Goal: Task Accomplishment & Management: Use online tool/utility

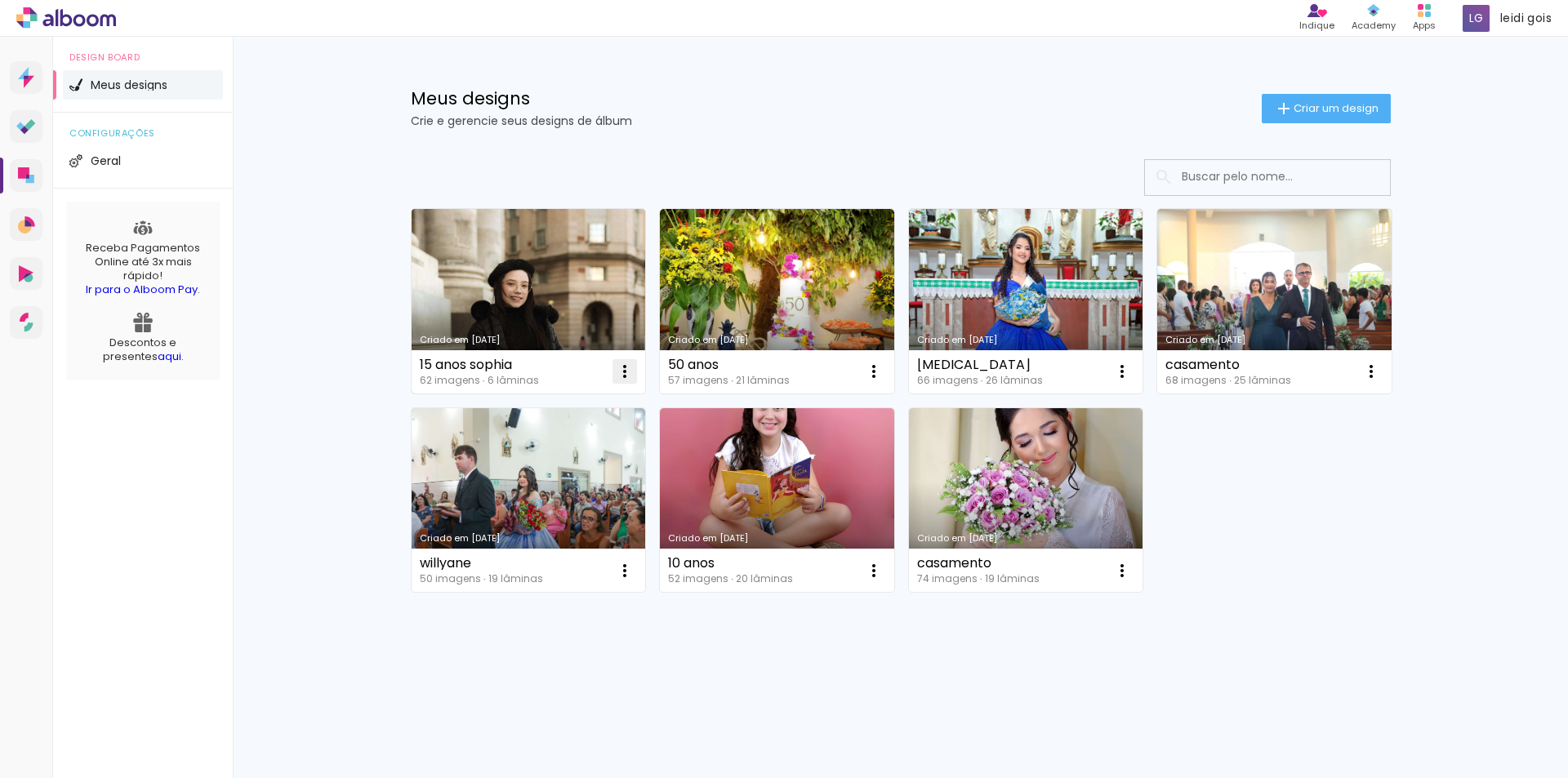
click at [626, 375] on iron-icon at bounding box center [625, 372] width 20 height 20
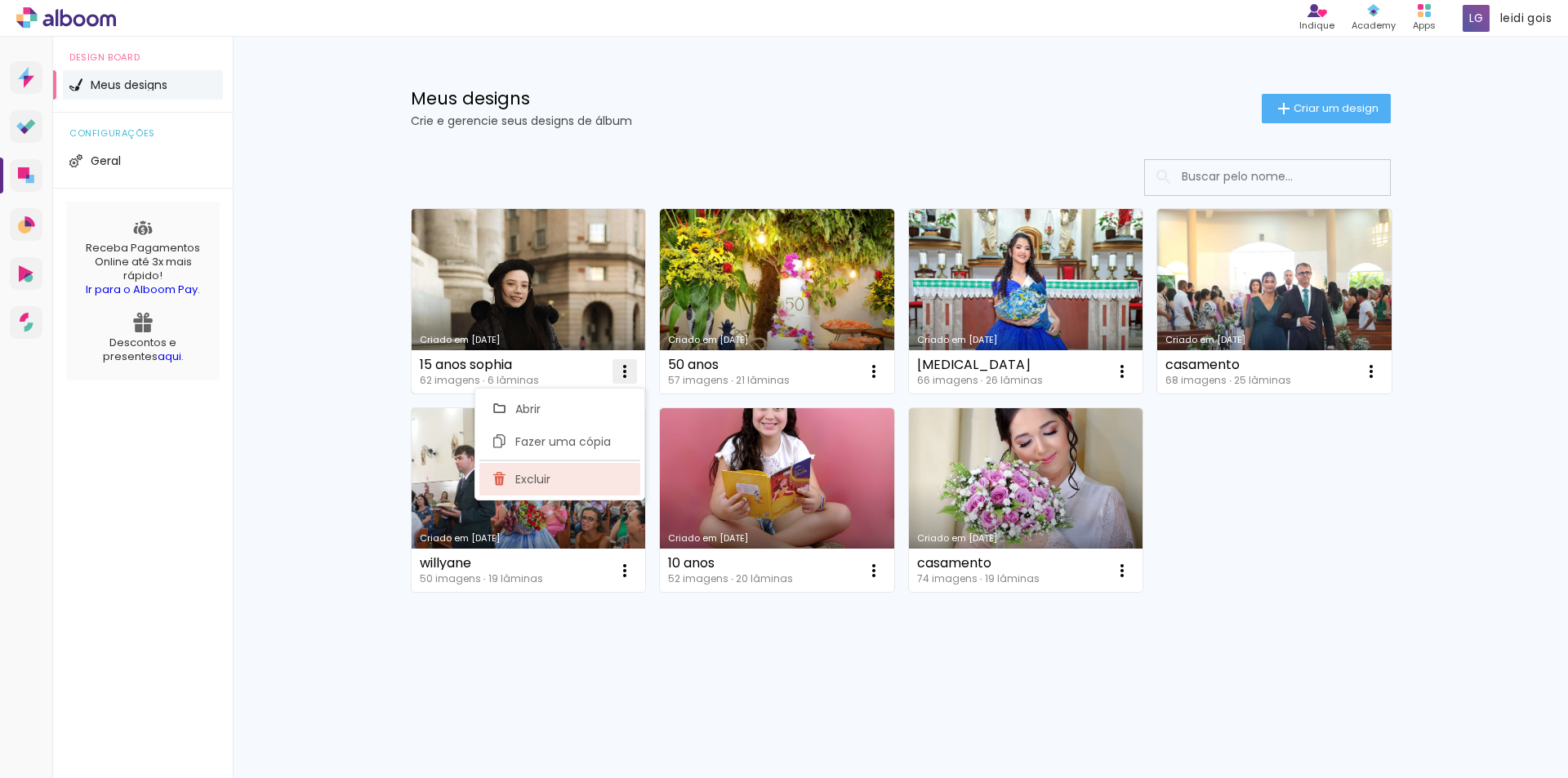
click at [517, 485] on span "Excluir" at bounding box center [533, 479] width 35 height 12
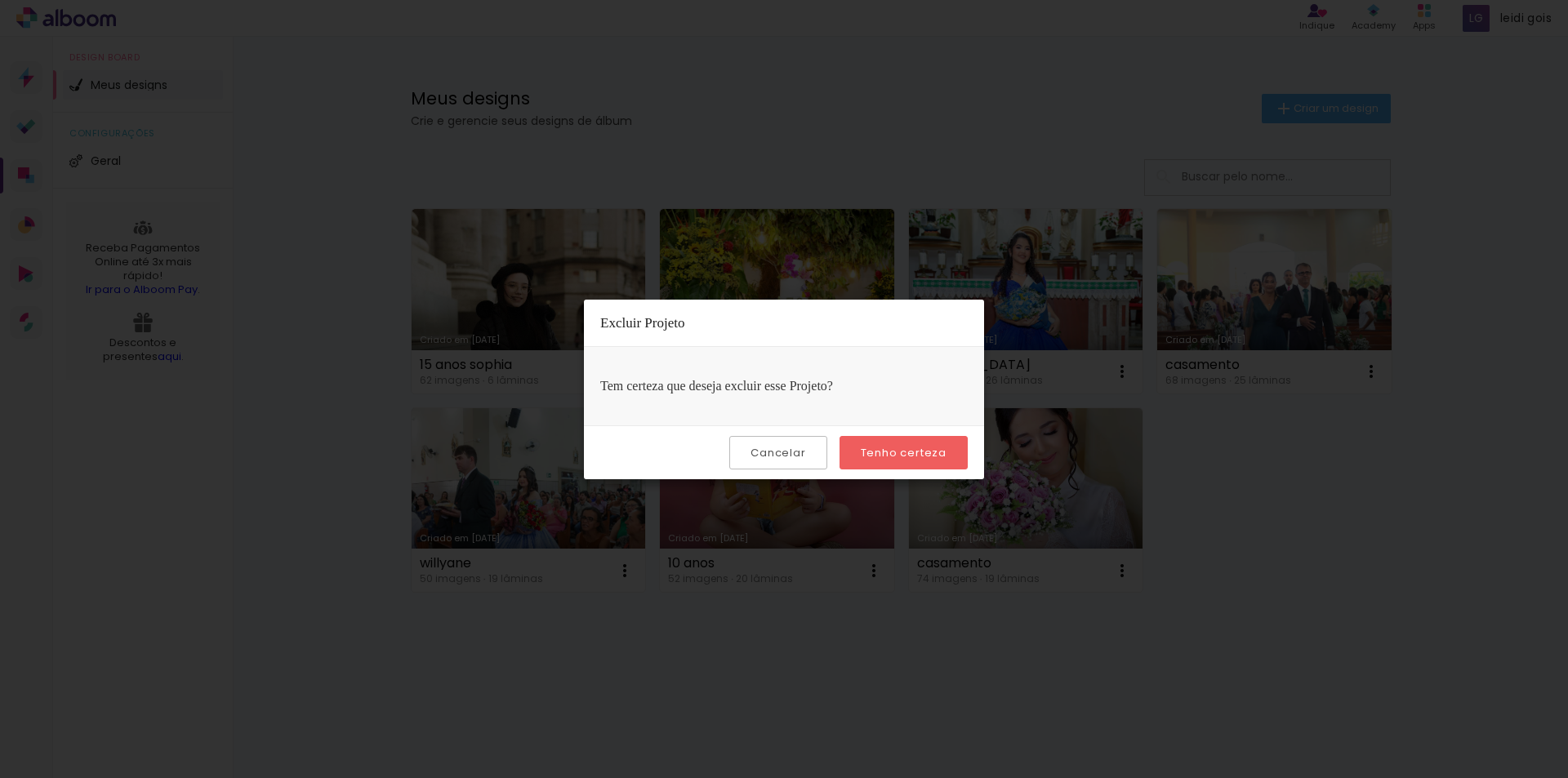
click at [905, 460] on paper-button "Tenho certeza" at bounding box center [903, 452] width 128 height 34
click at [0, 0] on slot "Tenho certeza" at bounding box center [0, 0] width 0 height 0
click at [1320, 446] on iron-overlay-backdrop at bounding box center [784, 389] width 1568 height 778
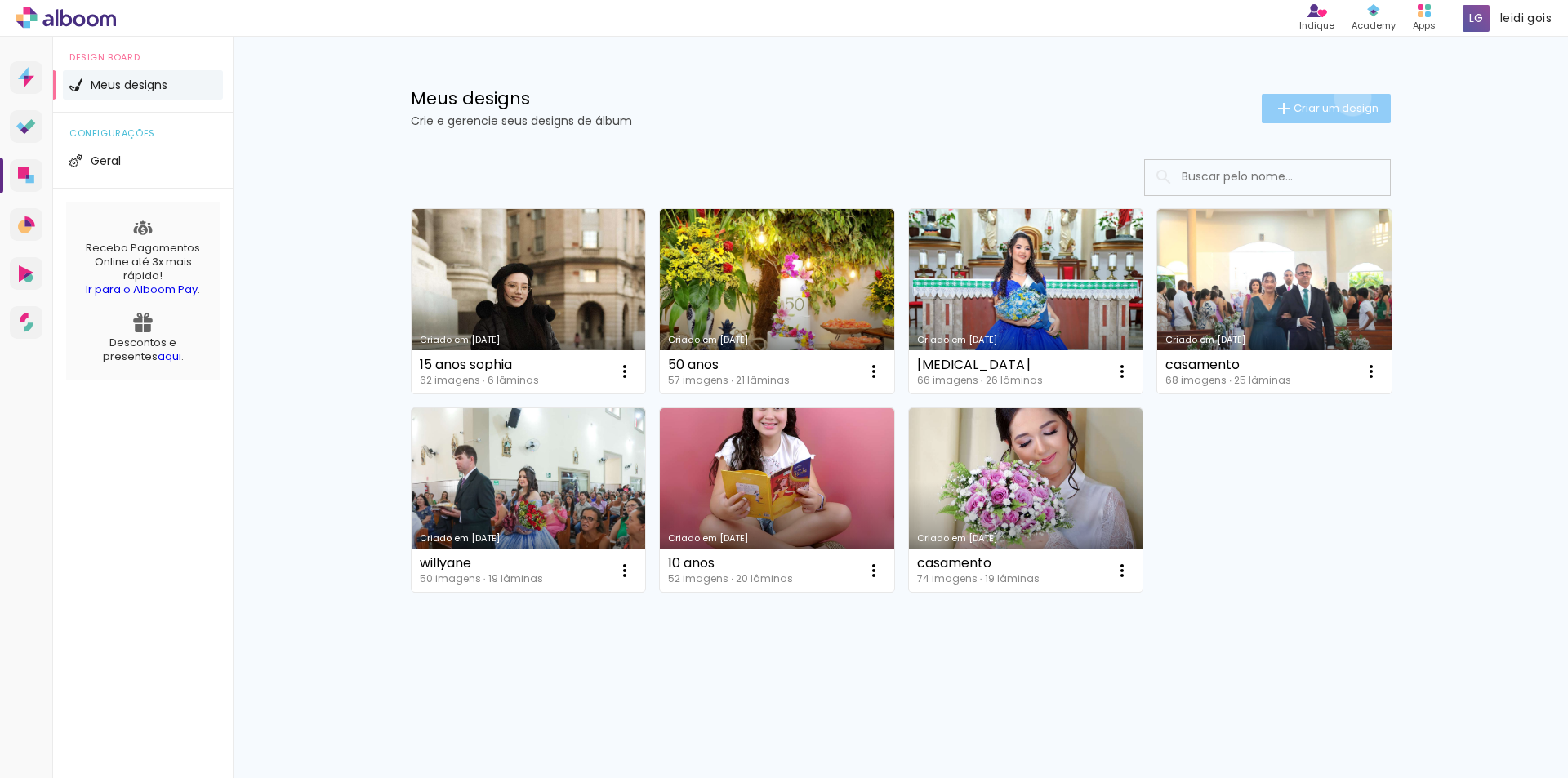
click at [1349, 97] on paper-button "Criar um design" at bounding box center [1326, 108] width 129 height 29
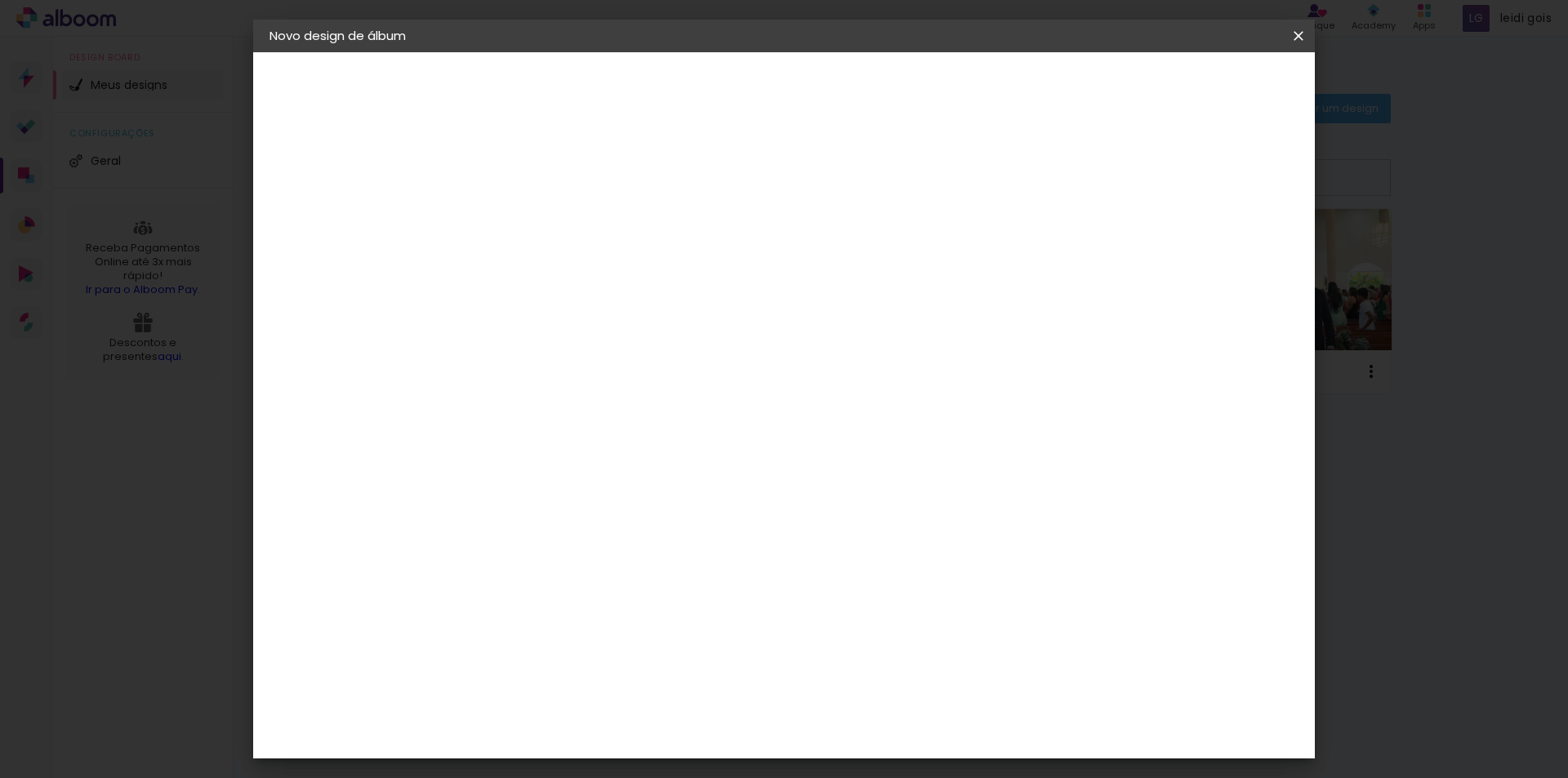
click at [537, 217] on input at bounding box center [537, 220] width 0 height 25
type input "15 anos sophia"
type paper-input "15 anos sophia"
click at [0, 0] on slot "Avançar" at bounding box center [0, 0] width 0 height 0
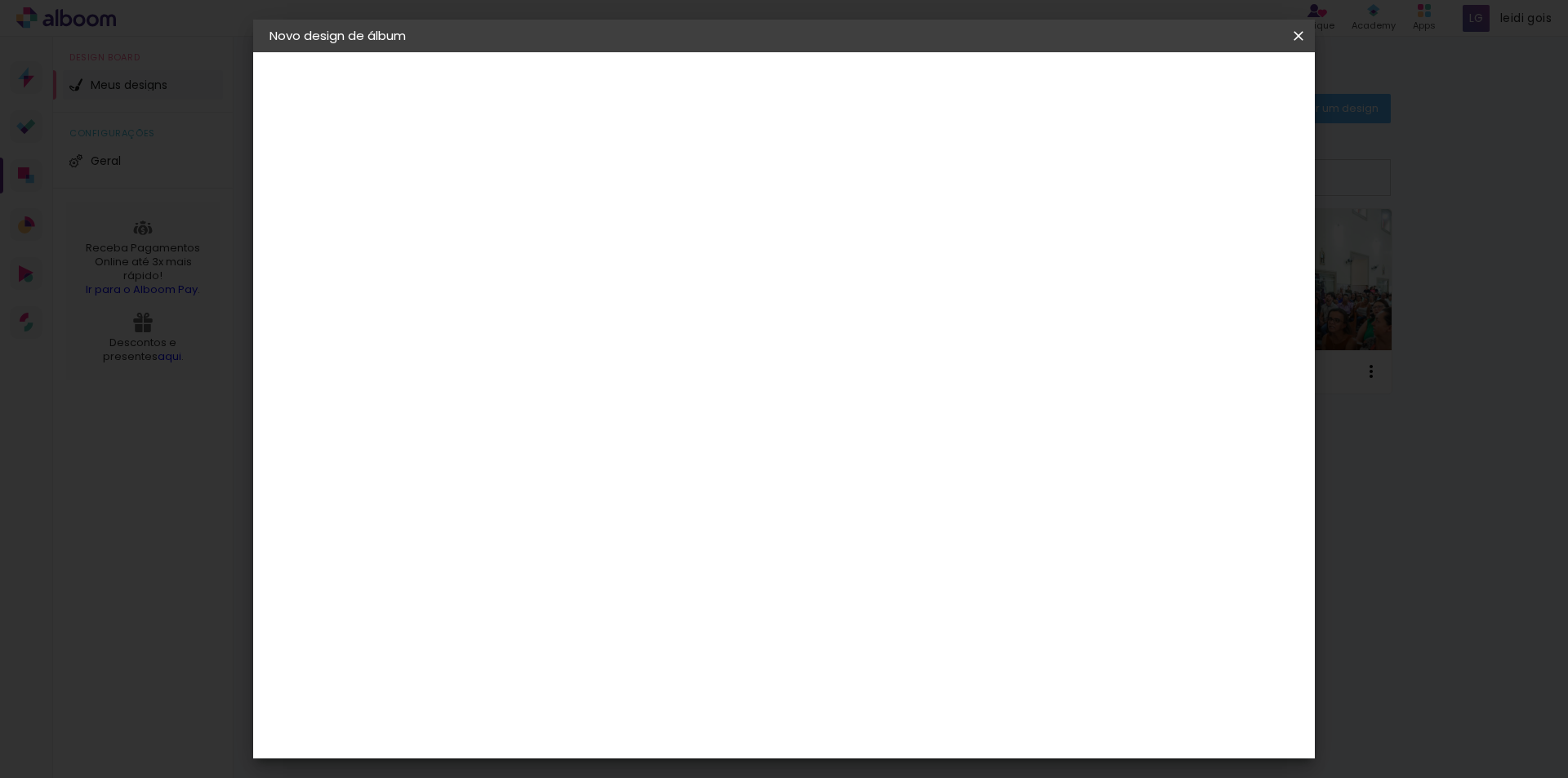
click at [577, 281] on div "Canaan Álbuns" at bounding box center [551, 293] width 51 height 26
click at [577, 777] on div "[PERSON_NAME]" at bounding box center [580, 793] width 109 height 13
click at [0, 0] on slot "Avançar" at bounding box center [0, 0] width 0 height 0
click at [600, 272] on input "text" at bounding box center [568, 285] width 64 height 25
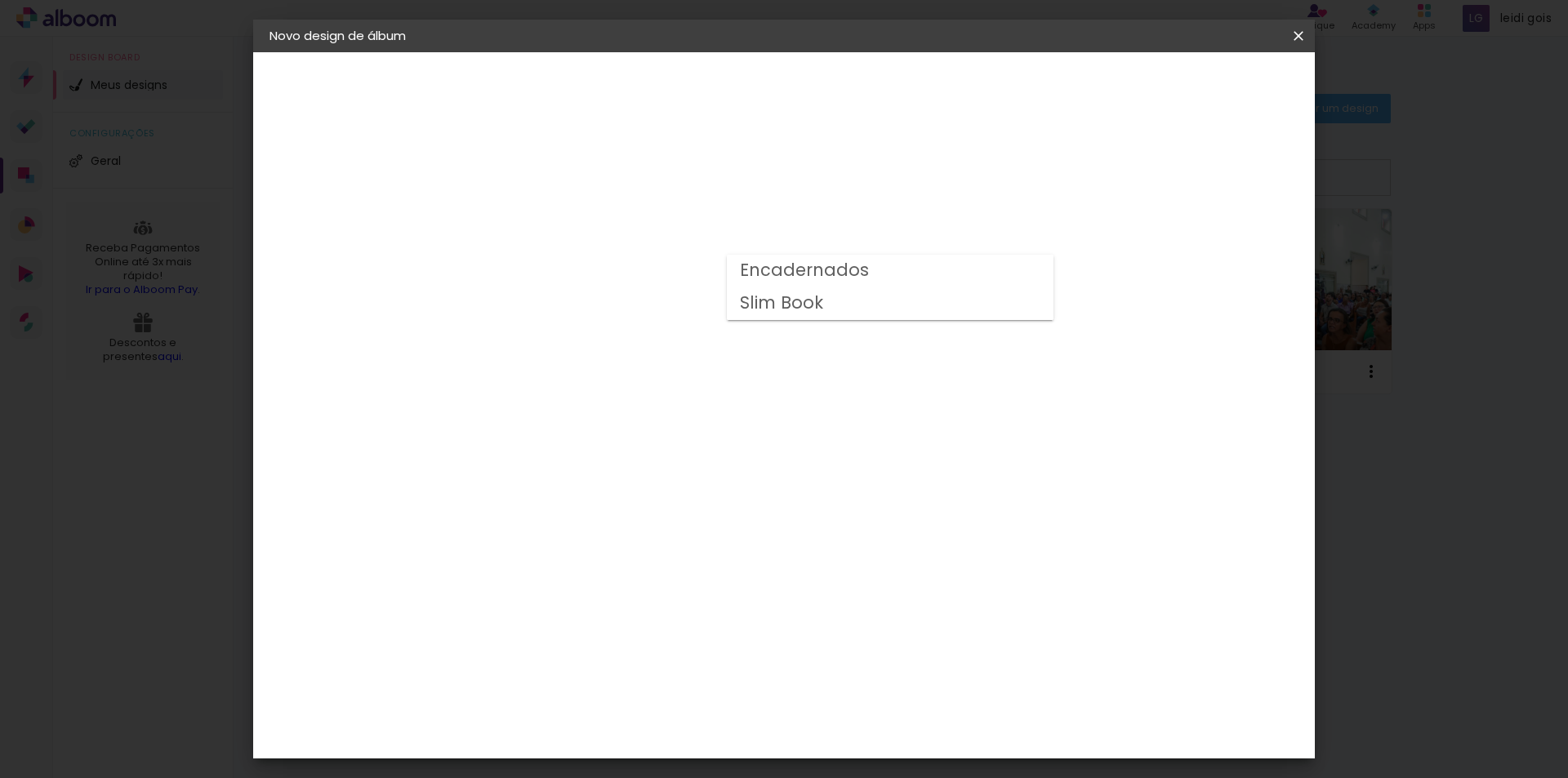
click at [1004, 269] on paper-item "Encadernados" at bounding box center [891, 271] width 327 height 33
type input "Encadernados"
click at [646, 445] on span "24 x 60" at bounding box center [609, 461] width 76 height 34
click at [0, 0] on slot "Avançar" at bounding box center [0, 0] width 0 height 0
click at [1104, 170] on div at bounding box center [1097, 176] width 15 height 15
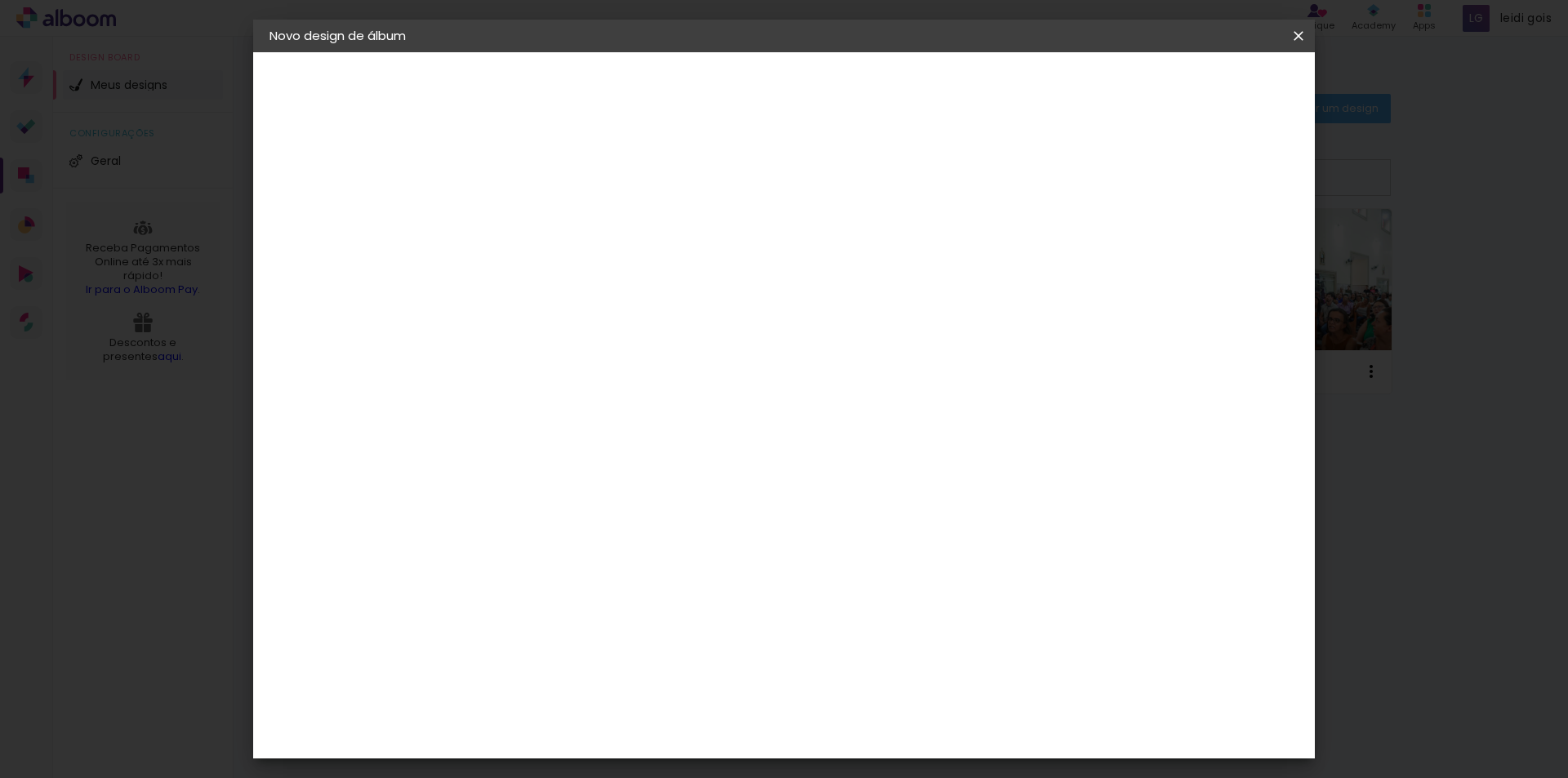
type paper-checkbox "on"
click at [1197, 81] on span "Iniciar design" at bounding box center [1159, 86] width 74 height 12
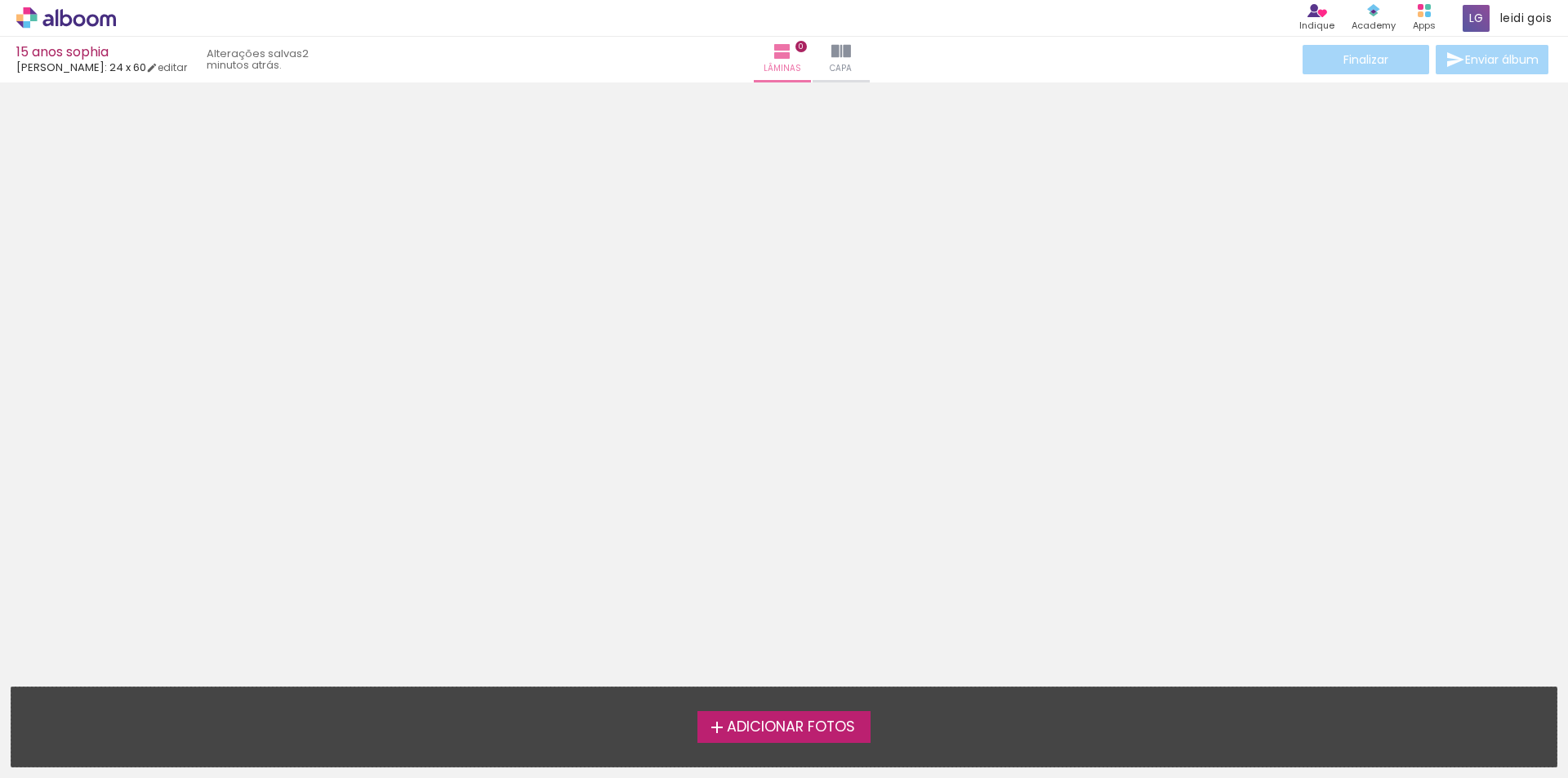
click at [803, 721] on span "Adicionar Fotos" at bounding box center [791, 727] width 128 height 15
click at [0, 0] on input "file" at bounding box center [0, 0] width 0 height 0
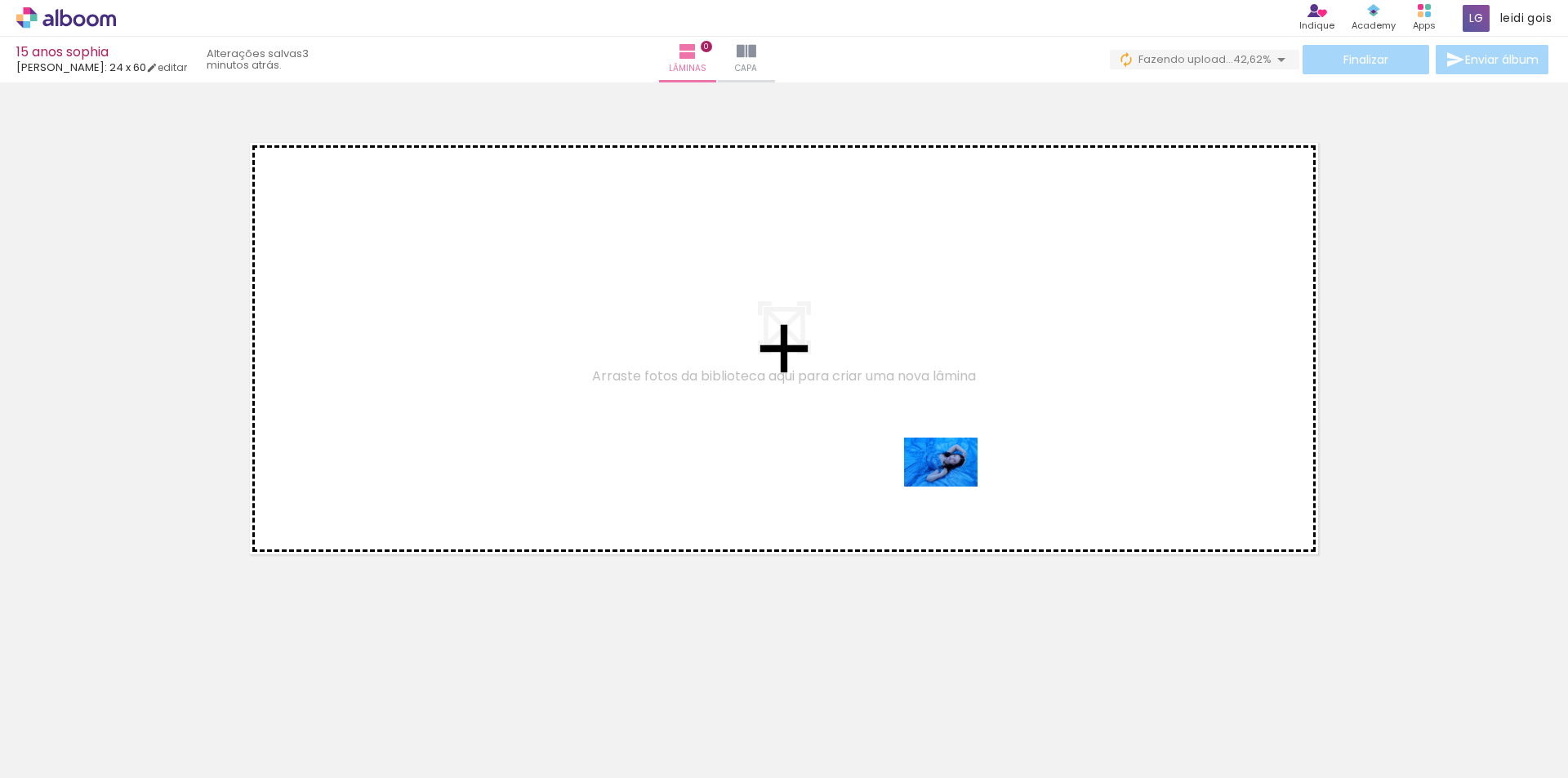
drag, startPoint x: 1366, startPoint y: 733, endPoint x: 952, endPoint y: 480, distance: 485.2
click at [952, 480] on quentale-workspace at bounding box center [784, 389] width 1568 height 778
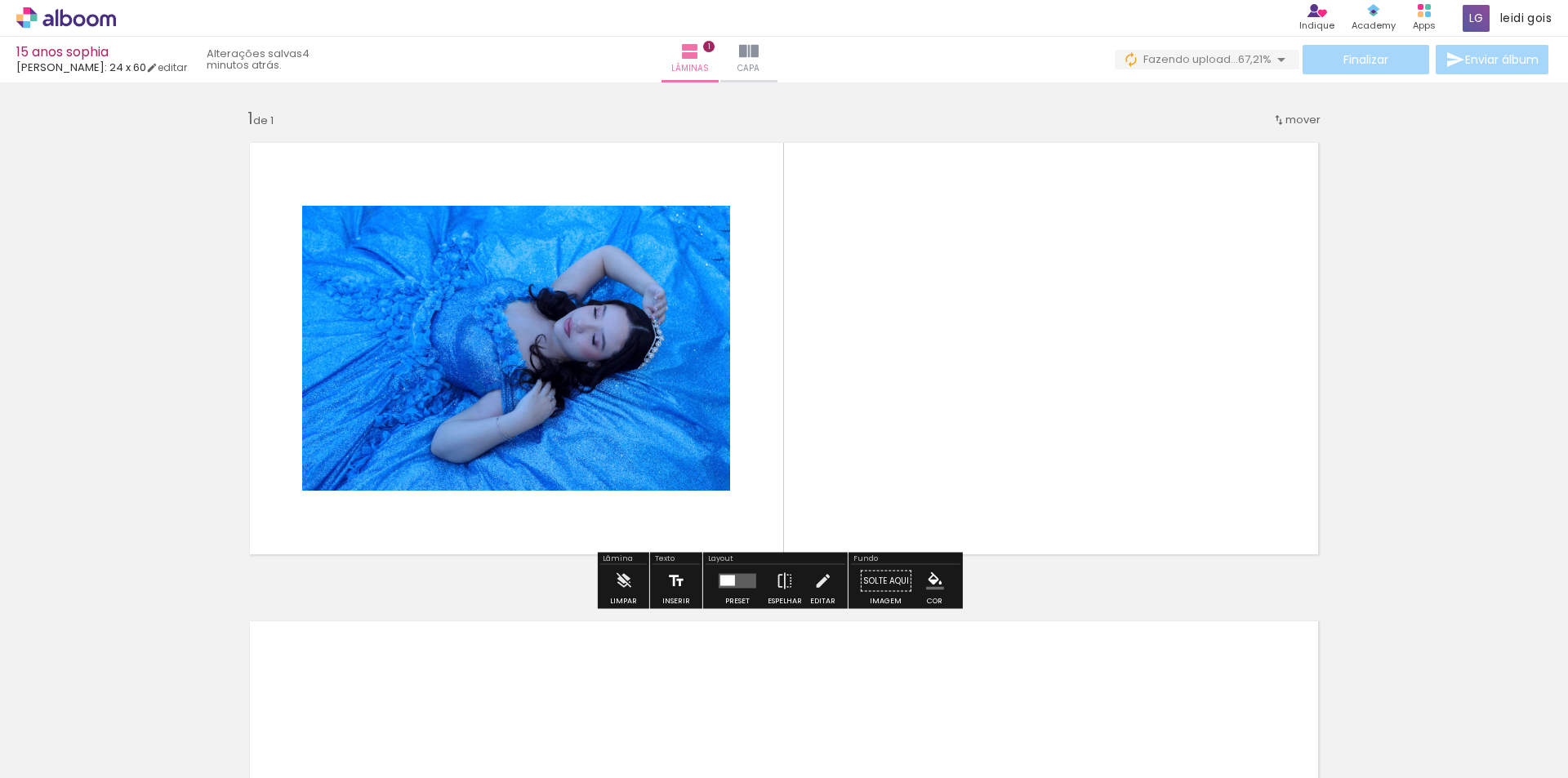
click at [676, 599] on div "Inserir" at bounding box center [676, 602] width 28 height 7
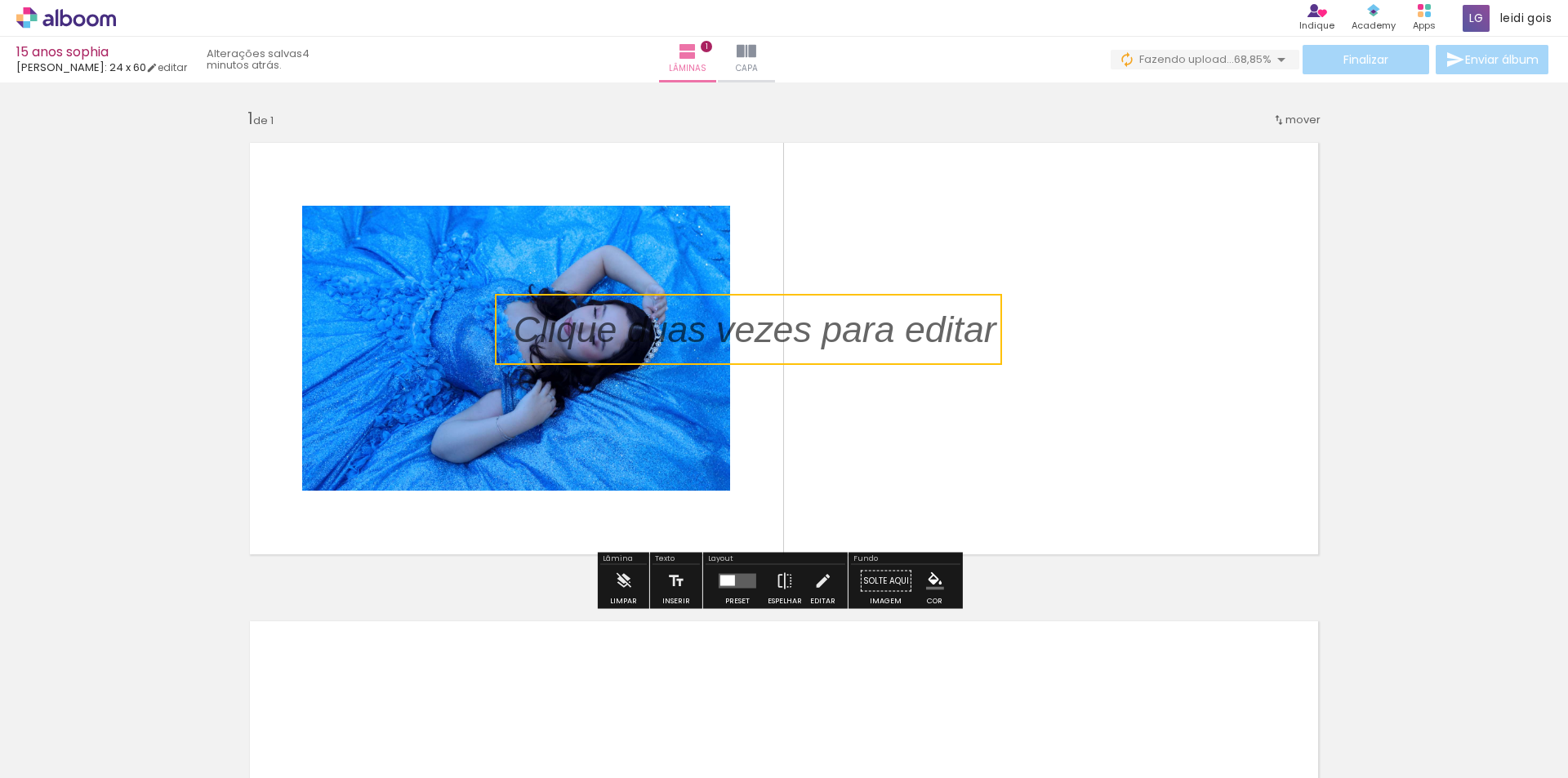
click at [719, 357] on quentale-selection at bounding box center [748, 330] width 508 height 71
type input "Sans Serif"
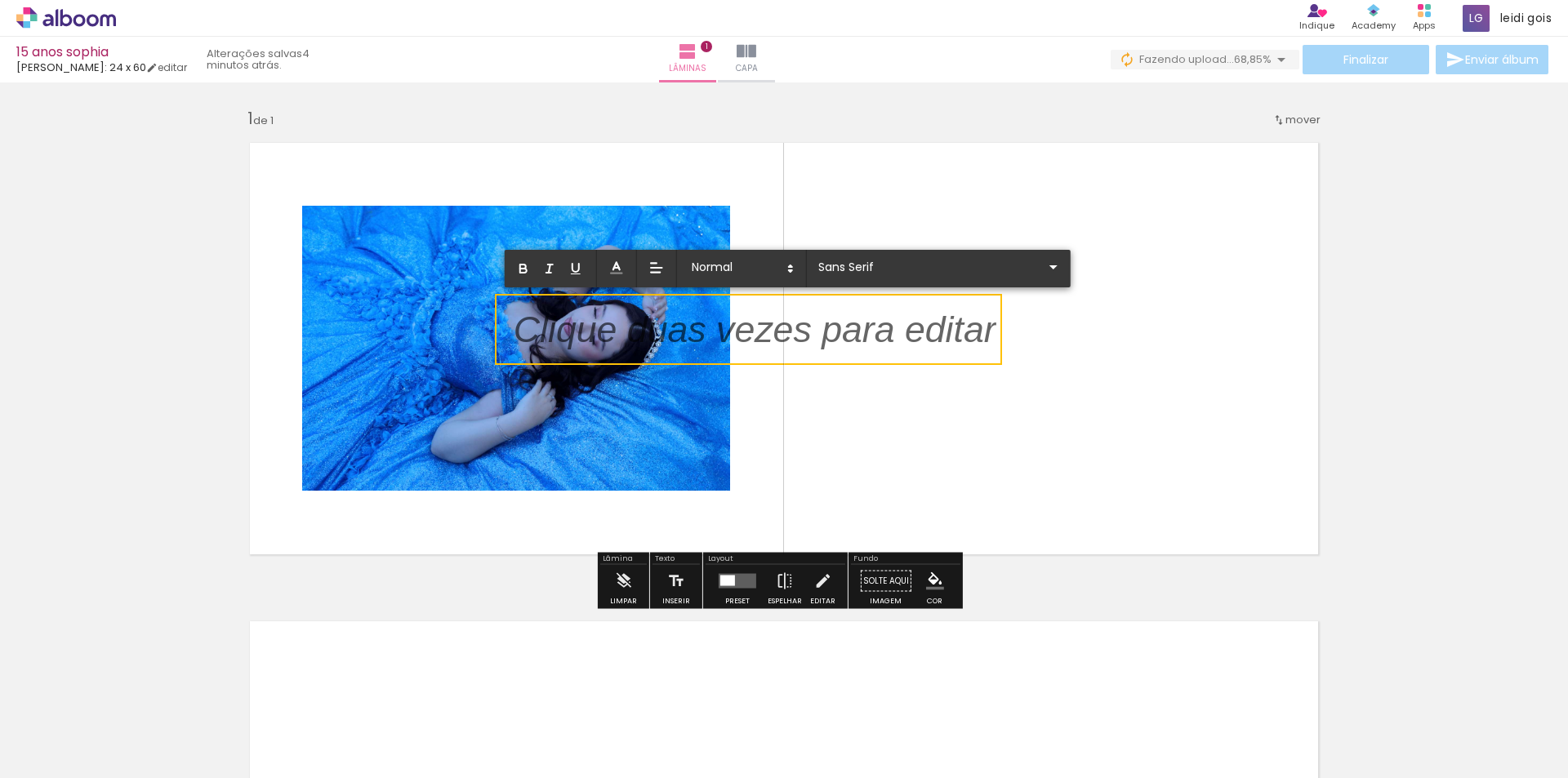
click at [907, 333] on p at bounding box center [755, 339] width 483 height 52
drag, startPoint x: 915, startPoint y: 334, endPoint x: 915, endPoint y: 361, distance: 27.0
click at [915, 361] on div "Inserir lâmina 1 de 1" at bounding box center [784, 566] width 1568 height 958
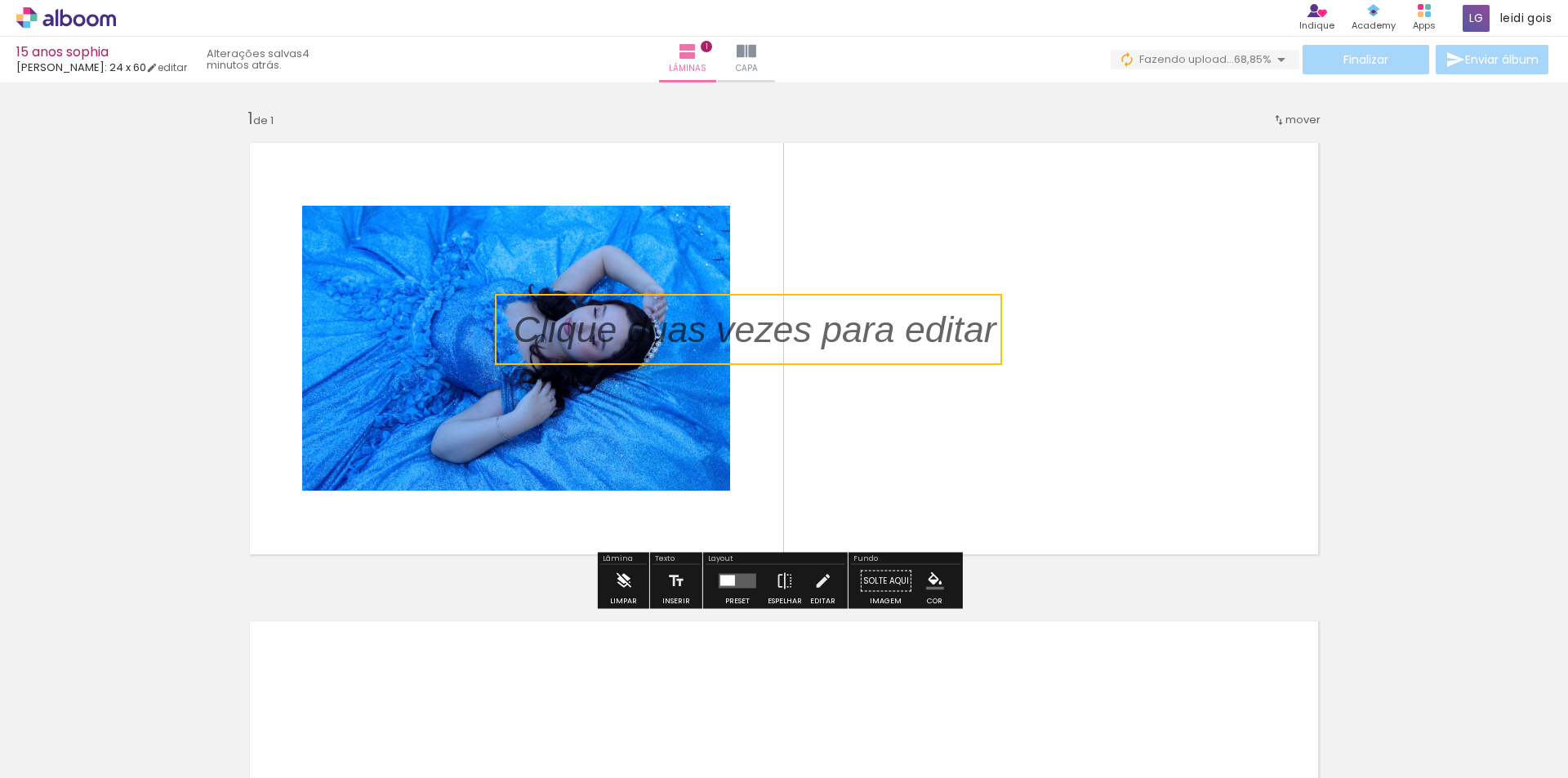
click at [620, 578] on iron-icon at bounding box center [623, 582] width 18 height 33
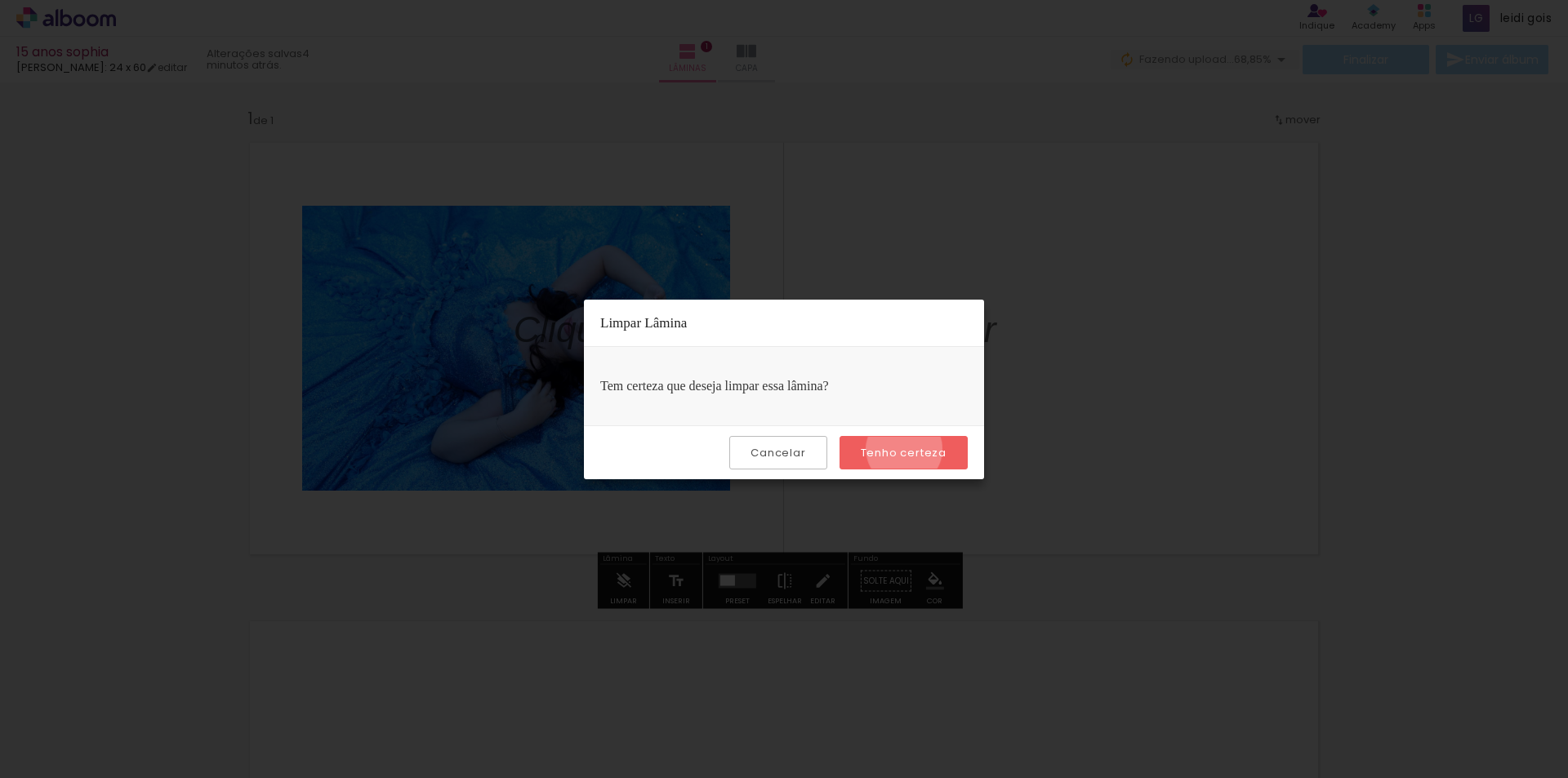
click at [0, 0] on slot "Tenho certeza" at bounding box center [0, 0] width 0 height 0
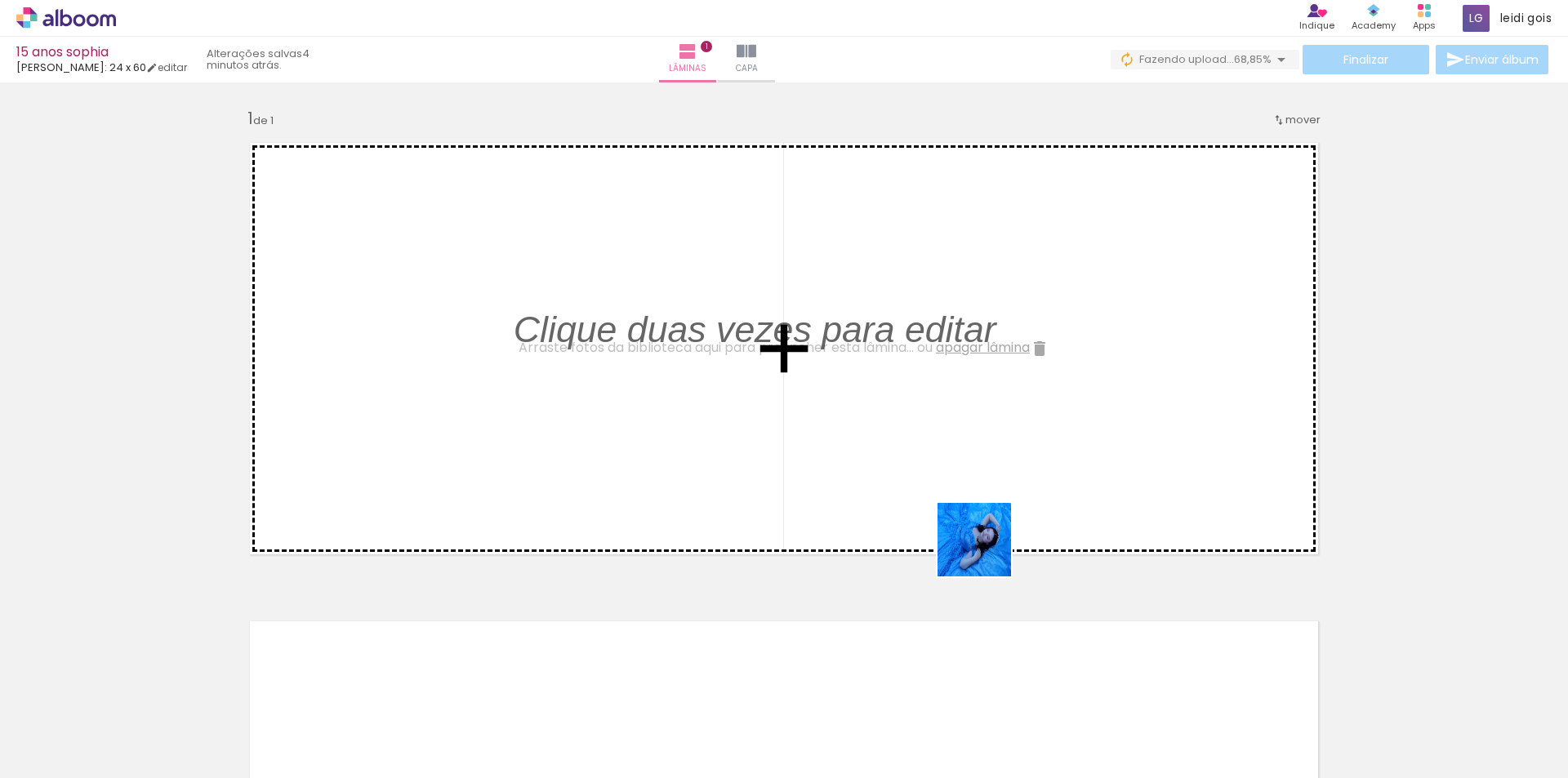
drag, startPoint x: 1353, startPoint y: 728, endPoint x: 926, endPoint y: 465, distance: 501.5
click at [926, 465] on quentale-workspace at bounding box center [784, 389] width 1568 height 778
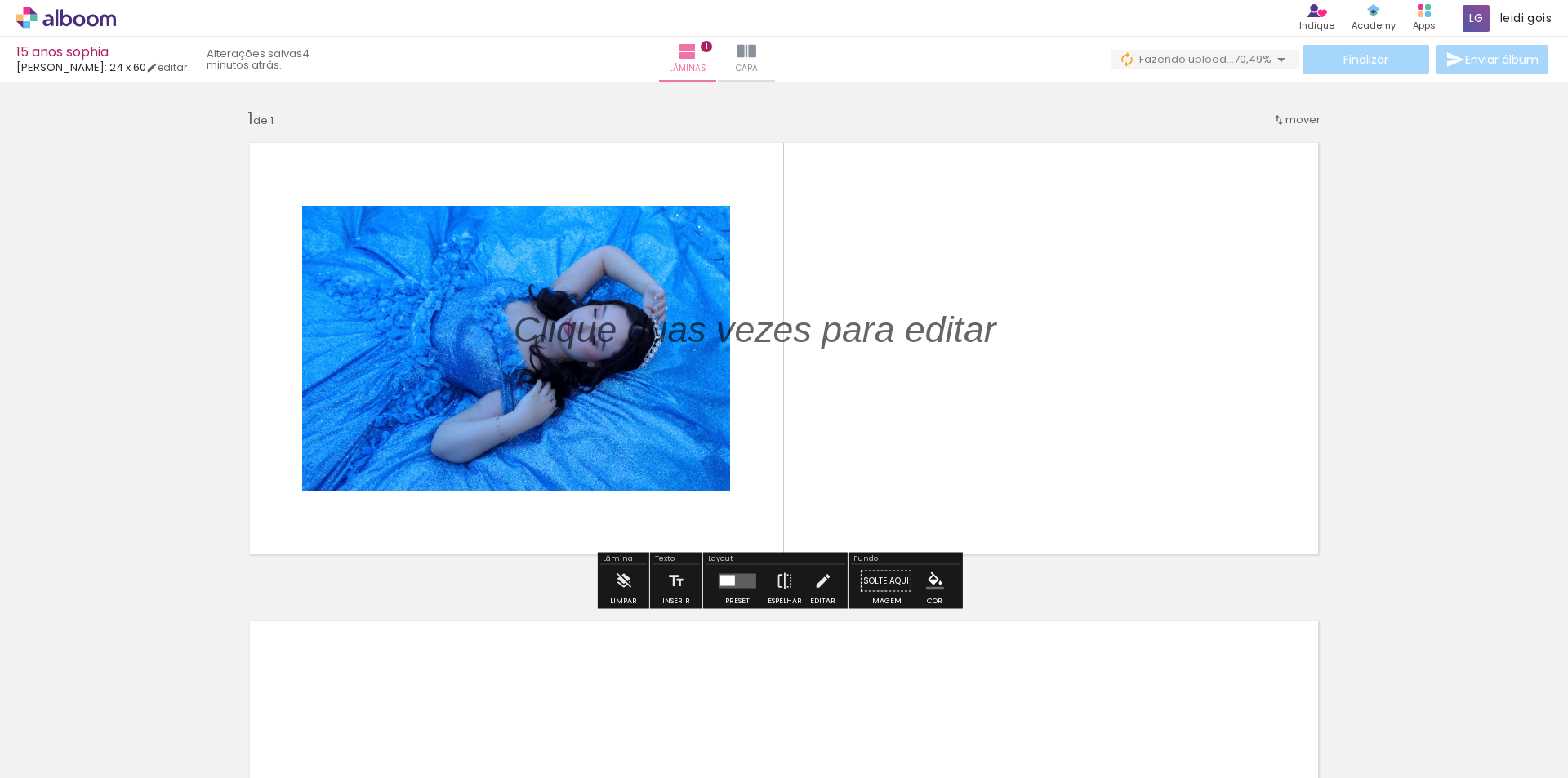
click at [725, 583] on div at bounding box center [727, 581] width 15 height 11
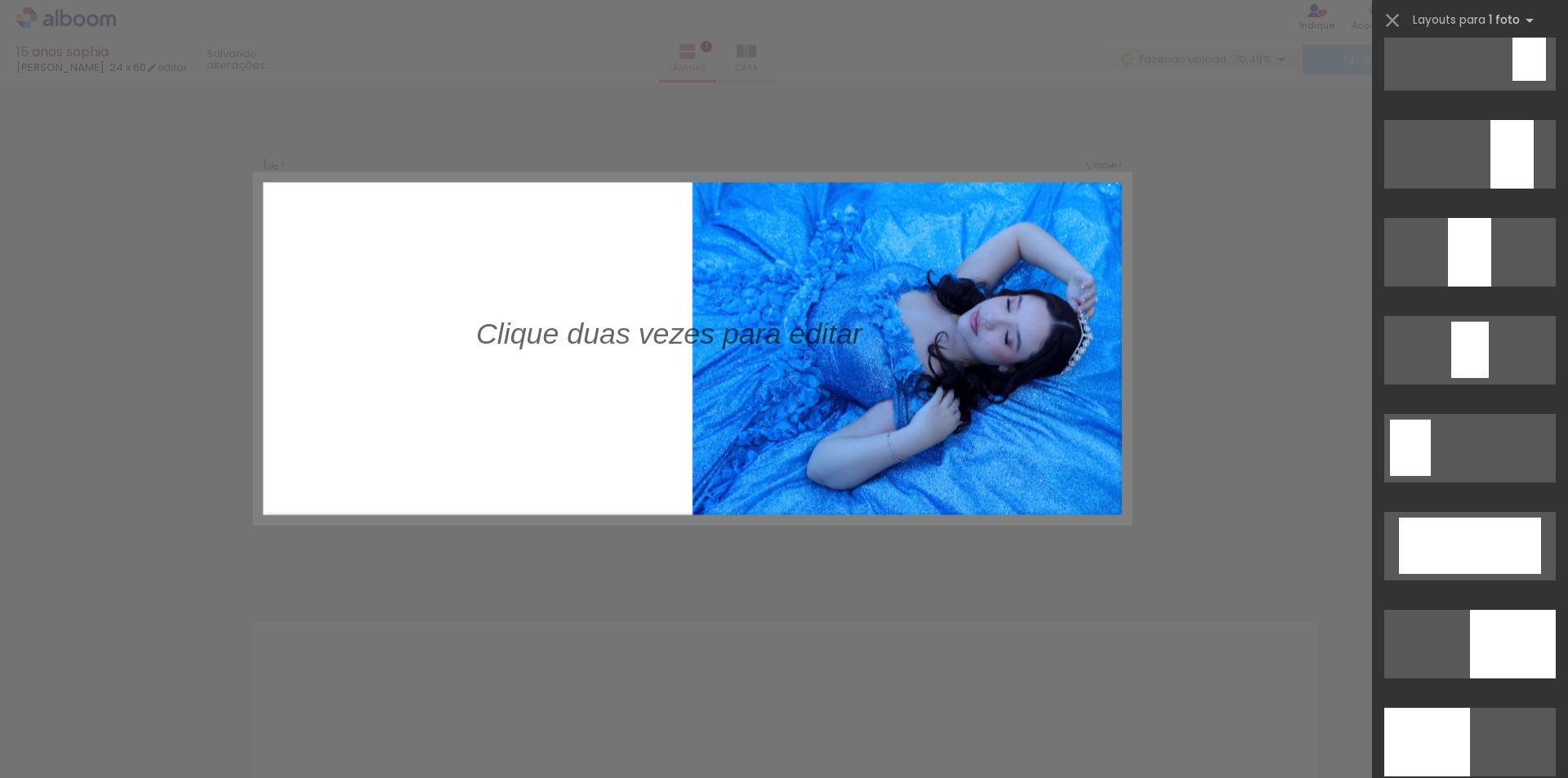
scroll to position [3348, 0]
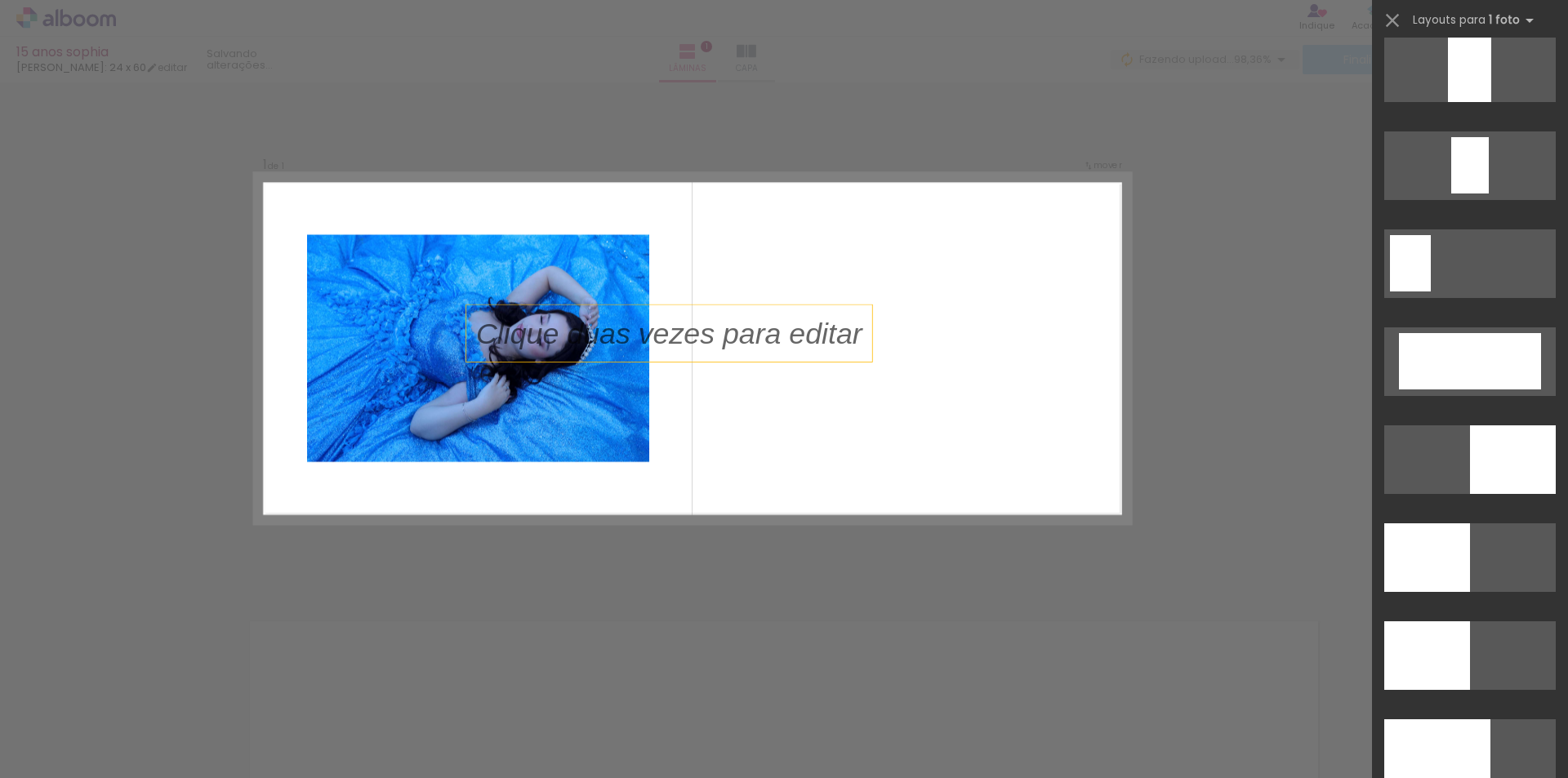
click at [796, 327] on p at bounding box center [678, 334] width 406 height 42
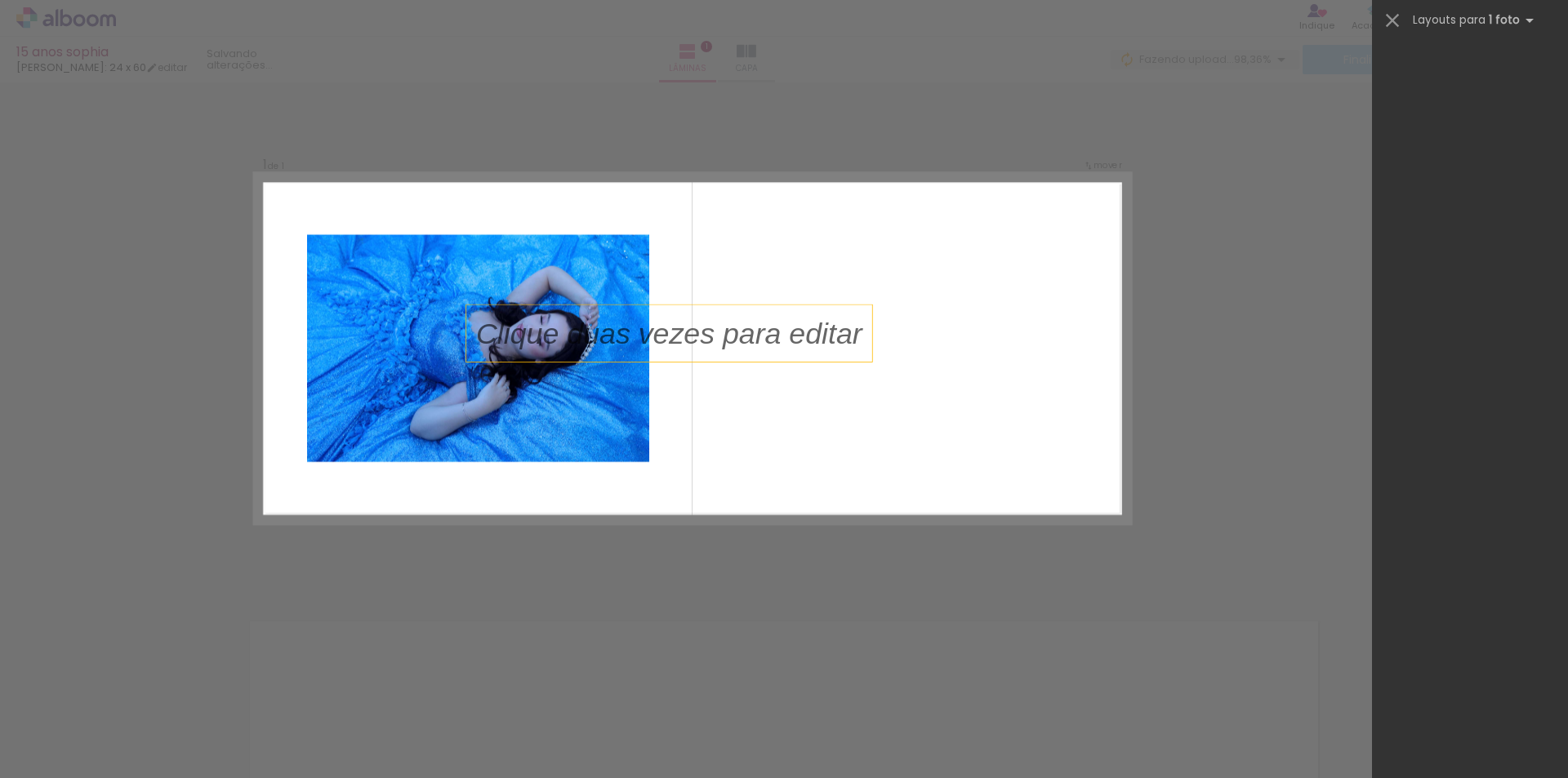
scroll to position [0, 0]
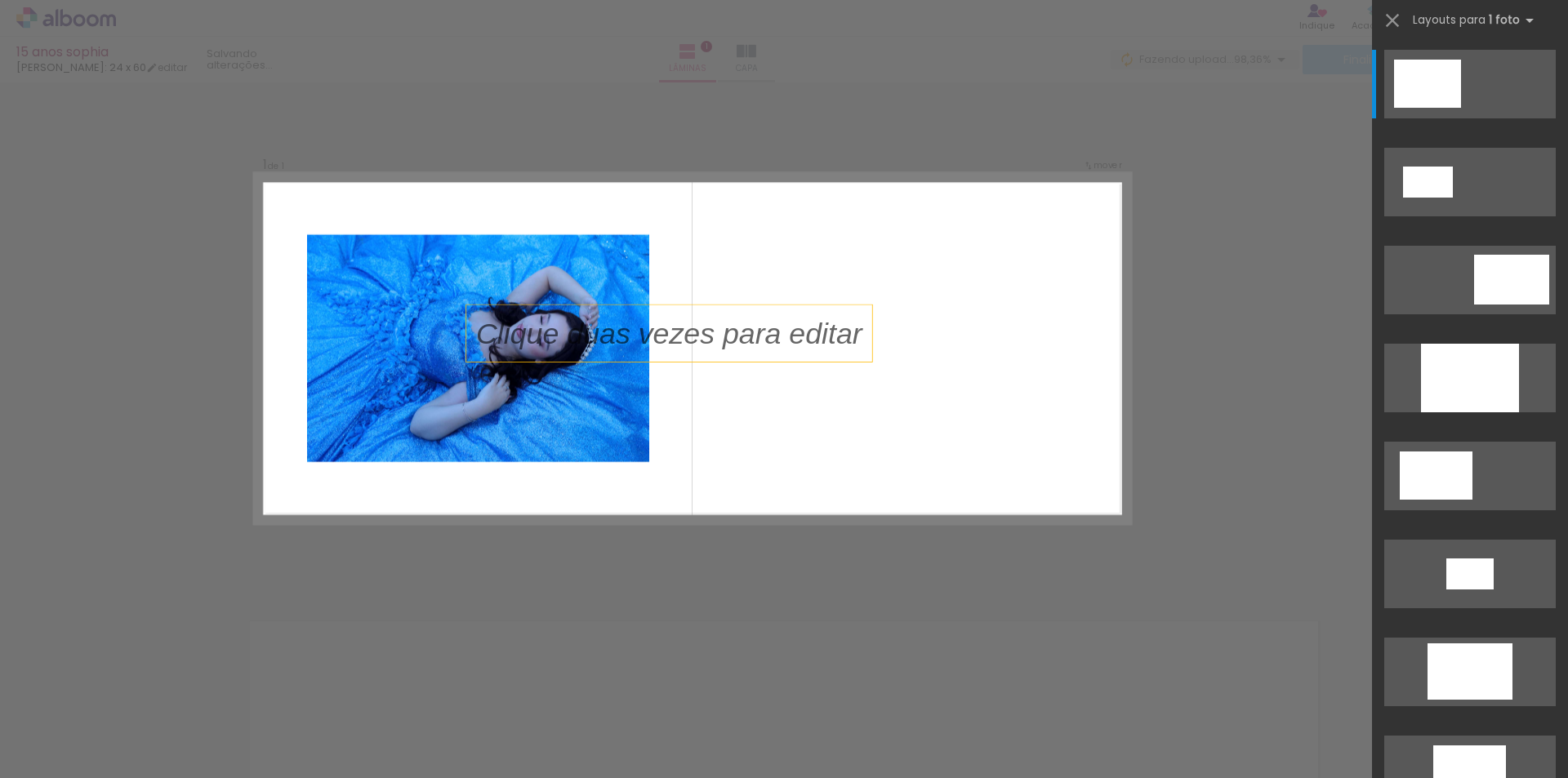
click at [796, 327] on p at bounding box center [678, 334] width 406 height 42
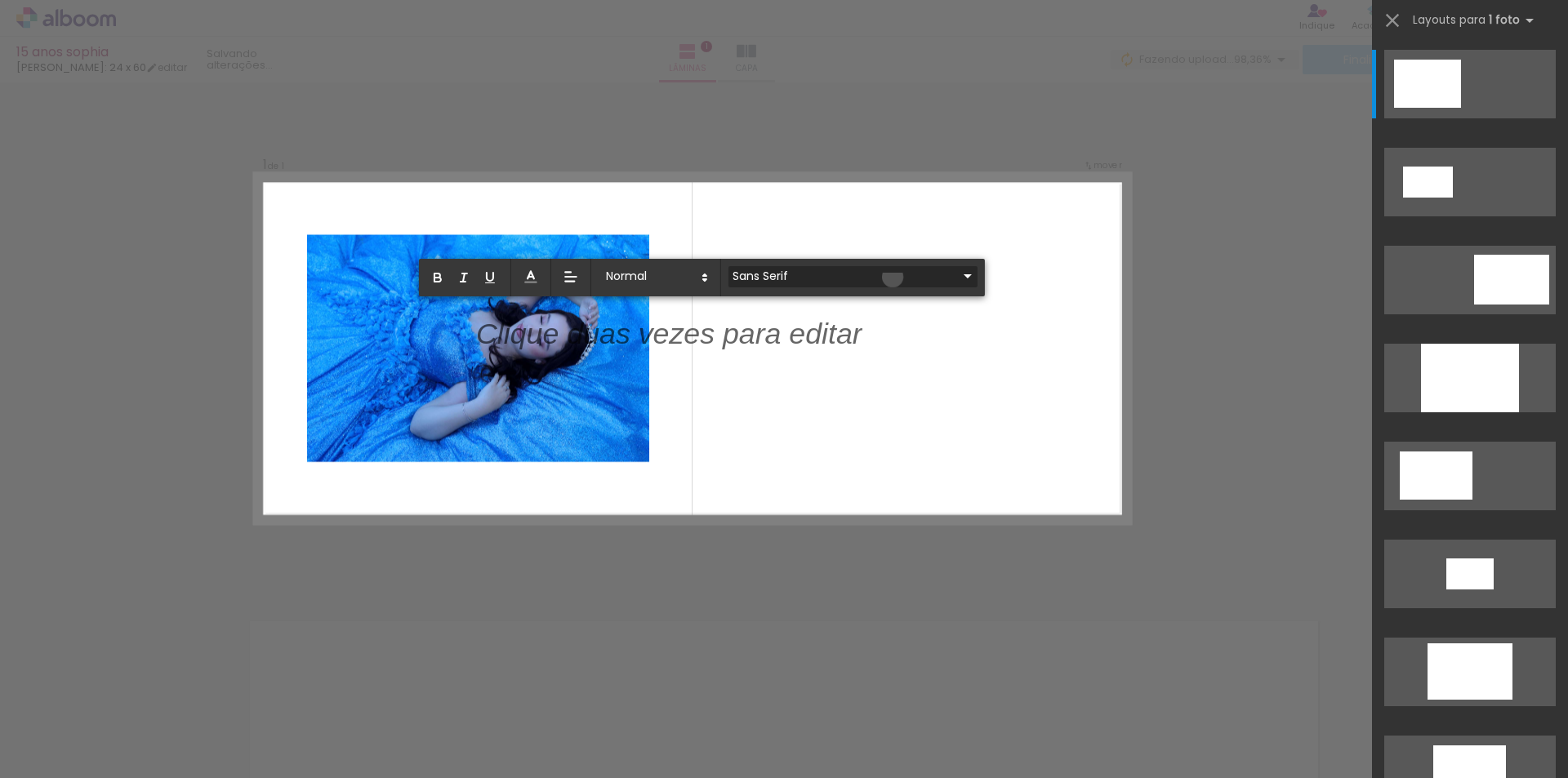
click at [958, 277] on iron-icon at bounding box center [968, 276] width 20 height 20
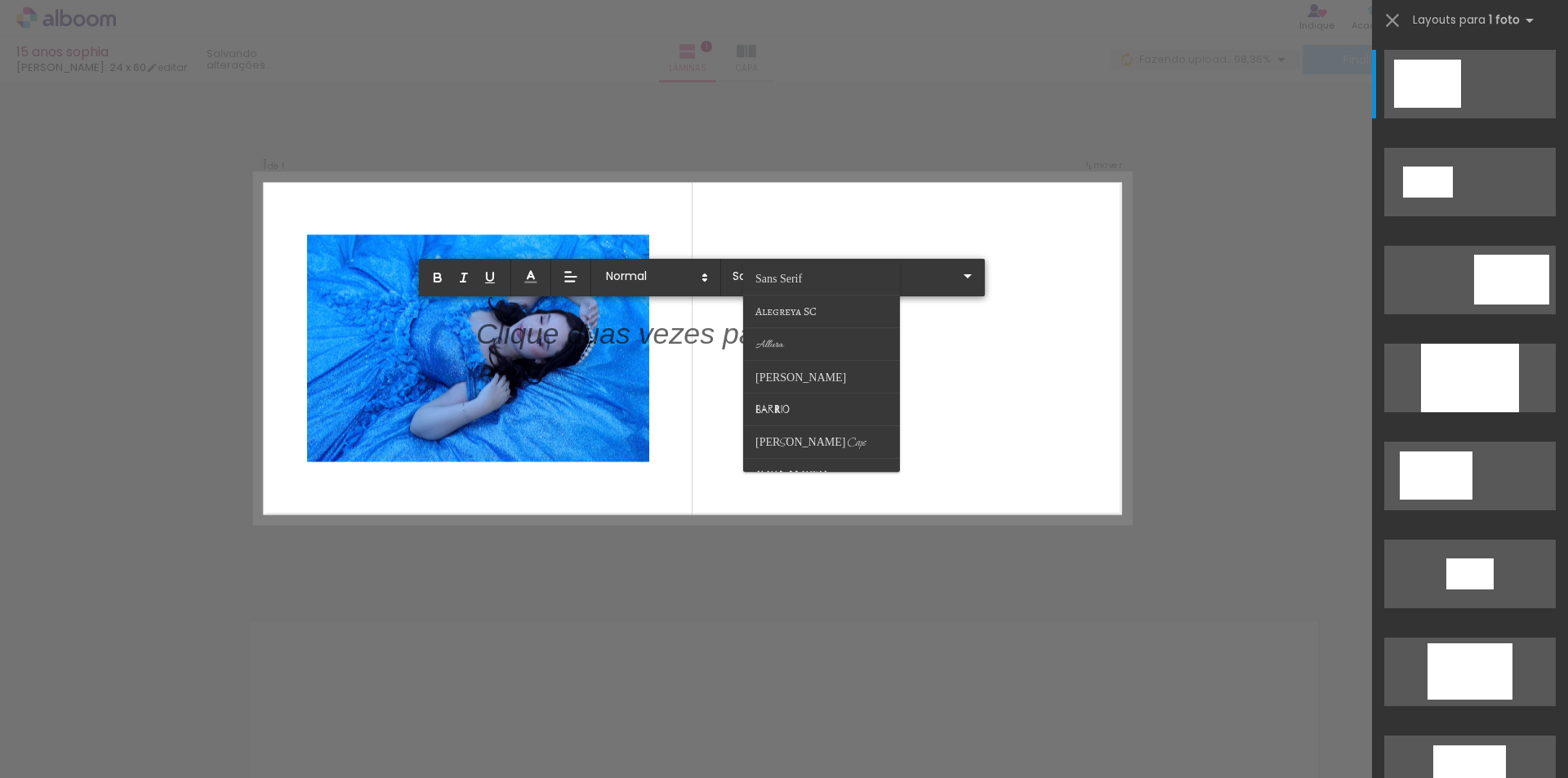
click at [1001, 409] on quentale-layouter at bounding box center [693, 350] width 875 height 350
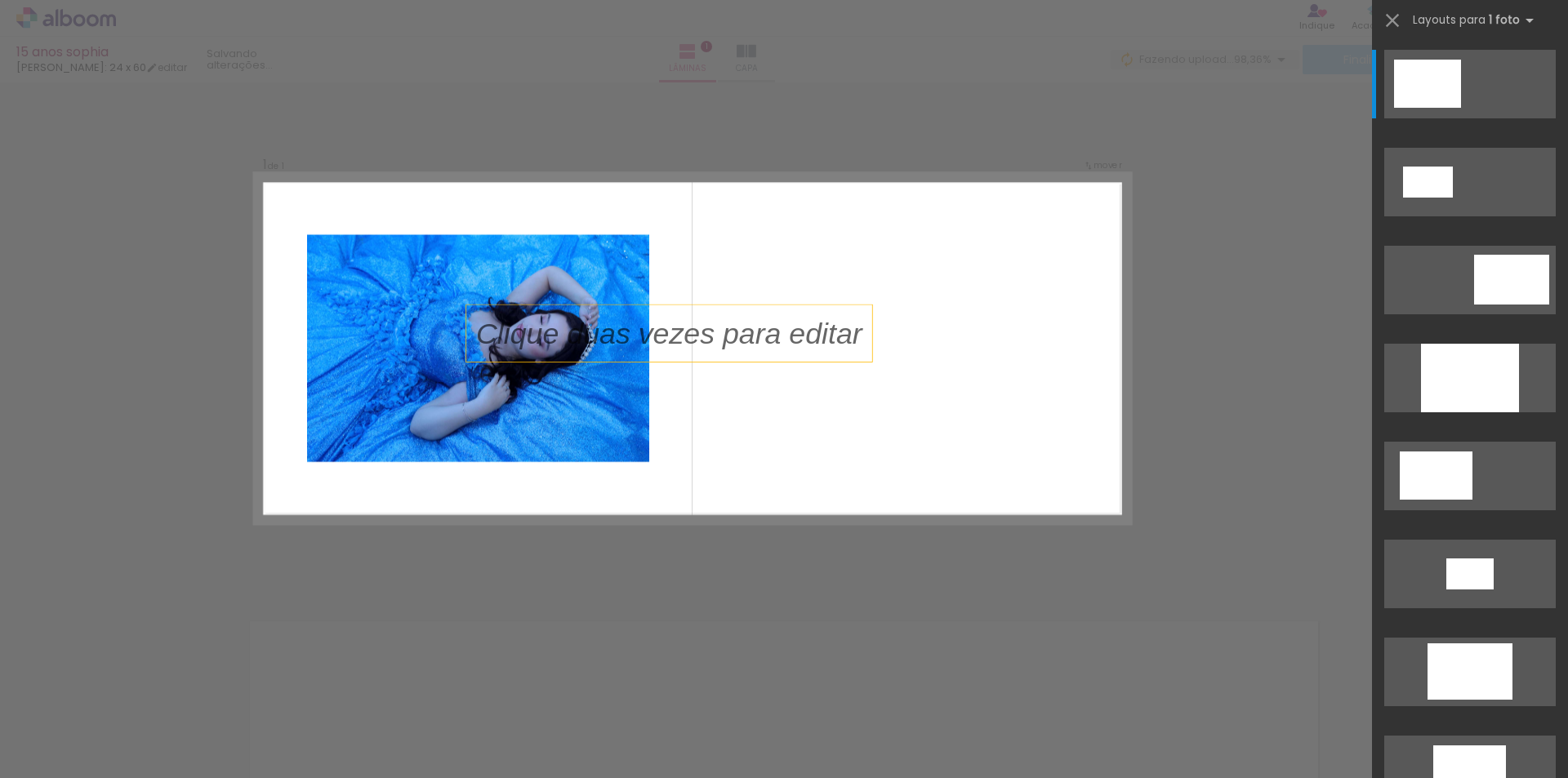
click at [598, 340] on p at bounding box center [678, 334] width 406 height 42
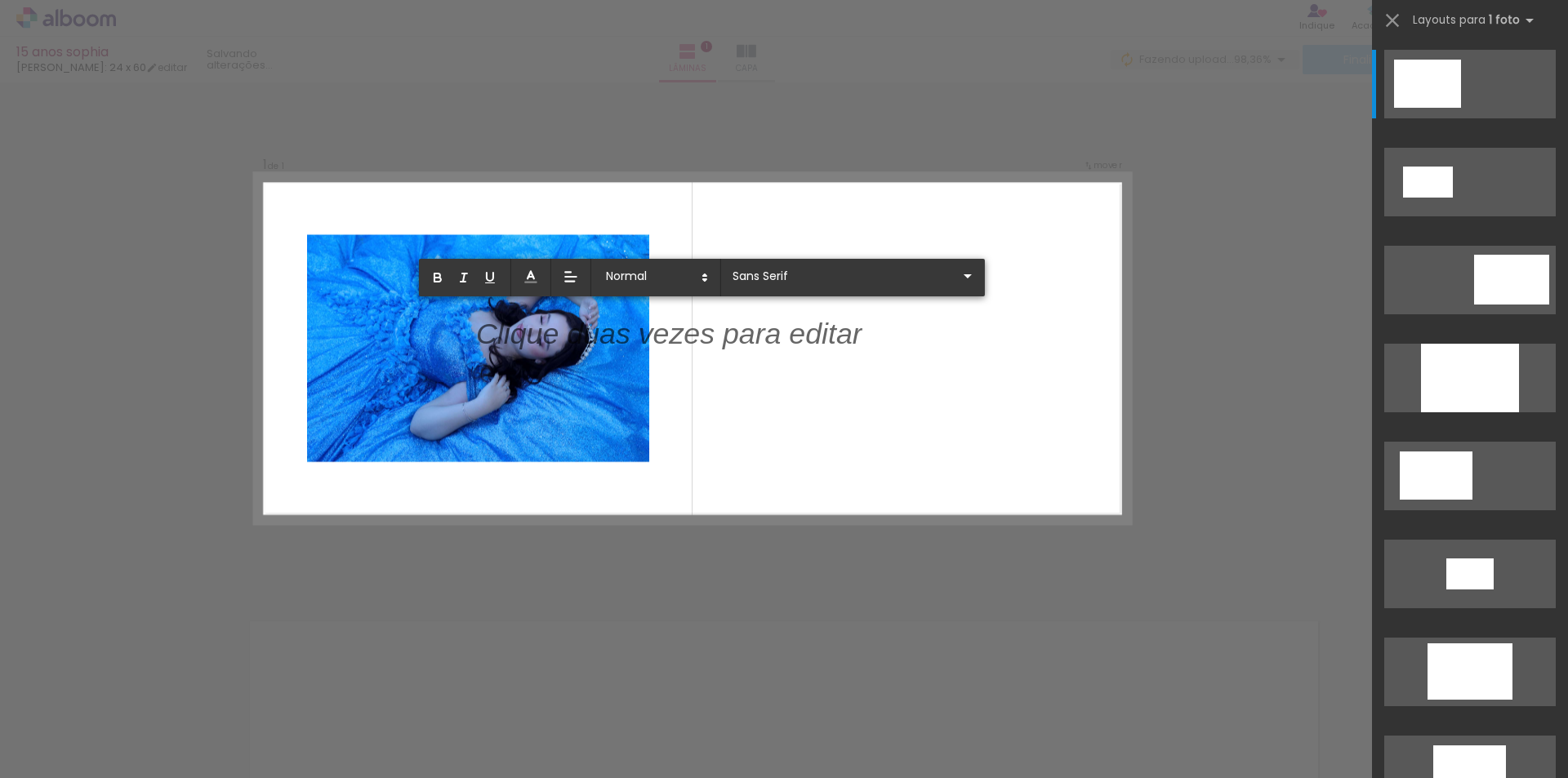
drag, startPoint x: 856, startPoint y: 330, endPoint x: 464, endPoint y: 323, distance: 392.1
click at [464, 323] on album-spread "1 de 1" at bounding box center [693, 350] width 875 height 350
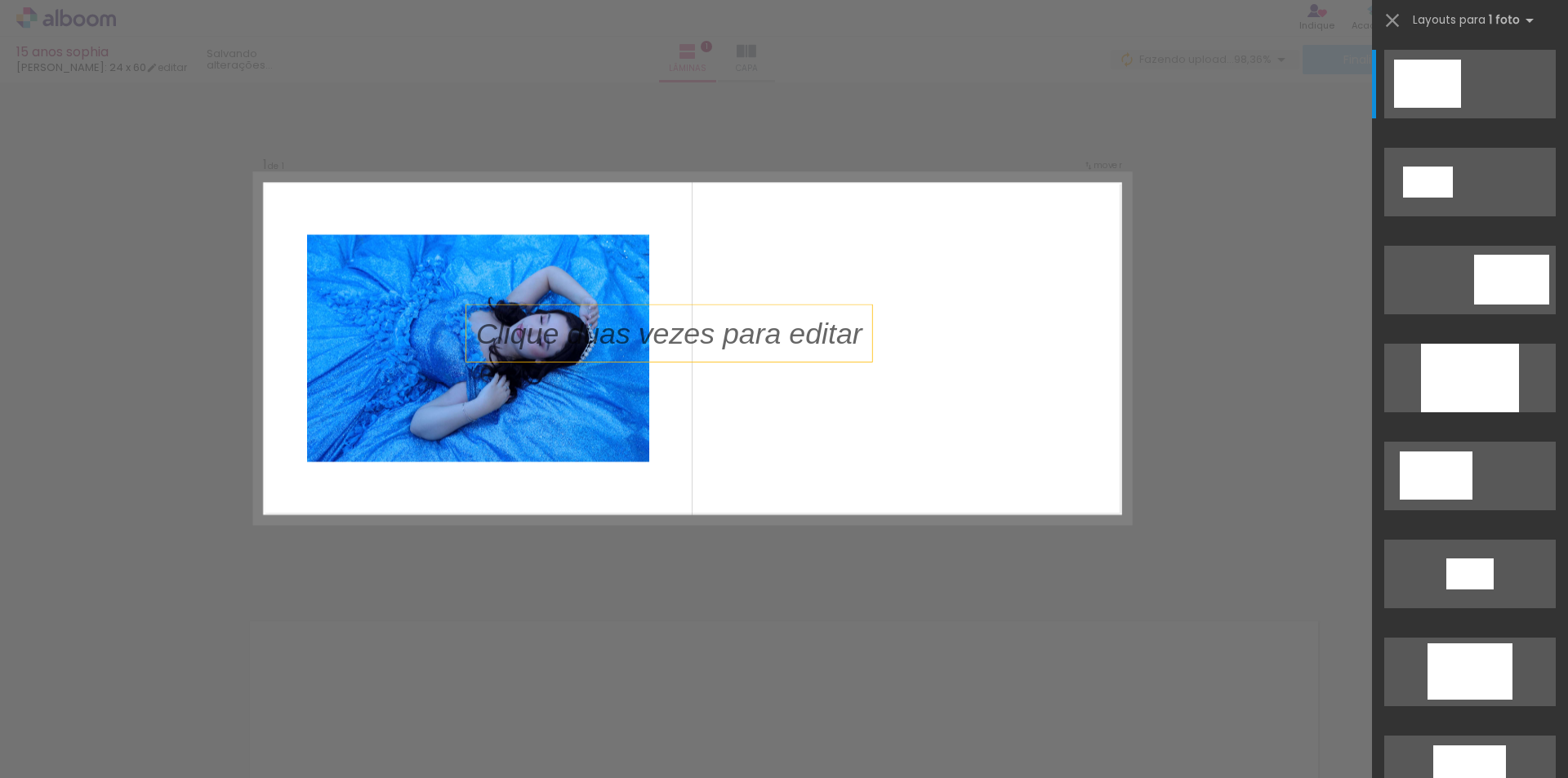
click at [715, 330] on p at bounding box center [678, 334] width 406 height 42
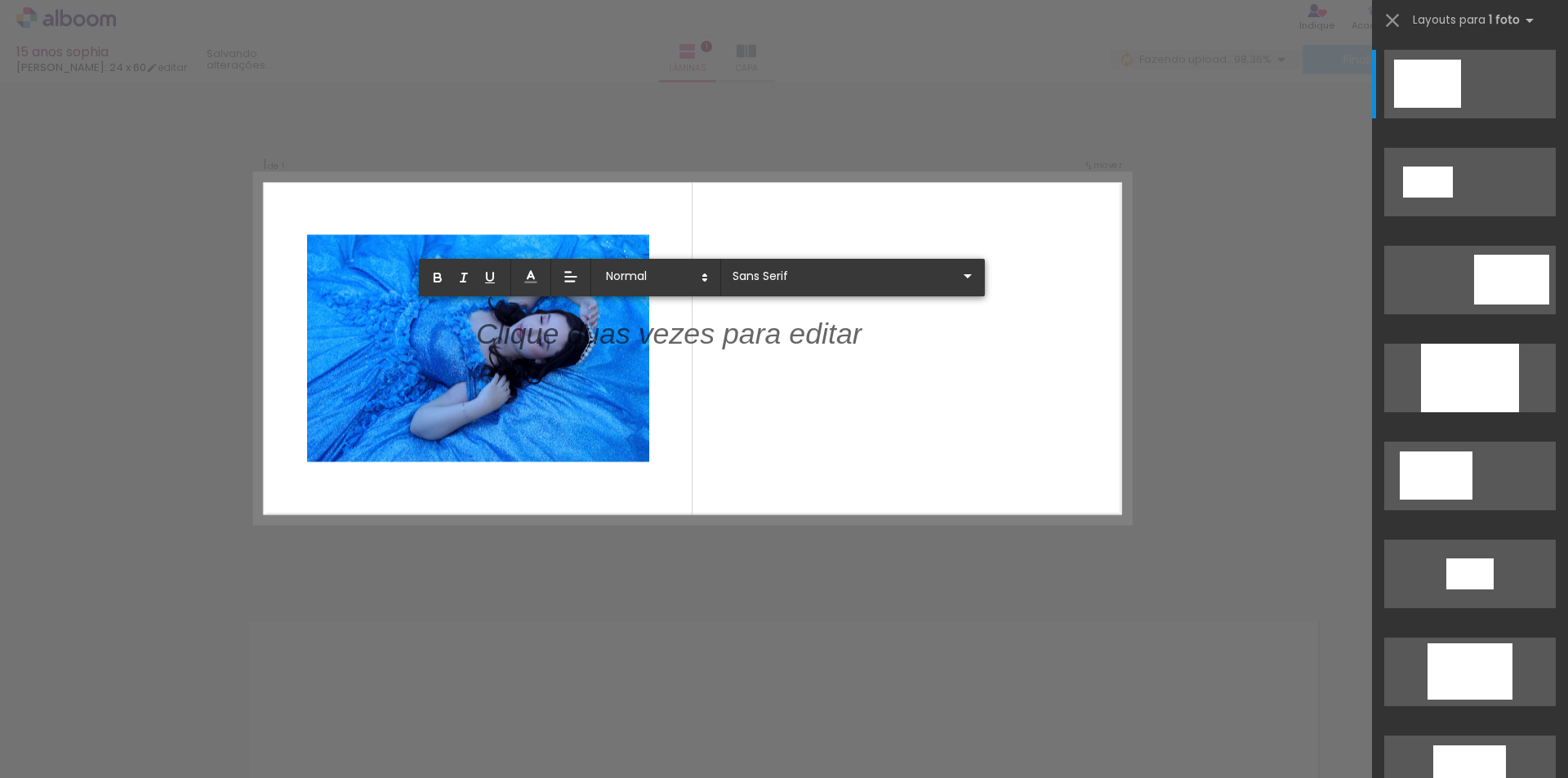
click at [809, 427] on quentale-layouter at bounding box center [693, 350] width 875 height 350
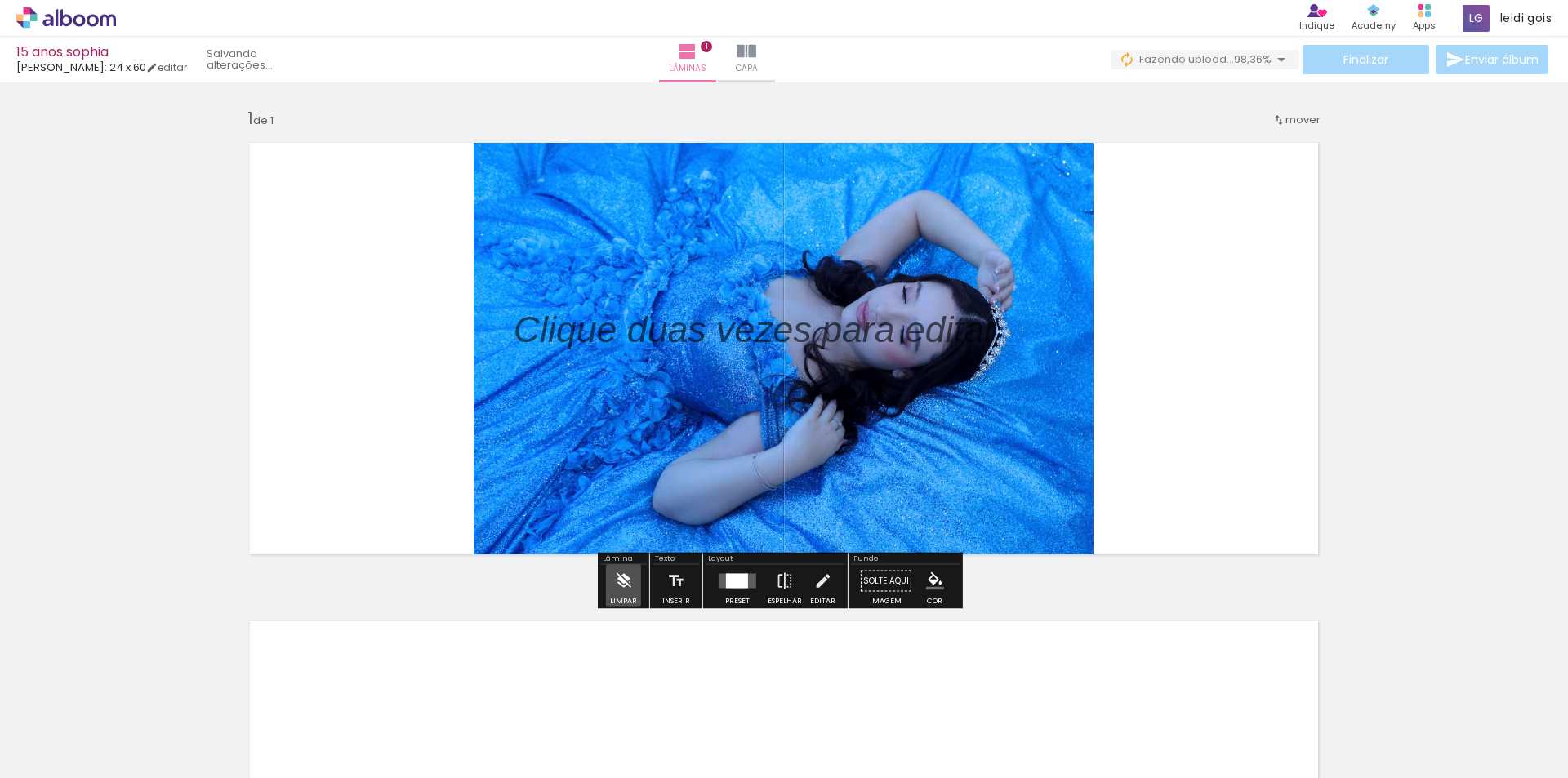
click at [617, 593] on iron-icon at bounding box center [623, 582] width 18 height 33
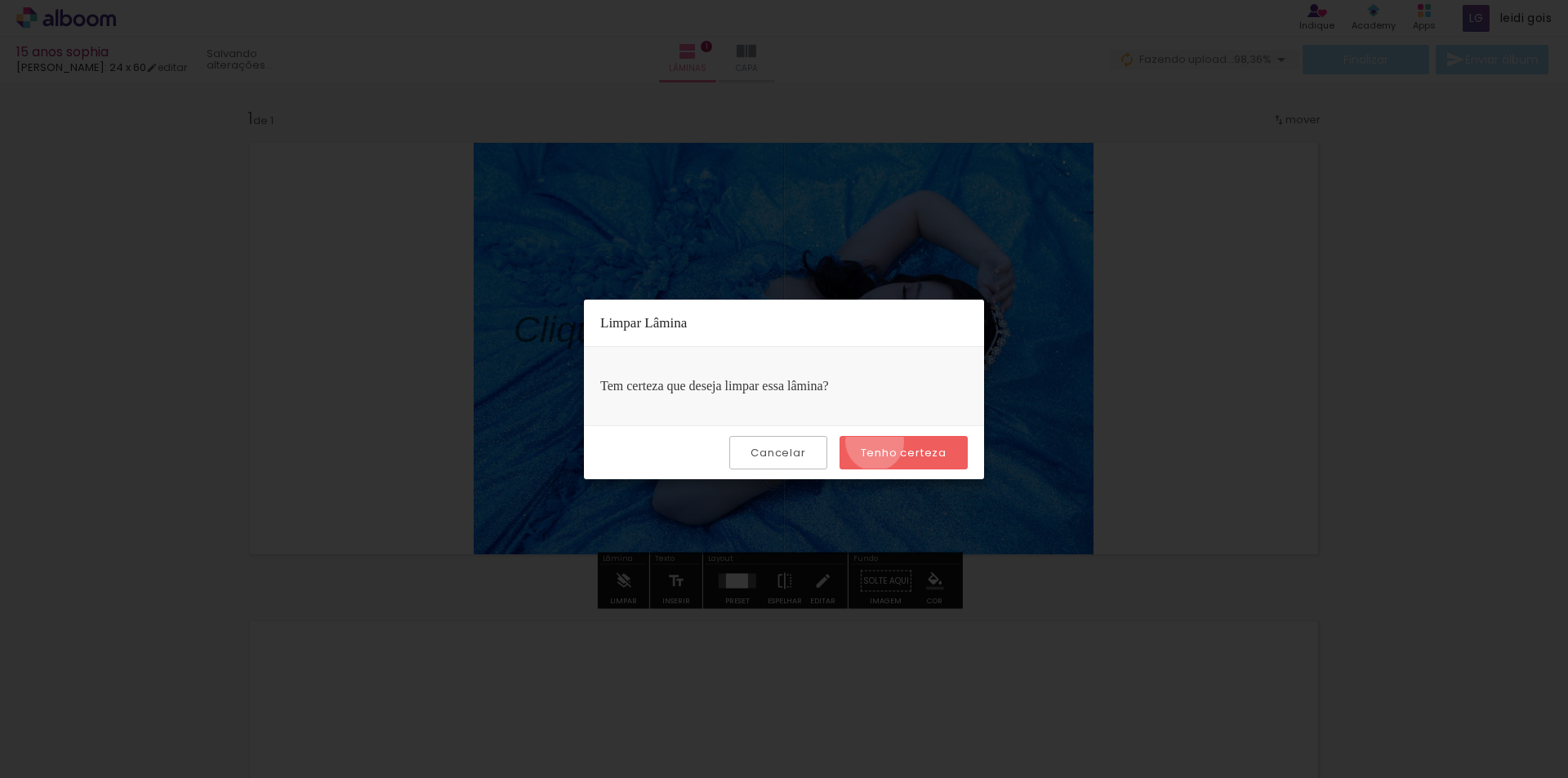
click at [877, 442] on paper-button "Tenho certeza" at bounding box center [903, 452] width 128 height 34
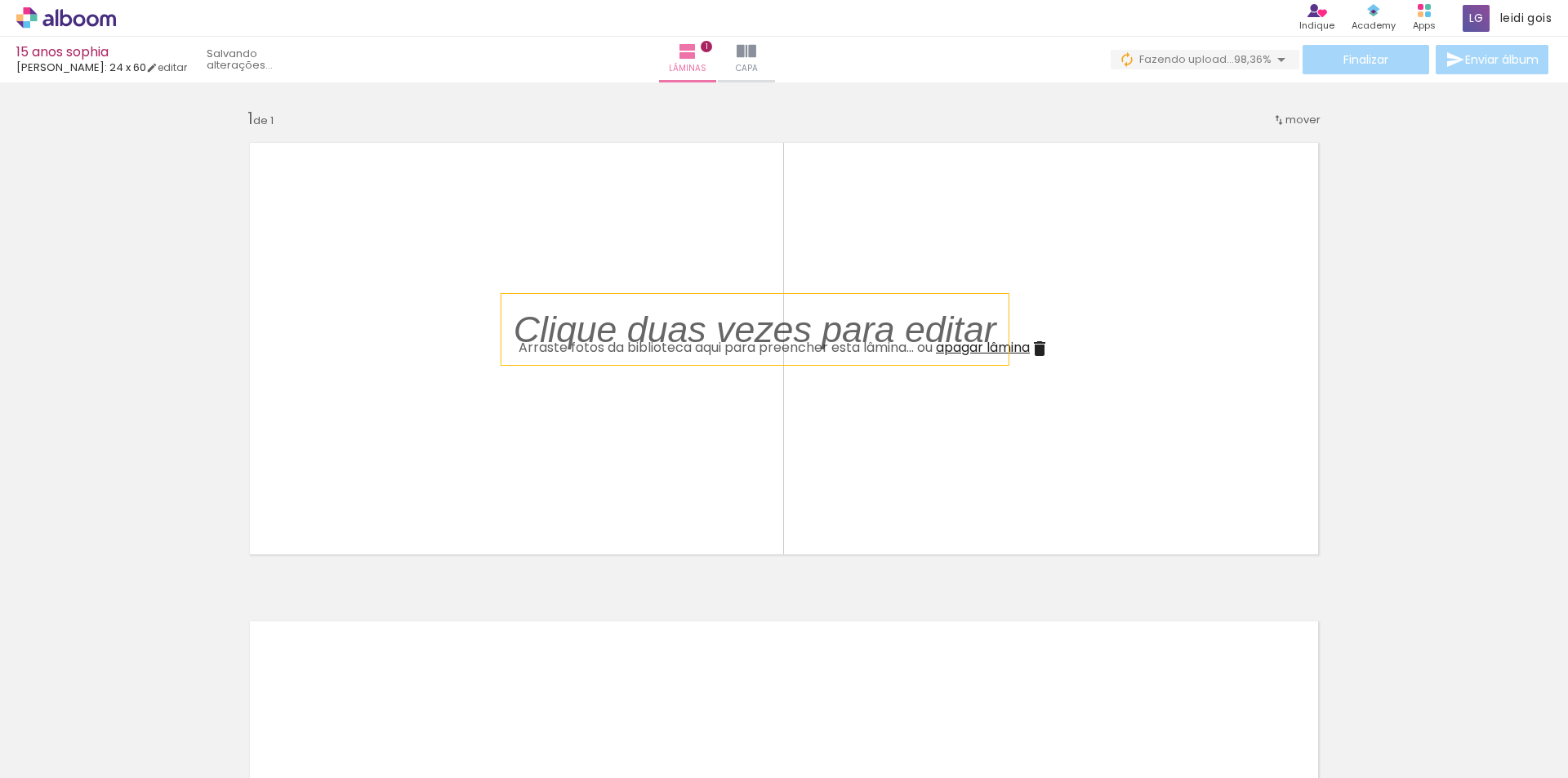
click at [943, 329] on p at bounding box center [767, 330] width 508 height 52
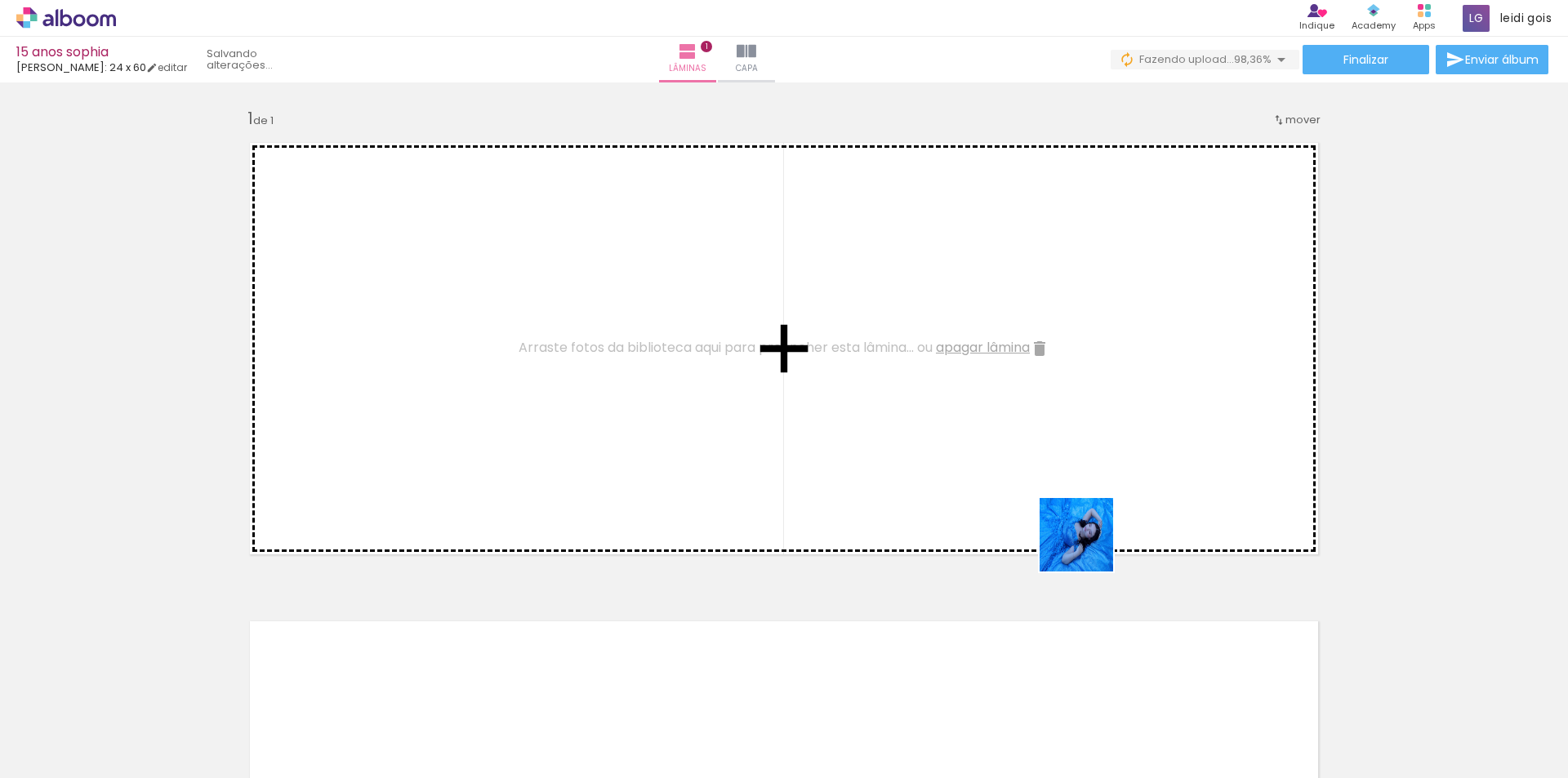
drag, startPoint x: 1352, startPoint y: 724, endPoint x: 901, endPoint y: 452, distance: 526.7
click at [988, 488] on quentale-workspace at bounding box center [784, 389] width 1568 height 778
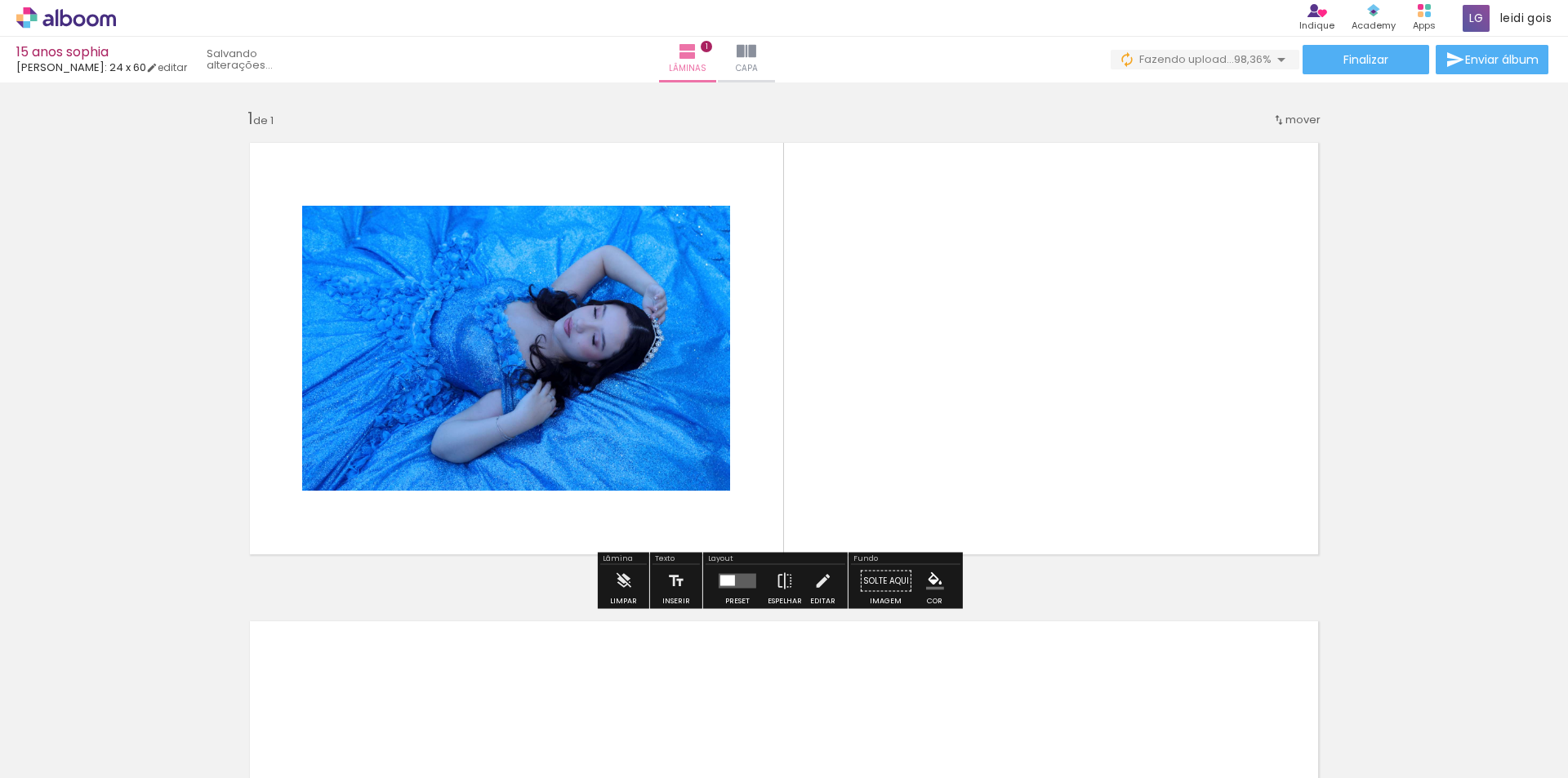
click at [739, 596] on div at bounding box center [737, 582] width 44 height 33
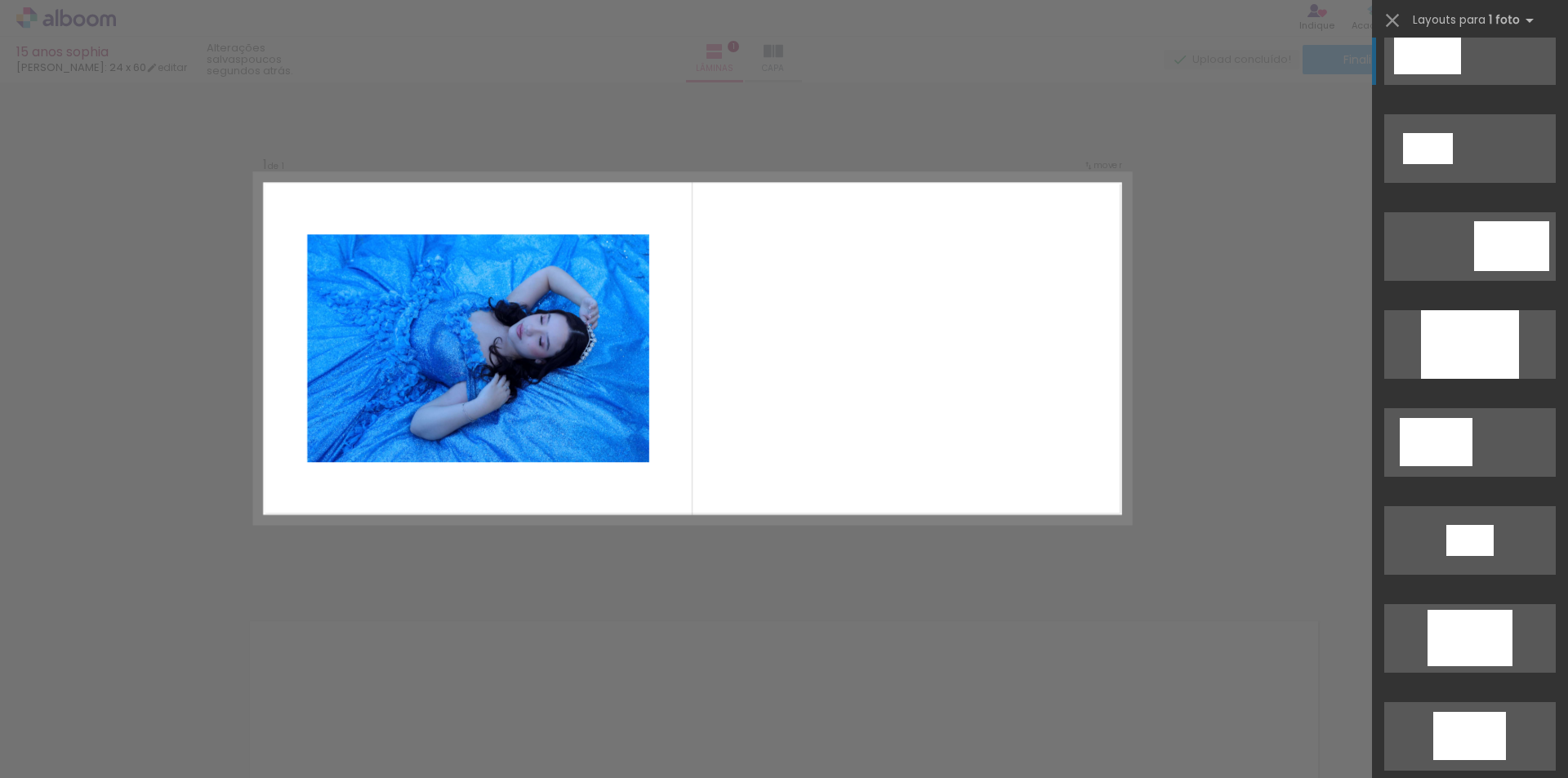
scroll to position [60, 0]
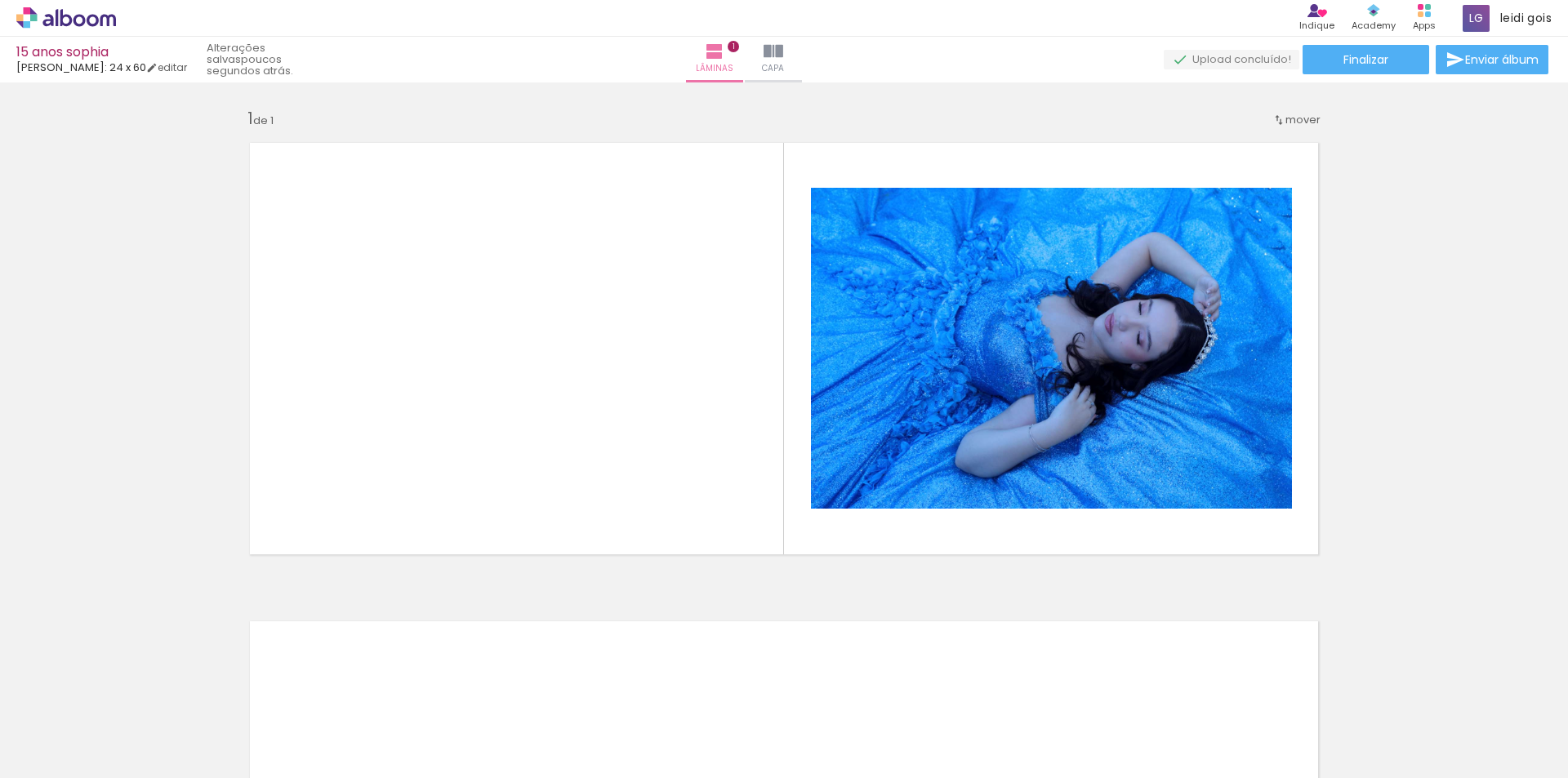
scroll to position [0, 3472]
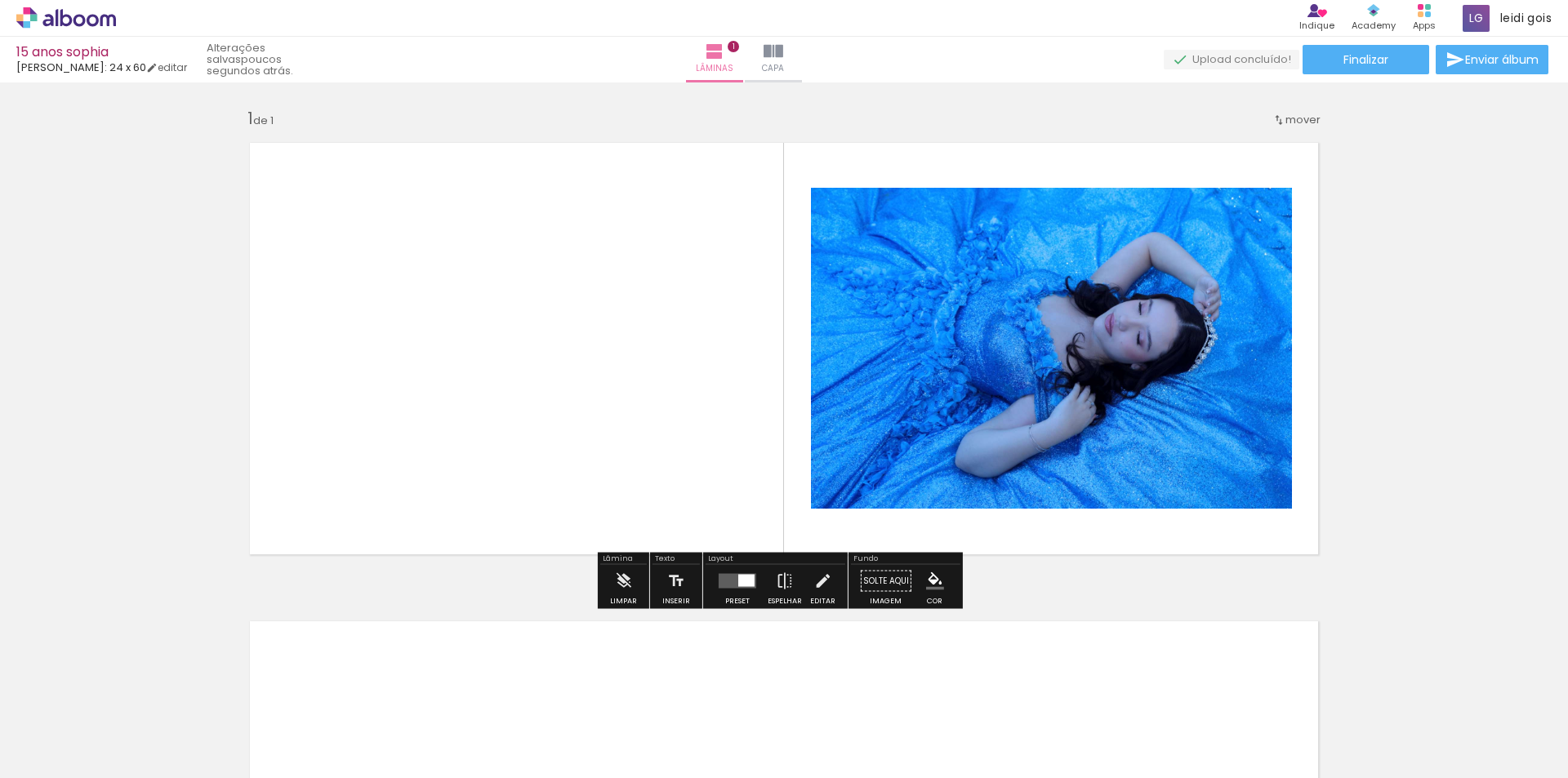
click at [741, 584] on div at bounding box center [746, 580] width 16 height 12
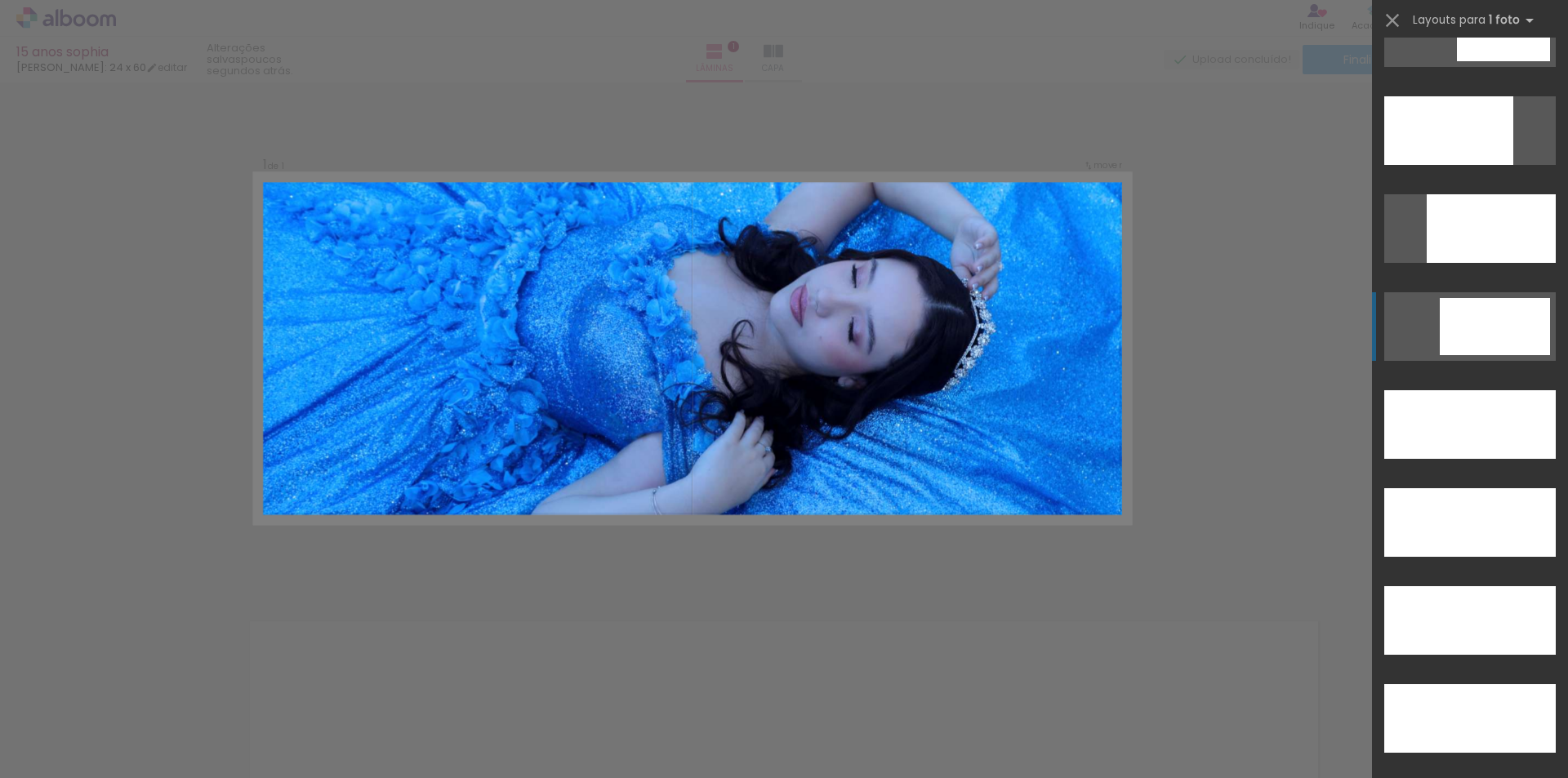
scroll to position [4361, 0]
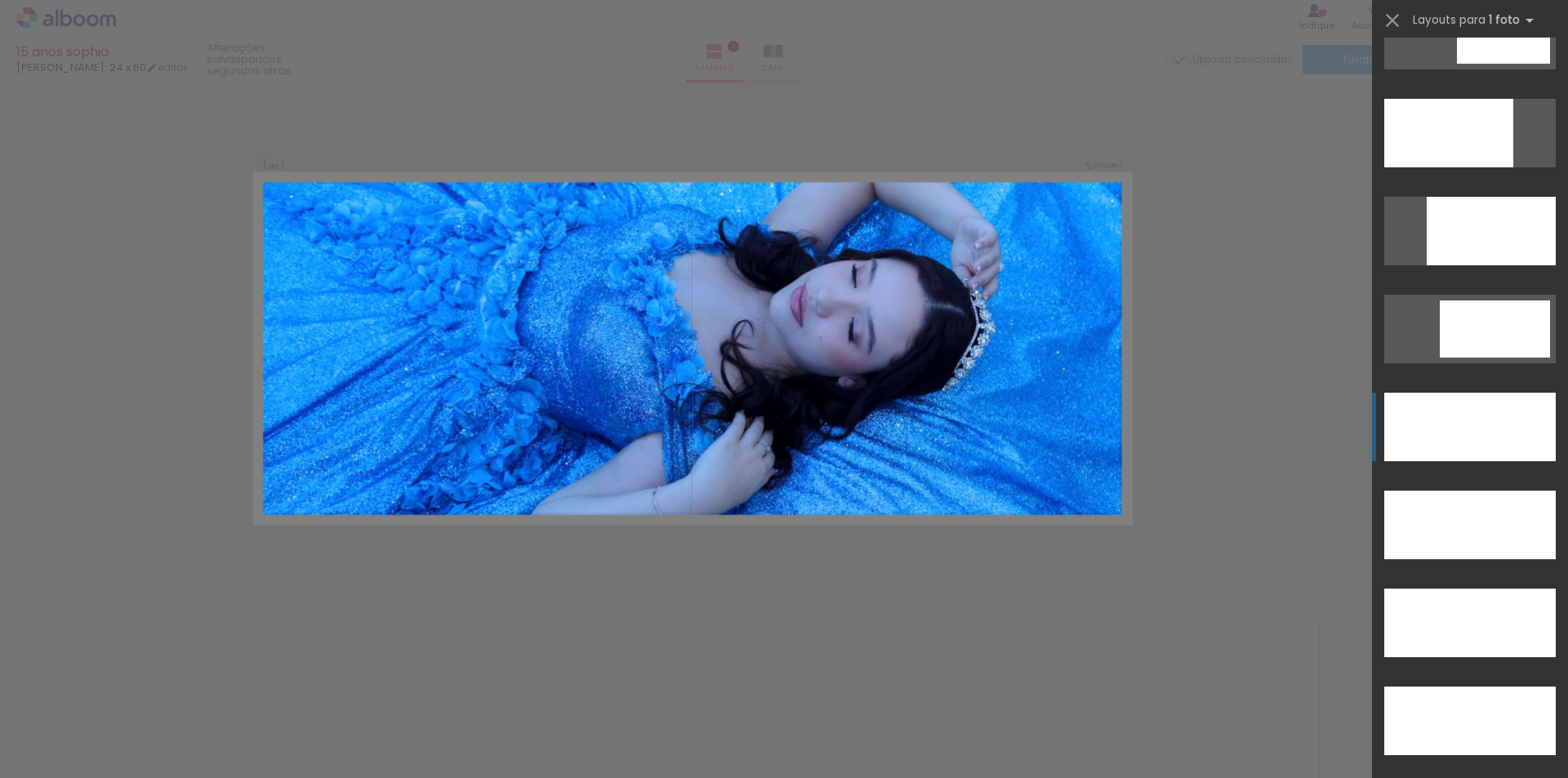
click at [1468, 167] on div at bounding box center [1449, 133] width 129 height 69
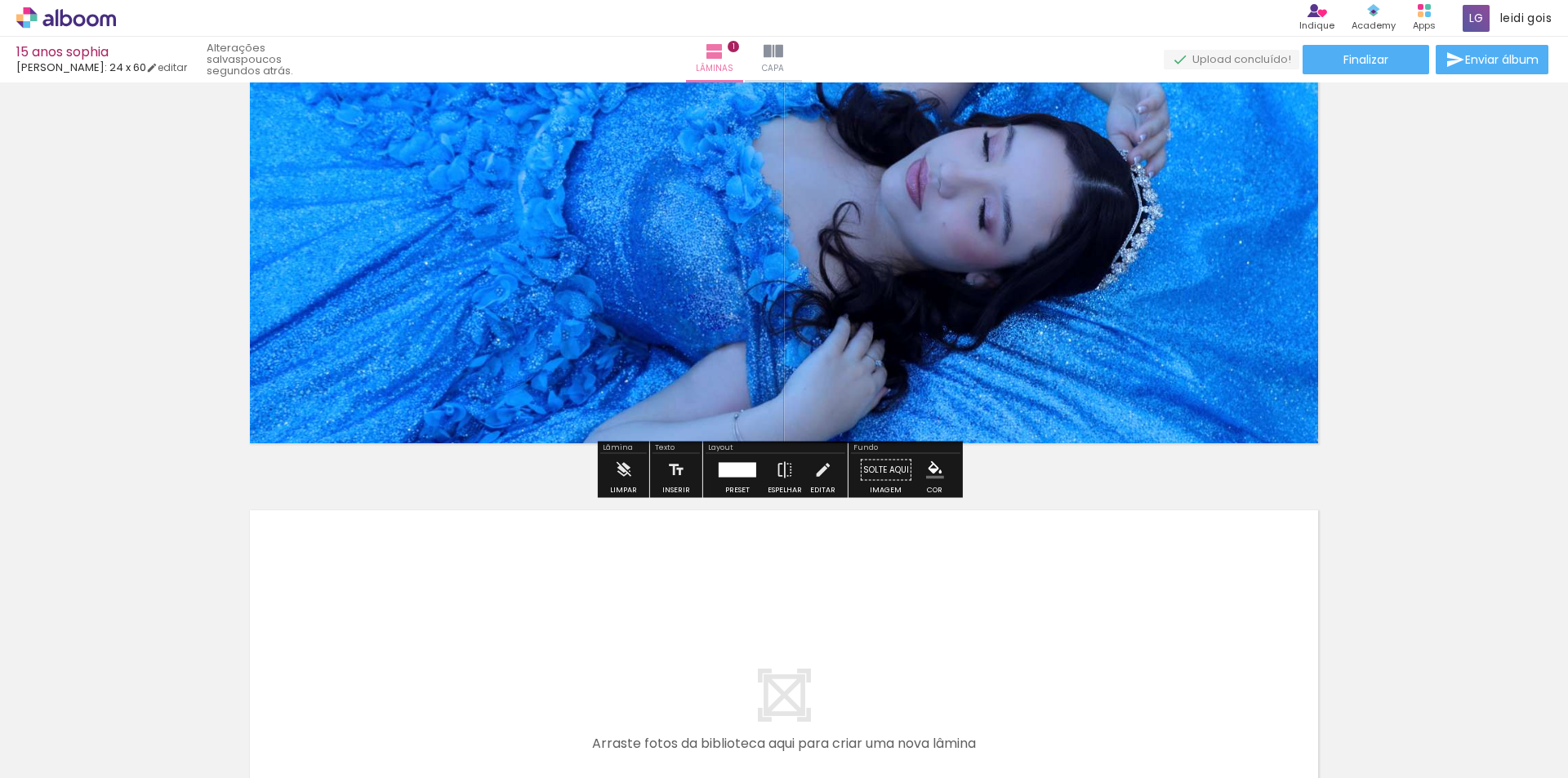
scroll to position [82, 0]
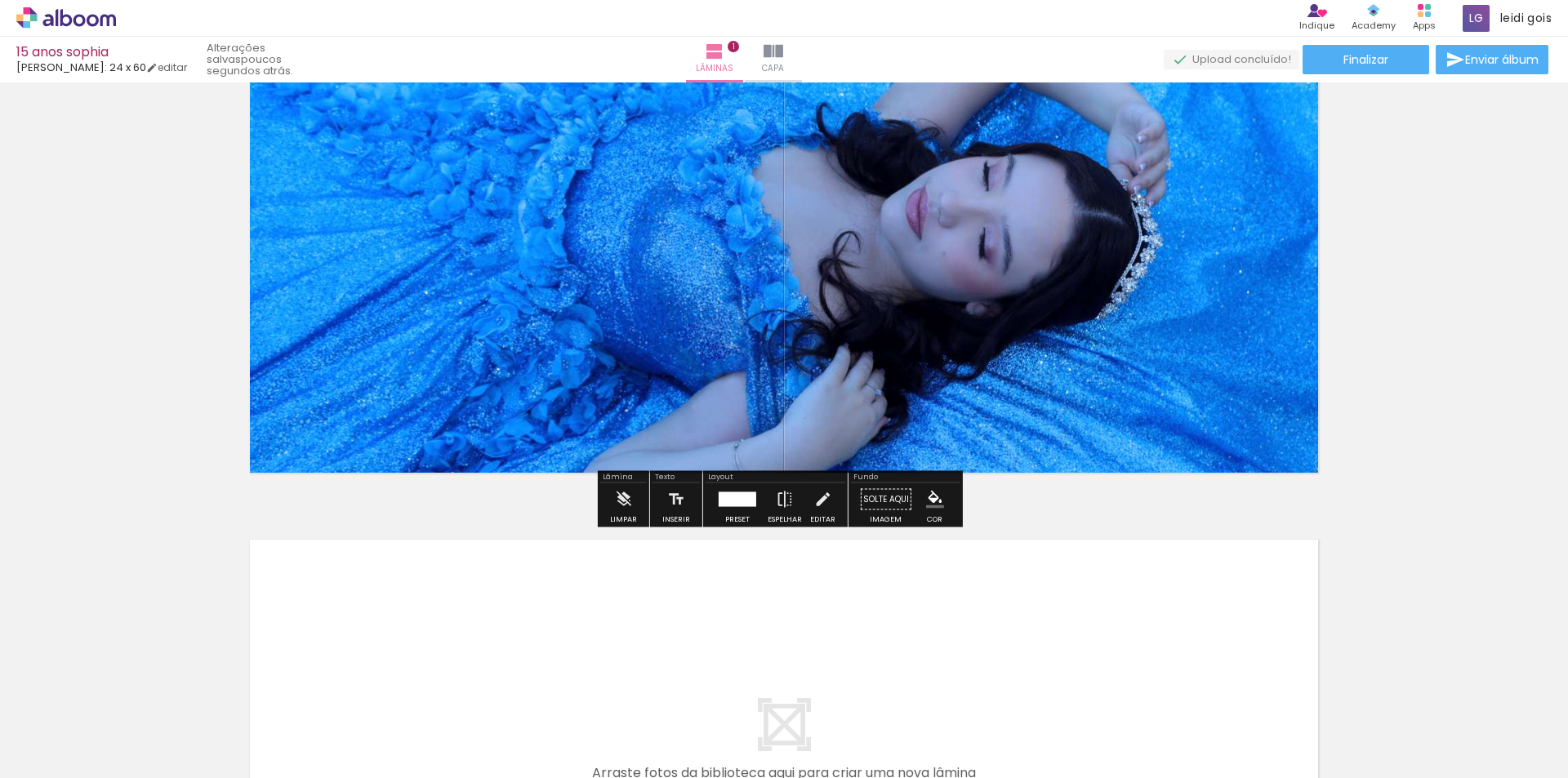
click at [738, 511] on div at bounding box center [737, 500] width 44 height 33
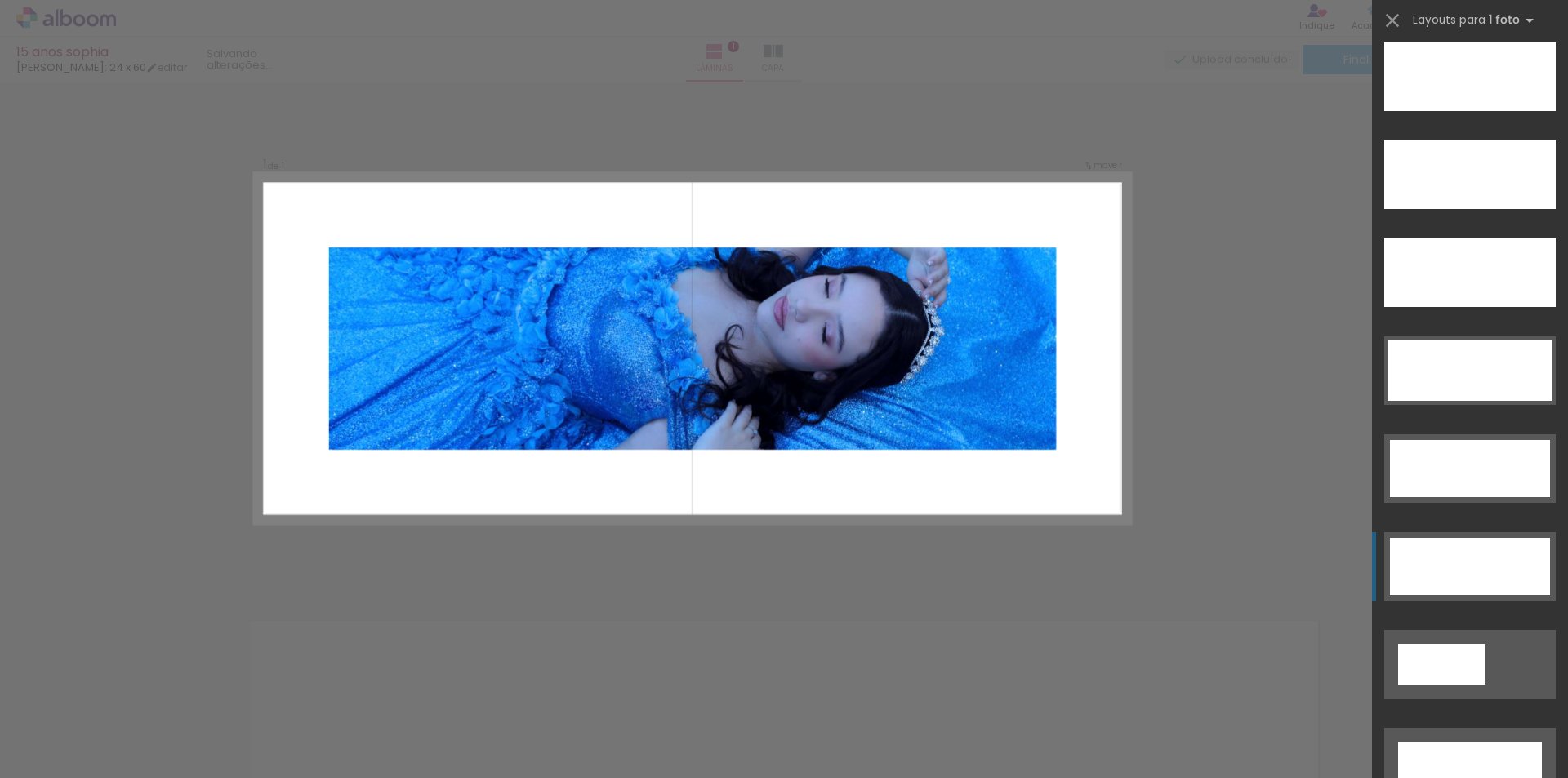
scroll to position [4786, 0]
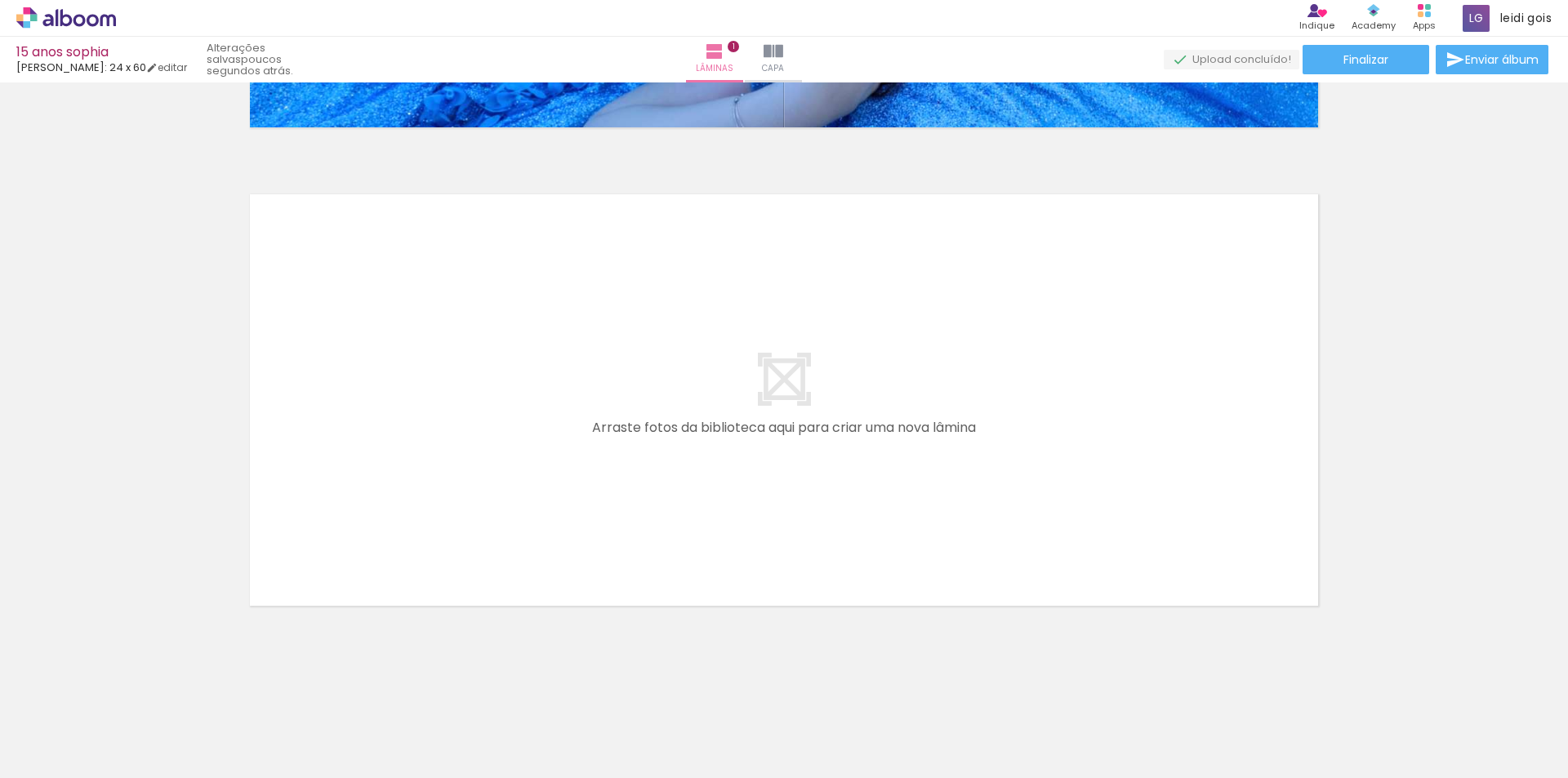
scroll to position [0, 1767]
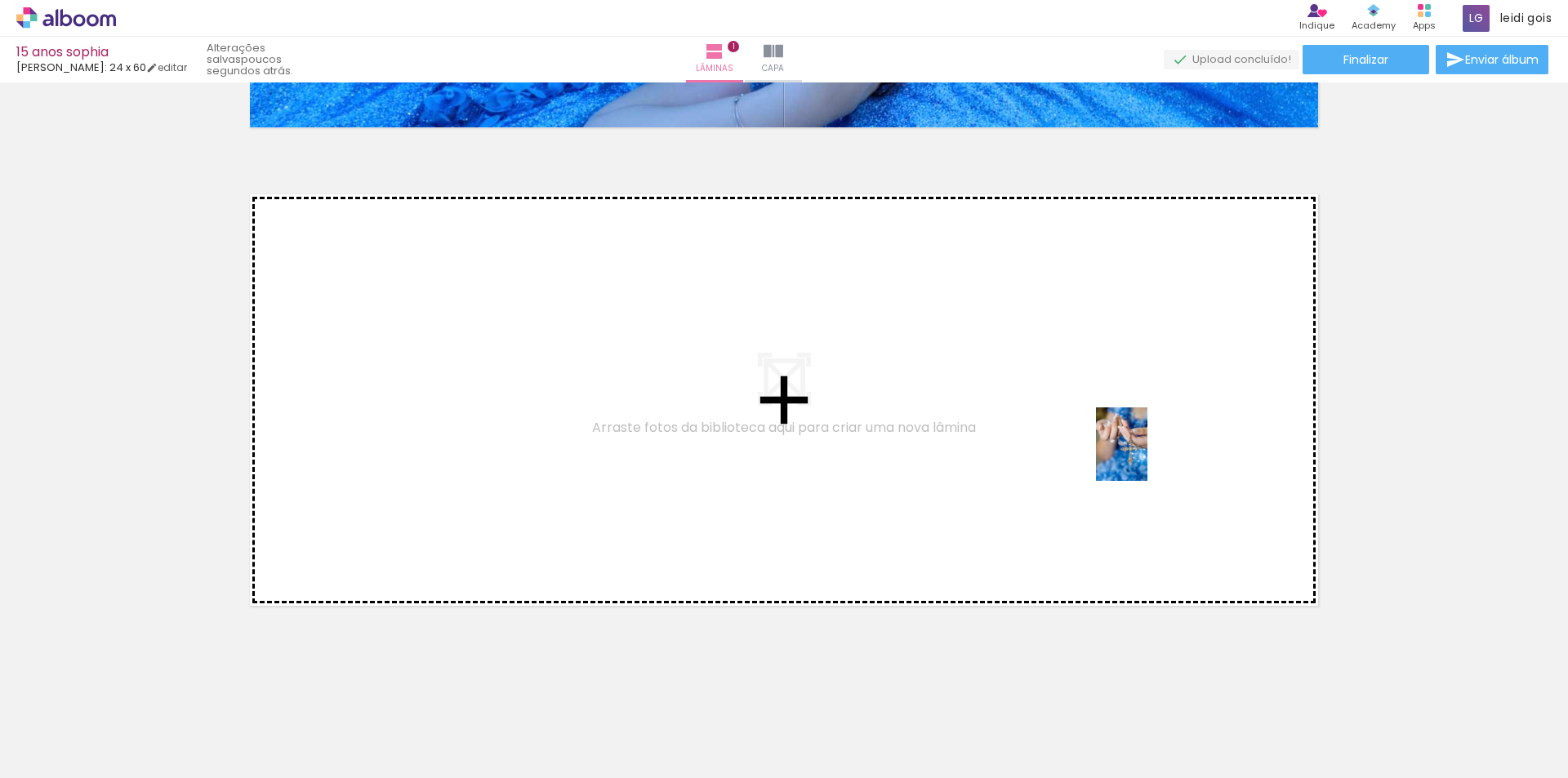
drag, startPoint x: 1151, startPoint y: 728, endPoint x: 1145, endPoint y: 457, distance: 271.1
click at [1145, 457] on quentale-workspace at bounding box center [784, 389] width 1568 height 778
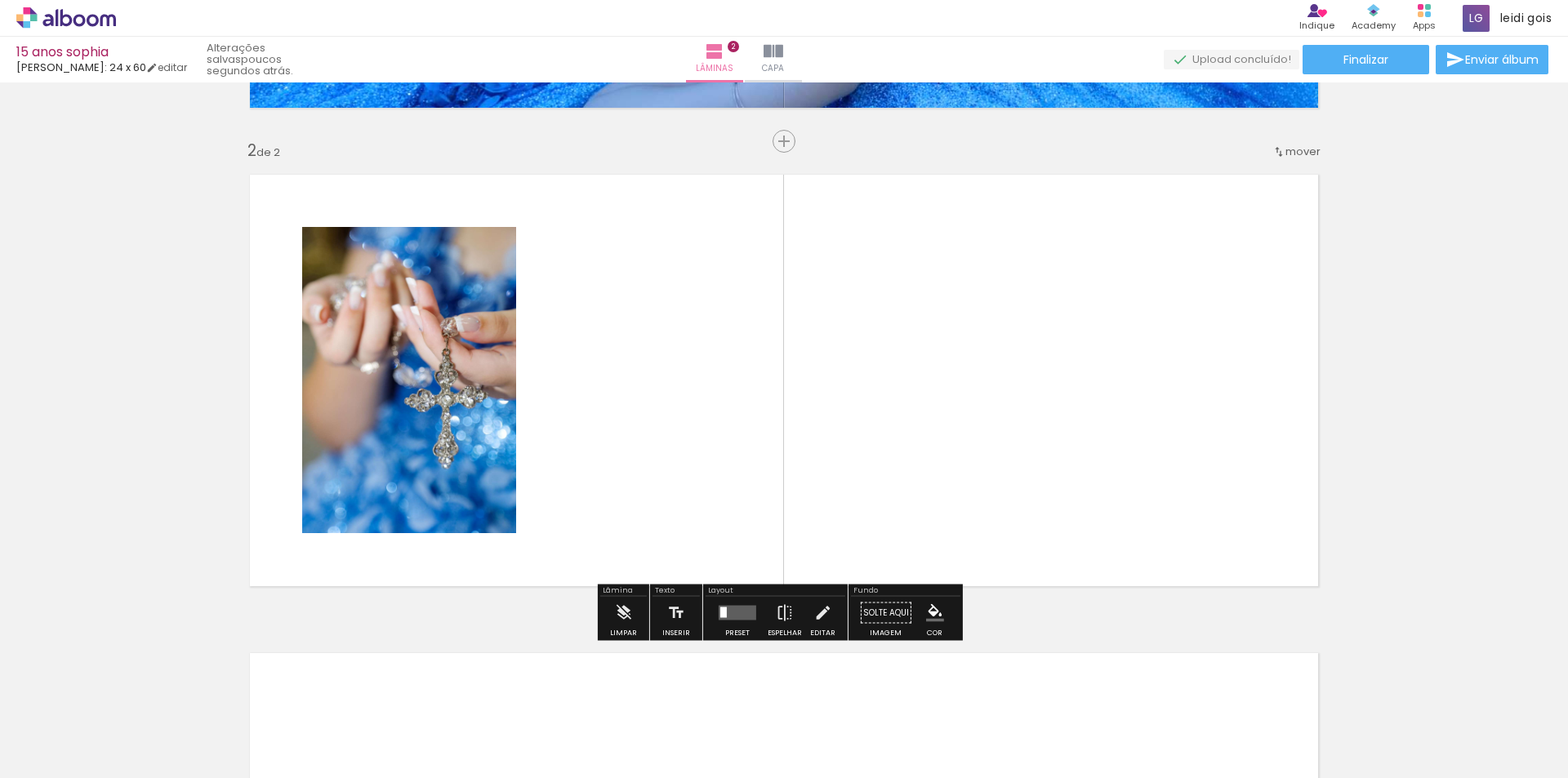
scroll to position [448, 0]
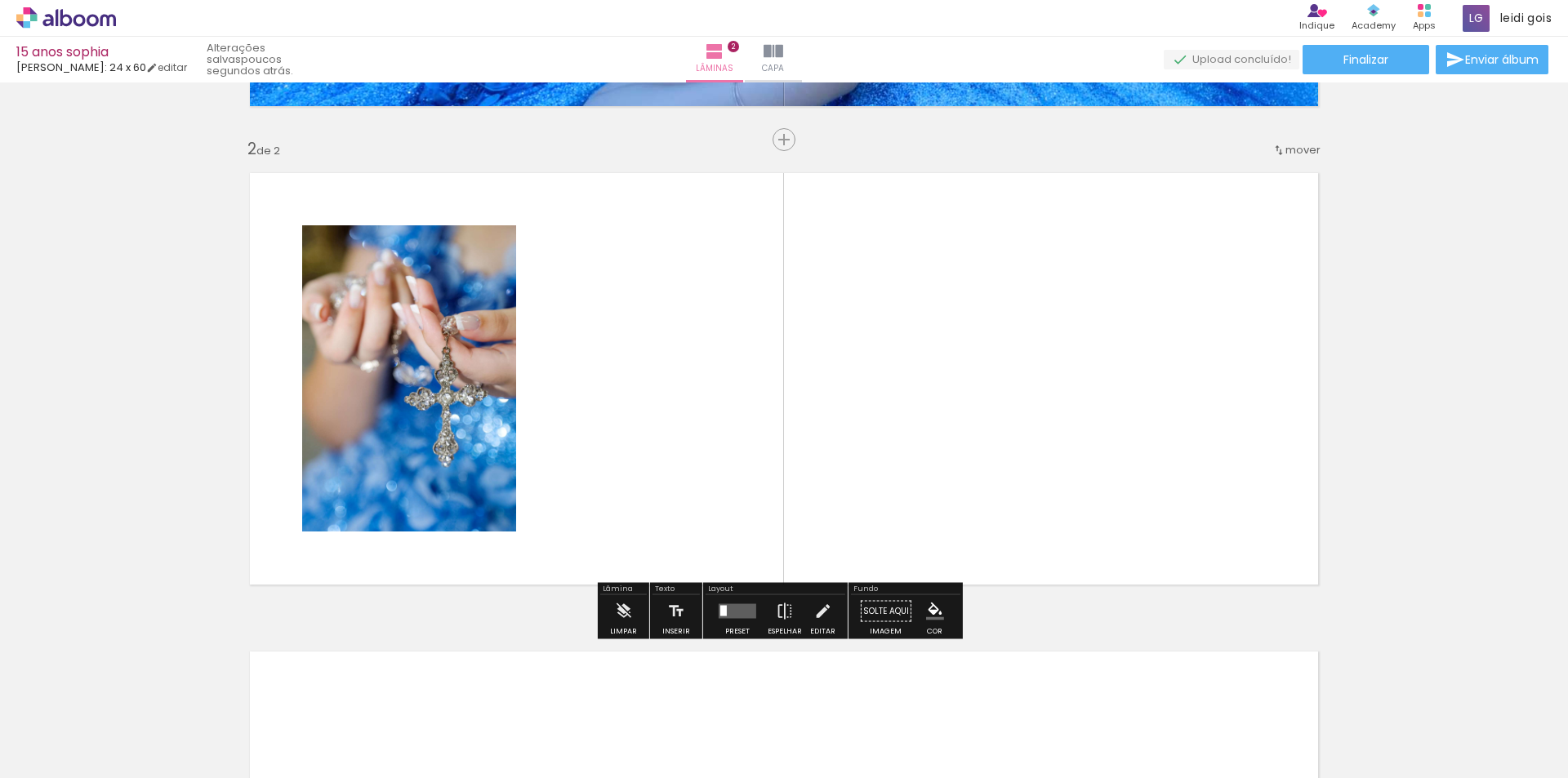
click at [720, 612] on div at bounding box center [723, 612] width 6 height 11
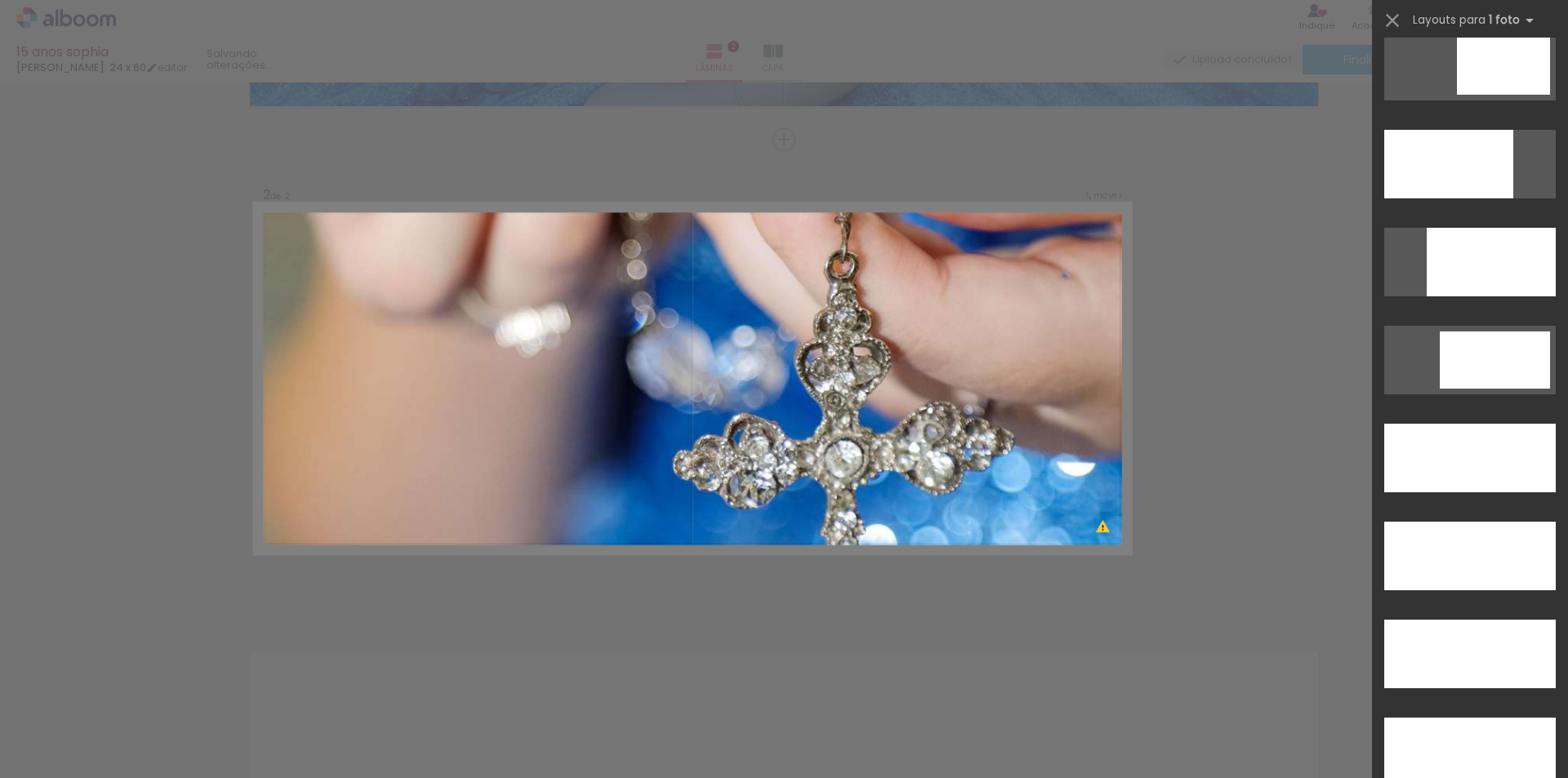
scroll to position [4062, 0]
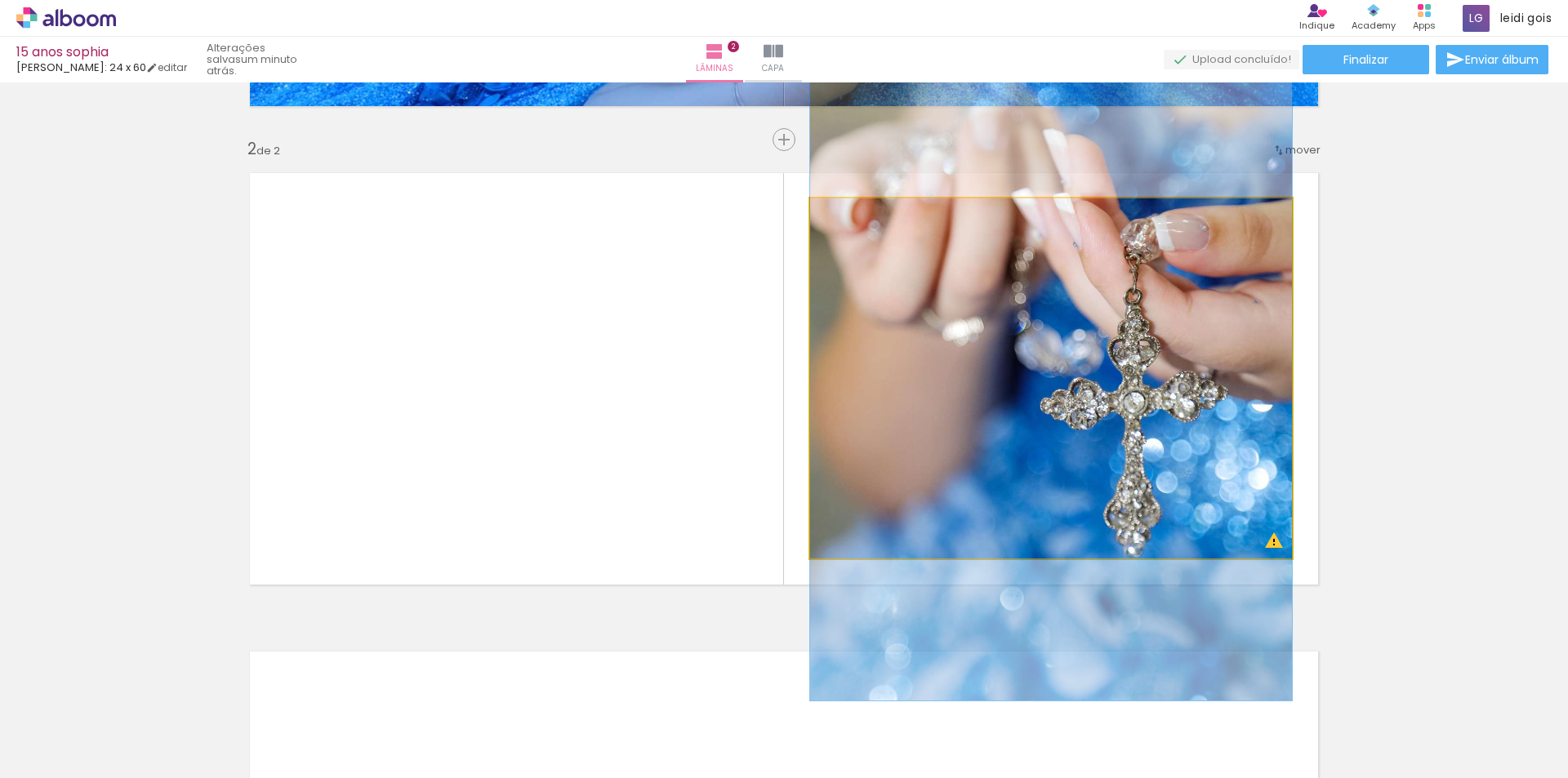
drag, startPoint x: 1126, startPoint y: 479, endPoint x: 1127, endPoint y: 459, distance: 20.0
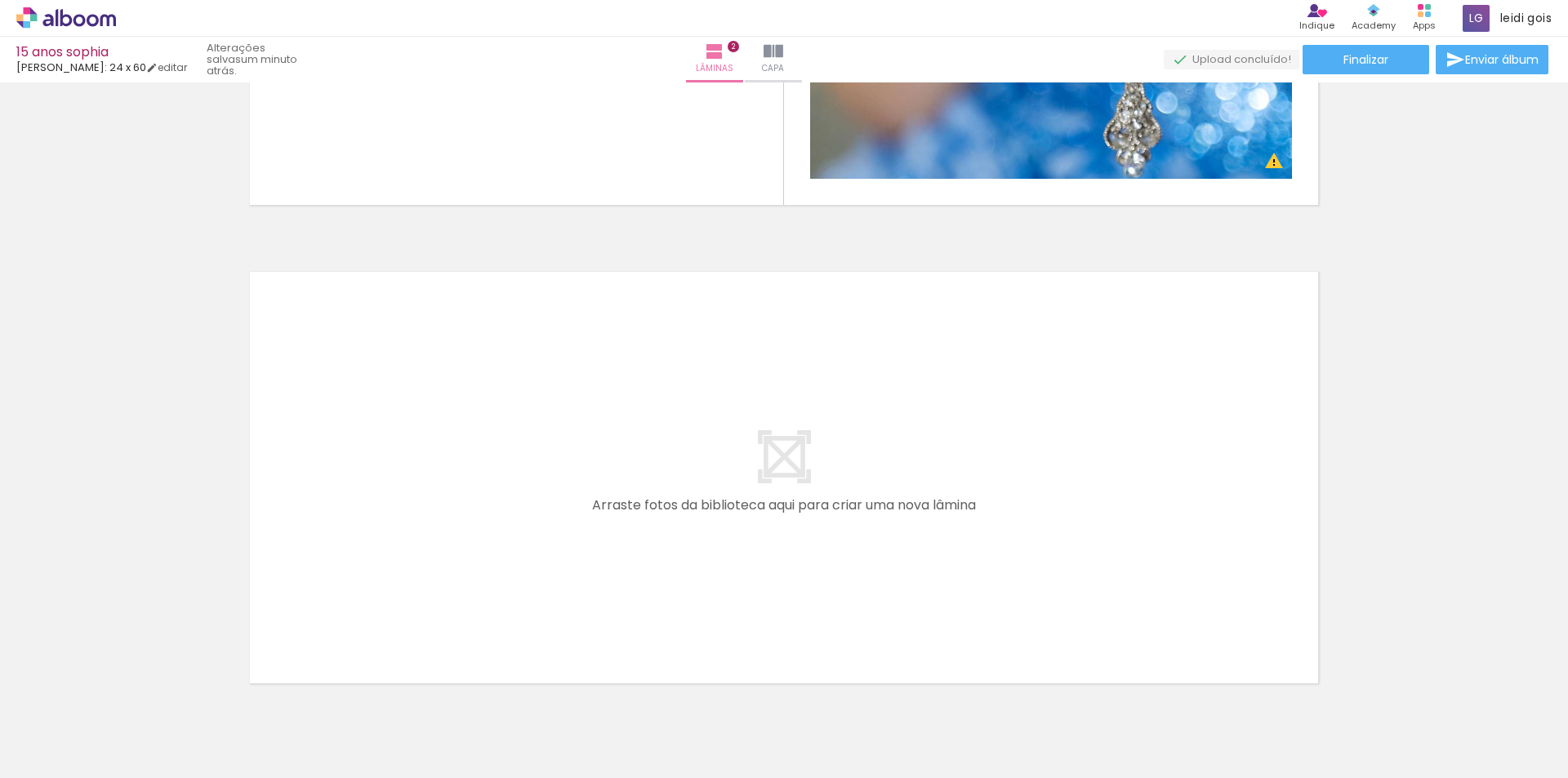
scroll to position [857, 0]
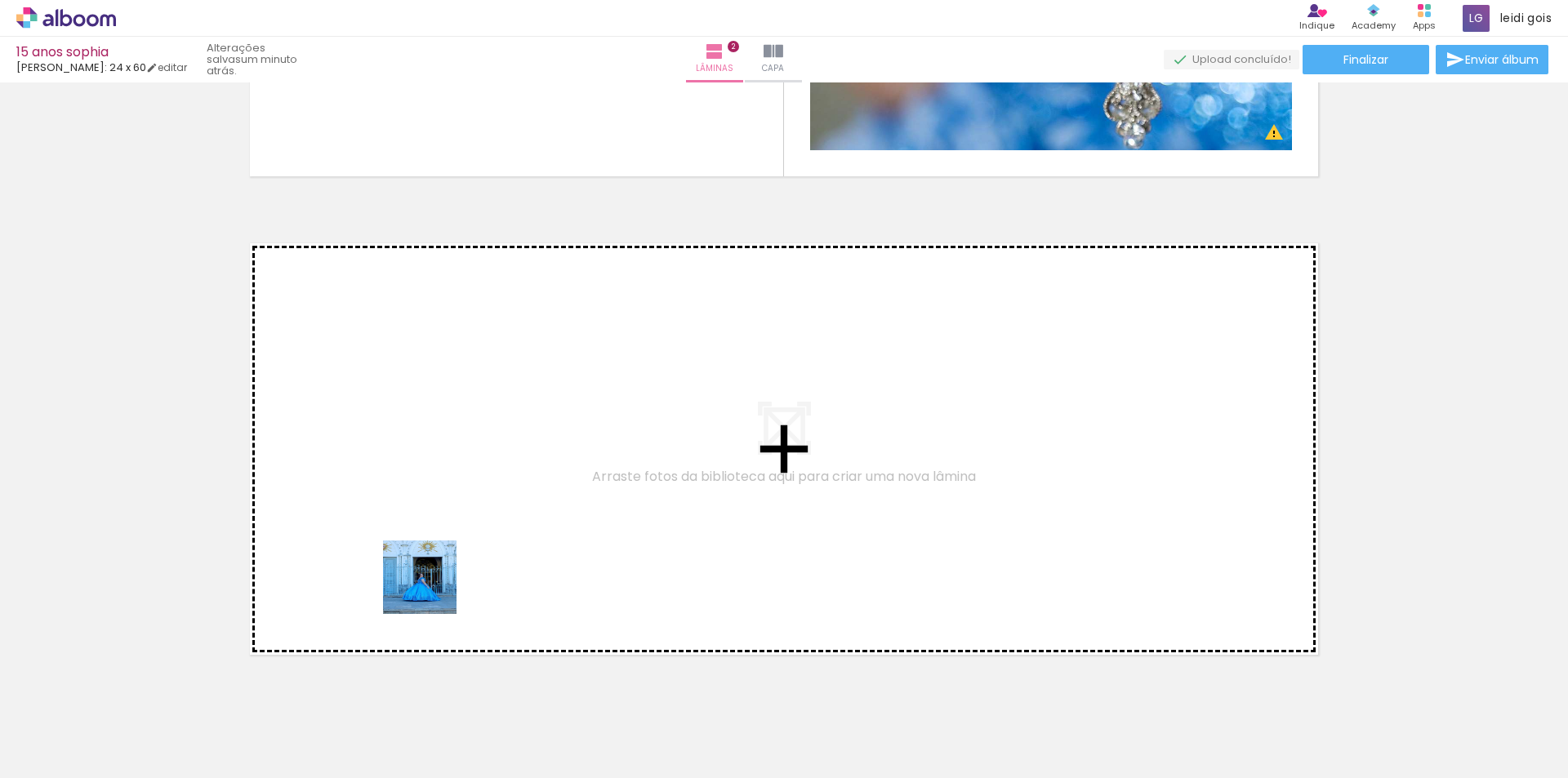
drag, startPoint x: 420, startPoint y: 739, endPoint x: 373, endPoint y: 767, distance: 54.7
click at [435, 573] on quentale-workspace at bounding box center [784, 389] width 1568 height 778
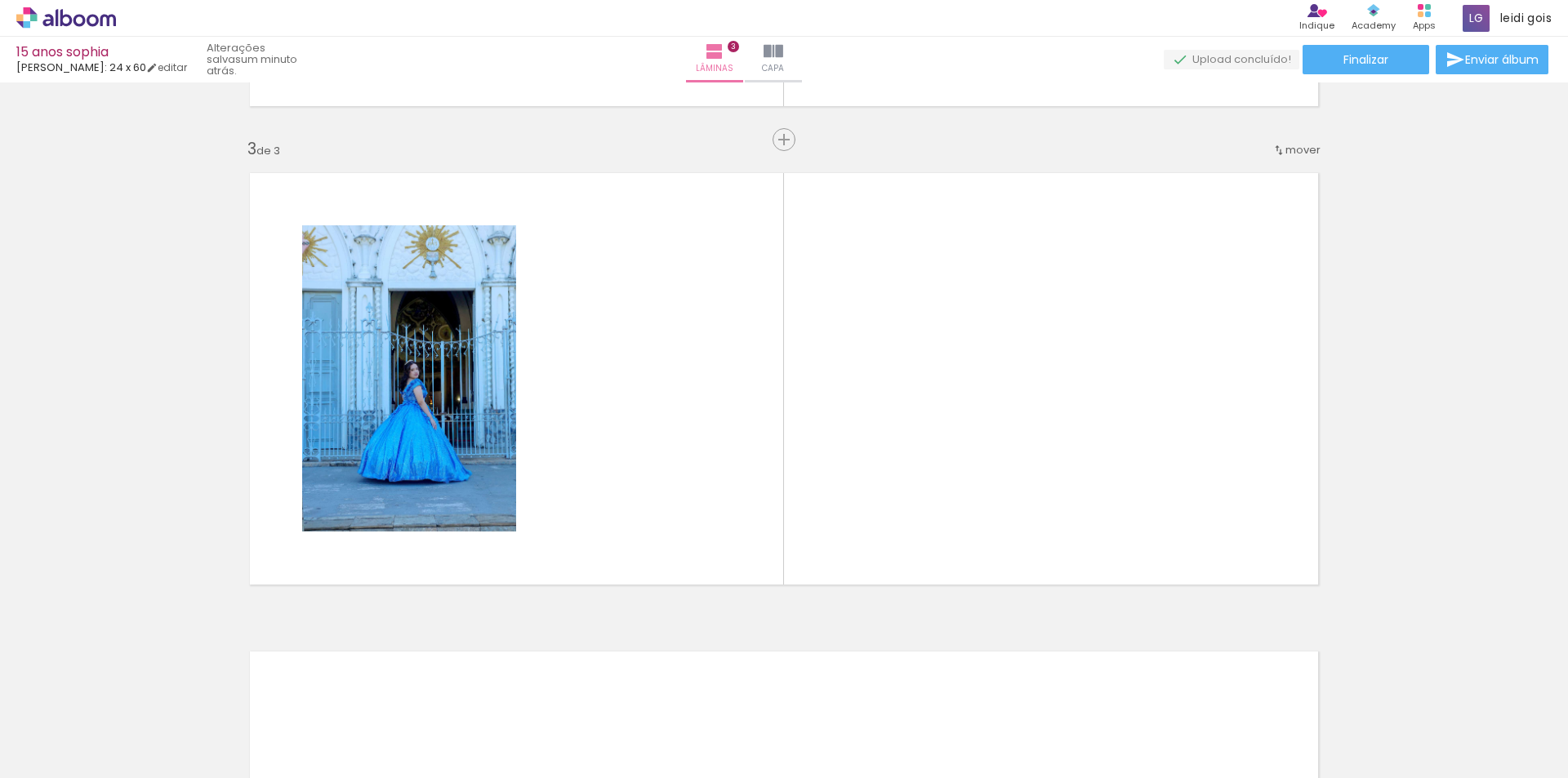
scroll to position [0, 0]
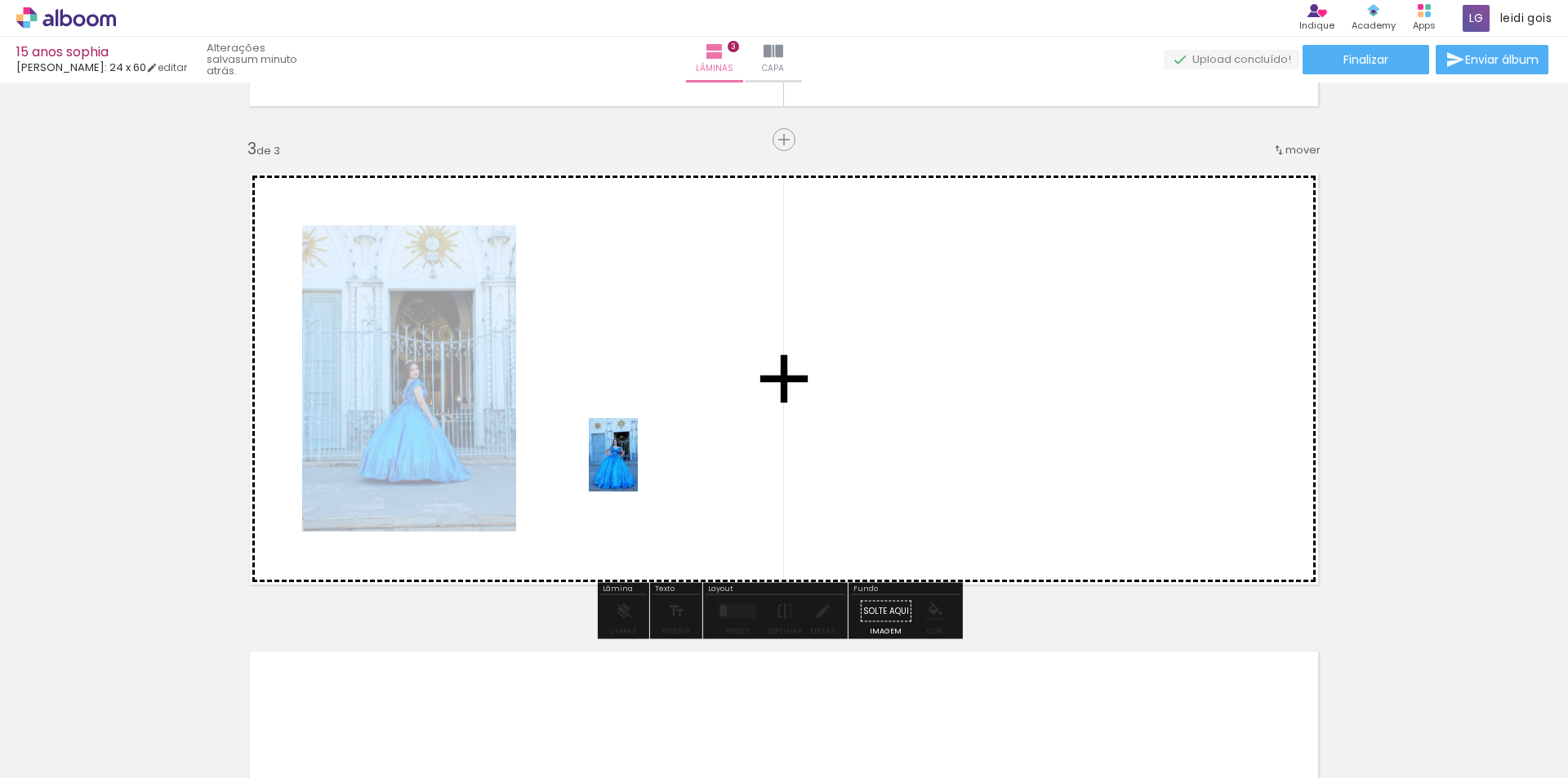
drag, startPoint x: 164, startPoint y: 728, endPoint x: 640, endPoint y: 466, distance: 543.3
click at [640, 466] on quentale-workspace at bounding box center [784, 389] width 1568 height 778
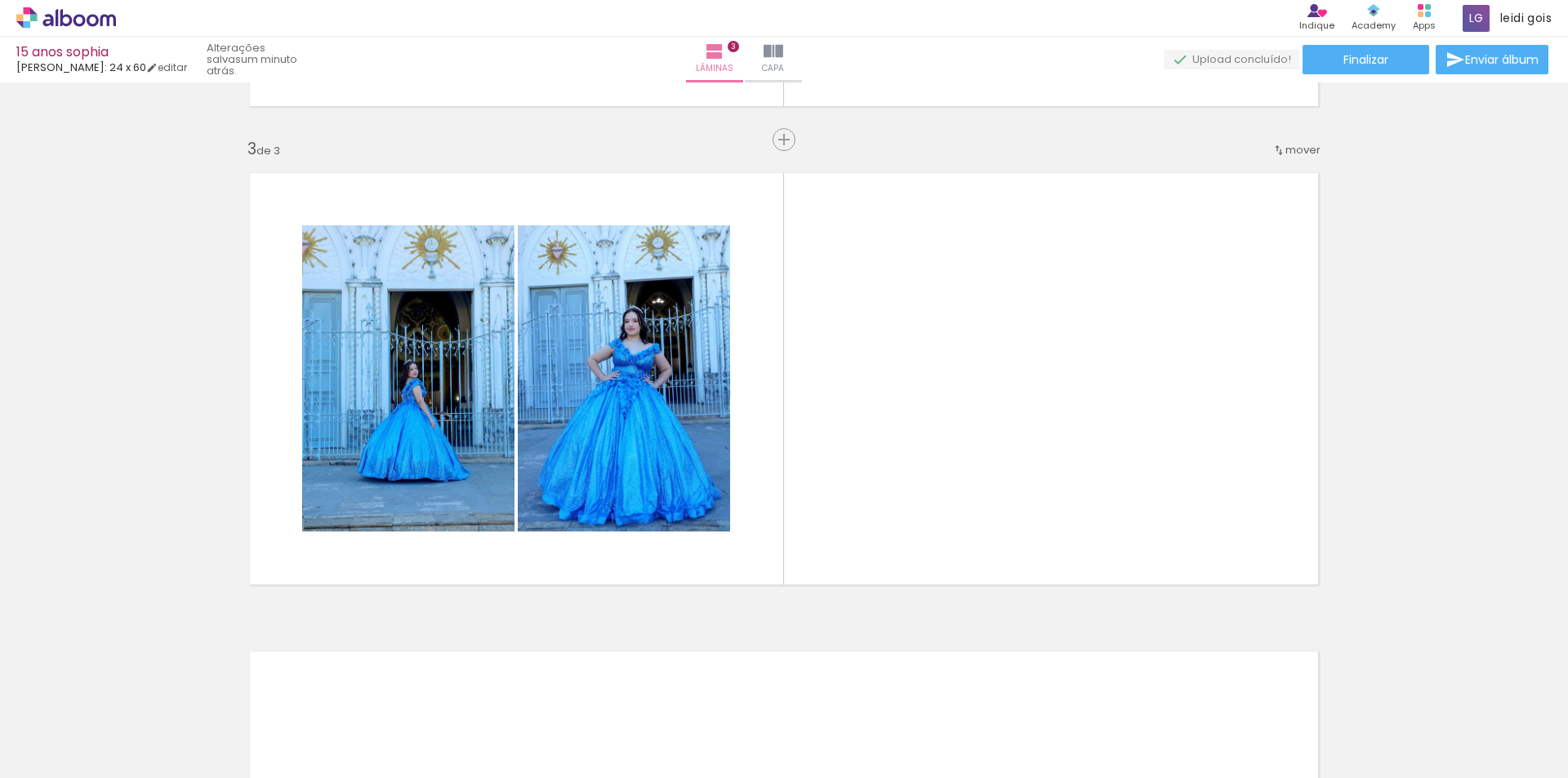
scroll to position [0, 2819]
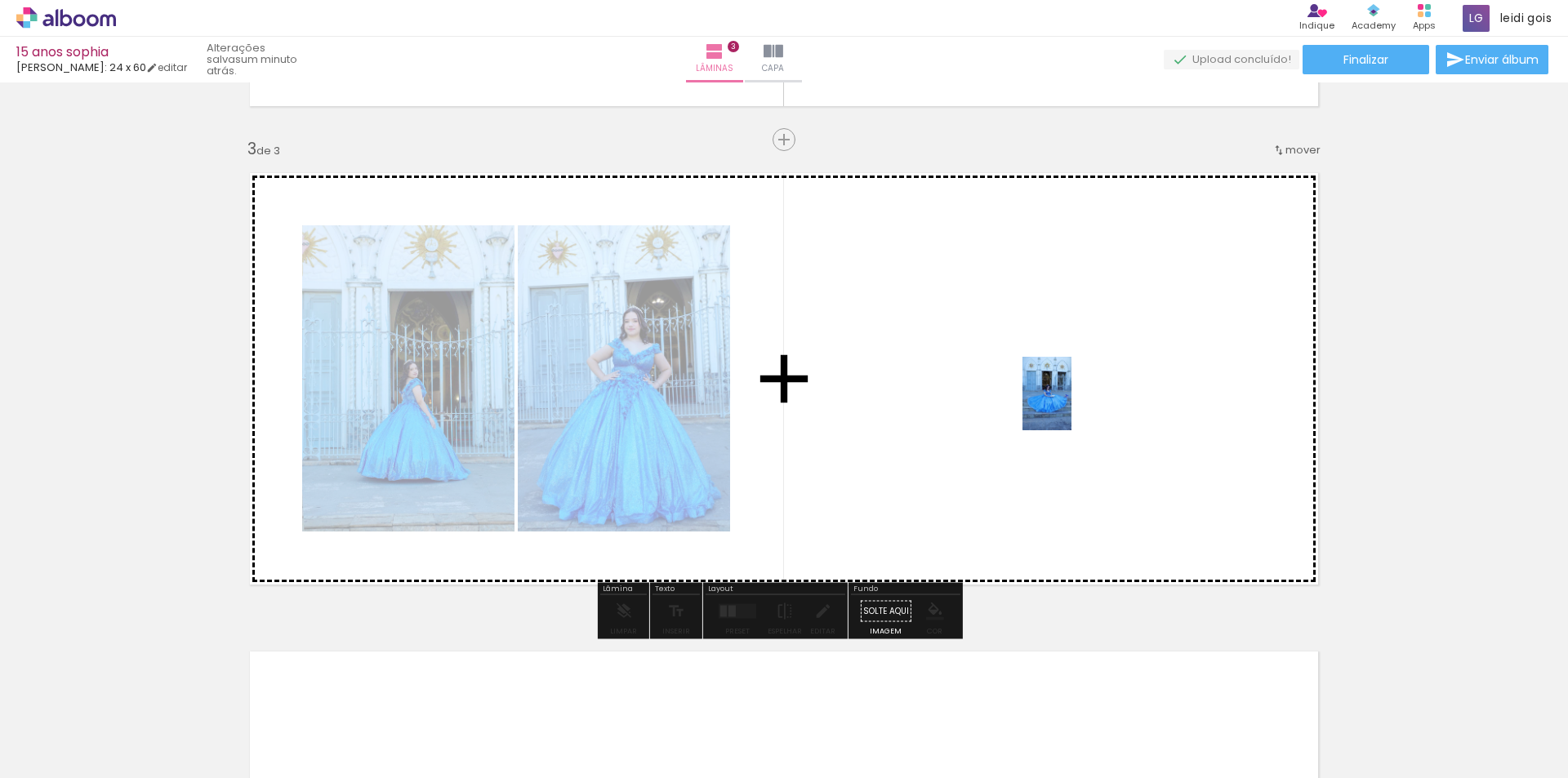
drag, startPoint x: 1097, startPoint y: 736, endPoint x: 1071, endPoint y: 403, distance: 334.0
click at [1071, 403] on quentale-workspace at bounding box center [784, 389] width 1568 height 778
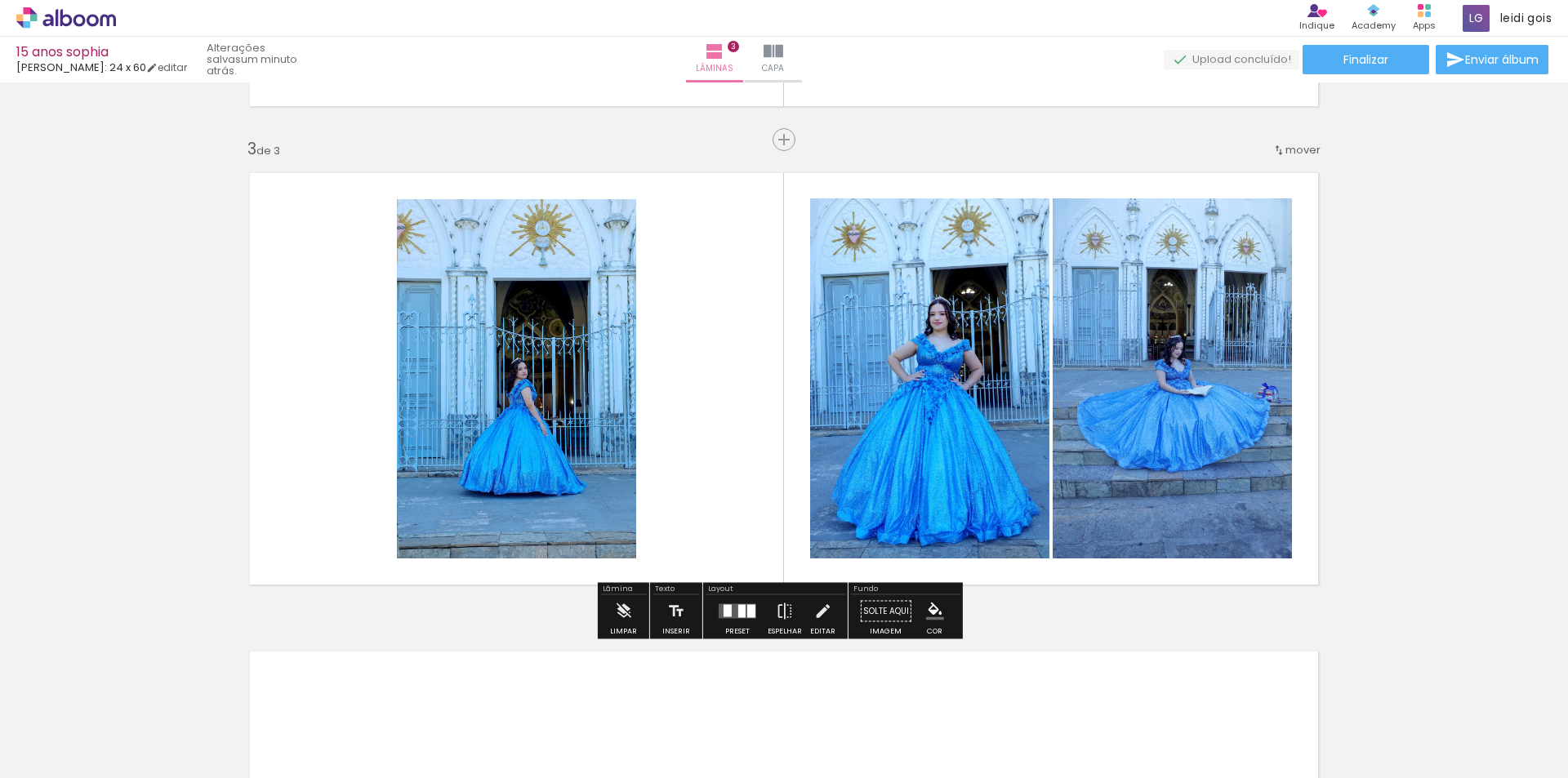
click at [739, 624] on div at bounding box center [737, 612] width 44 height 33
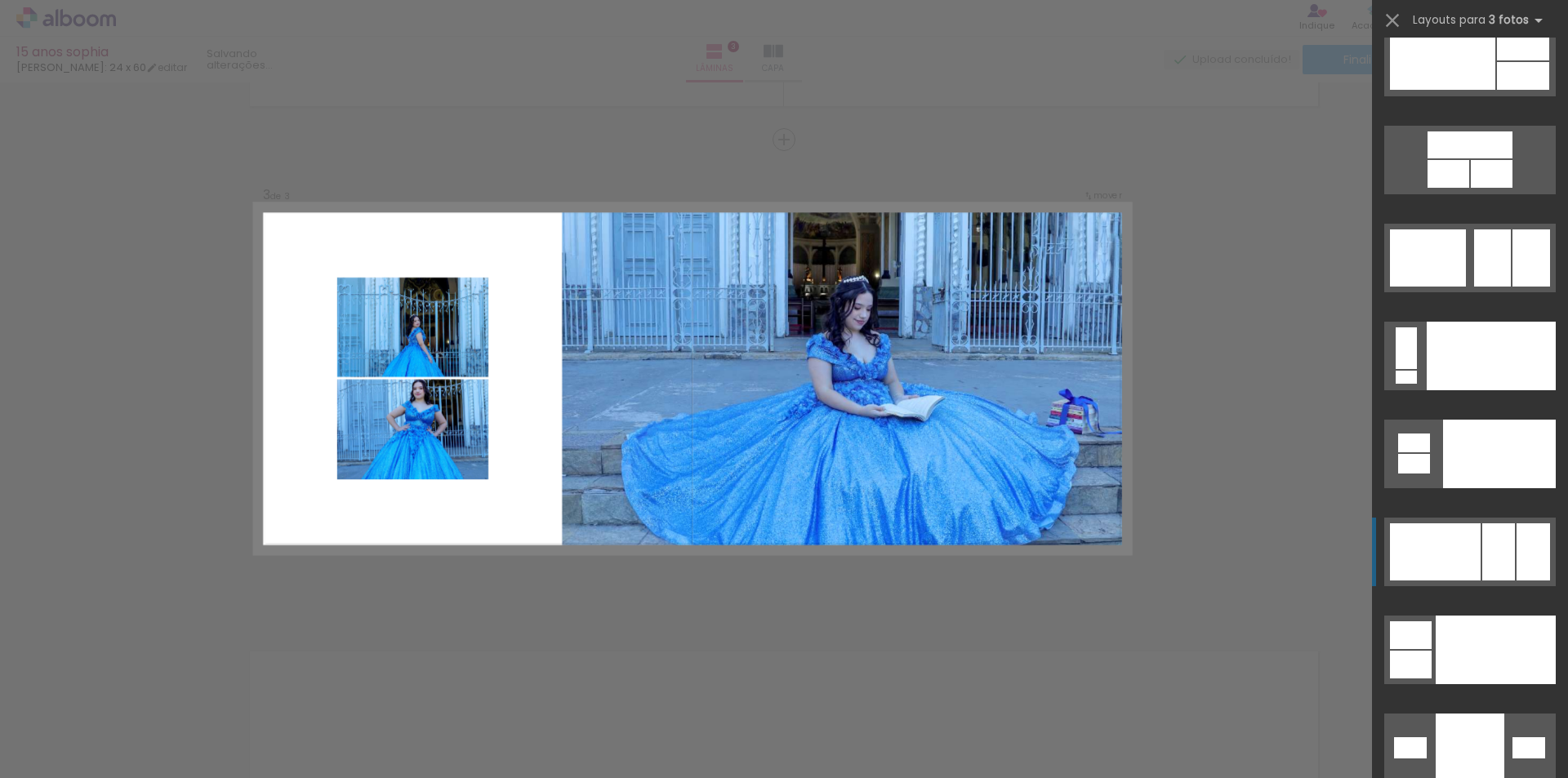
scroll to position [18337, 0]
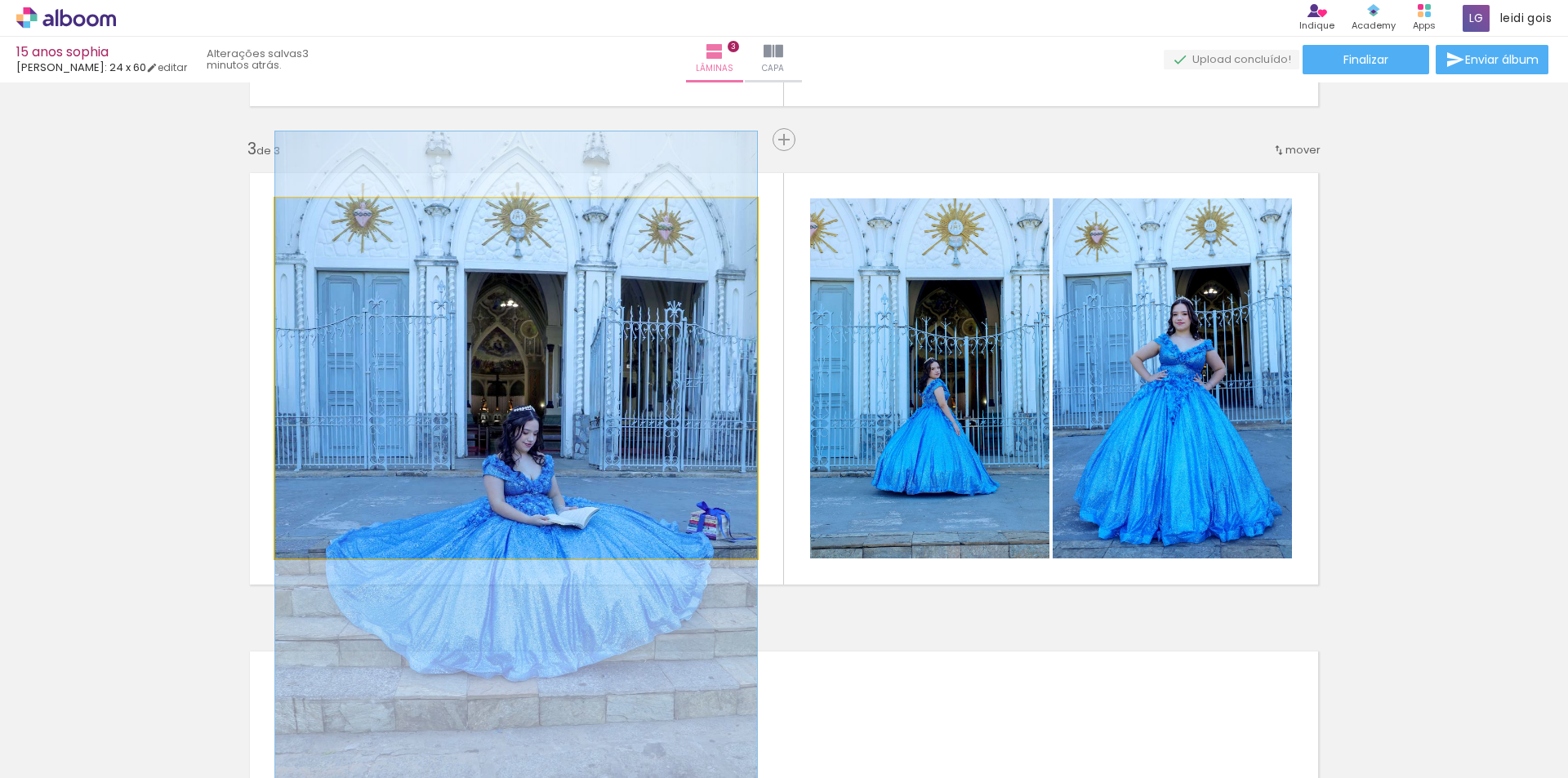
drag, startPoint x: 438, startPoint y: 404, endPoint x: 401, endPoint y: 518, distance: 119.9
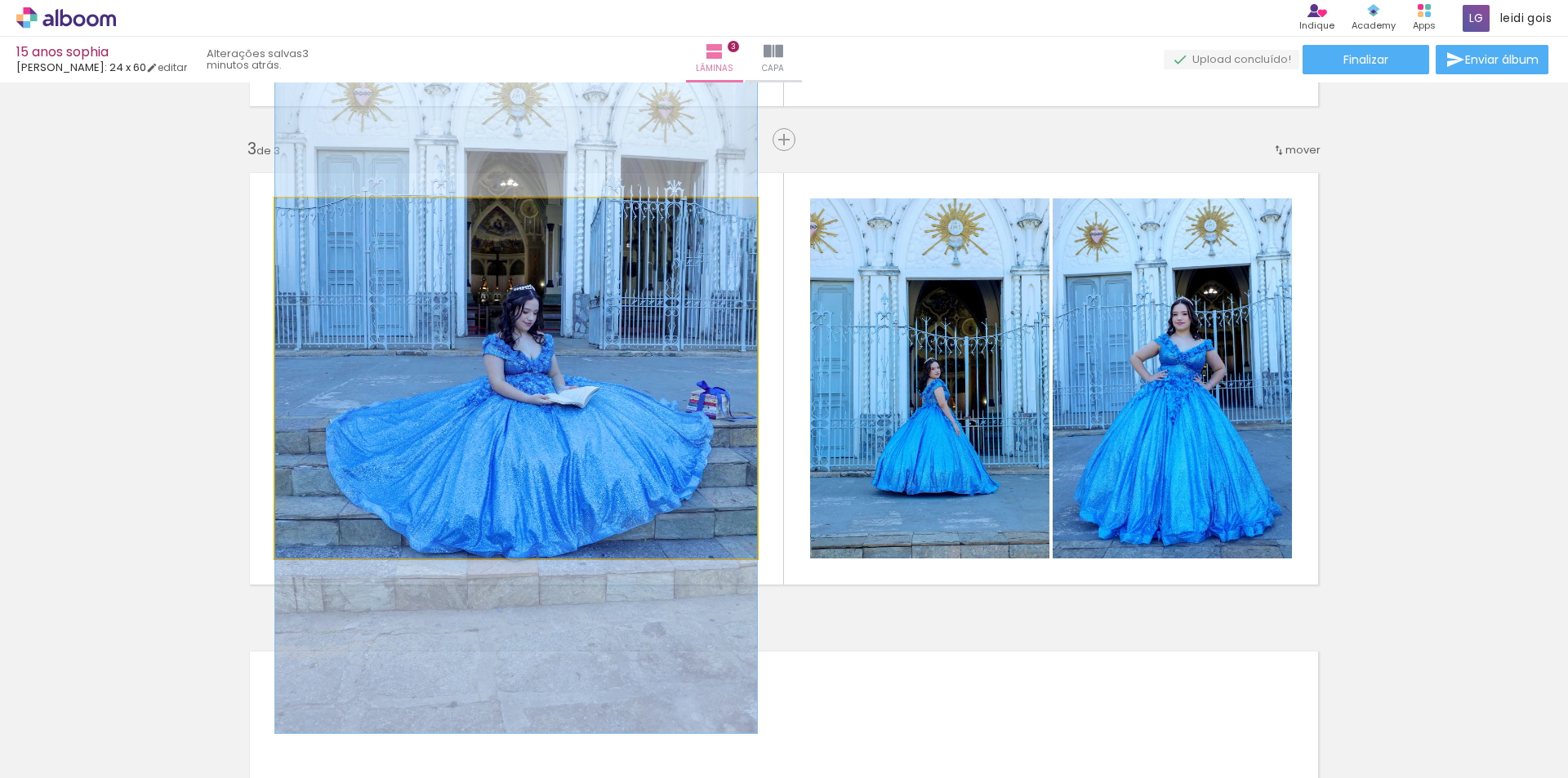
drag, startPoint x: 561, startPoint y: 427, endPoint x: 561, endPoint y: 305, distance: 122.0
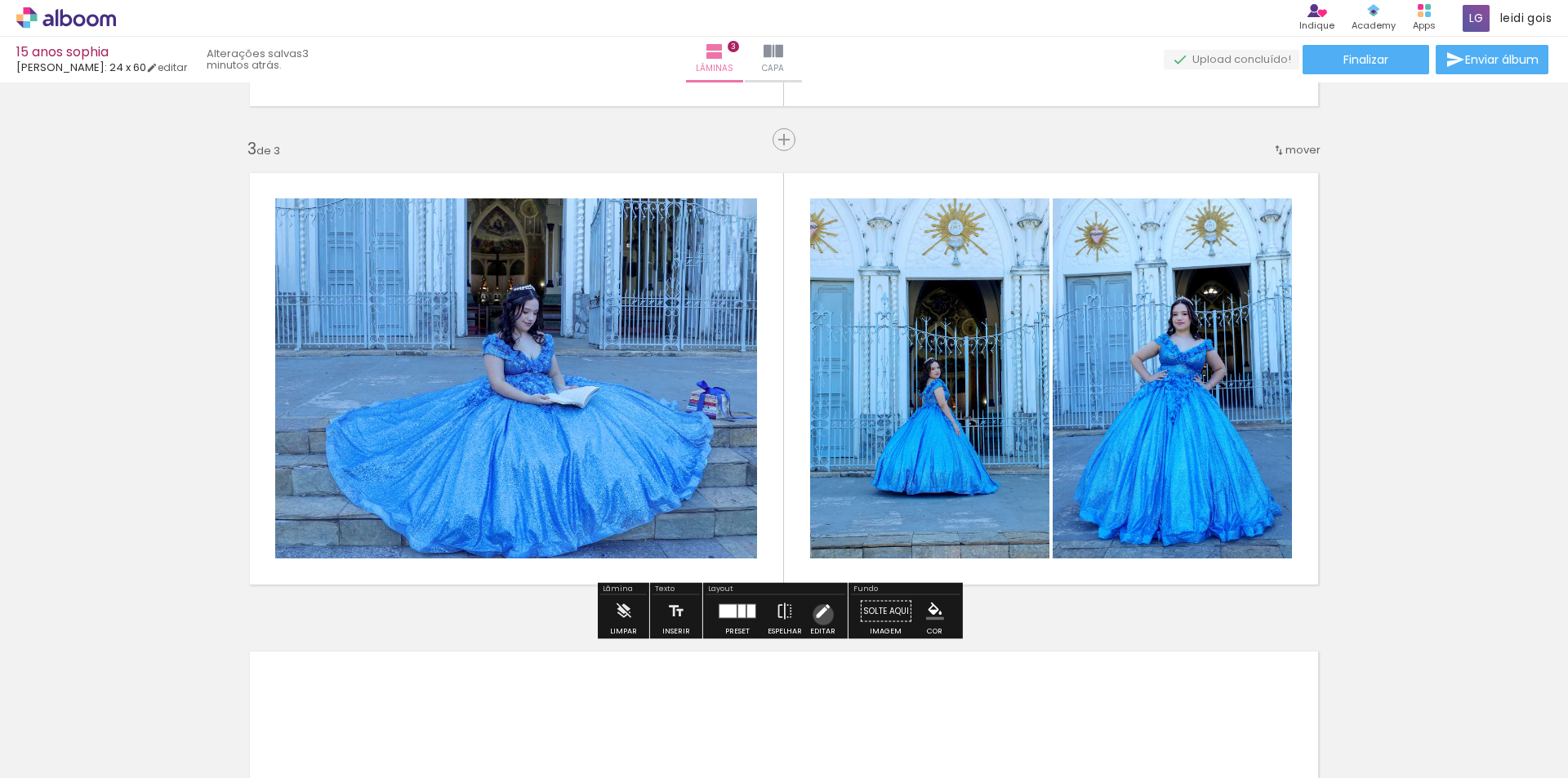
click at [819, 615] on iron-icon at bounding box center [823, 612] width 18 height 33
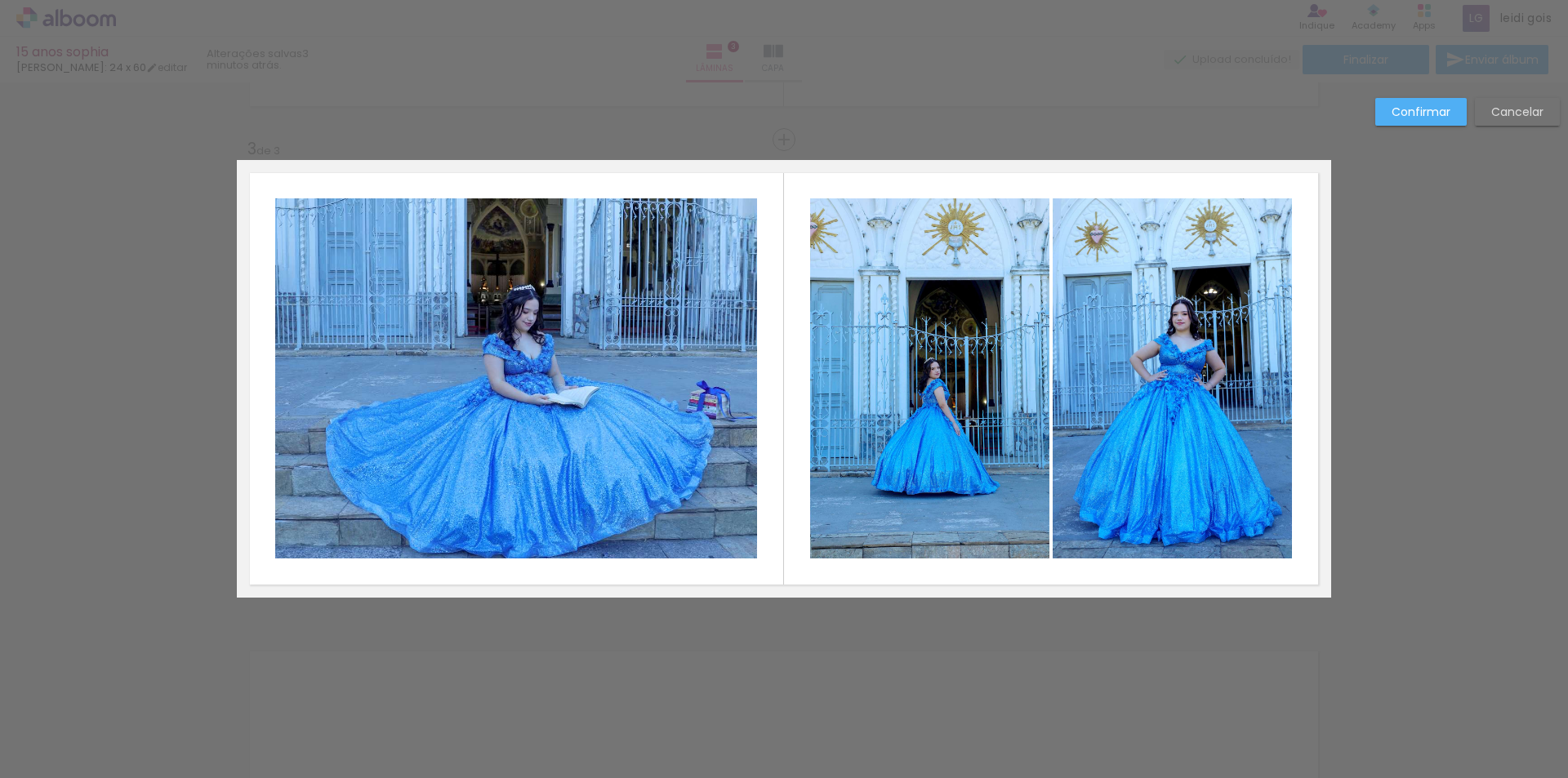
click at [489, 207] on quentale-photo at bounding box center [516, 379] width 482 height 360
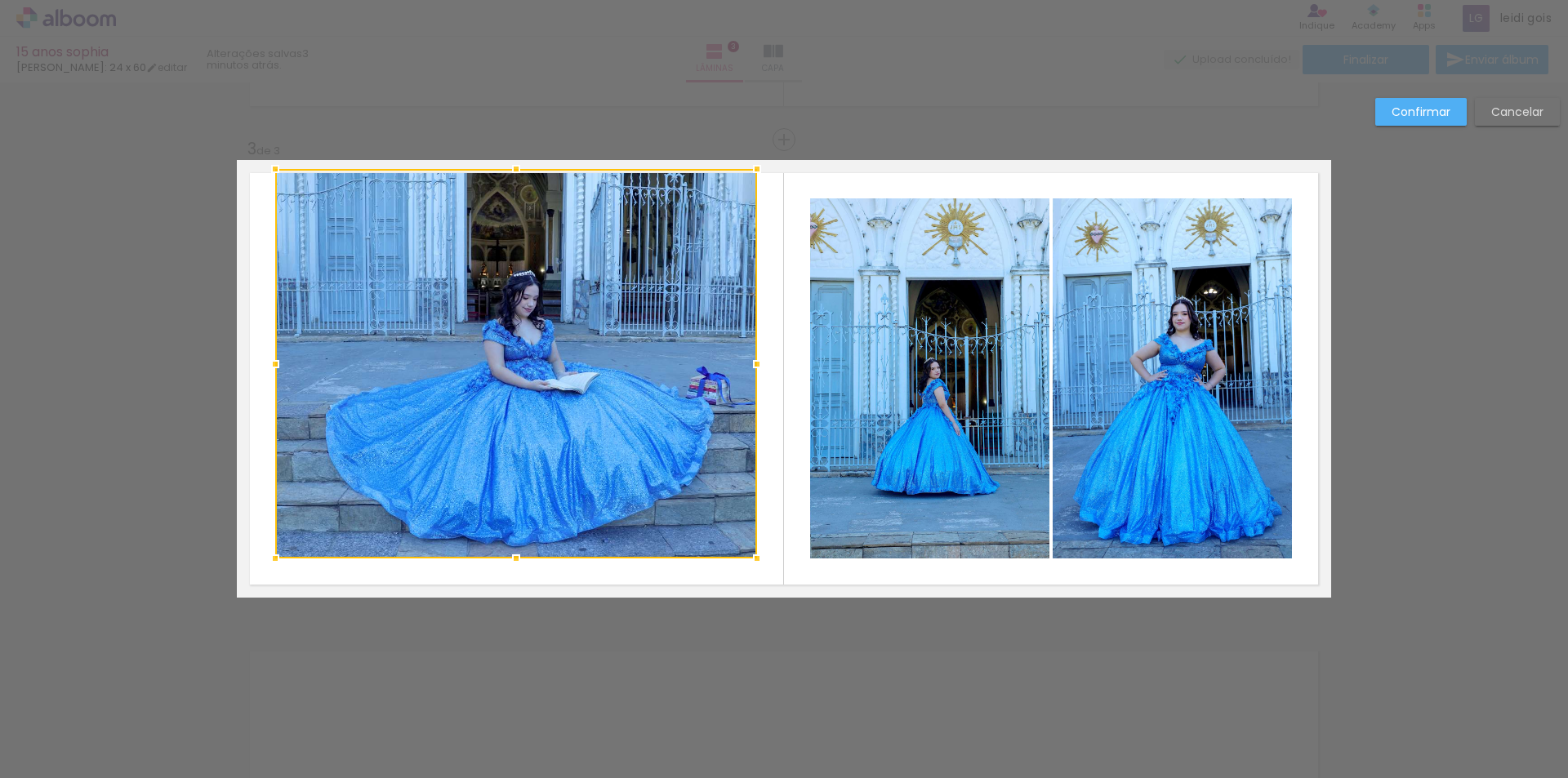
drag, startPoint x: 506, startPoint y: 203, endPoint x: 507, endPoint y: 174, distance: 29.0
click at [507, 174] on div at bounding box center [517, 169] width 33 height 33
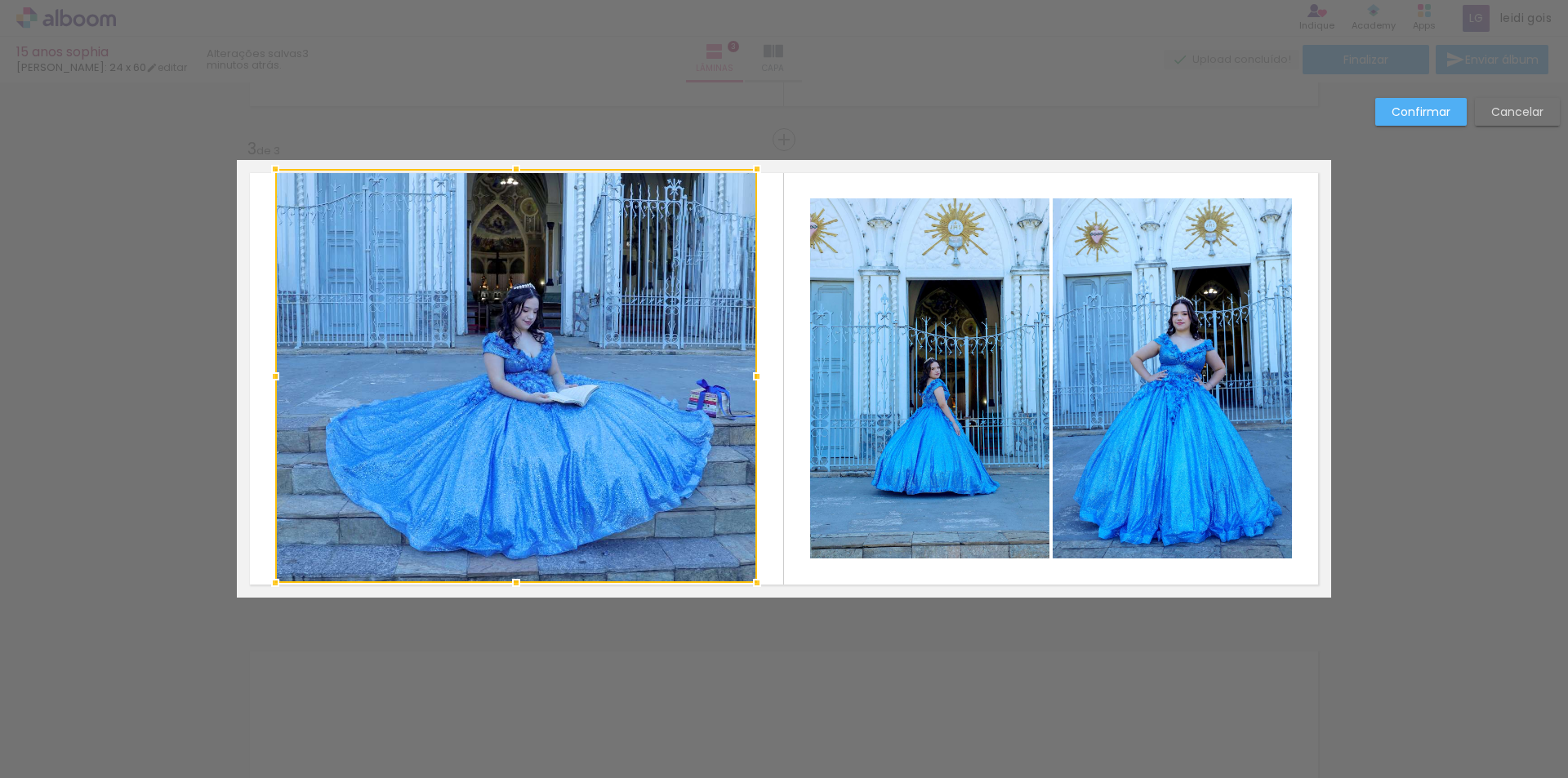
drag, startPoint x: 512, startPoint y: 557, endPoint x: 504, endPoint y: 582, distance: 26.2
click at [504, 582] on div at bounding box center [517, 583] width 33 height 33
click at [1428, 102] on paper-button "Confirmar" at bounding box center [1421, 112] width 92 height 28
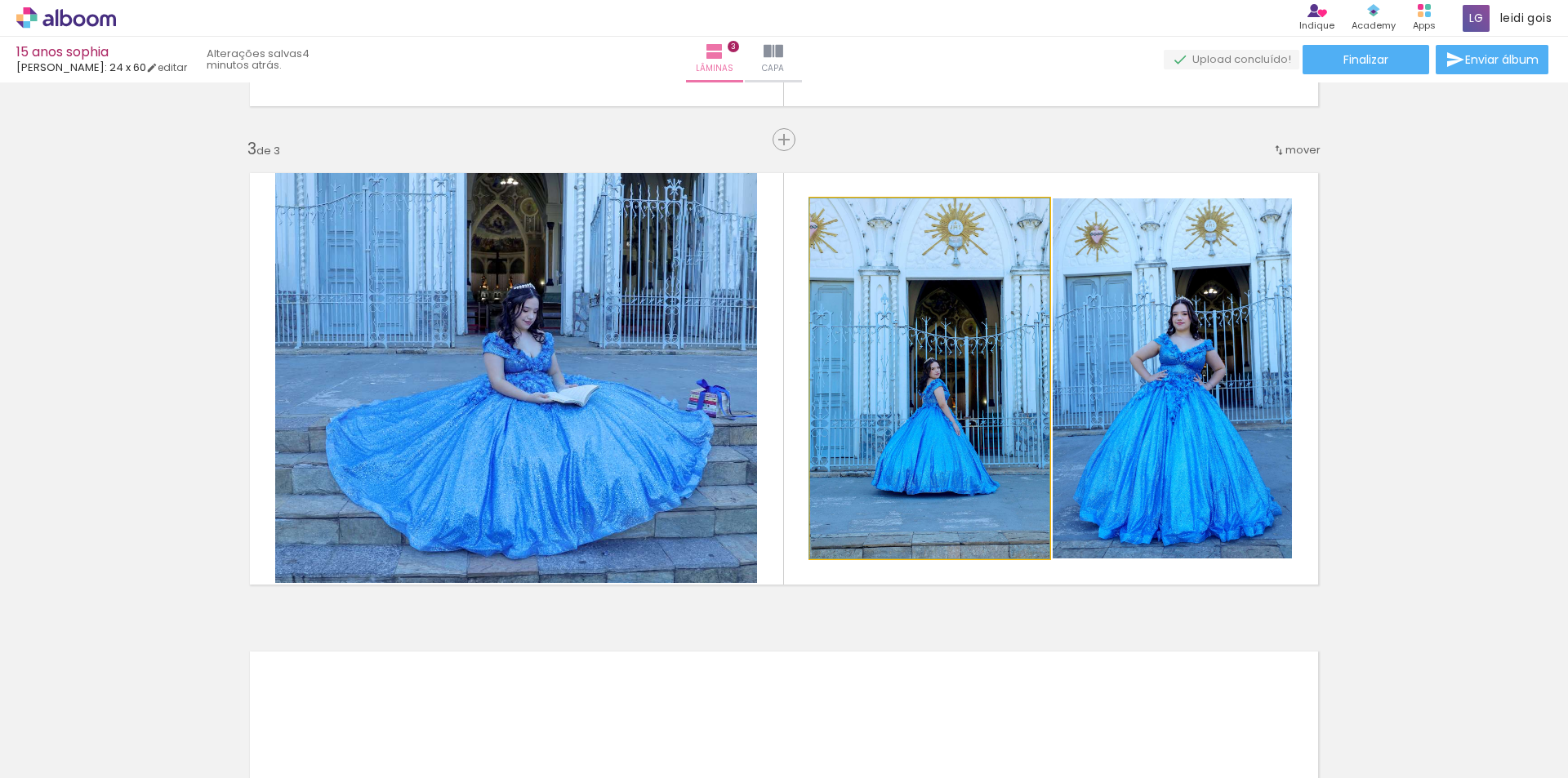
click at [951, 300] on quentale-photo at bounding box center [930, 379] width 240 height 360
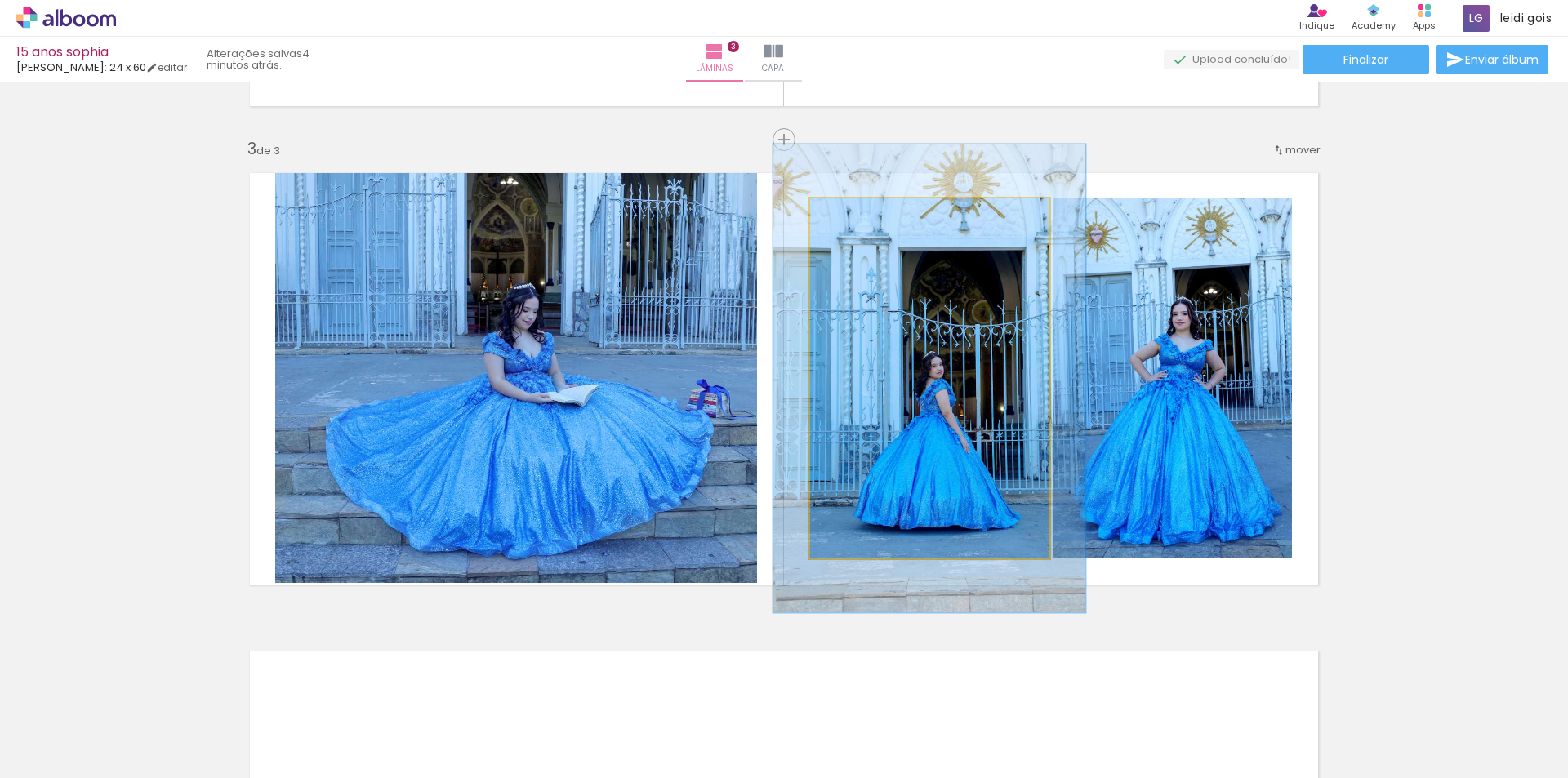
click at [865, 218] on div at bounding box center [881, 215] width 64 height 26
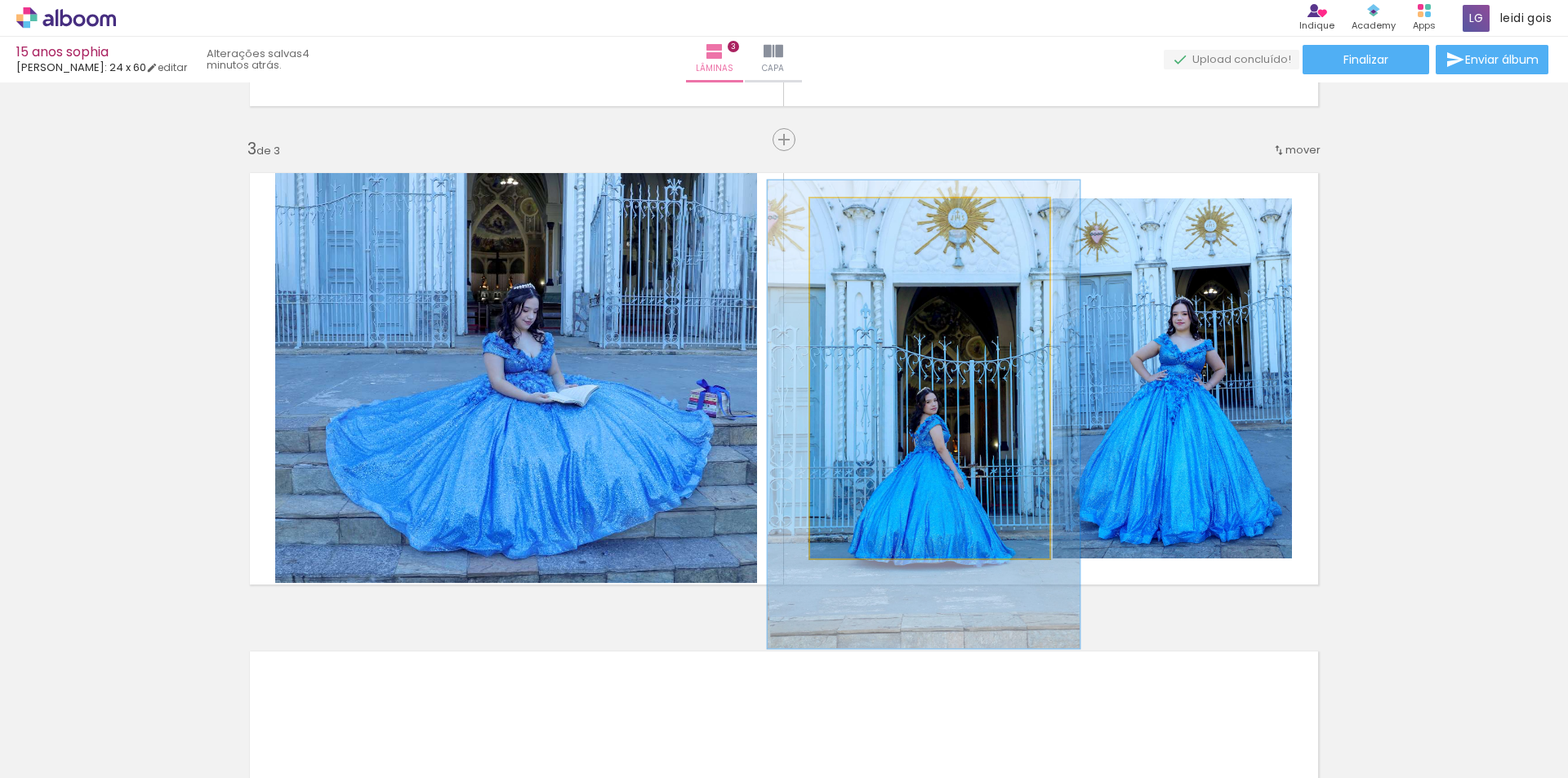
drag, startPoint x: 941, startPoint y: 322, endPoint x: 935, endPoint y: 359, distance: 37.5
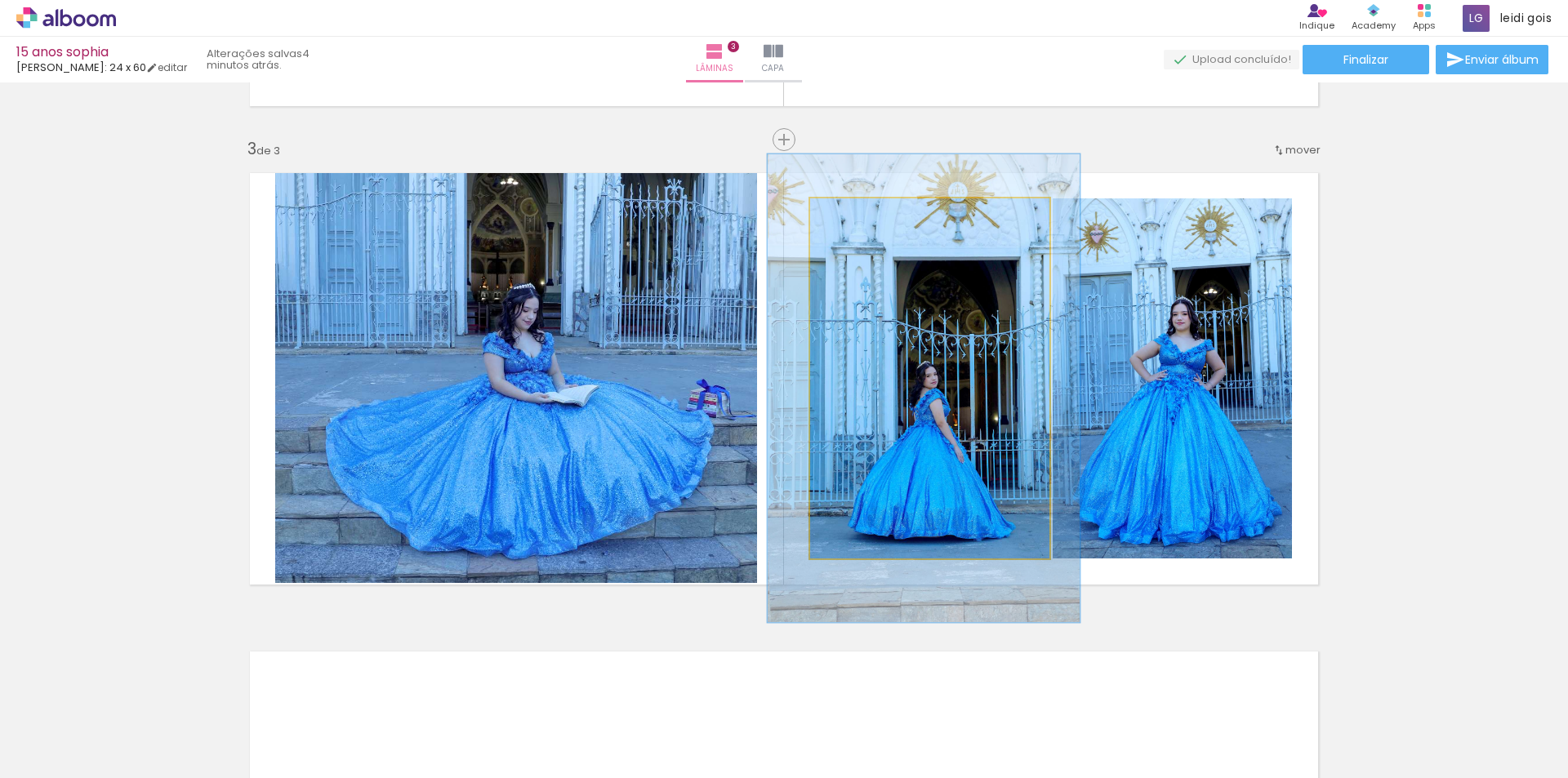
drag, startPoint x: 938, startPoint y: 377, endPoint x: 938, endPoint y: 350, distance: 27.0
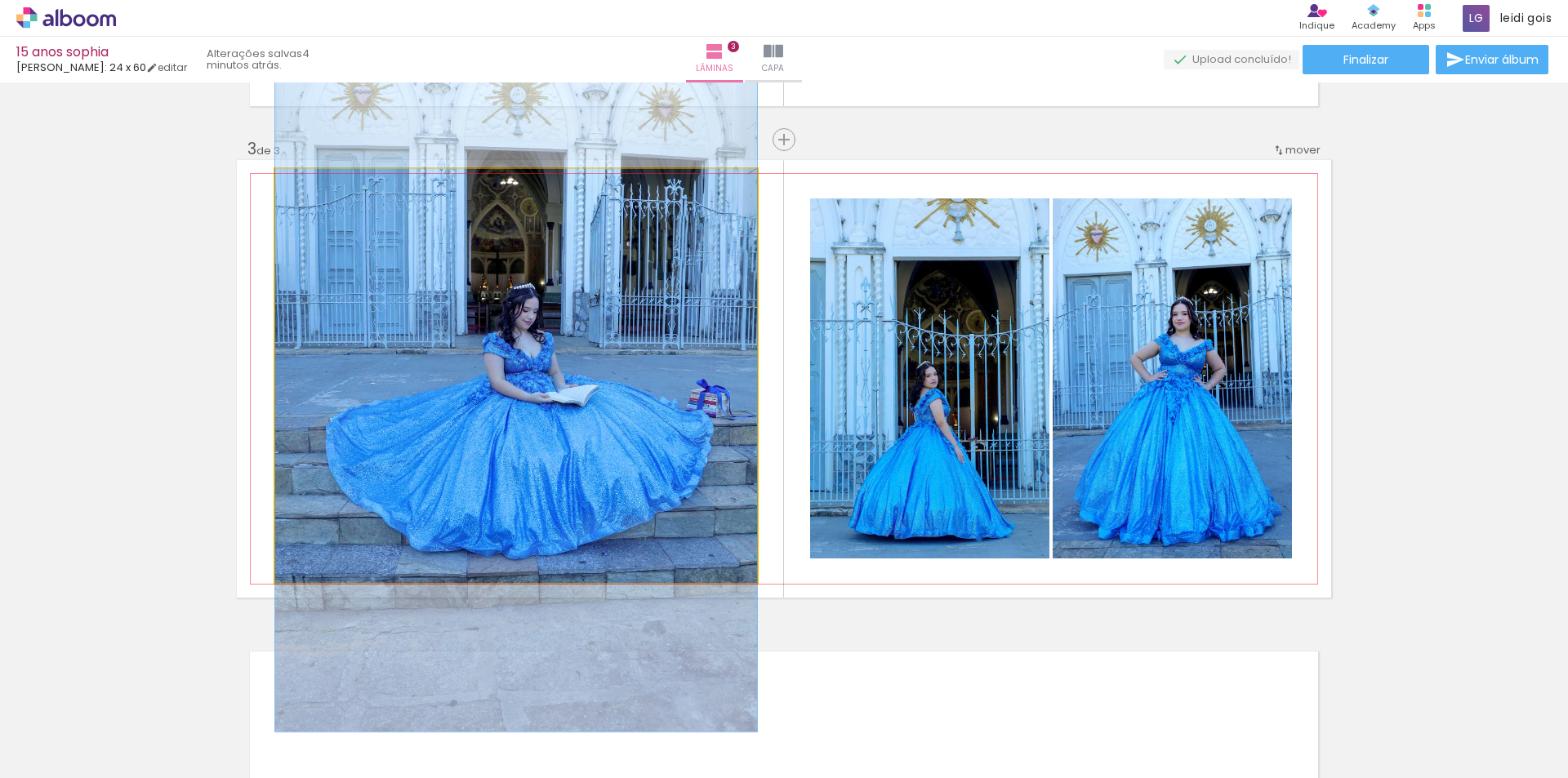
click at [522, 405] on quentale-photo at bounding box center [516, 376] width 482 height 414
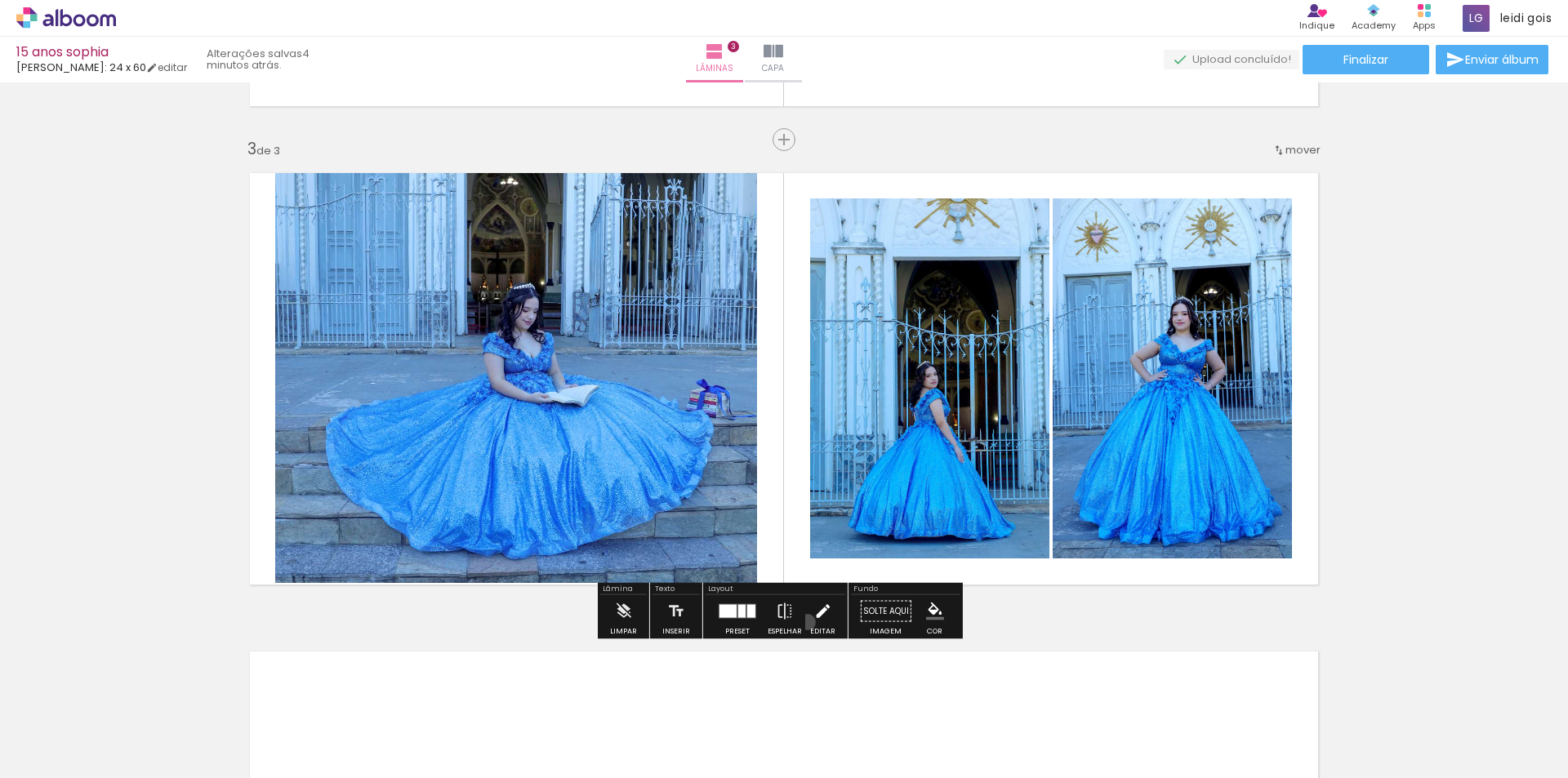
click at [806, 622] on paper-button "Editar" at bounding box center [823, 616] width 34 height 42
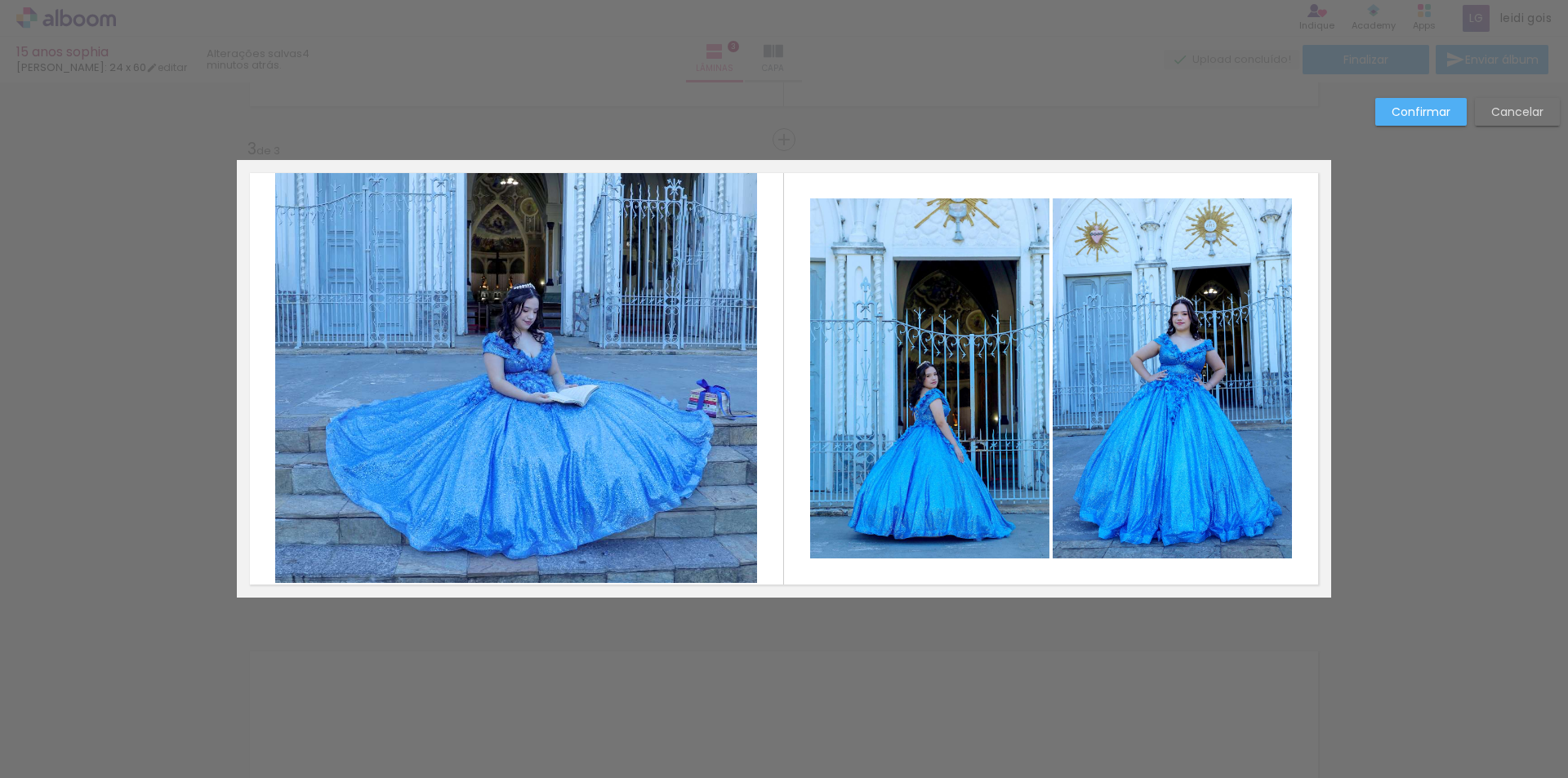
click at [759, 394] on quentale-layouter at bounding box center [784, 379] width 1094 height 438
click at [700, 407] on quentale-photo at bounding box center [516, 376] width 482 height 414
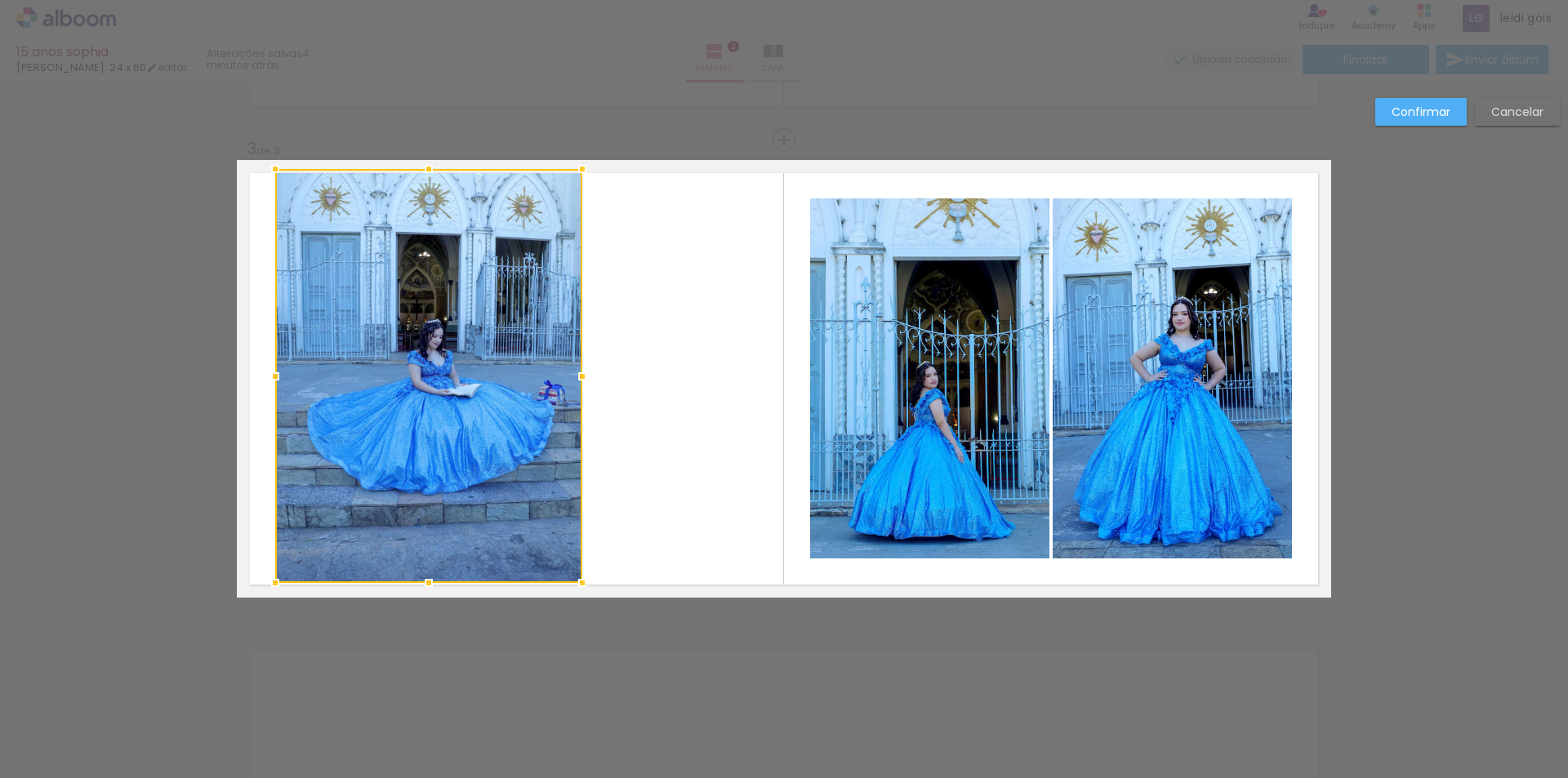
drag, startPoint x: 758, startPoint y: 380, endPoint x: 583, endPoint y: 458, distance: 191.6
click at [583, 458] on album-spread "3 de 3" at bounding box center [784, 379] width 1094 height 438
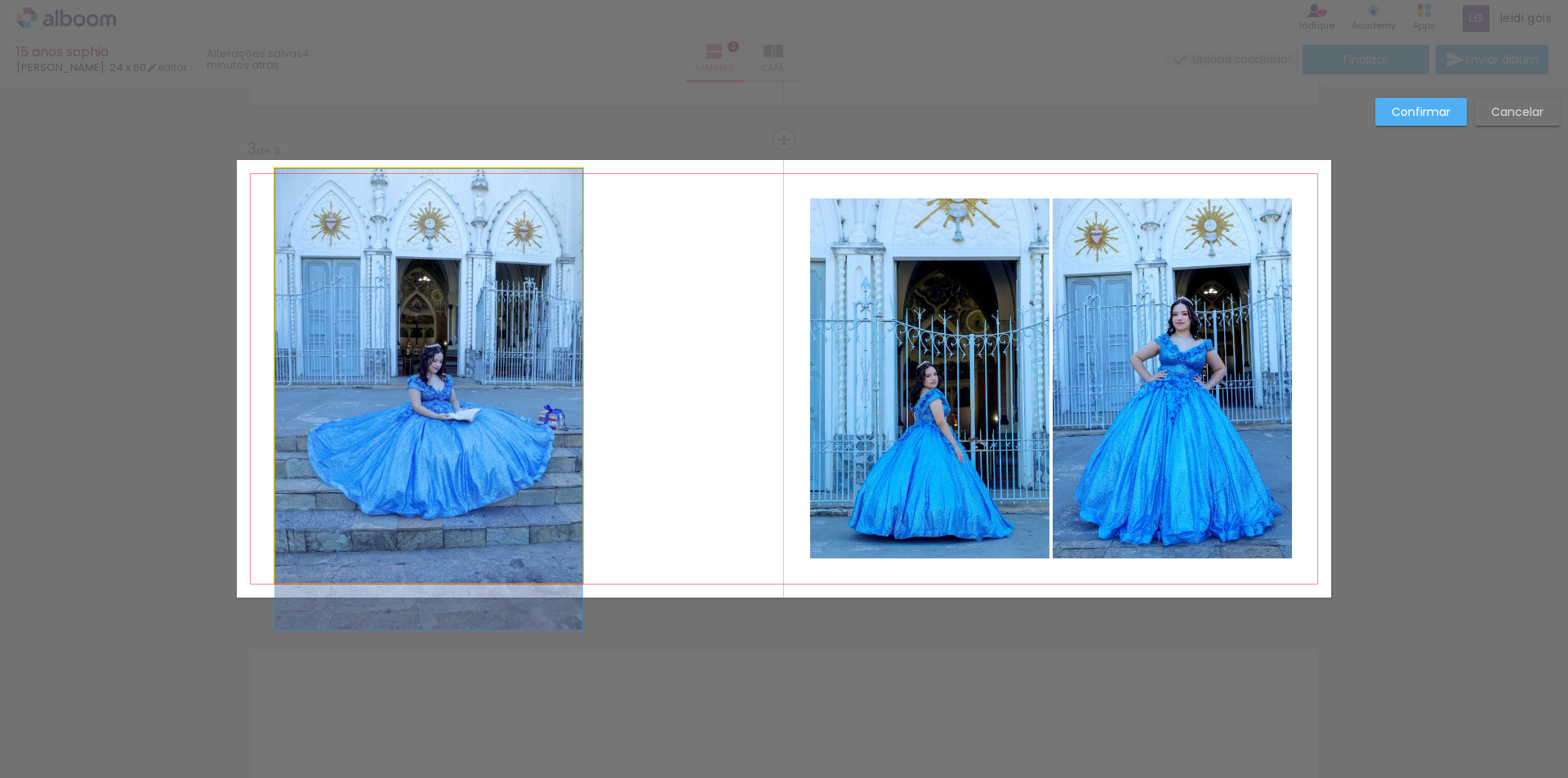
drag, startPoint x: 457, startPoint y: 408, endPoint x: 449, endPoint y: 444, distance: 36.9
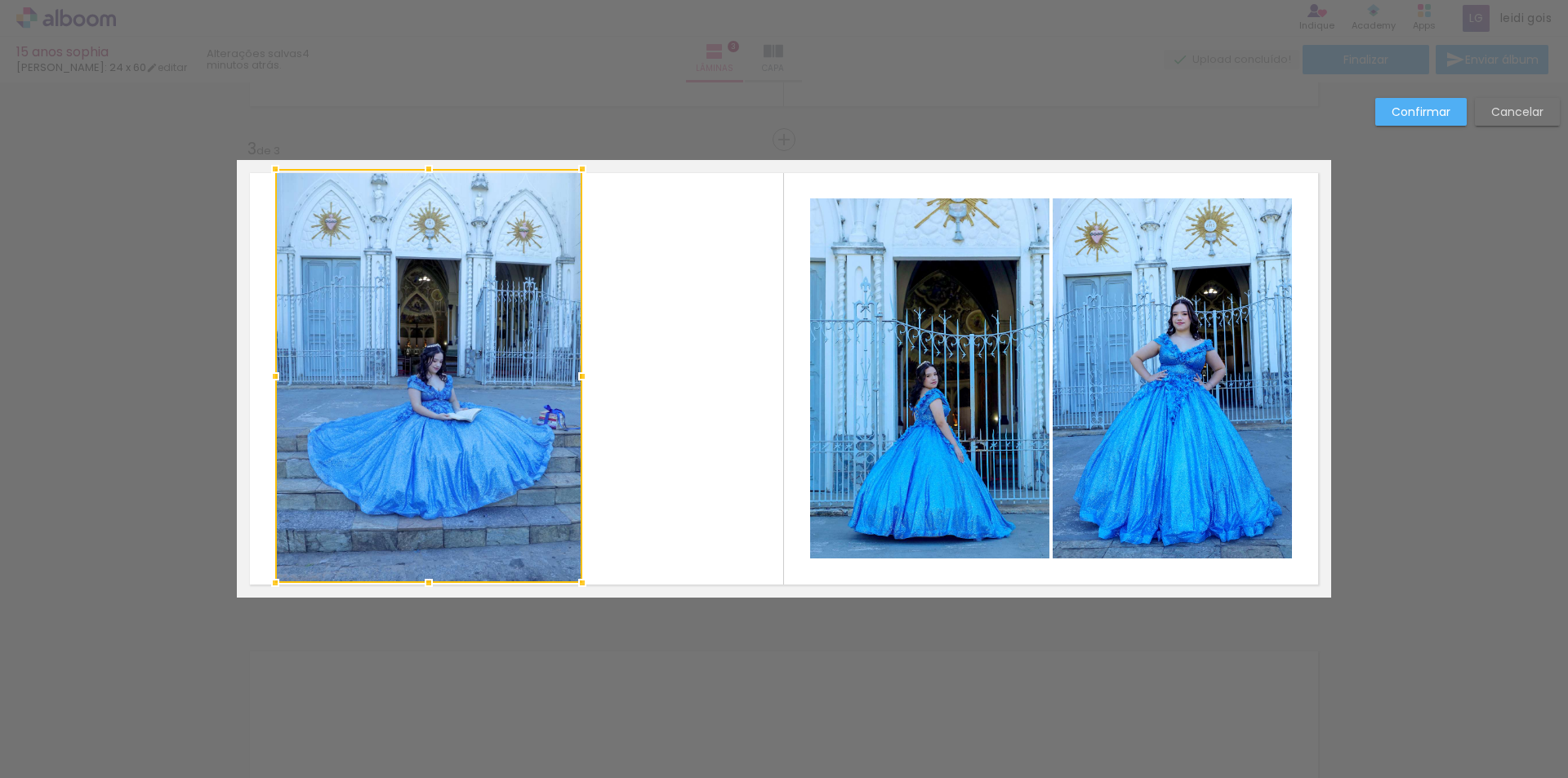
click at [0, 0] on slot "Confirmar" at bounding box center [0, 0] width 0 height 0
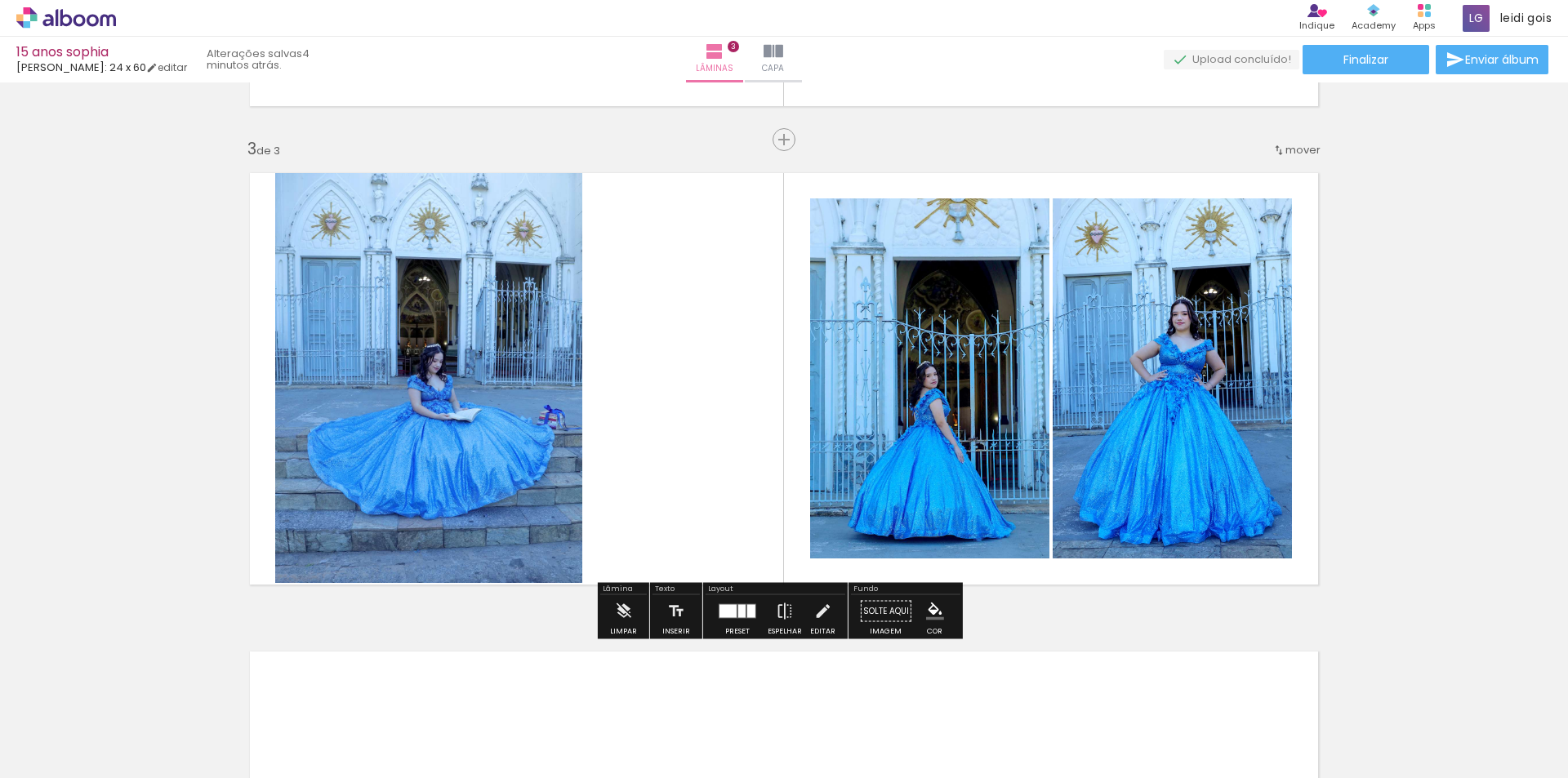
click at [559, 300] on quentale-photo at bounding box center [429, 376] width 307 height 414
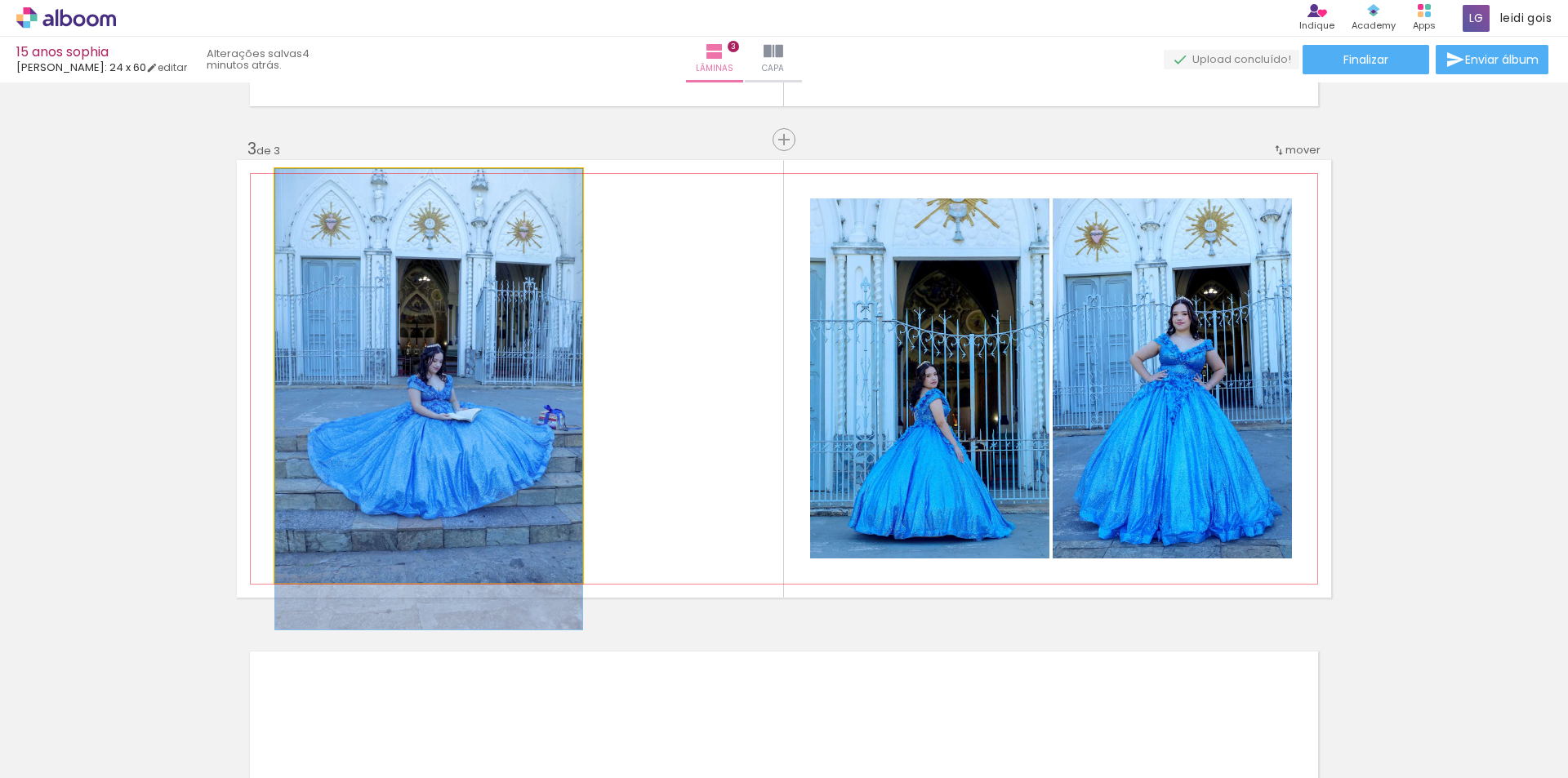
drag, startPoint x: 479, startPoint y: 317, endPoint x: 537, endPoint y: 320, distance: 58.1
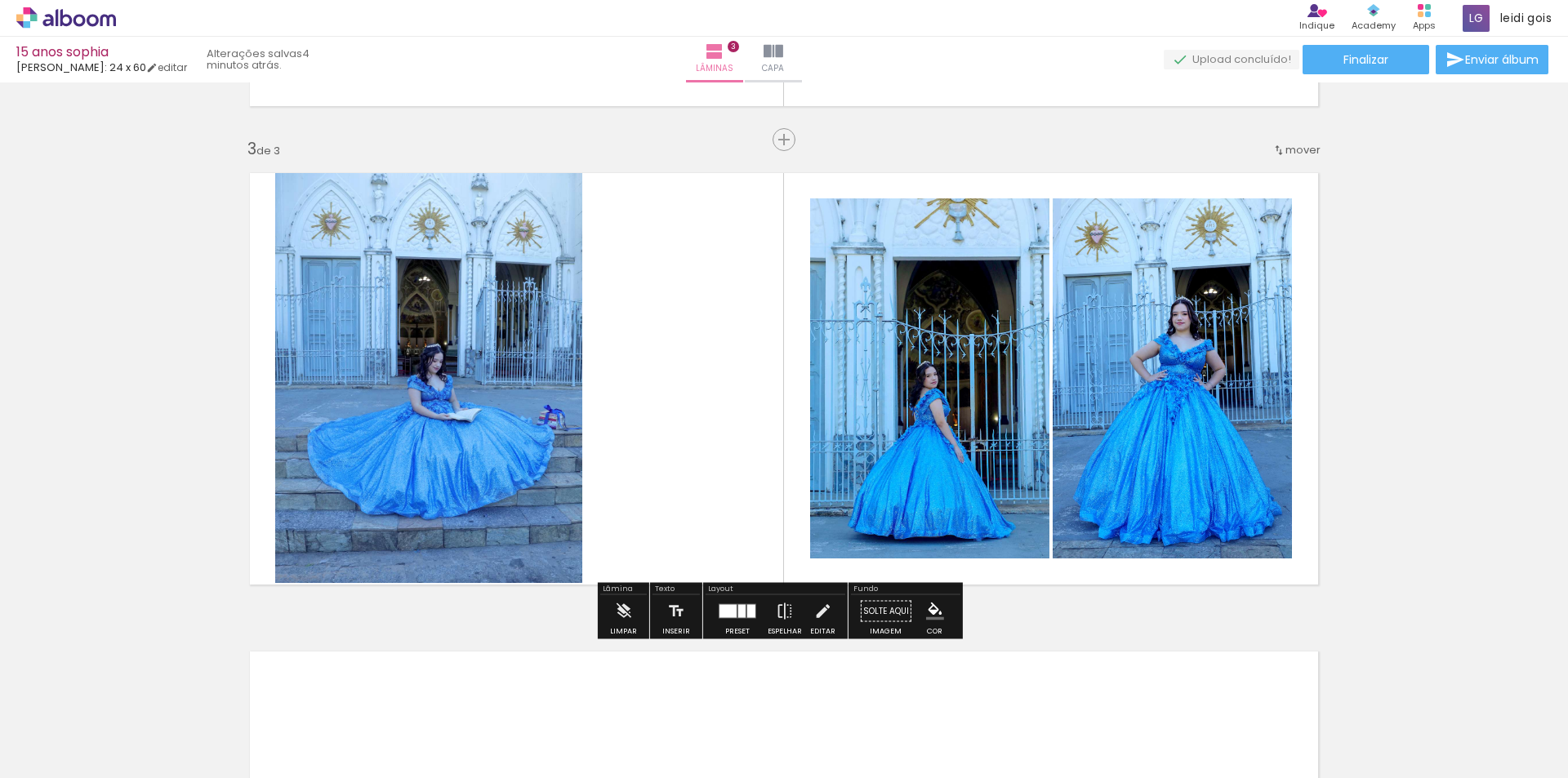
click at [656, 382] on quentale-layouter at bounding box center [784, 379] width 1094 height 438
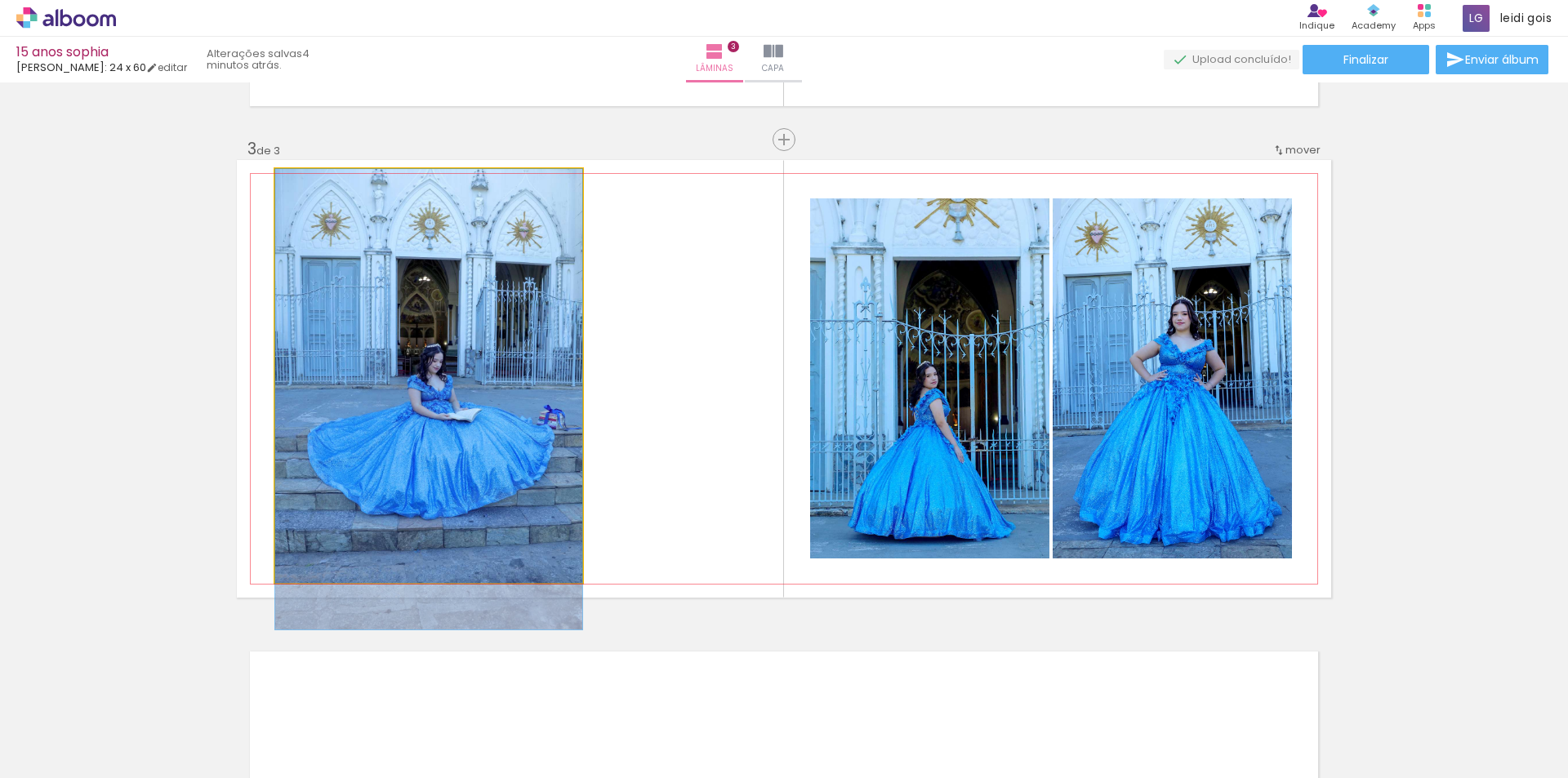
drag, startPoint x: 394, startPoint y: 343, endPoint x: 459, endPoint y: 345, distance: 65.0
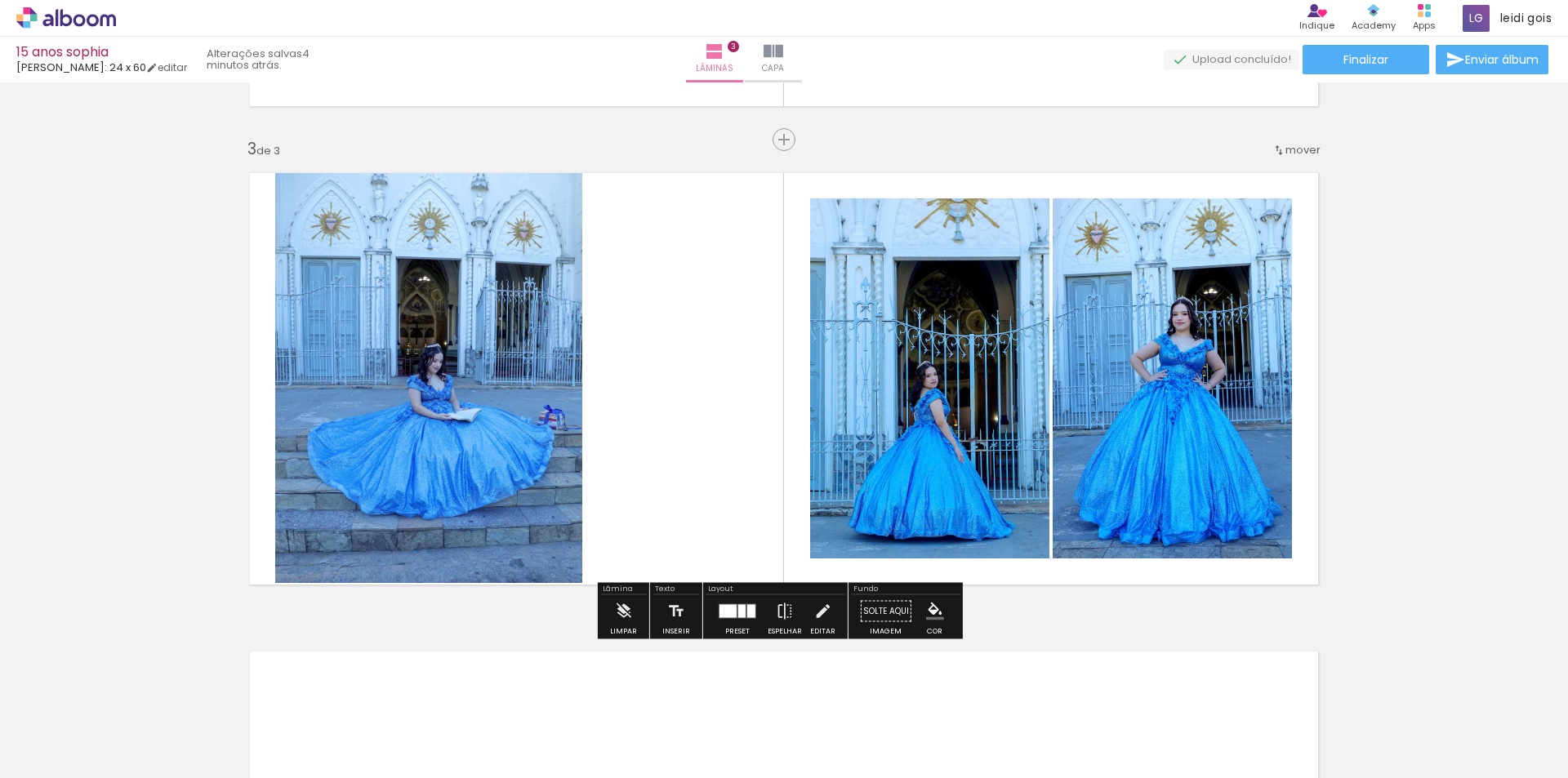
click at [739, 620] on div at bounding box center [737, 612] width 44 height 33
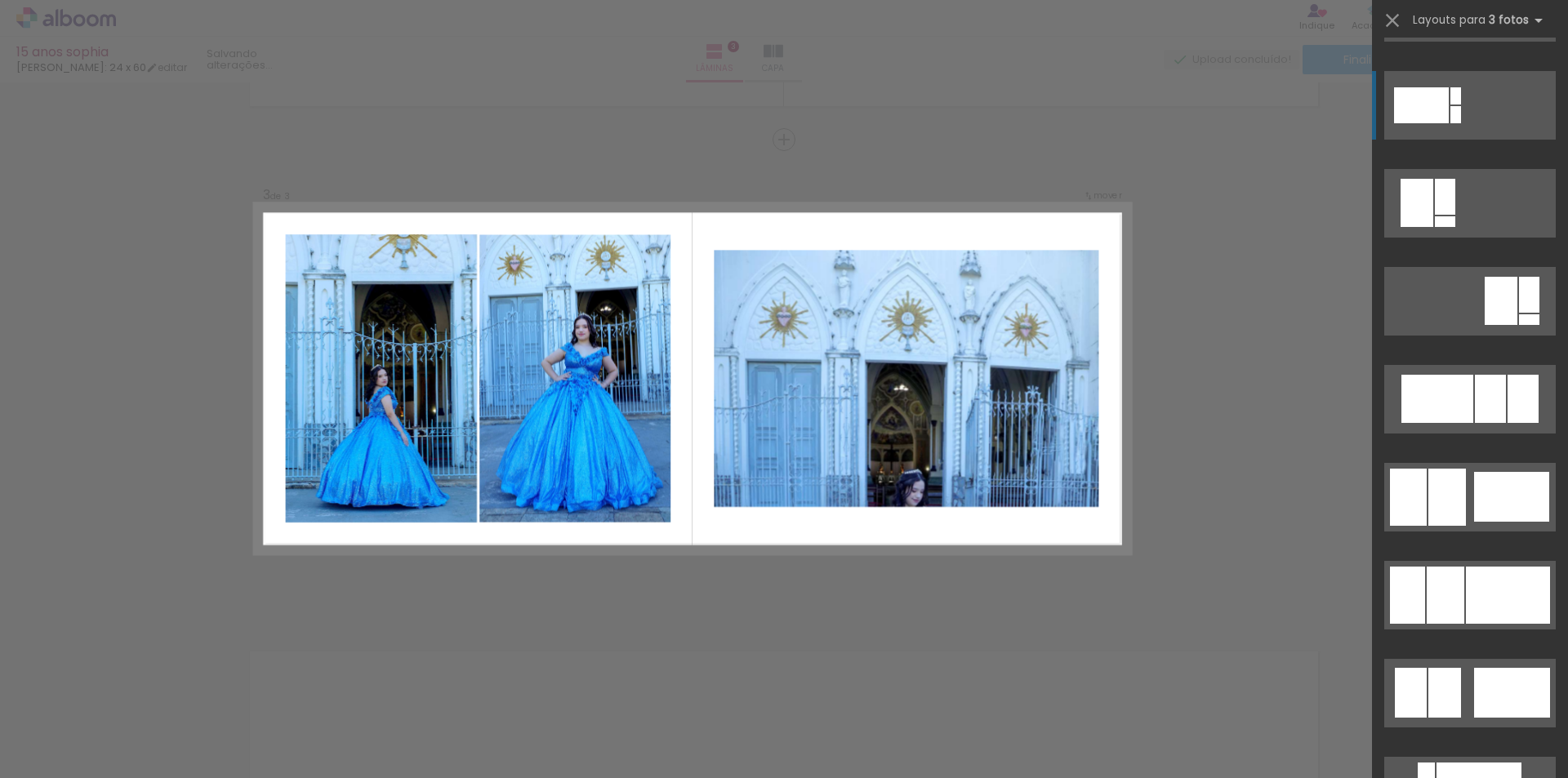
scroll to position [3659, 0]
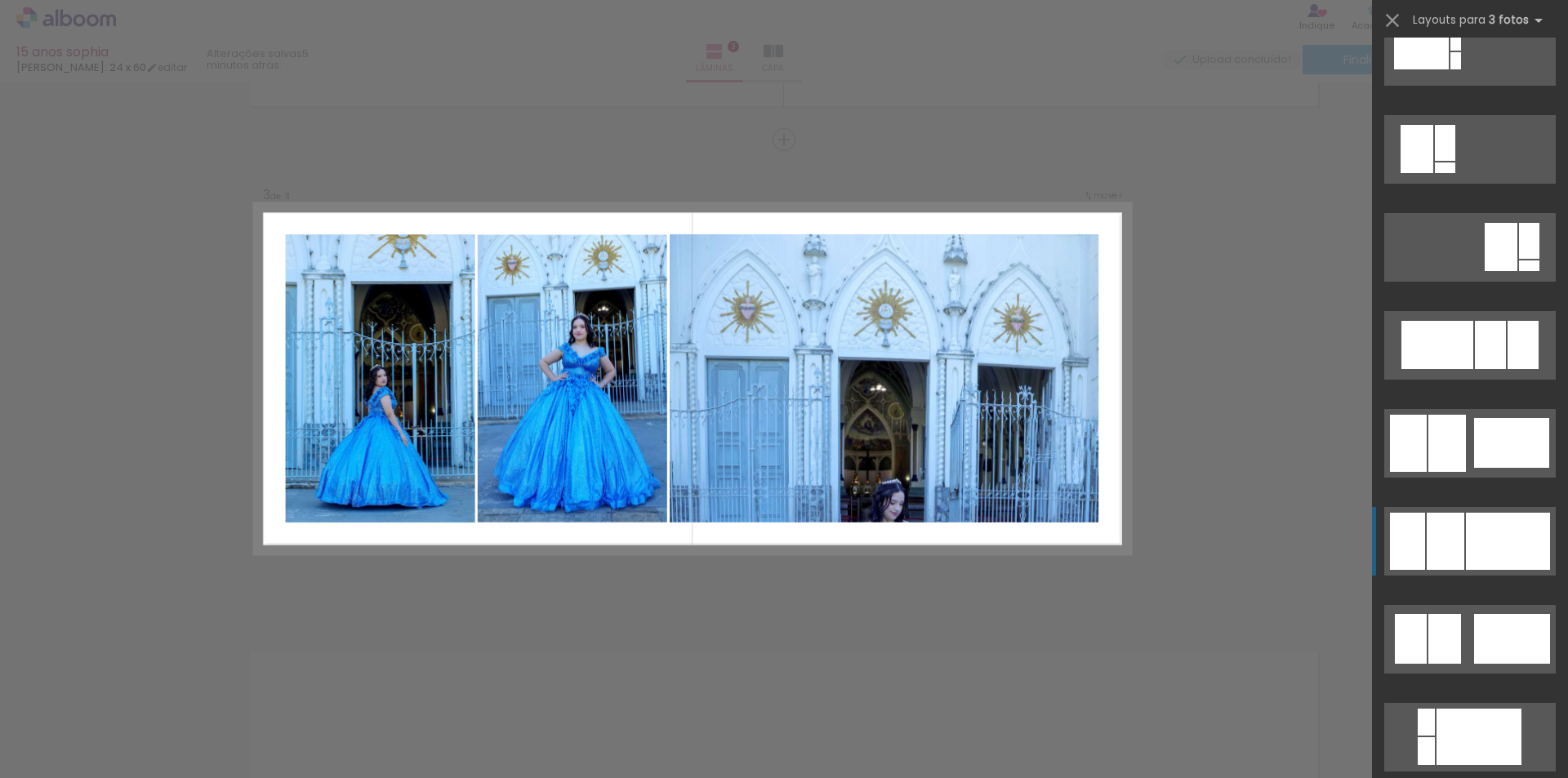
click at [1457, 51] on div at bounding box center [1456, 42] width 11 height 17
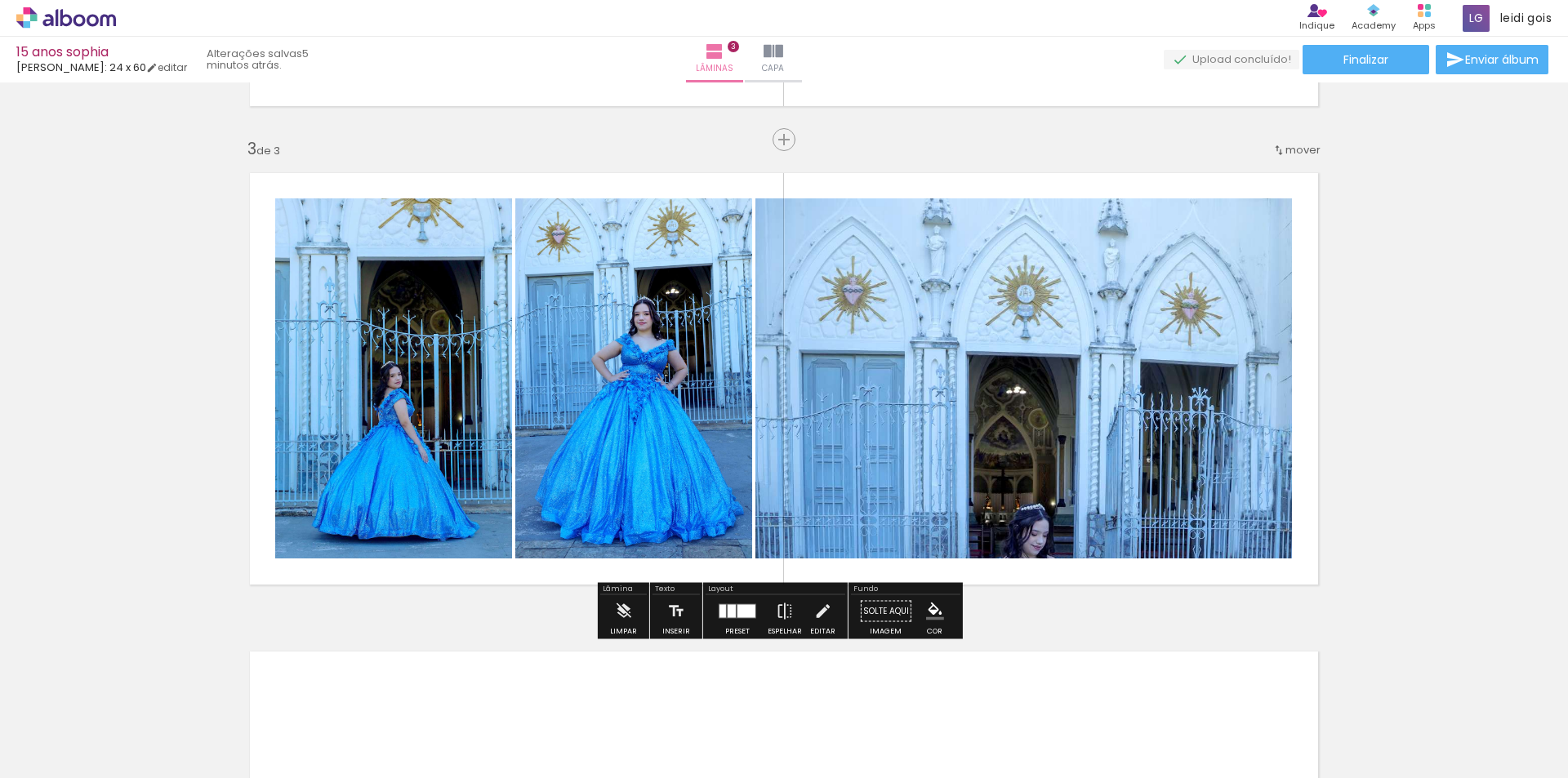
click at [1007, 437] on quentale-photo at bounding box center [1023, 379] width 537 height 360
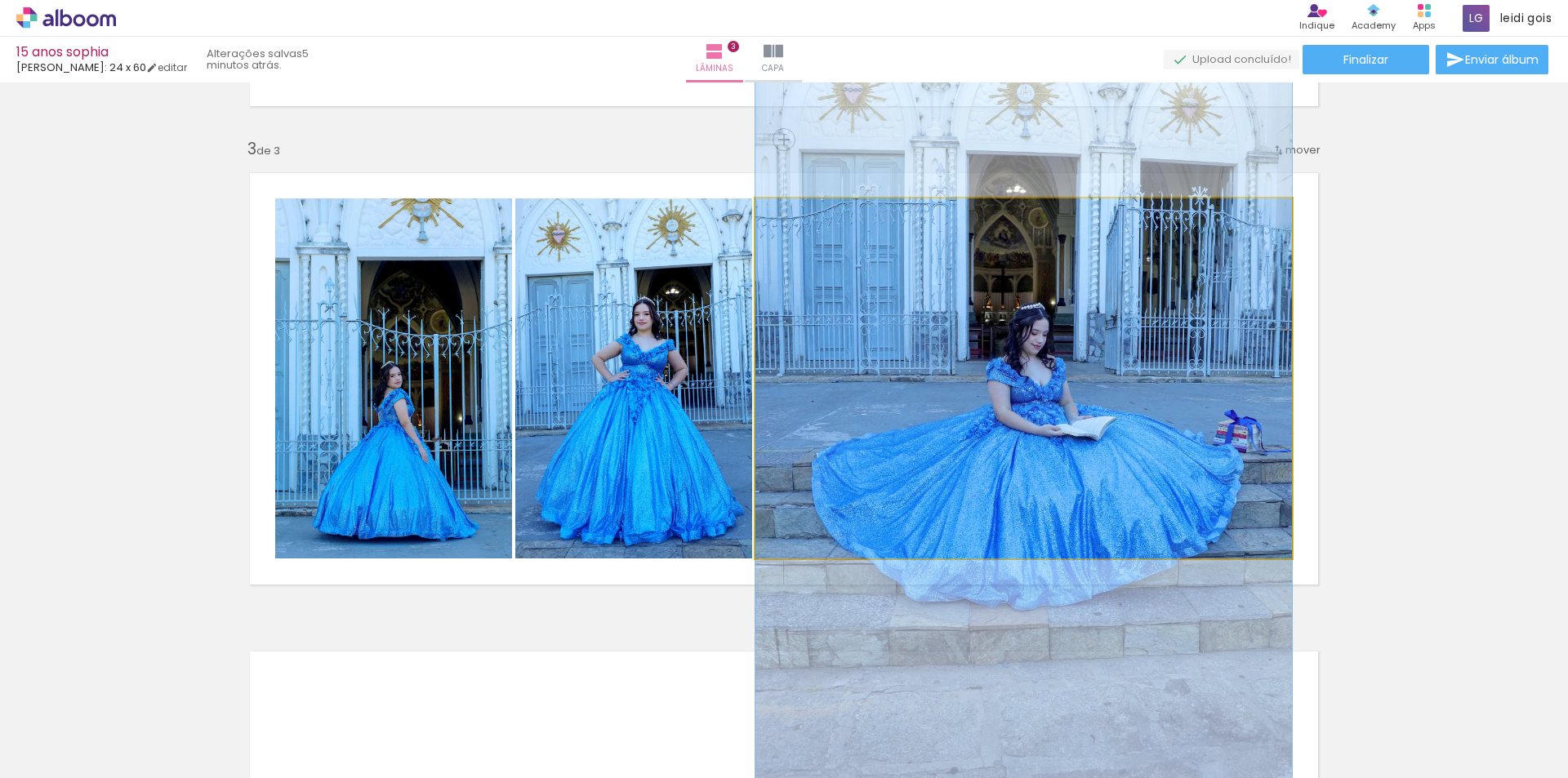
drag, startPoint x: 1009, startPoint y: 481, endPoint x: 1006, endPoint y: 281, distance: 200.0
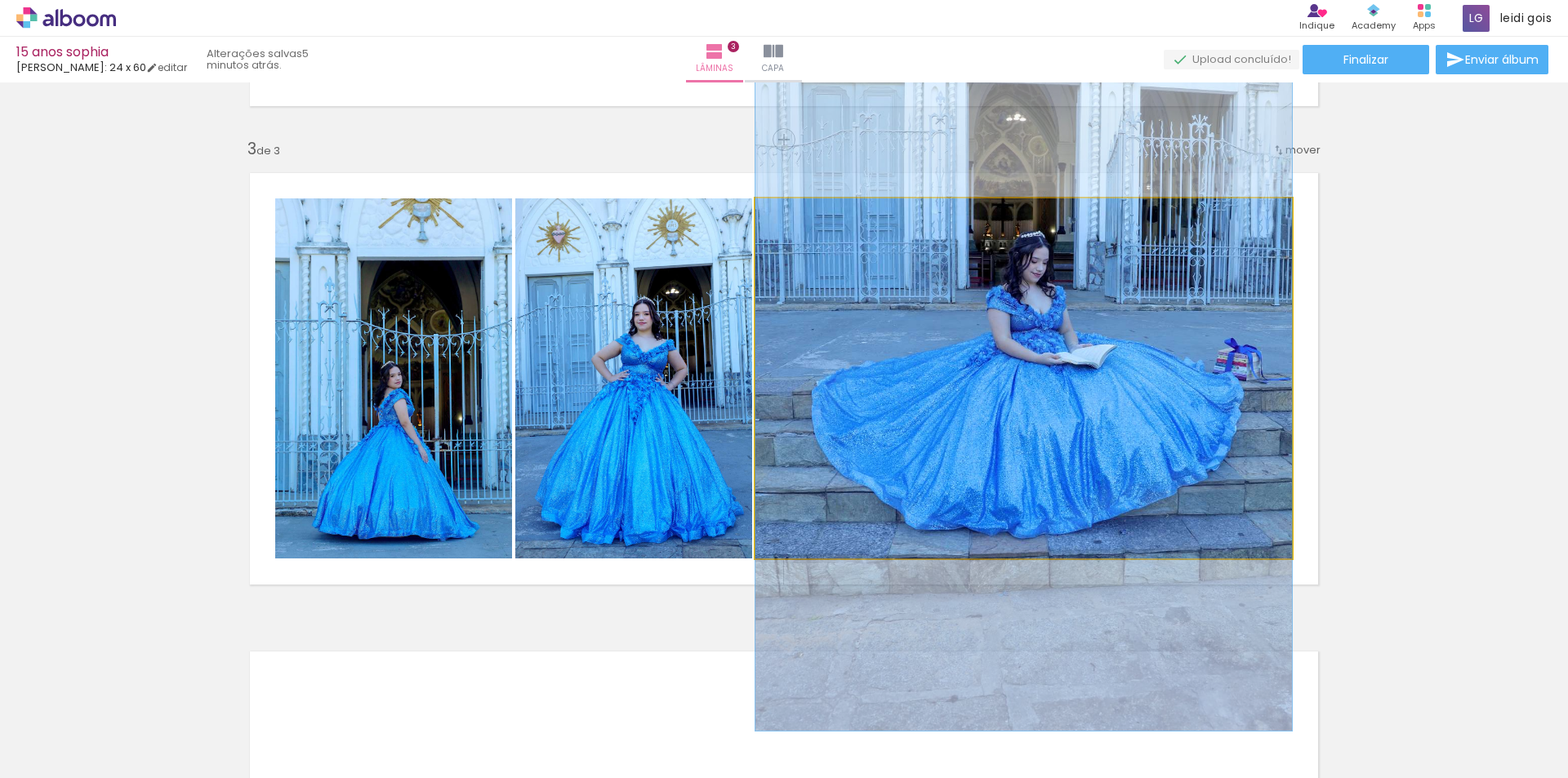
drag, startPoint x: 1037, startPoint y: 477, endPoint x: 1040, endPoint y: 405, distance: 72.1
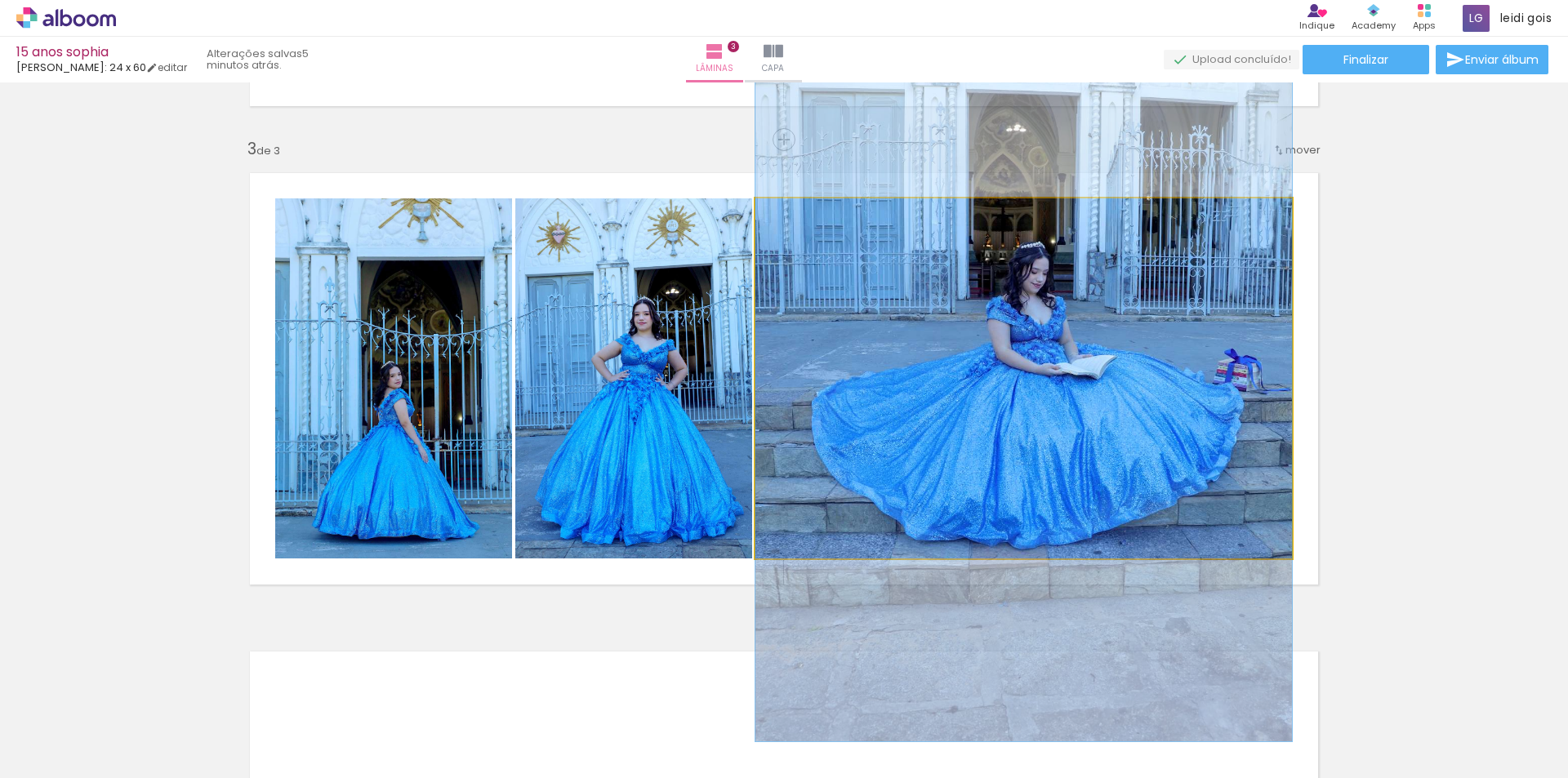
drag, startPoint x: 1174, startPoint y: 467, endPoint x: 1122, endPoint y: 477, distance: 53.0
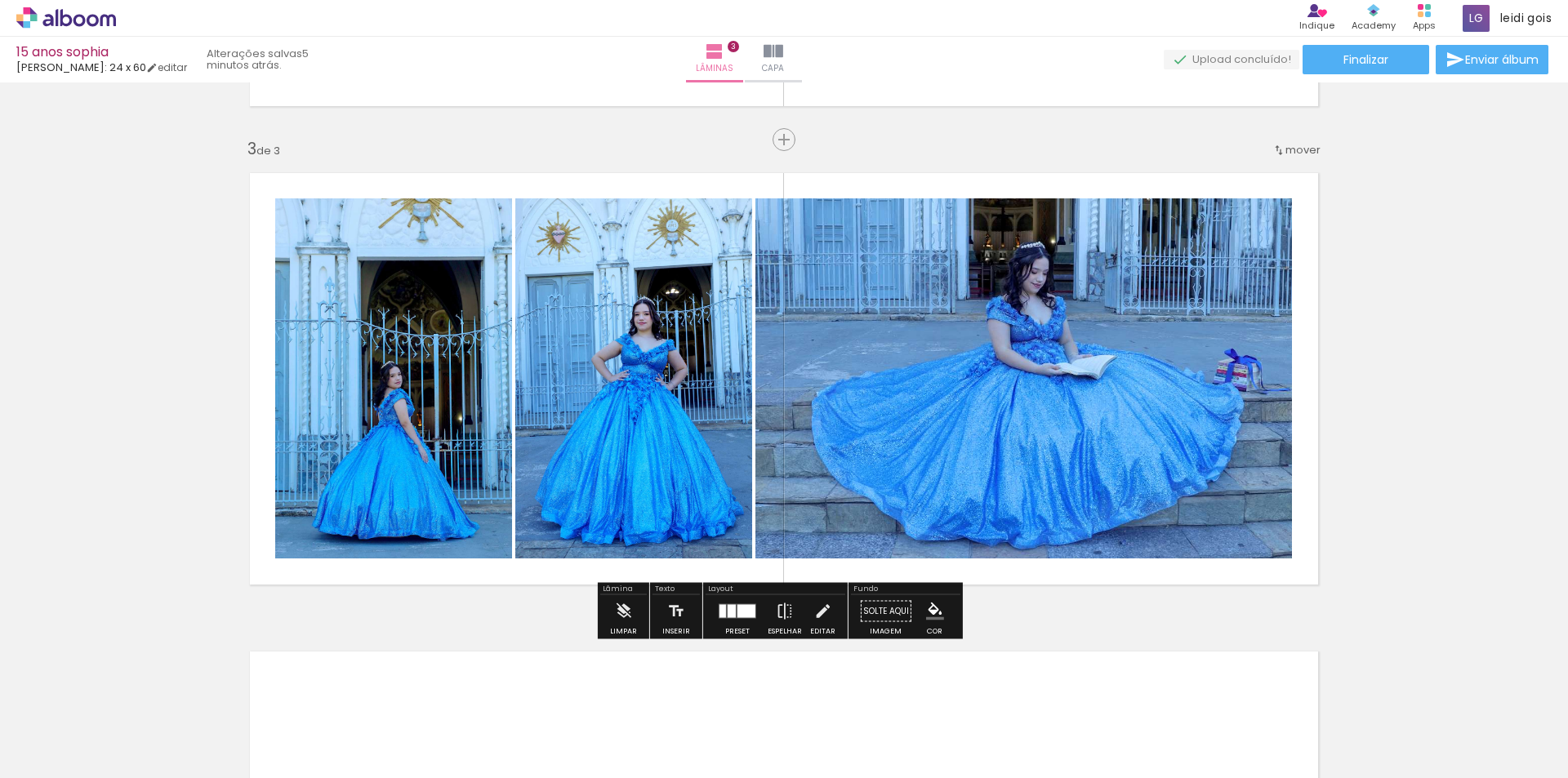
click at [738, 613] on div at bounding box center [746, 612] width 18 height 13
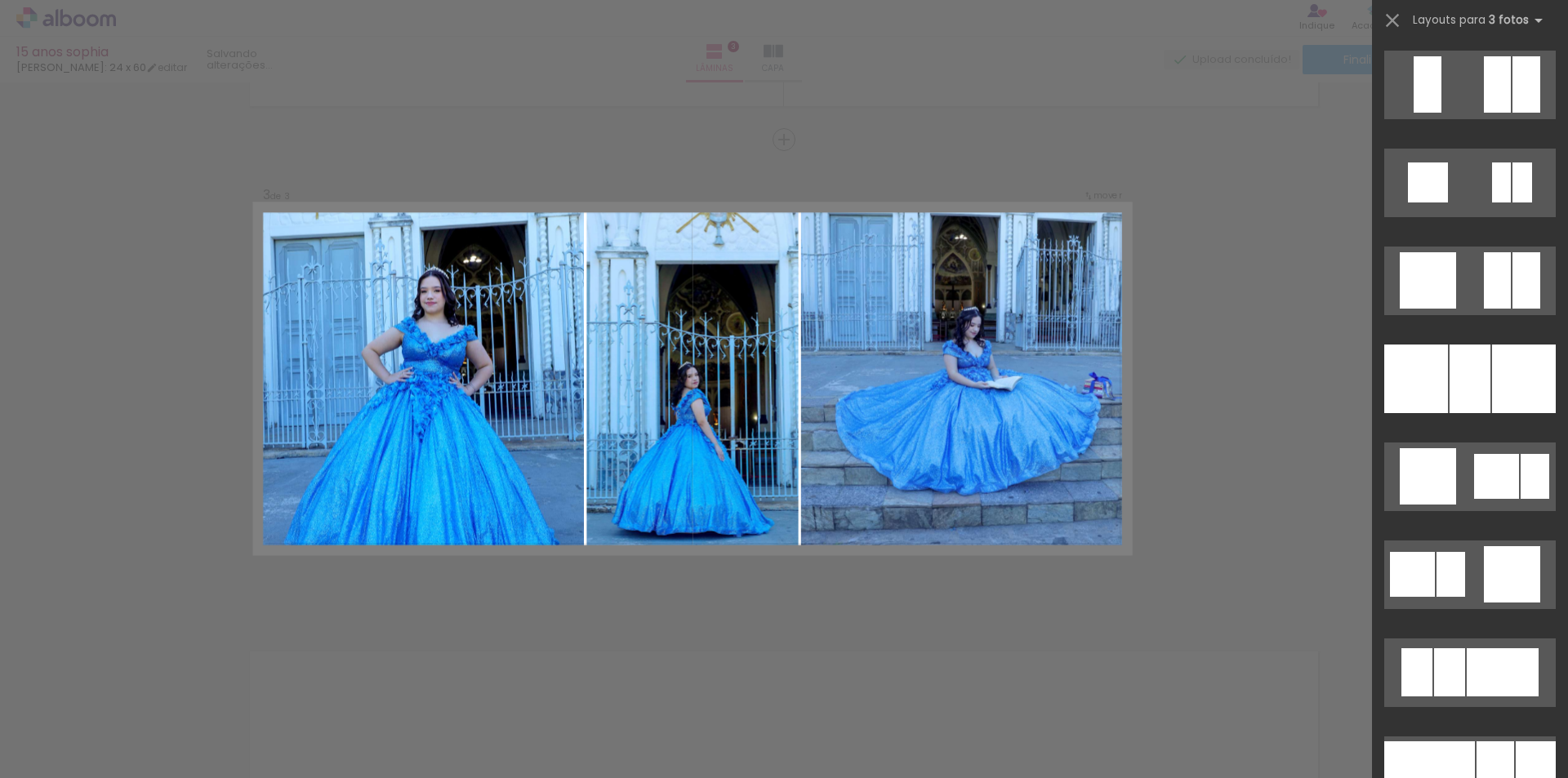
scroll to position [2074, 0]
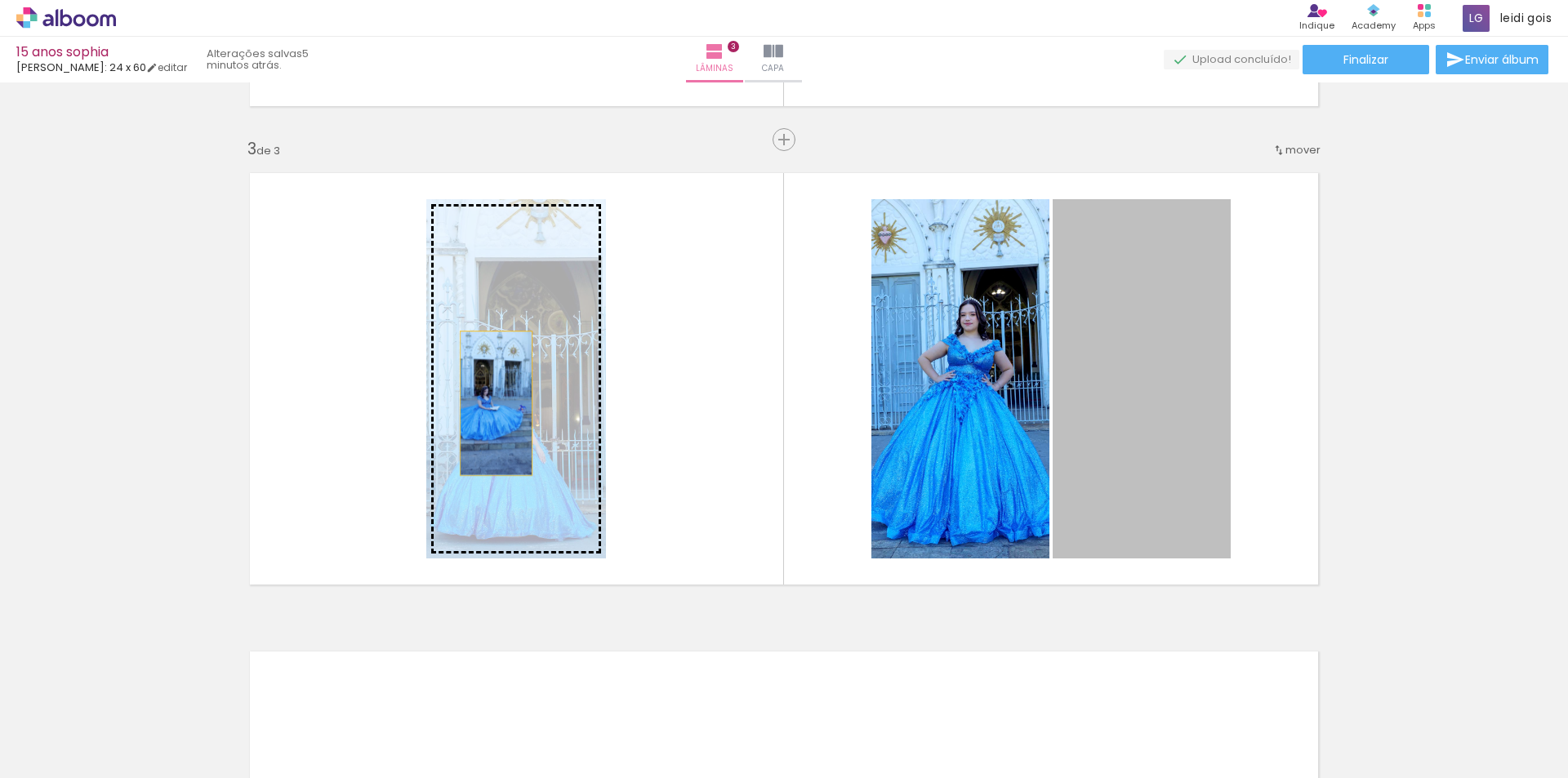
drag, startPoint x: 1133, startPoint y: 341, endPoint x: 491, endPoint y: 403, distance: 645.0
click at [0, 0] on slot at bounding box center [0, 0] width 0 height 0
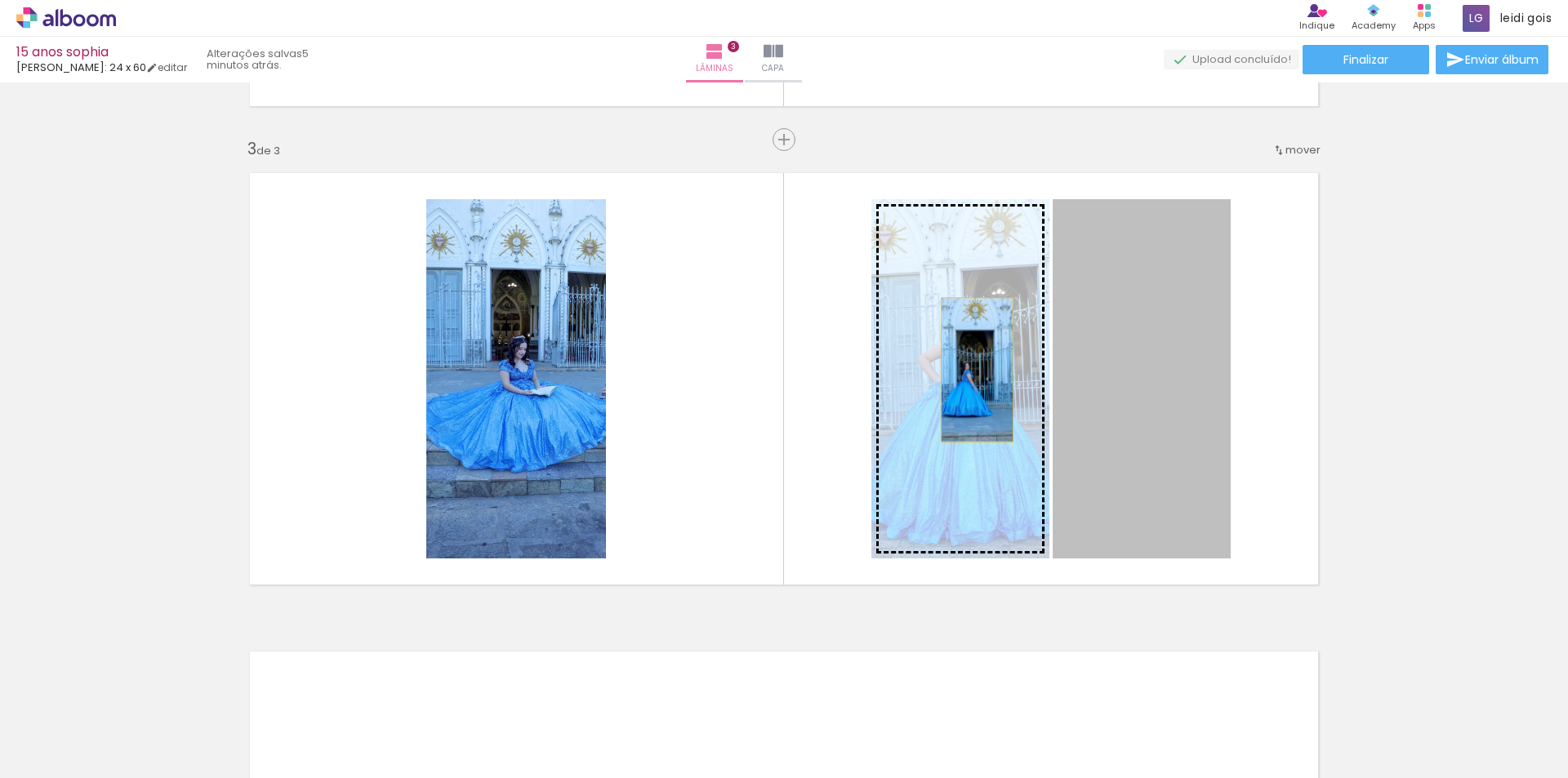
drag, startPoint x: 1163, startPoint y: 351, endPoint x: 964, endPoint y: 370, distance: 199.9
click at [0, 0] on slot at bounding box center [0, 0] width 0 height 0
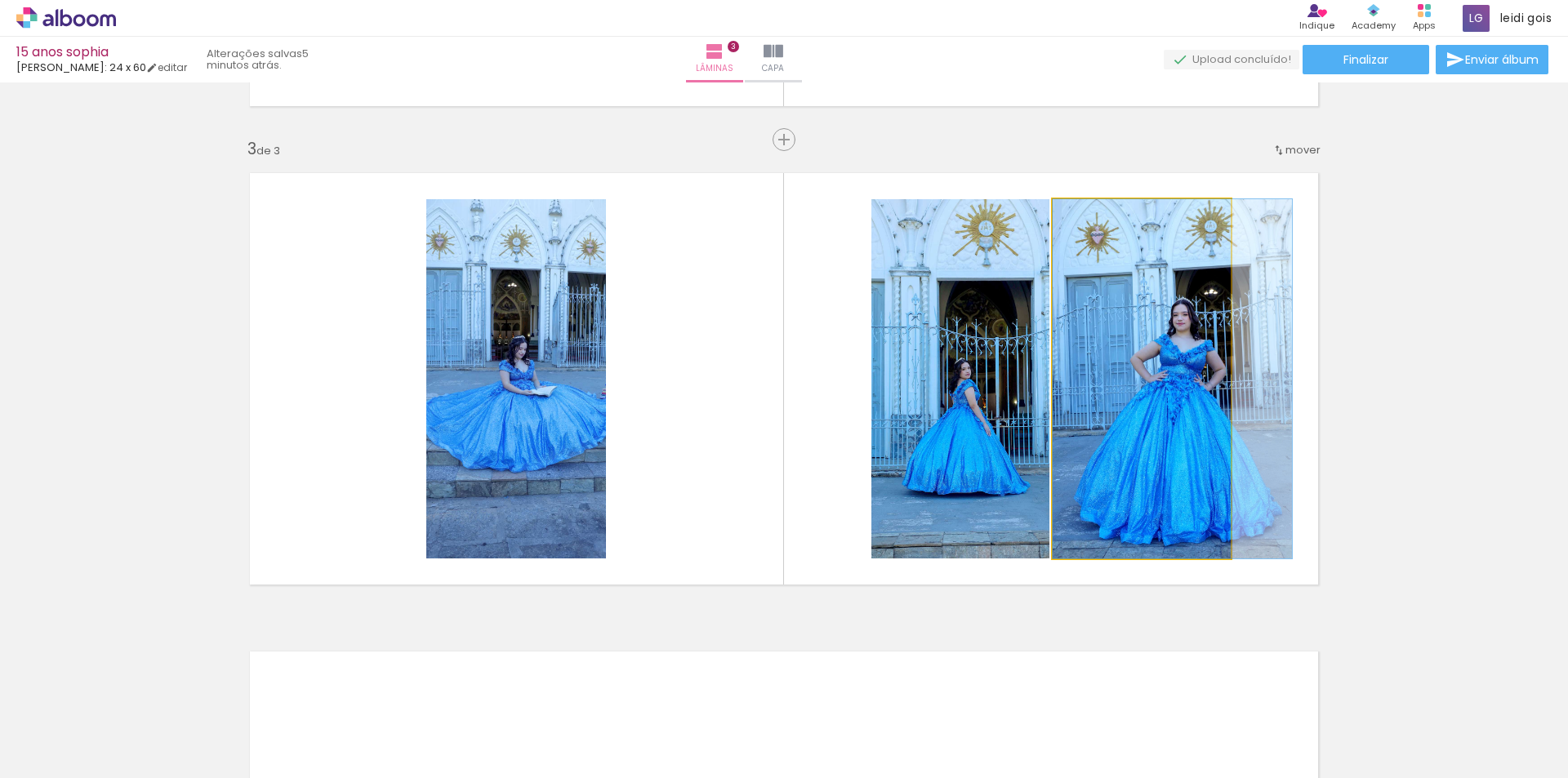
drag, startPoint x: 1142, startPoint y: 379, endPoint x: 1188, endPoint y: 380, distance: 46.0
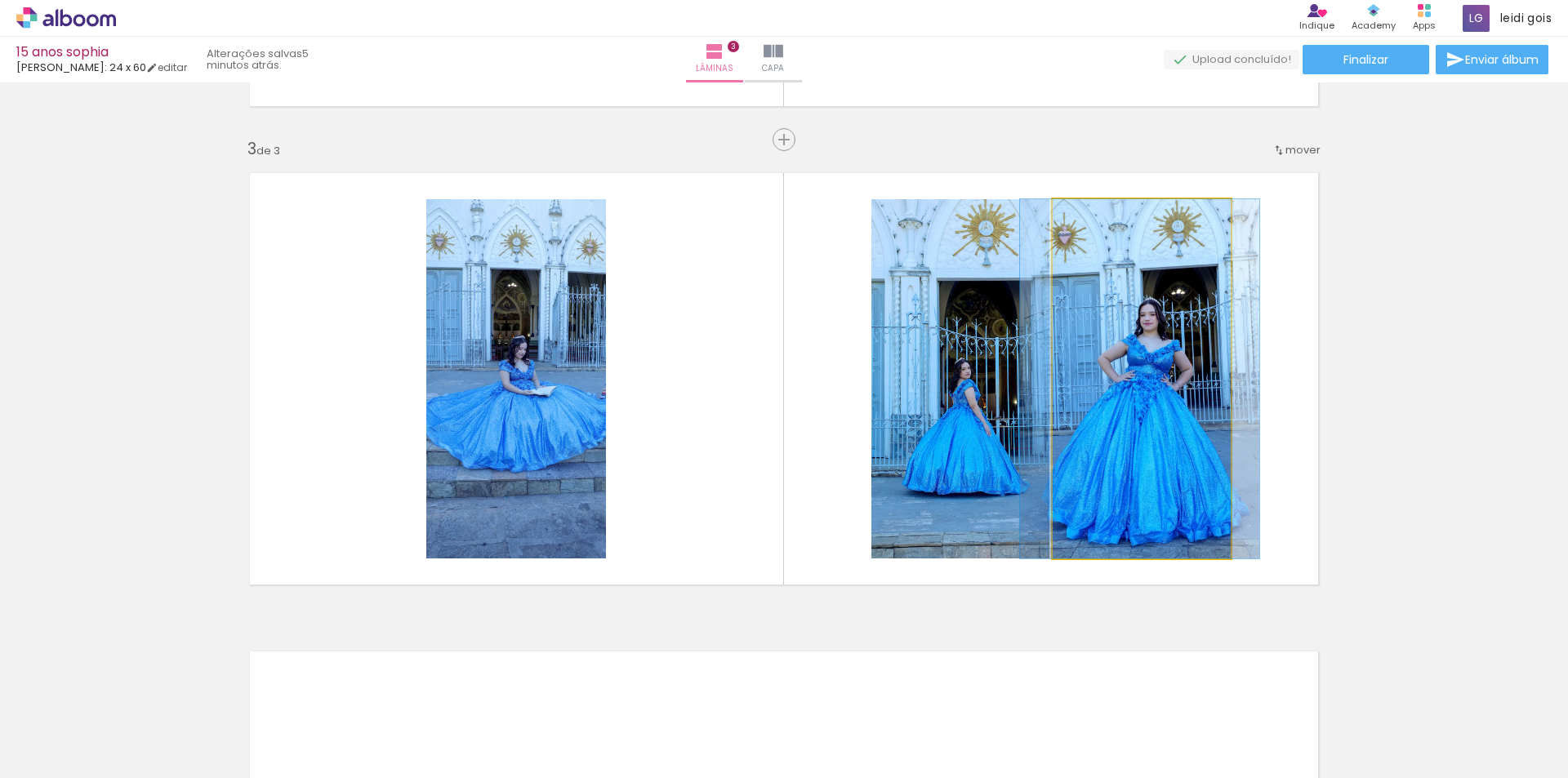
drag, startPoint x: 1188, startPoint y: 380, endPoint x: 1156, endPoint y: 382, distance: 32.1
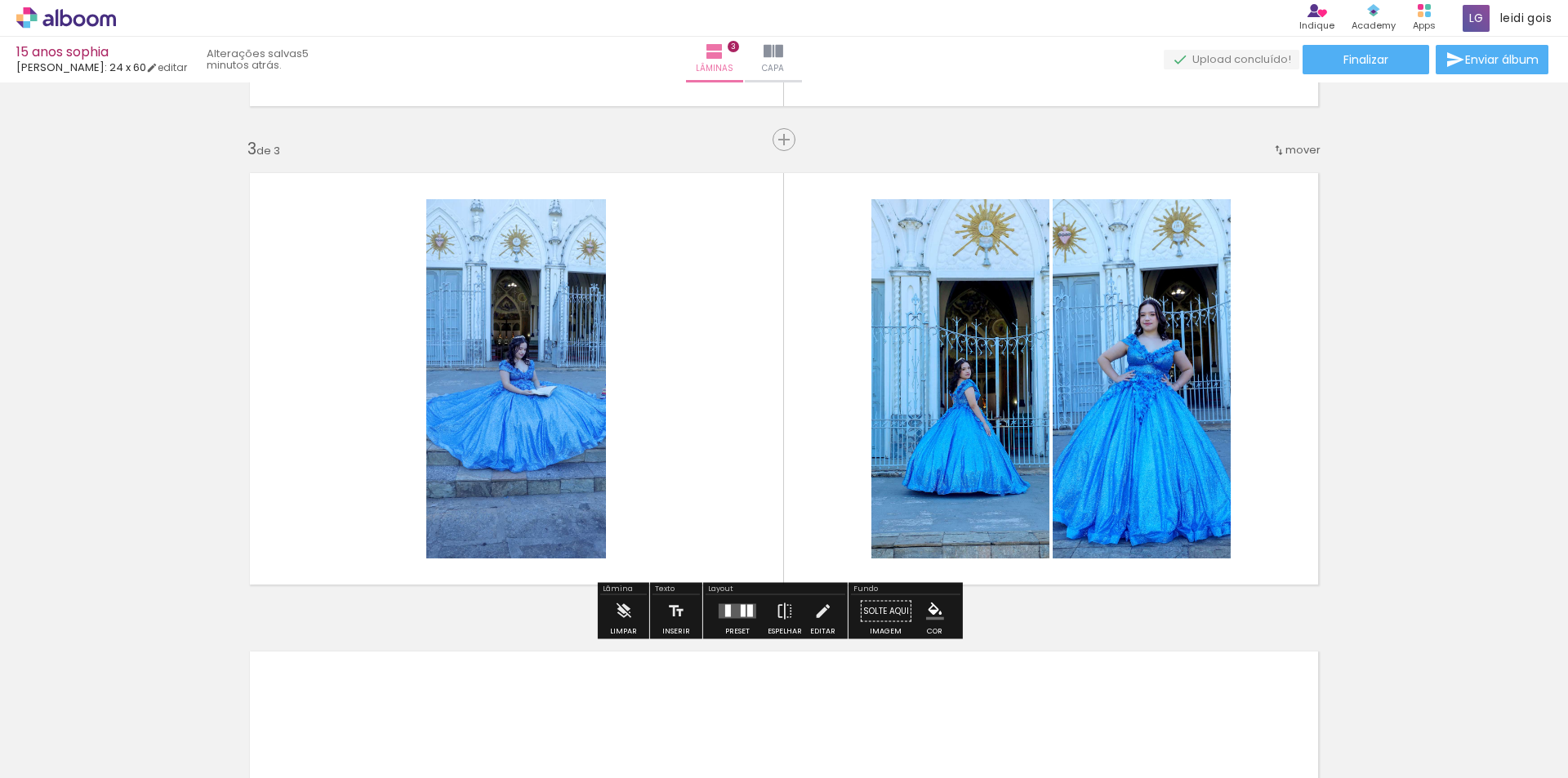
click at [498, 467] on quentale-photo at bounding box center [517, 379] width 180 height 359
click at [720, 631] on paper-button "Preset" at bounding box center [738, 616] width 53 height 42
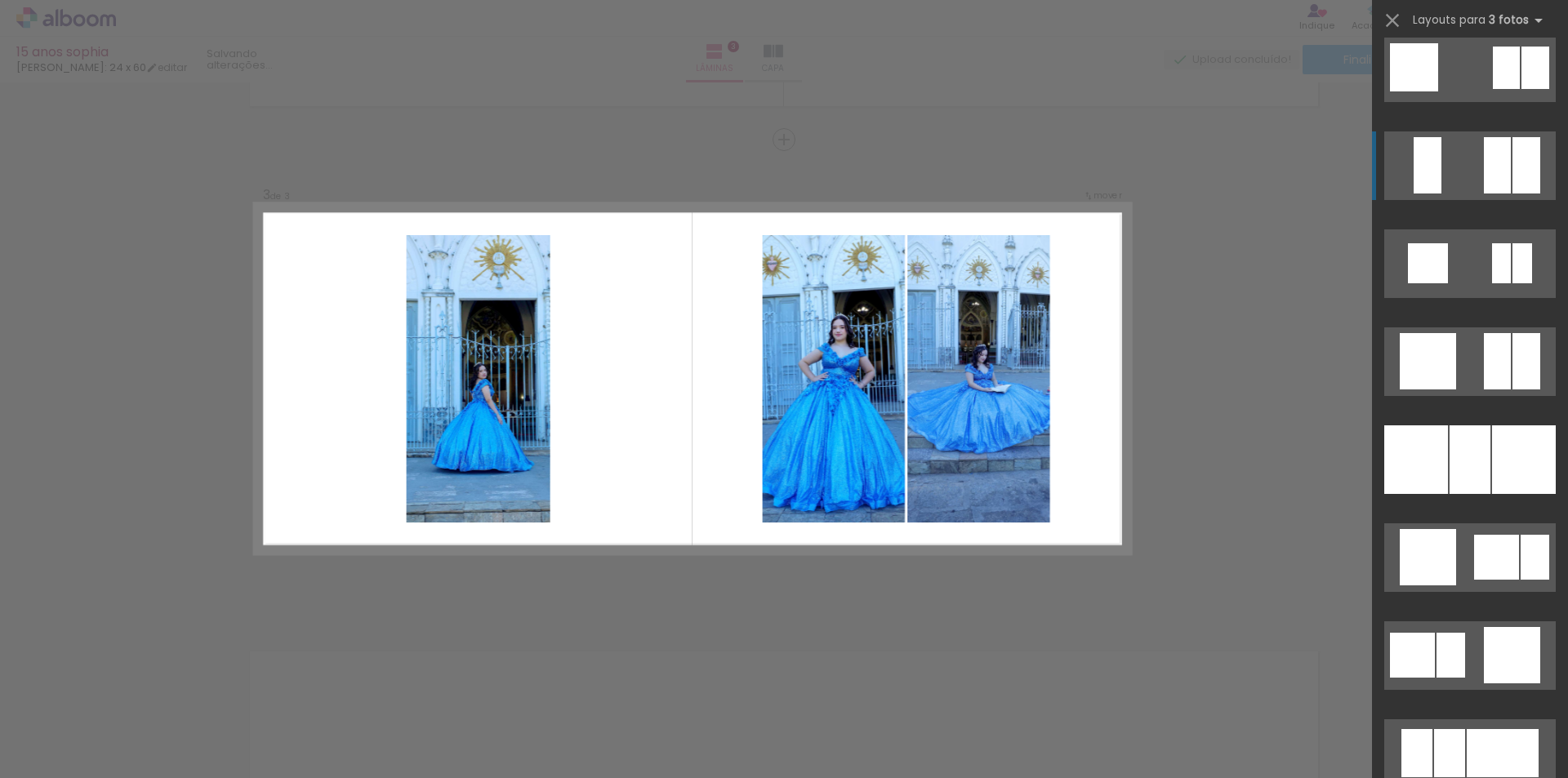
scroll to position [2156, 0]
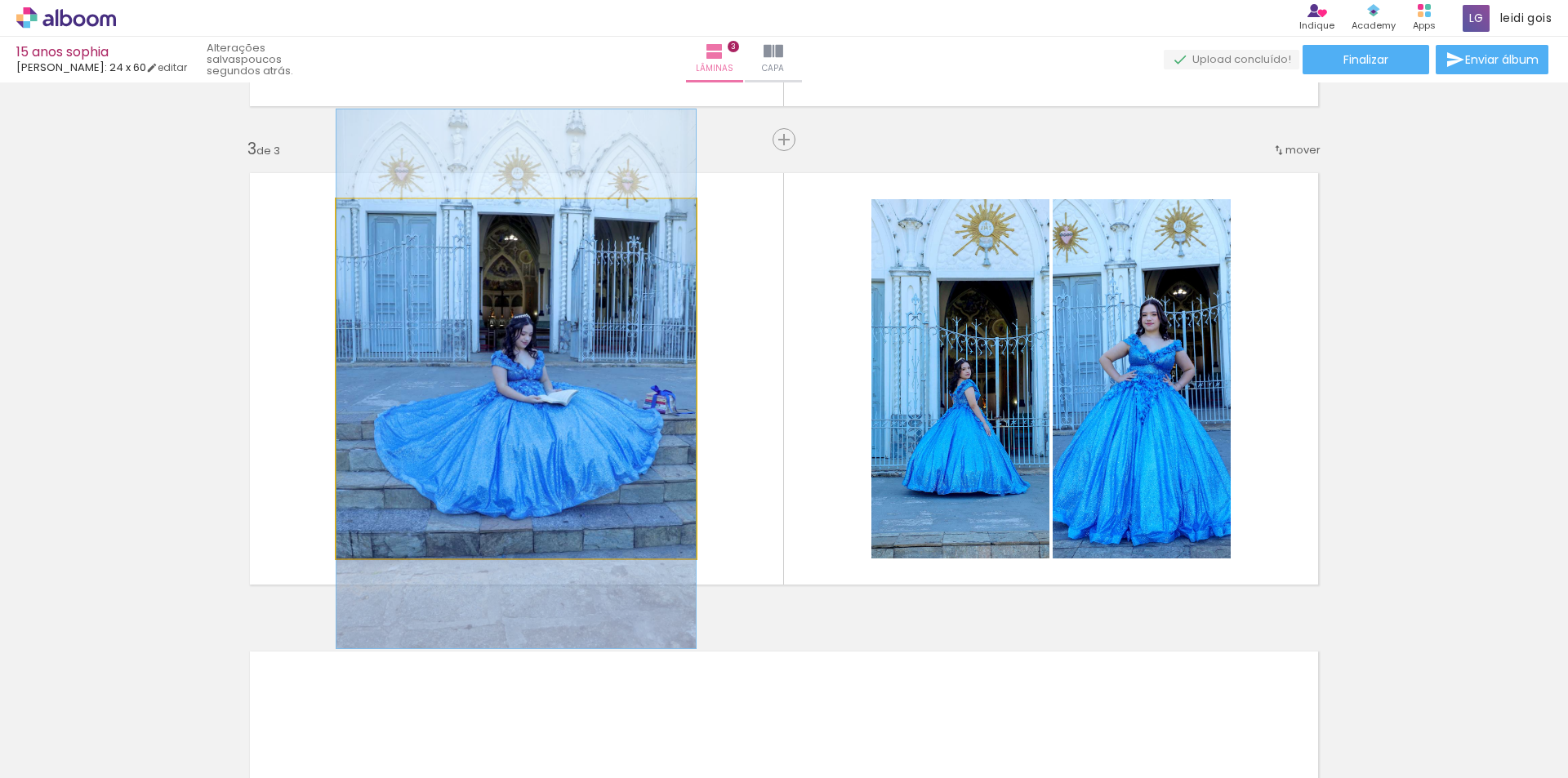
click at [498, 506] on quentale-photo at bounding box center [517, 379] width 360 height 359
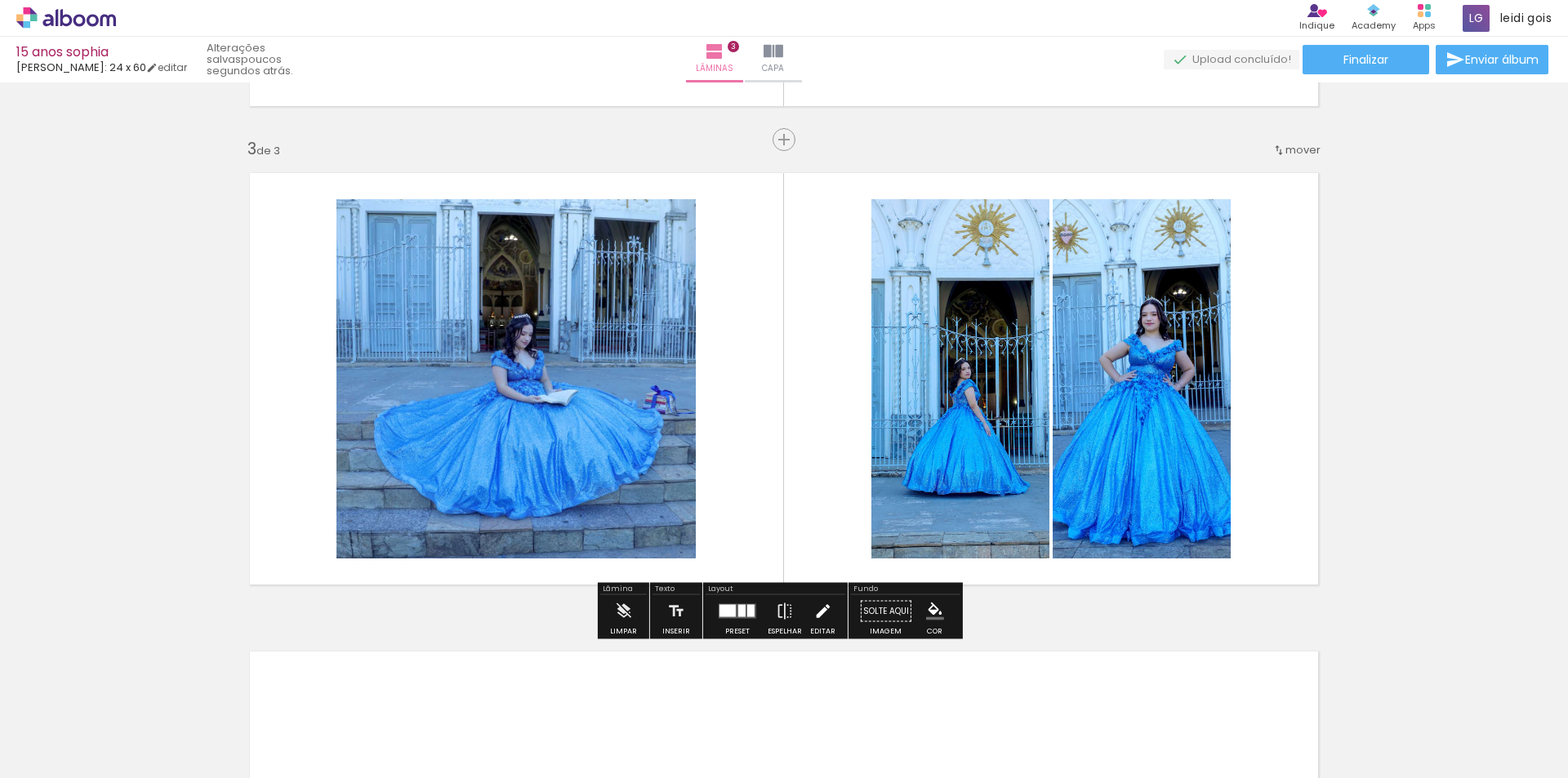
click at [824, 622] on iron-icon at bounding box center [823, 612] width 18 height 33
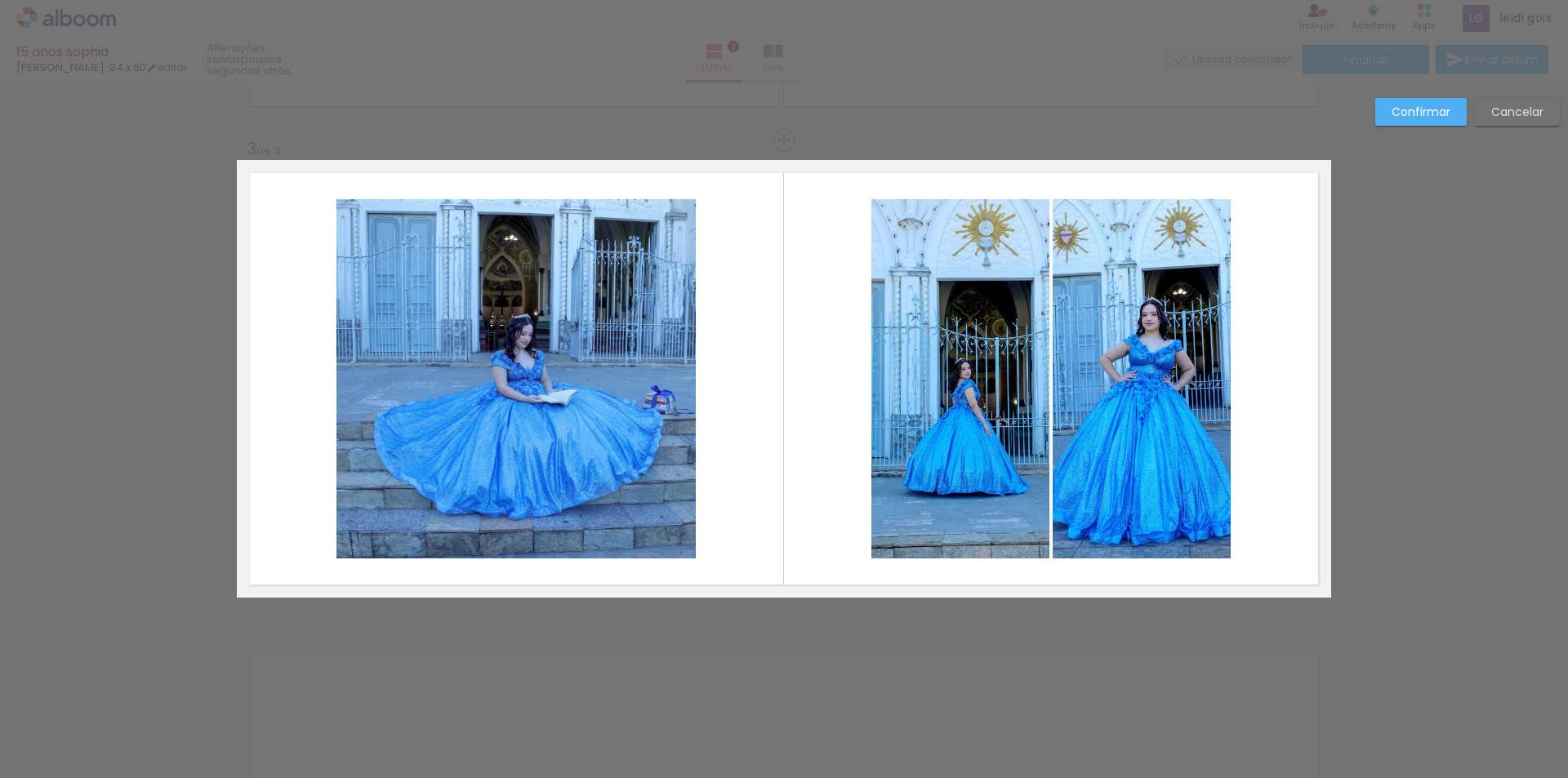
click at [482, 497] on quentale-photo at bounding box center [517, 379] width 360 height 359
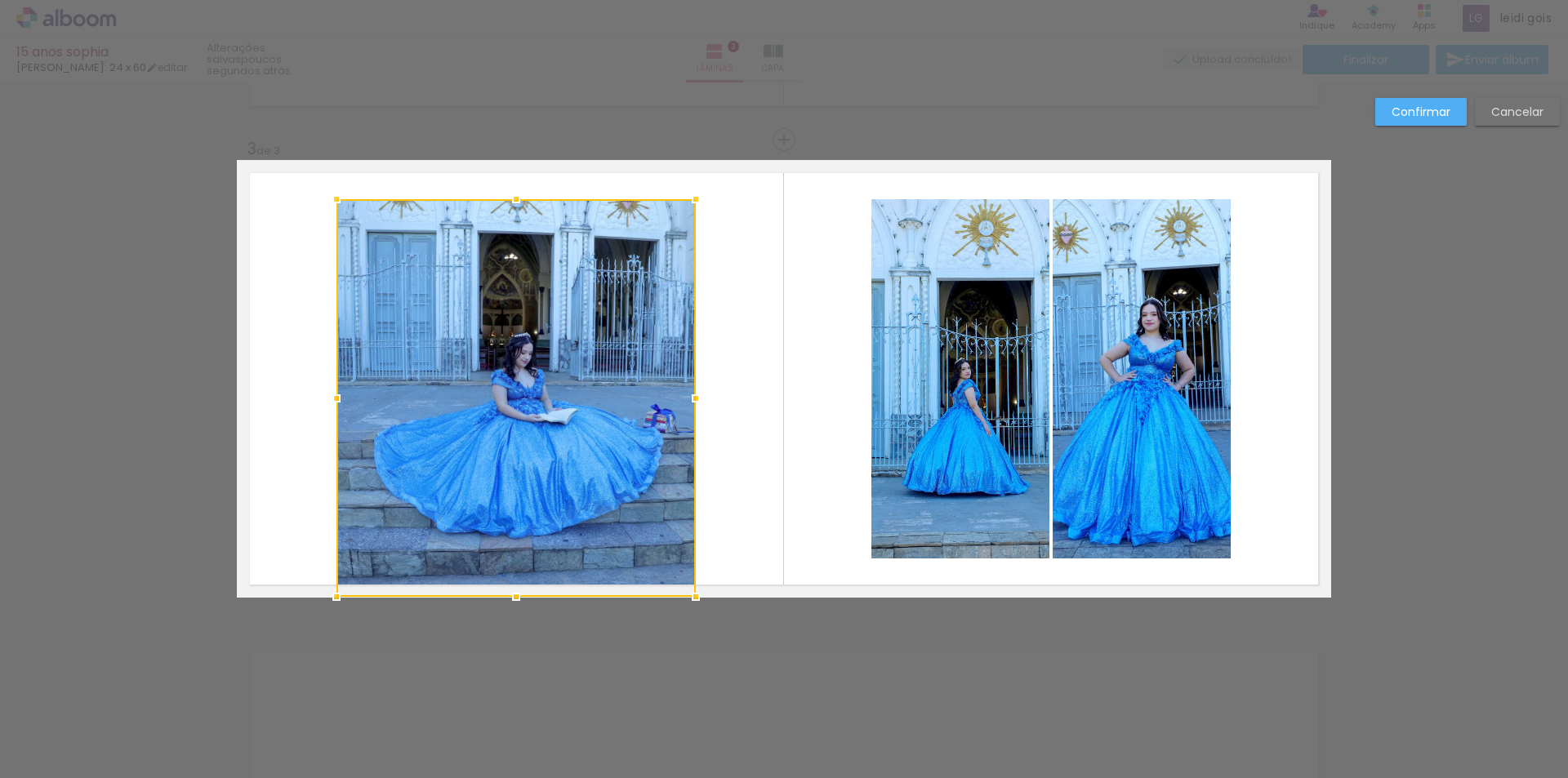
drag, startPoint x: 515, startPoint y: 559, endPoint x: 505, endPoint y: 603, distance: 45.1
click at [505, 603] on div at bounding box center [517, 597] width 33 height 33
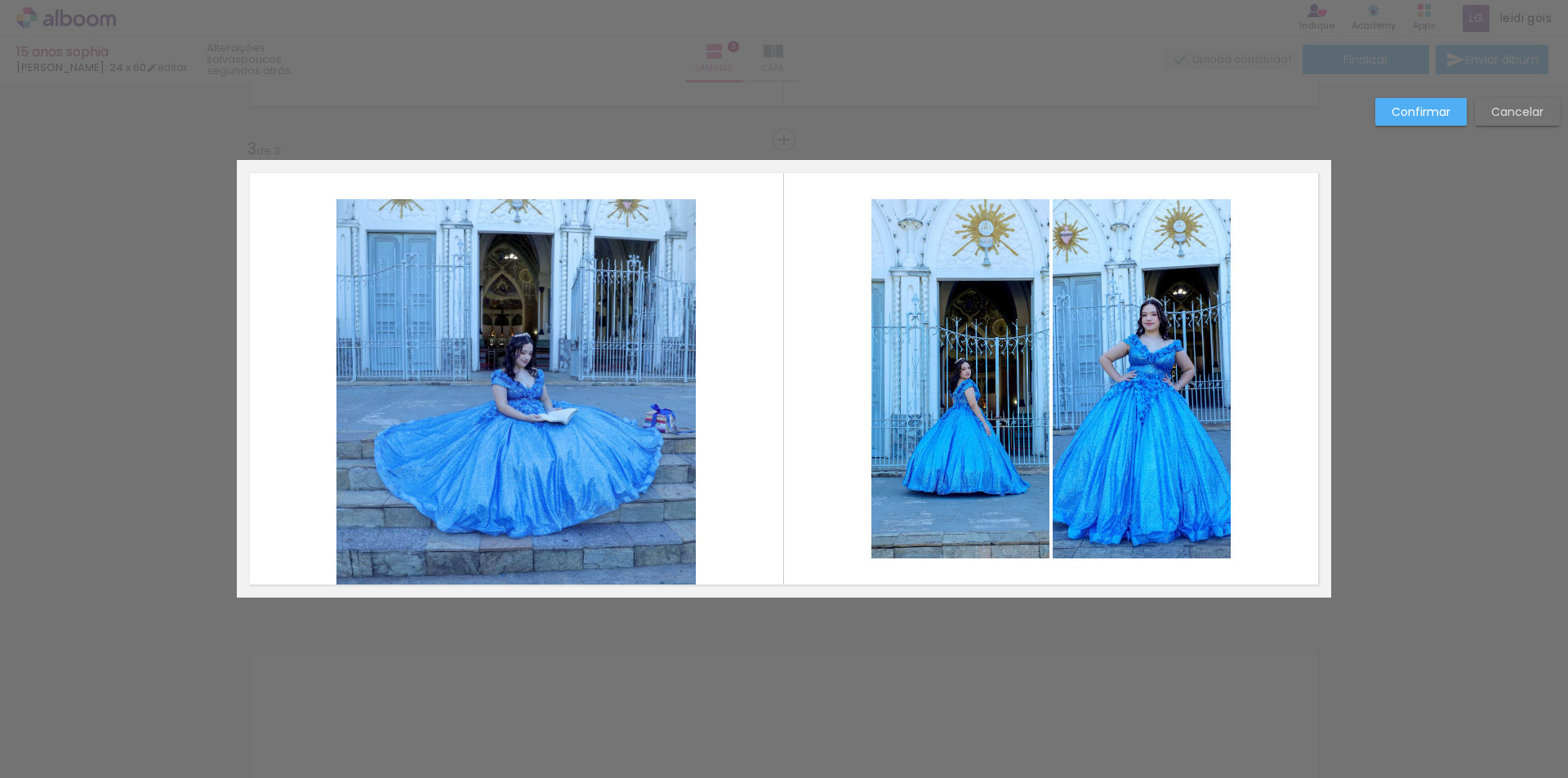
click at [496, 212] on quentale-photo at bounding box center [517, 399] width 360 height 398
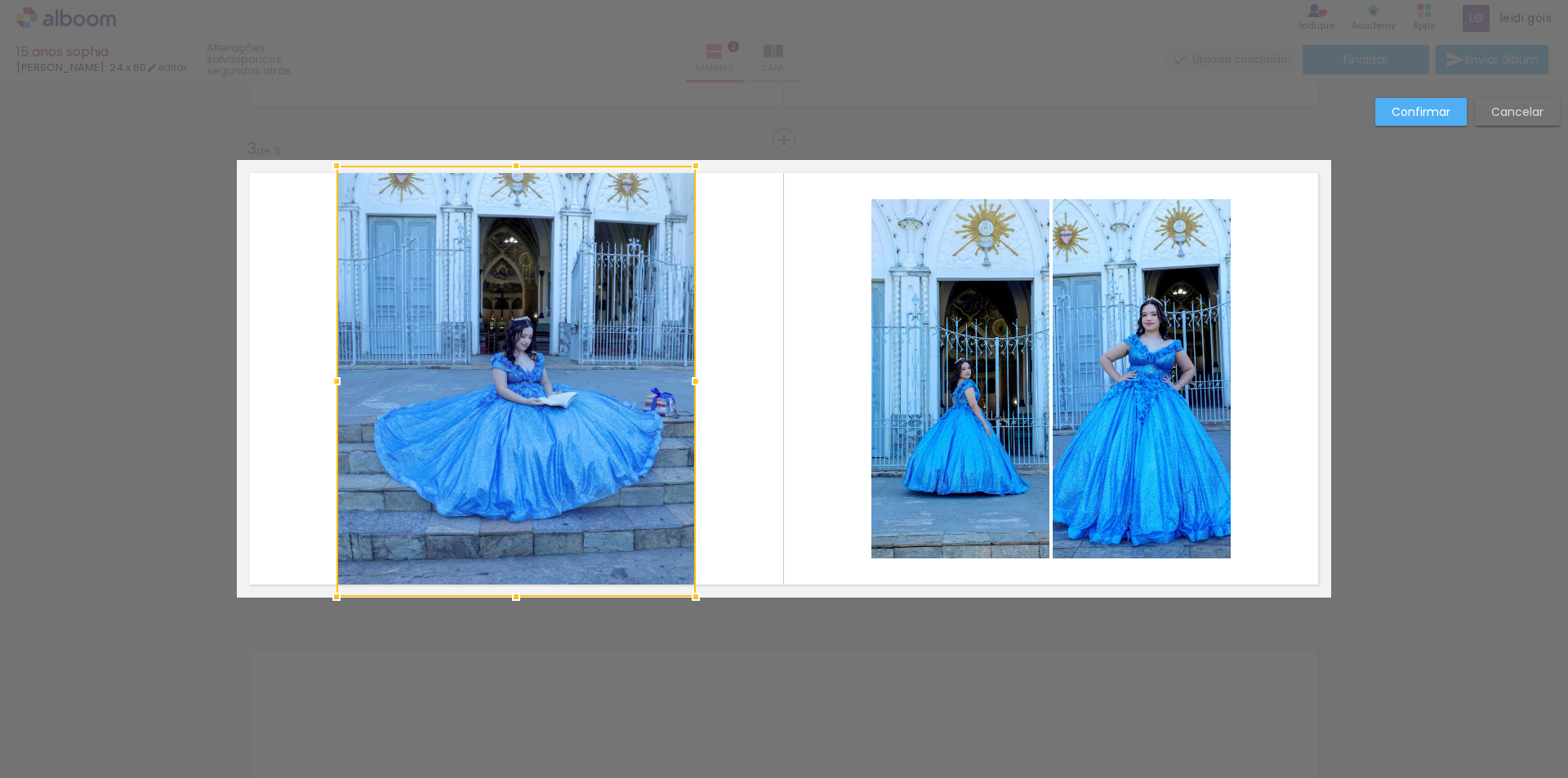
drag, startPoint x: 504, startPoint y: 199, endPoint x: 504, endPoint y: 161, distance: 38.0
click at [504, 161] on div at bounding box center [517, 166] width 33 height 33
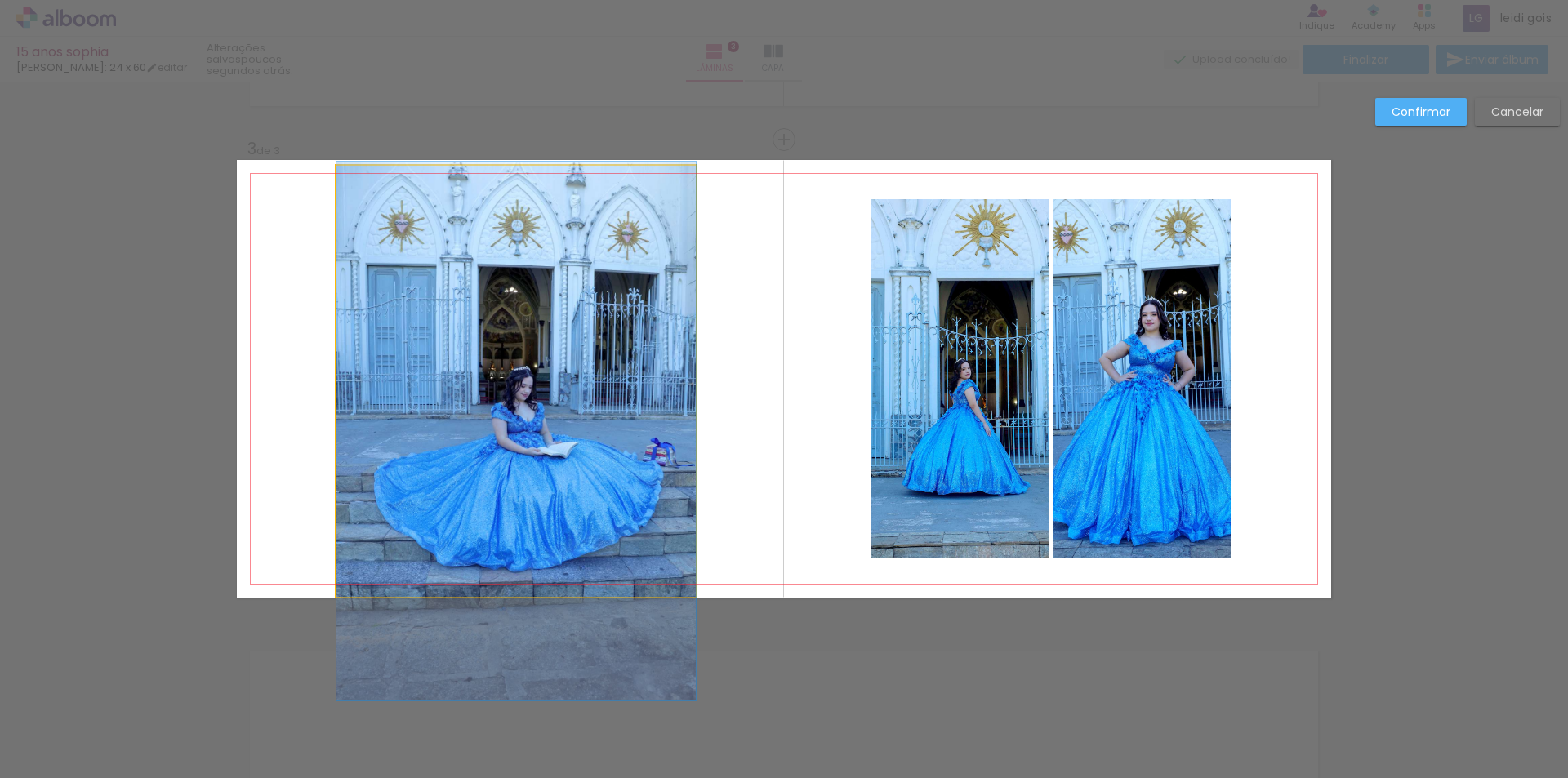
drag, startPoint x: 494, startPoint y: 243, endPoint x: 489, endPoint y: 293, distance: 50.2
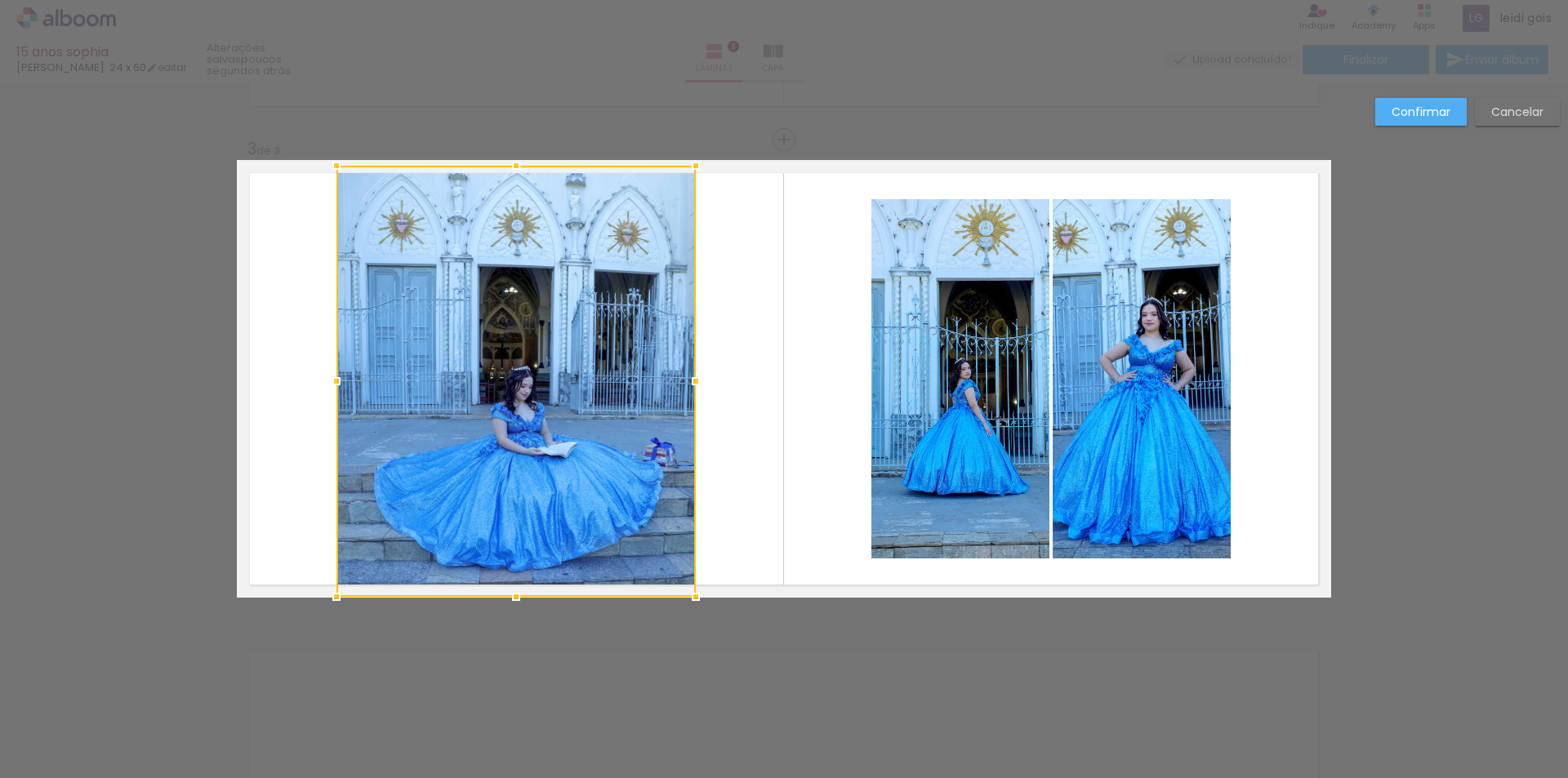
click at [0, 0] on slot "Confirmar" at bounding box center [0, 0] width 0 height 0
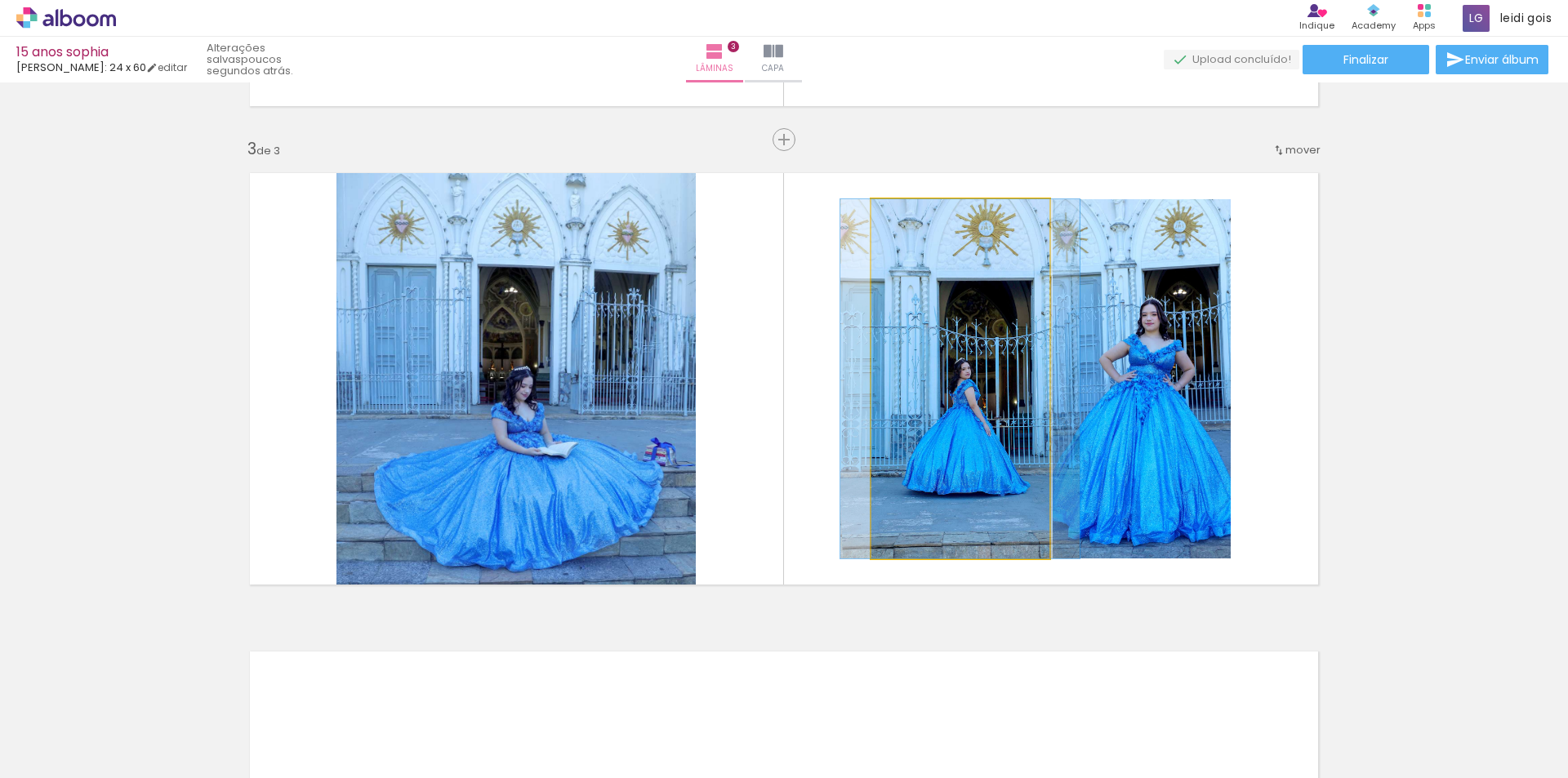
click at [997, 321] on quentale-photo at bounding box center [961, 379] width 178 height 359
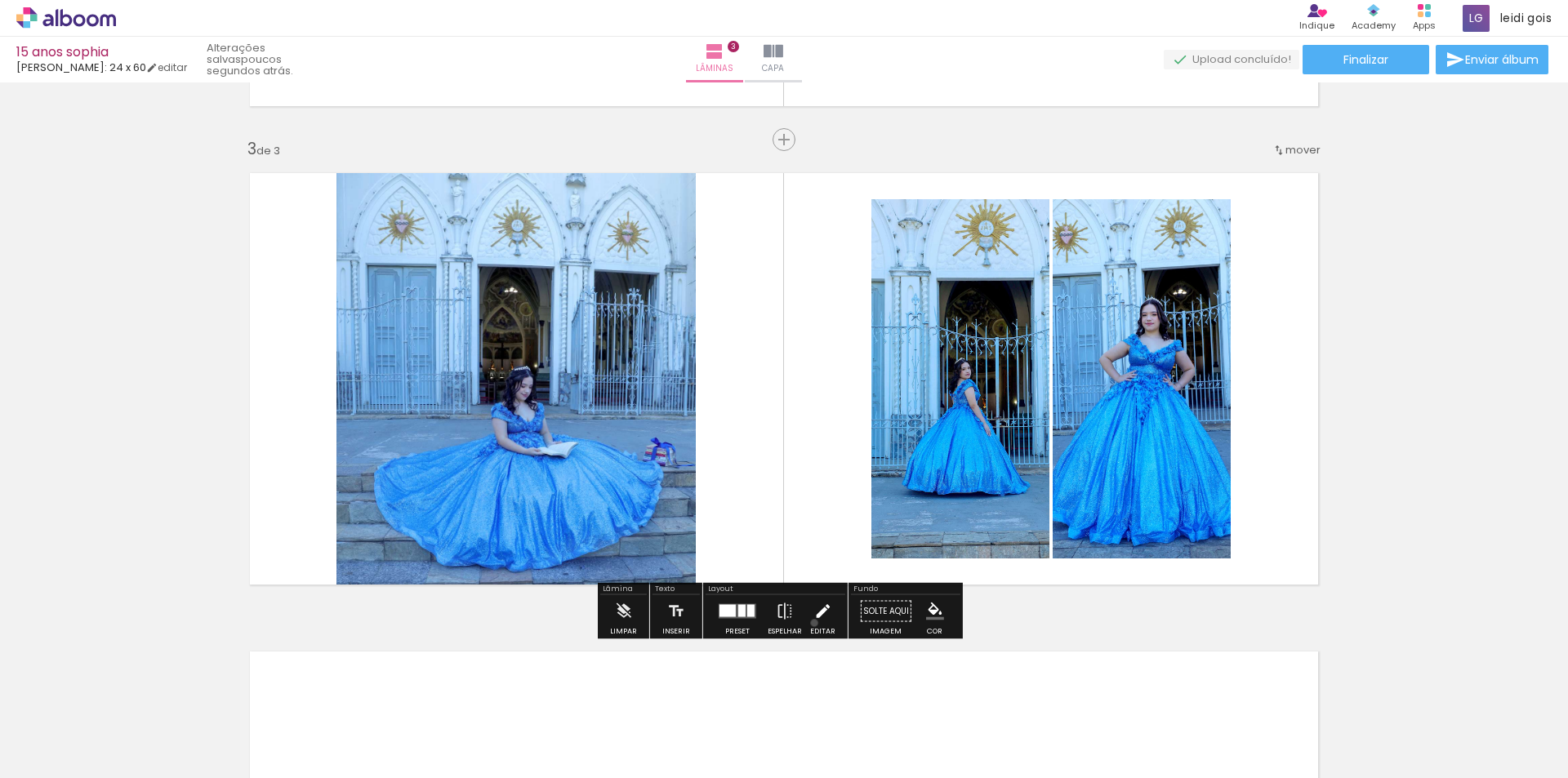
click at [814, 623] on iron-icon at bounding box center [823, 612] width 18 height 33
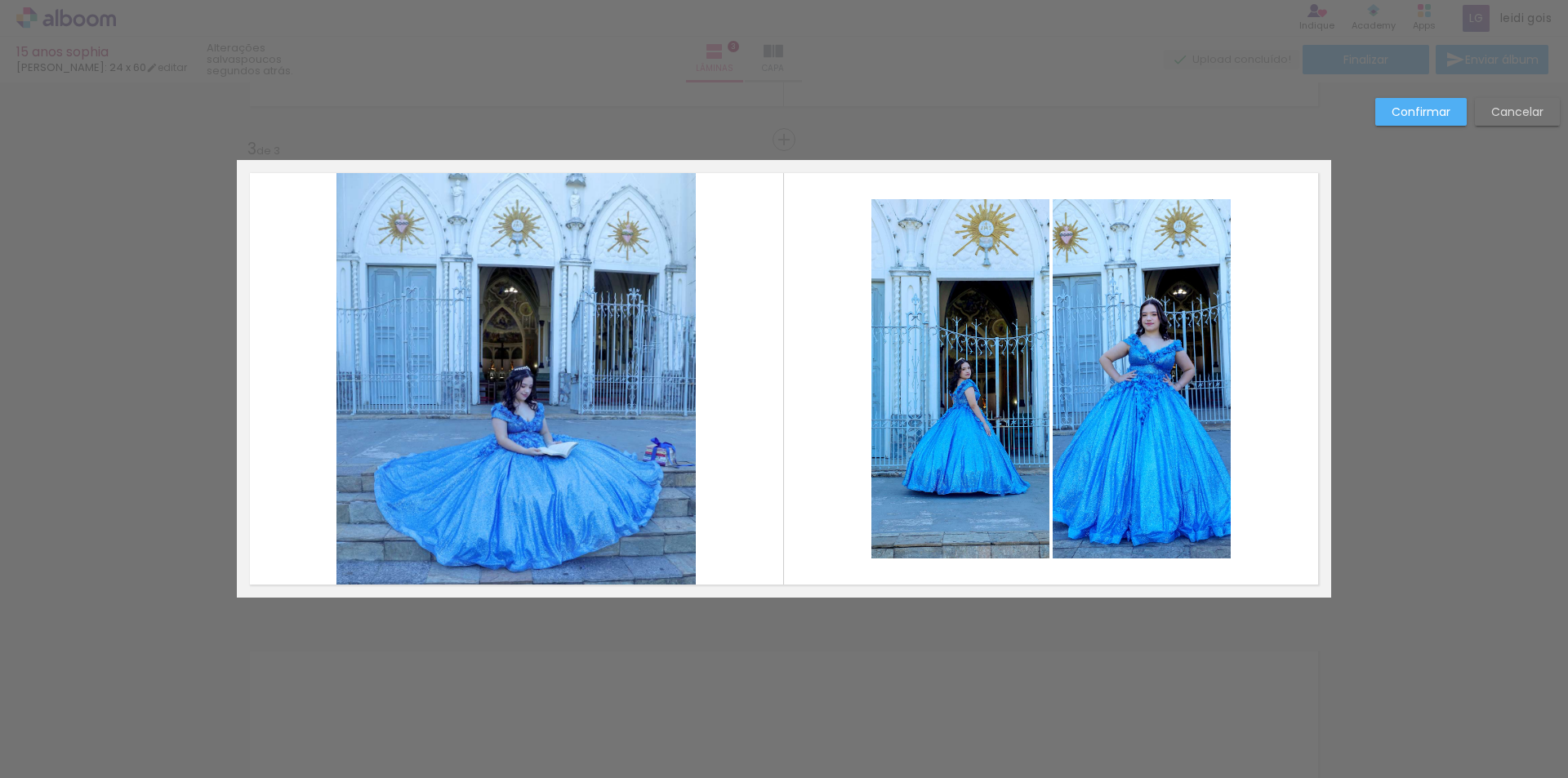
click at [895, 468] on quentale-photo at bounding box center [961, 379] width 178 height 359
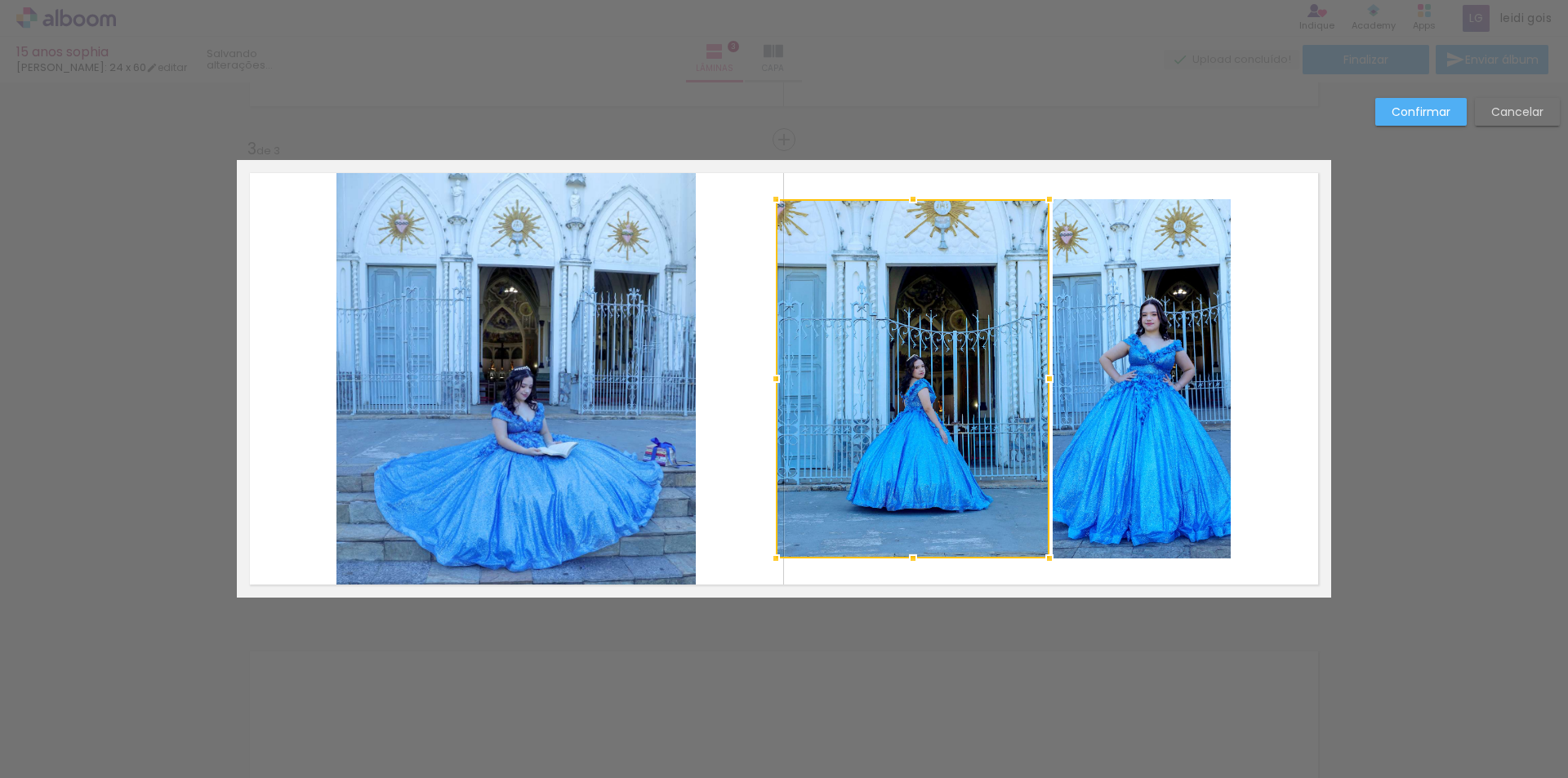
drag, startPoint x: 866, startPoint y: 379, endPoint x: 770, endPoint y: 409, distance: 100.6
click at [776, 409] on div at bounding box center [912, 379] width 273 height 359
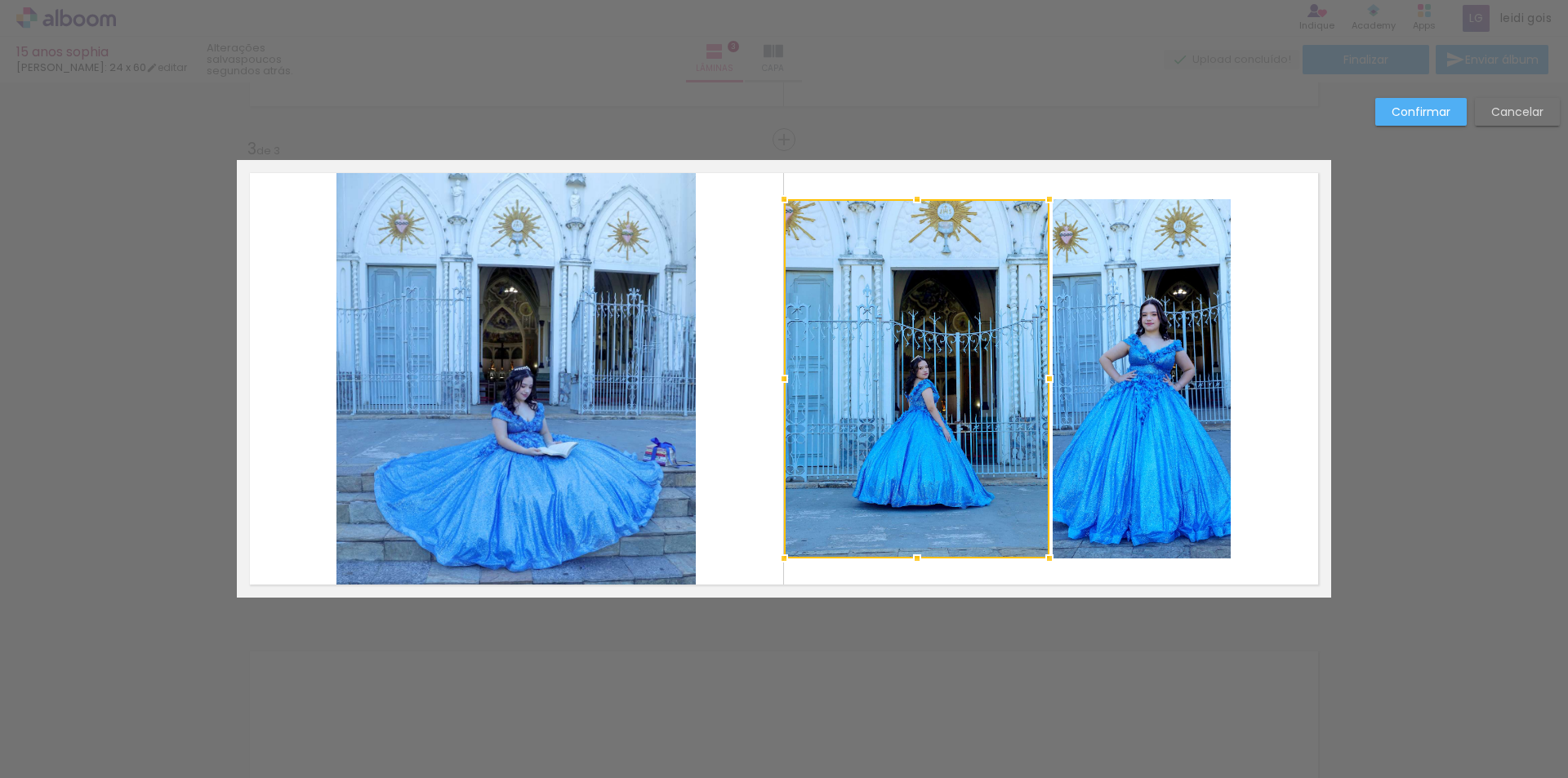
drag, startPoint x: 779, startPoint y: 379, endPoint x: 787, endPoint y: 378, distance: 8.1
click at [787, 378] on div at bounding box center [784, 379] width 33 height 33
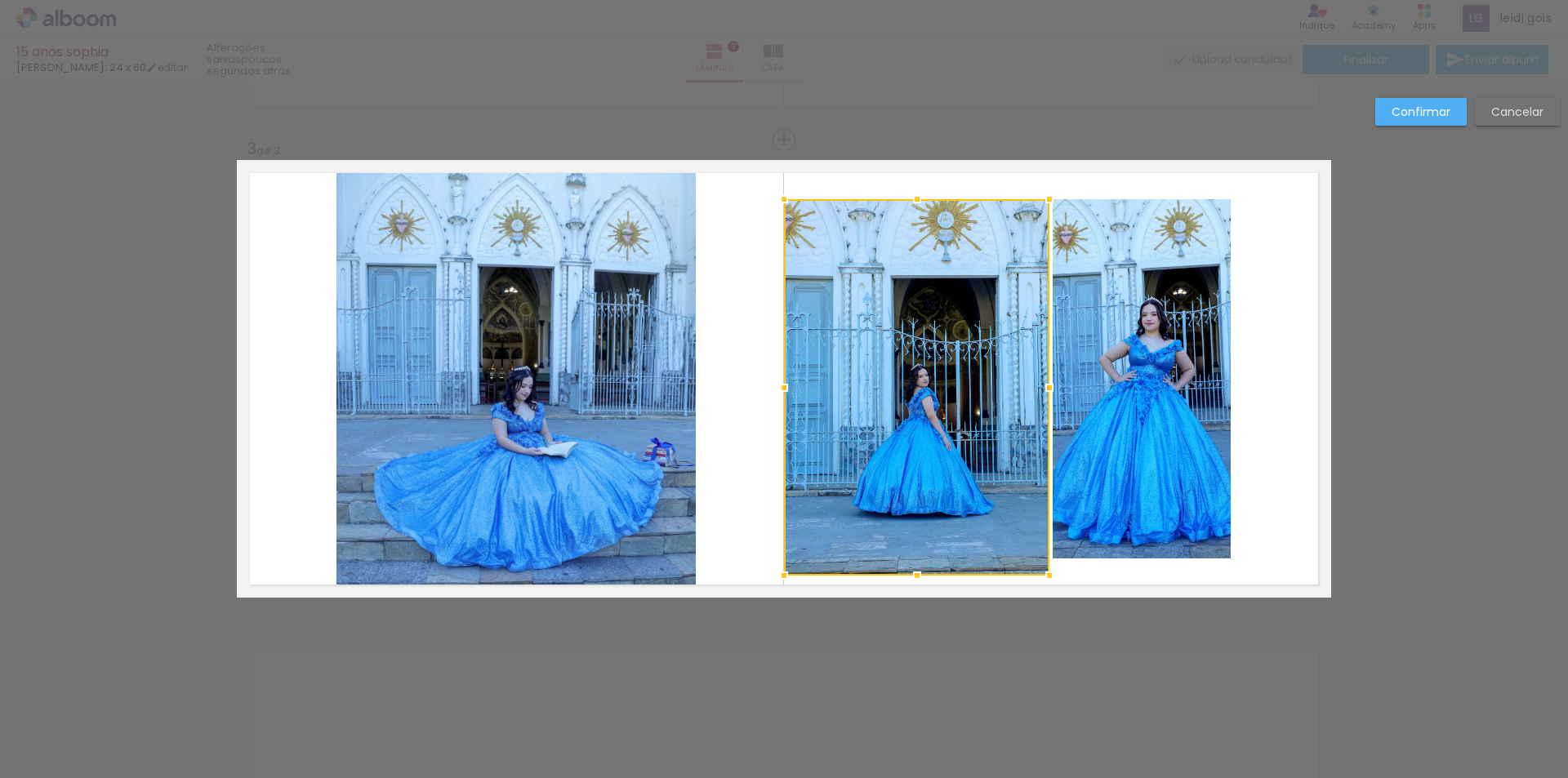
drag, startPoint x: 915, startPoint y: 565, endPoint x: 912, endPoint y: 582, distance: 17.3
click at [912, 582] on div at bounding box center [917, 576] width 33 height 33
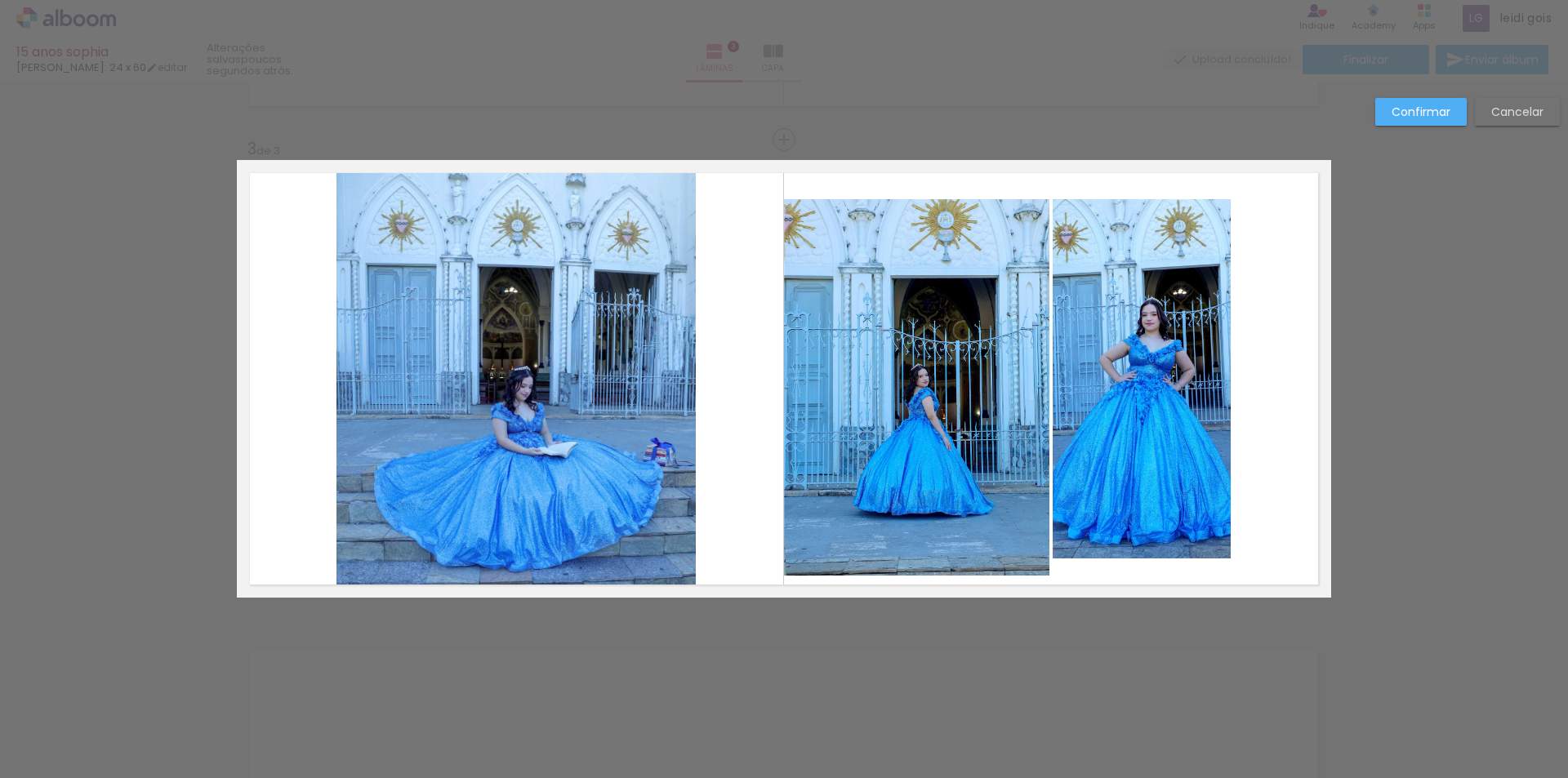
click at [901, 219] on quentale-photo at bounding box center [917, 388] width 265 height 377
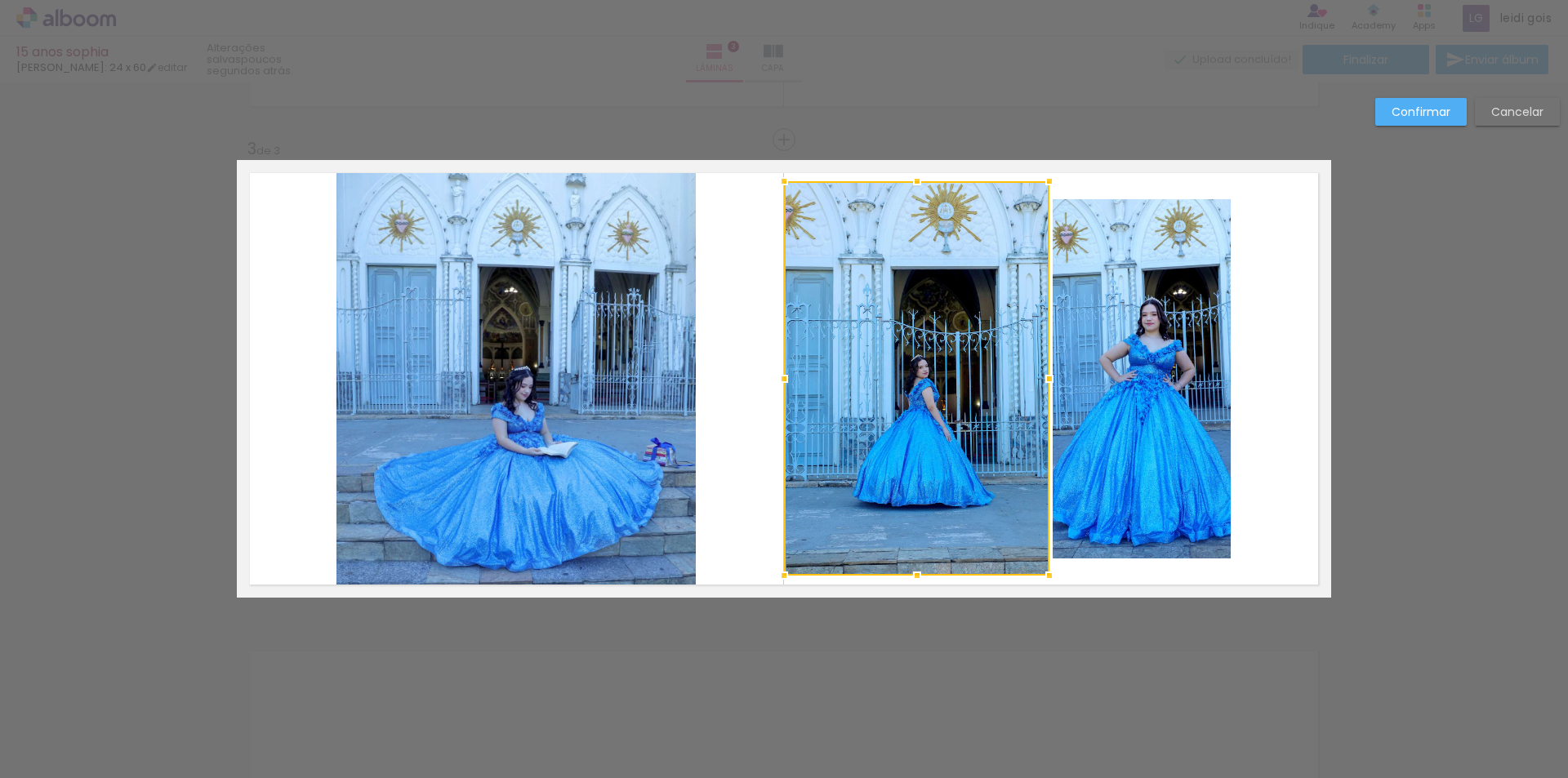
drag, startPoint x: 907, startPoint y: 204, endPoint x: 907, endPoint y: 186, distance: 18.0
click at [907, 186] on div at bounding box center [917, 182] width 33 height 33
drag, startPoint x: 962, startPoint y: 271, endPoint x: 948, endPoint y: 277, distance: 15.2
click at [948, 277] on div at bounding box center [917, 379] width 265 height 395
click at [1146, 256] on quentale-photo at bounding box center [1142, 379] width 178 height 359
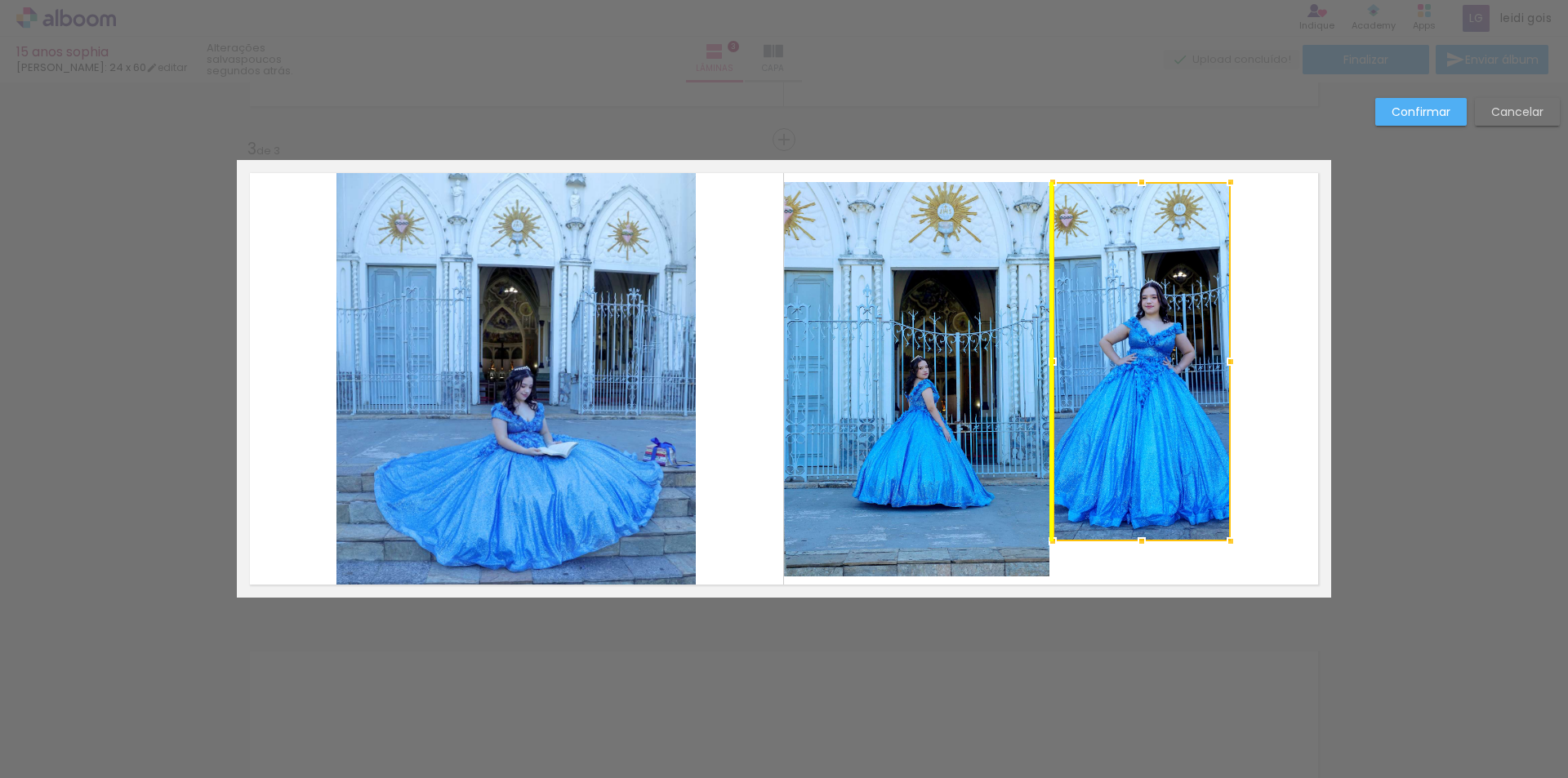
drag, startPoint x: 1146, startPoint y: 261, endPoint x: 1151, endPoint y: 244, distance: 17.7
click at [1151, 244] on div at bounding box center [1142, 362] width 178 height 359
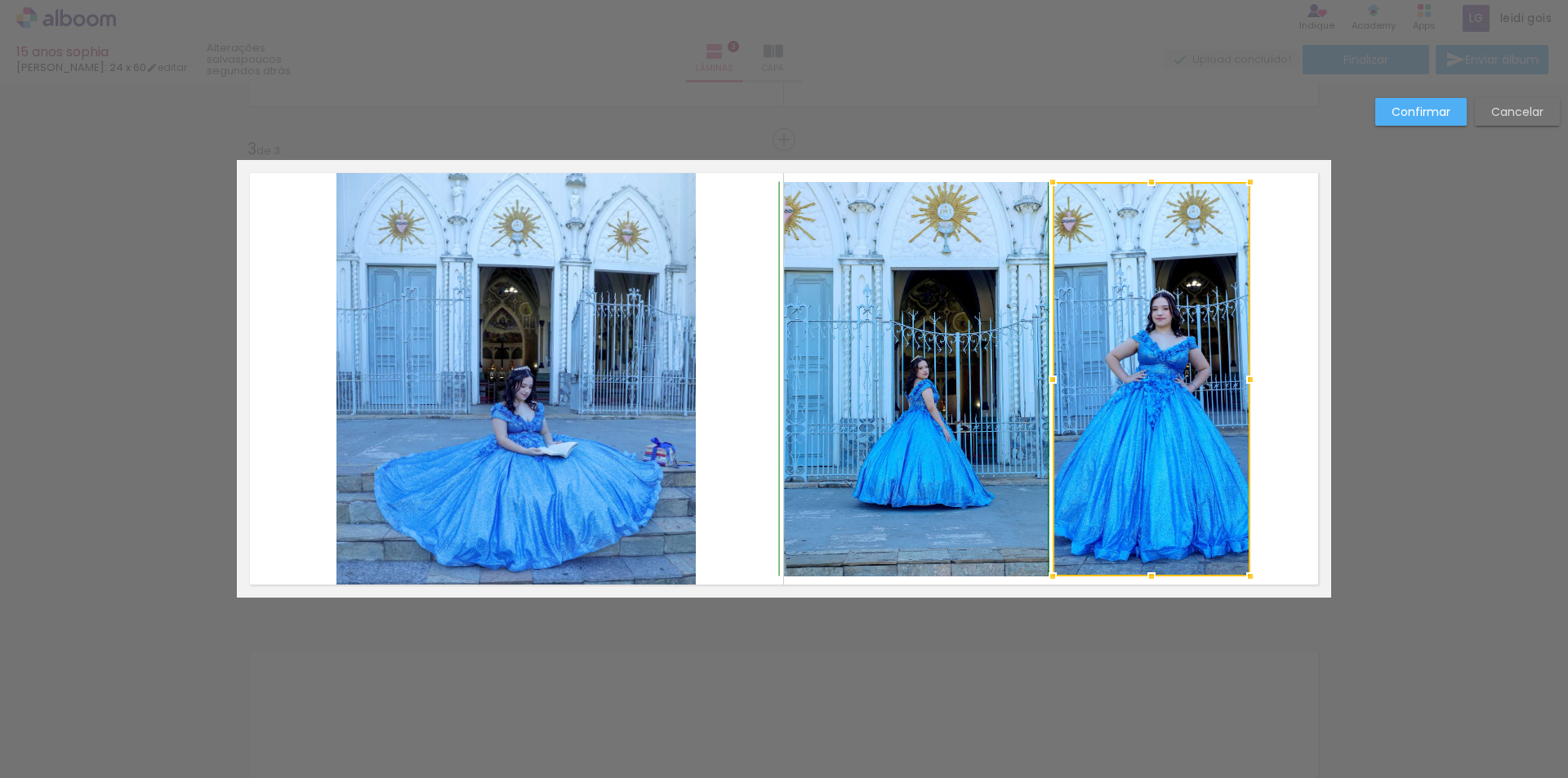
drag, startPoint x: 1224, startPoint y: 547, endPoint x: 1239, endPoint y: 577, distance: 33.5
click at [1239, 577] on div at bounding box center [1250, 576] width 33 height 33
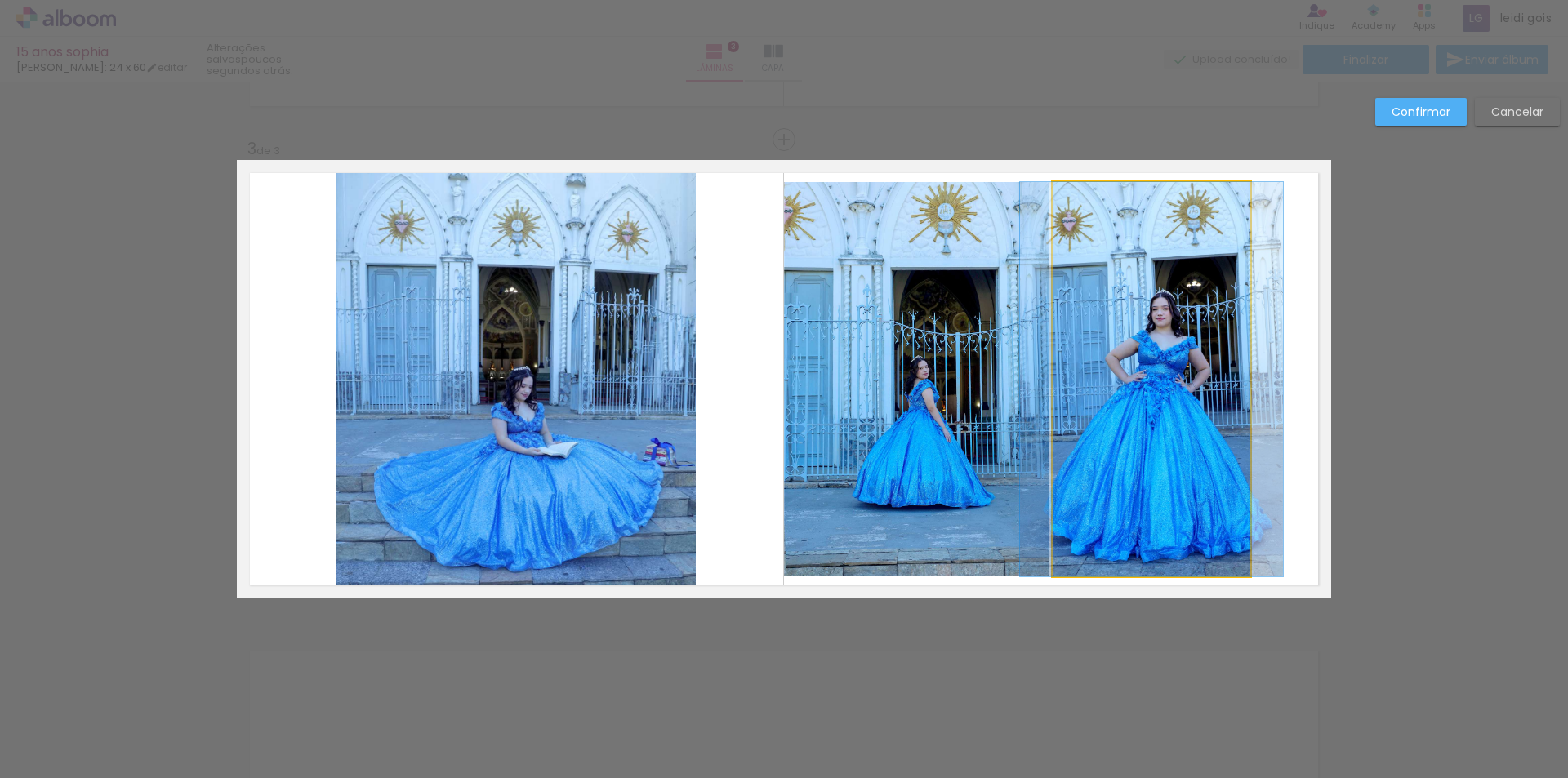
click at [1216, 376] on quentale-photo at bounding box center [1152, 379] width 198 height 395
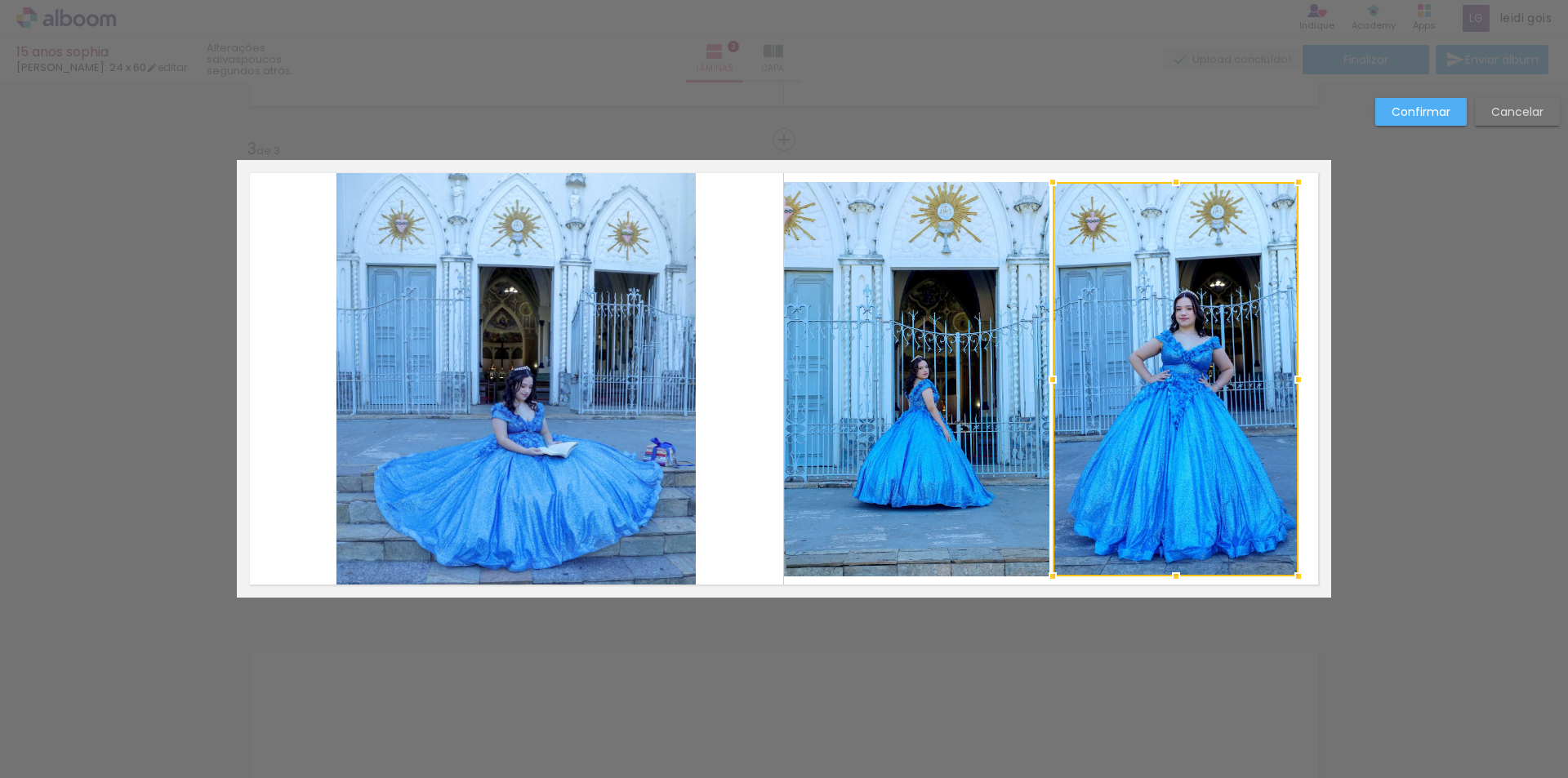
drag, startPoint x: 1254, startPoint y: 379, endPoint x: 1302, endPoint y: 378, distance: 48.0
click at [1302, 378] on div at bounding box center [1298, 379] width 33 height 33
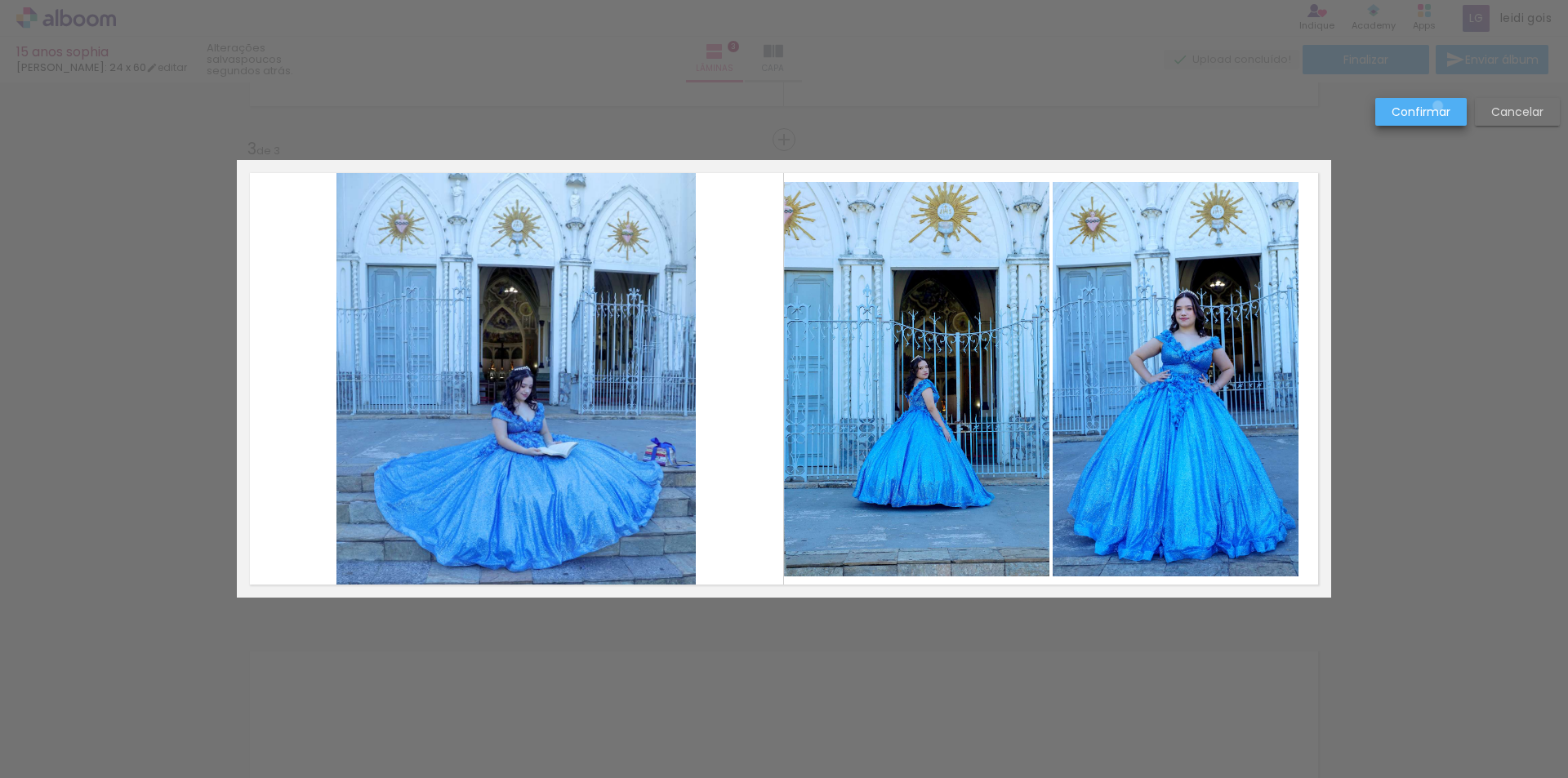
click at [0, 0] on slot "Confirmar" at bounding box center [0, 0] width 0 height 0
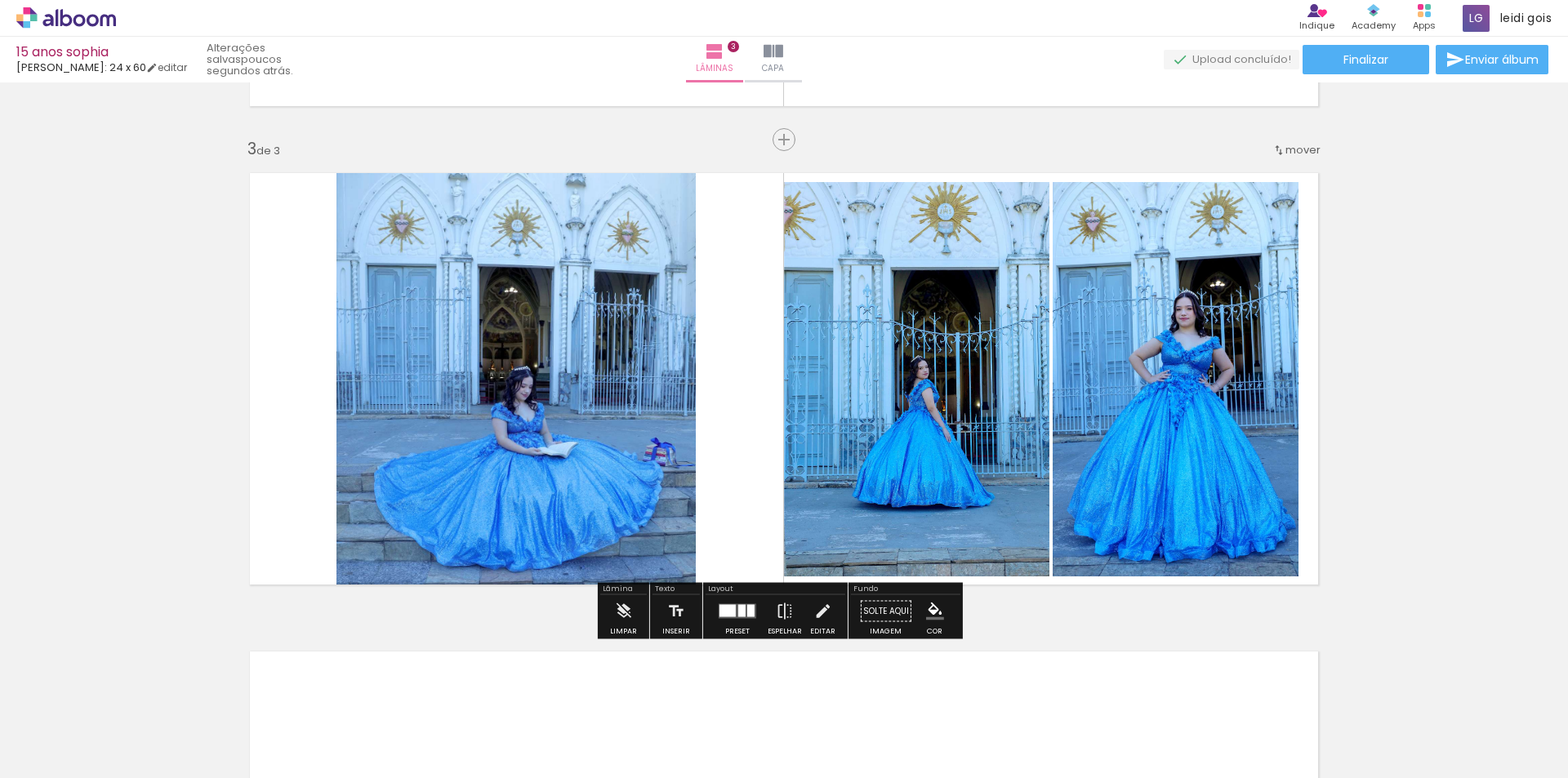
click at [1428, 270] on div "Inserir lâmina 1 de 3 Inserir lâmina 2 de 3 Inserir lâmina 3 de 3 O Designbox p…" at bounding box center [784, 119] width 1568 height 1915
click at [947, 418] on quentale-photo at bounding box center [917, 379] width 265 height 395
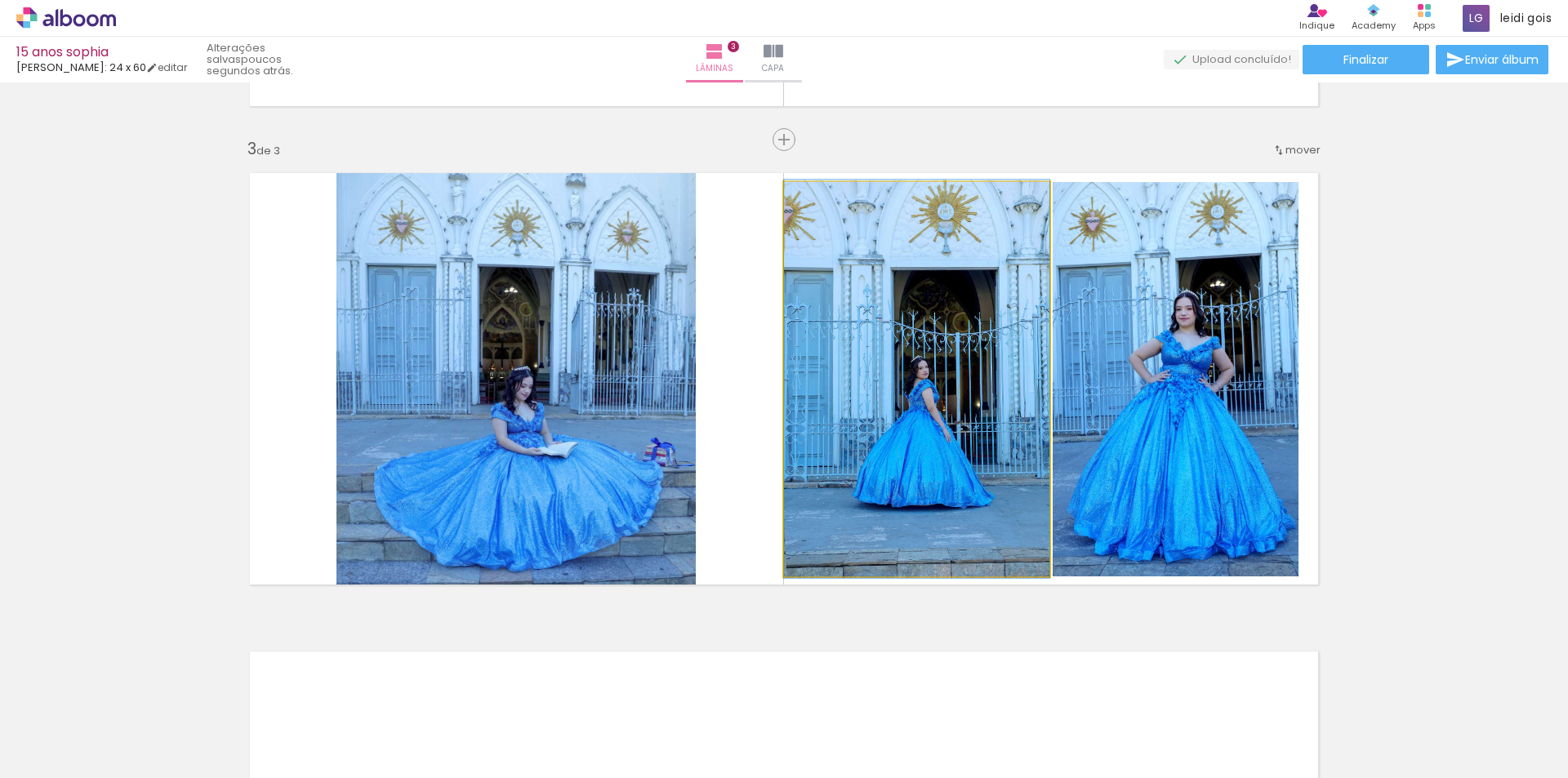
click at [824, 201] on div at bounding box center [823, 199] width 26 height 26
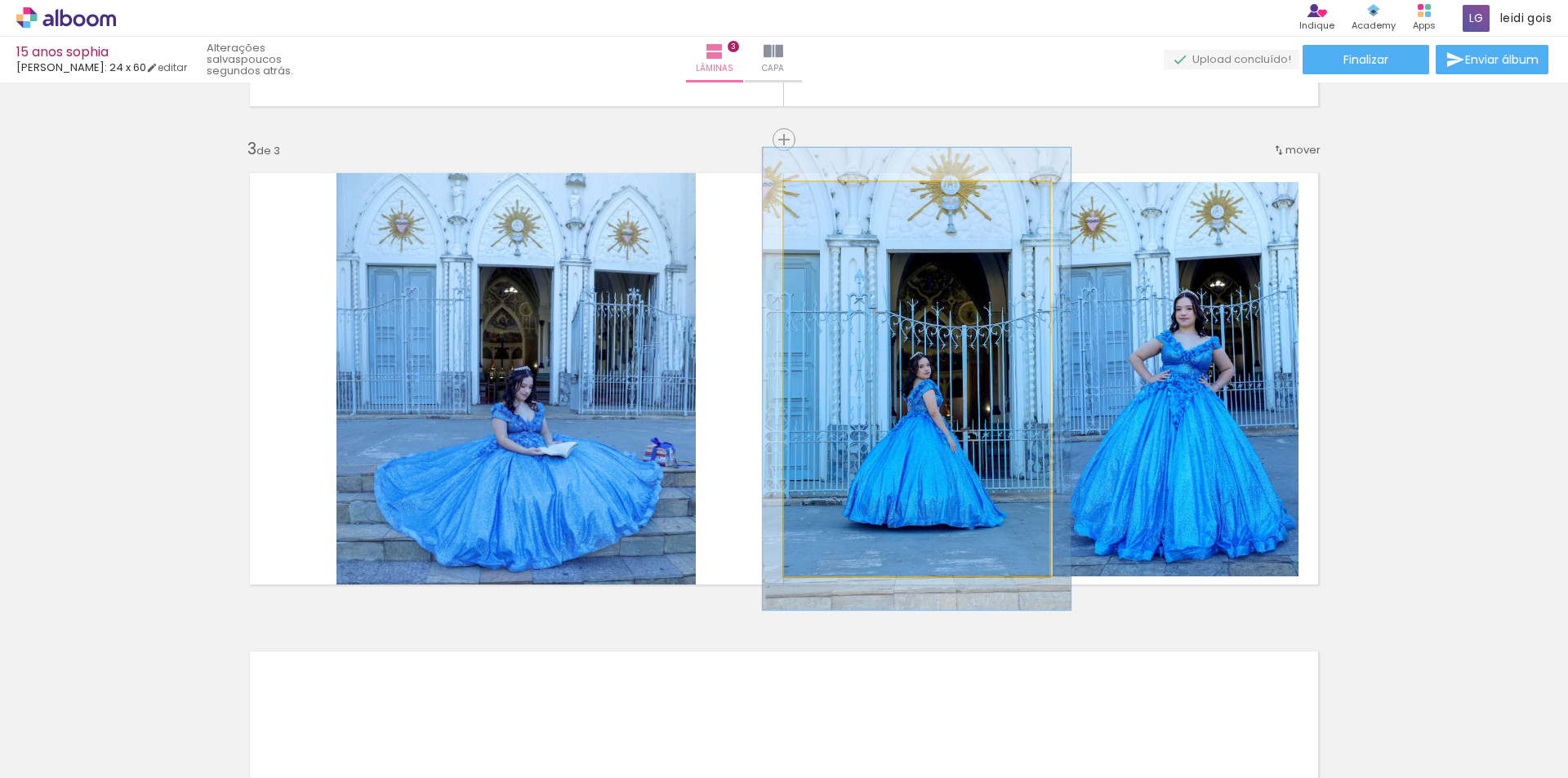
drag, startPoint x: 824, startPoint y: 201, endPoint x: 833, endPoint y: 199, distance: 9.2
type paper-slider "116"
click at [833, 199] on div at bounding box center [831, 199] width 26 height 26
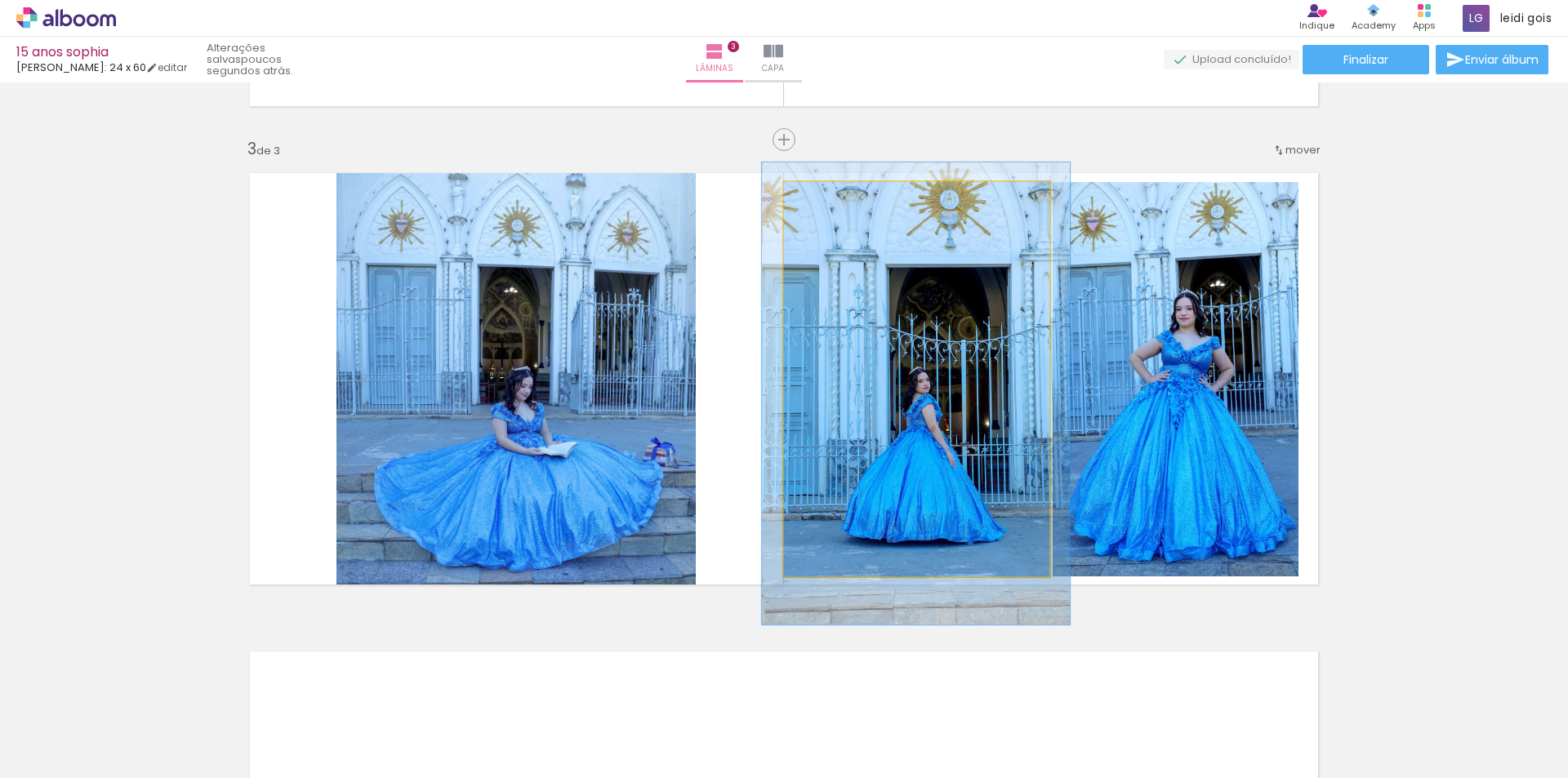
drag, startPoint x: 917, startPoint y: 320, endPoint x: 915, endPoint y: 336, distance: 16.1
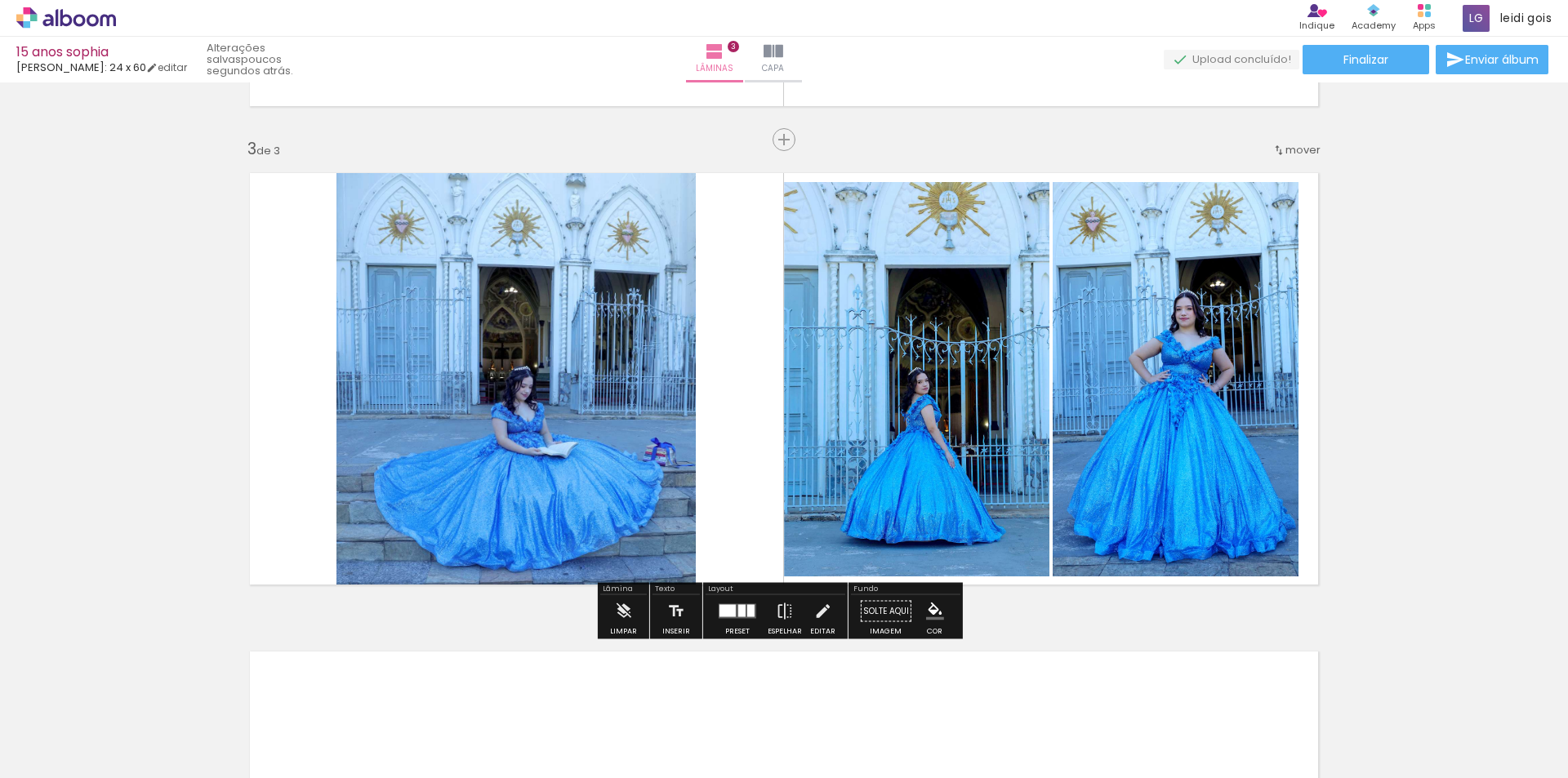
click at [1367, 292] on div "Inserir lâmina 1 de 3 Inserir lâmina 2 de 3 Inserir lâmina 3 de 3 O Designbox p…" at bounding box center [784, 119] width 1568 height 1915
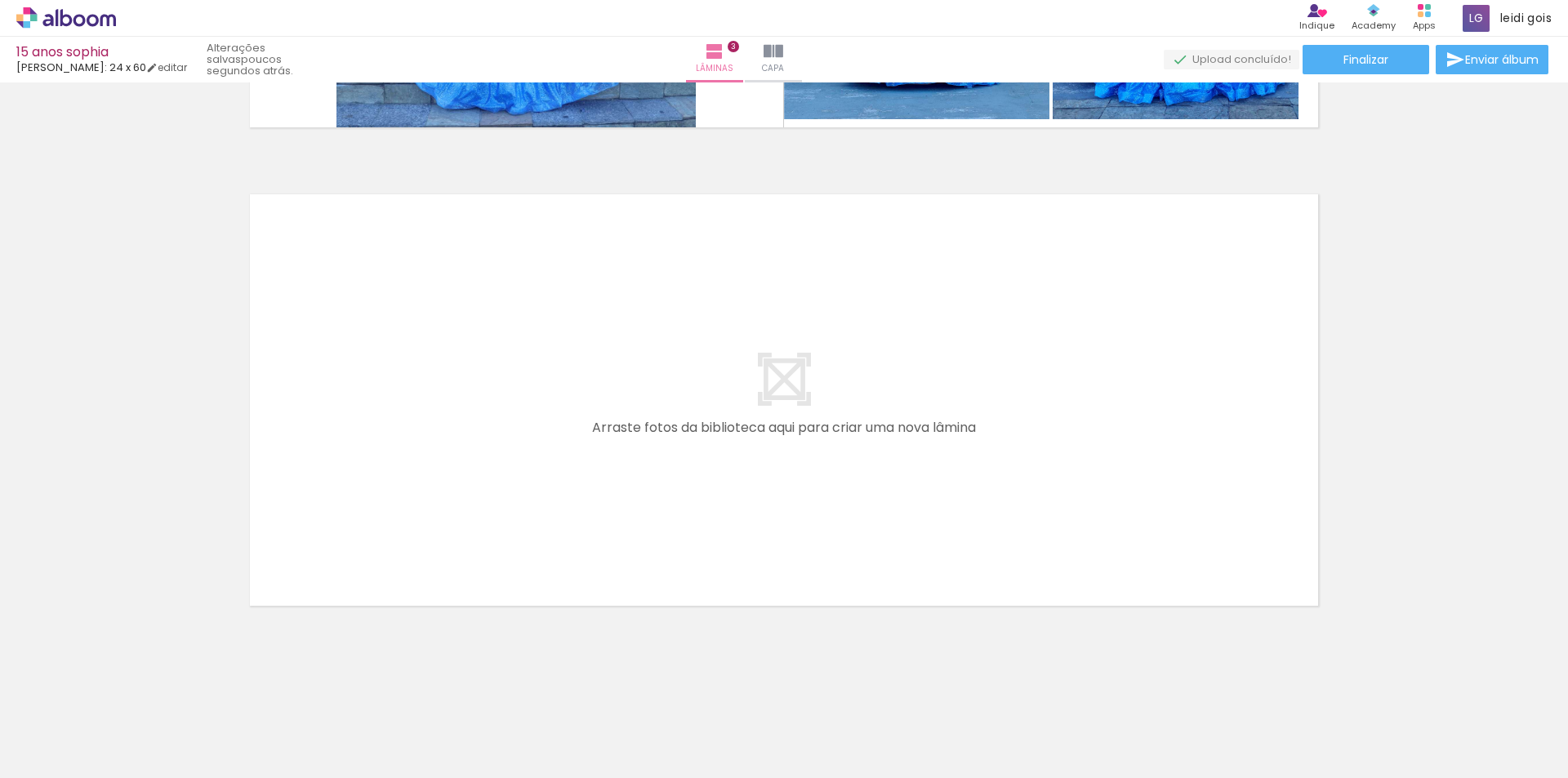
scroll to position [0, 1613]
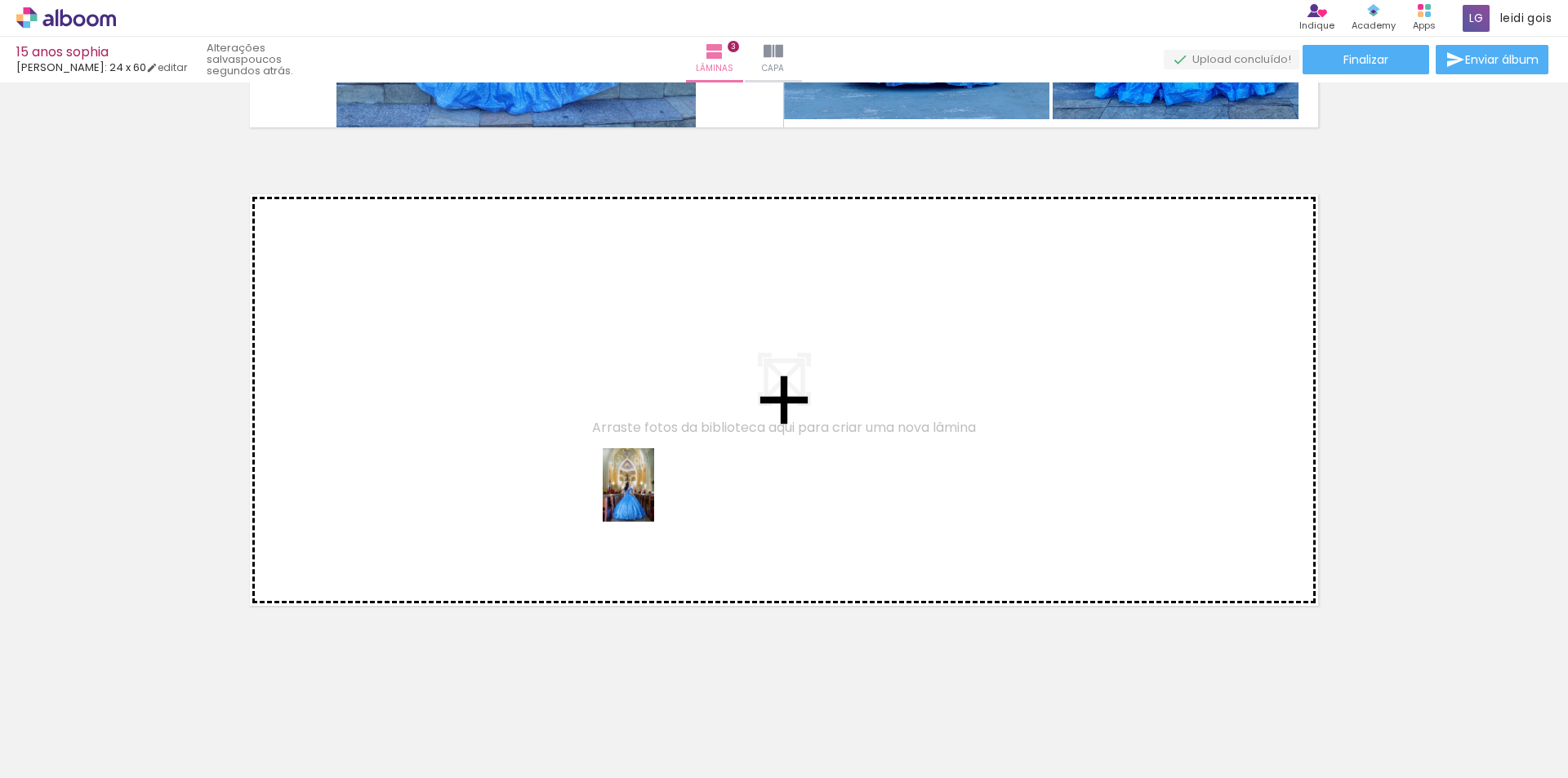
drag, startPoint x: 659, startPoint y: 665, endPoint x: 710, endPoint y: 635, distance: 59.2
click at [652, 493] on quentale-workspace at bounding box center [784, 389] width 1568 height 778
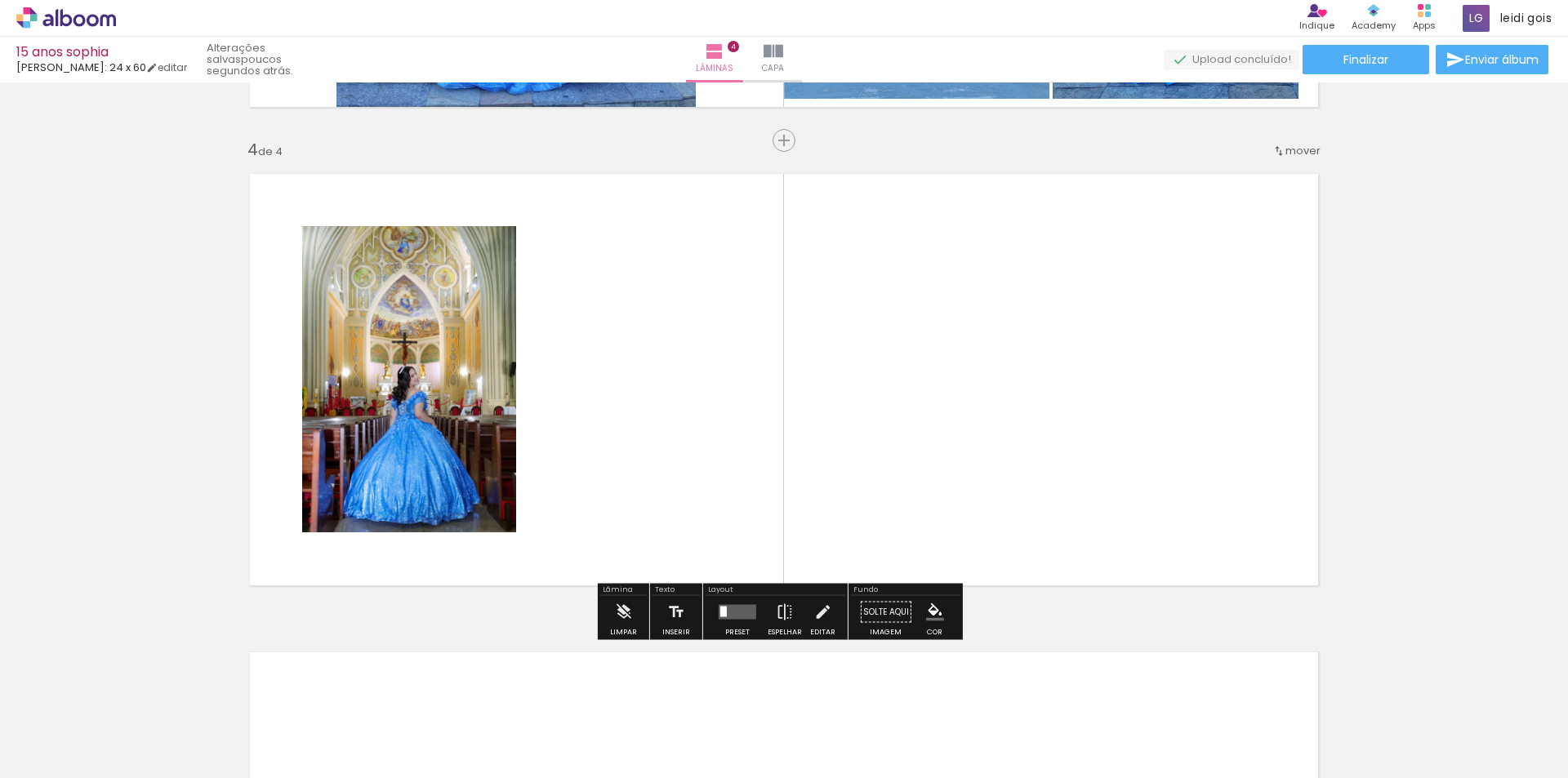
scroll to position [1405, 0]
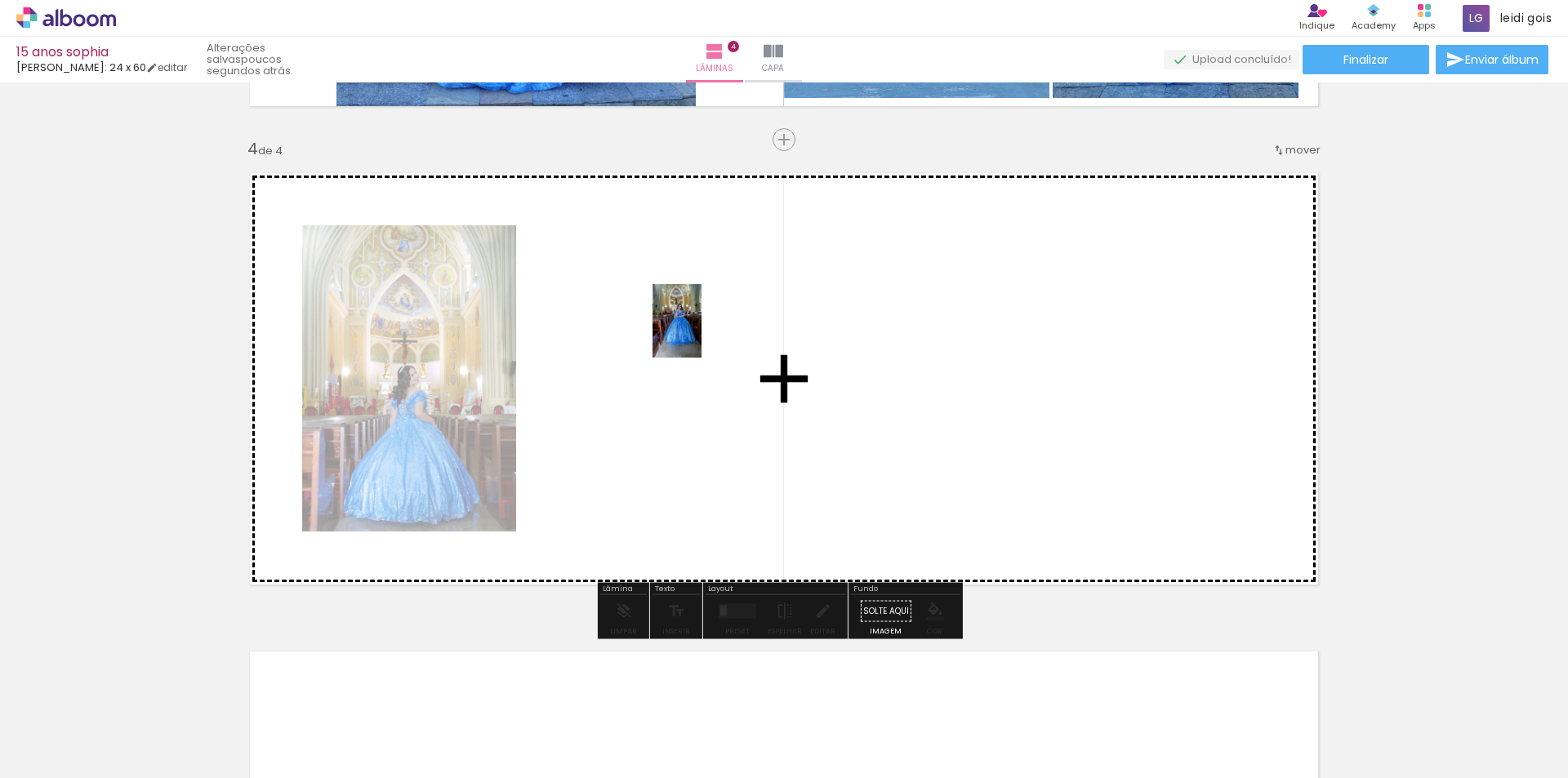
drag, startPoint x: 758, startPoint y: 740, endPoint x: 702, endPoint y: 333, distance: 410.8
click at [702, 333] on quentale-workspace at bounding box center [784, 389] width 1568 height 778
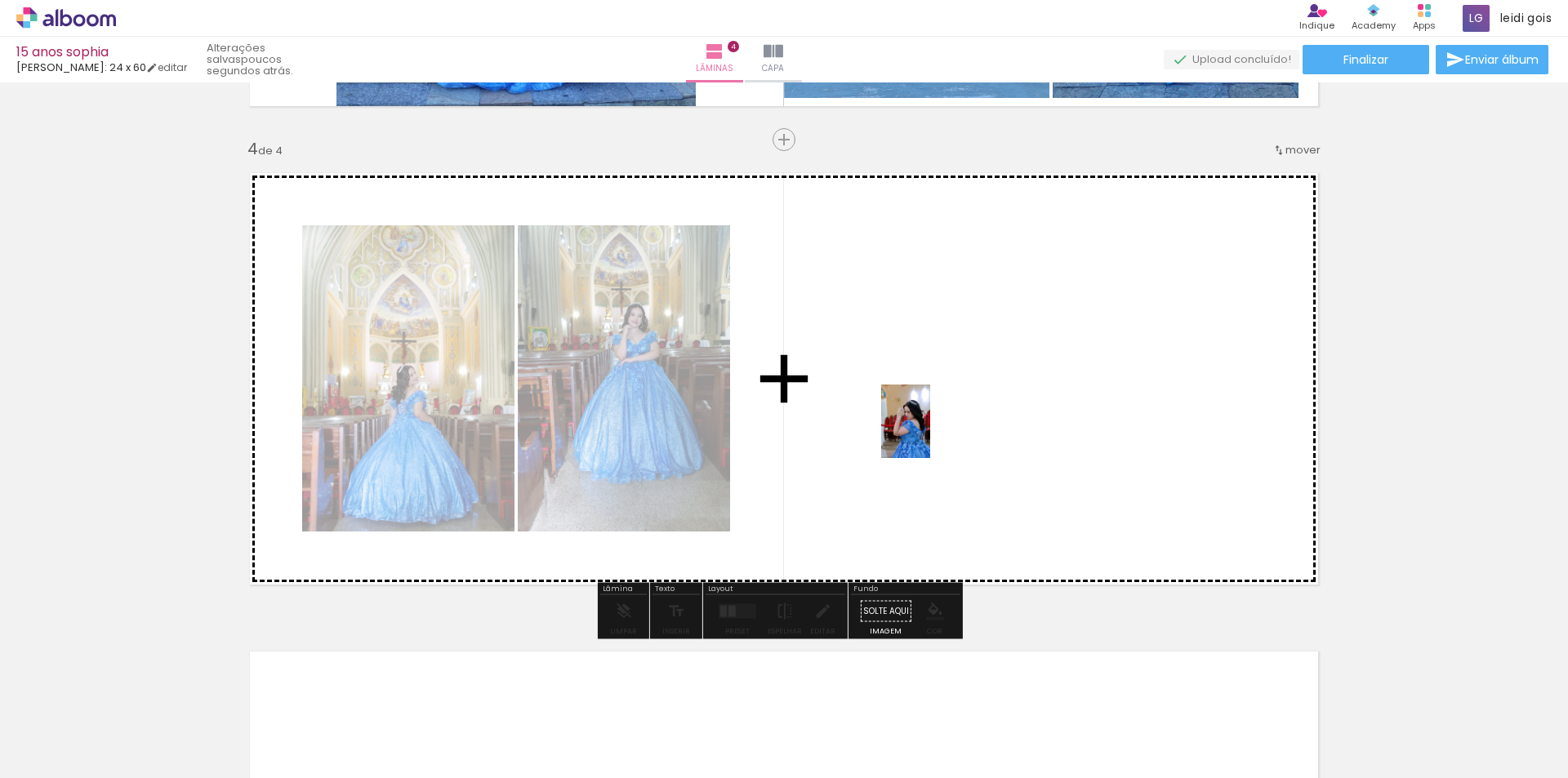
drag, startPoint x: 848, startPoint y: 709, endPoint x: 933, endPoint y: 429, distance: 292.6
click at [933, 429] on quentale-workspace at bounding box center [784, 389] width 1568 height 778
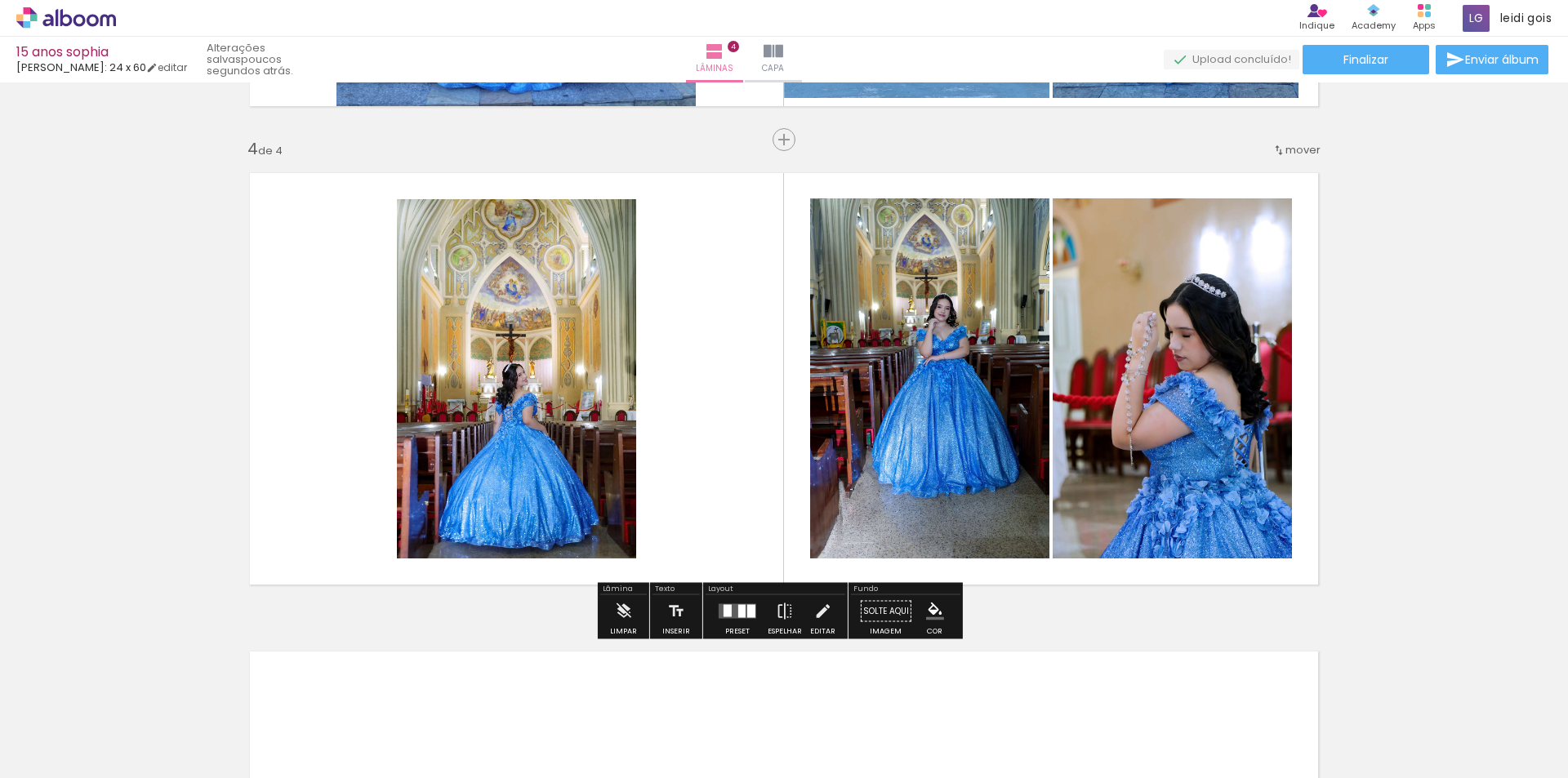
click at [747, 609] on div at bounding box center [751, 612] width 8 height 13
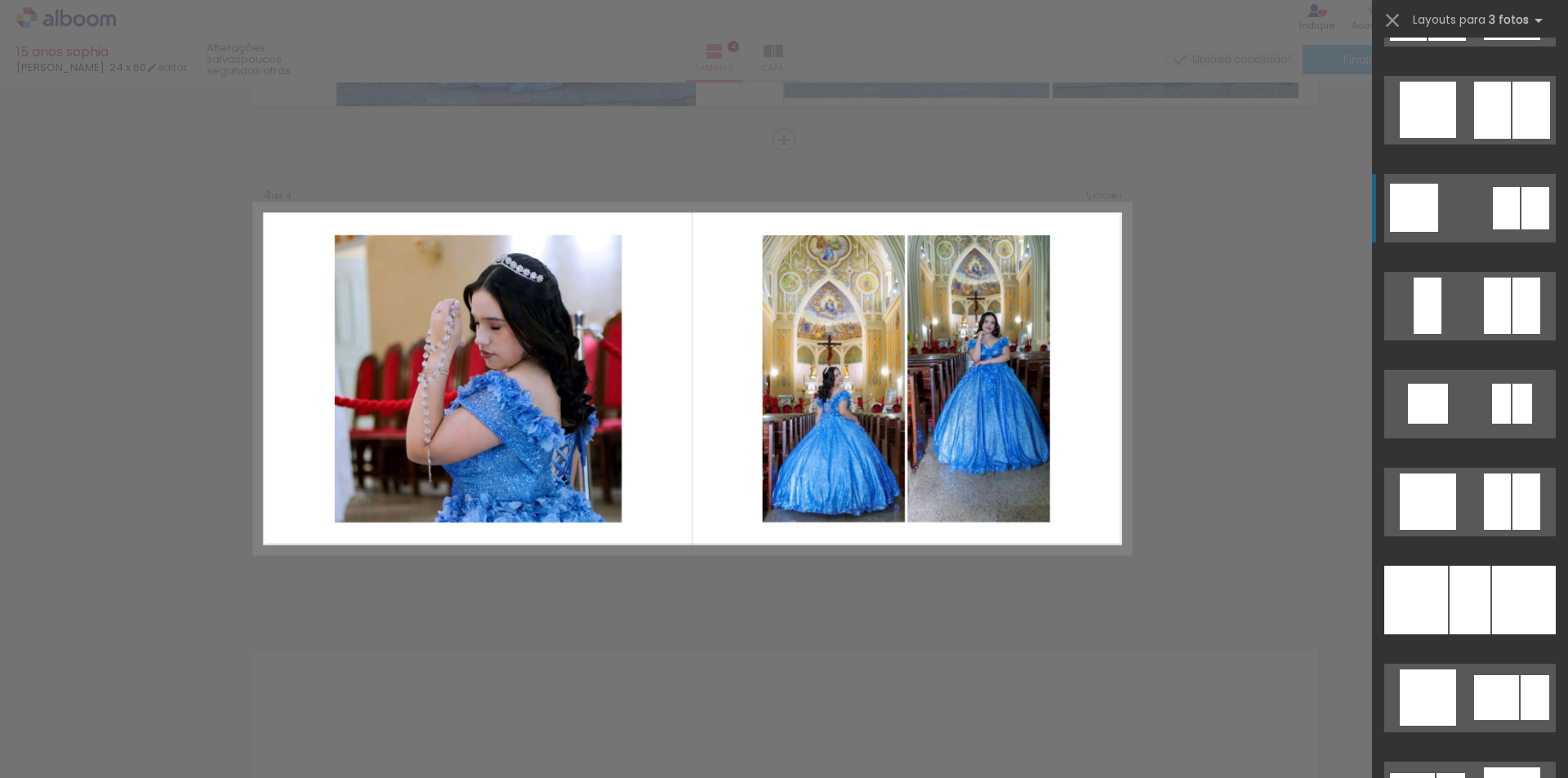
scroll to position [1960, 0]
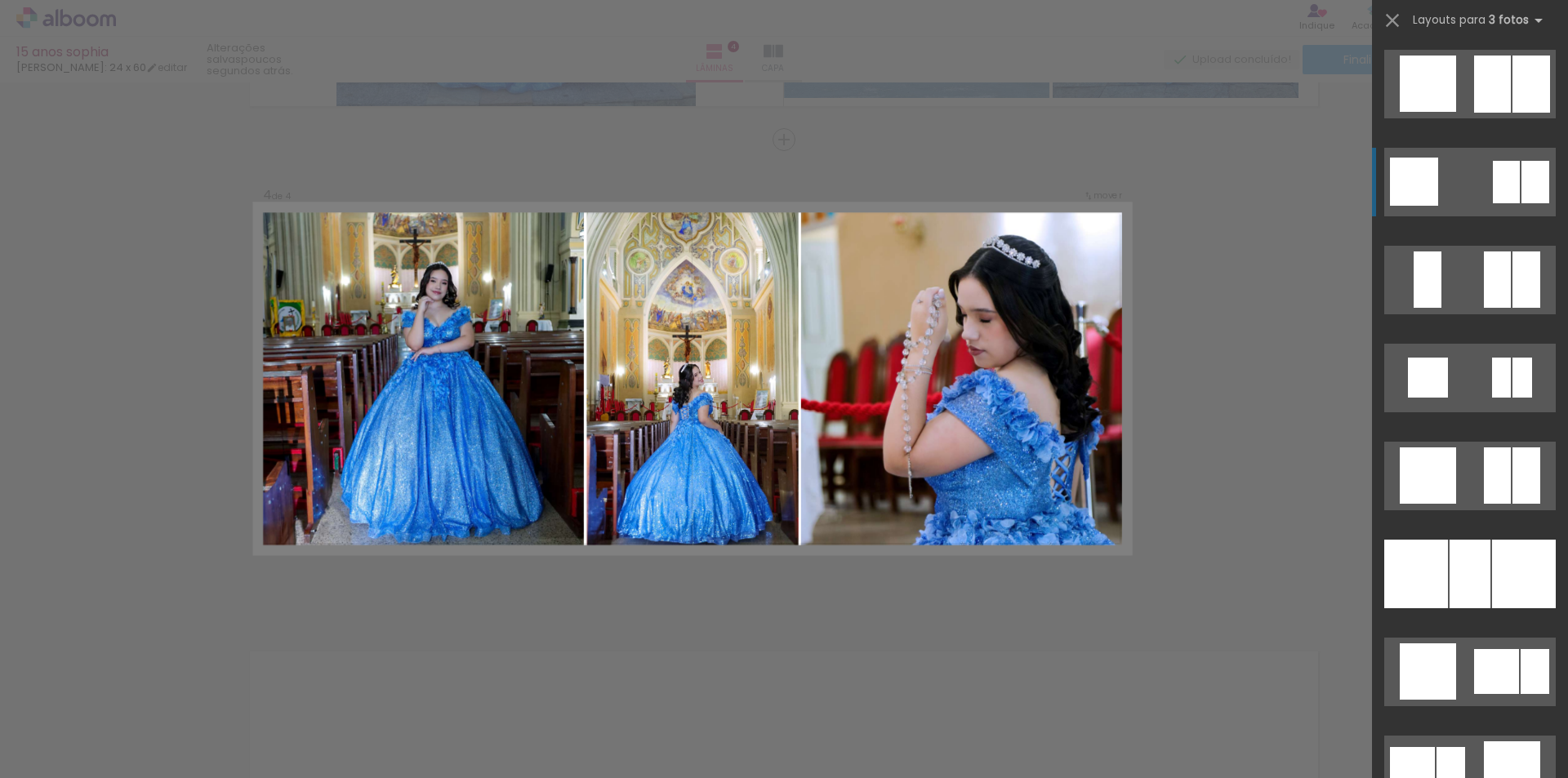
click at [1493, 568] on div at bounding box center [1524, 575] width 64 height 69
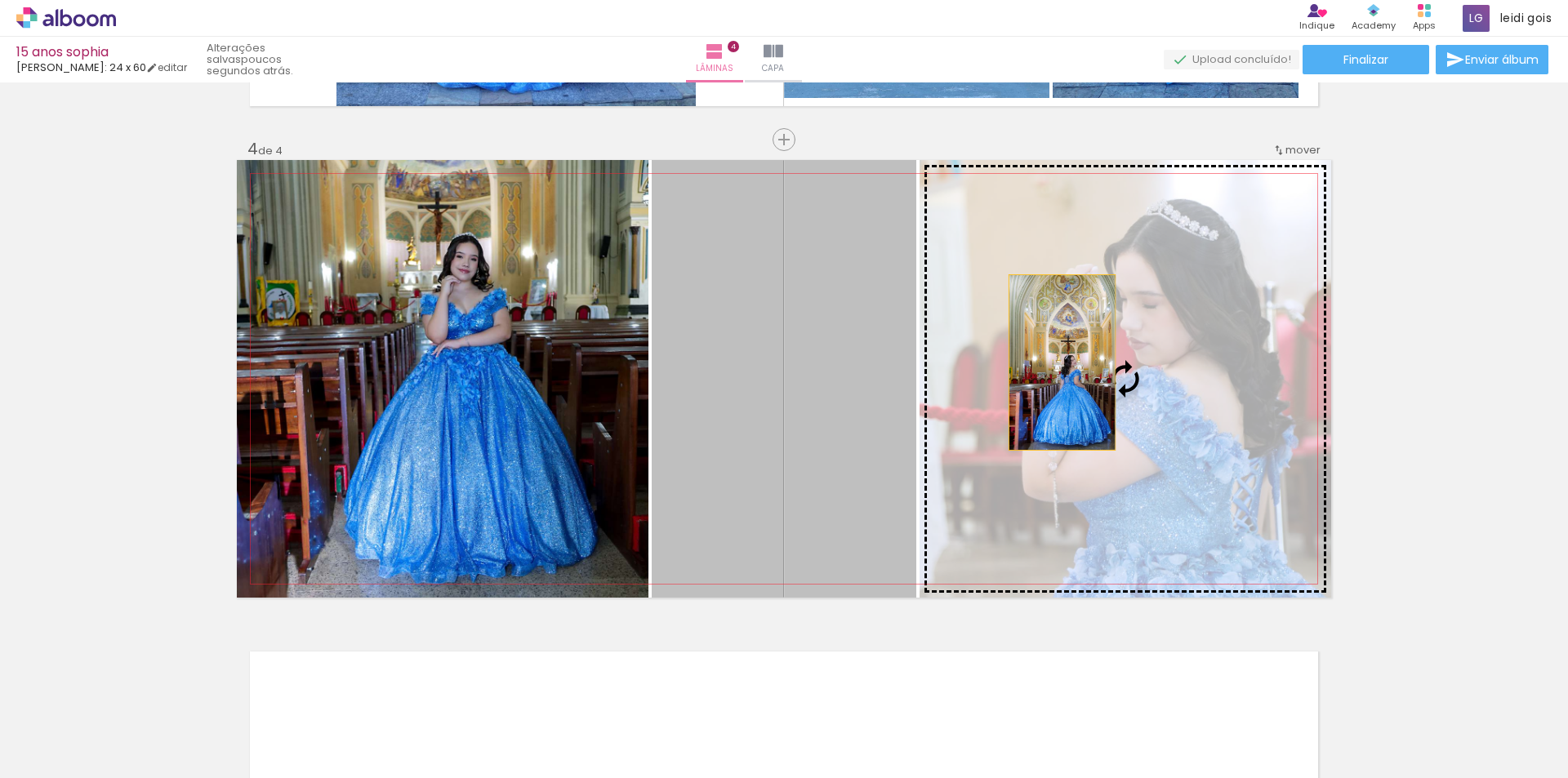
drag, startPoint x: 787, startPoint y: 392, endPoint x: 1061, endPoint y: 362, distance: 275.6
click at [0, 0] on slot at bounding box center [0, 0] width 0 height 0
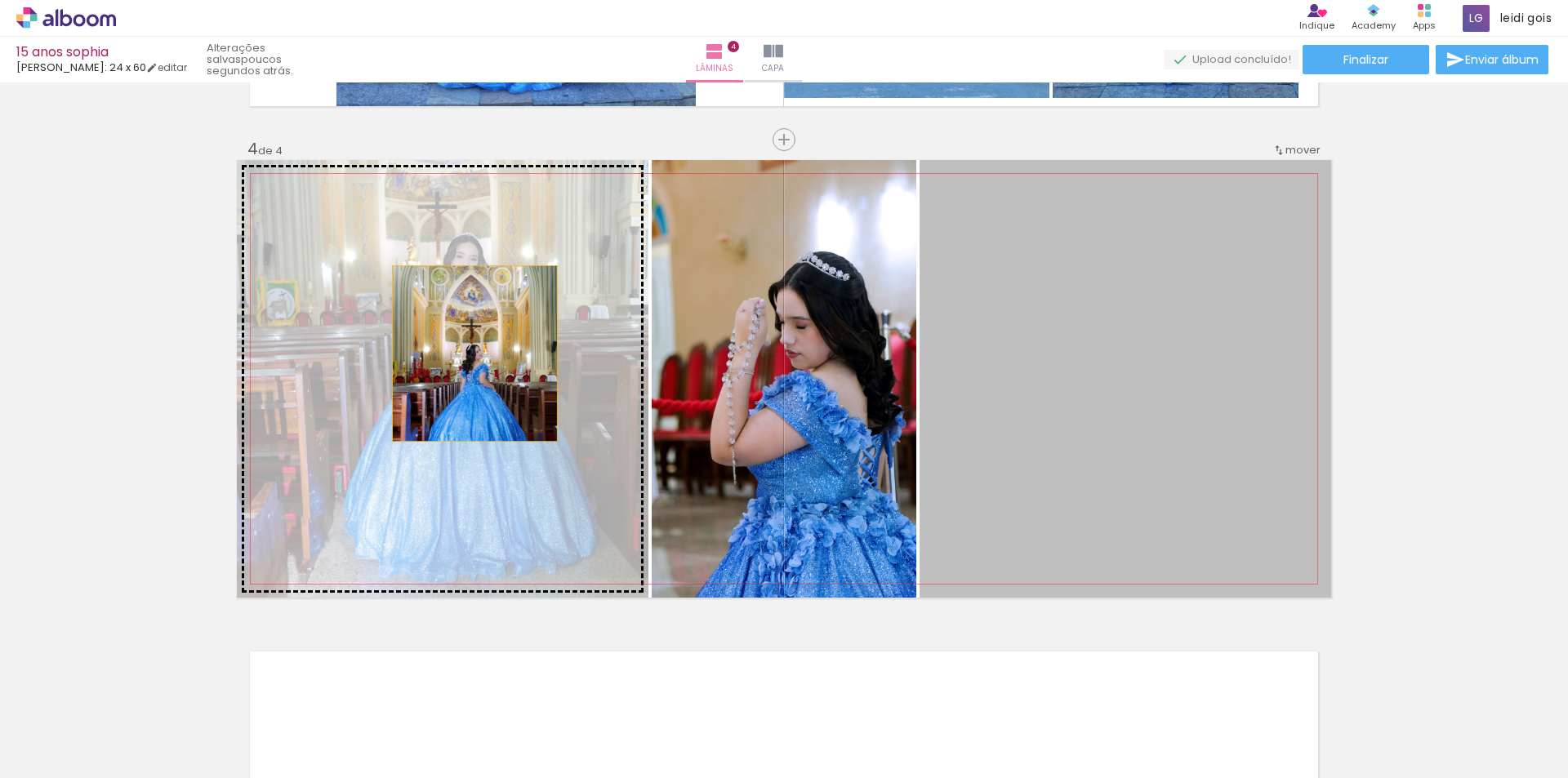
drag, startPoint x: 1093, startPoint y: 382, endPoint x: 468, endPoint y: 354, distance: 625.6
click at [0, 0] on slot at bounding box center [0, 0] width 0 height 0
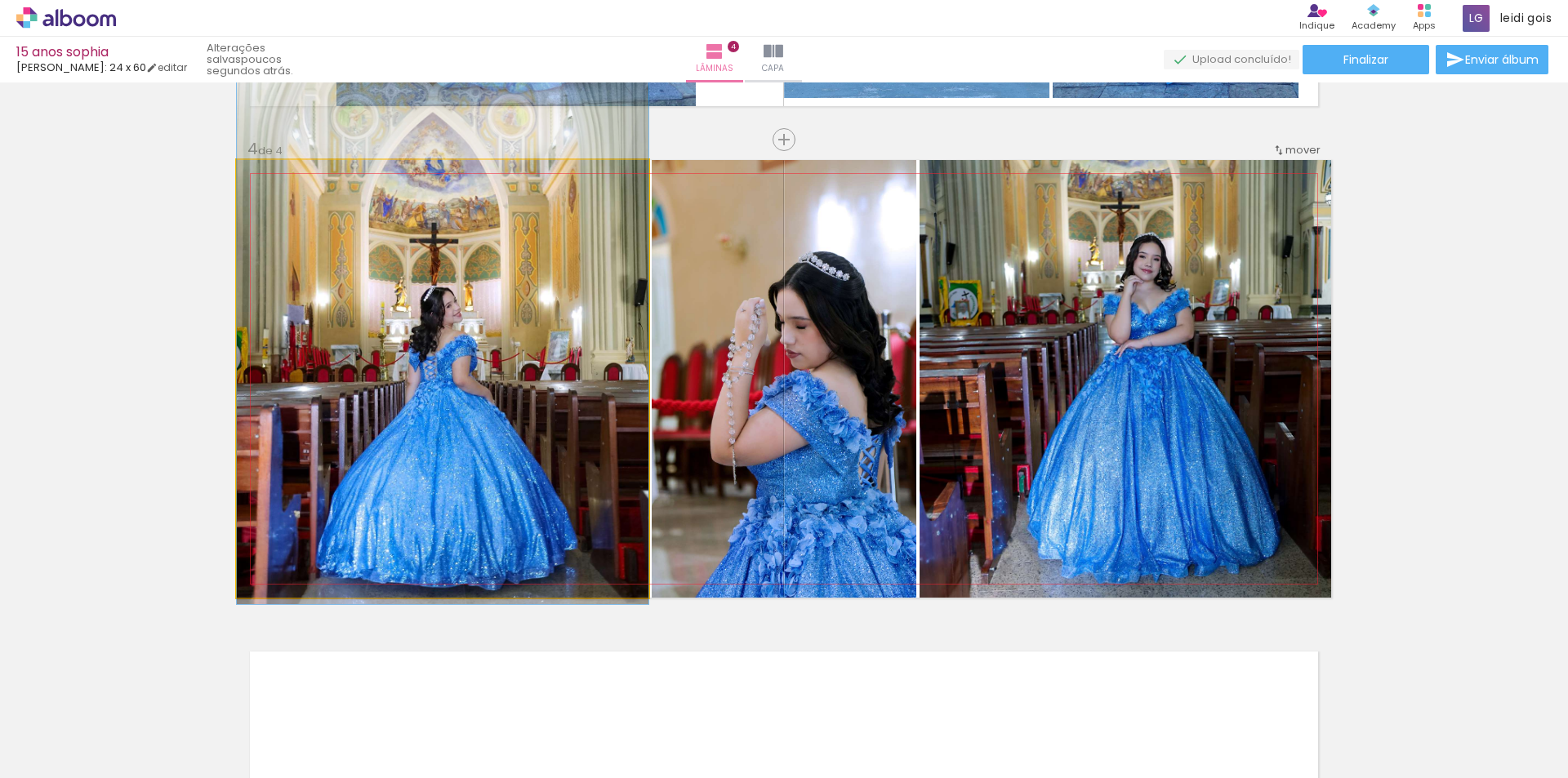
drag, startPoint x: 456, startPoint y: 387, endPoint x: 439, endPoint y: 320, distance: 69.1
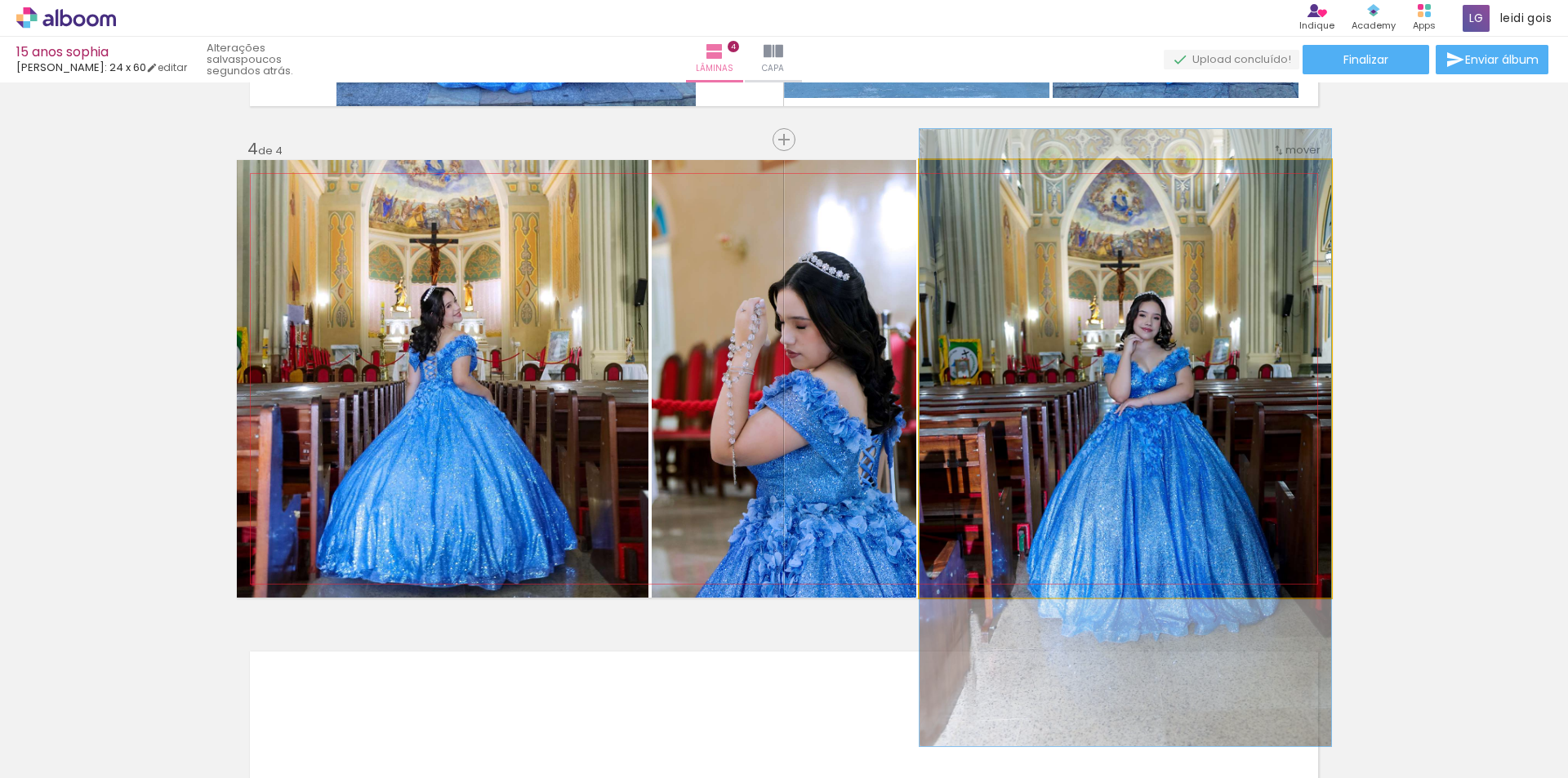
drag, startPoint x: 1136, startPoint y: 331, endPoint x: 1140, endPoint y: 390, distance: 59.1
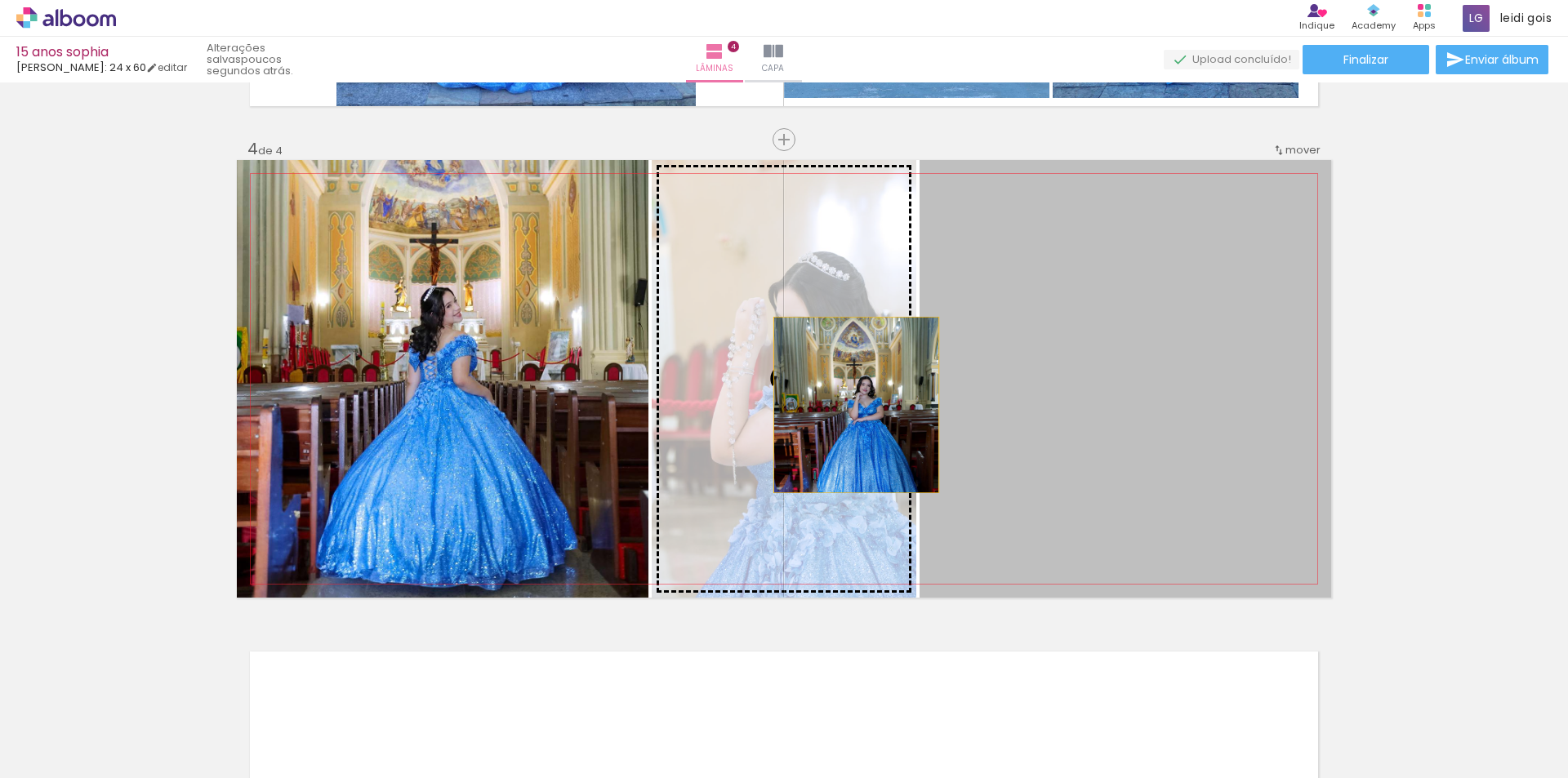
drag, startPoint x: 1140, startPoint y: 390, endPoint x: 819, endPoint y: 405, distance: 321.4
click at [0, 0] on slot at bounding box center [0, 0] width 0 height 0
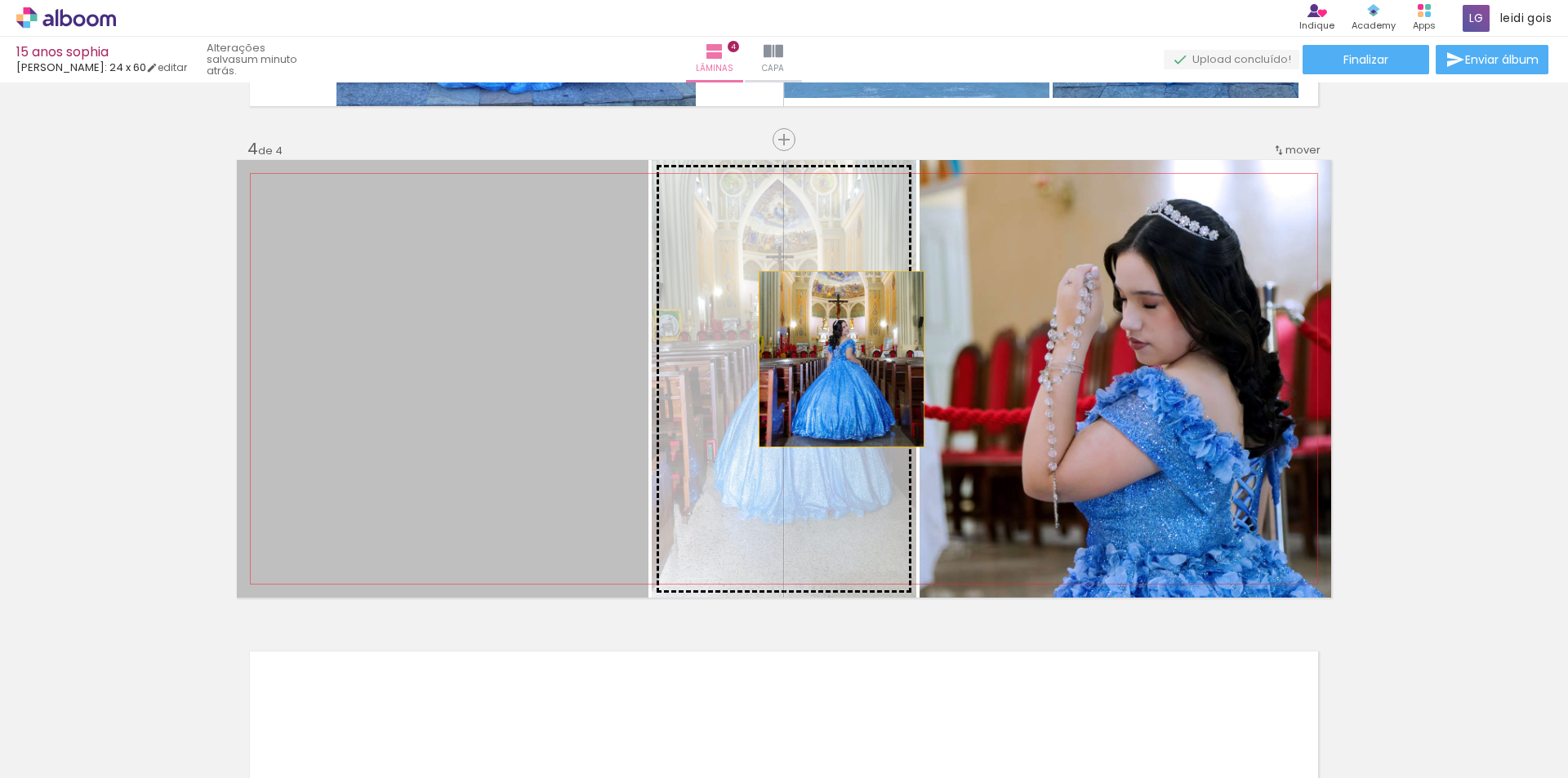
drag, startPoint x: 484, startPoint y: 376, endPoint x: 835, endPoint y: 359, distance: 351.4
click at [0, 0] on slot at bounding box center [0, 0] width 0 height 0
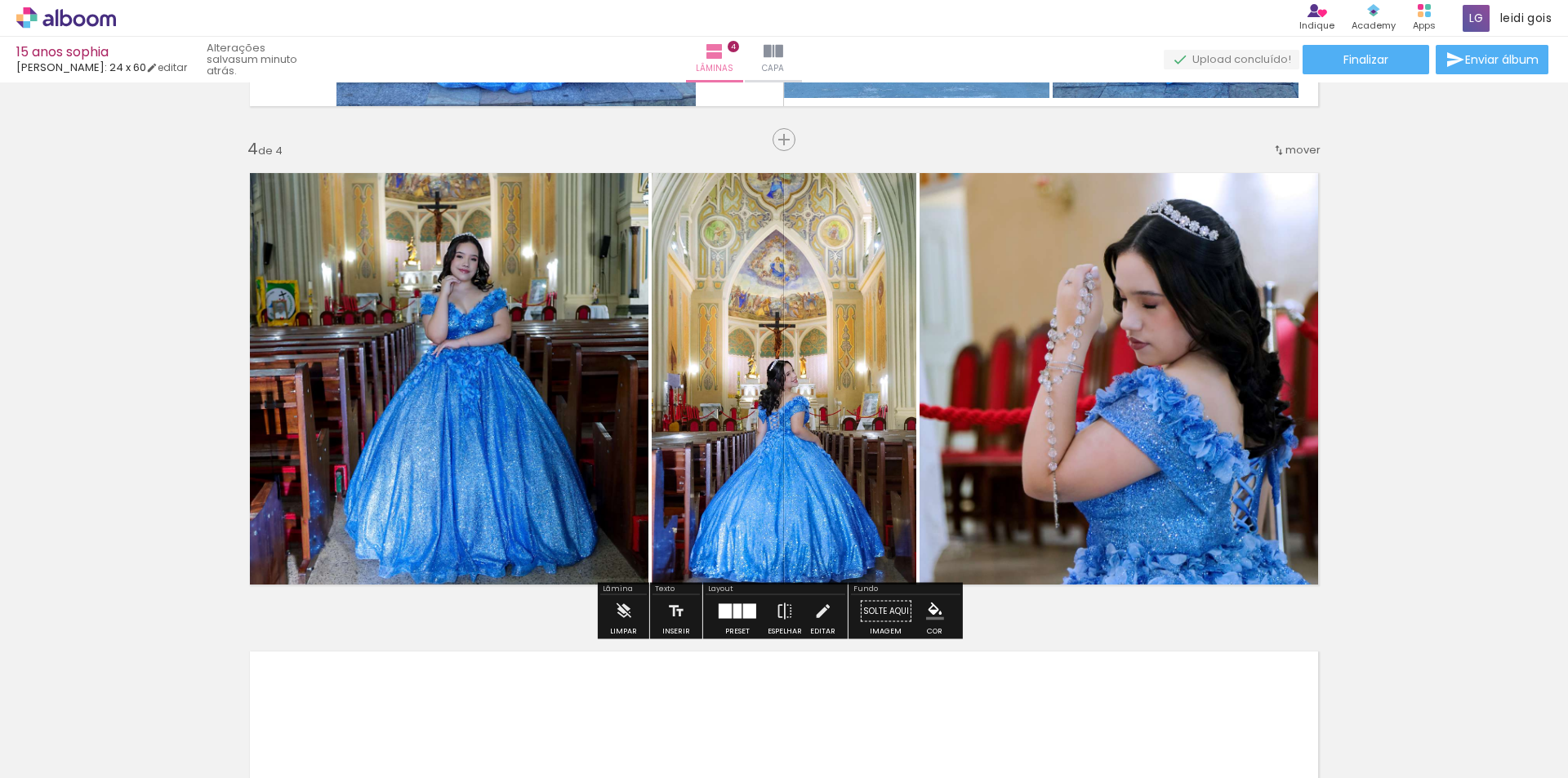
click at [725, 612] on div at bounding box center [725, 612] width 13 height 15
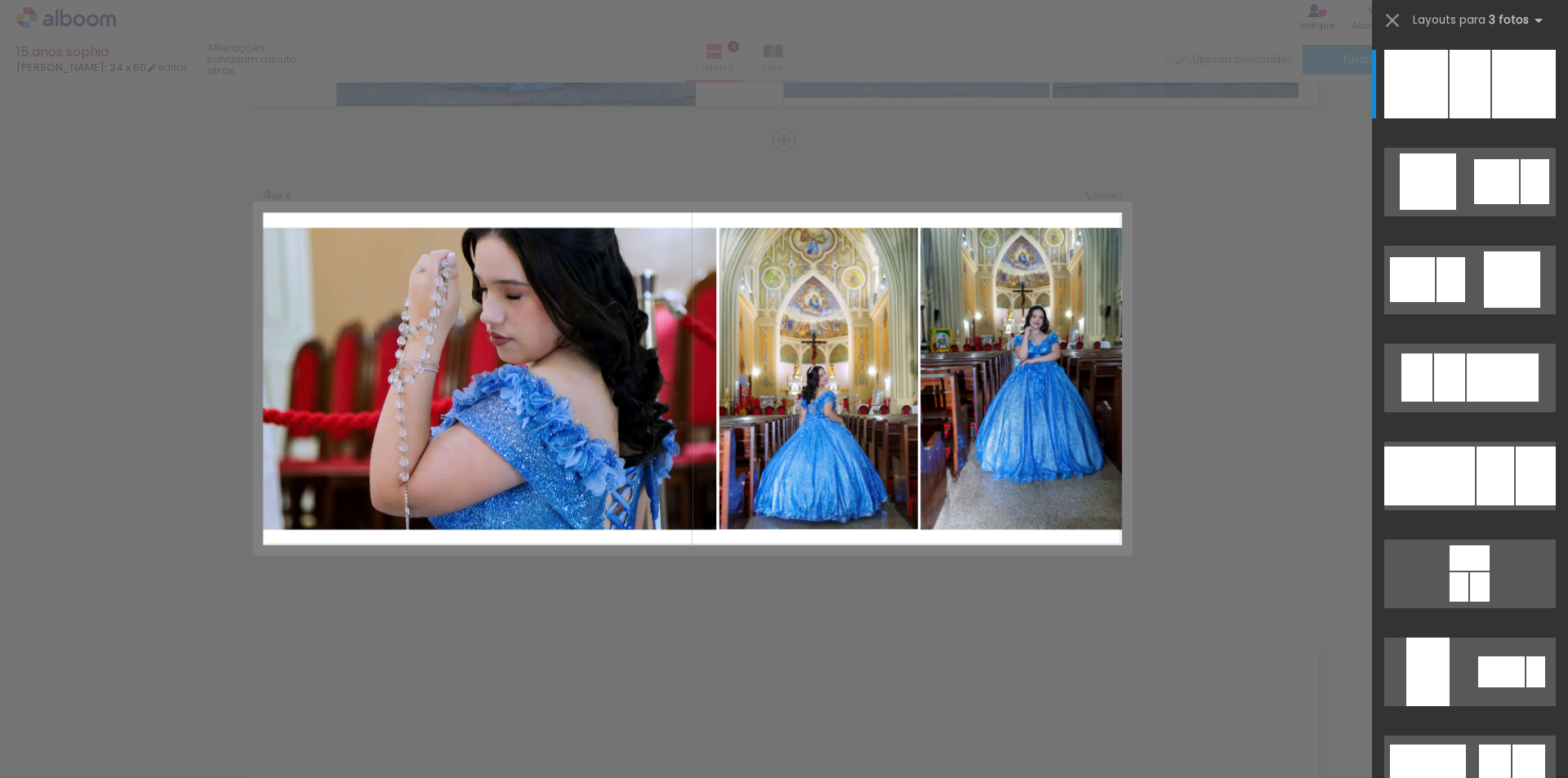
scroll to position [2859, 0]
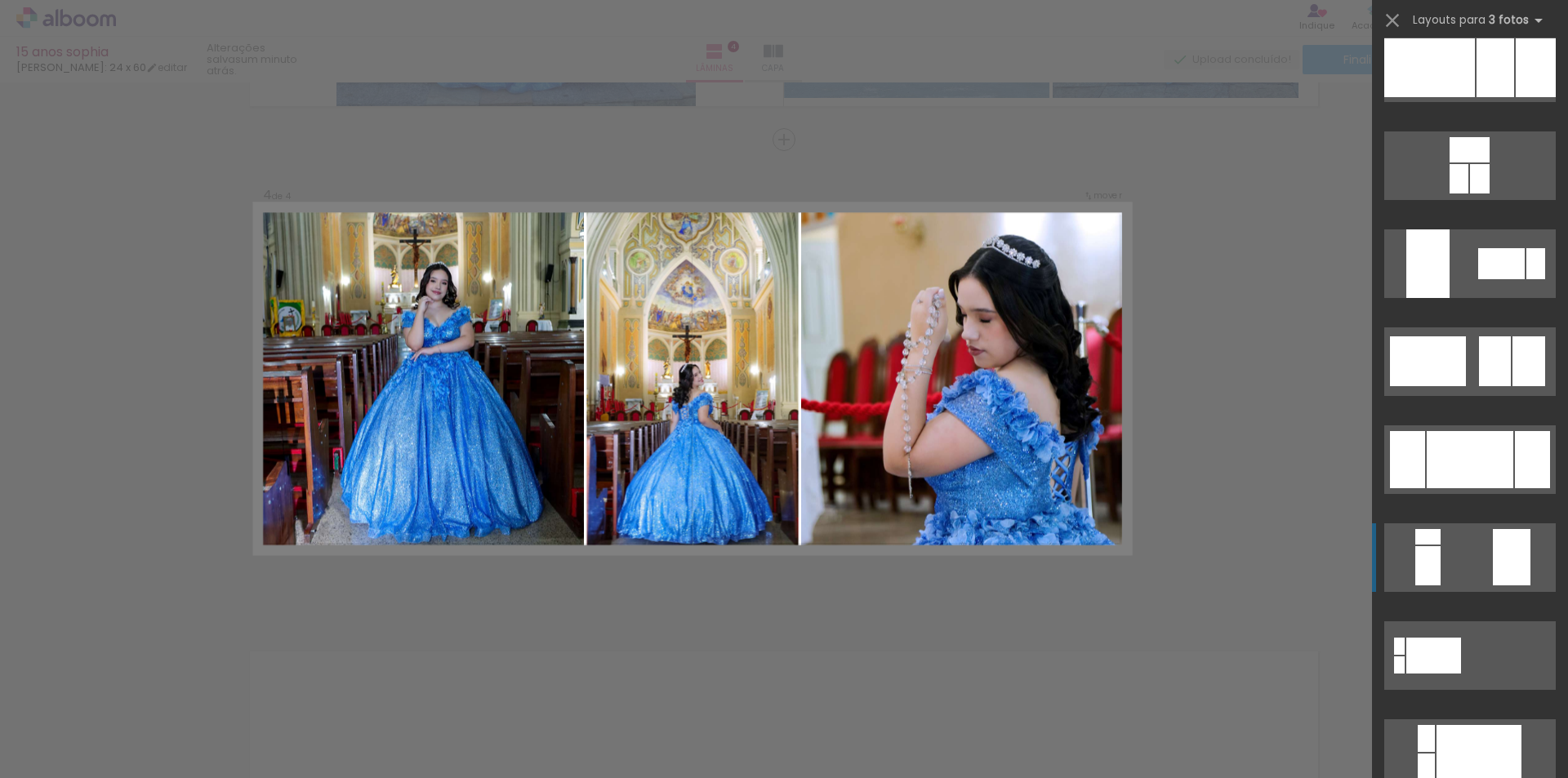
click at [780, 432] on quentale-photo at bounding box center [692, 379] width 212 height 350
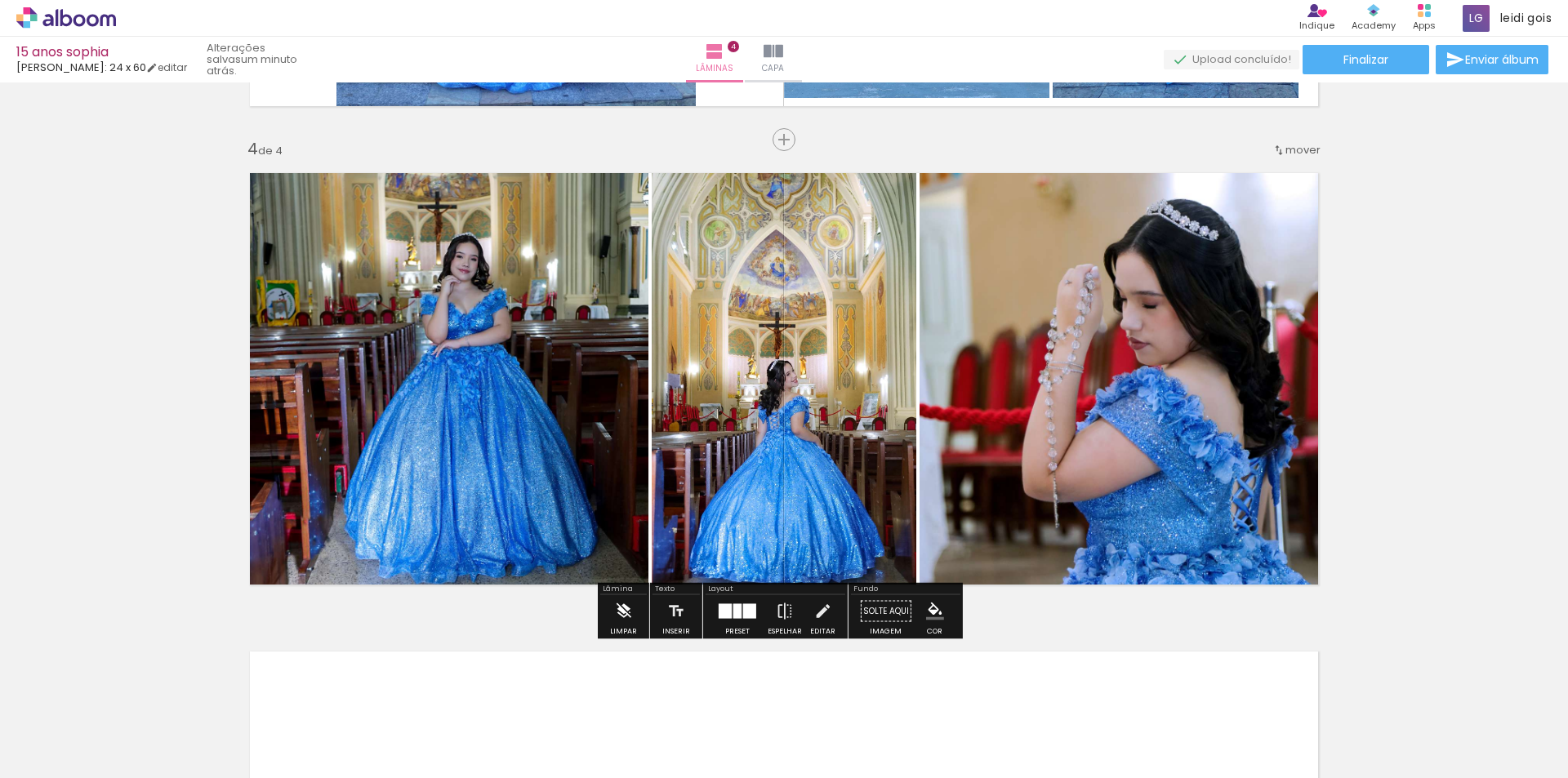
click at [616, 606] on iron-icon at bounding box center [623, 612] width 18 height 33
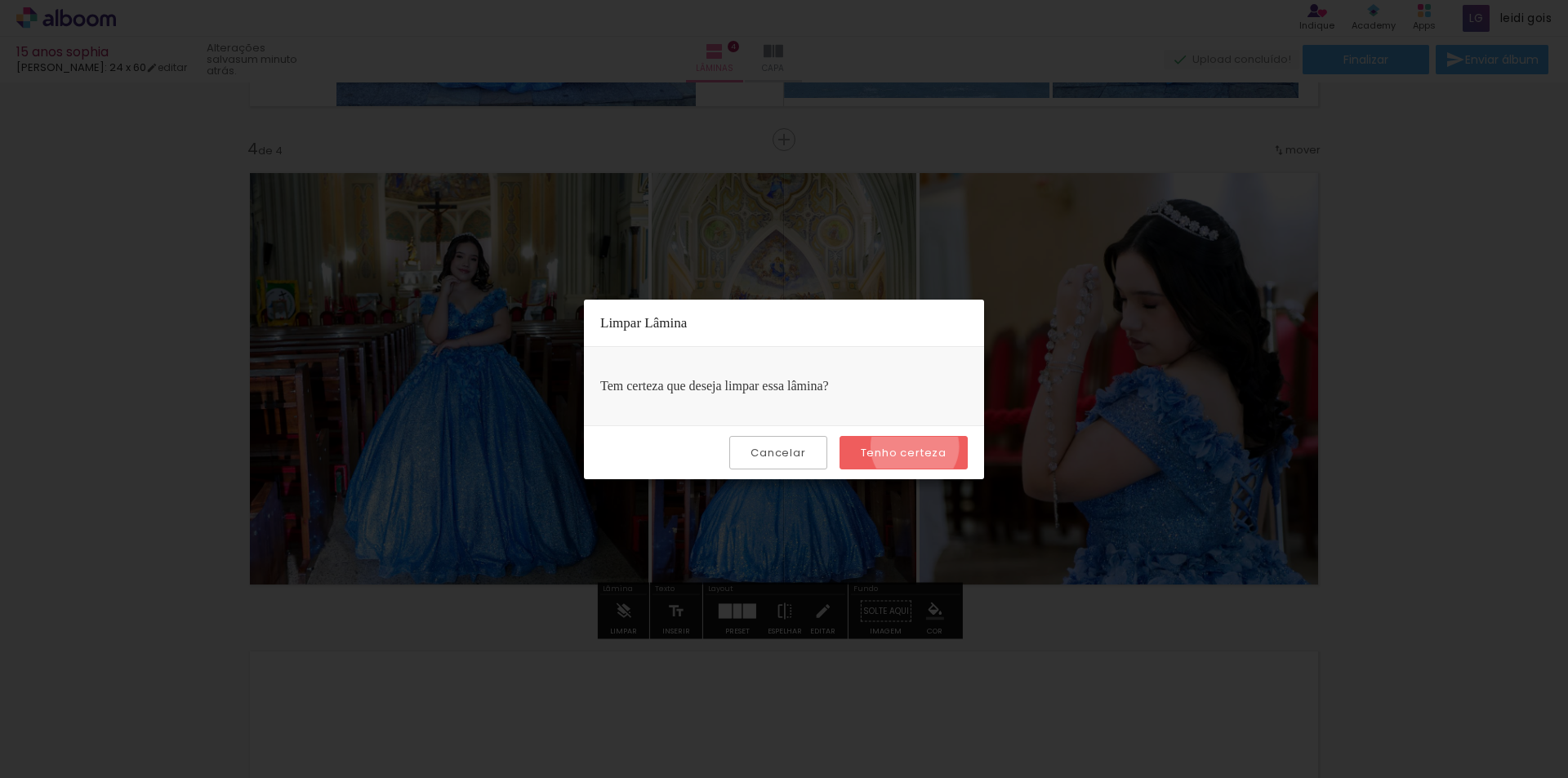
click at [0, 0] on slot "Tenho certeza" at bounding box center [0, 0] width 0 height 0
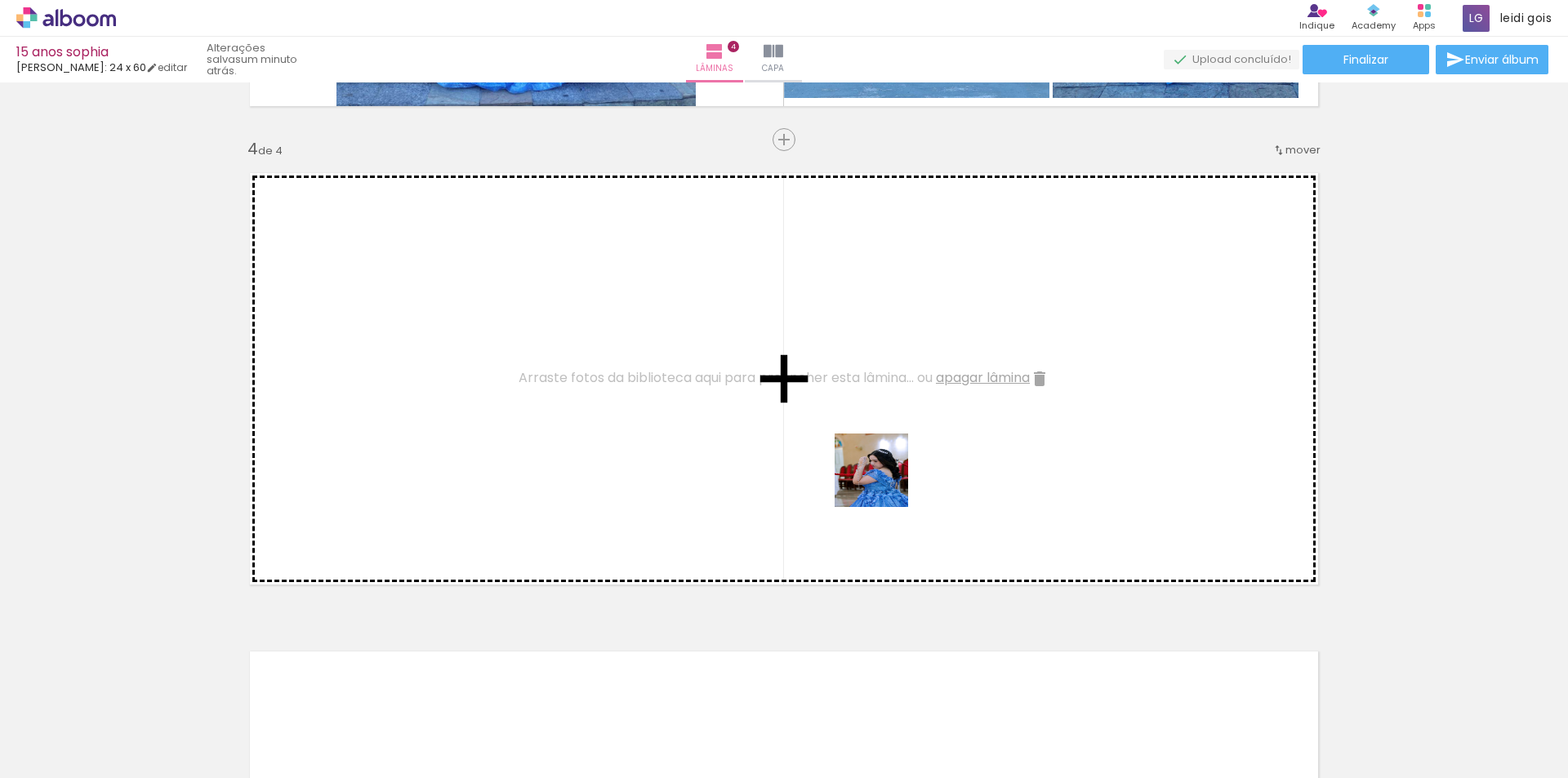
drag, startPoint x: 847, startPoint y: 744, endPoint x: 883, endPoint y: 482, distance: 264.5
click at [883, 482] on quentale-workspace at bounding box center [784, 389] width 1568 height 778
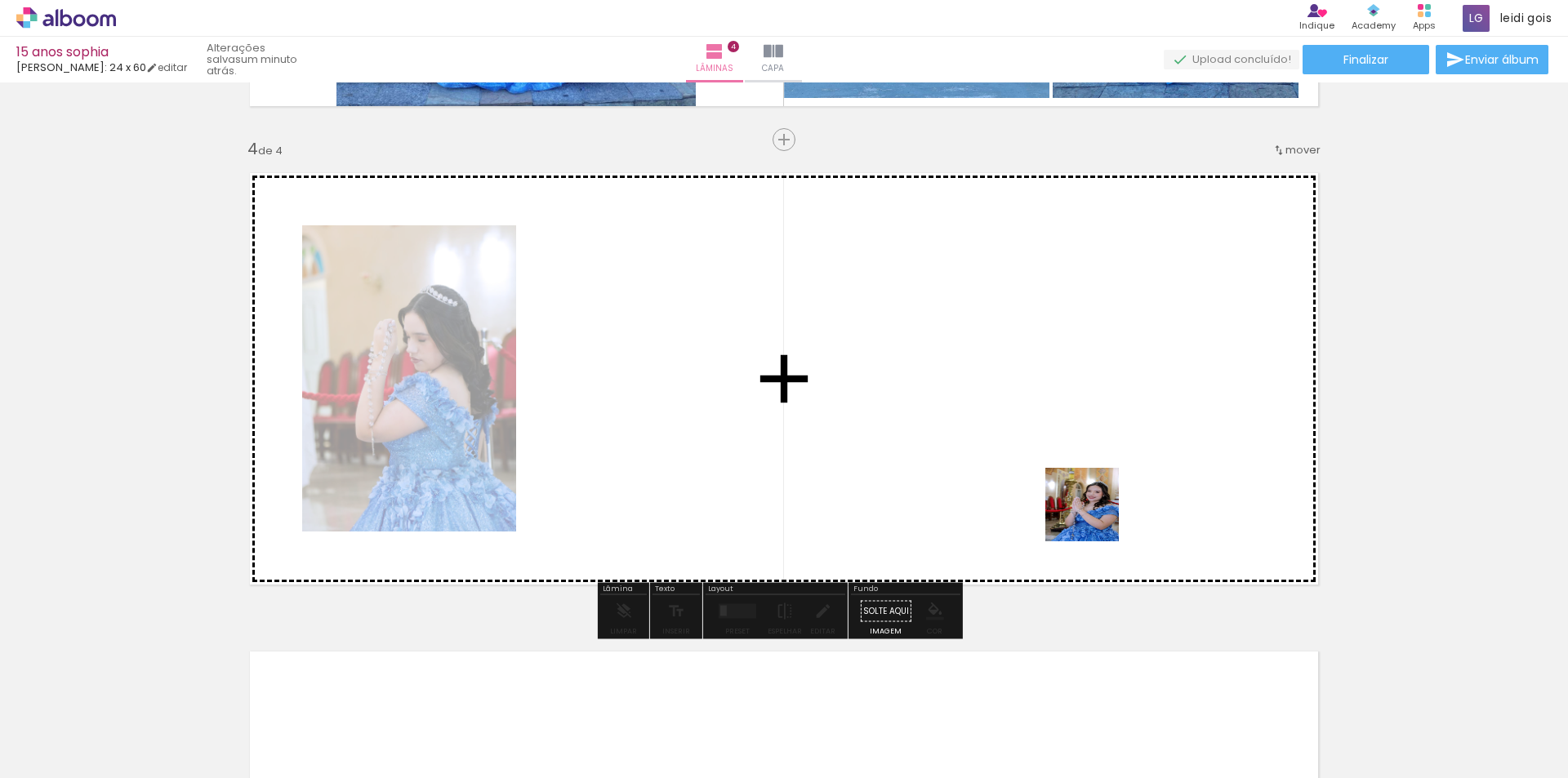
drag, startPoint x: 1124, startPoint y: 716, endPoint x: 1086, endPoint y: 476, distance: 243.0
click at [1086, 476] on quentale-workspace at bounding box center [784, 389] width 1568 height 778
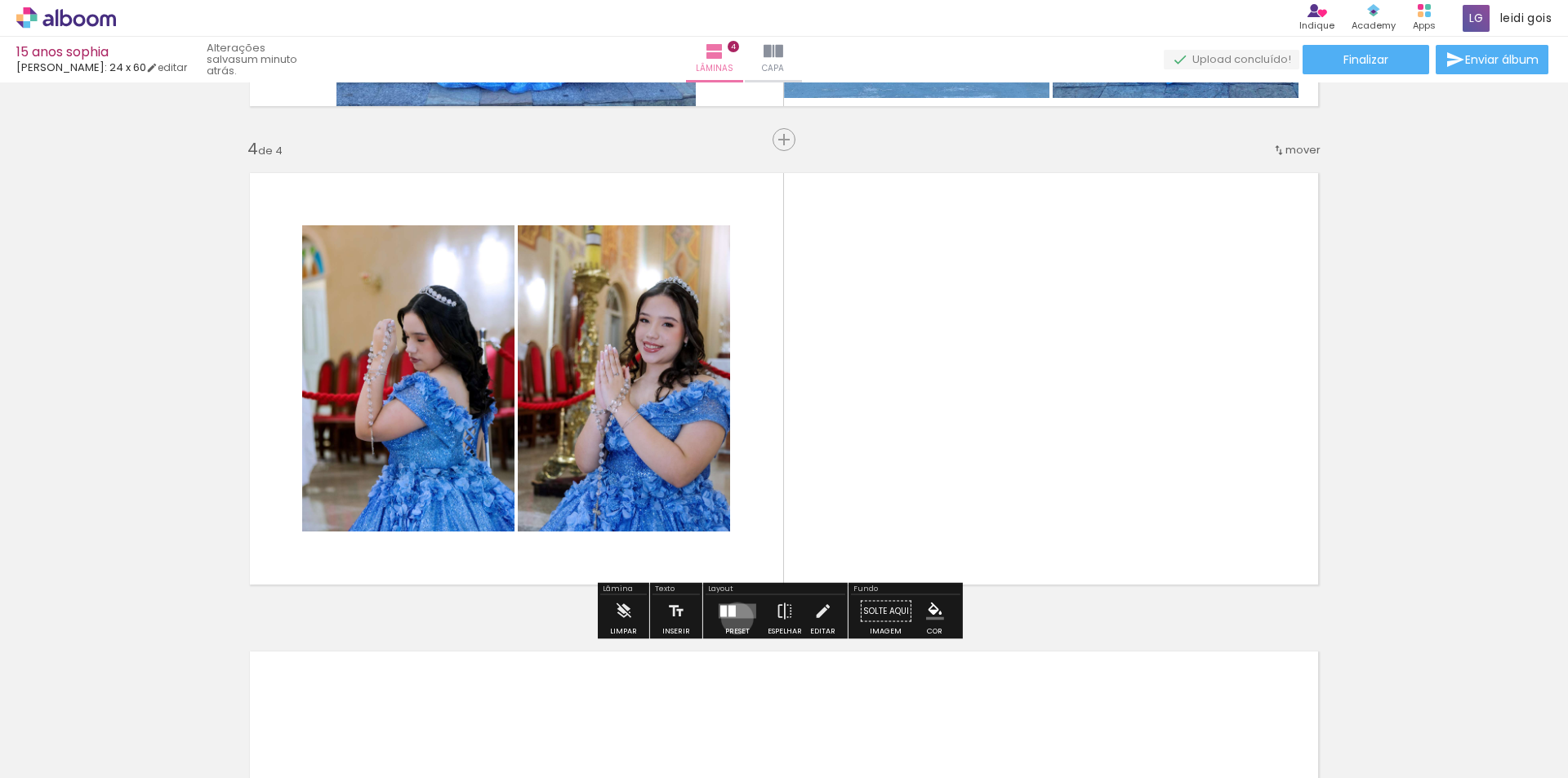
click at [734, 618] on quentale-layouter at bounding box center [737, 612] width 37 height 15
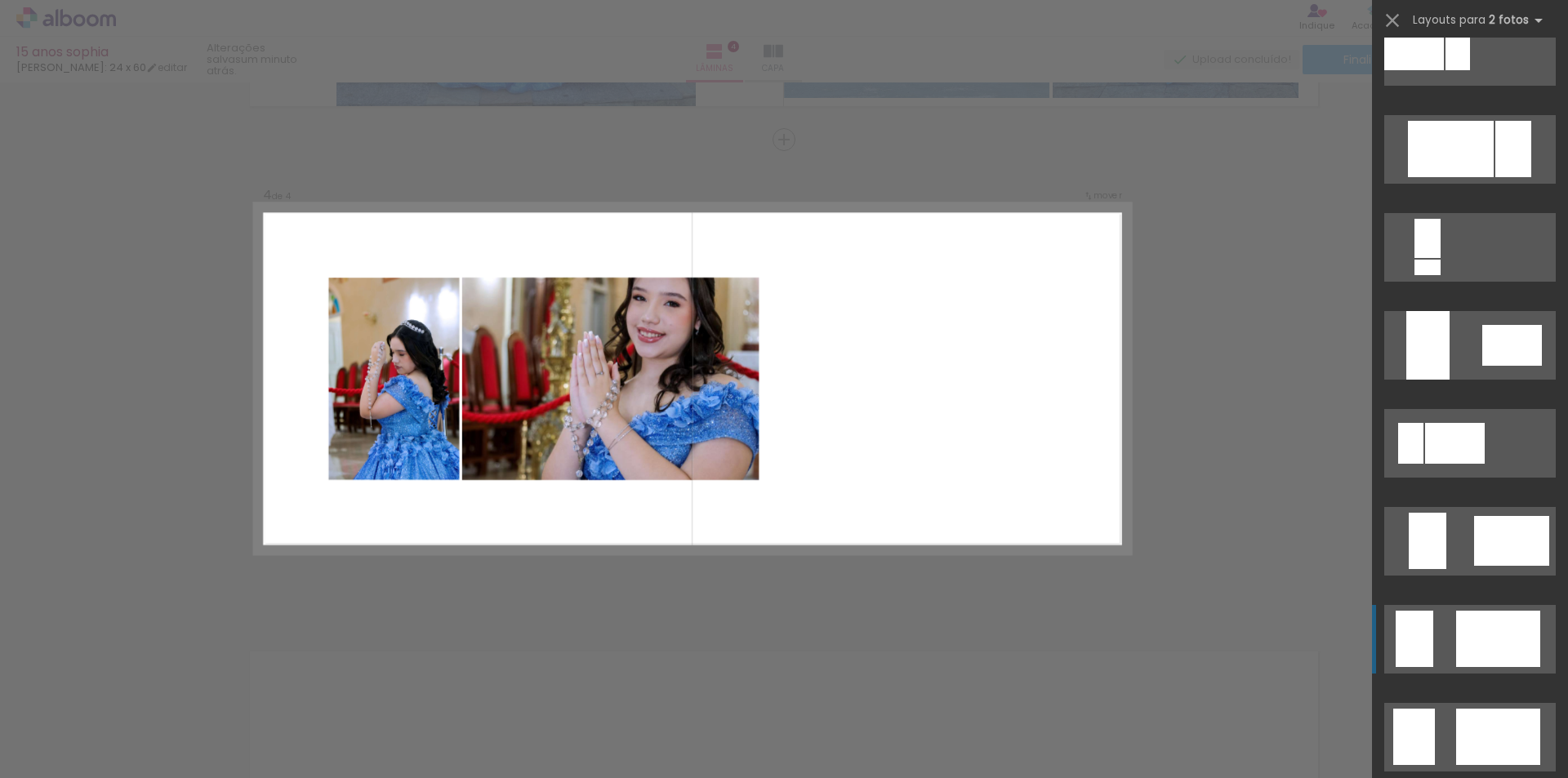
scroll to position [3430, 0]
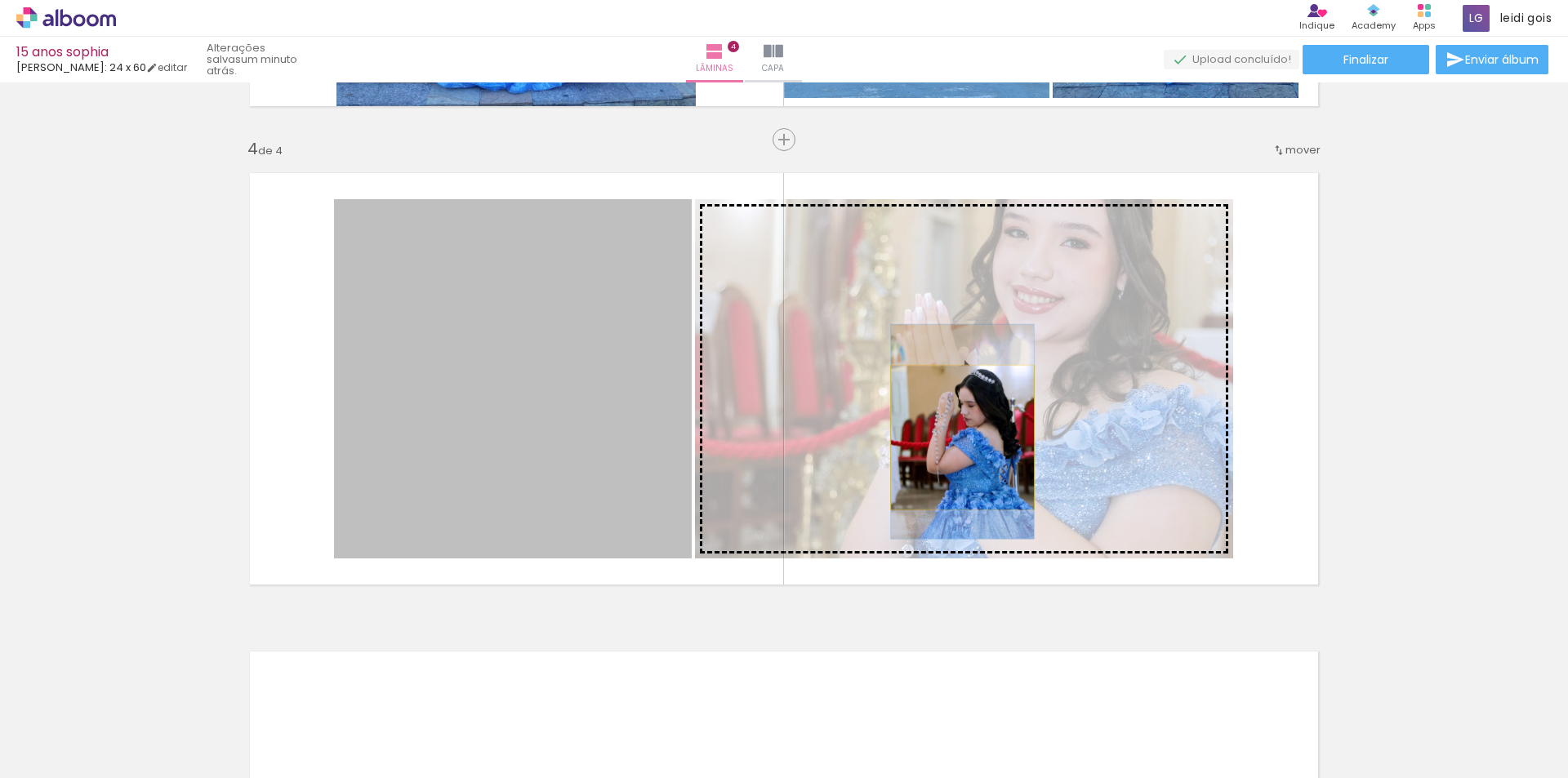
drag, startPoint x: 621, startPoint y: 462, endPoint x: 956, endPoint y: 438, distance: 335.9
click at [0, 0] on slot at bounding box center [0, 0] width 0 height 0
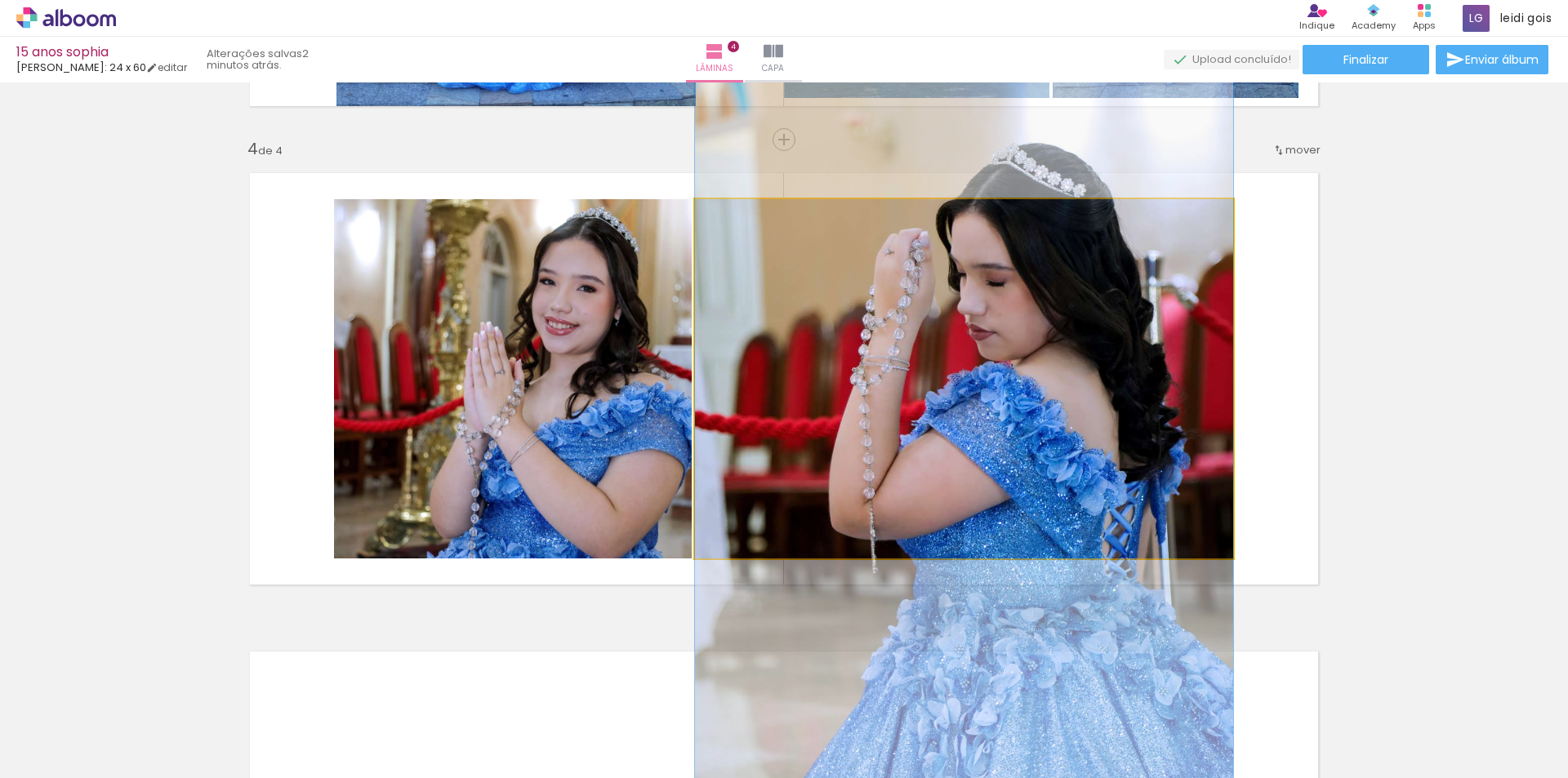
click at [932, 513] on quentale-photo at bounding box center [964, 379] width 538 height 359
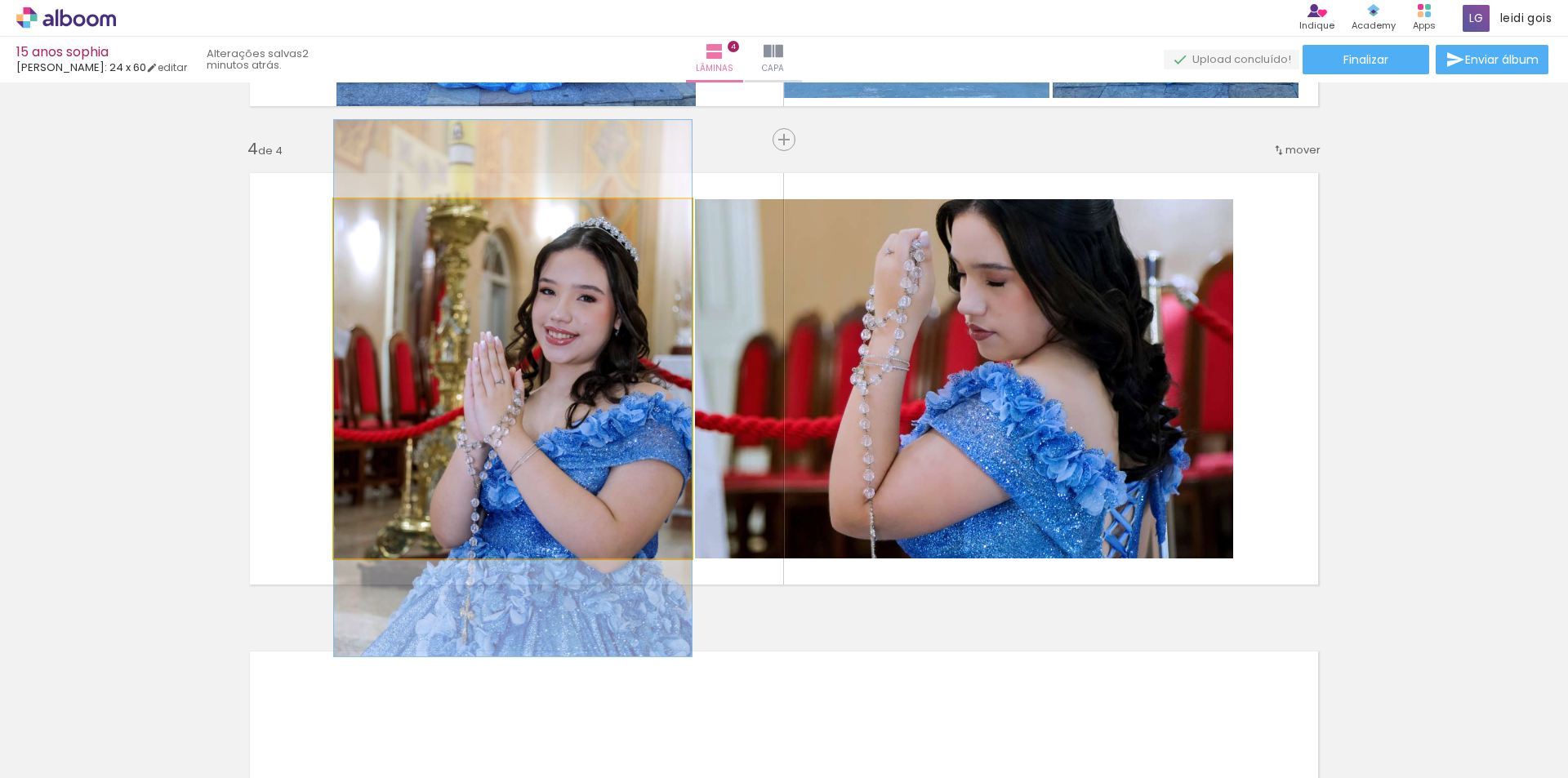
drag, startPoint x: 573, startPoint y: 428, endPoint x: 437, endPoint y: 438, distance: 136.4
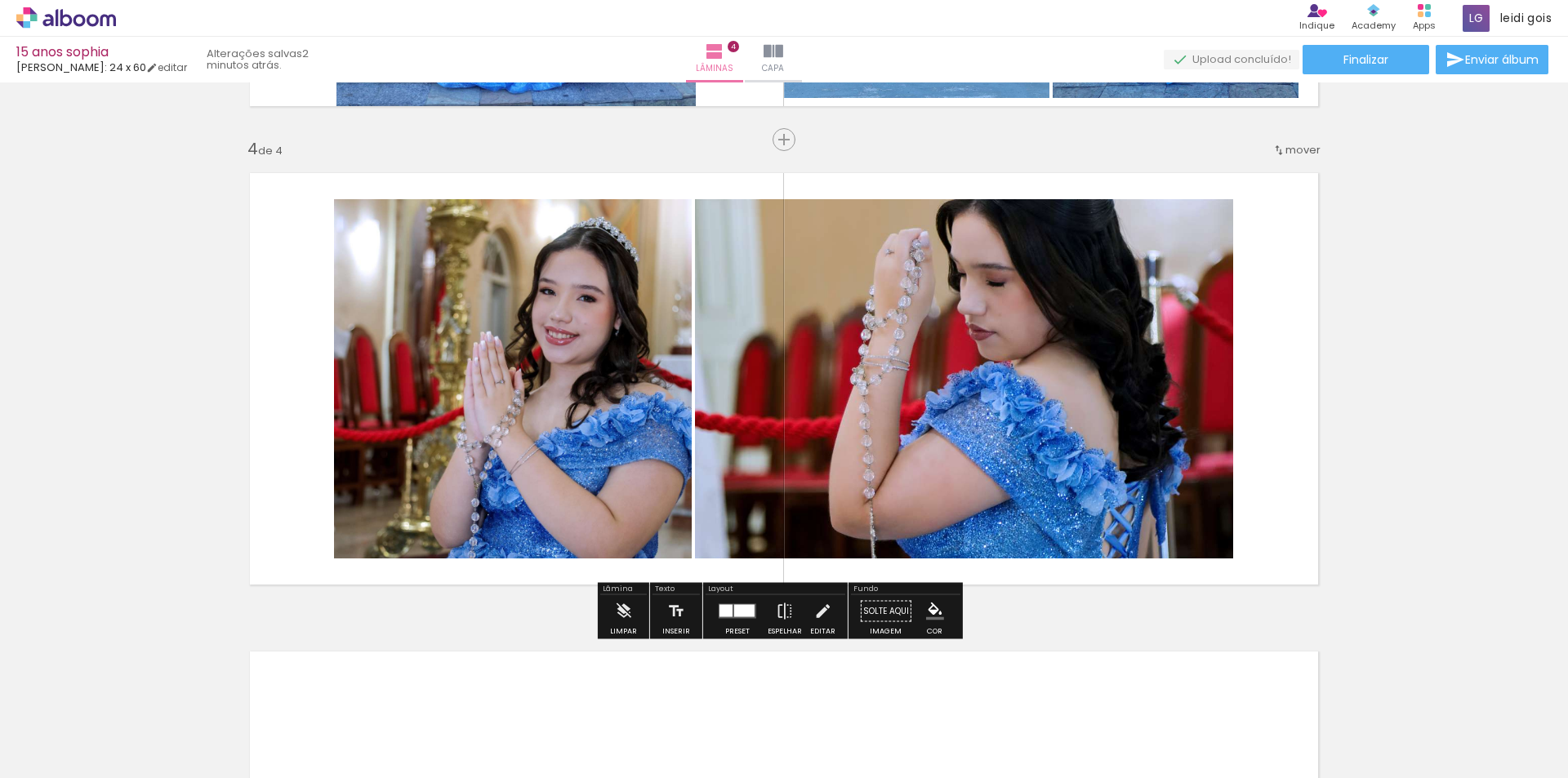
click at [736, 616] on div at bounding box center [745, 611] width 20 height 12
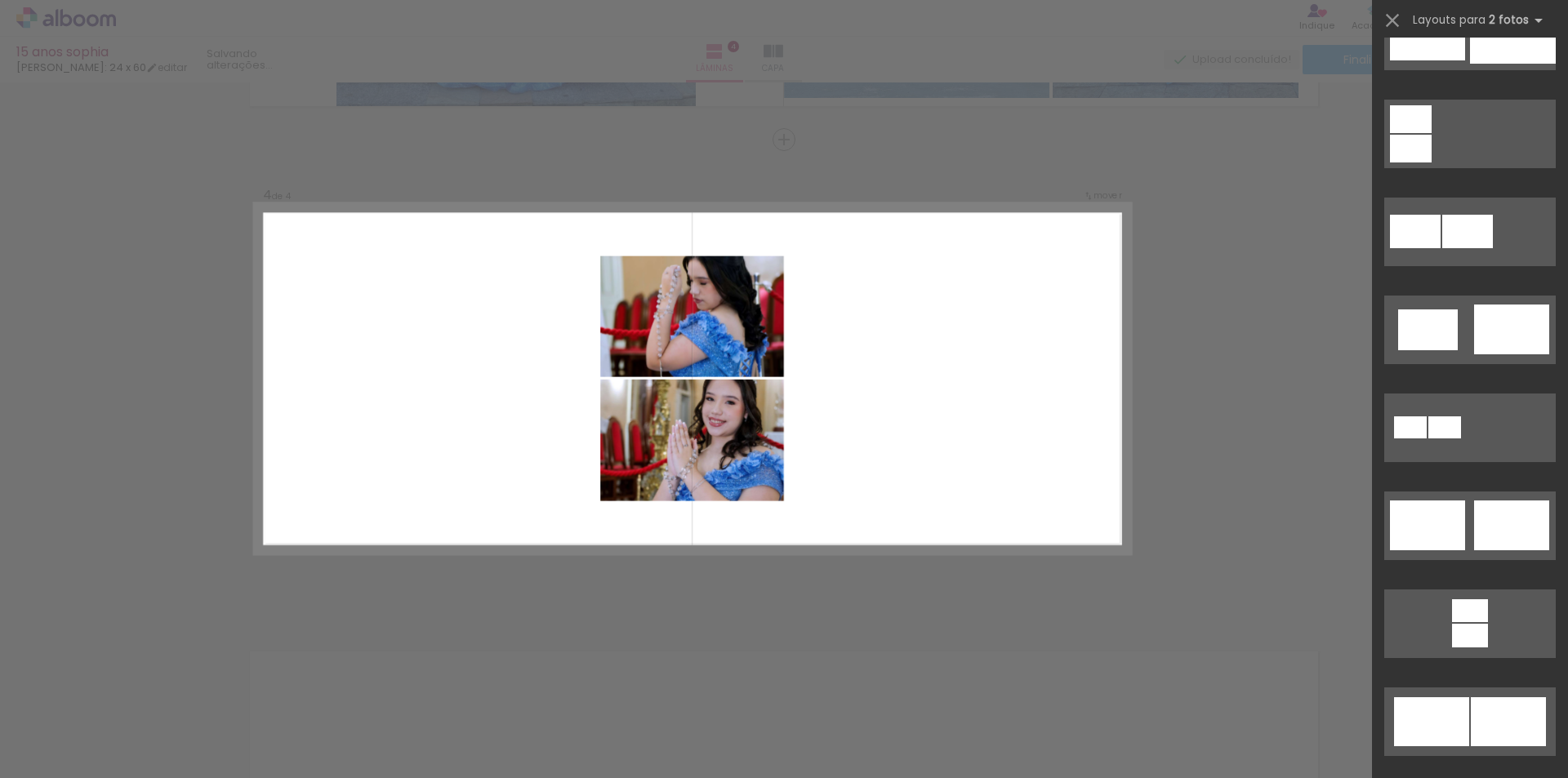
scroll to position [4492, 0]
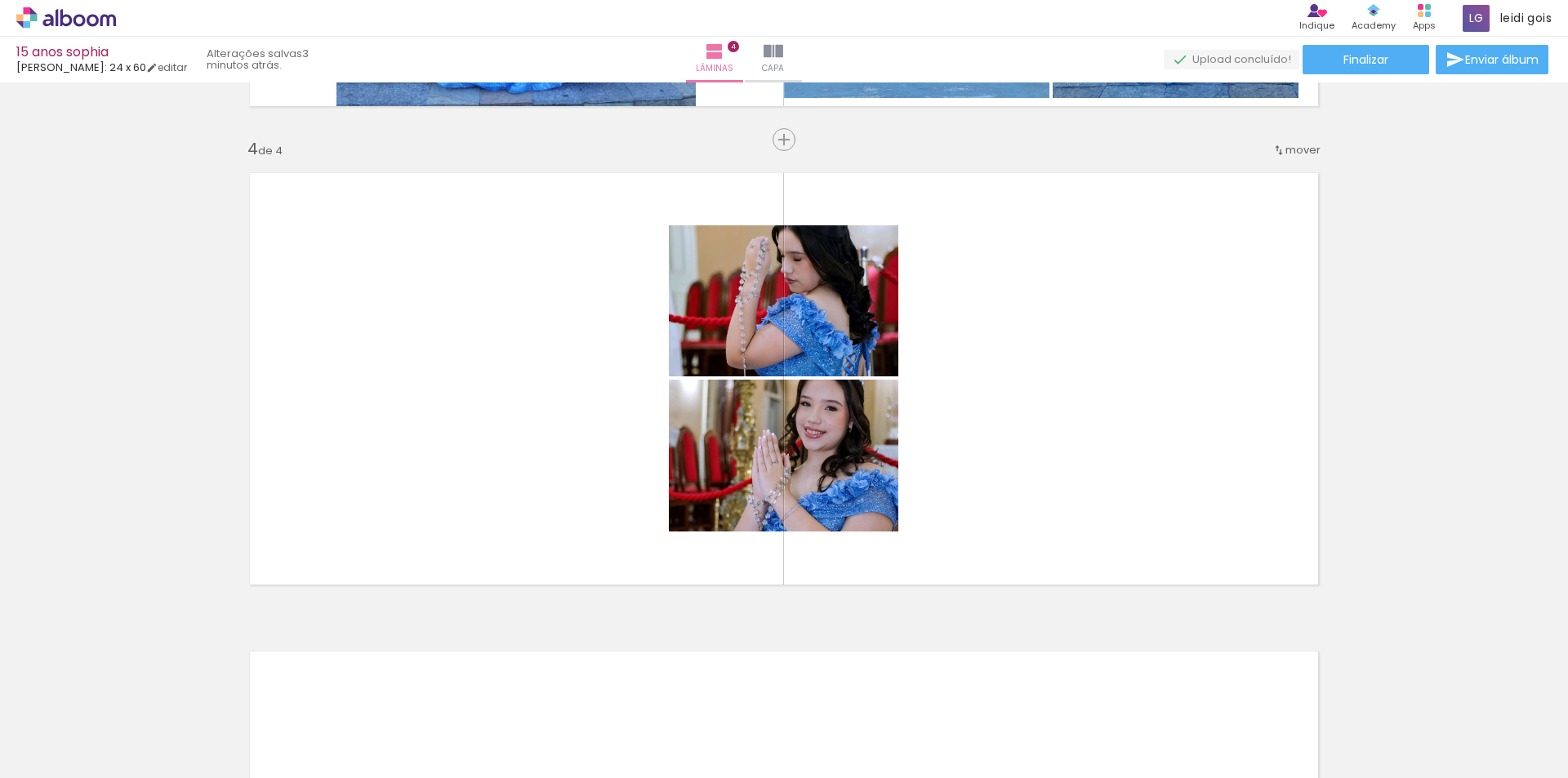
scroll to position [0, 3092]
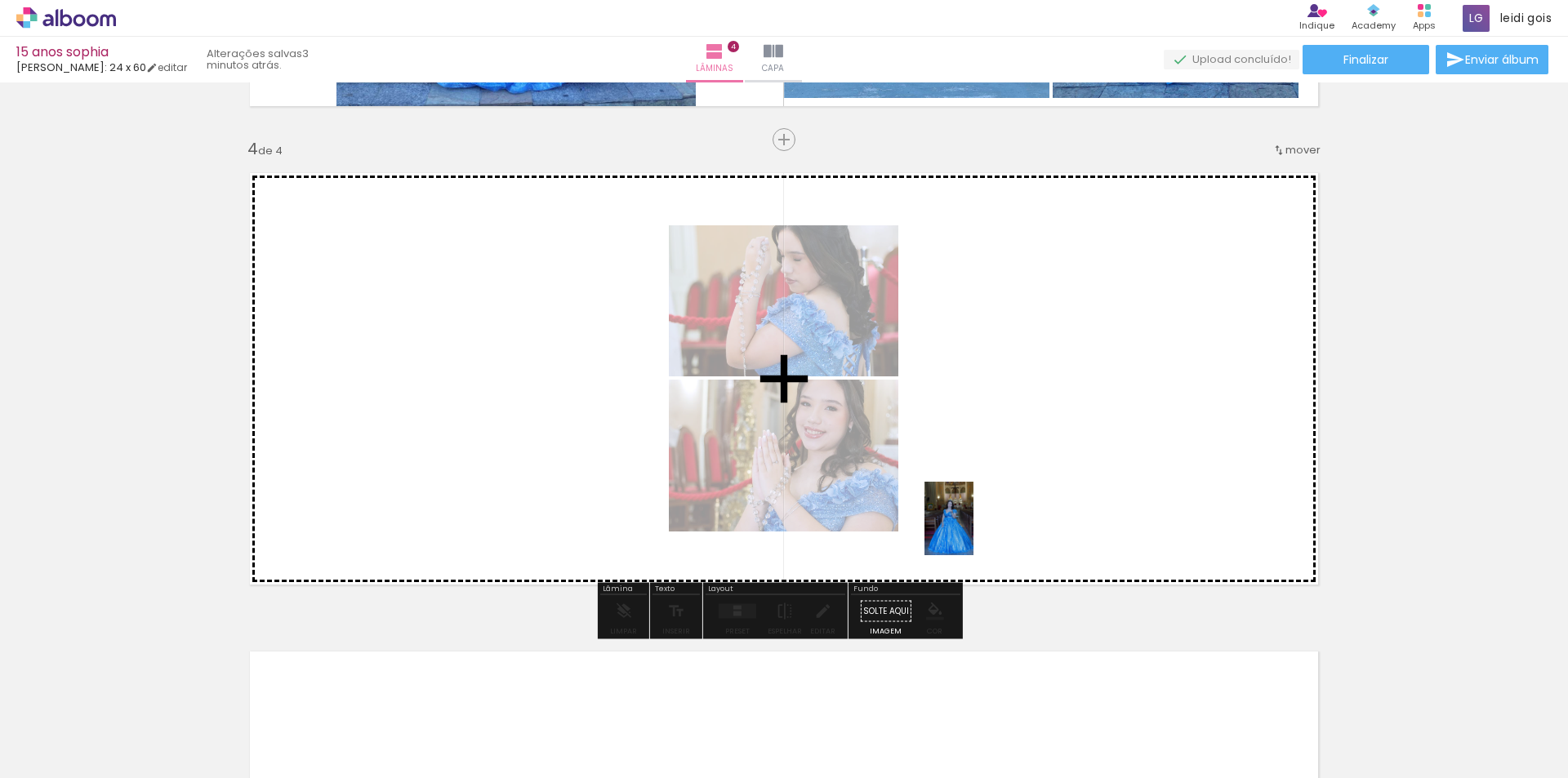
drag, startPoint x: 743, startPoint y: 740, endPoint x: 1020, endPoint y: 515, distance: 356.9
click at [1020, 515] on quentale-workspace at bounding box center [784, 389] width 1568 height 778
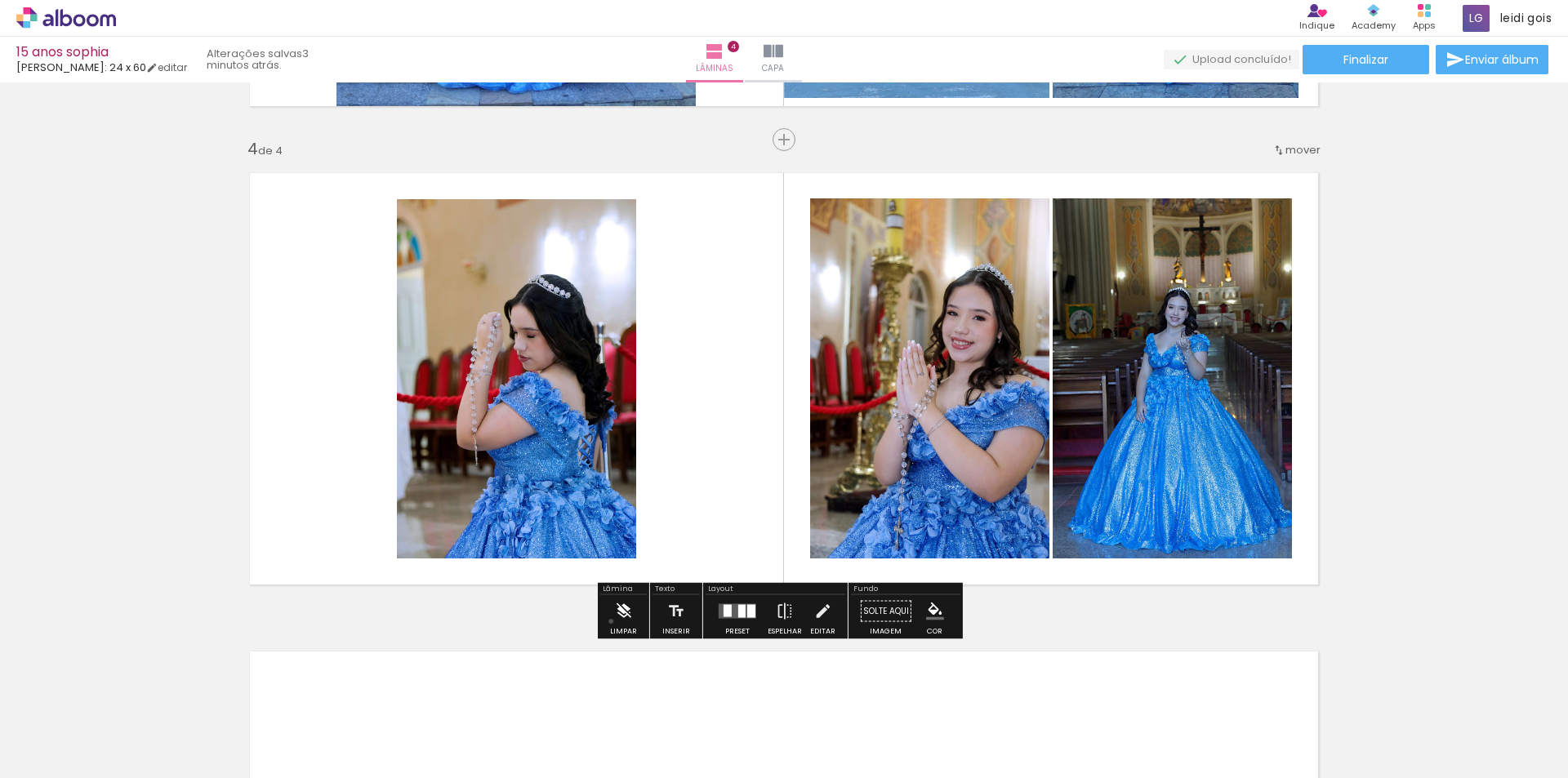
click at [611, 622] on paper-button "Limpar" at bounding box center [624, 616] width 35 height 42
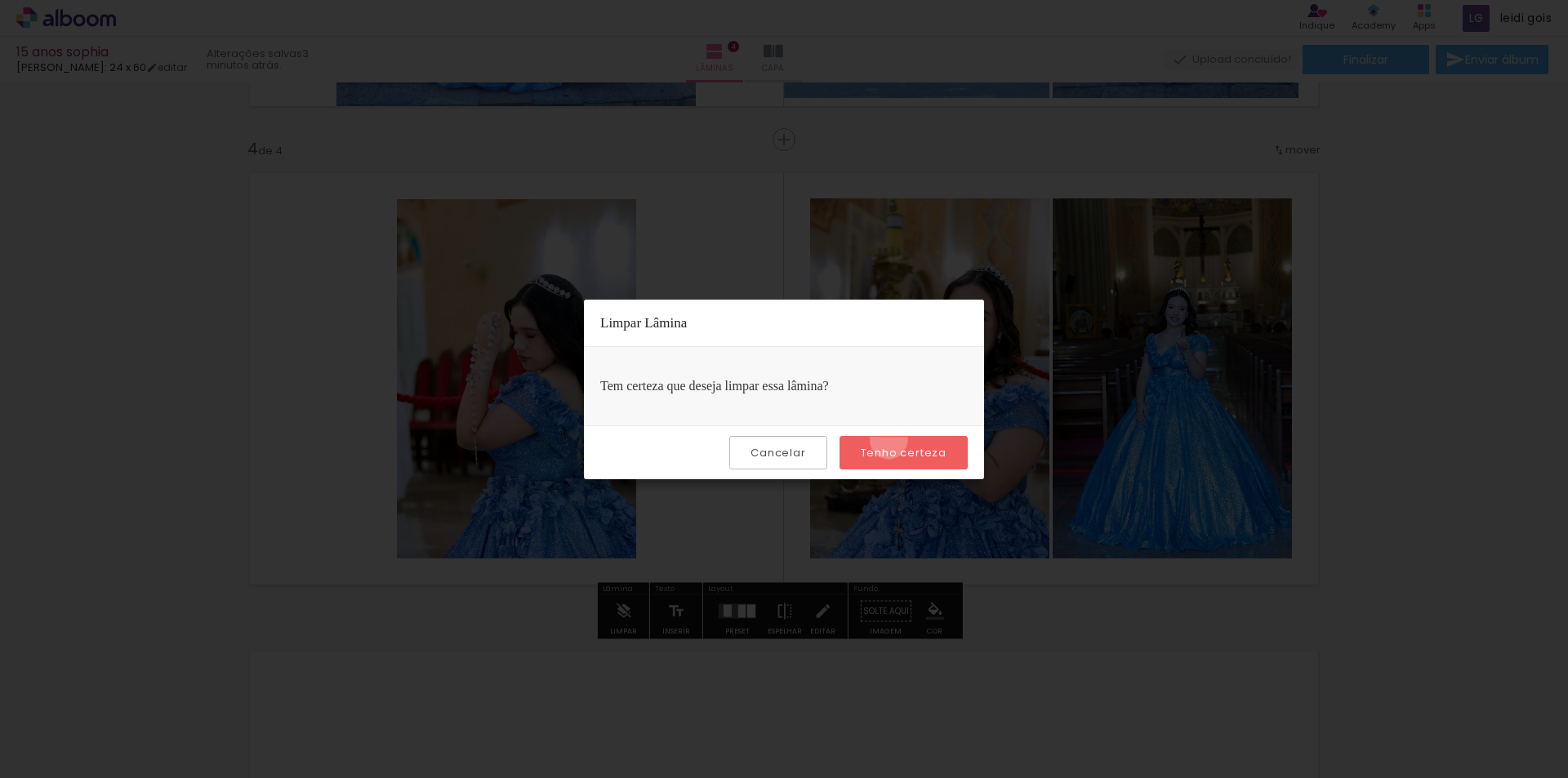
click at [891, 440] on paper-button "Tenho certeza" at bounding box center [903, 452] width 128 height 34
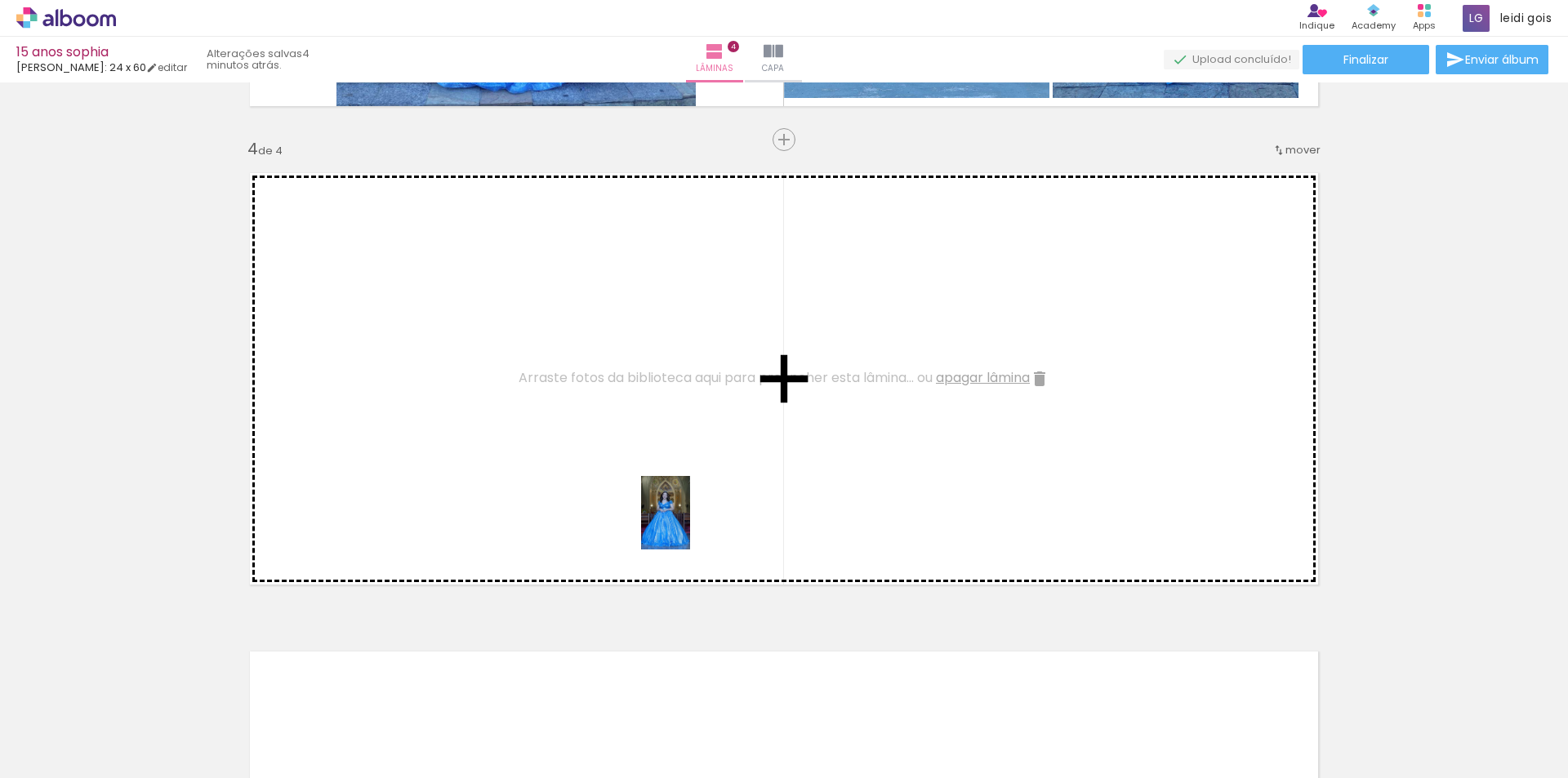
drag, startPoint x: 651, startPoint y: 734, endPoint x: 690, endPoint y: 525, distance: 212.6
click at [690, 525] on quentale-workspace at bounding box center [784, 389] width 1568 height 778
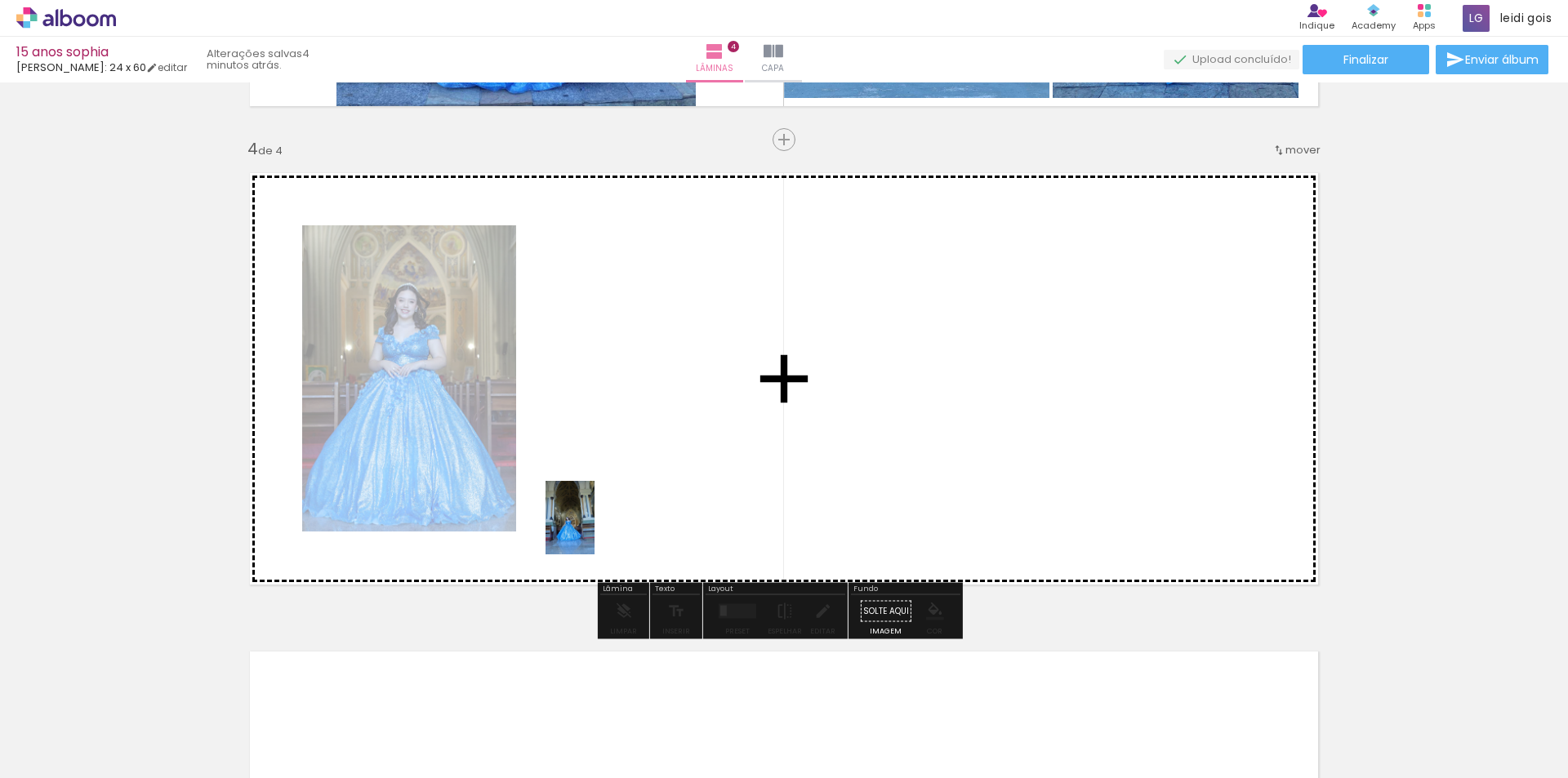
drag, startPoint x: 468, startPoint y: 709, endPoint x: 626, endPoint y: 508, distance: 255.7
click at [626, 508] on quentale-workspace at bounding box center [784, 389] width 1568 height 778
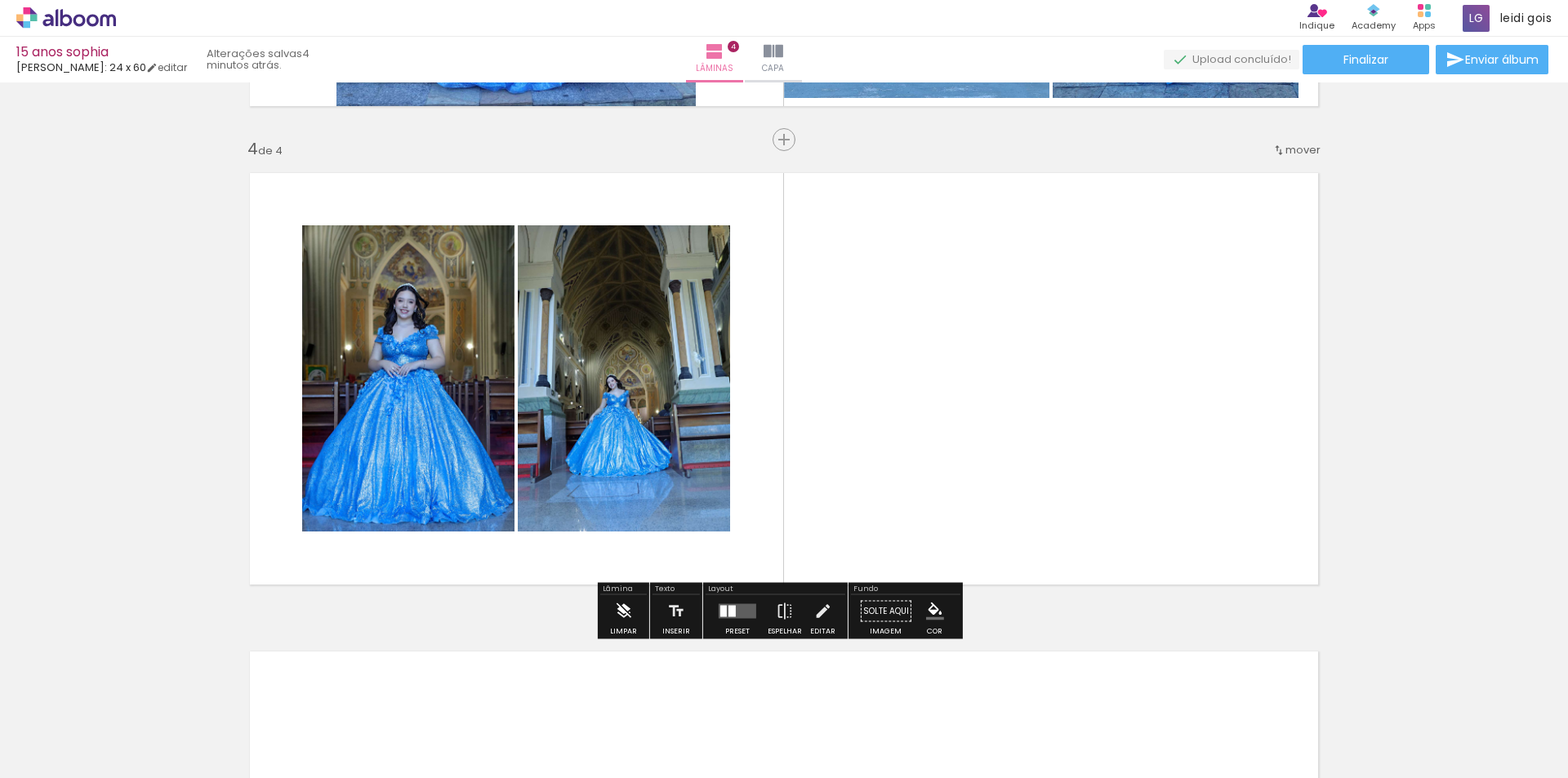
click at [633, 617] on paper-button "Limpar" at bounding box center [624, 616] width 35 height 42
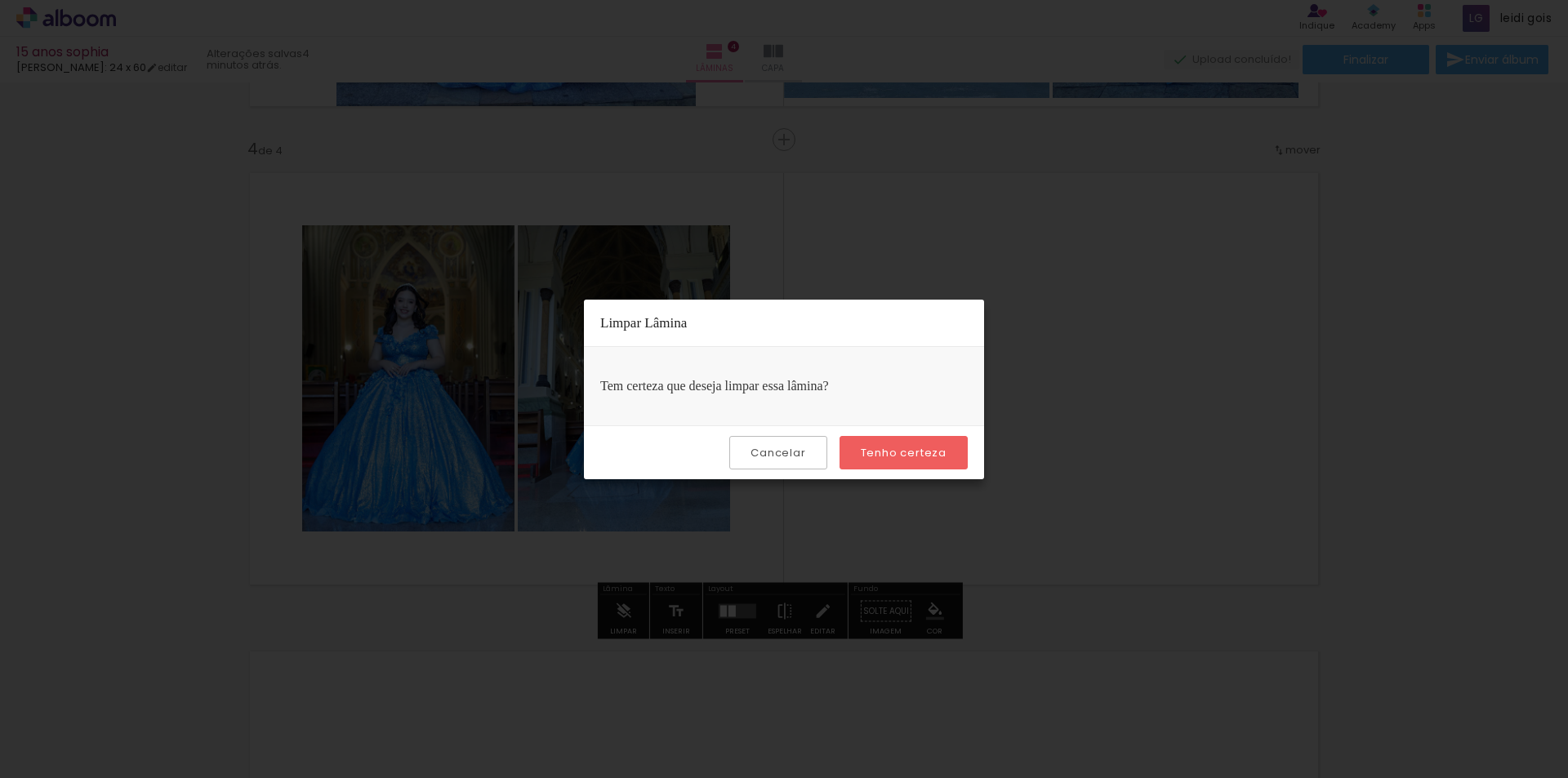
click at [0, 0] on slot "Tenho certeza" at bounding box center [0, 0] width 0 height 0
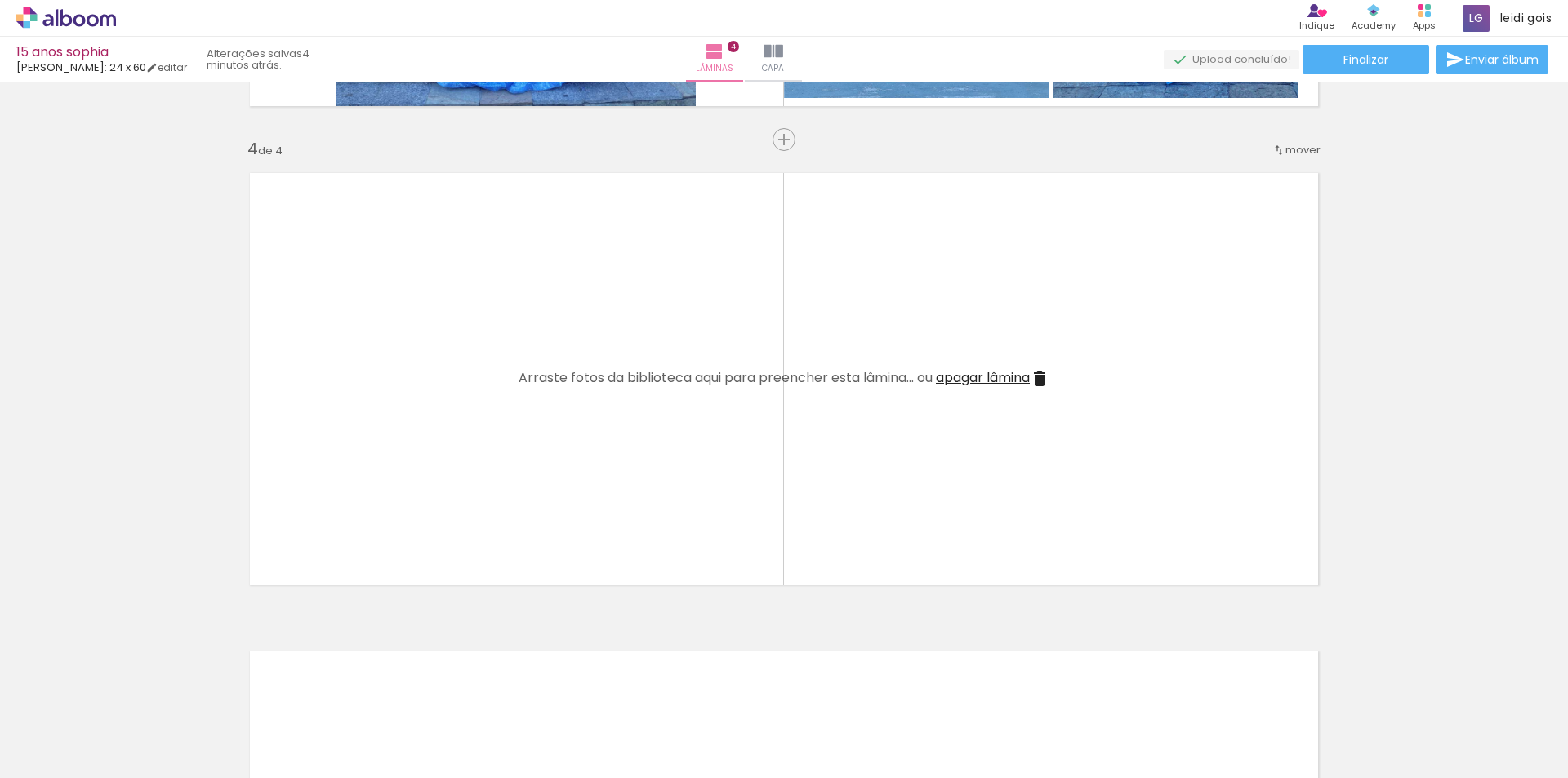
scroll to position [0, 2665]
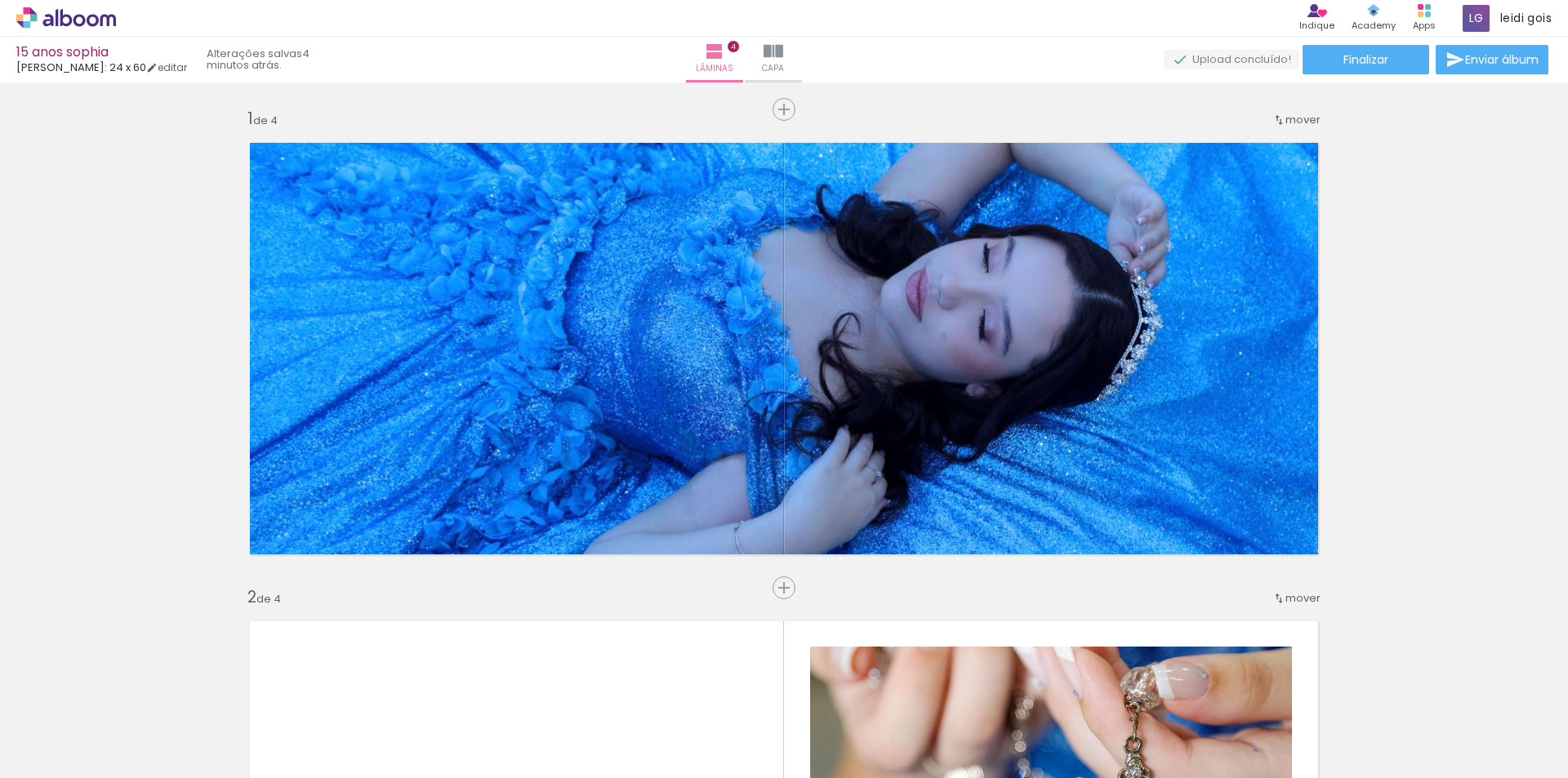
scroll to position [0, 2665]
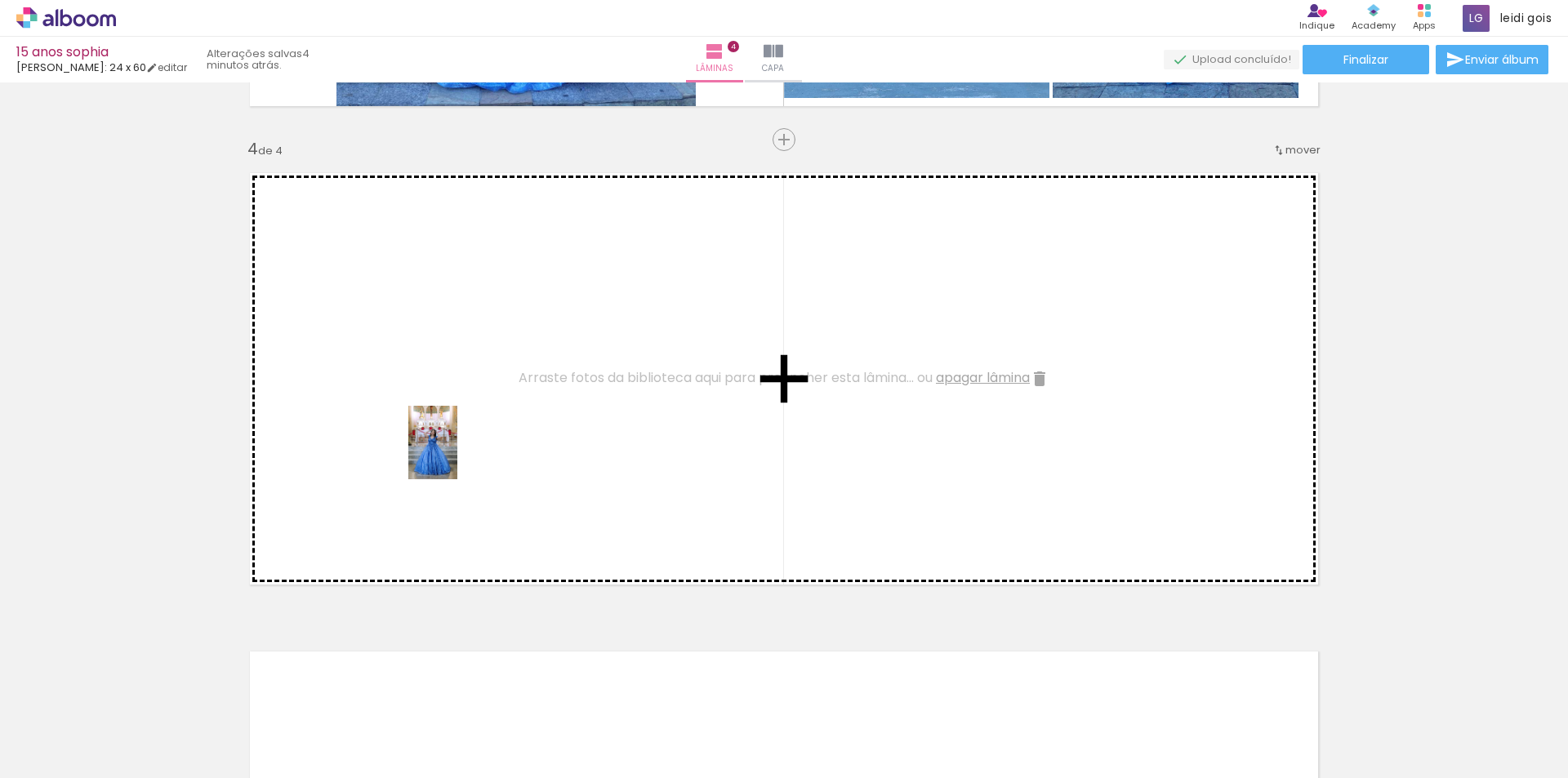
drag, startPoint x: 144, startPoint y: 726, endPoint x: 458, endPoint y: 455, distance: 414.8
click at [458, 455] on quentale-workspace at bounding box center [784, 389] width 1568 height 778
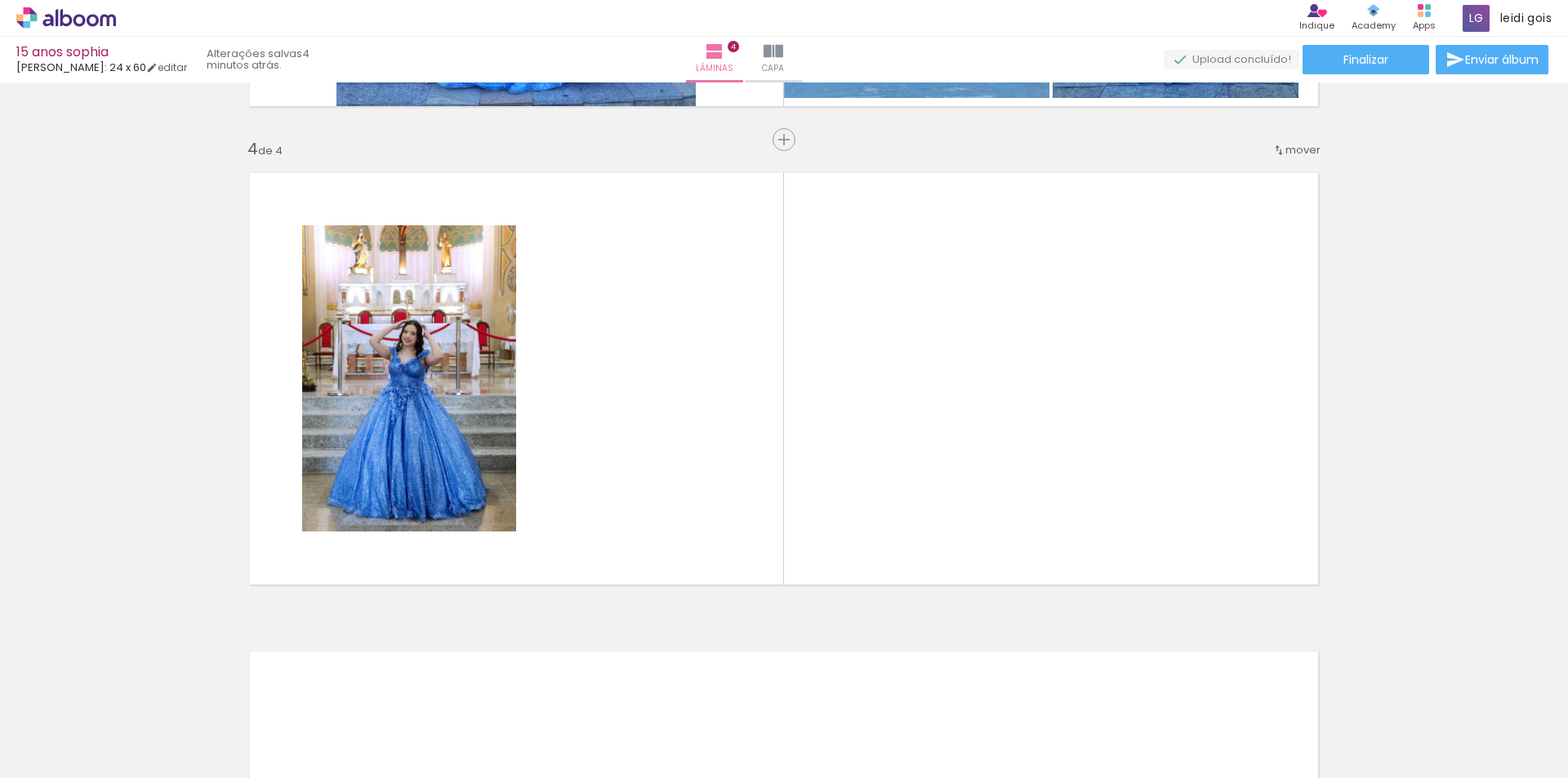
scroll to position [0, 2268]
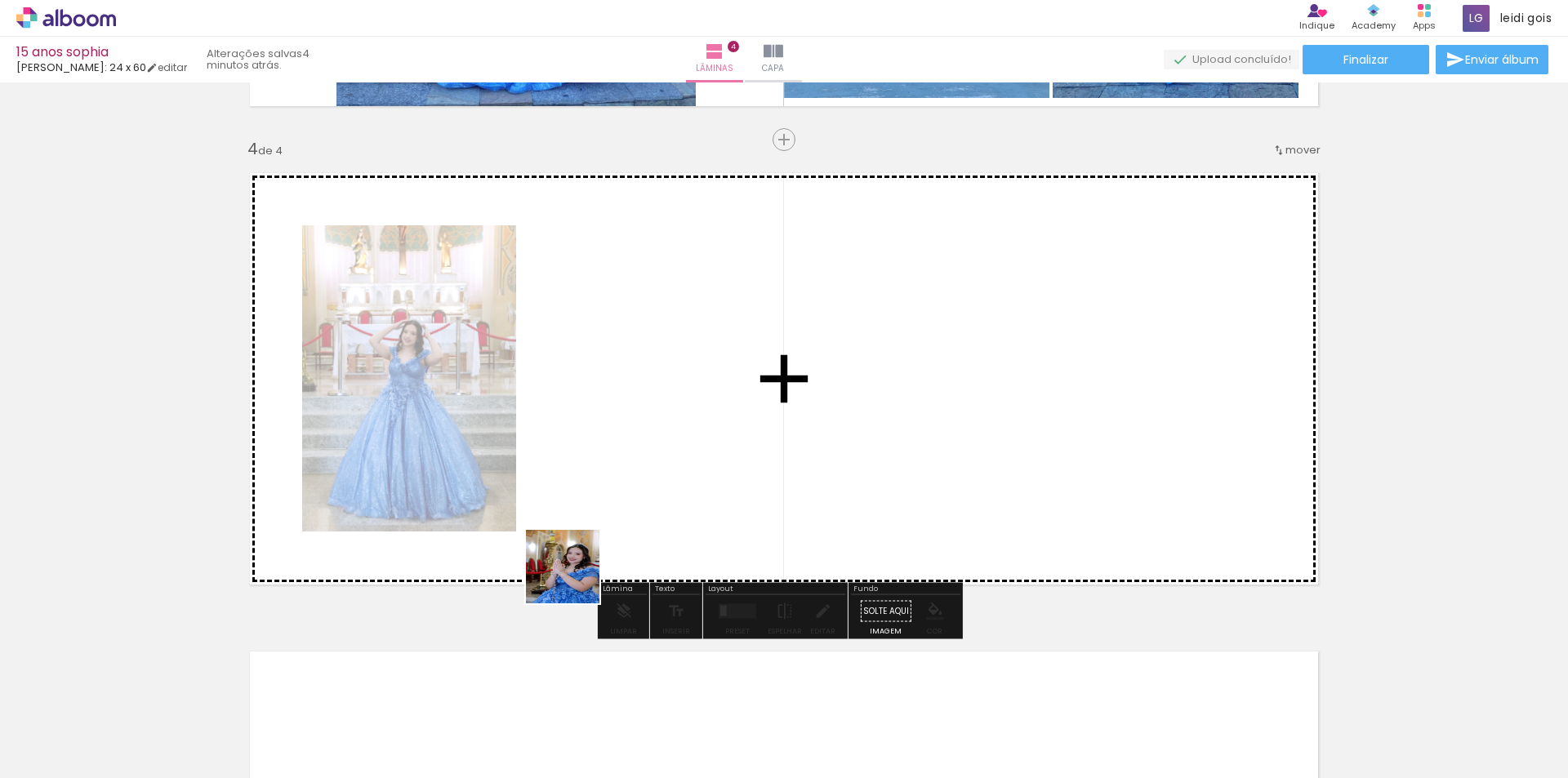
drag, startPoint x: 463, startPoint y: 735, endPoint x: 680, endPoint y: 462, distance: 348.7
click at [680, 462] on quentale-workspace at bounding box center [784, 389] width 1568 height 778
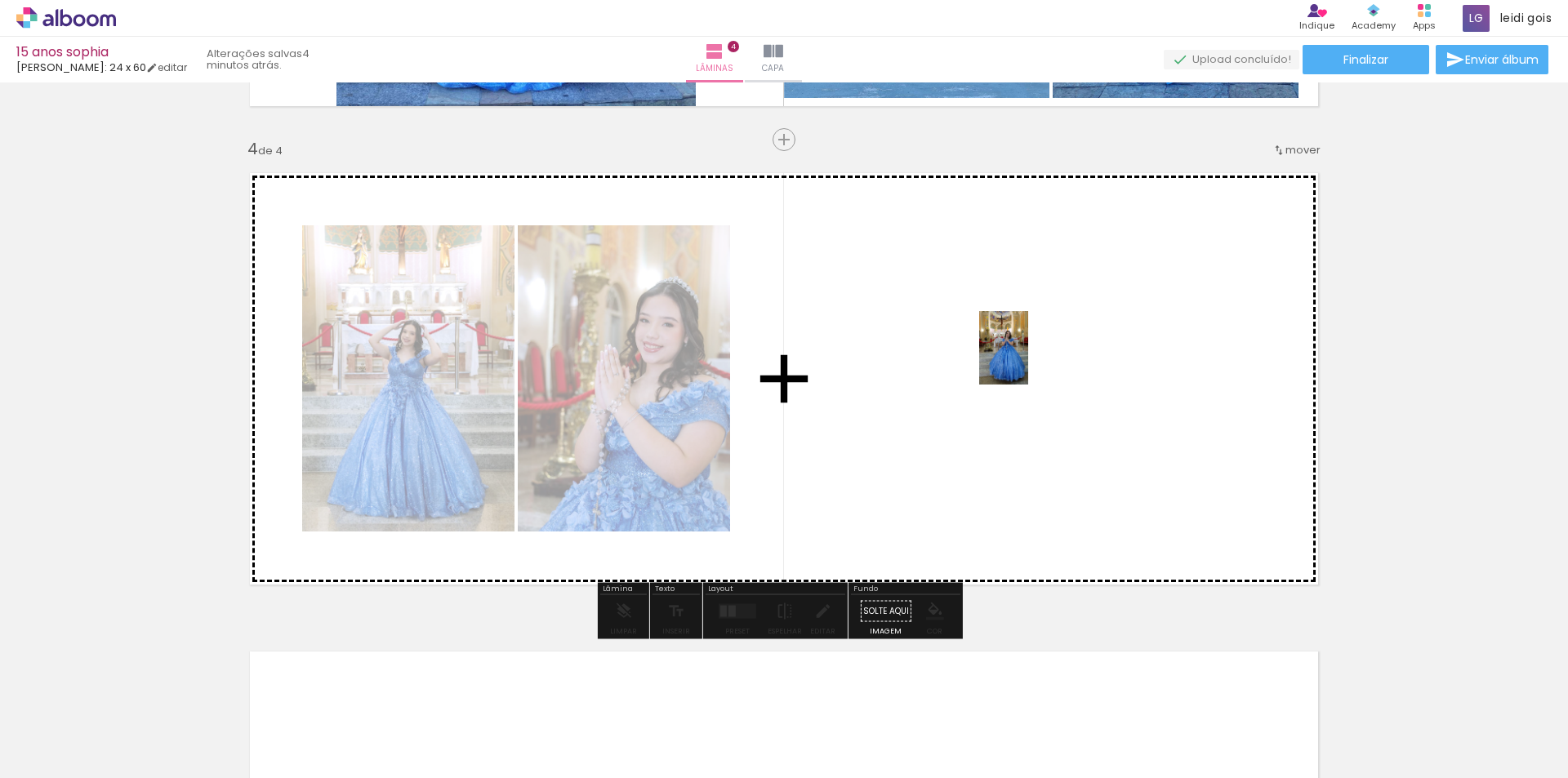
drag, startPoint x: 366, startPoint y: 747, endPoint x: 1029, endPoint y: 360, distance: 767.7
click at [1029, 360] on quentale-workspace at bounding box center [784, 389] width 1568 height 778
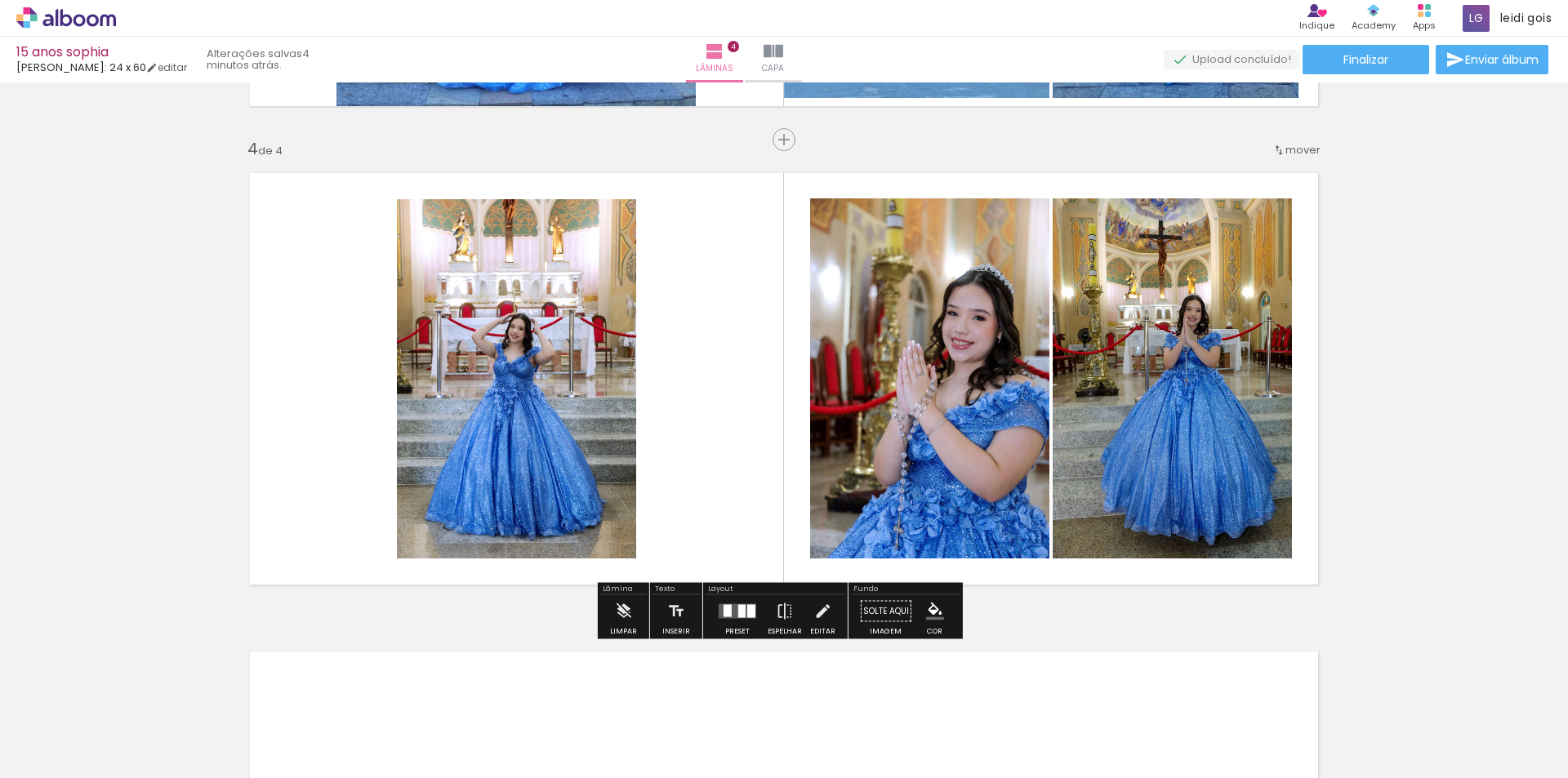
click at [719, 606] on quentale-layouter at bounding box center [737, 612] width 37 height 15
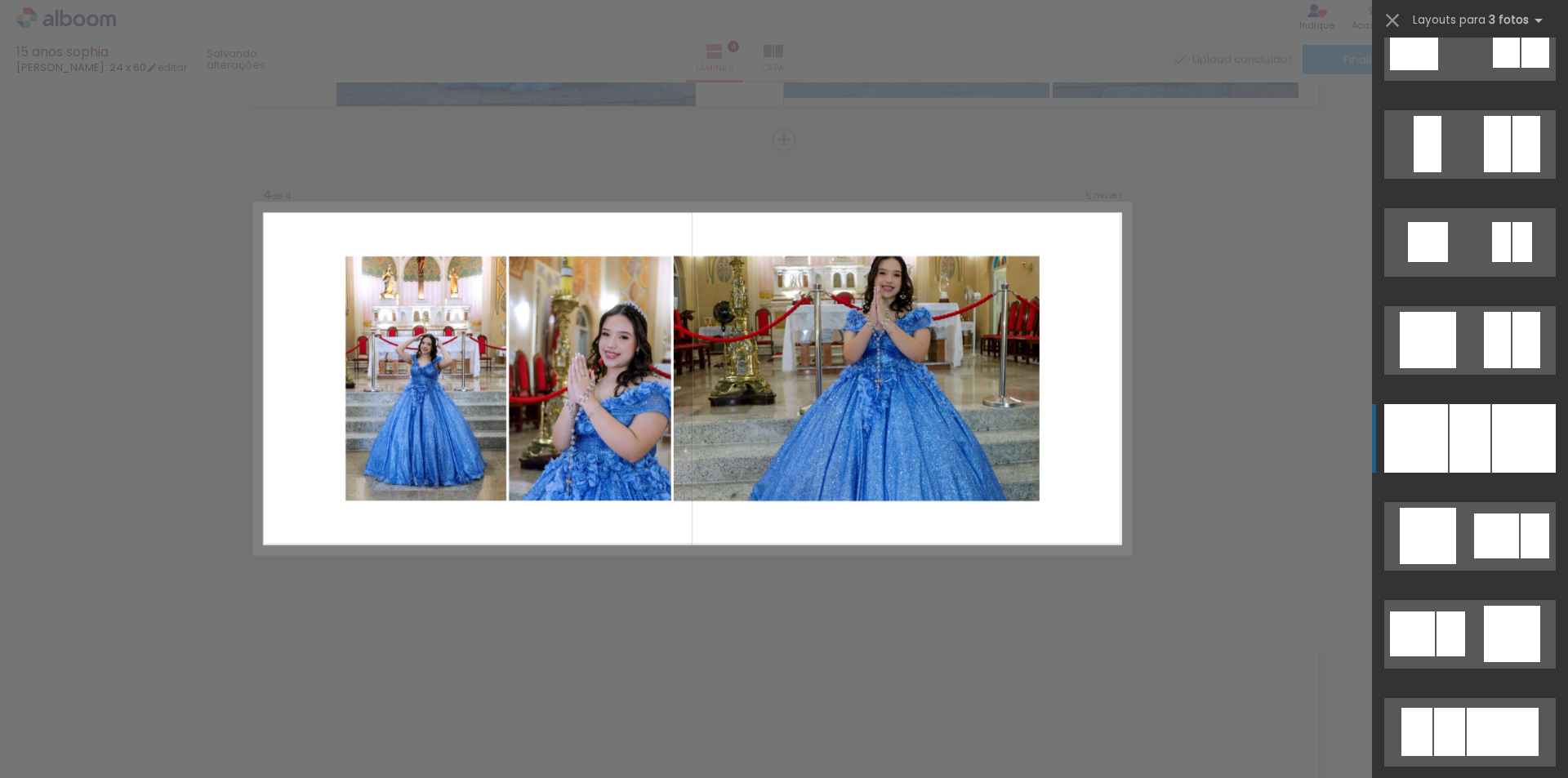
scroll to position [2205, 0]
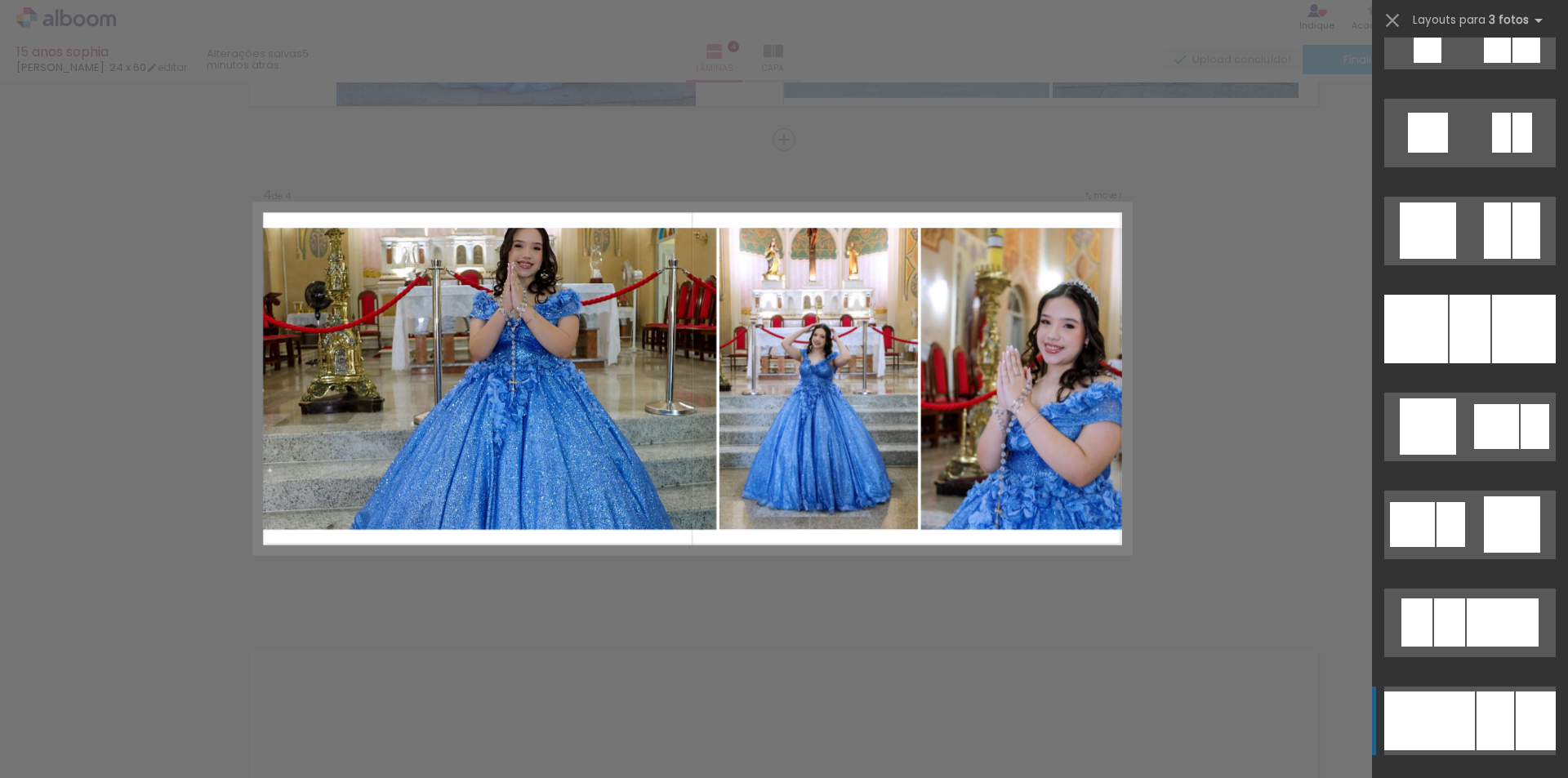
click at [1465, 646] on div at bounding box center [1450, 622] width 31 height 48
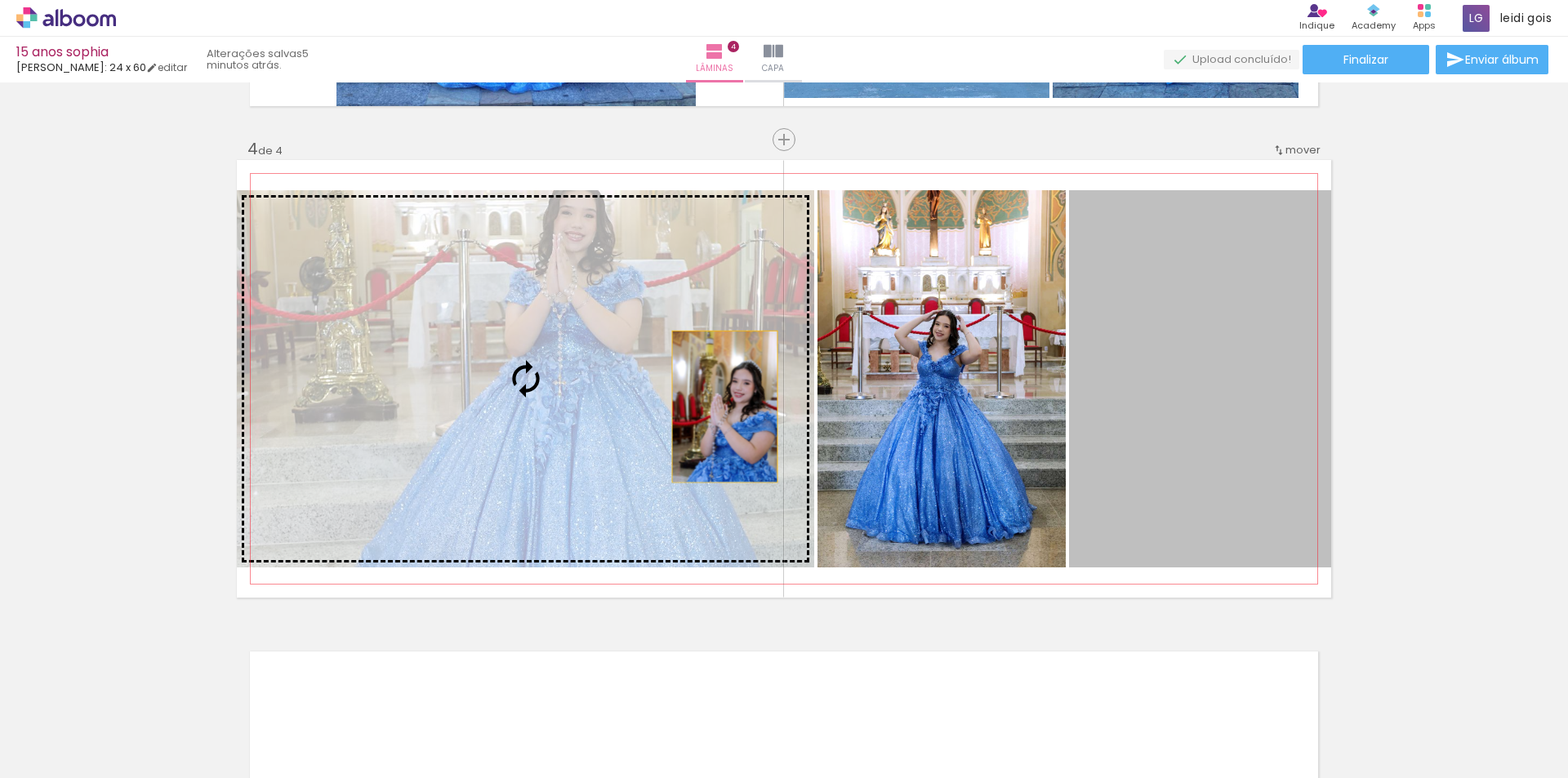
drag, startPoint x: 1148, startPoint y: 409, endPoint x: 575, endPoint y: 399, distance: 573.1
click at [0, 0] on slot at bounding box center [0, 0] width 0 height 0
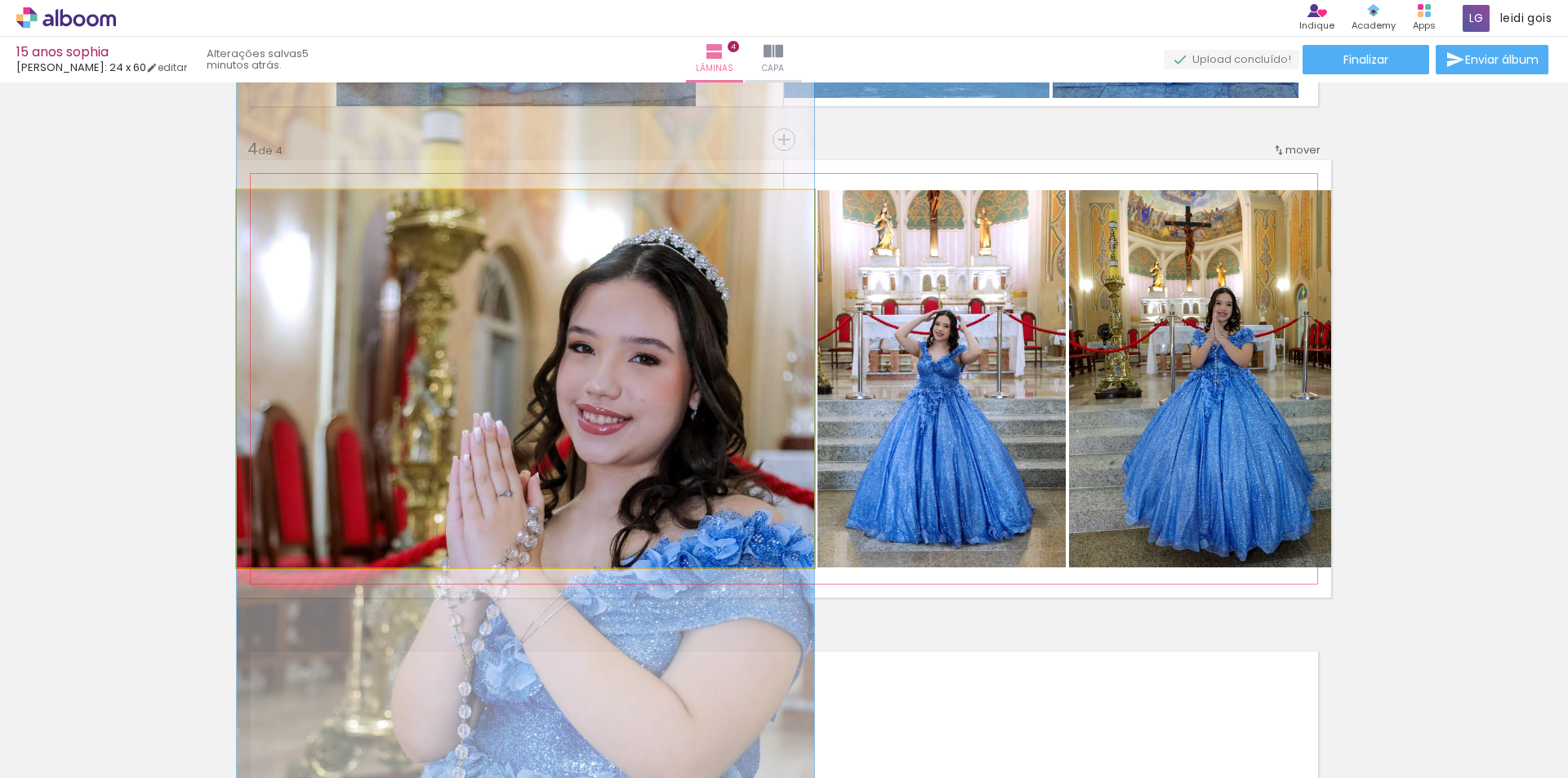
drag, startPoint x: 623, startPoint y: 348, endPoint x: 607, endPoint y: 474, distance: 127.0
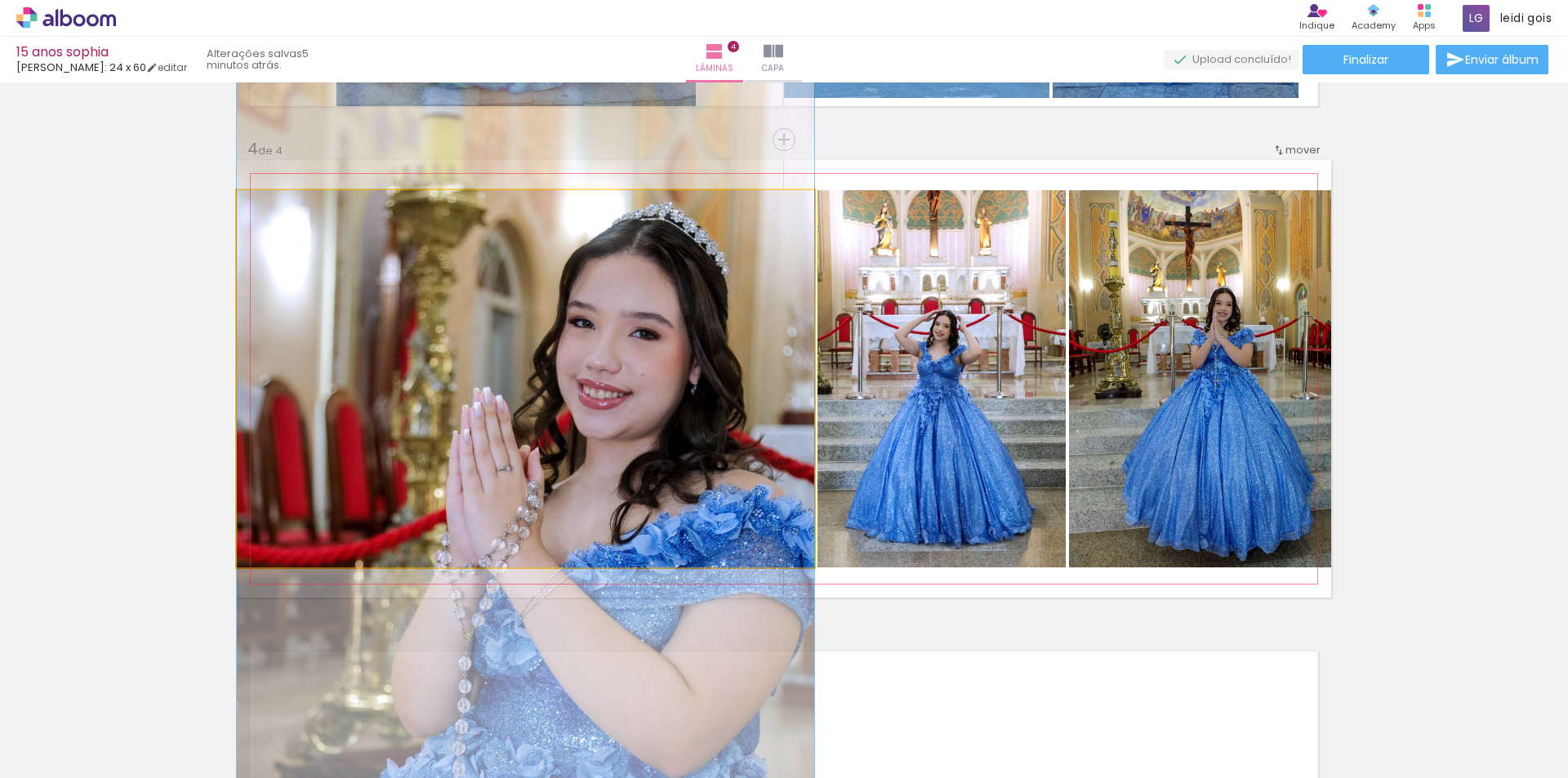
drag, startPoint x: 606, startPoint y: 478, endPoint x: 607, endPoint y: 442, distance: 36.0
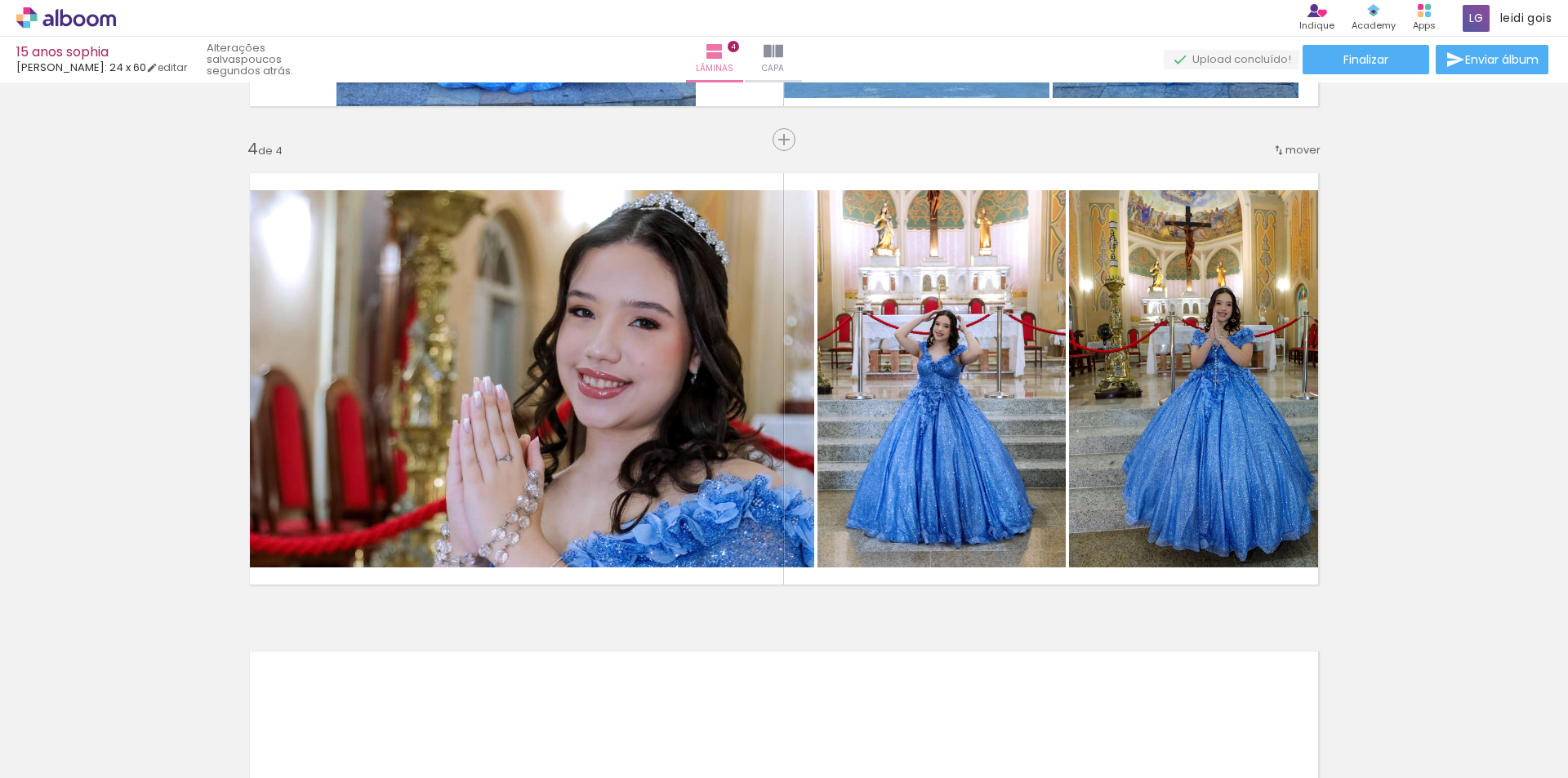
scroll to position [0, 3180]
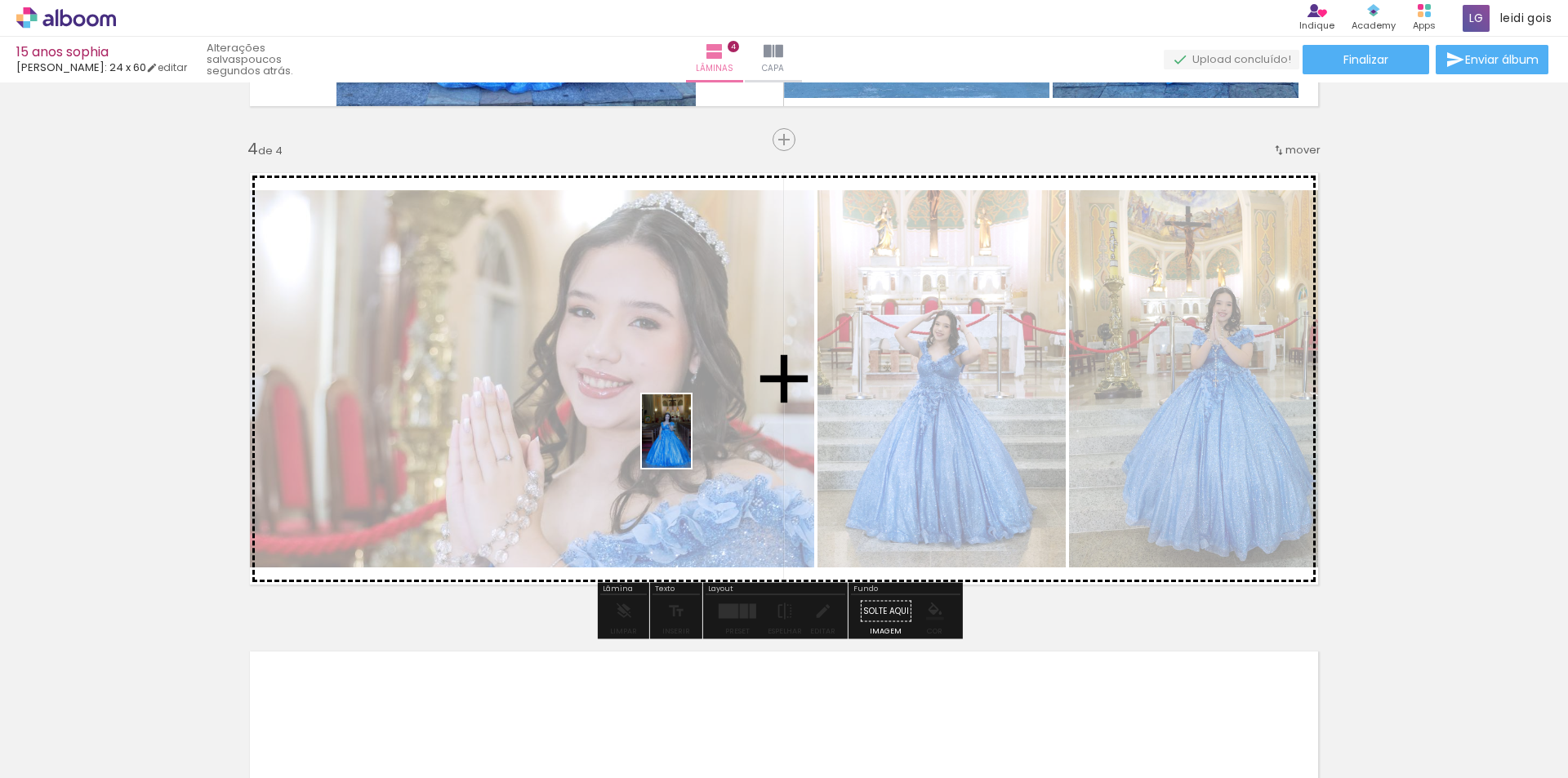
drag, startPoint x: 641, startPoint y: 731, endPoint x: 694, endPoint y: 426, distance: 309.6
click at [694, 426] on quentale-workspace at bounding box center [784, 389] width 1568 height 778
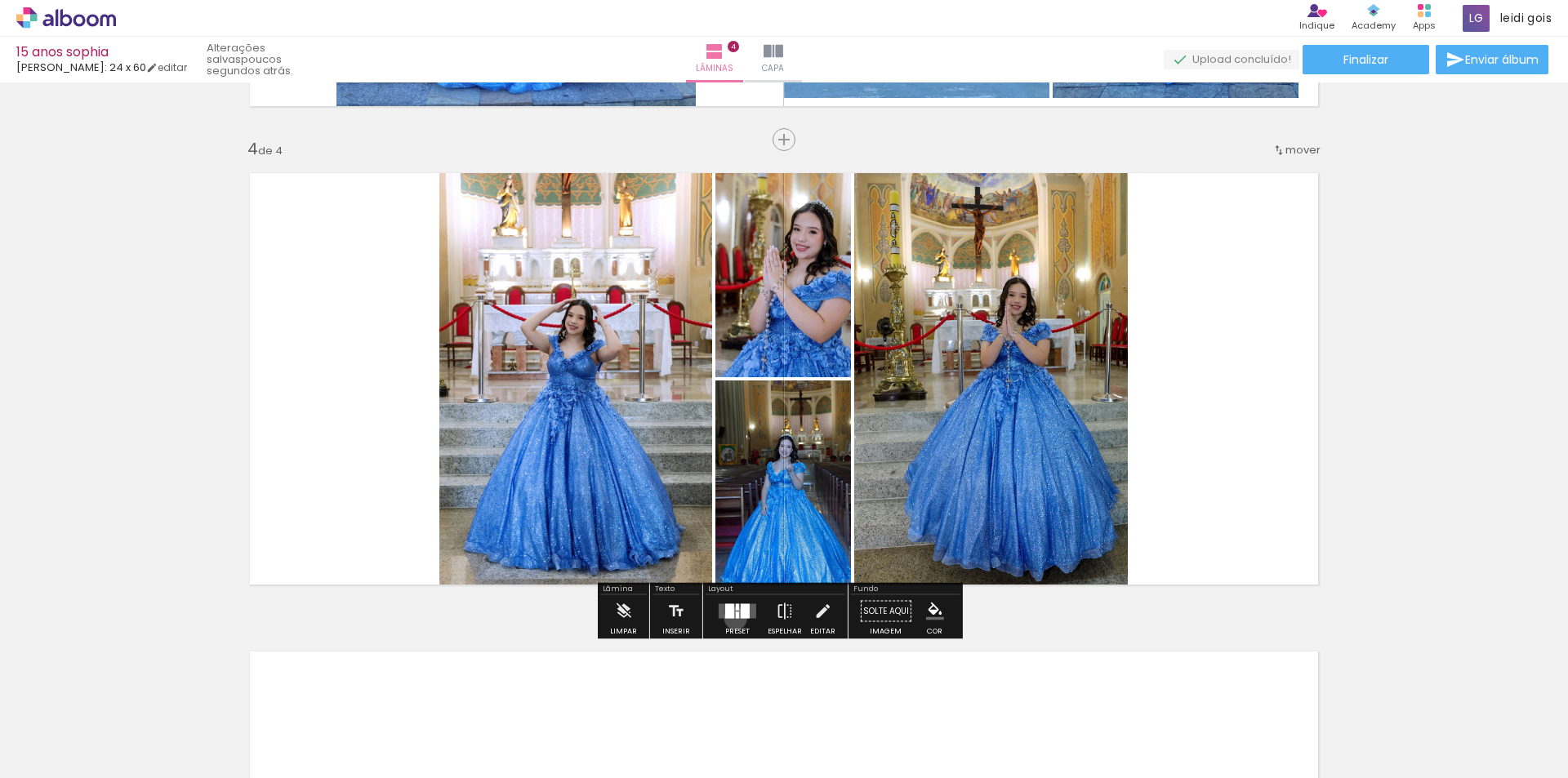
click at [736, 618] on div at bounding box center [738, 616] width 4 height 6
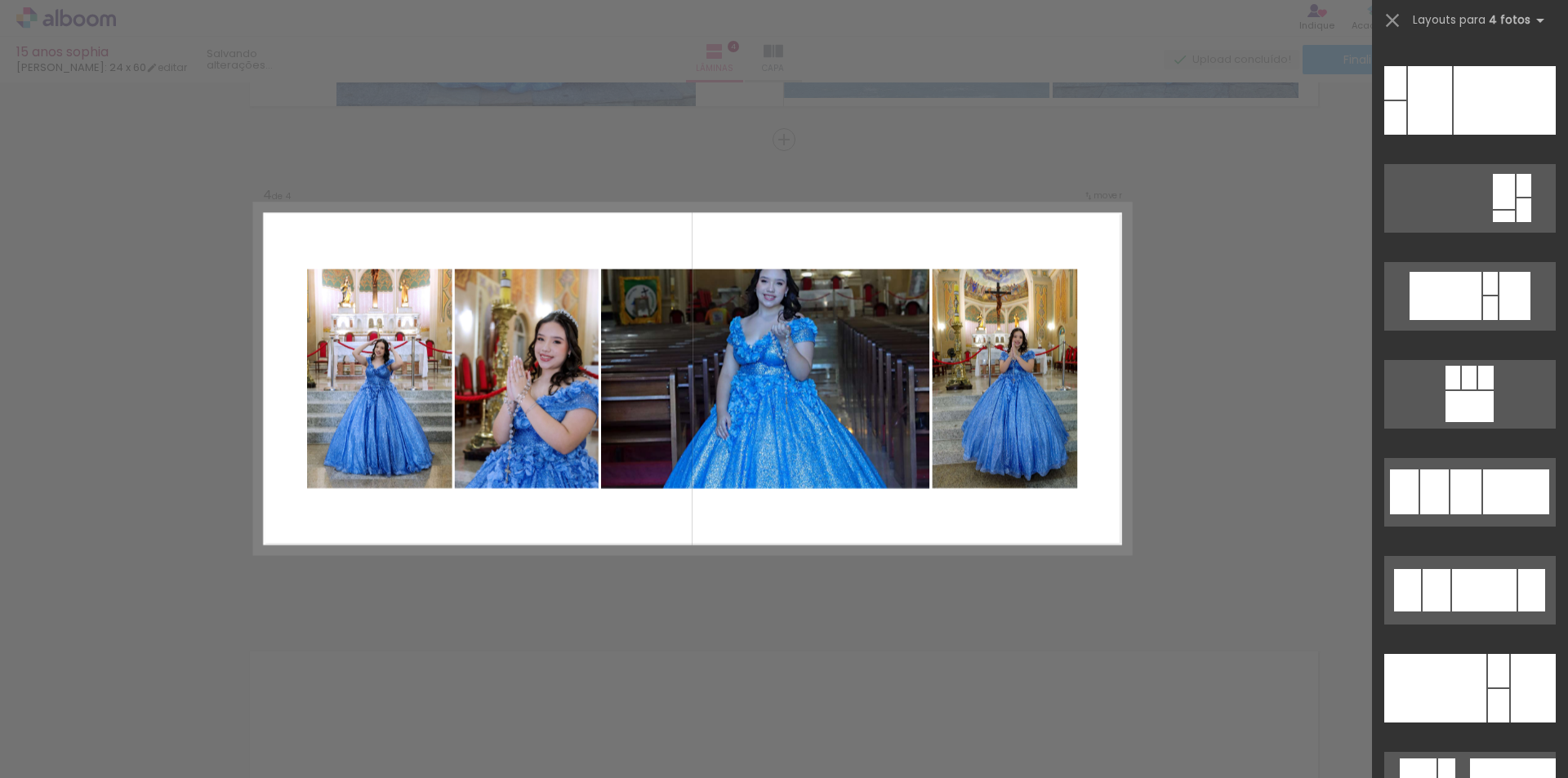
scroll to position [6860, 0]
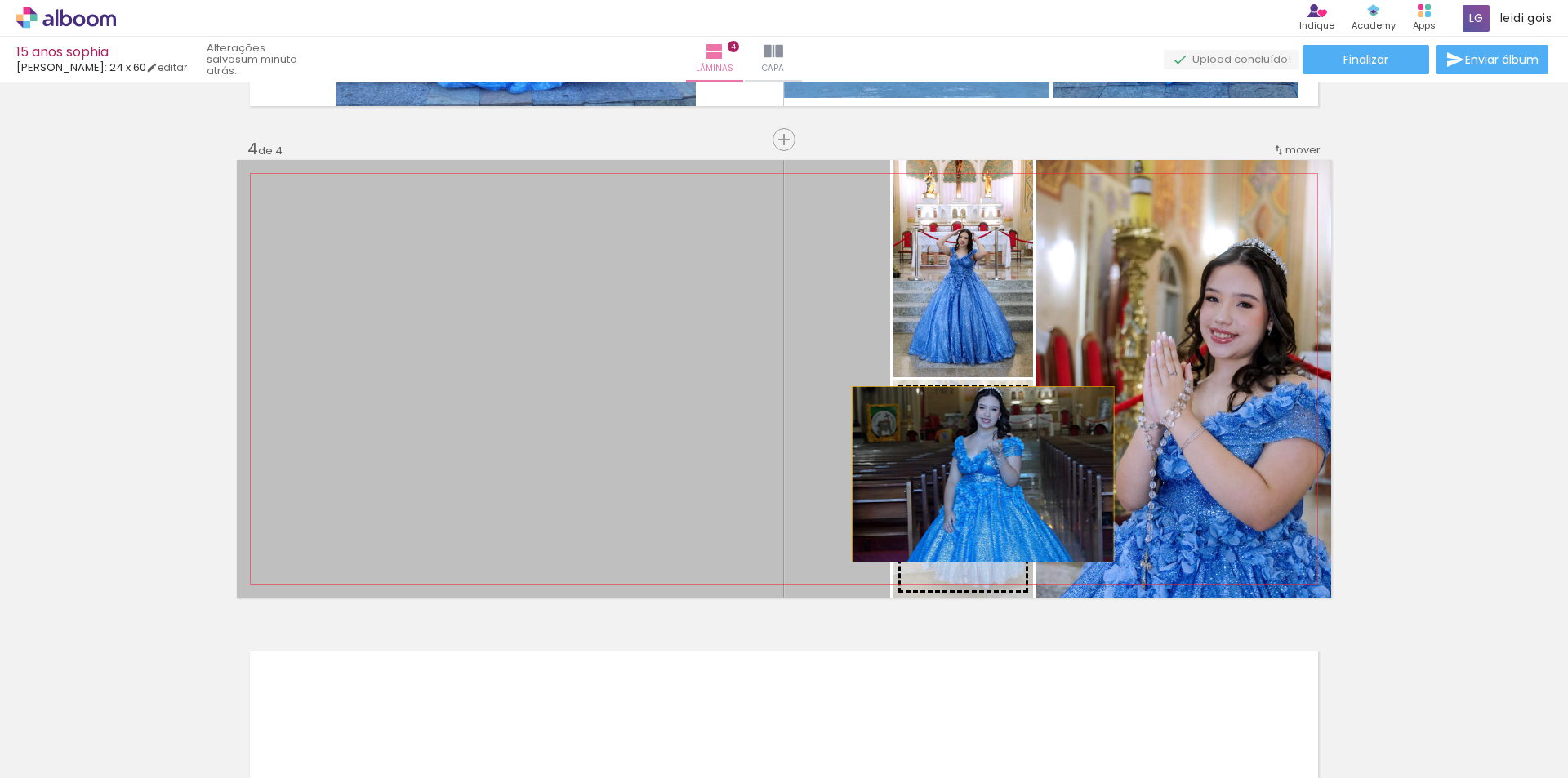
drag, startPoint x: 537, startPoint y: 448, endPoint x: 977, endPoint y: 475, distance: 440.8
click at [0, 0] on slot at bounding box center [0, 0] width 0 height 0
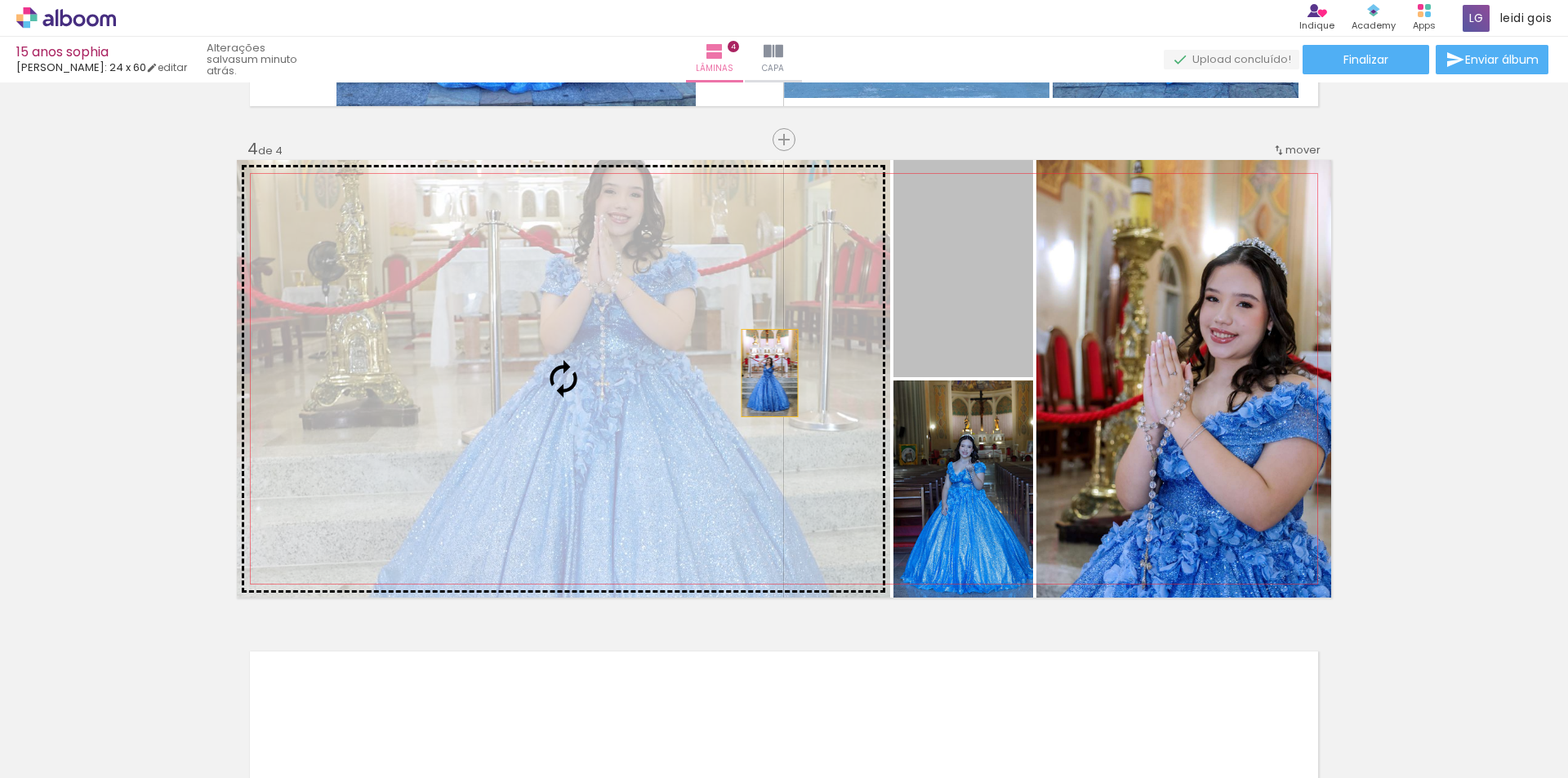
drag, startPoint x: 948, startPoint y: 299, endPoint x: 655, endPoint y: 401, distance: 310.2
click at [0, 0] on slot at bounding box center [0, 0] width 0 height 0
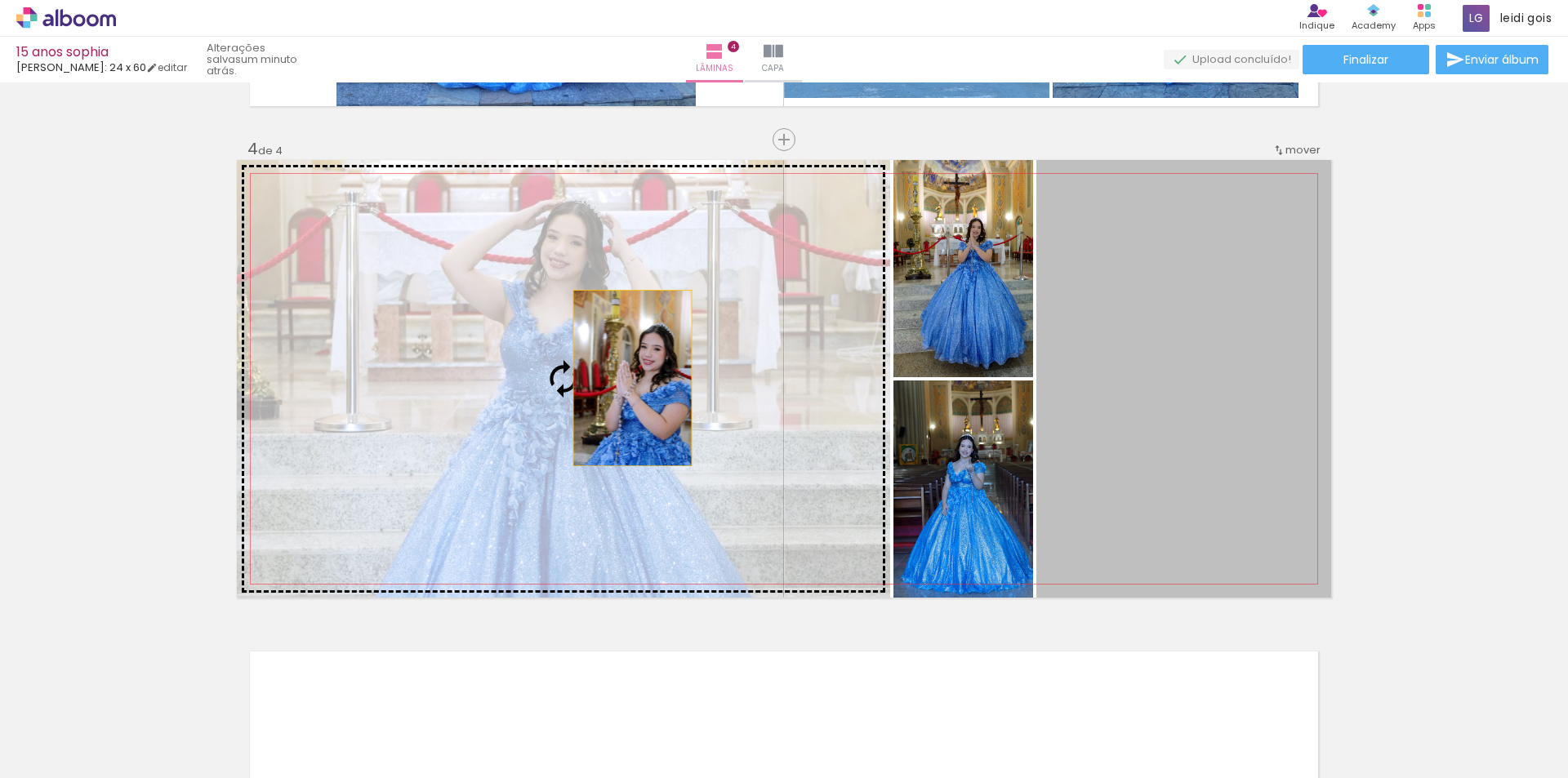
drag, startPoint x: 1170, startPoint y: 361, endPoint x: 590, endPoint y: 381, distance: 580.3
click at [0, 0] on slot at bounding box center [0, 0] width 0 height 0
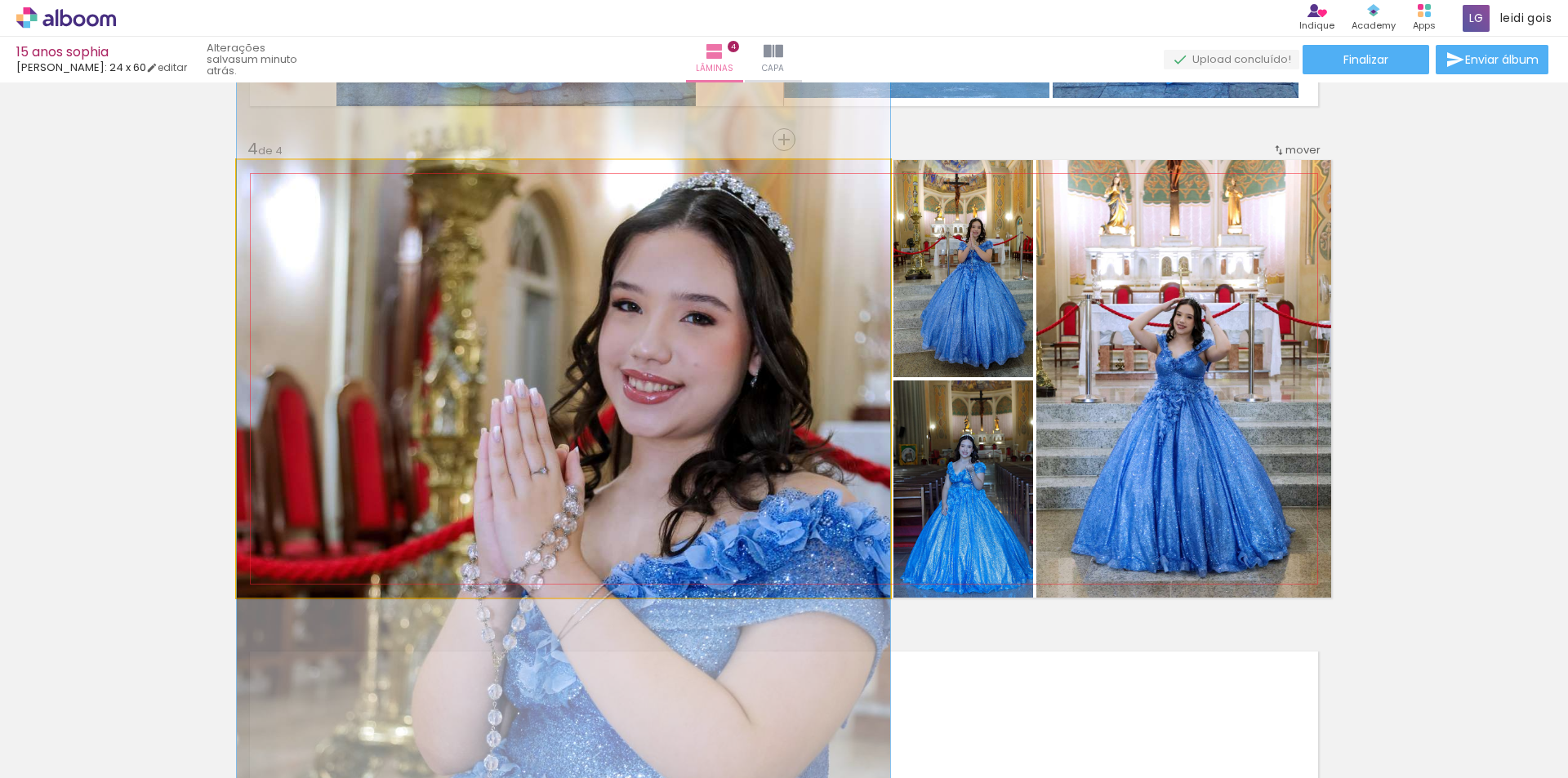
drag, startPoint x: 715, startPoint y: 321, endPoint x: 677, endPoint y: 425, distance: 110.7
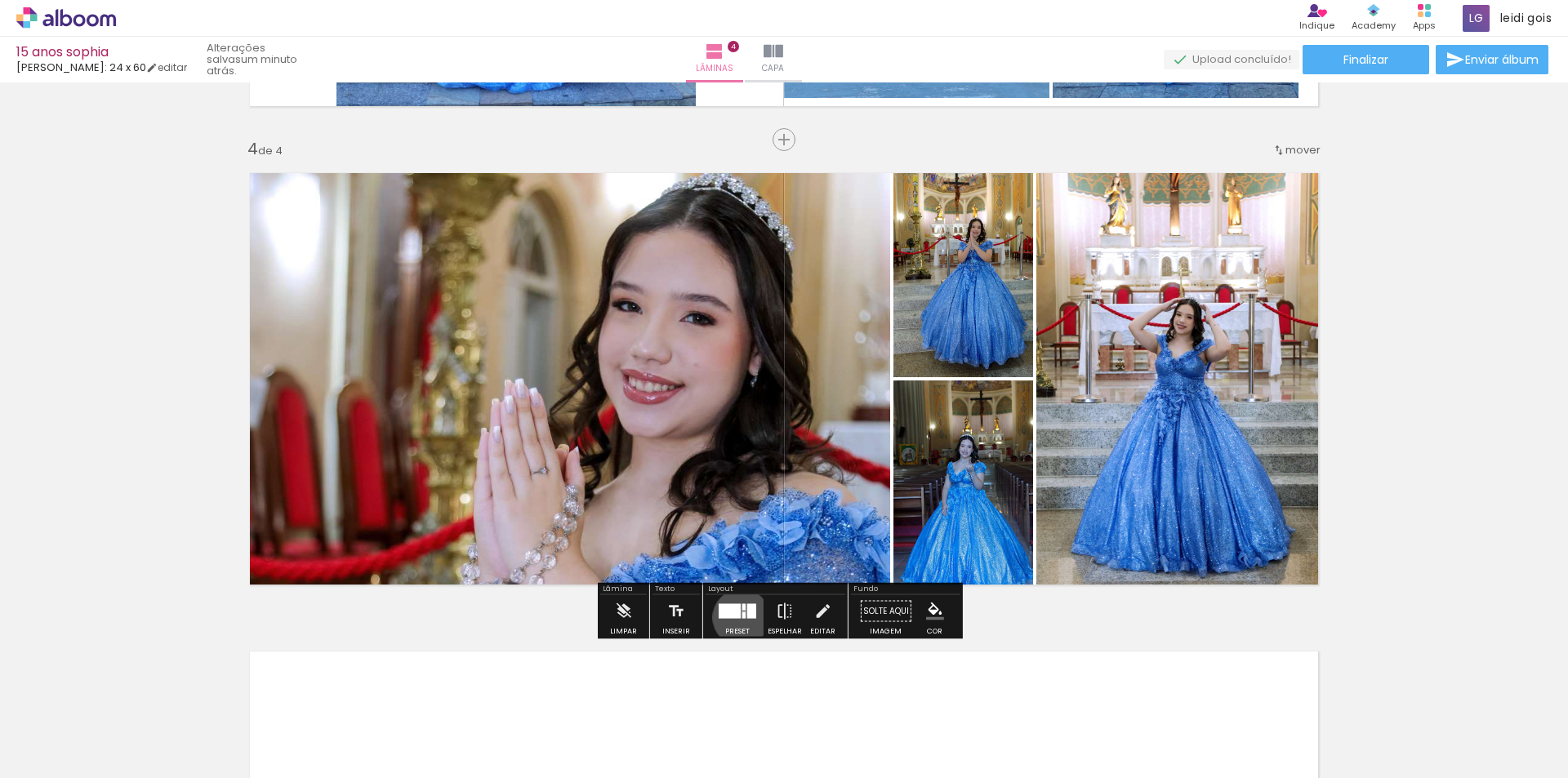
click at [737, 617] on quentale-layouter at bounding box center [737, 612] width 37 height 15
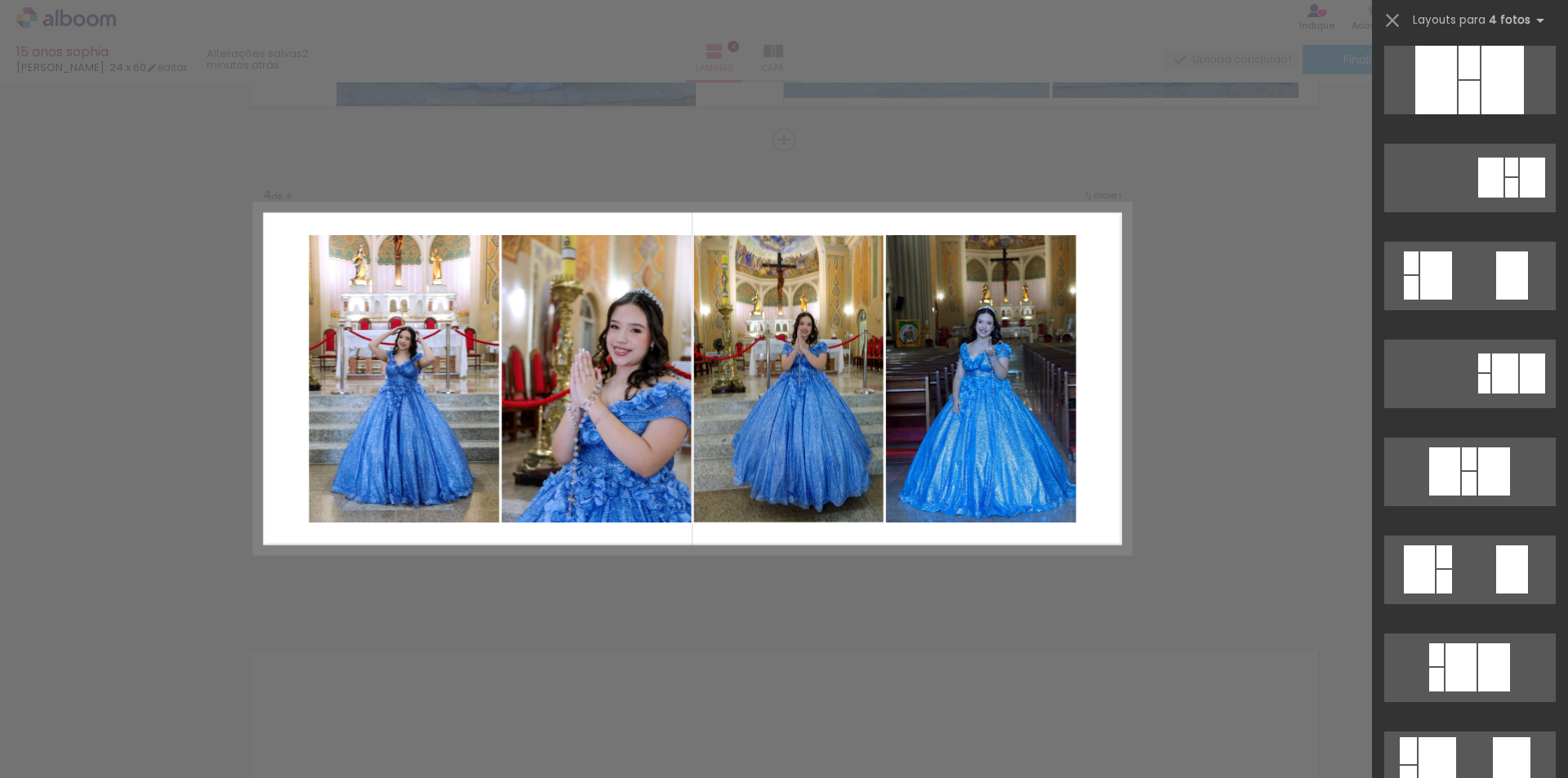
scroll to position [0, 0]
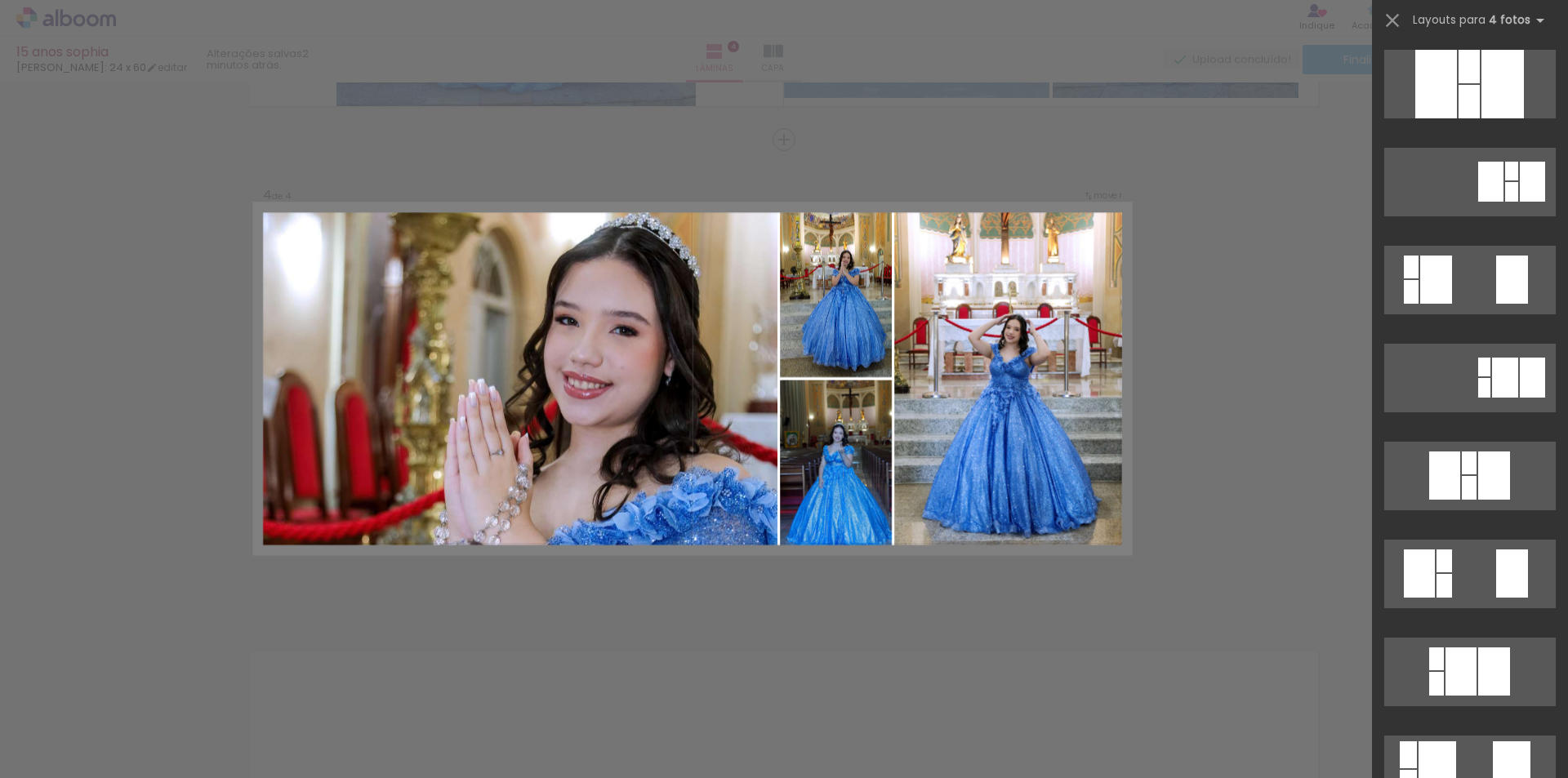
click at [705, 465] on quentale-photo at bounding box center [517, 379] width 523 height 350
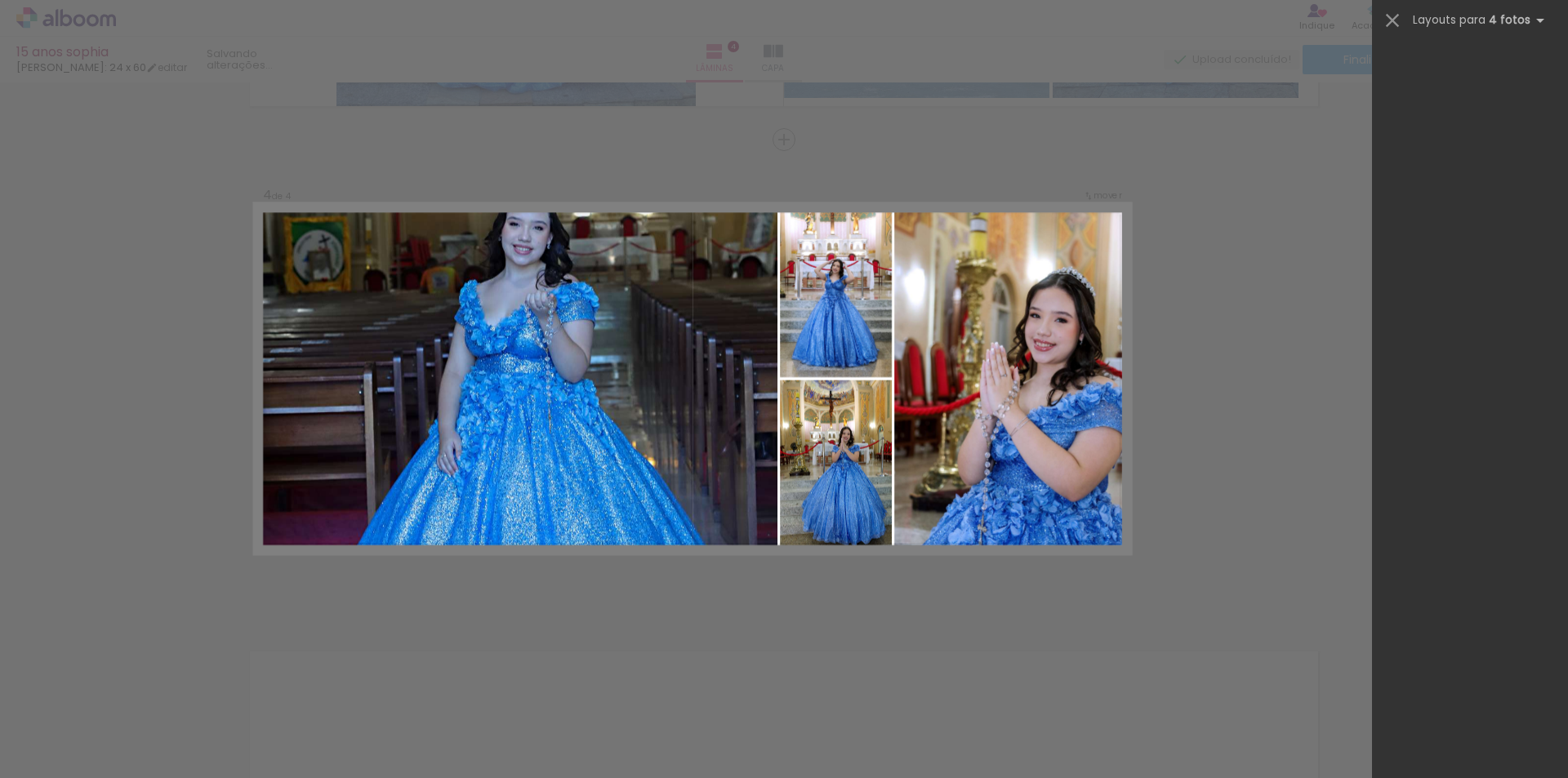
scroll to position [7448, 0]
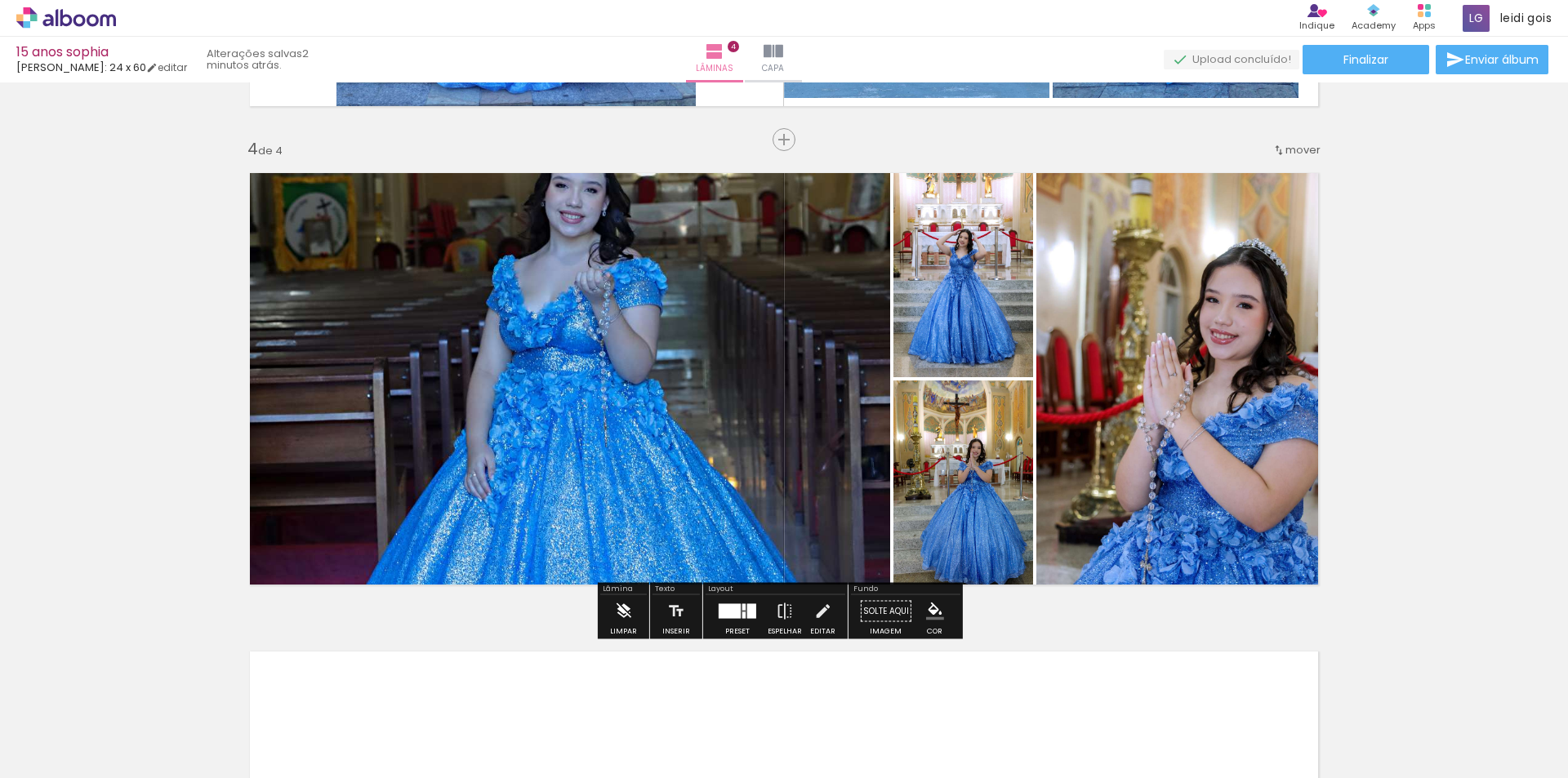
click at [629, 625] on iron-icon at bounding box center [623, 612] width 18 height 33
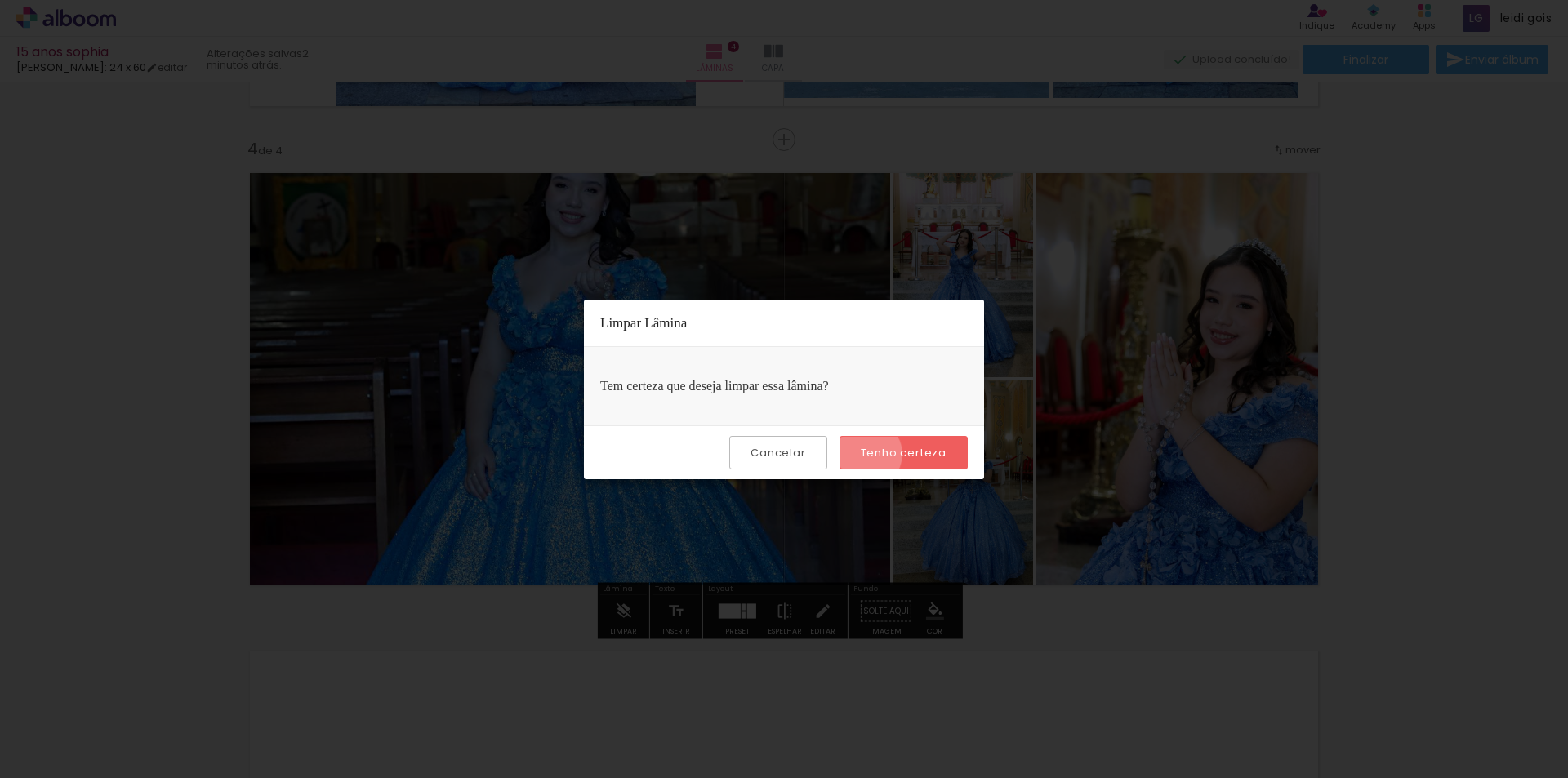
click at [0, 0] on slot "Tenho certeza" at bounding box center [0, 0] width 0 height 0
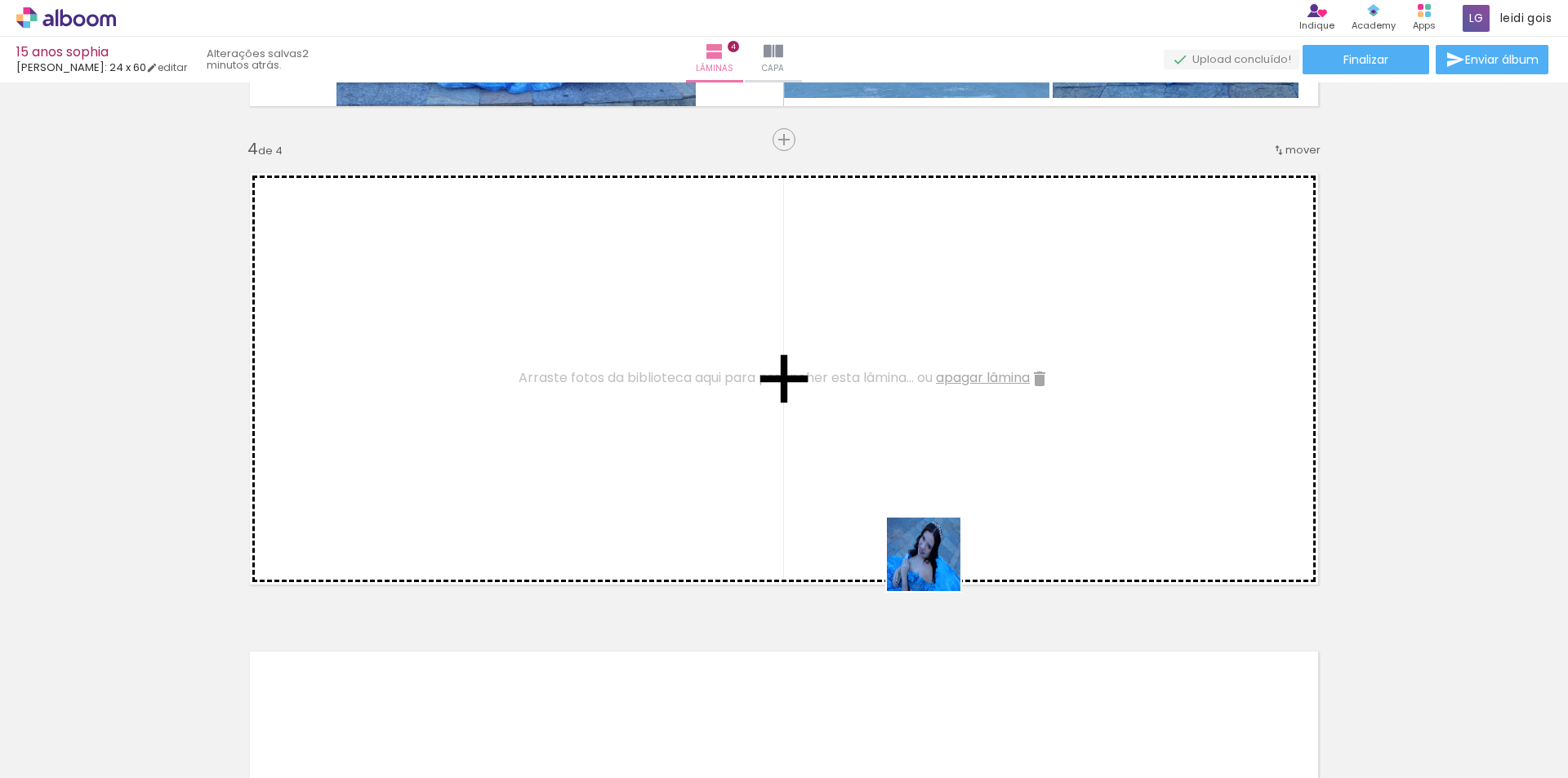
drag, startPoint x: 917, startPoint y: 728, endPoint x: 956, endPoint y: 448, distance: 282.7
click at [956, 448] on quentale-workspace at bounding box center [784, 389] width 1568 height 778
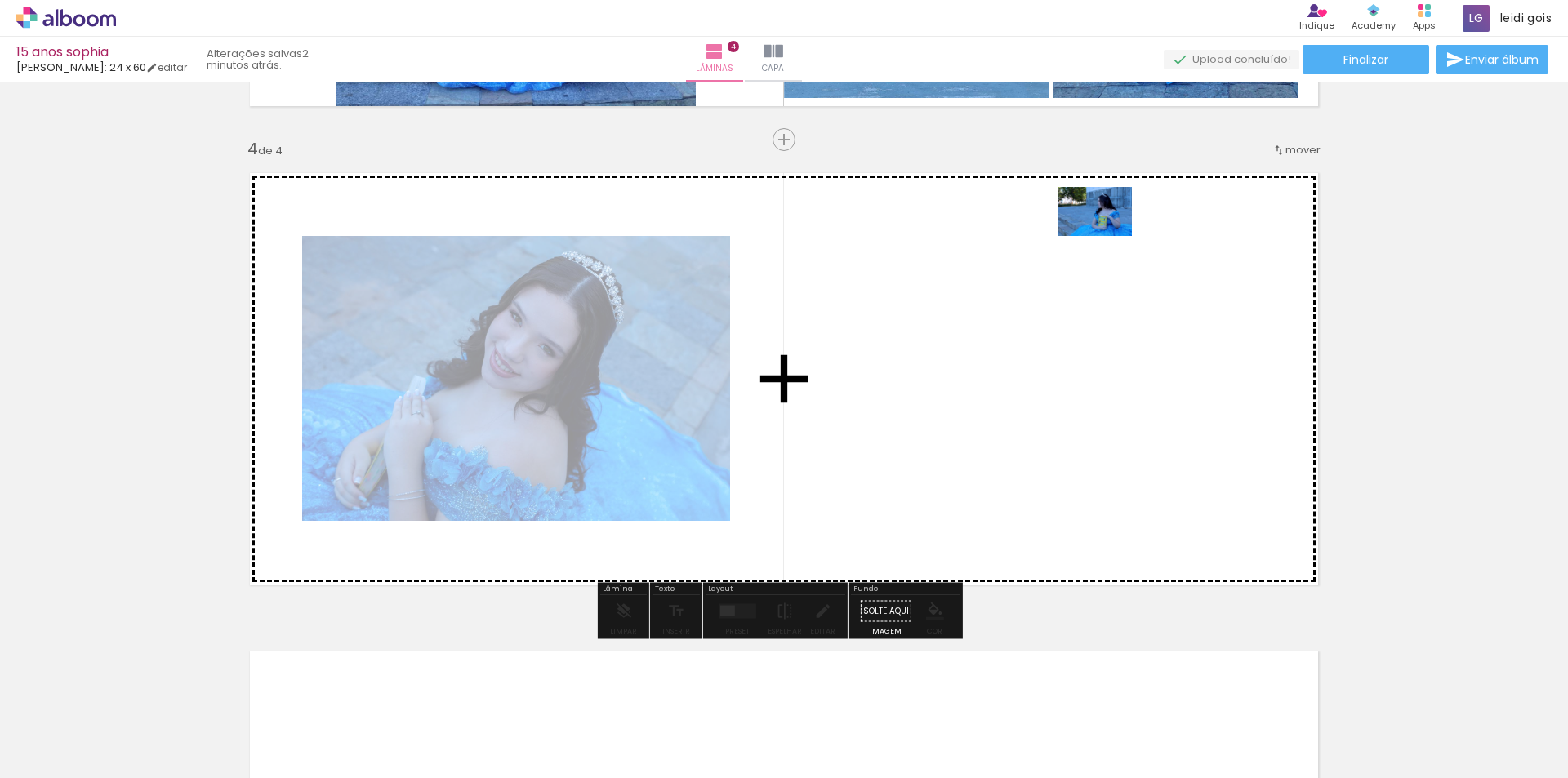
drag, startPoint x: 833, startPoint y: 725, endPoint x: 1108, endPoint y: 236, distance: 561.0
click at [1108, 236] on quentale-workspace at bounding box center [784, 389] width 1568 height 778
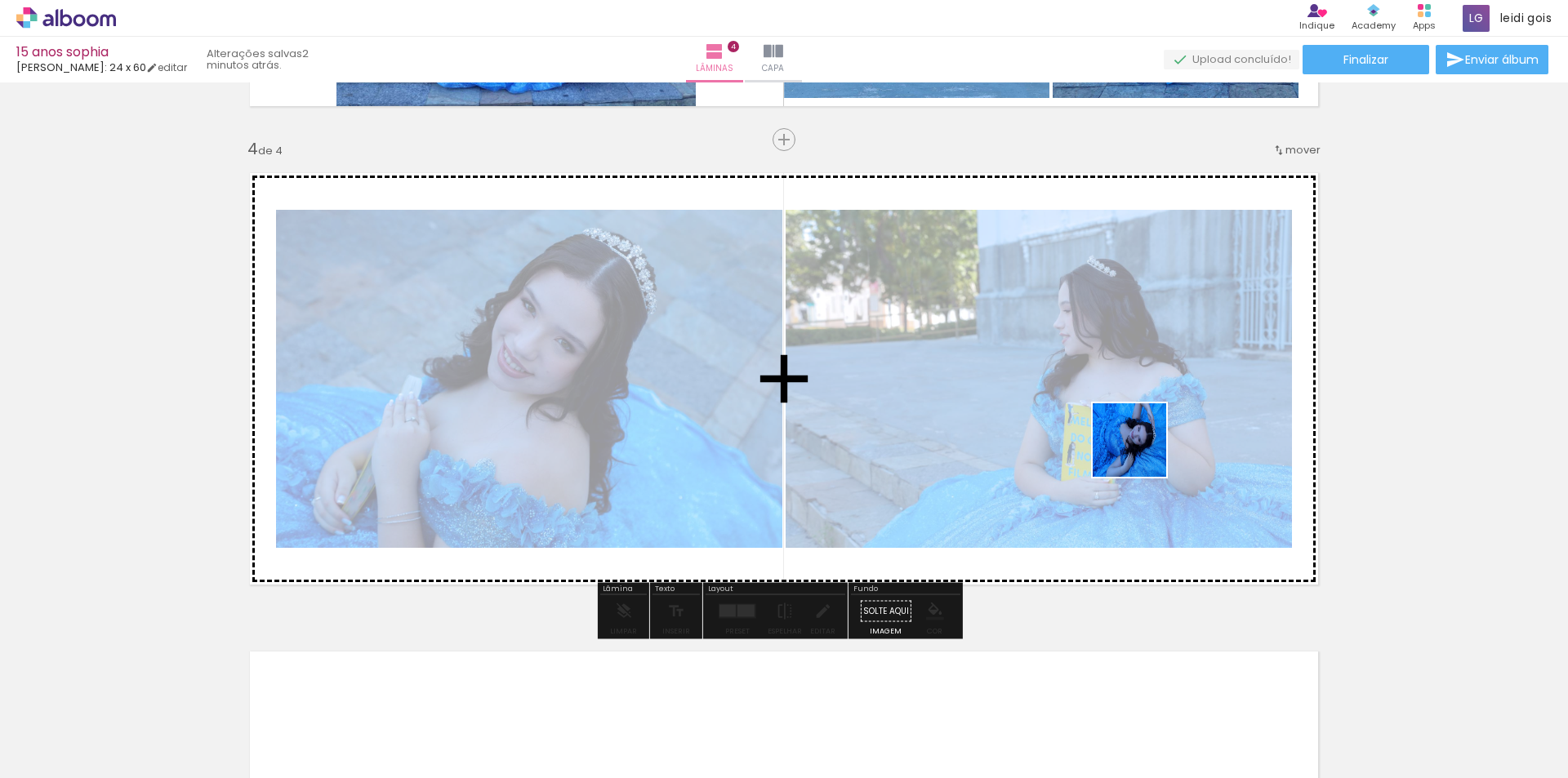
drag, startPoint x: 1126, startPoint y: 712, endPoint x: 1142, endPoint y: 450, distance: 262.5
click at [1142, 450] on quentale-workspace at bounding box center [784, 389] width 1568 height 778
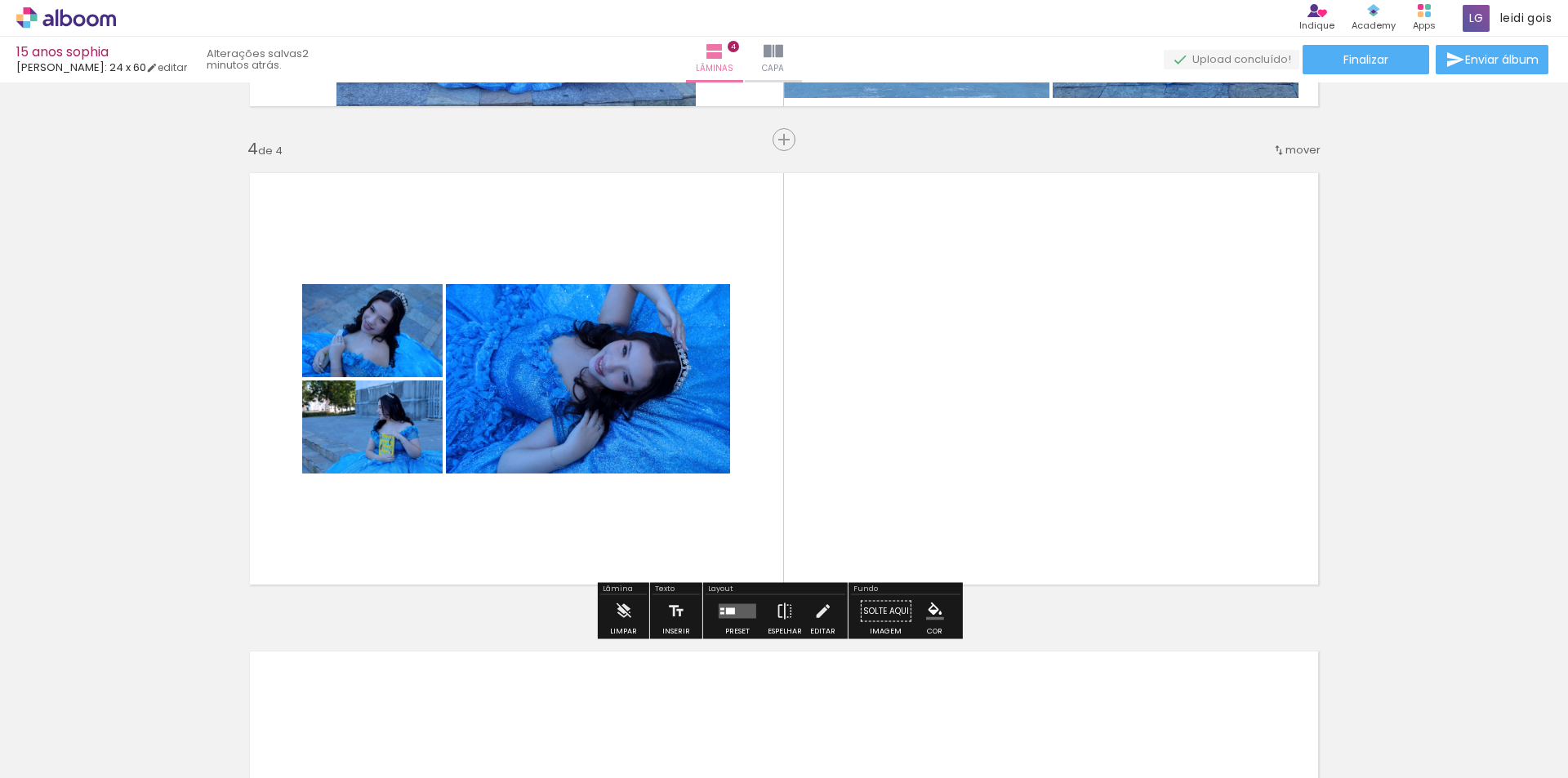
click at [735, 610] on quentale-layouter at bounding box center [737, 612] width 37 height 15
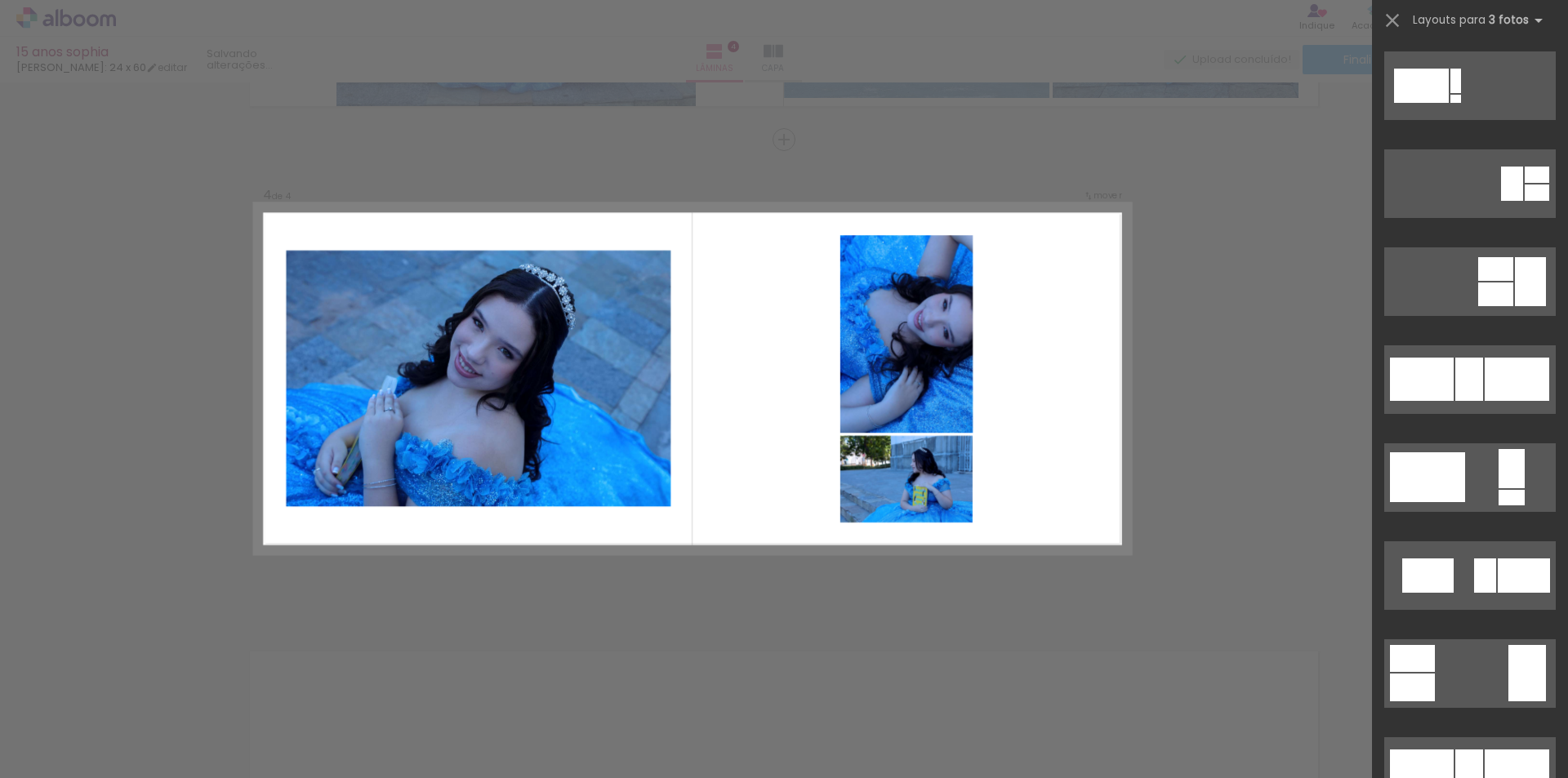
scroll to position [6615, 0]
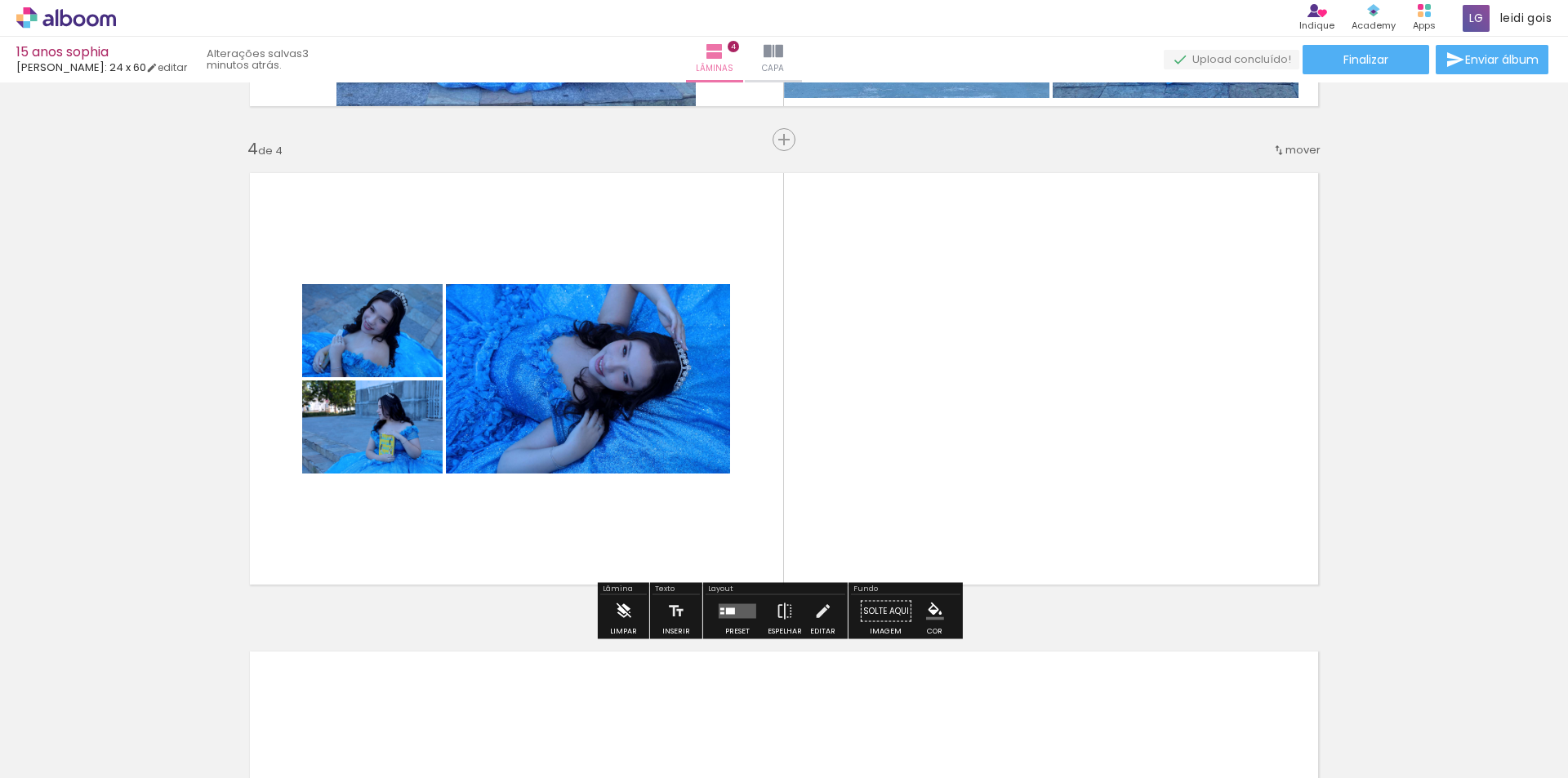
click at [621, 624] on iron-icon at bounding box center [623, 612] width 18 height 33
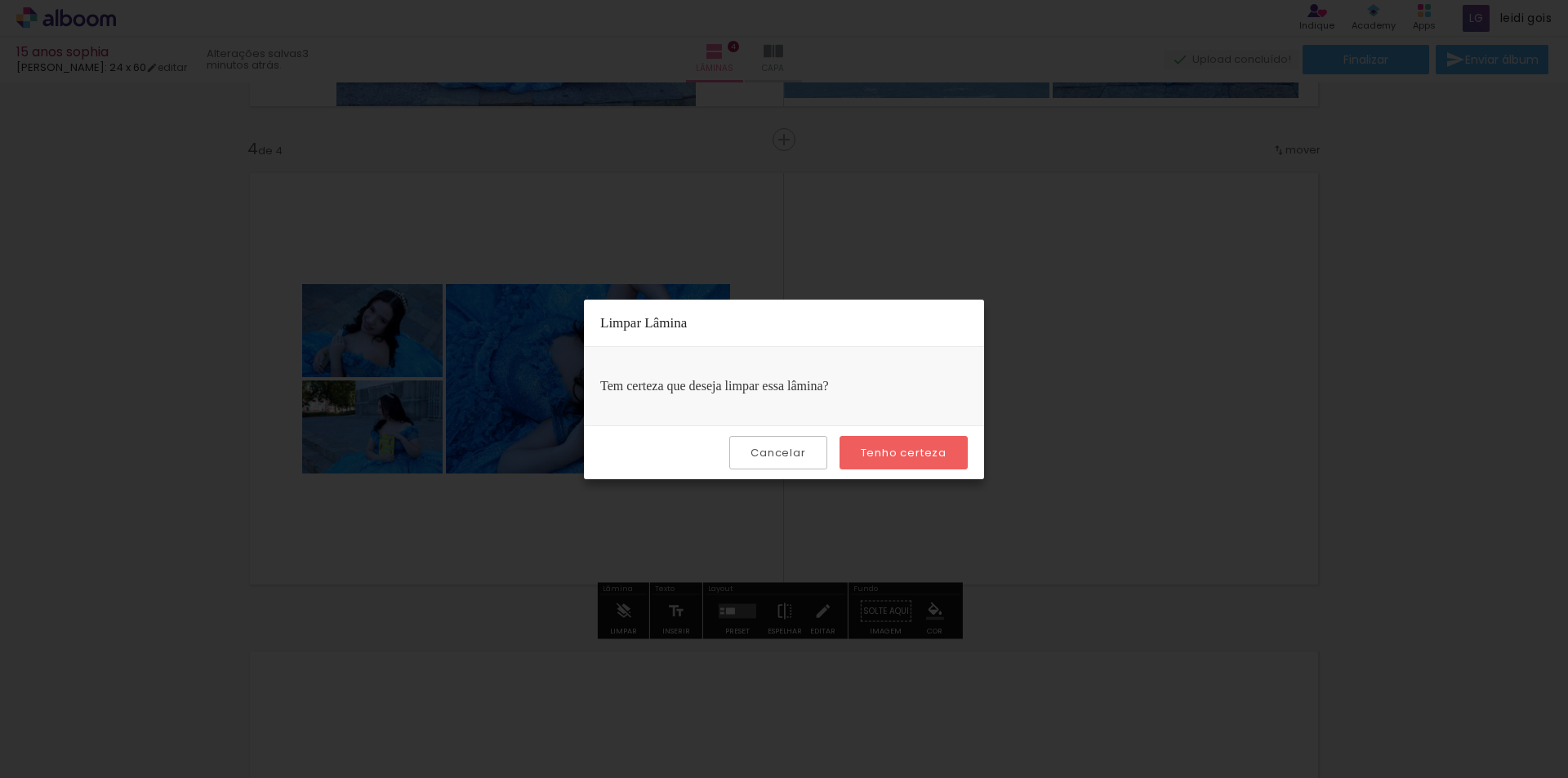
click at [0, 0] on slot "Tenho certeza" at bounding box center [0, 0] width 0 height 0
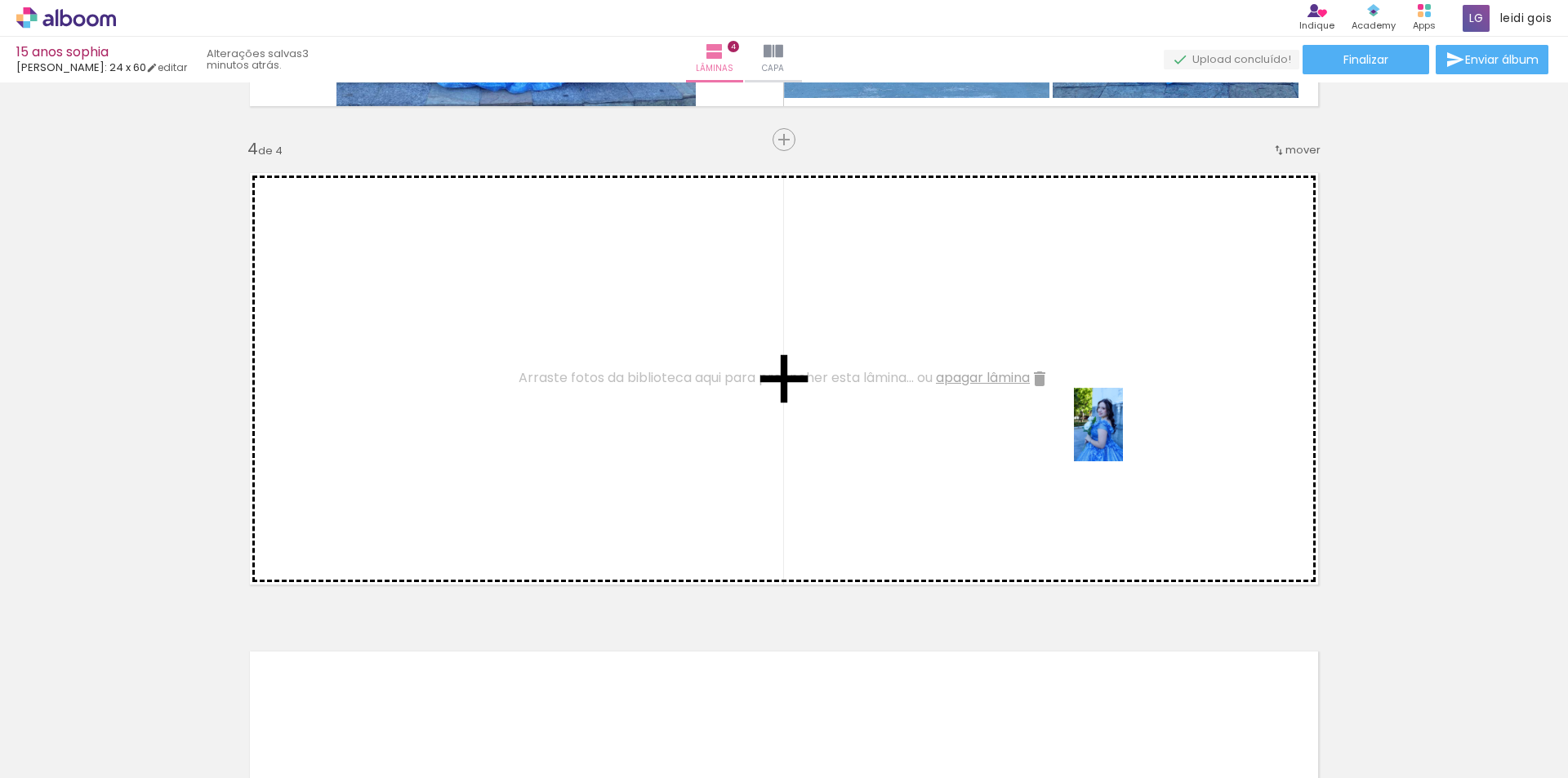
drag, startPoint x: 1203, startPoint y: 714, endPoint x: 1123, endPoint y: 437, distance: 288.3
click at [1123, 437] on quentale-workspace at bounding box center [784, 389] width 1568 height 778
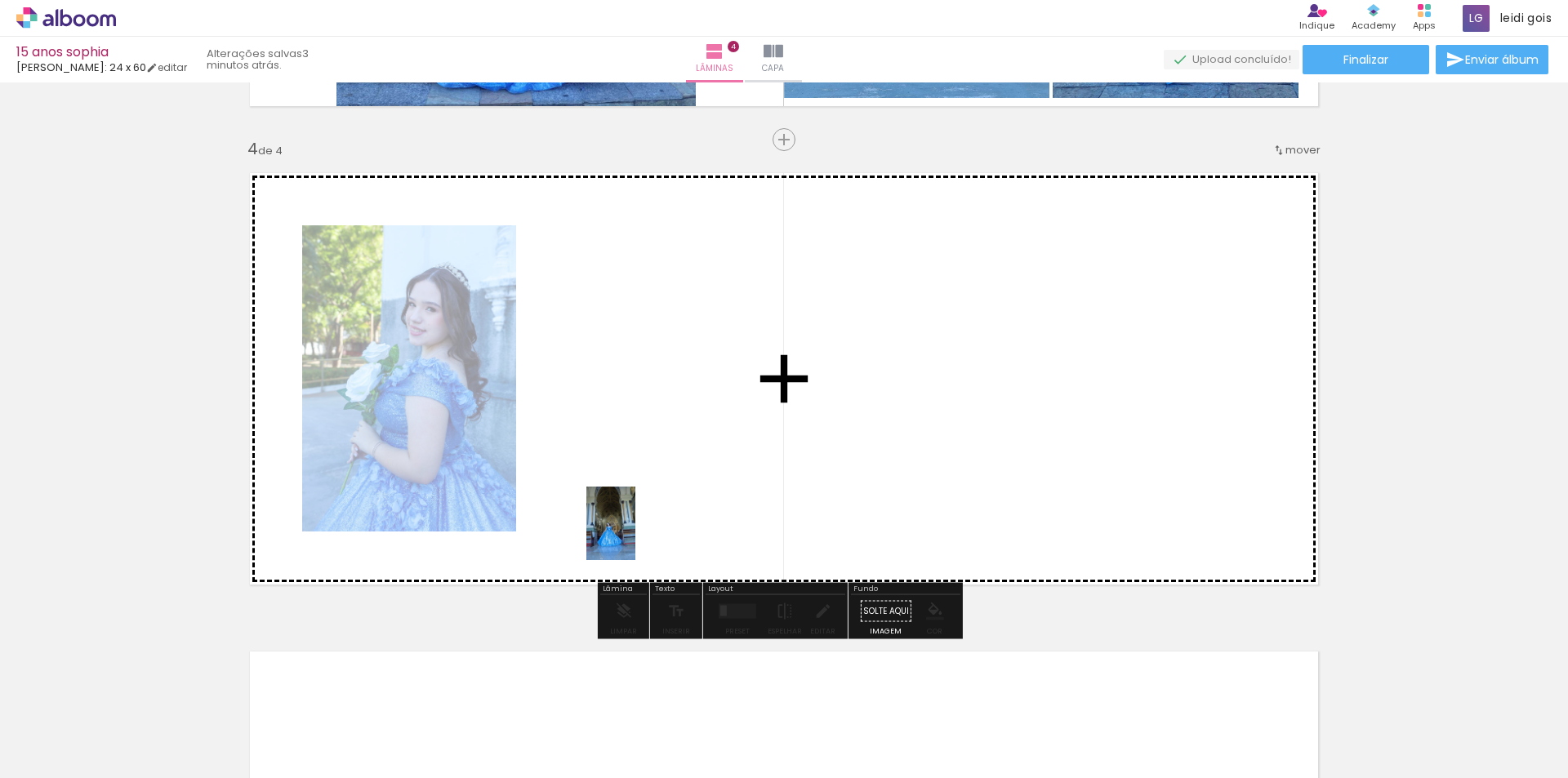
drag, startPoint x: 385, startPoint y: 711, endPoint x: 636, endPoint y: 536, distance: 306.0
click at [636, 536] on quentale-workspace at bounding box center [784, 389] width 1568 height 778
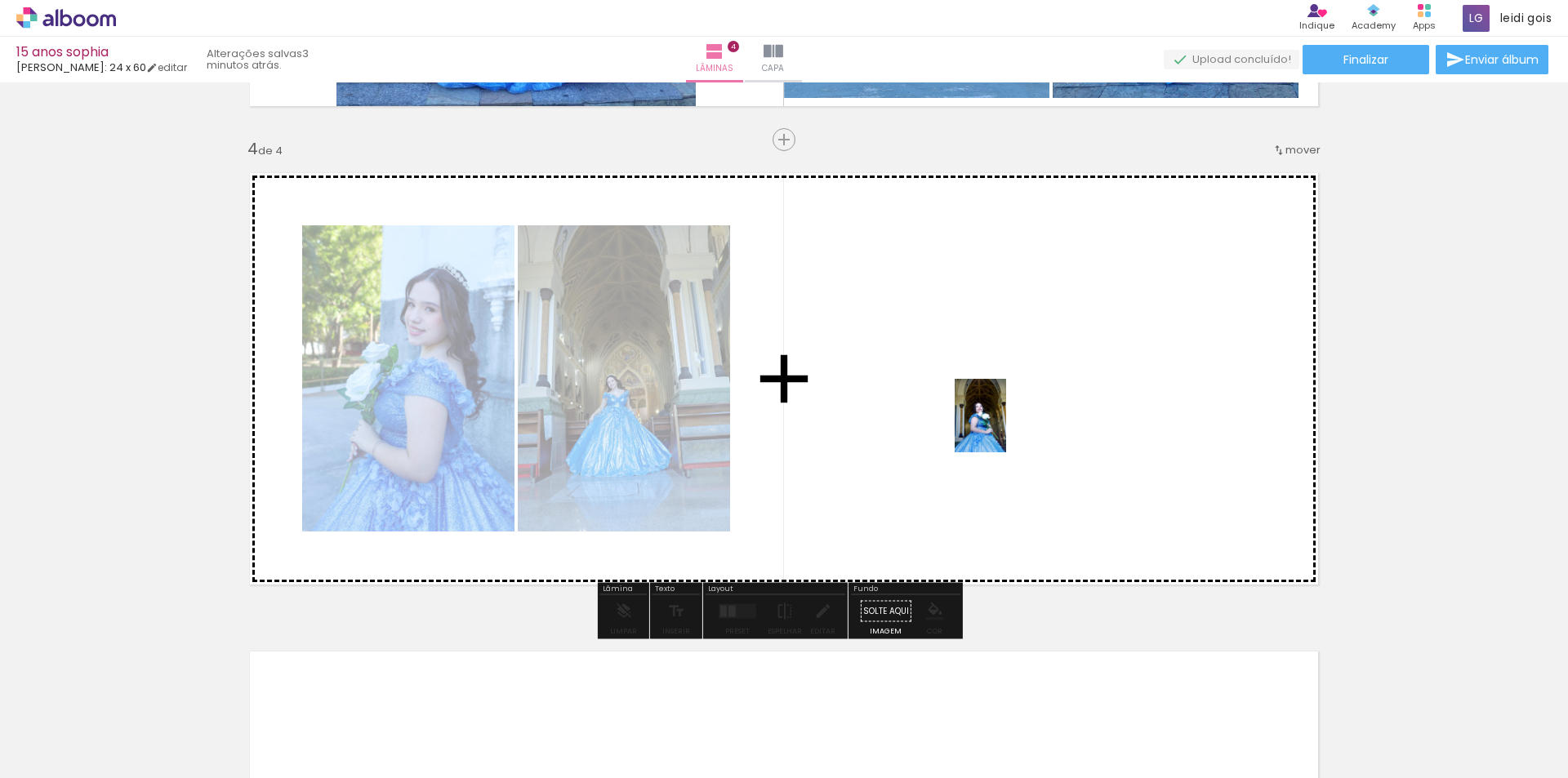
drag, startPoint x: 1299, startPoint y: 715, endPoint x: 1004, endPoint y: 428, distance: 411.6
click at [1004, 428] on quentale-workspace at bounding box center [784, 389] width 1568 height 778
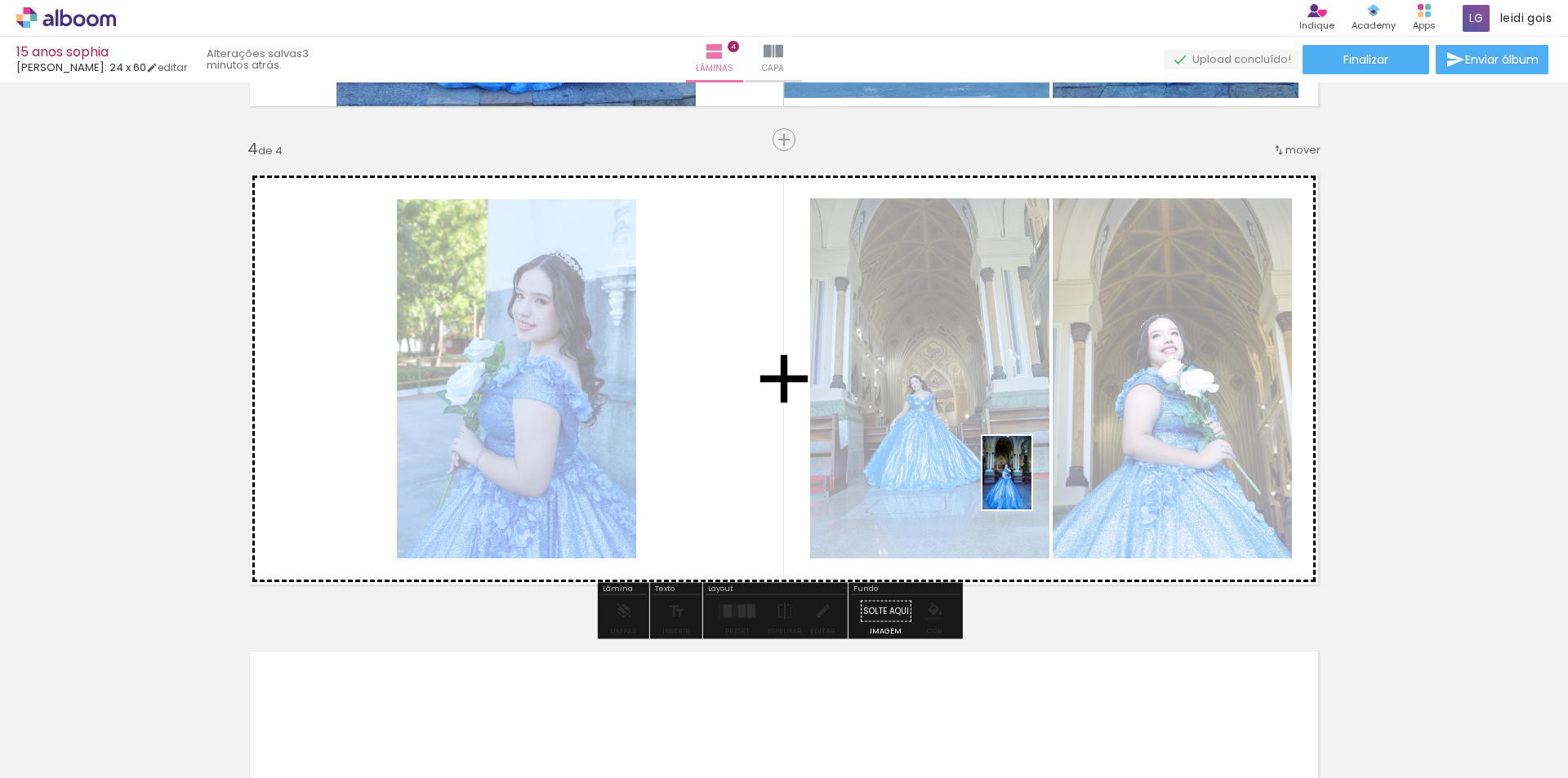
drag, startPoint x: 1376, startPoint y: 734, endPoint x: 1031, endPoint y: 484, distance: 426.1
click at [1031, 484] on quentale-workspace at bounding box center [784, 389] width 1568 height 778
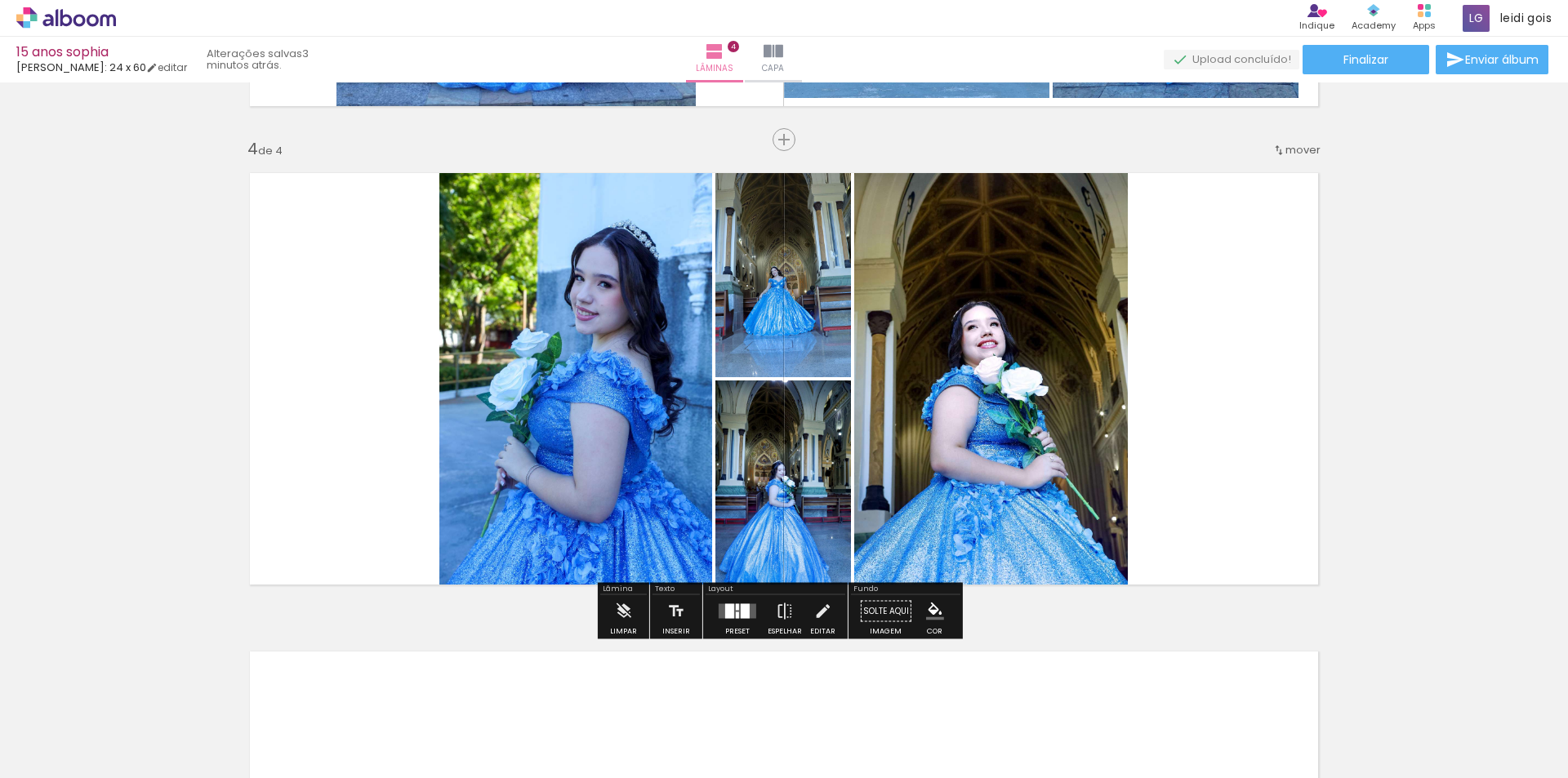
click at [740, 622] on div at bounding box center [737, 612] width 44 height 33
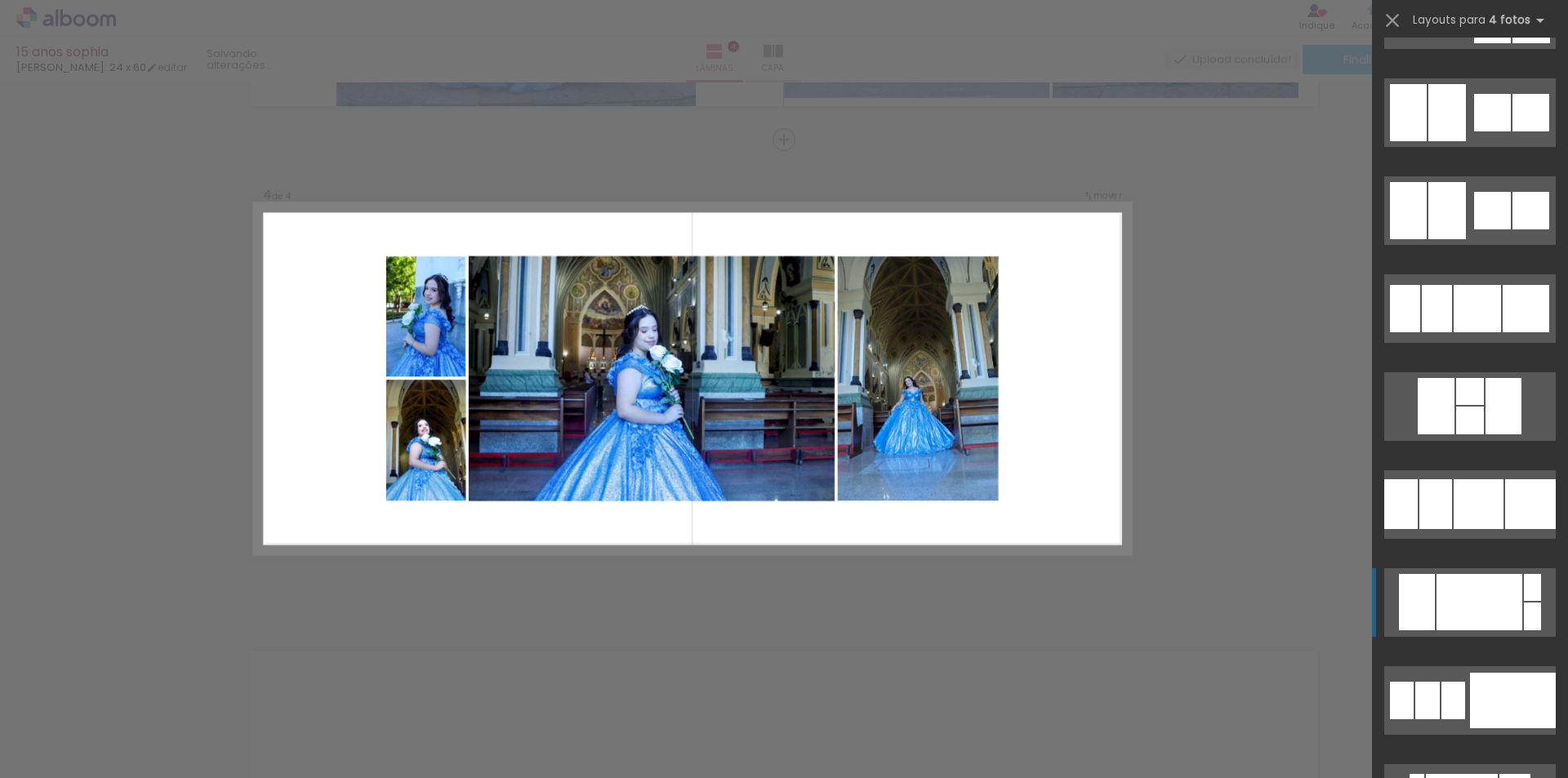
scroll to position [4655, 0]
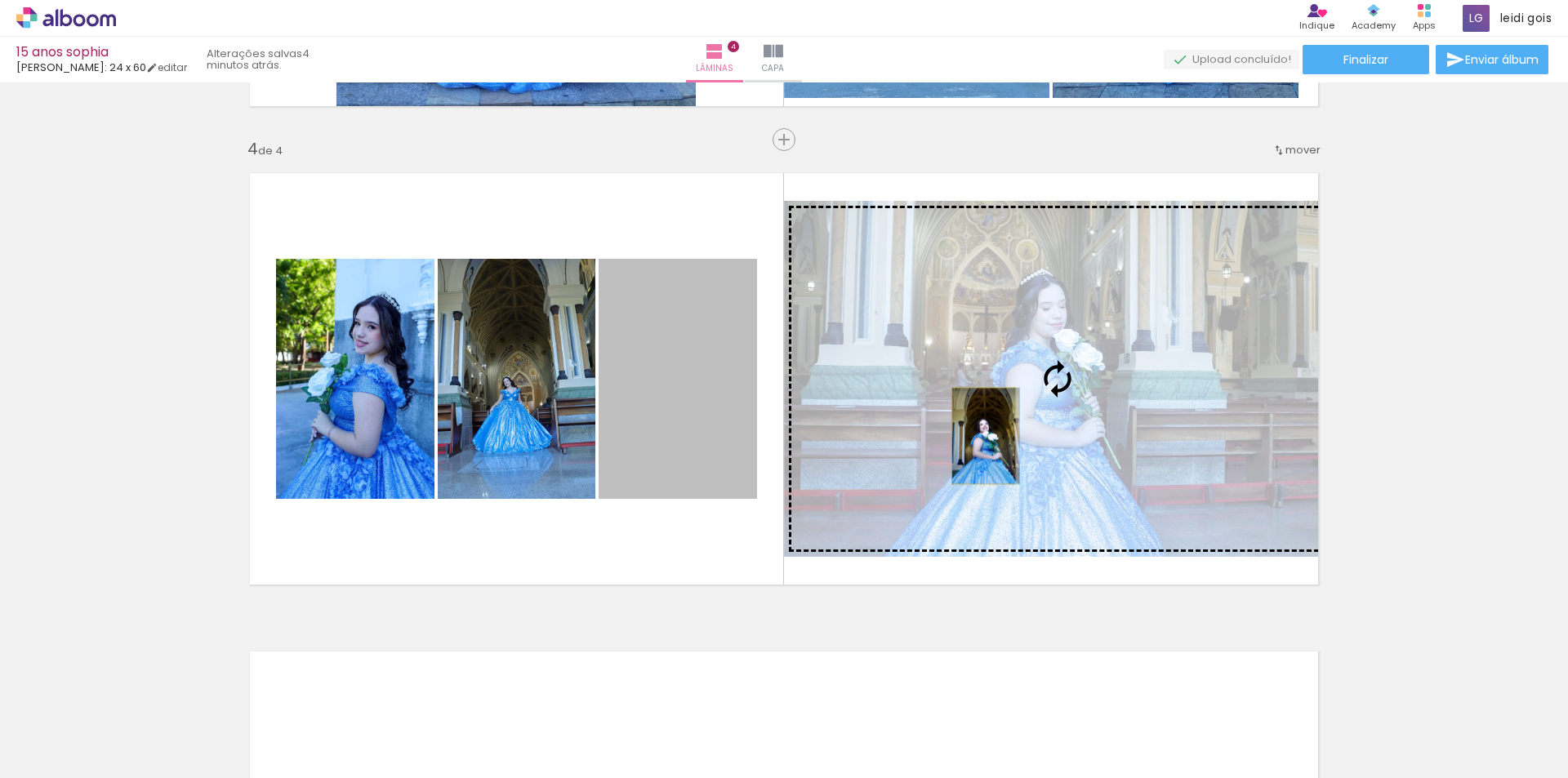
drag, startPoint x: 685, startPoint y: 425, endPoint x: 978, endPoint y: 436, distance: 293.2
click at [0, 0] on slot at bounding box center [0, 0] width 0 height 0
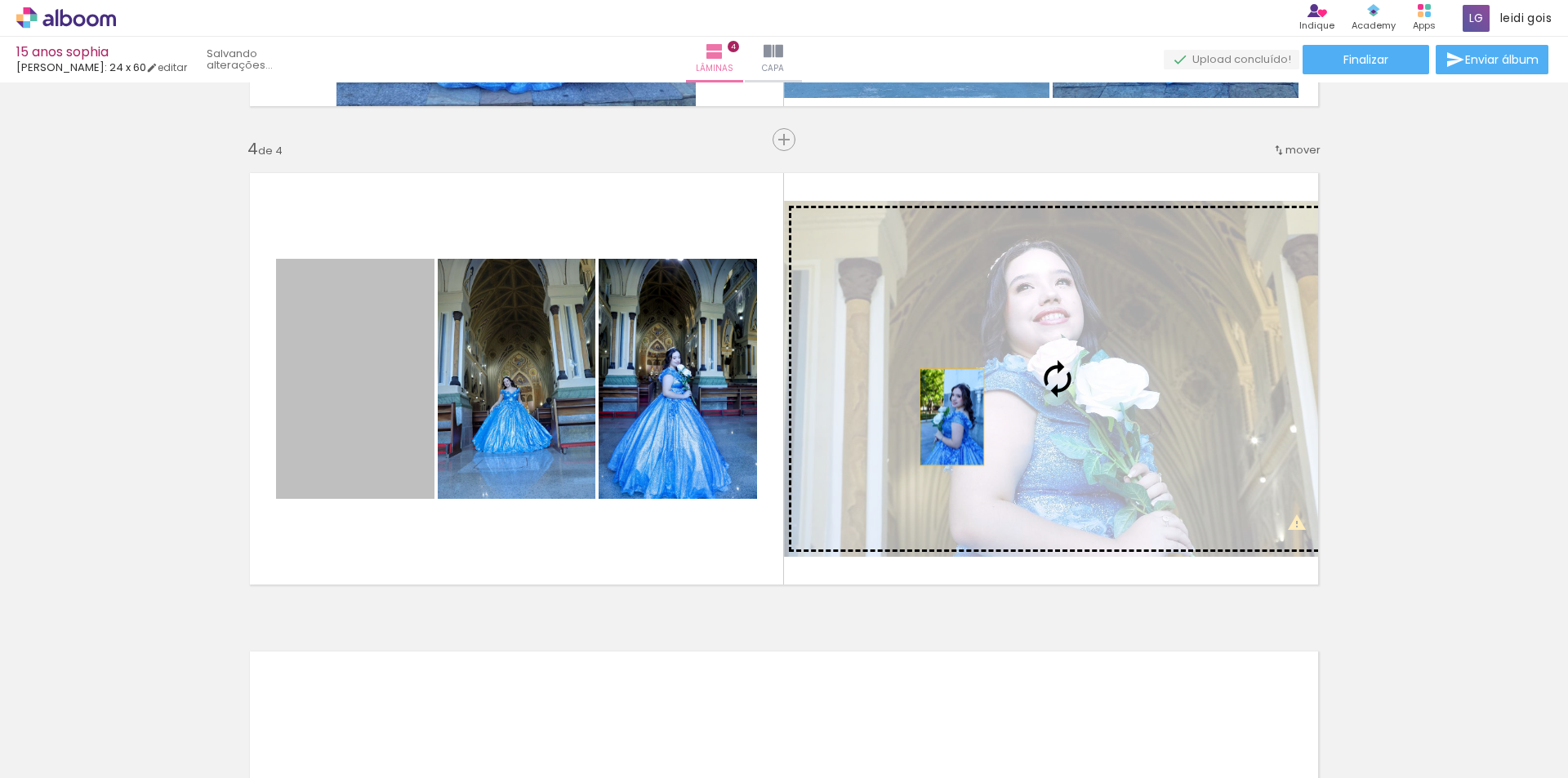
drag, startPoint x: 440, startPoint y: 381, endPoint x: 1000, endPoint y: 420, distance: 561.4
click at [0, 0] on slot at bounding box center [0, 0] width 0 height 0
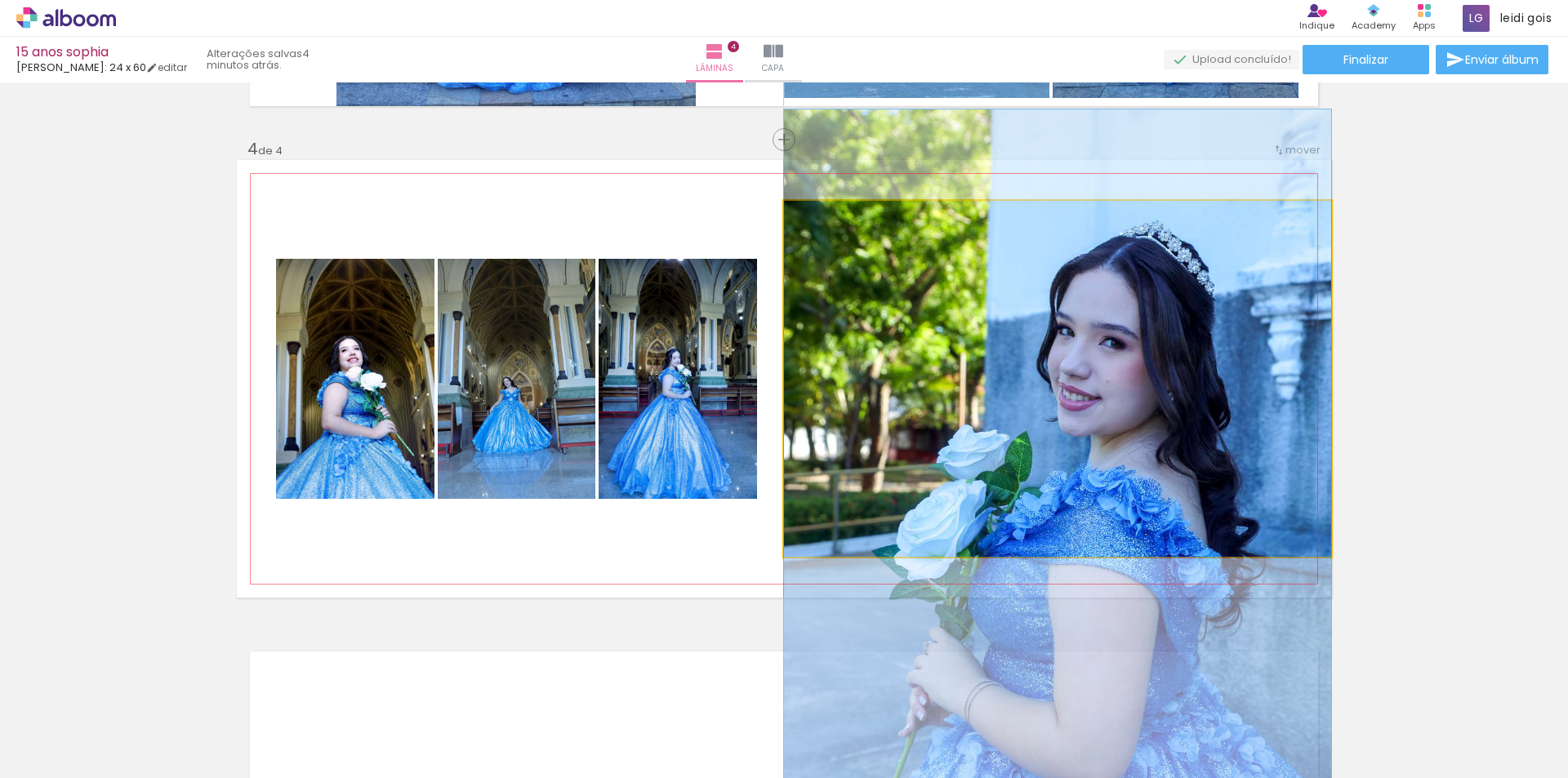
drag, startPoint x: 1120, startPoint y: 350, endPoint x: 1103, endPoint y: 484, distance: 135.1
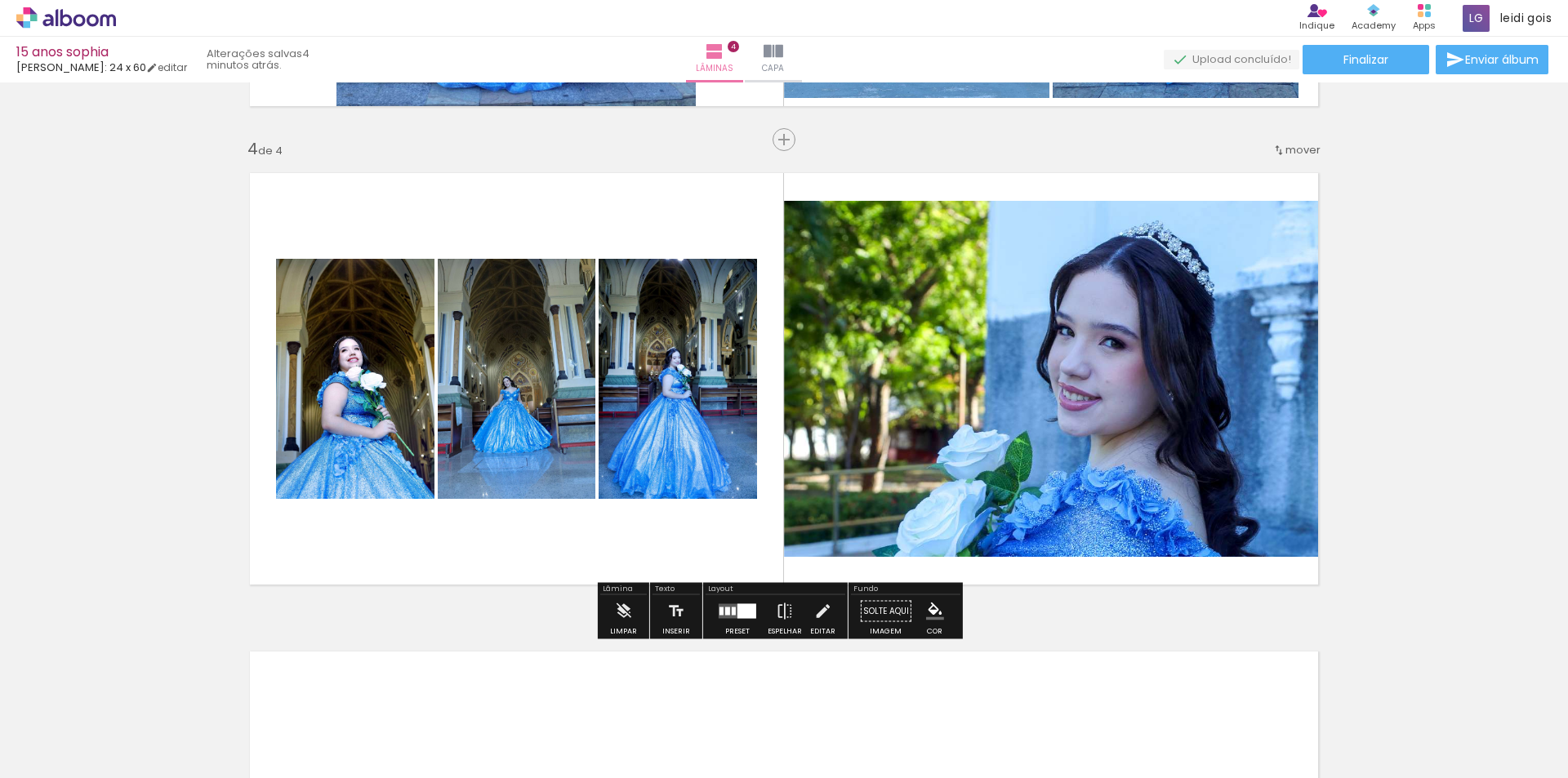
click at [737, 614] on div at bounding box center [746, 612] width 19 height 15
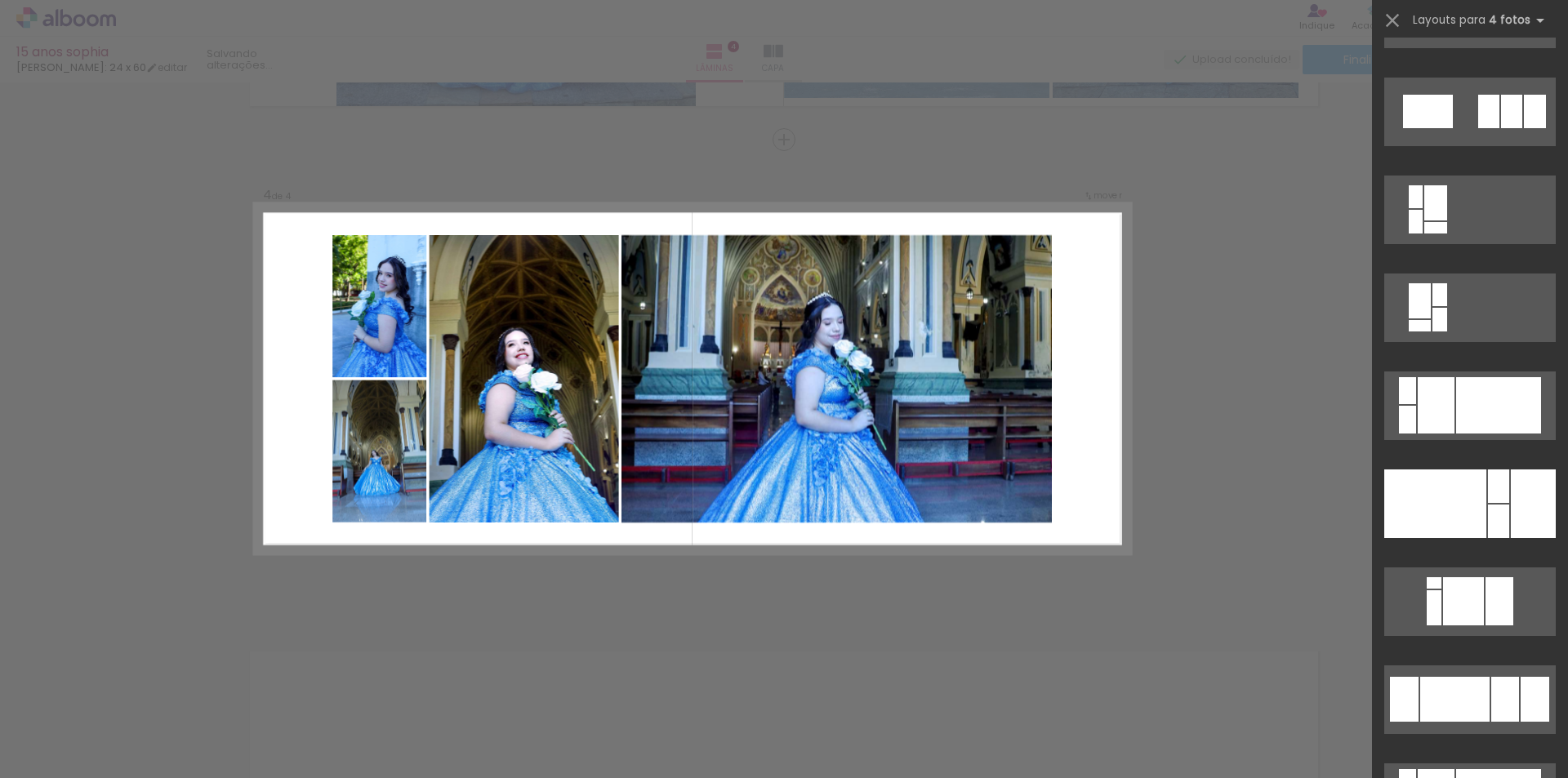
scroll to position [7873, 0]
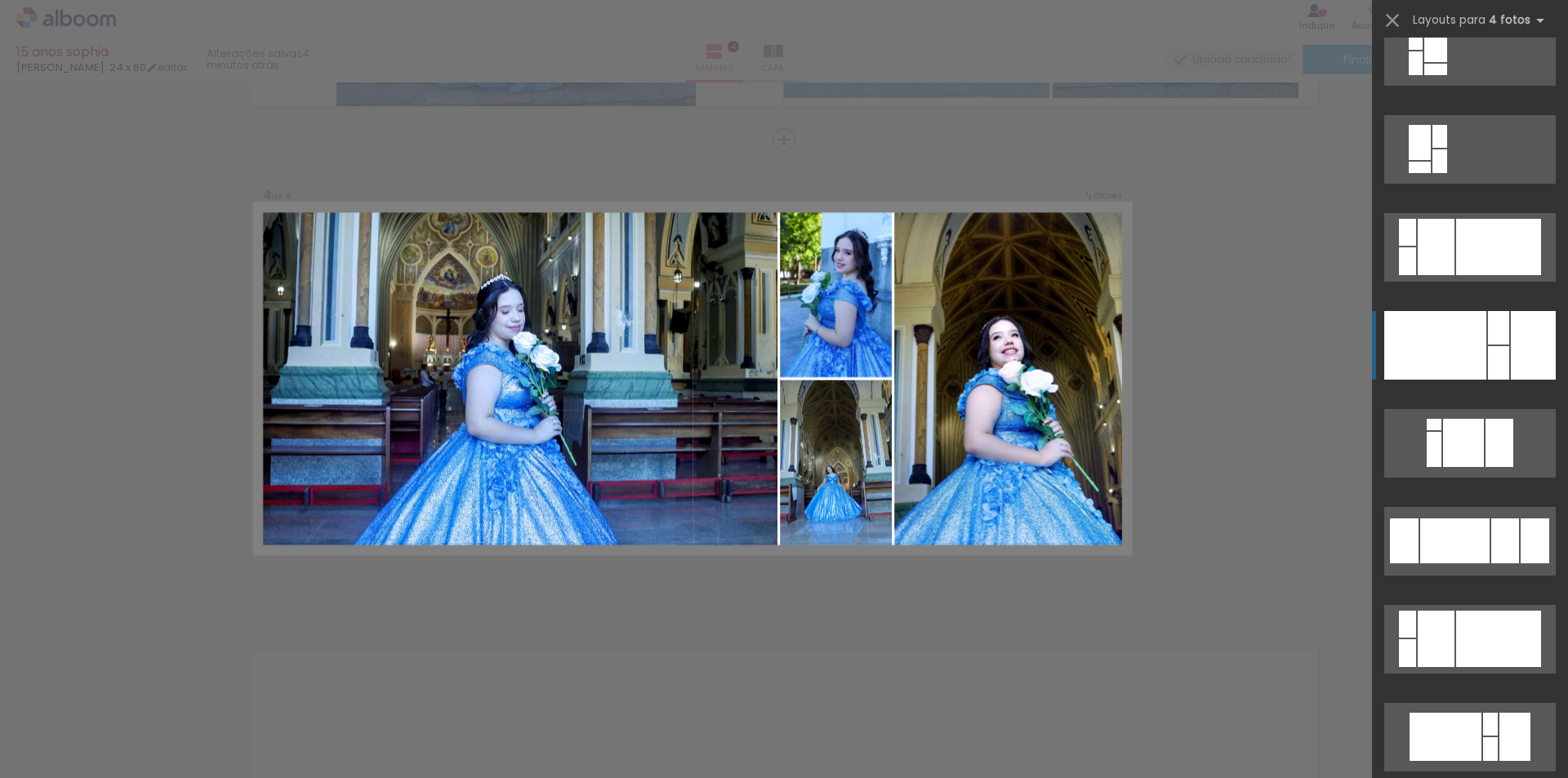
click at [1448, 372] on div at bounding box center [1435, 346] width 102 height 69
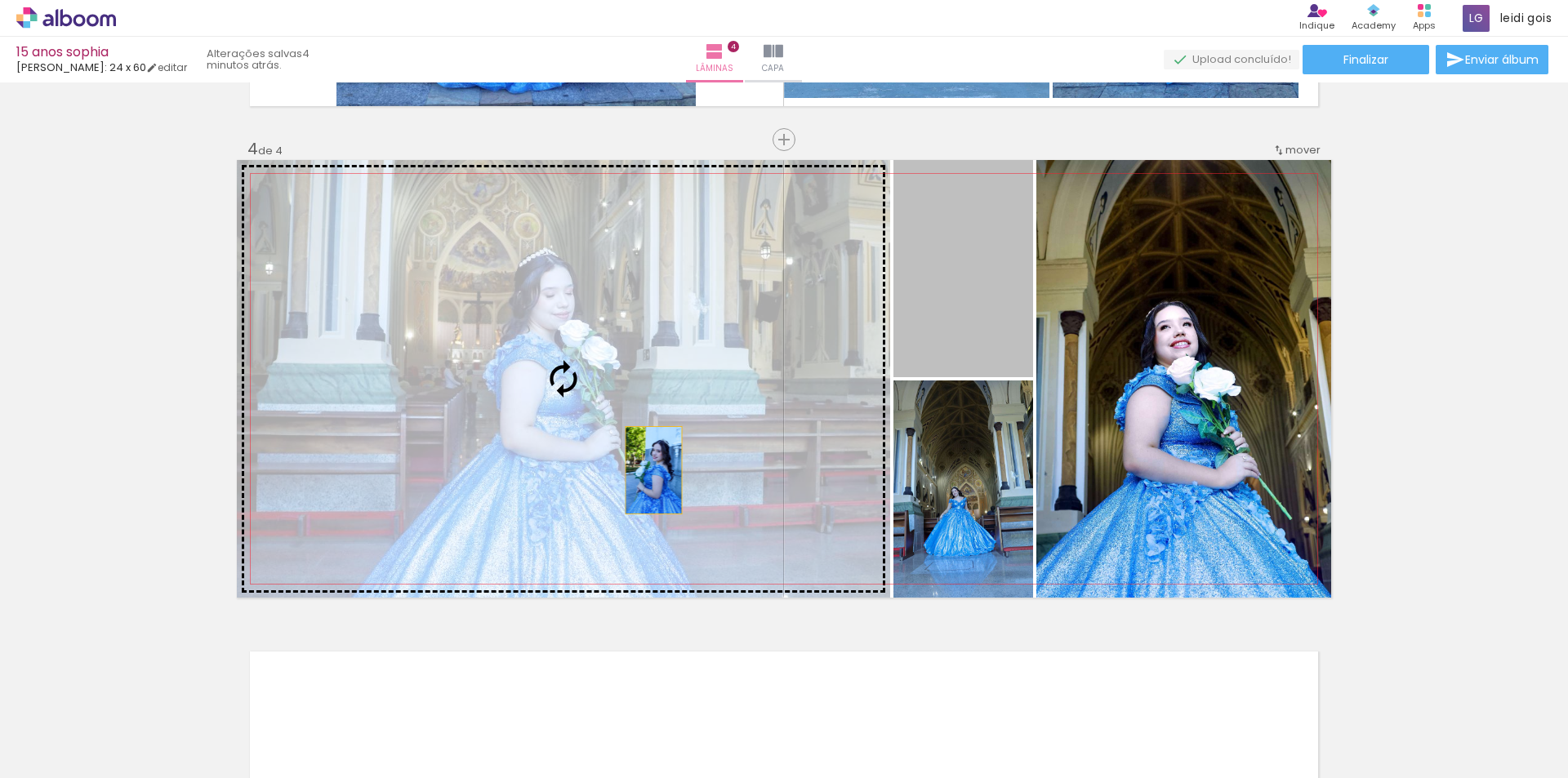
drag, startPoint x: 992, startPoint y: 346, endPoint x: 647, endPoint y: 470, distance: 366.6
click at [0, 0] on slot at bounding box center [0, 0] width 0 height 0
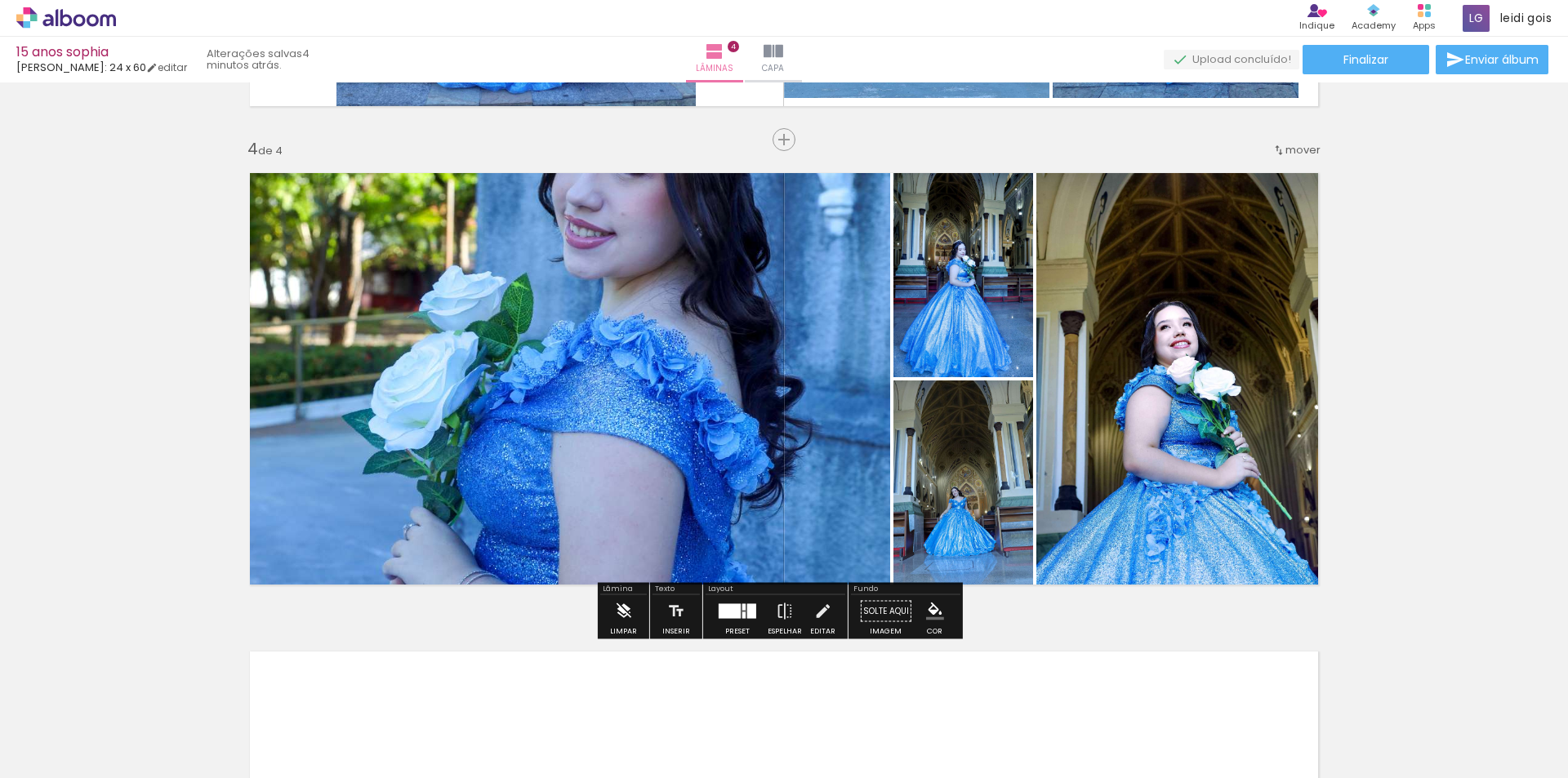
click at [622, 623] on iron-icon at bounding box center [623, 612] width 18 height 33
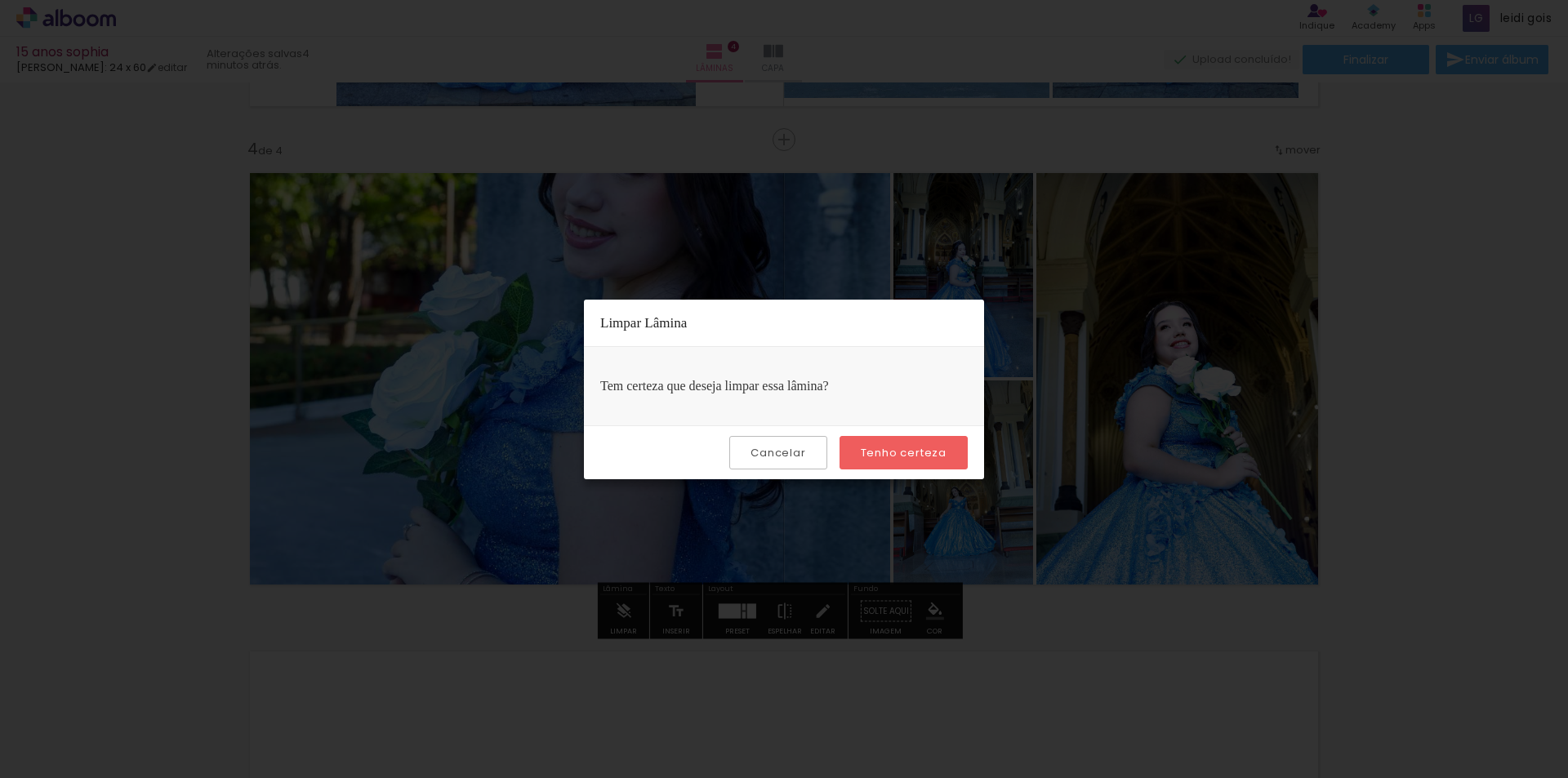
click at [0, 0] on slot "Tenho certeza" at bounding box center [0, 0] width 0 height 0
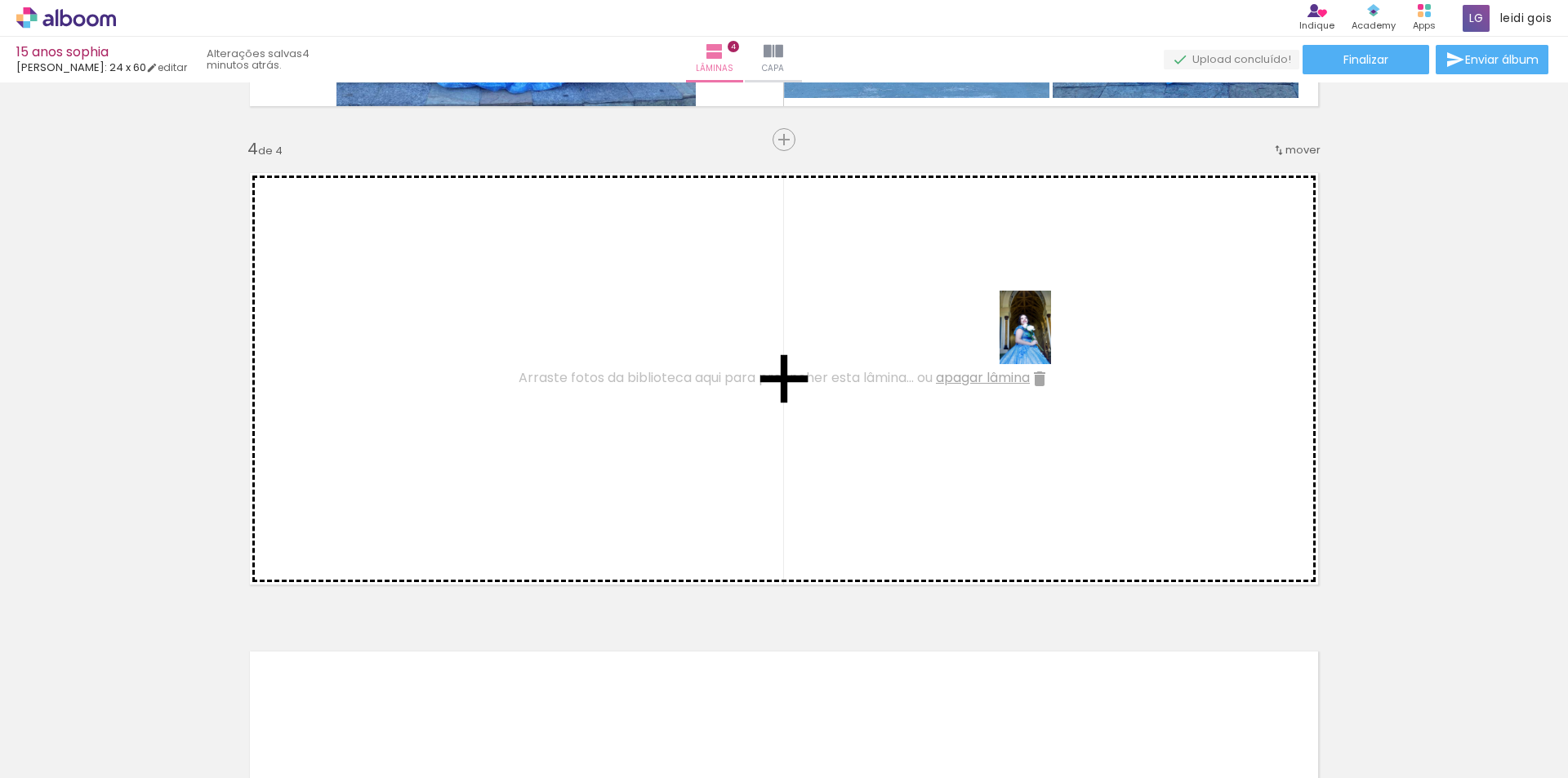
drag, startPoint x: 1303, startPoint y: 734, endPoint x: 1049, endPoint y: 340, distance: 468.8
click at [1049, 340] on quentale-workspace at bounding box center [784, 389] width 1568 height 778
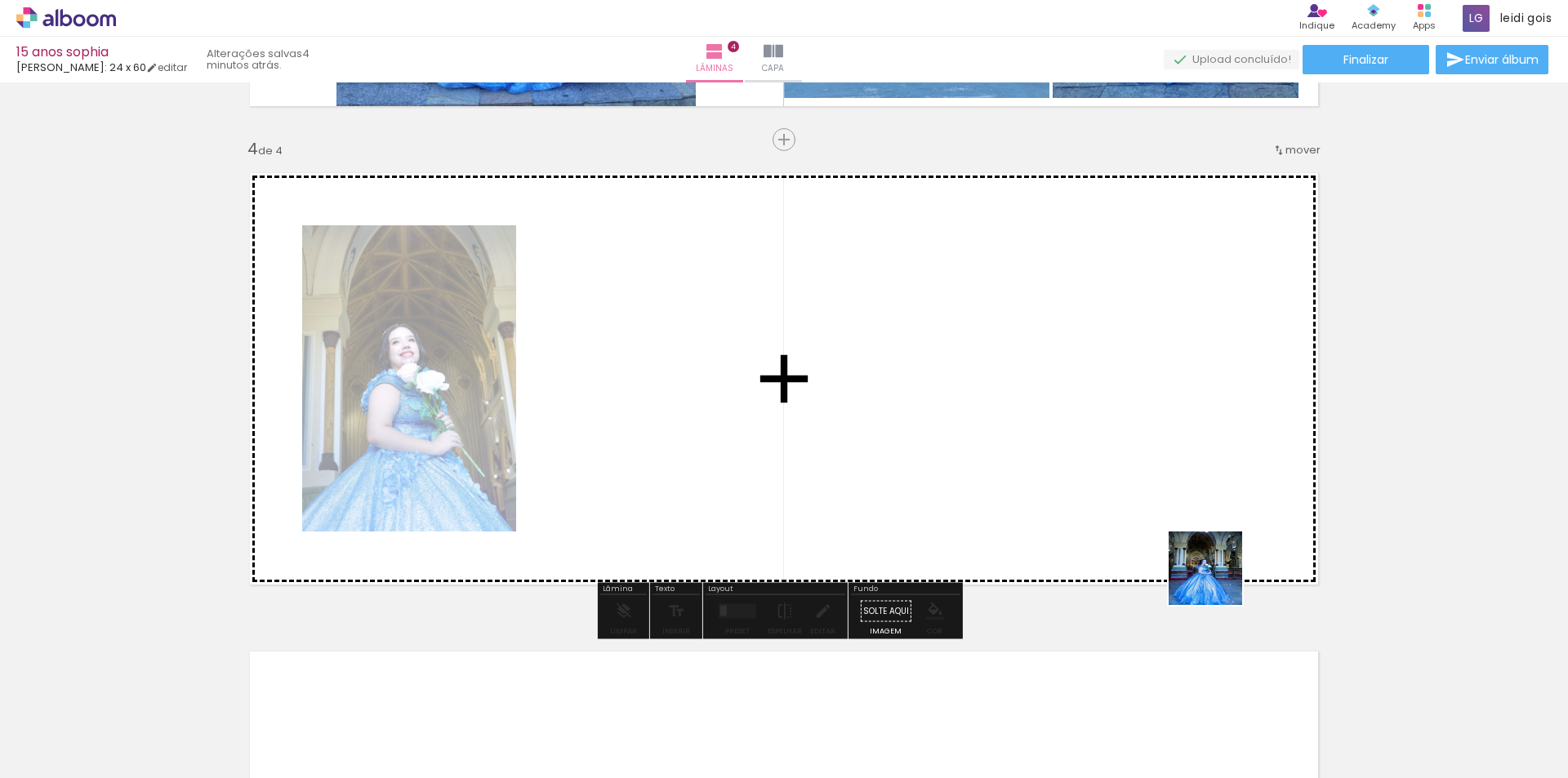
drag, startPoint x: 1386, startPoint y: 743, endPoint x: 1070, endPoint y: 409, distance: 459.8
click at [1070, 409] on quentale-workspace at bounding box center [784, 389] width 1568 height 778
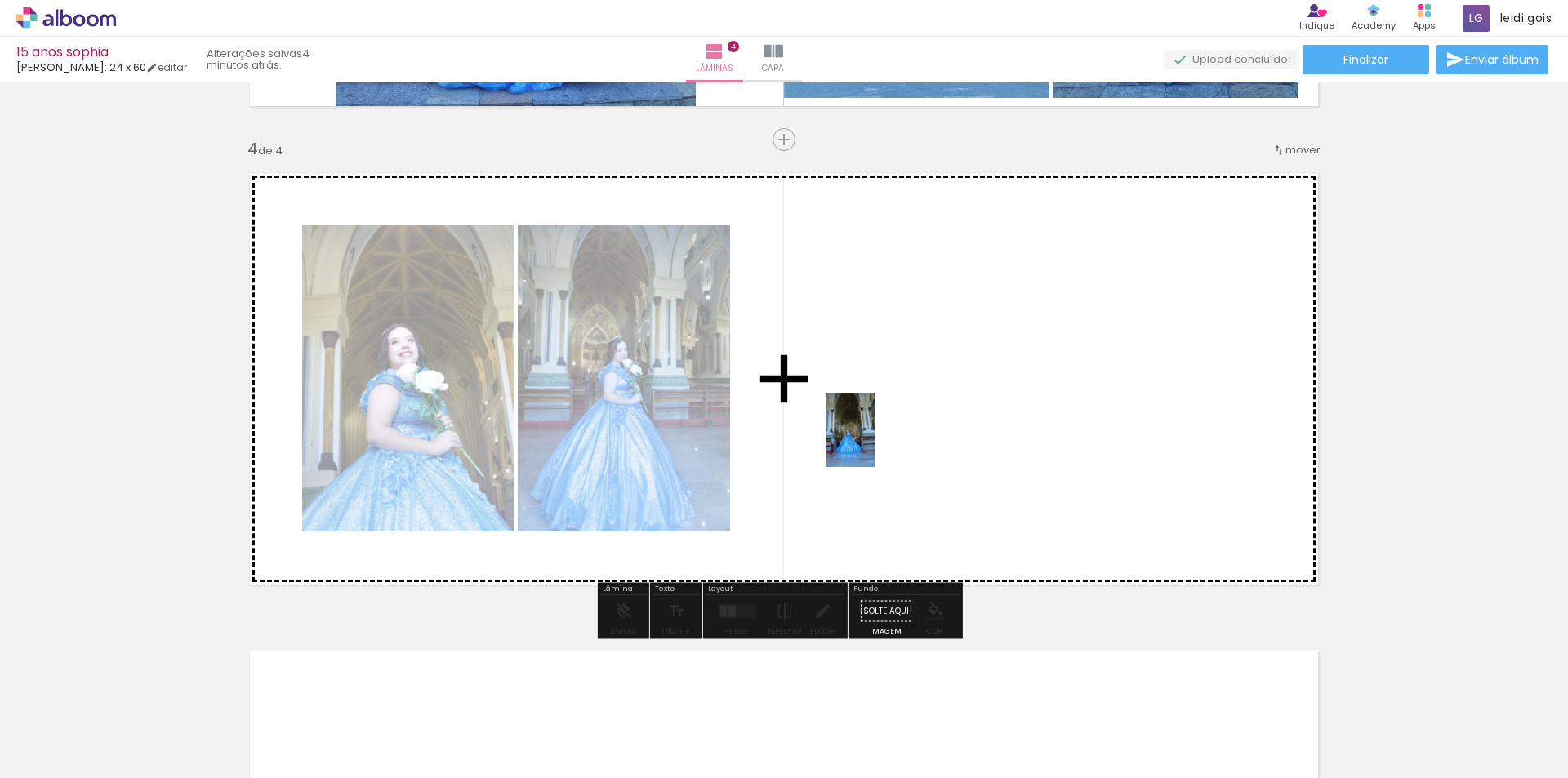
drag, startPoint x: 370, startPoint y: 724, endPoint x: 904, endPoint y: 434, distance: 607.7
click at [904, 434] on quentale-workspace at bounding box center [784, 389] width 1568 height 778
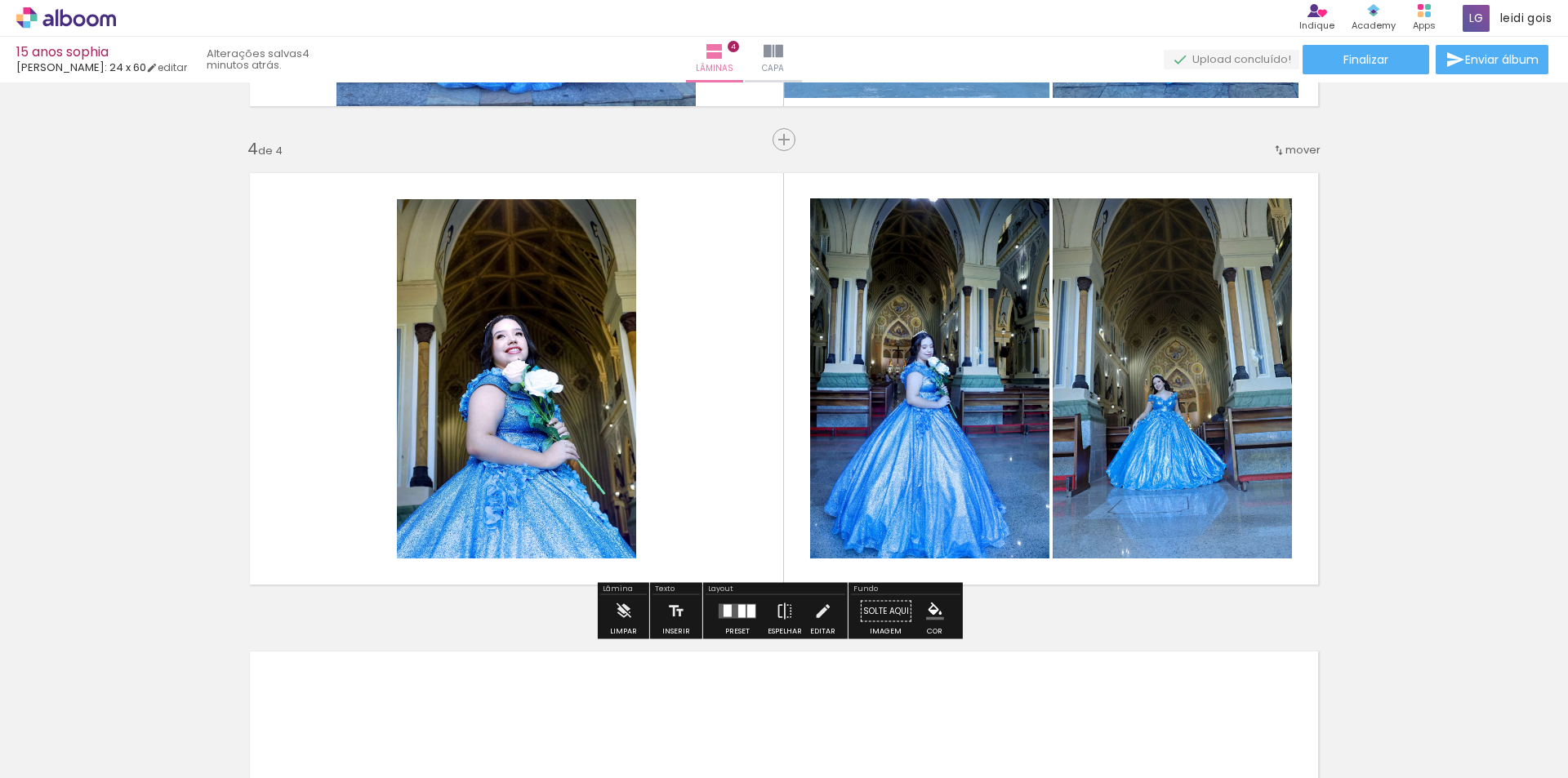
click at [745, 619] on div at bounding box center [737, 612] width 44 height 33
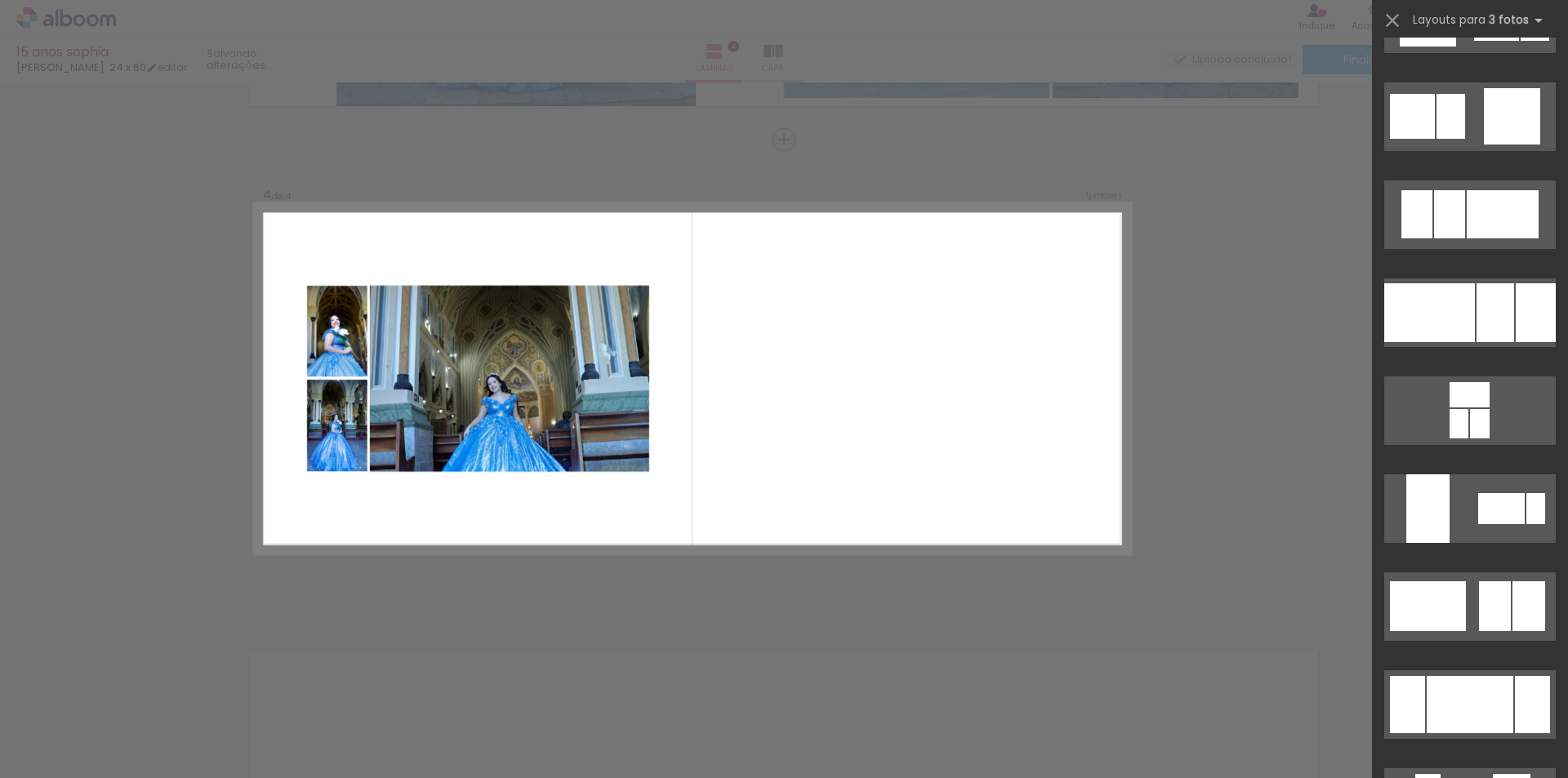
scroll to position [3022, 0]
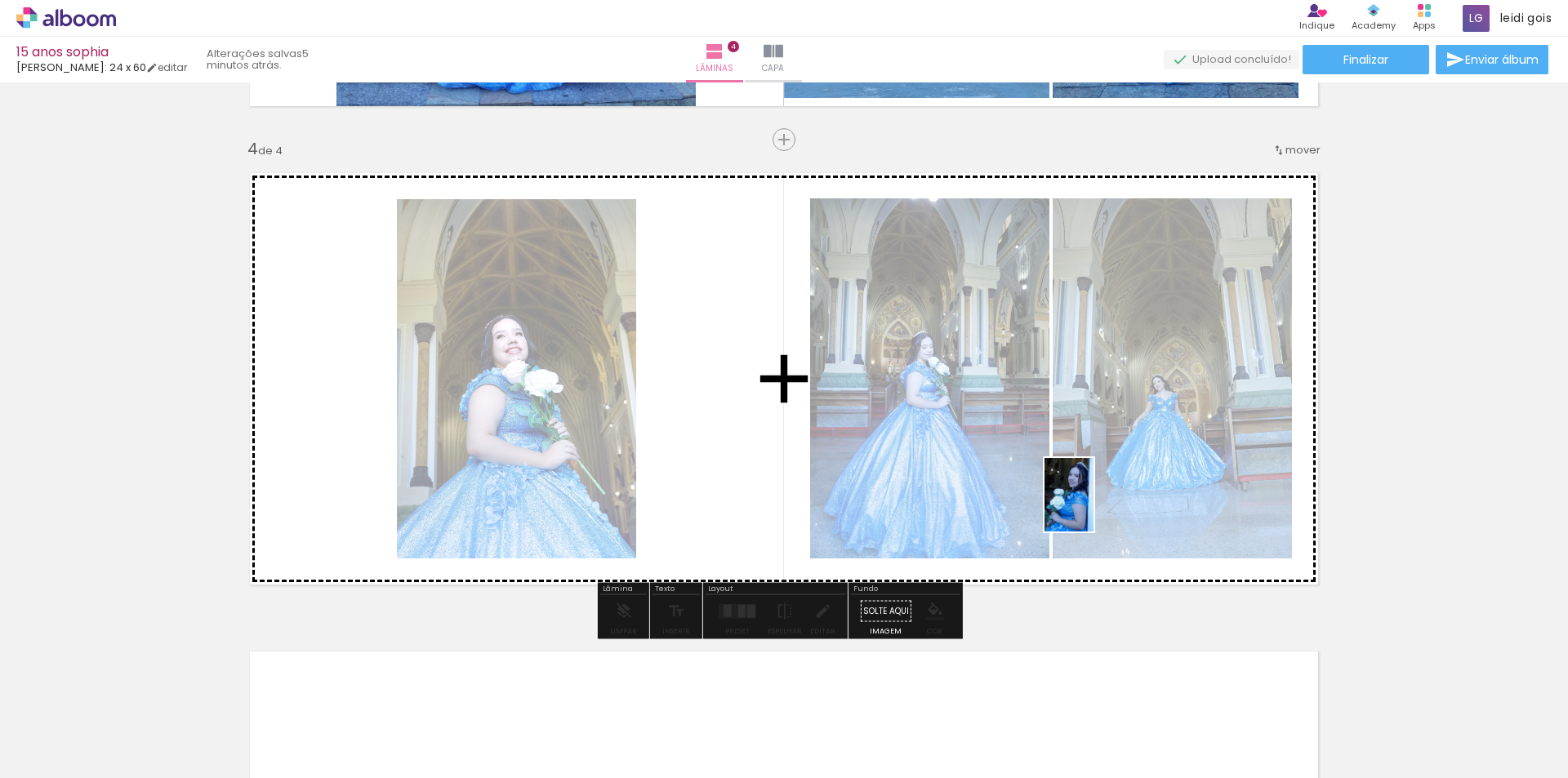
drag, startPoint x: 1460, startPoint y: 717, endPoint x: 1070, endPoint y: 492, distance: 450.2
click at [1070, 492] on quentale-workspace at bounding box center [784, 389] width 1568 height 778
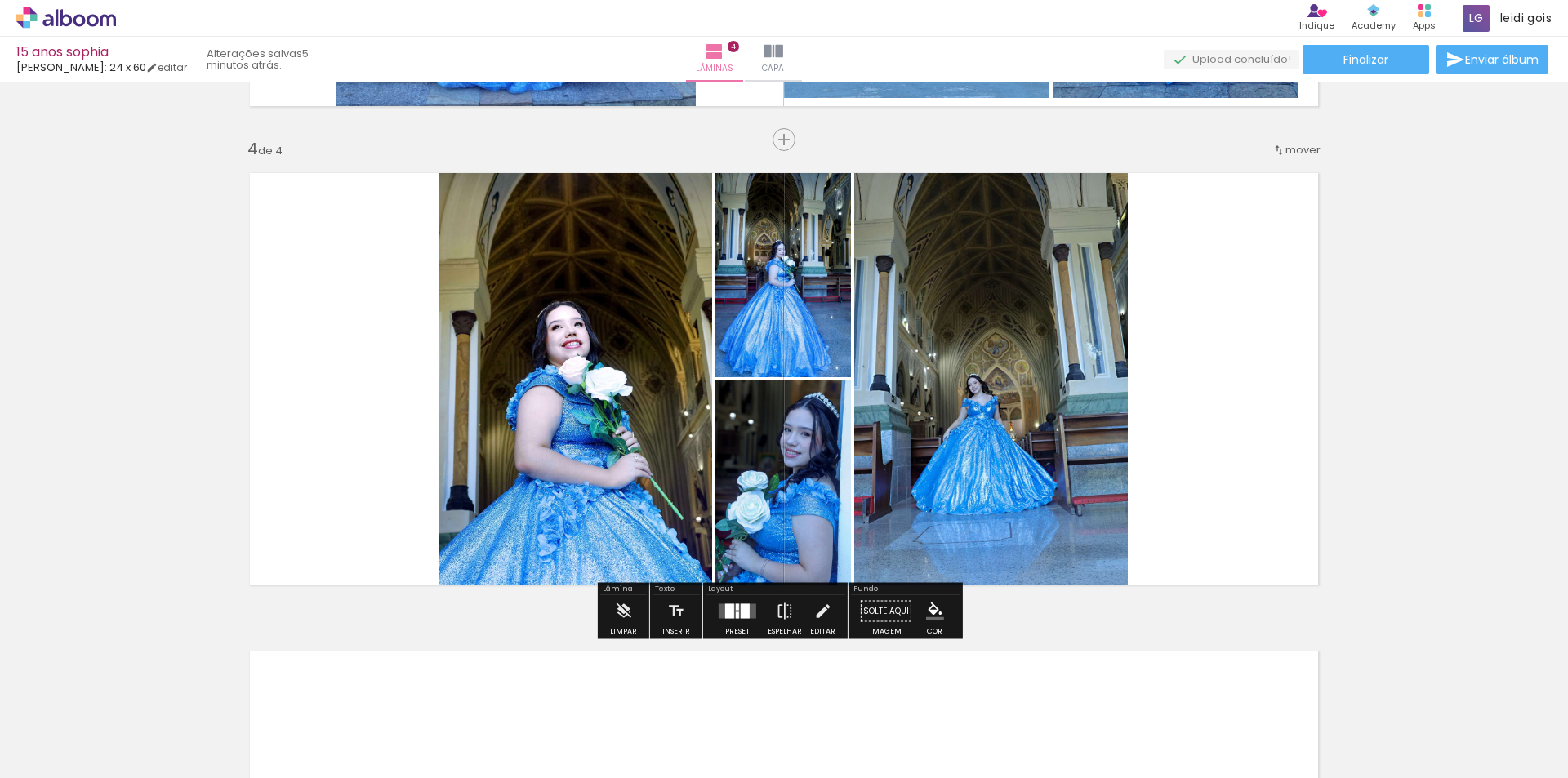
click at [731, 614] on quentale-layouter at bounding box center [737, 612] width 37 height 15
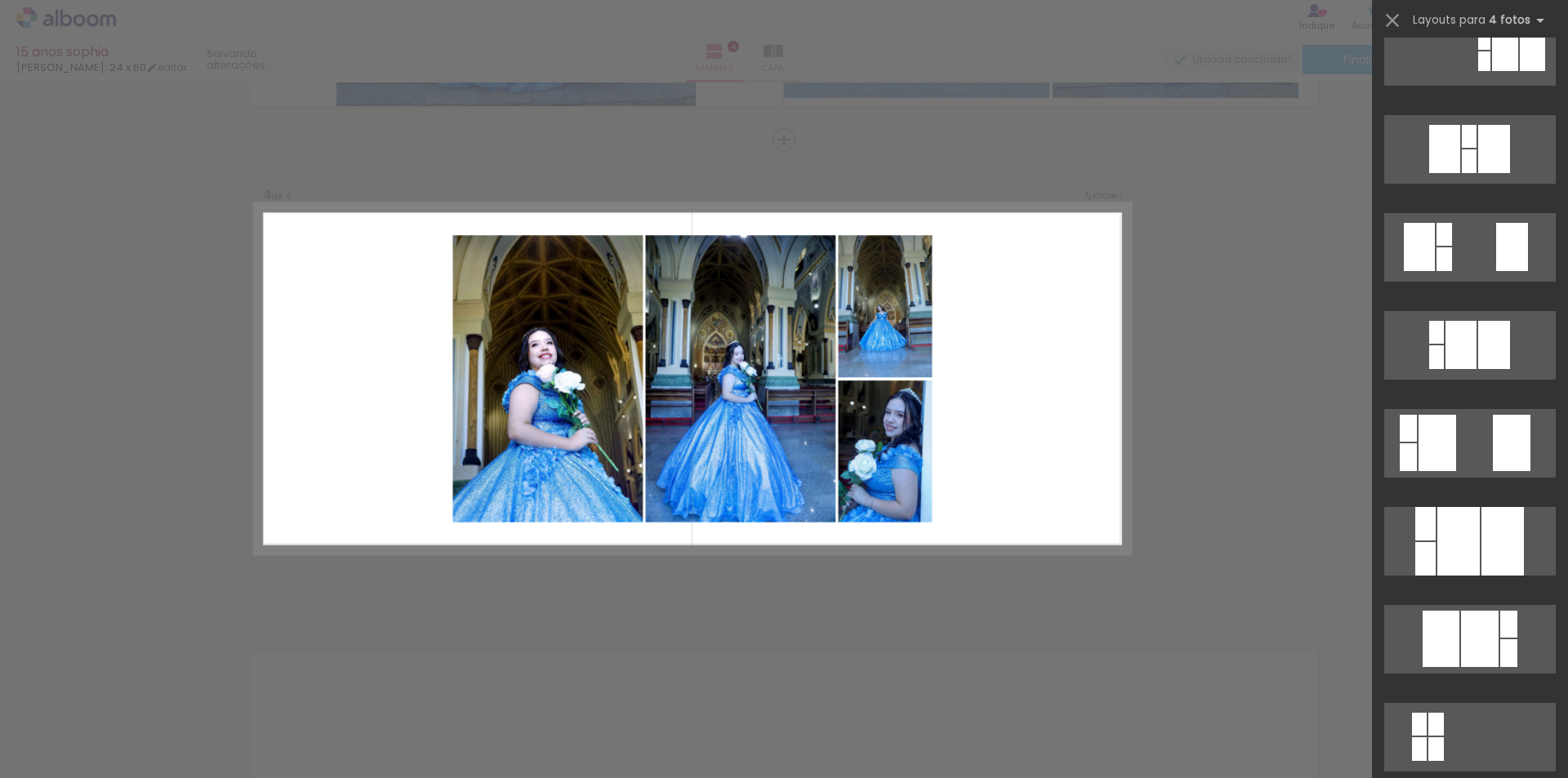
scroll to position [654, 0]
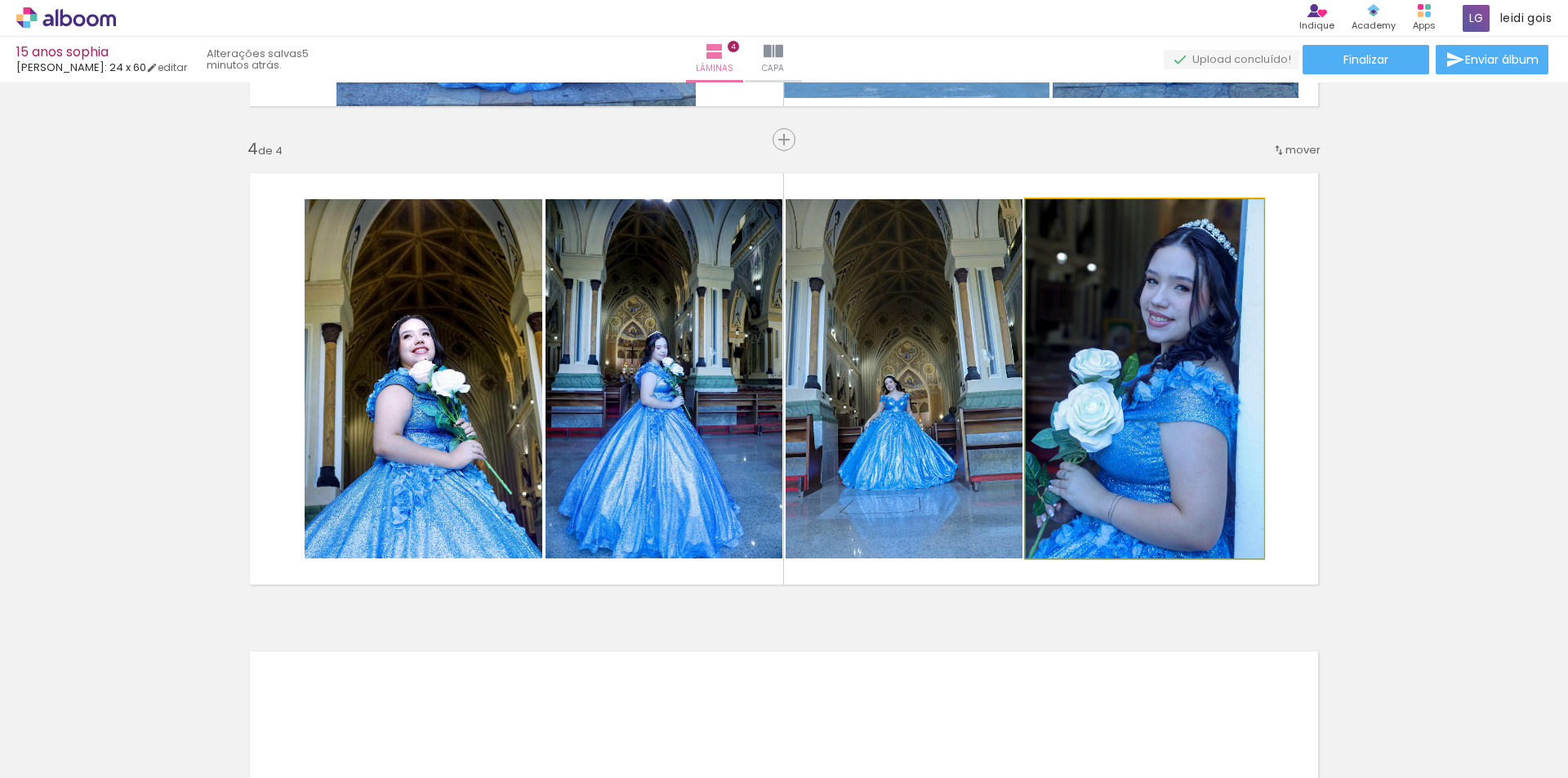
click at [1106, 421] on quentale-photo at bounding box center [1145, 379] width 238 height 359
drag, startPoint x: 1107, startPoint y: 411, endPoint x: 1122, endPoint y: 410, distance: 15.0
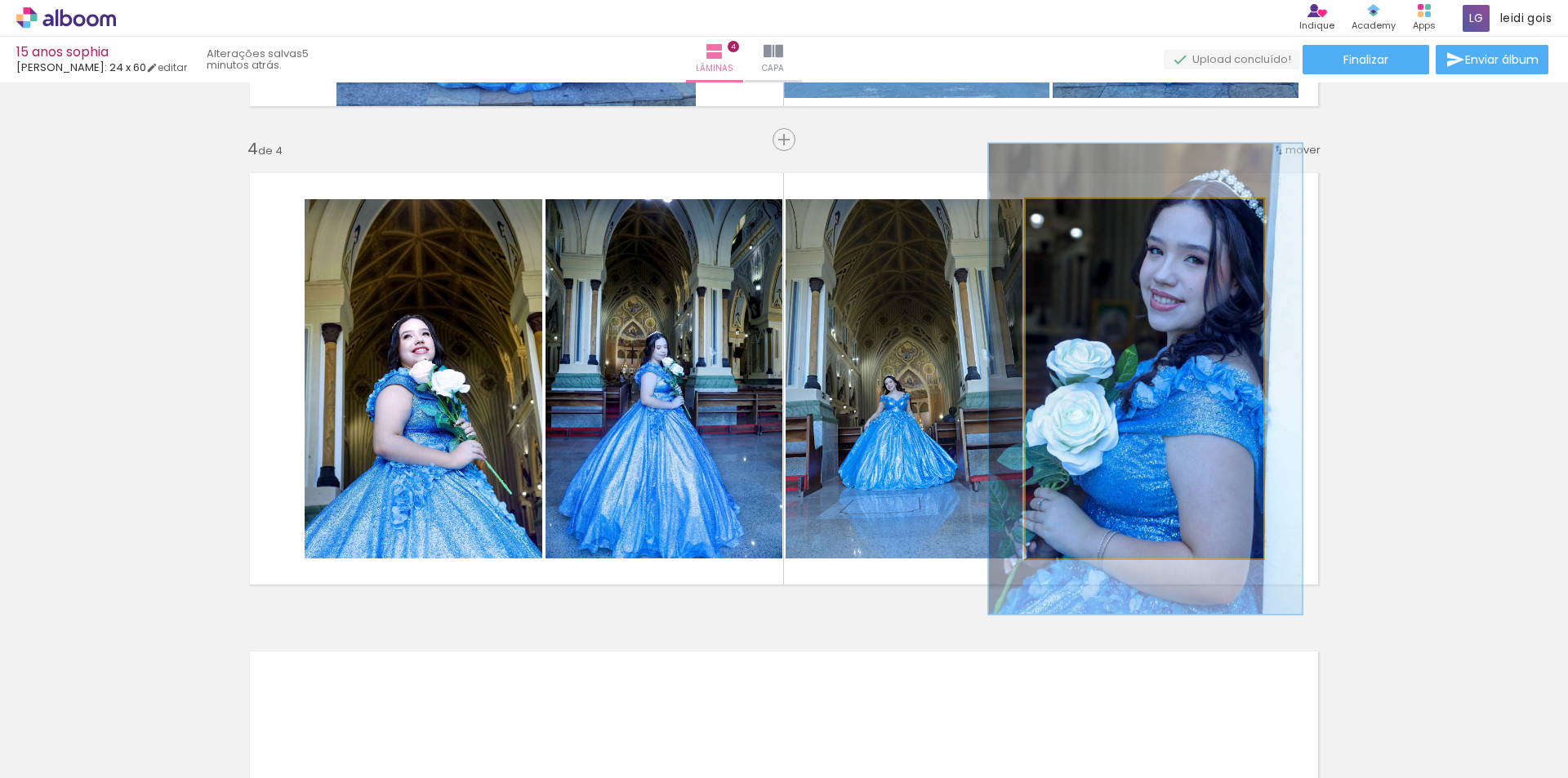
click at [1082, 215] on div at bounding box center [1096, 216] width 64 height 26
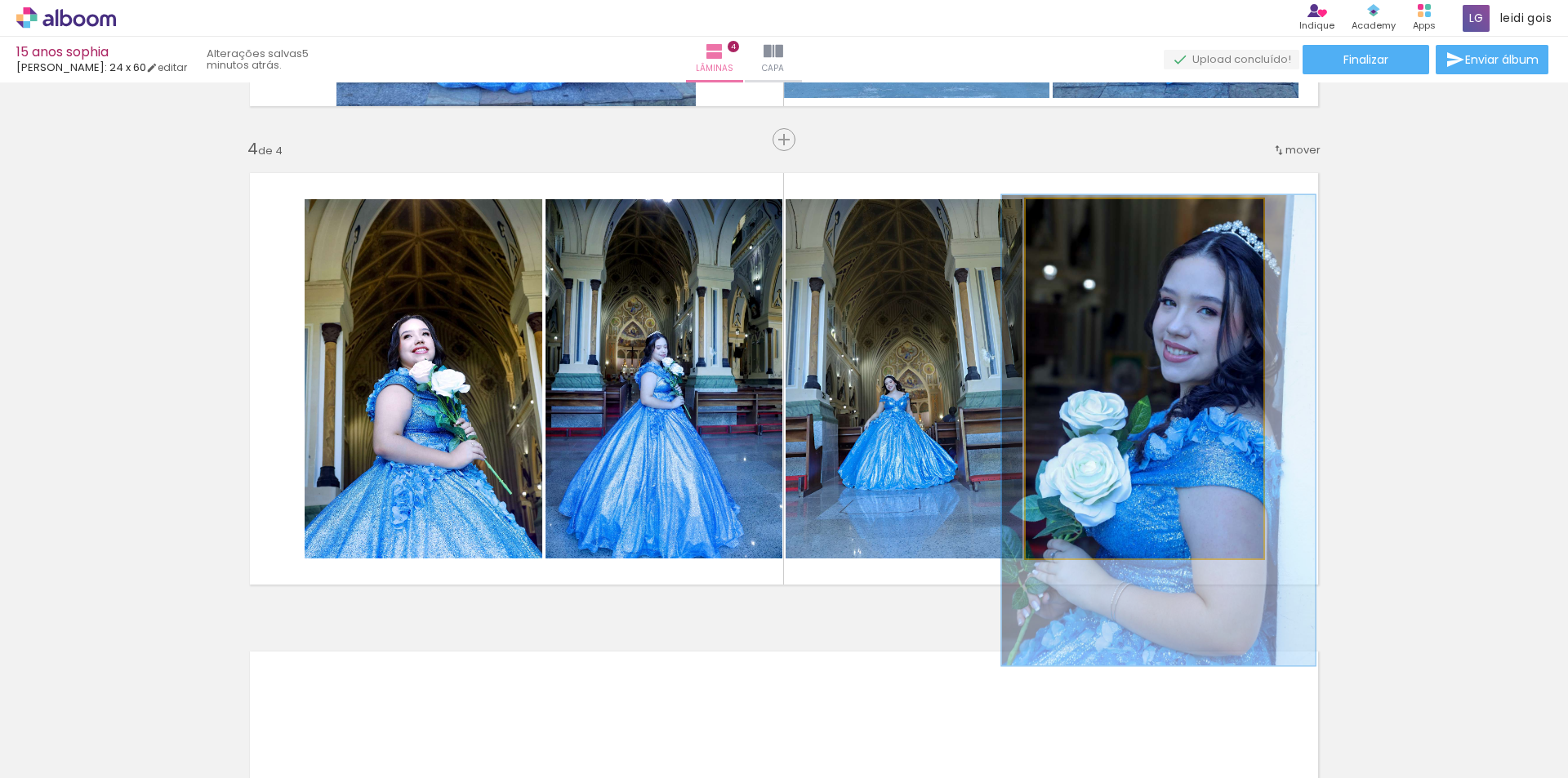
drag, startPoint x: 1146, startPoint y: 321, endPoint x: 1159, endPoint y: 372, distance: 52.6
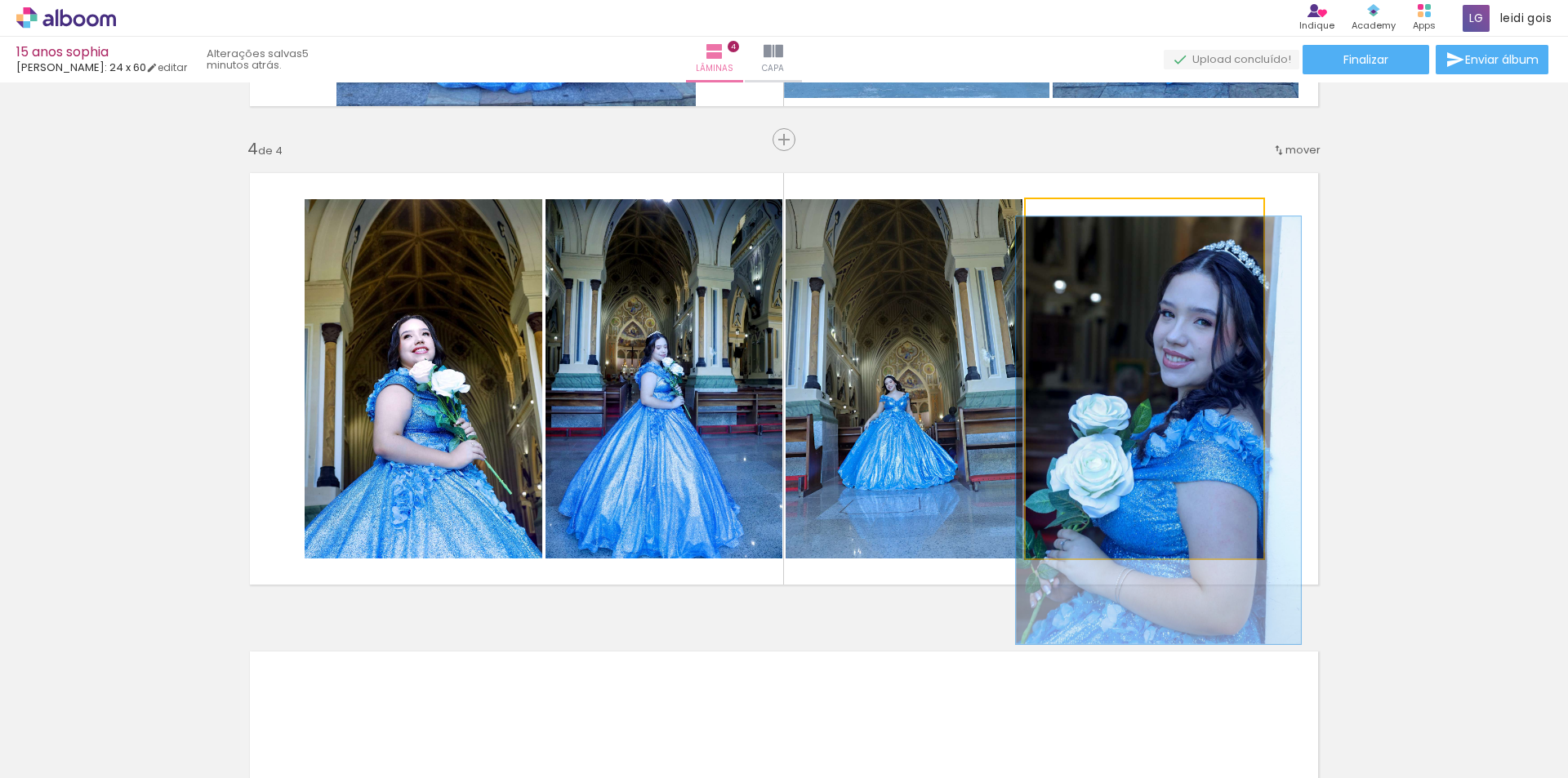
type paper-slider "119"
click at [1070, 215] on div at bounding box center [1077, 216] width 15 height 15
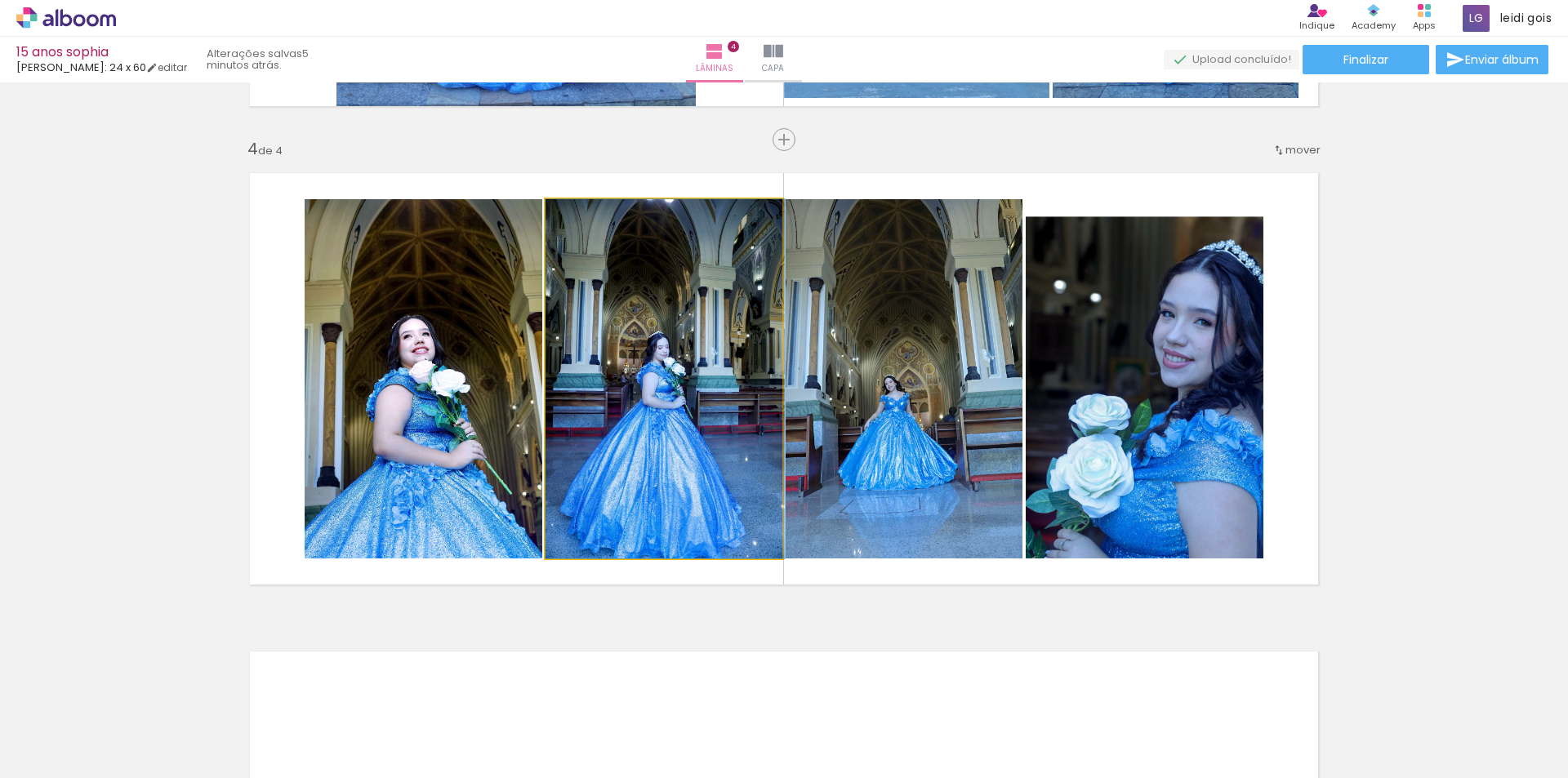
drag, startPoint x: 645, startPoint y: 419, endPoint x: 651, endPoint y: 326, distance: 93.2
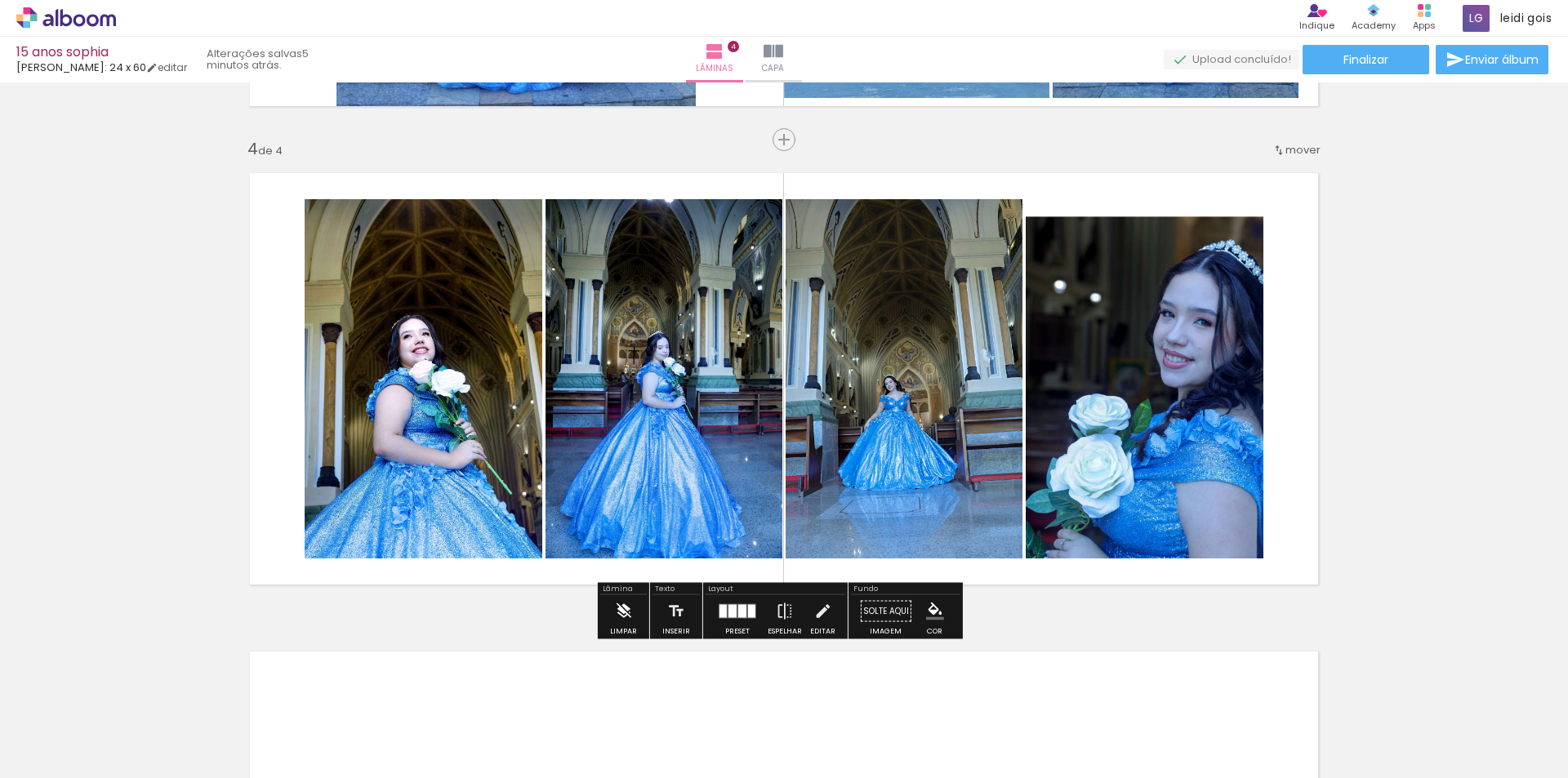
click at [606, 614] on paper-button "Limpar" at bounding box center [624, 616] width 35 height 42
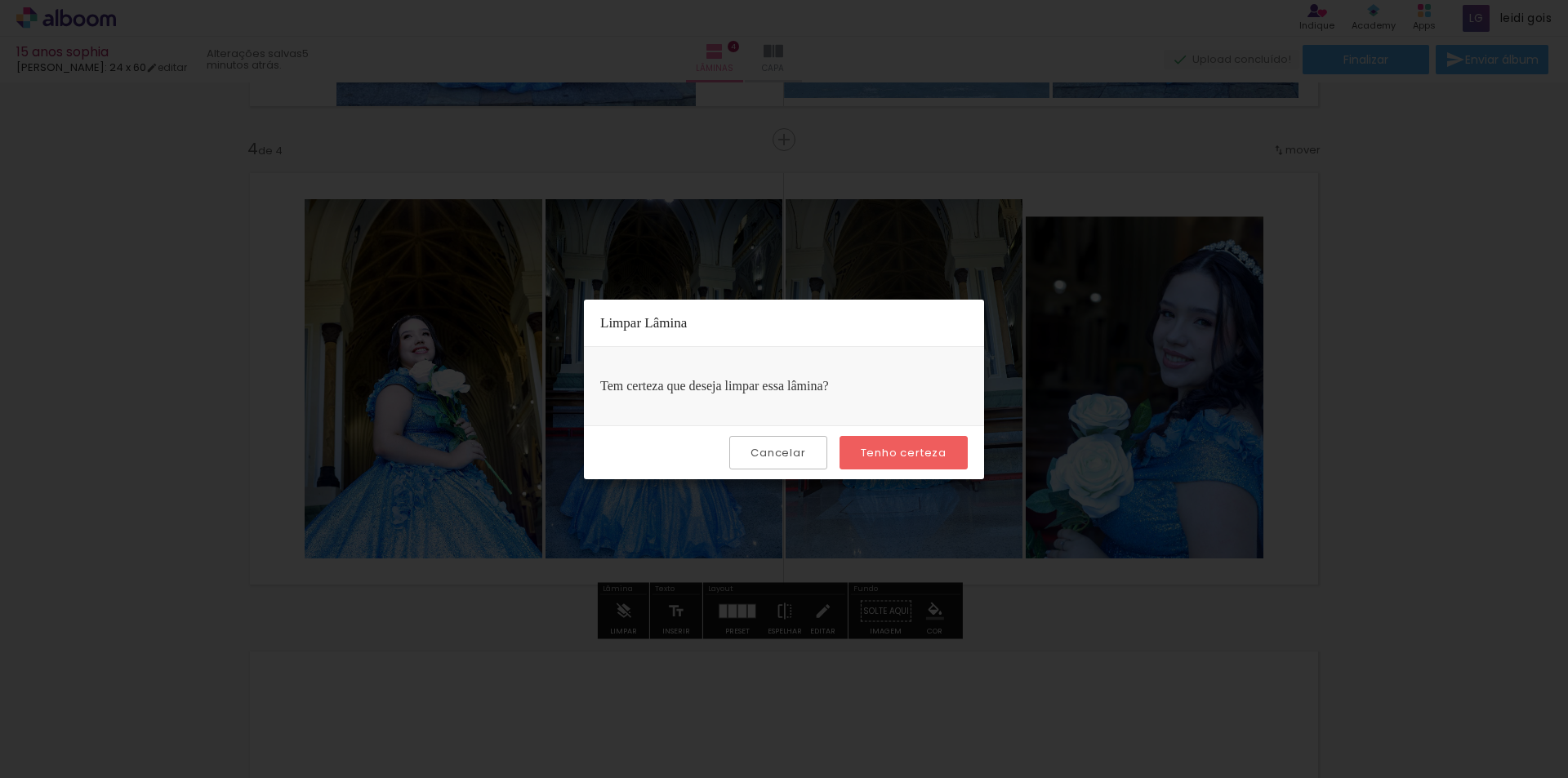
click at [904, 440] on paper-button "Tenho certeza" at bounding box center [903, 452] width 128 height 34
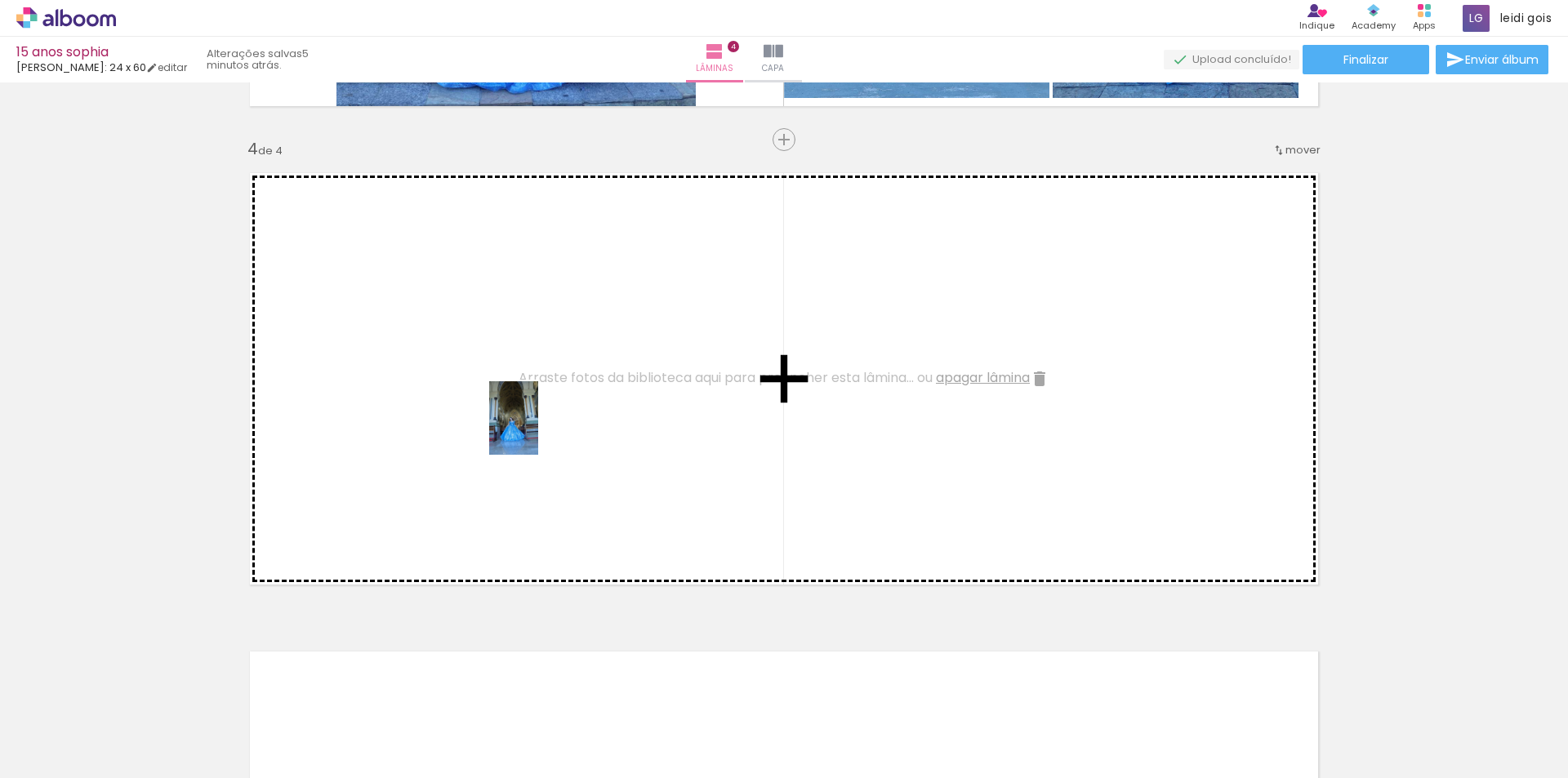
drag, startPoint x: 458, startPoint y: 563, endPoint x: 538, endPoint y: 430, distance: 155.2
click at [538, 430] on quentale-workspace at bounding box center [784, 389] width 1568 height 778
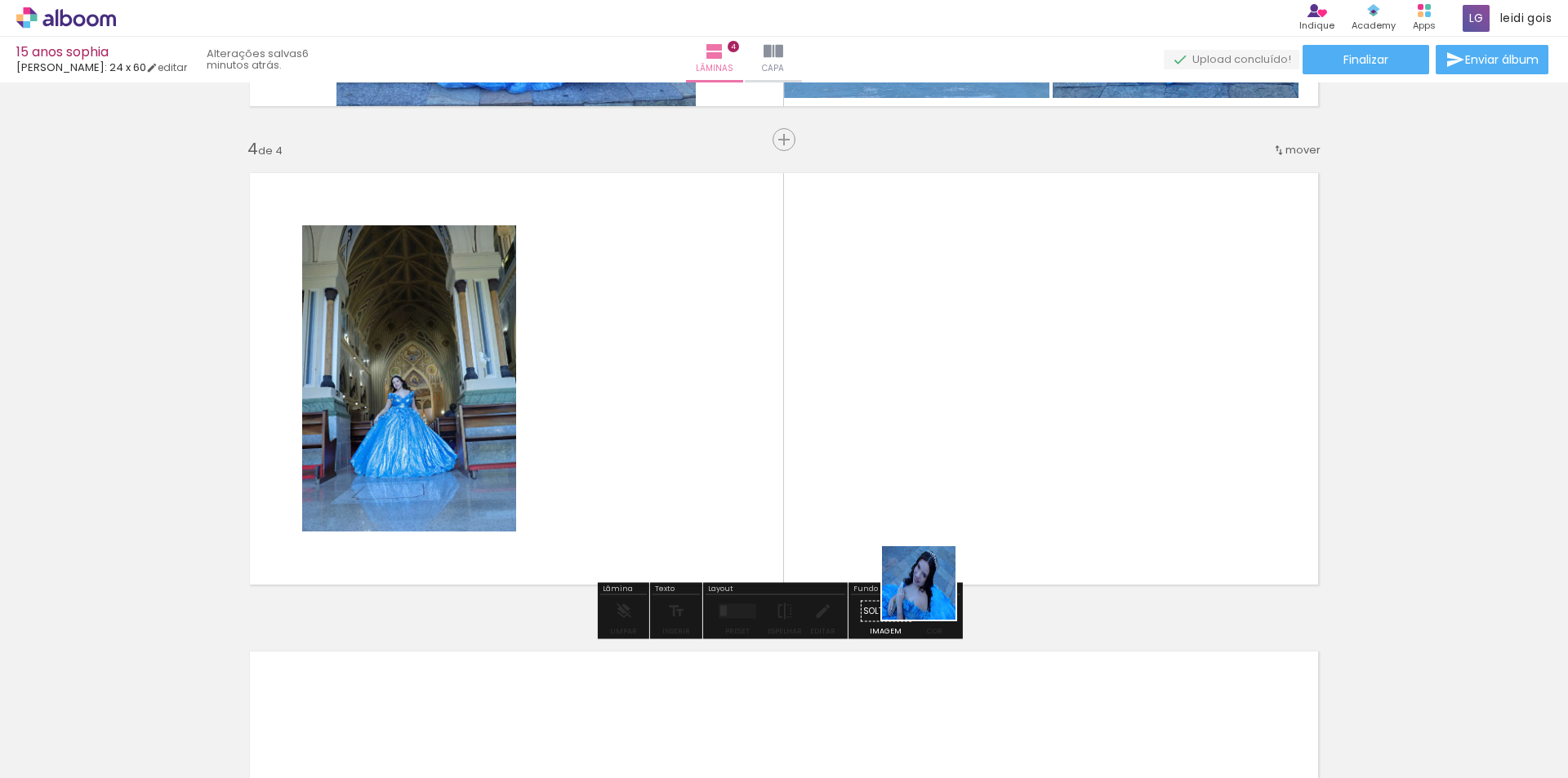
drag, startPoint x: 911, startPoint y: 736, endPoint x: 935, endPoint y: 581, distance: 156.8
click at [935, 581] on quentale-workspace at bounding box center [784, 389] width 1568 height 778
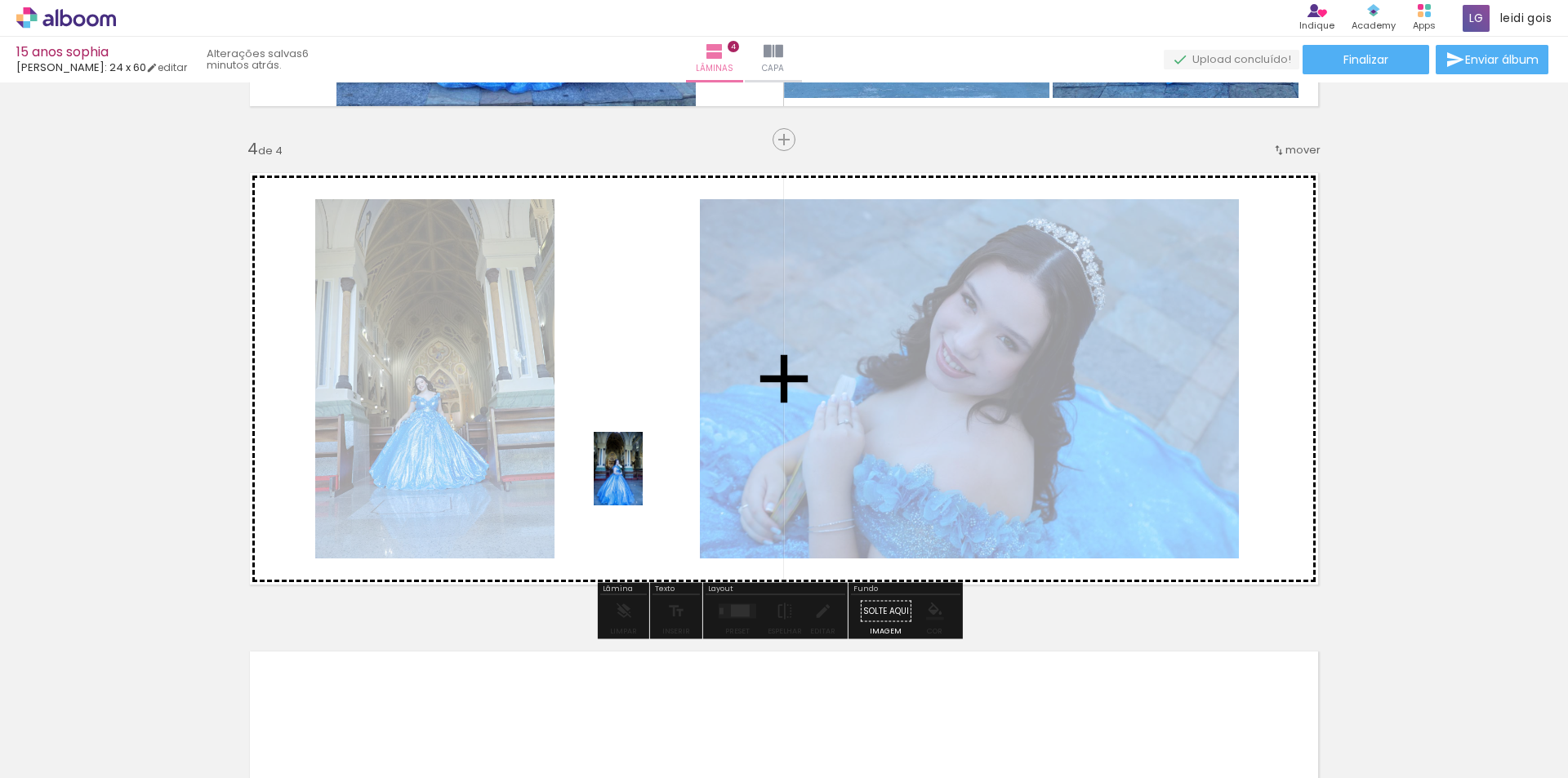
drag, startPoint x: 1371, startPoint y: 731, endPoint x: 638, endPoint y: 477, distance: 775.8
click at [638, 477] on quentale-workspace at bounding box center [784, 389] width 1568 height 778
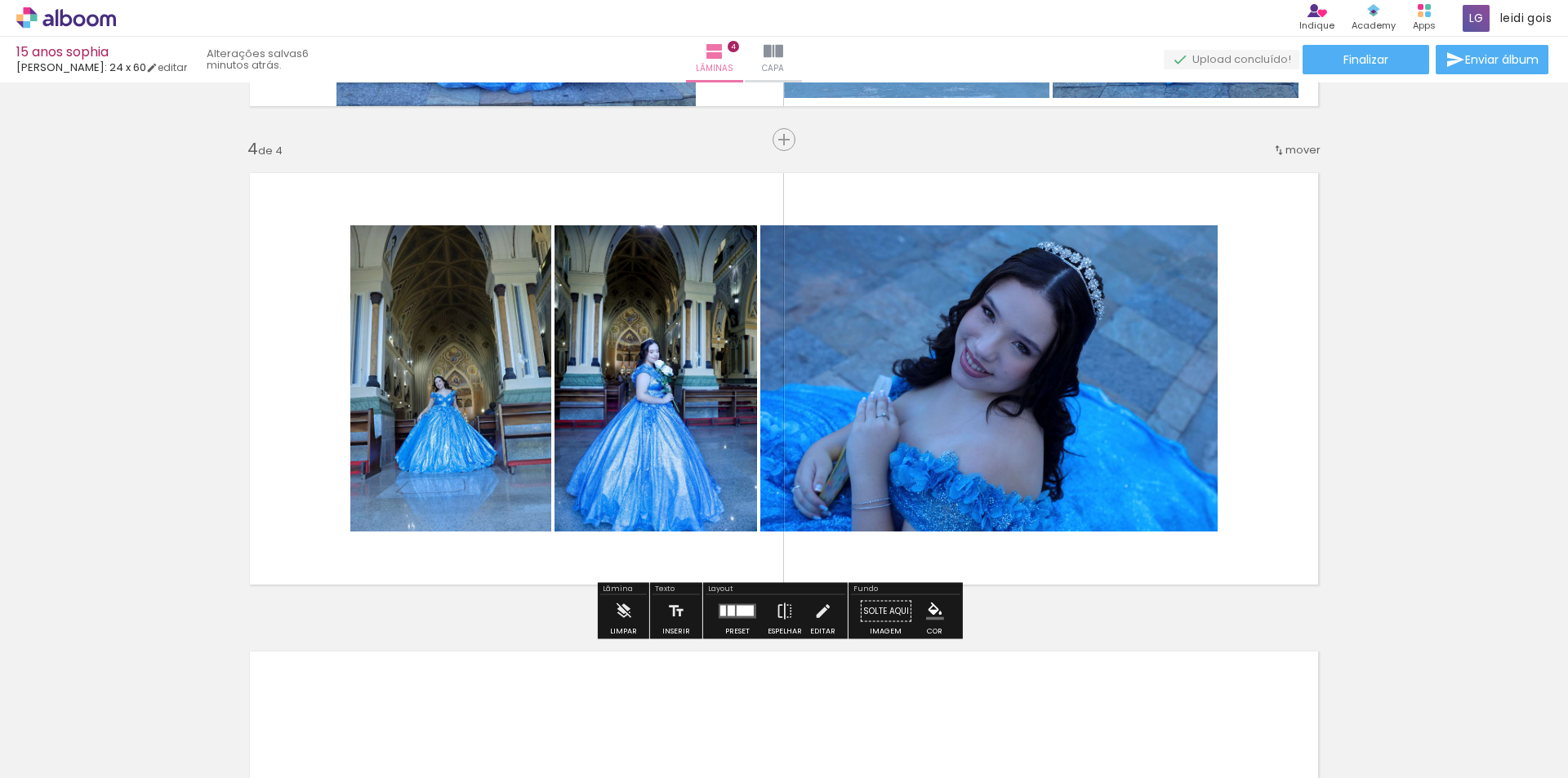
click at [751, 616] on quentale-layouter at bounding box center [737, 612] width 37 height 15
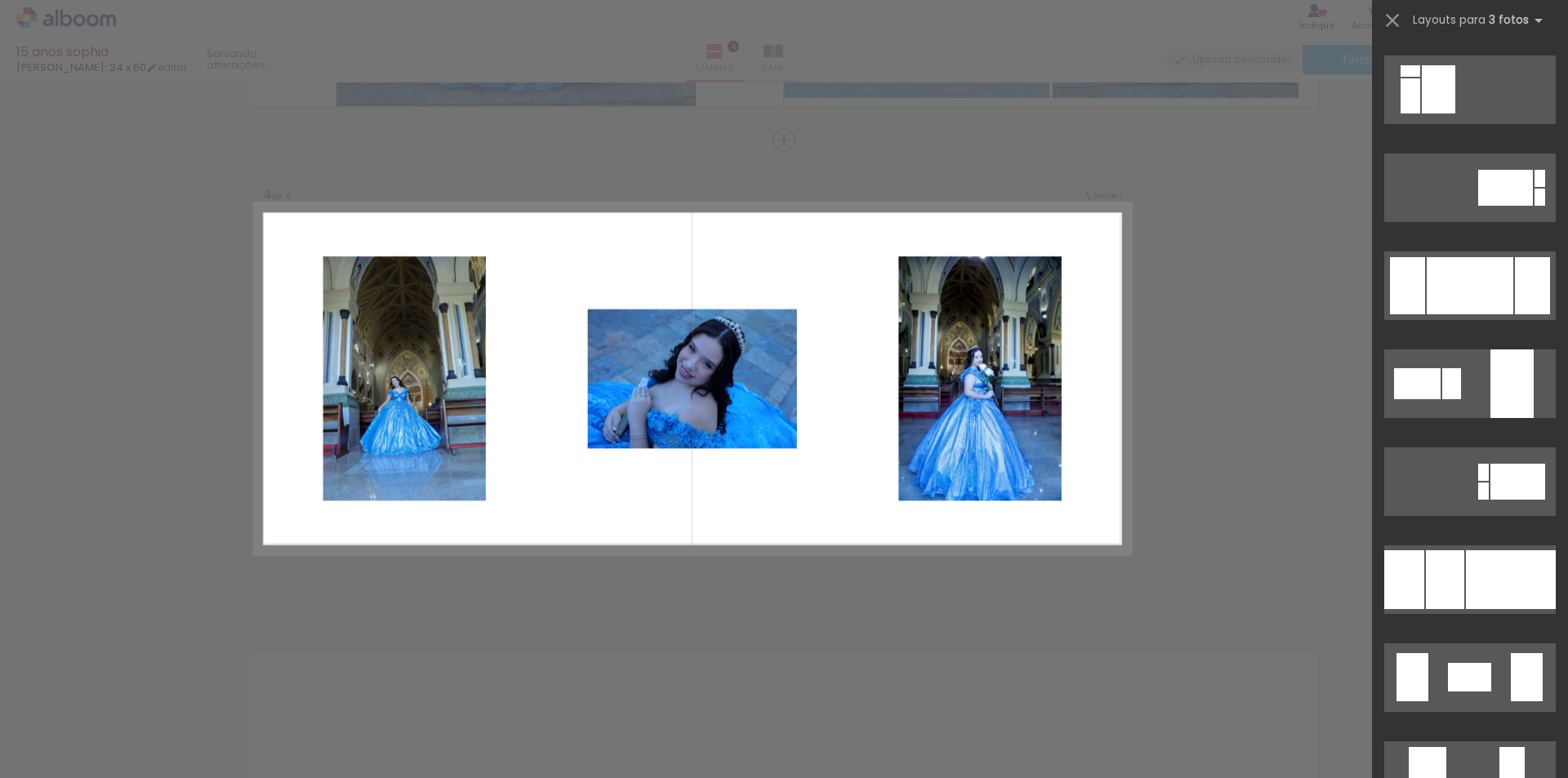
scroll to position [2940, 0]
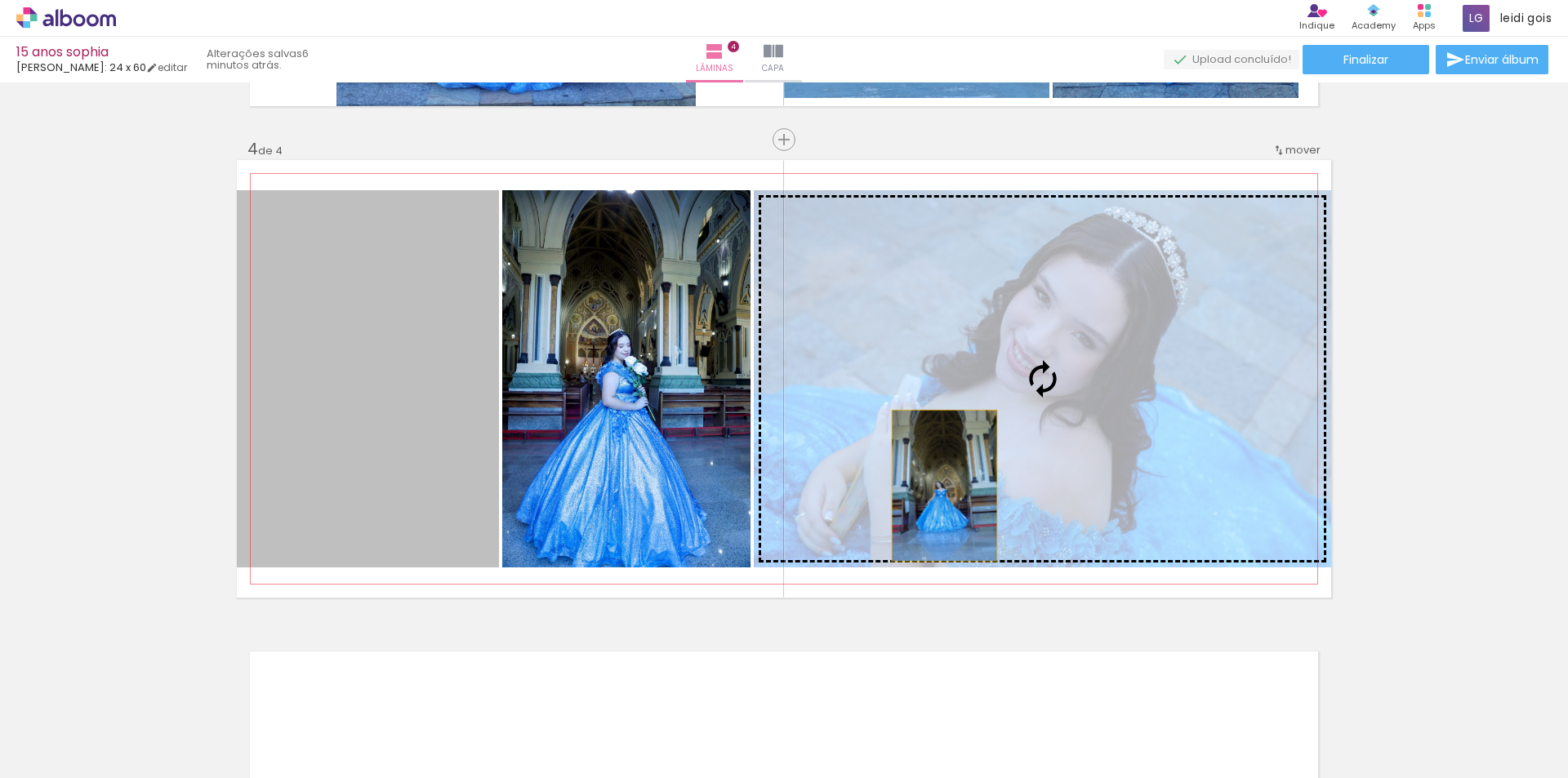
drag, startPoint x: 389, startPoint y: 433, endPoint x: 968, endPoint y: 489, distance: 581.7
click at [0, 0] on slot at bounding box center [0, 0] width 0 height 0
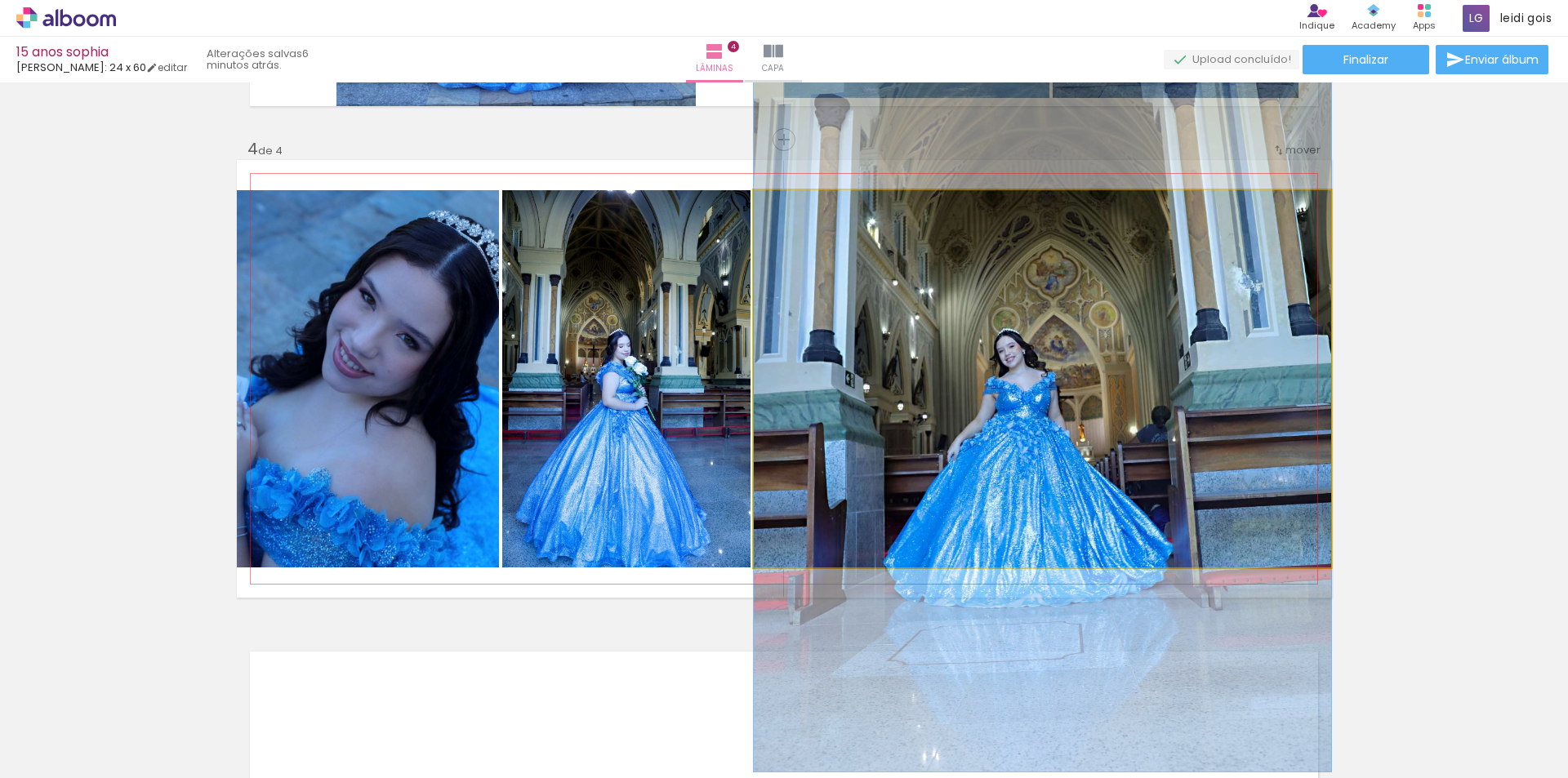
drag, startPoint x: 1011, startPoint y: 474, endPoint x: 1017, endPoint y: 435, distance: 39.5
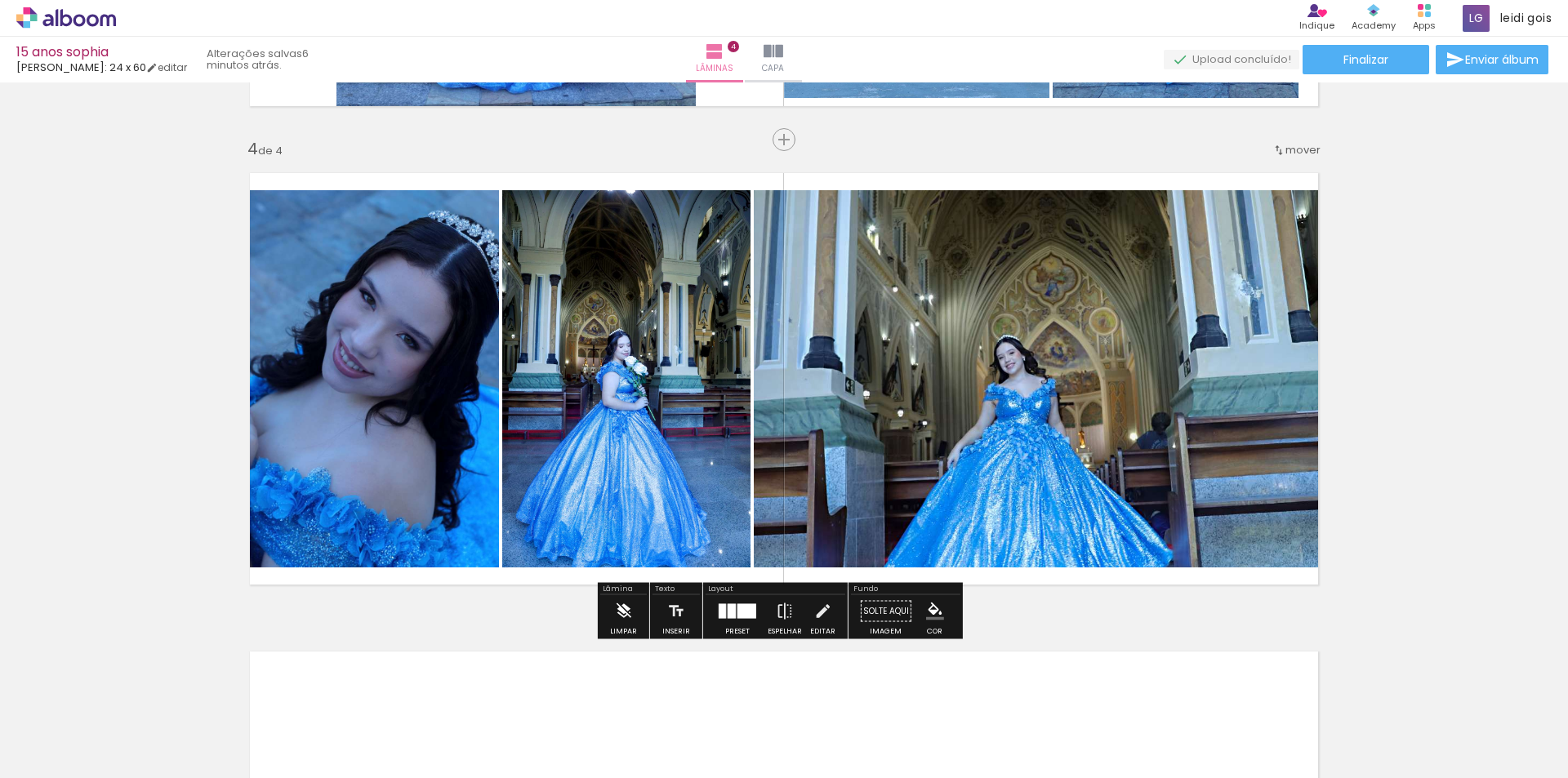
click at [625, 622] on iron-icon at bounding box center [623, 612] width 18 height 33
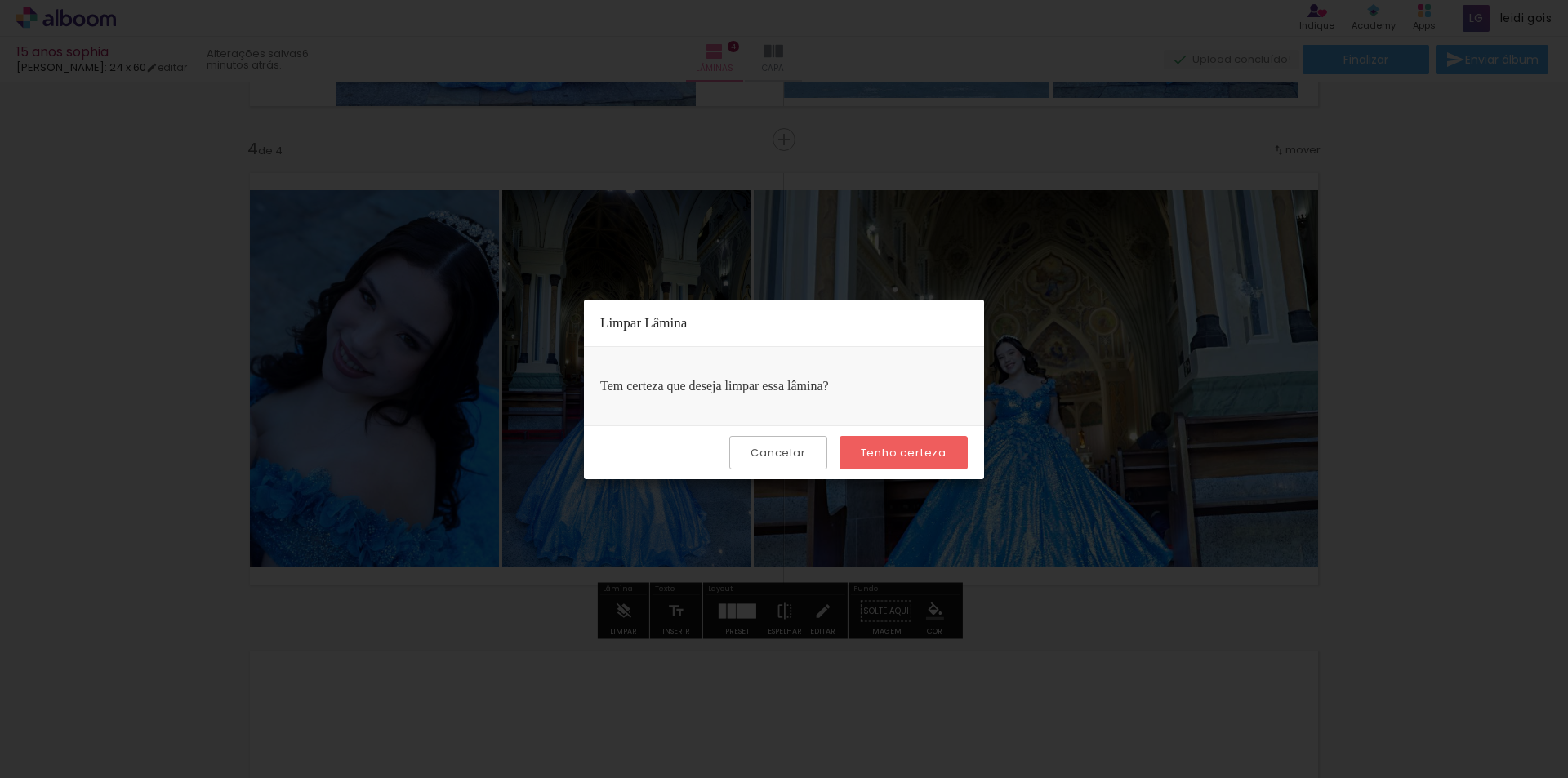
click at [882, 443] on paper-button "Tenho certeza" at bounding box center [903, 452] width 128 height 34
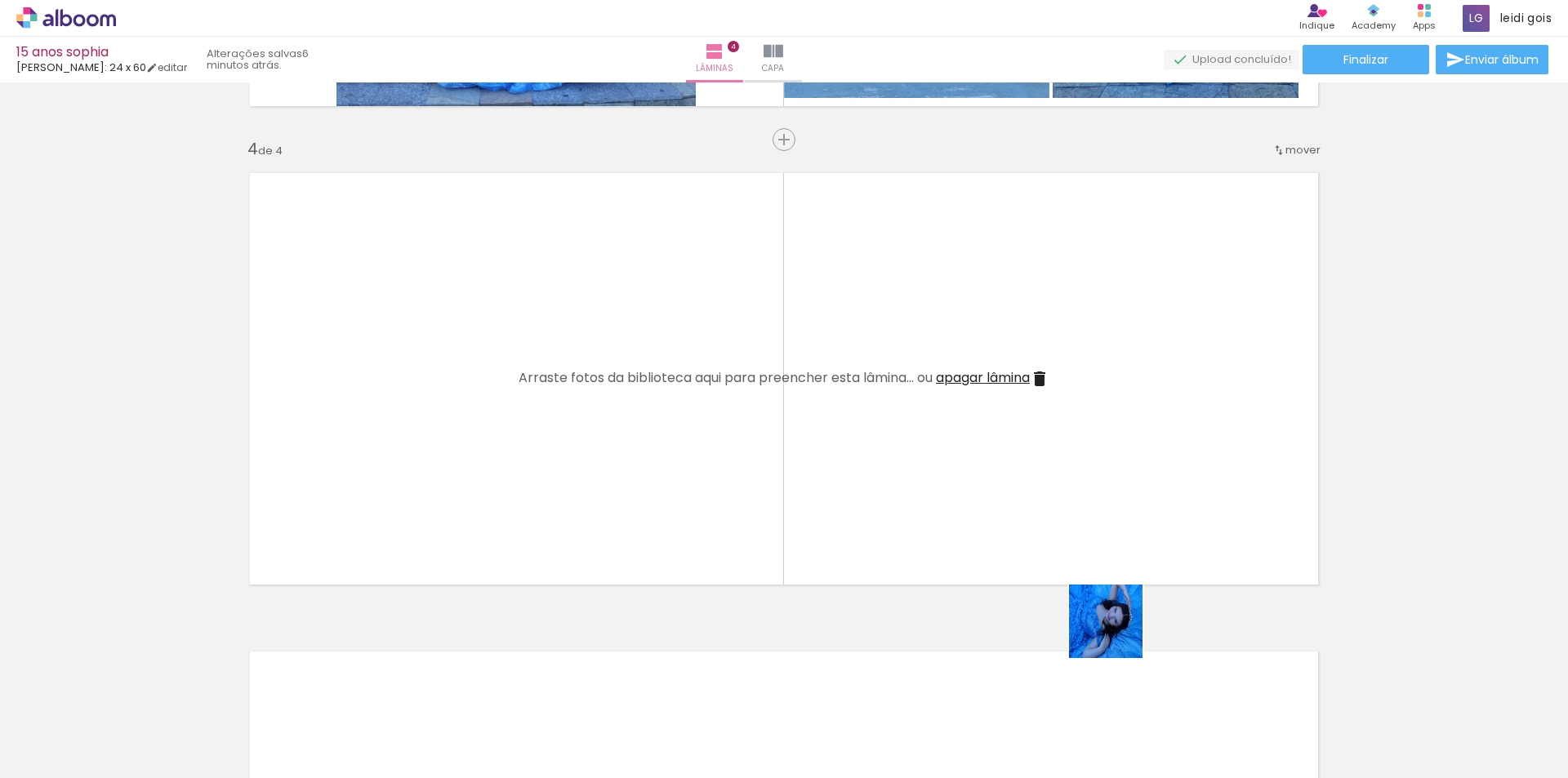
drag, startPoint x: 1114, startPoint y: 726, endPoint x: 1122, endPoint y: 517, distance: 209.2
click at [1122, 517] on quentale-workspace at bounding box center [784, 389] width 1568 height 778
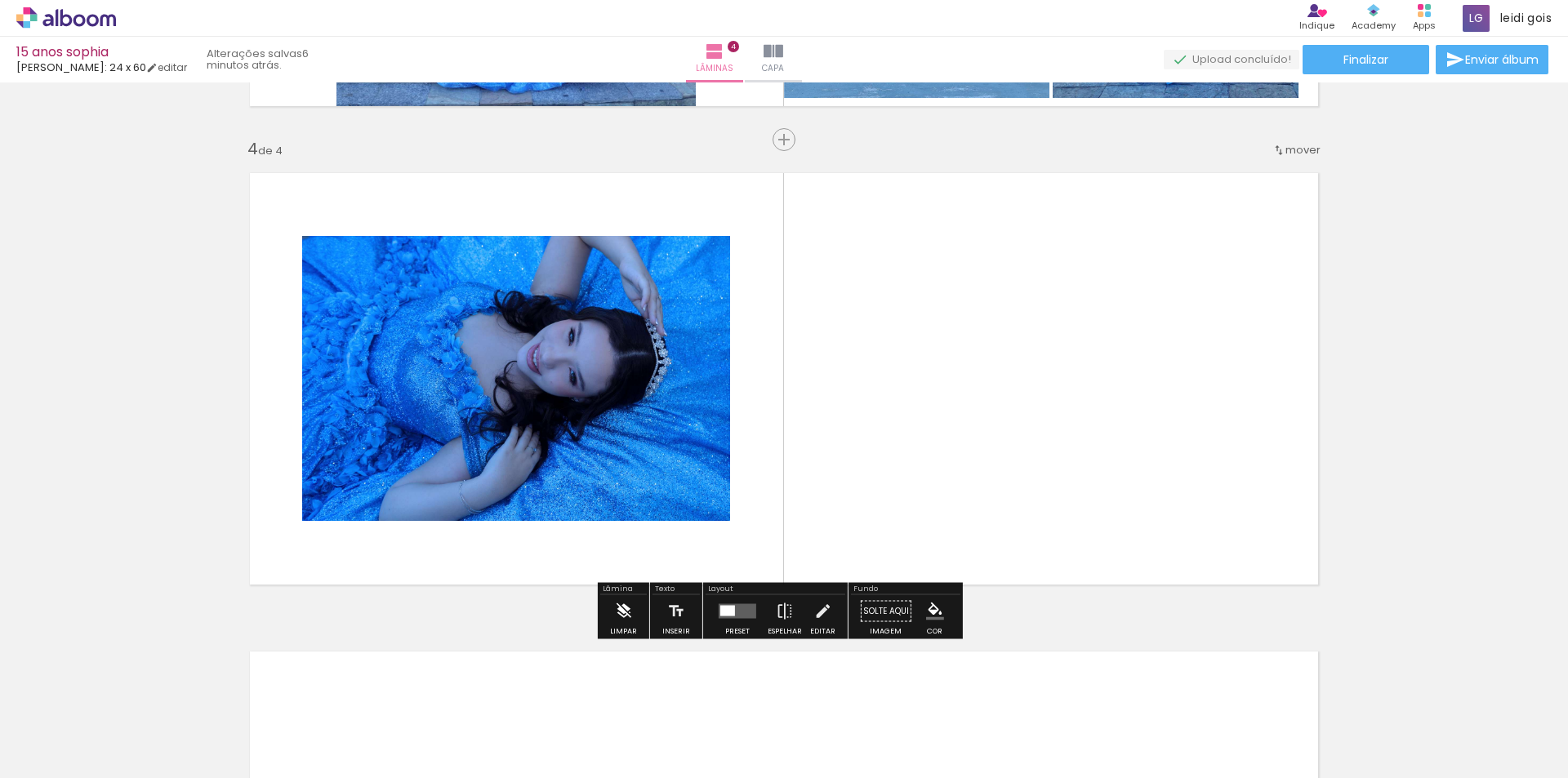
click at [632, 625] on paper-button "Limpar" at bounding box center [624, 616] width 35 height 42
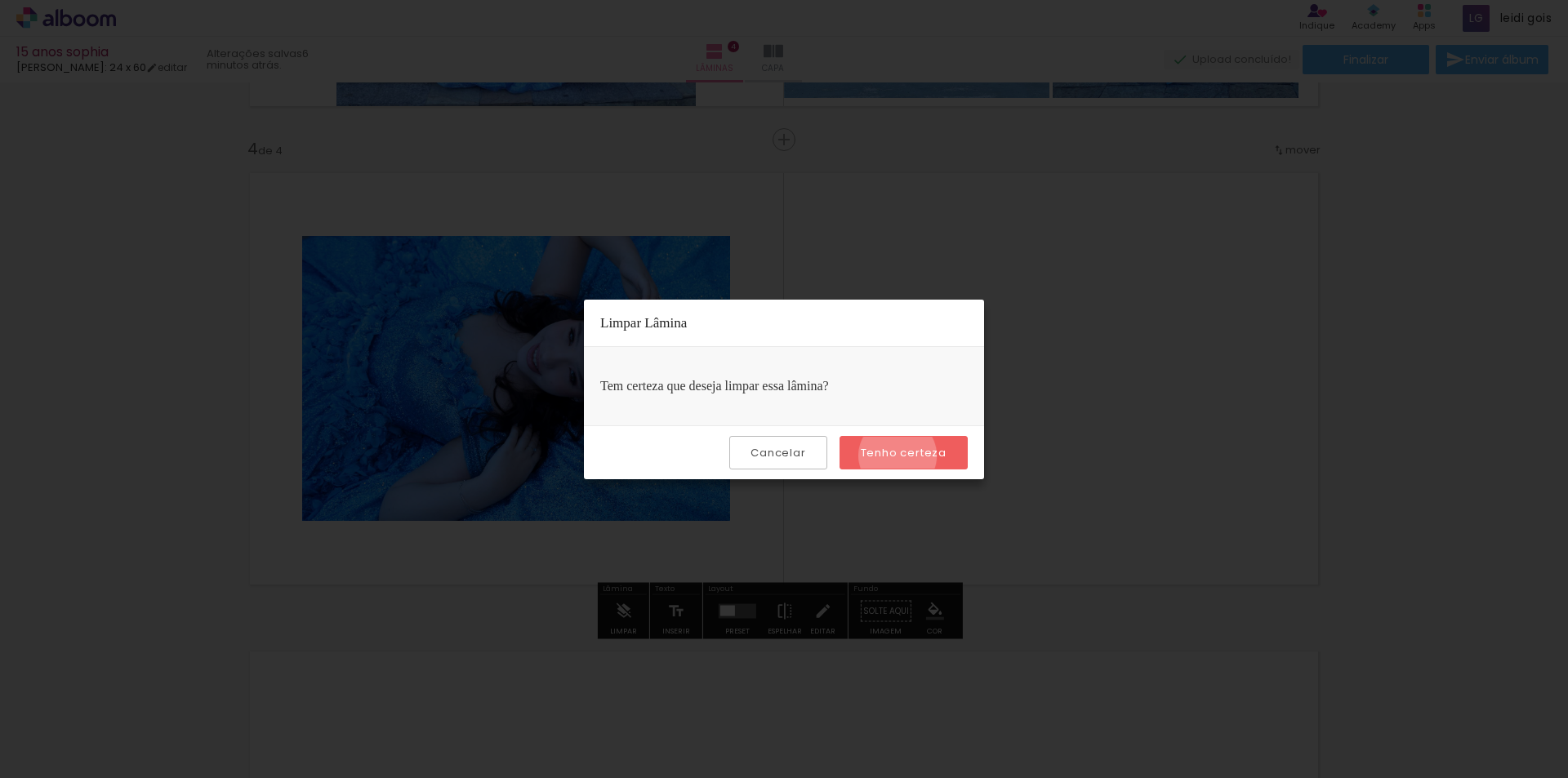
click at [0, 0] on slot "Tenho certeza" at bounding box center [0, 0] width 0 height 0
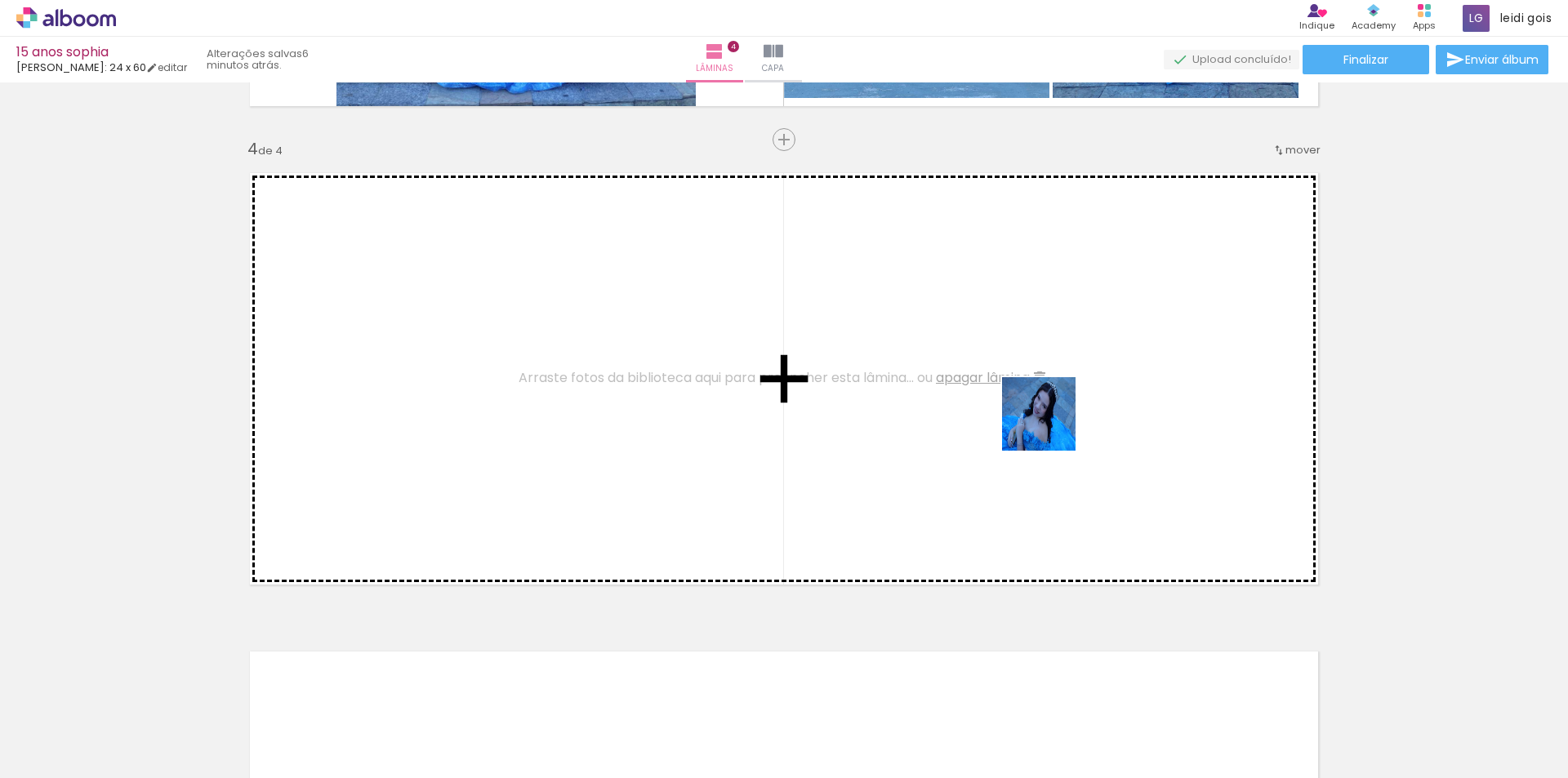
drag, startPoint x: 913, startPoint y: 710, endPoint x: 1086, endPoint y: 372, distance: 379.7
click at [1086, 372] on quentale-workspace at bounding box center [784, 389] width 1568 height 778
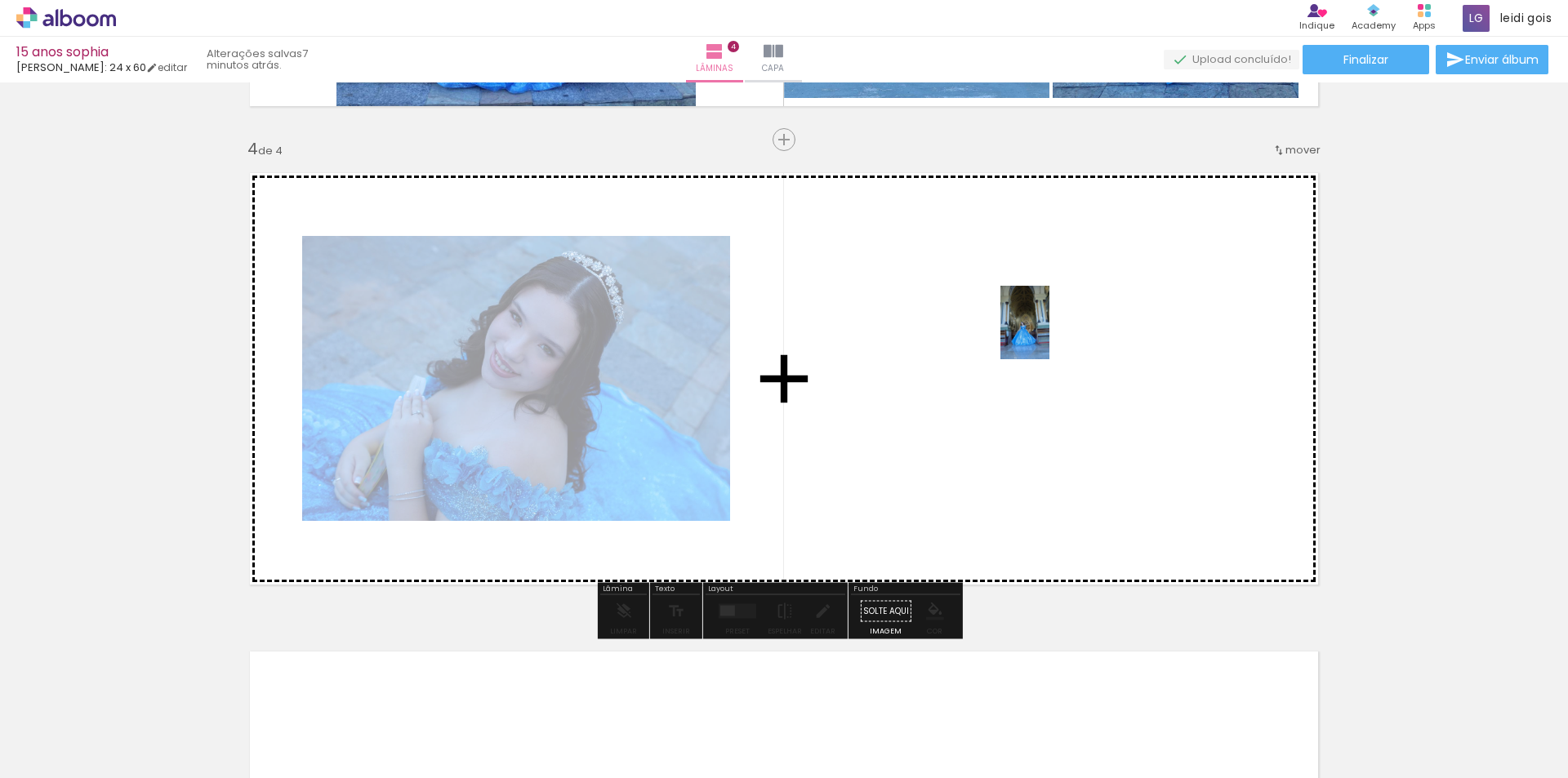
drag, startPoint x: 371, startPoint y: 737, endPoint x: 1050, endPoint y: 335, distance: 789.1
click at [1050, 335] on quentale-workspace at bounding box center [784, 389] width 1568 height 778
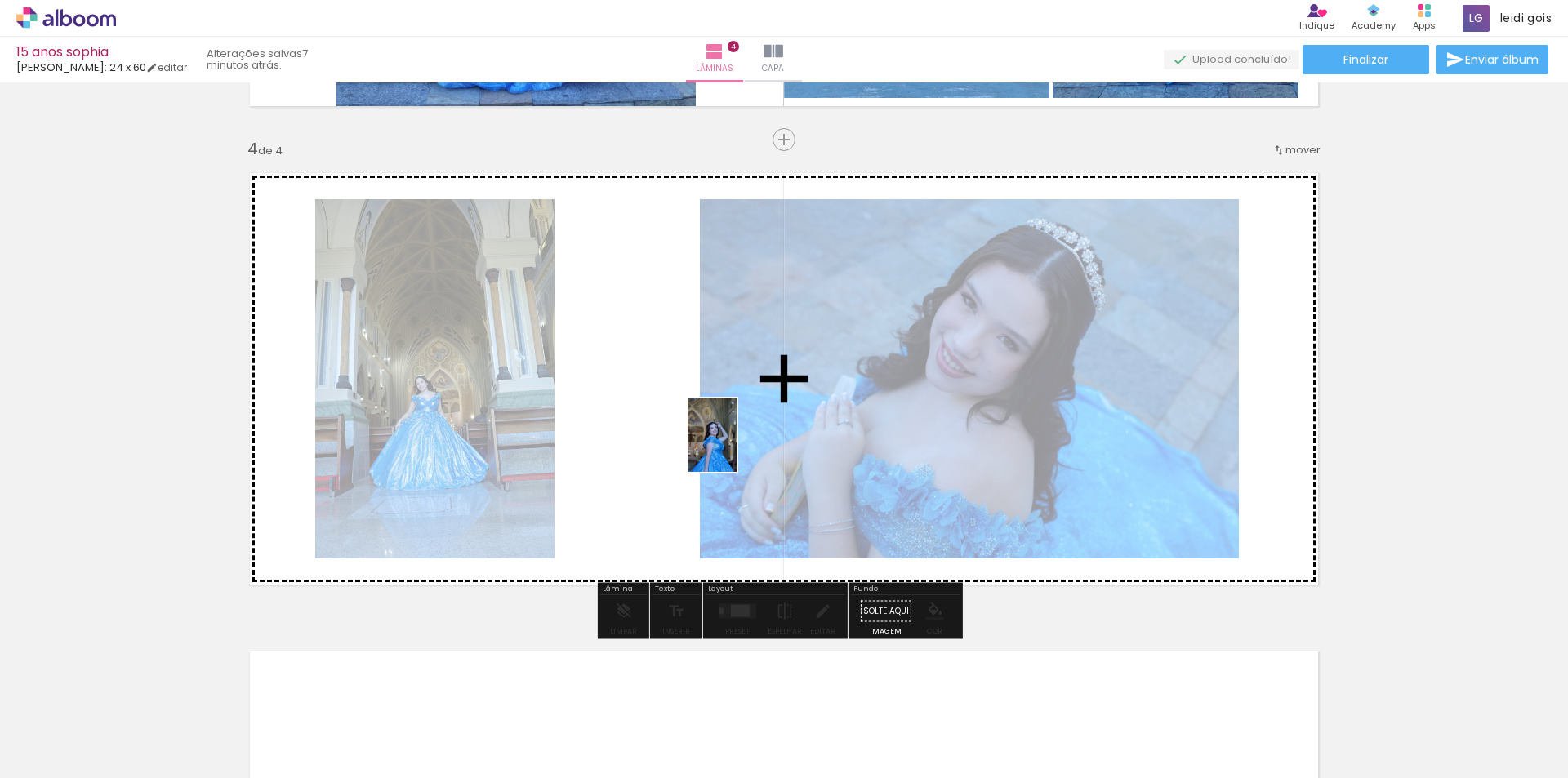
drag, startPoint x: 290, startPoint y: 724, endPoint x: 755, endPoint y: 435, distance: 547.5
click at [755, 435] on quentale-workspace at bounding box center [784, 389] width 1568 height 778
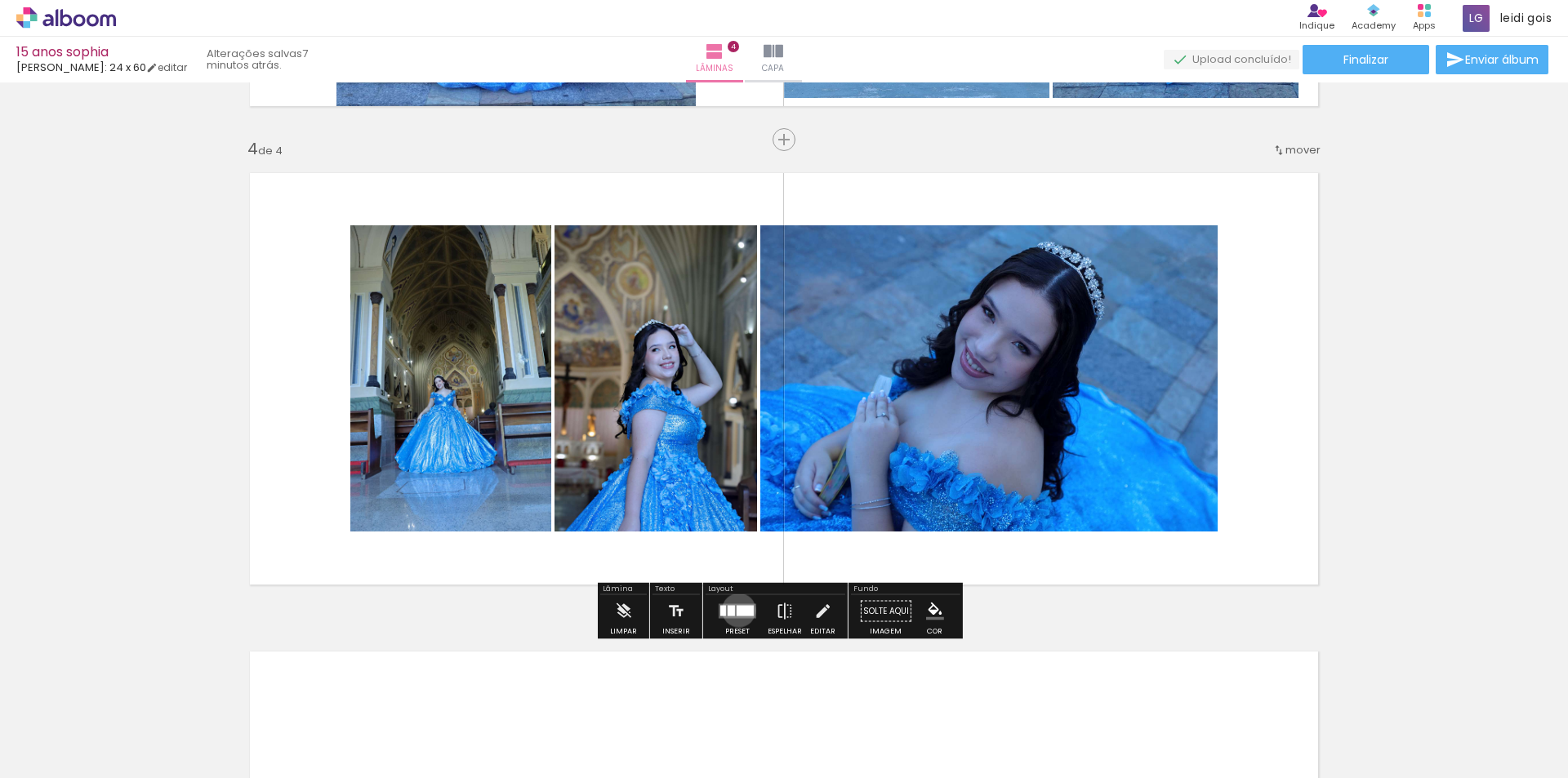
click at [736, 610] on div at bounding box center [745, 612] width 17 height 11
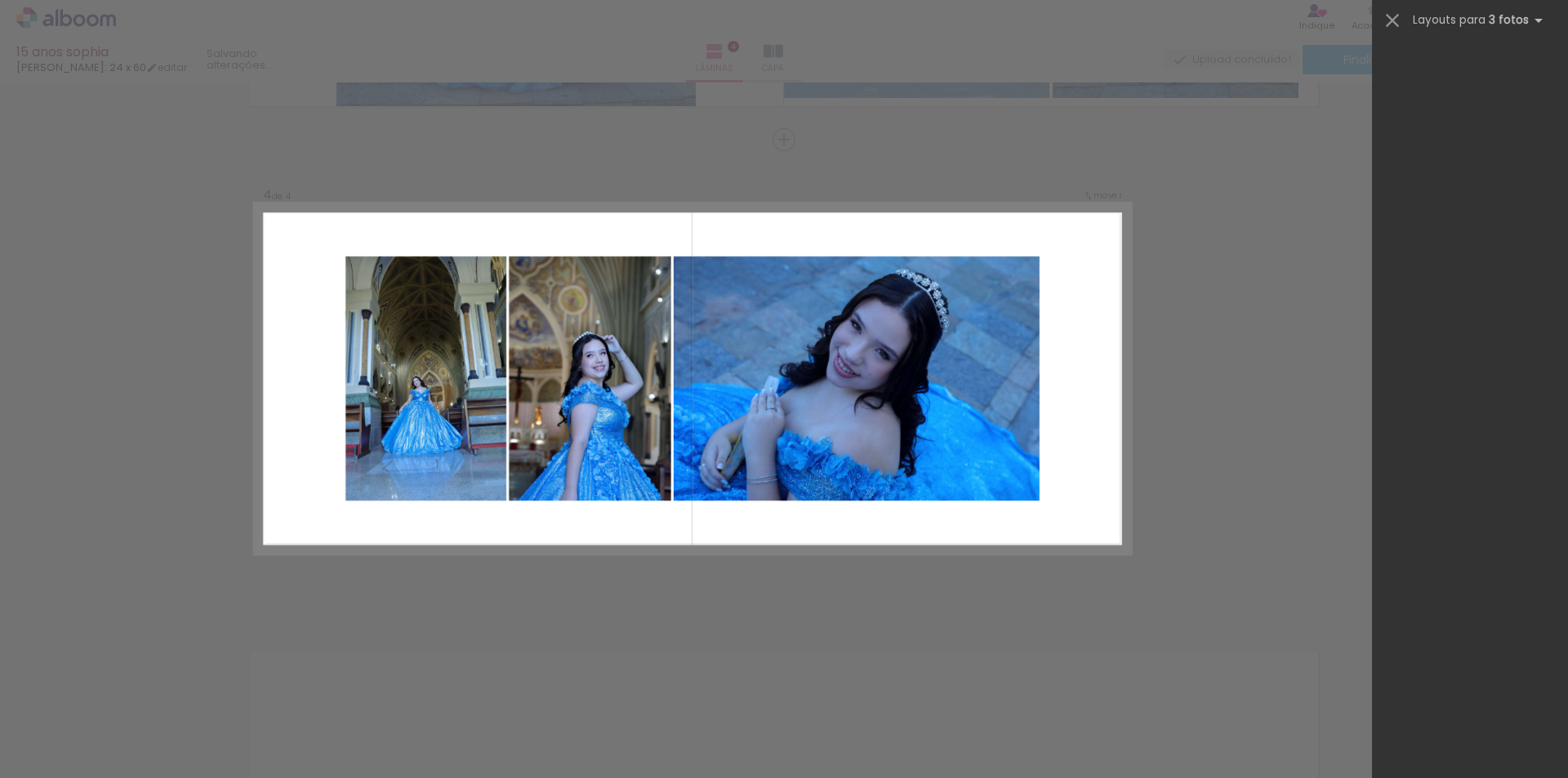
scroll to position [0, 0]
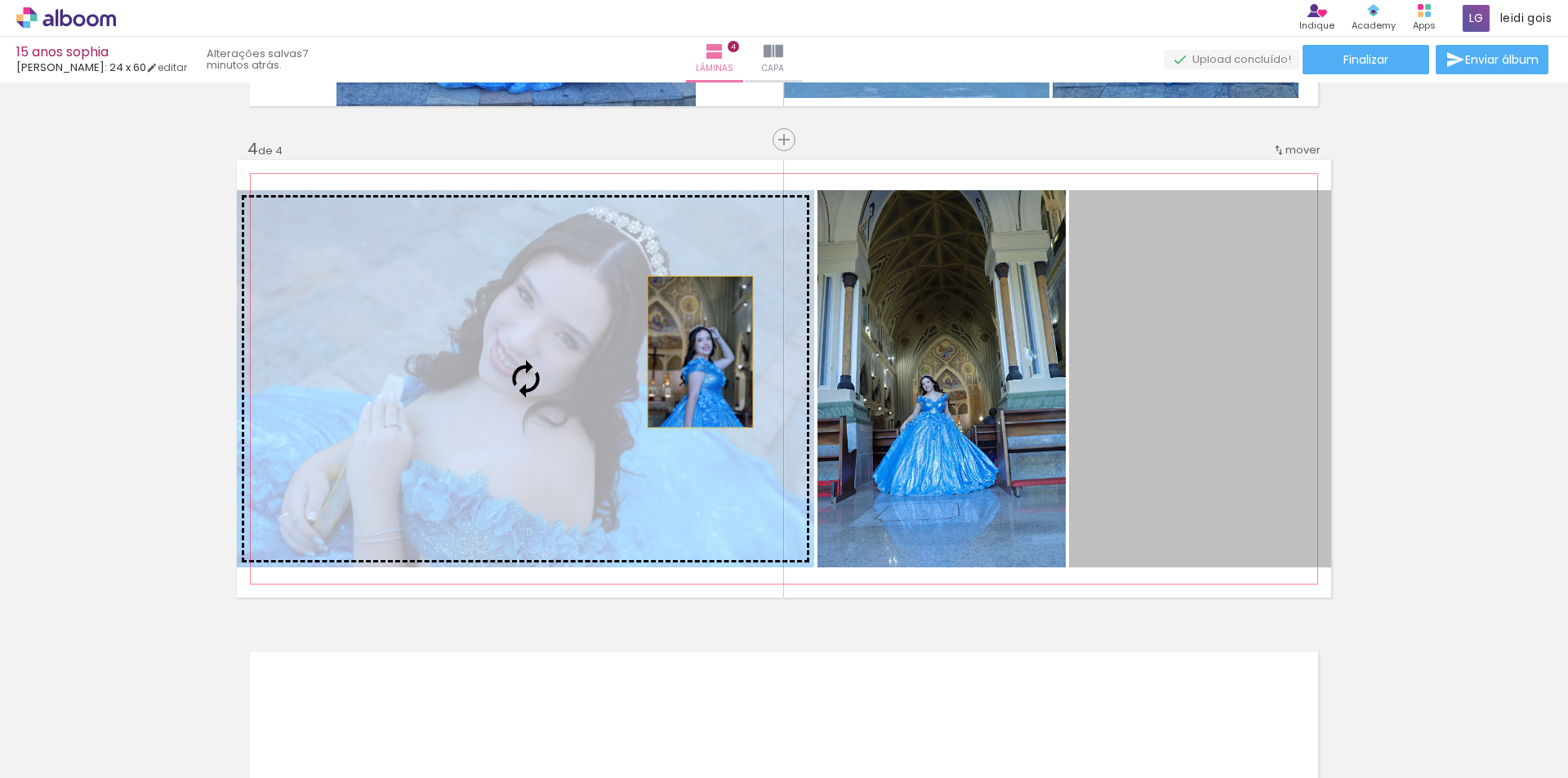
drag, startPoint x: 1197, startPoint y: 343, endPoint x: 562, endPoint y: 352, distance: 635.1
click at [0, 0] on slot at bounding box center [0, 0] width 0 height 0
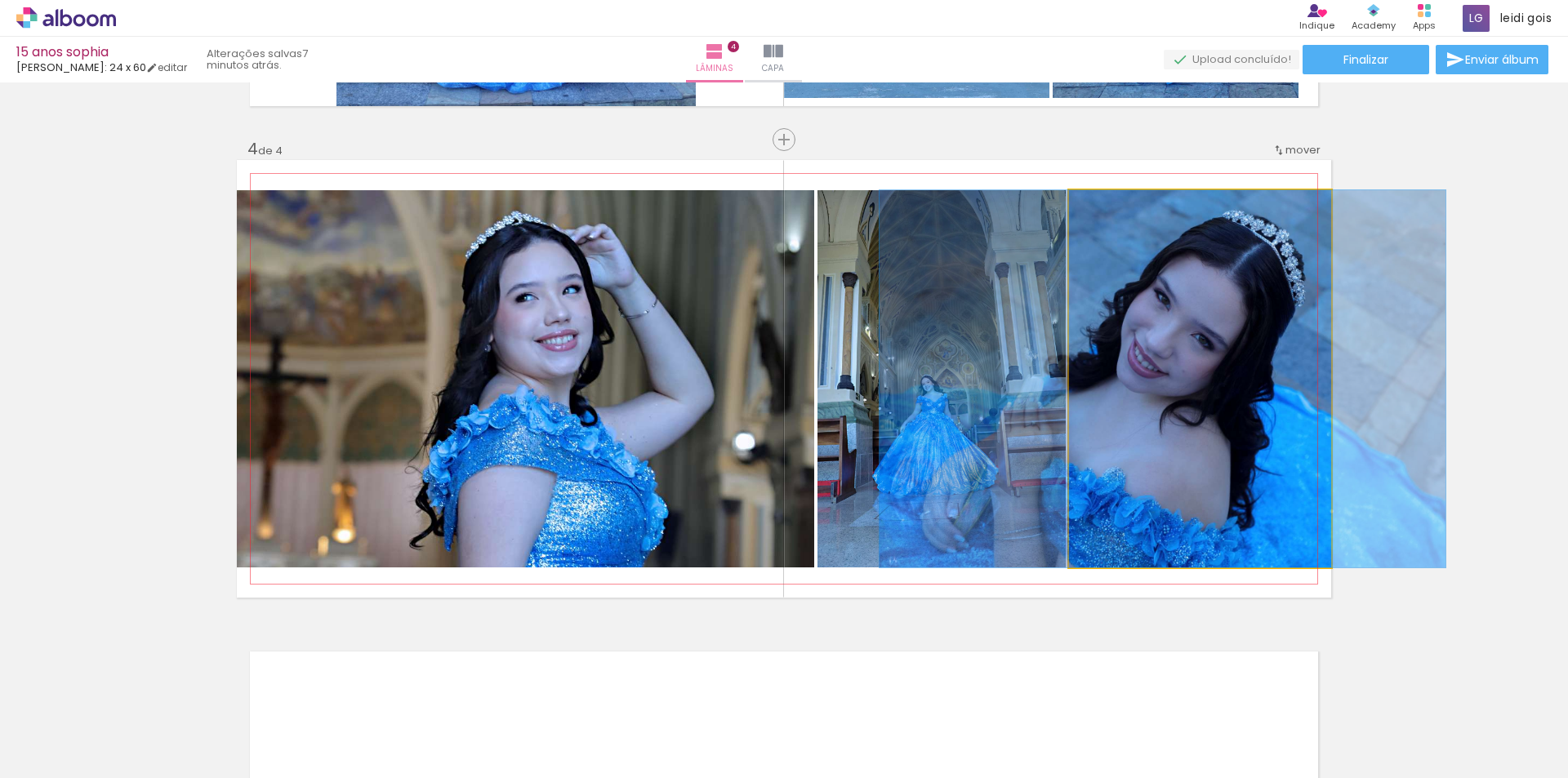
drag, startPoint x: 1235, startPoint y: 297, endPoint x: 1198, endPoint y: 297, distance: 37.0
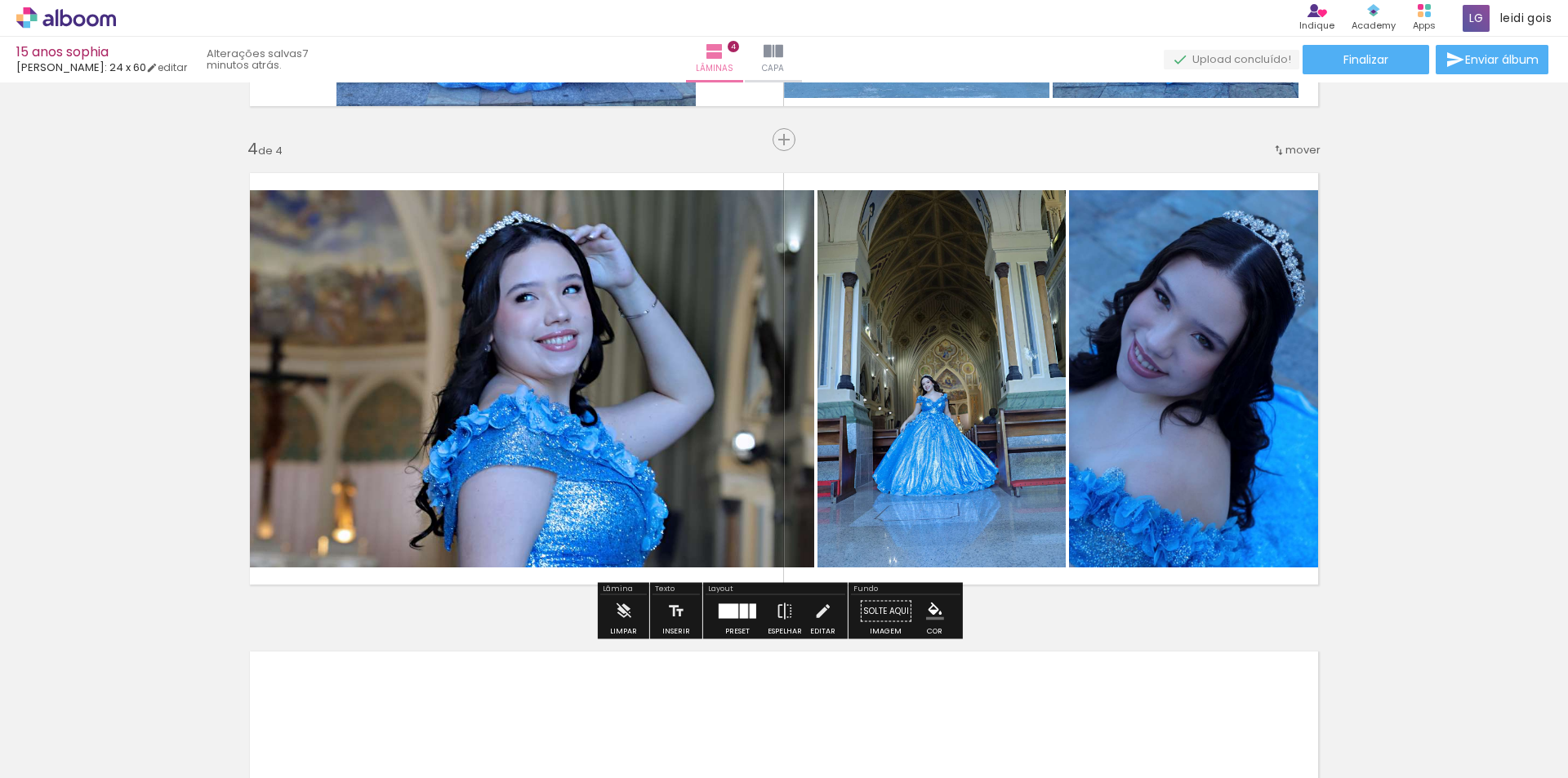
click at [600, 281] on quentale-photo at bounding box center [526, 379] width 577 height 378
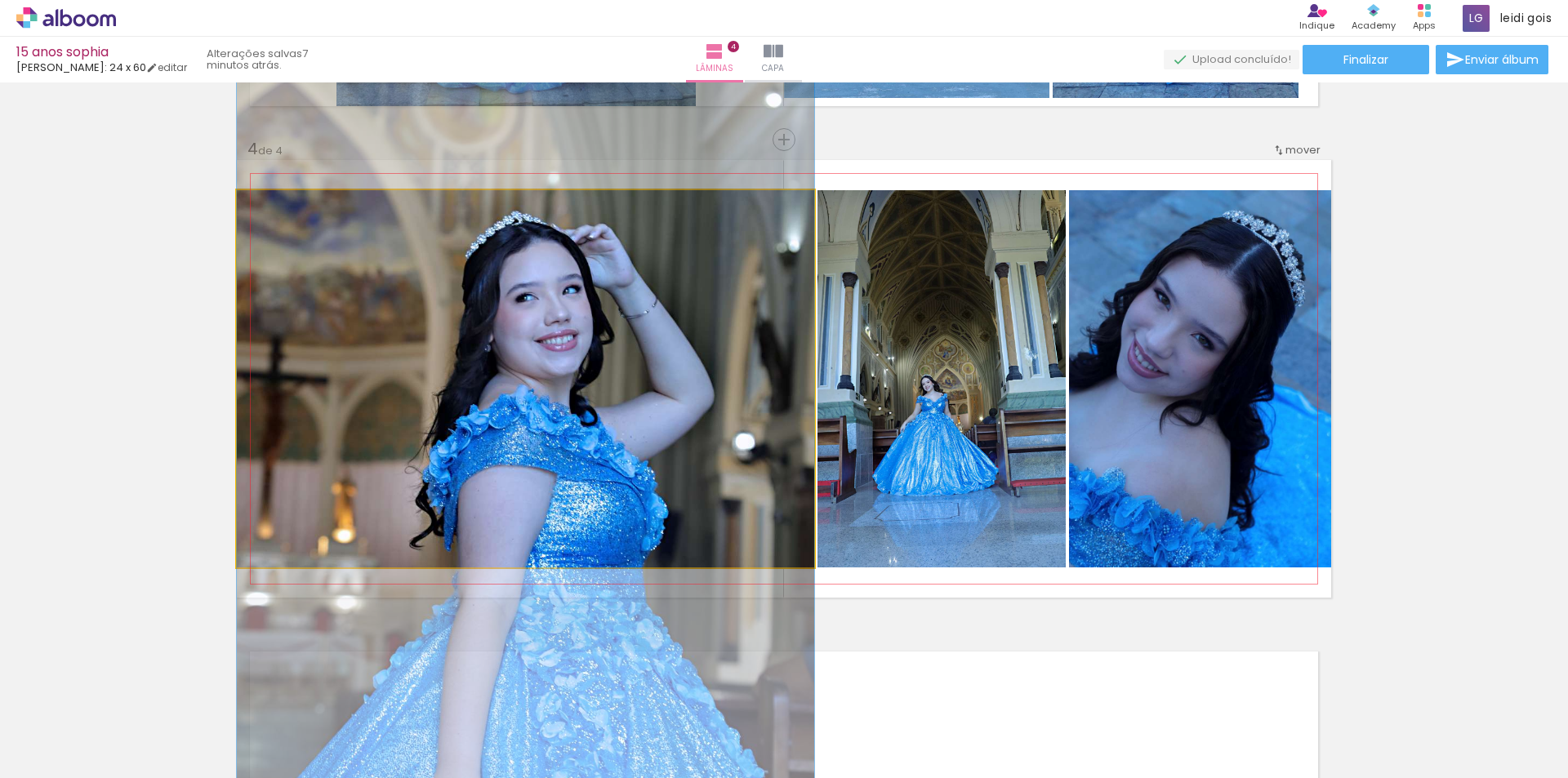
click at [600, 281] on quentale-photo at bounding box center [526, 379] width 577 height 378
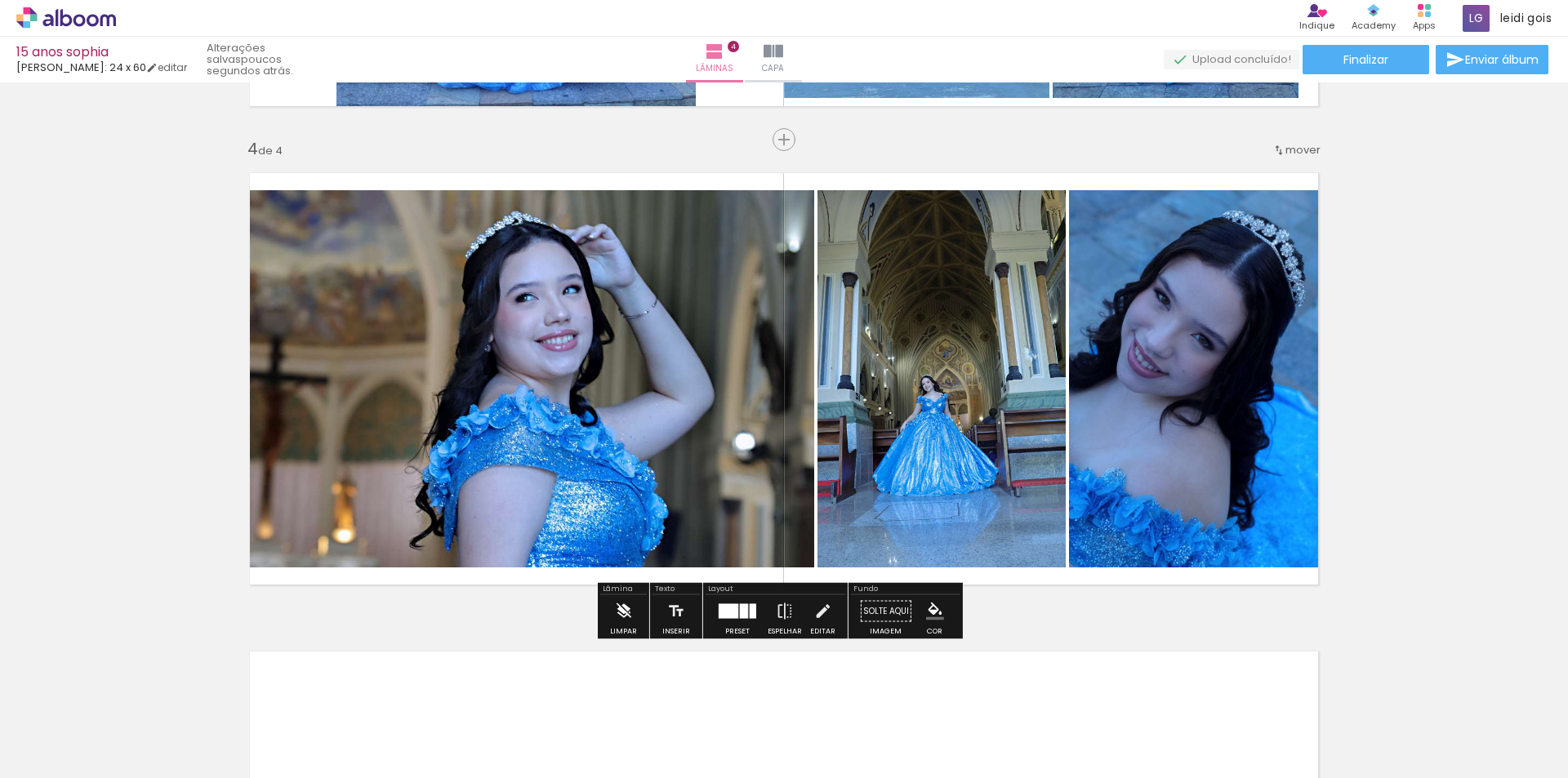
click at [627, 613] on iron-icon at bounding box center [623, 612] width 18 height 33
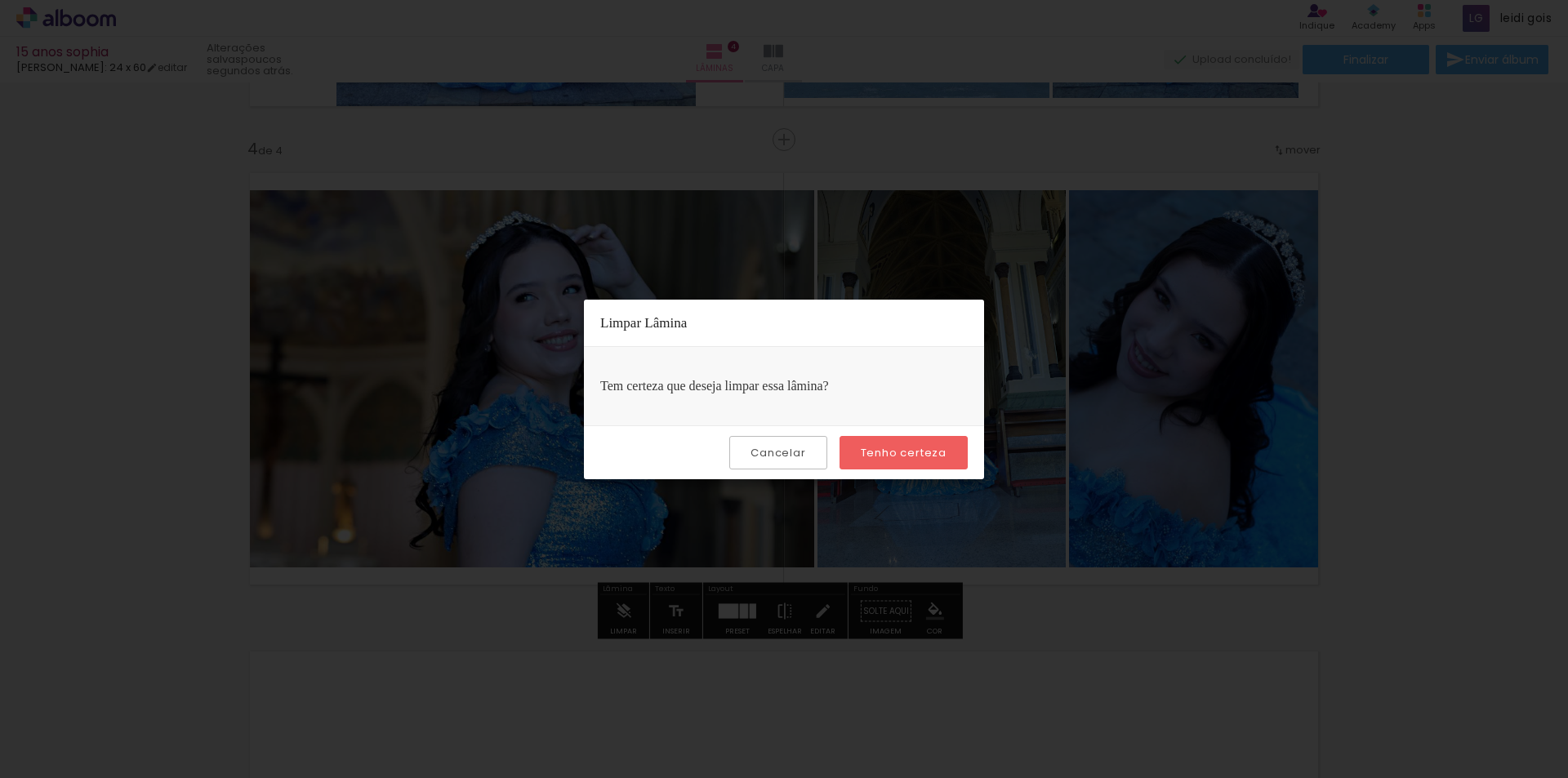
click at [0, 0] on slot "Tenho certeza" at bounding box center [0, 0] width 0 height 0
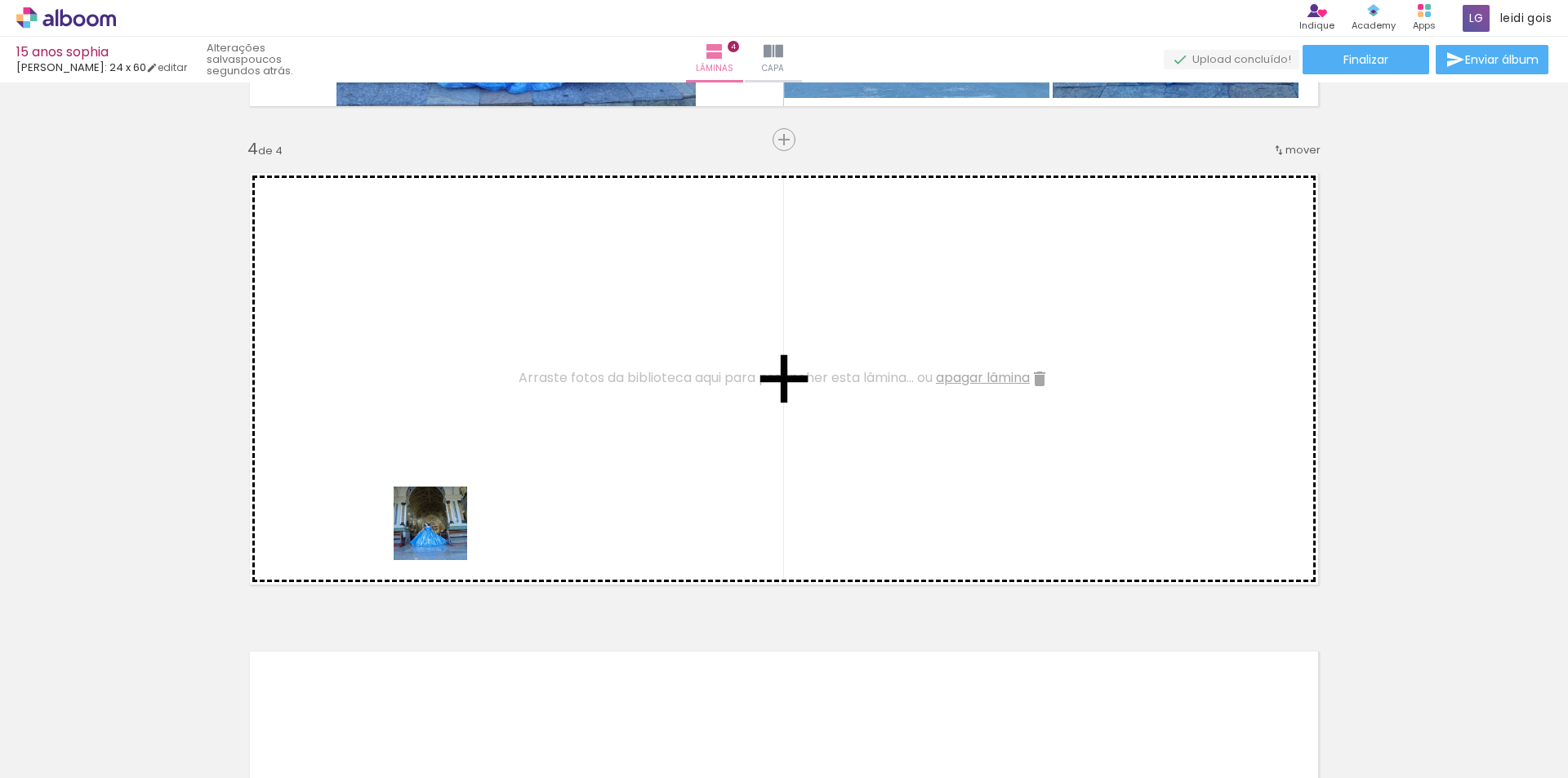
drag, startPoint x: 375, startPoint y: 729, endPoint x: 459, endPoint y: 498, distance: 245.8
click at [459, 498] on quentale-workspace at bounding box center [784, 389] width 1568 height 778
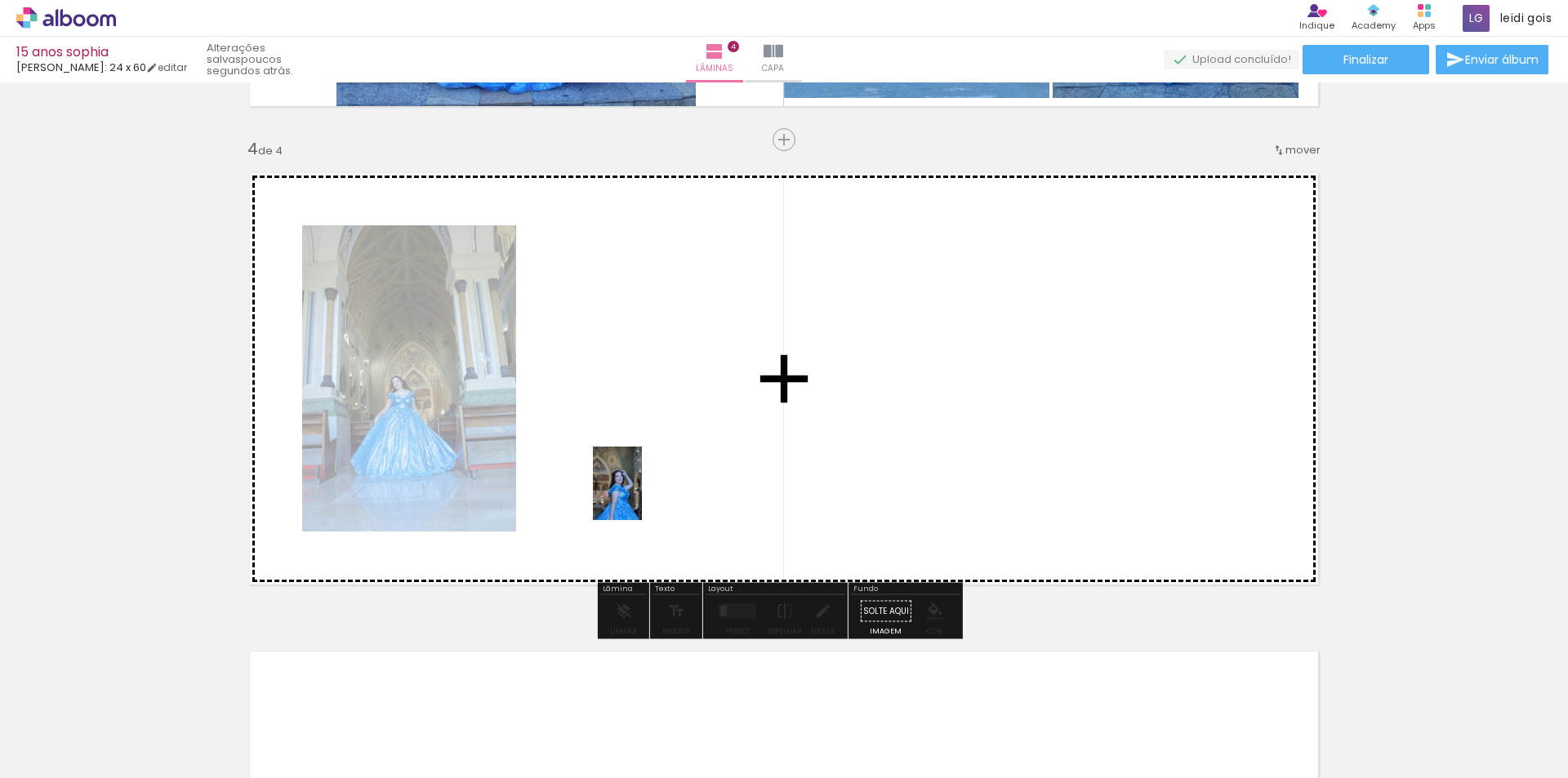
drag, startPoint x: 272, startPoint y: 728, endPoint x: 659, endPoint y: 487, distance: 455.9
click at [659, 487] on quentale-workspace at bounding box center [784, 389] width 1568 height 778
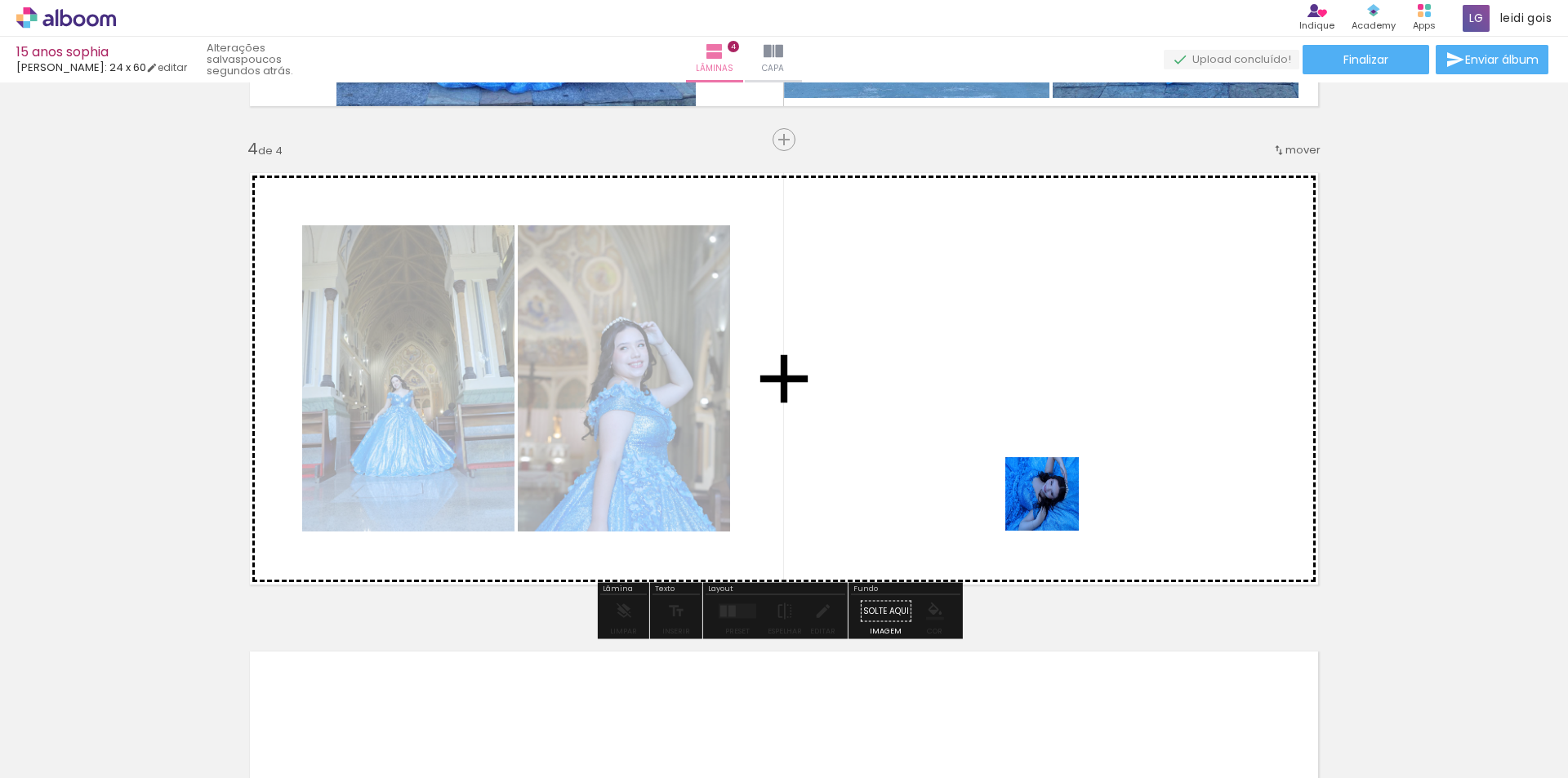
drag, startPoint x: 1100, startPoint y: 741, endPoint x: 1040, endPoint y: 448, distance: 299.1
click at [1040, 448] on quentale-workspace at bounding box center [784, 389] width 1568 height 778
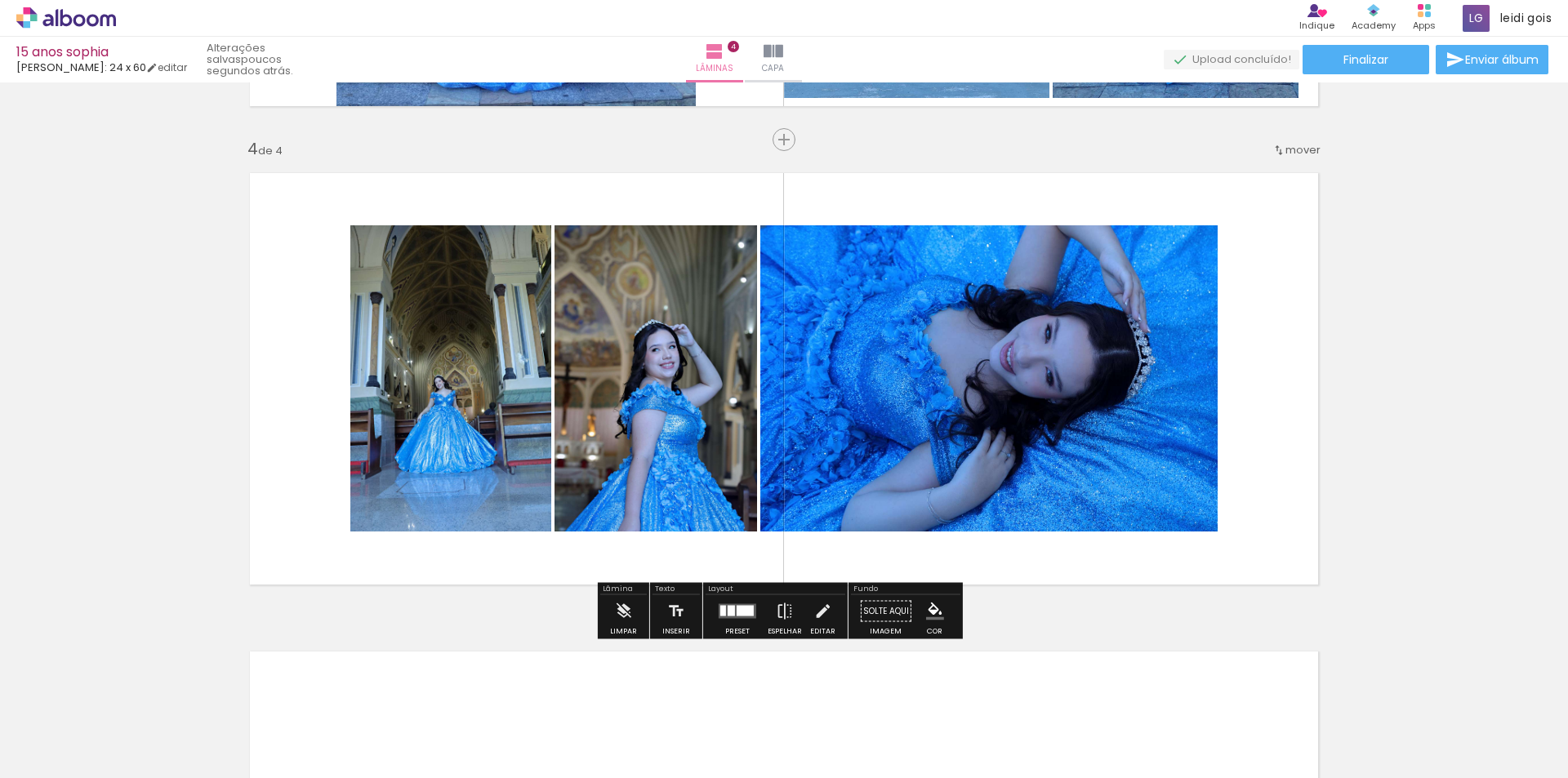
click at [740, 615] on div at bounding box center [745, 612] width 17 height 11
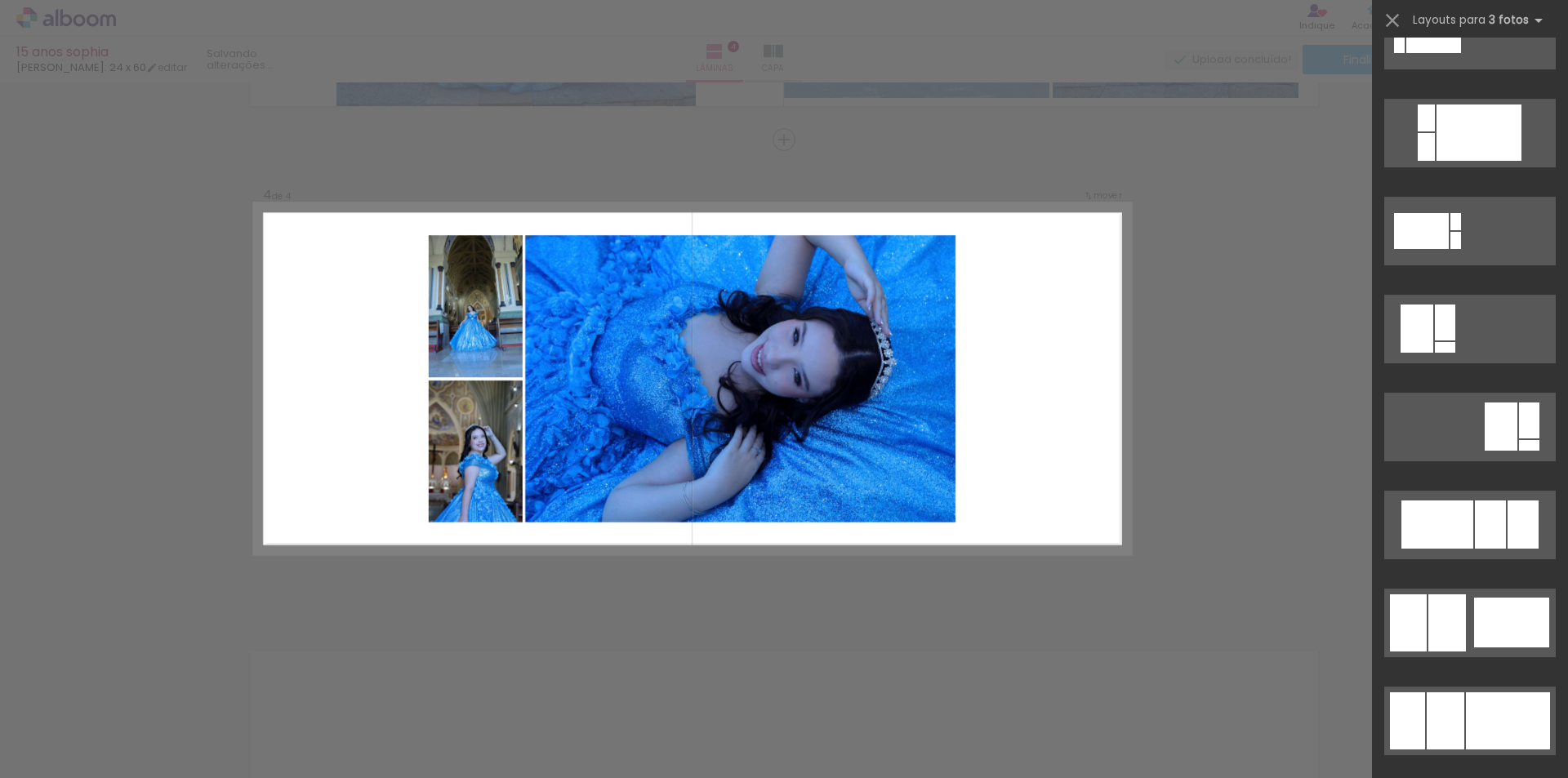
scroll to position [1143, 0]
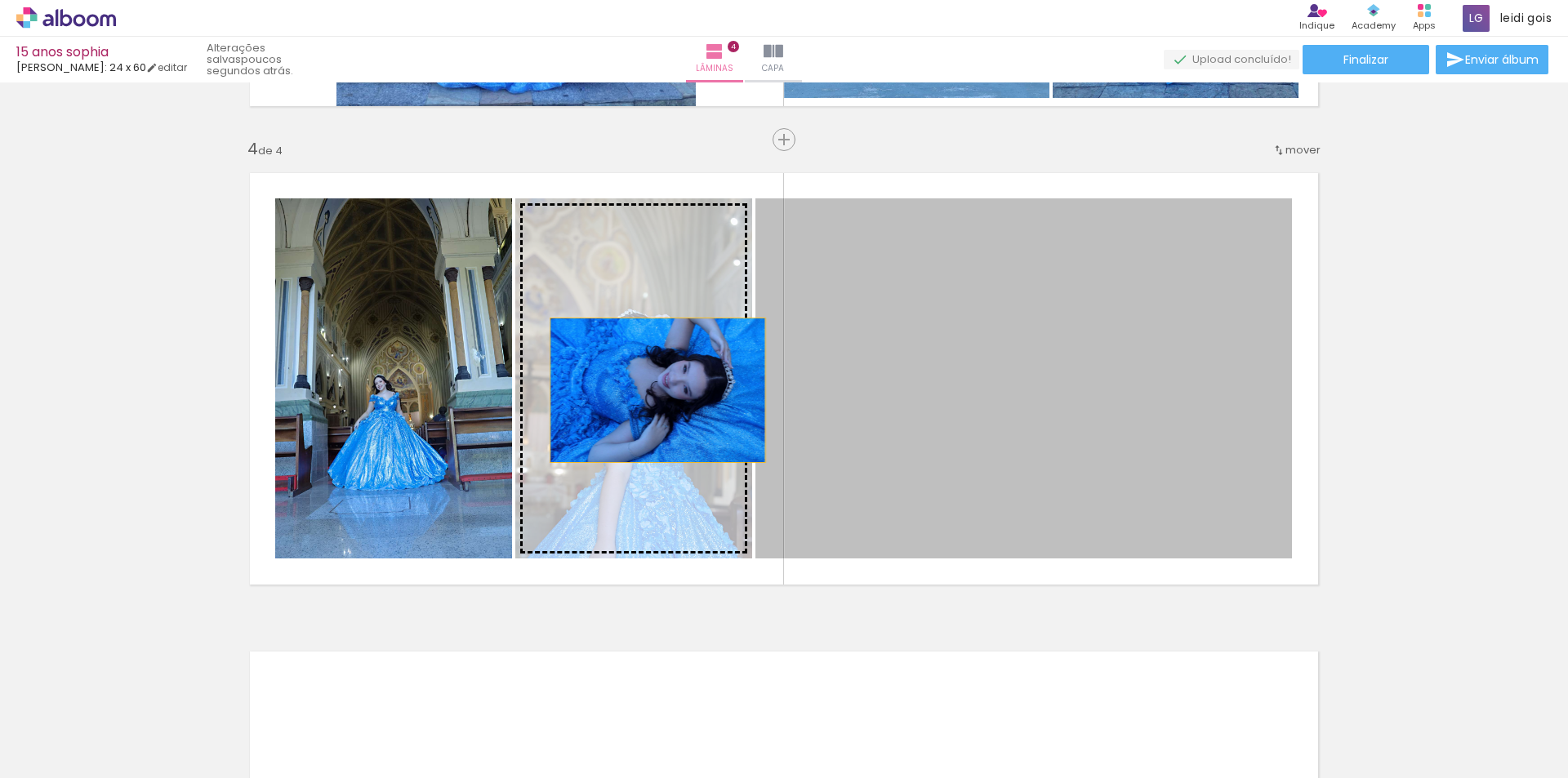
drag, startPoint x: 1149, startPoint y: 379, endPoint x: 652, endPoint y: 390, distance: 497.1
click at [0, 0] on slot at bounding box center [0, 0] width 0 height 0
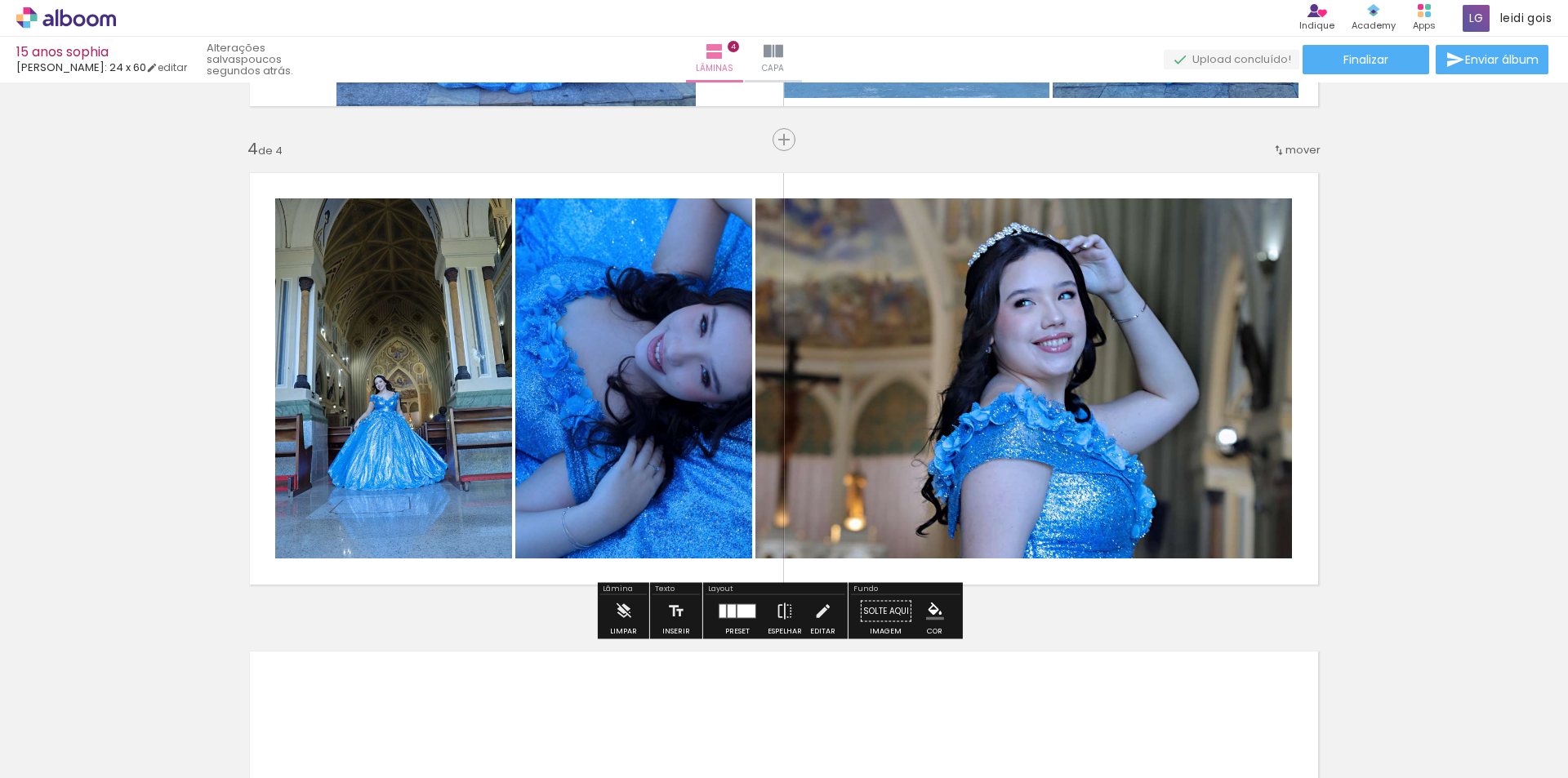
click at [724, 622] on div at bounding box center [737, 612] width 44 height 33
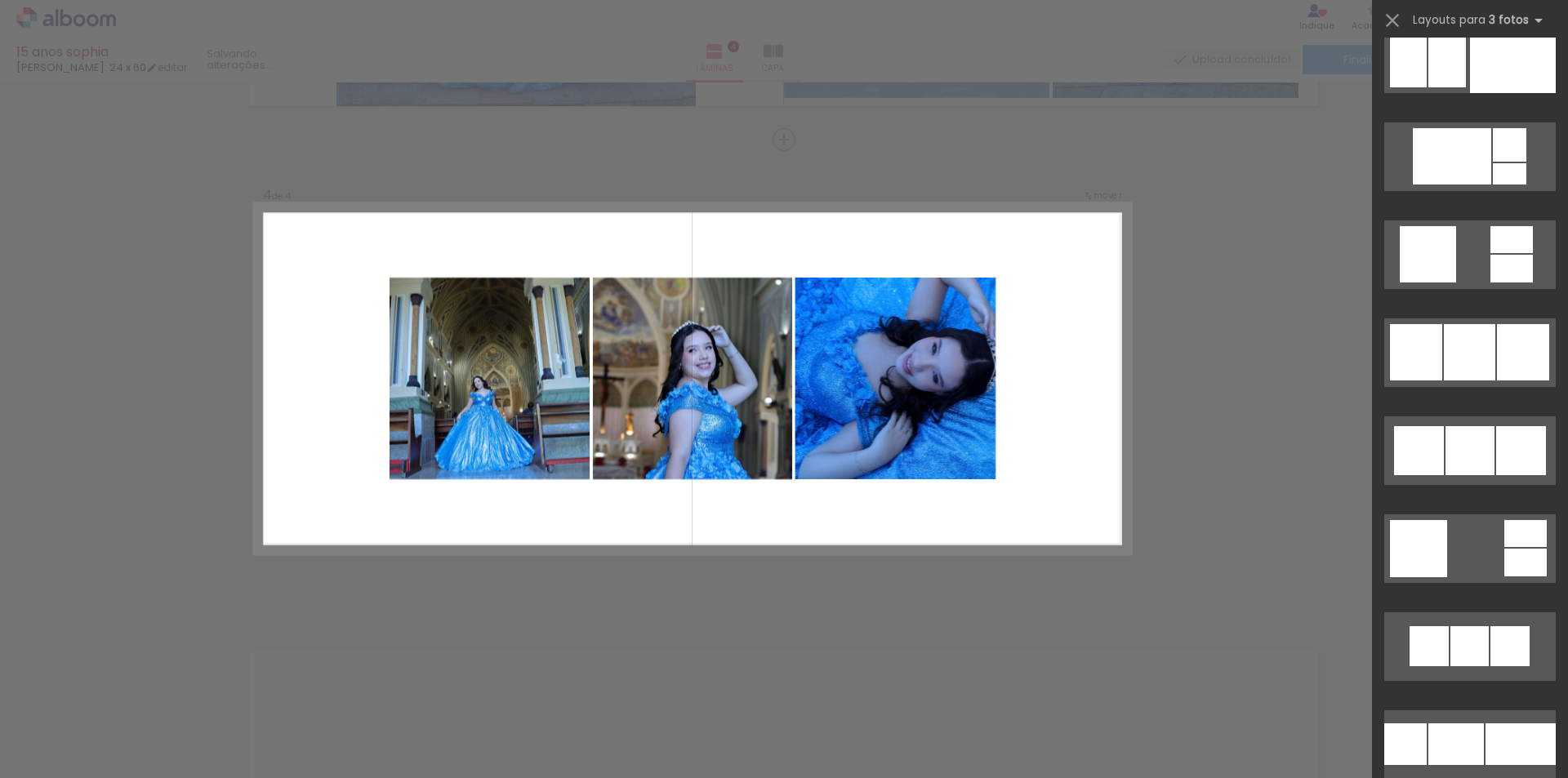
scroll to position [9865, 0]
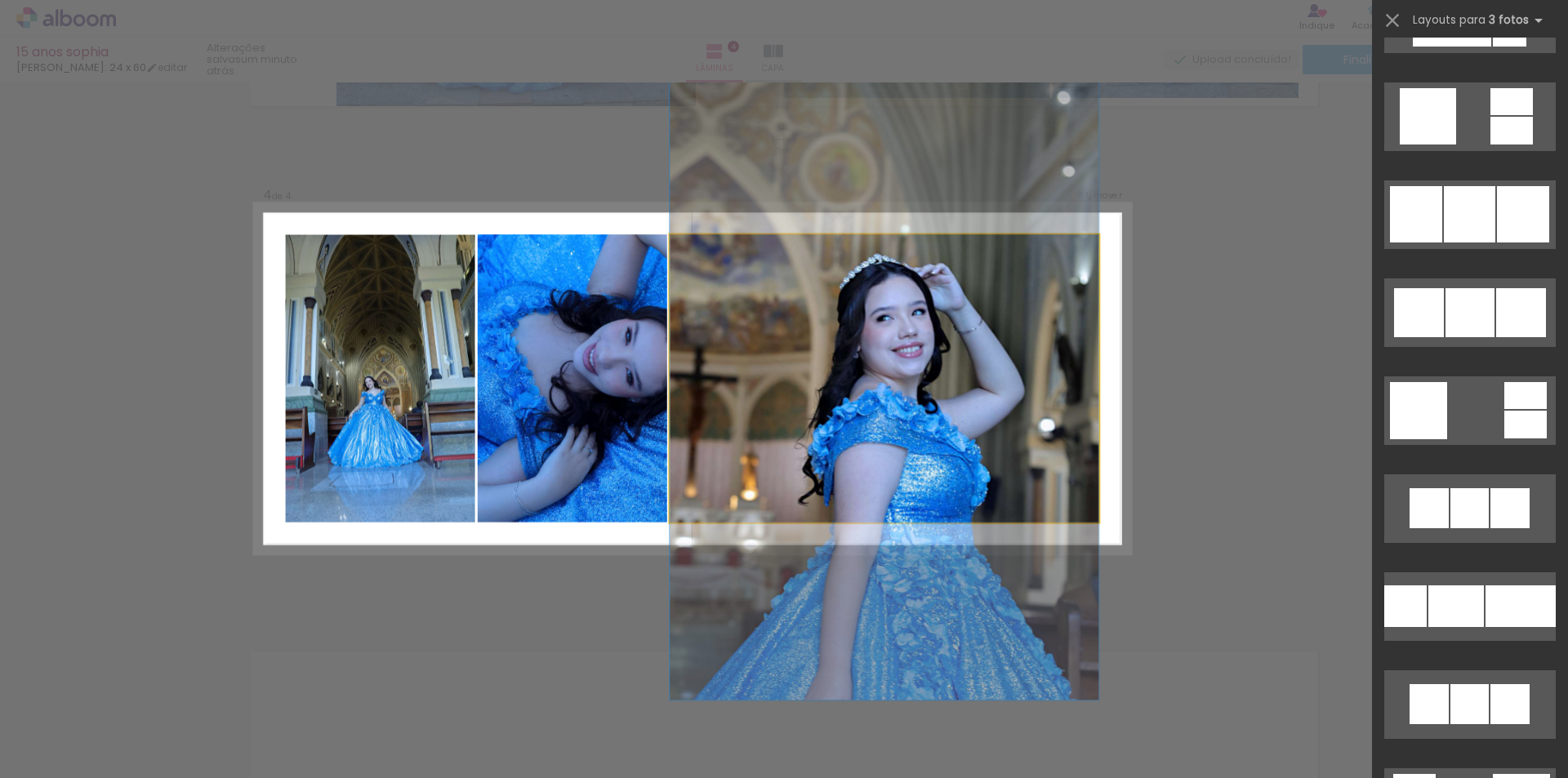
click at [726, 487] on quentale-photo at bounding box center [884, 379] width 429 height 289
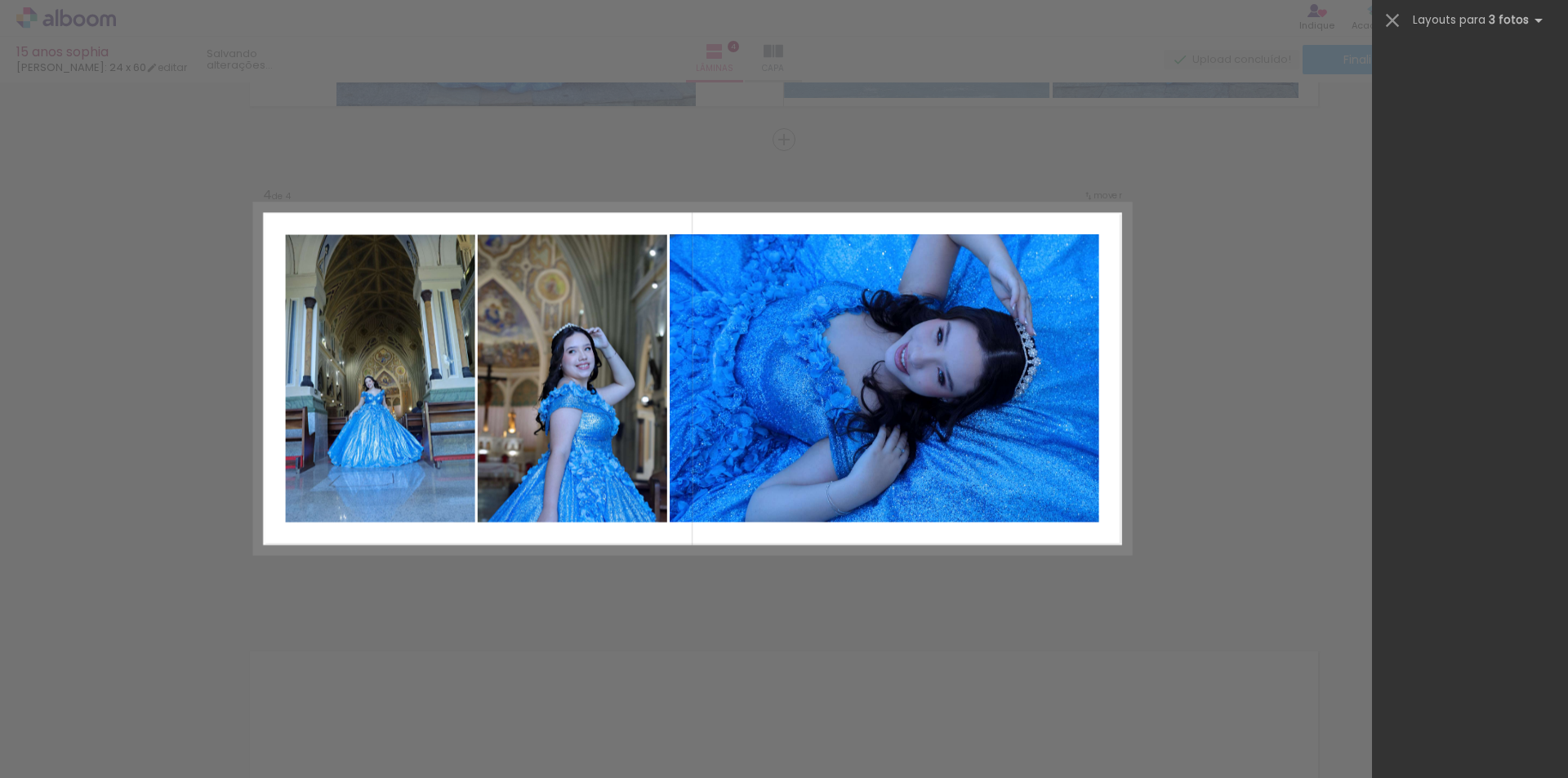
scroll to position [1372, 0]
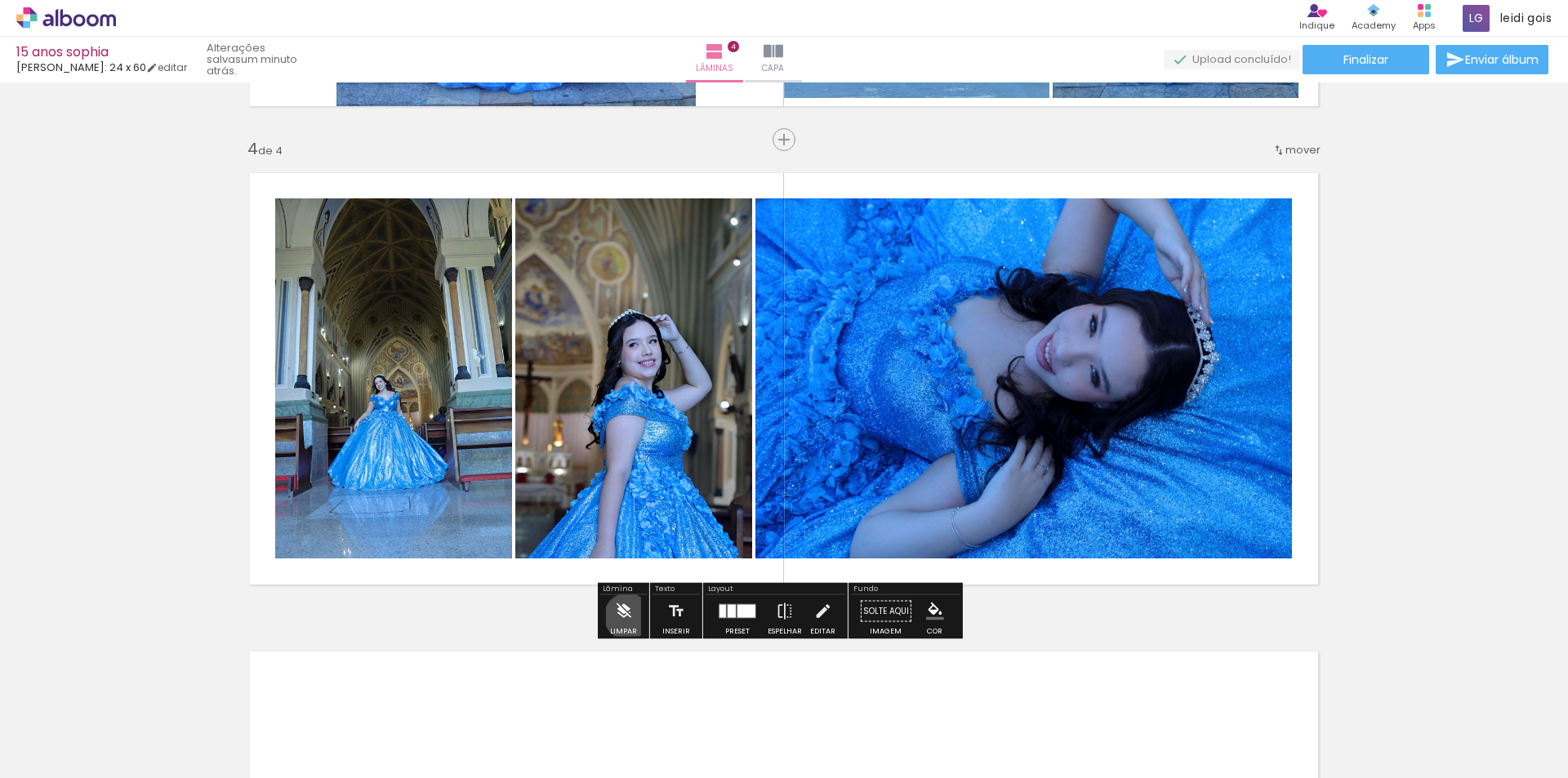
click at [627, 616] on iron-icon at bounding box center [623, 612] width 18 height 33
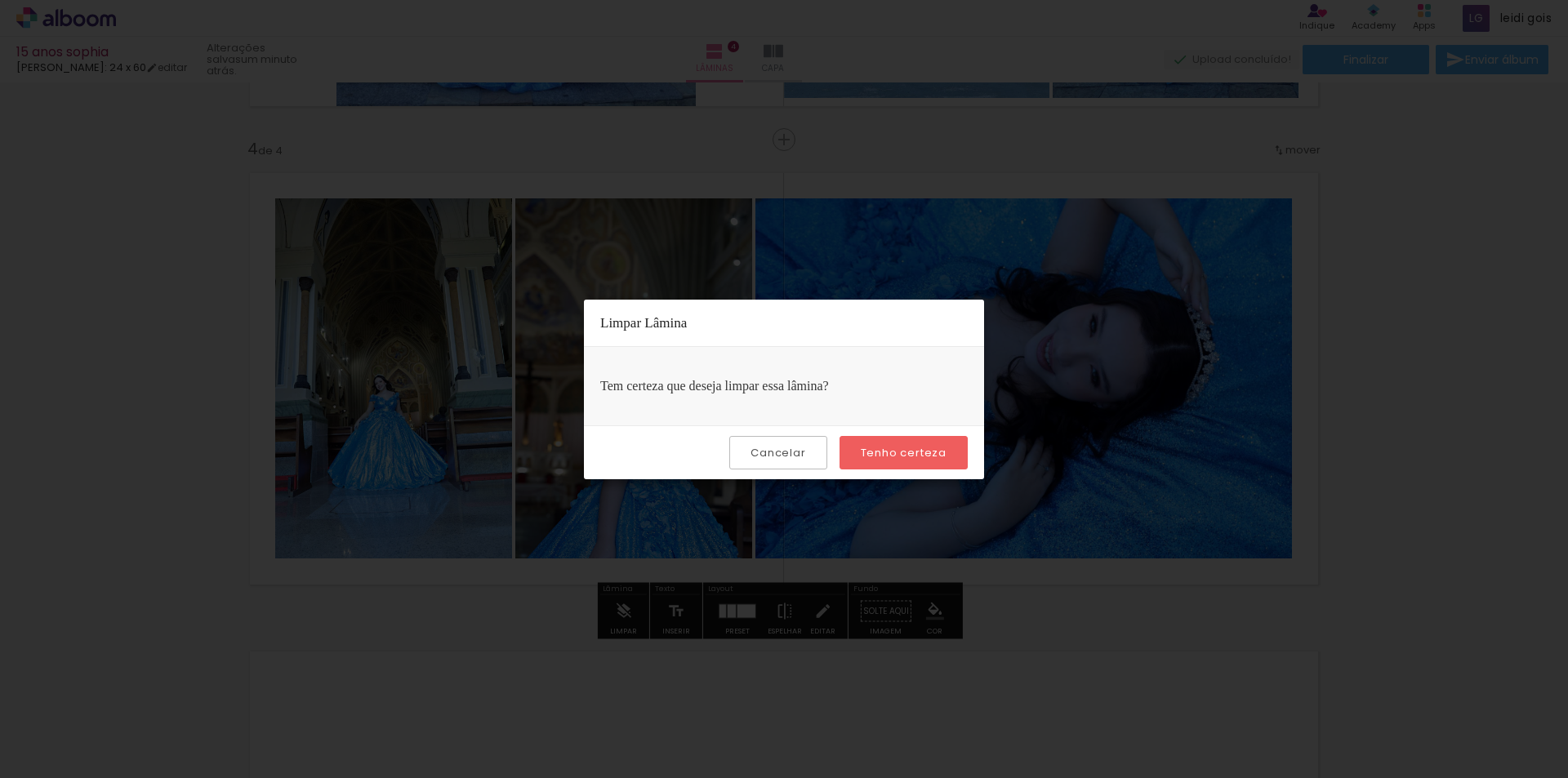
click at [0, 0] on slot "Tenho certeza" at bounding box center [0, 0] width 0 height 0
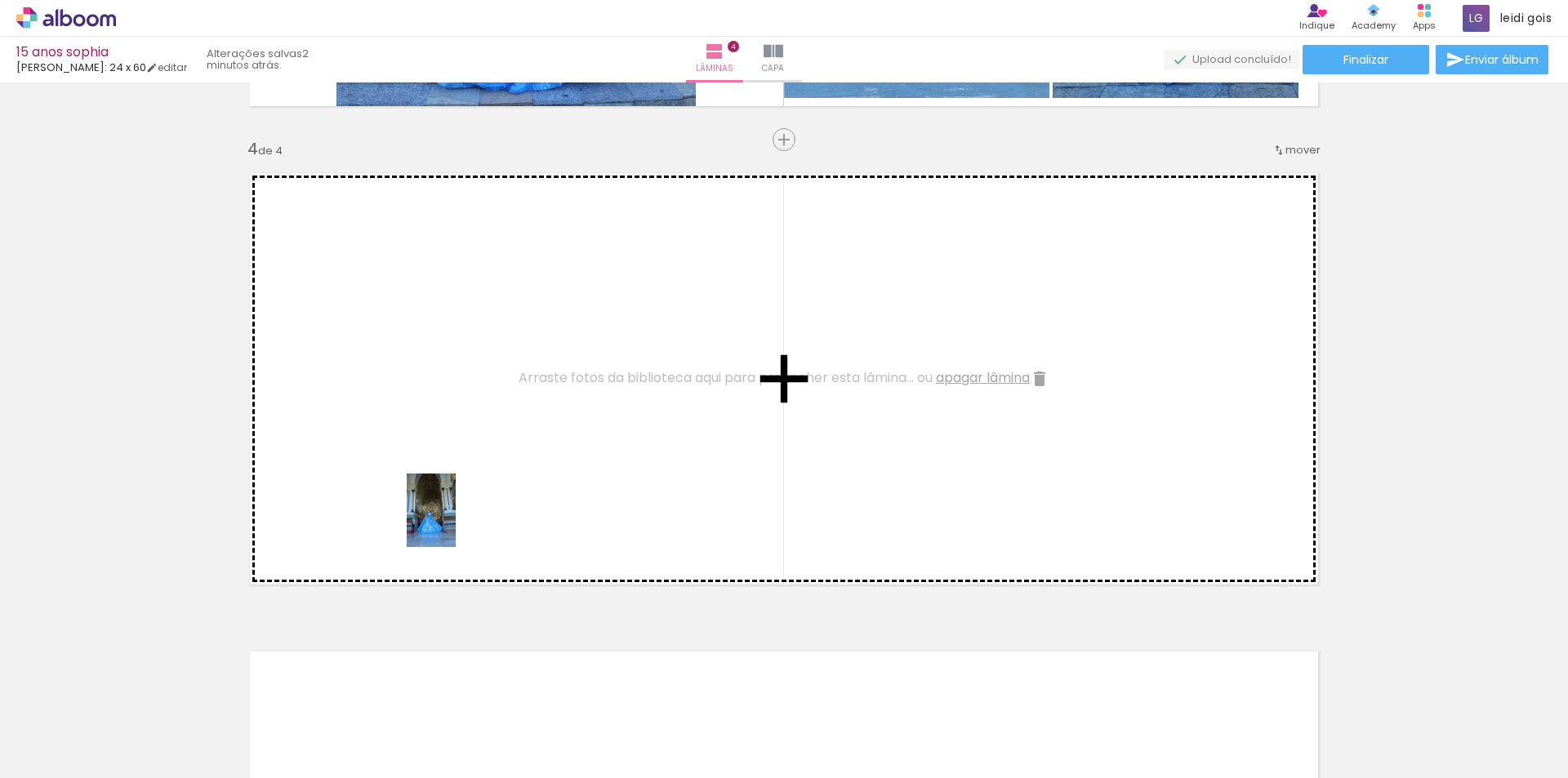
drag, startPoint x: 369, startPoint y: 724, endPoint x: 415, endPoint y: 564, distance: 166.5
click at [476, 507] on quentale-workspace at bounding box center [784, 389] width 1568 height 778
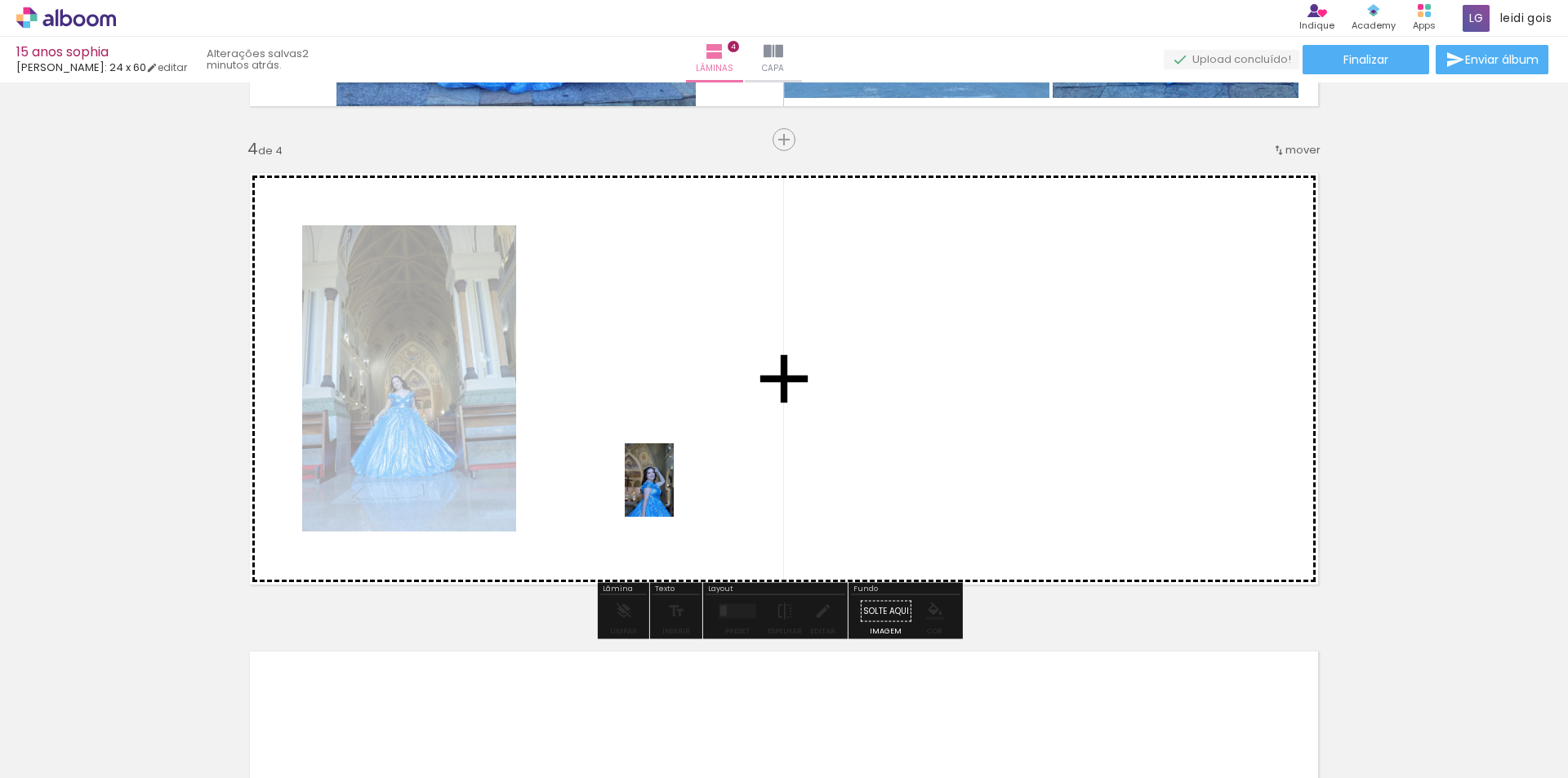
drag, startPoint x: 266, startPoint y: 720, endPoint x: 674, endPoint y: 492, distance: 467.4
click at [674, 492] on quentale-workspace at bounding box center [784, 389] width 1568 height 778
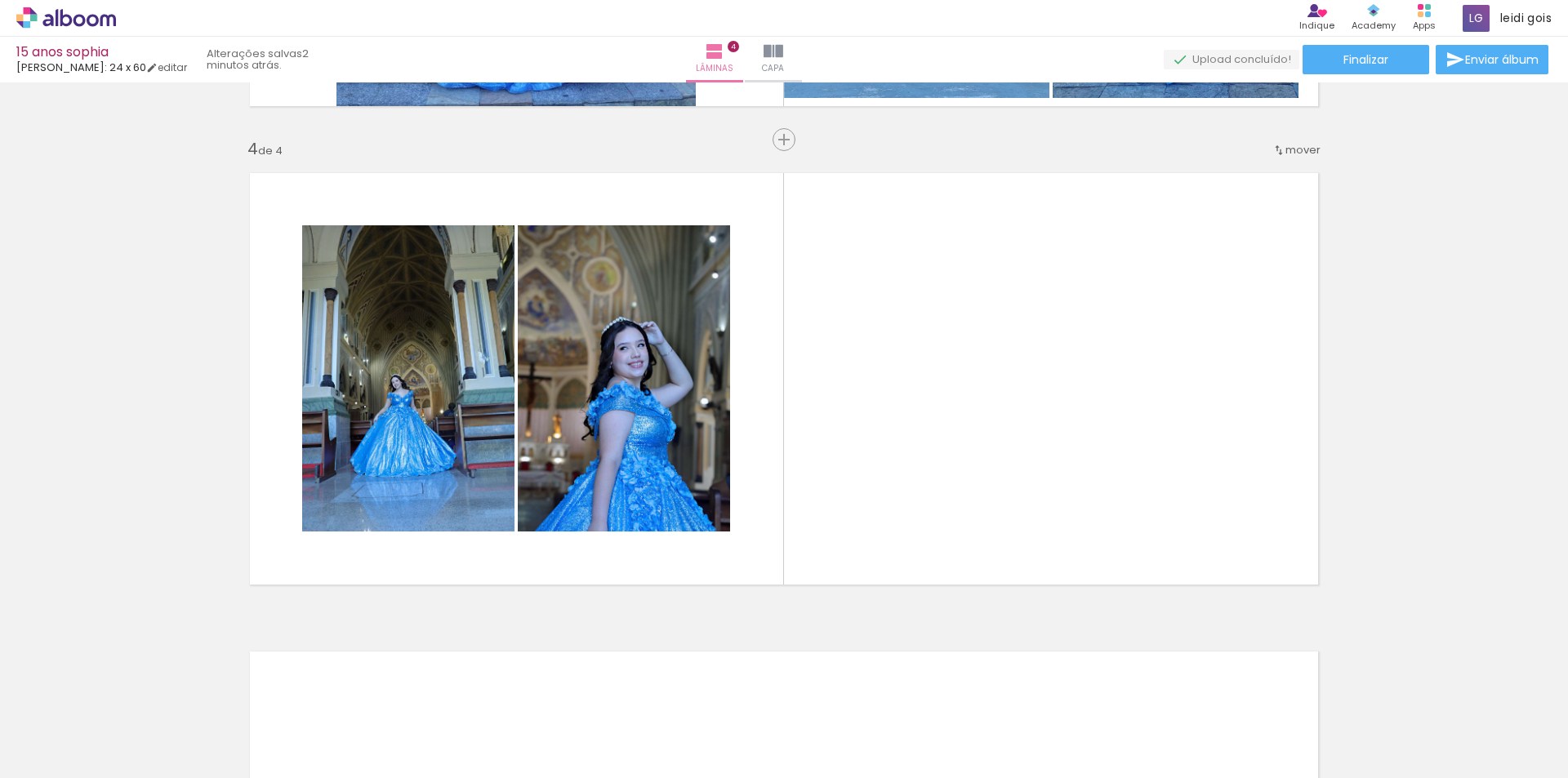
scroll to position [0, 2079]
drag, startPoint x: 390, startPoint y: 711, endPoint x: 403, endPoint y: 703, distance: 15.3
click at [398, 703] on div at bounding box center [370, 723] width 54 height 81
drag, startPoint x: 1117, startPoint y: 618, endPoint x: 1089, endPoint y: 452, distance: 168.3
click at [1089, 452] on quentale-workspace at bounding box center [784, 389] width 1568 height 778
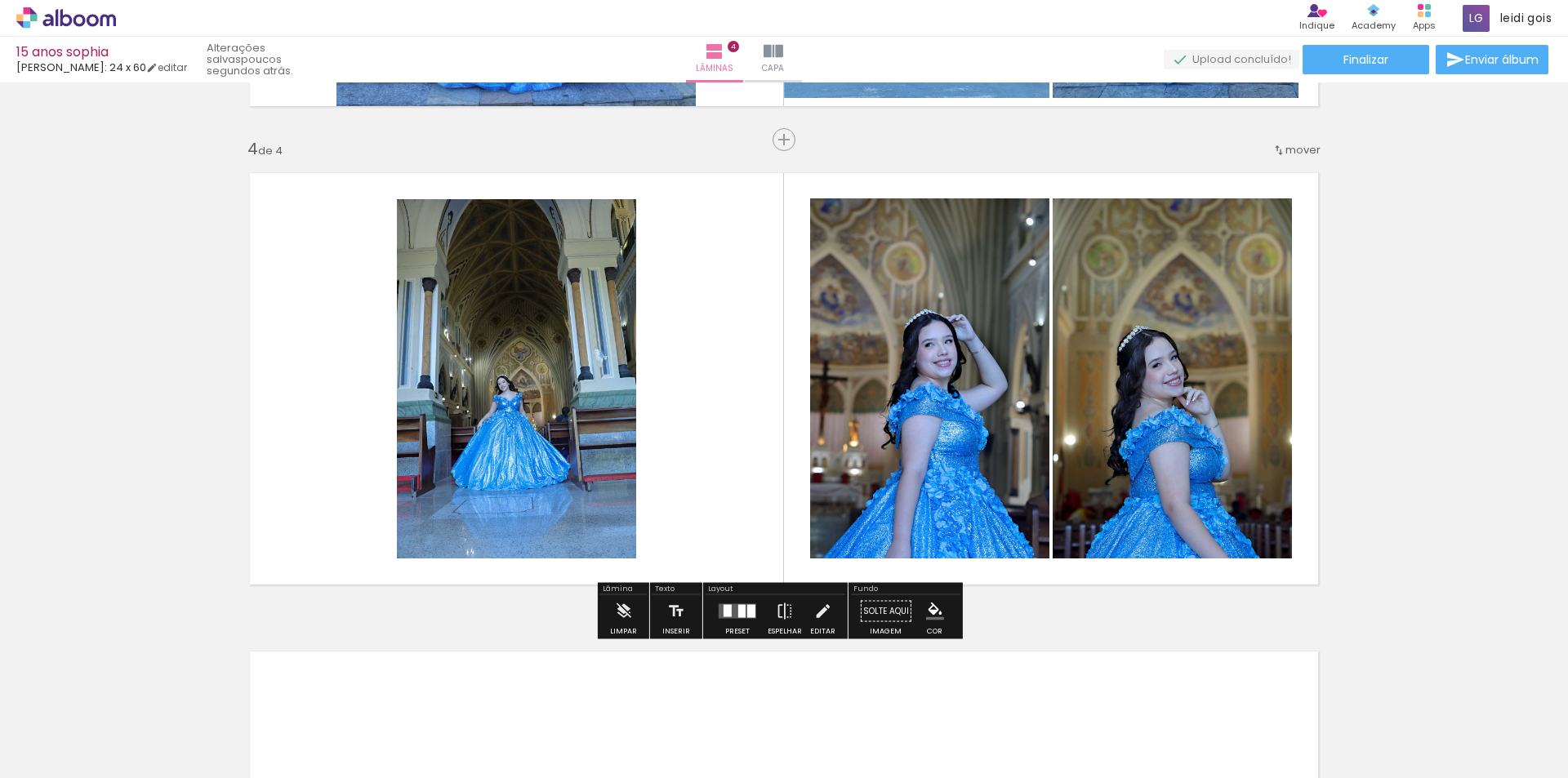
click at [720, 619] on div at bounding box center [737, 612] width 44 height 33
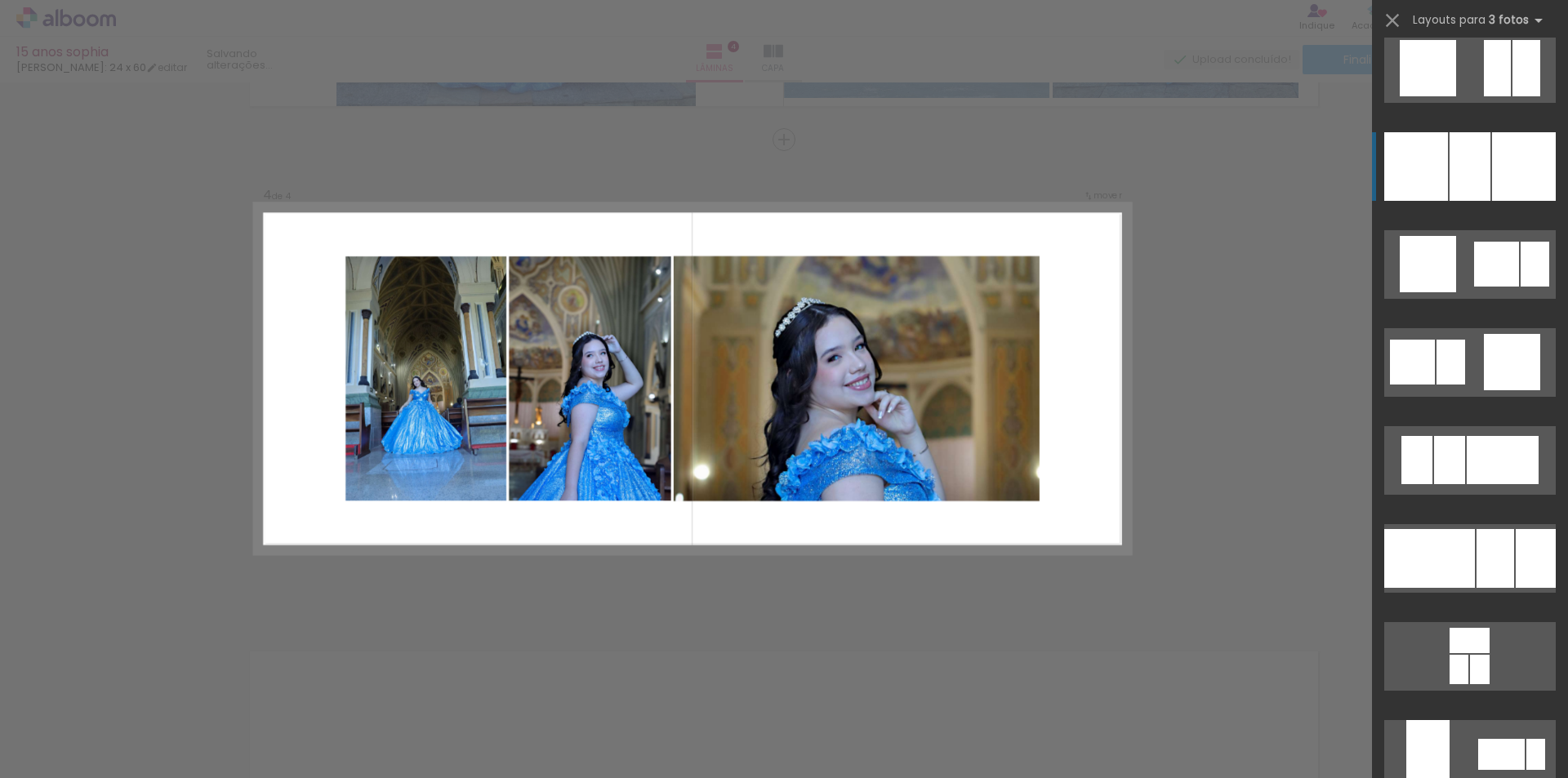
scroll to position [2368, 0]
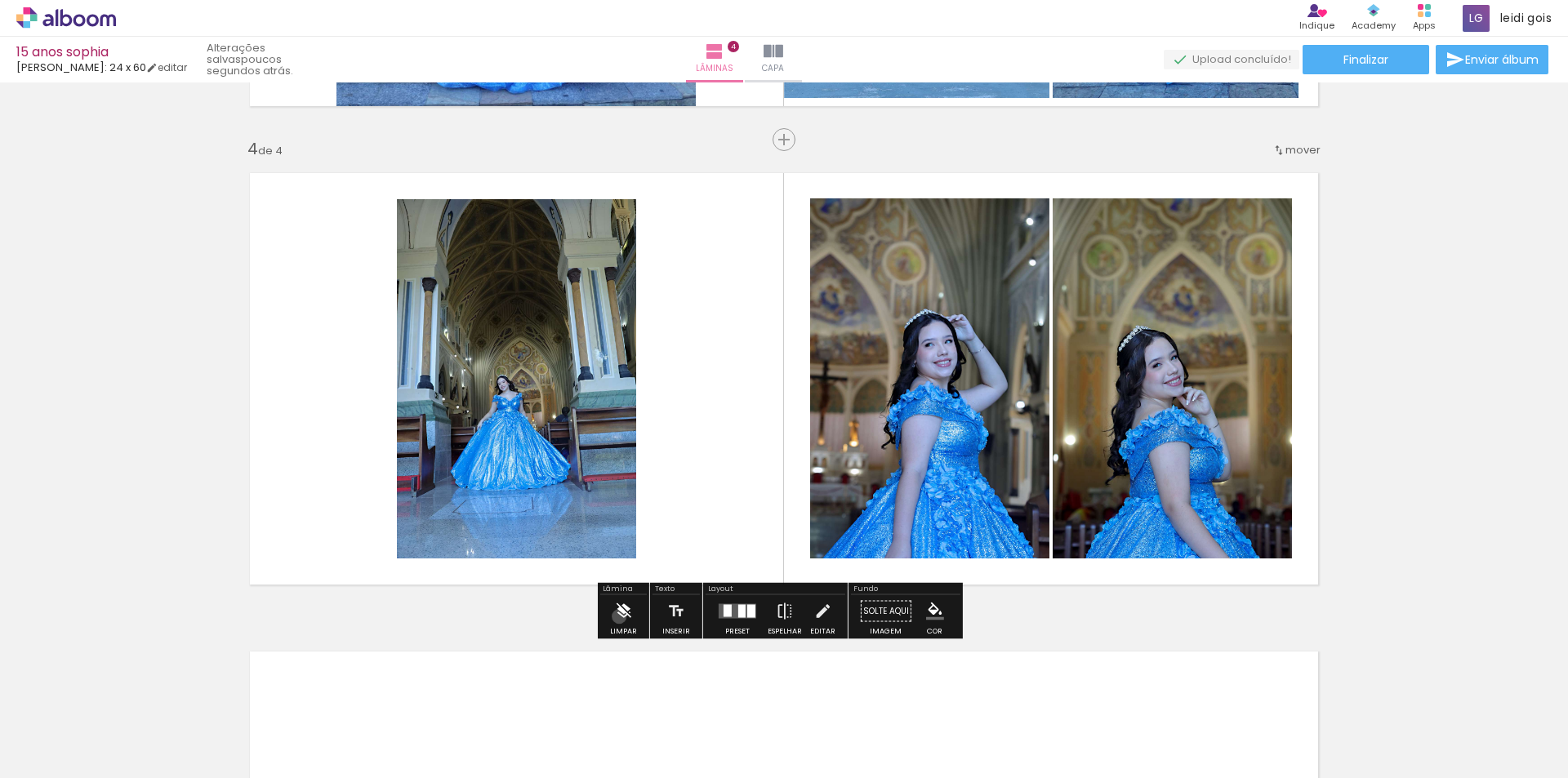
click at [619, 616] on iron-icon at bounding box center [623, 612] width 18 height 33
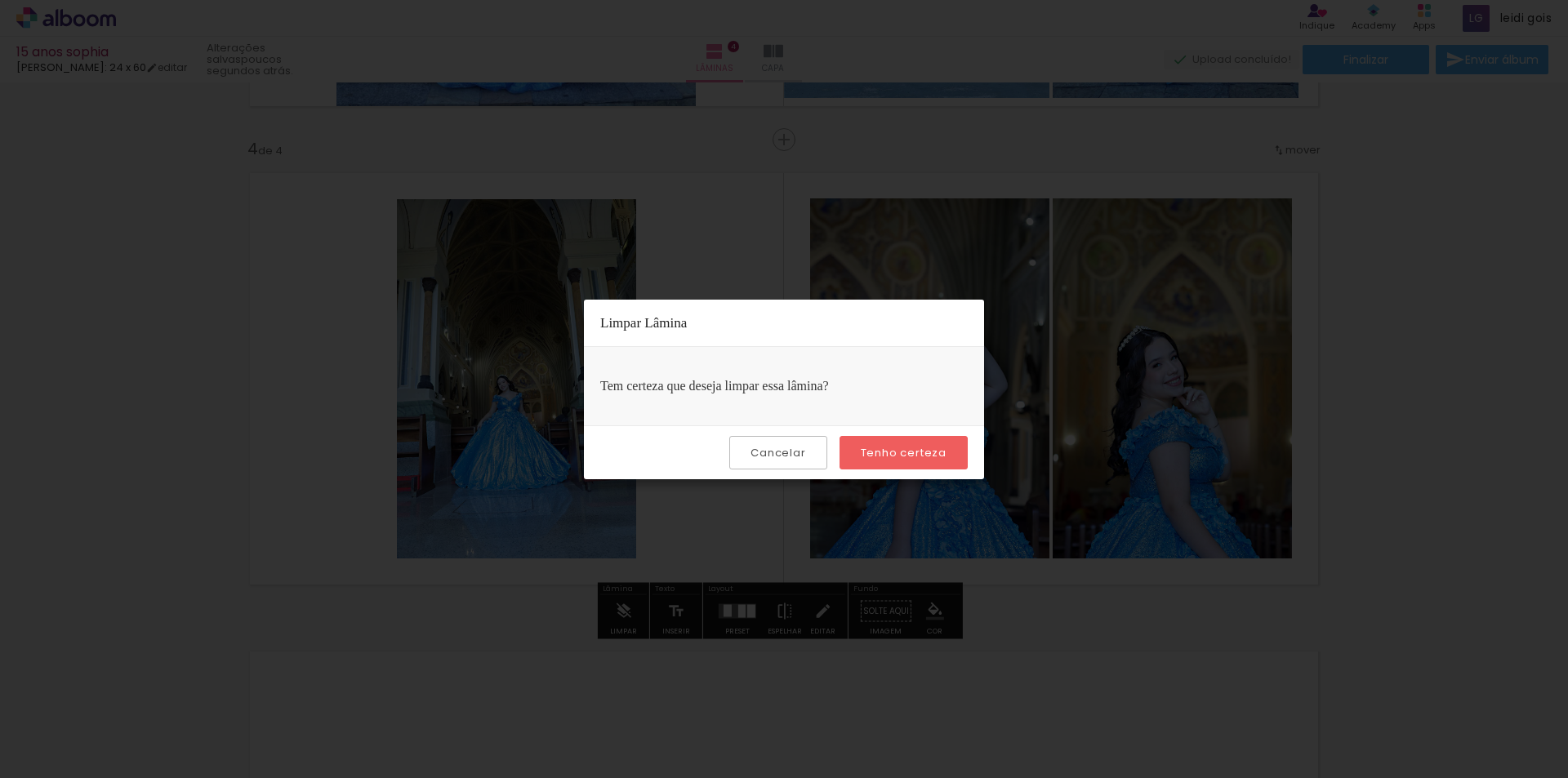
click at [925, 437] on paper-button "Tenho certeza" at bounding box center [903, 452] width 128 height 34
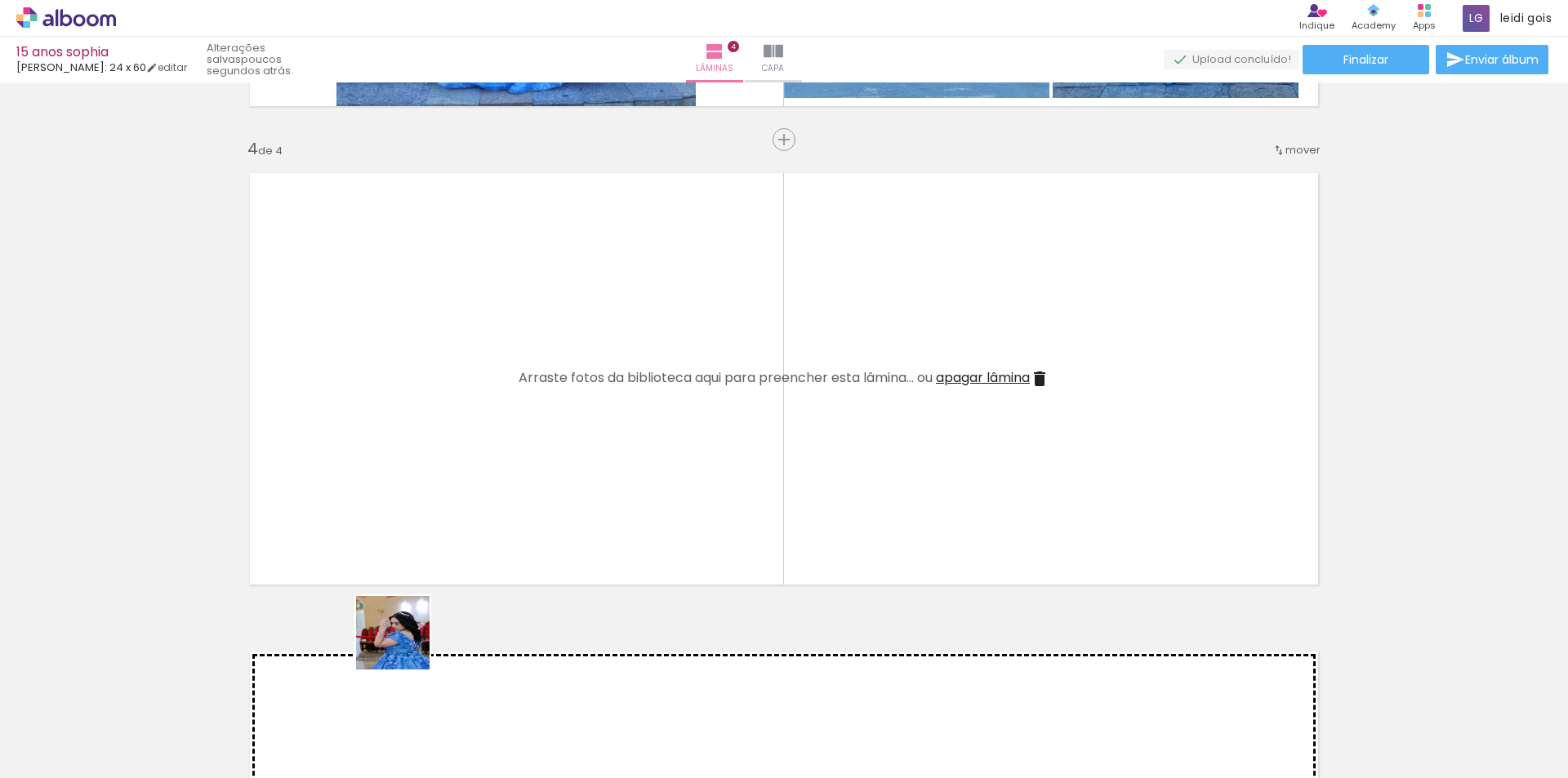
drag, startPoint x: 386, startPoint y: 731, endPoint x: 438, endPoint y: 533, distance: 204.7
click at [438, 533] on quentale-workspace at bounding box center [784, 389] width 1568 height 778
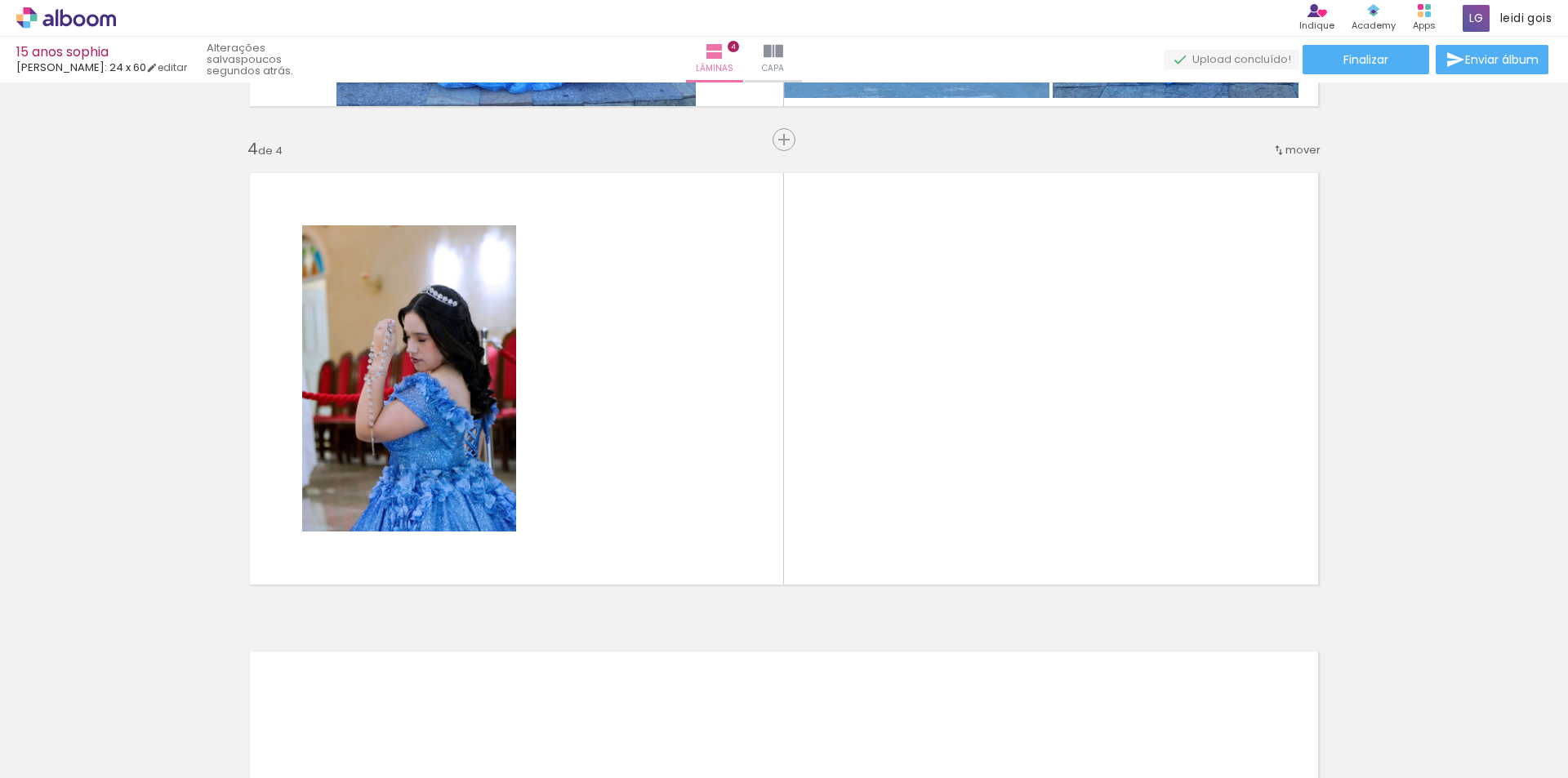
scroll to position [0, 2710]
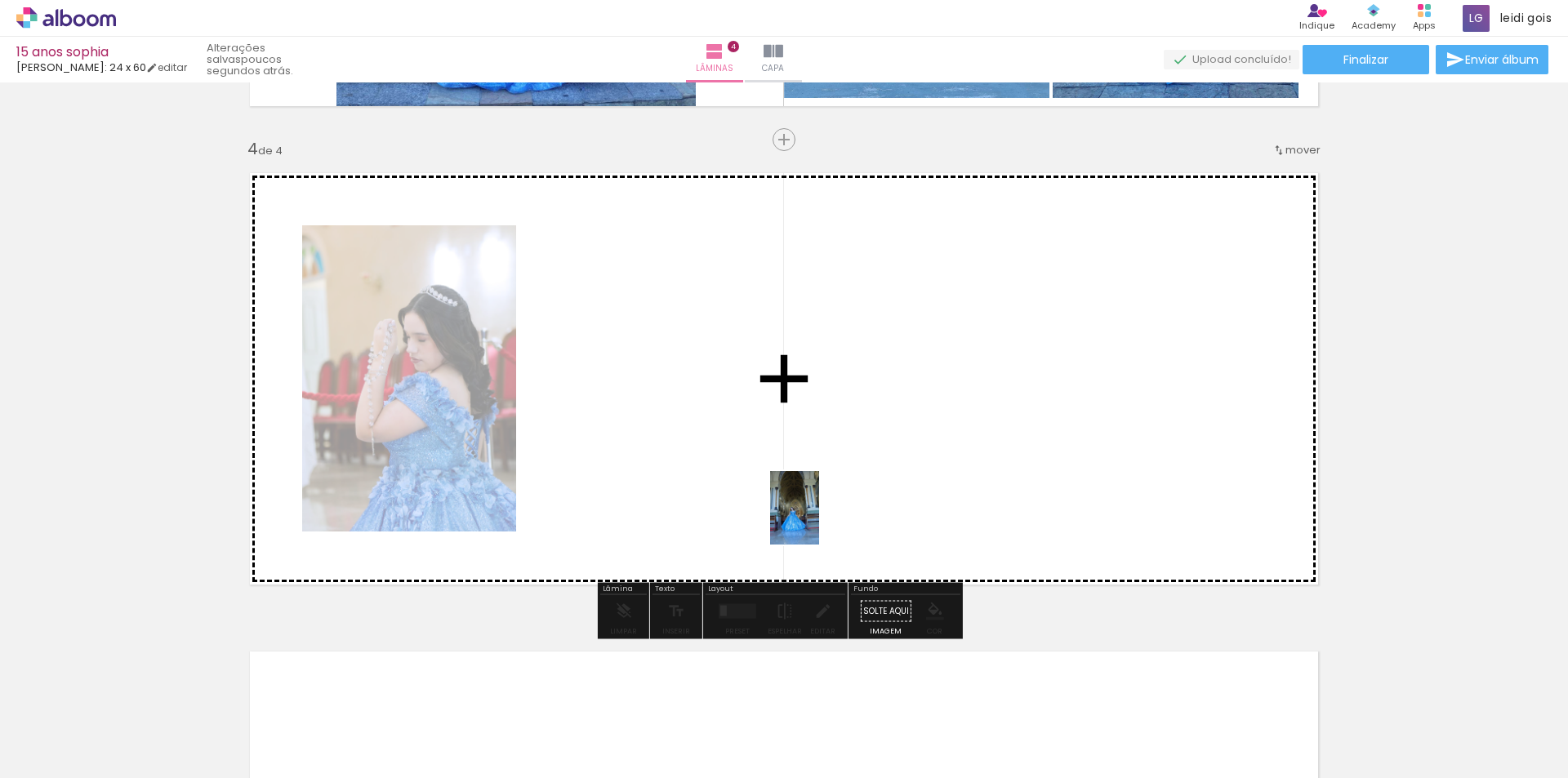
drag, startPoint x: 830, startPoint y: 734, endPoint x: 819, endPoint y: 520, distance: 214.3
click at [819, 520] on quentale-workspace at bounding box center [784, 389] width 1568 height 778
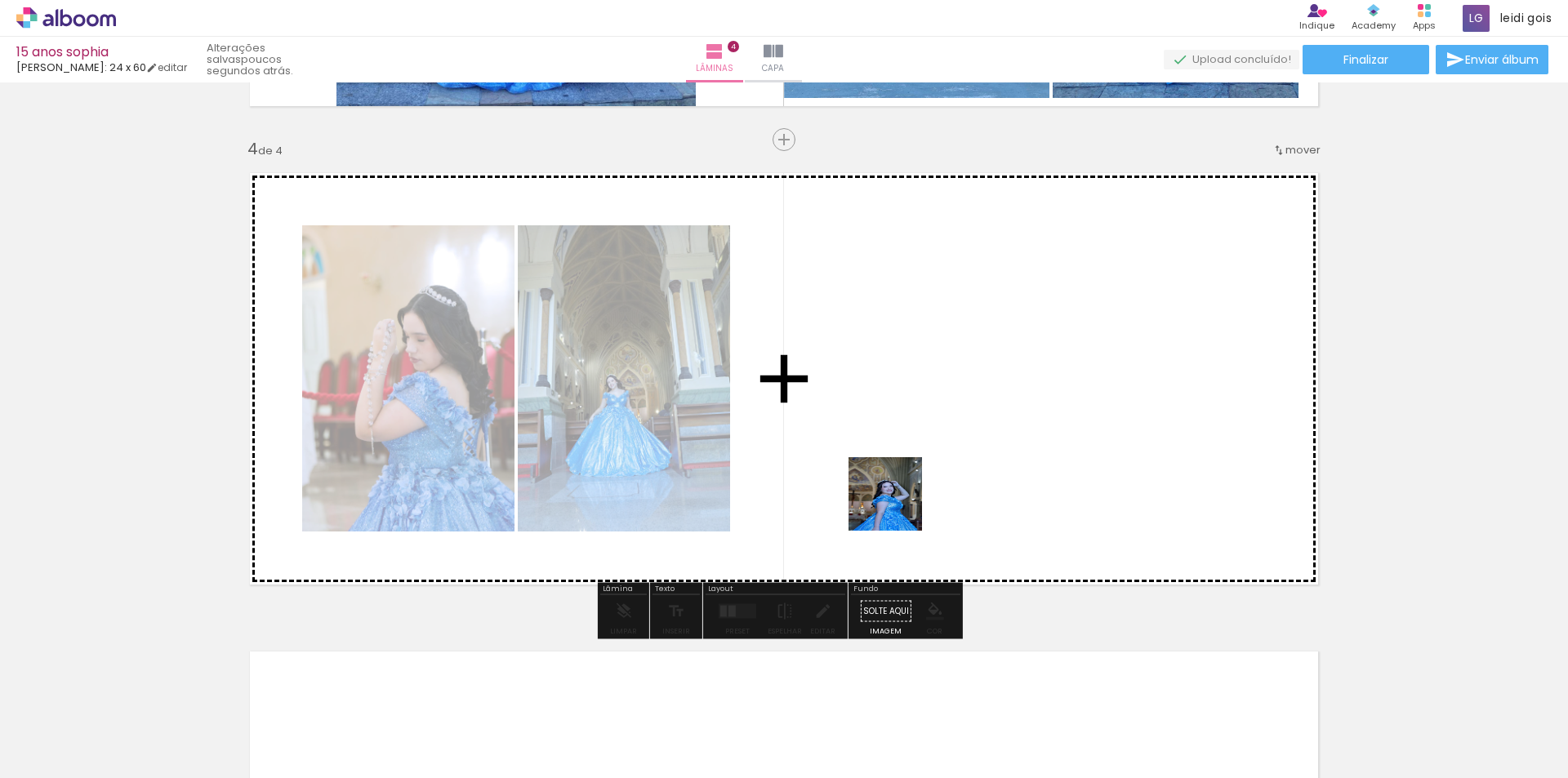
drag, startPoint x: 753, startPoint y: 733, endPoint x: 980, endPoint y: 389, distance: 412.1
click at [980, 389] on quentale-workspace at bounding box center [784, 389] width 1568 height 778
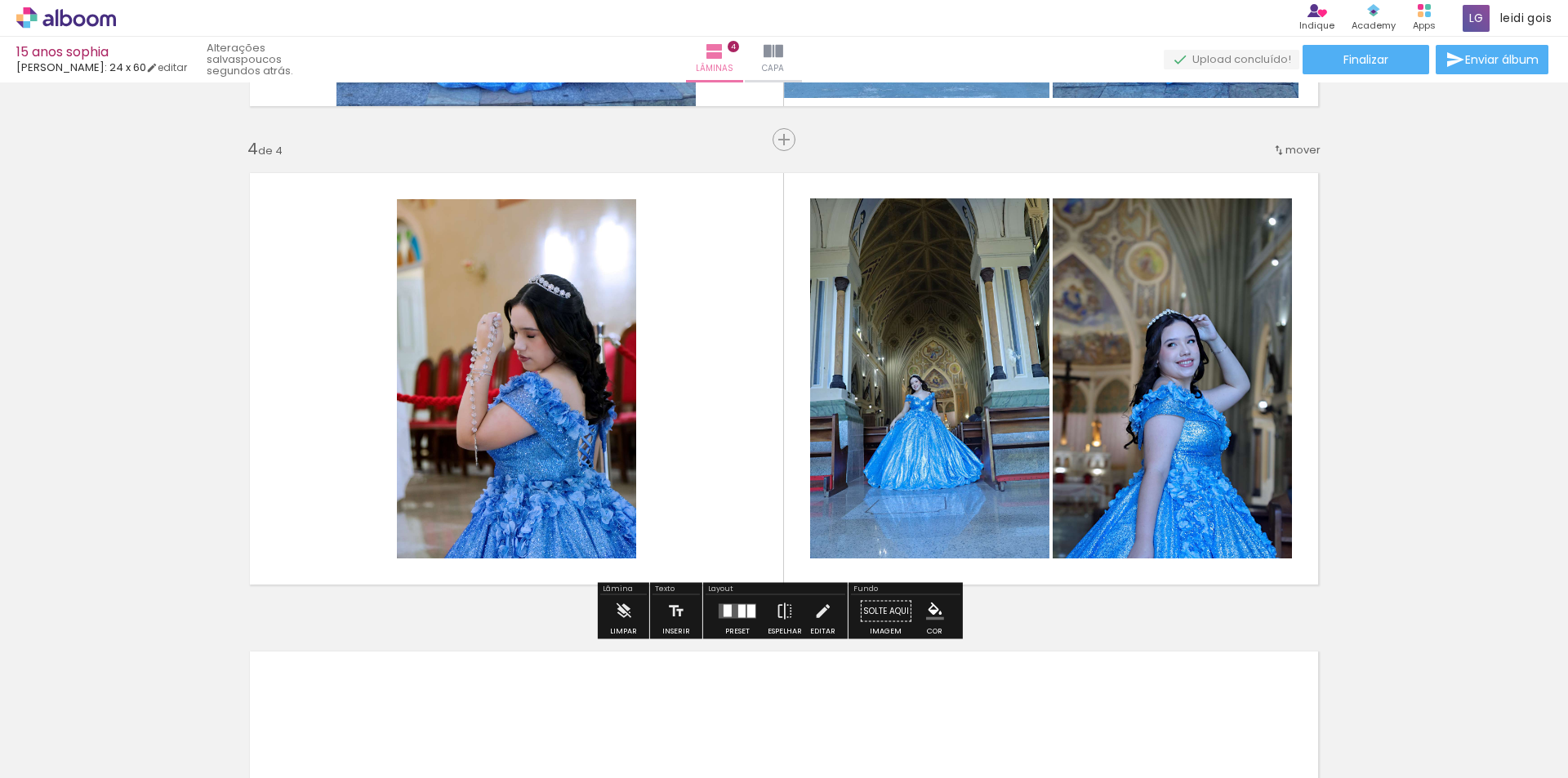
click at [749, 614] on div at bounding box center [751, 612] width 8 height 13
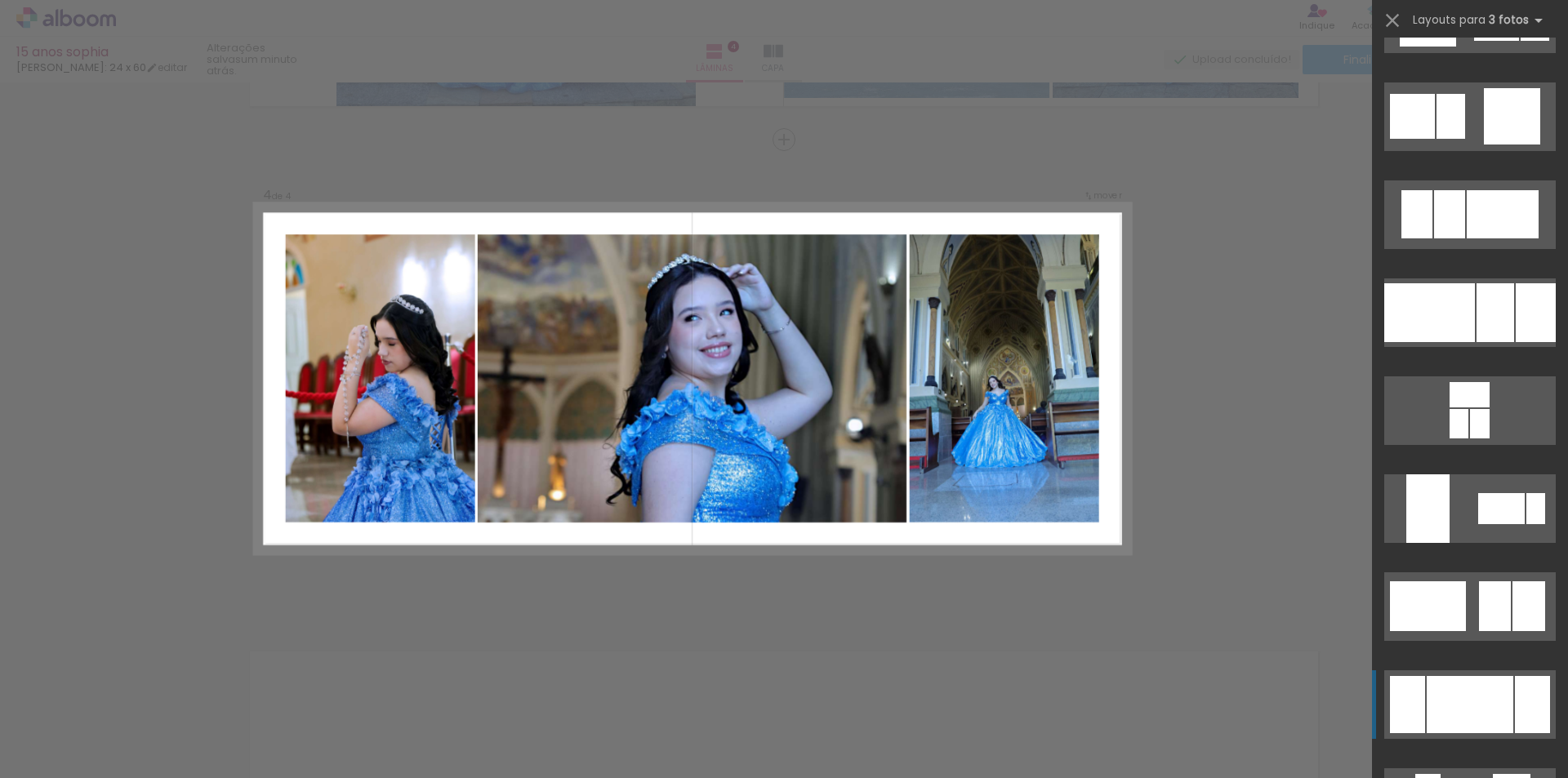
scroll to position [2695, 0]
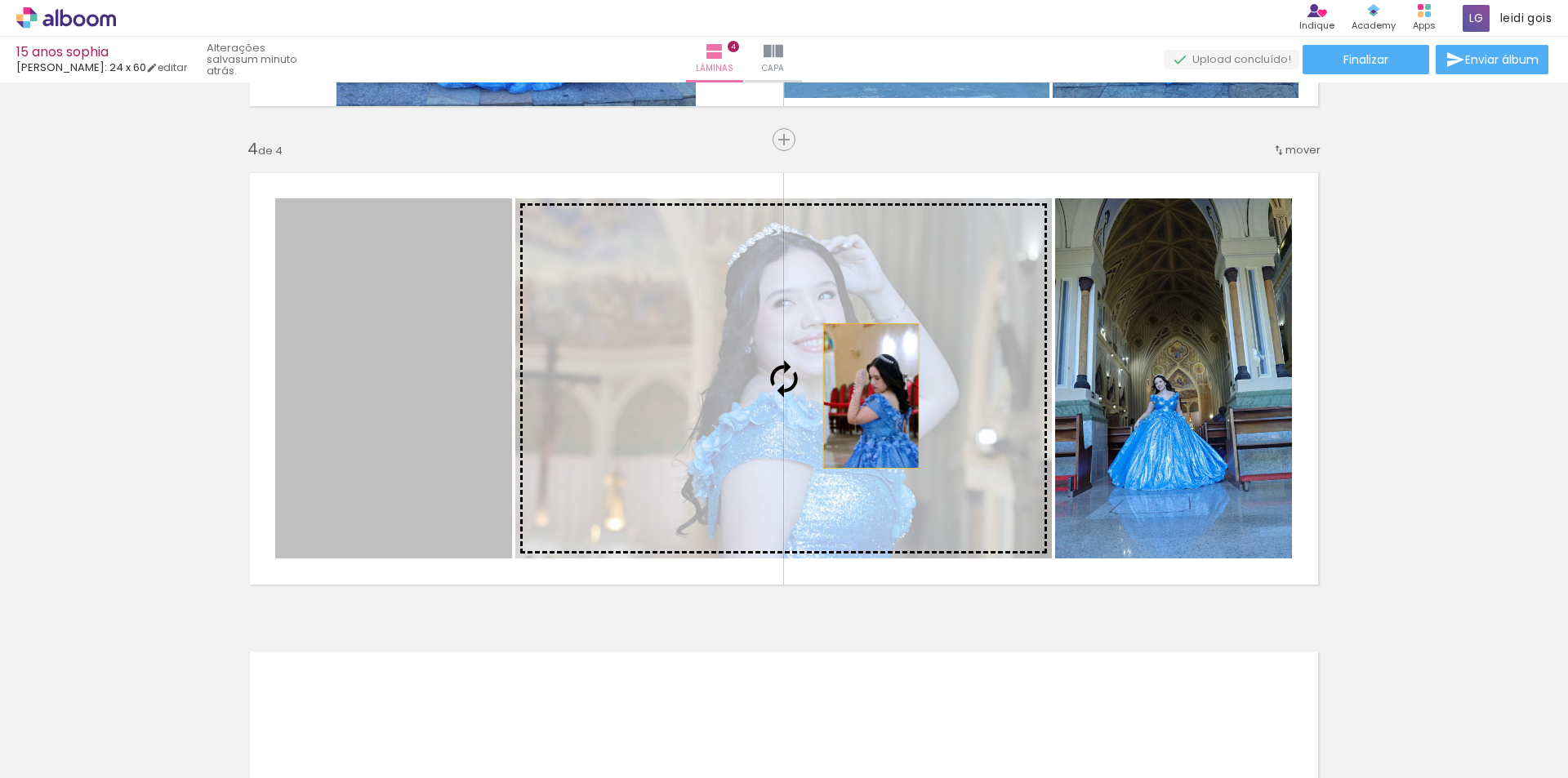
drag, startPoint x: 354, startPoint y: 405, endPoint x: 865, endPoint y: 396, distance: 511.1
click at [0, 0] on slot at bounding box center [0, 0] width 0 height 0
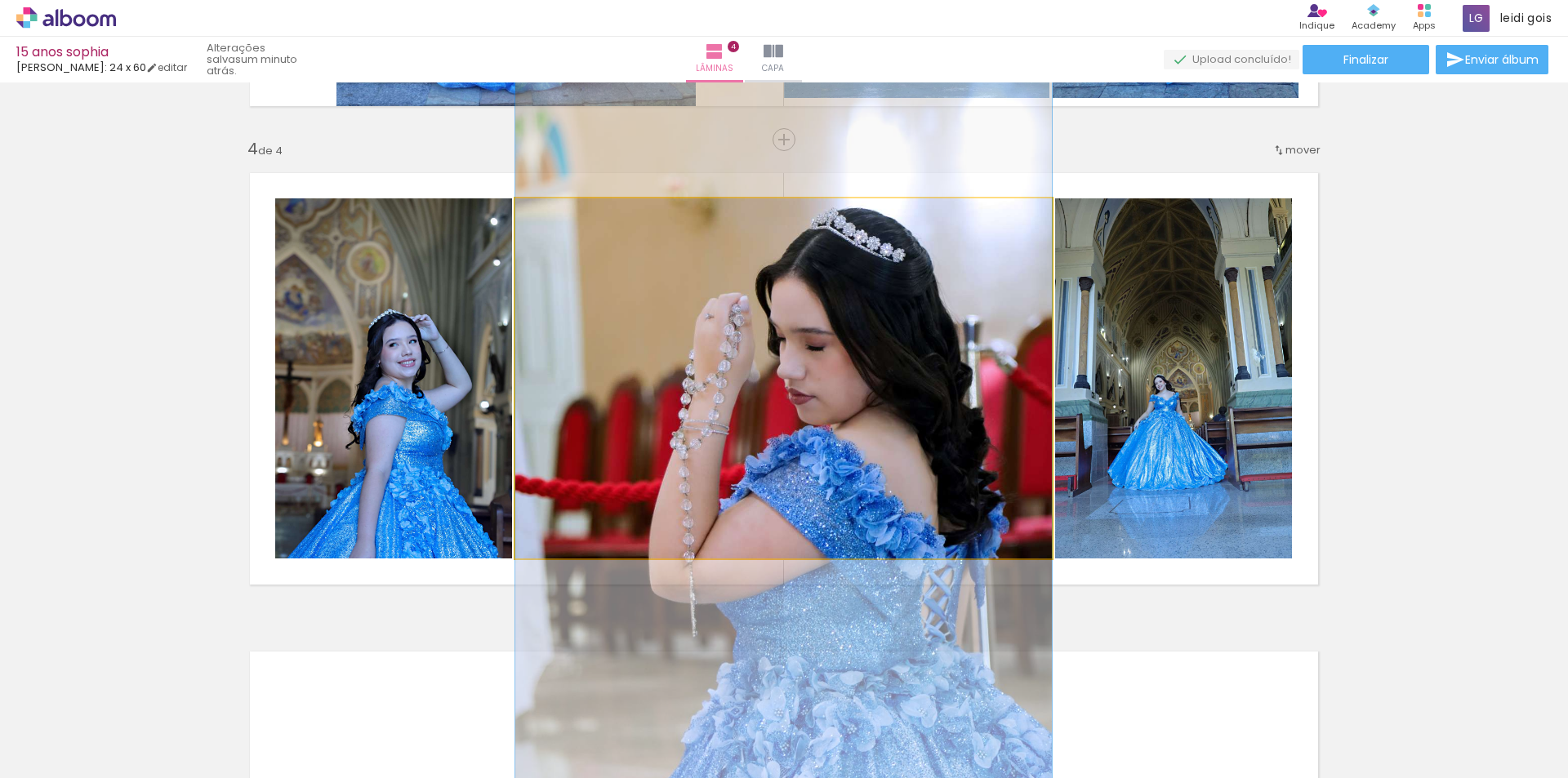
drag, startPoint x: 861, startPoint y: 361, endPoint x: 981, endPoint y: 422, distance: 134.6
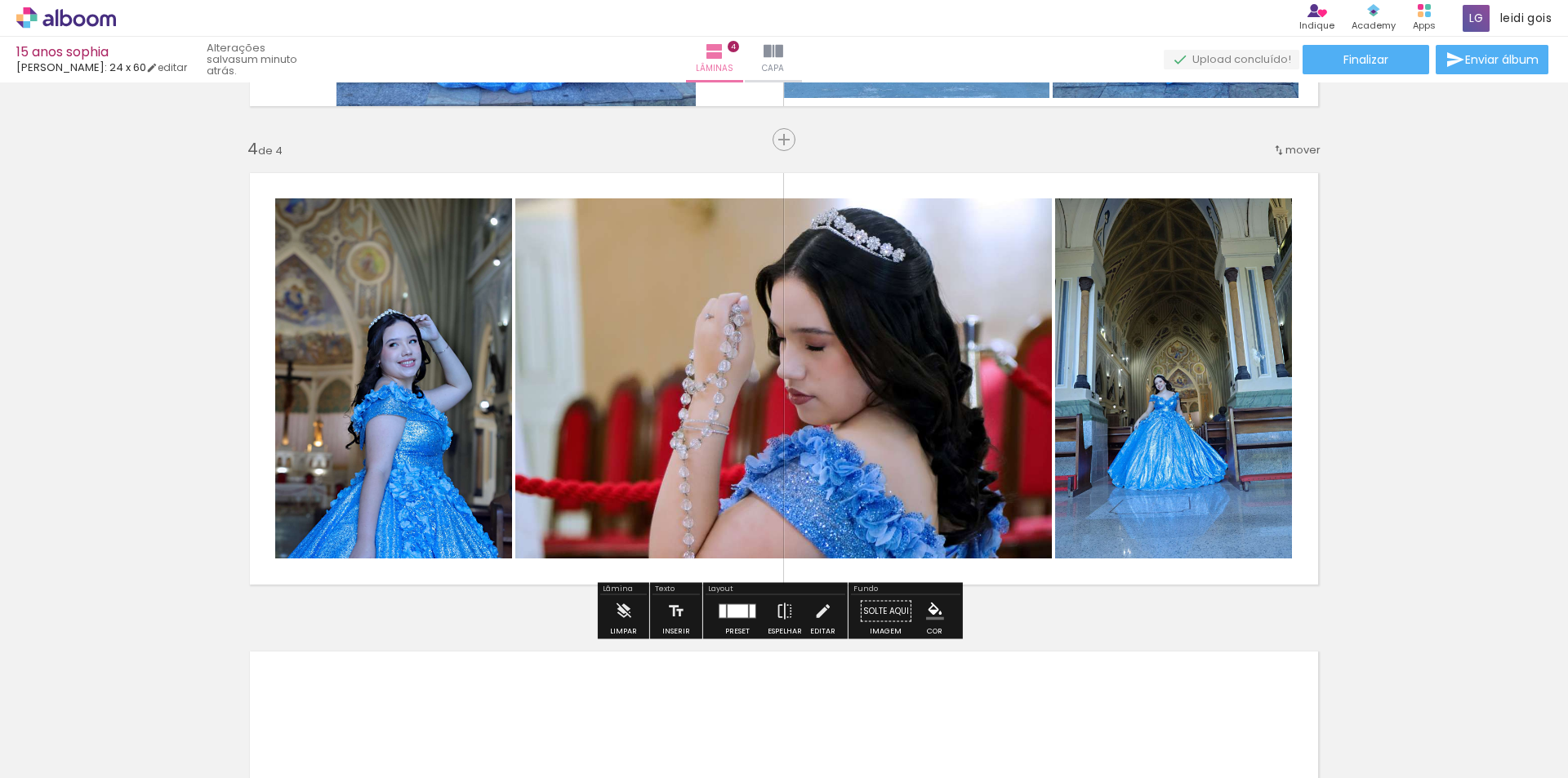
click at [728, 625] on div at bounding box center [737, 612] width 44 height 33
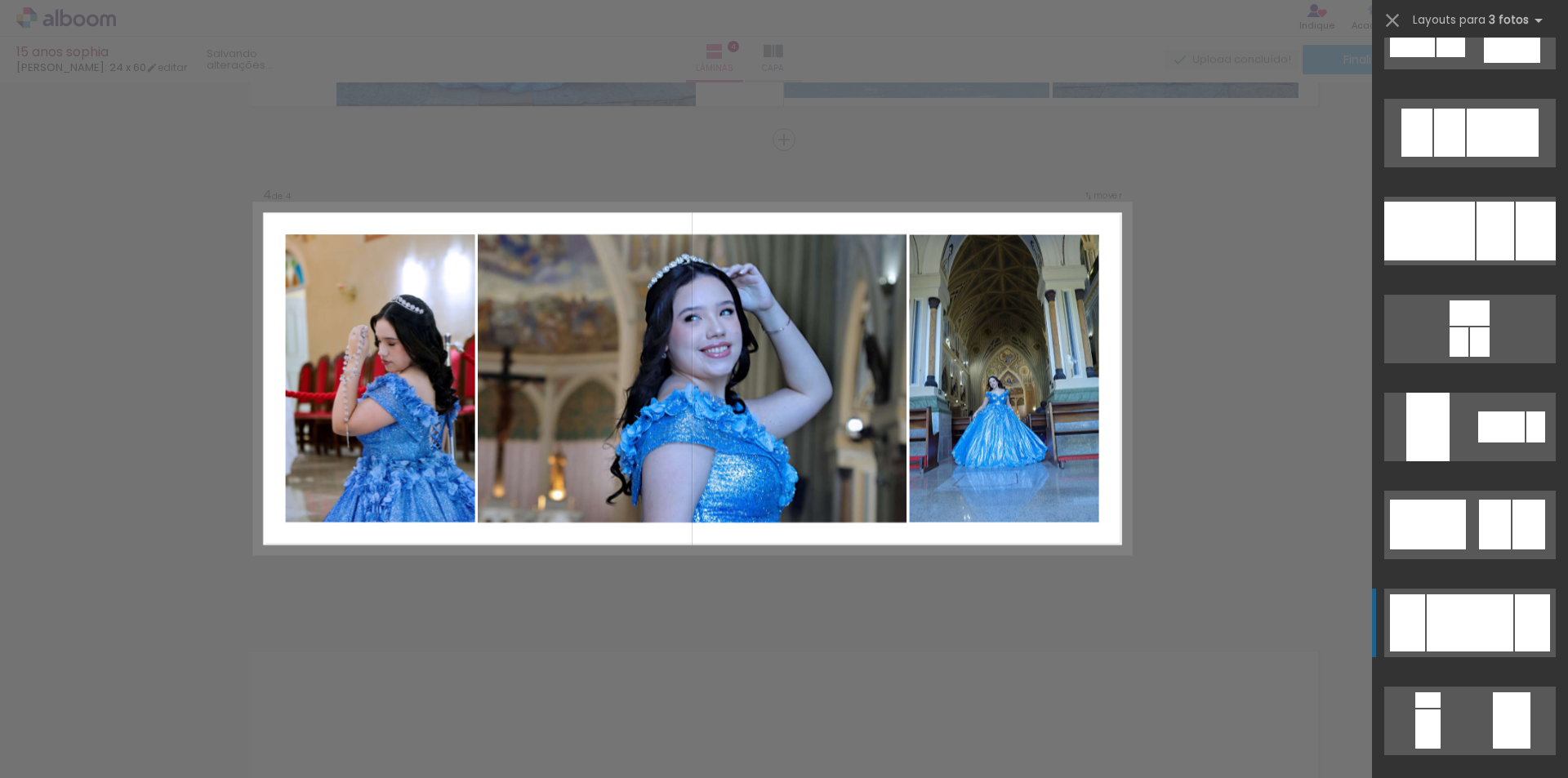
scroll to position [3234, 0]
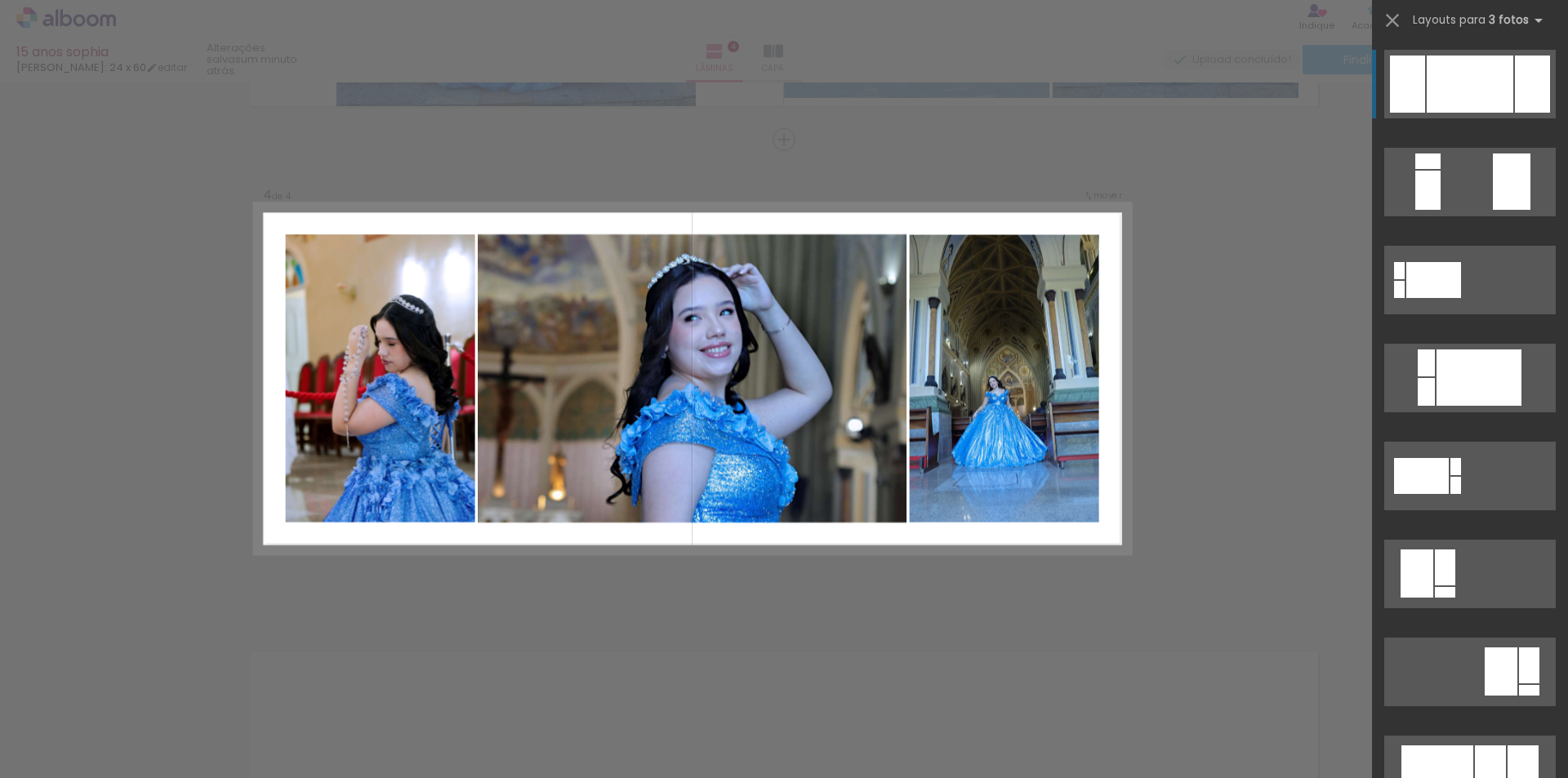
click at [849, 472] on quentale-photo at bounding box center [692, 379] width 429 height 289
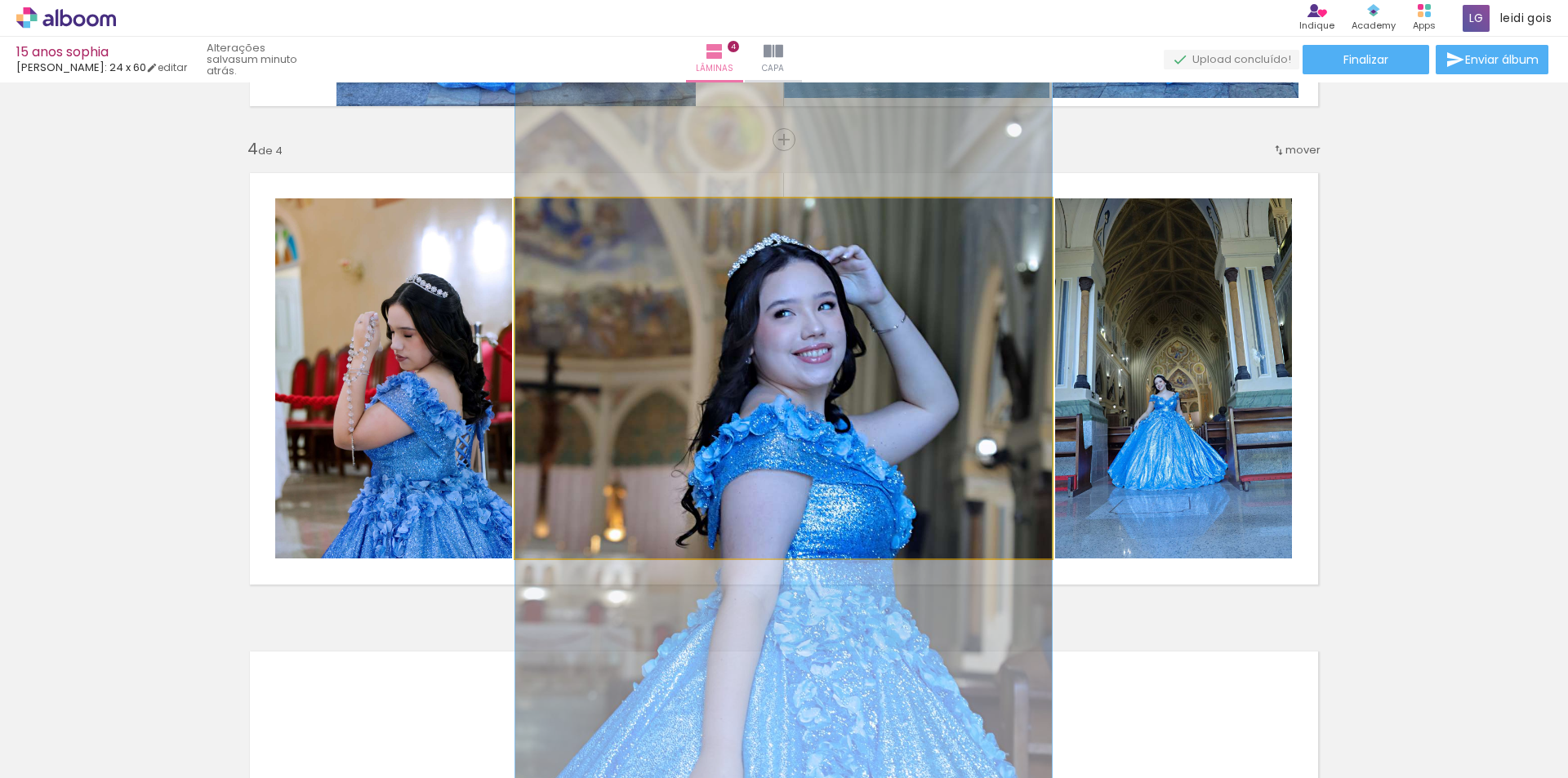
drag, startPoint x: 881, startPoint y: 446, endPoint x: 914, endPoint y: 457, distance: 34.8
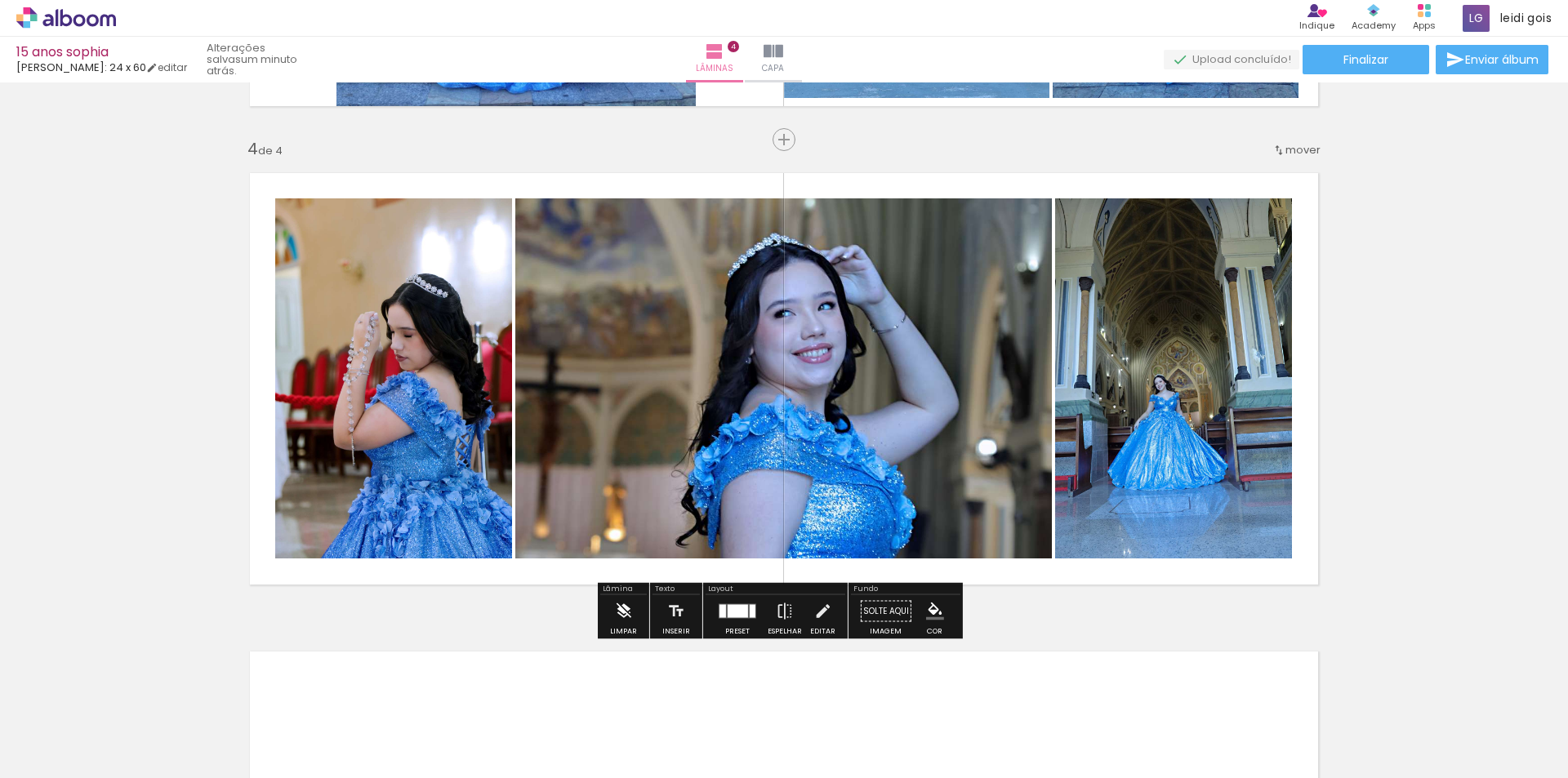
click at [626, 615] on iron-icon at bounding box center [623, 612] width 18 height 33
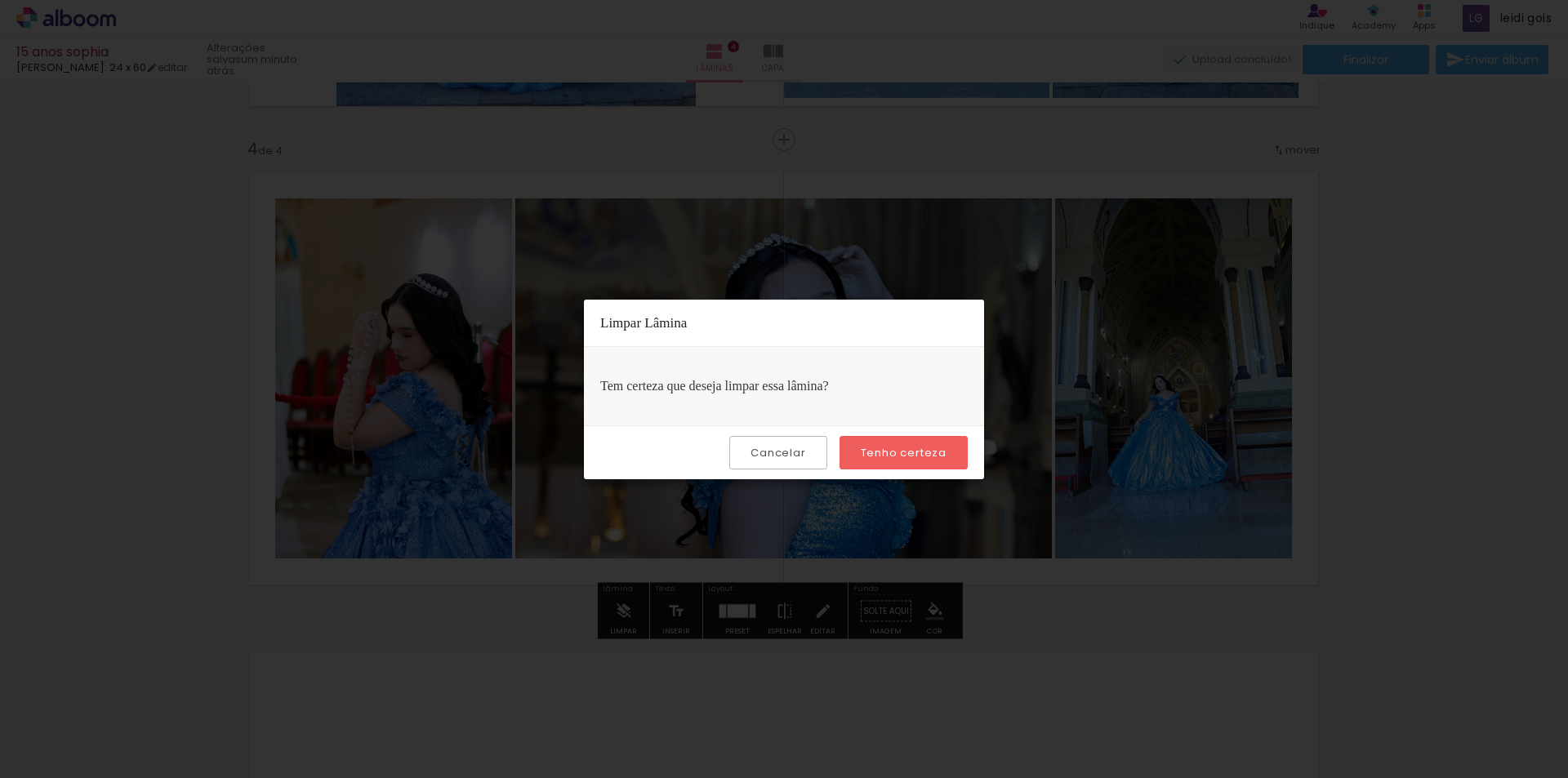
click at [861, 438] on paper-button "Tenho certeza" at bounding box center [903, 452] width 128 height 34
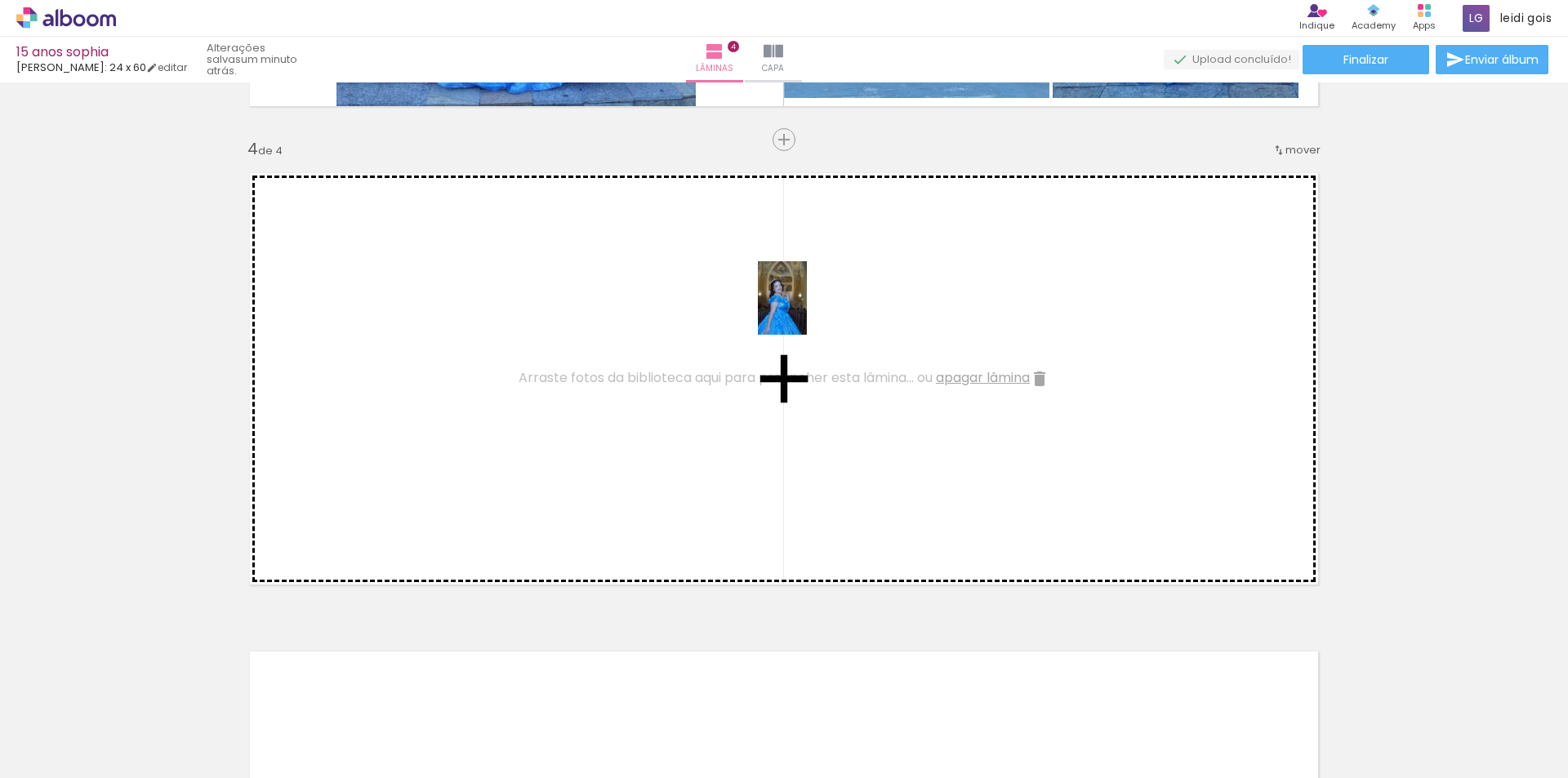
drag, startPoint x: 660, startPoint y: 739, endPoint x: 807, endPoint y: 310, distance: 453.5
click at [807, 310] on quentale-workspace at bounding box center [784, 389] width 1568 height 778
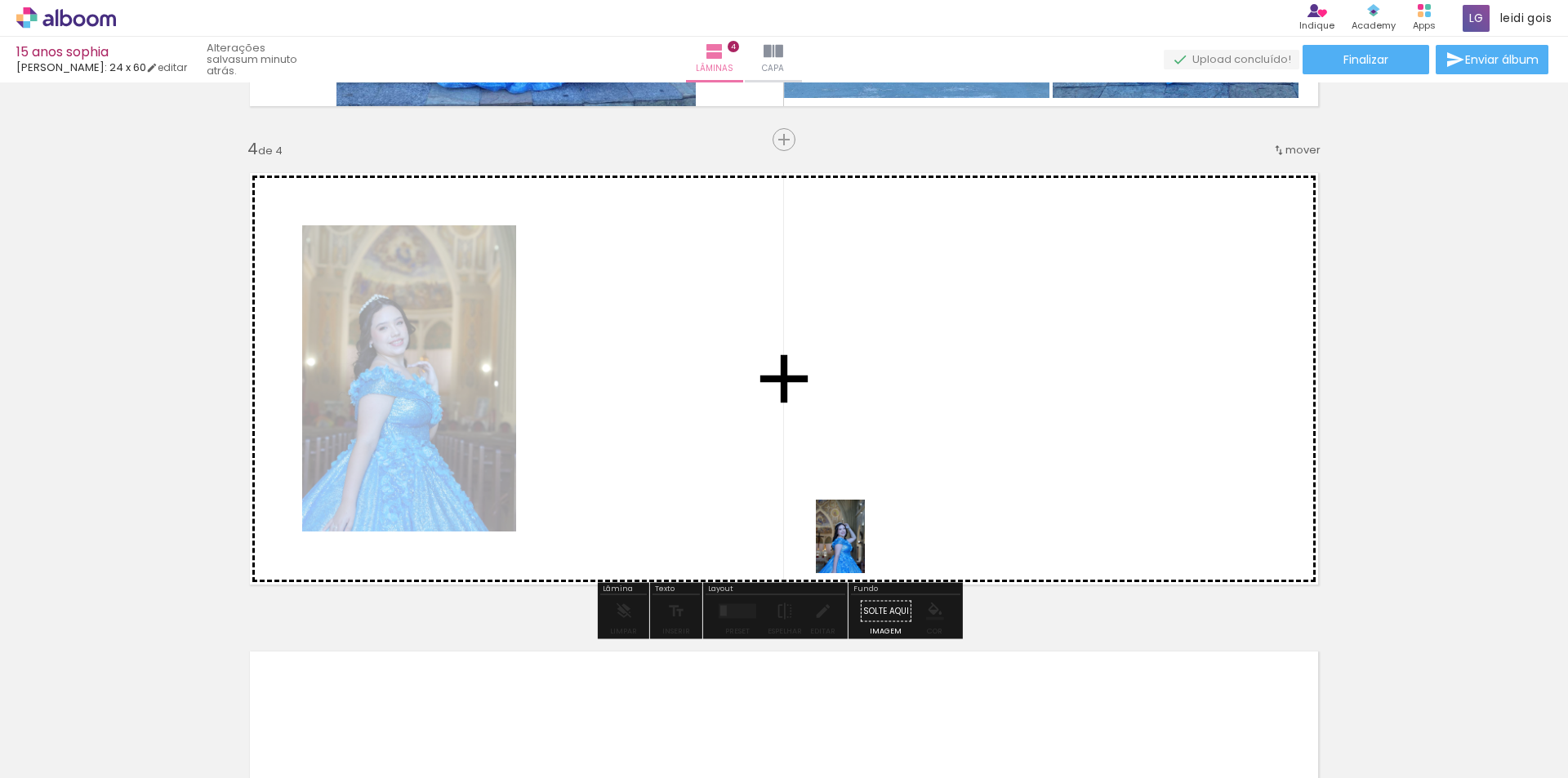
drag, startPoint x: 746, startPoint y: 731, endPoint x: 899, endPoint y: 646, distance: 175.0
click at [870, 545] on quentale-workspace at bounding box center [784, 389] width 1568 height 778
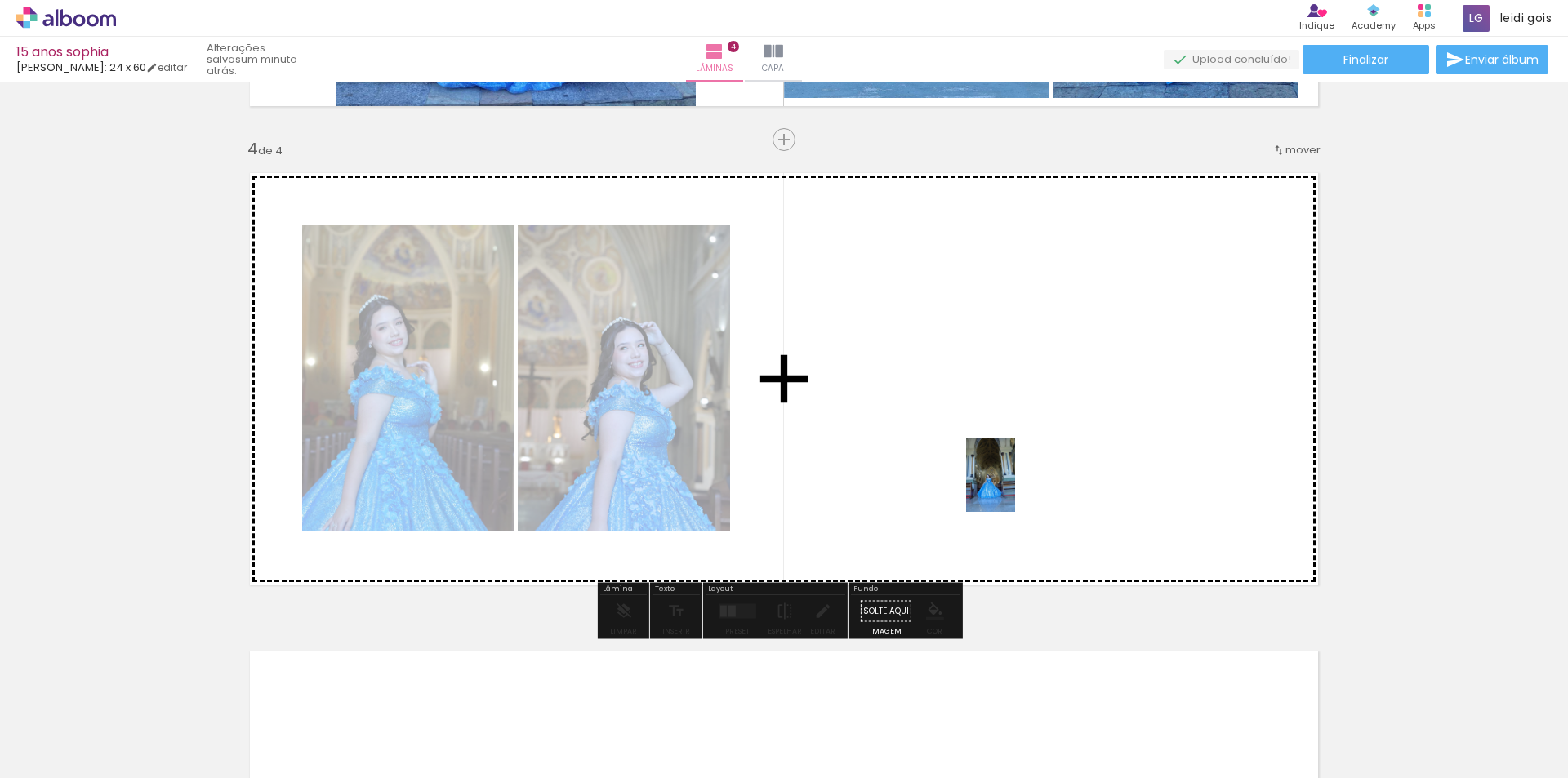
drag, startPoint x: 843, startPoint y: 744, endPoint x: 1016, endPoint y: 486, distance: 310.6
click at [1016, 486] on quentale-workspace at bounding box center [784, 389] width 1568 height 778
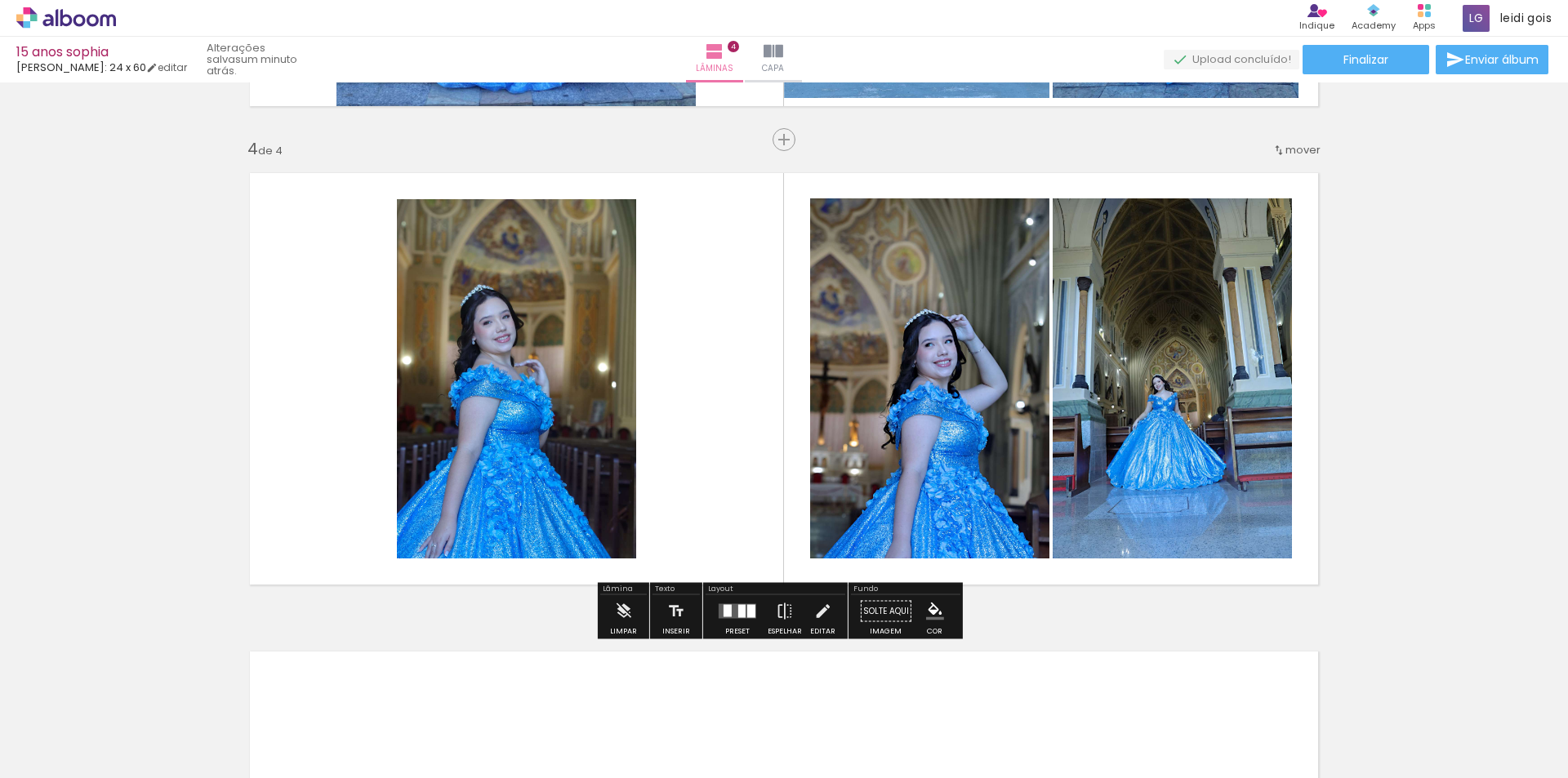
scroll to position [0, 2710]
click at [741, 612] on div at bounding box center [742, 612] width 7 height 13
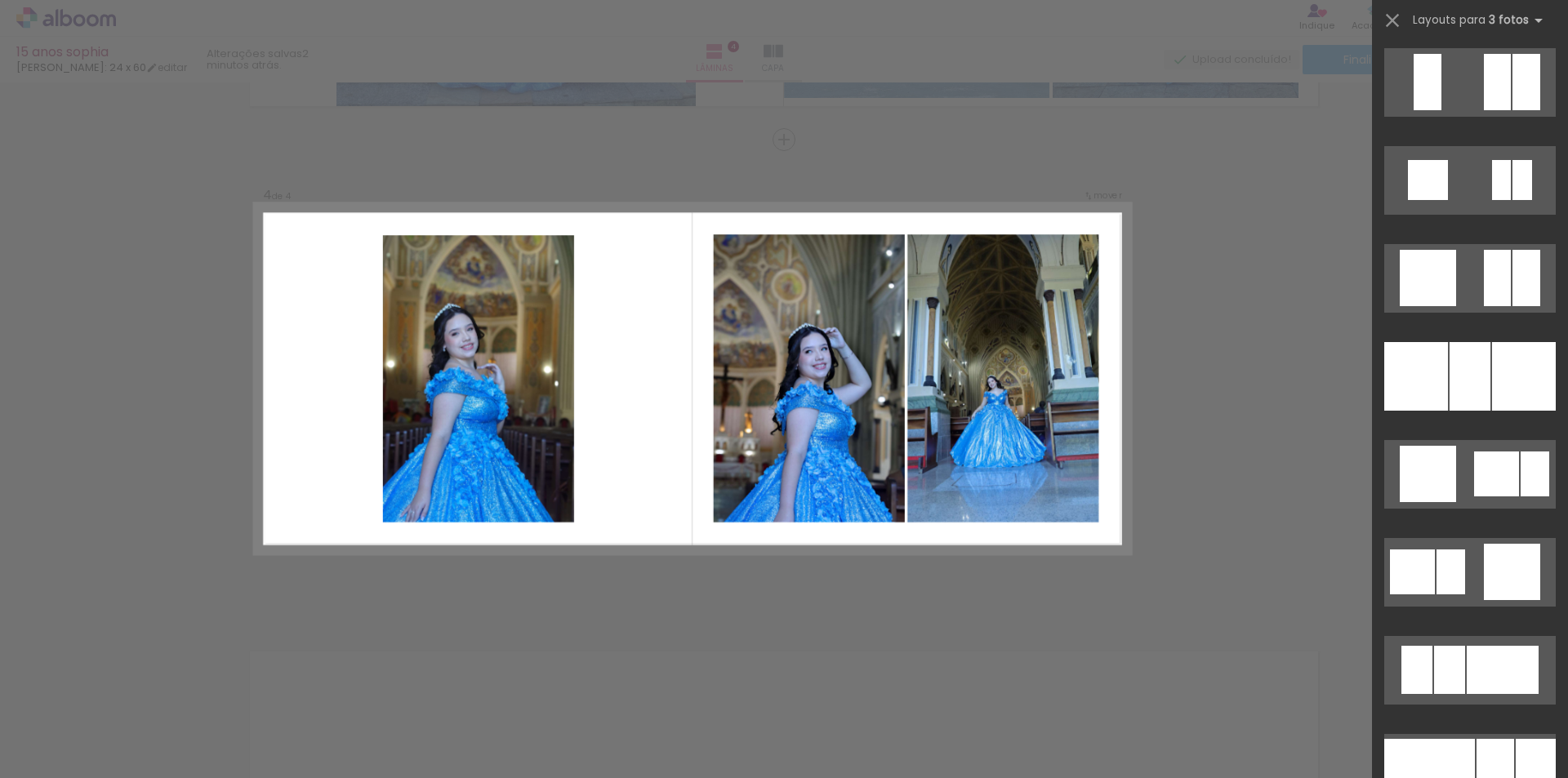
scroll to position [2182, 0]
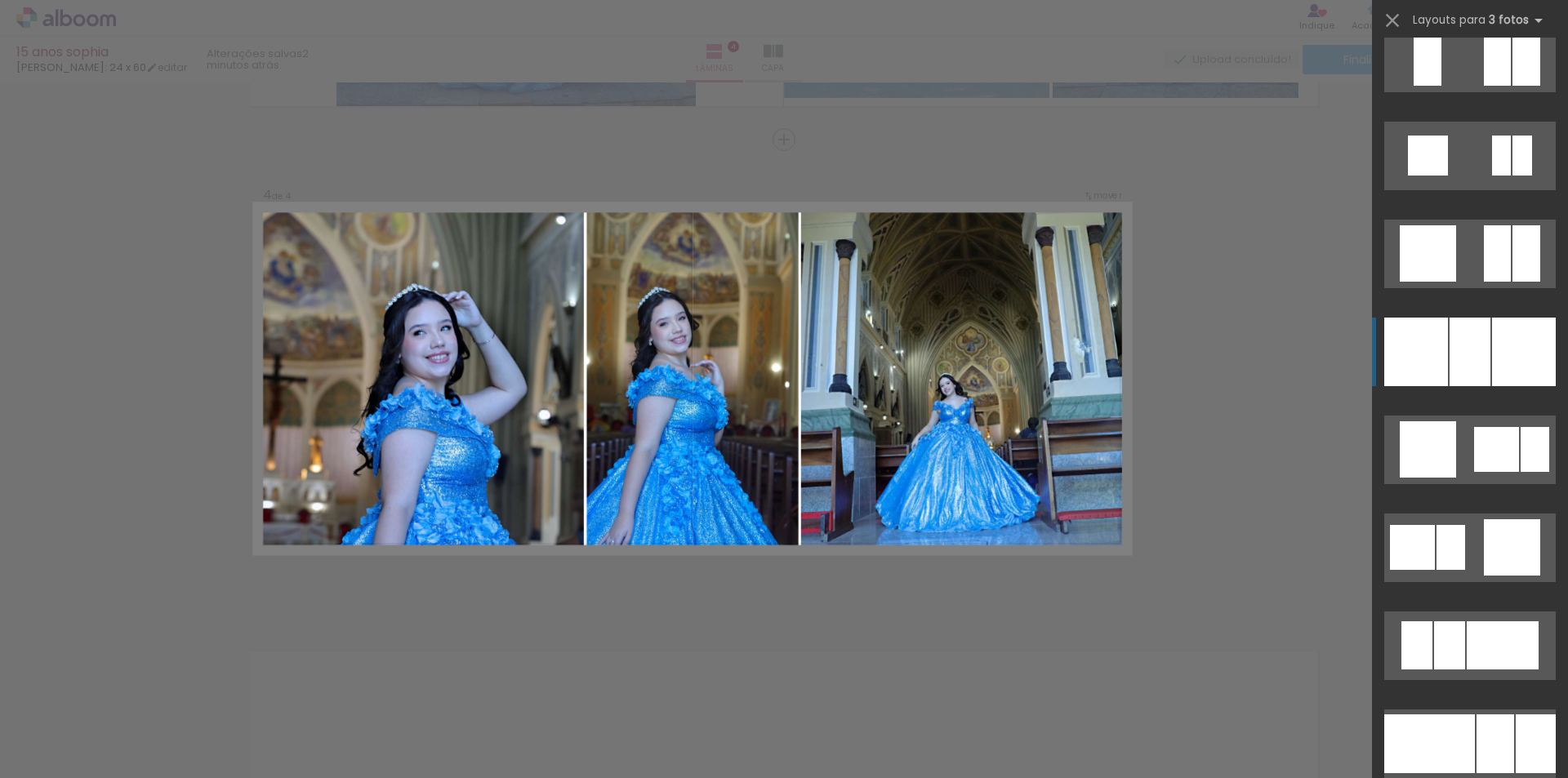
click at [1441, 350] on div at bounding box center [1416, 352] width 64 height 69
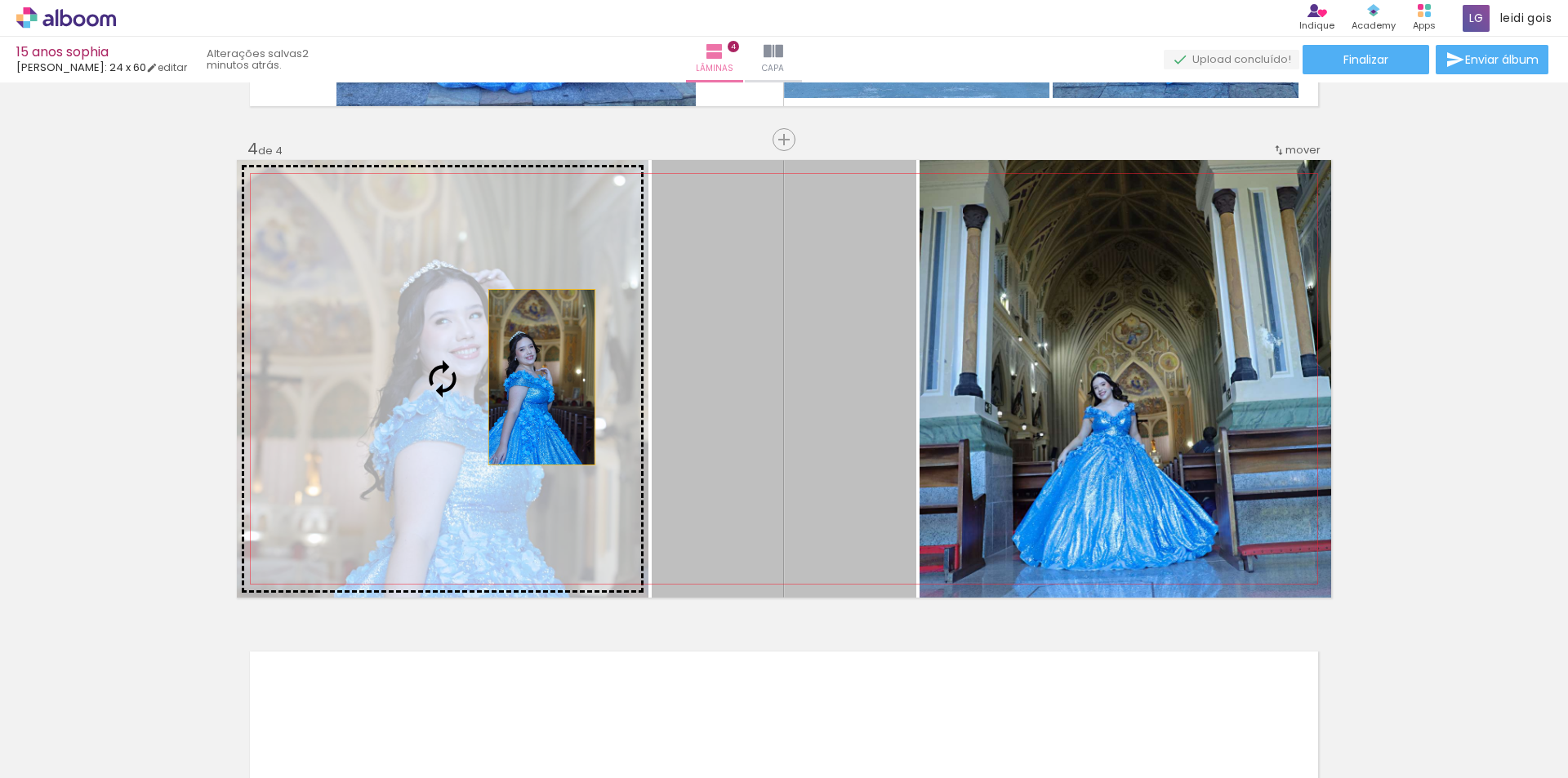
drag, startPoint x: 745, startPoint y: 351, endPoint x: 536, endPoint y: 378, distance: 210.7
click at [0, 0] on slot at bounding box center [0, 0] width 0 height 0
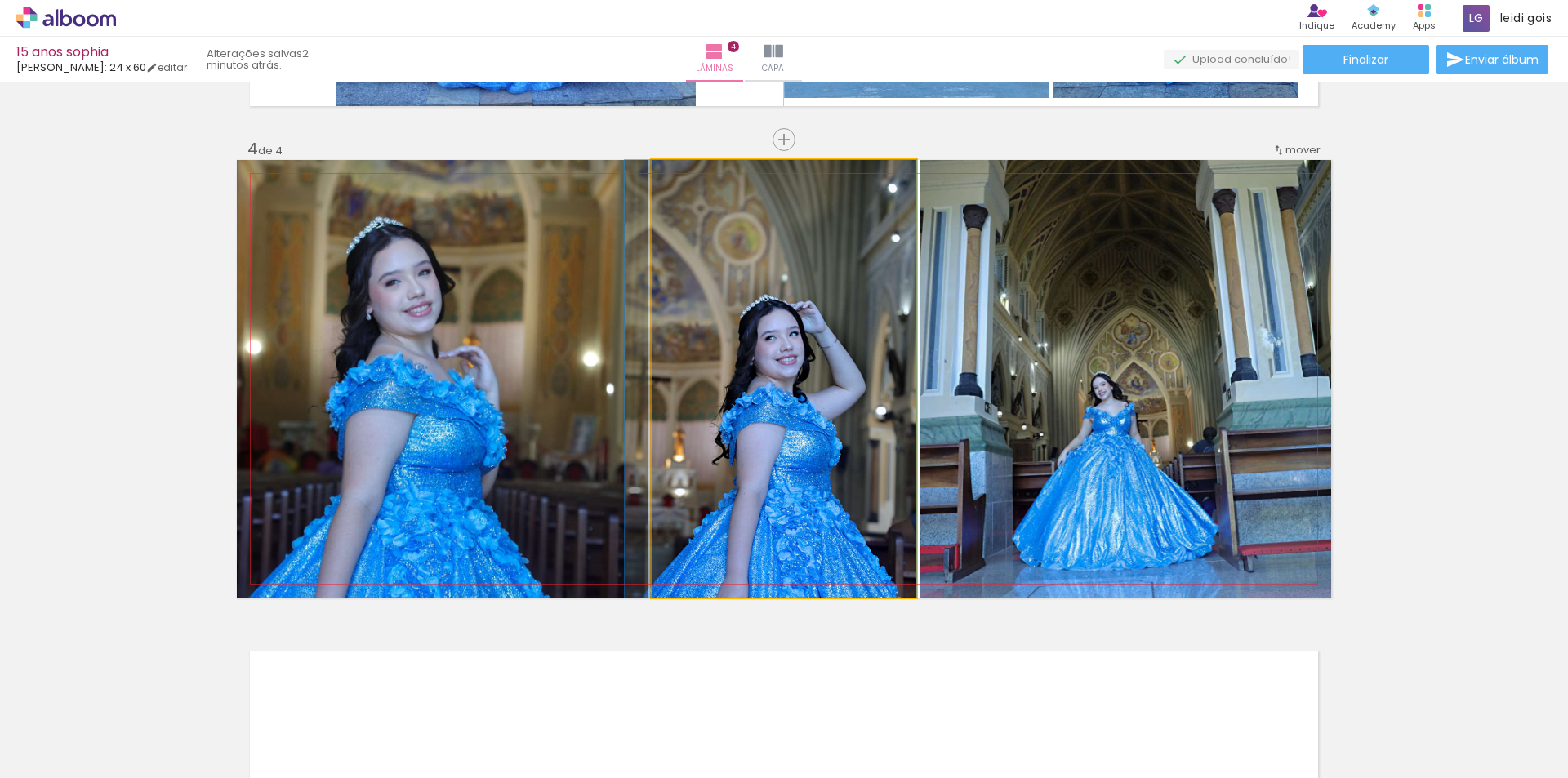
drag, startPoint x: 835, startPoint y: 369, endPoint x: 802, endPoint y: 364, distance: 33.4
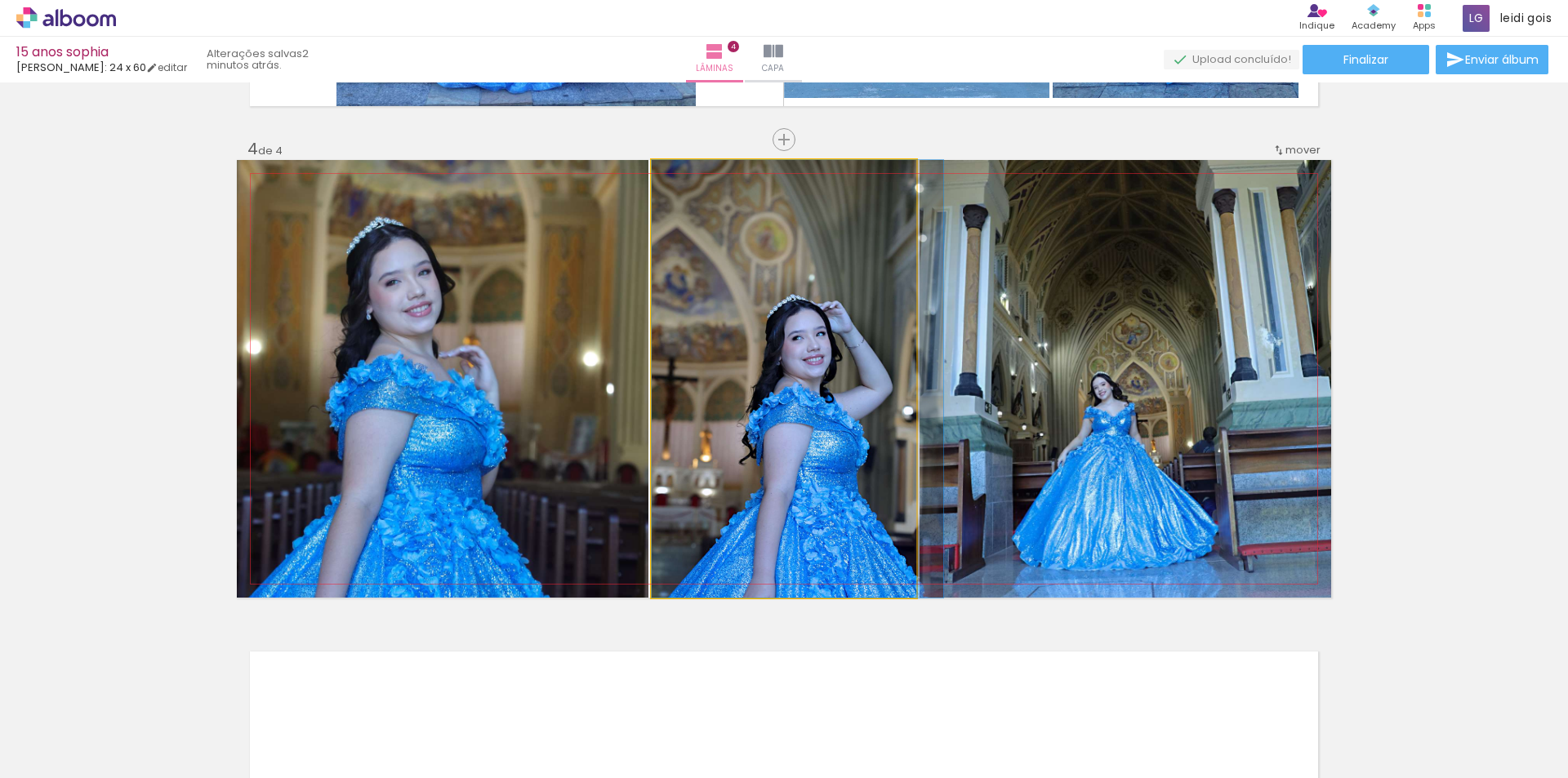
drag, startPoint x: 801, startPoint y: 364, endPoint x: 837, endPoint y: 354, distance: 37.4
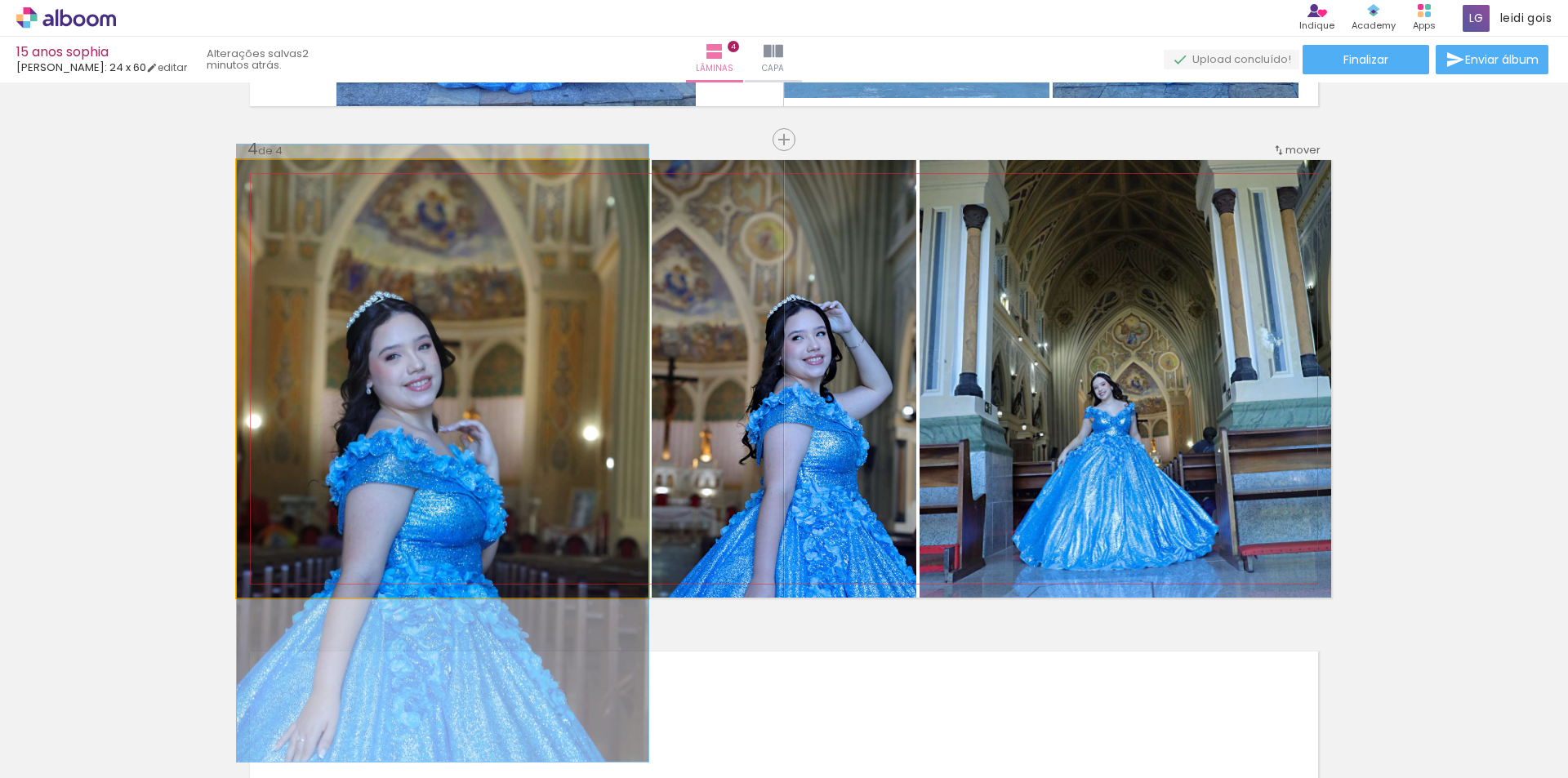
drag, startPoint x: 434, startPoint y: 316, endPoint x: 435, endPoint y: 325, distance: 9.1
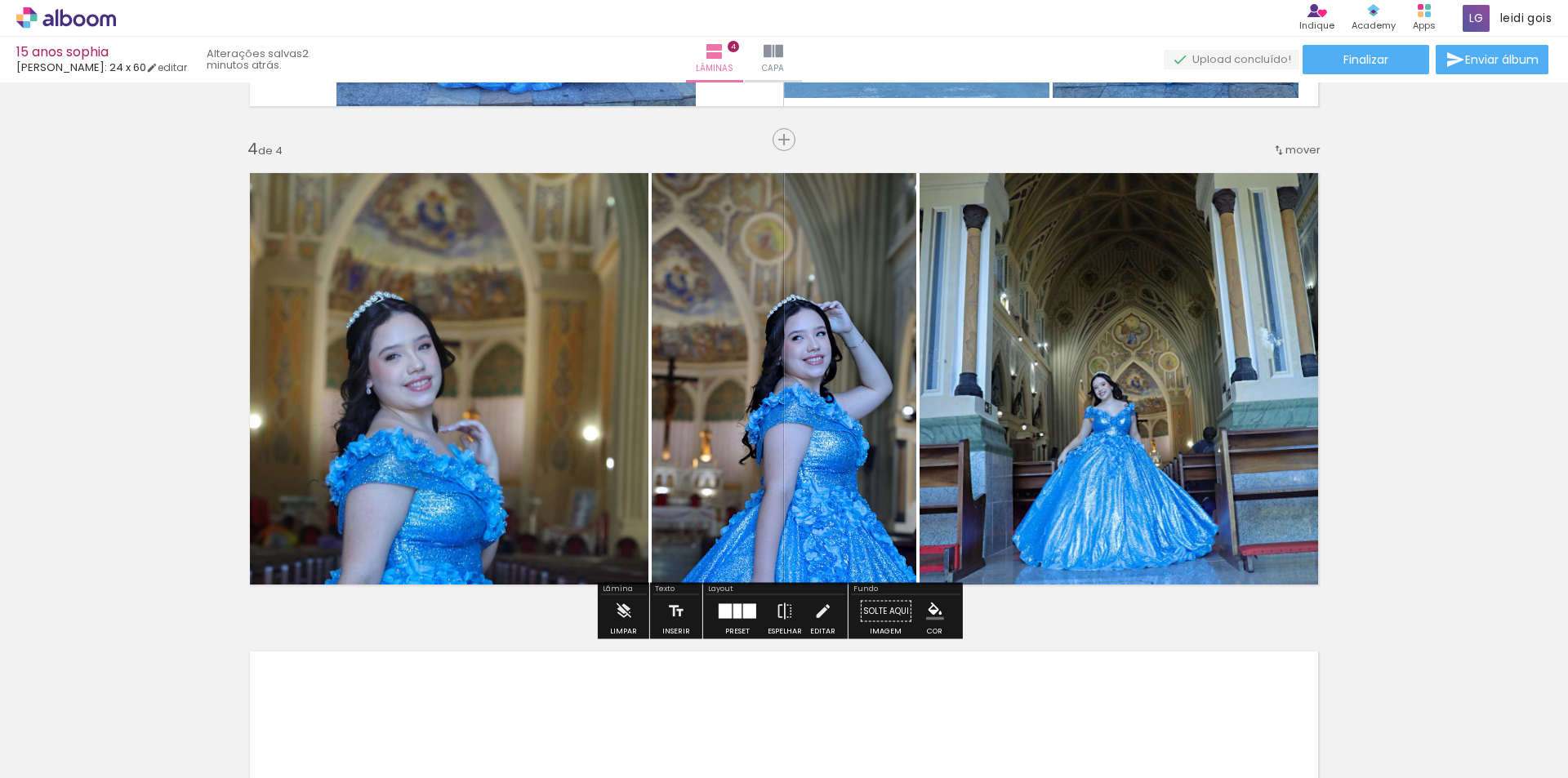
click at [736, 619] on div at bounding box center [737, 612] width 44 height 33
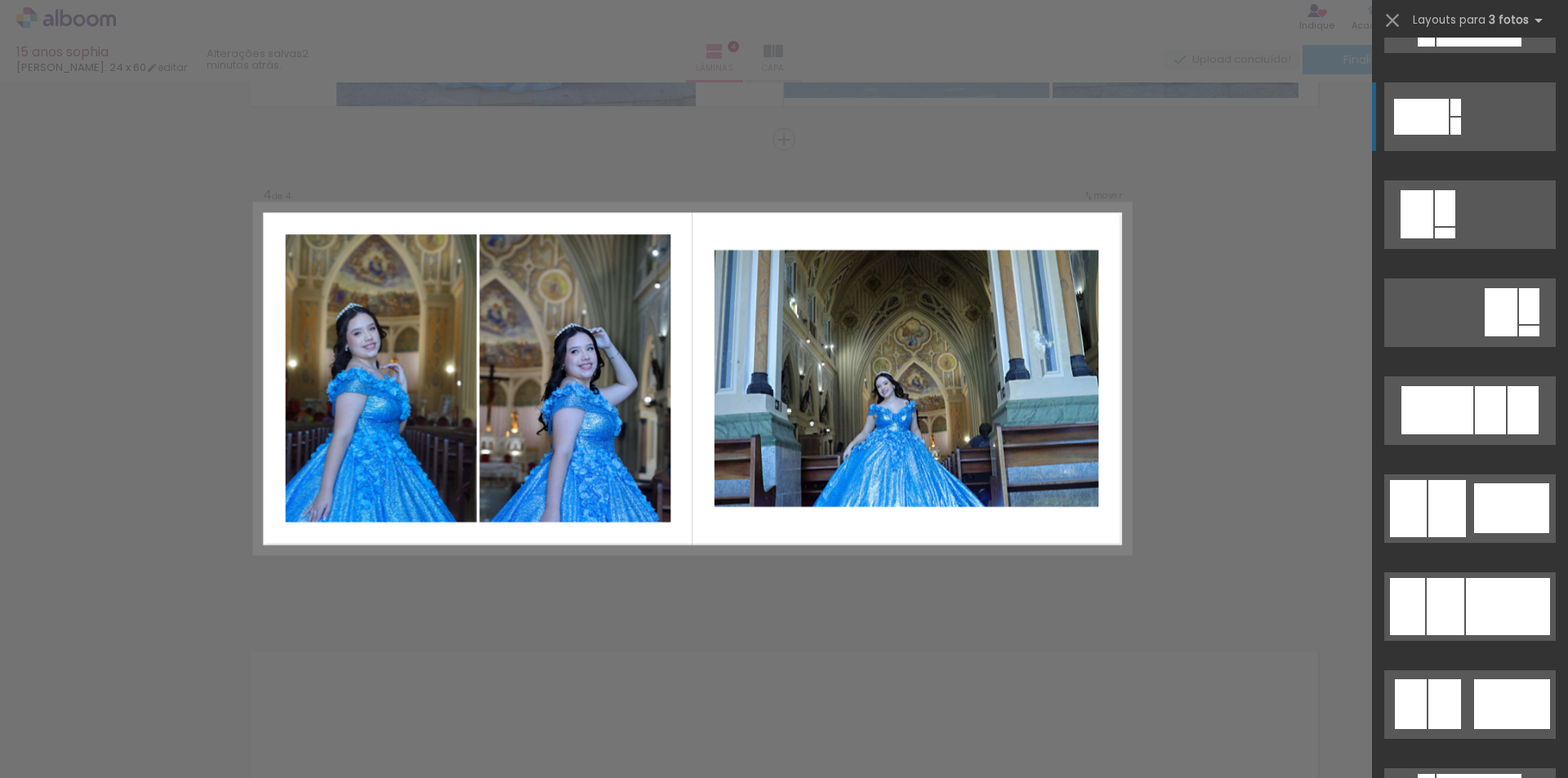
scroll to position [3675, 0]
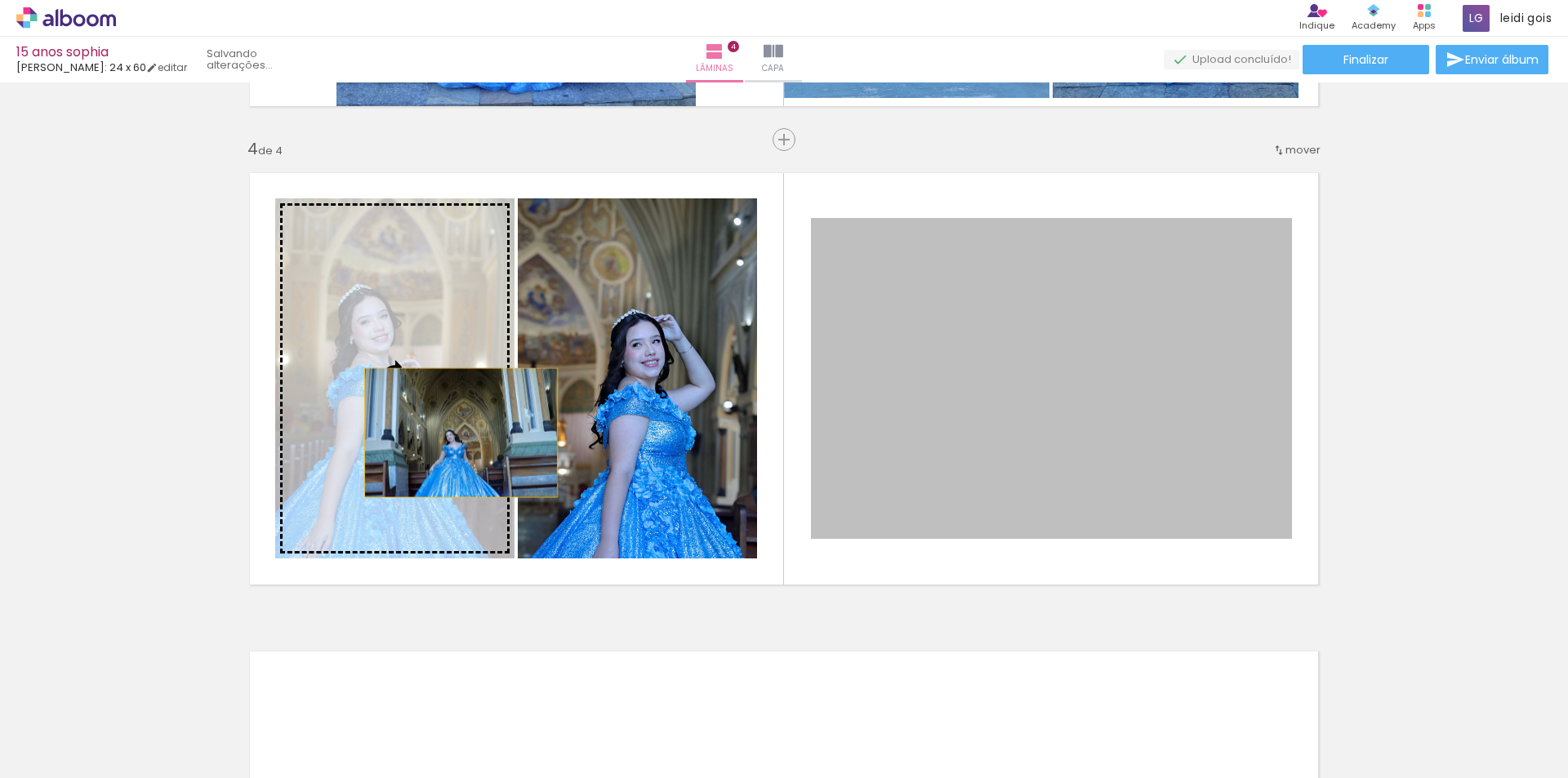
drag, startPoint x: 996, startPoint y: 436, endPoint x: 442, endPoint y: 433, distance: 554.0
click at [0, 0] on slot at bounding box center [0, 0] width 0 height 0
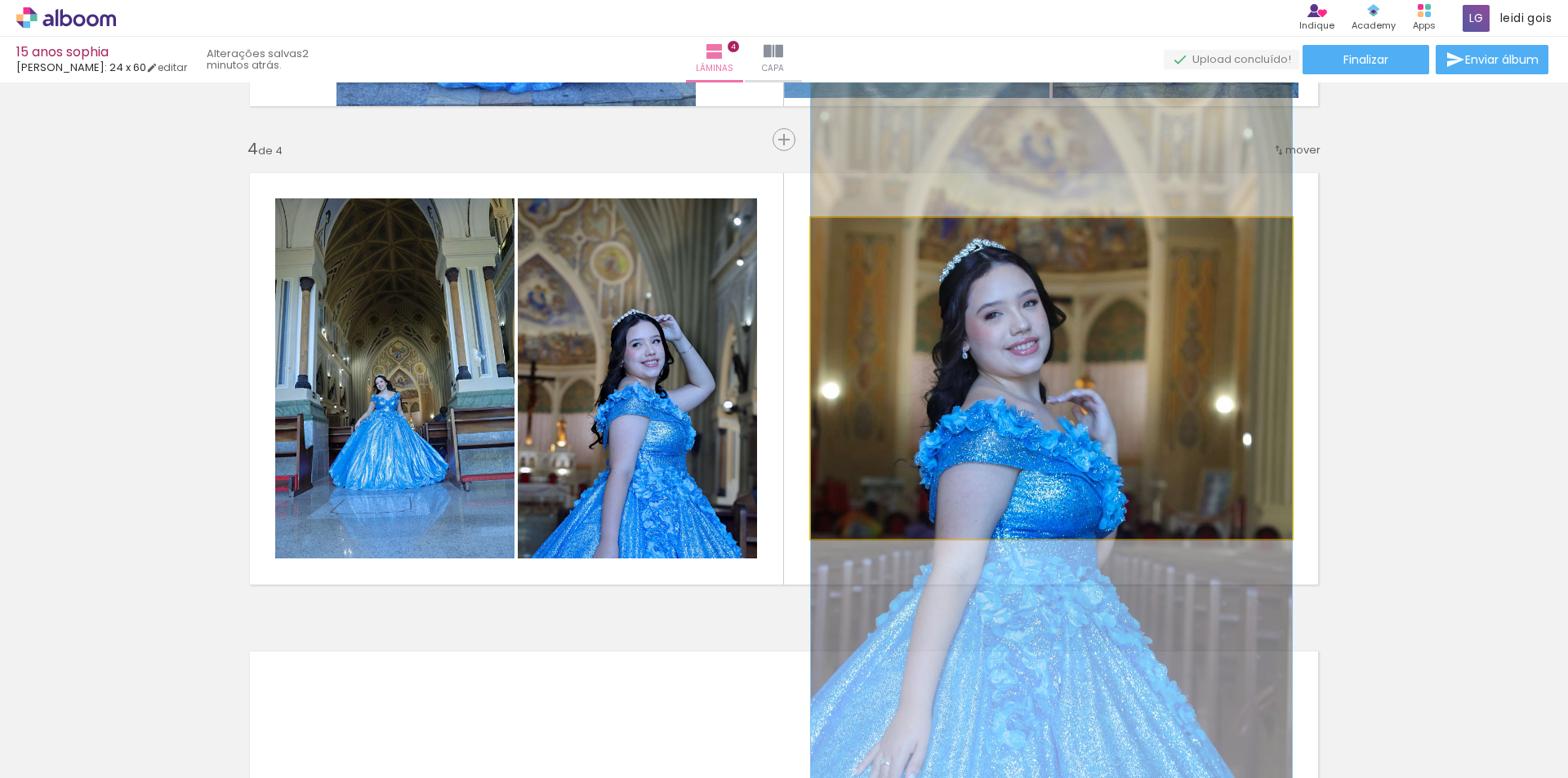
drag, startPoint x: 1088, startPoint y: 378, endPoint x: 1091, endPoint y: 423, distance: 45.1
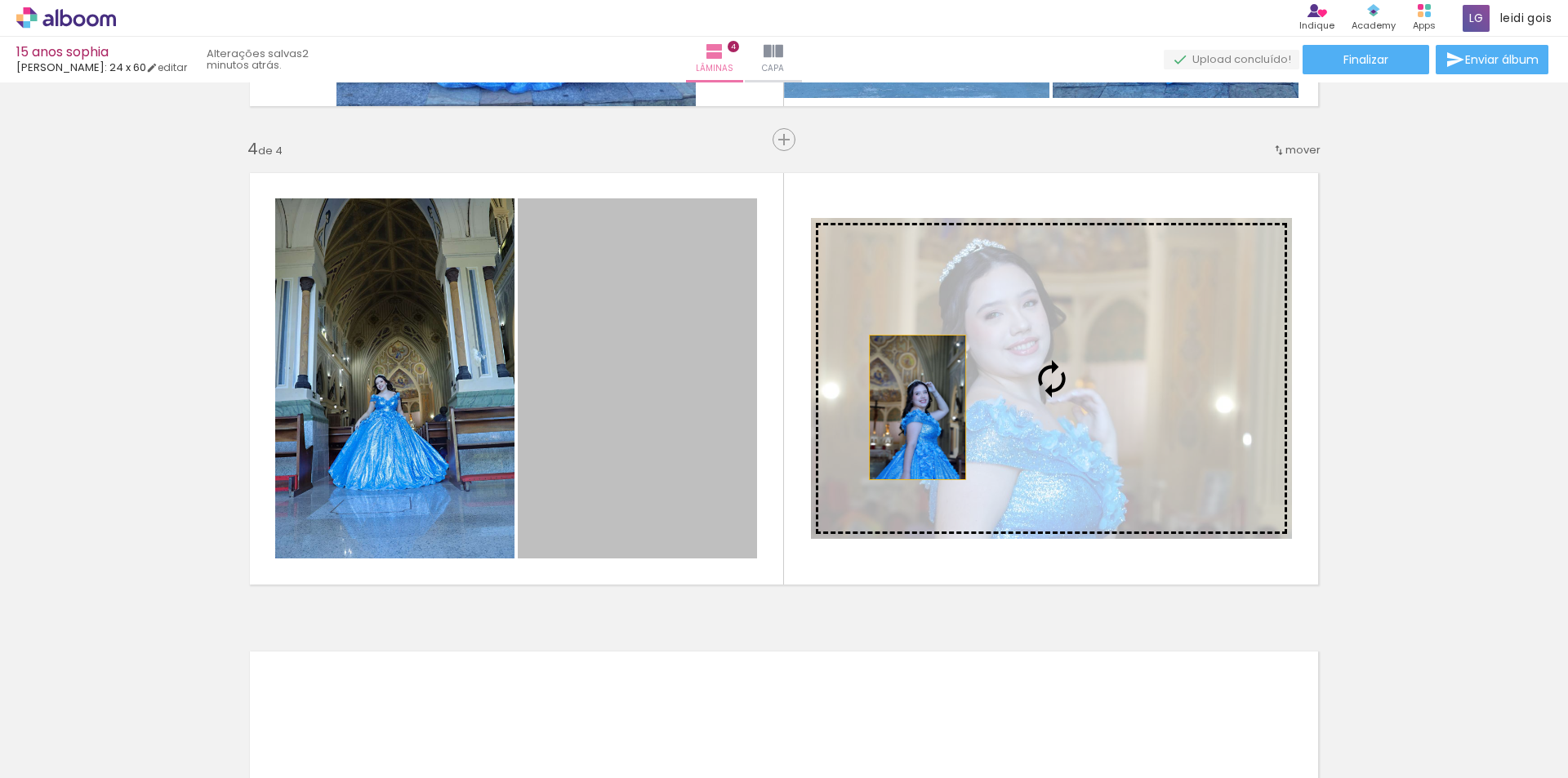
drag, startPoint x: 703, startPoint y: 405, endPoint x: 964, endPoint y: 406, distance: 261.0
click at [0, 0] on slot at bounding box center [0, 0] width 0 height 0
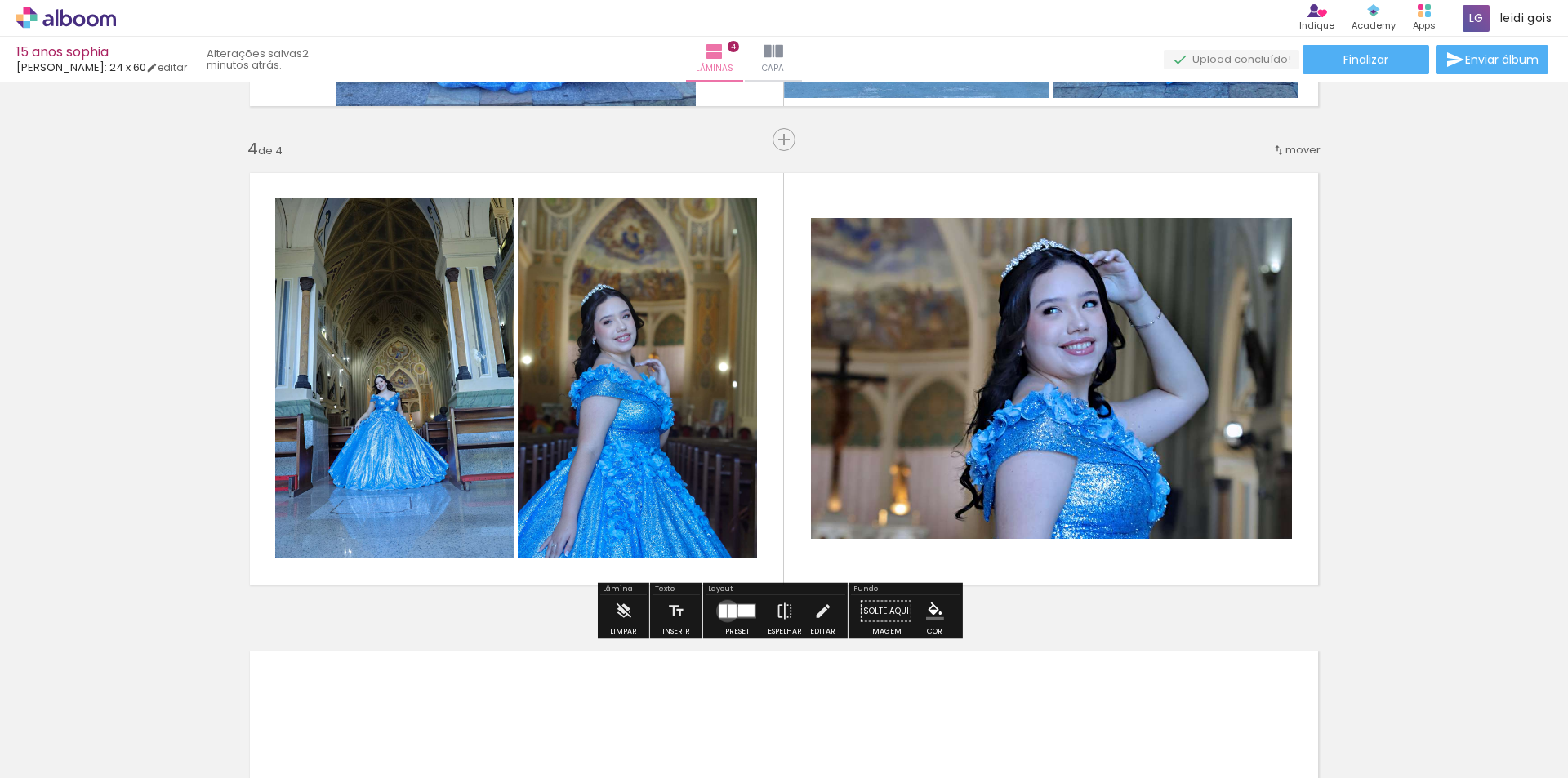
click at [724, 611] on quentale-layouter at bounding box center [737, 612] width 37 height 15
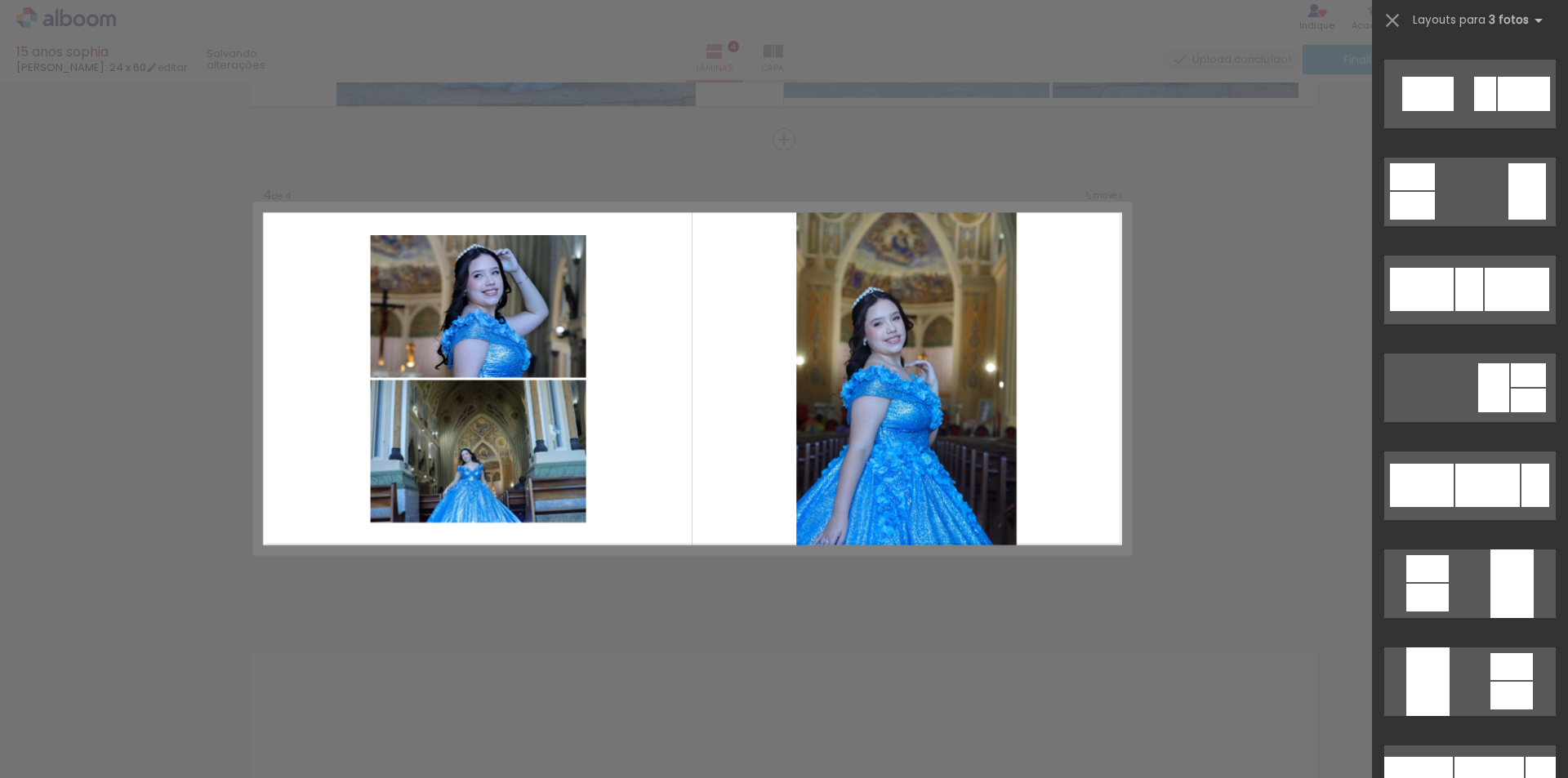
scroll to position [9244, 0]
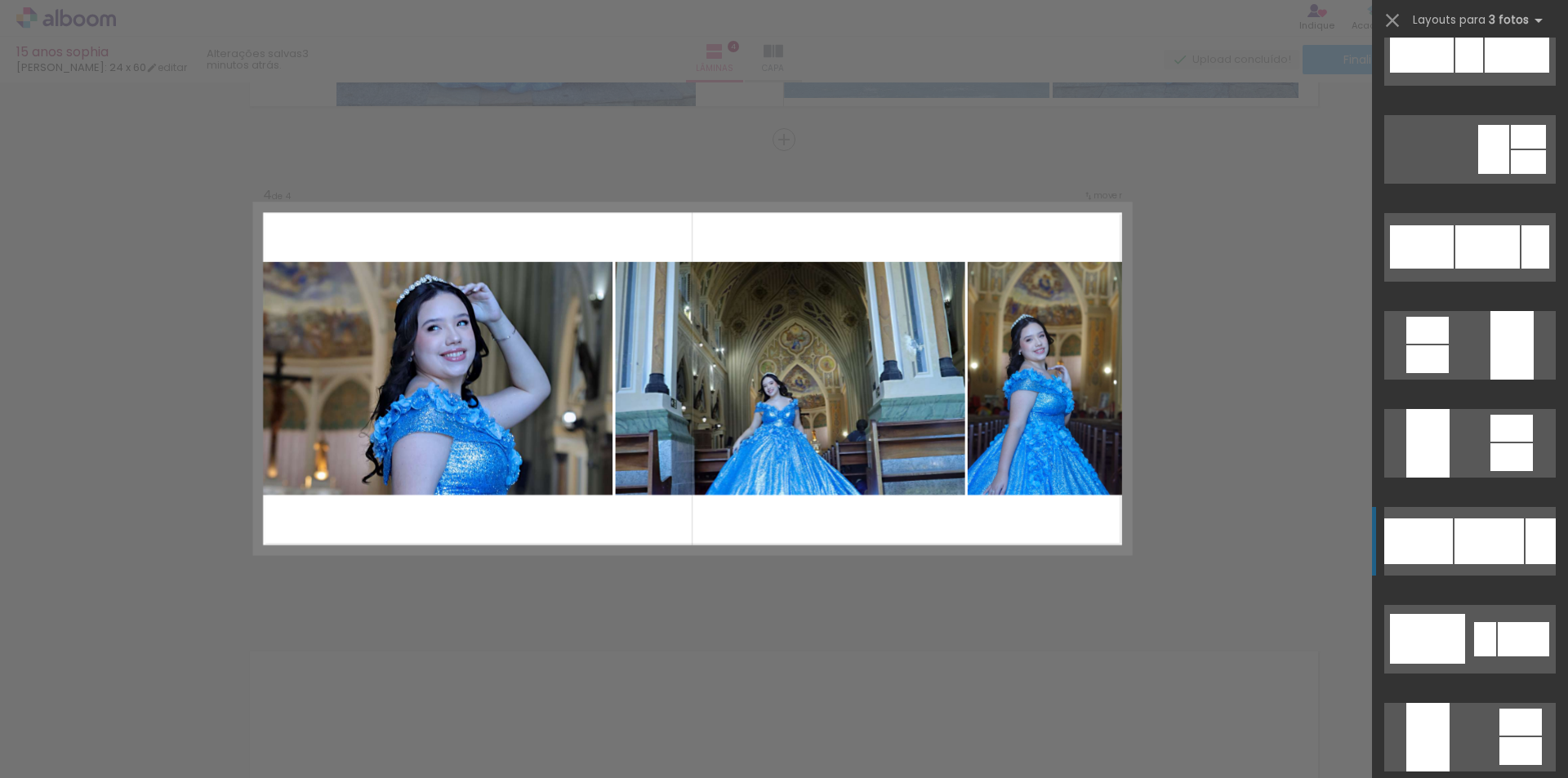
click at [1533, 525] on div at bounding box center [1540, 541] width 30 height 45
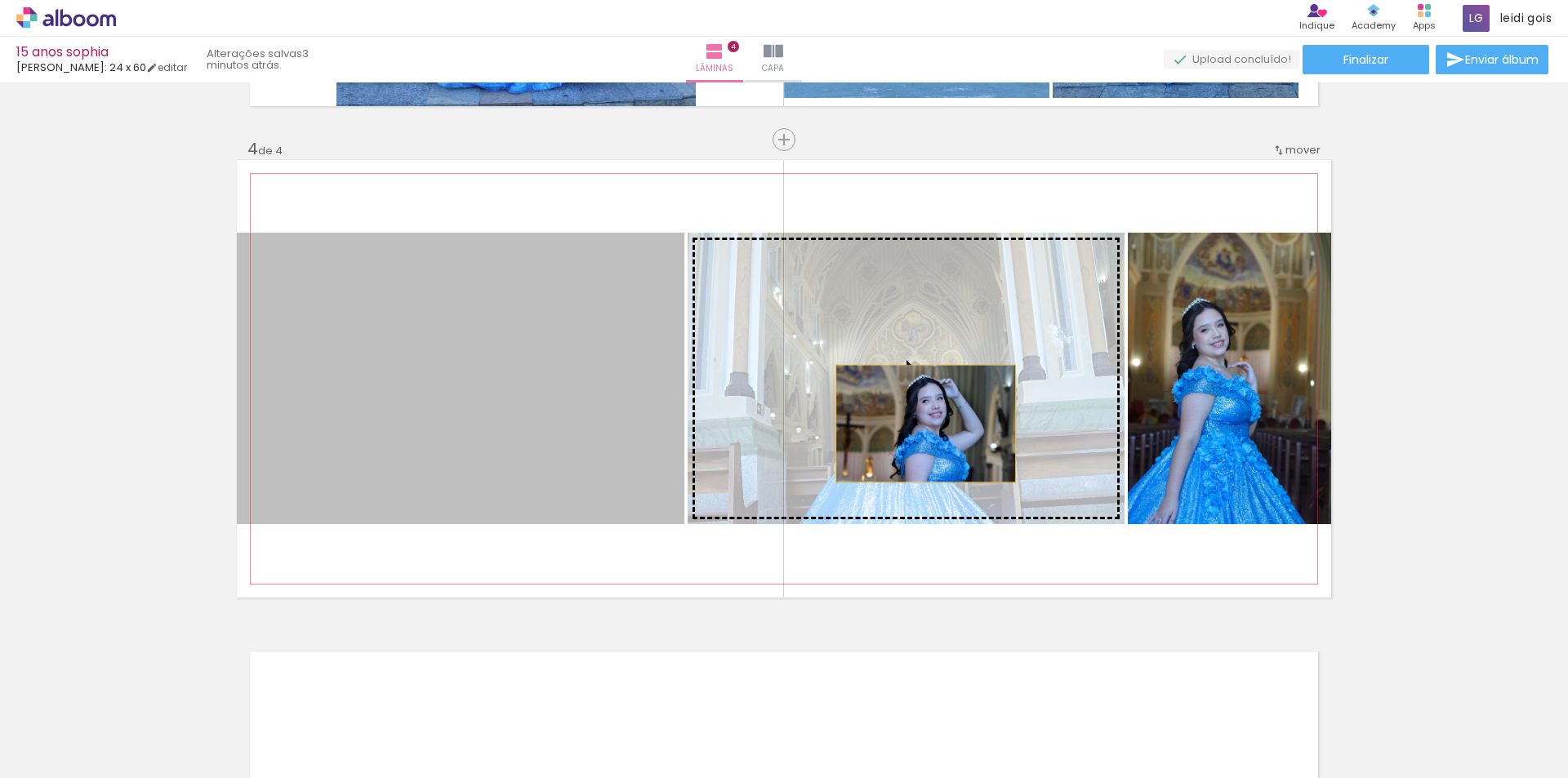
drag, startPoint x: 409, startPoint y: 405, endPoint x: 920, endPoint y: 424, distance: 511.4
click at [0, 0] on slot at bounding box center [0, 0] width 0 height 0
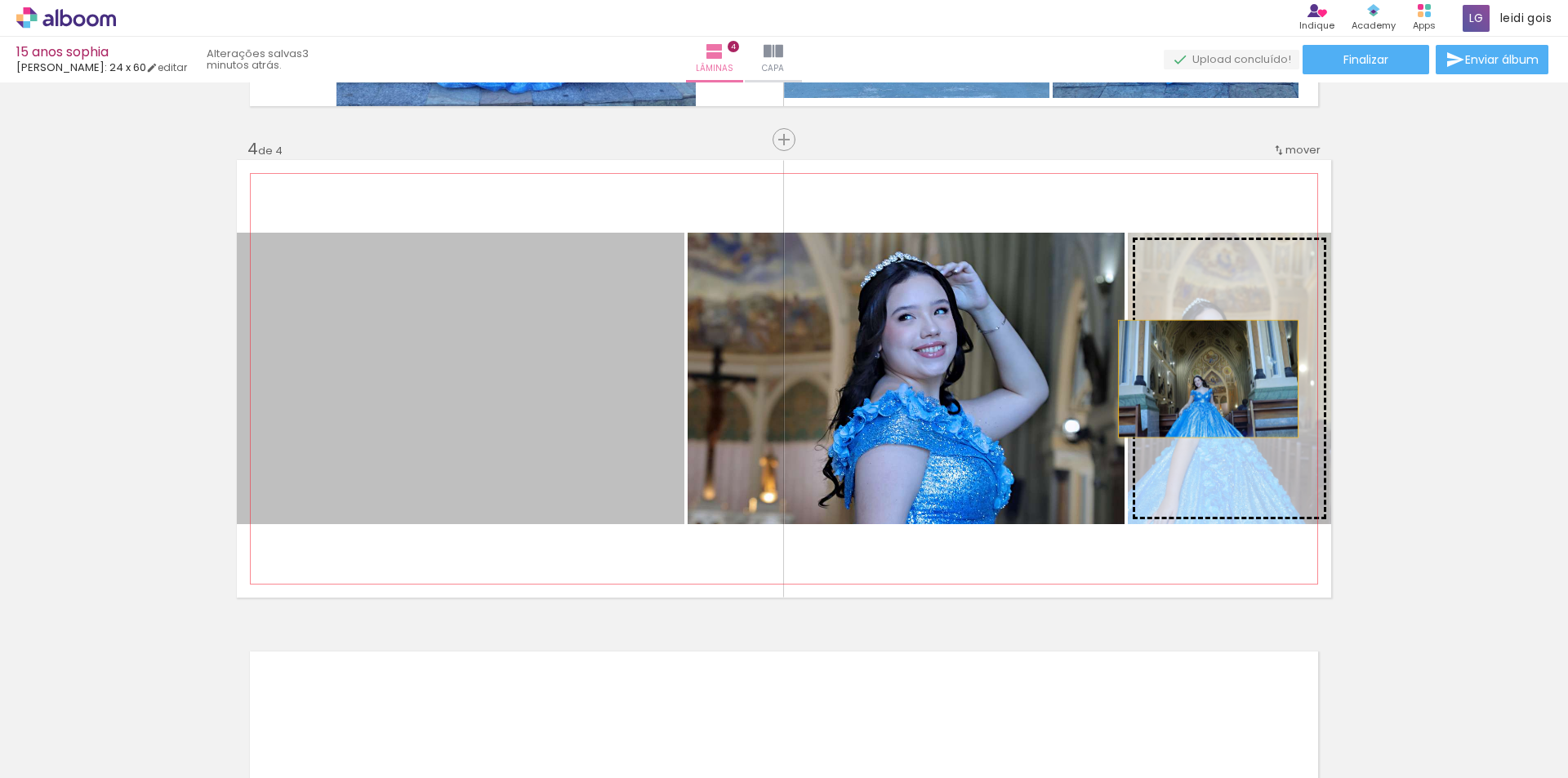
drag, startPoint x: 394, startPoint y: 388, endPoint x: 1202, endPoint y: 379, distance: 808.1
click at [0, 0] on slot at bounding box center [0, 0] width 0 height 0
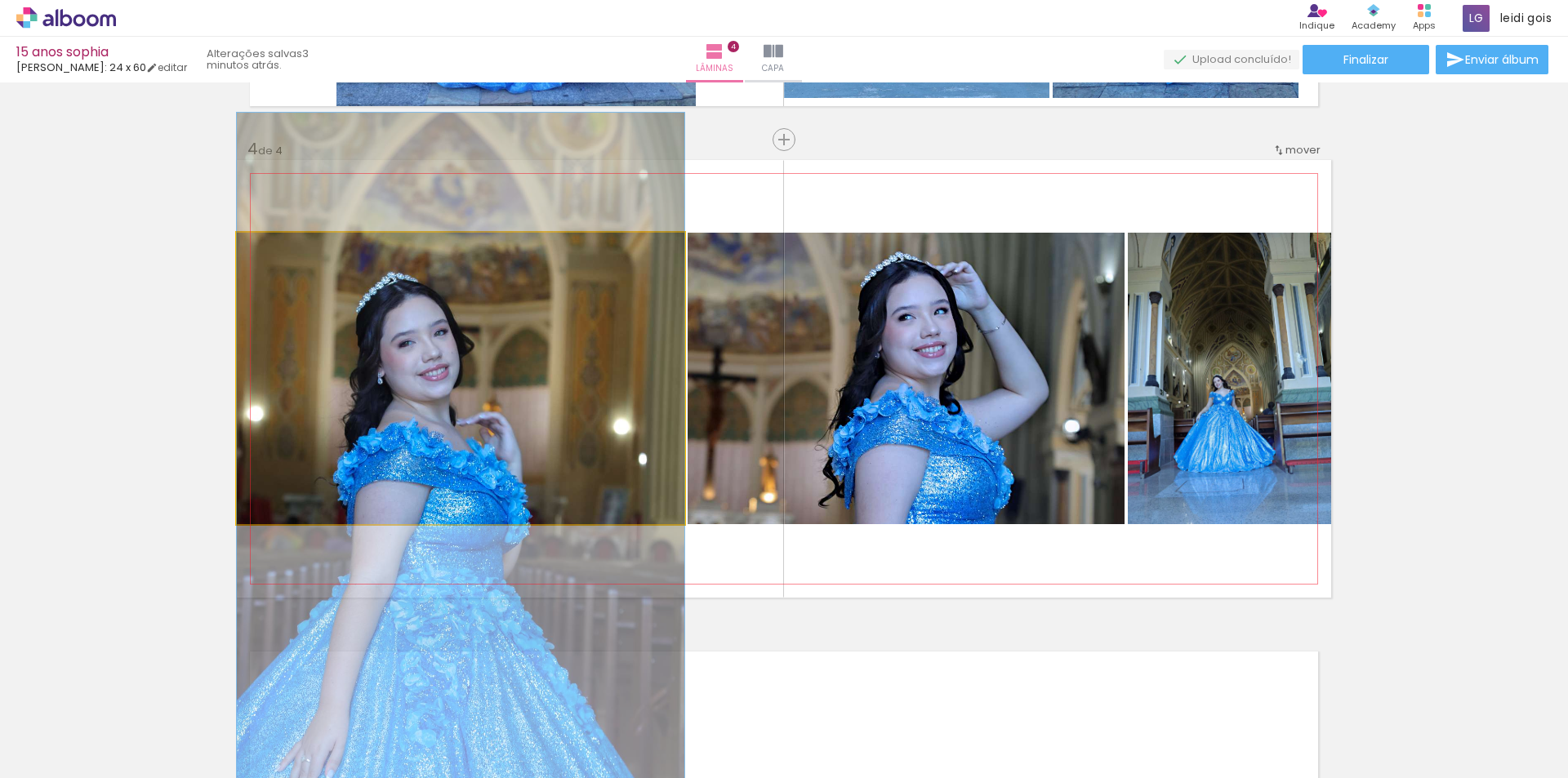
drag, startPoint x: 471, startPoint y: 387, endPoint x: 473, endPoint y: 458, distance: 71.0
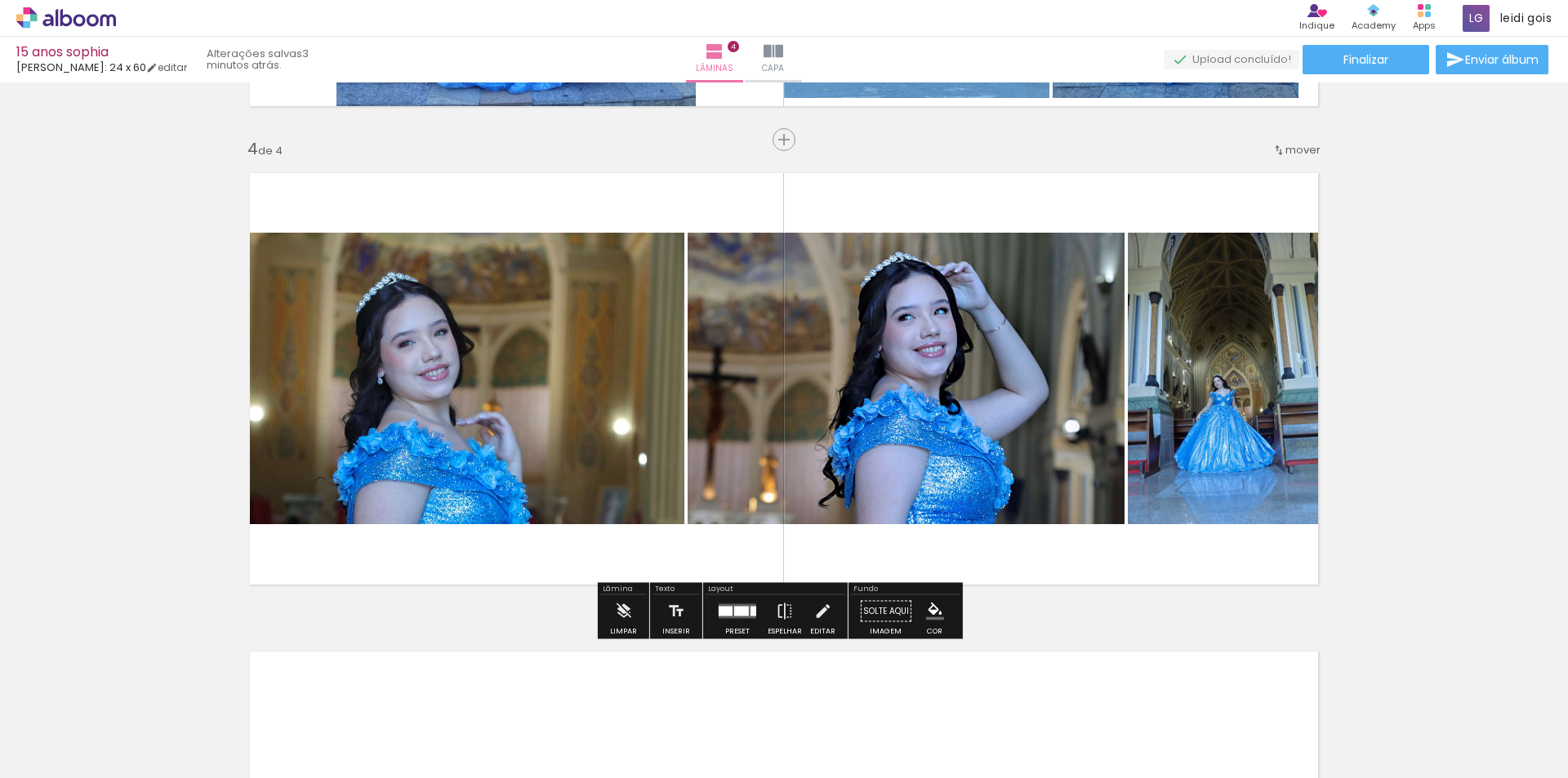
click at [646, 623] on div "Lâmina Limpar" at bounding box center [624, 611] width 52 height 56
click at [625, 623] on iron-icon at bounding box center [623, 612] width 18 height 33
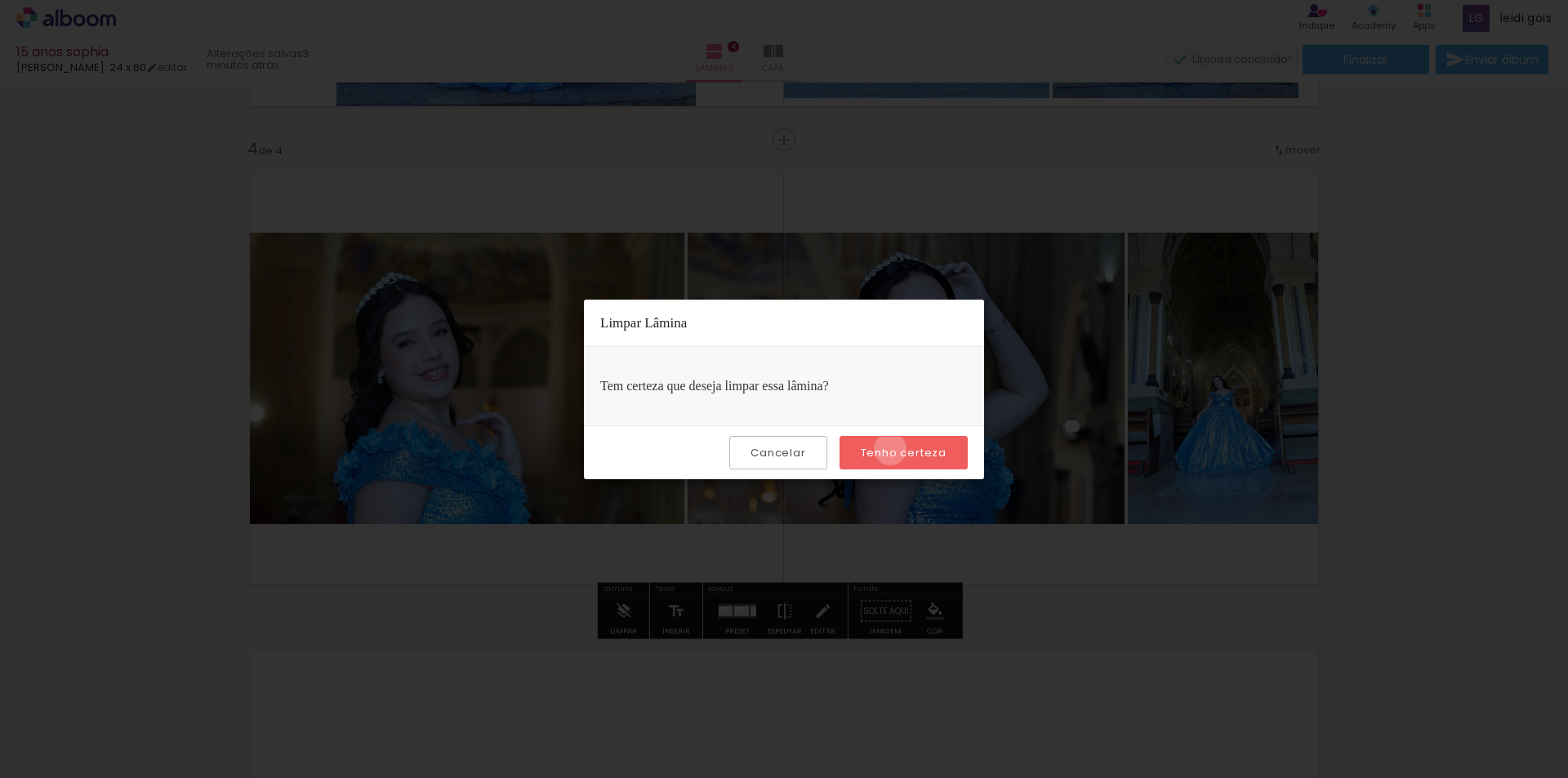
click at [0, 0] on slot "Tenho certeza" at bounding box center [0, 0] width 0 height 0
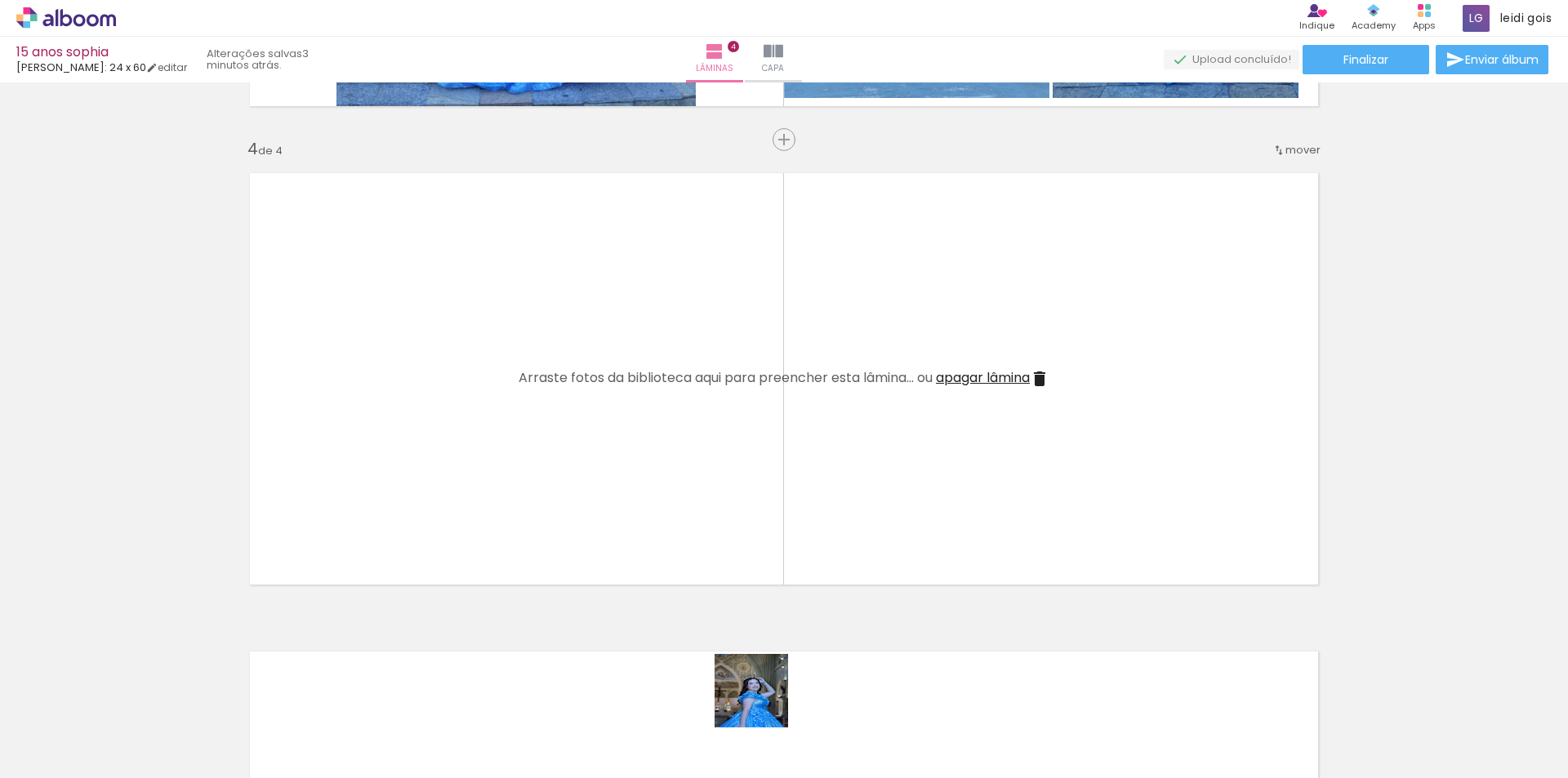
drag, startPoint x: 754, startPoint y: 738, endPoint x: 810, endPoint y: 617, distance: 133.3
click at [802, 551] on quentale-workspace at bounding box center [784, 389] width 1568 height 778
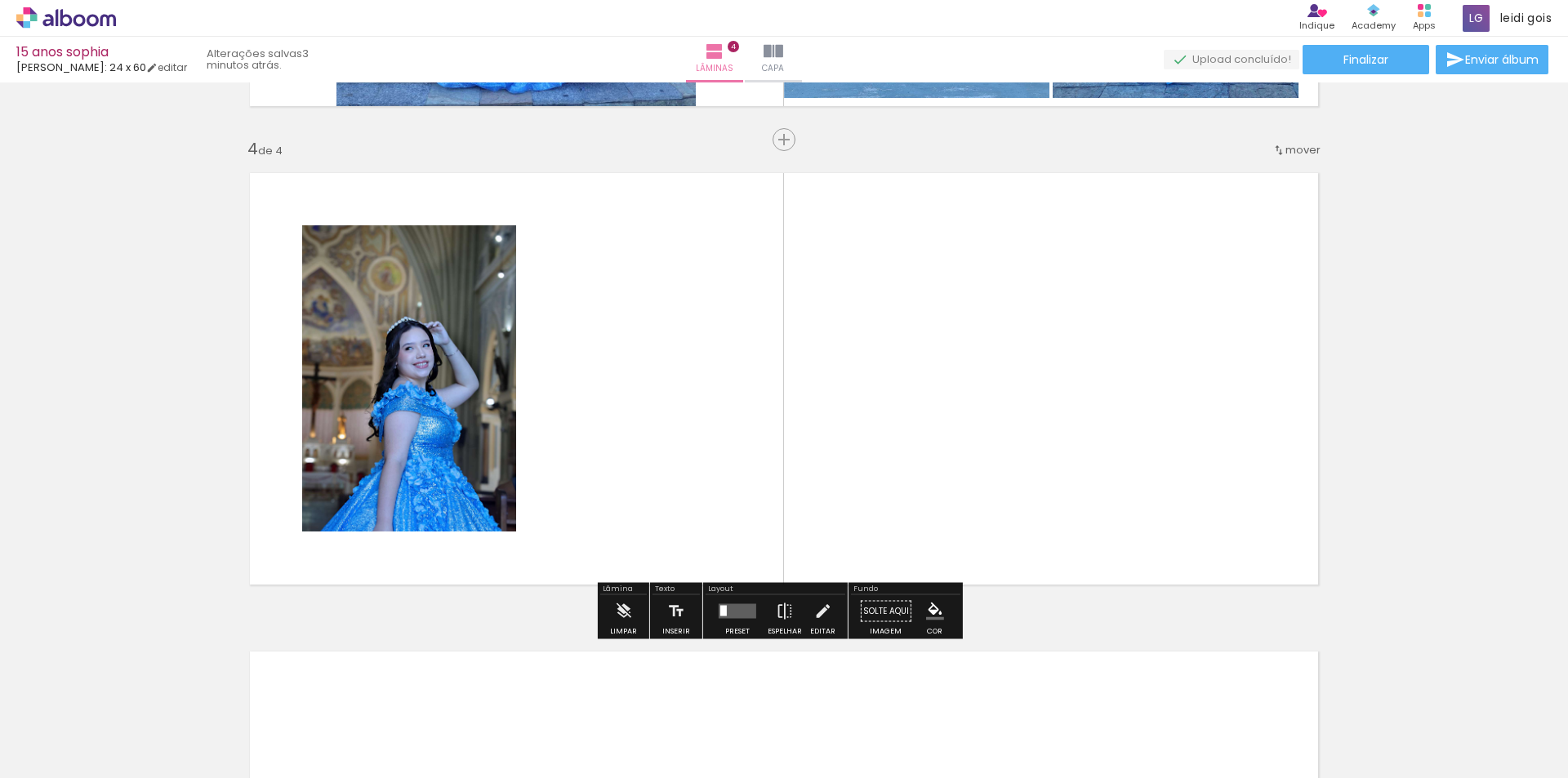
drag, startPoint x: 842, startPoint y: 723, endPoint x: 879, endPoint y: 674, distance: 61.4
click at [890, 519] on quentale-workspace at bounding box center [784, 389] width 1568 height 778
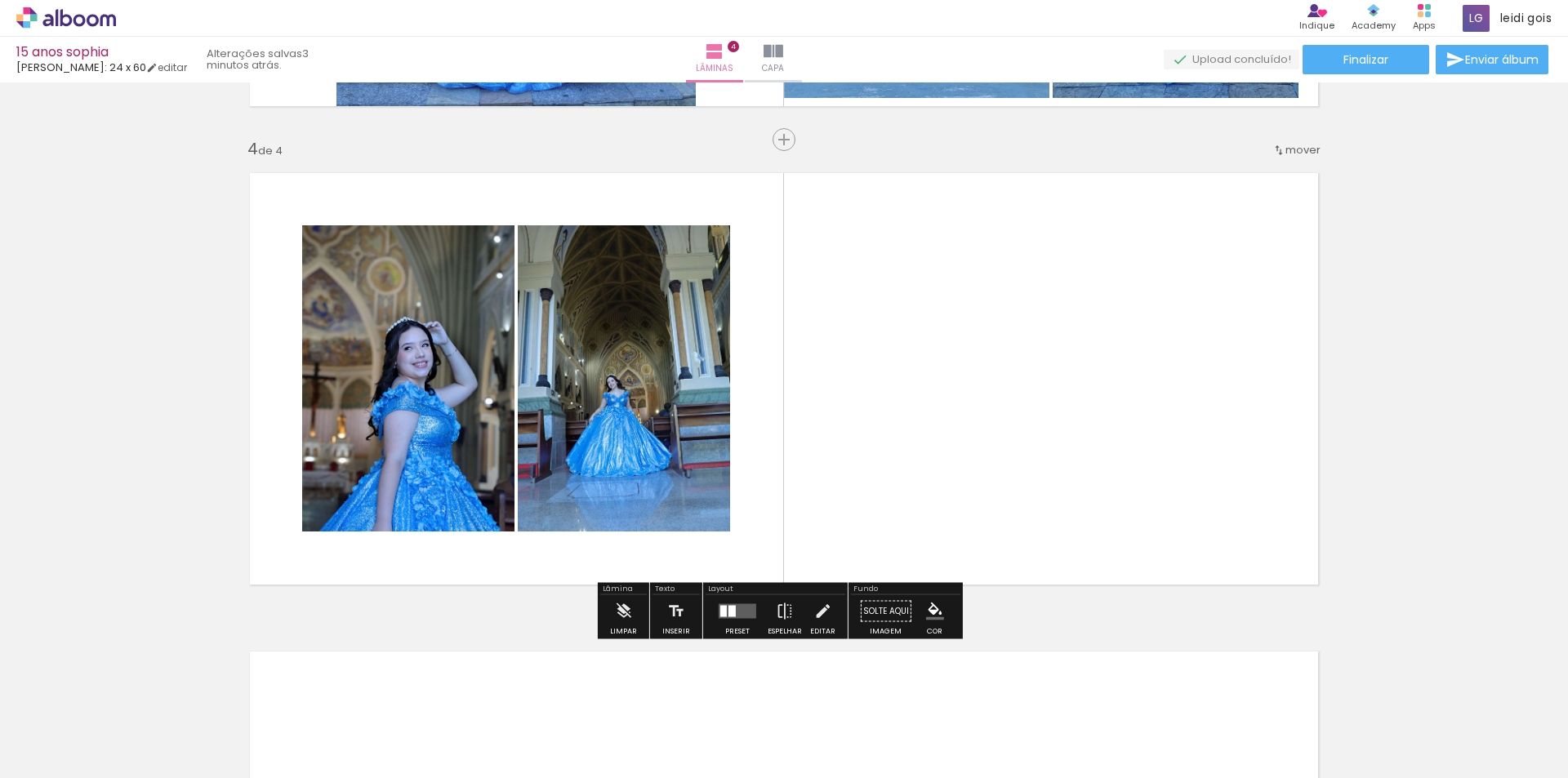
scroll to position [0, 4151]
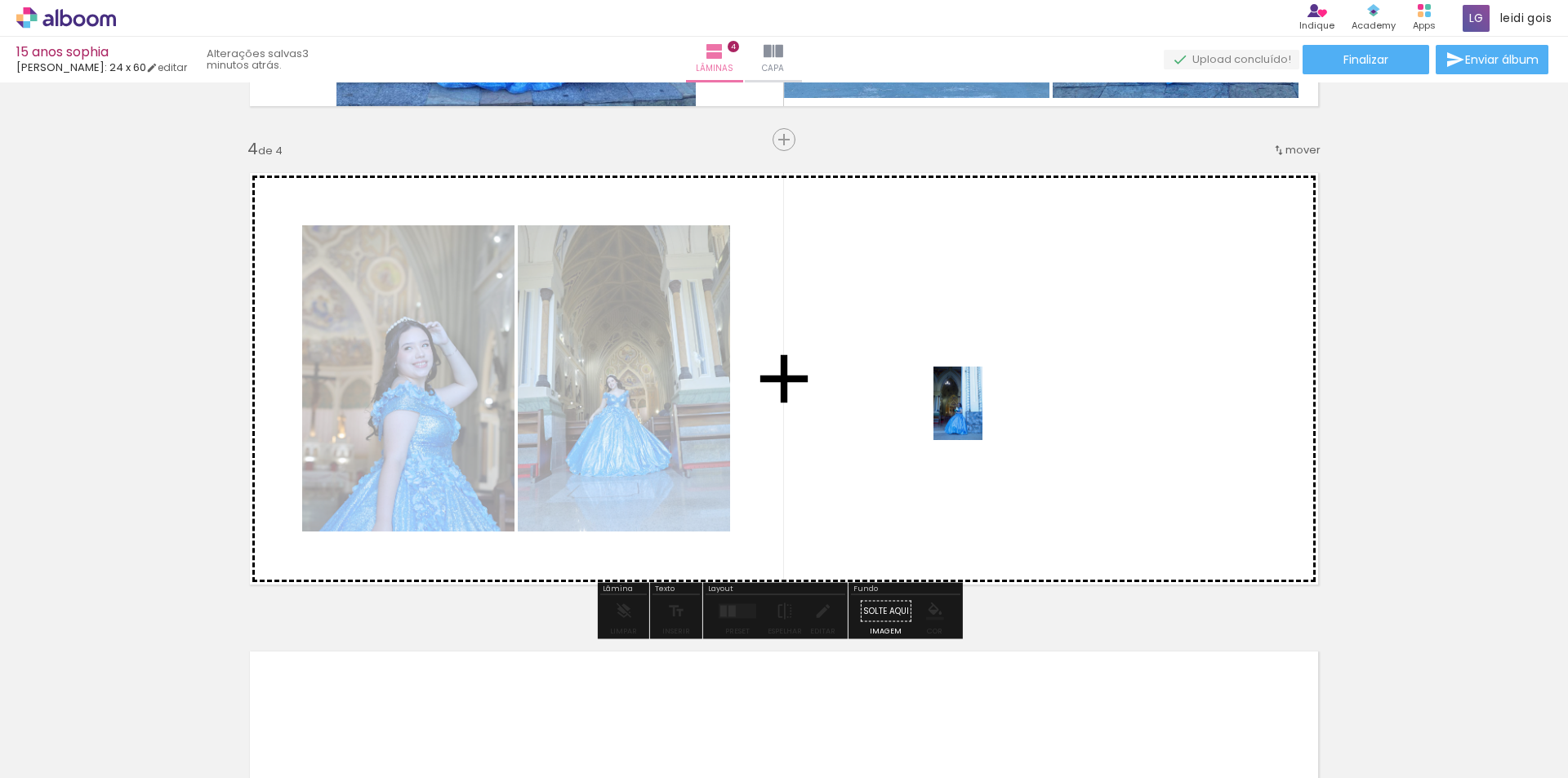
drag, startPoint x: 793, startPoint y: 718, endPoint x: 1038, endPoint y: 394, distance: 406.2
click at [1003, 406] on quentale-workspace at bounding box center [784, 389] width 1568 height 778
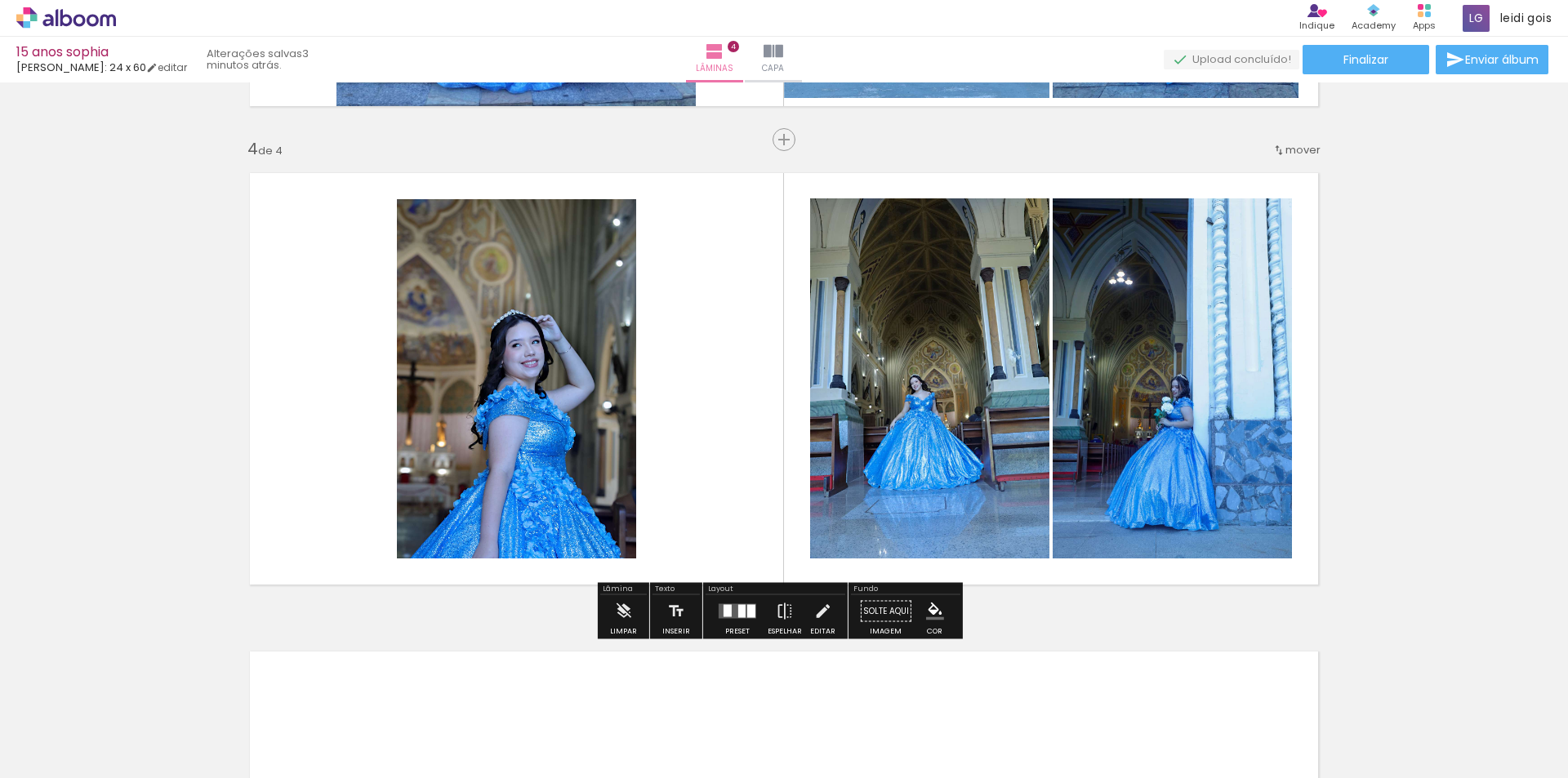
click at [740, 606] on div at bounding box center [742, 612] width 7 height 13
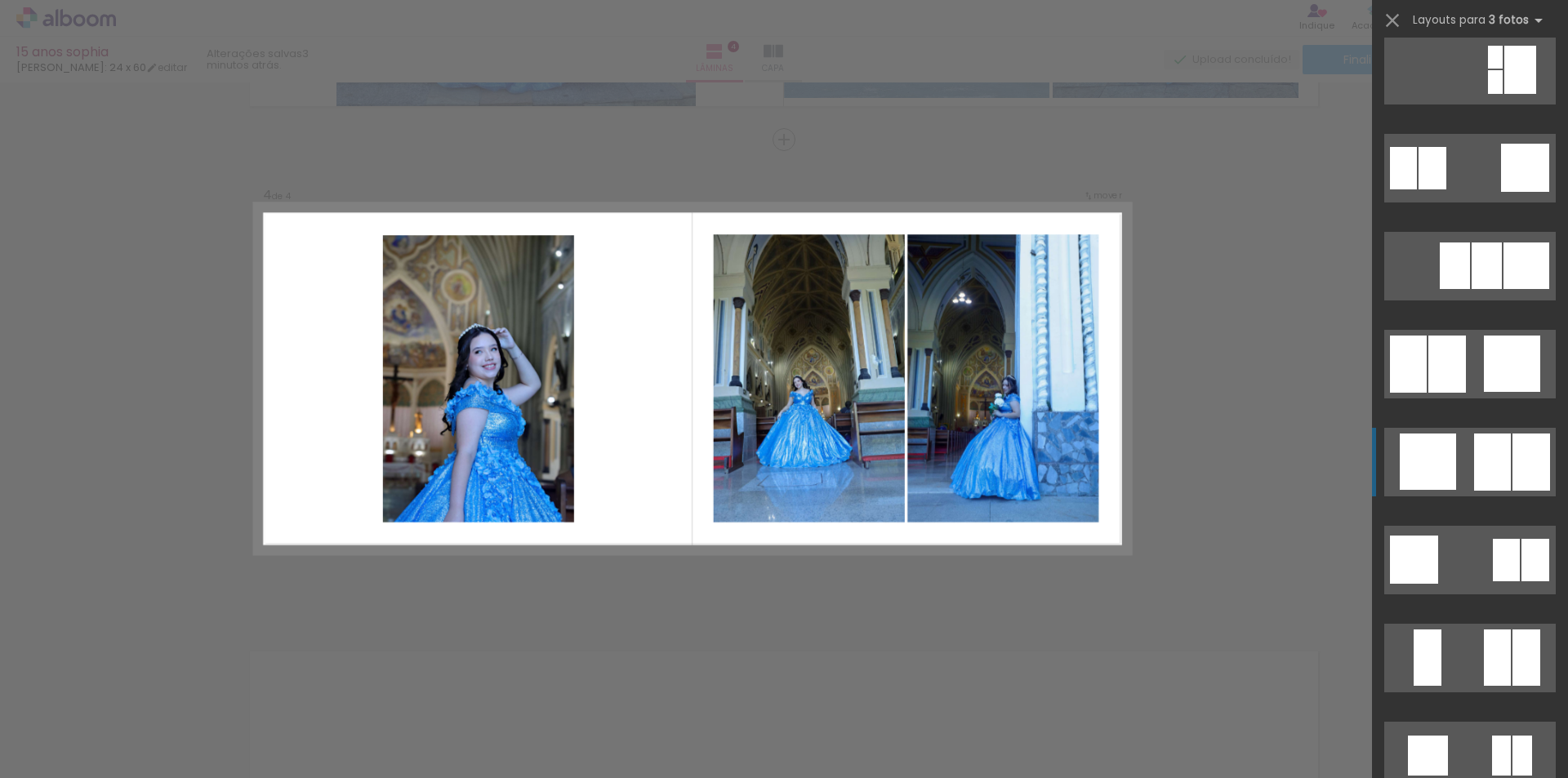
scroll to position [1633, 0]
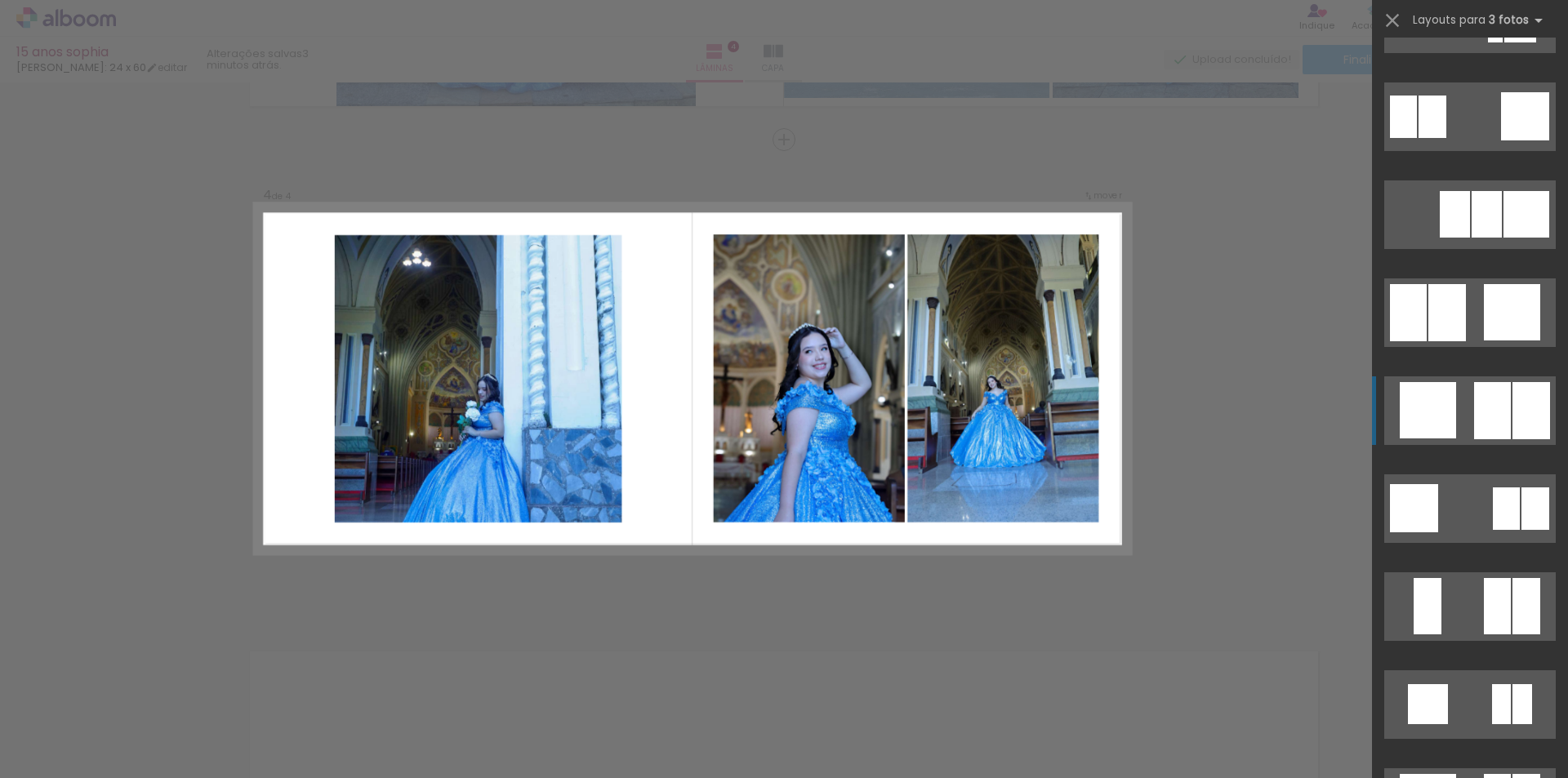
click at [1462, 53] on quentale-layouter at bounding box center [1470, 19] width 172 height 69
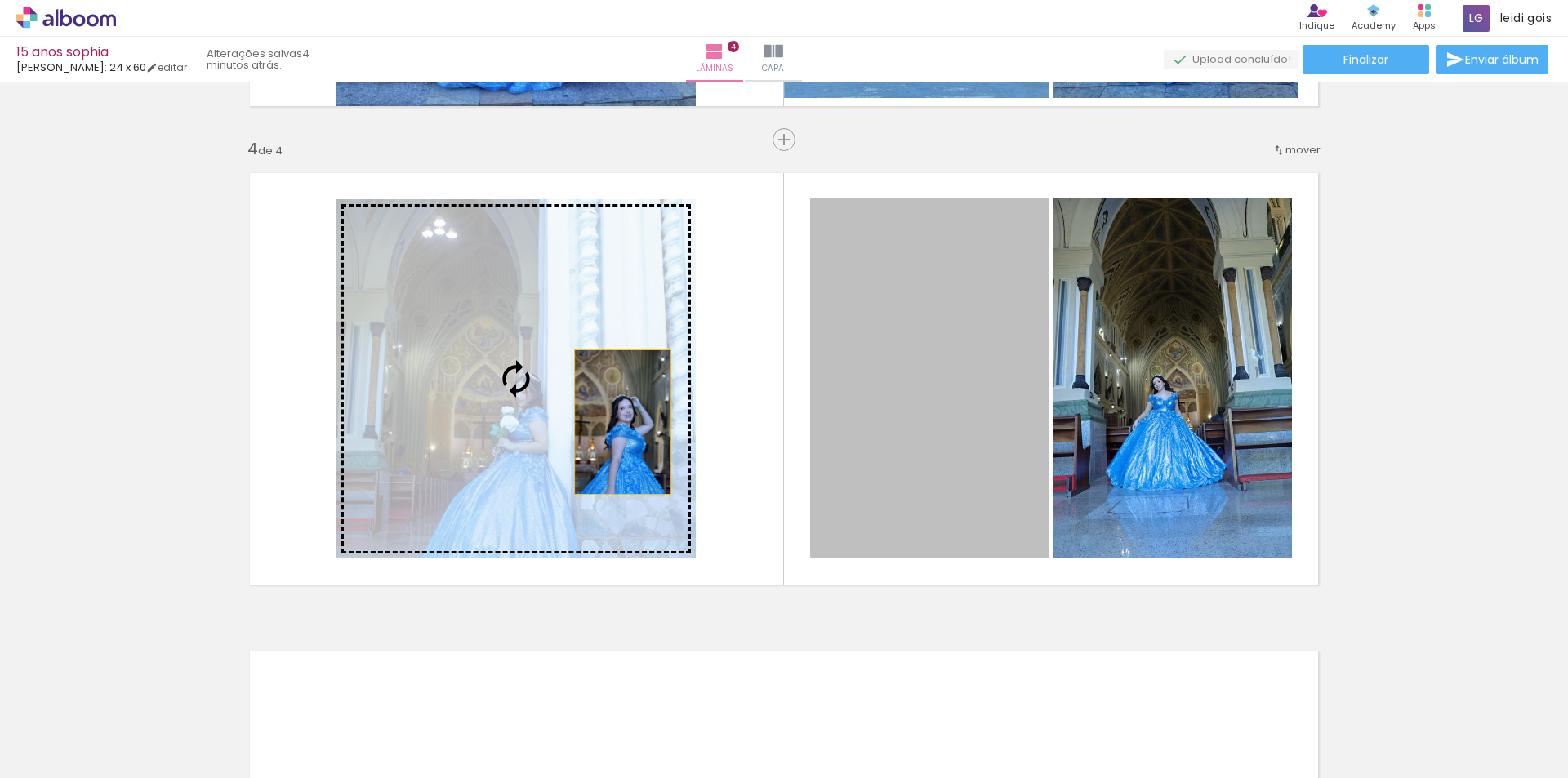
drag, startPoint x: 949, startPoint y: 395, endPoint x: 616, endPoint y: 422, distance: 334.1
click at [0, 0] on slot at bounding box center [0, 0] width 0 height 0
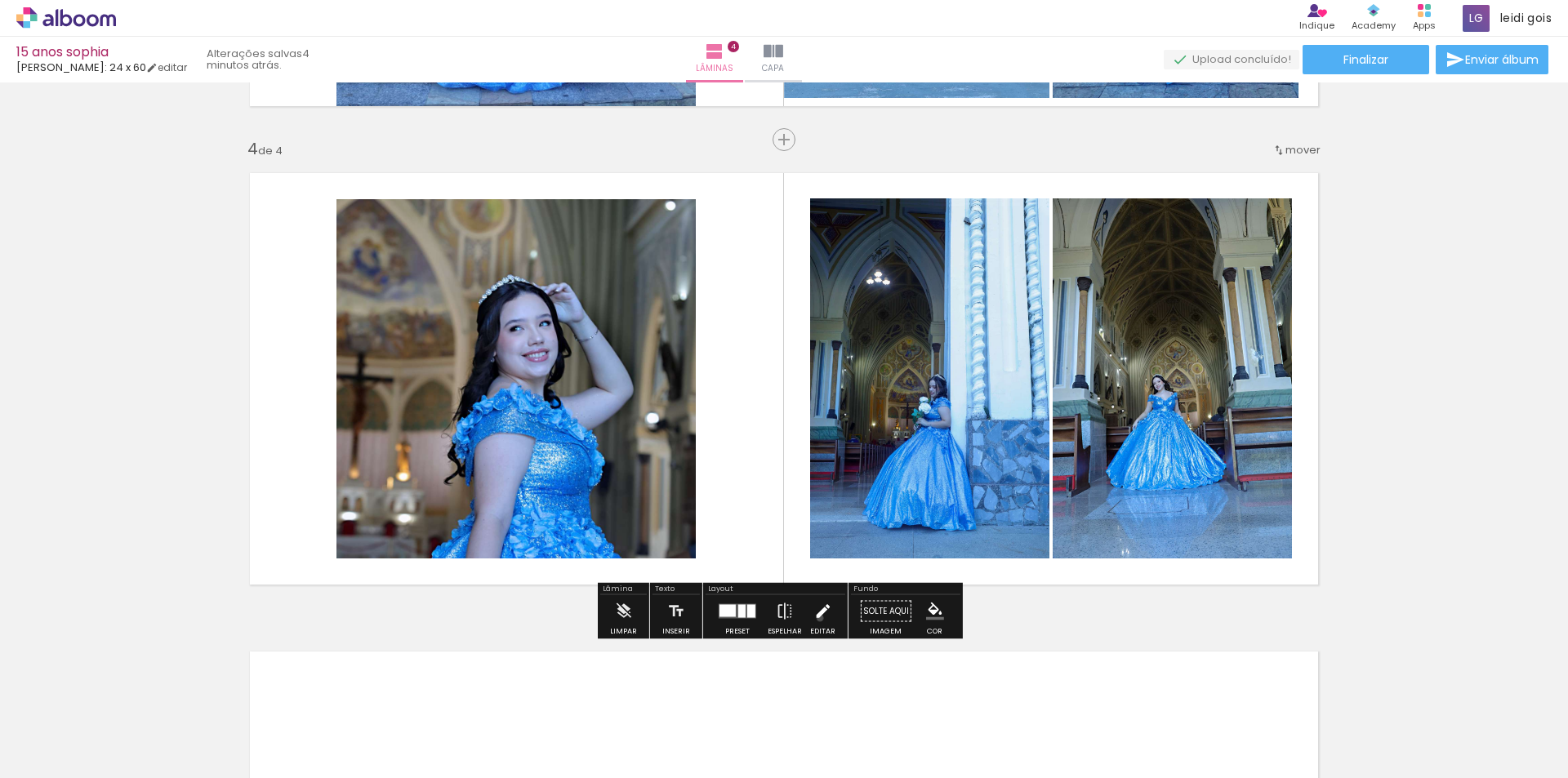
click at [816, 618] on iron-icon at bounding box center [823, 612] width 18 height 33
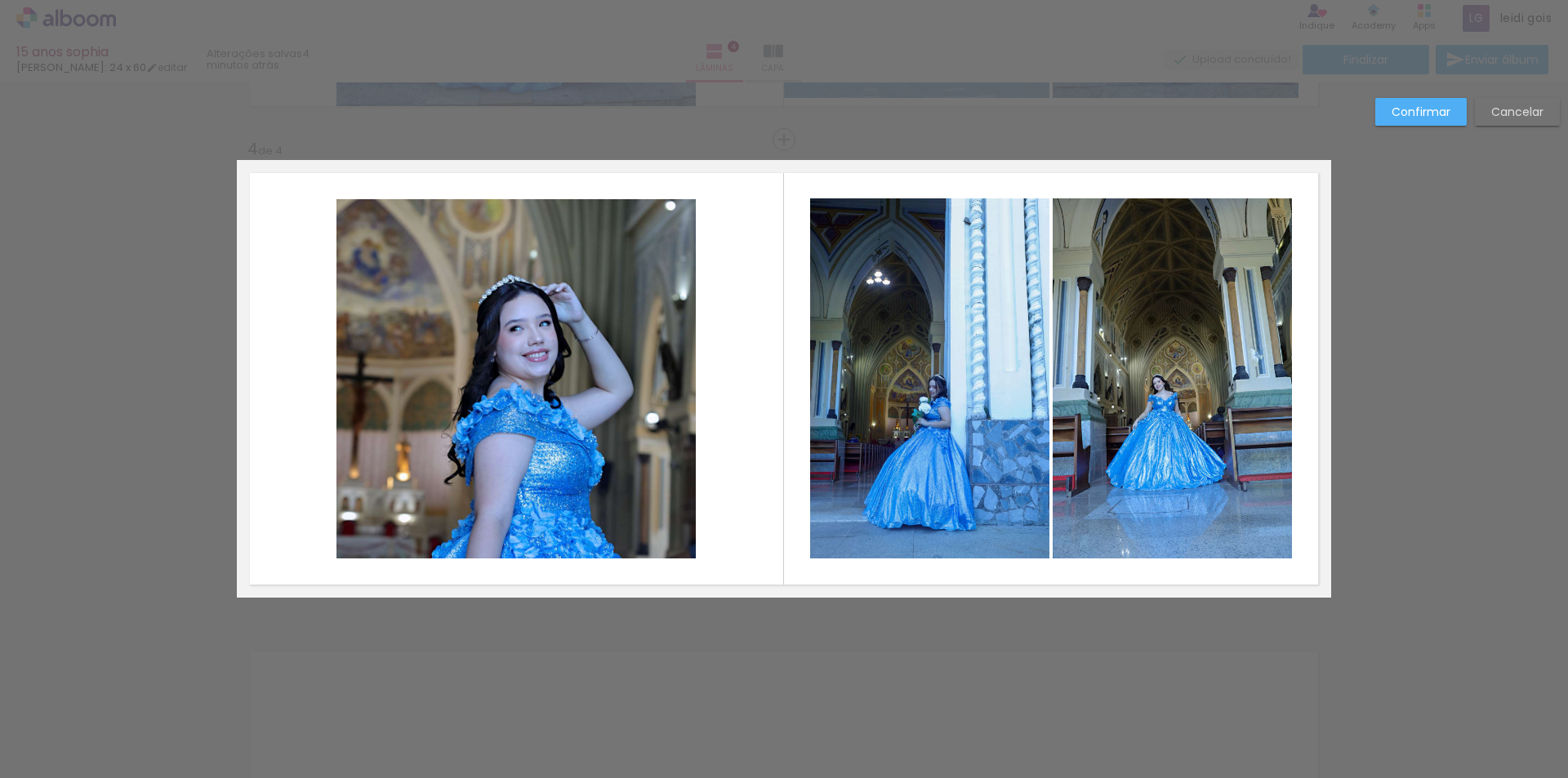
click at [530, 419] on quentale-photo at bounding box center [517, 379] width 360 height 359
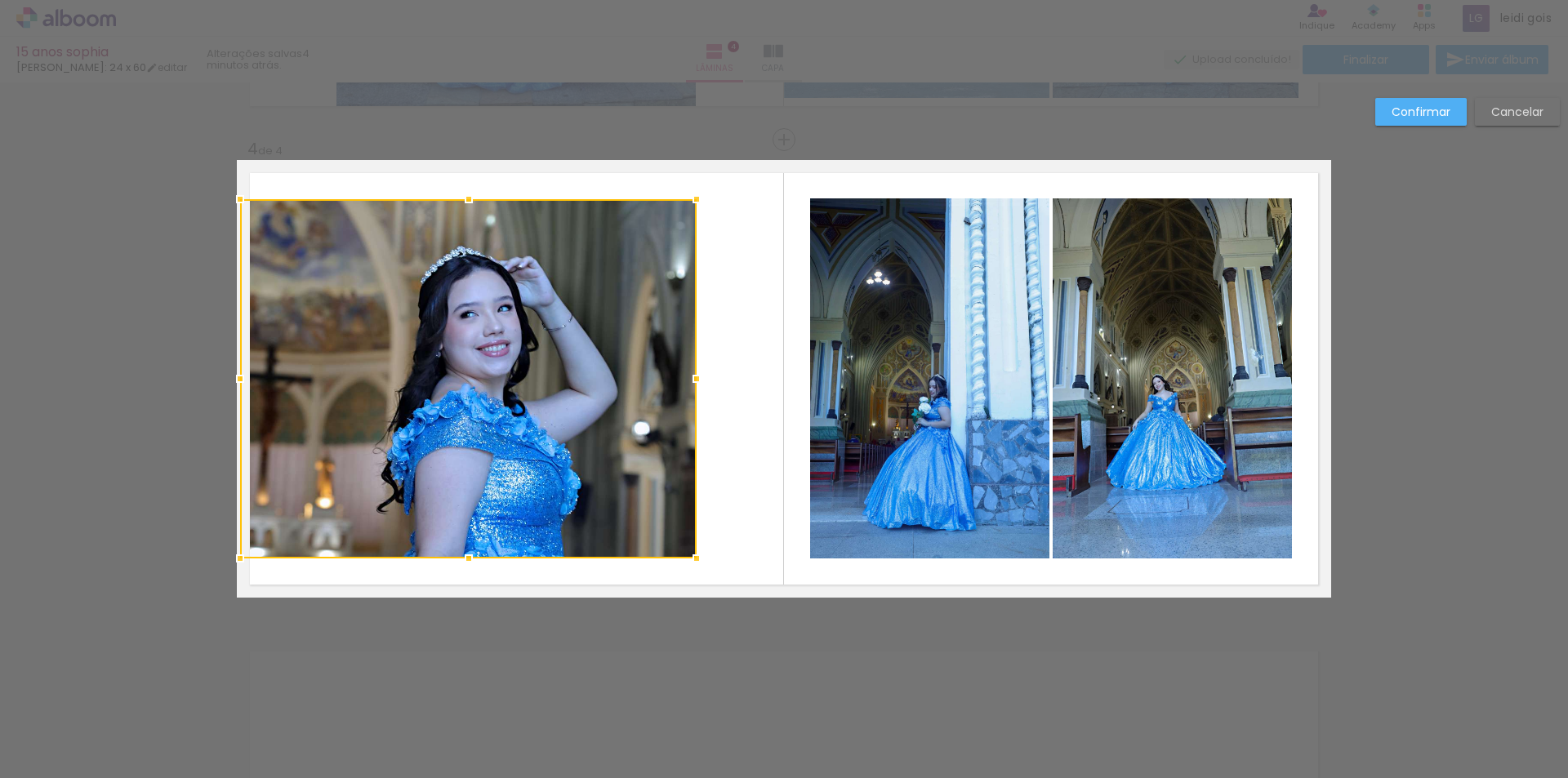
drag, startPoint x: 328, startPoint y: 377, endPoint x: 235, endPoint y: 395, distance: 94.7
click at [235, 395] on div at bounding box center [240, 379] width 33 height 33
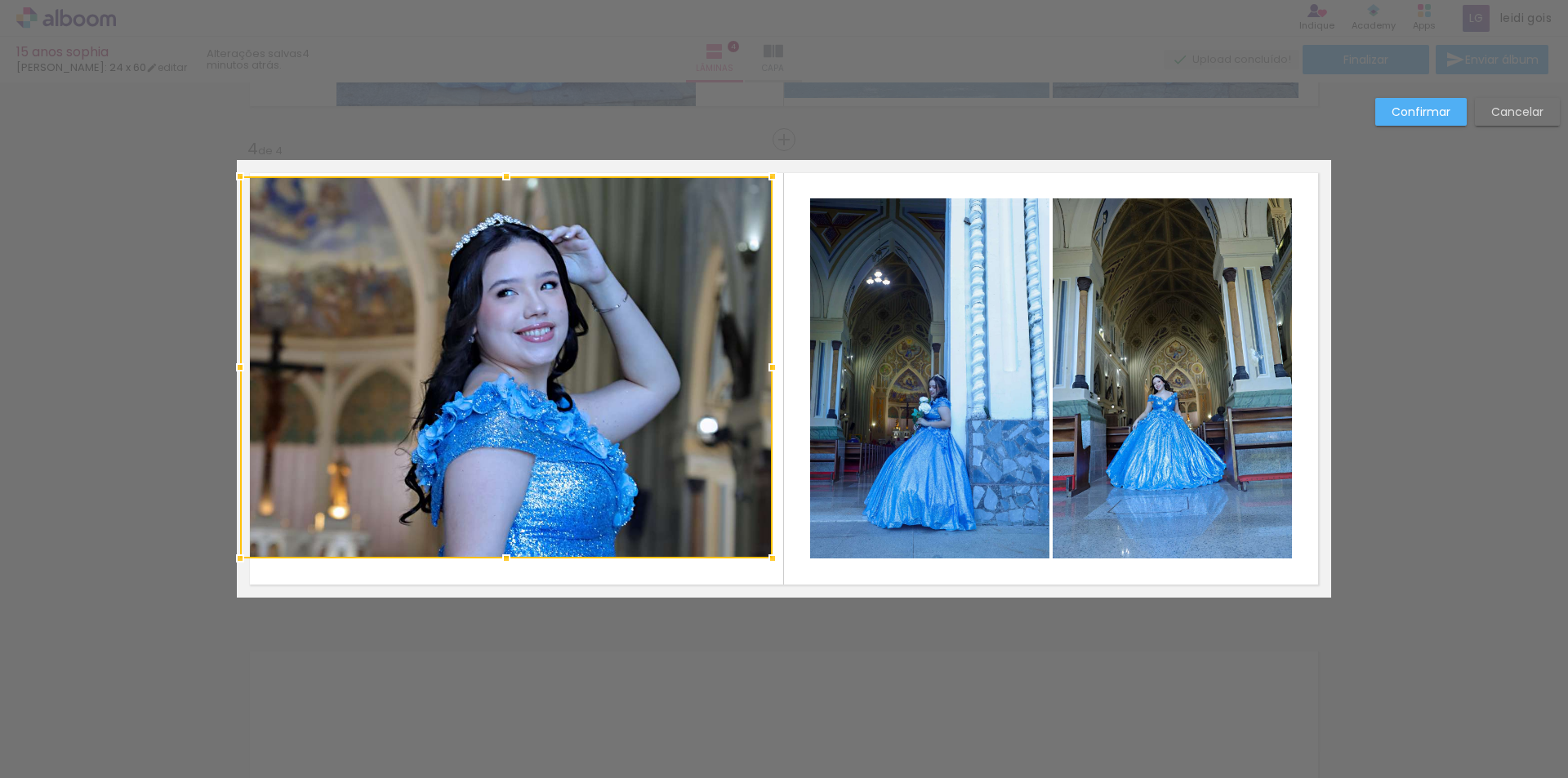
drag, startPoint x: 697, startPoint y: 198, endPoint x: 769, endPoint y: 175, distance: 75.6
click at [769, 175] on div at bounding box center [773, 176] width 33 height 33
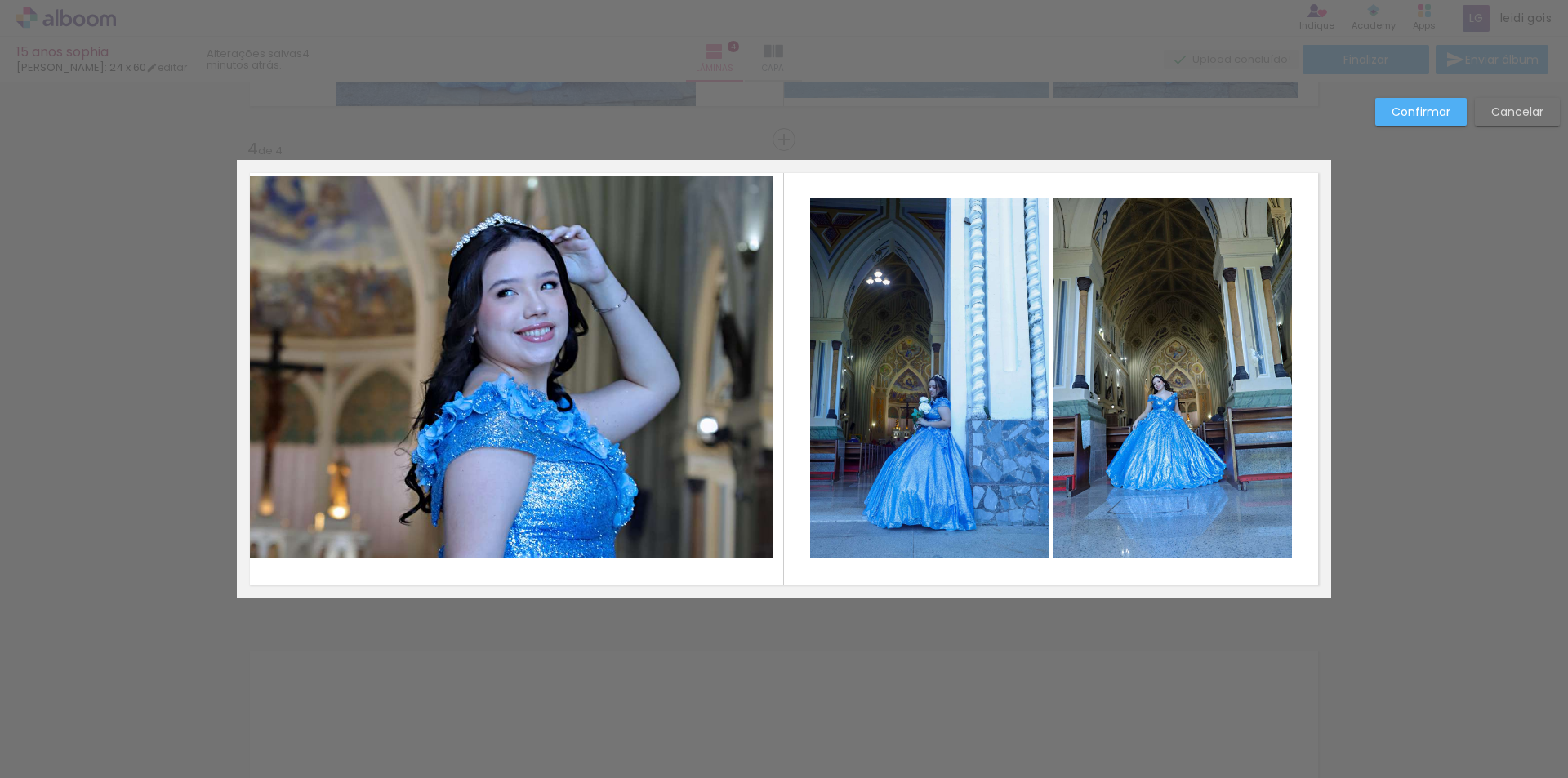
click at [737, 556] on quentale-photo at bounding box center [506, 367] width 533 height 382
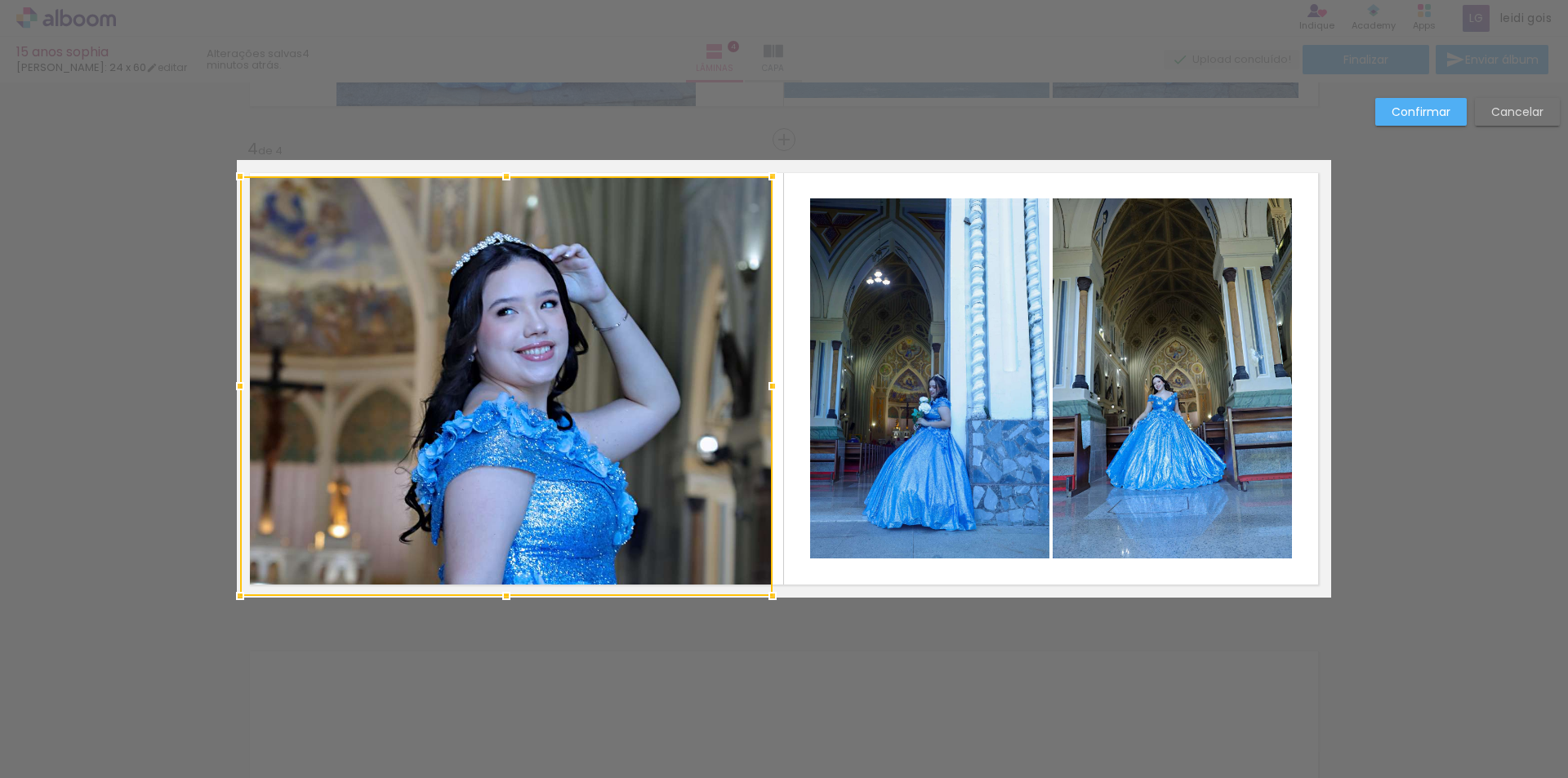
drag, startPoint x: 494, startPoint y: 560, endPoint x: 492, endPoint y: 591, distance: 31.1
click at [492, 591] on div at bounding box center [507, 596] width 33 height 33
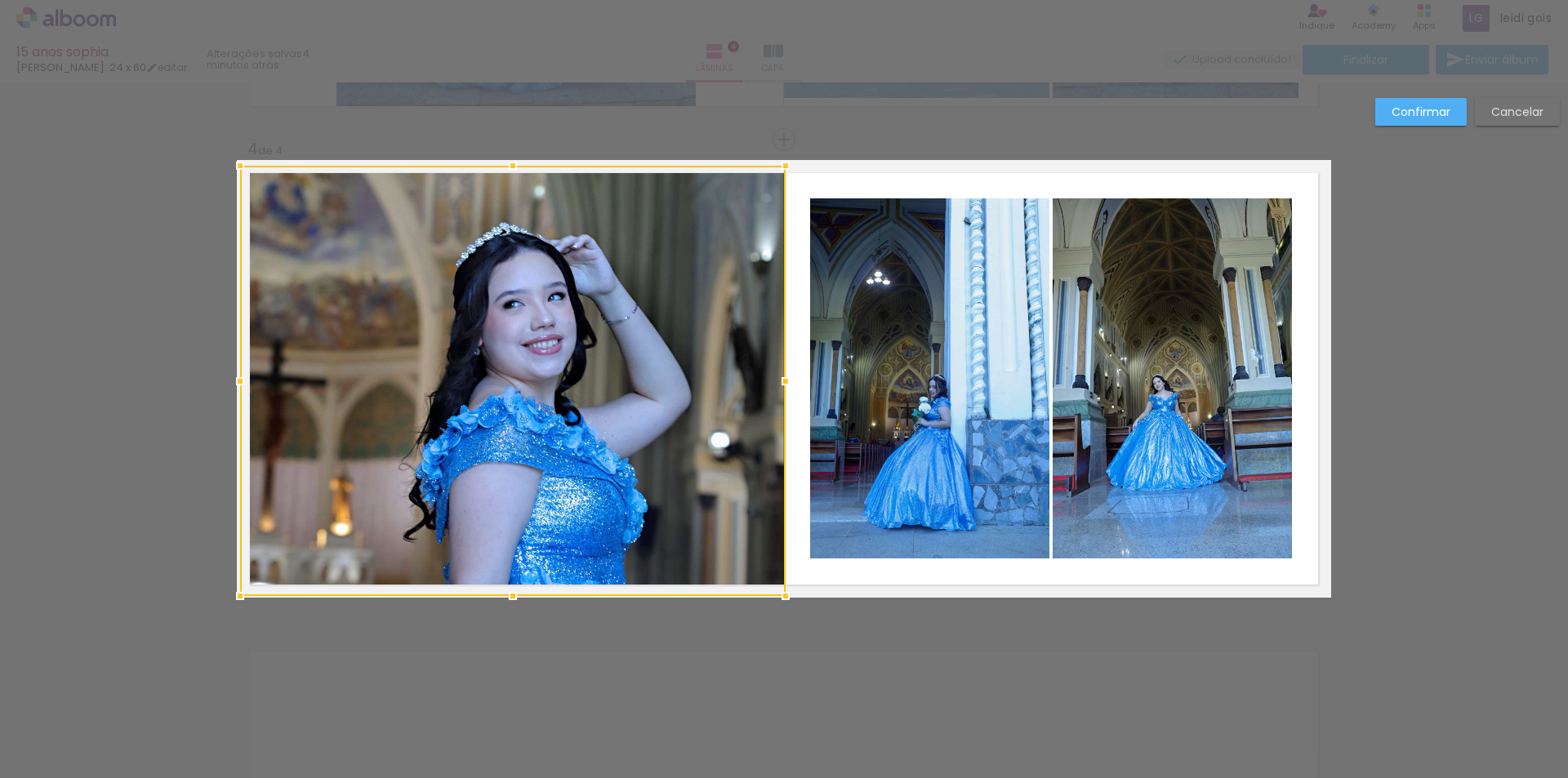
drag, startPoint x: 770, startPoint y: 178, endPoint x: 784, endPoint y: 174, distance: 14.6
click at [784, 174] on div at bounding box center [785, 166] width 33 height 33
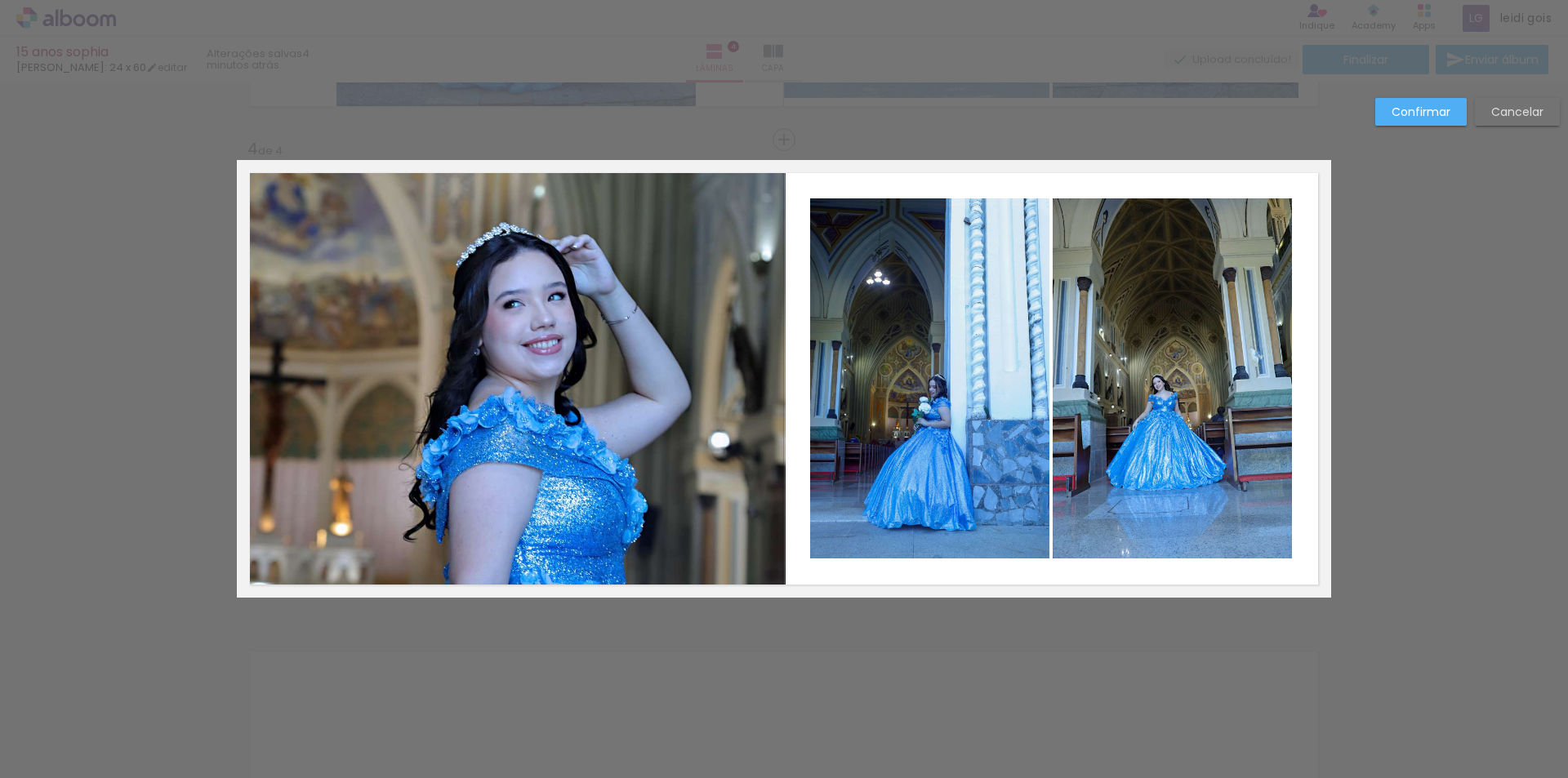
click at [1407, 103] on paper-button "Confirmar" at bounding box center [1421, 112] width 92 height 28
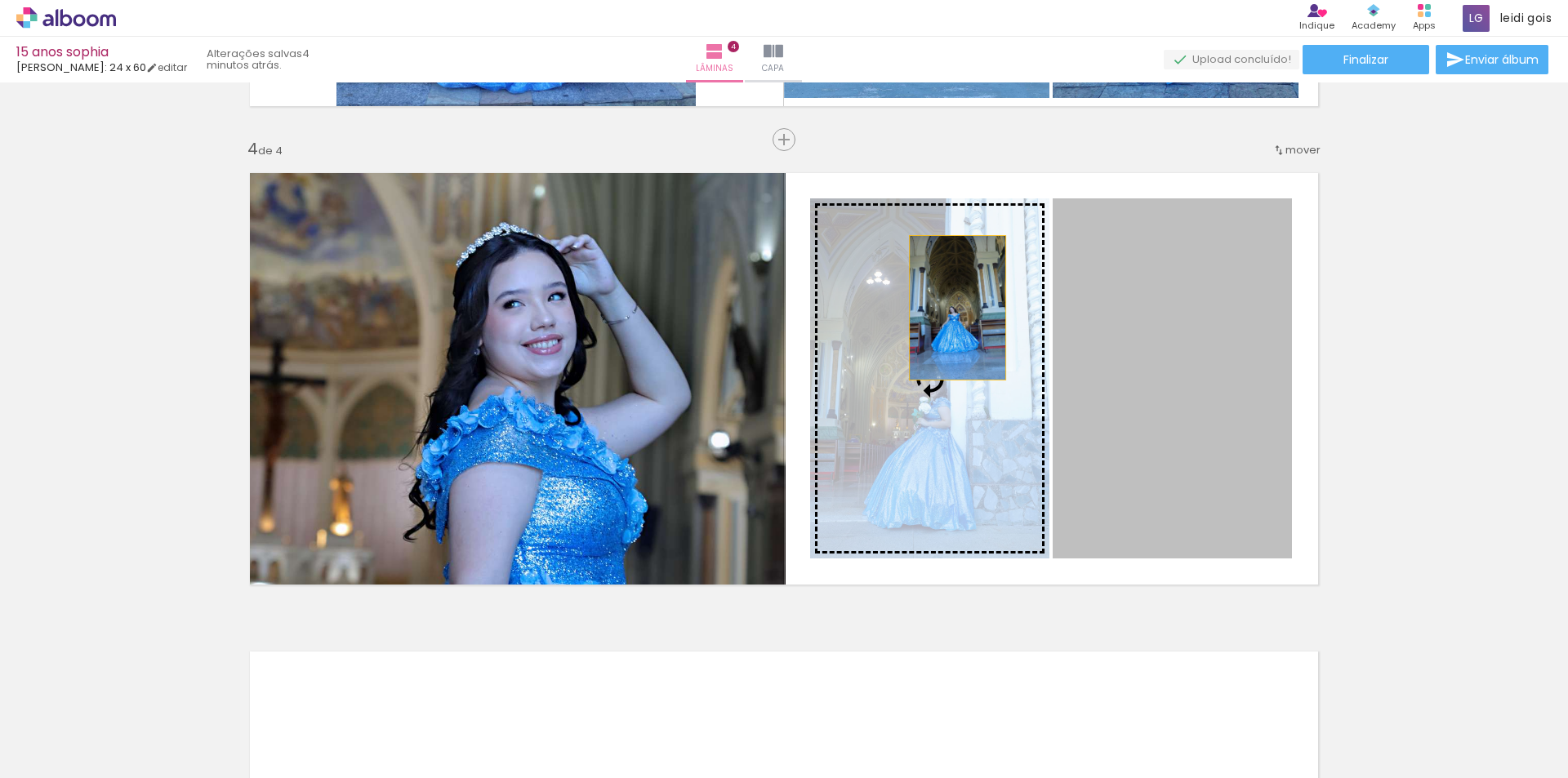
drag, startPoint x: 1182, startPoint y: 289, endPoint x: 940, endPoint y: 310, distance: 242.9
click at [0, 0] on slot at bounding box center [0, 0] width 0 height 0
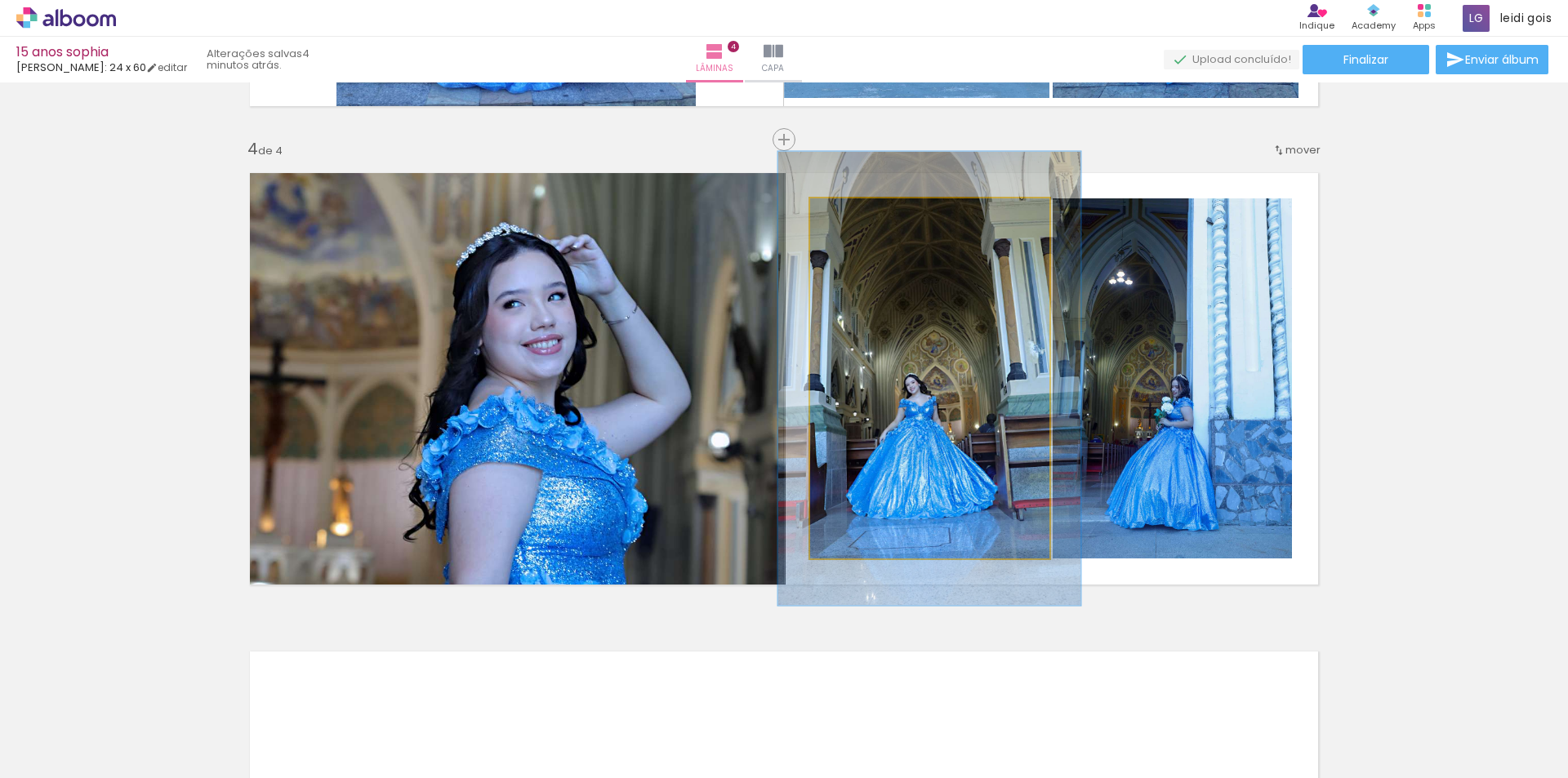
drag, startPoint x: 835, startPoint y: 212, endPoint x: 850, endPoint y: 212, distance: 15.0
type paper-slider "126"
click at [850, 212] on div at bounding box center [863, 215] width 26 height 26
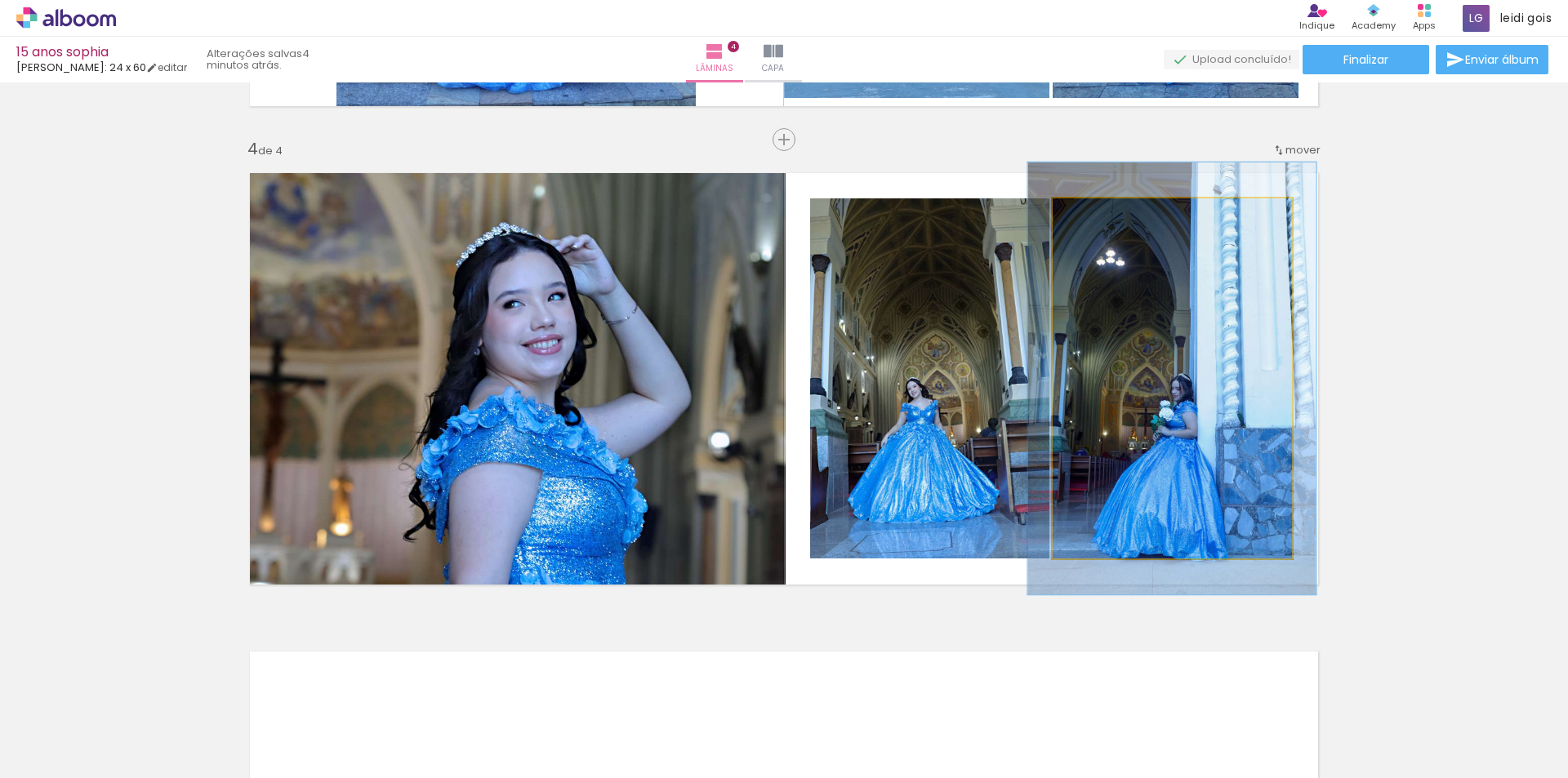
drag, startPoint x: 1088, startPoint y: 213, endPoint x: 1100, endPoint y: 211, distance: 12.2
type paper-slider "120"
click at [1100, 211] on div at bounding box center [1102, 215] width 15 height 15
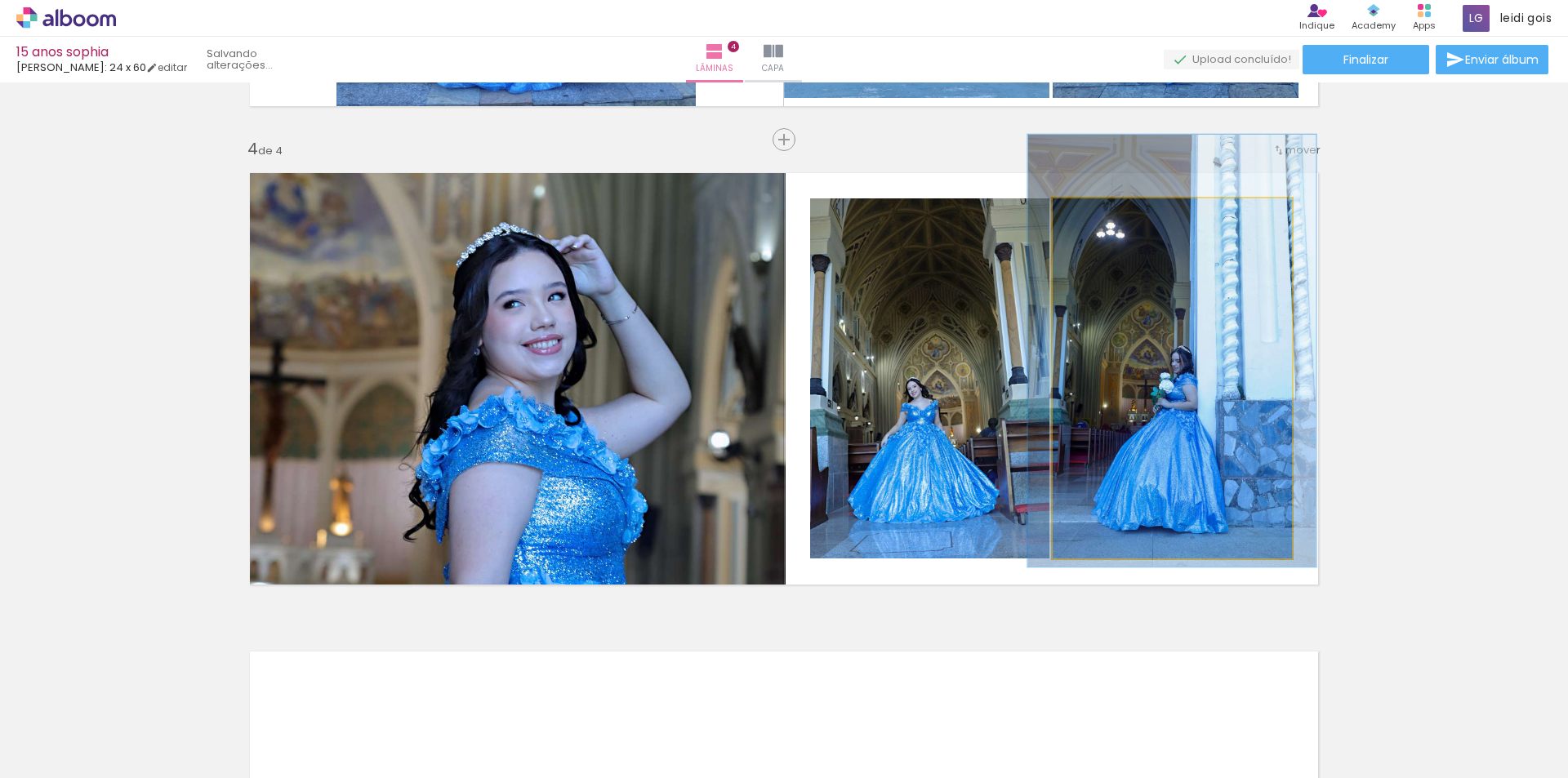
drag, startPoint x: 1170, startPoint y: 336, endPoint x: 1170, endPoint y: 308, distance: 28.0
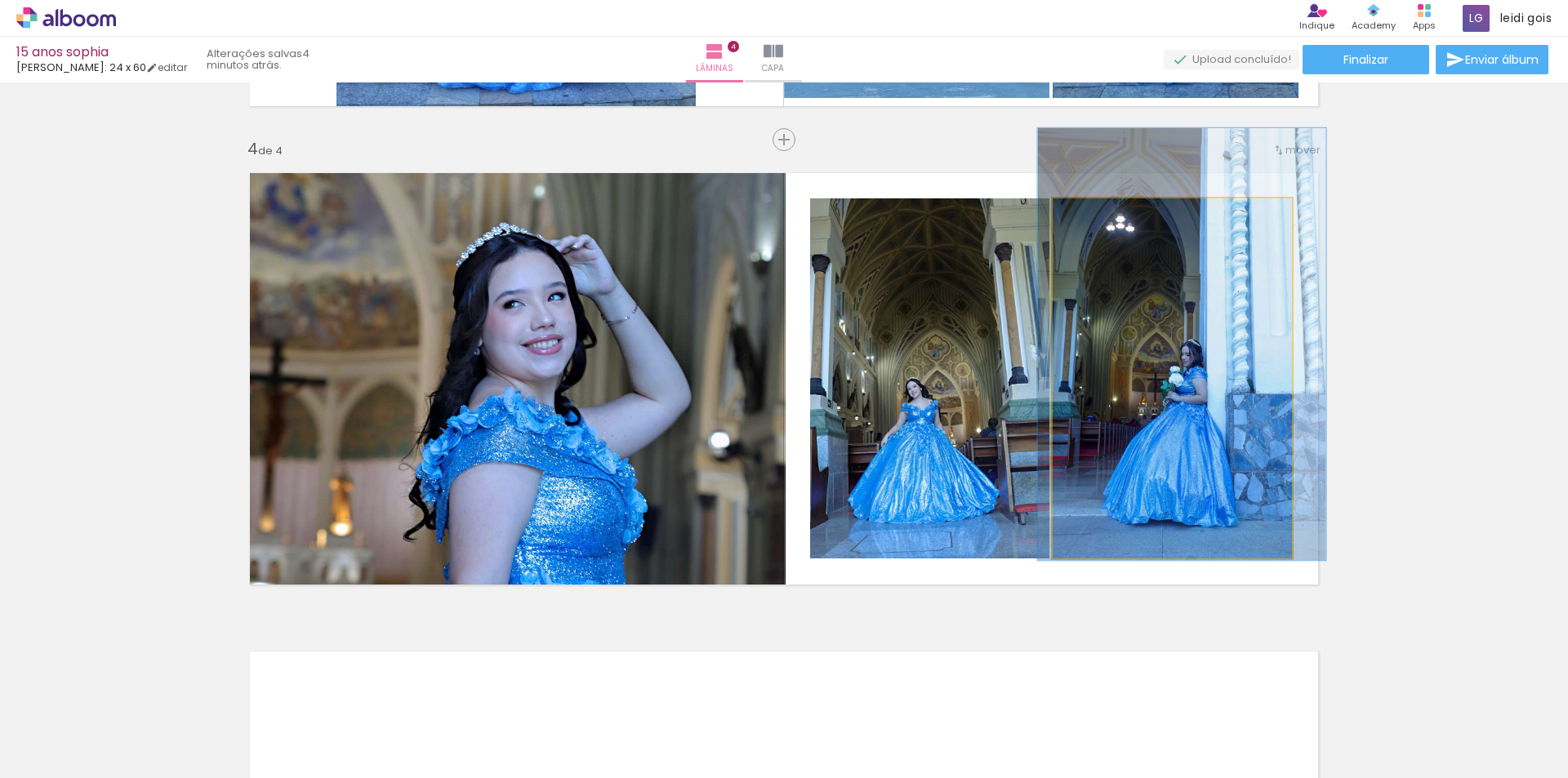
drag, startPoint x: 1210, startPoint y: 385, endPoint x: 1220, endPoint y: 379, distance: 11.7
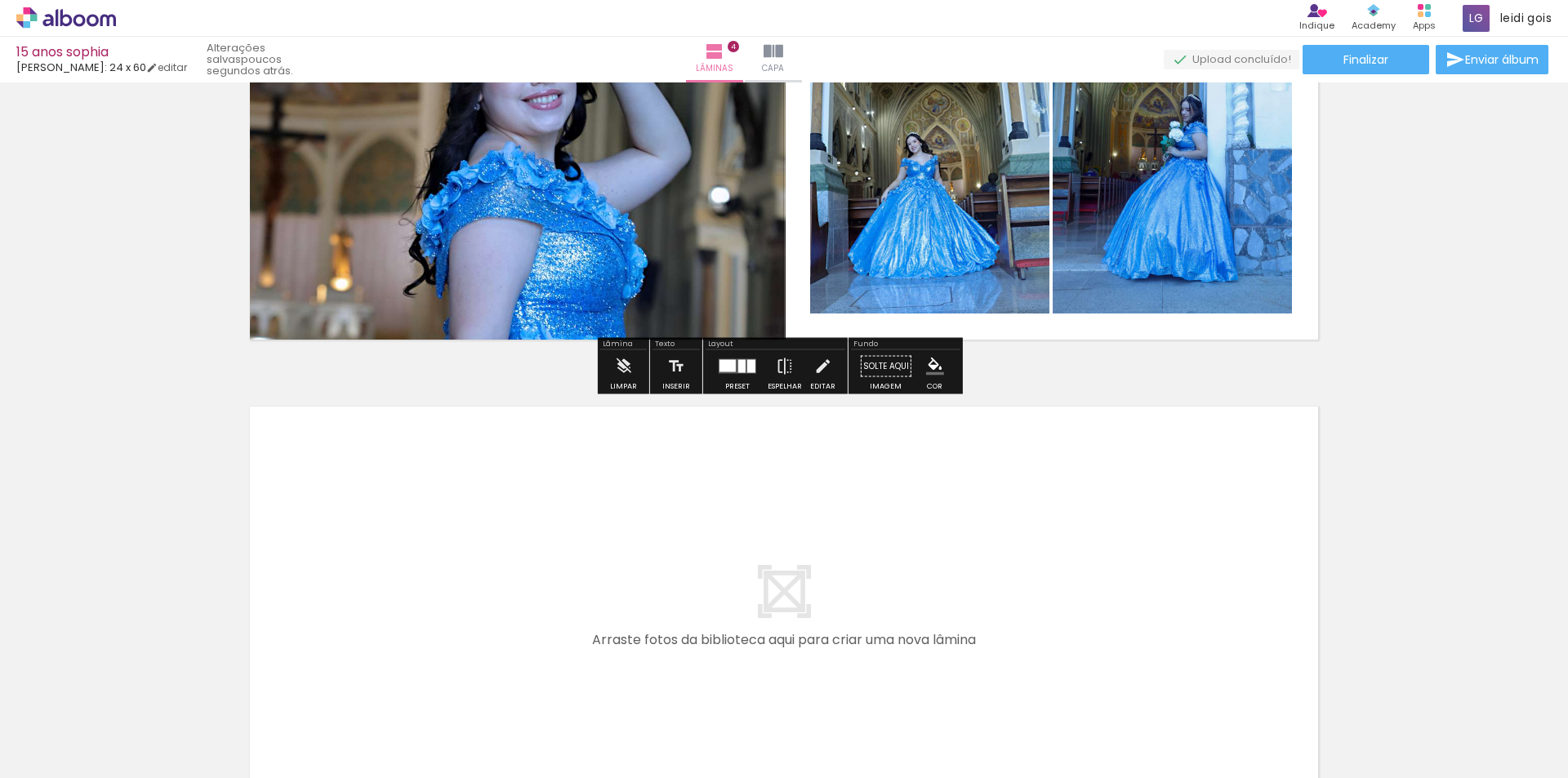
scroll to position [1863, 0]
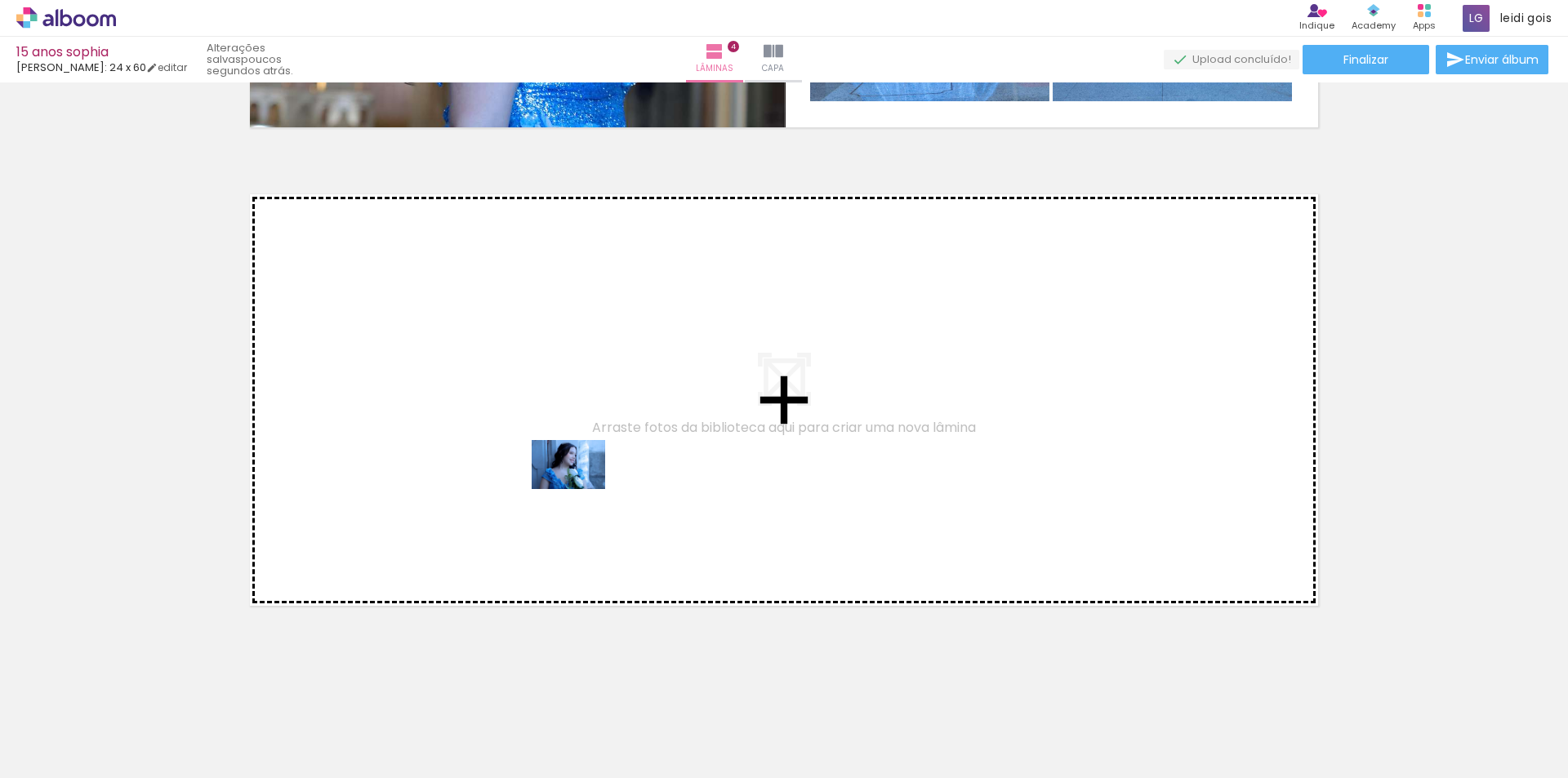
drag, startPoint x: 690, startPoint y: 731, endPoint x: 581, endPoint y: 489, distance: 265.4
click at [581, 489] on quentale-workspace at bounding box center [784, 389] width 1568 height 778
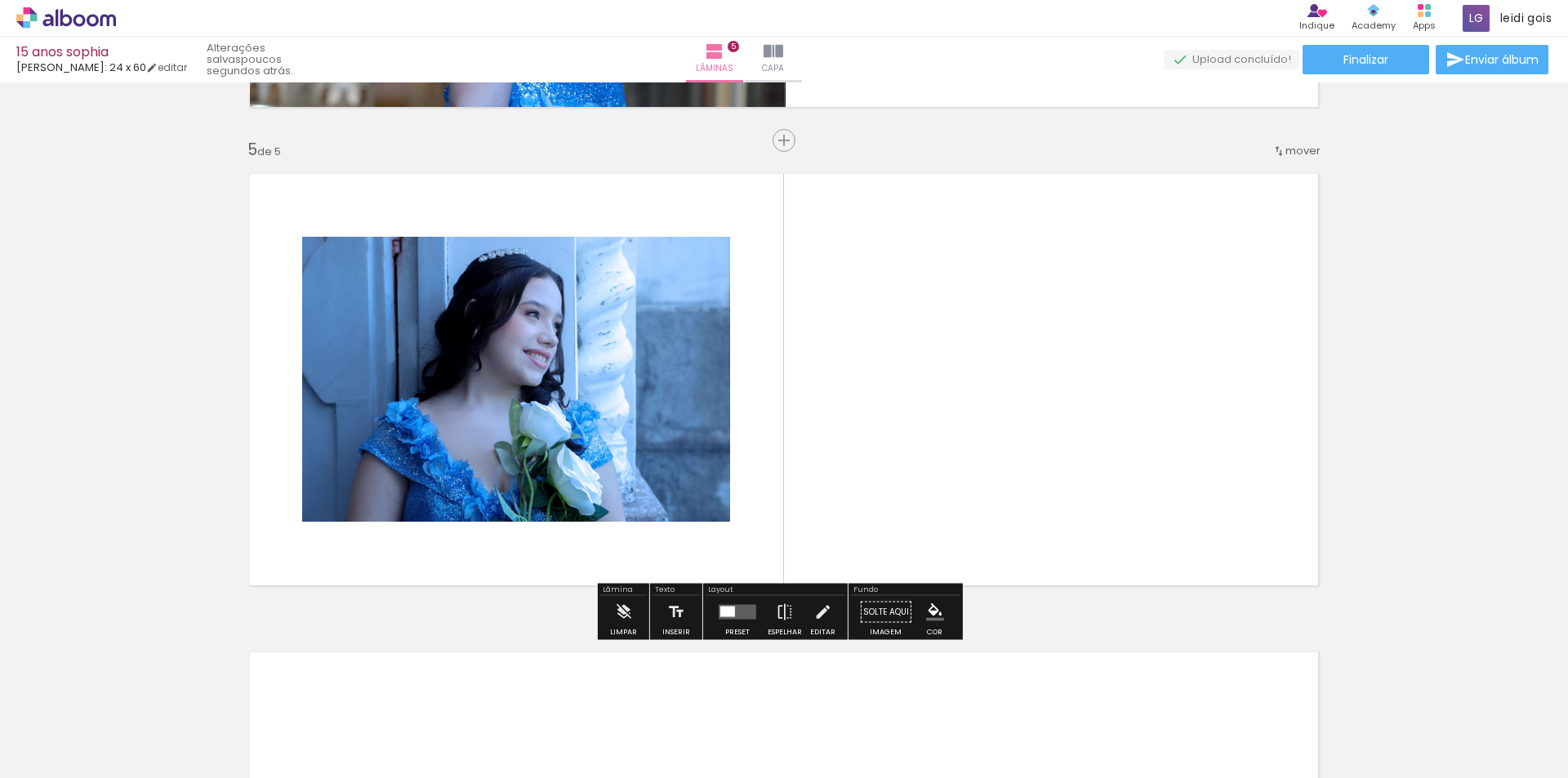
scroll to position [1884, 0]
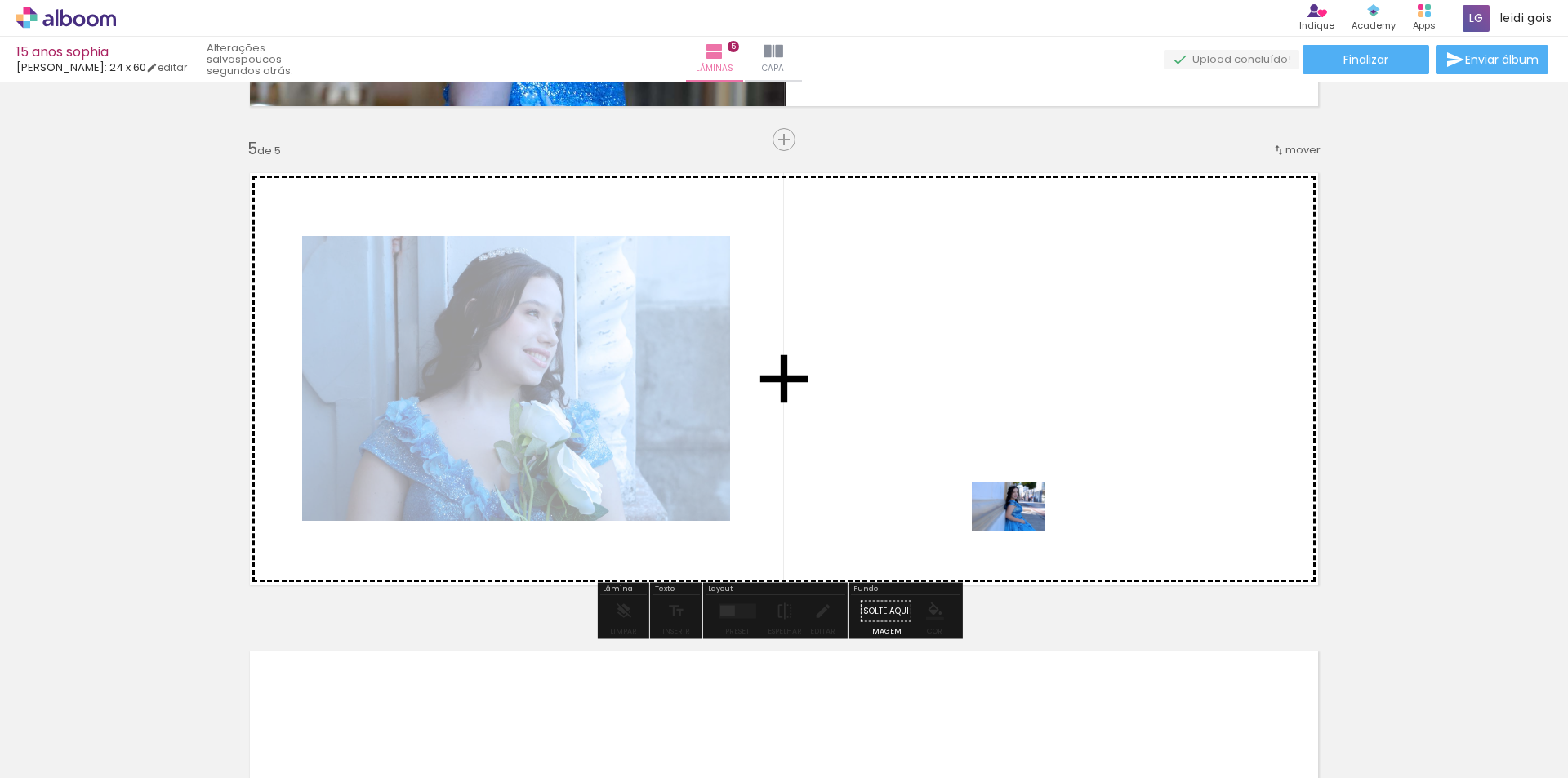
drag, startPoint x: 1047, startPoint y: 713, endPoint x: 1021, endPoint y: 525, distance: 189.8
click at [1021, 525] on quentale-workspace at bounding box center [784, 389] width 1568 height 778
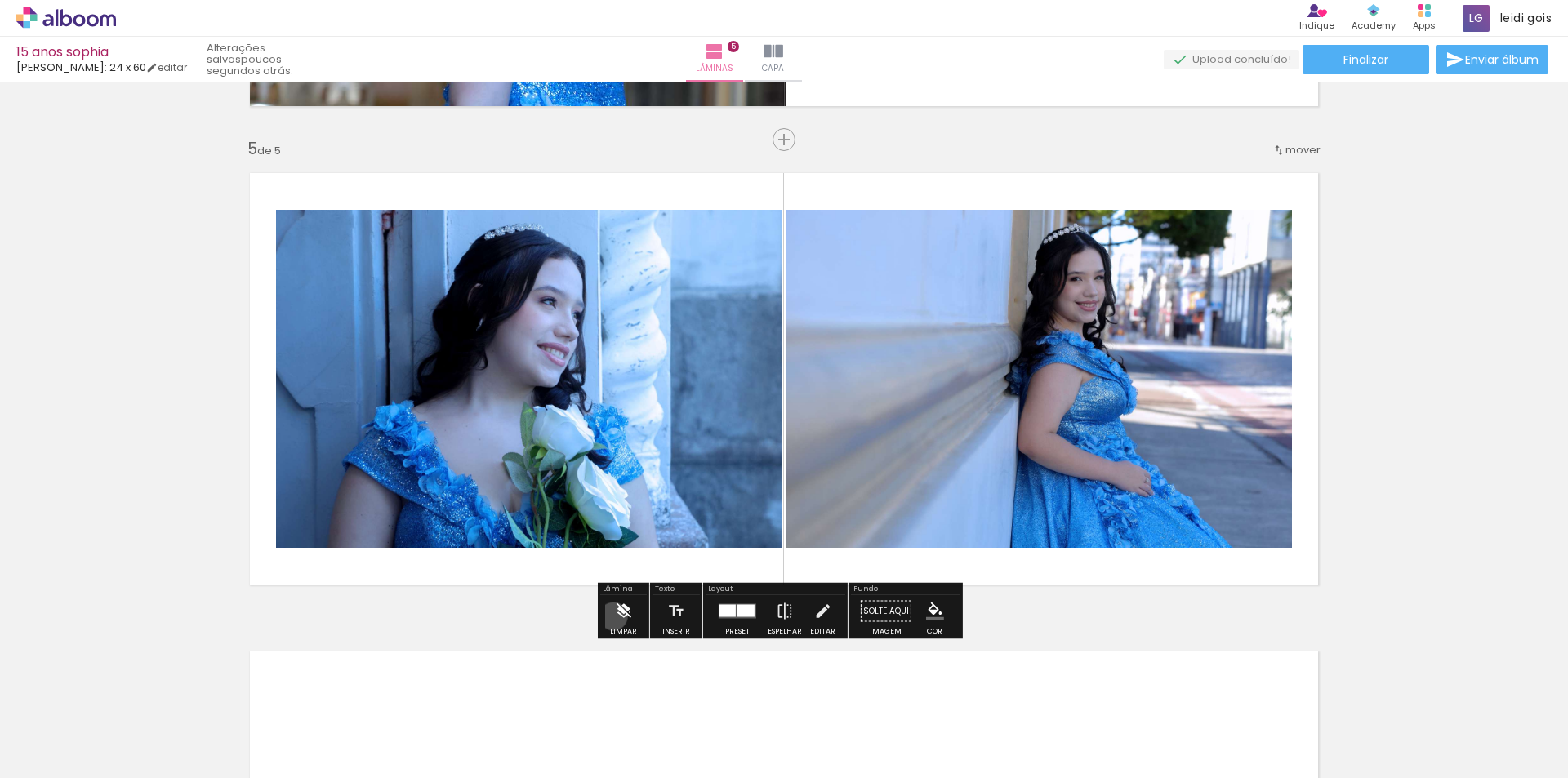
click at [614, 616] on iron-icon at bounding box center [623, 612] width 18 height 33
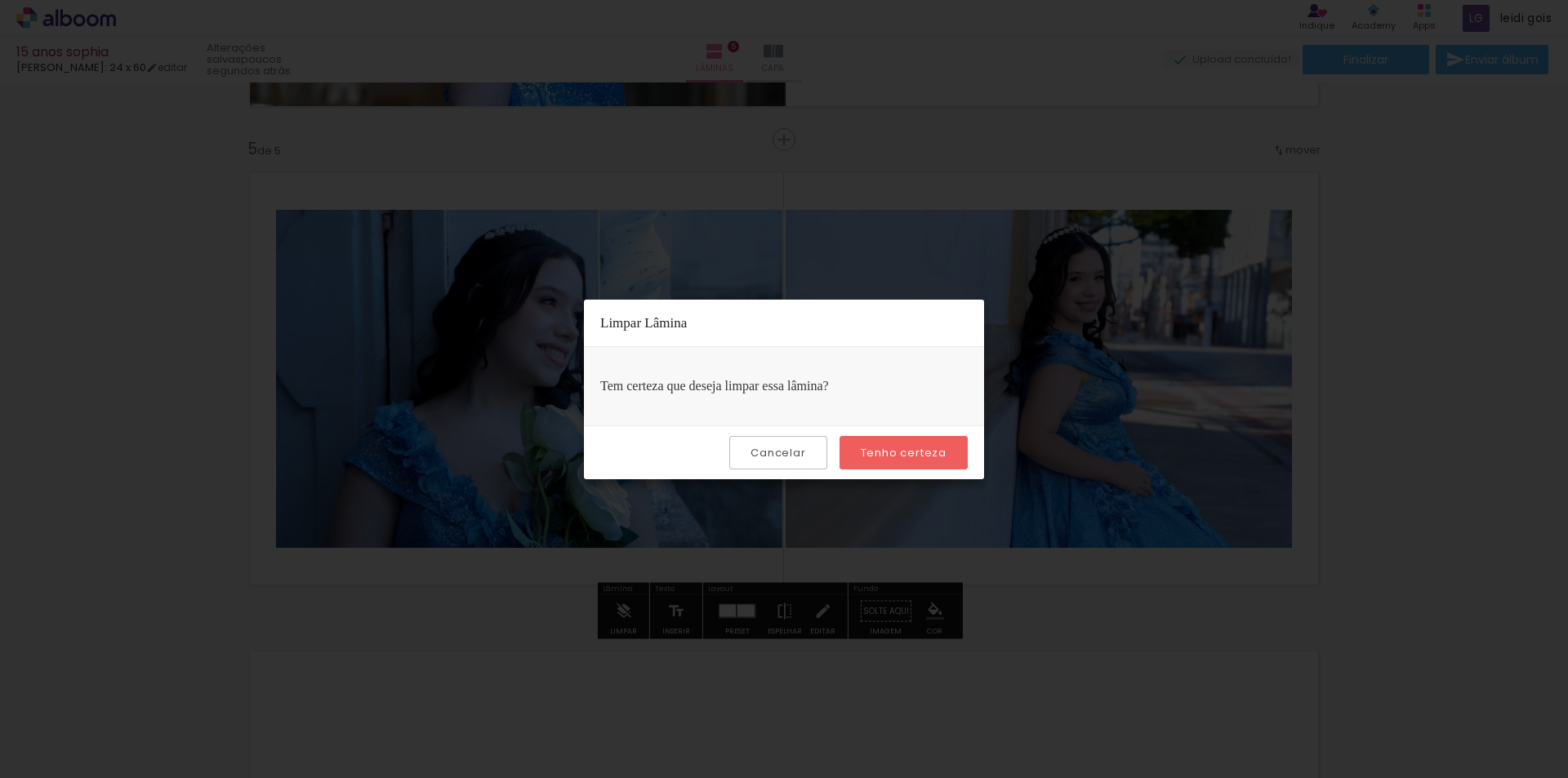
click at [0, 0] on slot "Tenho certeza" at bounding box center [0, 0] width 0 height 0
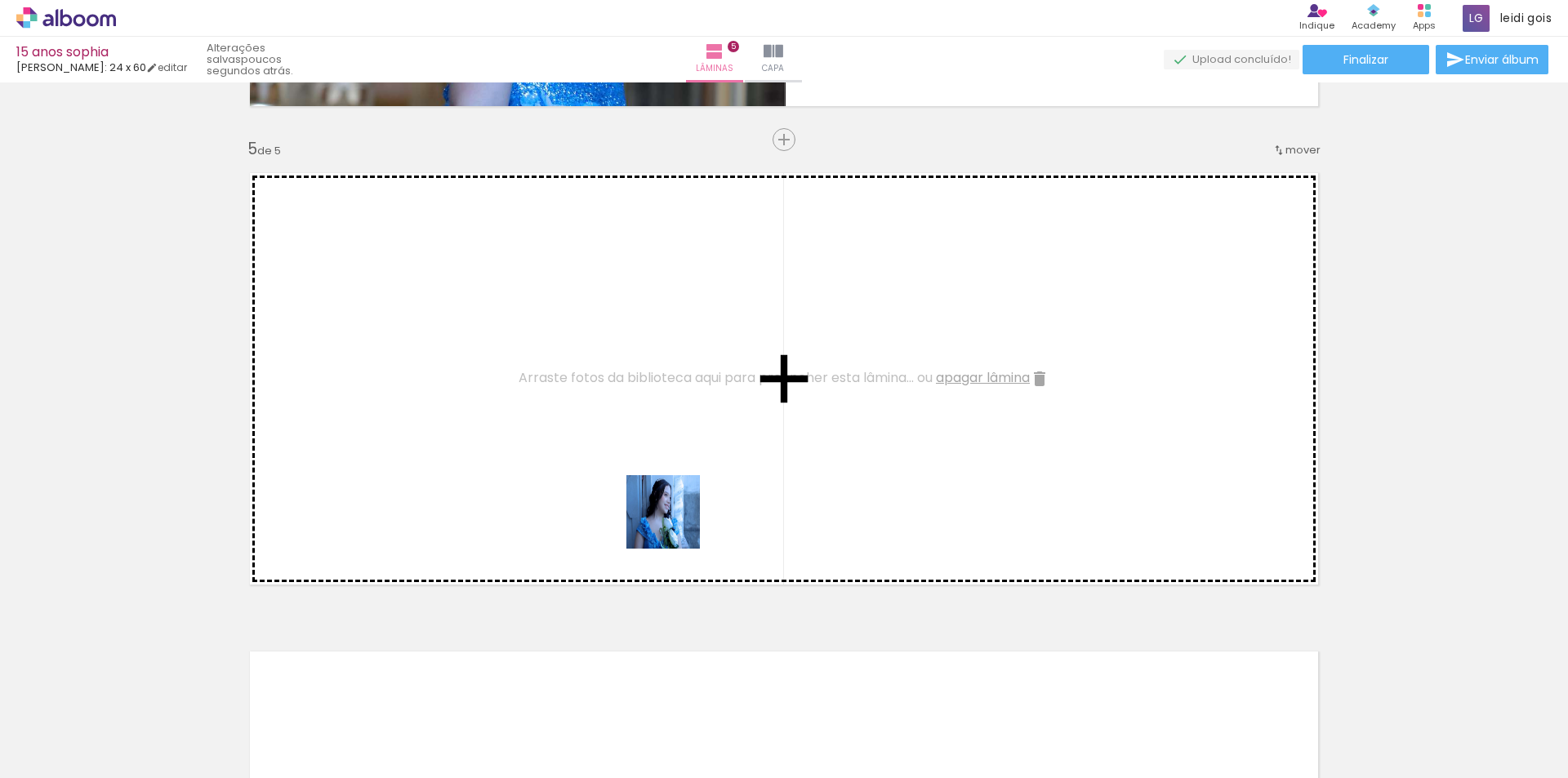
drag, startPoint x: 696, startPoint y: 732, endPoint x: 677, endPoint y: 459, distance: 273.7
click at [677, 459] on quentale-workspace at bounding box center [784, 389] width 1568 height 778
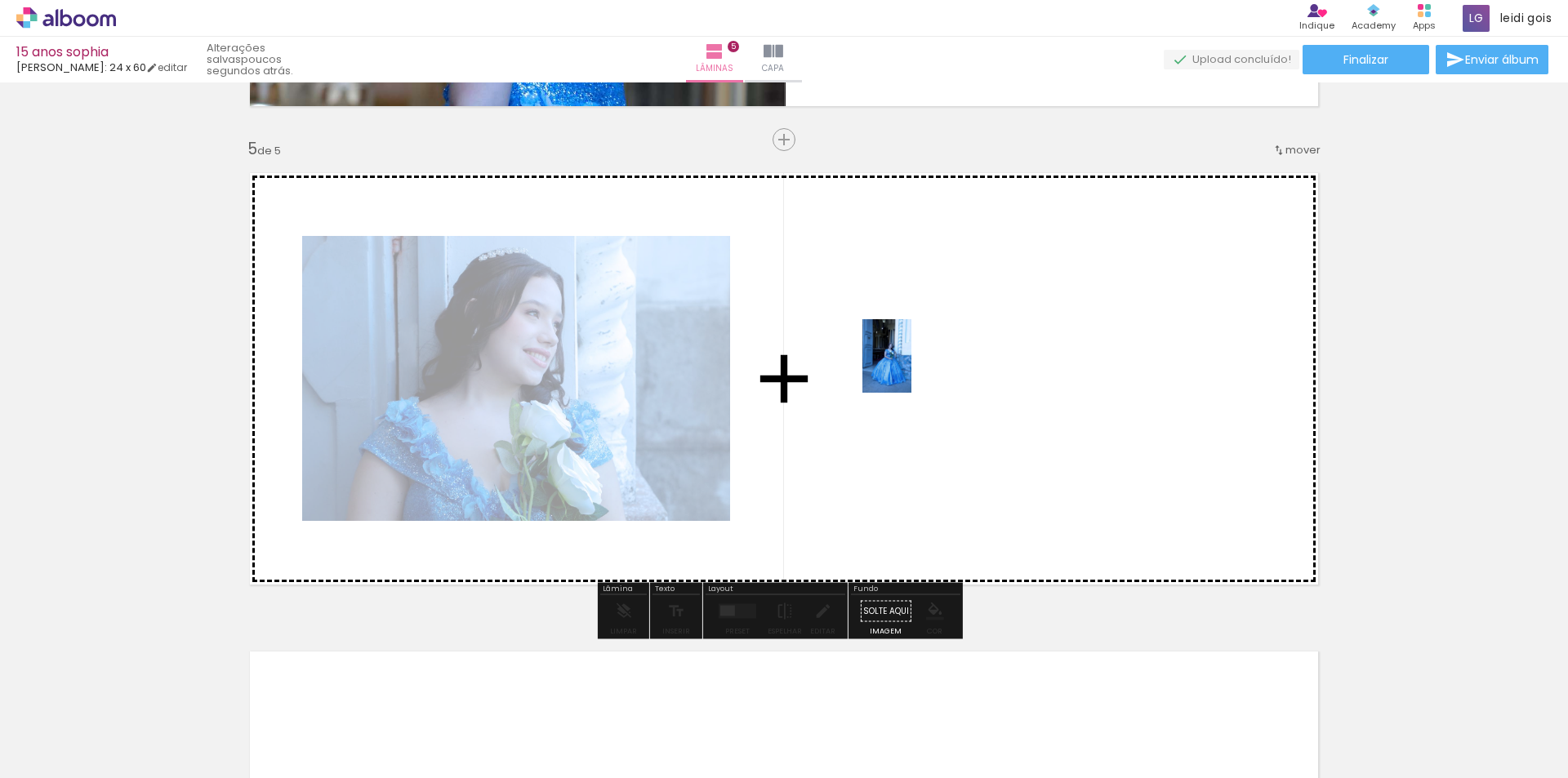
drag, startPoint x: 854, startPoint y: 724, endPoint x: 912, endPoint y: 369, distance: 359.7
click at [912, 369] on quentale-workspace at bounding box center [784, 389] width 1568 height 778
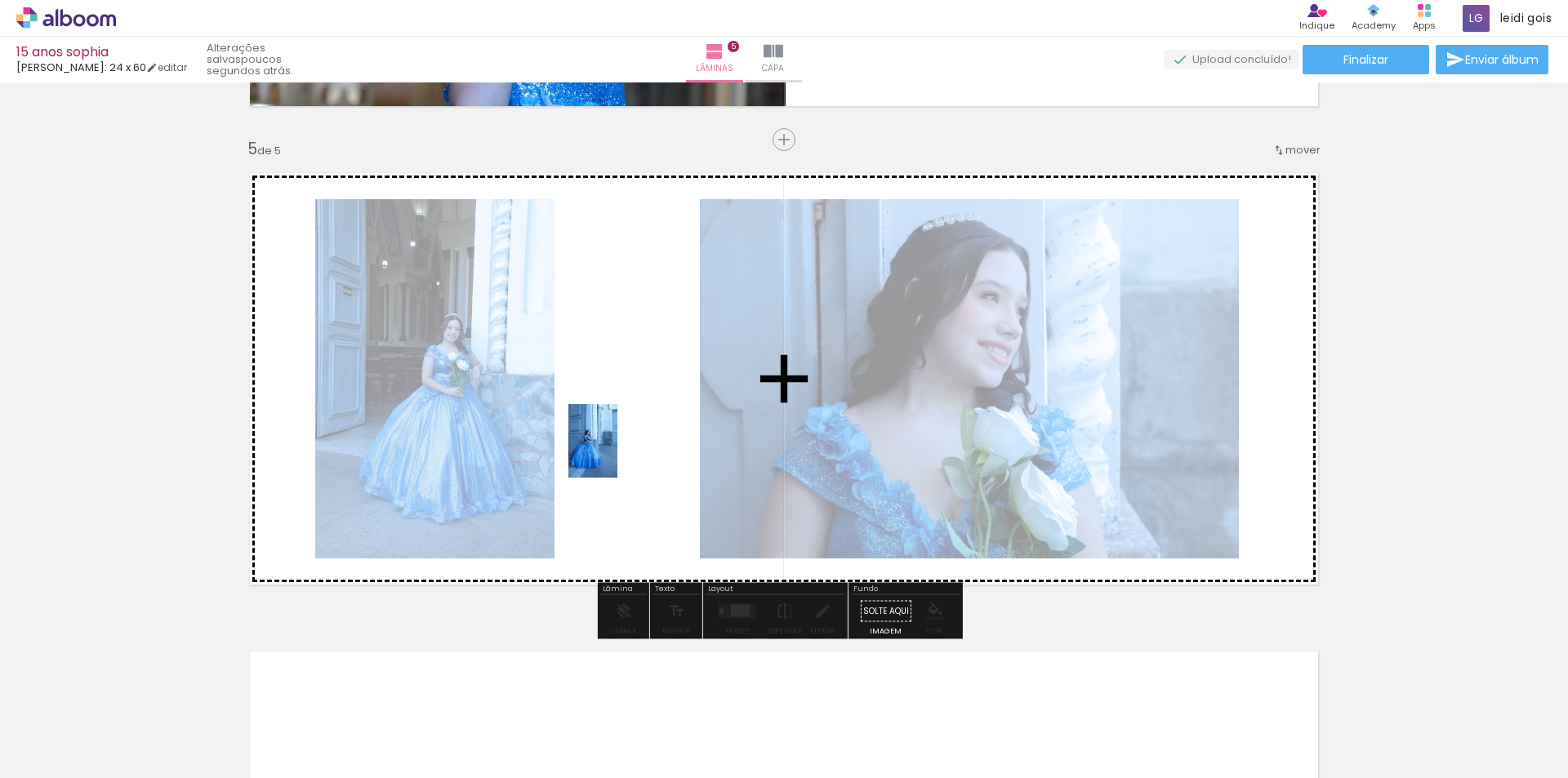
drag, startPoint x: 587, startPoint y: 717, endPoint x: 617, endPoint y: 453, distance: 265.7
click at [617, 453] on quentale-workspace at bounding box center [784, 389] width 1568 height 778
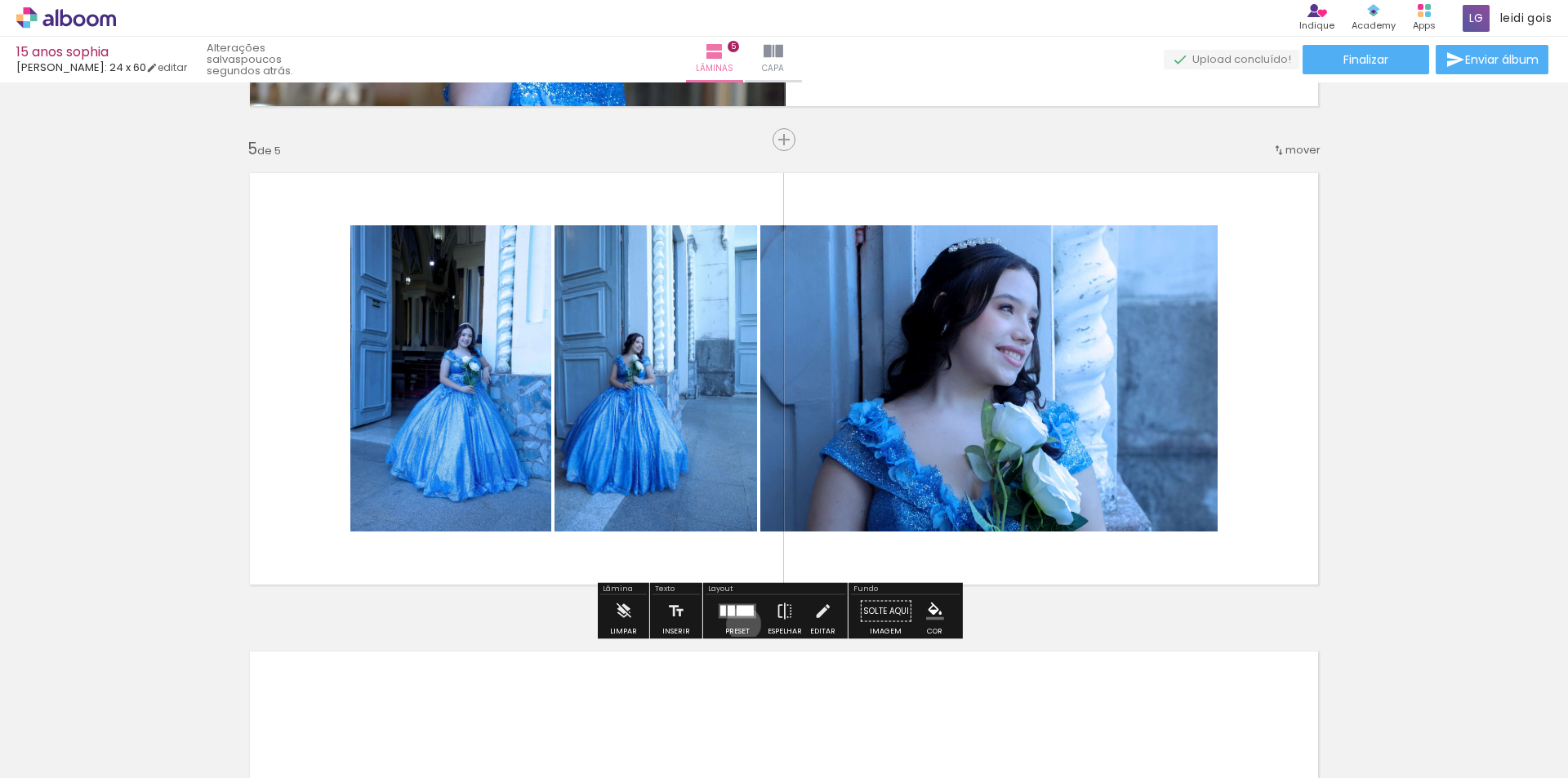
click at [740, 624] on div at bounding box center [737, 612] width 44 height 33
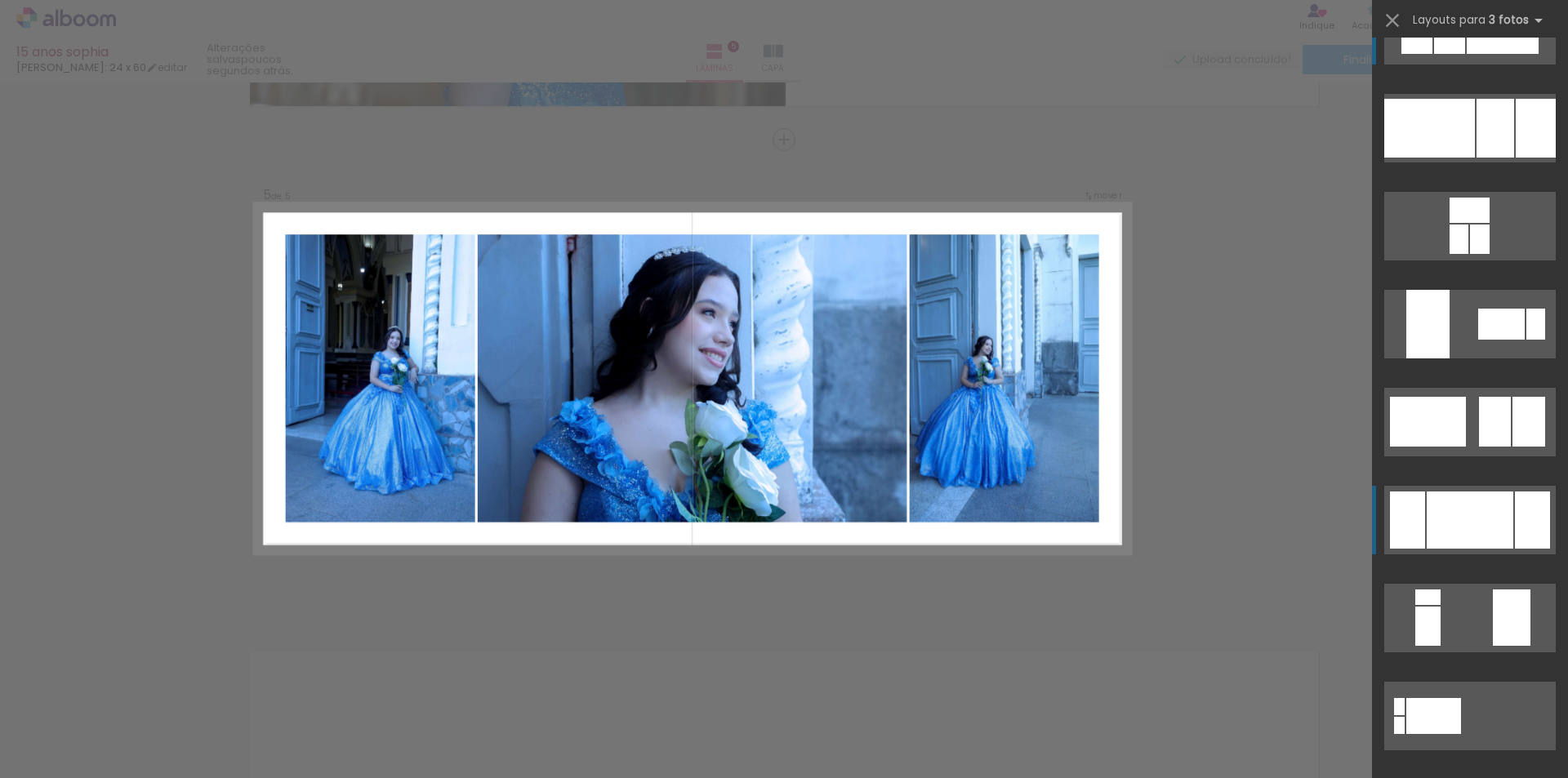
scroll to position [82, 0]
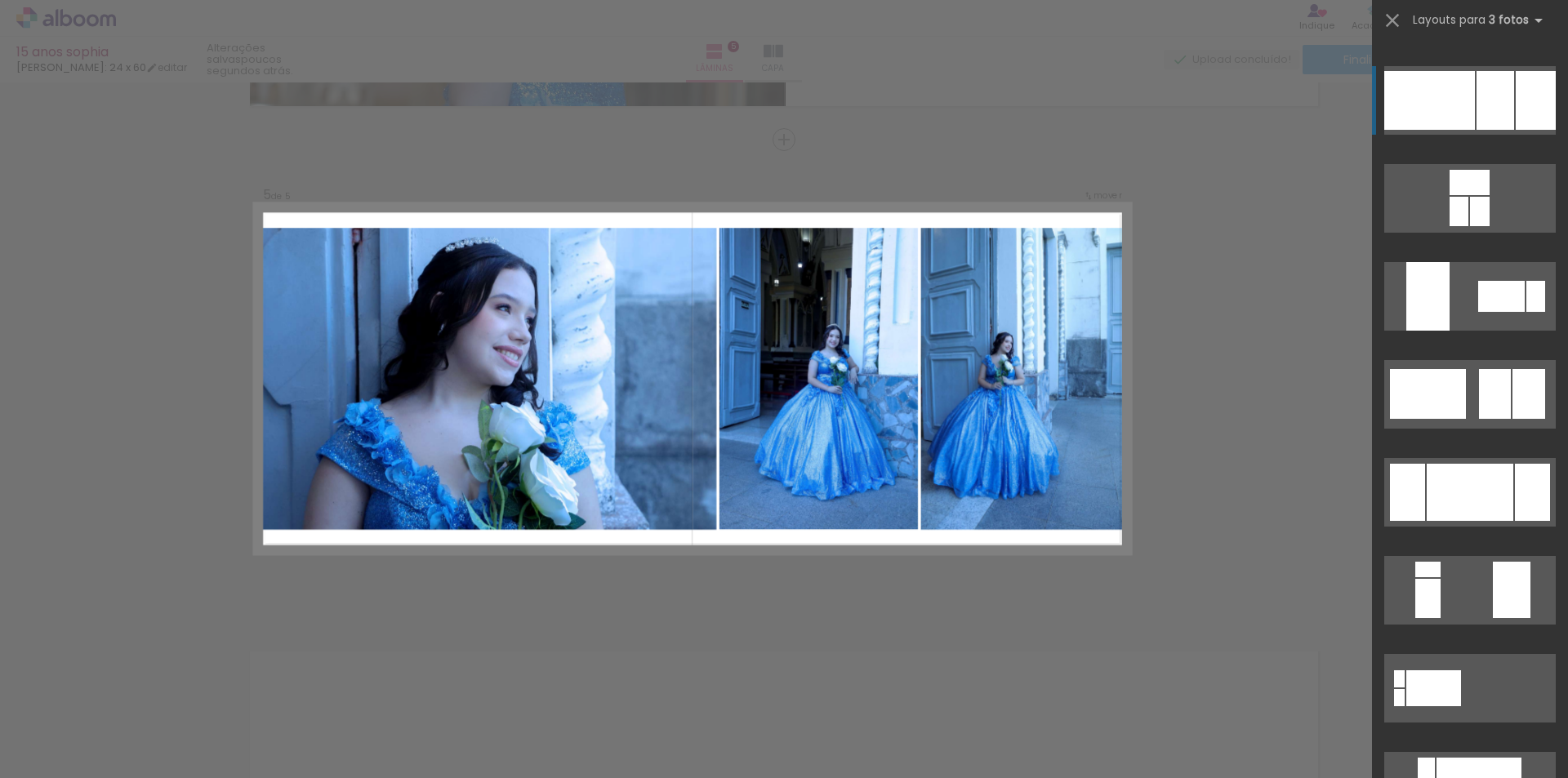
click at [1516, 102] on div at bounding box center [1536, 100] width 40 height 59
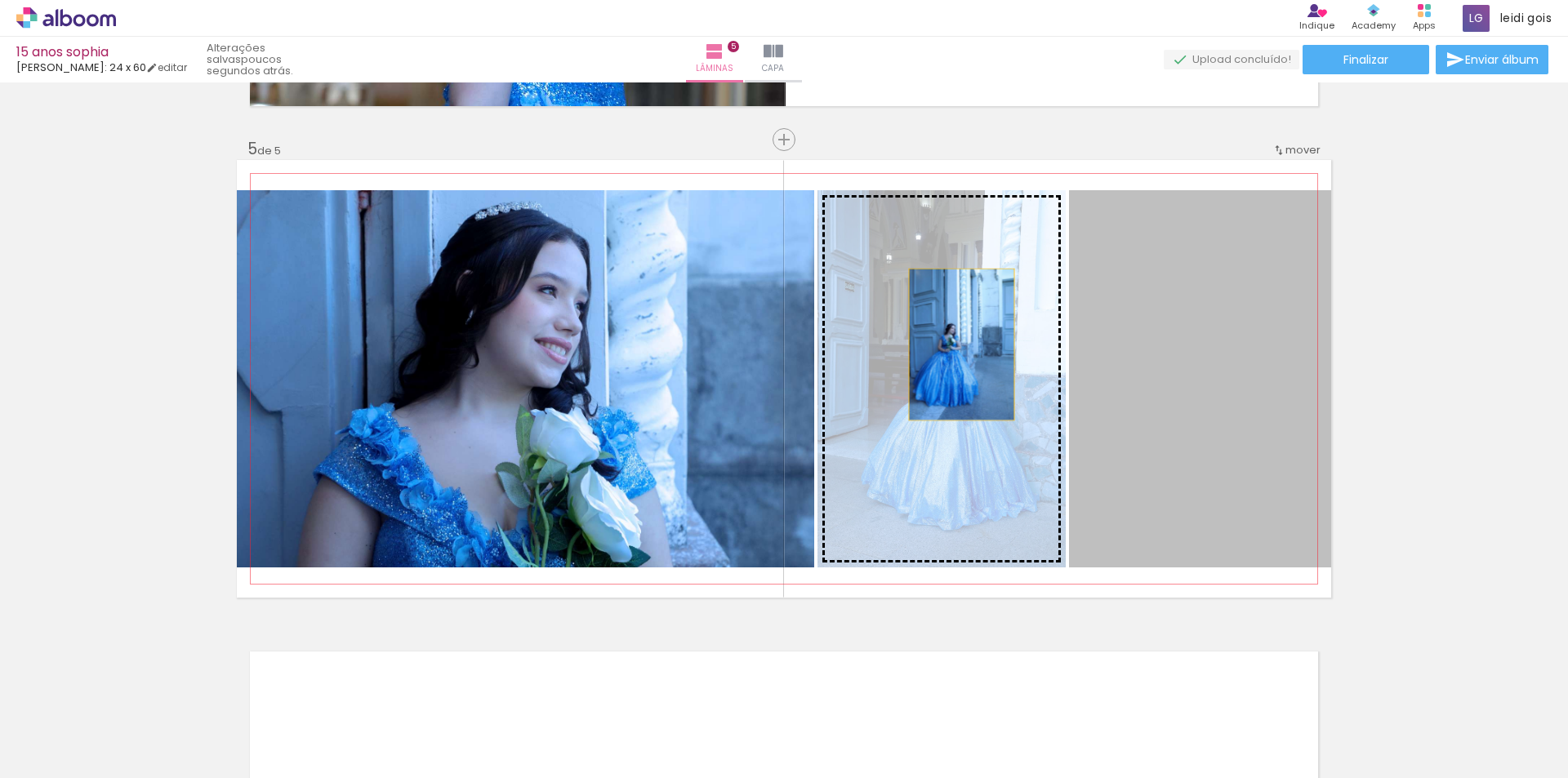
drag, startPoint x: 1135, startPoint y: 333, endPoint x: 956, endPoint y: 345, distance: 179.4
click at [0, 0] on slot at bounding box center [0, 0] width 0 height 0
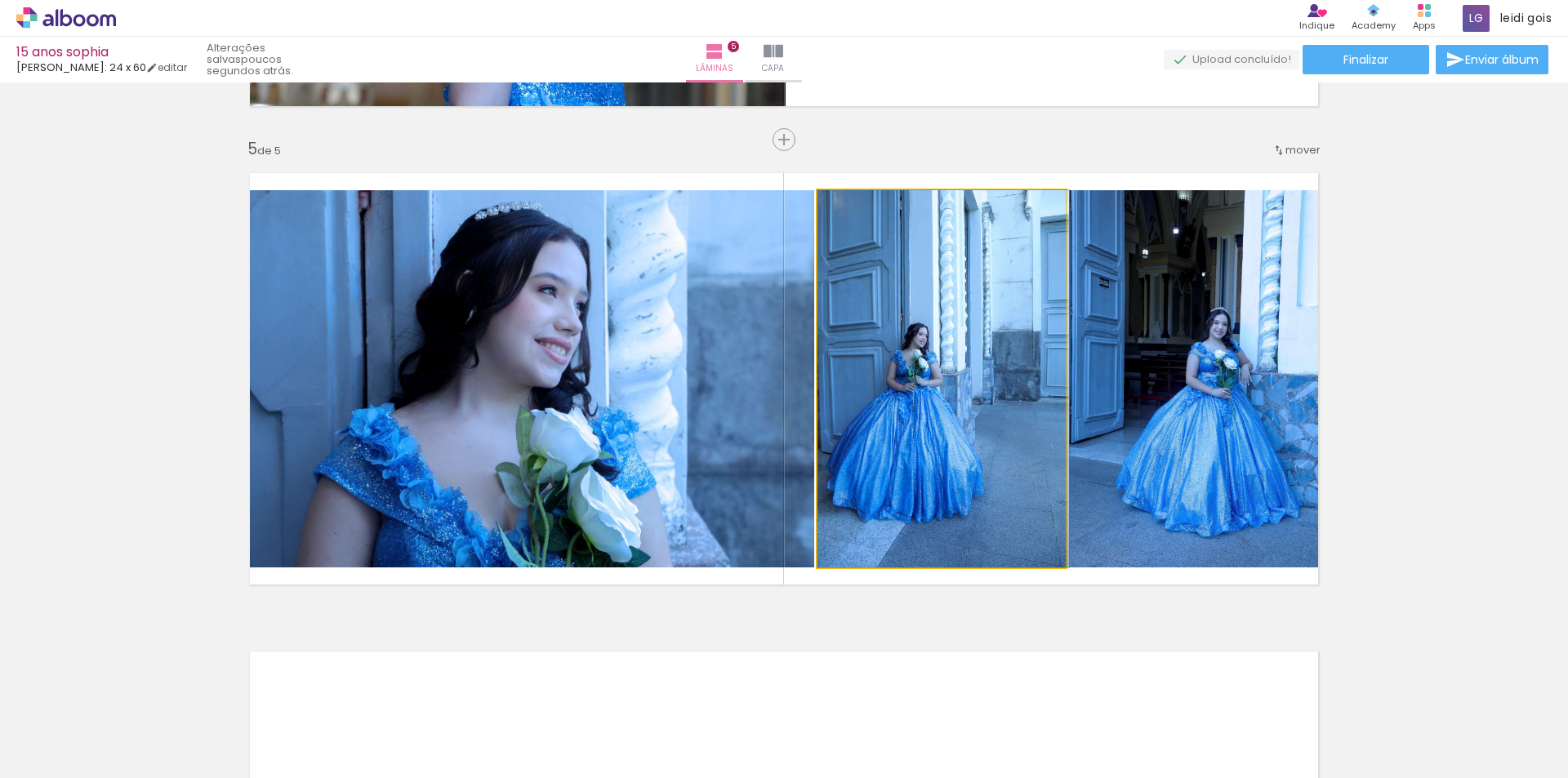
drag, startPoint x: 926, startPoint y: 379, endPoint x: 972, endPoint y: 376, distance: 46.1
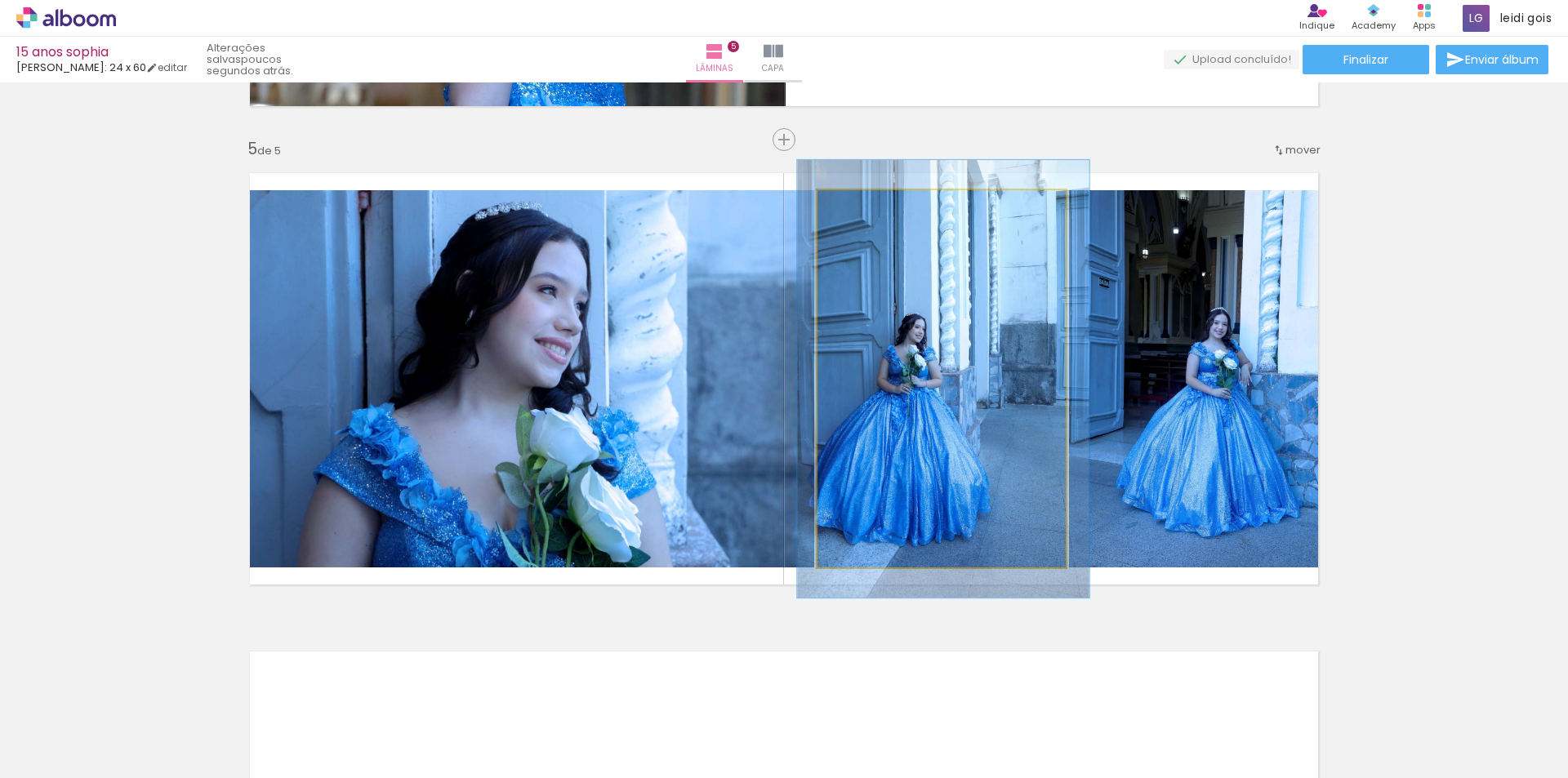
drag, startPoint x: 860, startPoint y: 209, endPoint x: 869, endPoint y: 209, distance: 9.0
type paper-slider "116"
click at [869, 209] on div at bounding box center [864, 207] width 26 height 26
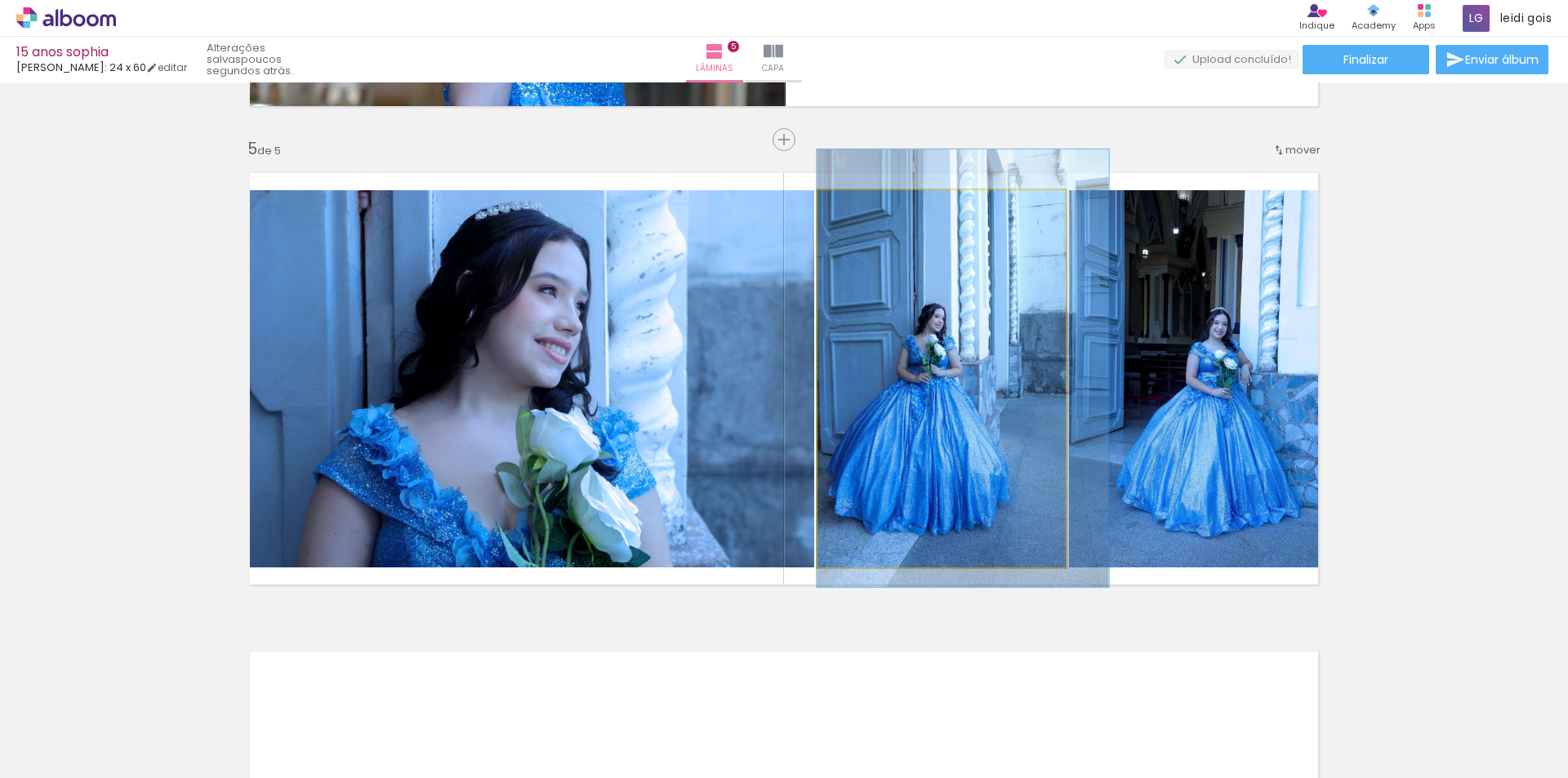
drag, startPoint x: 897, startPoint y: 296, endPoint x: 946, endPoint y: 285, distance: 50.2
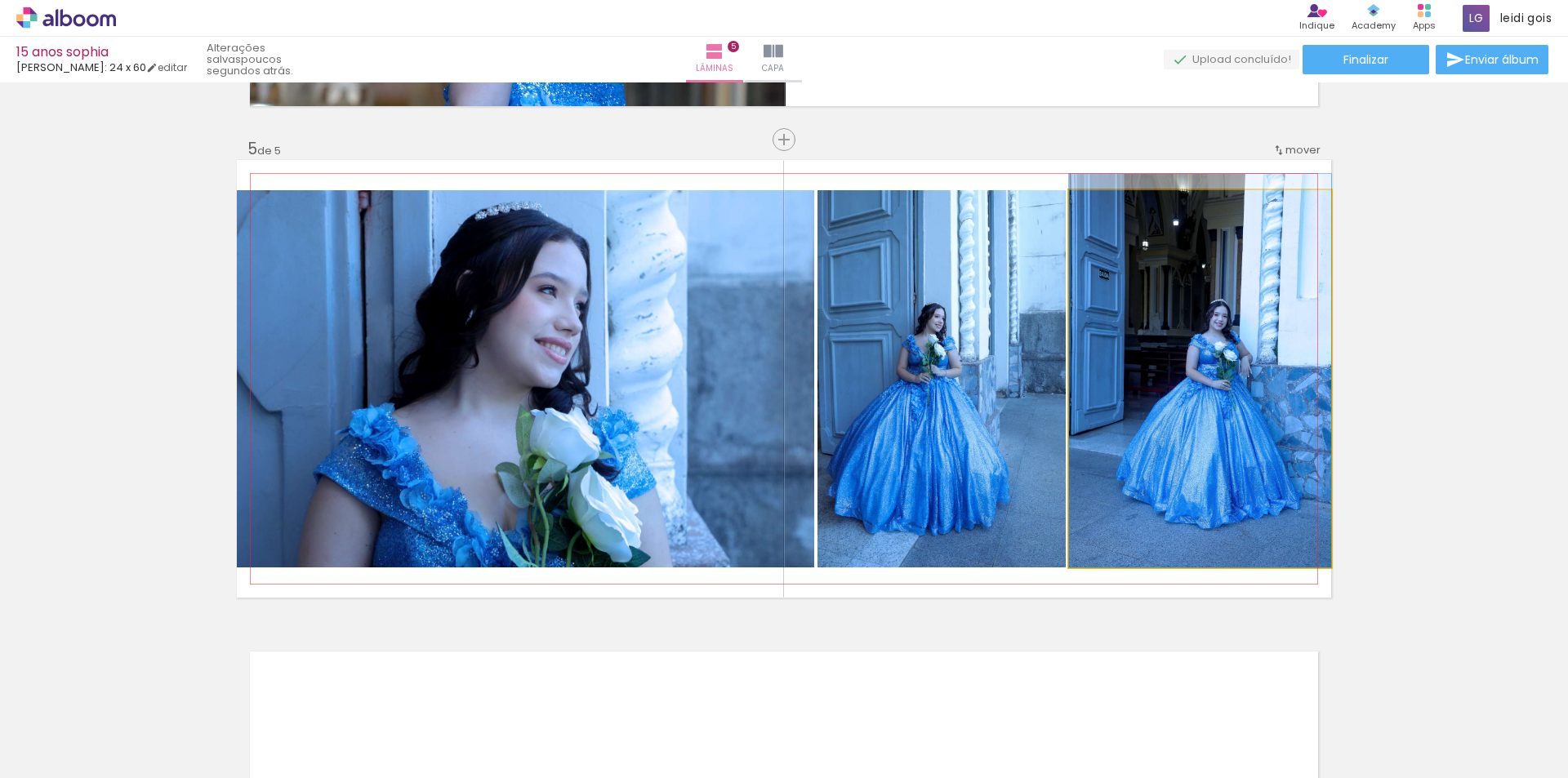
drag, startPoint x: 1233, startPoint y: 355, endPoint x: 1221, endPoint y: 310, distance: 46.6
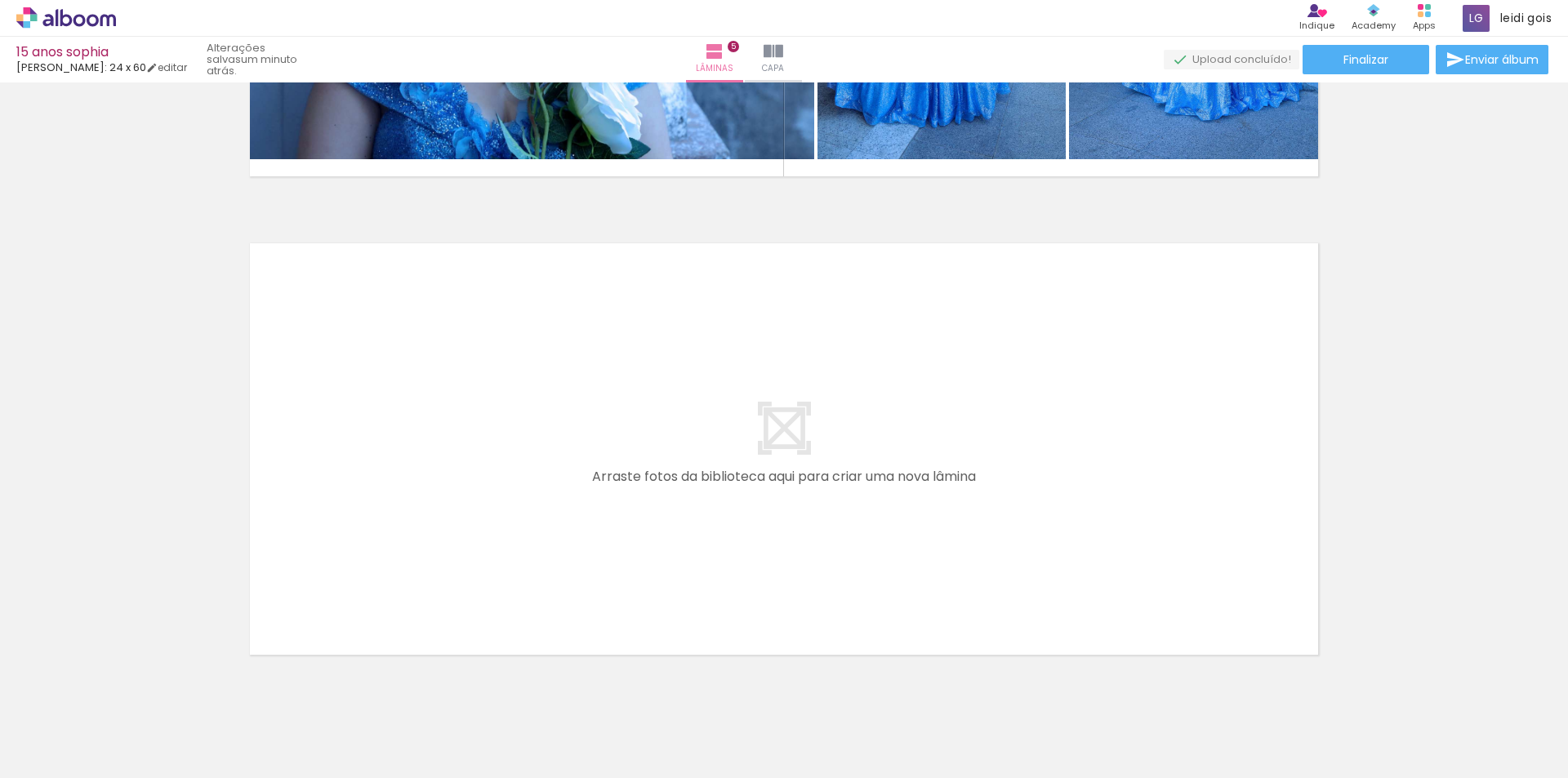
scroll to position [2341, 0]
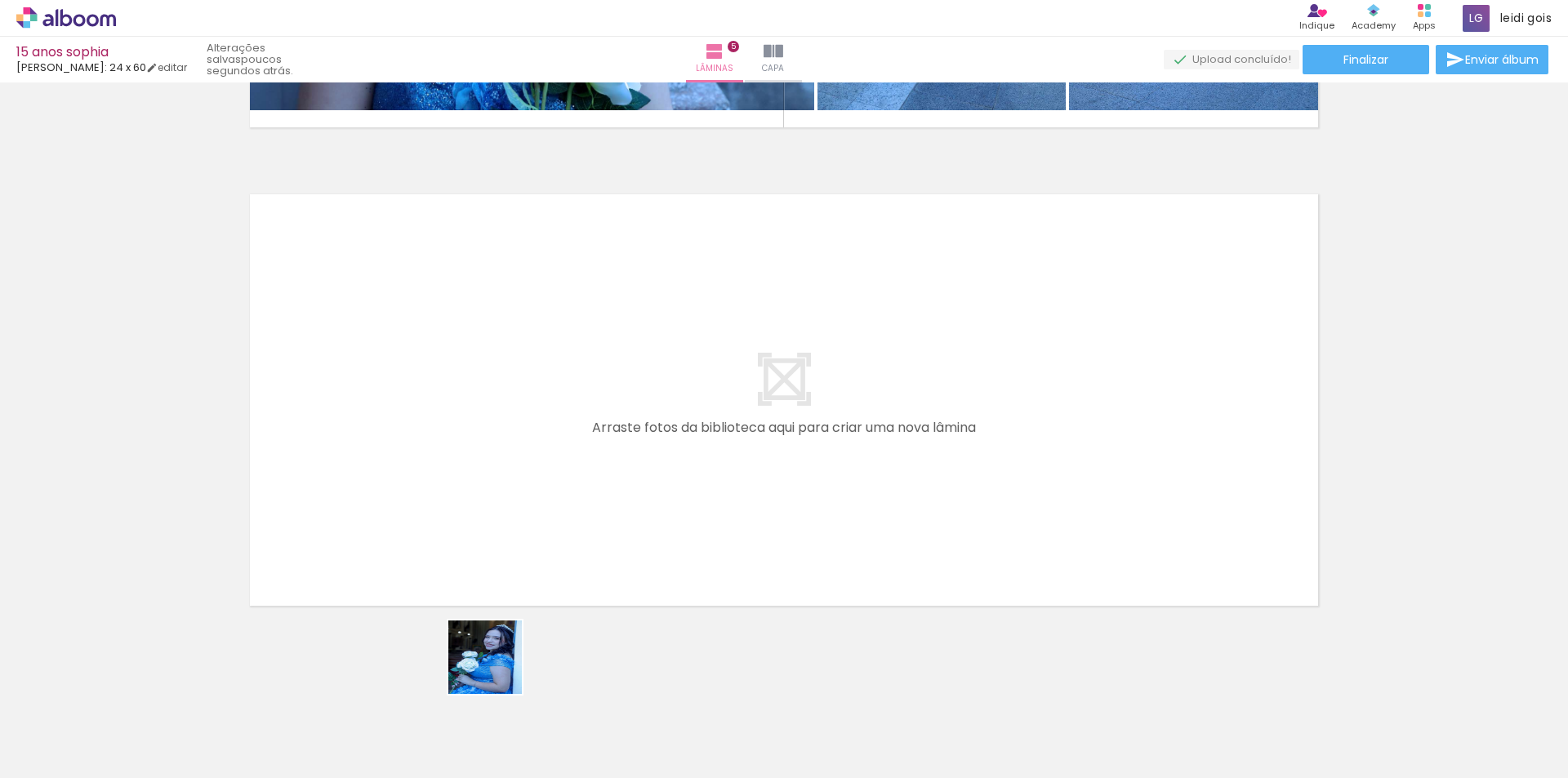
drag, startPoint x: 499, startPoint y: 730, endPoint x: 471, endPoint y: 497, distance: 234.7
click at [471, 497] on quentale-workspace at bounding box center [784, 389] width 1568 height 778
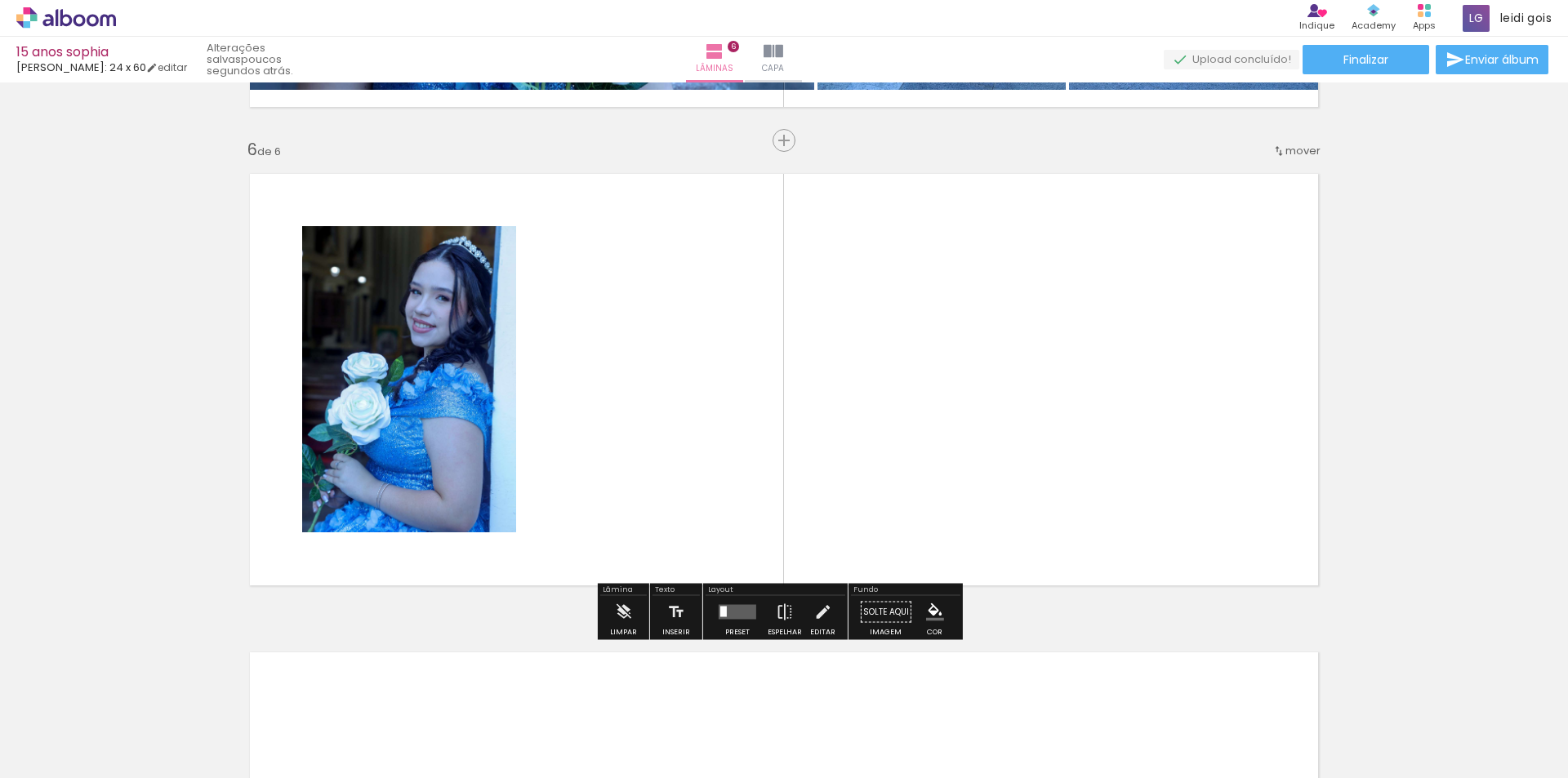
scroll to position [2363, 0]
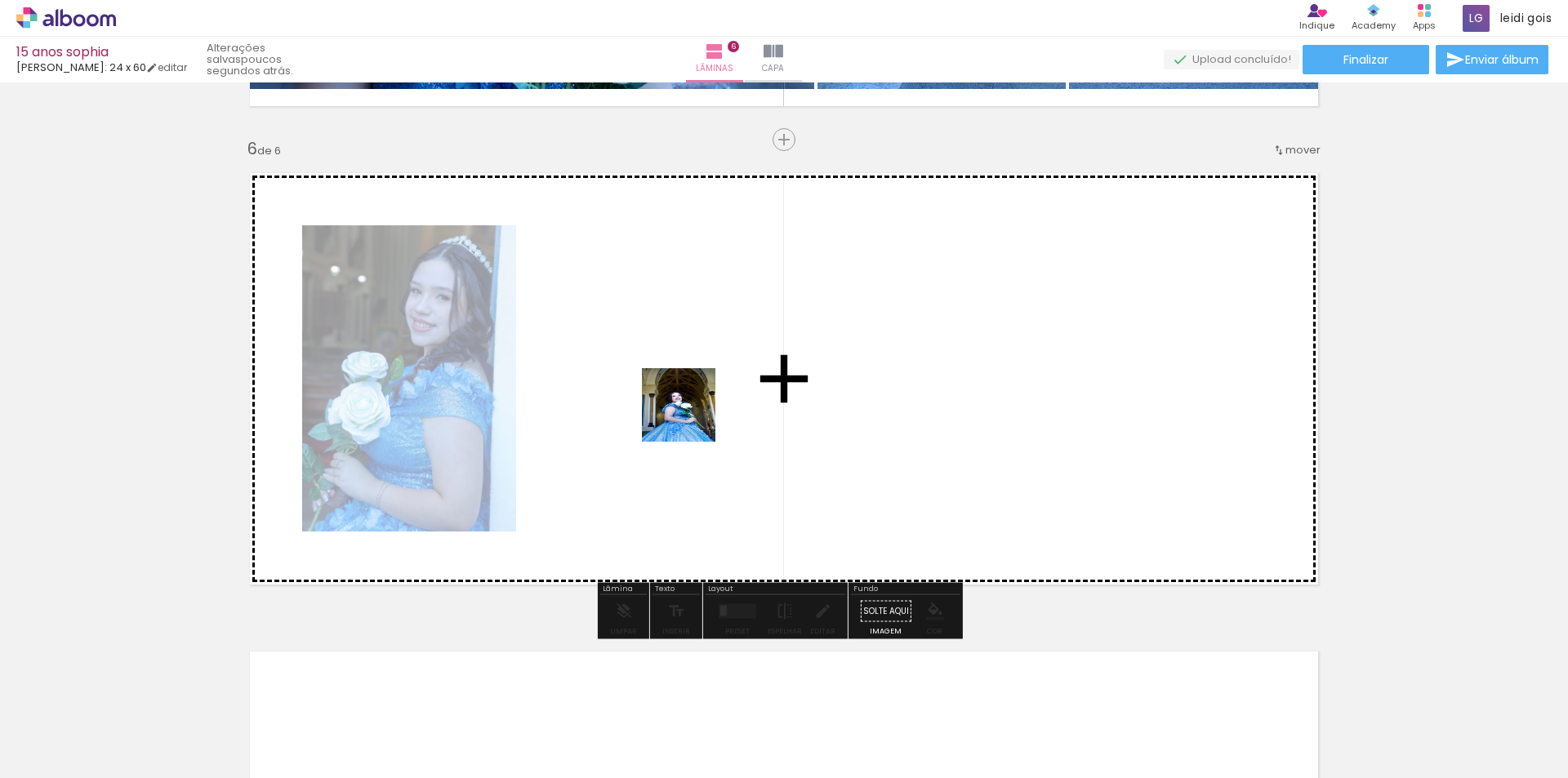
drag, startPoint x: 429, startPoint y: 622, endPoint x: 734, endPoint y: 389, distance: 383.8
click at [734, 389] on quentale-workspace at bounding box center [784, 389] width 1568 height 778
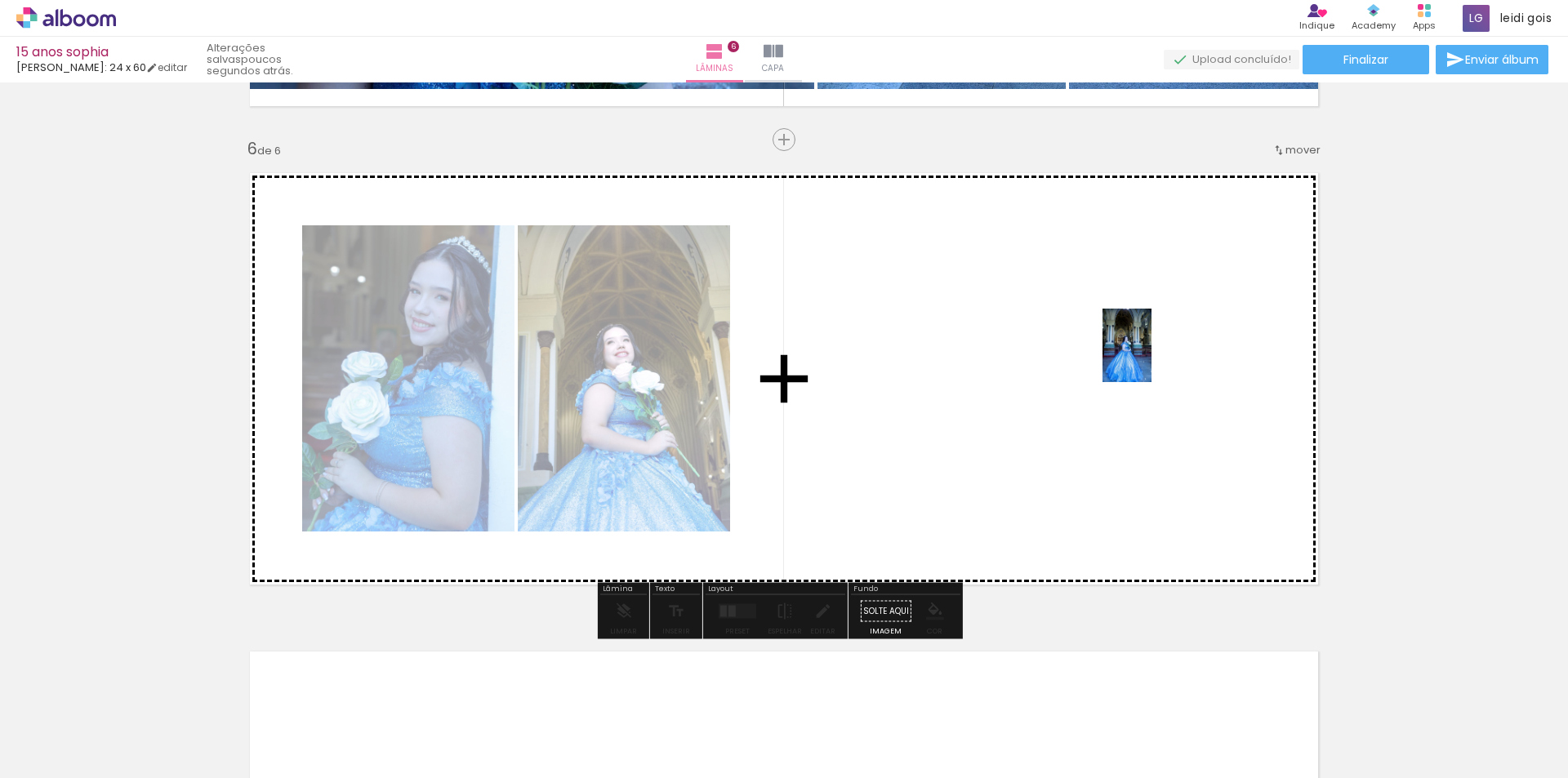
drag, startPoint x: 396, startPoint y: 714, endPoint x: 1151, endPoint y: 358, distance: 834.7
click at [1151, 358] on quentale-workspace at bounding box center [784, 389] width 1568 height 778
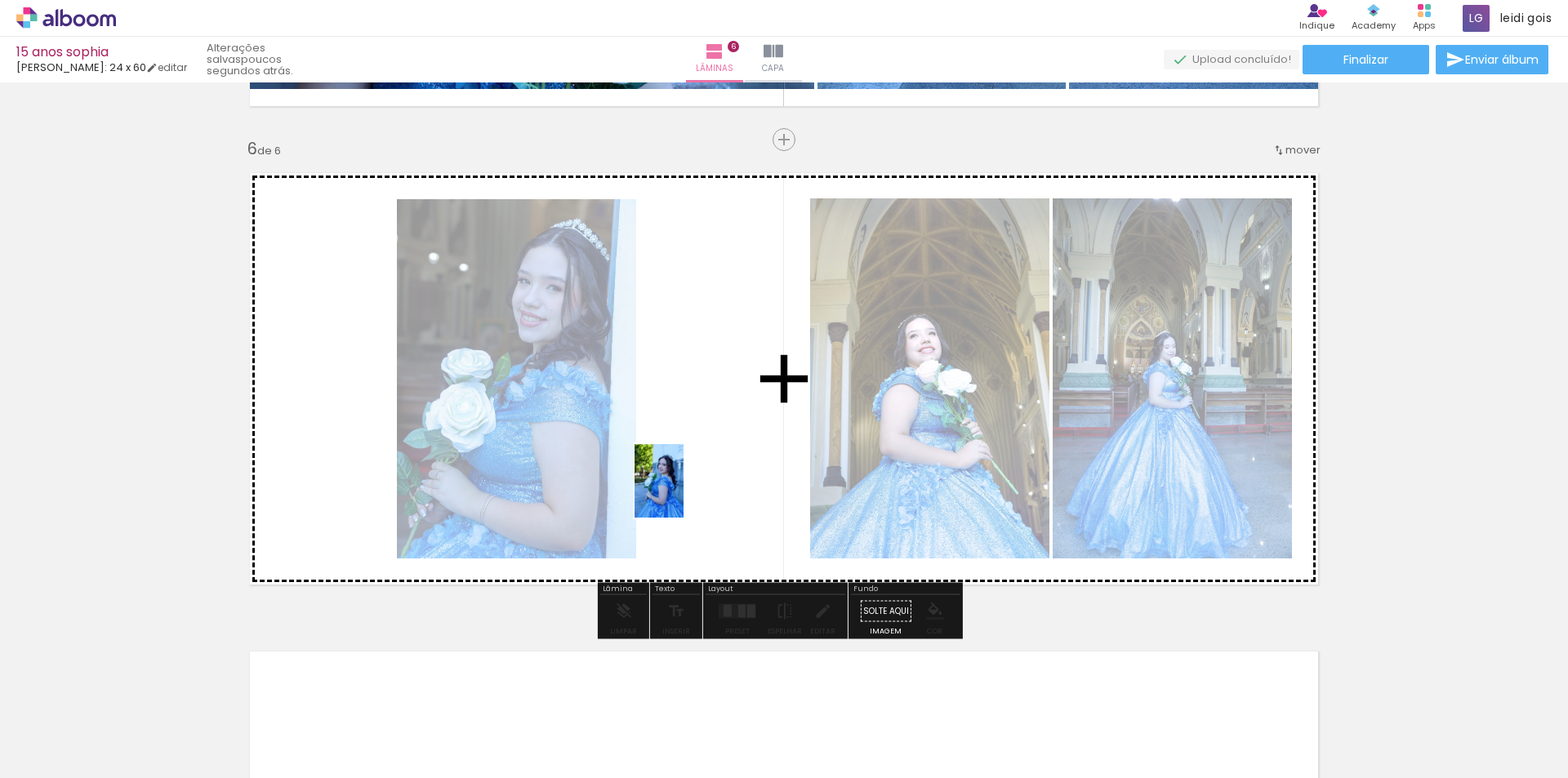
drag, startPoint x: 223, startPoint y: 726, endPoint x: 684, endPoint y: 493, distance: 516.5
click at [684, 493] on quentale-workspace at bounding box center [784, 389] width 1568 height 778
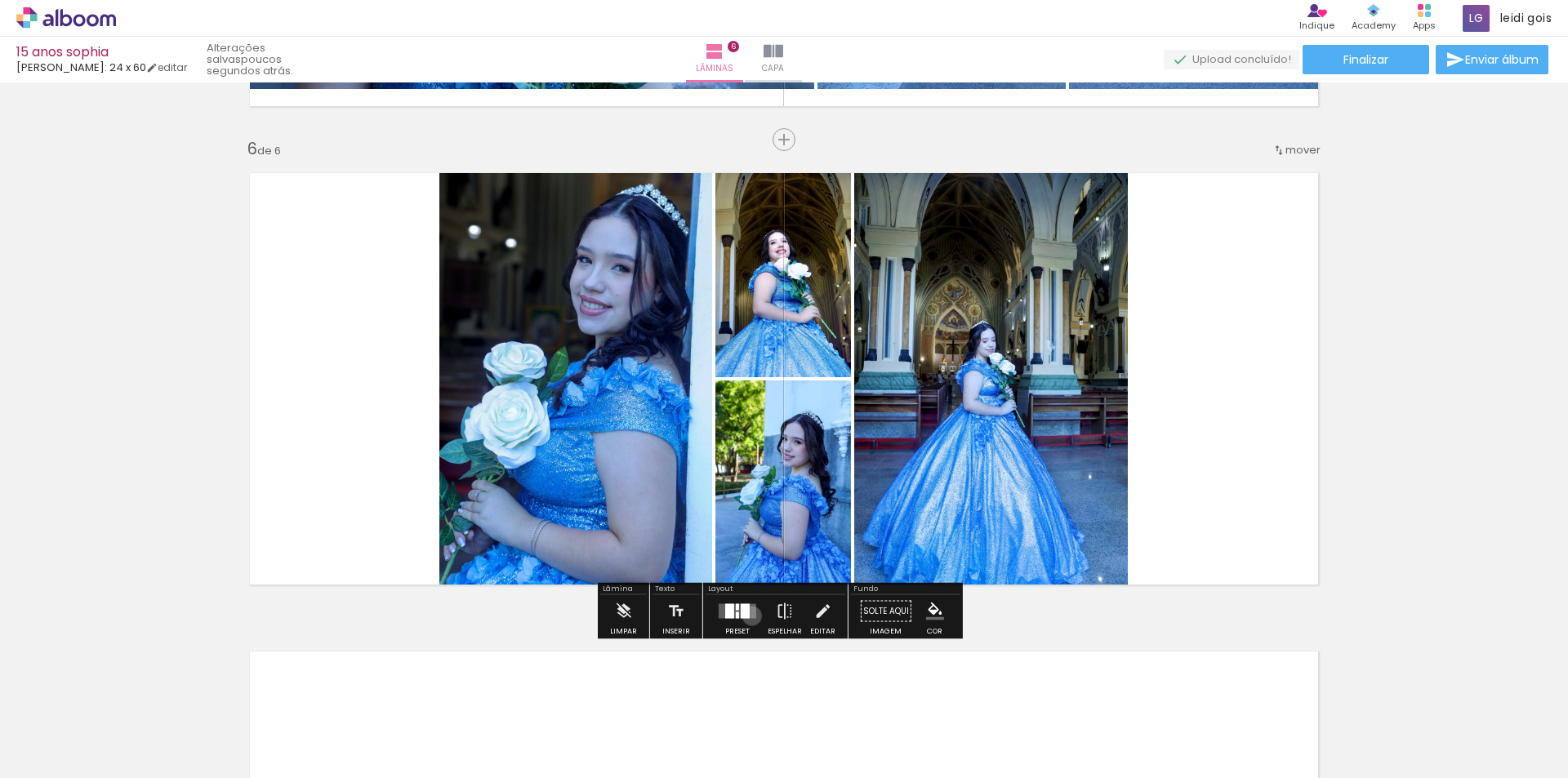
click at [748, 616] on quentale-layouter at bounding box center [737, 612] width 37 height 15
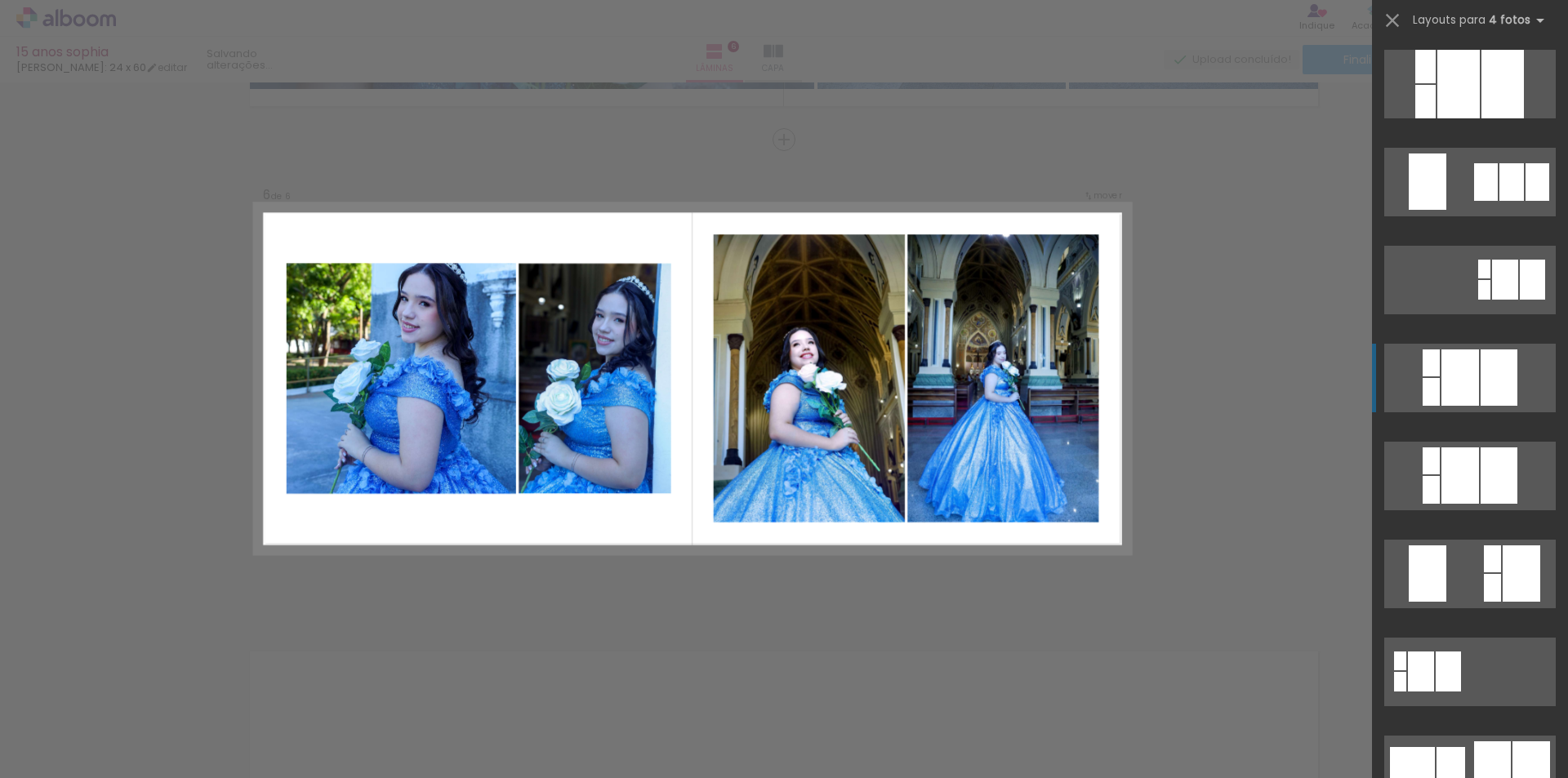
scroll to position [3920, 0]
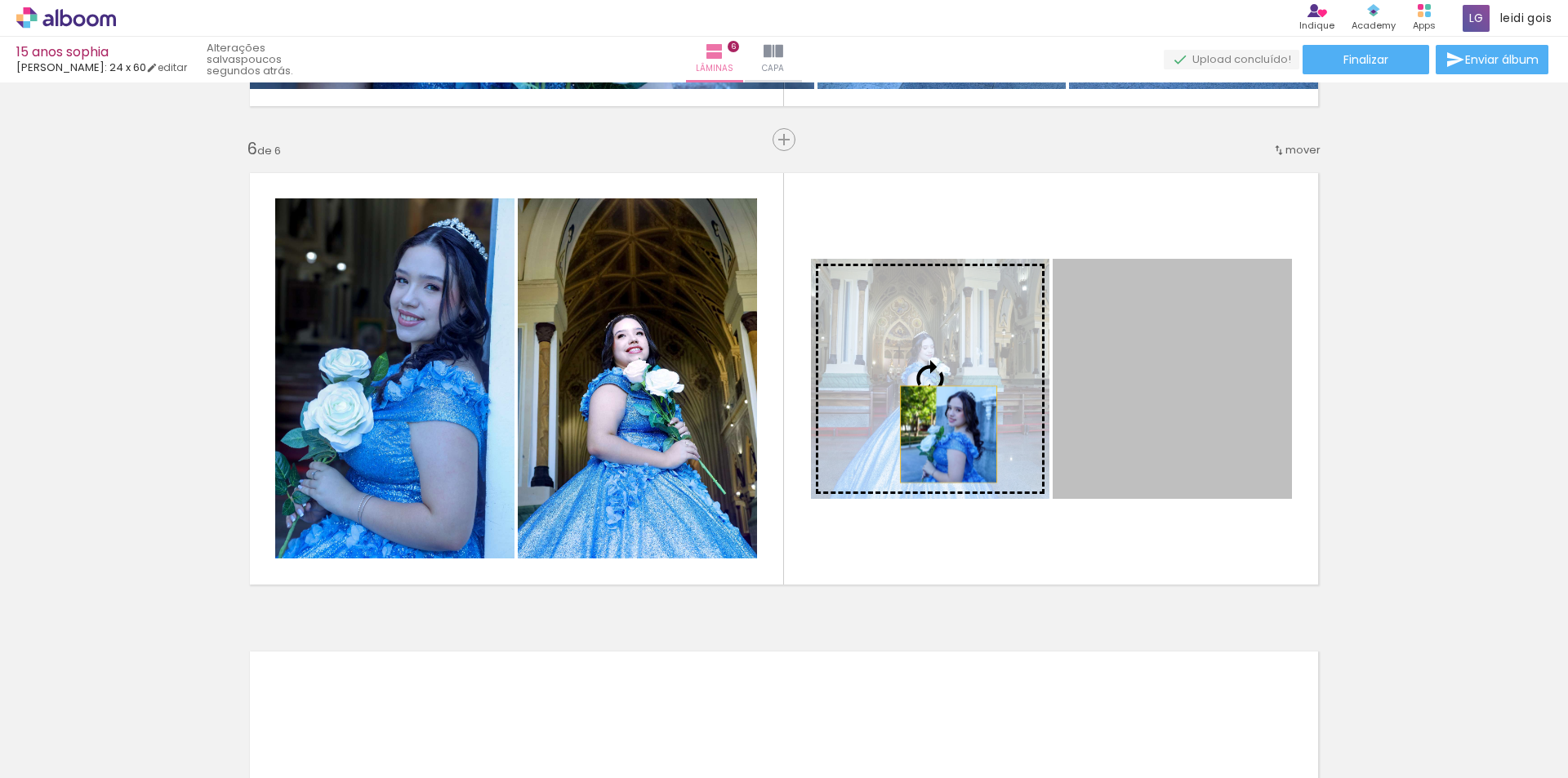
drag, startPoint x: 1198, startPoint y: 415, endPoint x: 936, endPoint y: 435, distance: 262.8
click at [0, 0] on slot at bounding box center [0, 0] width 0 height 0
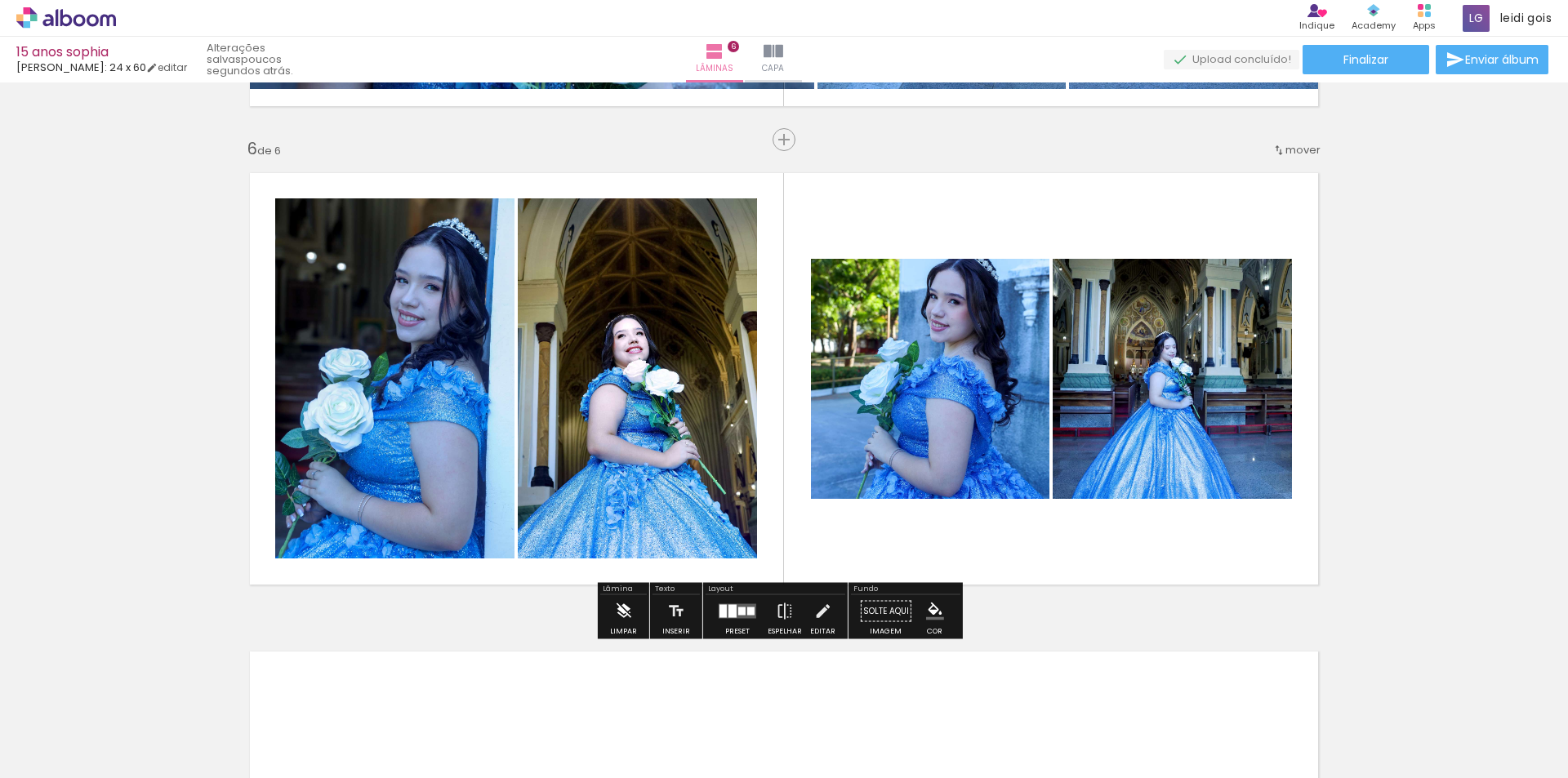
scroll to position [0, 4151]
click at [607, 620] on paper-button "Limpar" at bounding box center [624, 616] width 35 height 42
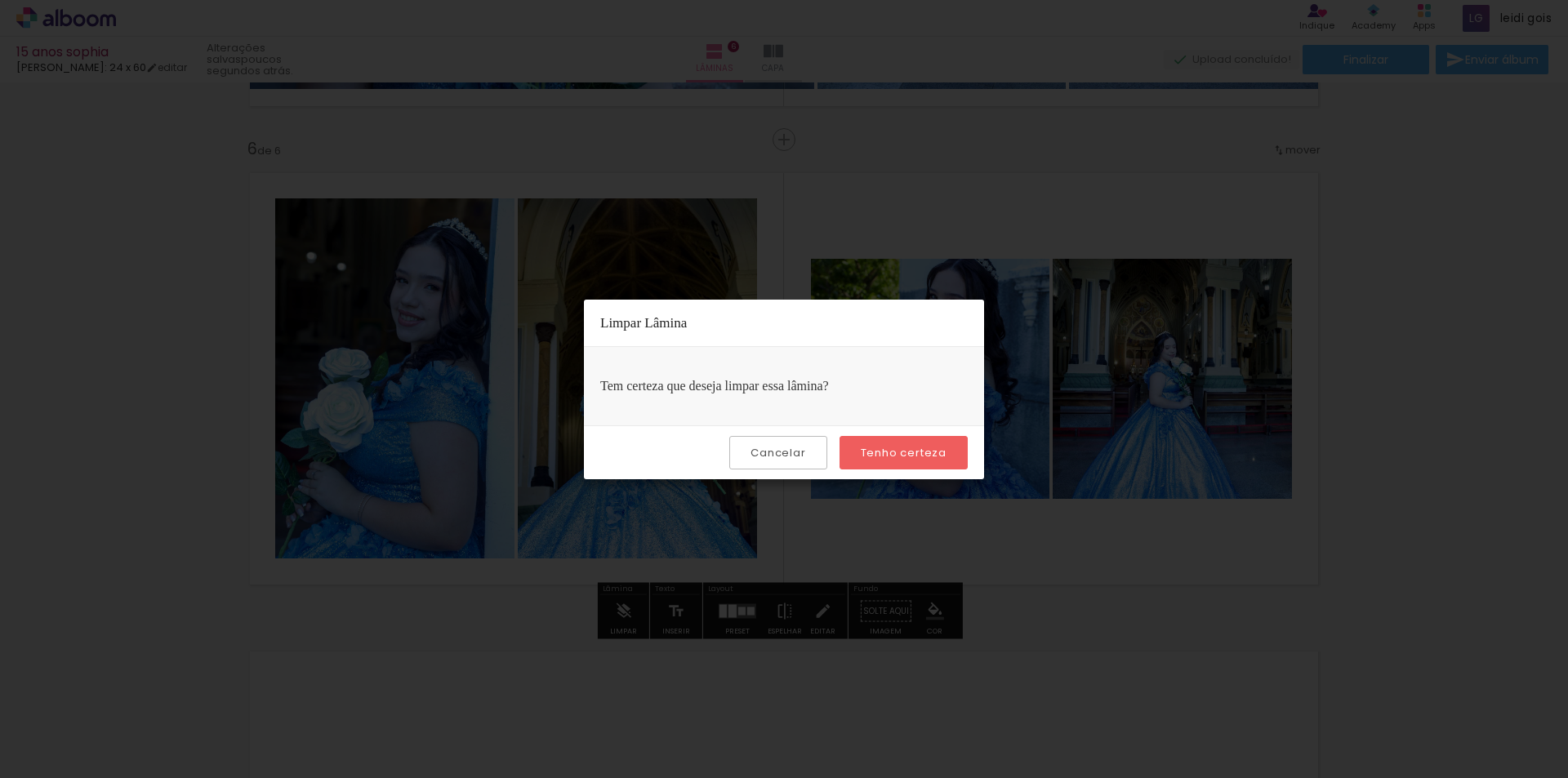
click at [0, 0] on slot "Tenho certeza" at bounding box center [0, 0] width 0 height 0
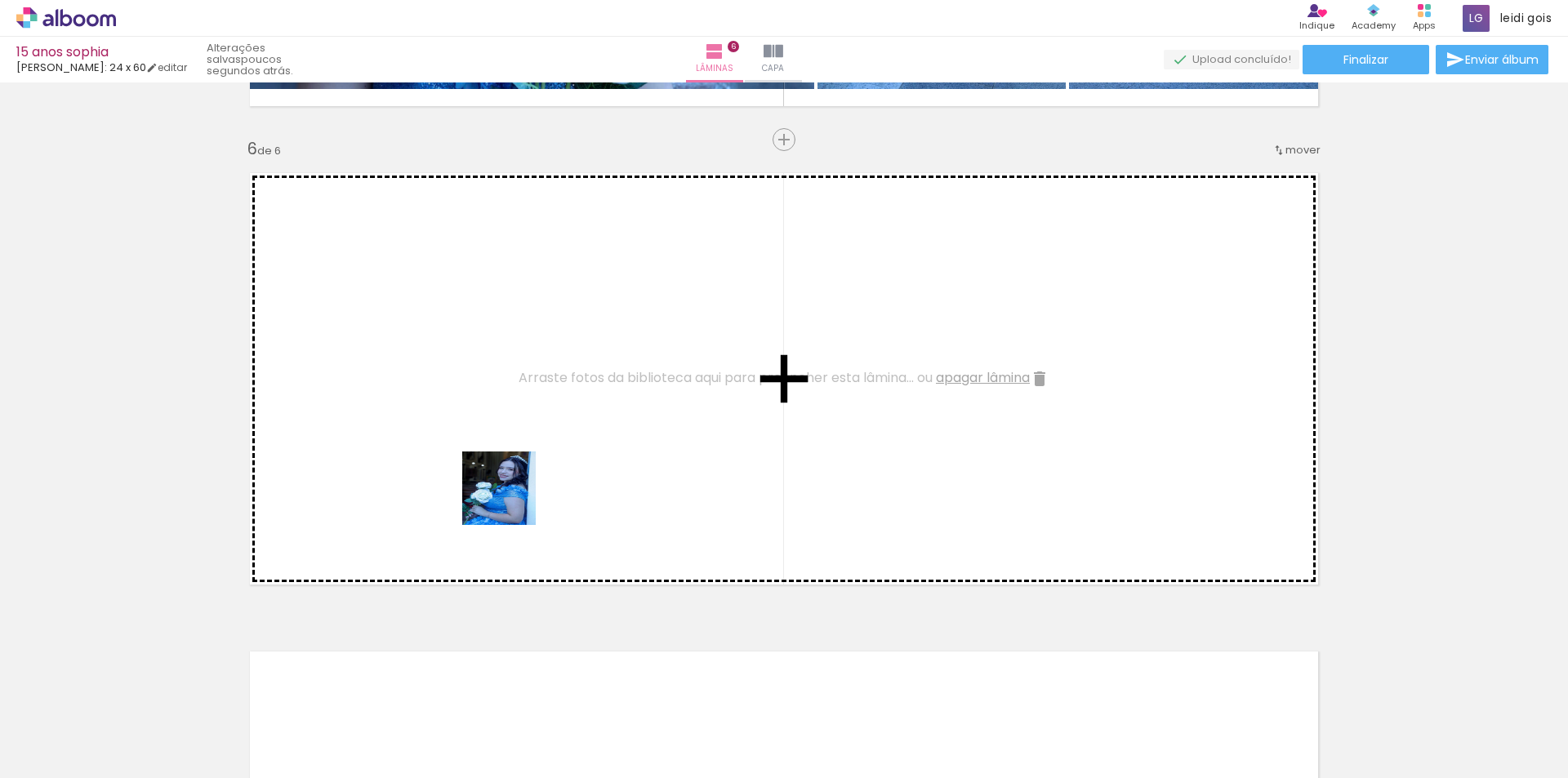
drag, startPoint x: 505, startPoint y: 727, endPoint x: 513, endPoint y: 481, distance: 246.1
click at [513, 481] on quentale-workspace at bounding box center [784, 389] width 1568 height 778
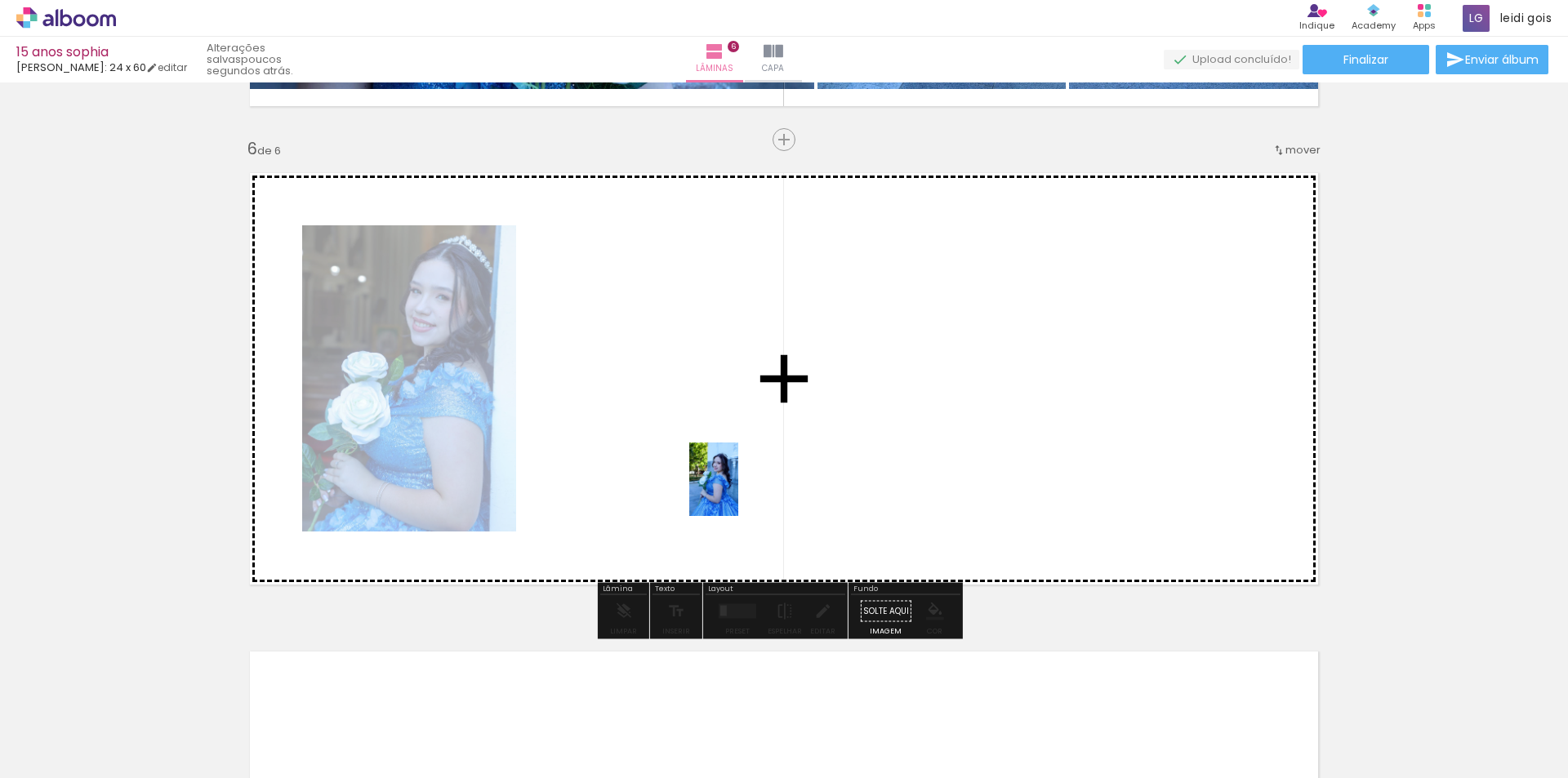
drag, startPoint x: 239, startPoint y: 736, endPoint x: 740, endPoint y: 492, distance: 557.3
click at [740, 492] on quentale-workspace at bounding box center [784, 389] width 1568 height 778
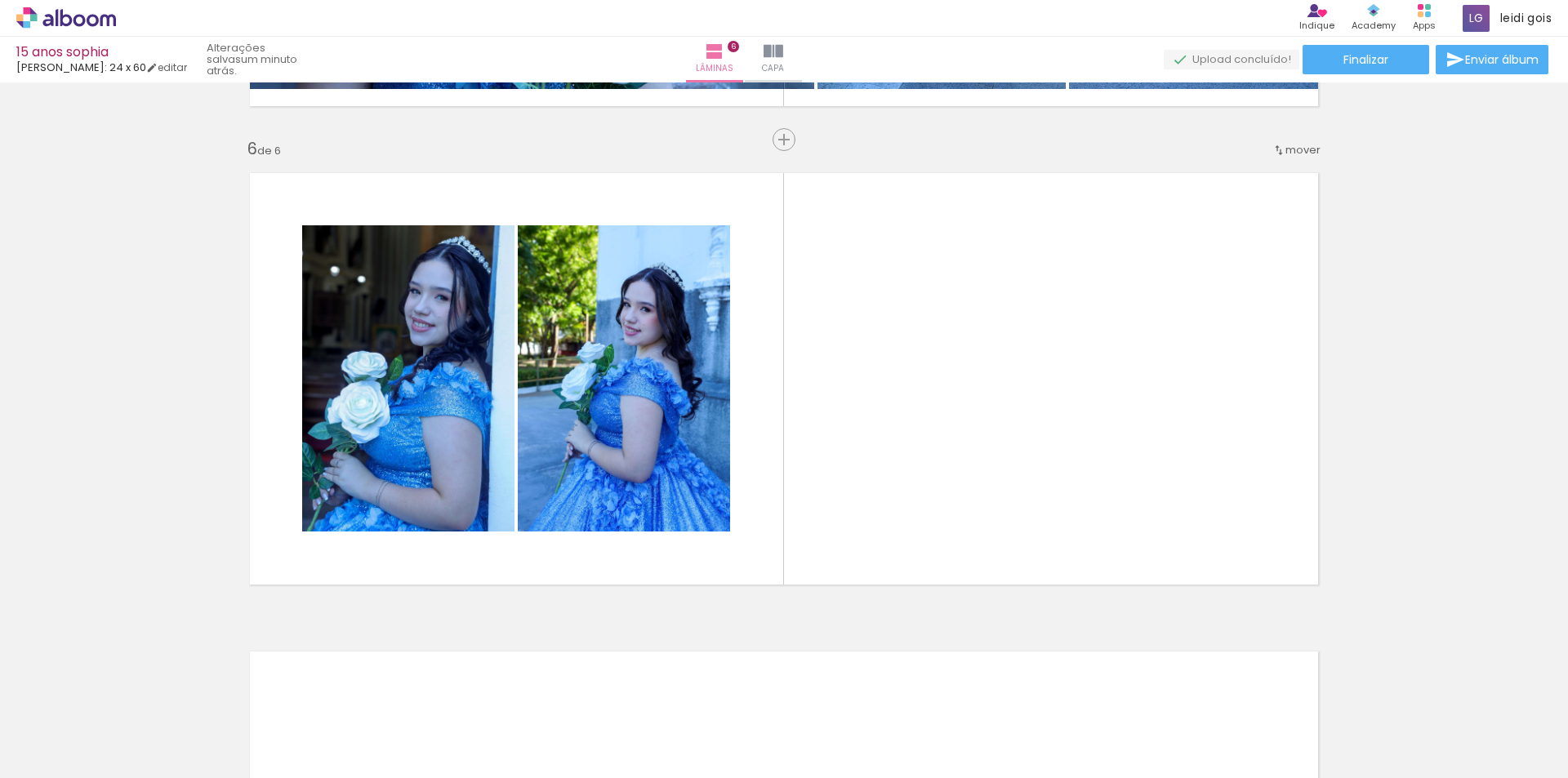
scroll to position [0, 3584]
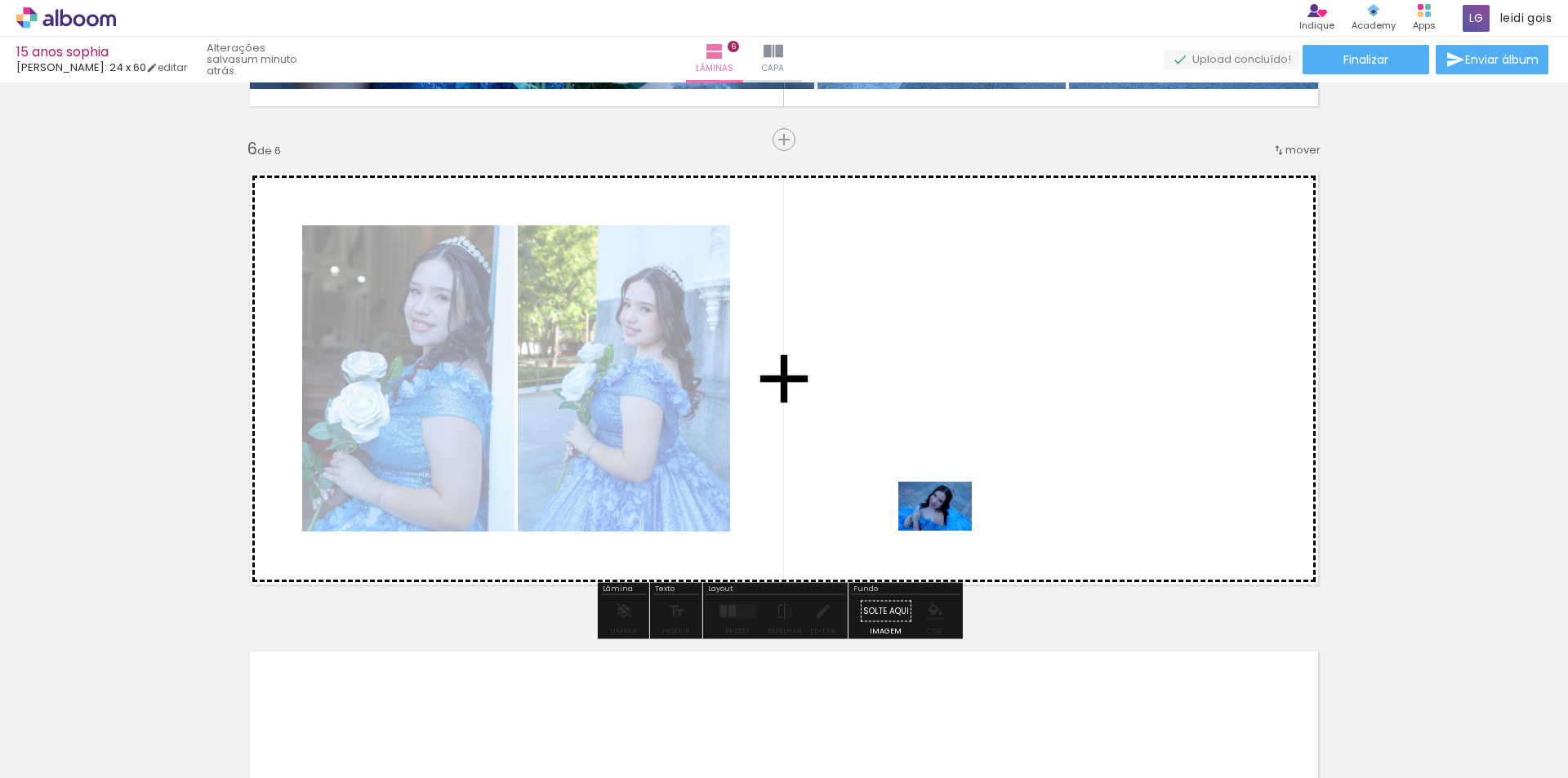
drag, startPoint x: 529, startPoint y: 728, endPoint x: 956, endPoint y: 528, distance: 471.5
click at [956, 528] on quentale-workspace at bounding box center [784, 389] width 1568 height 778
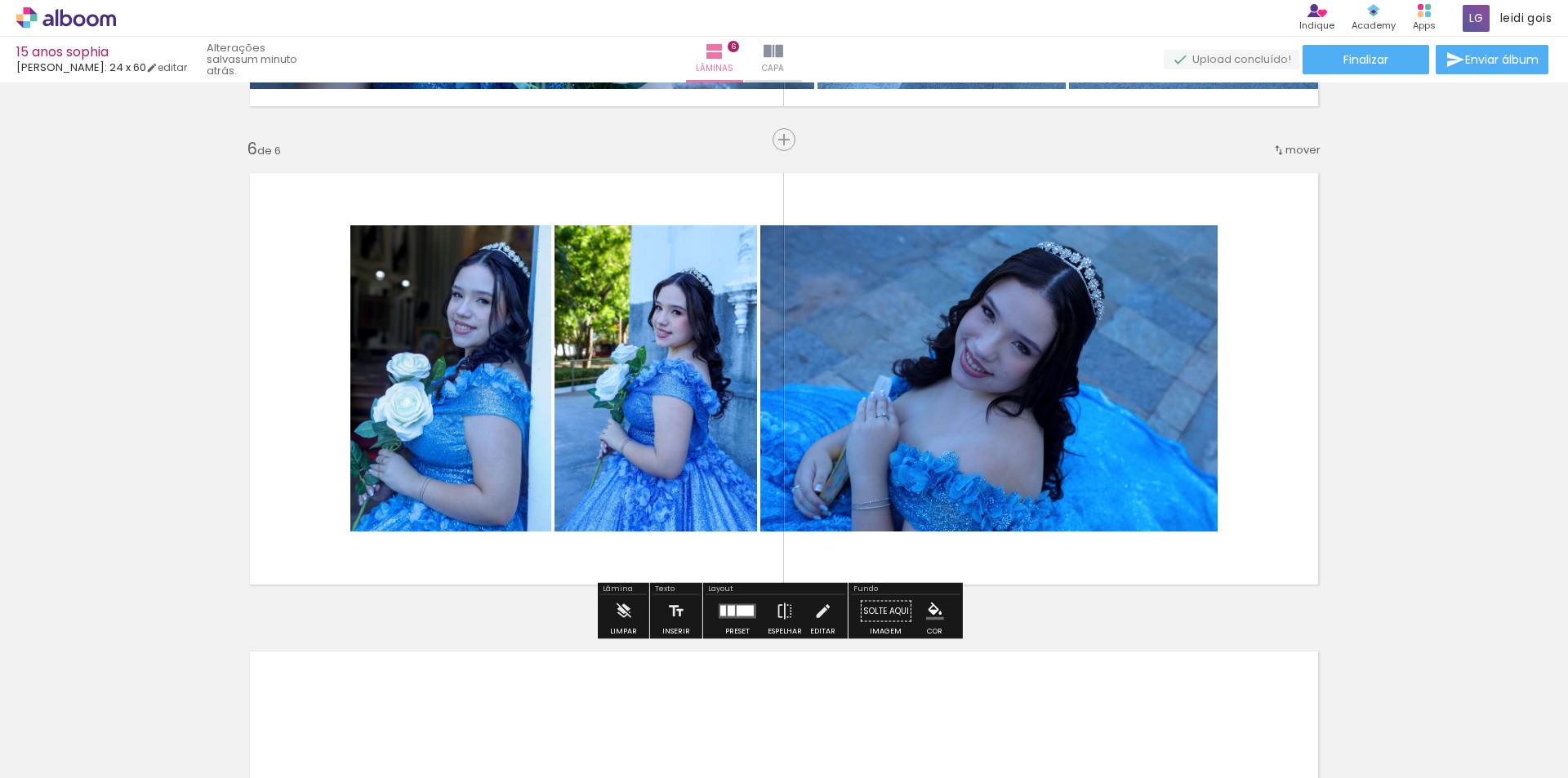
click at [735, 616] on quentale-layouter at bounding box center [737, 612] width 37 height 15
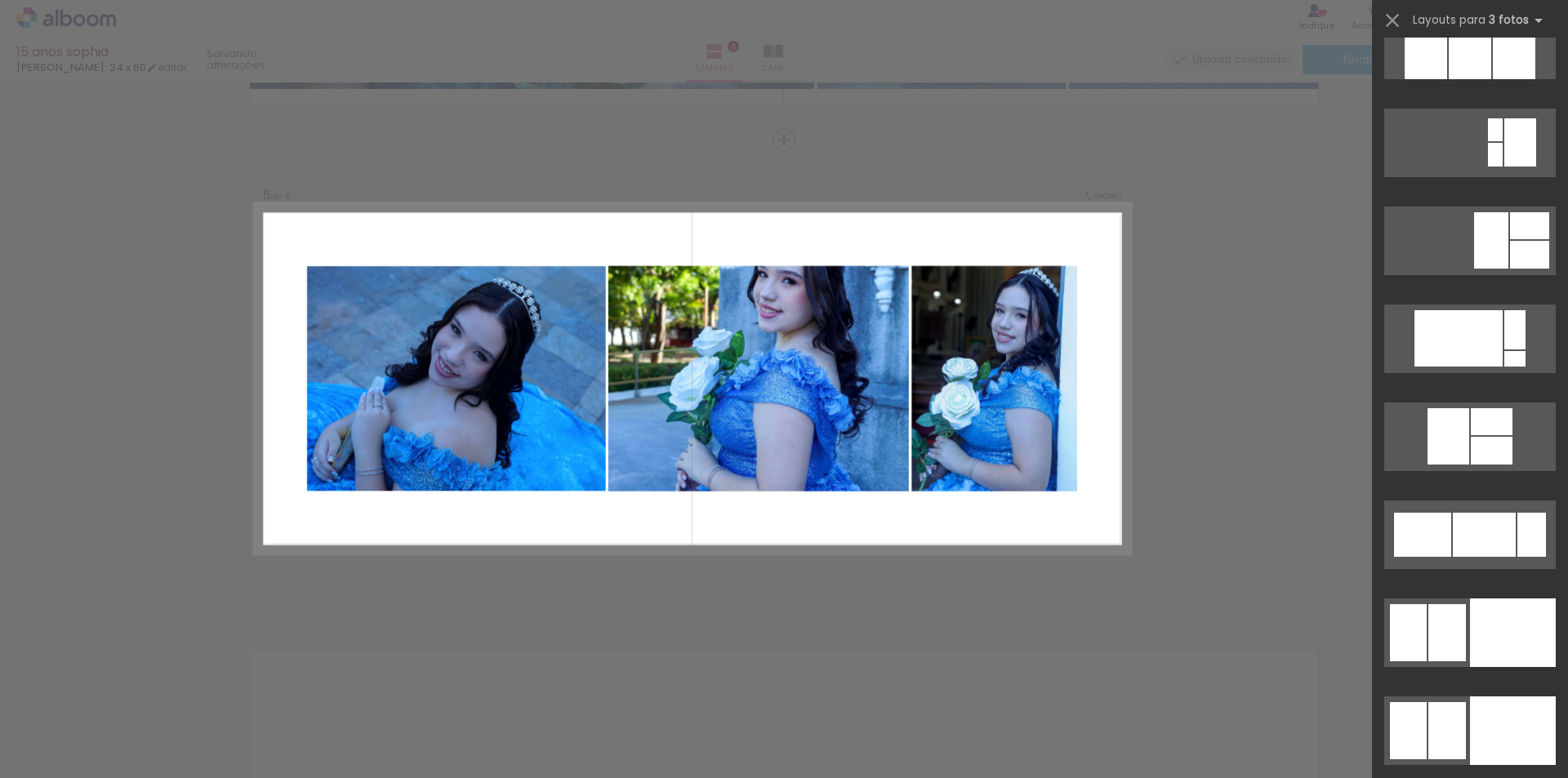
scroll to position [9147, 0]
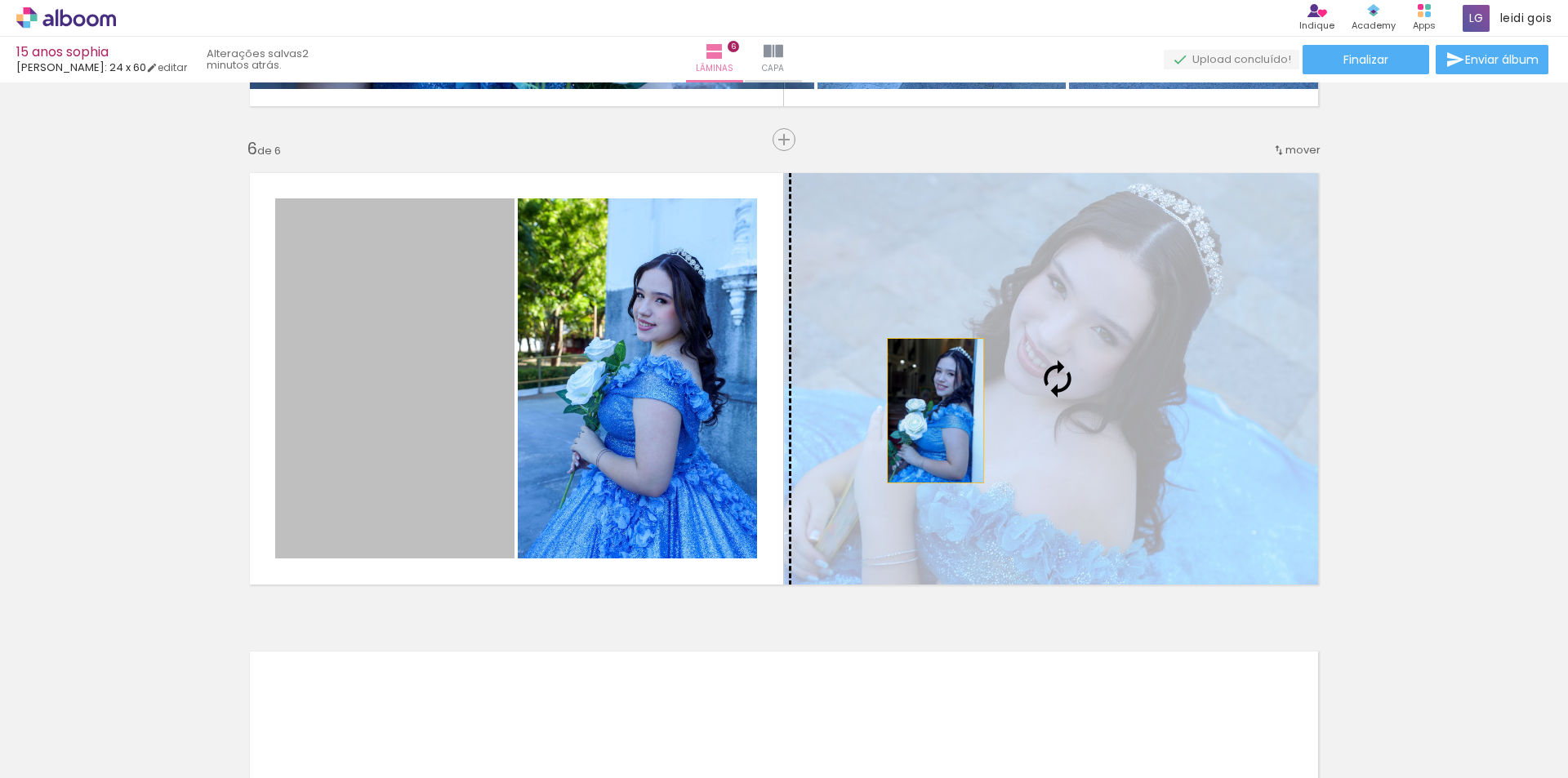
drag, startPoint x: 375, startPoint y: 409, endPoint x: 930, endPoint y: 410, distance: 555.0
click at [0, 0] on slot at bounding box center [0, 0] width 0 height 0
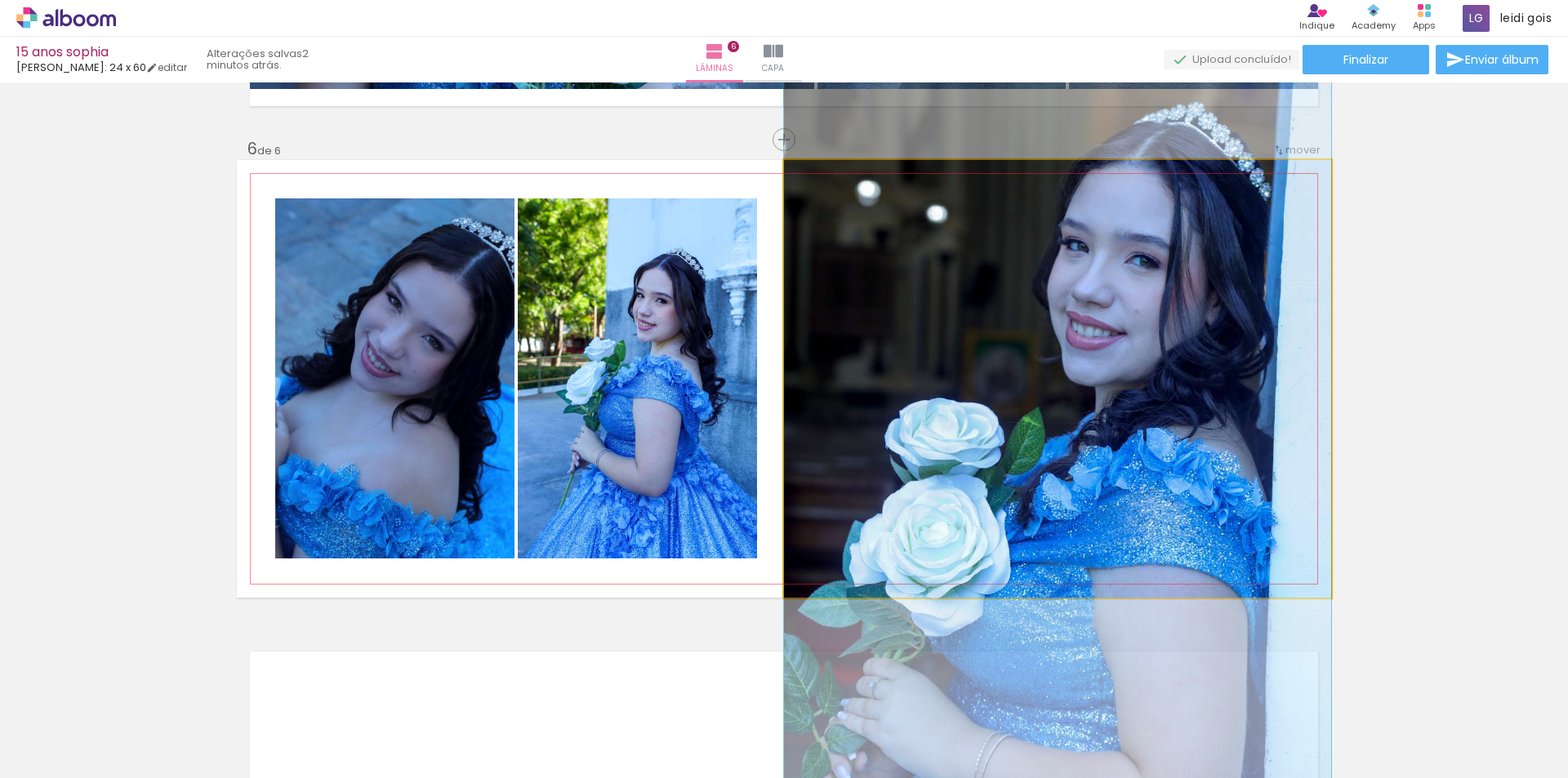
drag, startPoint x: 1077, startPoint y: 323, endPoint x: 1040, endPoint y: 413, distance: 97.3
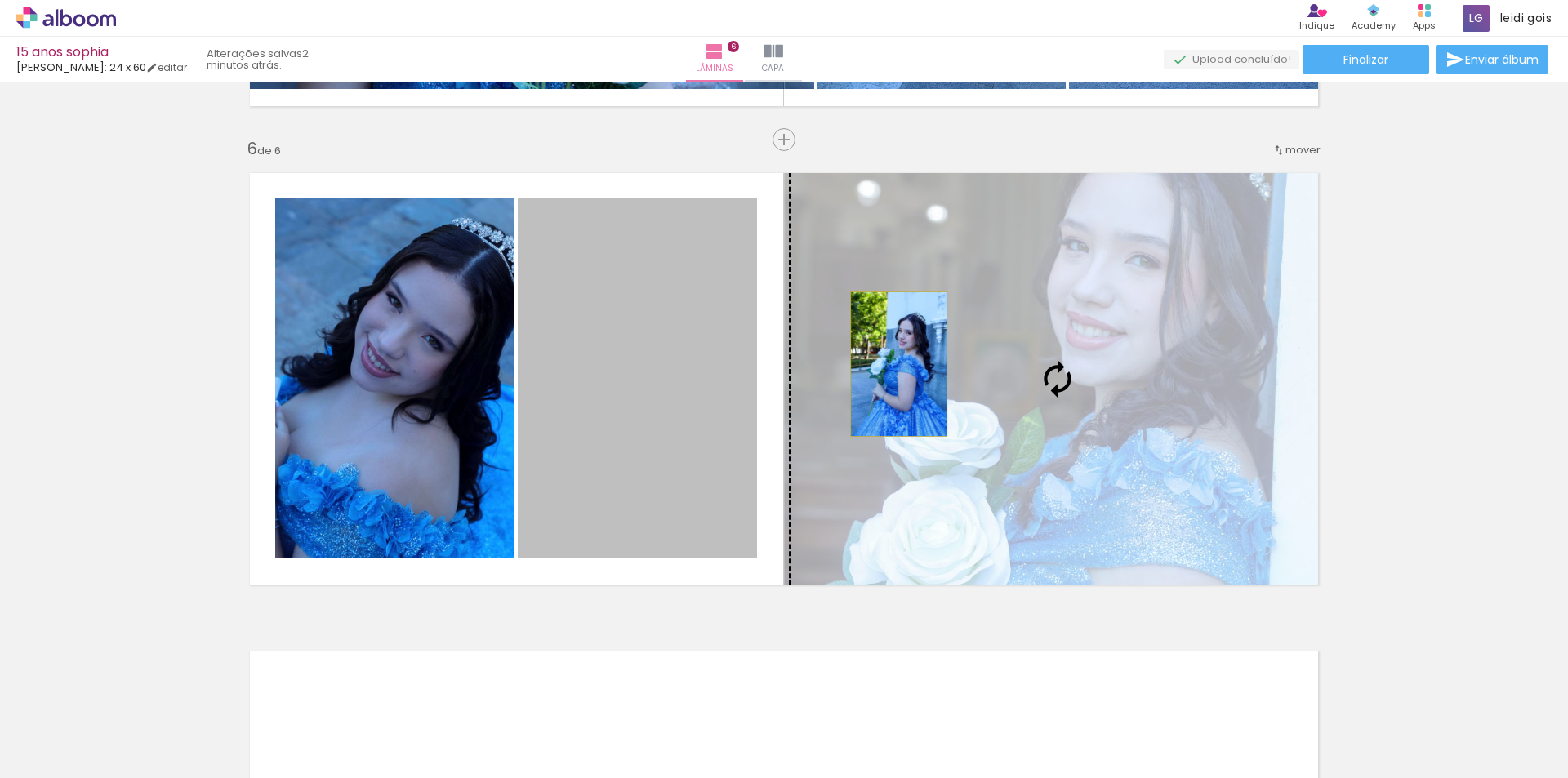
drag, startPoint x: 649, startPoint y: 354, endPoint x: 928, endPoint y: 367, distance: 279.3
click at [0, 0] on slot at bounding box center [0, 0] width 0 height 0
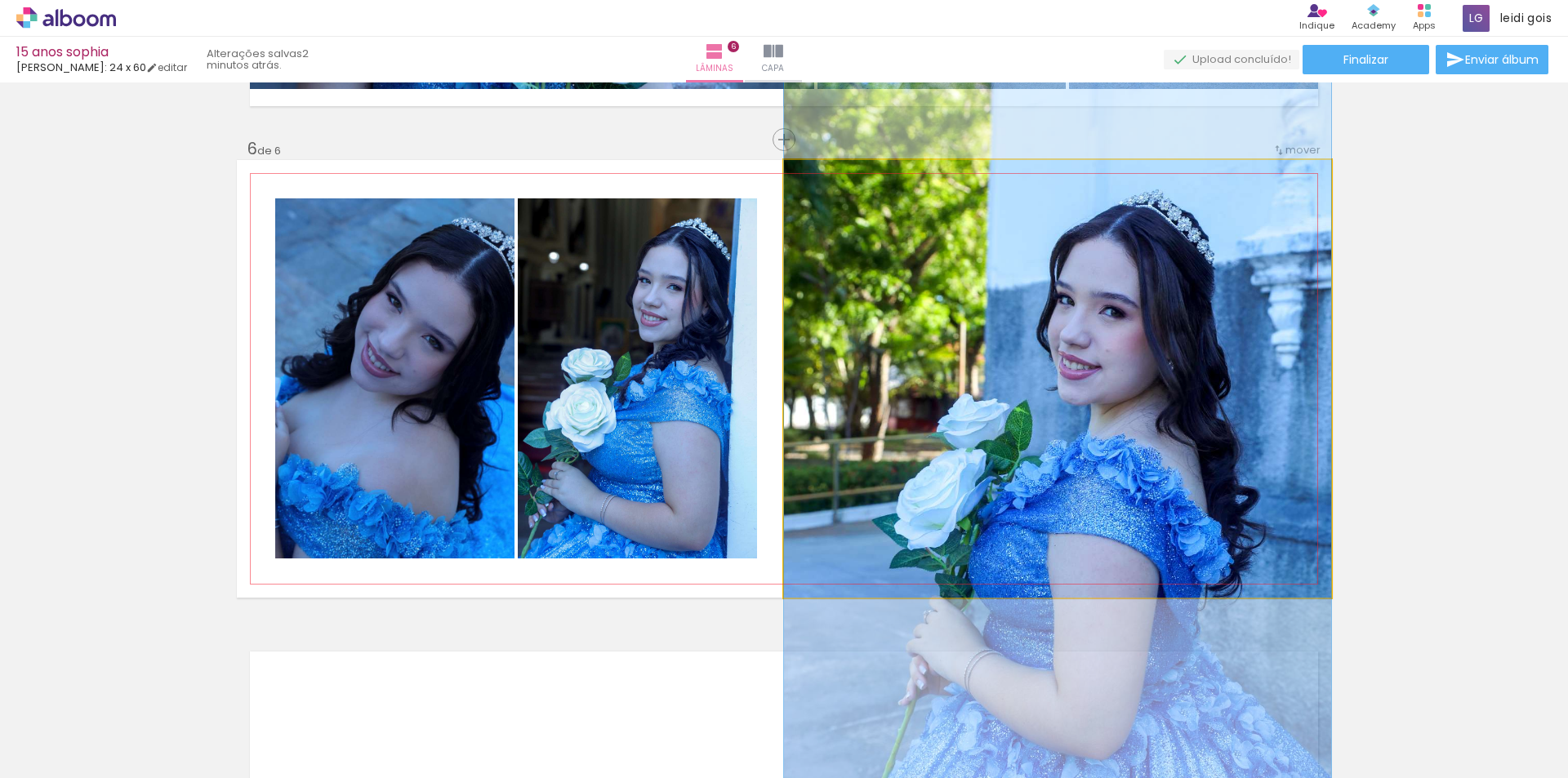
drag, startPoint x: 1123, startPoint y: 316, endPoint x: 1103, endPoint y: 421, distance: 106.9
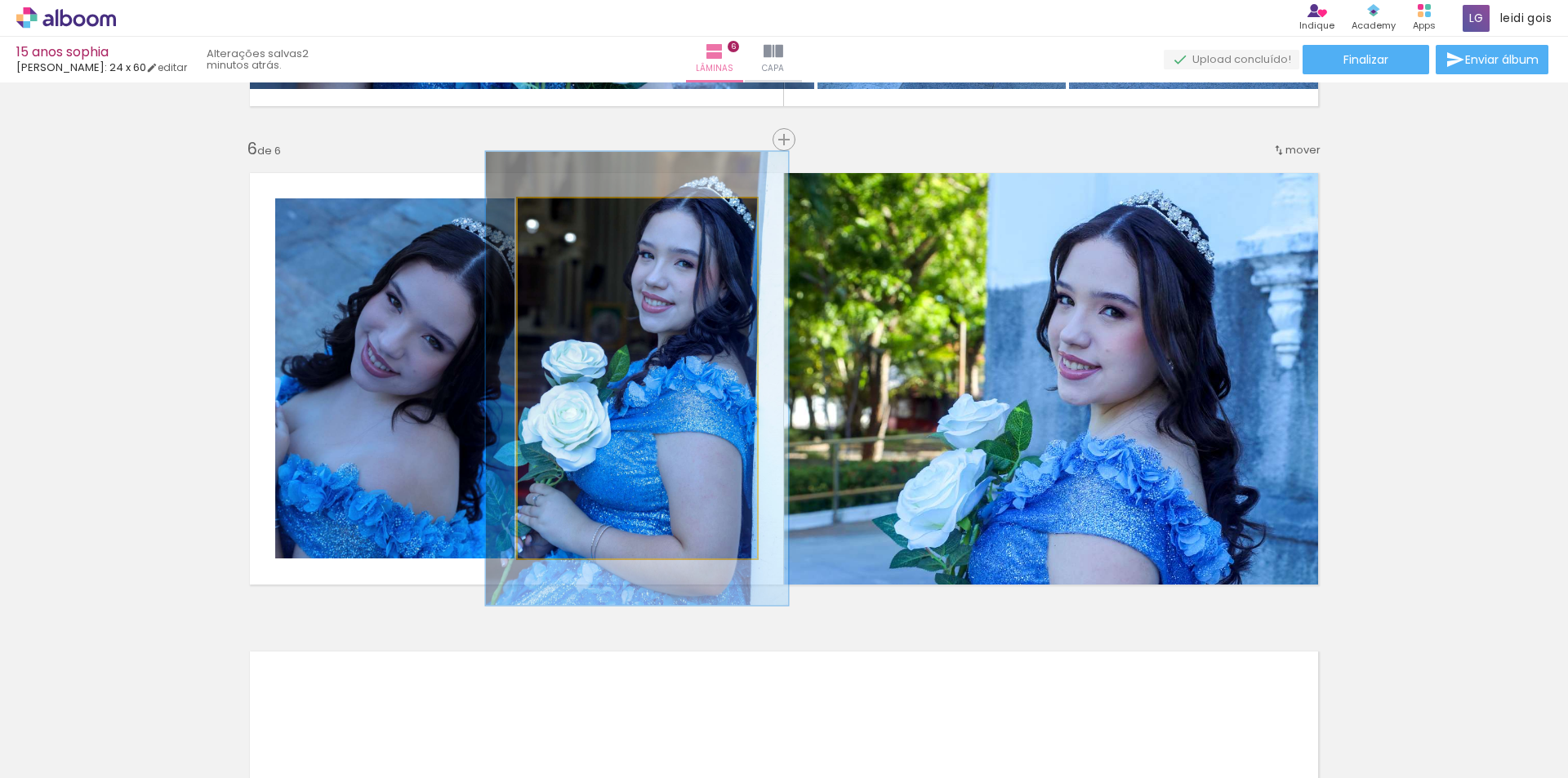
drag, startPoint x: 552, startPoint y: 211, endPoint x: 567, endPoint y: 217, distance: 16.2
click at [567, 217] on div at bounding box center [571, 215] width 15 height 15
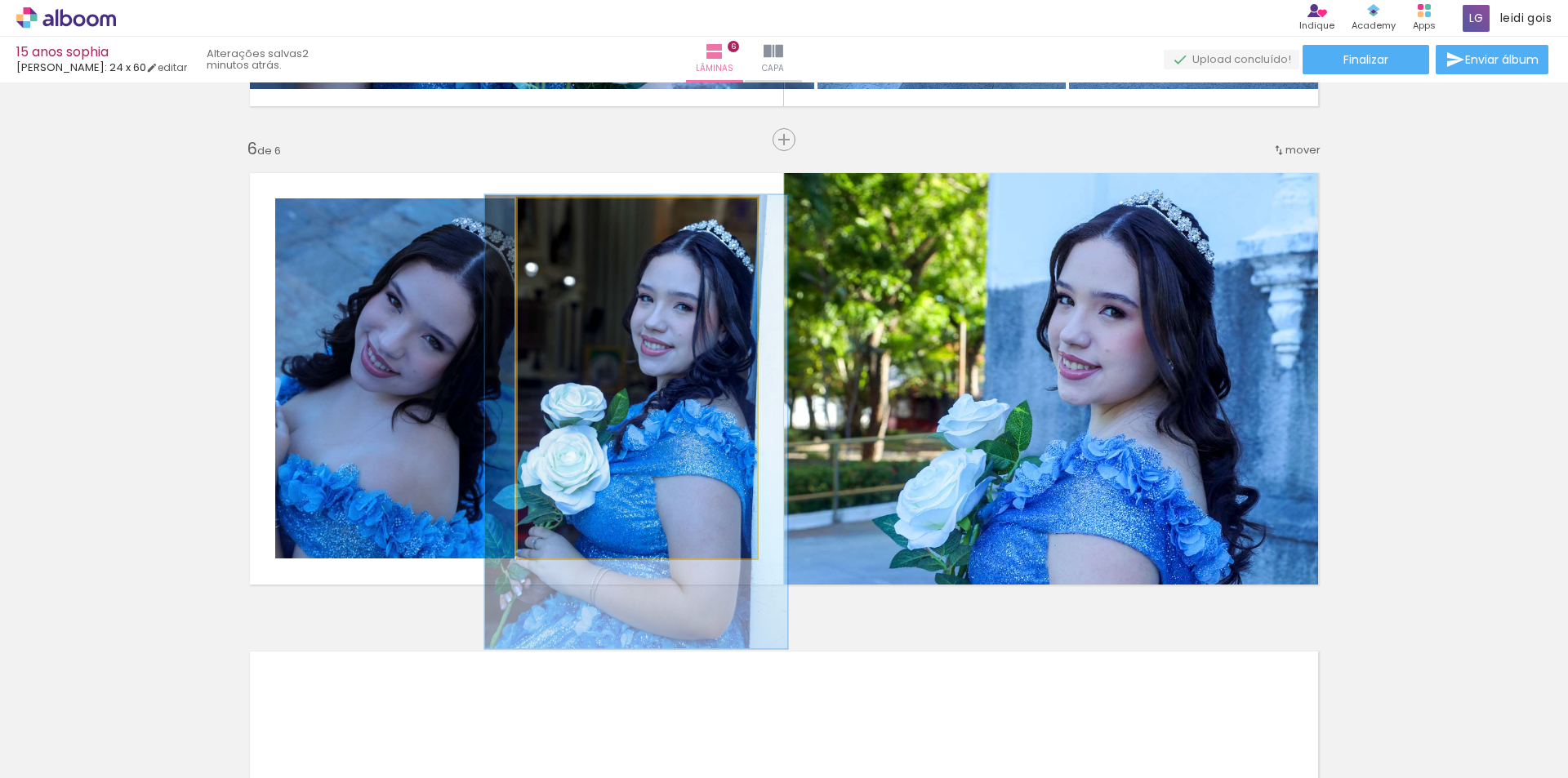
drag, startPoint x: 658, startPoint y: 289, endPoint x: 657, endPoint y: 330, distance: 41.0
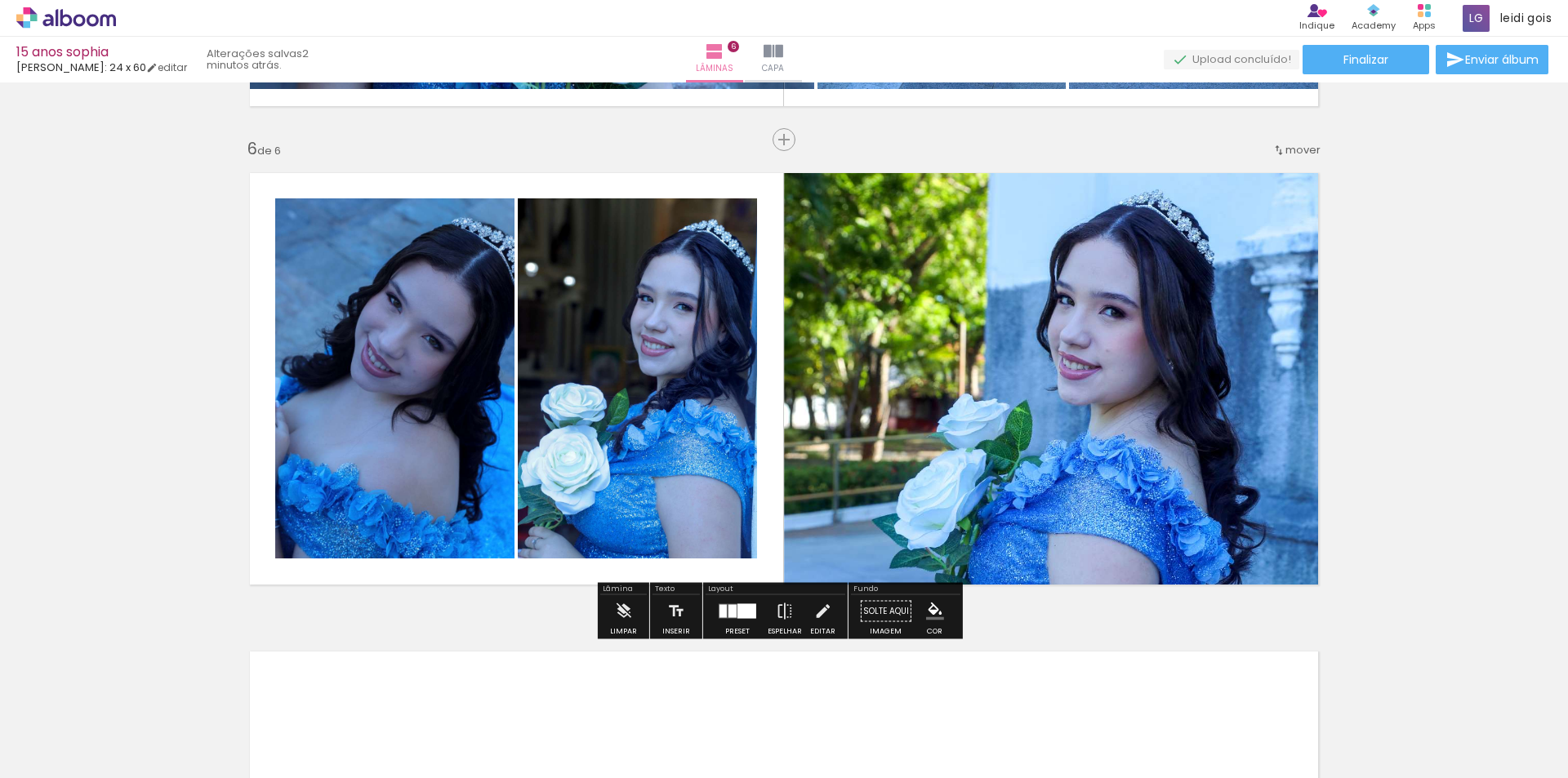
click at [407, 460] on quentale-photo at bounding box center [395, 379] width 240 height 360
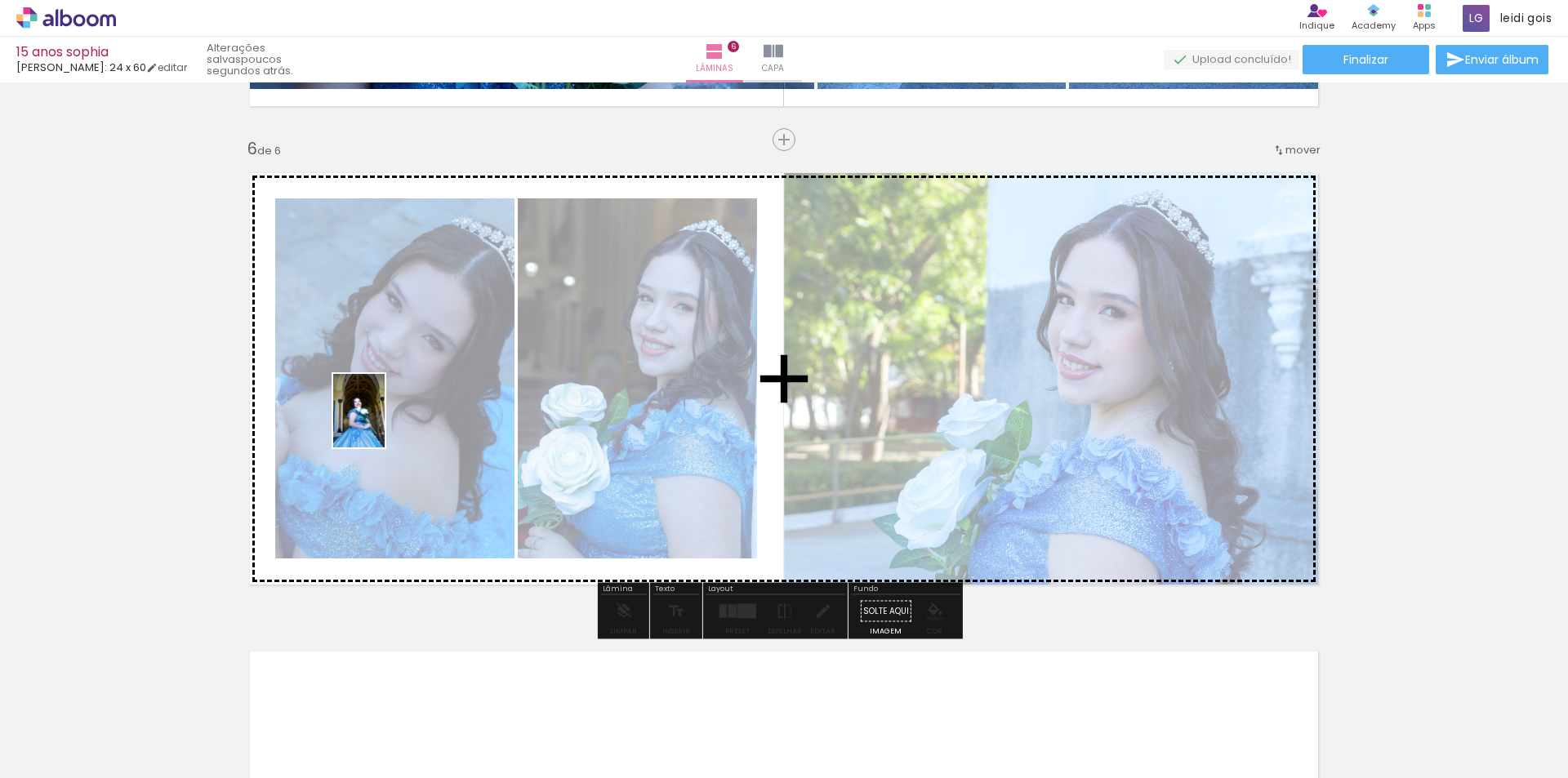
drag, startPoint x: 897, startPoint y: 729, endPoint x: 382, endPoint y: 423, distance: 599.1
click at [382, 423] on quentale-workspace at bounding box center [784, 389] width 1568 height 778
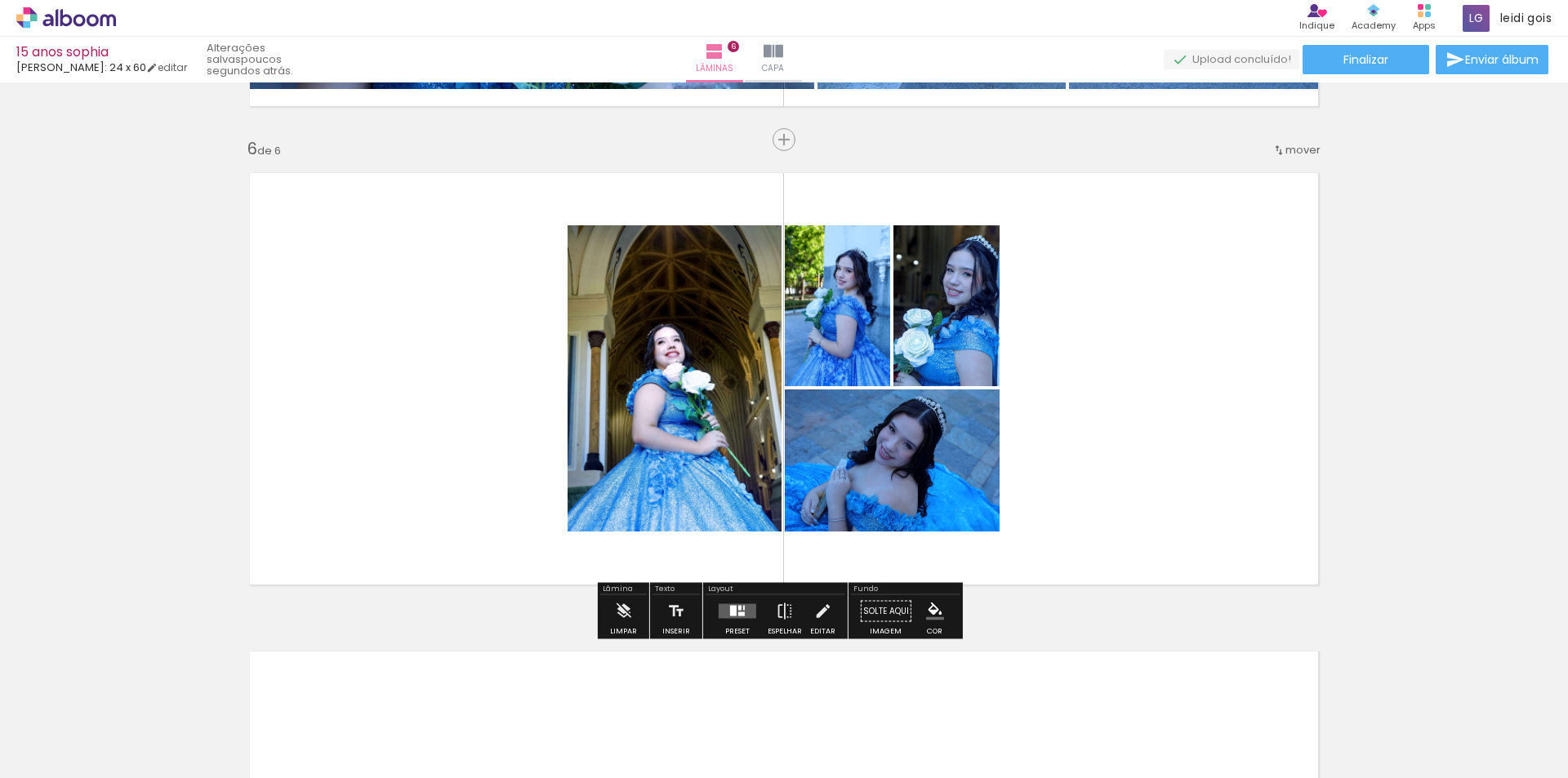
click at [724, 614] on quentale-layouter at bounding box center [737, 612] width 37 height 15
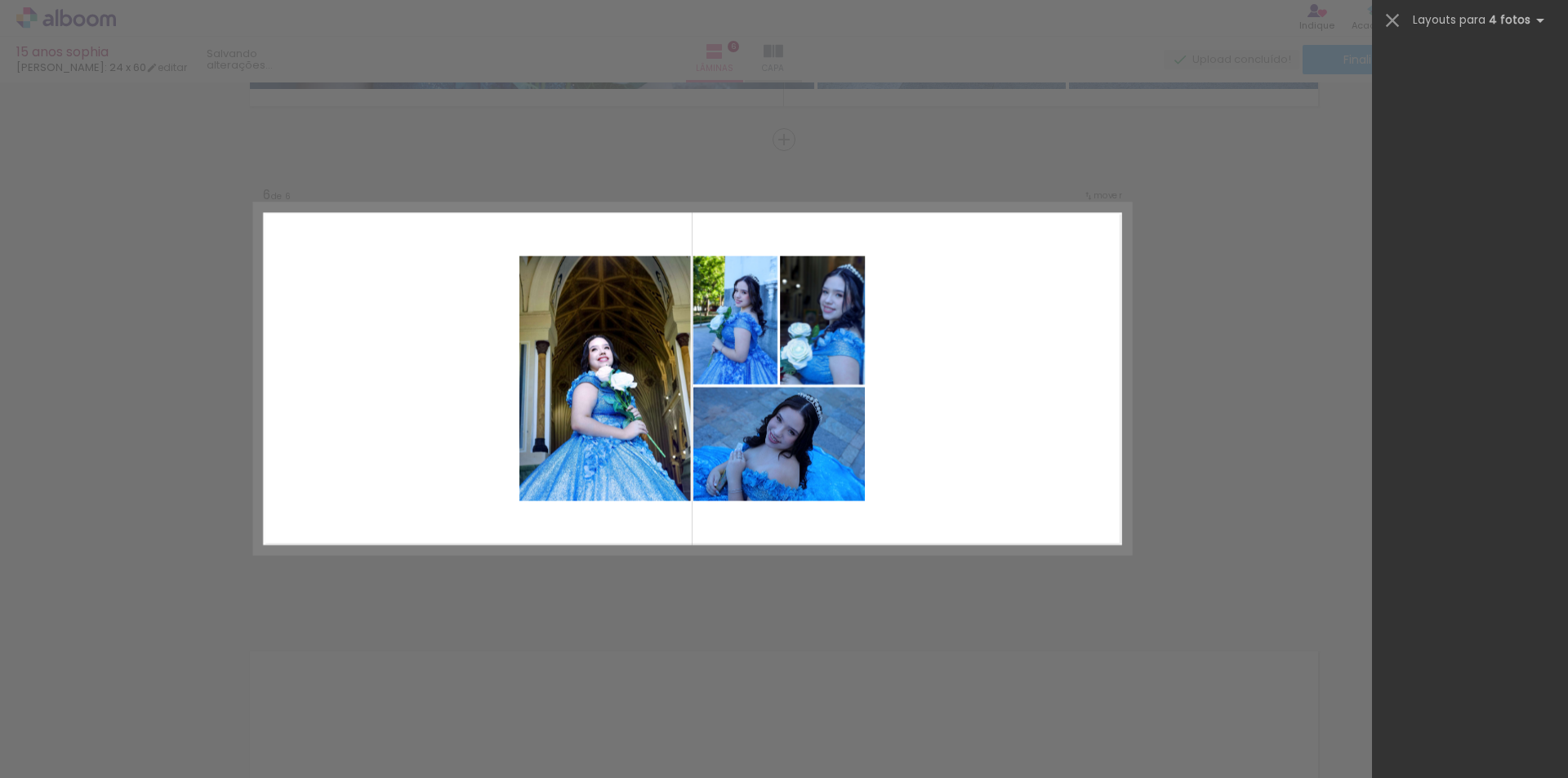
scroll to position [0, 0]
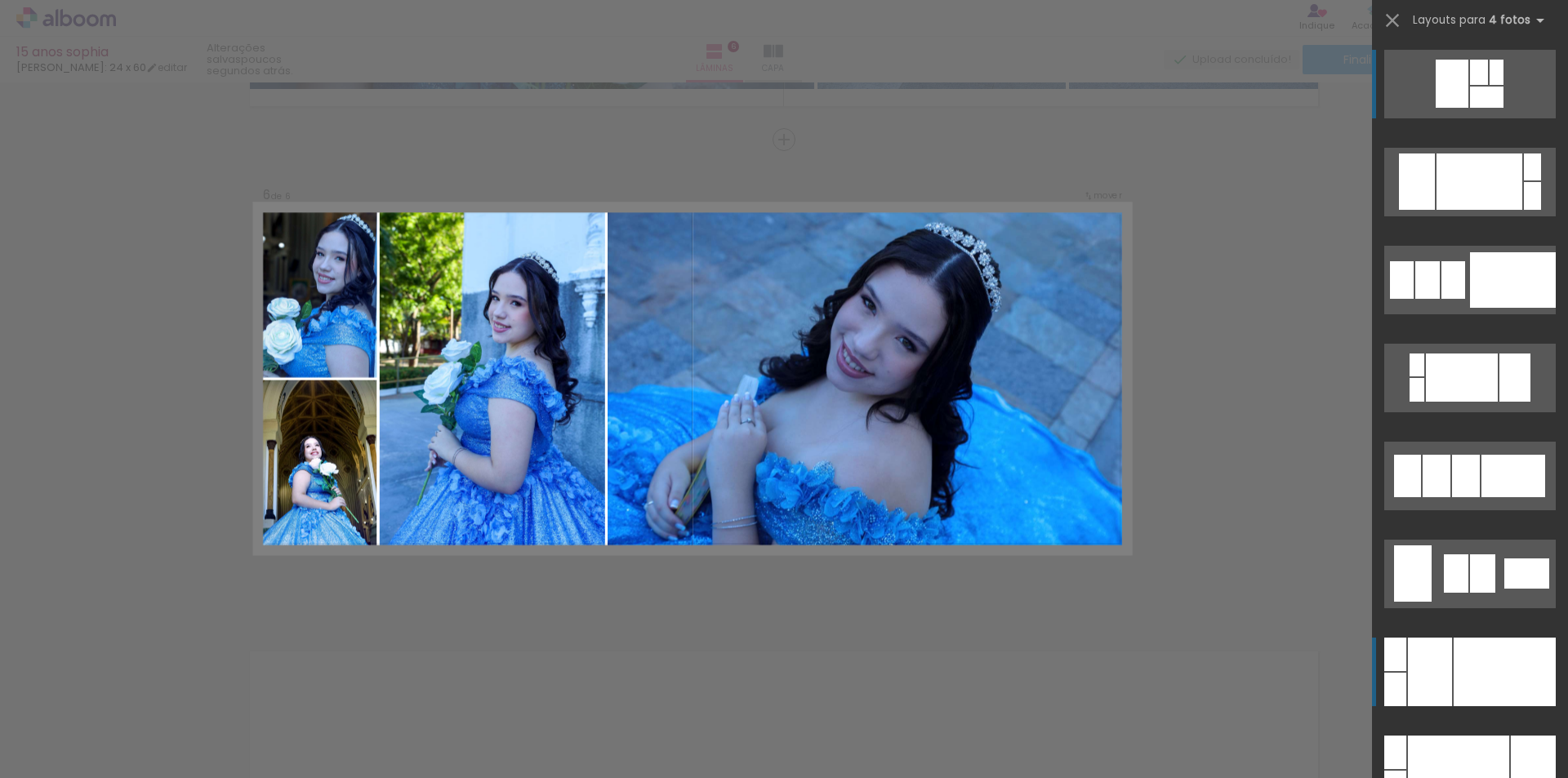
click at [1485, 679] on div at bounding box center [1504, 673] width 102 height 69
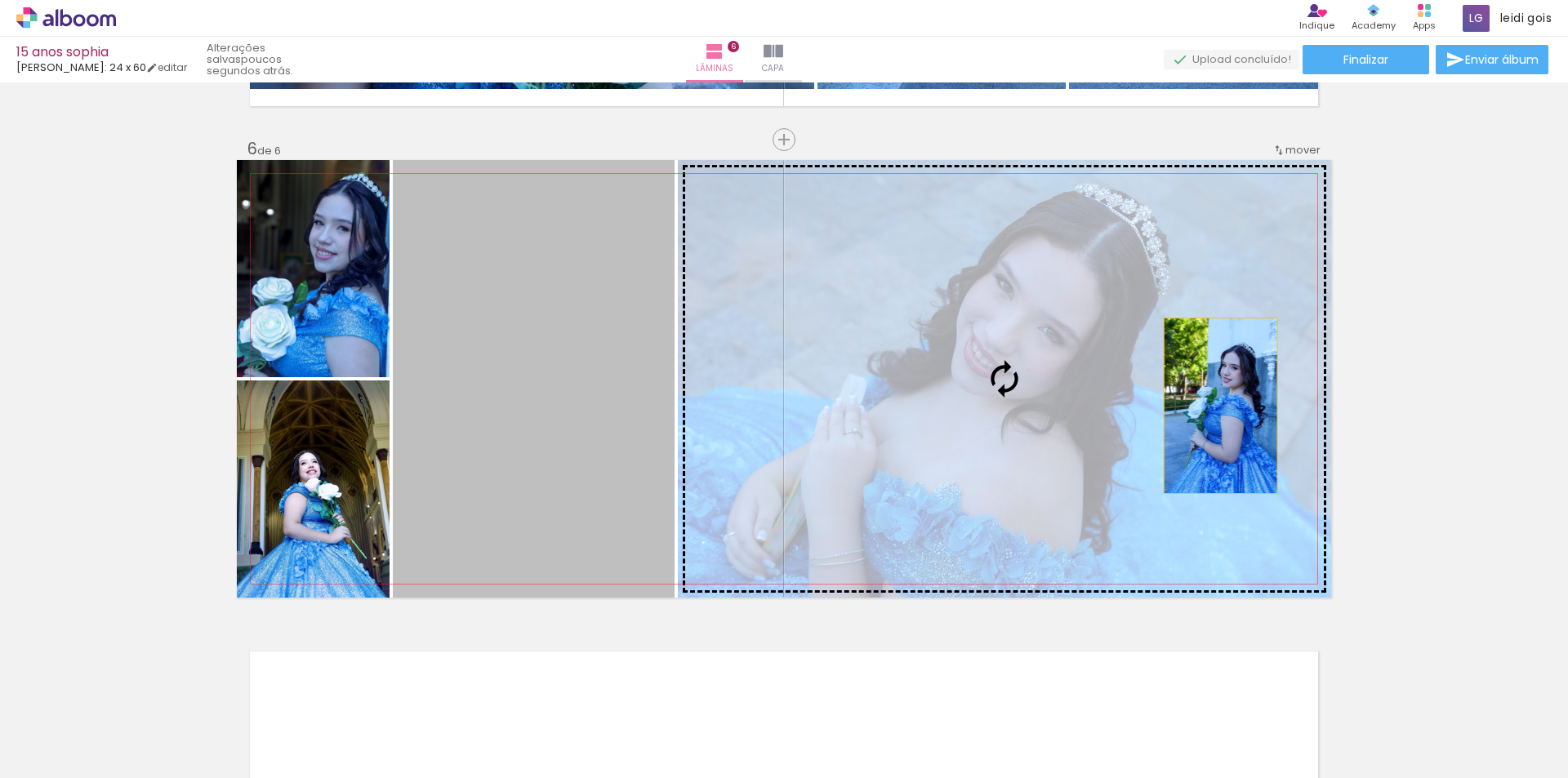
drag, startPoint x: 459, startPoint y: 310, endPoint x: 1215, endPoint y: 406, distance: 762.1
click at [0, 0] on slot at bounding box center [0, 0] width 0 height 0
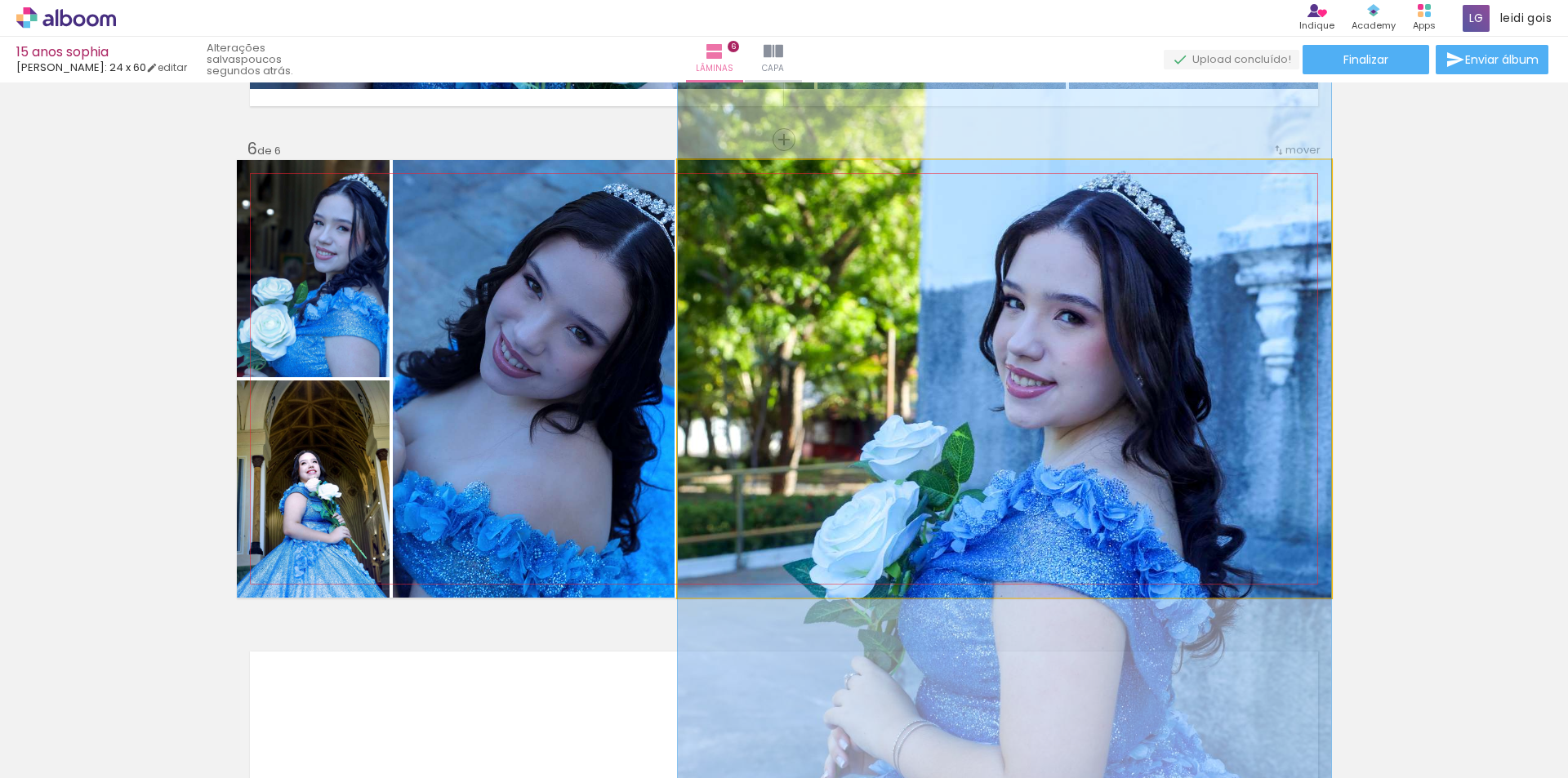
drag, startPoint x: 1184, startPoint y: 312, endPoint x: 1199, endPoint y: 461, distance: 149.8
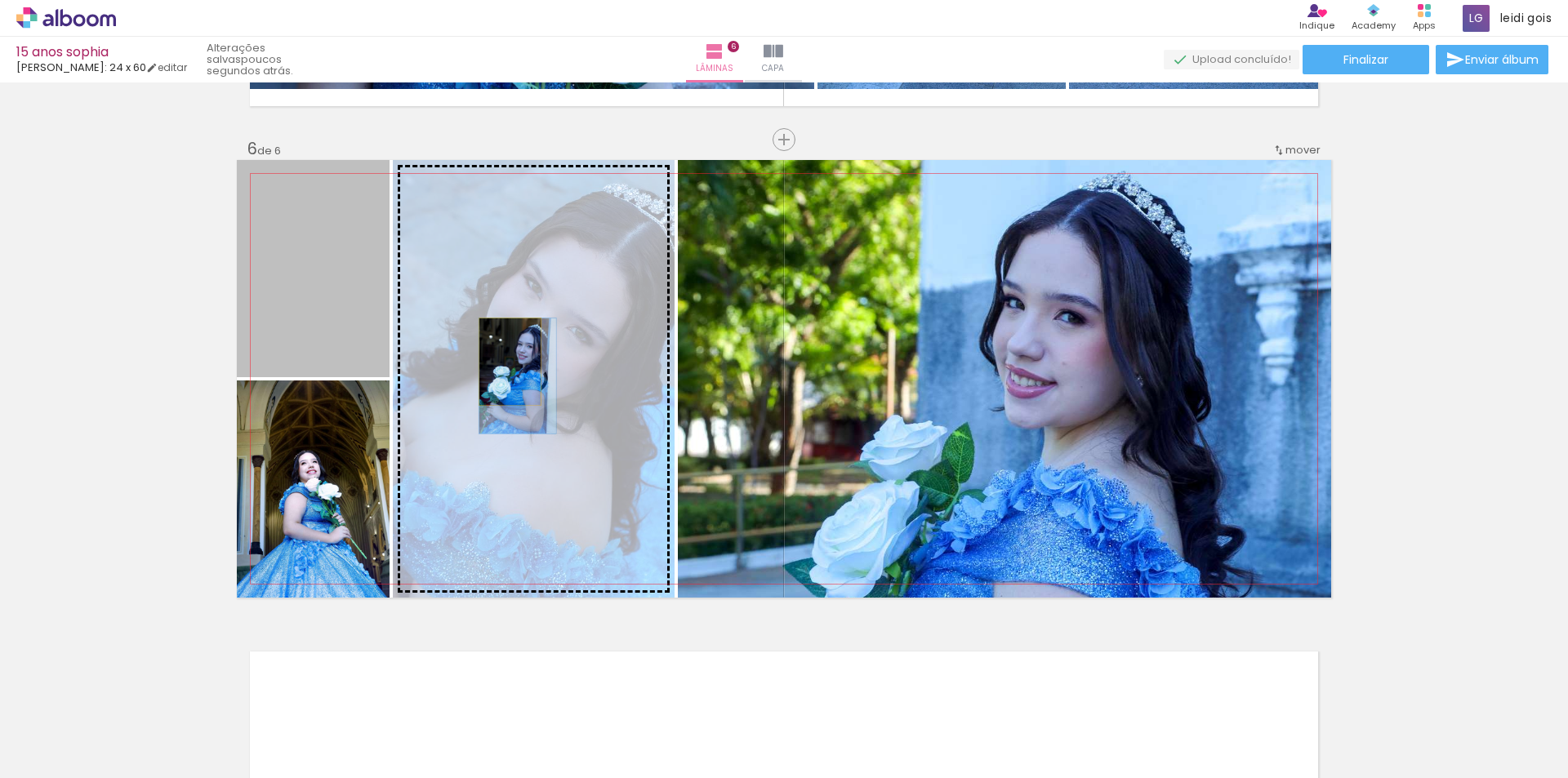
drag, startPoint x: 301, startPoint y: 278, endPoint x: 504, endPoint y: 362, distance: 219.7
click at [0, 0] on slot at bounding box center [0, 0] width 0 height 0
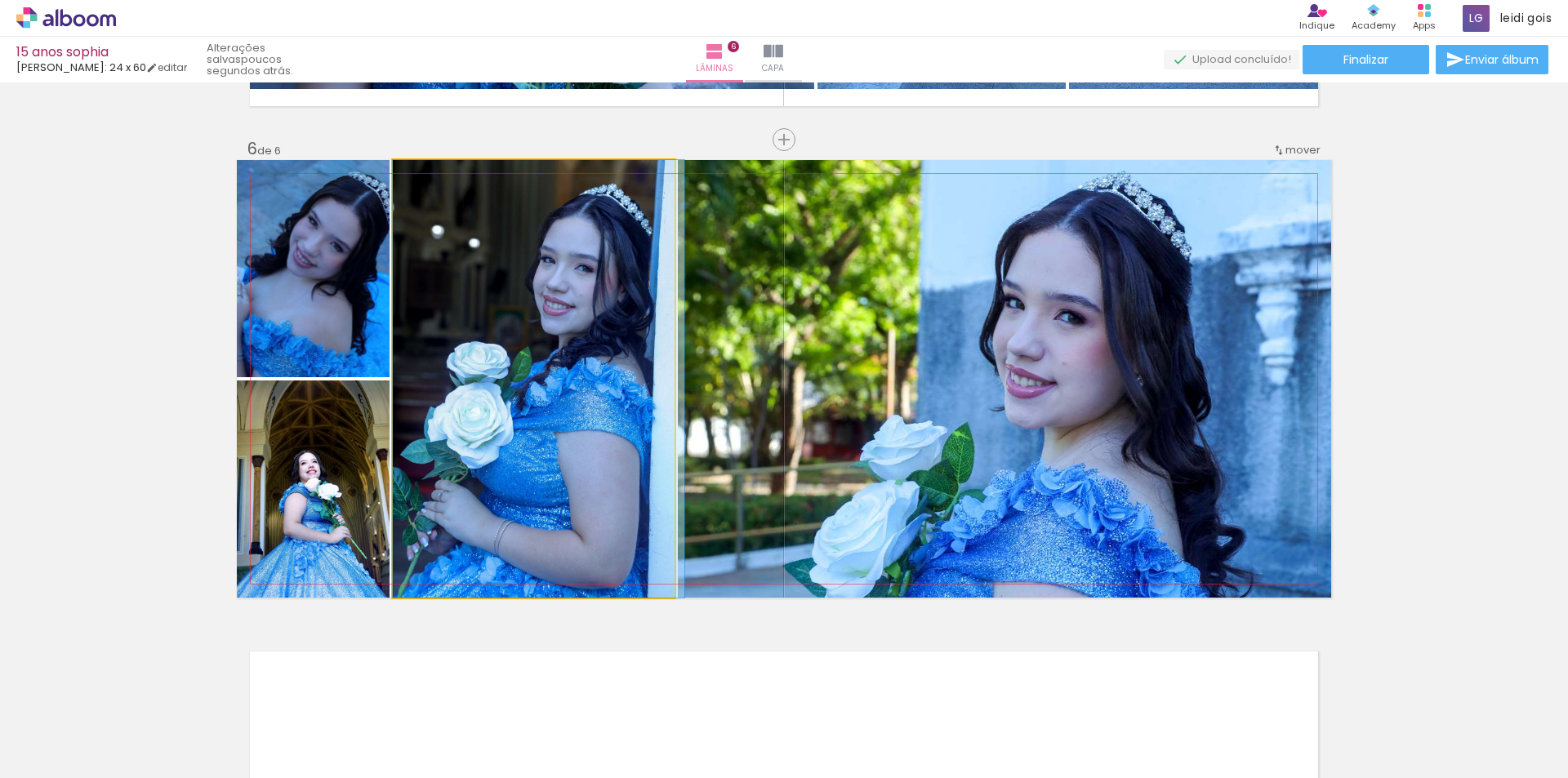
drag, startPoint x: 560, startPoint y: 355, endPoint x: 596, endPoint y: 356, distance: 36.0
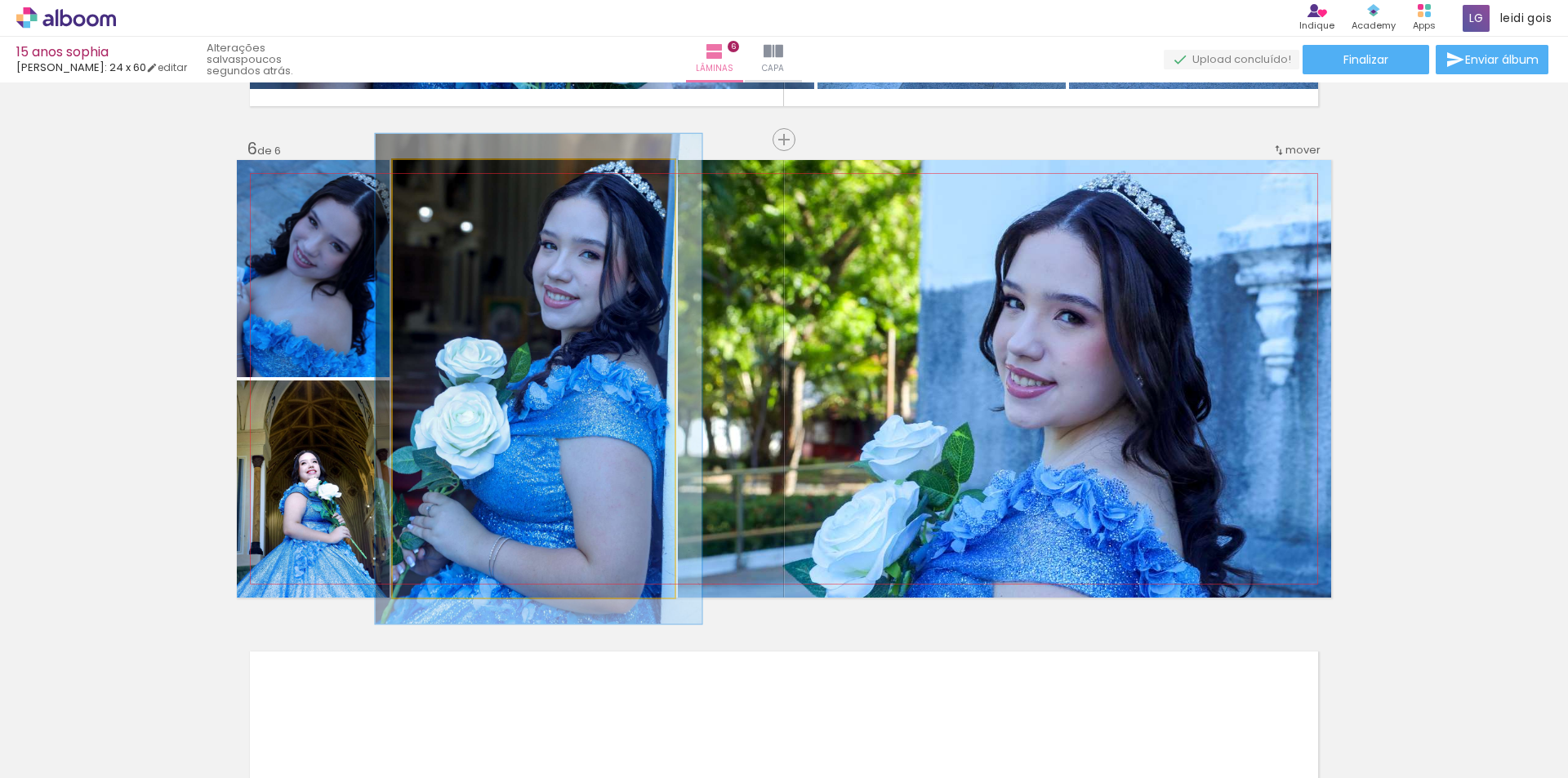
click at [435, 181] on div at bounding box center [438, 177] width 15 height 15
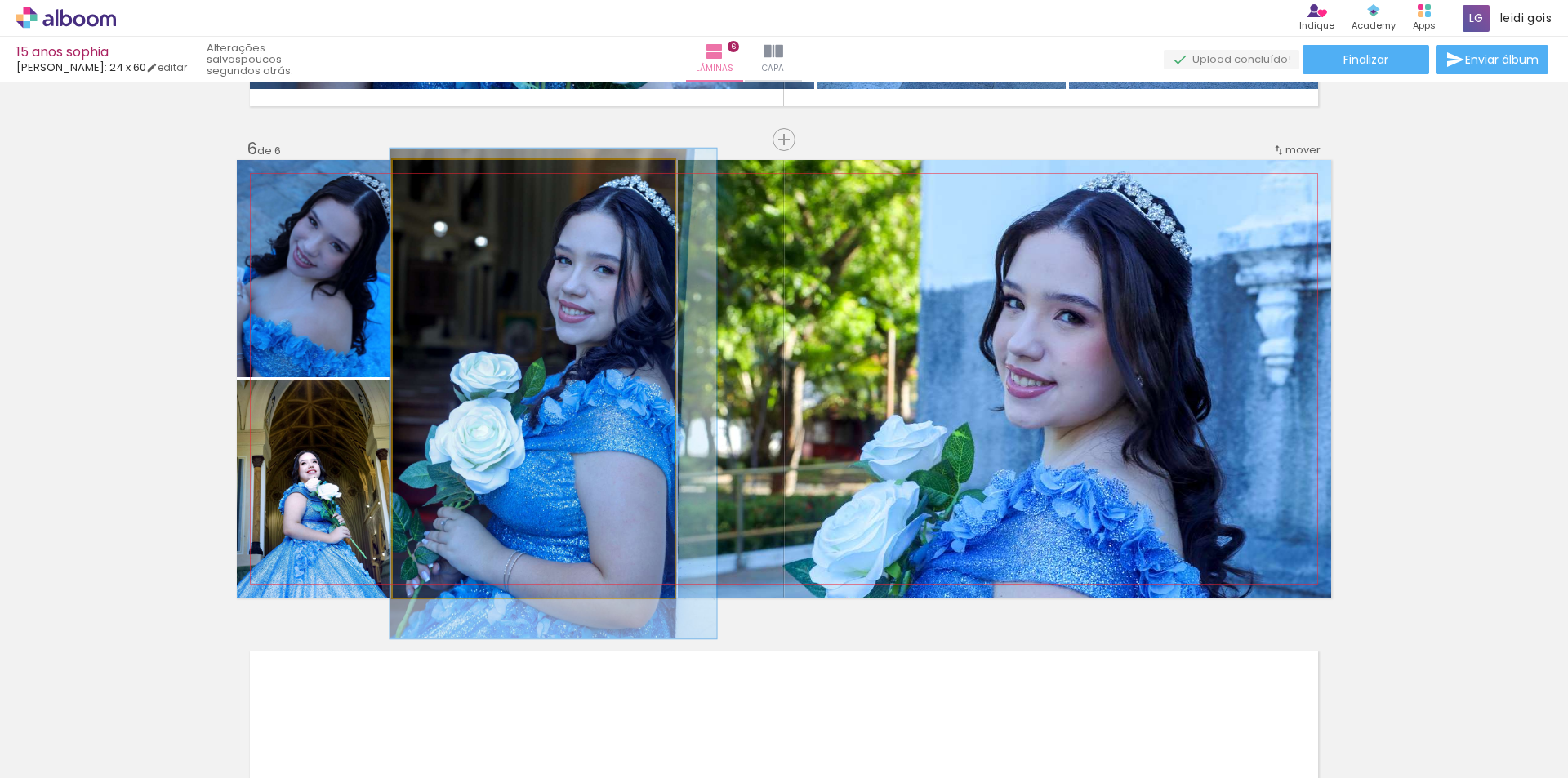
drag, startPoint x: 514, startPoint y: 287, endPoint x: 528, endPoint y: 301, distance: 19.8
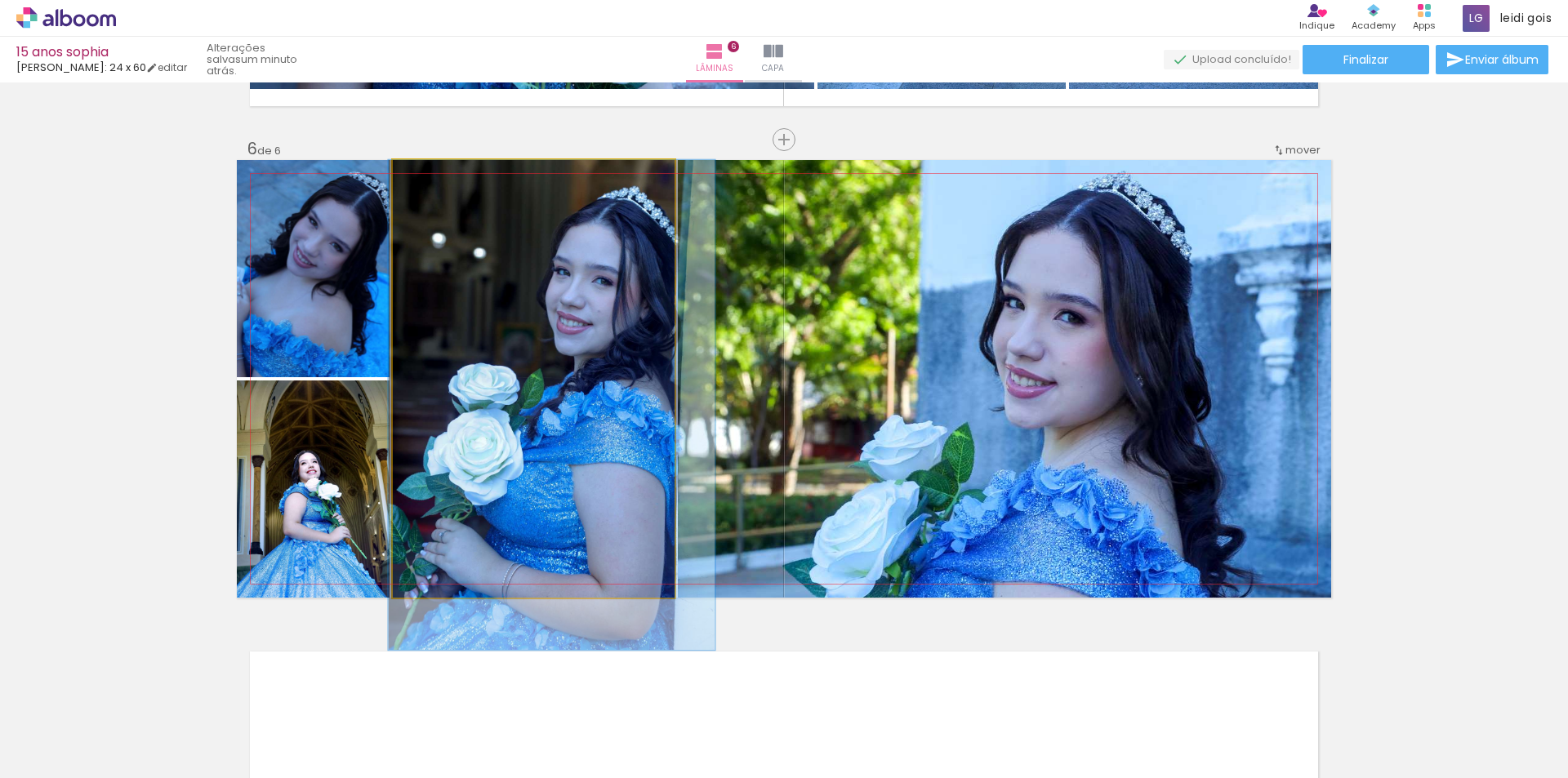
drag, startPoint x: 617, startPoint y: 341, endPoint x: 616, endPoint y: 362, distance: 21.0
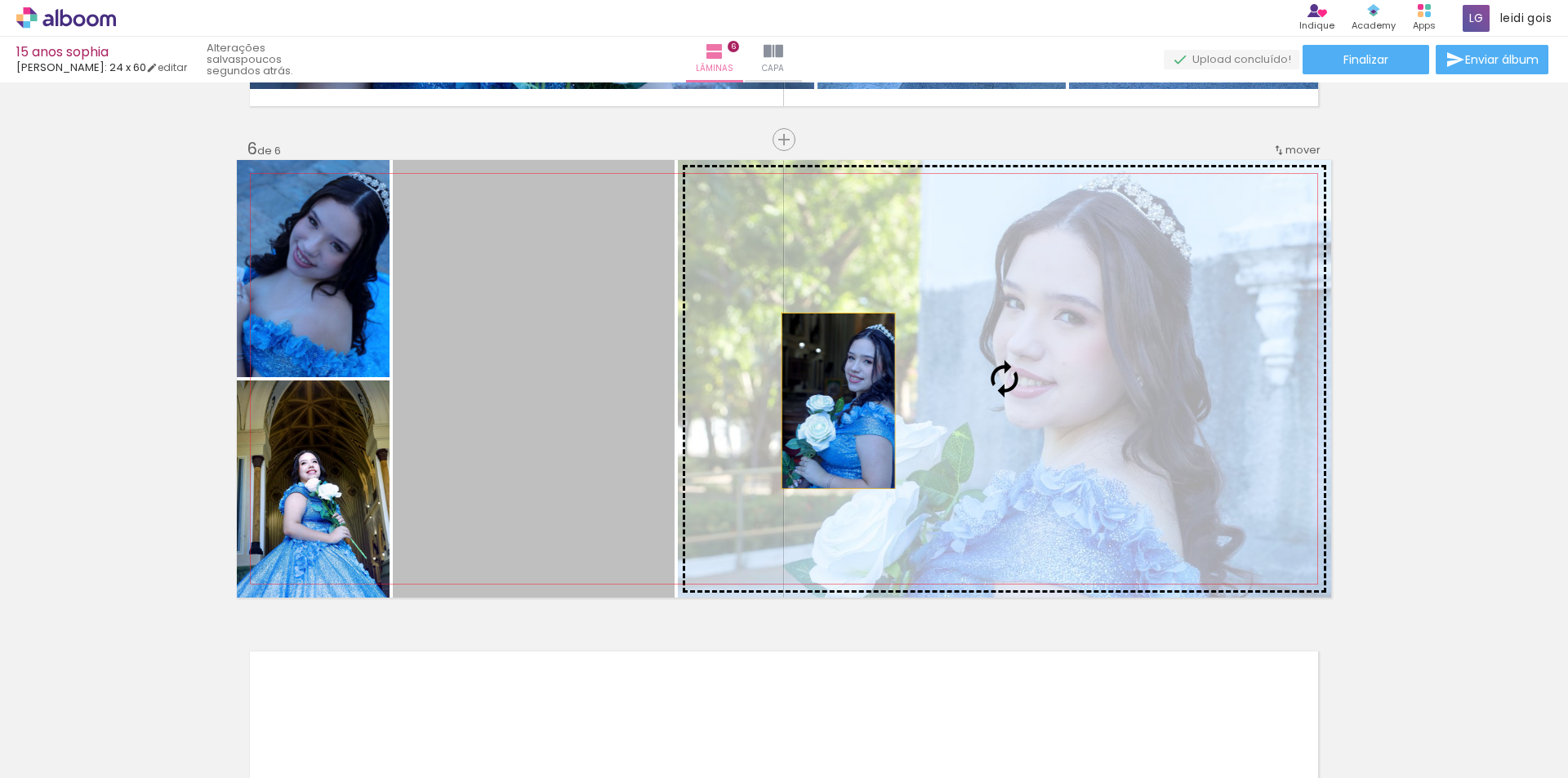
drag, startPoint x: 537, startPoint y: 379, endPoint x: 858, endPoint y: 401, distance: 321.8
click at [0, 0] on slot at bounding box center [0, 0] width 0 height 0
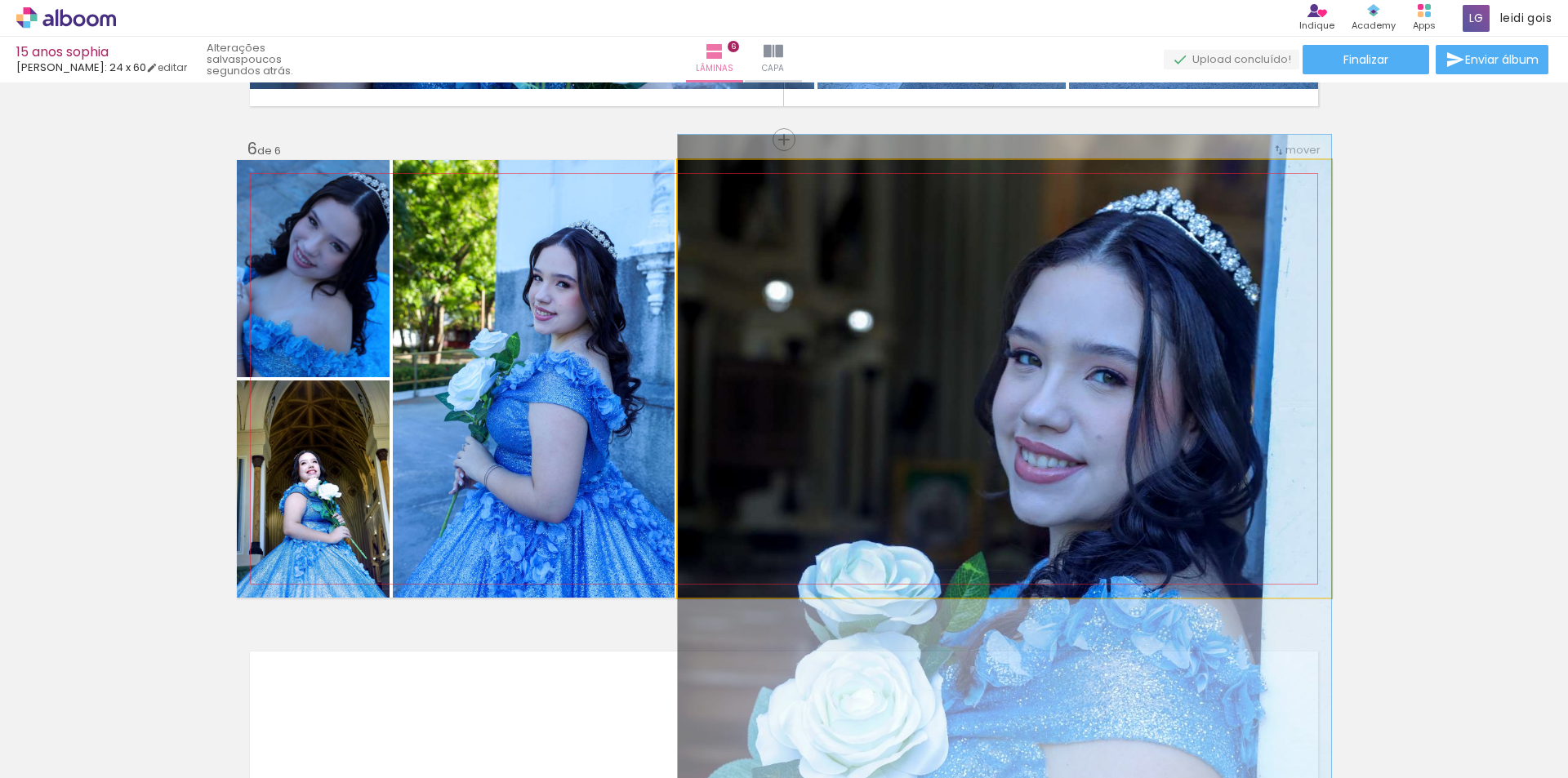
drag, startPoint x: 1077, startPoint y: 288, endPoint x: 1003, endPoint y: 533, distance: 255.9
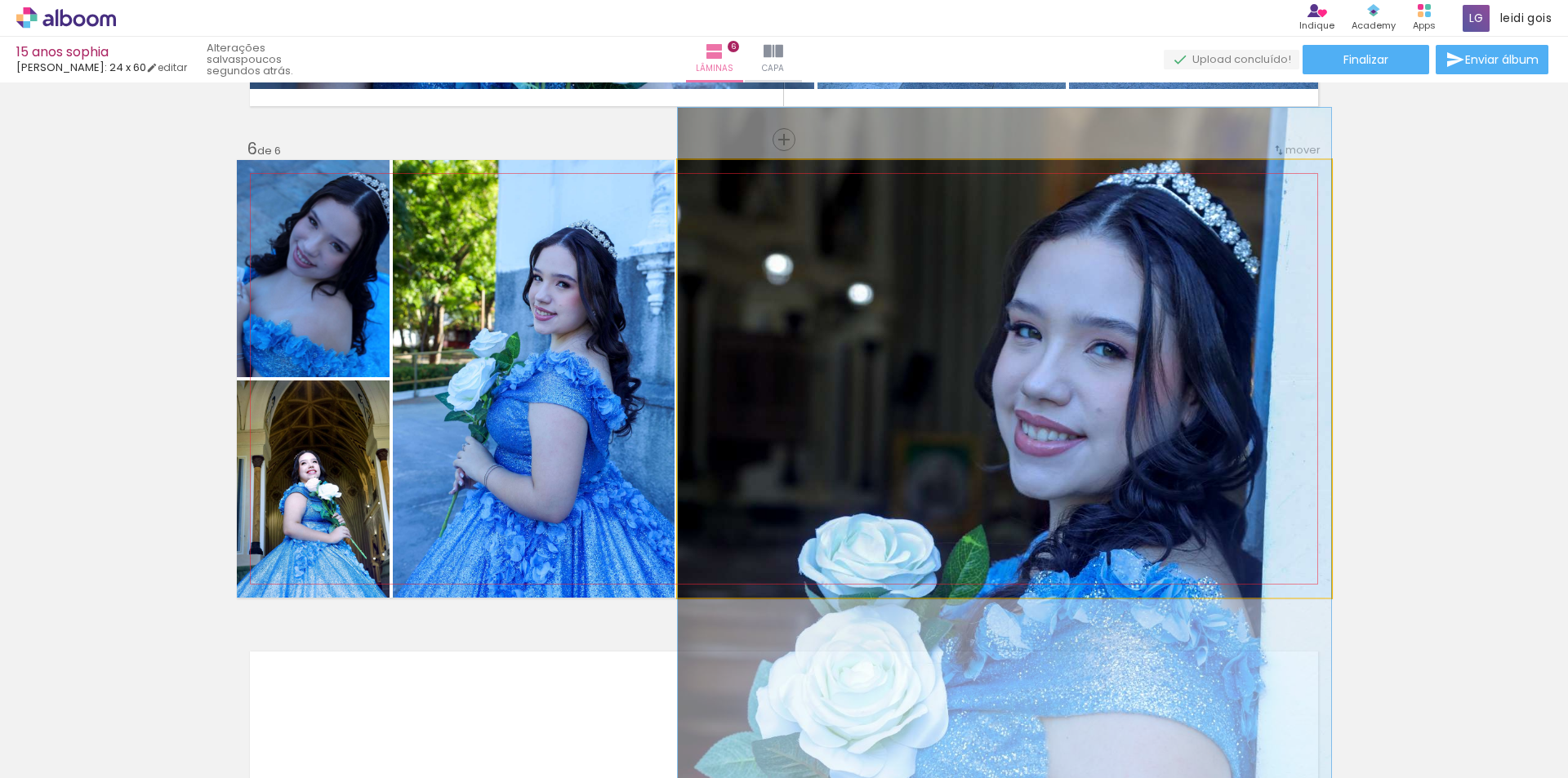
drag, startPoint x: 1024, startPoint y: 465, endPoint x: 1043, endPoint y: 438, distance: 33.0
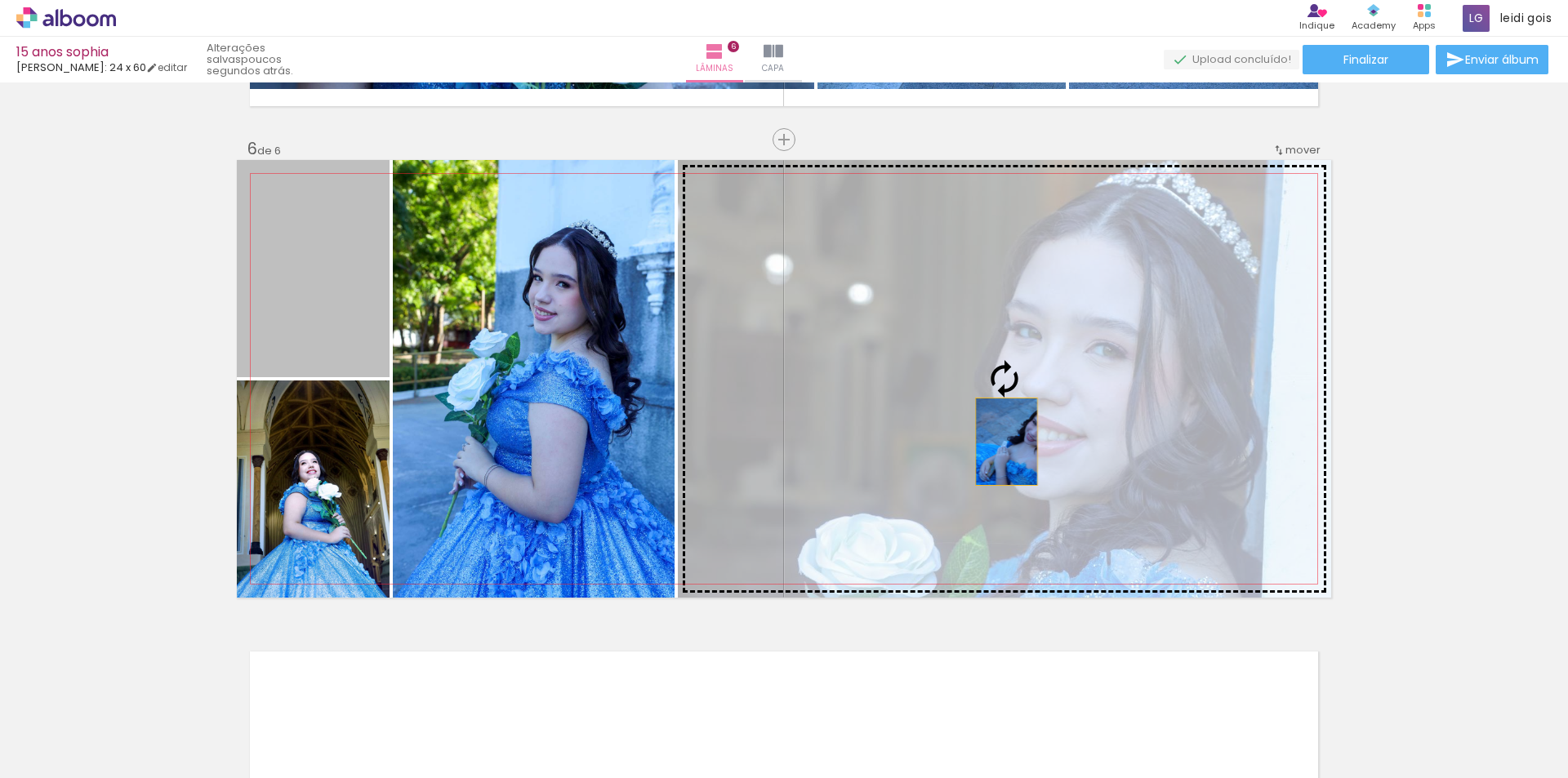
drag, startPoint x: 311, startPoint y: 270, endPoint x: 1001, endPoint y: 442, distance: 711.1
click at [0, 0] on slot at bounding box center [0, 0] width 0 height 0
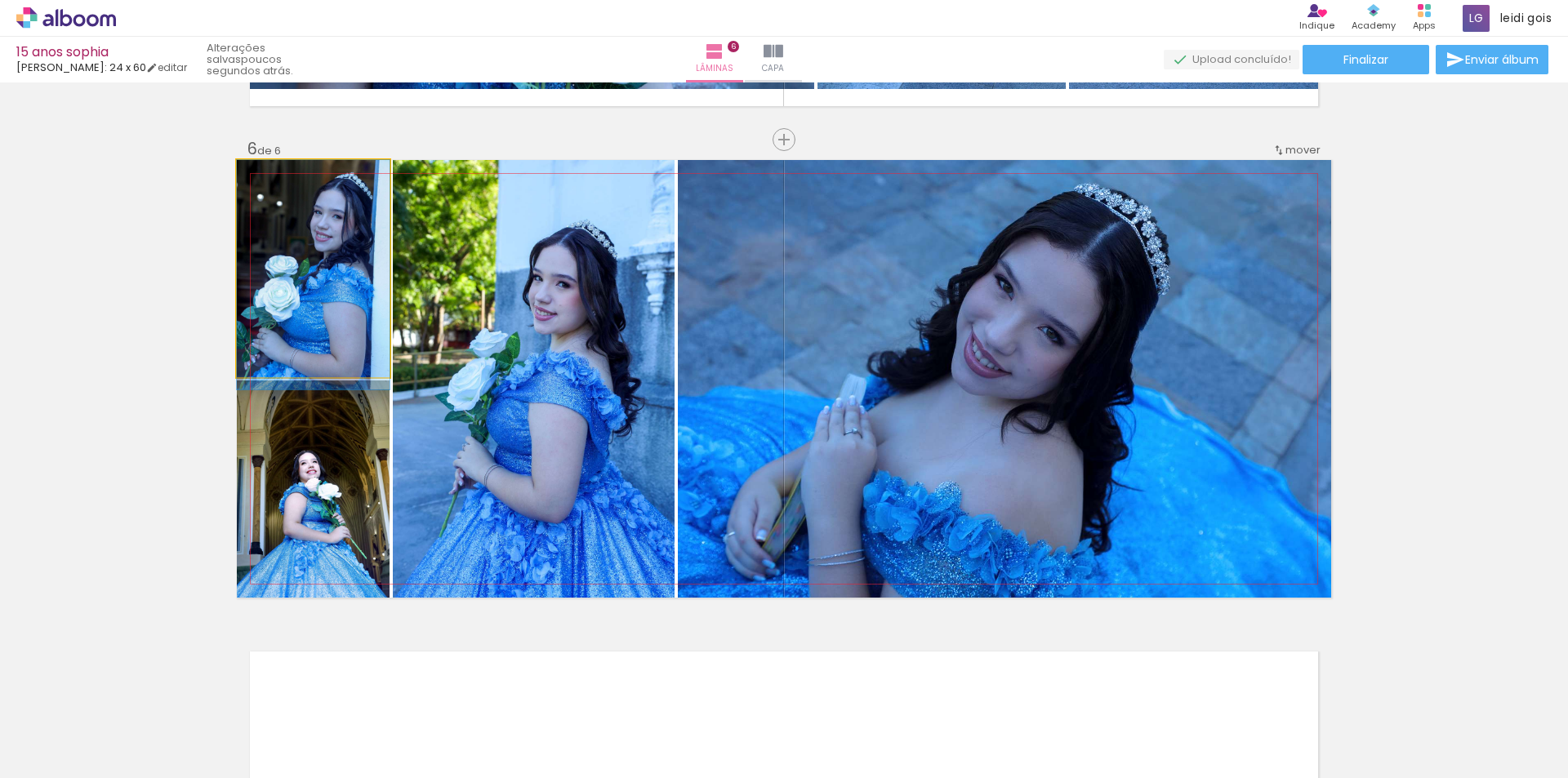
drag, startPoint x: 311, startPoint y: 255, endPoint x: 309, endPoint y: 277, distance: 22.1
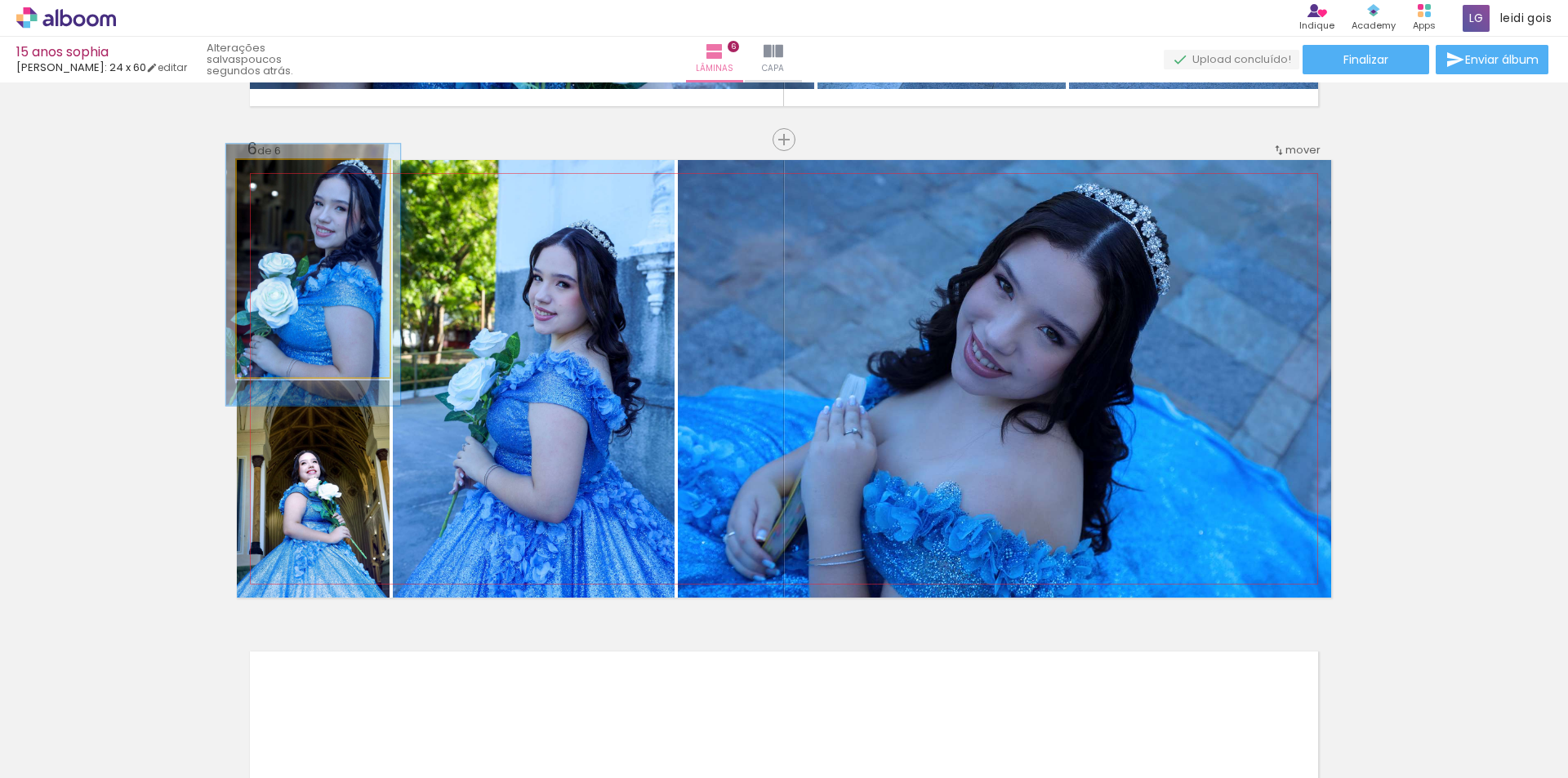
type paper-slider "114"
click at [289, 180] on div at bounding box center [283, 177] width 26 height 26
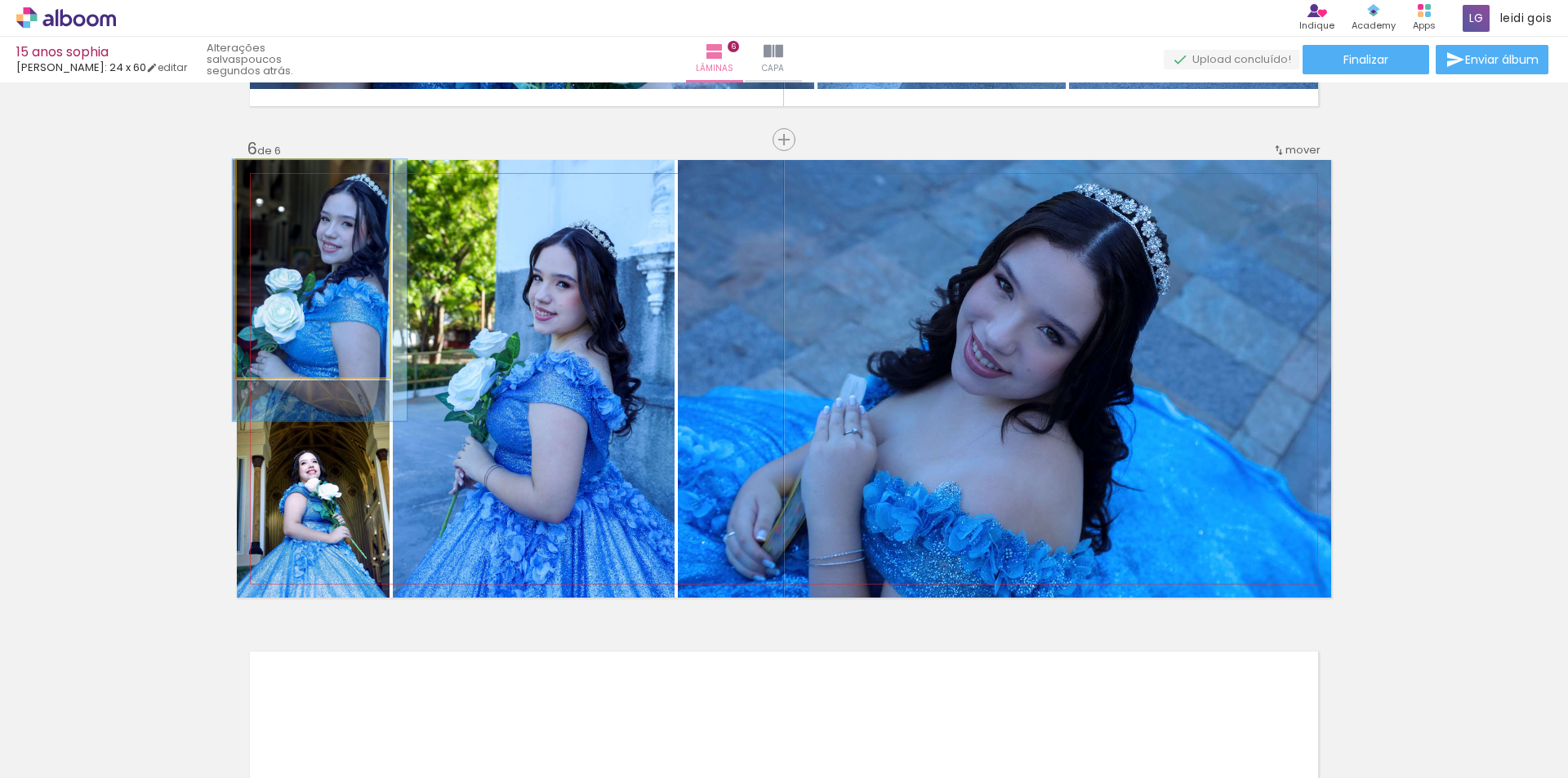
drag, startPoint x: 316, startPoint y: 284, endPoint x: 322, endPoint y: 318, distance: 34.5
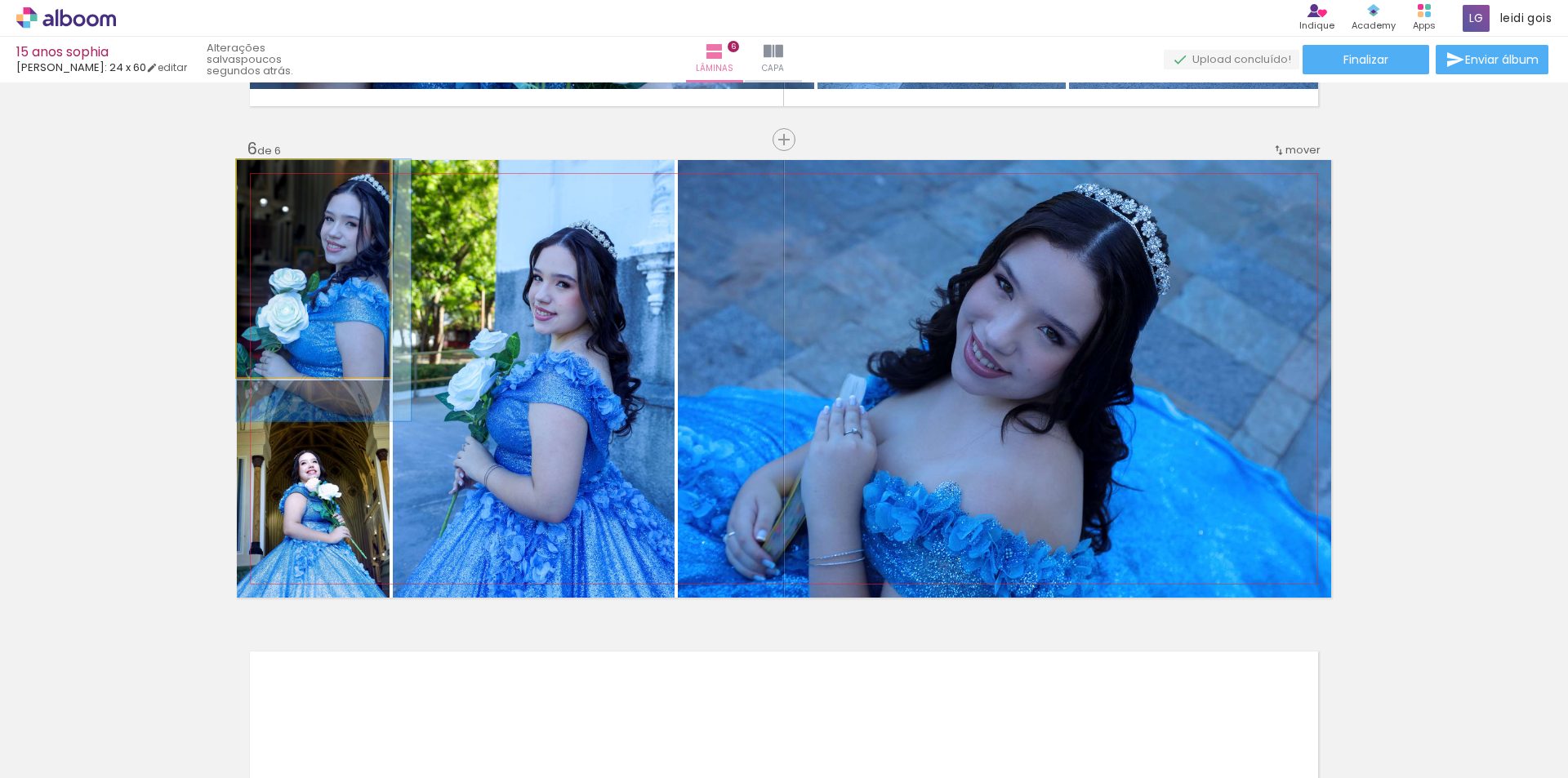
drag, startPoint x: 326, startPoint y: 305, endPoint x: 331, endPoint y: 328, distance: 23.5
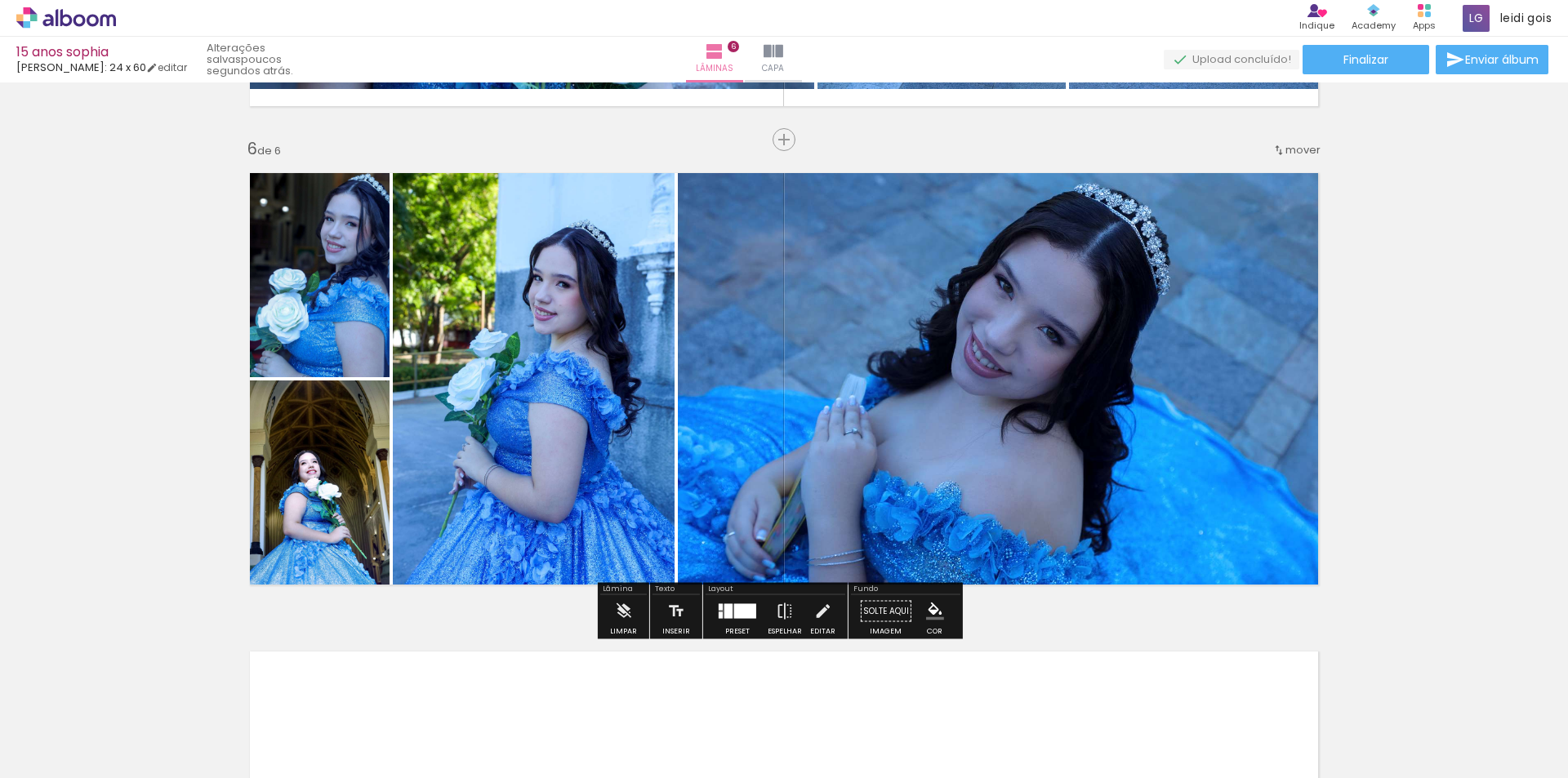
click at [560, 317] on quentale-photo at bounding box center [534, 379] width 281 height 438
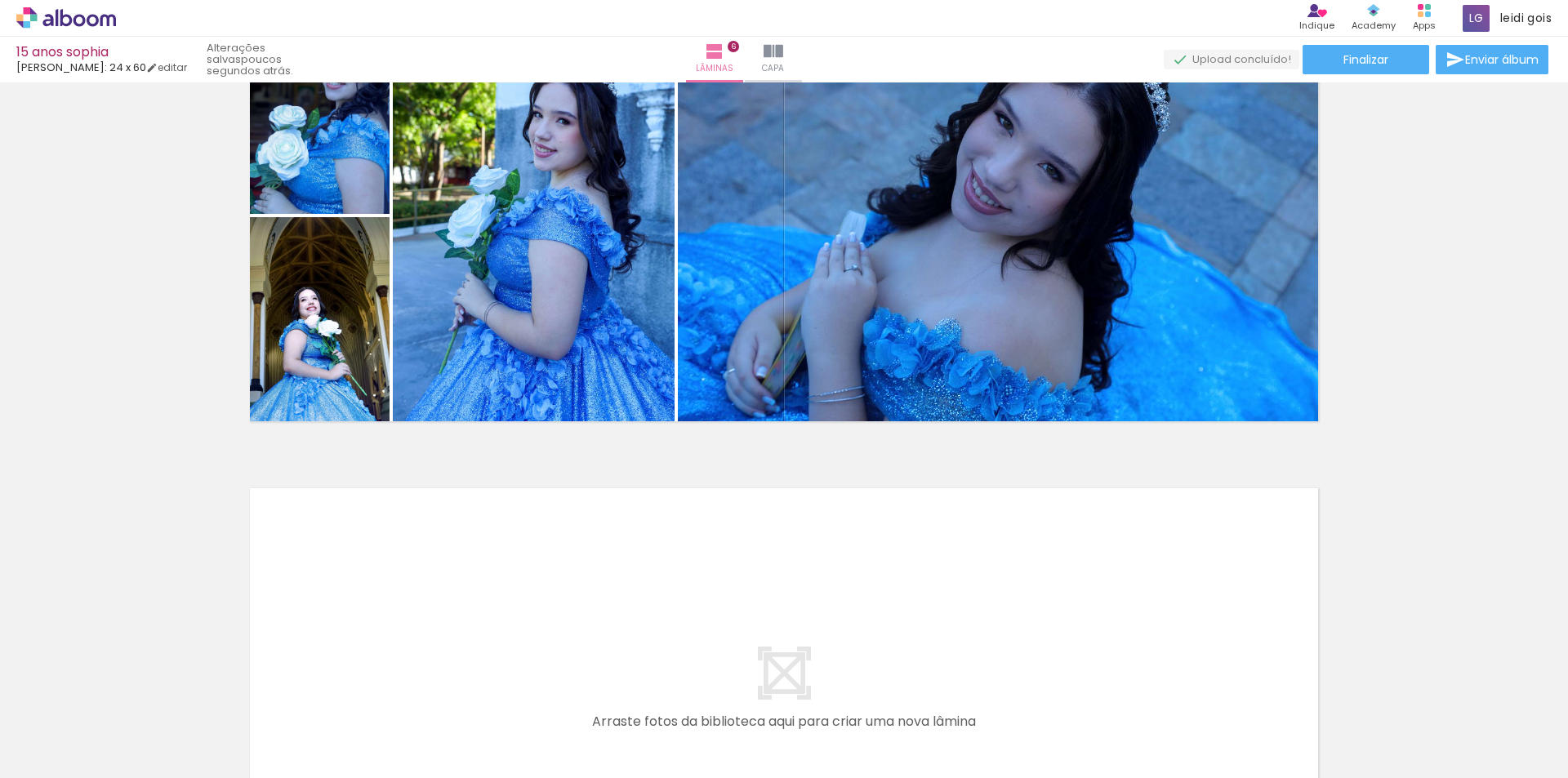
scroll to position [2820, 0]
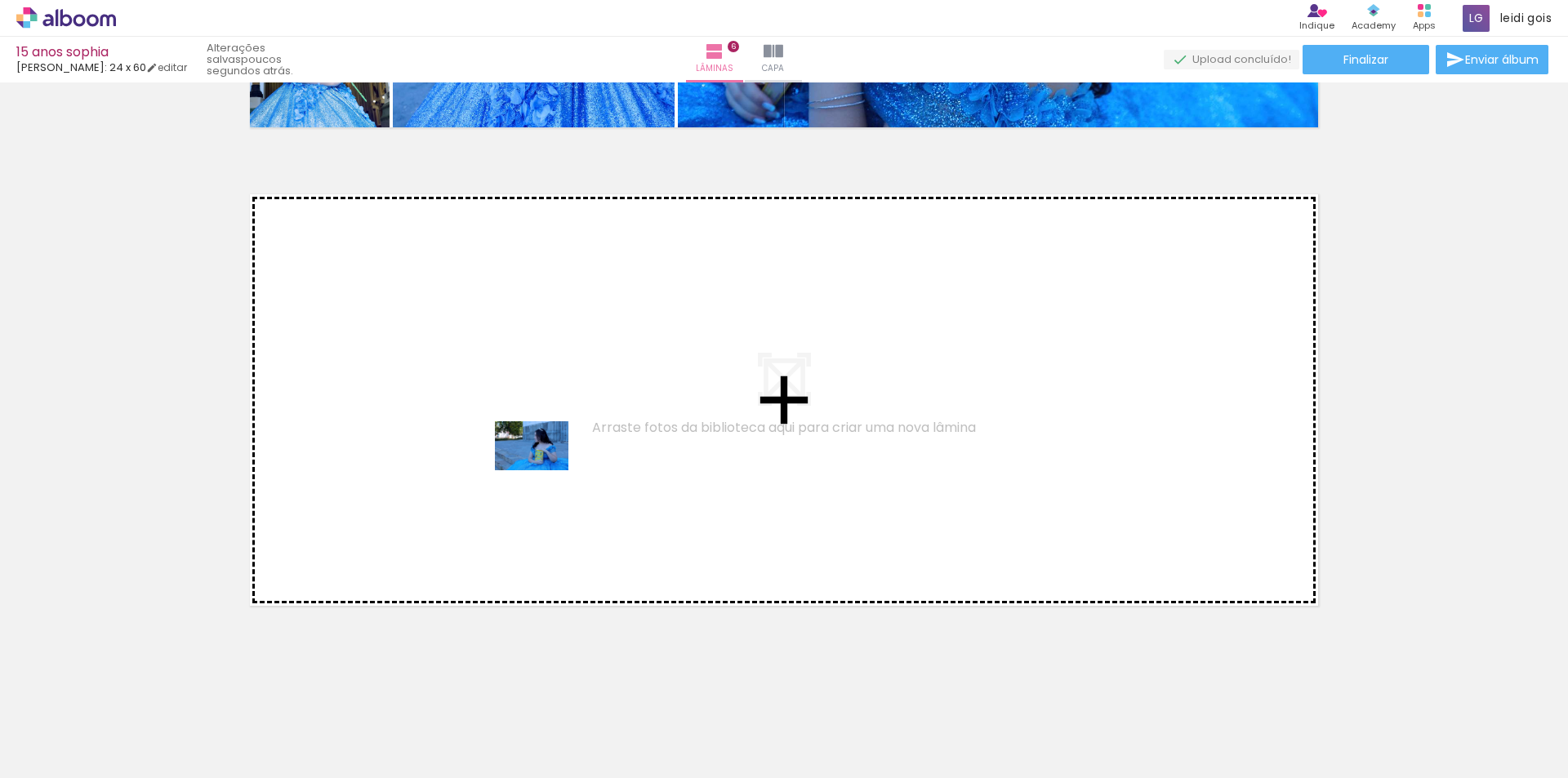
drag, startPoint x: 439, startPoint y: 736, endPoint x: 544, endPoint y: 470, distance: 286.0
click at [544, 470] on quentale-workspace at bounding box center [784, 389] width 1568 height 778
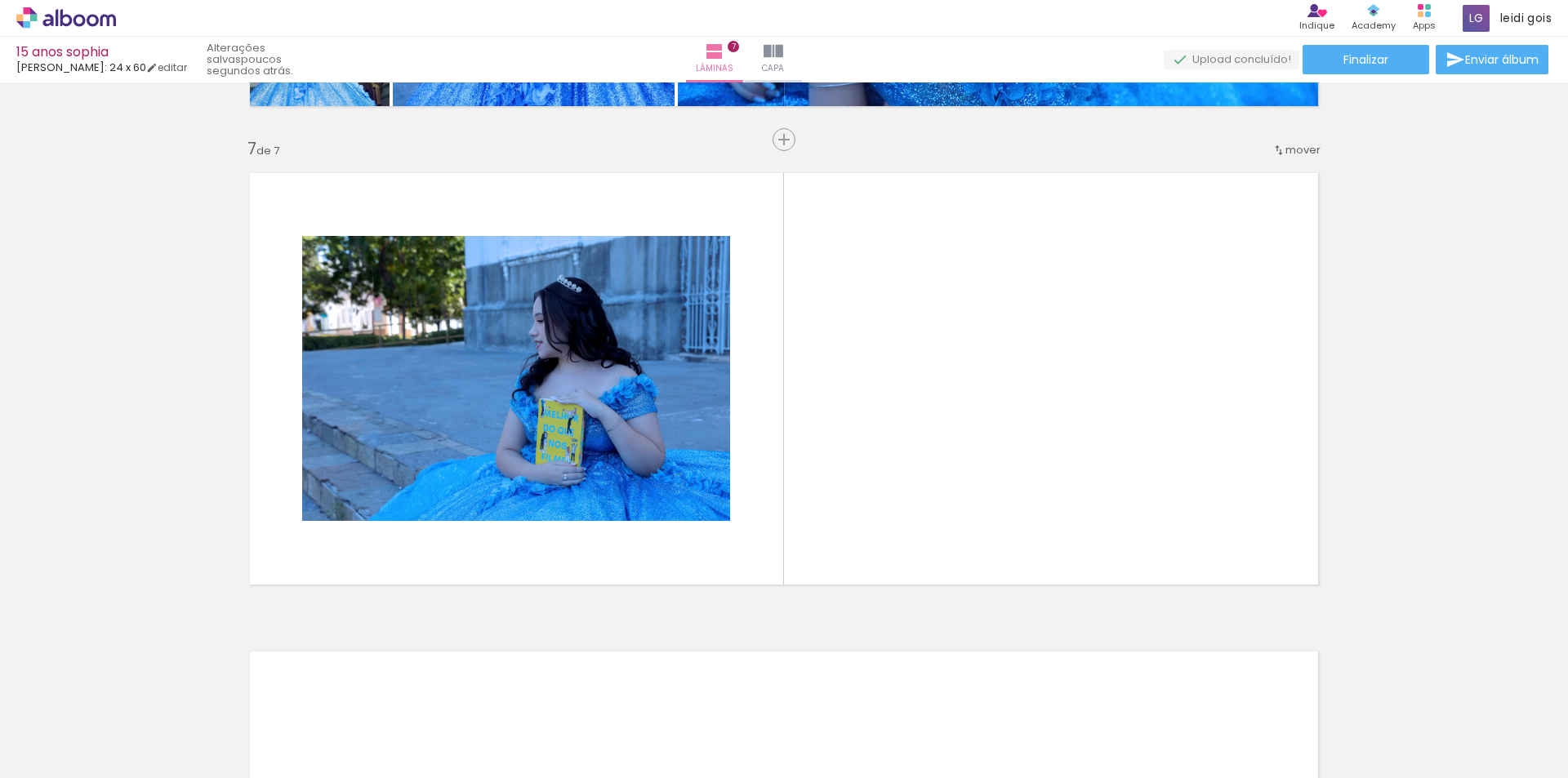
scroll to position [0, 3925]
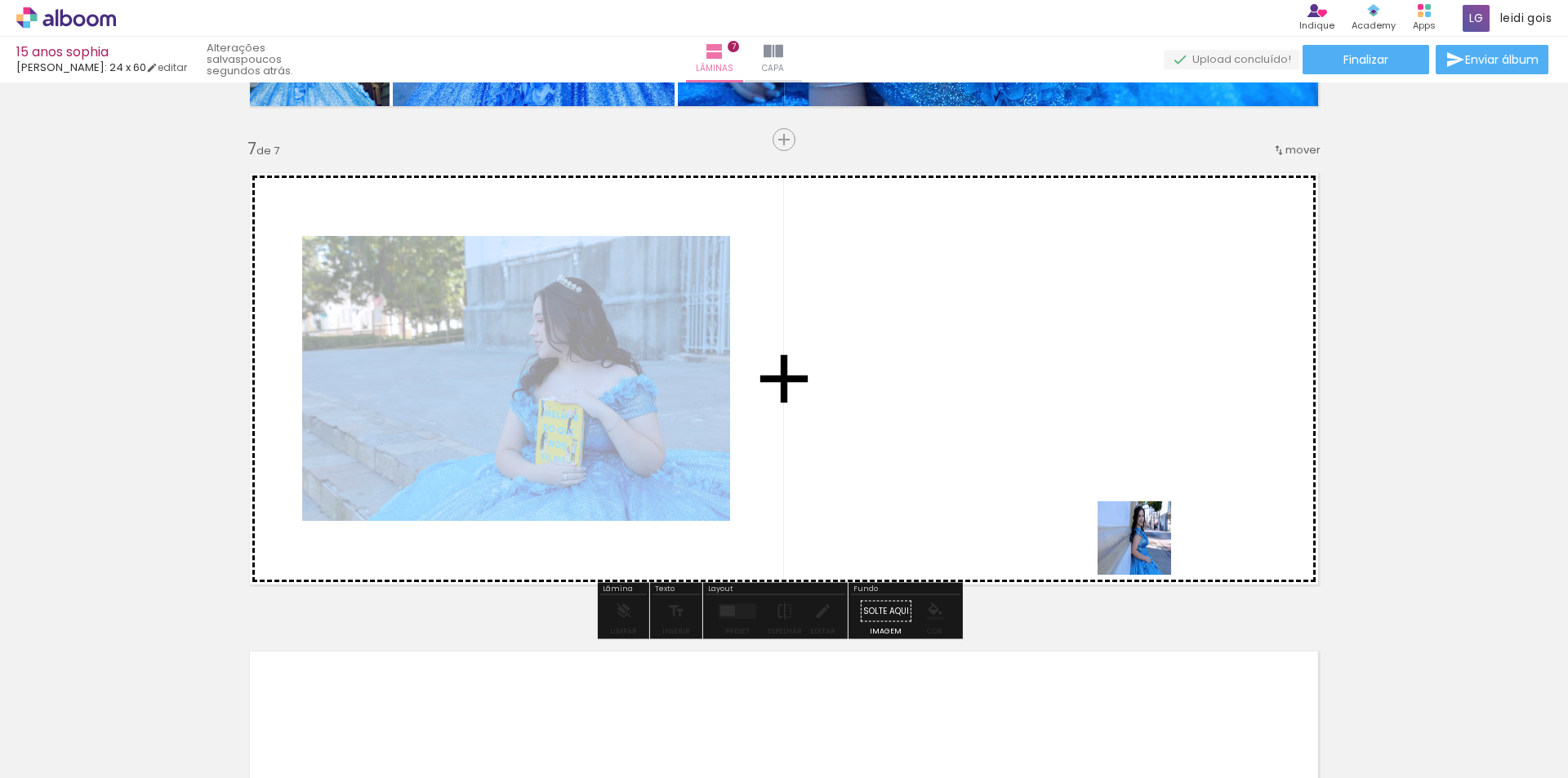
drag, startPoint x: 1297, startPoint y: 720, endPoint x: 993, endPoint y: 364, distance: 468.1
click at [993, 364] on quentale-workspace at bounding box center [784, 389] width 1568 height 778
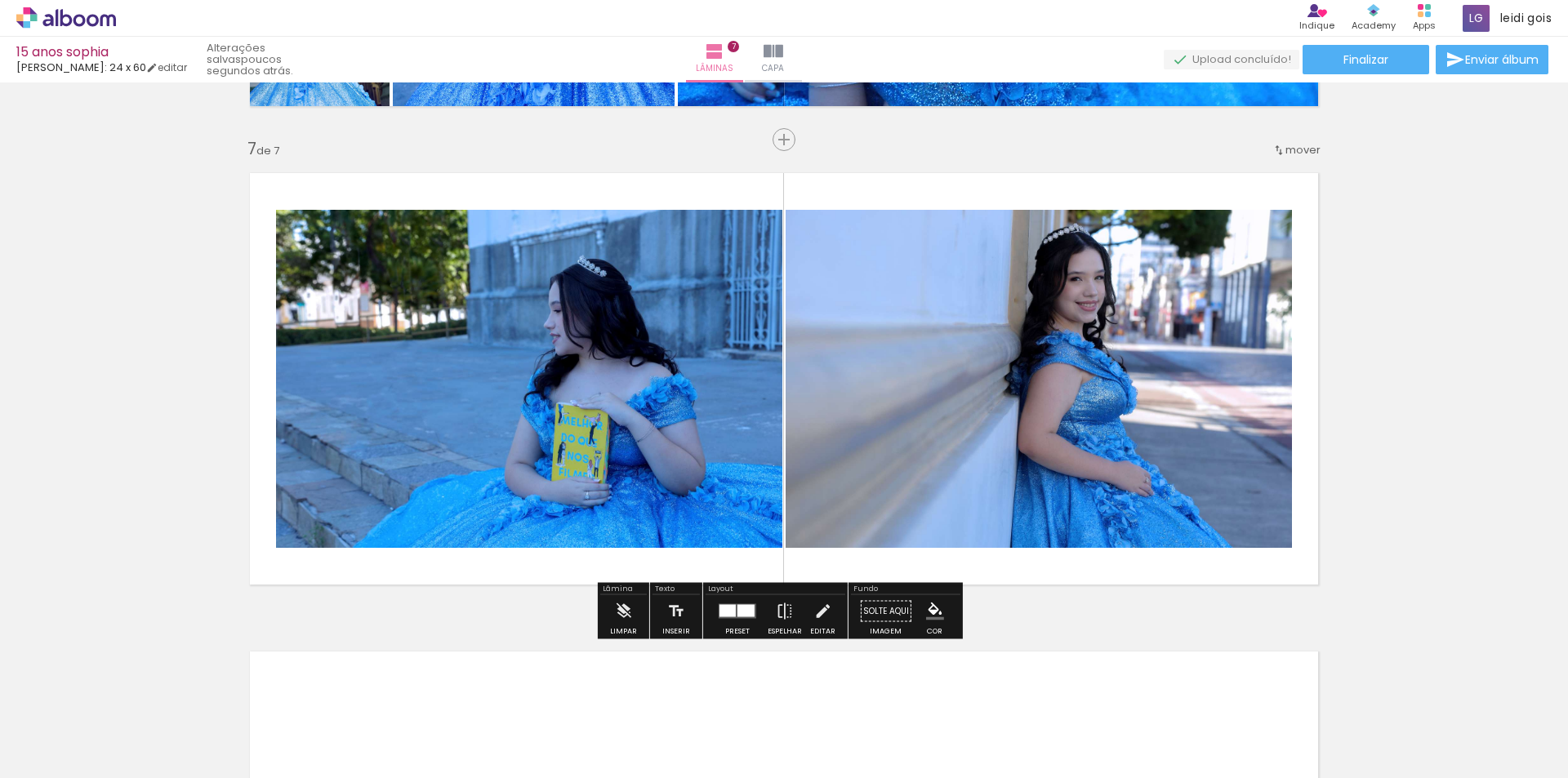
scroll to position [0, 3707]
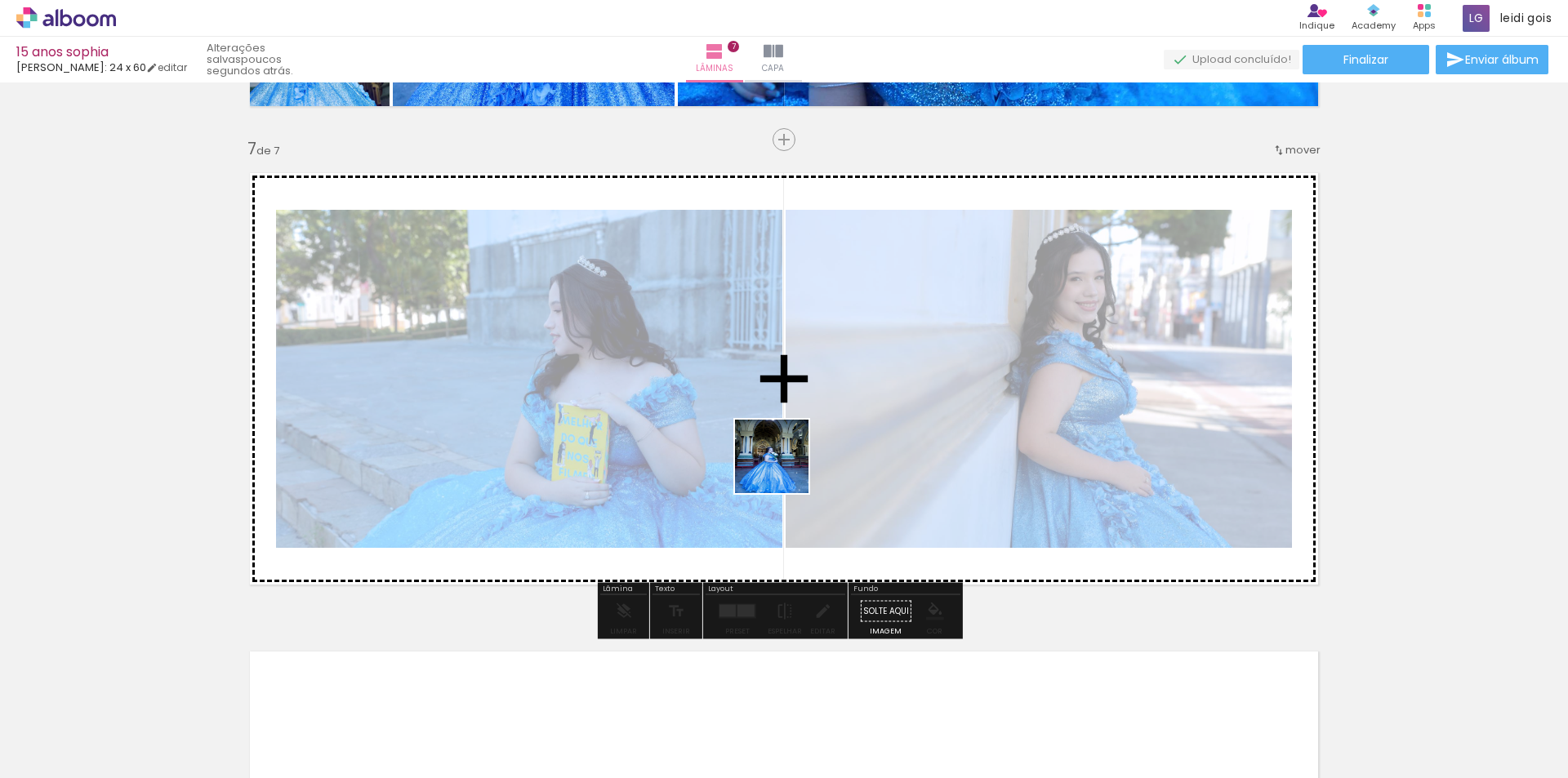
drag, startPoint x: 848, startPoint y: 728, endPoint x: 779, endPoint y: 423, distance: 312.7
click at [779, 423] on quentale-workspace at bounding box center [784, 389] width 1568 height 778
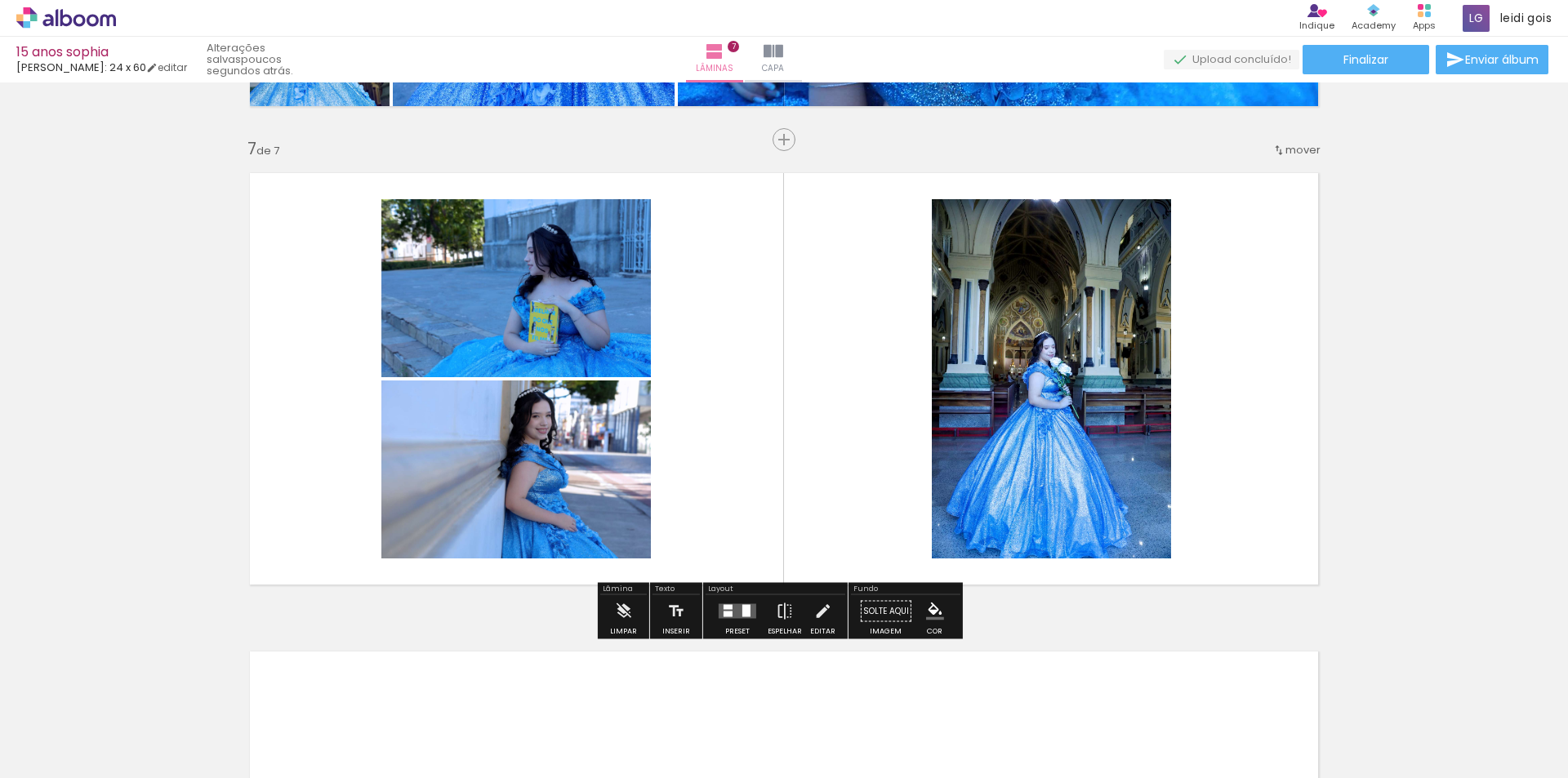
click at [728, 615] on div at bounding box center [728, 615] width 9 height 5
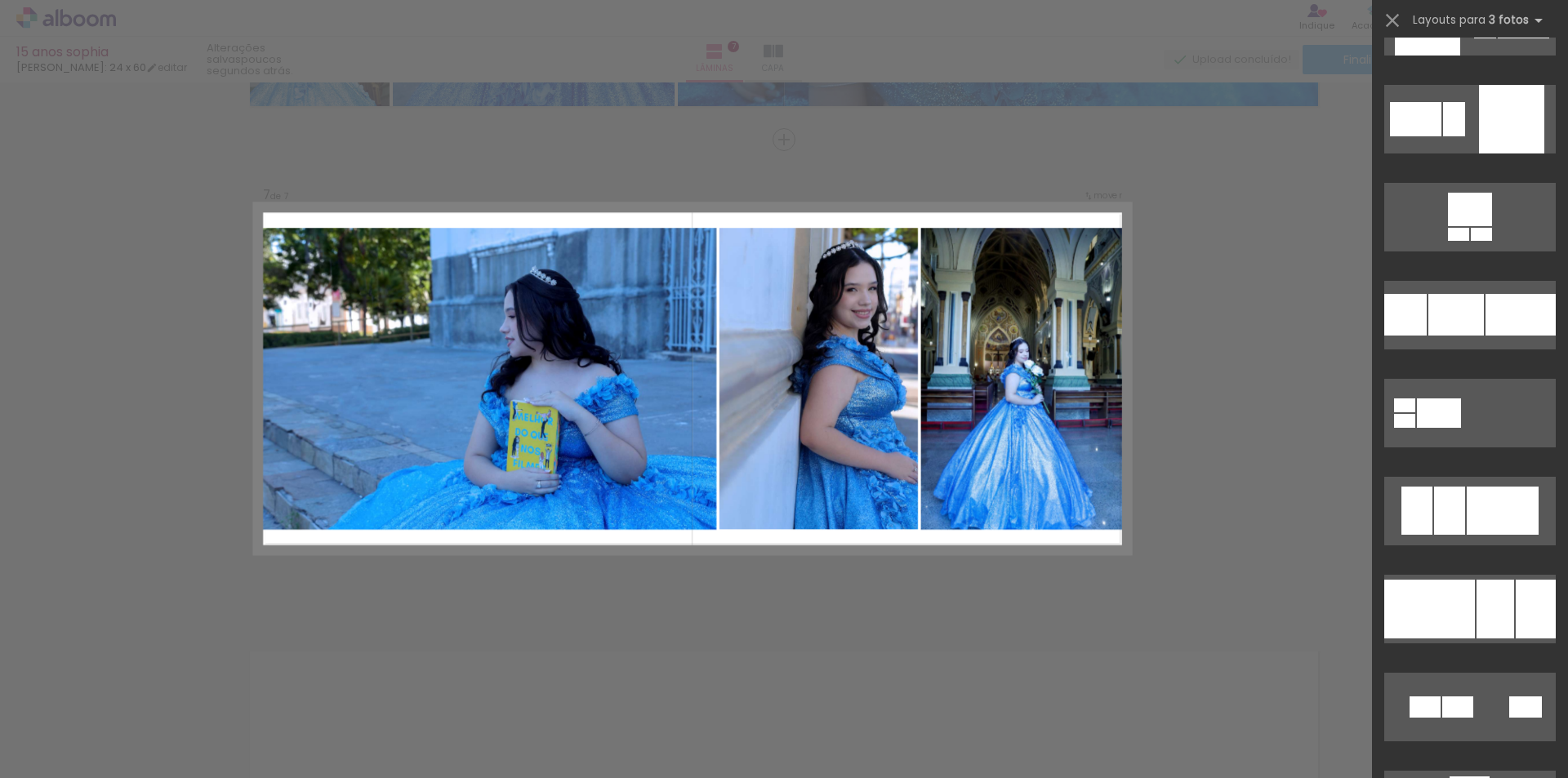
scroll to position [3838, 0]
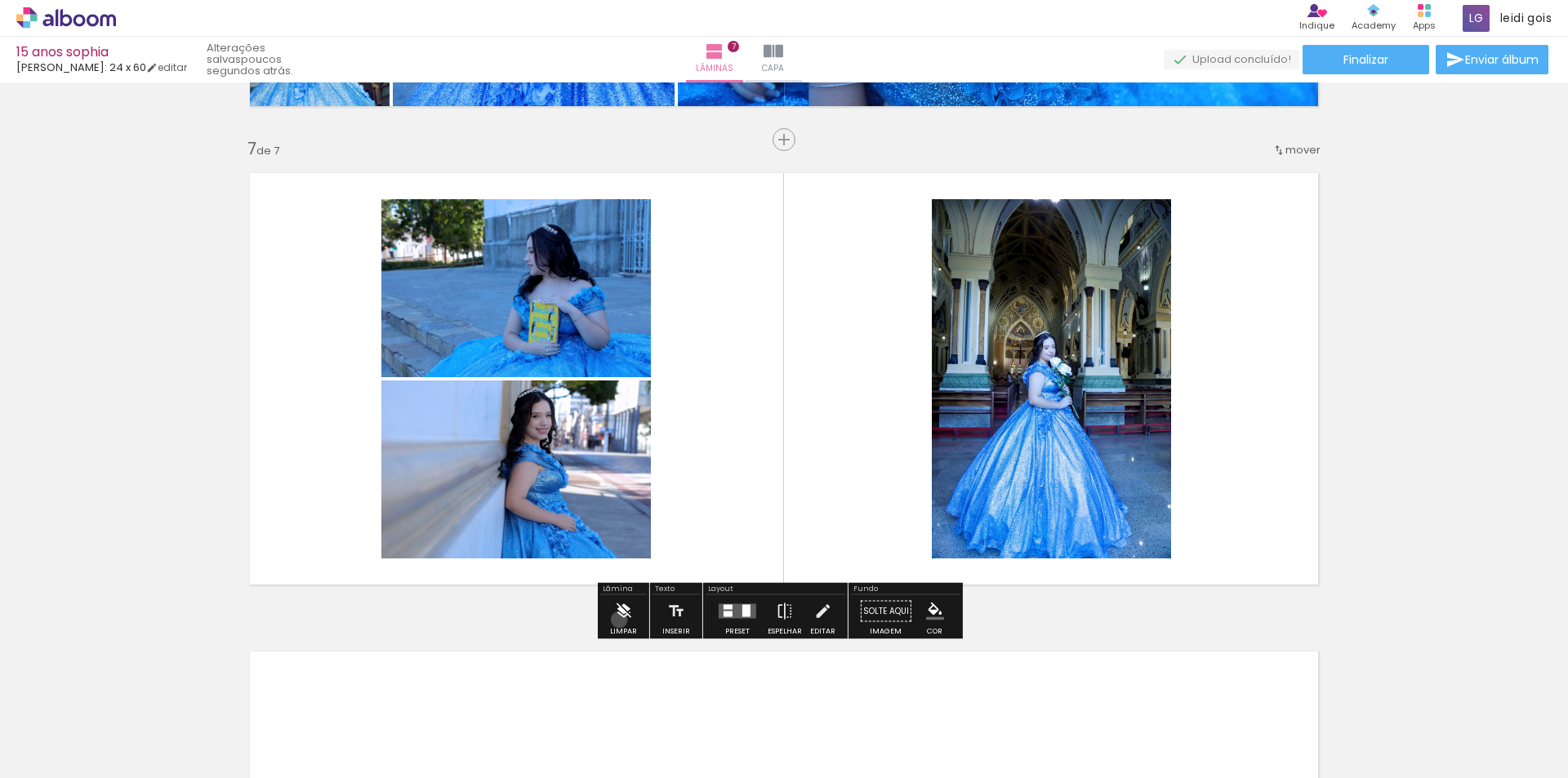
click at [619, 620] on iron-icon at bounding box center [623, 612] width 18 height 33
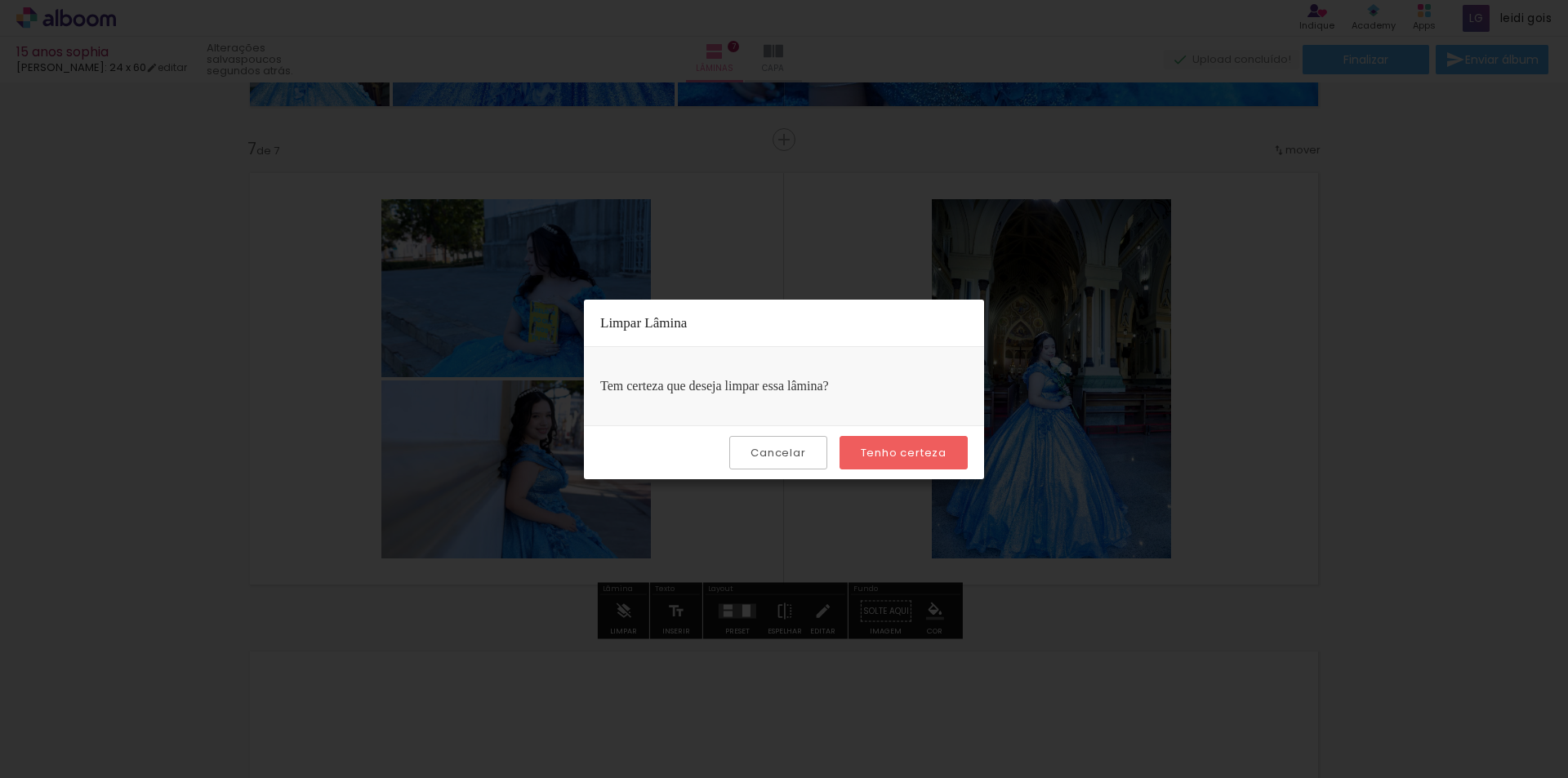
click at [928, 440] on paper-button "Tenho certeza" at bounding box center [903, 452] width 128 height 34
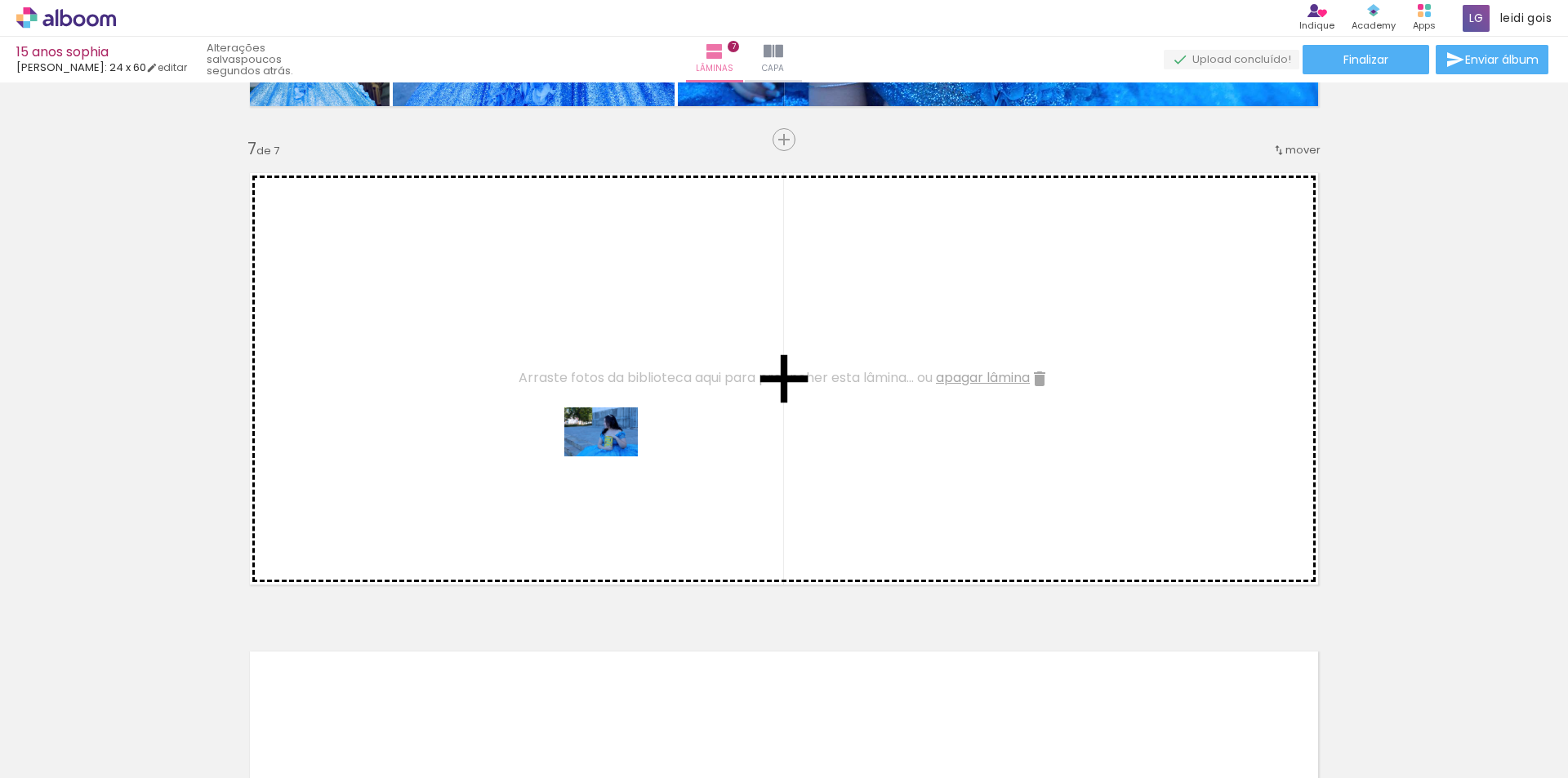
drag, startPoint x: 297, startPoint y: 719, endPoint x: 617, endPoint y: 454, distance: 415.5
click at [617, 454] on quentale-workspace at bounding box center [784, 389] width 1568 height 778
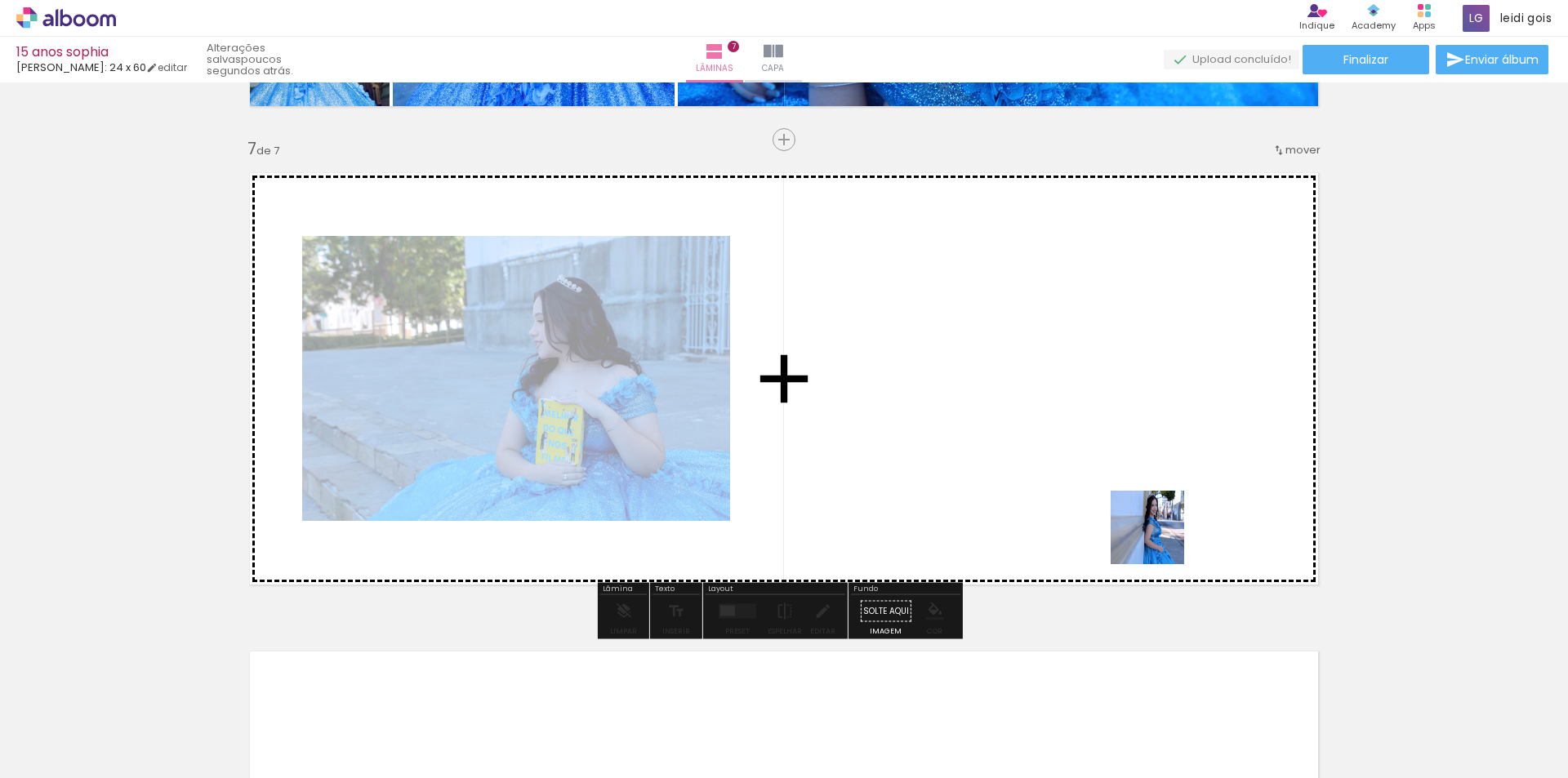
drag, startPoint x: 1484, startPoint y: 724, endPoint x: 1082, endPoint y: 474, distance: 473.4
click at [1082, 474] on quentale-workspace at bounding box center [784, 389] width 1568 height 778
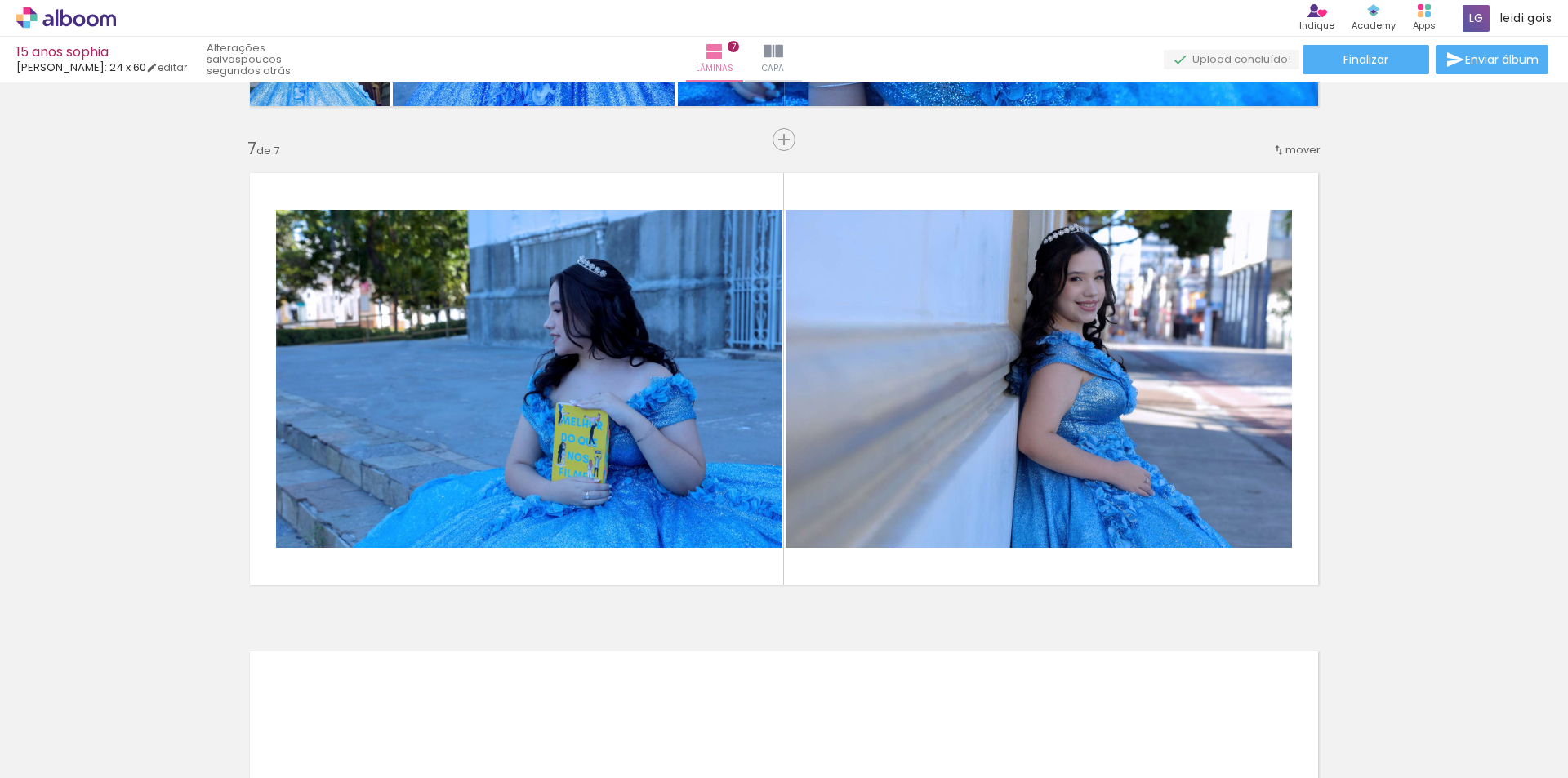
scroll to position [0, 4151]
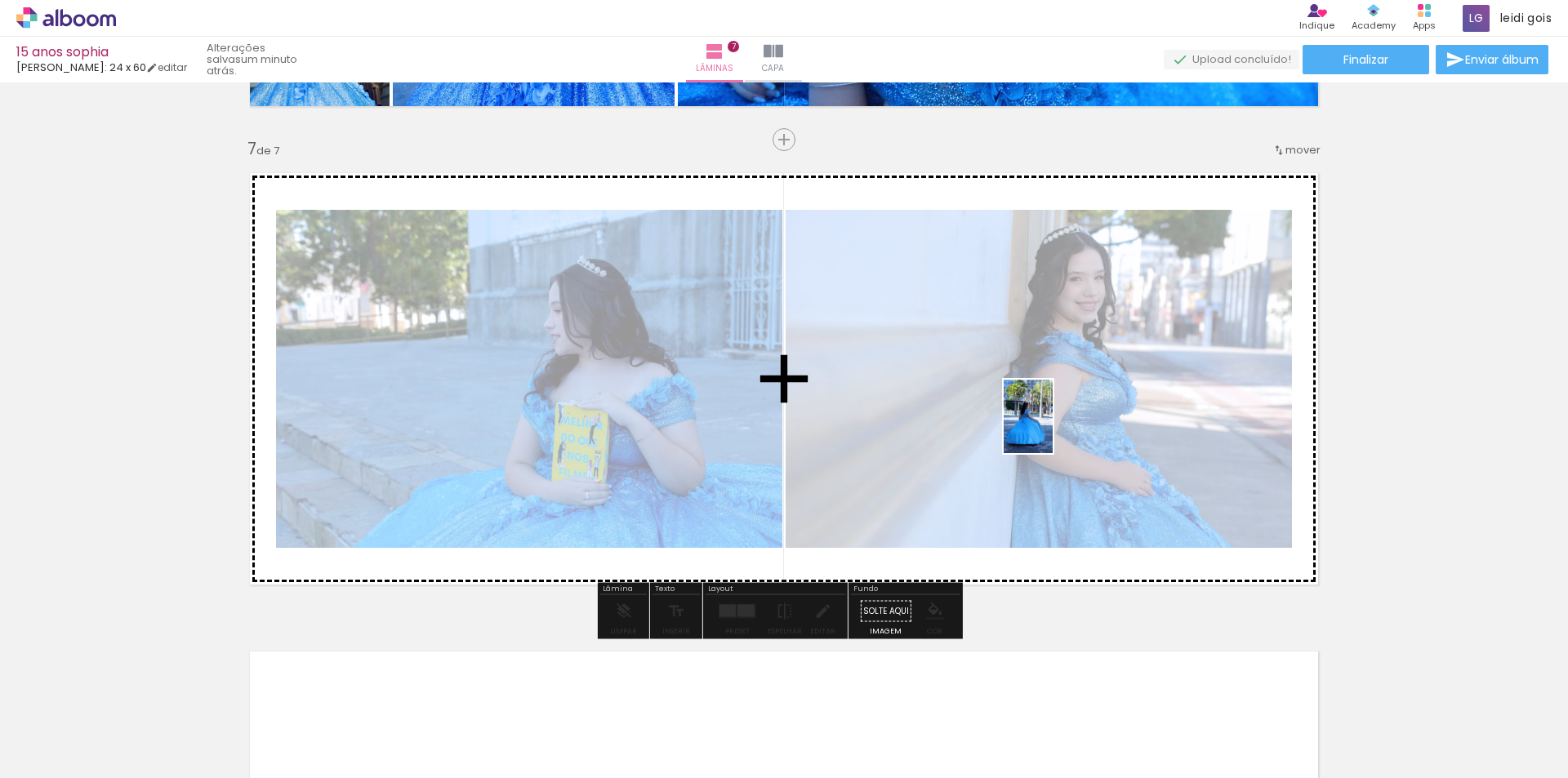
drag, startPoint x: 1238, startPoint y: 727, endPoint x: 1052, endPoint y: 428, distance: 352.1
click at [1052, 428] on quentale-workspace at bounding box center [784, 389] width 1568 height 778
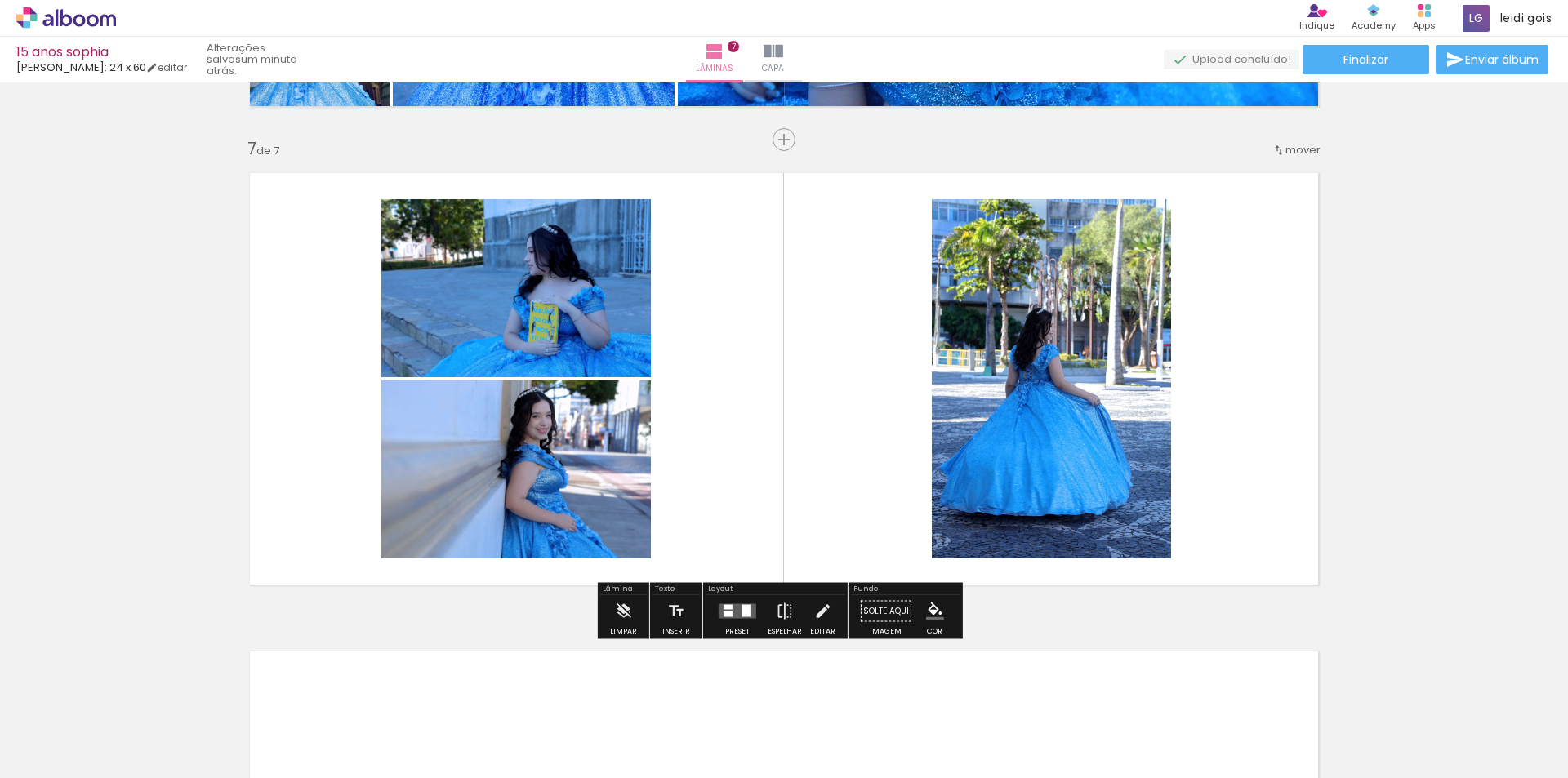
click at [743, 613] on div at bounding box center [746, 611] width 8 height 12
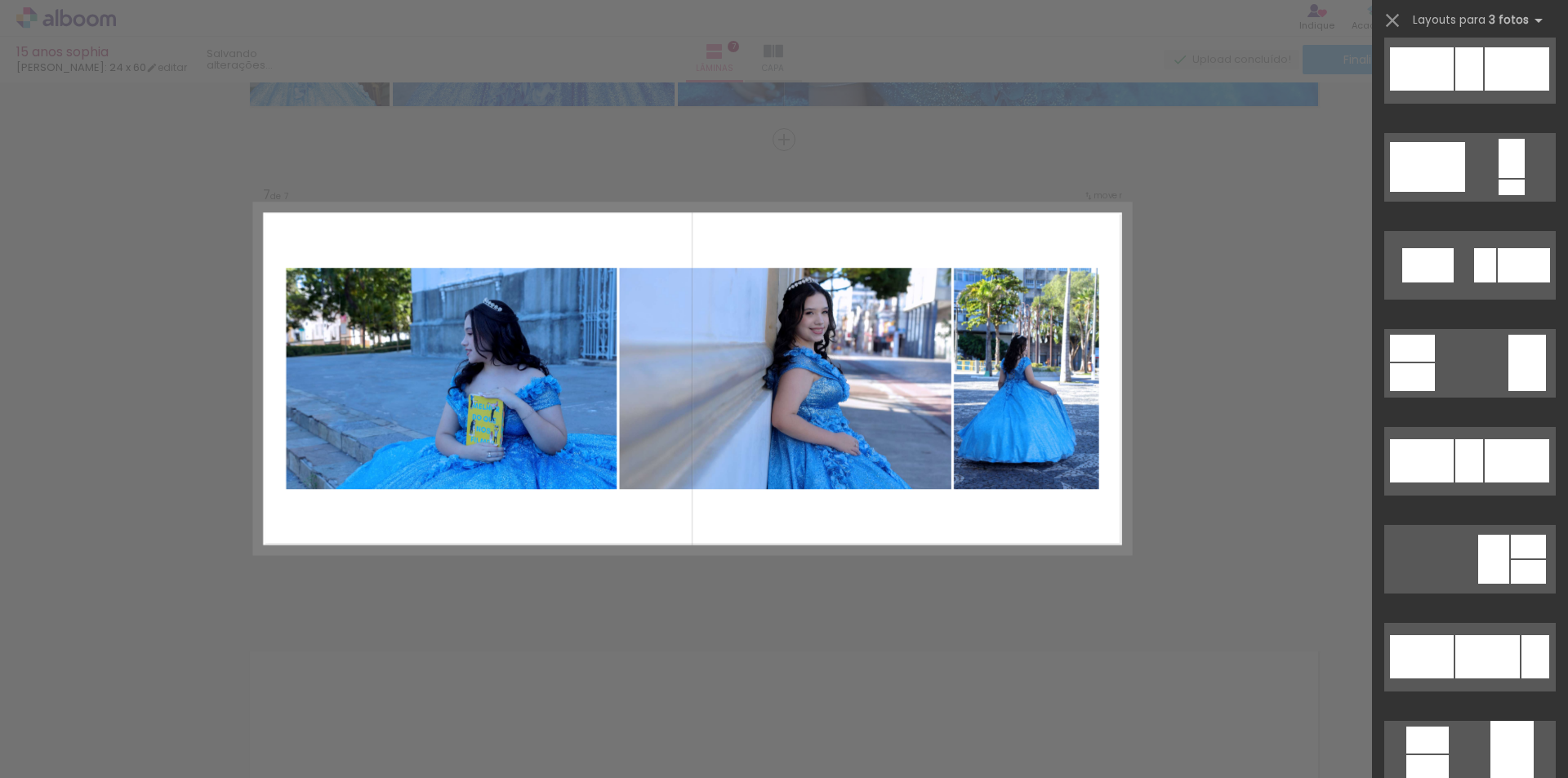
scroll to position [1551, 0]
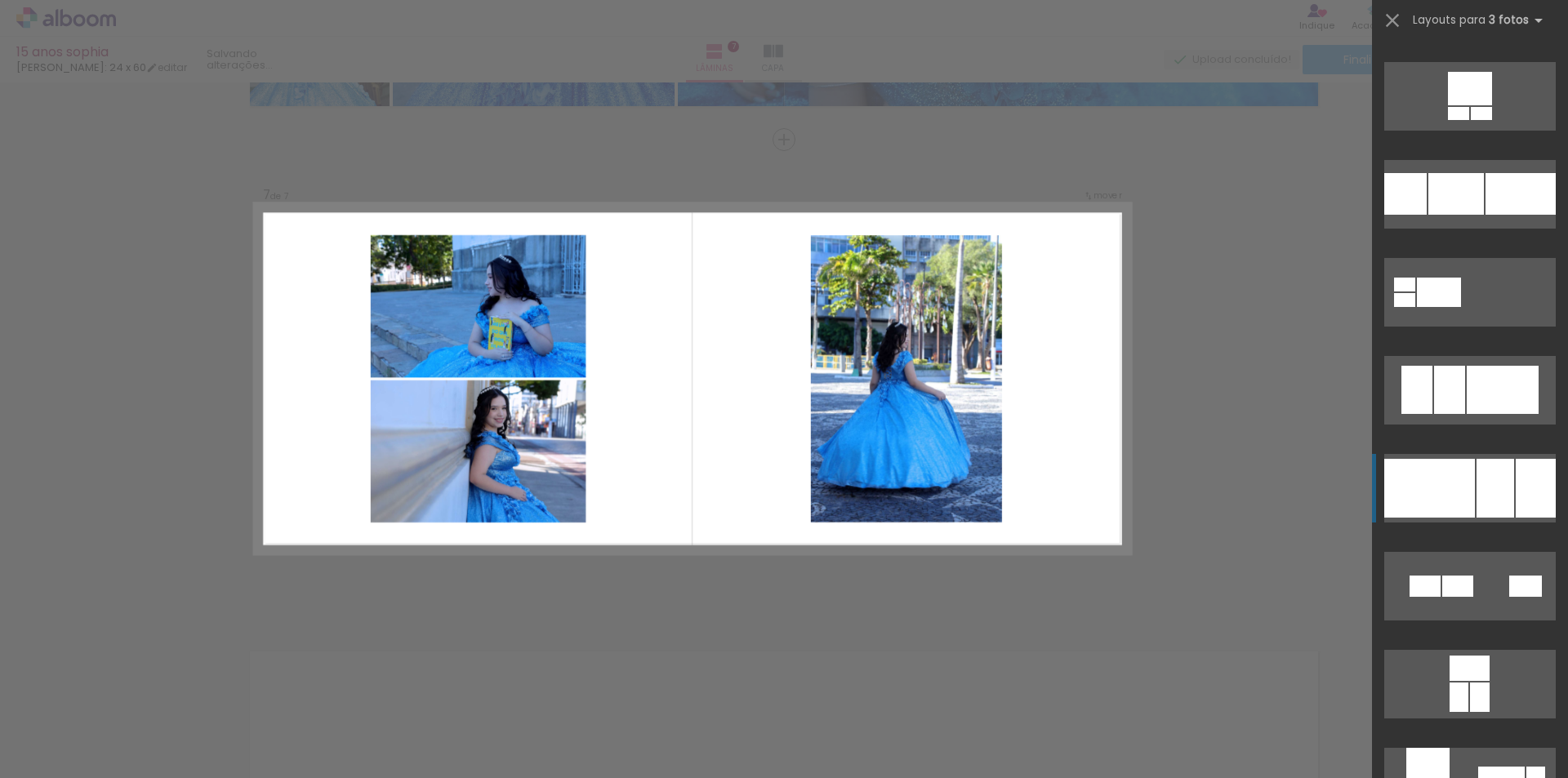
scroll to position [3920, 0]
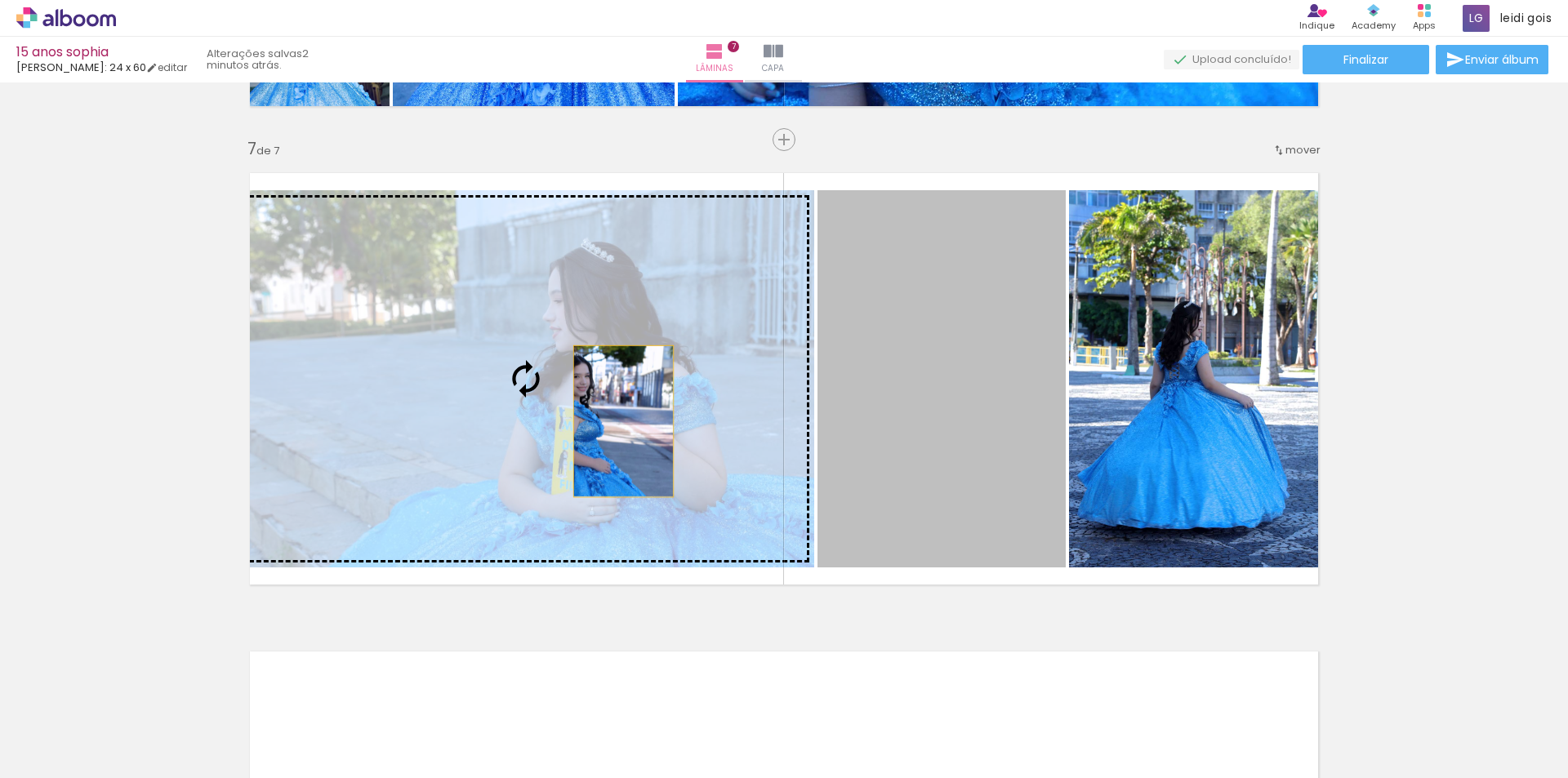
drag, startPoint x: 1004, startPoint y: 405, endPoint x: 610, endPoint y: 422, distance: 394.4
click at [0, 0] on slot at bounding box center [0, 0] width 0 height 0
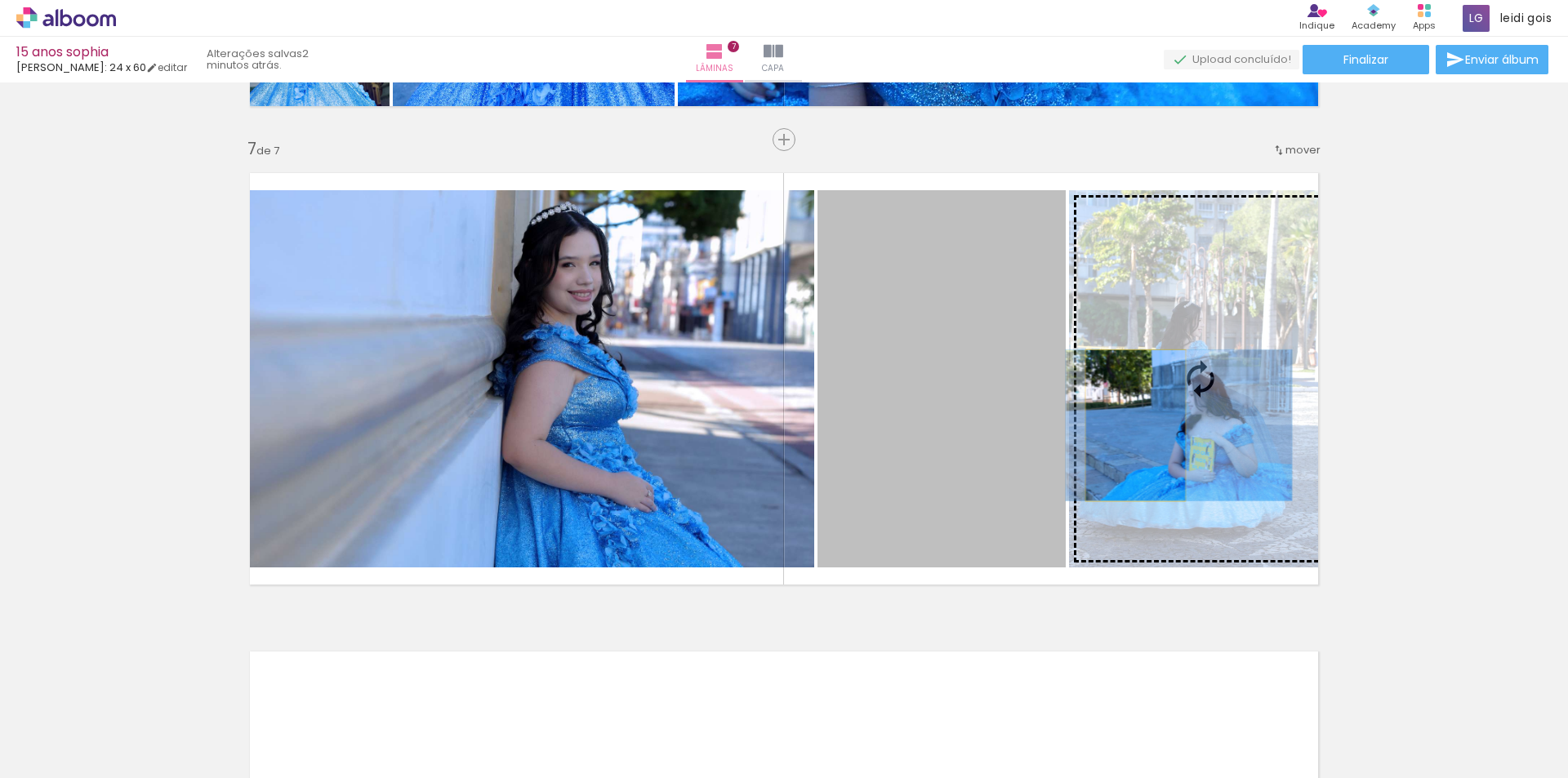
drag, startPoint x: 936, startPoint y: 437, endPoint x: 1129, endPoint y: 426, distance: 193.3
click at [0, 0] on slot at bounding box center [0, 0] width 0 height 0
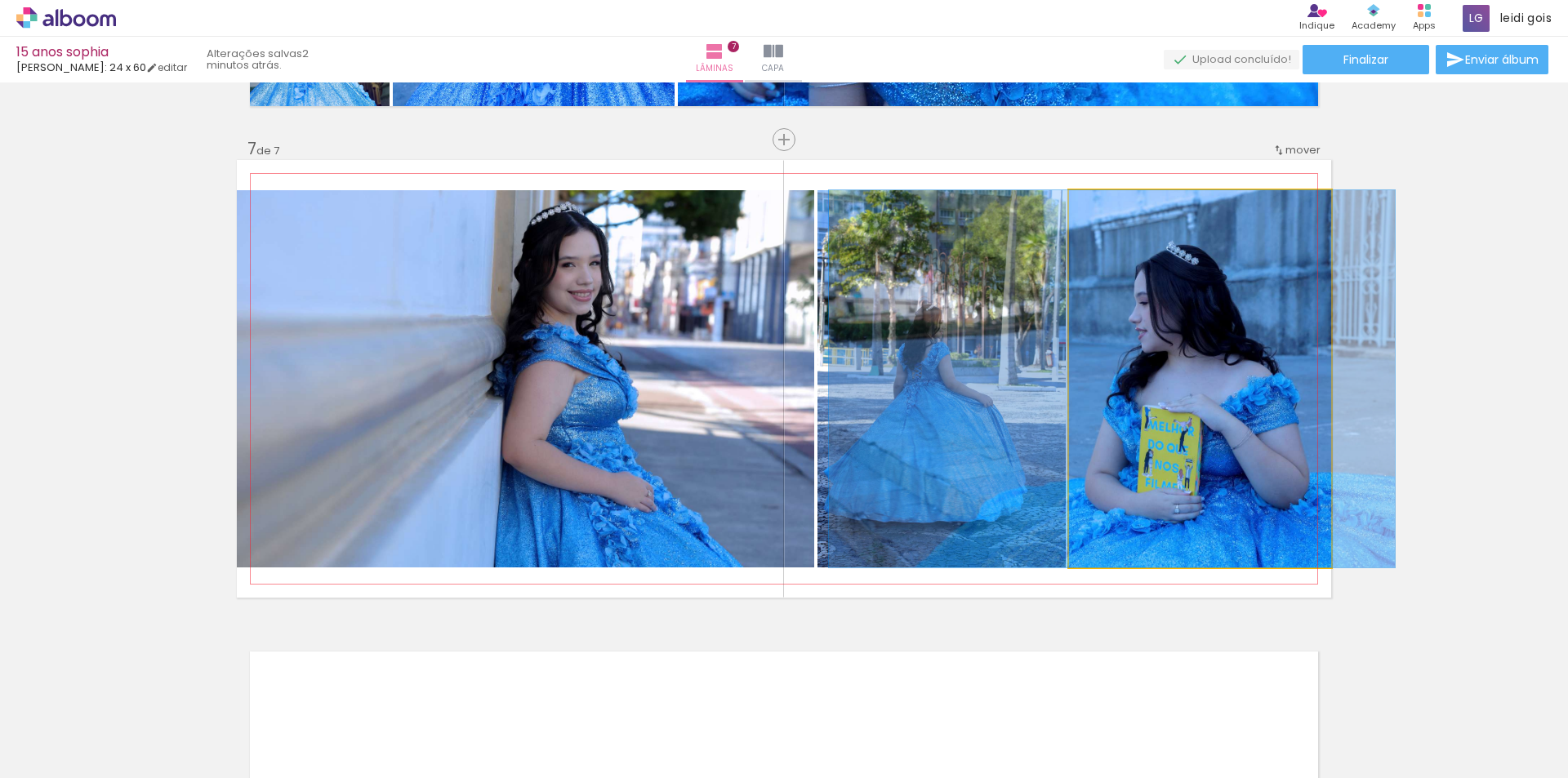
drag, startPoint x: 1241, startPoint y: 399, endPoint x: 1153, endPoint y: 379, distance: 90.2
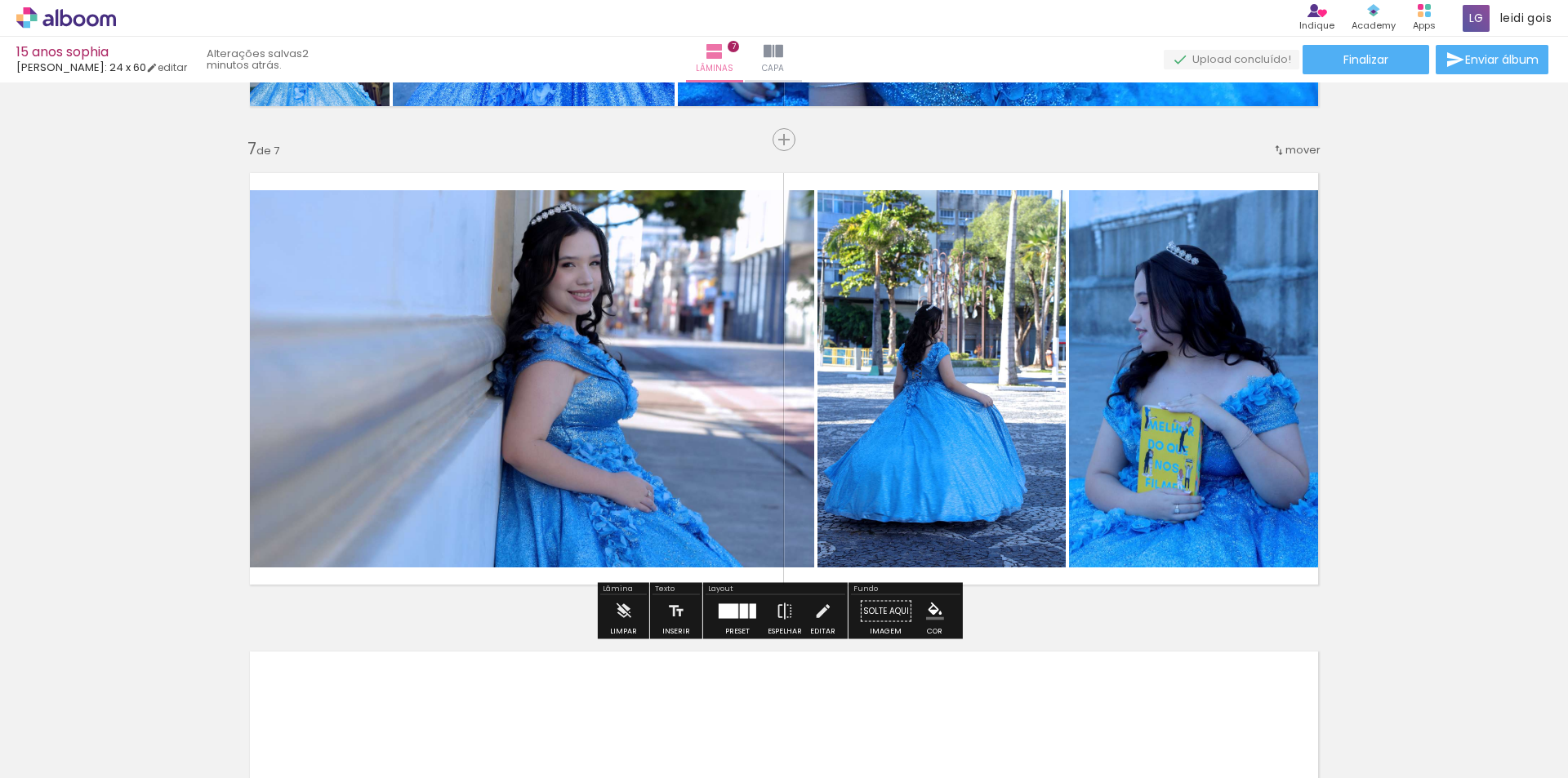
click at [732, 615] on div at bounding box center [729, 612] width 20 height 15
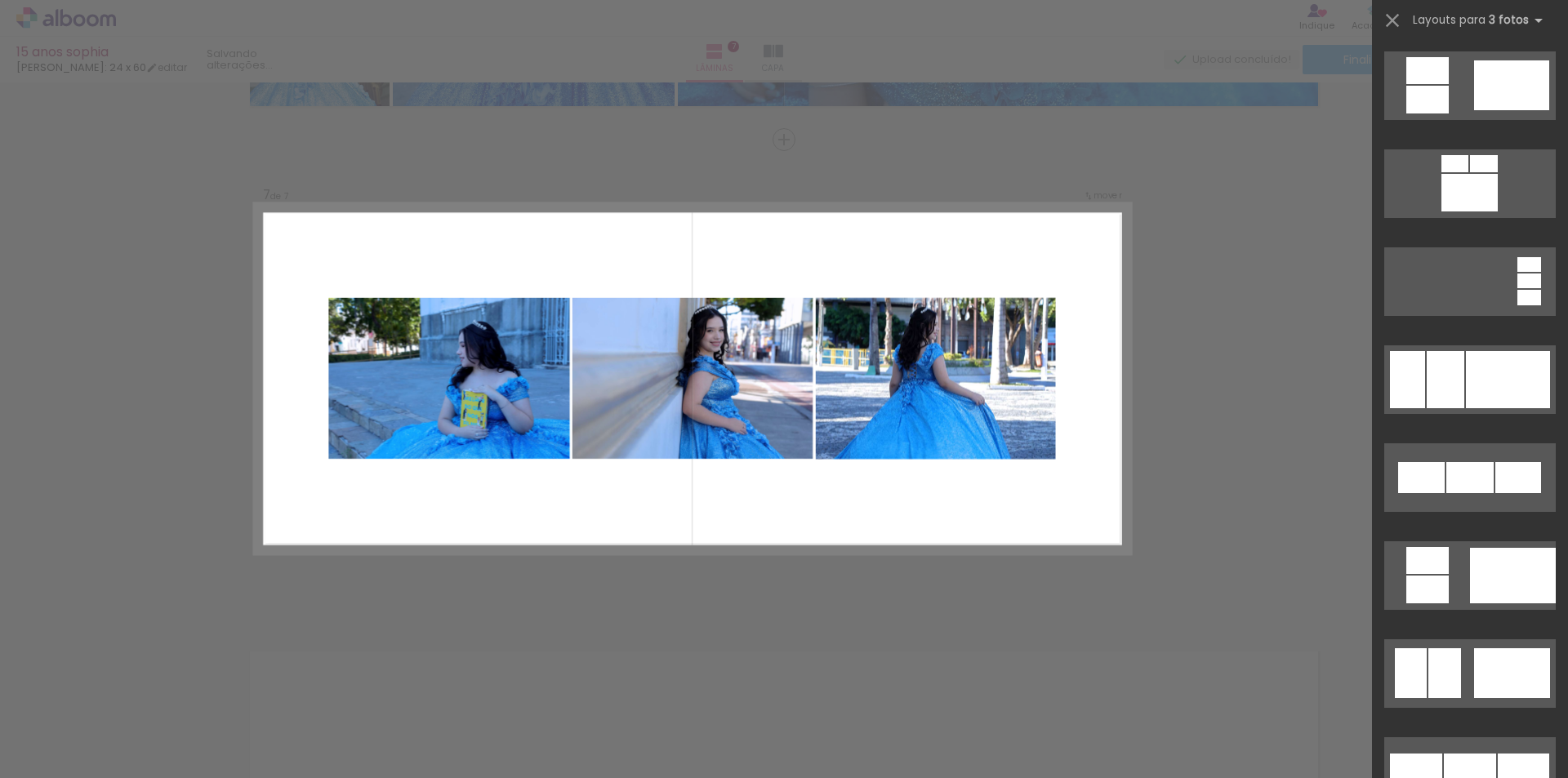
scroll to position [6681, 0]
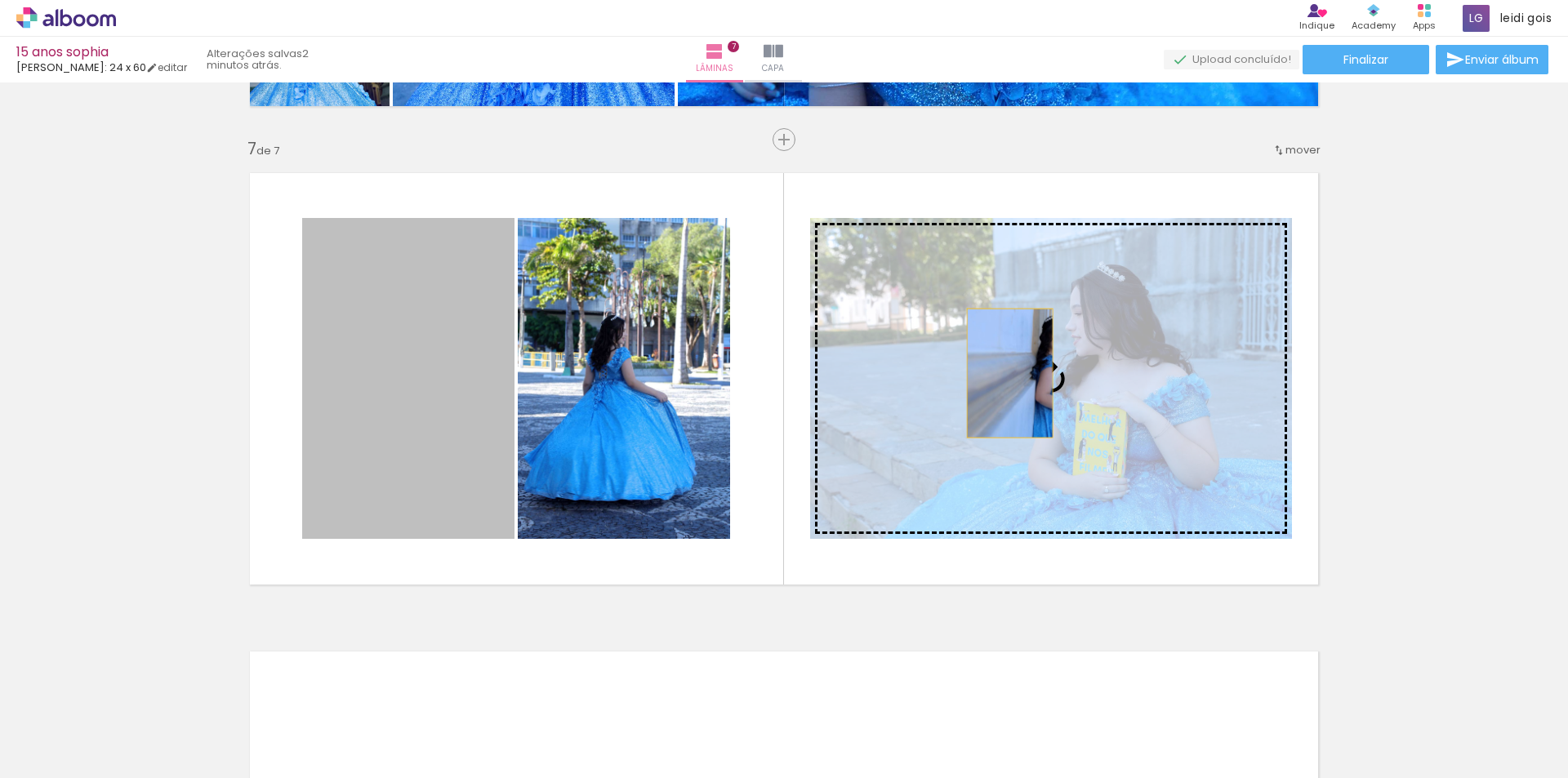
drag, startPoint x: 402, startPoint y: 337, endPoint x: 1070, endPoint y: 374, distance: 669.0
click at [0, 0] on slot at bounding box center [0, 0] width 0 height 0
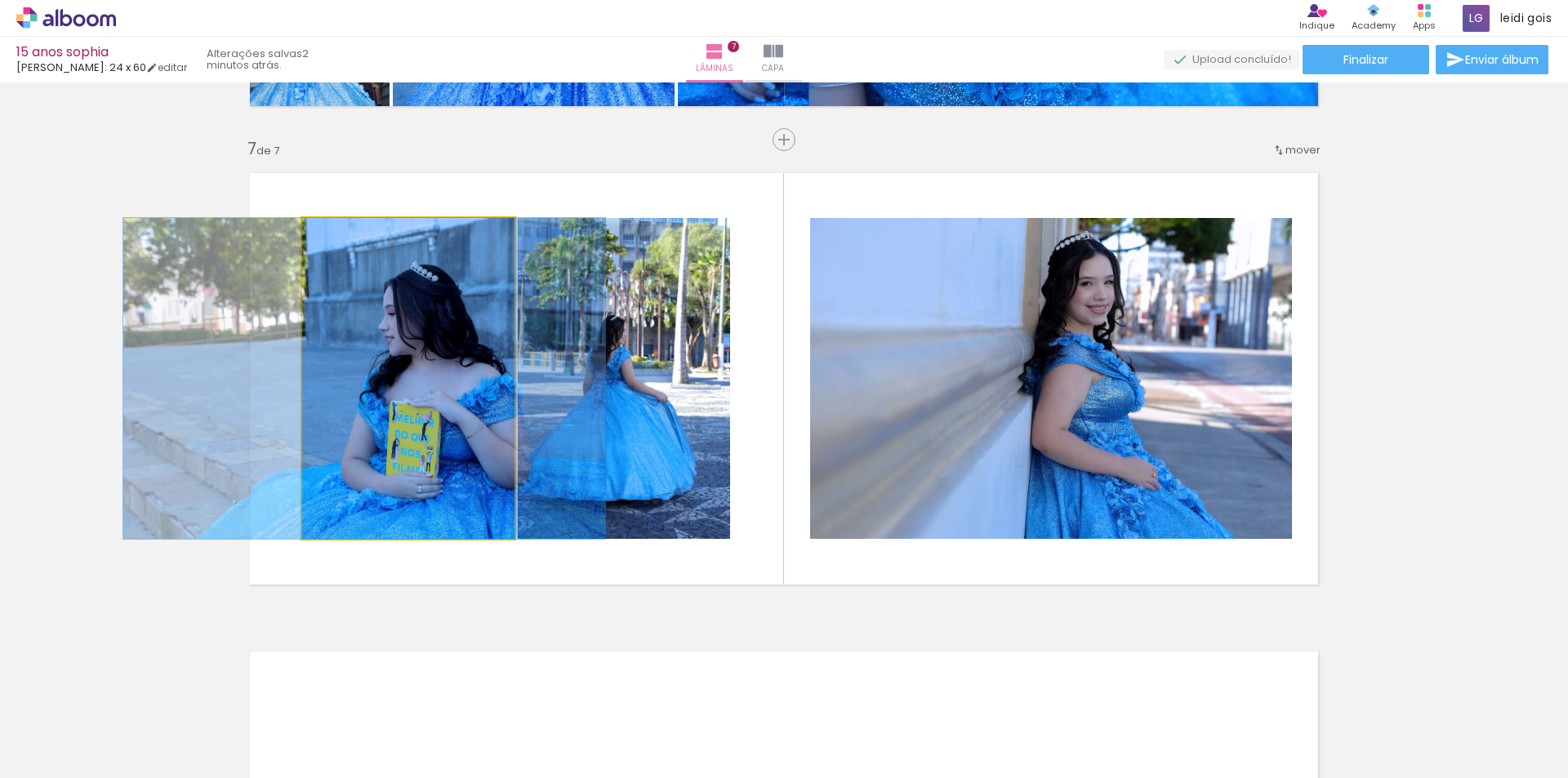
drag, startPoint x: 476, startPoint y: 381, endPoint x: 431, endPoint y: 370, distance: 46.3
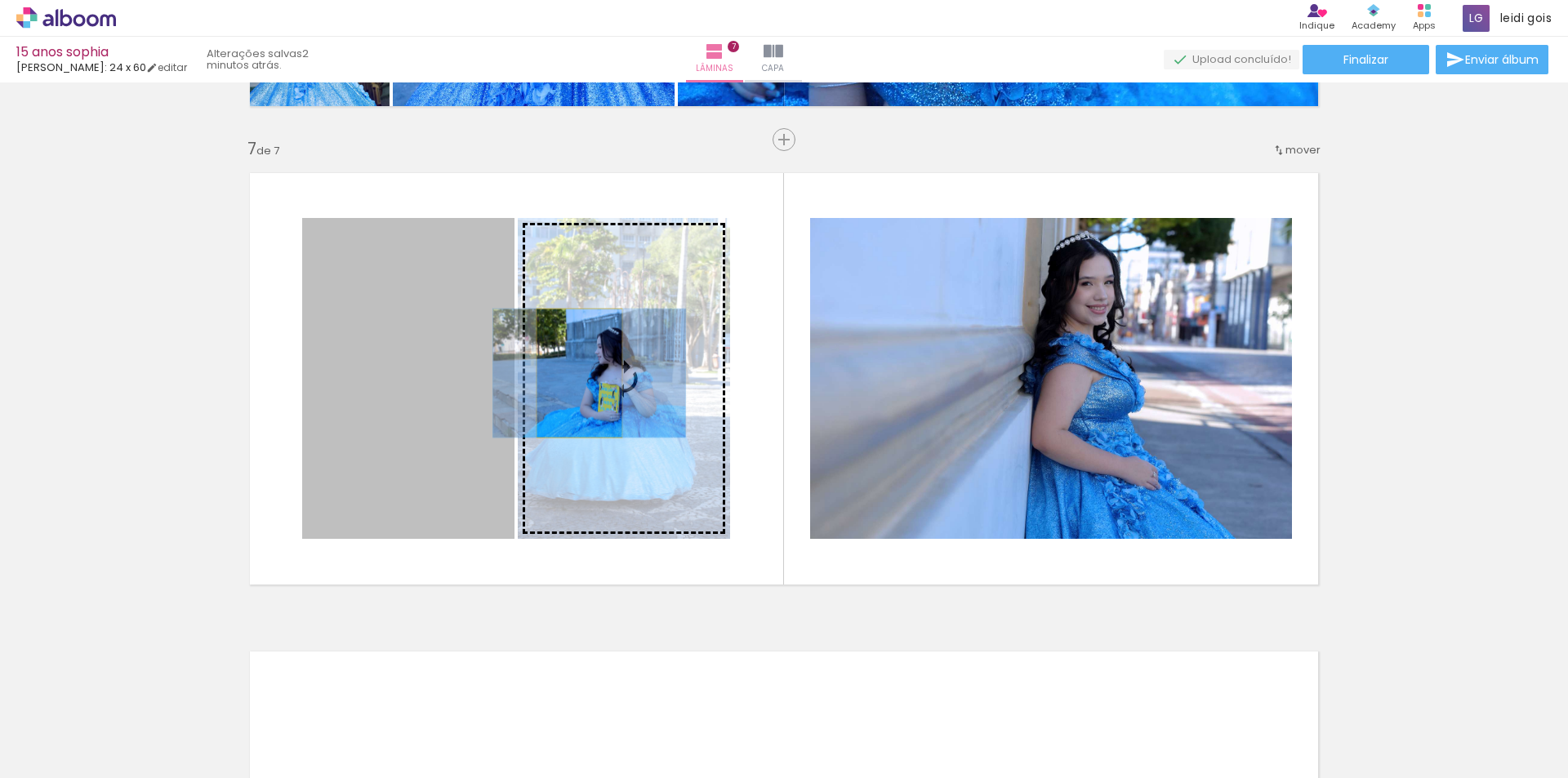
drag, startPoint x: 429, startPoint y: 370, endPoint x: 574, endPoint y: 373, distance: 145.0
click at [0, 0] on slot at bounding box center [0, 0] width 0 height 0
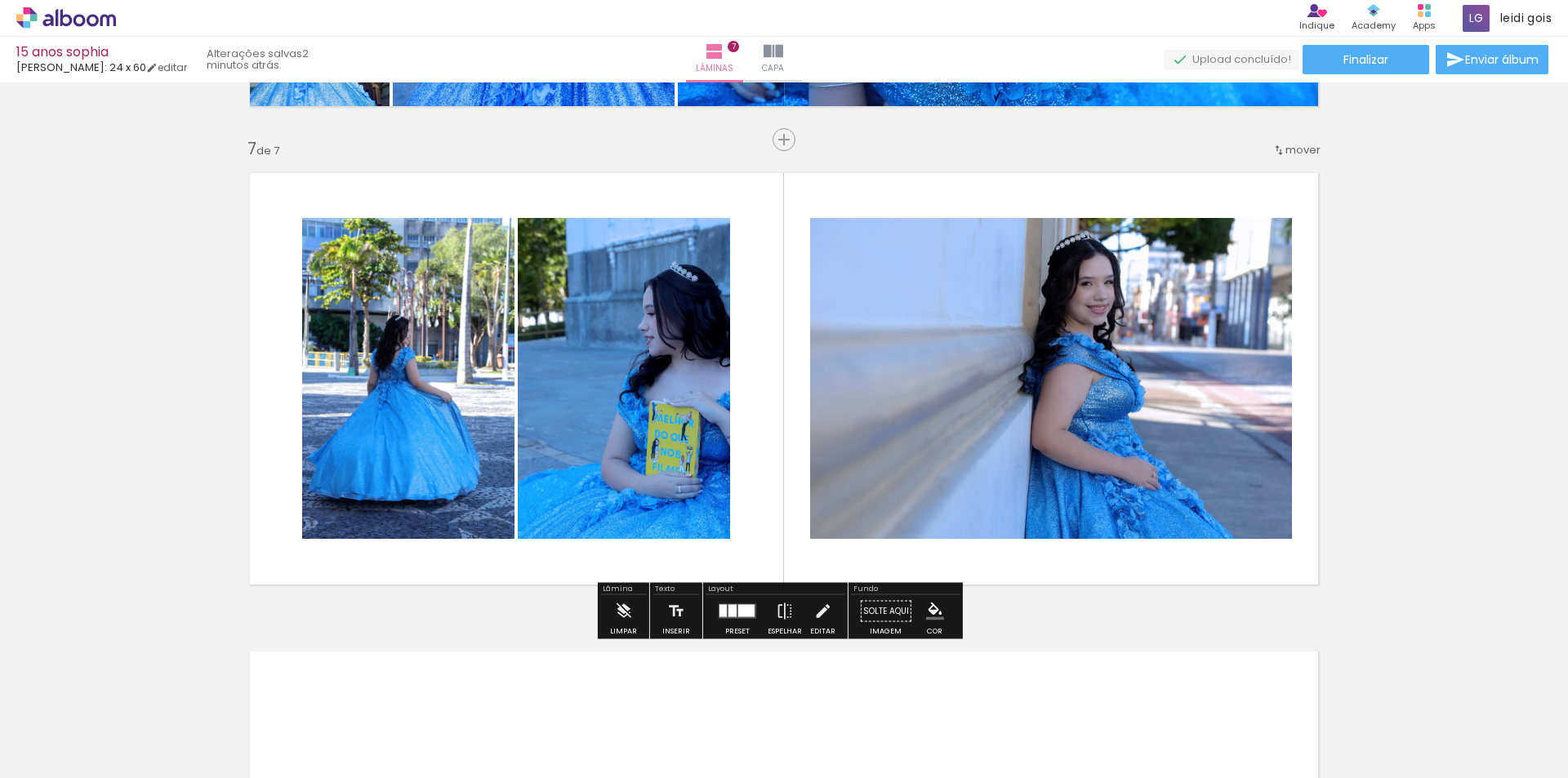
click at [732, 625] on div at bounding box center [737, 612] width 44 height 33
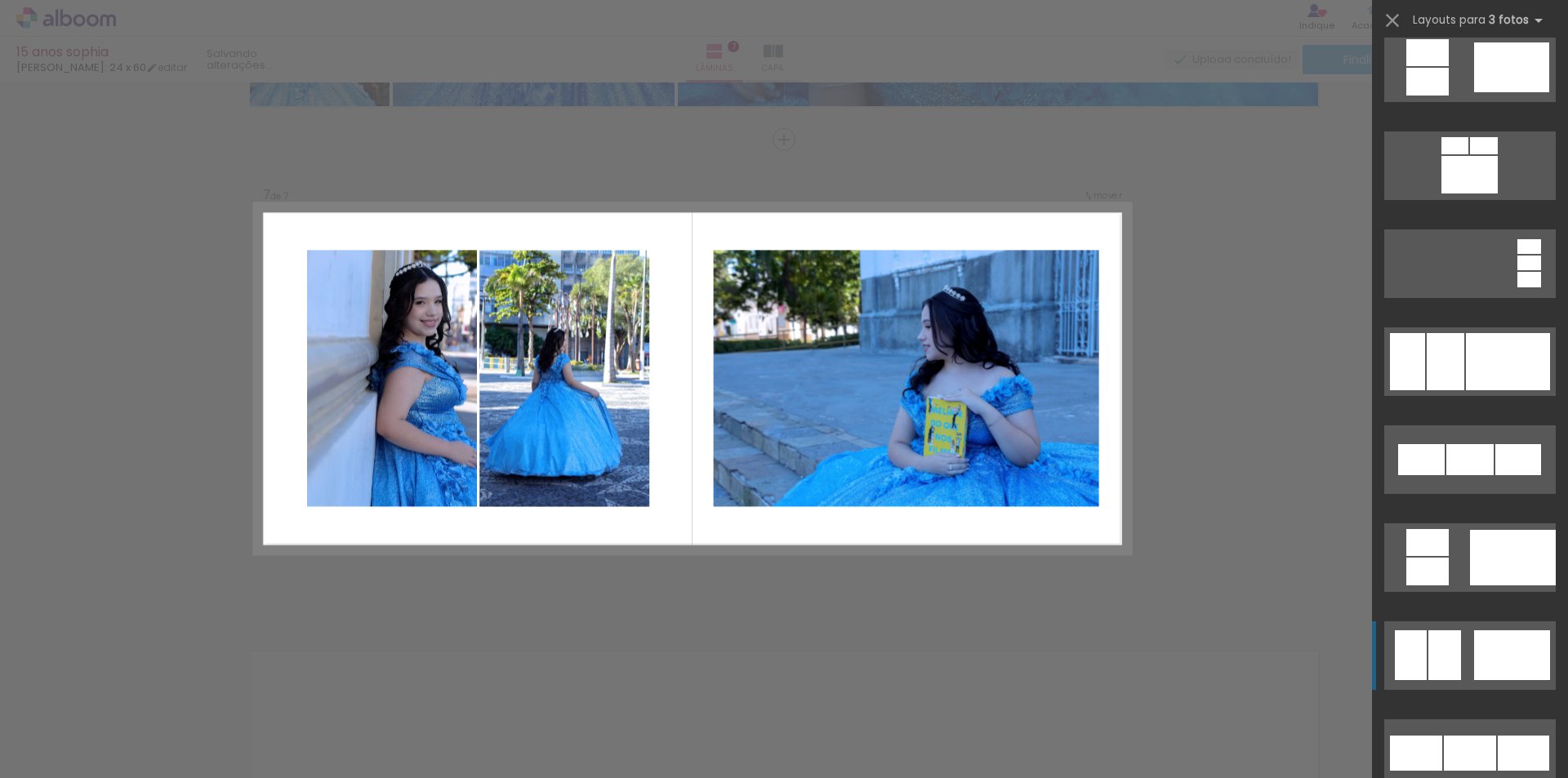
scroll to position [7252, 0]
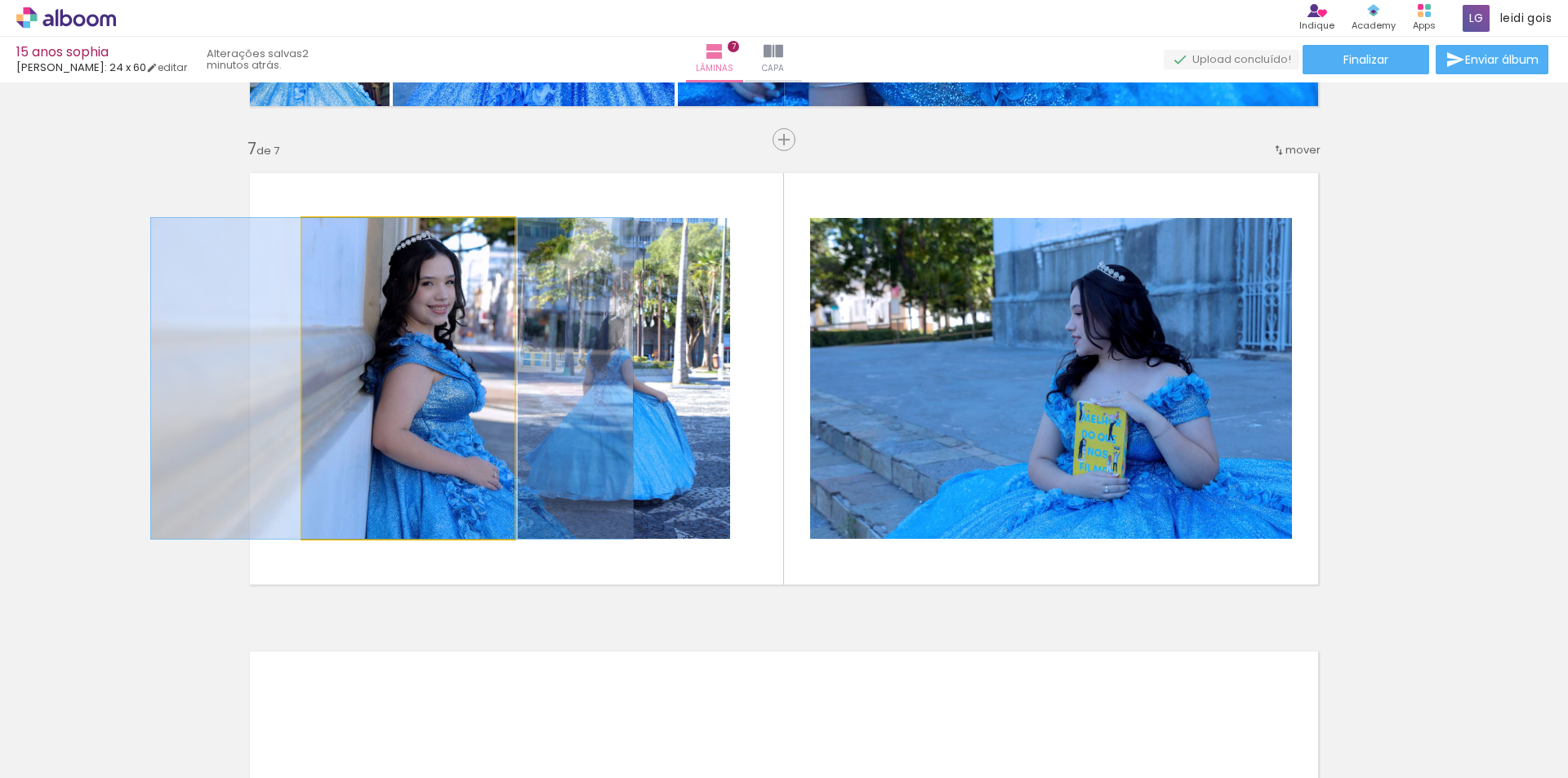
drag, startPoint x: 448, startPoint y: 474, endPoint x: 431, endPoint y: 475, distance: 17.0
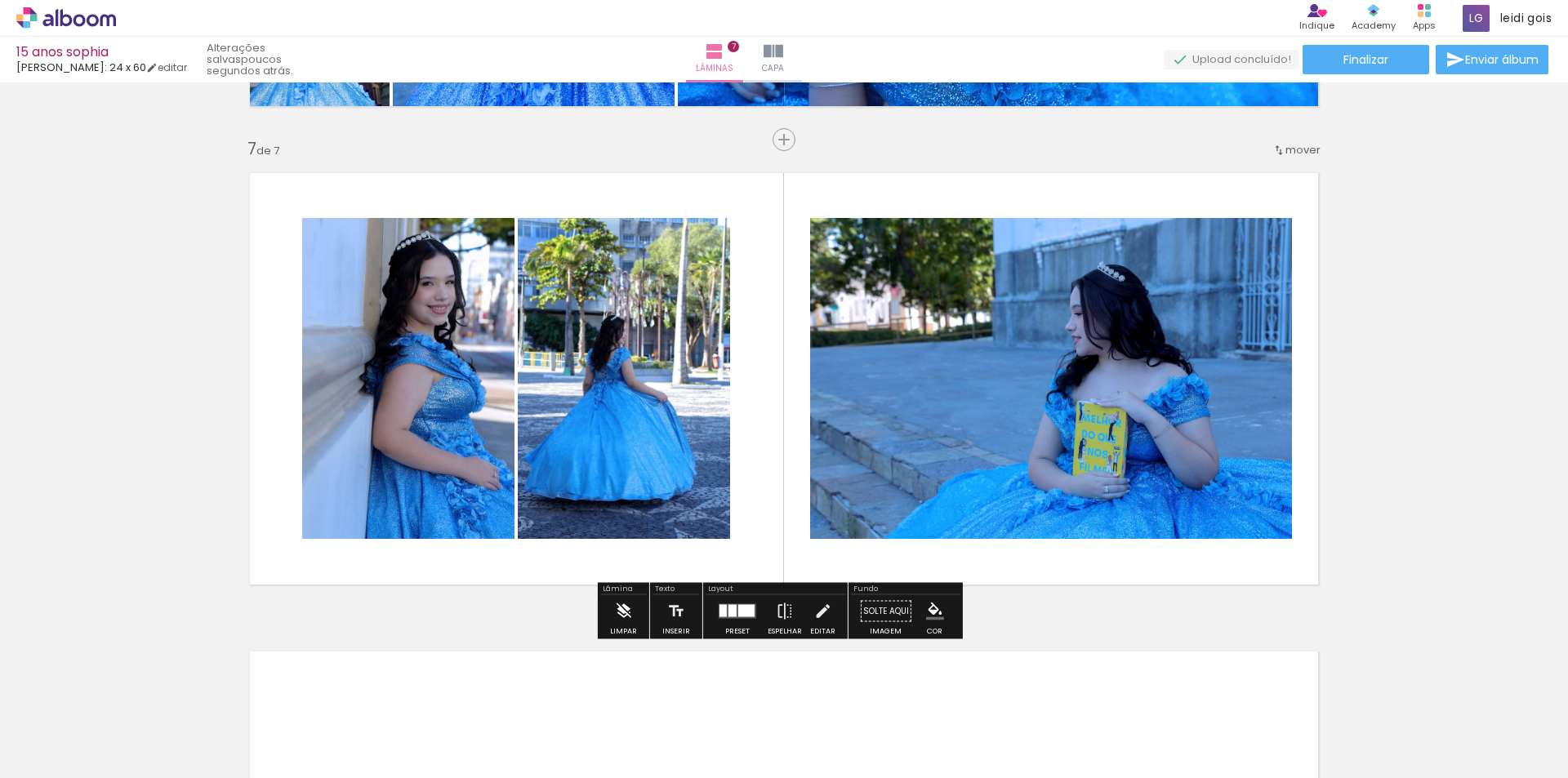
click at [612, 615] on paper-button "Limpar" at bounding box center [624, 616] width 35 height 42
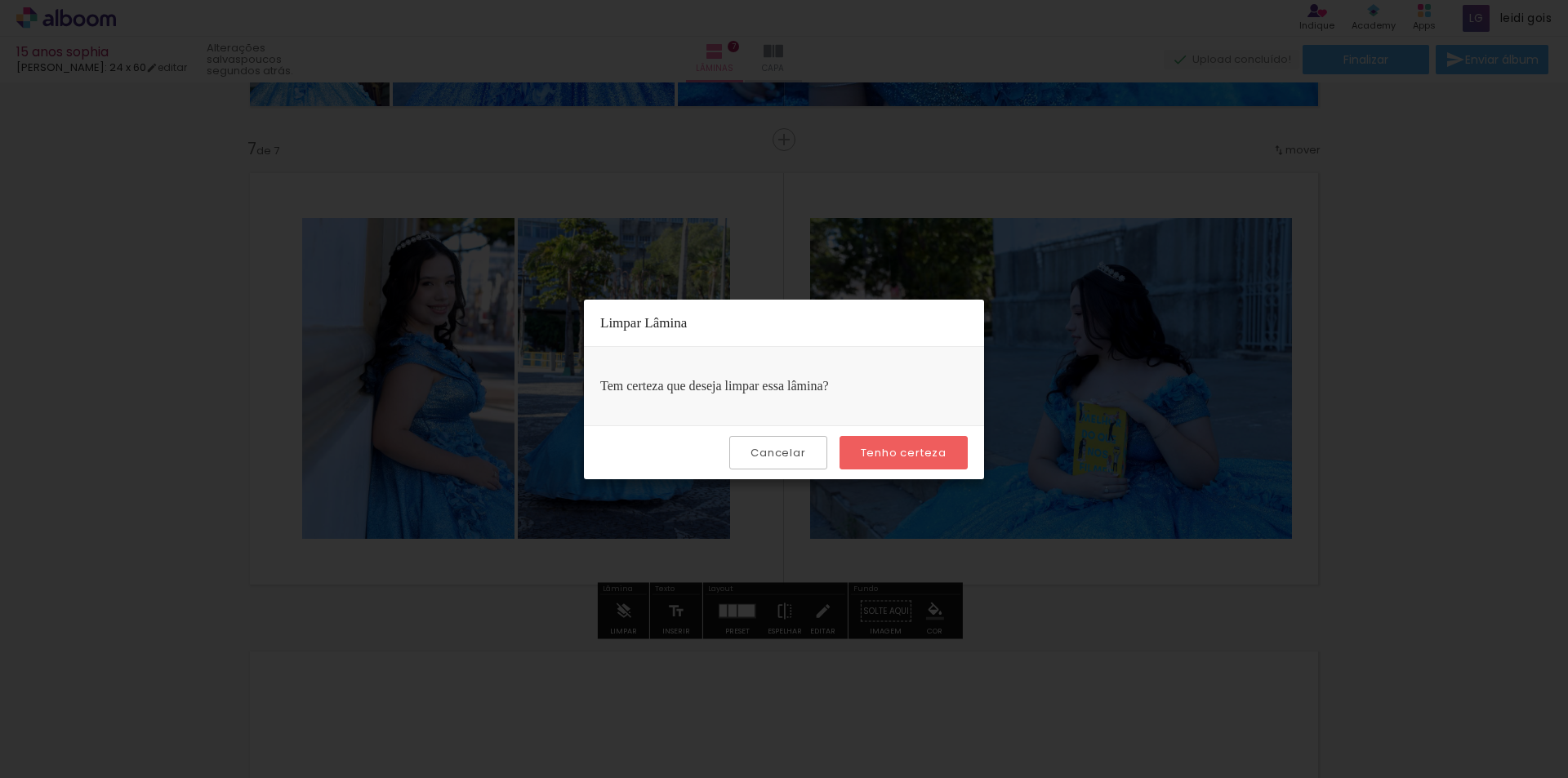
click at [0, 0] on slot "Tenho certeza" at bounding box center [0, 0] width 0 height 0
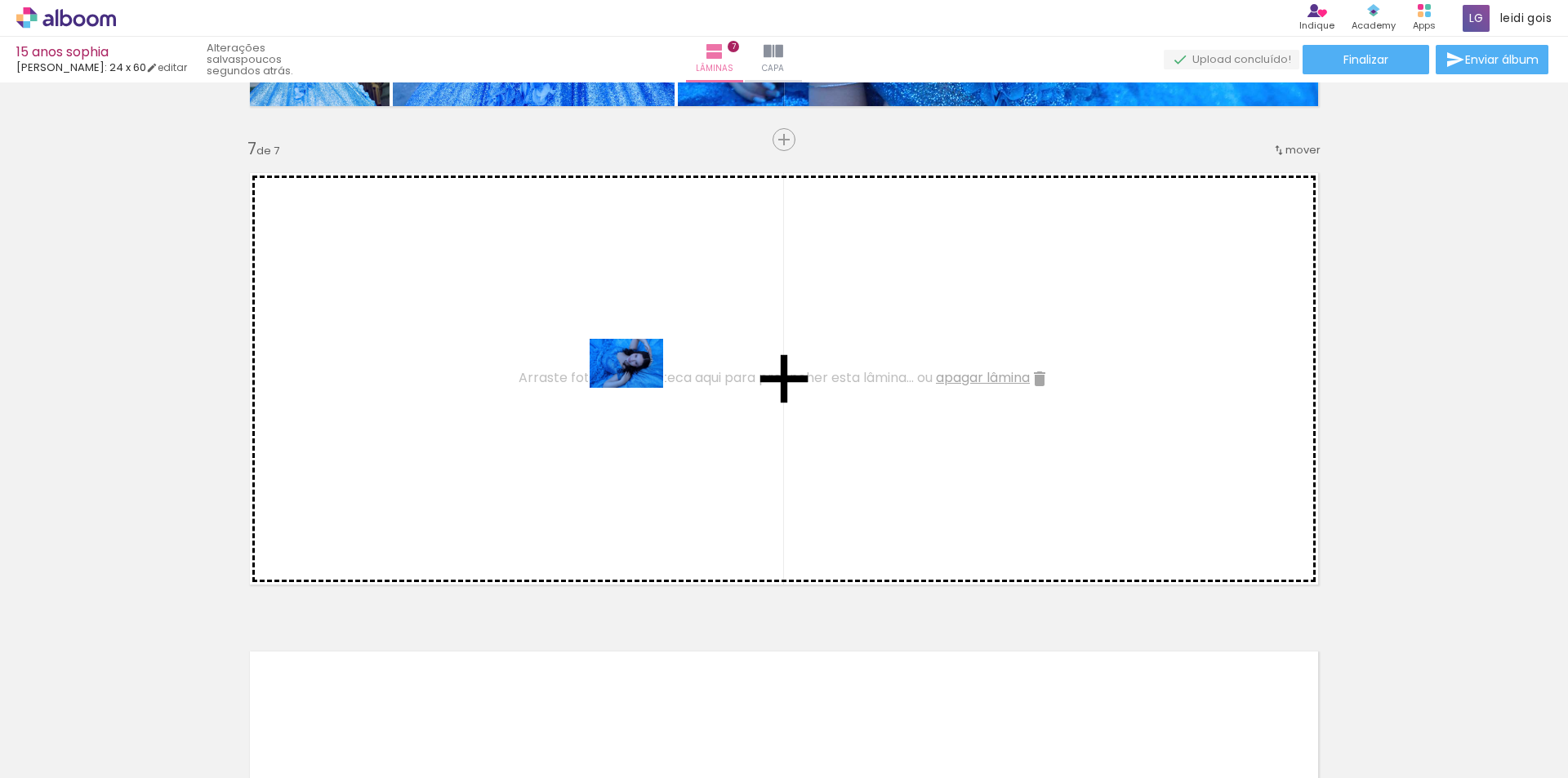
drag, startPoint x: 166, startPoint y: 721, endPoint x: 638, endPoint y: 388, distance: 577.6
click at [638, 388] on quentale-workspace at bounding box center [784, 389] width 1568 height 778
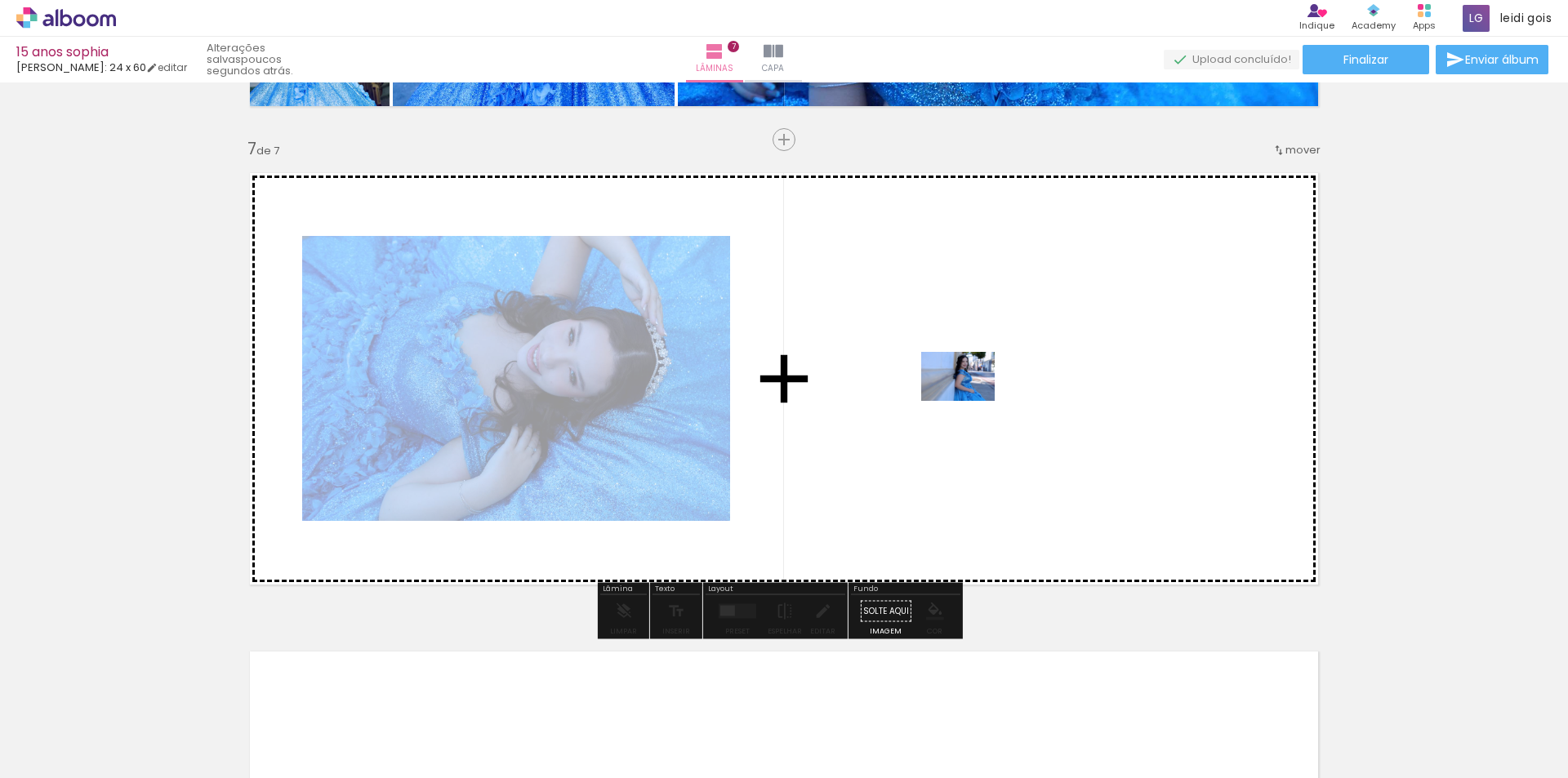
drag, startPoint x: 1053, startPoint y: 720, endPoint x: 971, endPoint y: 401, distance: 329.4
click at [971, 401] on quentale-workspace at bounding box center [784, 389] width 1568 height 778
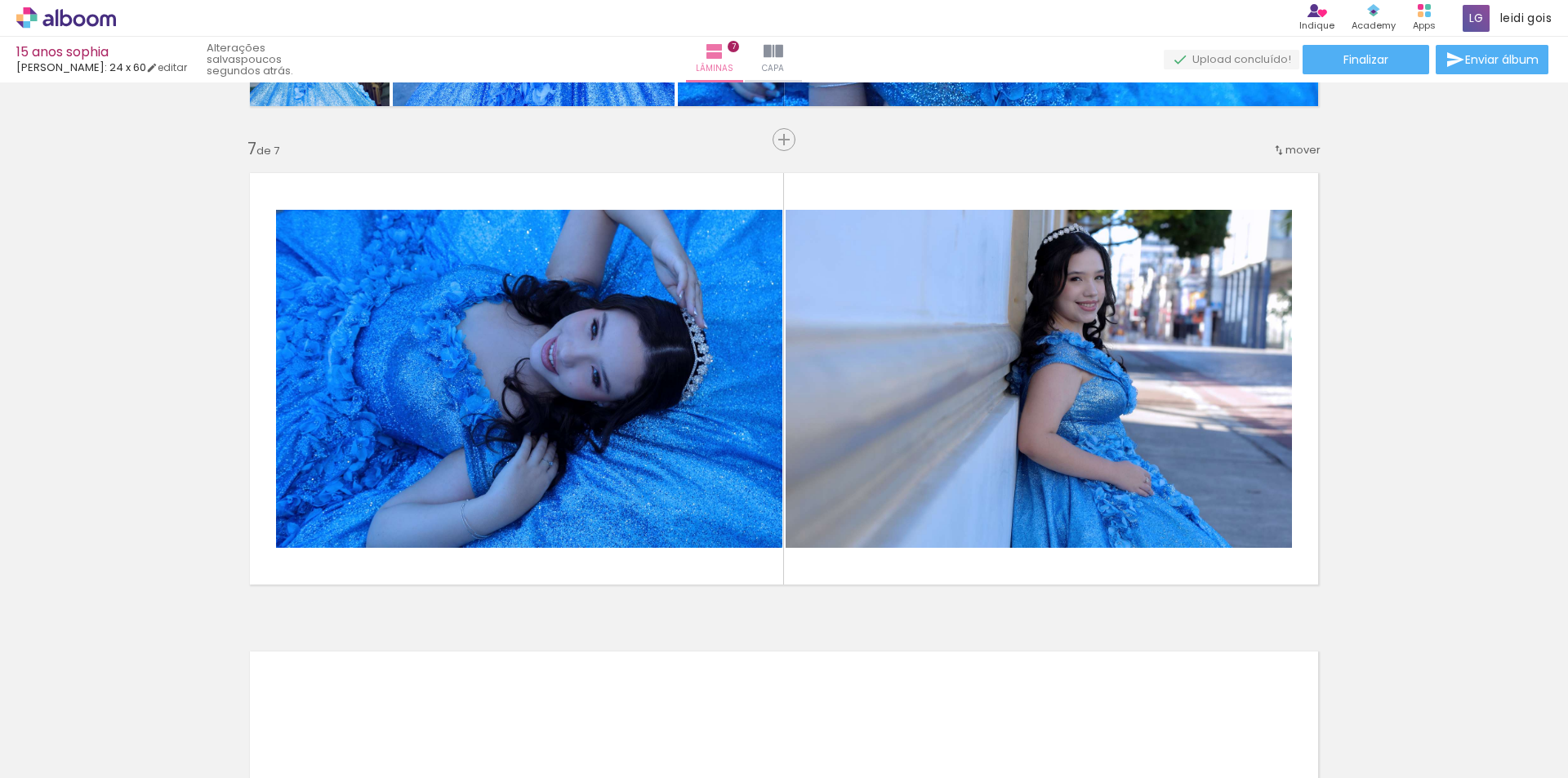
scroll to position [0, 3191]
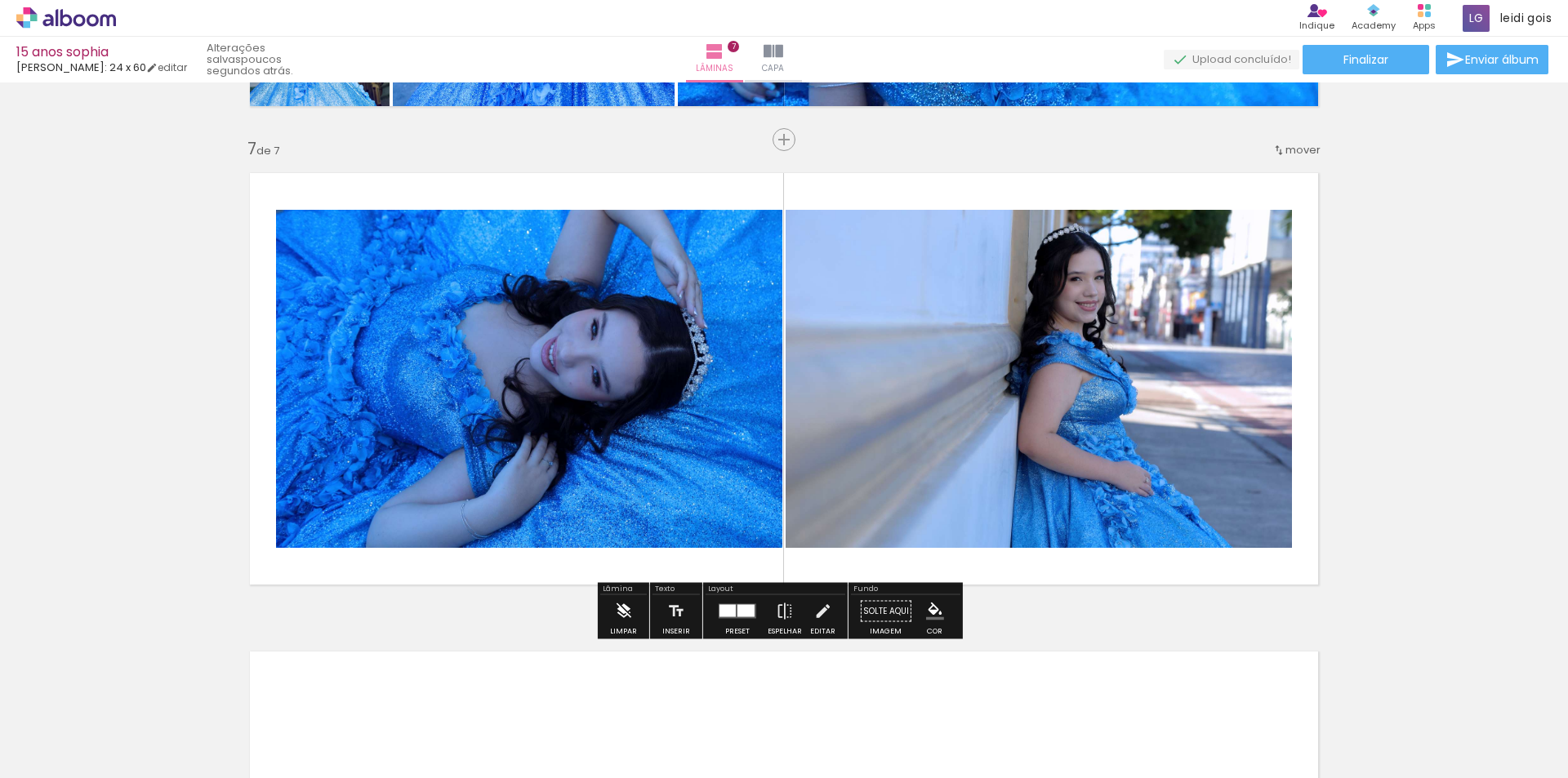
click at [624, 610] on iron-icon at bounding box center [623, 612] width 18 height 33
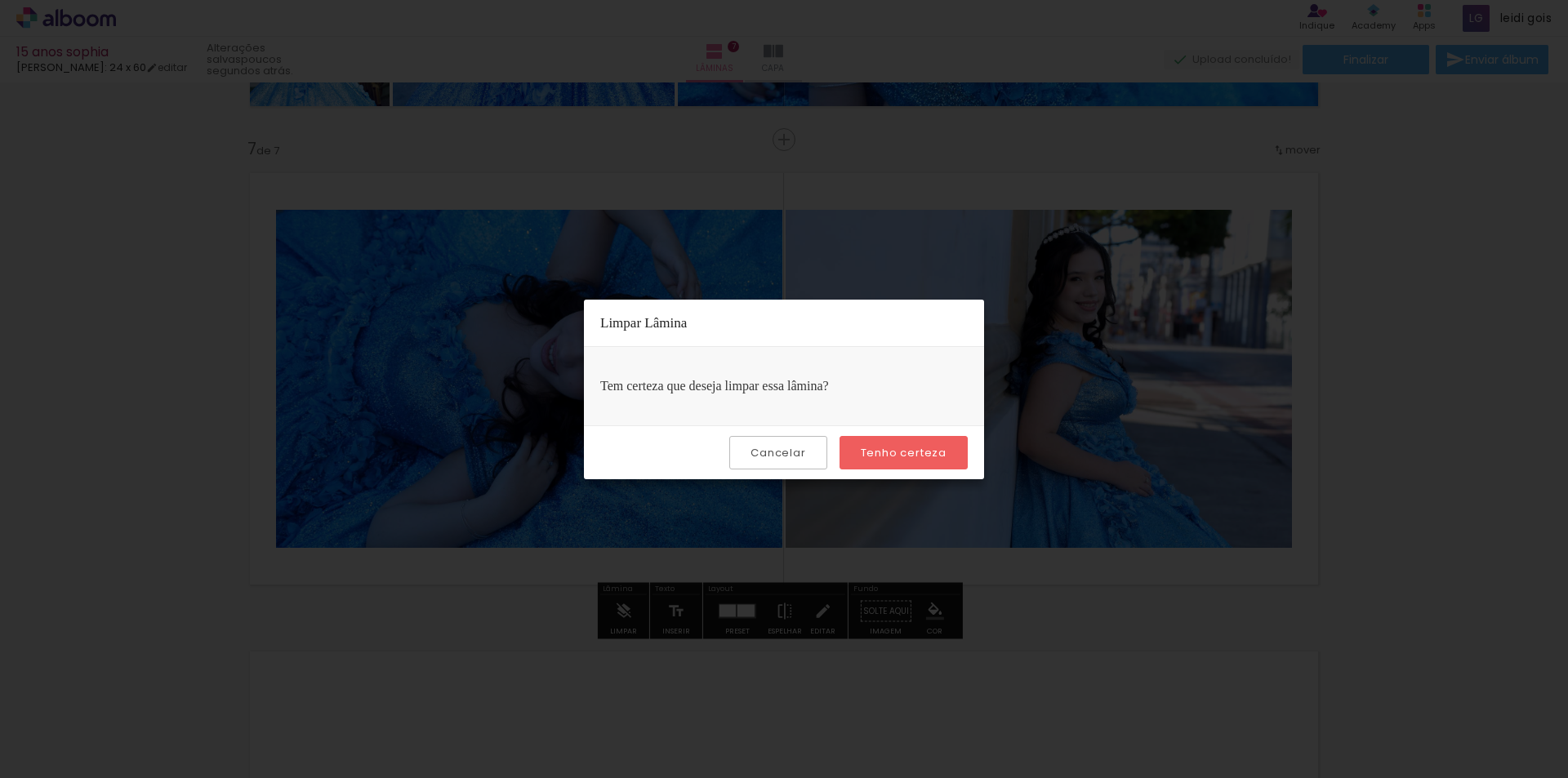
click at [0, 0] on slot "Tenho certeza" at bounding box center [0, 0] width 0 height 0
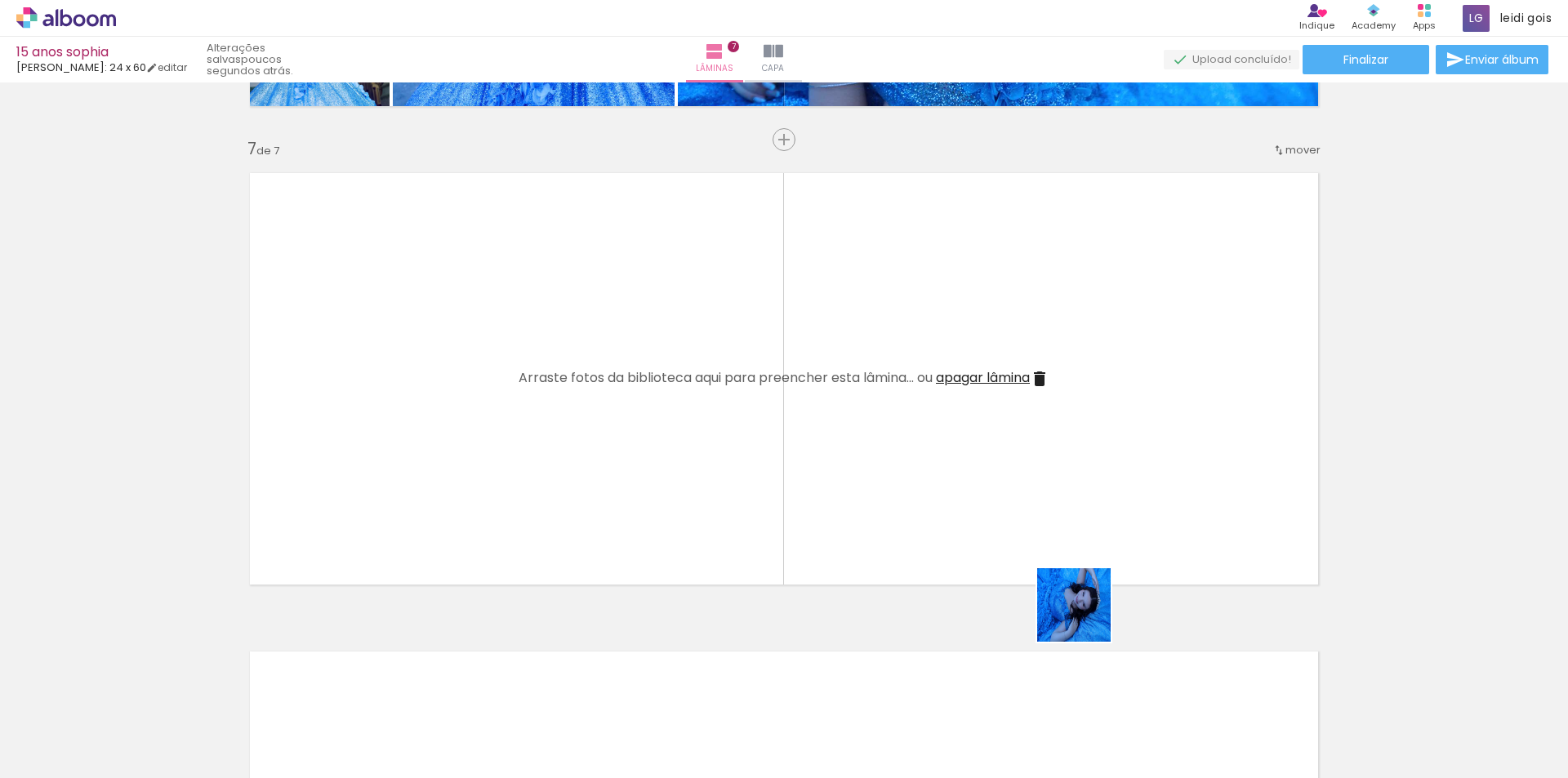
drag, startPoint x: 1112, startPoint y: 732, endPoint x: 842, endPoint y: 690, distance: 273.2
click at [1061, 485] on quentale-workspace at bounding box center [784, 389] width 1568 height 778
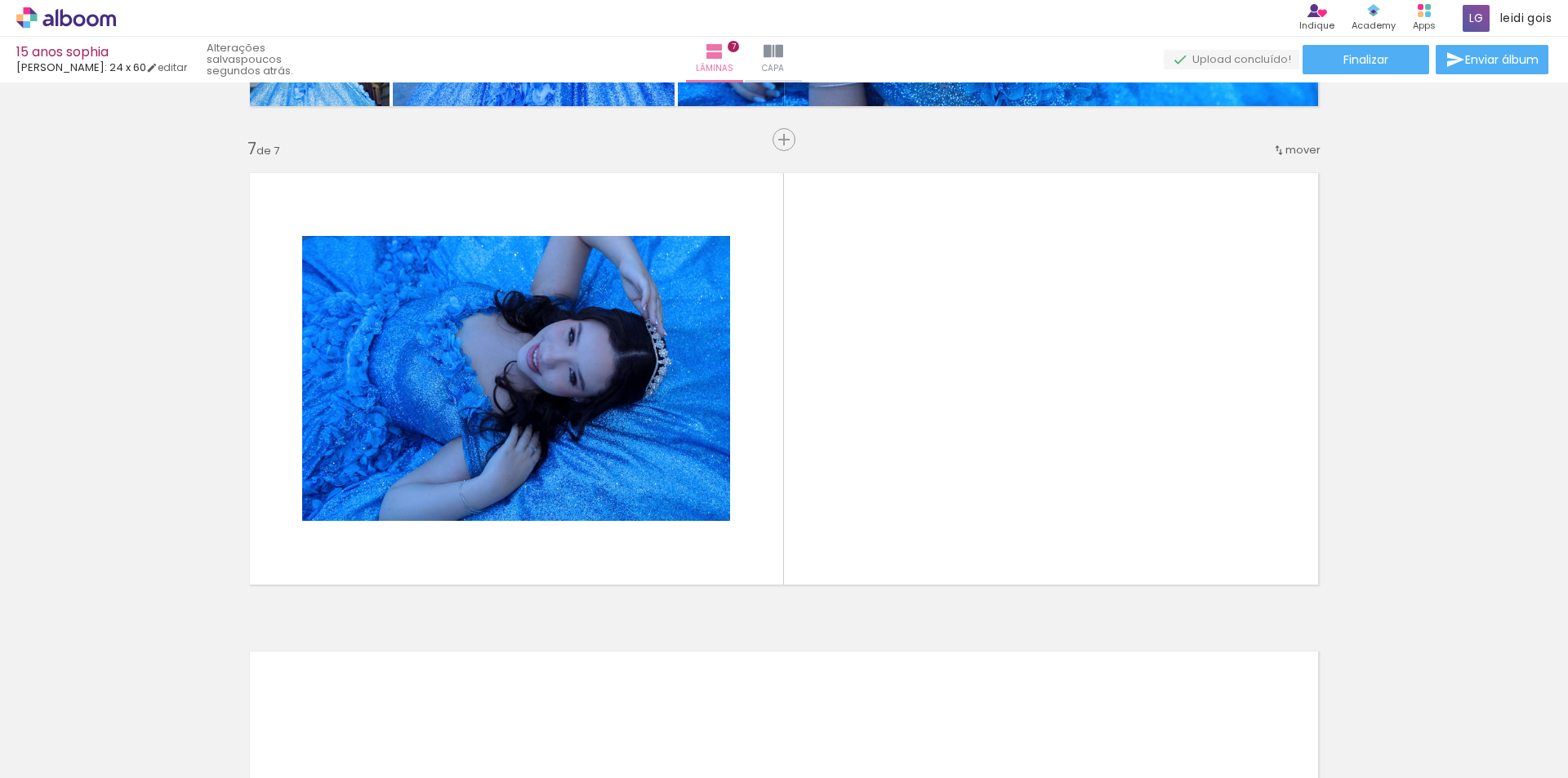
scroll to position [0, 2048]
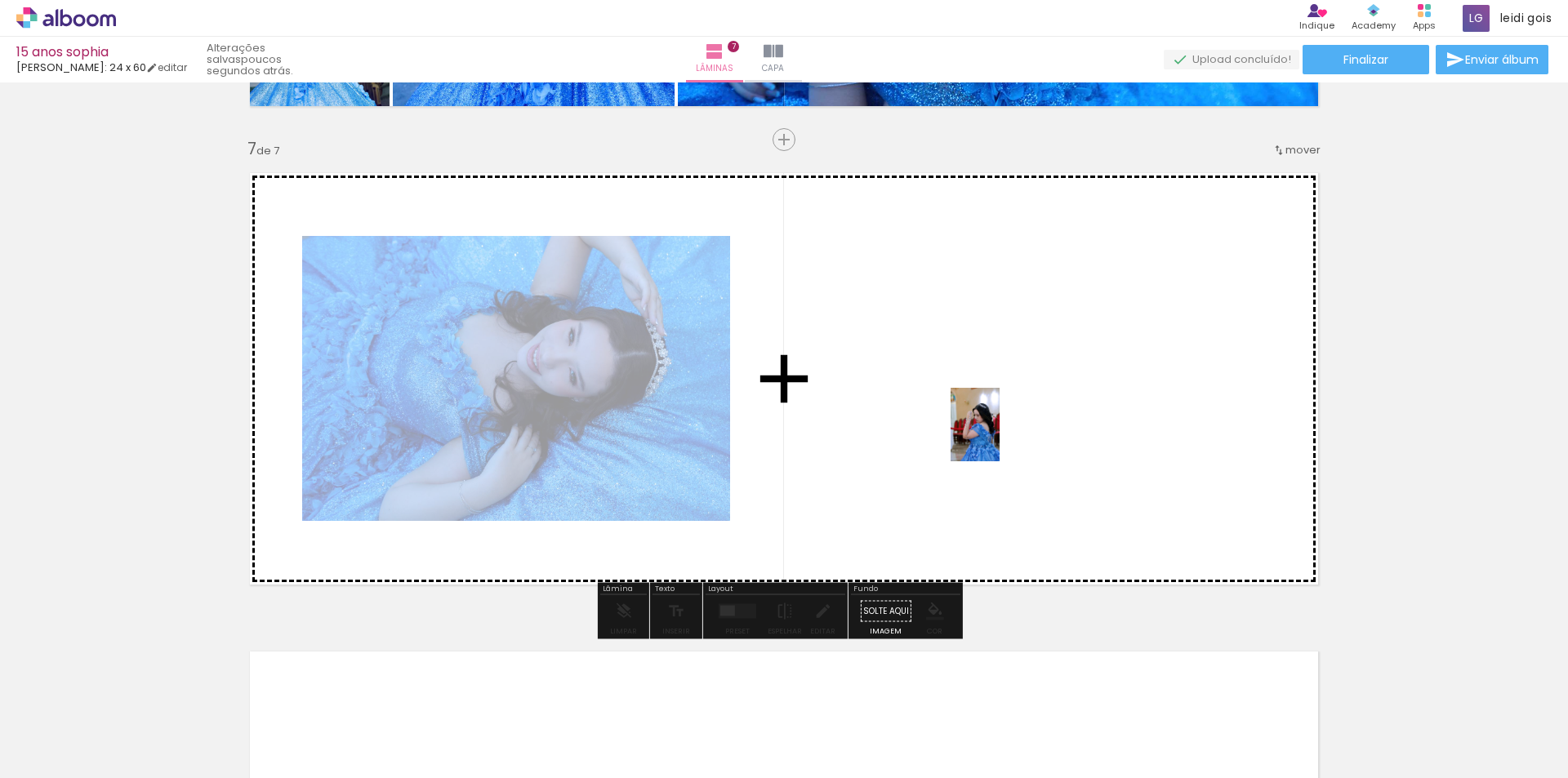
drag, startPoint x: 399, startPoint y: 731, endPoint x: 1003, endPoint y: 435, distance: 672.6
click at [1003, 435] on quentale-workspace at bounding box center [784, 389] width 1568 height 778
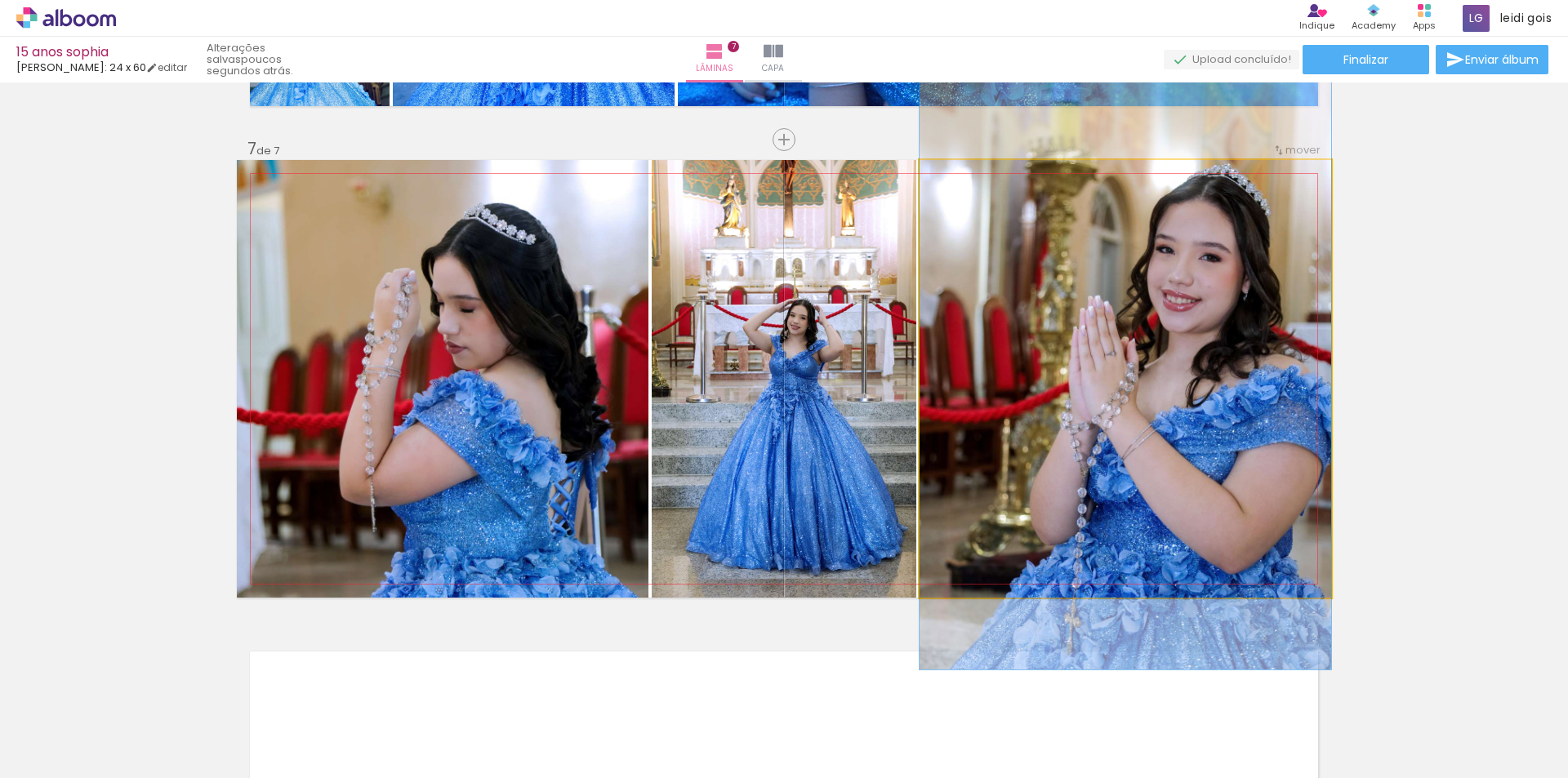
scroll to position [0, 2048]
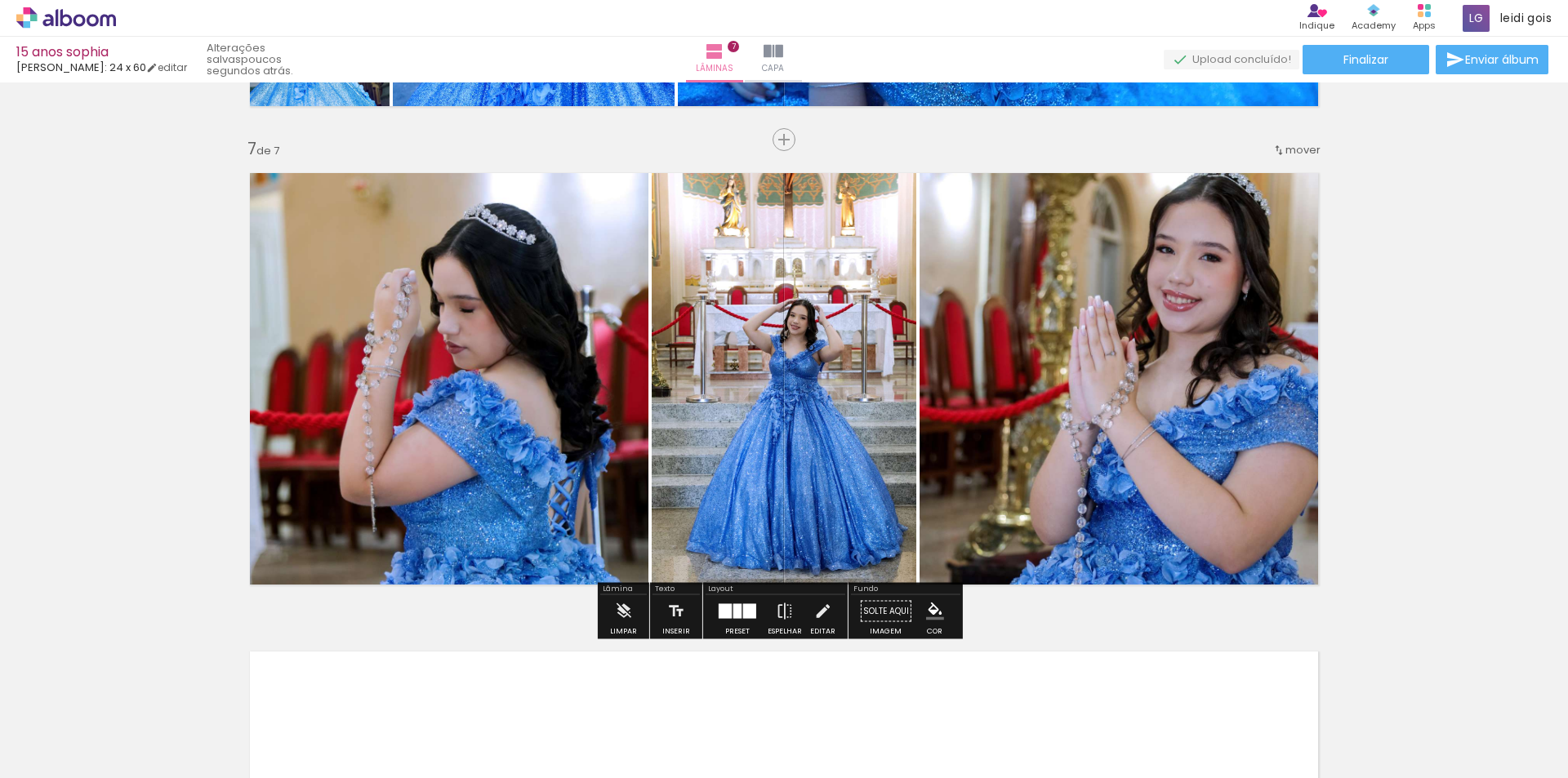
click at [715, 616] on div at bounding box center [737, 612] width 44 height 33
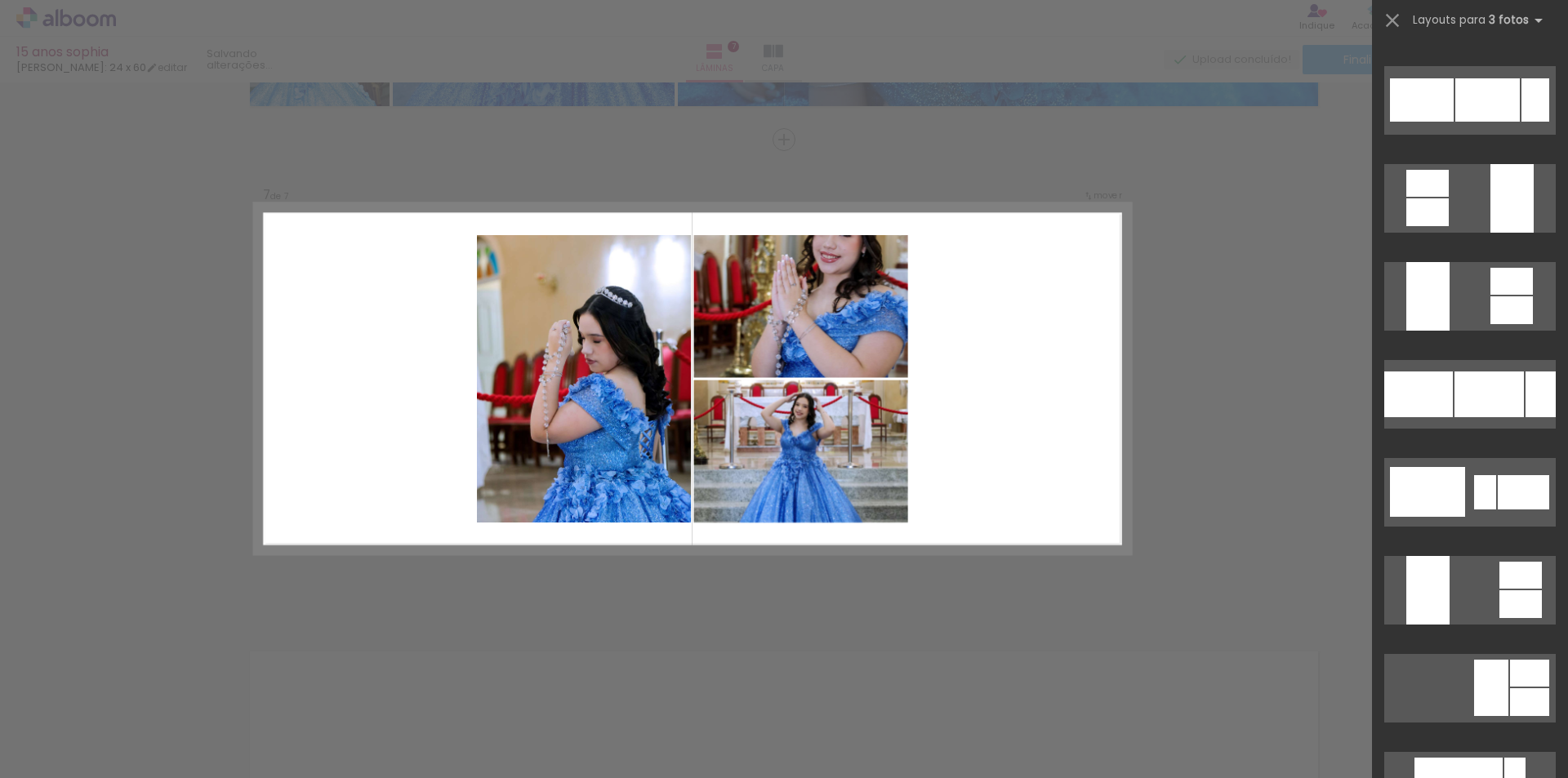
scroll to position [9718, 0]
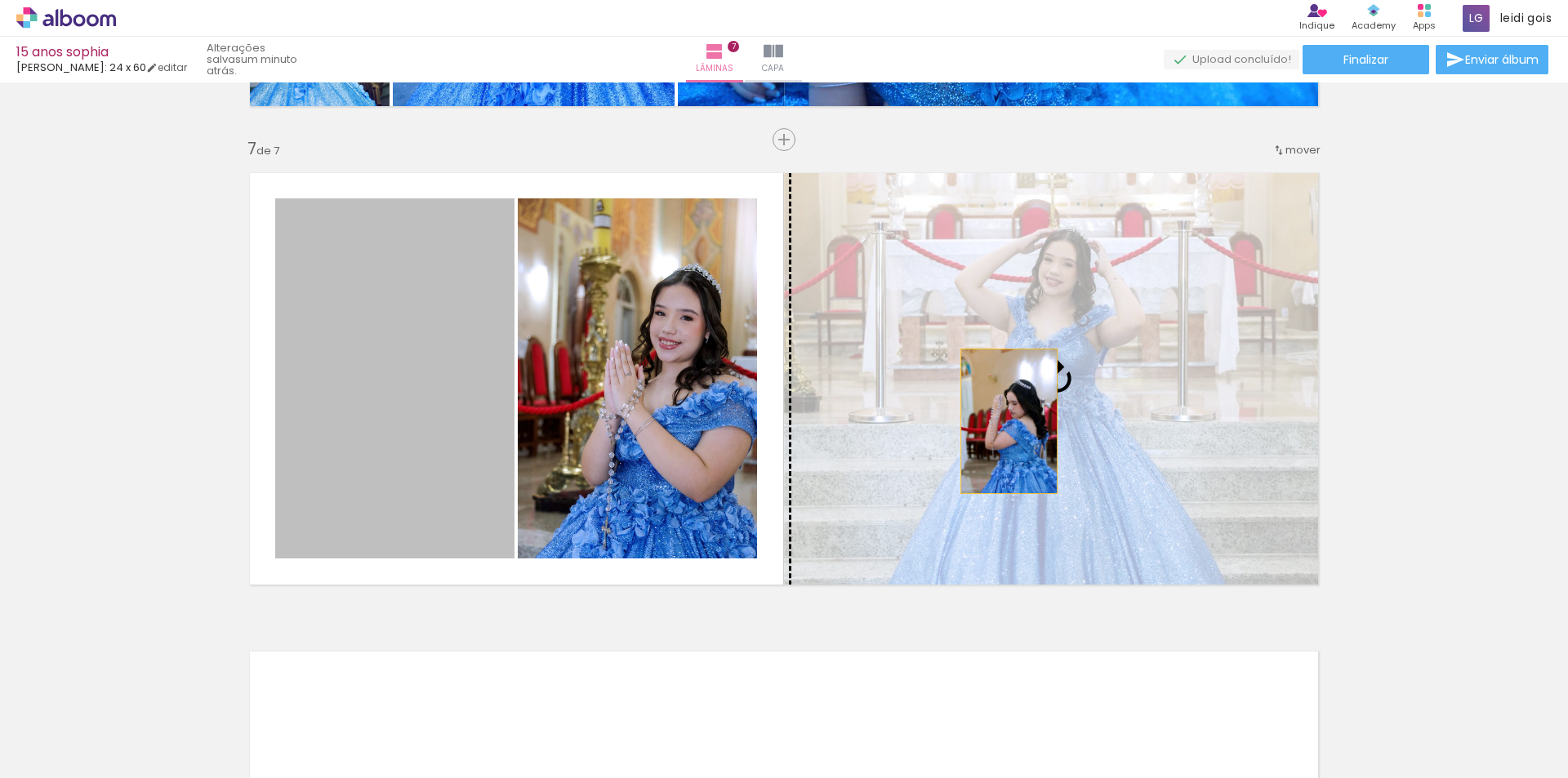
drag, startPoint x: 442, startPoint y: 434, endPoint x: 1004, endPoint y: 421, distance: 562.2
click at [0, 0] on slot at bounding box center [0, 0] width 0 height 0
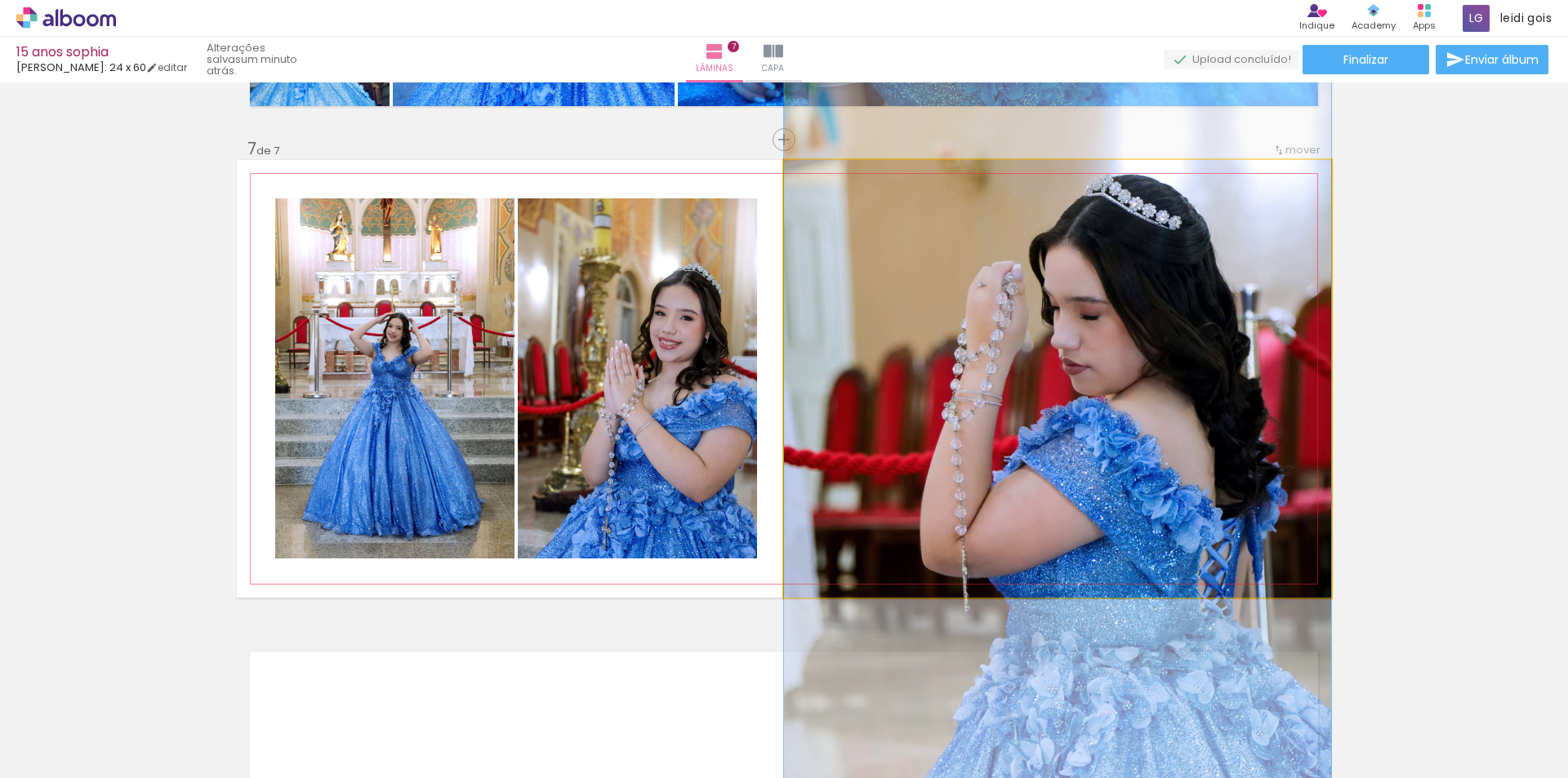
drag, startPoint x: 1164, startPoint y: 356, endPoint x: 1164, endPoint y: 391, distance: 35.0
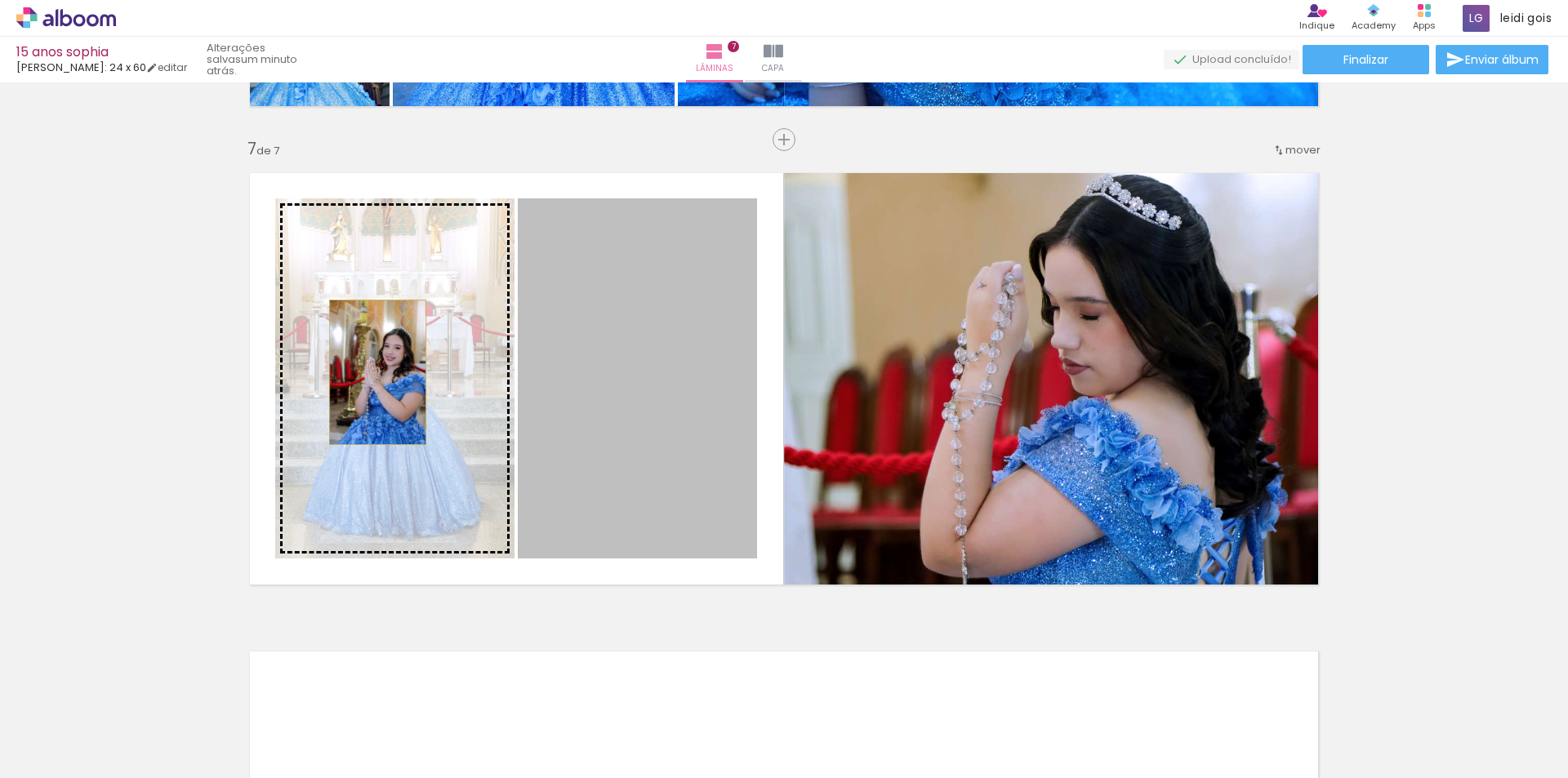
drag, startPoint x: 610, startPoint y: 384, endPoint x: 371, endPoint y: 372, distance: 239.3
click at [0, 0] on slot at bounding box center [0, 0] width 0 height 0
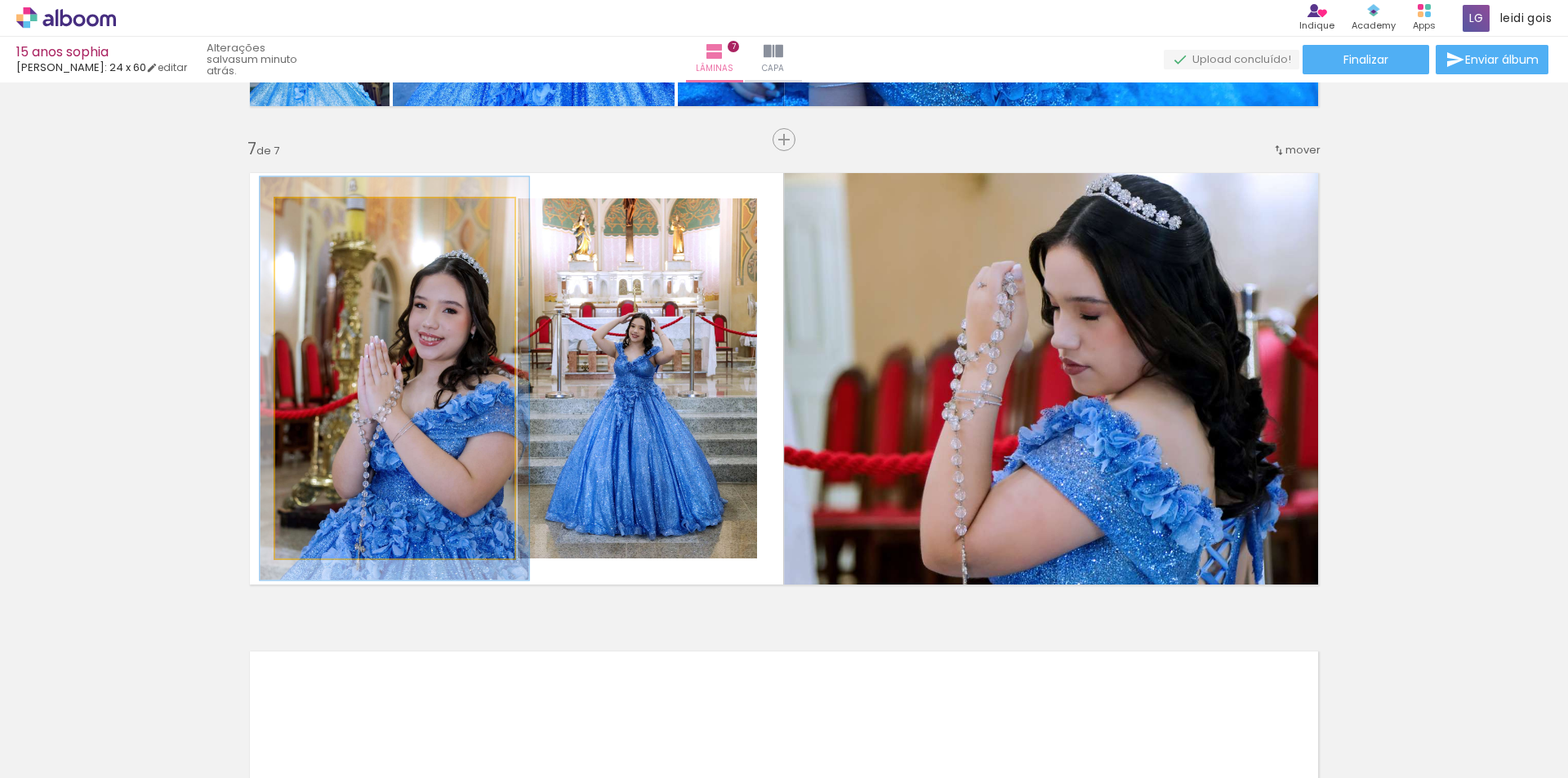
click at [313, 215] on div at bounding box center [321, 215] width 15 height 15
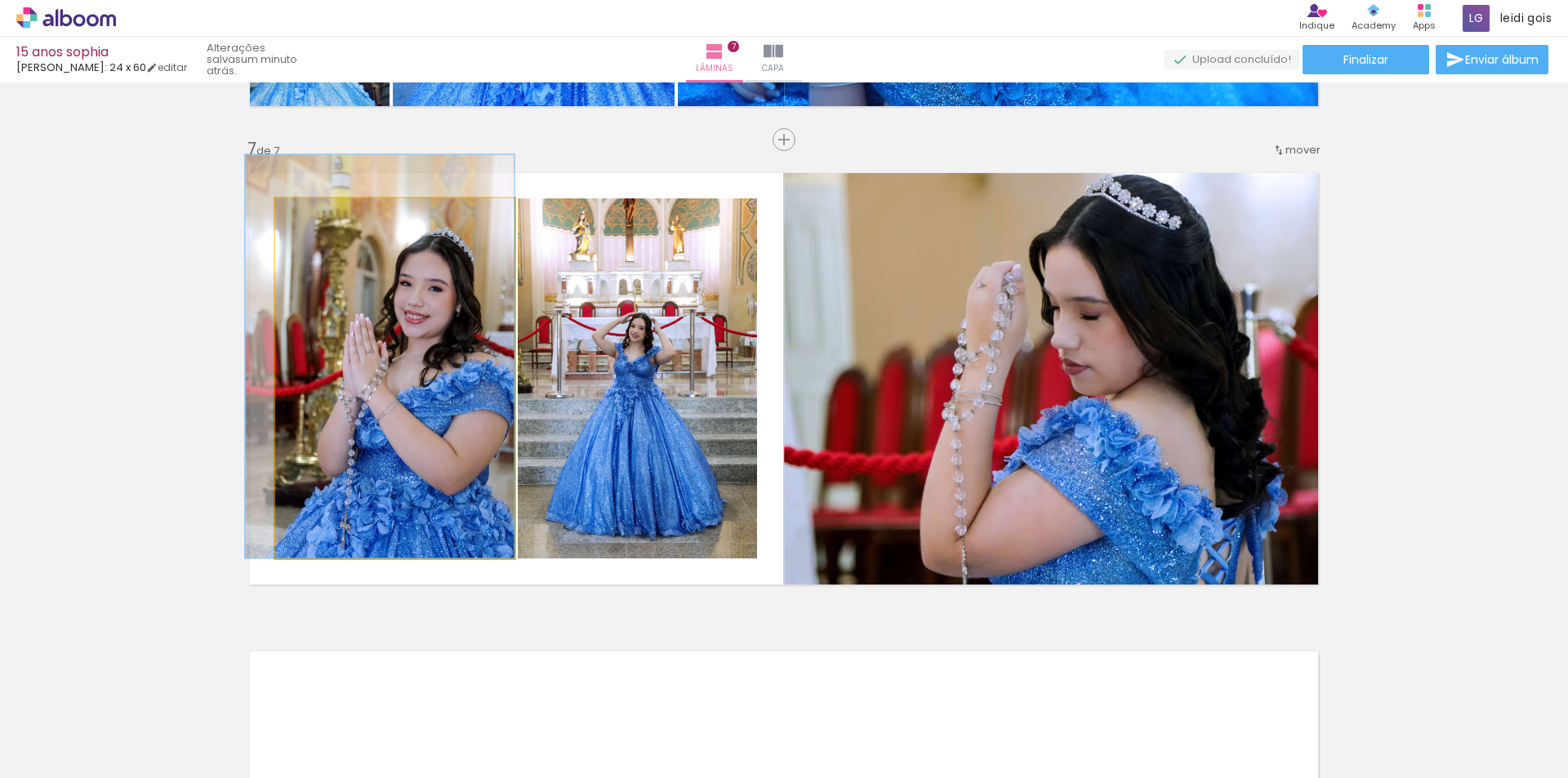
drag, startPoint x: 380, startPoint y: 370, endPoint x: 336, endPoint y: 305, distance: 78.5
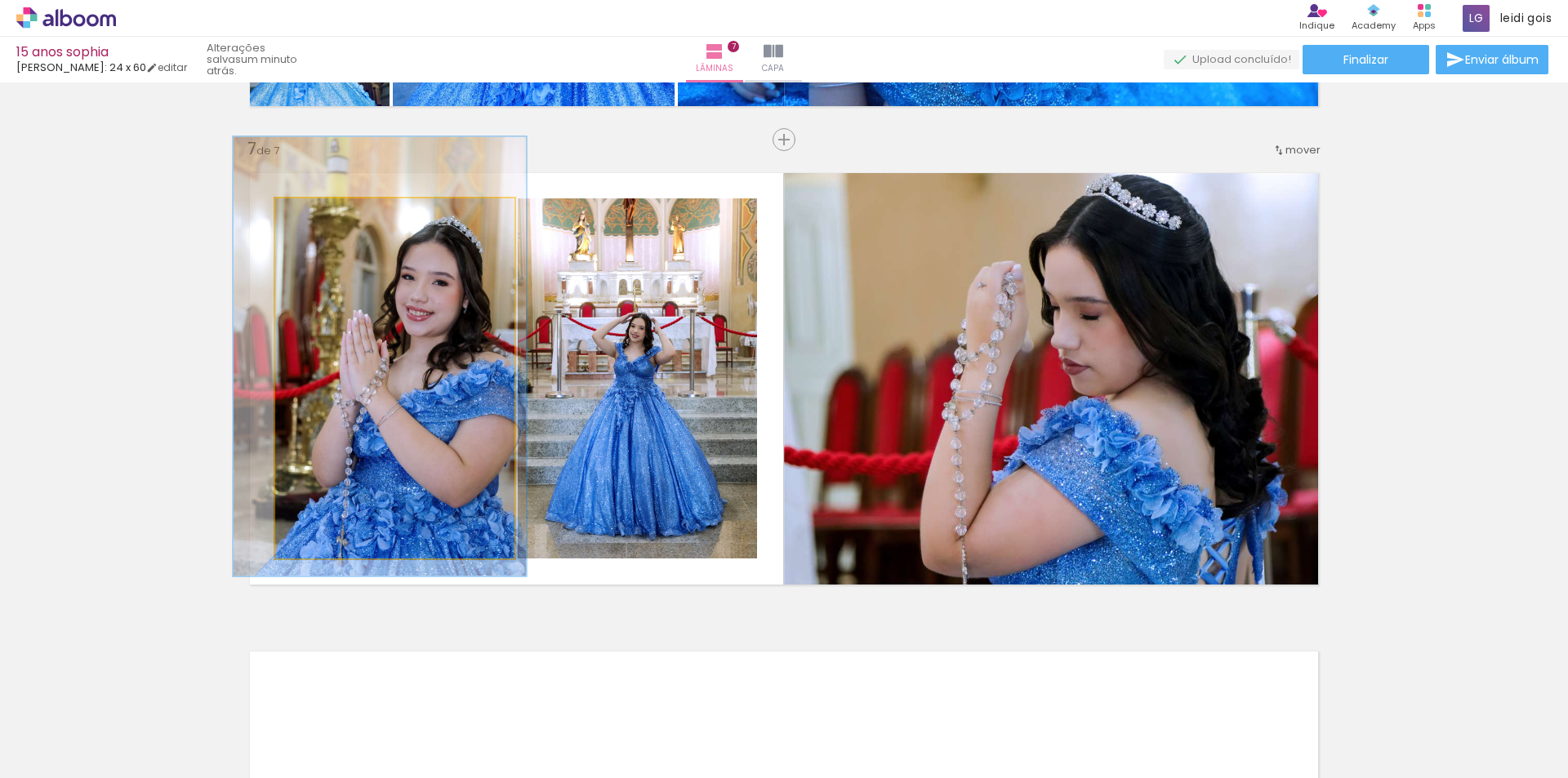
type paper-slider "122"
click at [321, 214] on div at bounding box center [328, 215] width 15 height 15
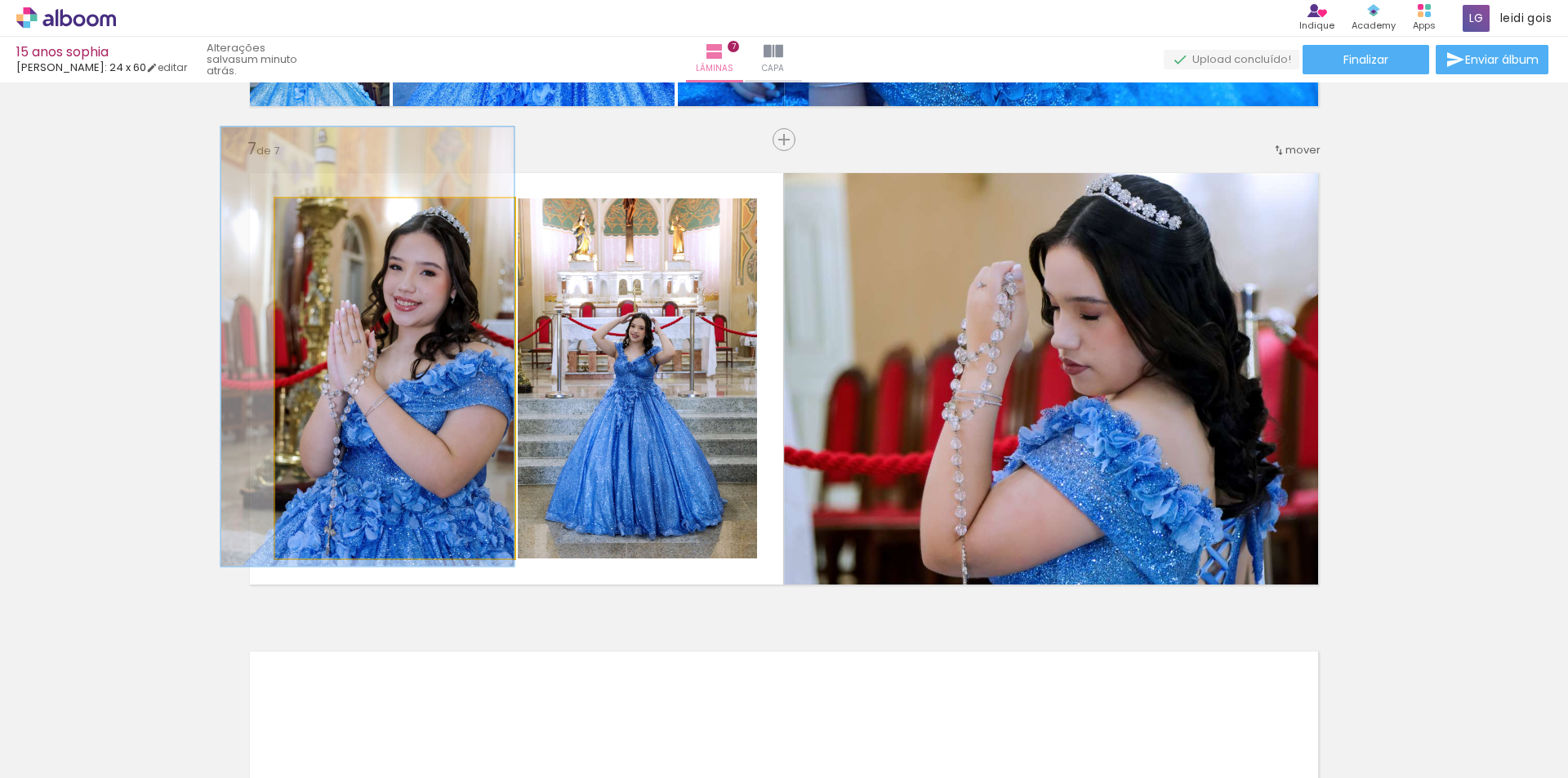
drag, startPoint x: 365, startPoint y: 320, endPoint x: 341, endPoint y: 310, distance: 26.0
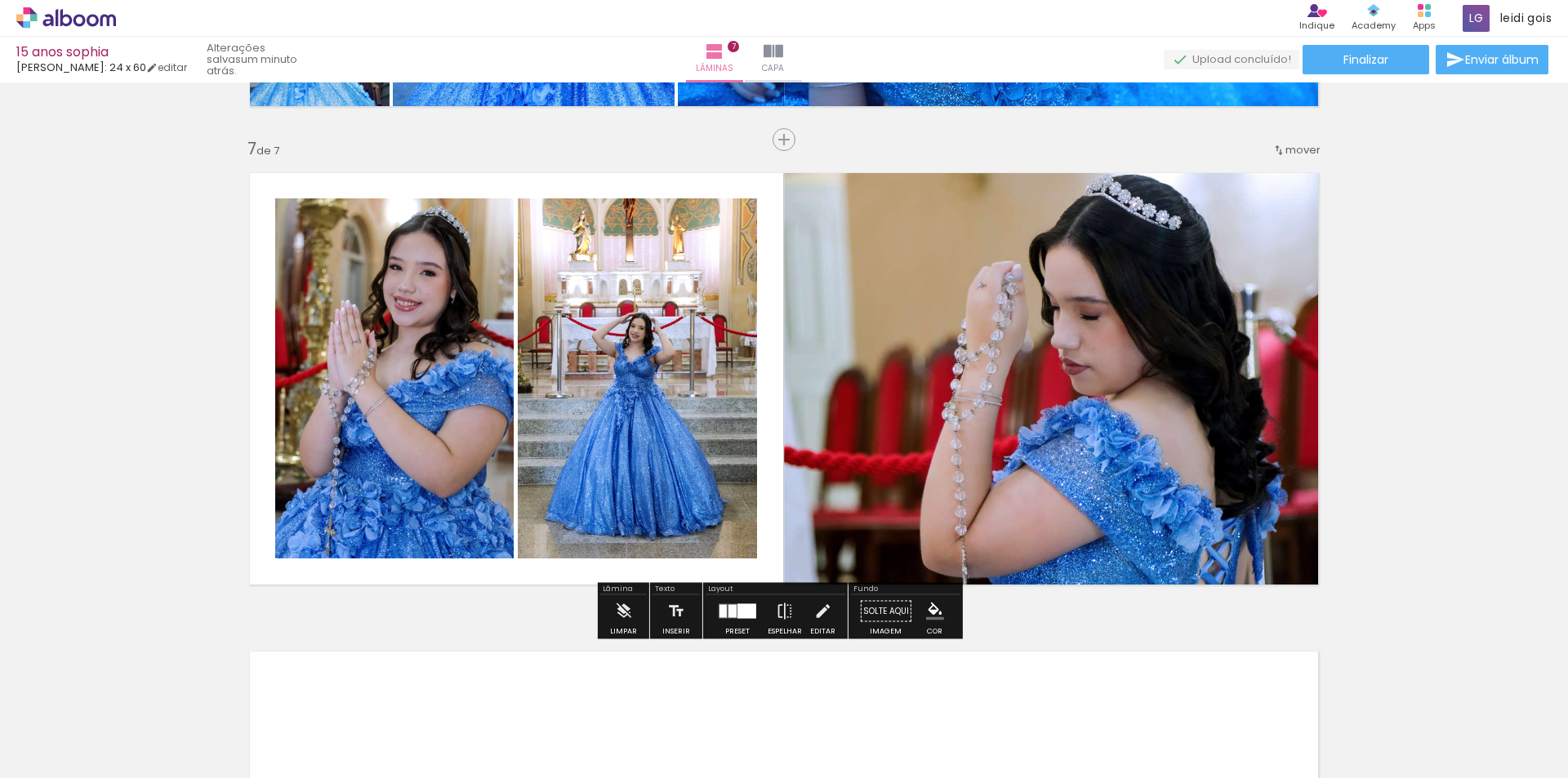
click at [1070, 406] on quentale-photo at bounding box center [1058, 379] width 547 height 438
click at [814, 615] on iron-icon at bounding box center [823, 612] width 18 height 33
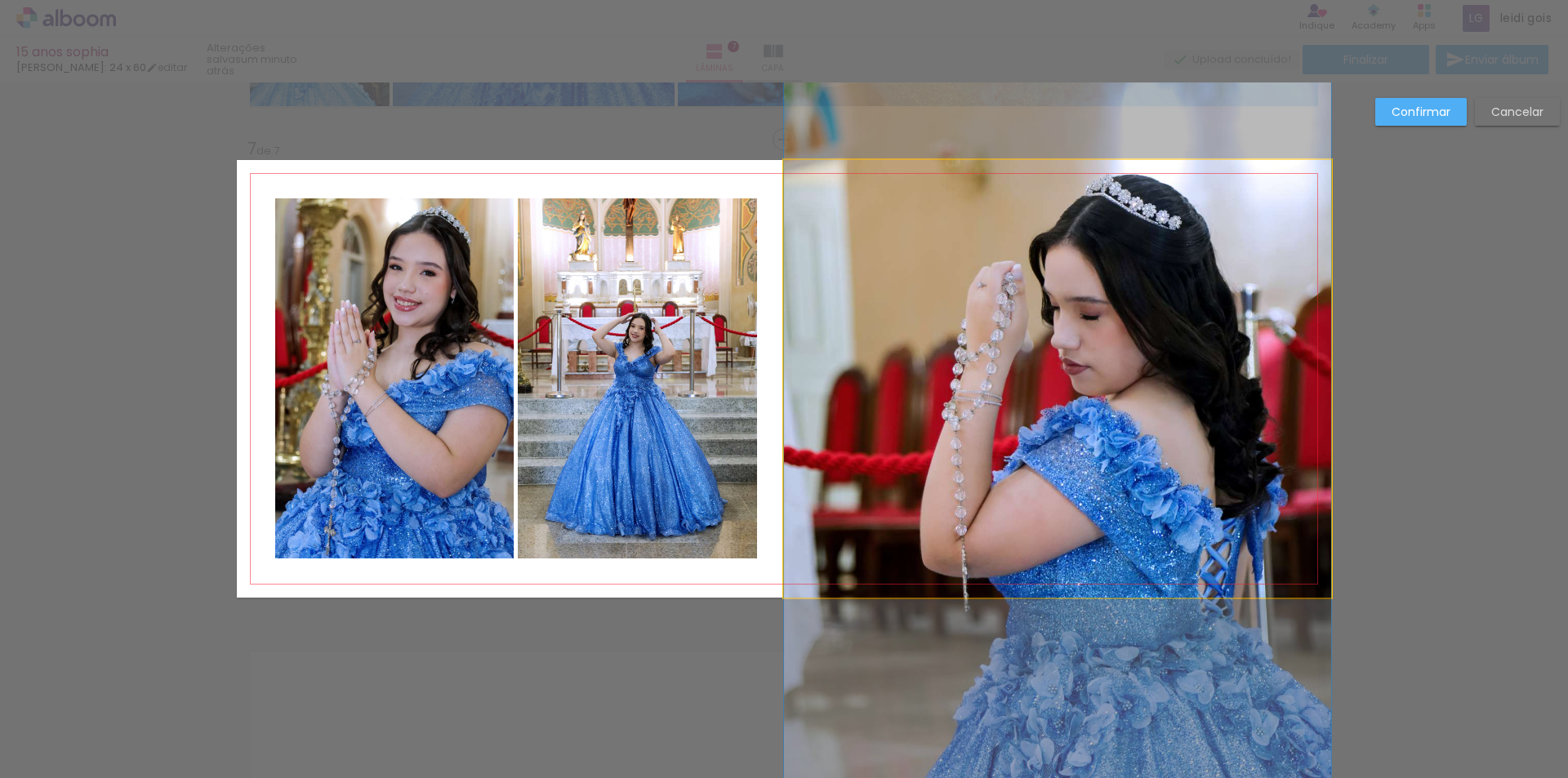
click at [1050, 438] on quentale-photo at bounding box center [1058, 379] width 547 height 438
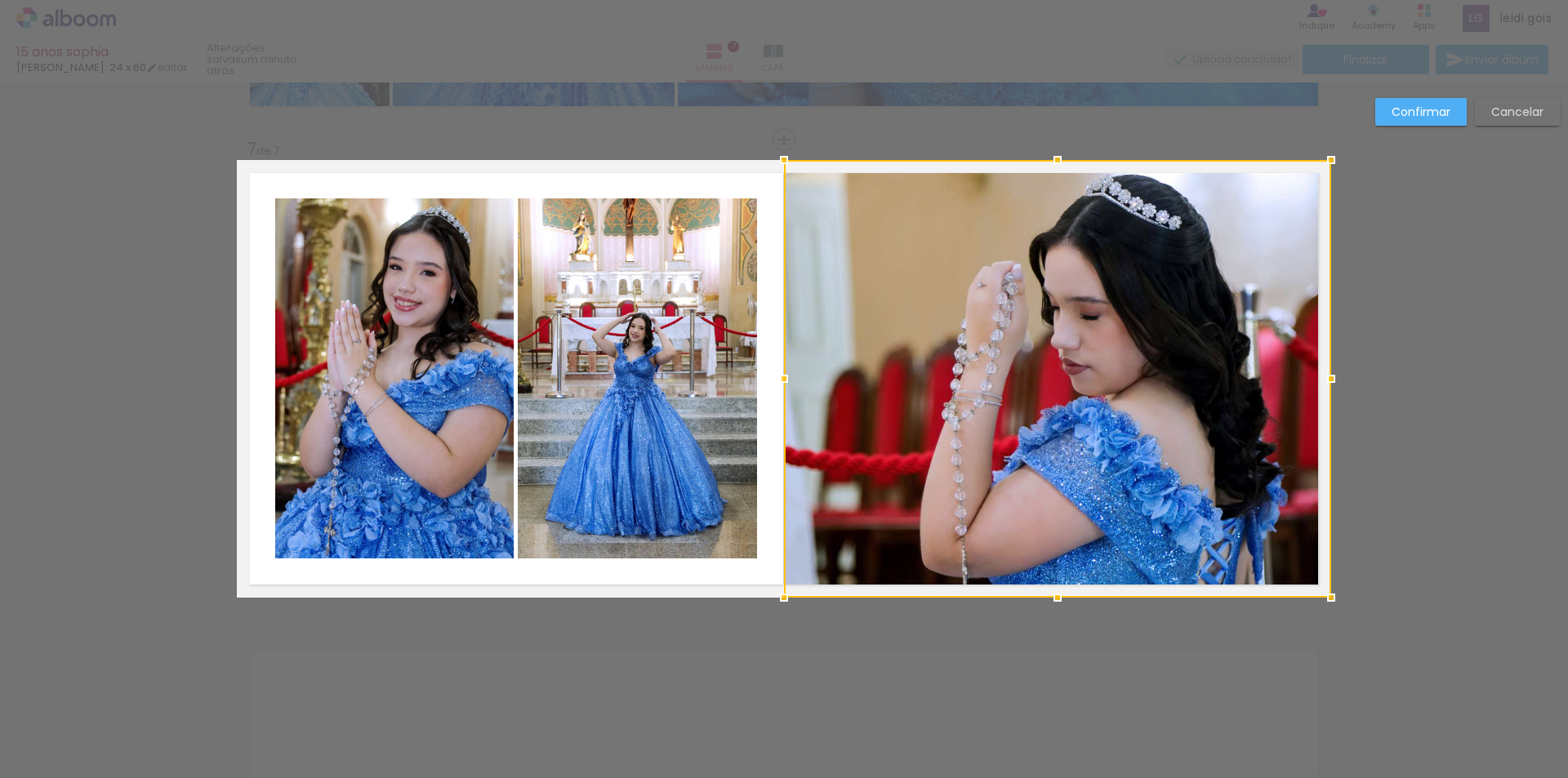
click at [0, 0] on slot "Confirmar" at bounding box center [0, 0] width 0 height 0
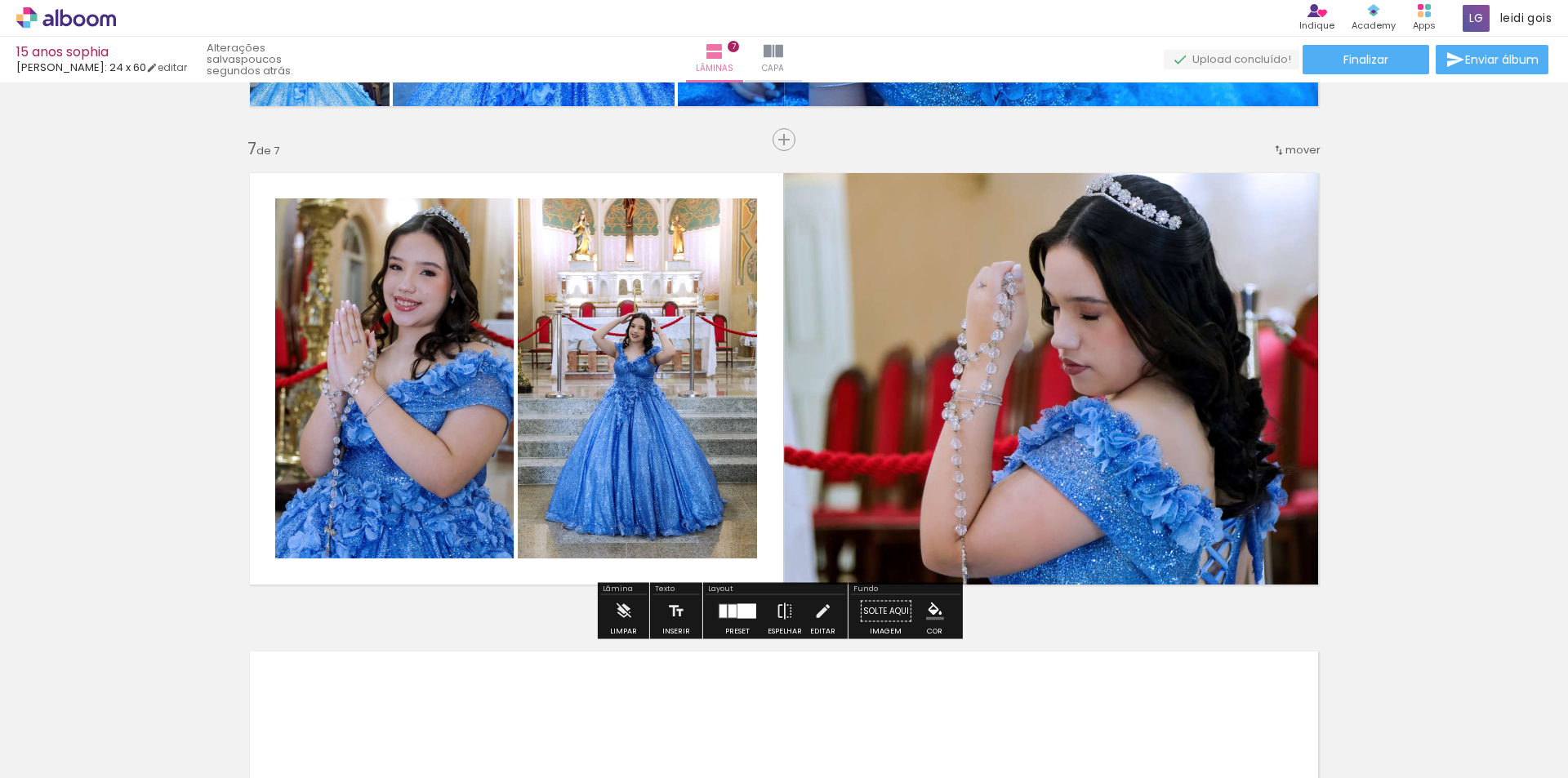
click at [574, 289] on quentale-photo at bounding box center [637, 379] width 240 height 360
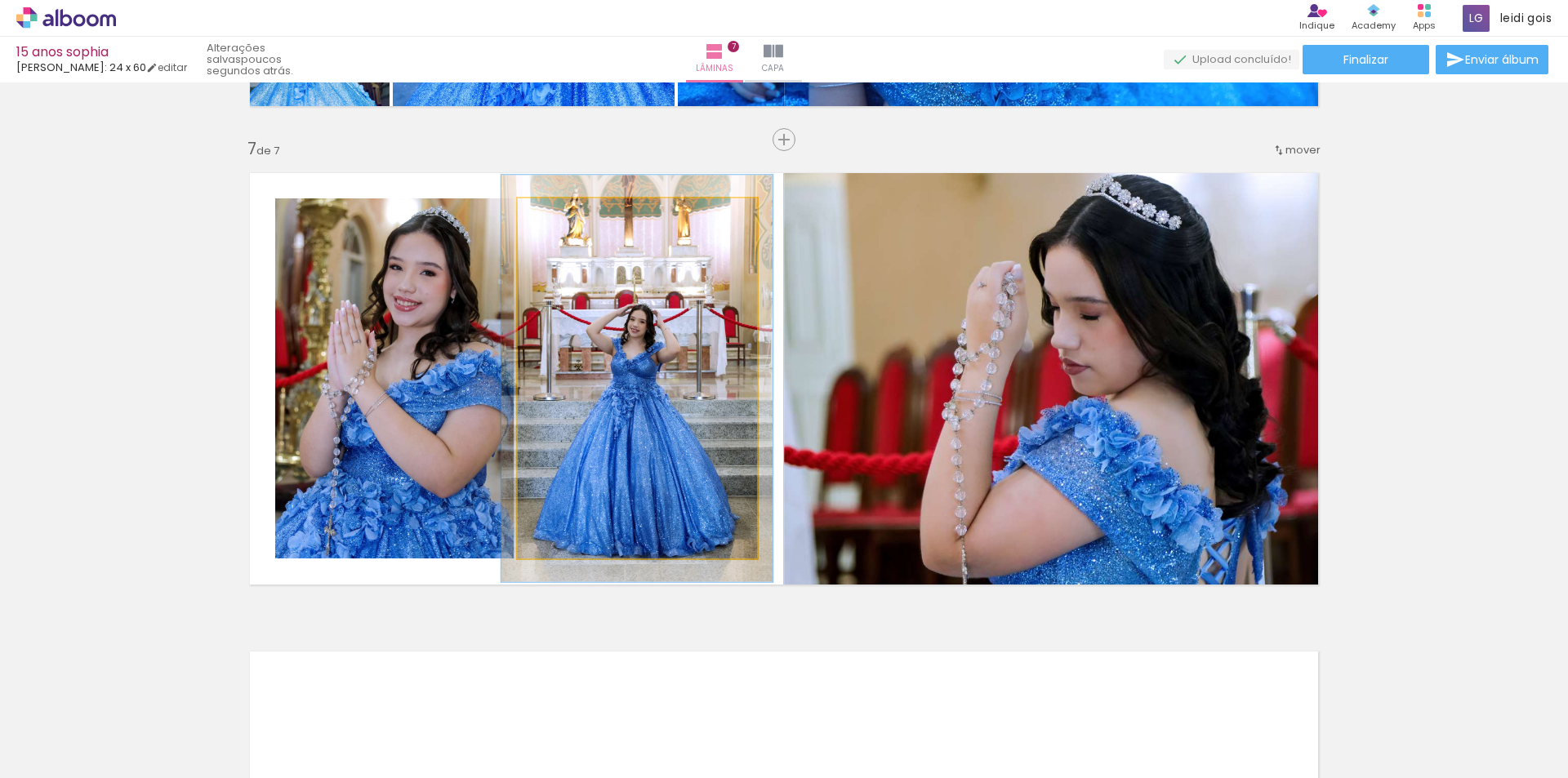
click at [560, 212] on div at bounding box center [564, 215] width 15 height 15
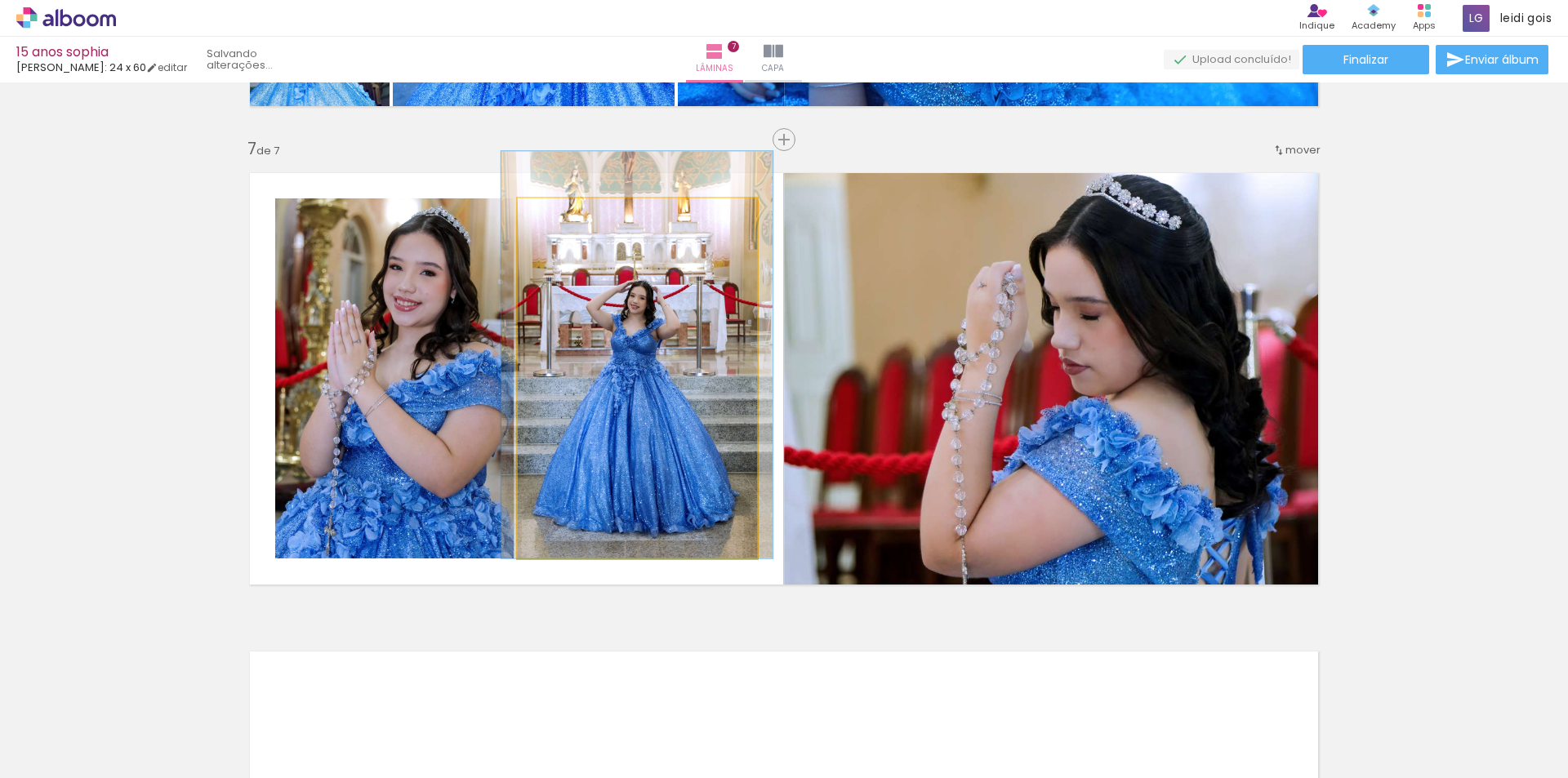
drag, startPoint x: 599, startPoint y: 371, endPoint x: 599, endPoint y: 362, distance: 9.0
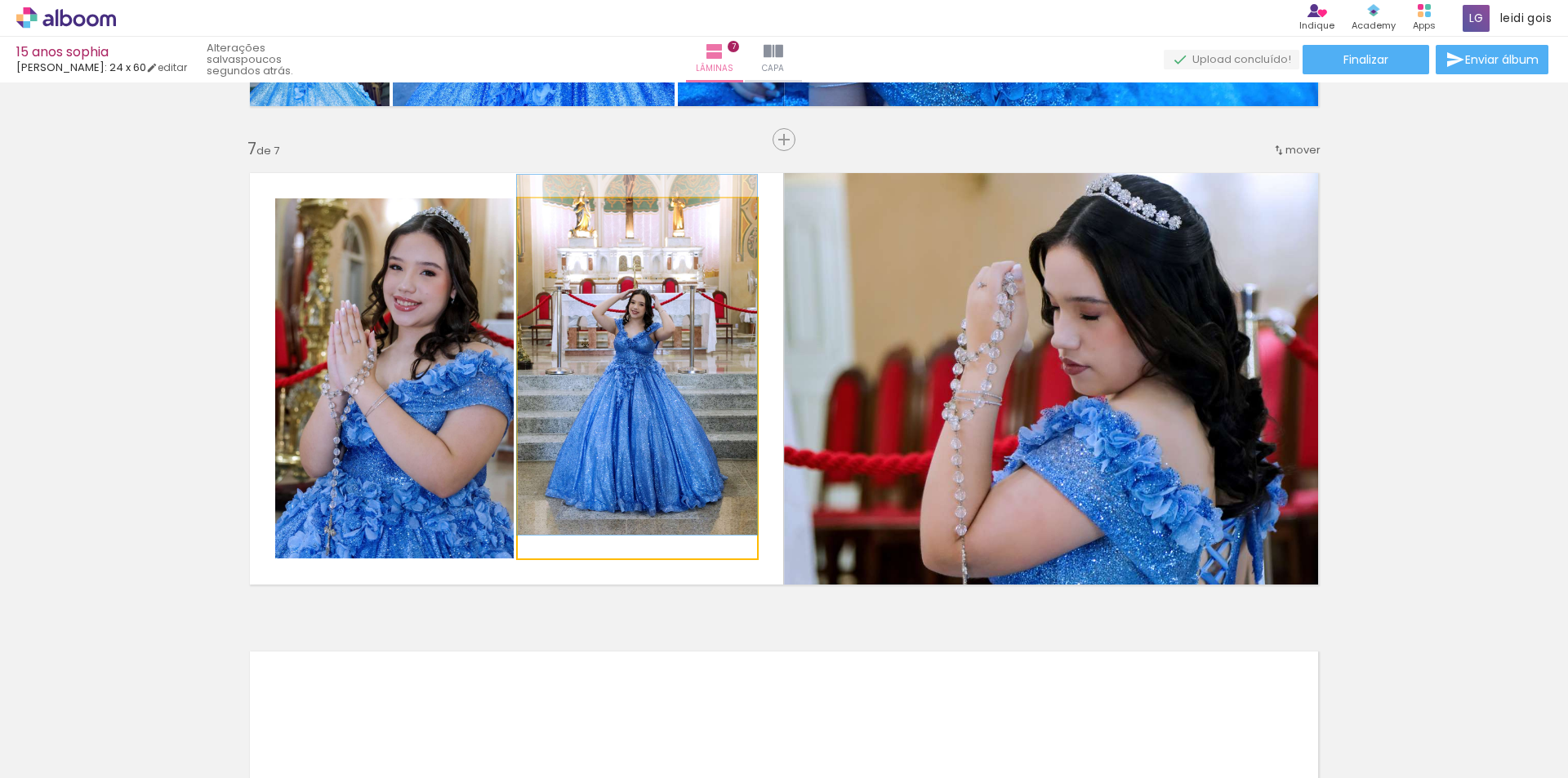
drag, startPoint x: 563, startPoint y: 216, endPoint x: 555, endPoint y: 222, distance: 10.0
type paper-slider "100"
click at [555, 222] on div at bounding box center [557, 215] width 15 height 15
click at [646, 397] on quentale-photo at bounding box center [637, 379] width 240 height 360
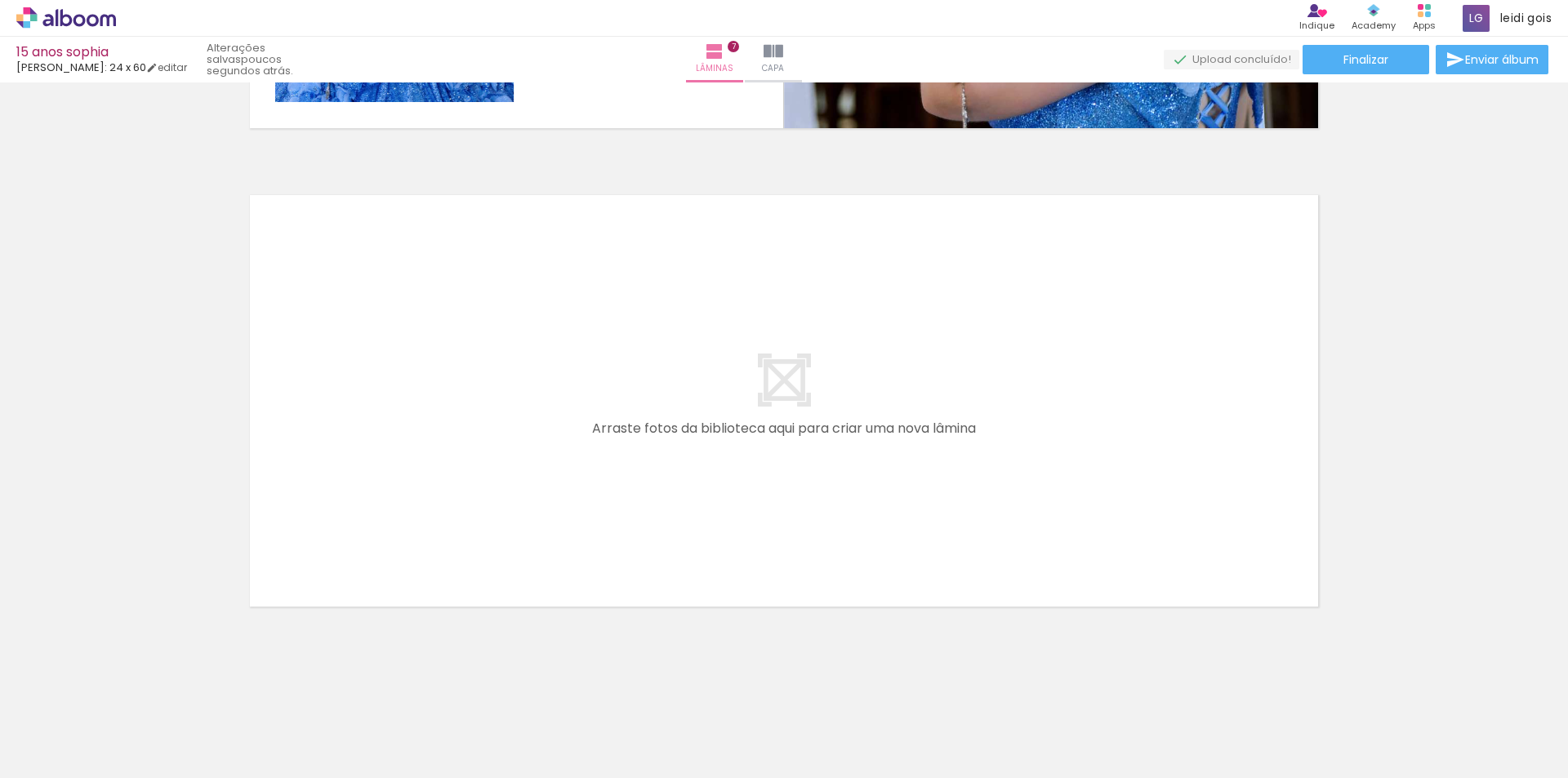
scroll to position [3298, 0]
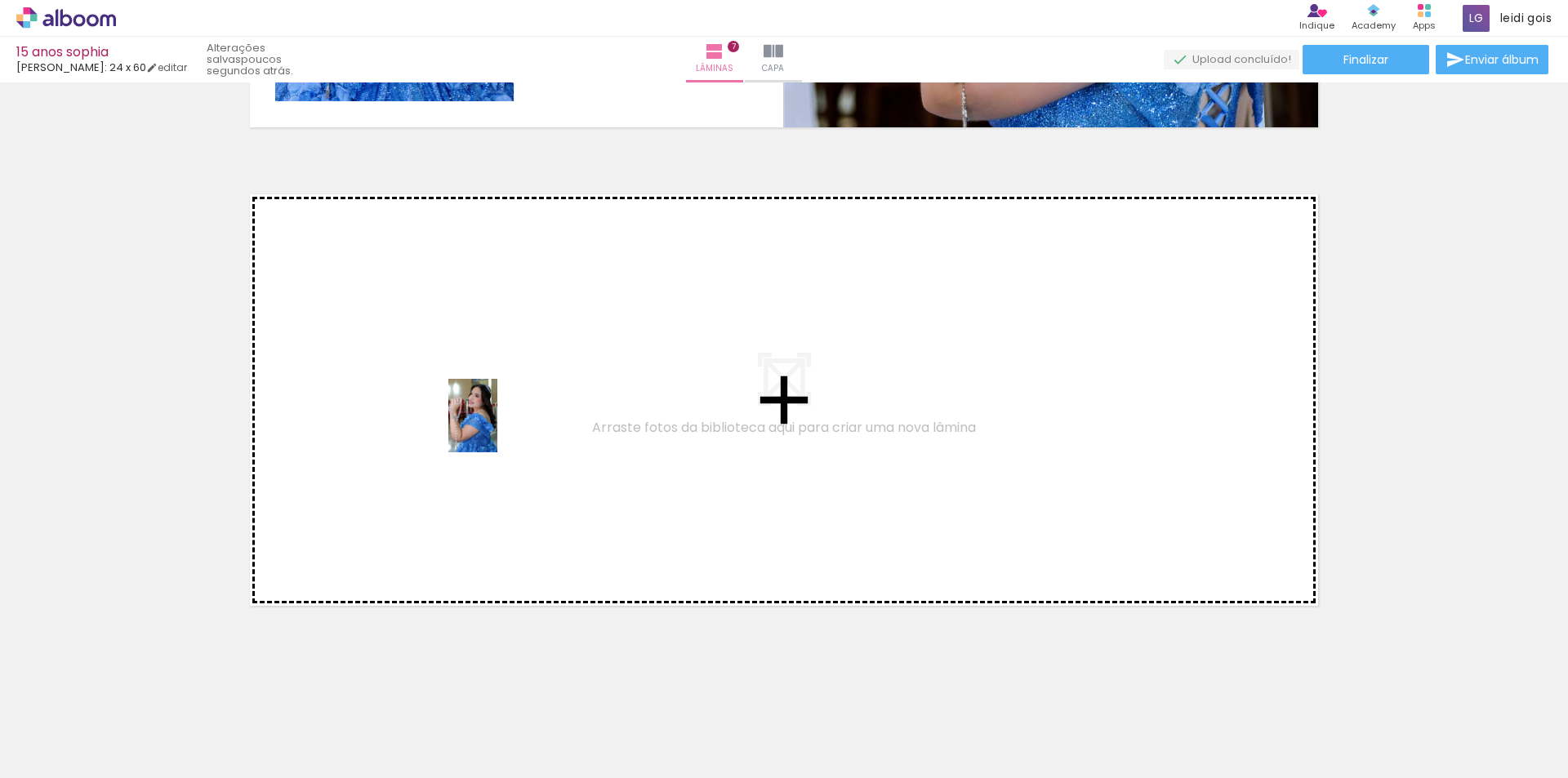
drag, startPoint x: 498, startPoint y: 728, endPoint x: 498, endPoint y: 427, distance: 301.0
click at [498, 427] on quentale-workspace at bounding box center [784, 389] width 1568 height 778
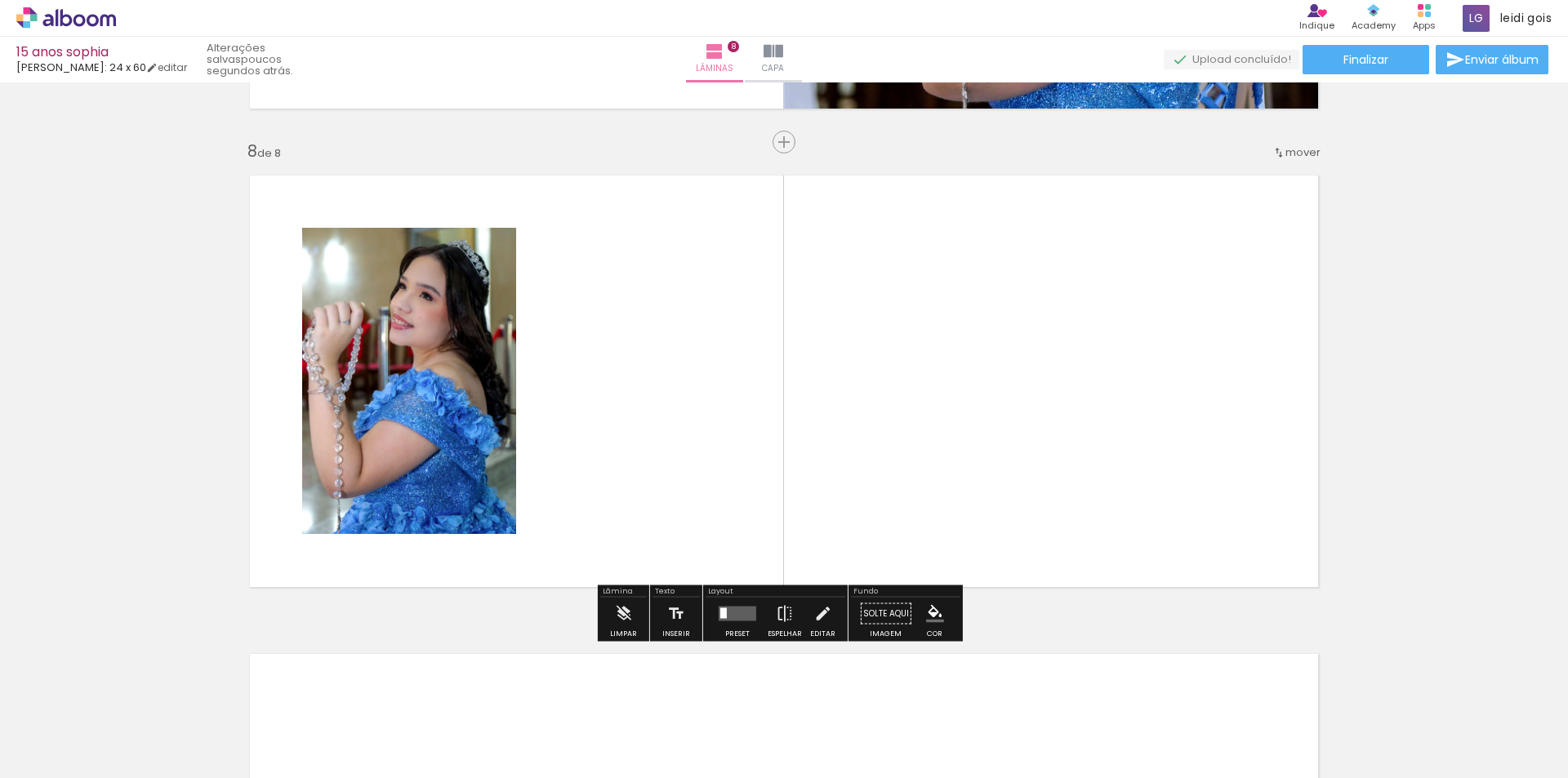
scroll to position [3320, 0]
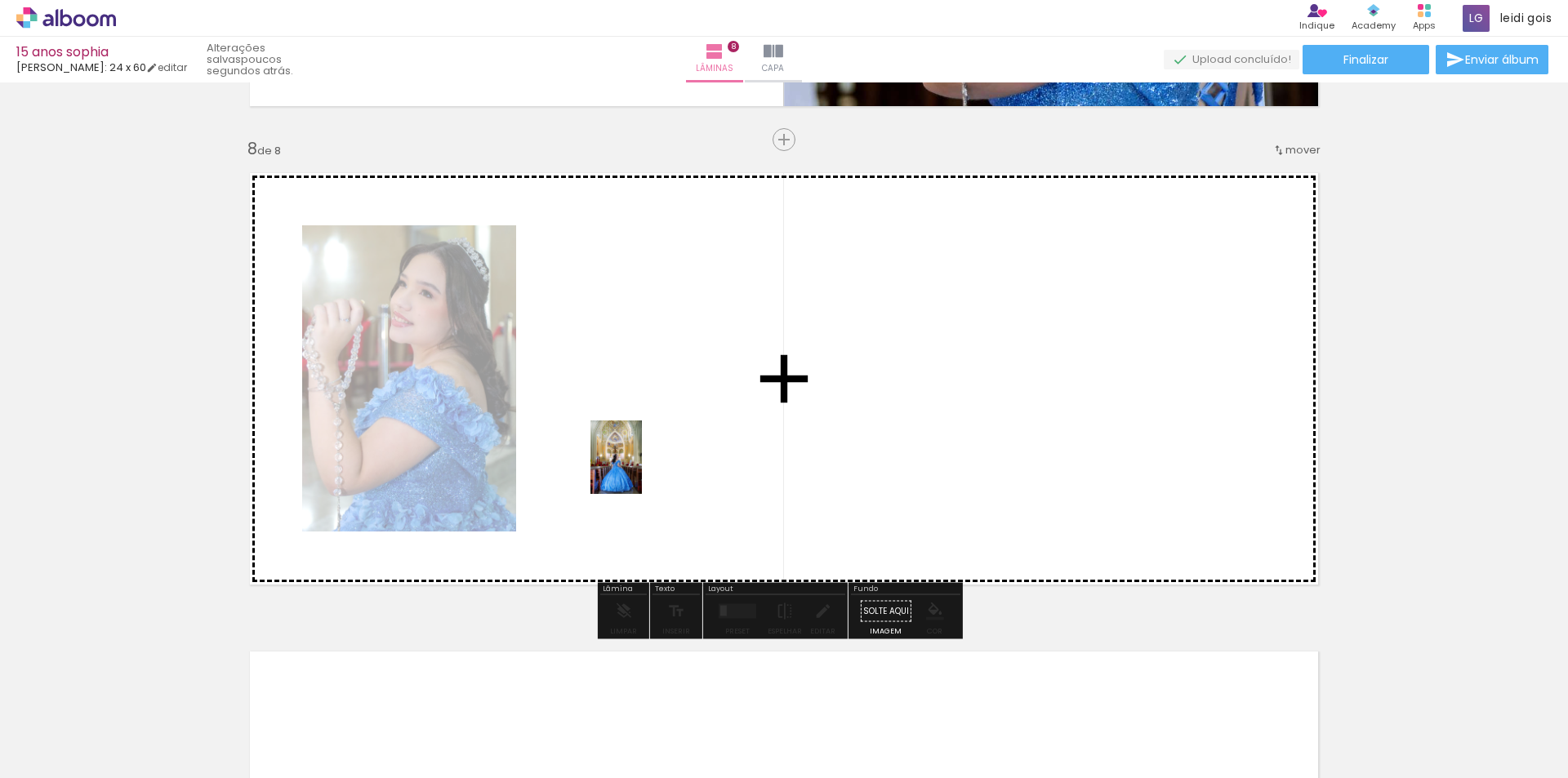
drag, startPoint x: 229, startPoint y: 737, endPoint x: 655, endPoint y: 461, distance: 507.6
click at [655, 461] on quentale-workspace at bounding box center [784, 389] width 1568 height 778
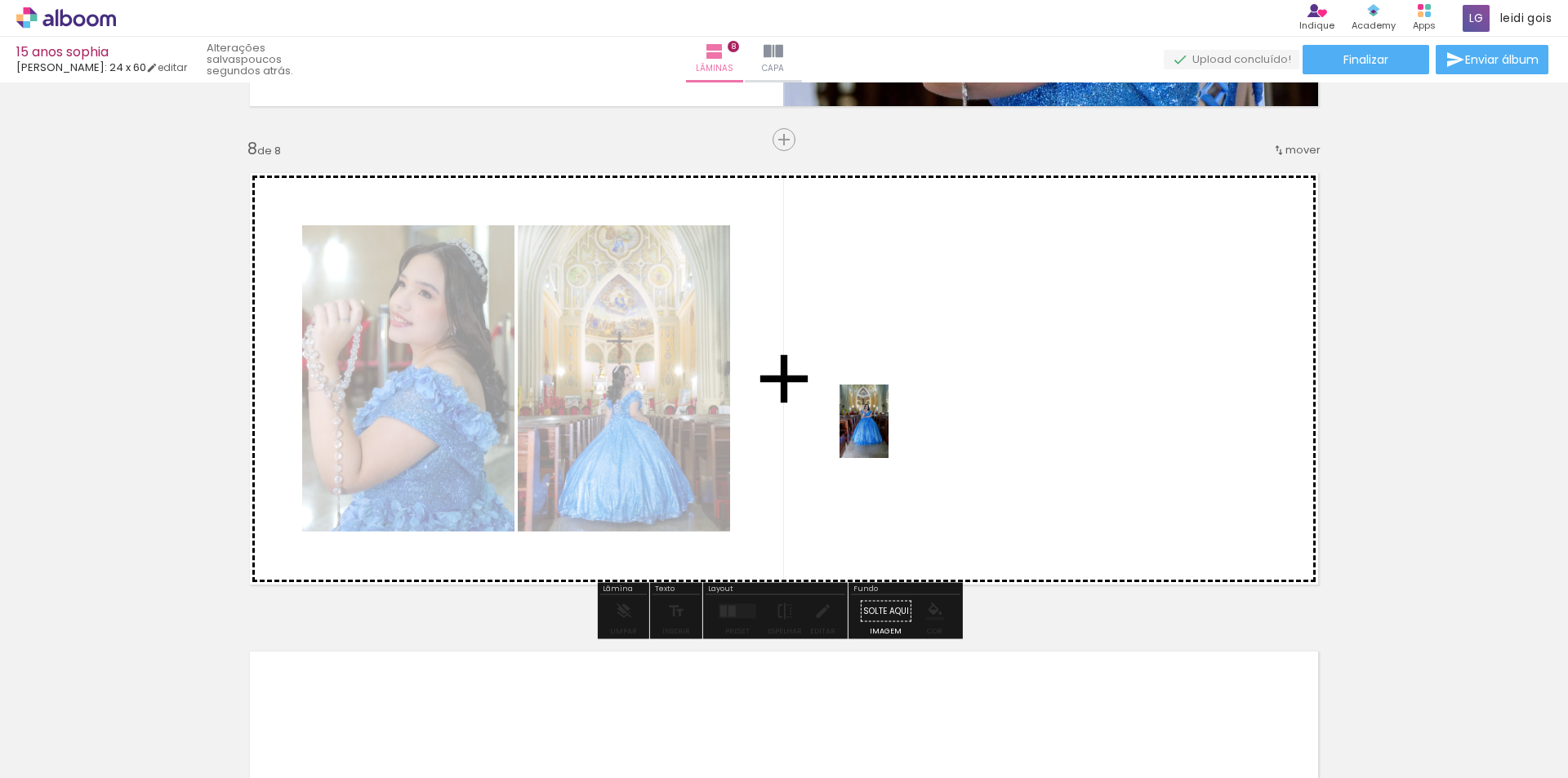
drag, startPoint x: 319, startPoint y: 737, endPoint x: 889, endPoint y: 434, distance: 645.5
click at [889, 434] on quentale-workspace at bounding box center [784, 389] width 1568 height 778
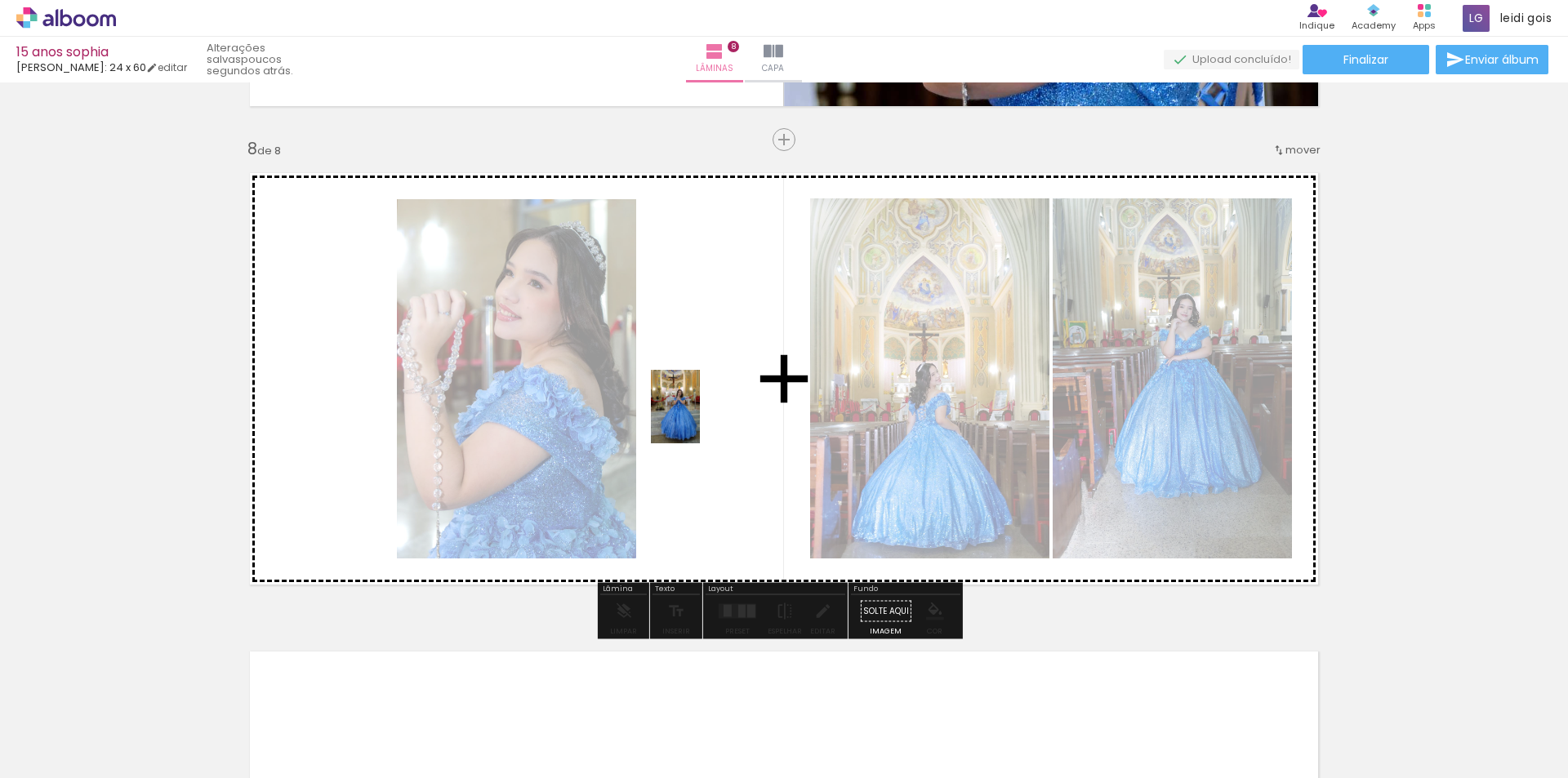
drag, startPoint x: 594, startPoint y: 725, endPoint x: 700, endPoint y: 419, distance: 323.8
click at [700, 419] on quentale-workspace at bounding box center [784, 389] width 1568 height 778
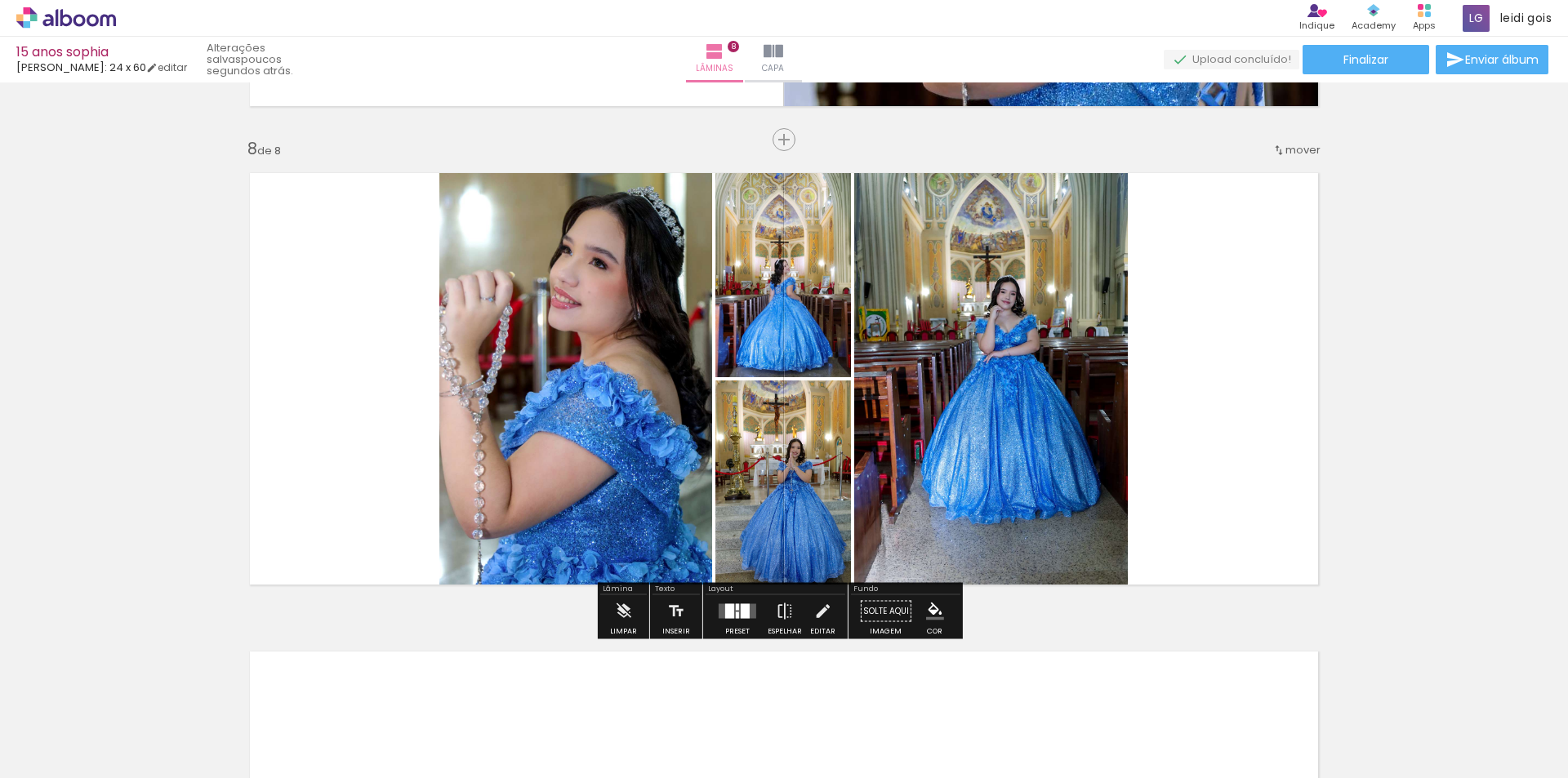
click at [728, 619] on div at bounding box center [737, 612] width 44 height 33
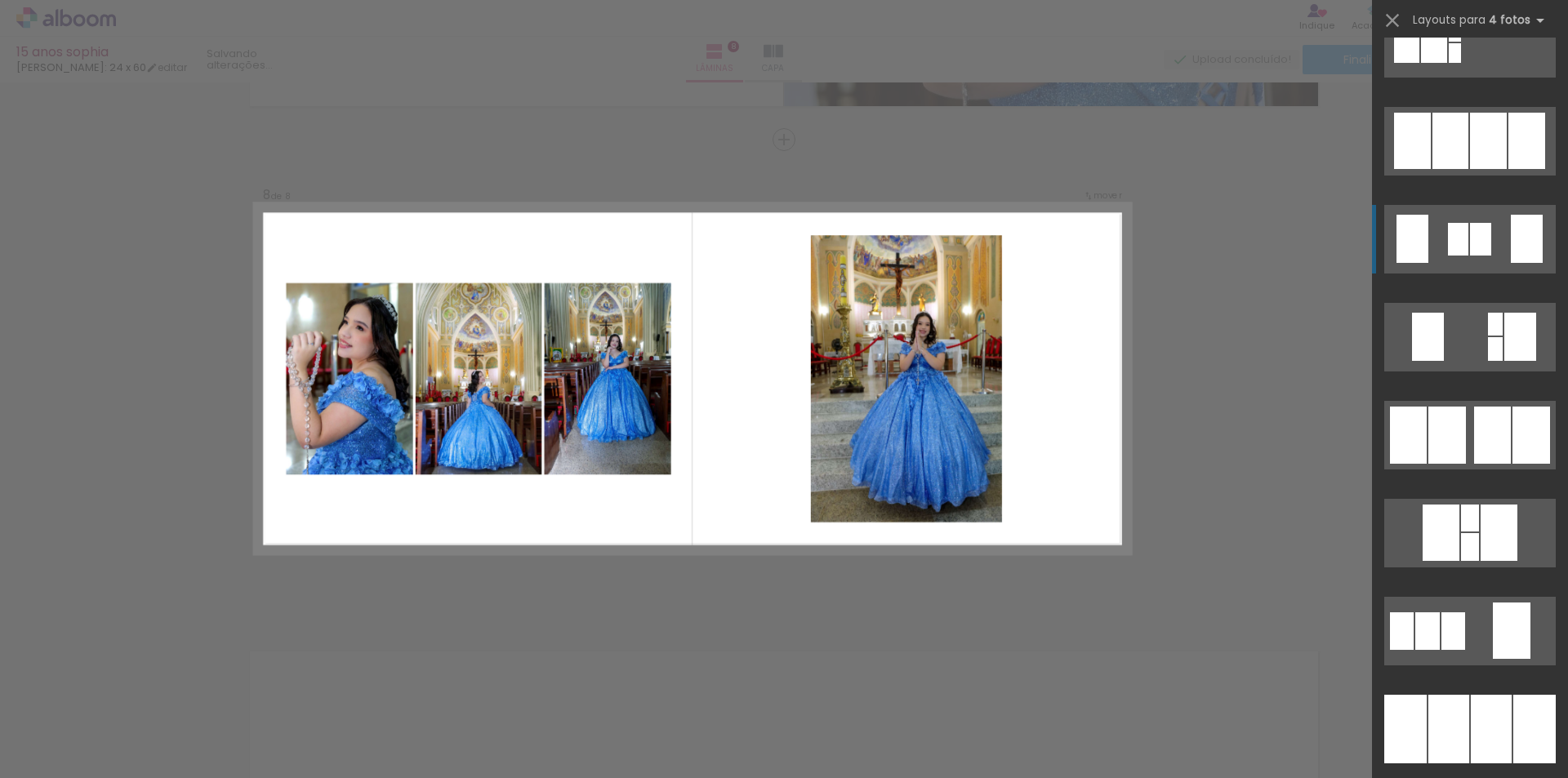
scroll to position [1225, 0]
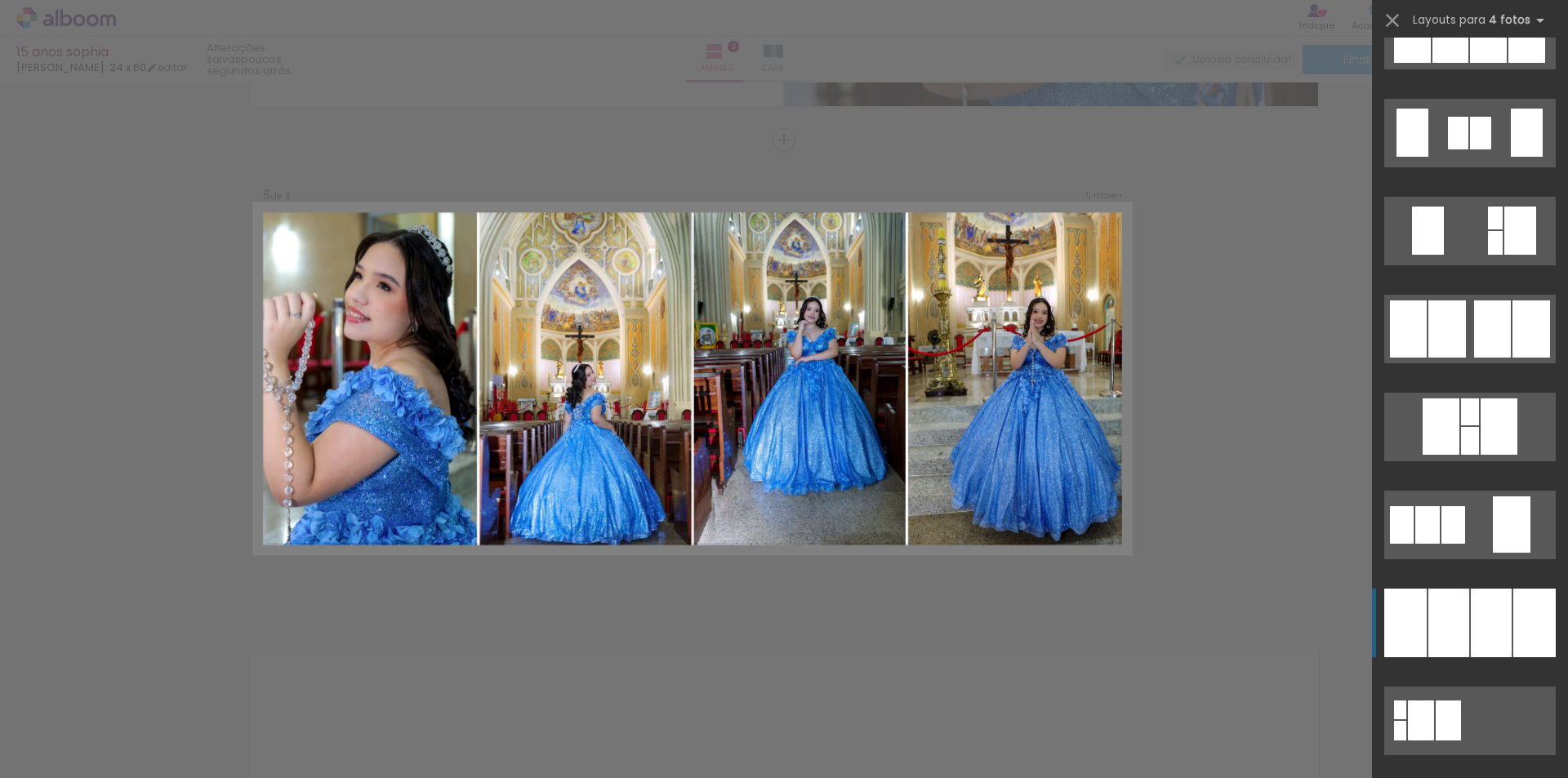
click at [1454, 614] on div at bounding box center [1448, 624] width 41 height 69
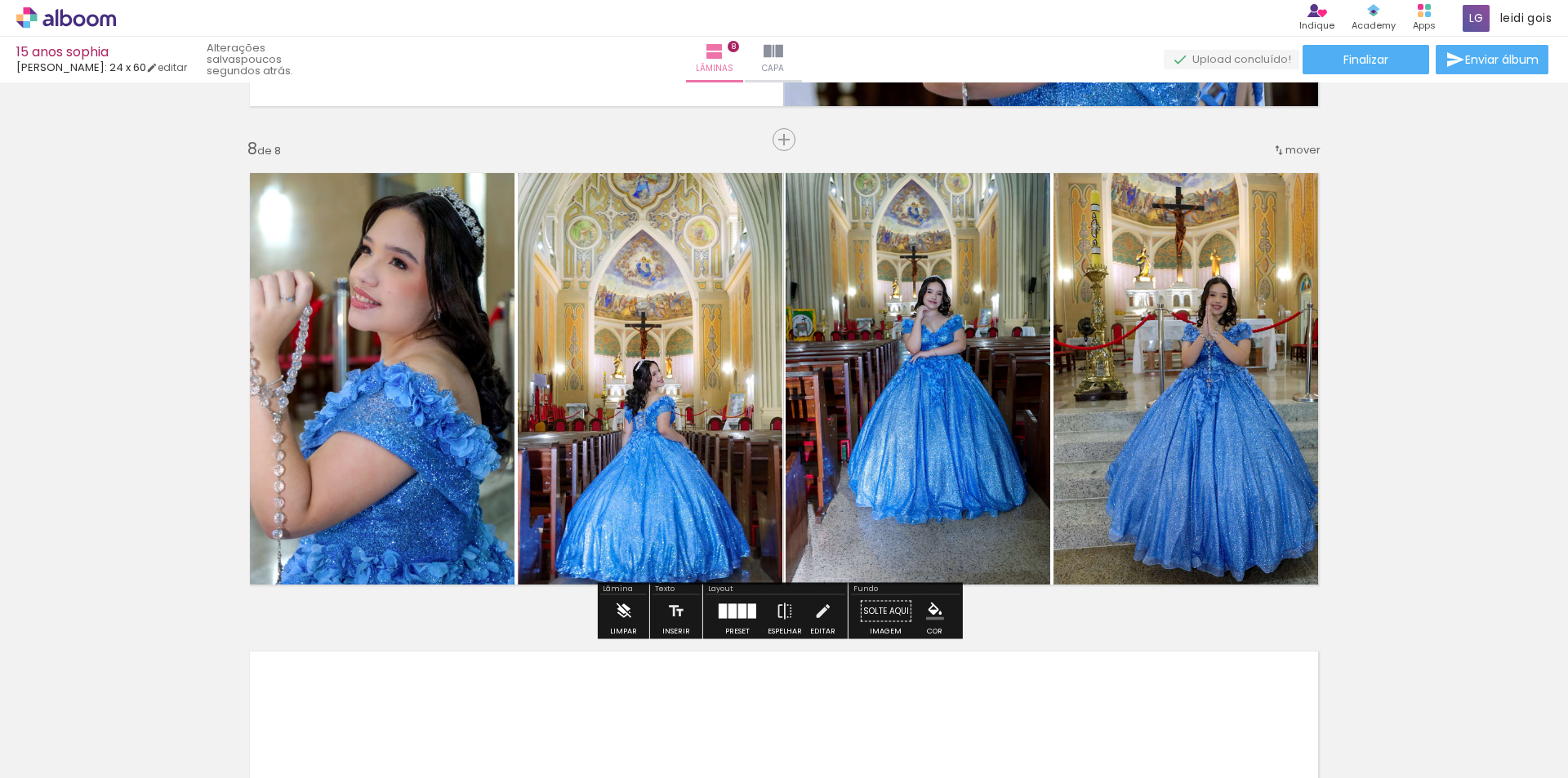
click at [624, 606] on iron-icon at bounding box center [623, 612] width 18 height 33
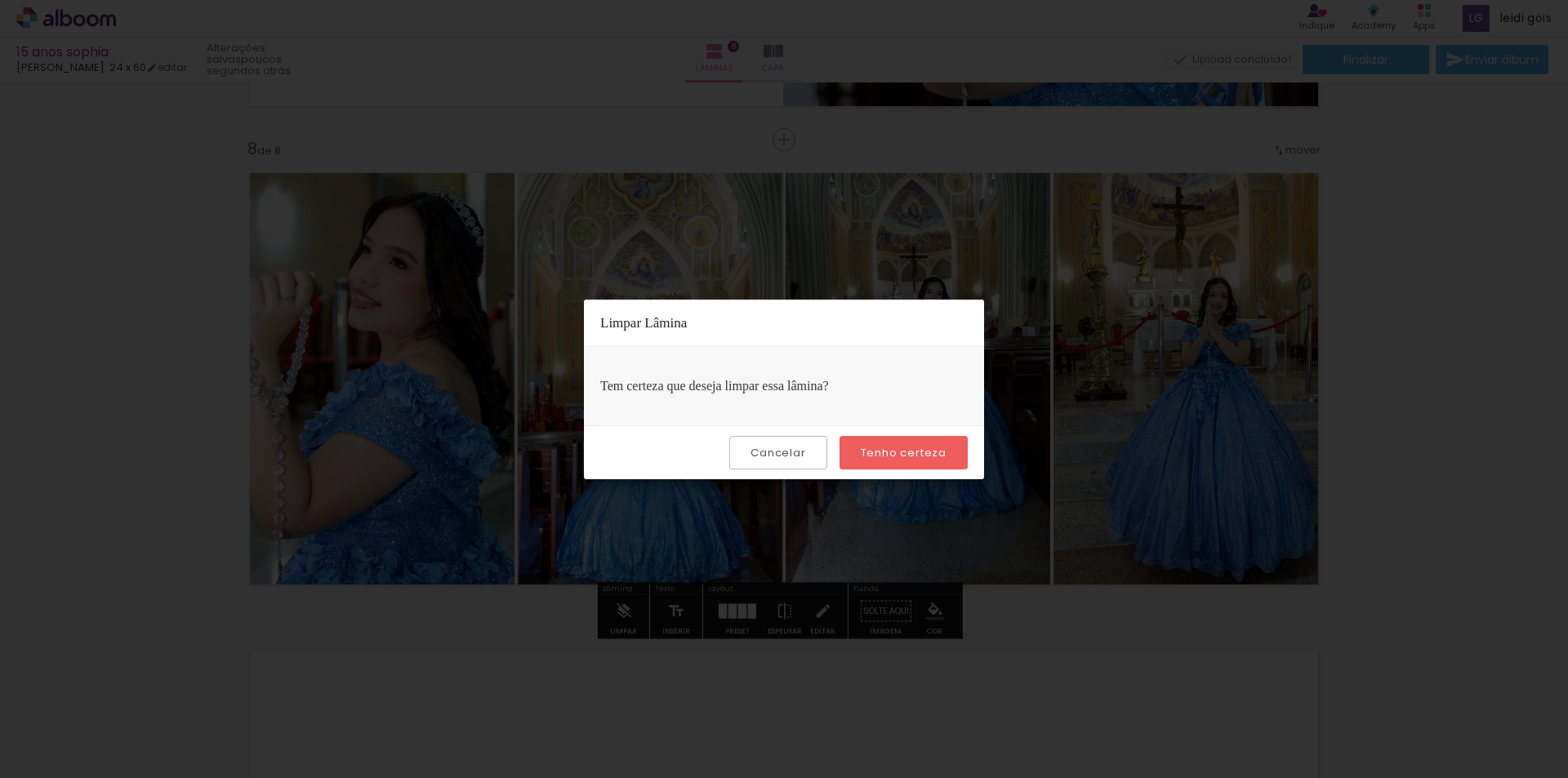
click at [0, 0] on slot "Tenho certeza" at bounding box center [0, 0] width 0 height 0
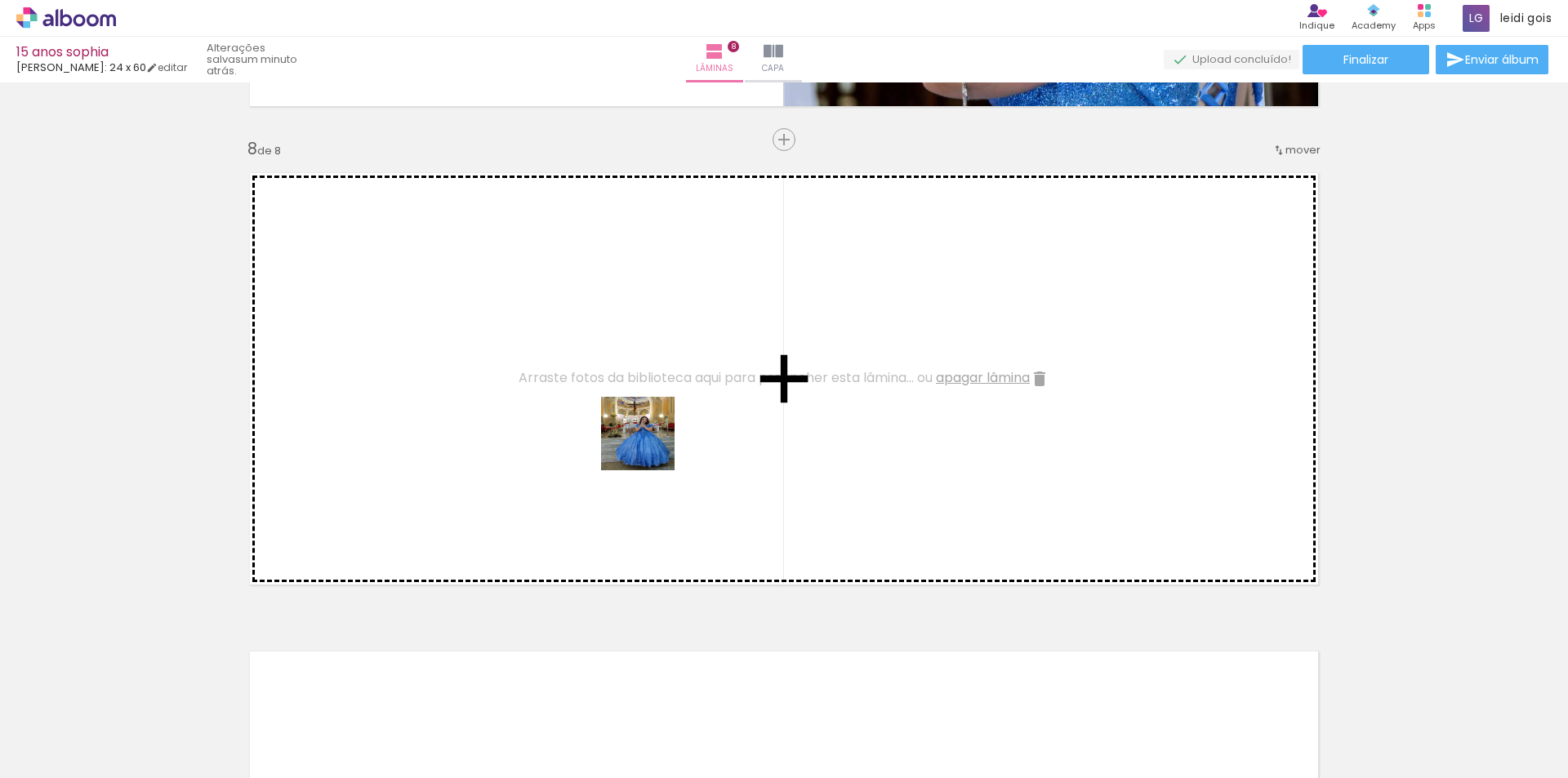
drag, startPoint x: 601, startPoint y: 740, endPoint x: 650, endPoint y: 444, distance: 300.0
click at [650, 444] on quentale-workspace at bounding box center [784, 389] width 1568 height 778
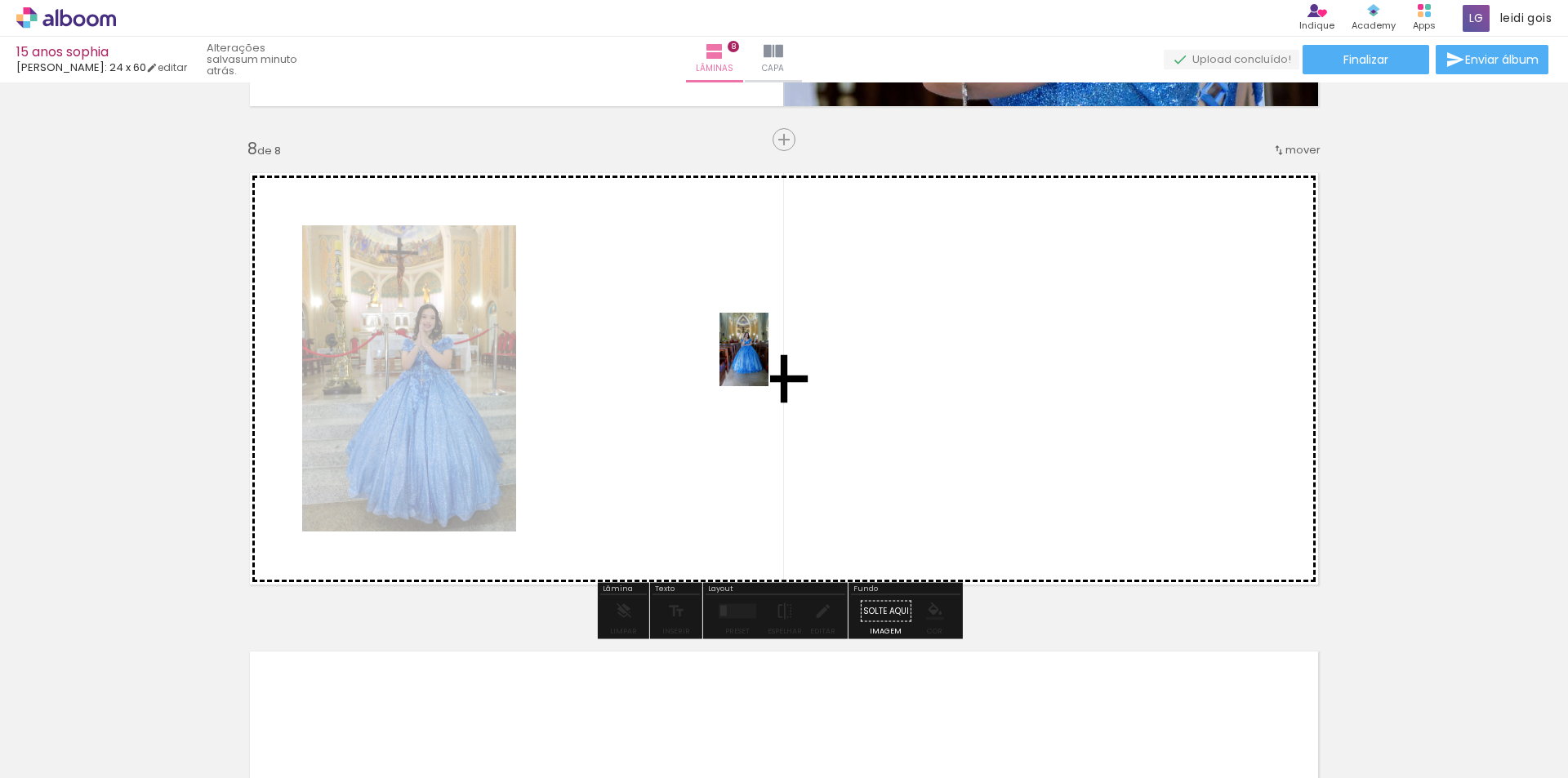
drag, startPoint x: 330, startPoint y: 730, endPoint x: 769, endPoint y: 362, distance: 572.8
click at [769, 362] on quentale-workspace at bounding box center [784, 389] width 1568 height 778
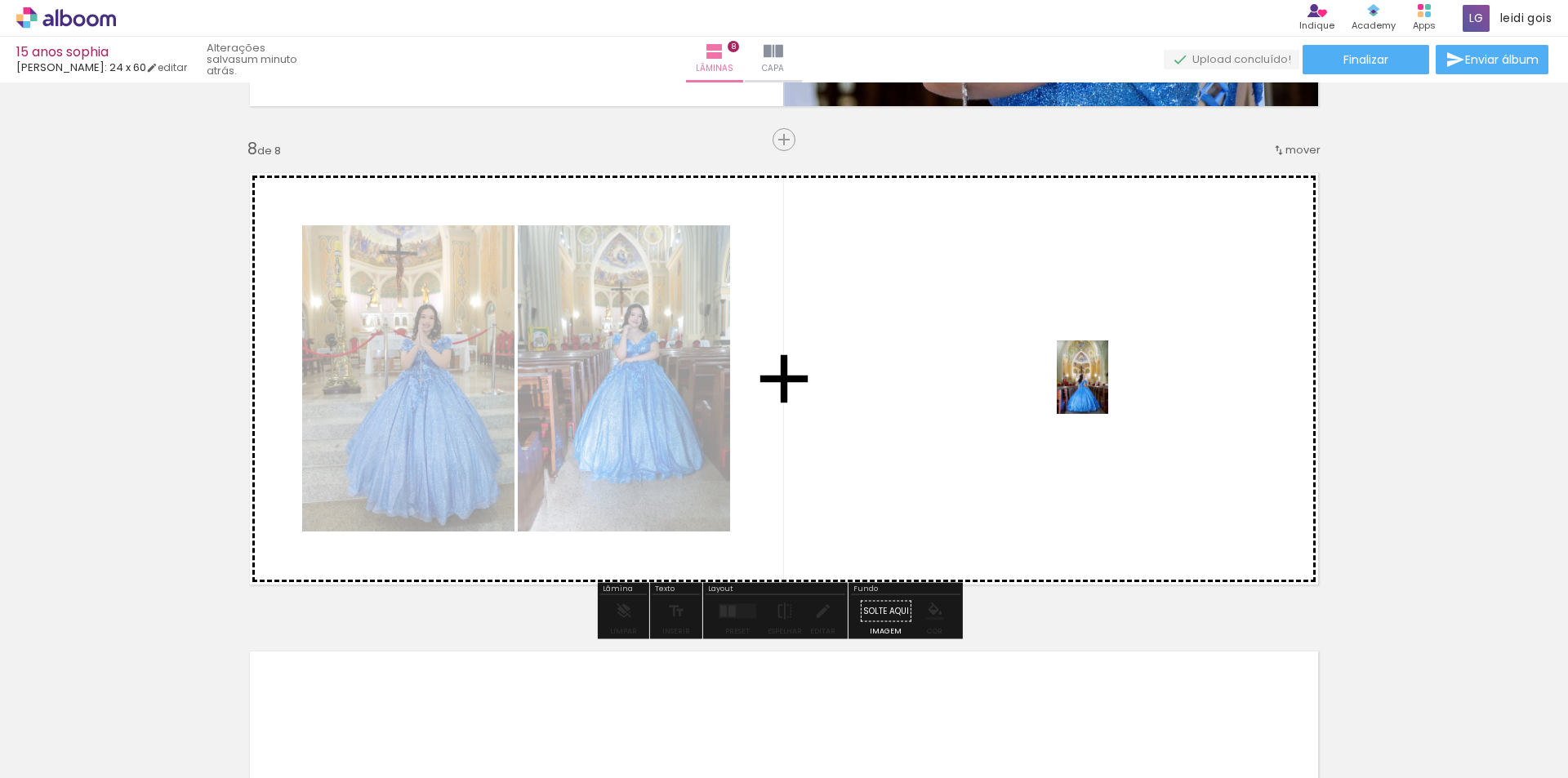
drag, startPoint x: 232, startPoint y: 725, endPoint x: 1106, endPoint y: 389, distance: 936.4
click at [1106, 389] on quentale-workspace at bounding box center [784, 389] width 1568 height 778
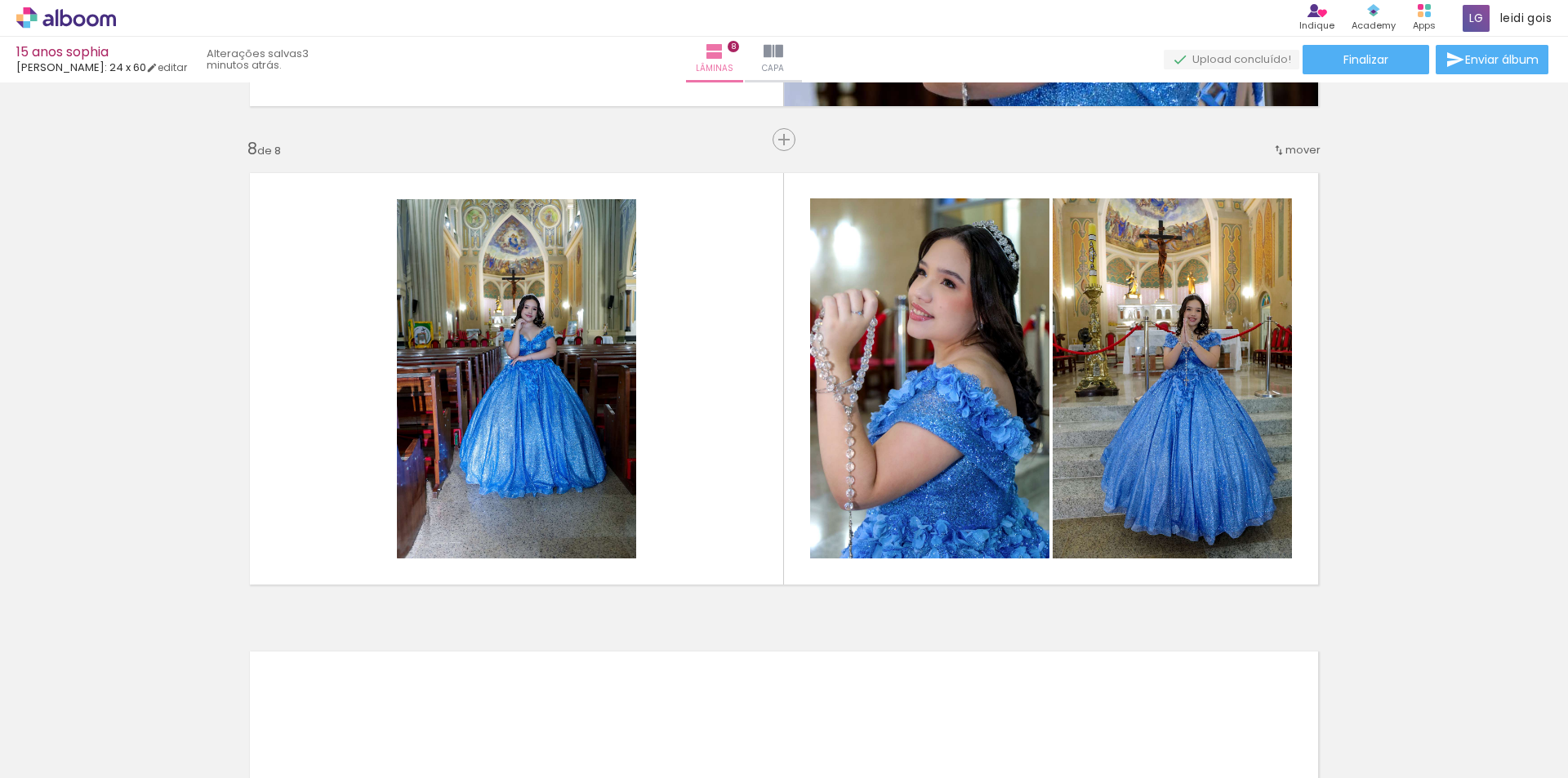
scroll to position [0, 2638]
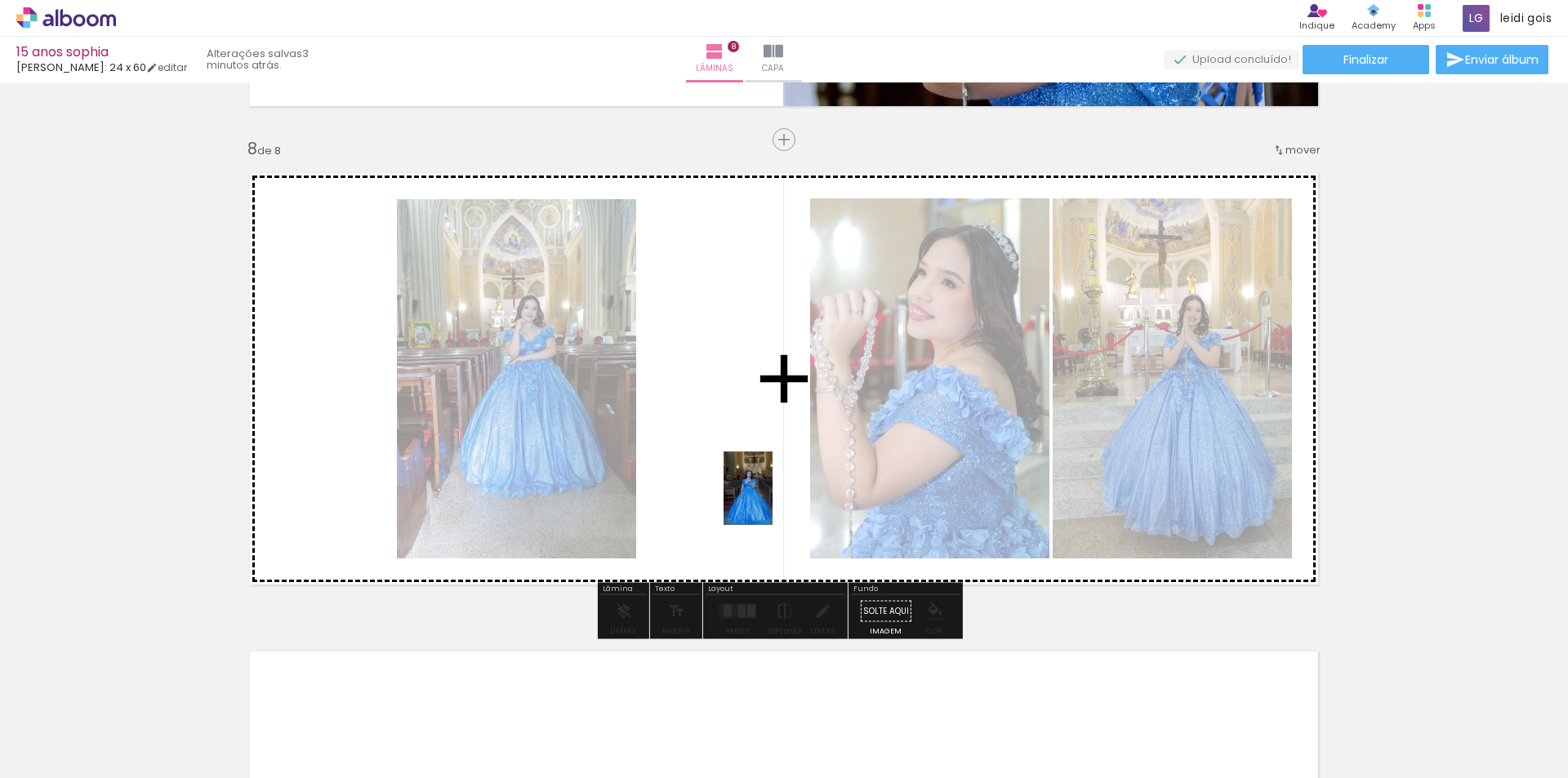
drag, startPoint x: 1196, startPoint y: 722, endPoint x: 761, endPoint y: 487, distance: 494.4
click at [761, 487] on quentale-workspace at bounding box center [784, 389] width 1568 height 778
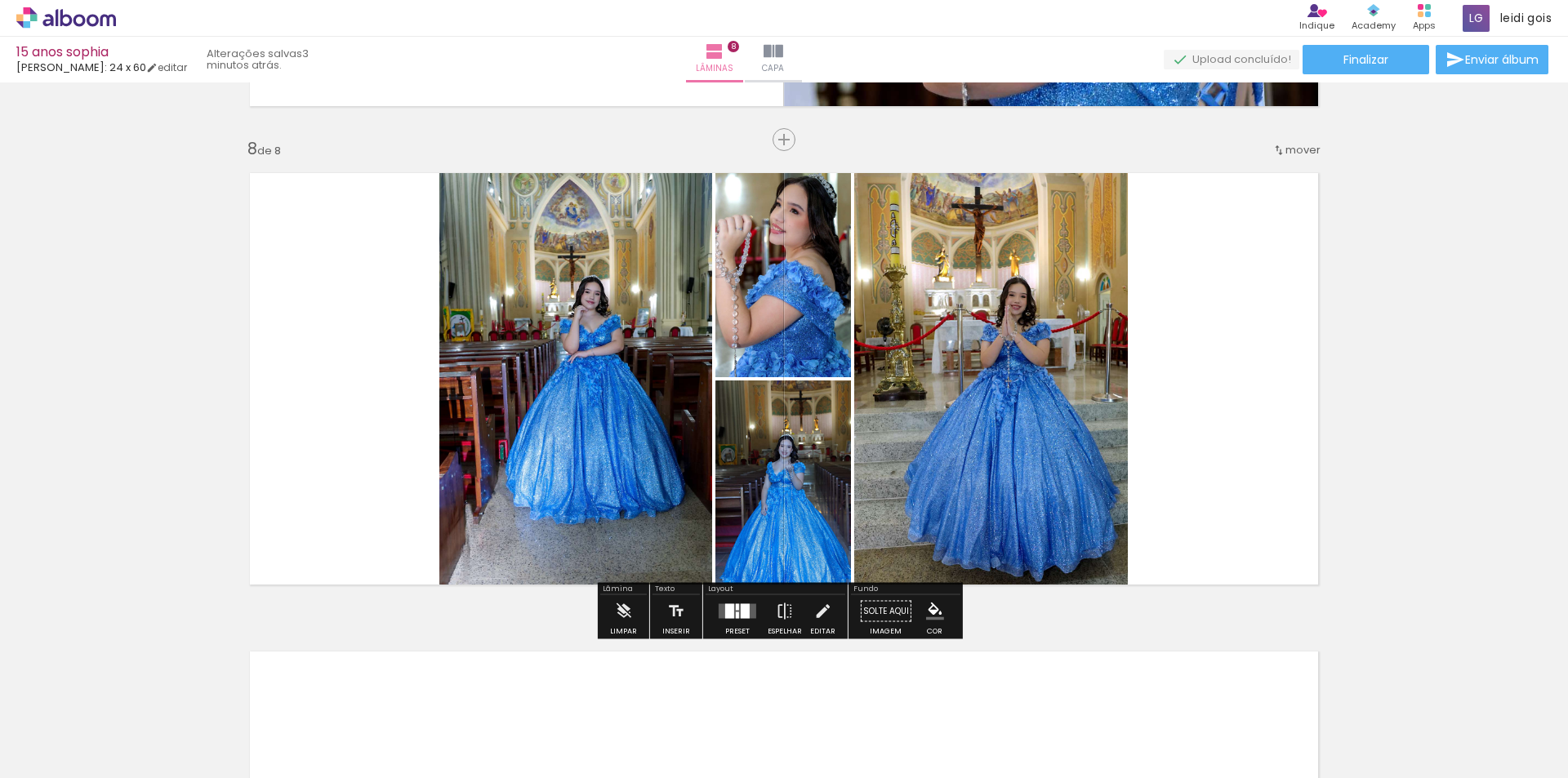
click at [745, 617] on div at bounding box center [745, 612] width 9 height 15
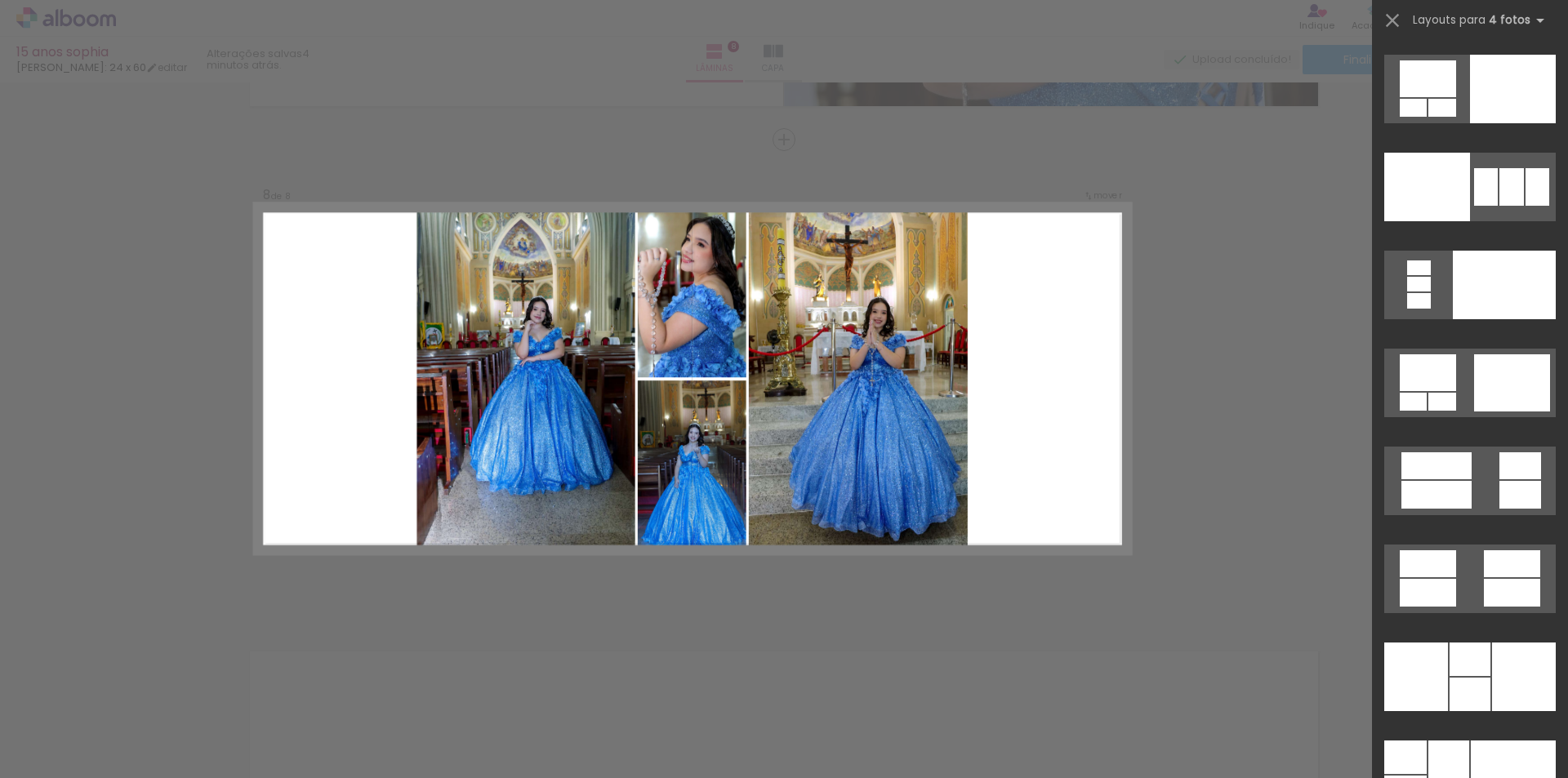
scroll to position [32279, 0]
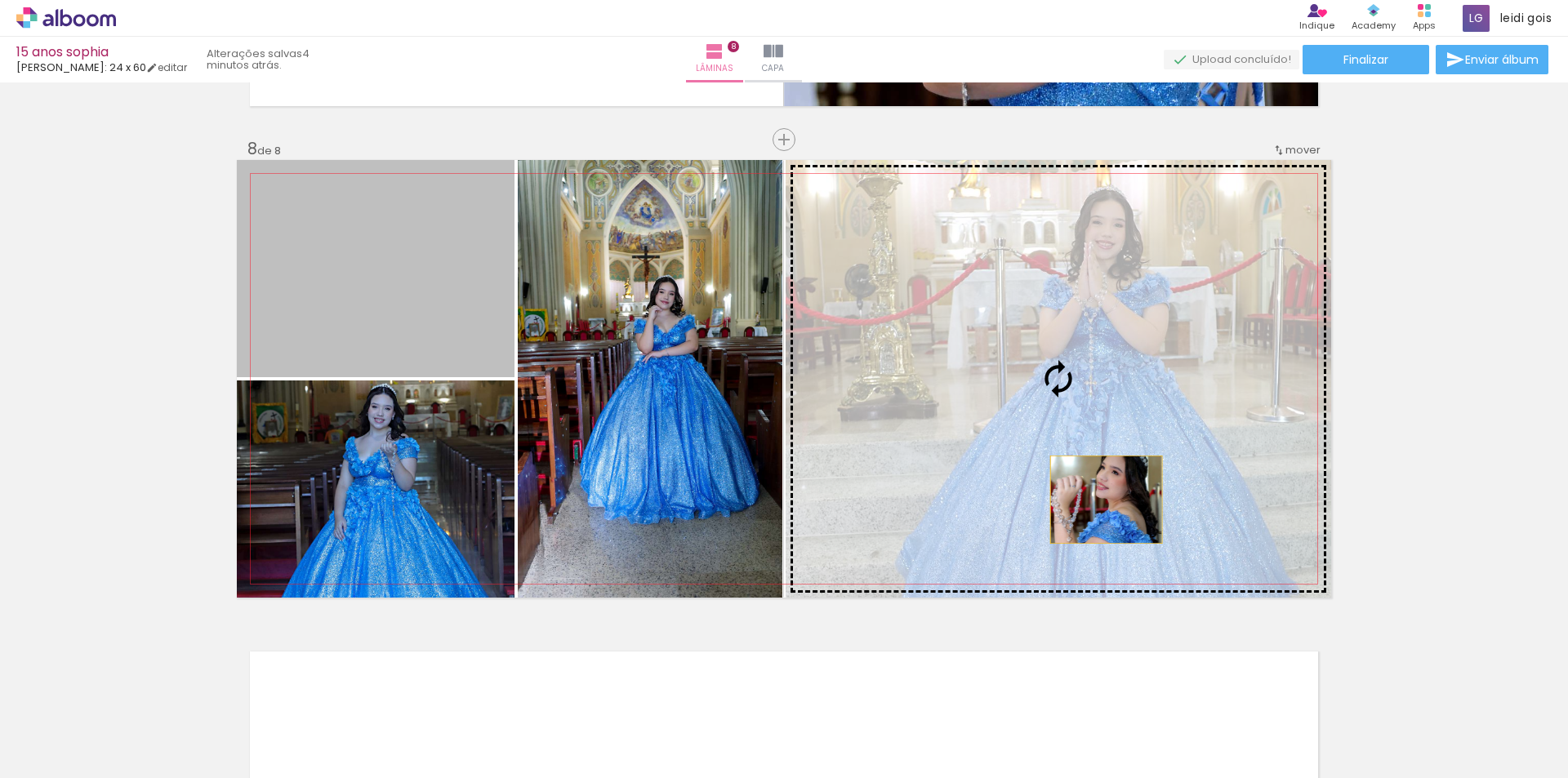
drag, startPoint x: 409, startPoint y: 338, endPoint x: 1100, endPoint y: 500, distance: 709.7
click at [0, 0] on slot at bounding box center [0, 0] width 0 height 0
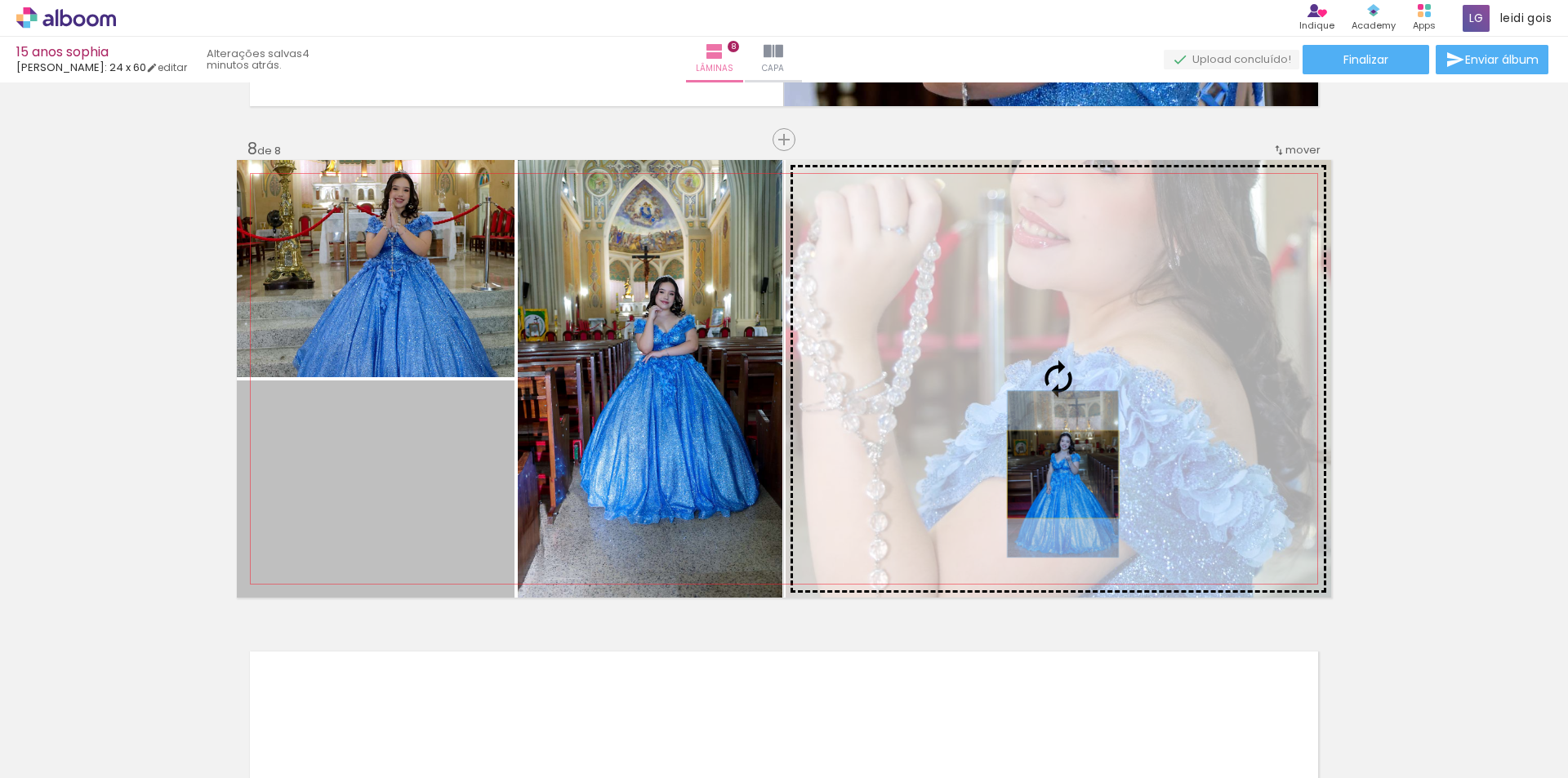
drag, startPoint x: 372, startPoint y: 477, endPoint x: 1057, endPoint y: 475, distance: 685.0
click at [0, 0] on slot at bounding box center [0, 0] width 0 height 0
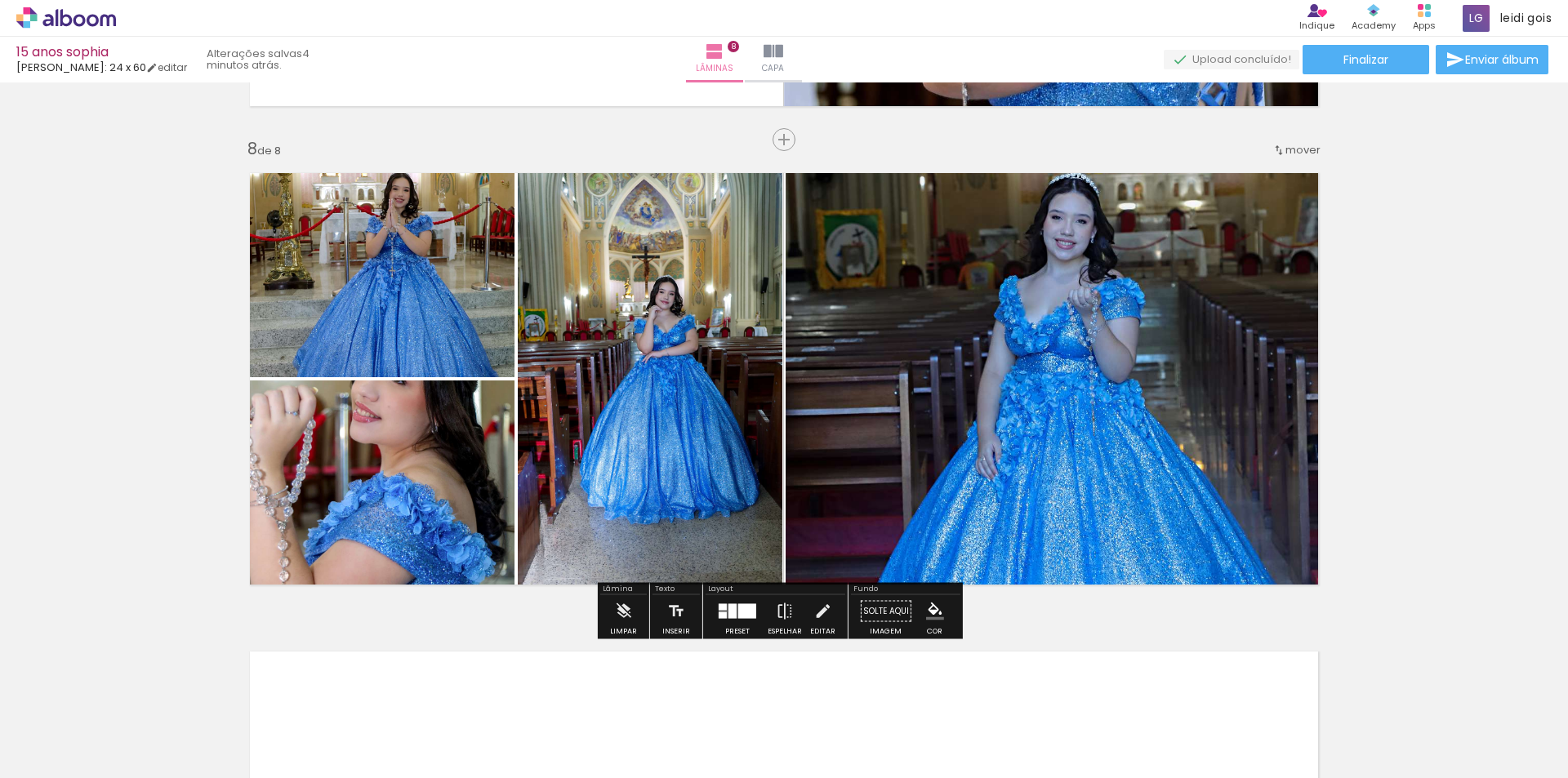
click at [732, 612] on div at bounding box center [732, 612] width 8 height 15
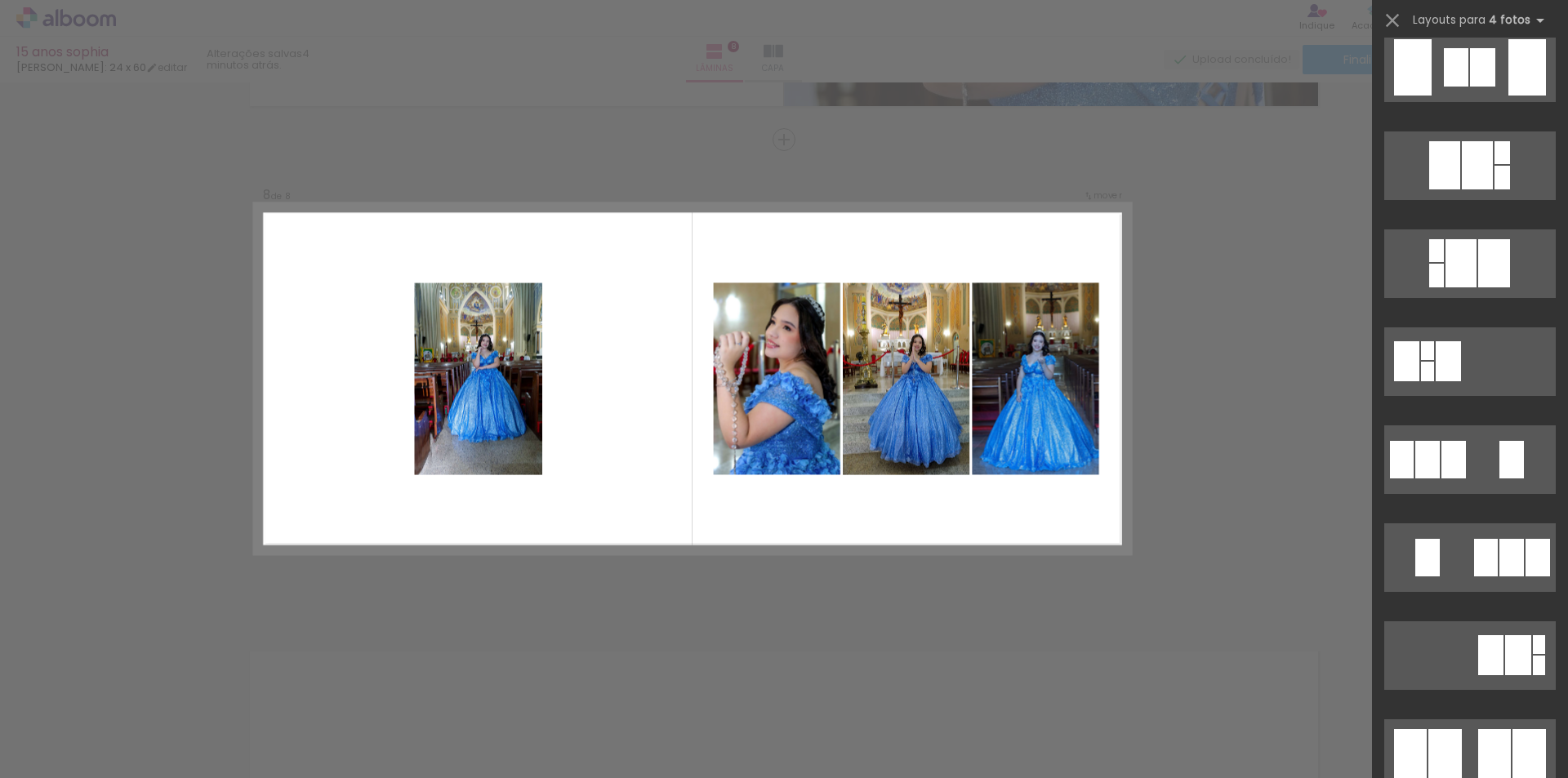
scroll to position [2940, 0]
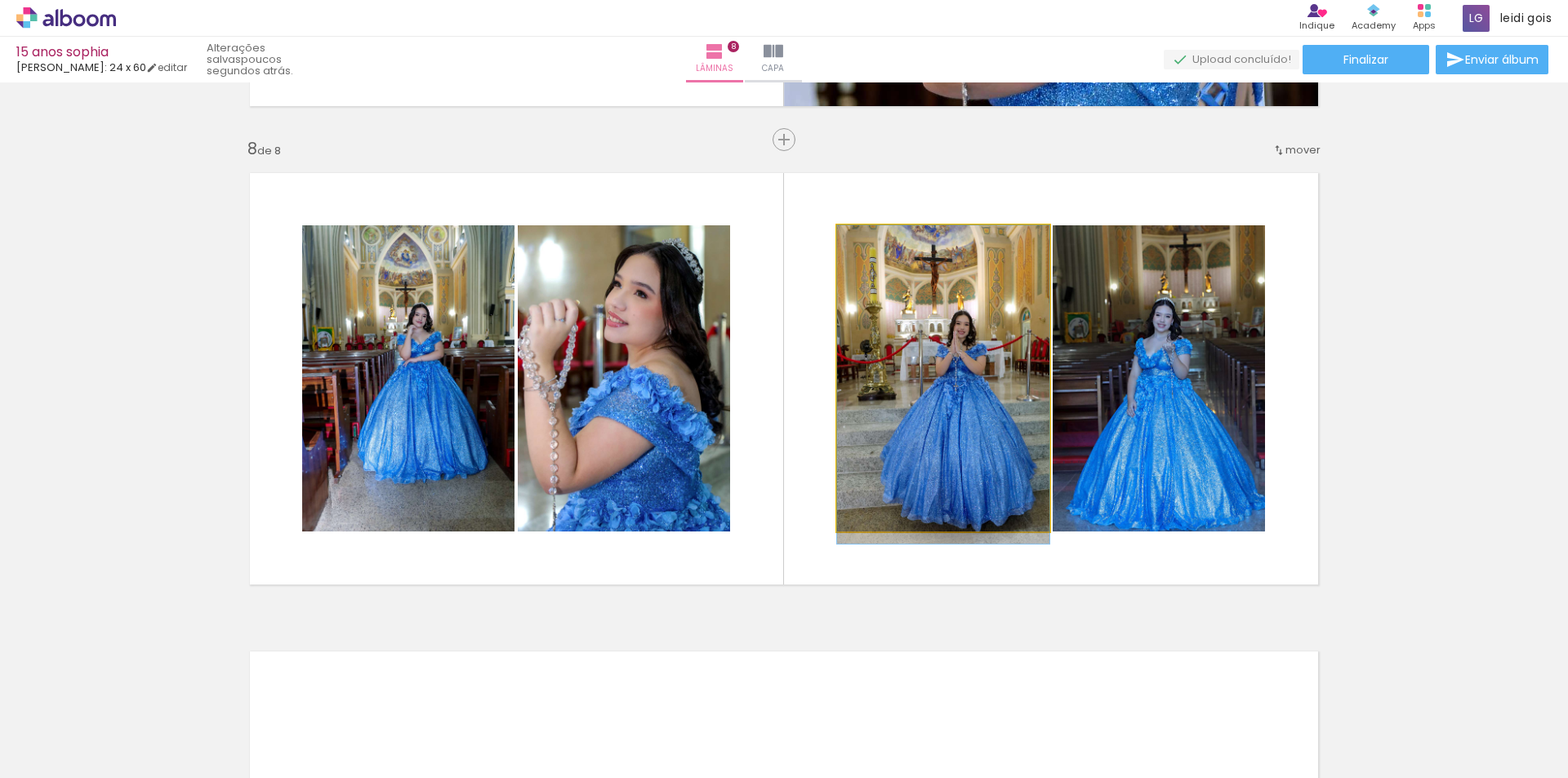
drag, startPoint x: 971, startPoint y: 370, endPoint x: 649, endPoint y: 379, distance: 322.1
click at [775, 380] on quentale-layouter at bounding box center [784, 379] width 1094 height 438
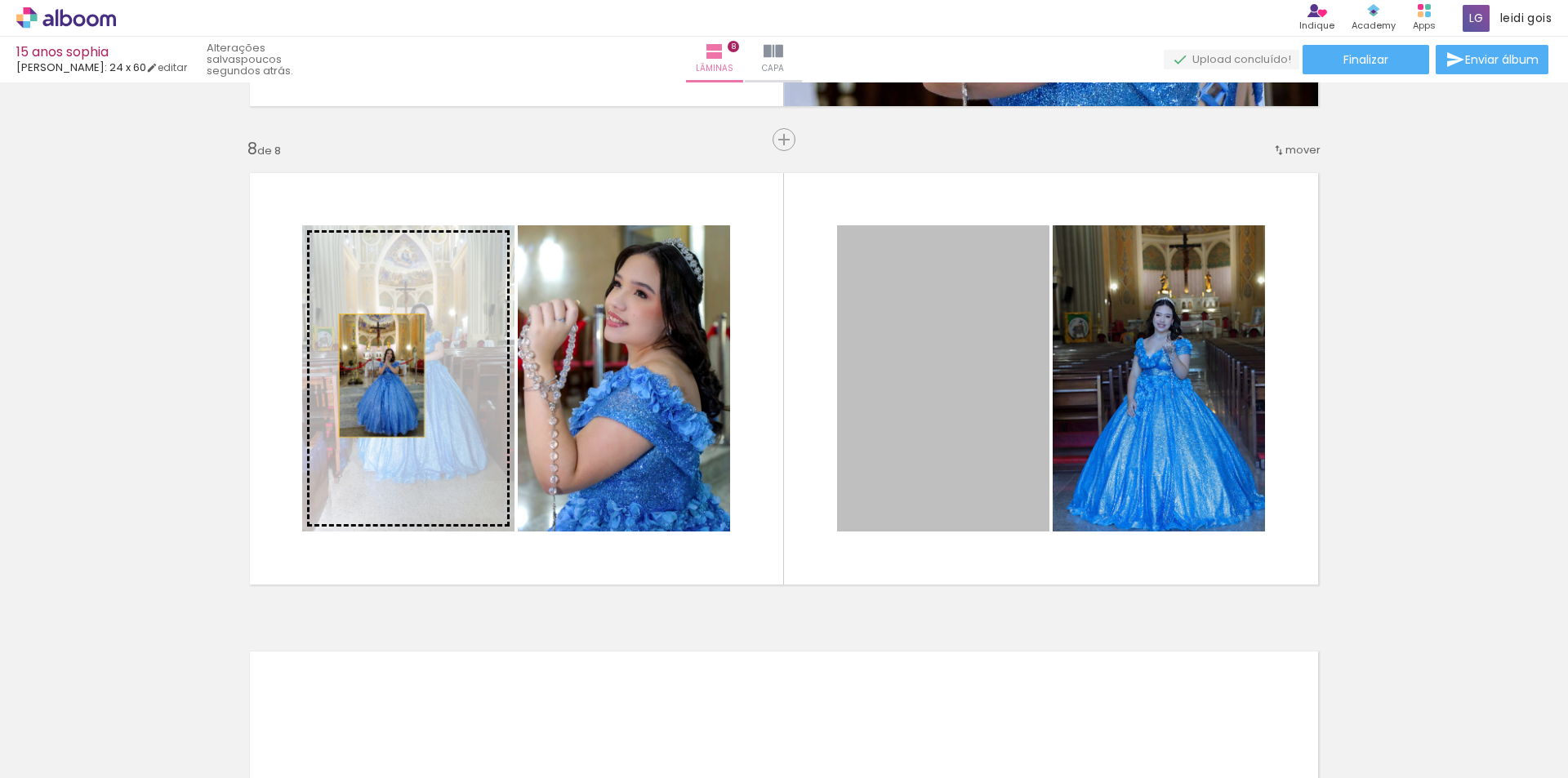
drag, startPoint x: 921, startPoint y: 350, endPoint x: 382, endPoint y: 376, distance: 539.6
click at [0, 0] on slot at bounding box center [0, 0] width 0 height 0
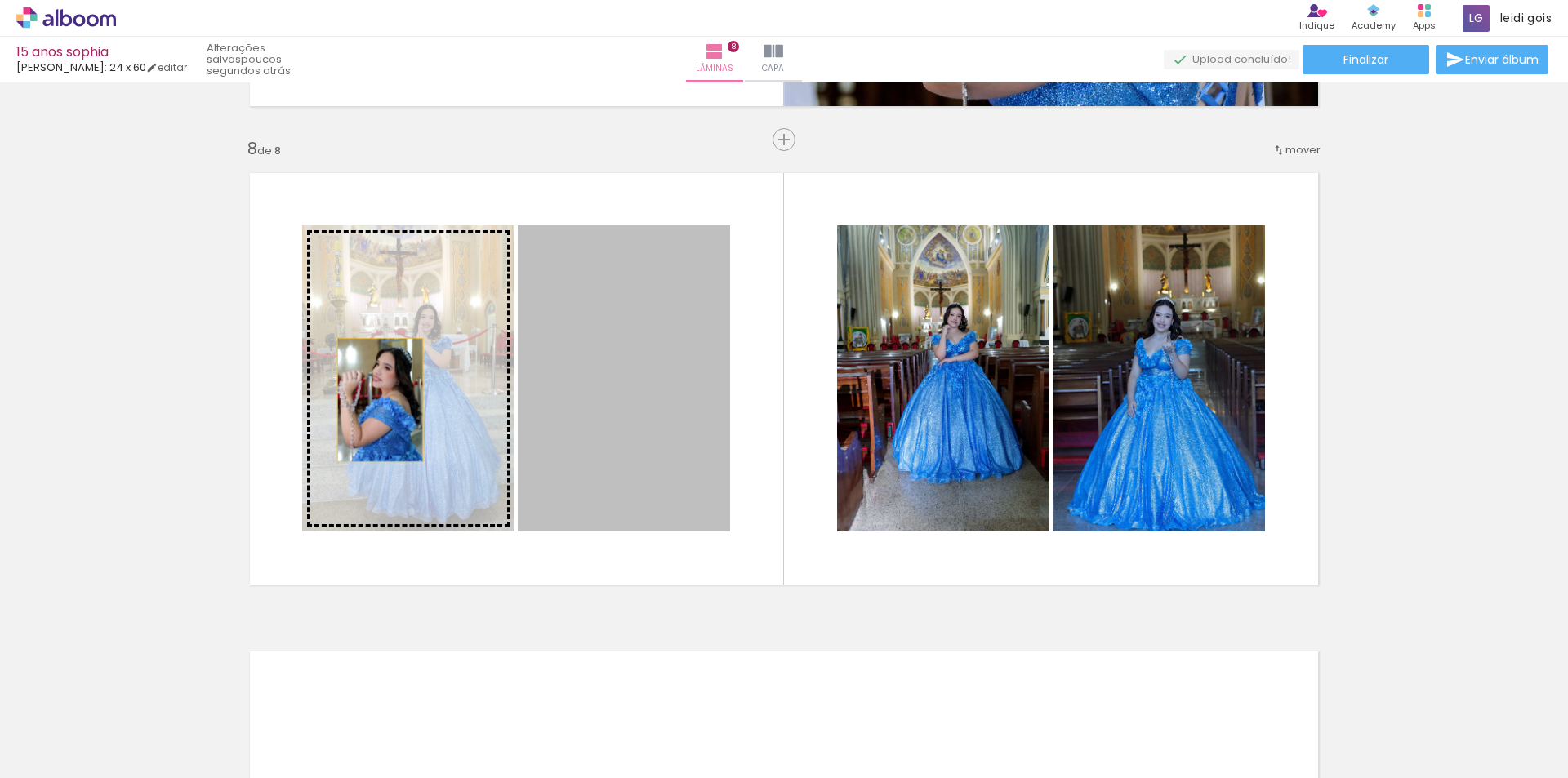
drag, startPoint x: 632, startPoint y: 397, endPoint x: 374, endPoint y: 400, distance: 258.0
click at [0, 0] on slot at bounding box center [0, 0] width 0 height 0
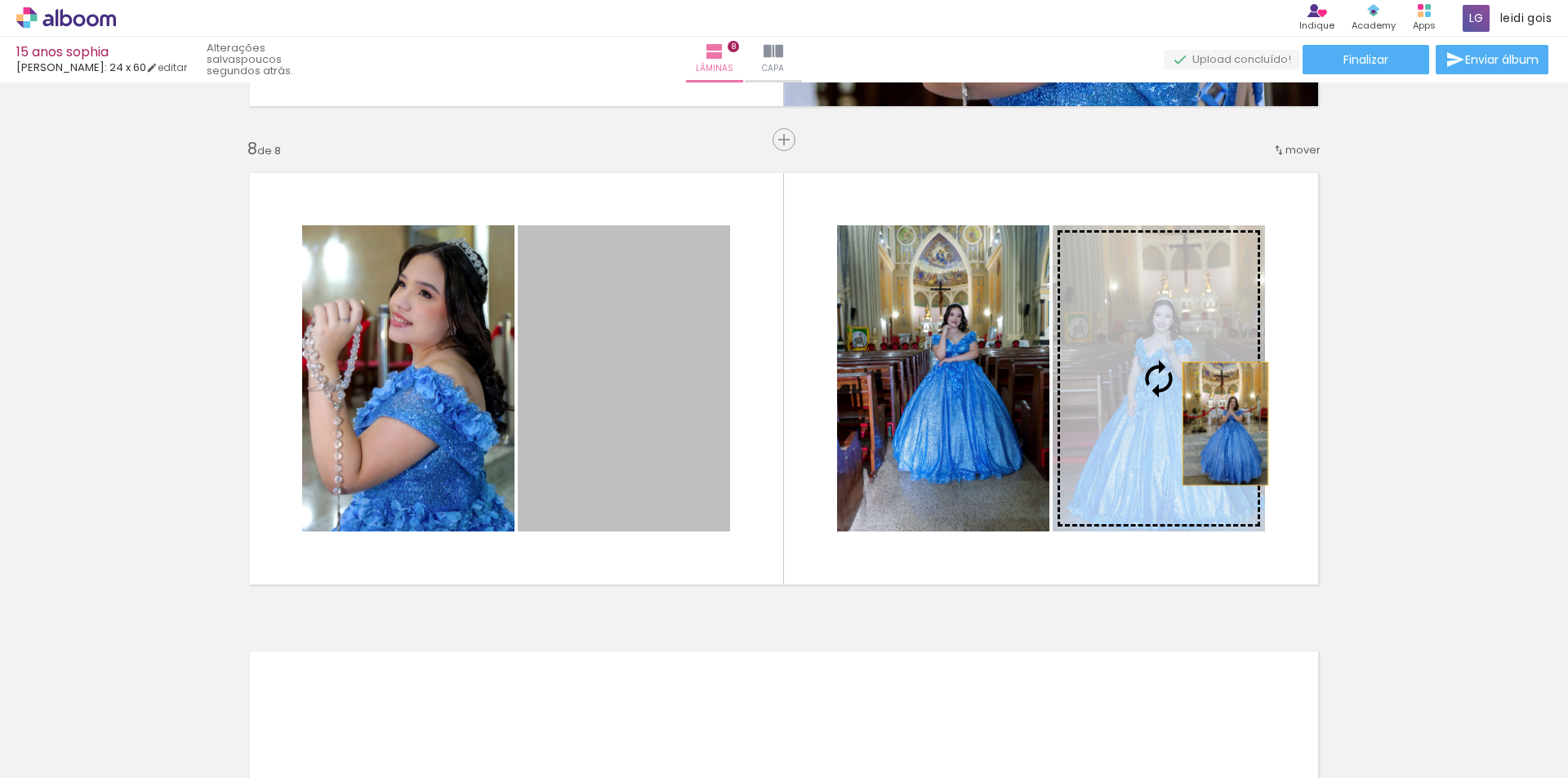
drag, startPoint x: 602, startPoint y: 399, endPoint x: 1219, endPoint y: 424, distance: 617.5
click at [0, 0] on slot at bounding box center [0, 0] width 0 height 0
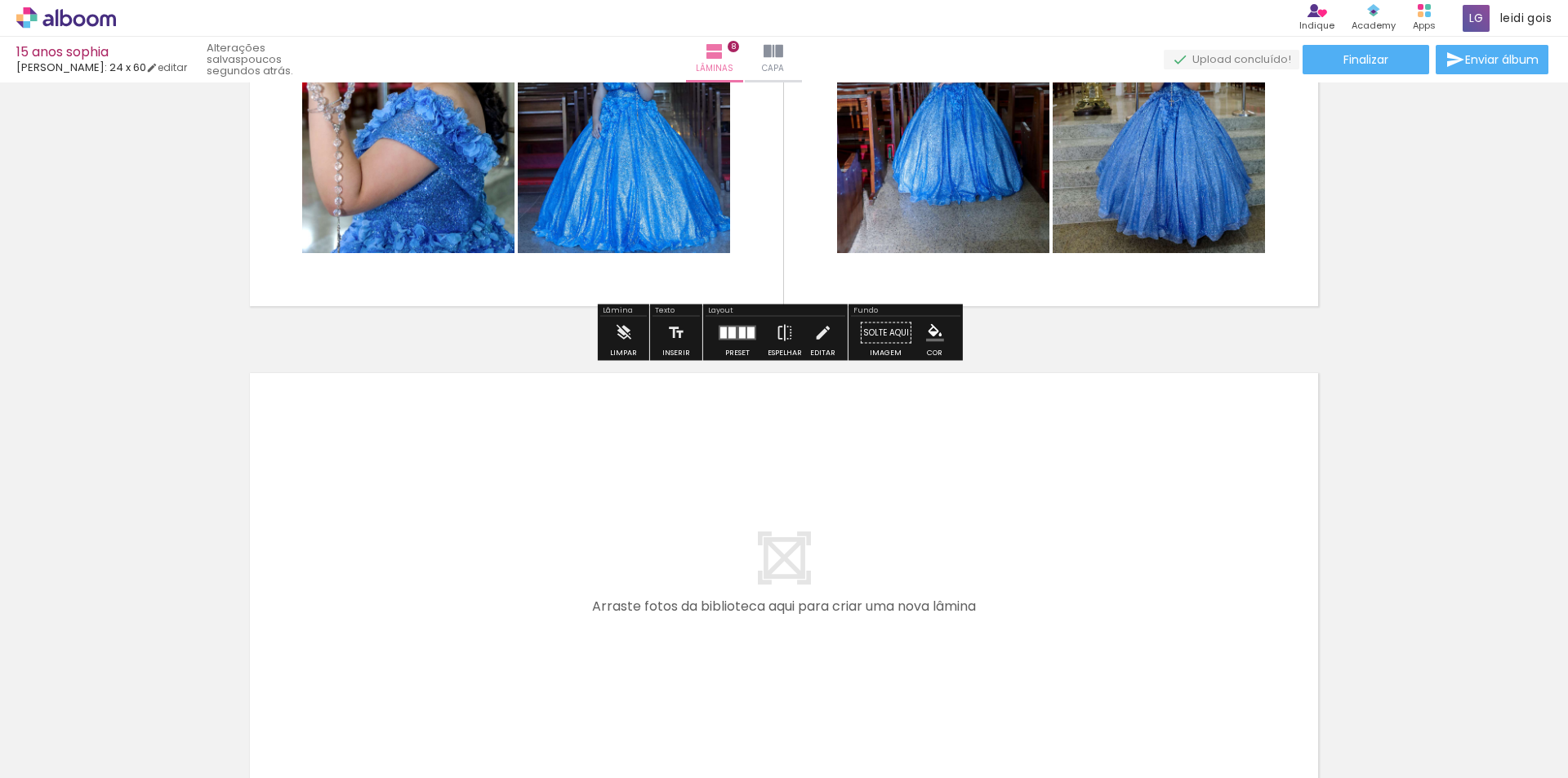
scroll to position [3675, 0]
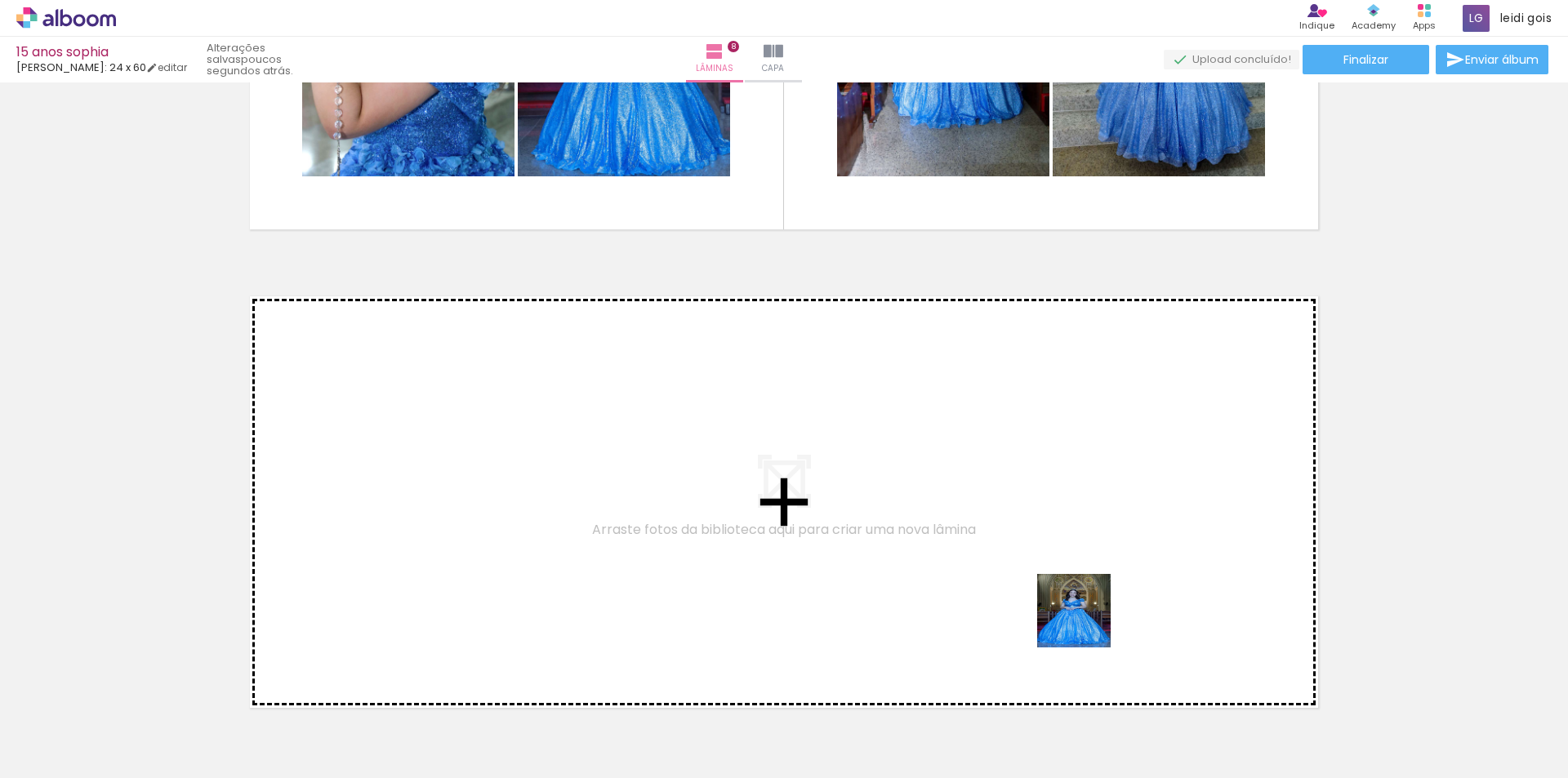
drag, startPoint x: 1093, startPoint y: 734, endPoint x: 1084, endPoint y: 525, distance: 209.2
click at [1084, 525] on quentale-workspace at bounding box center [784, 389] width 1568 height 778
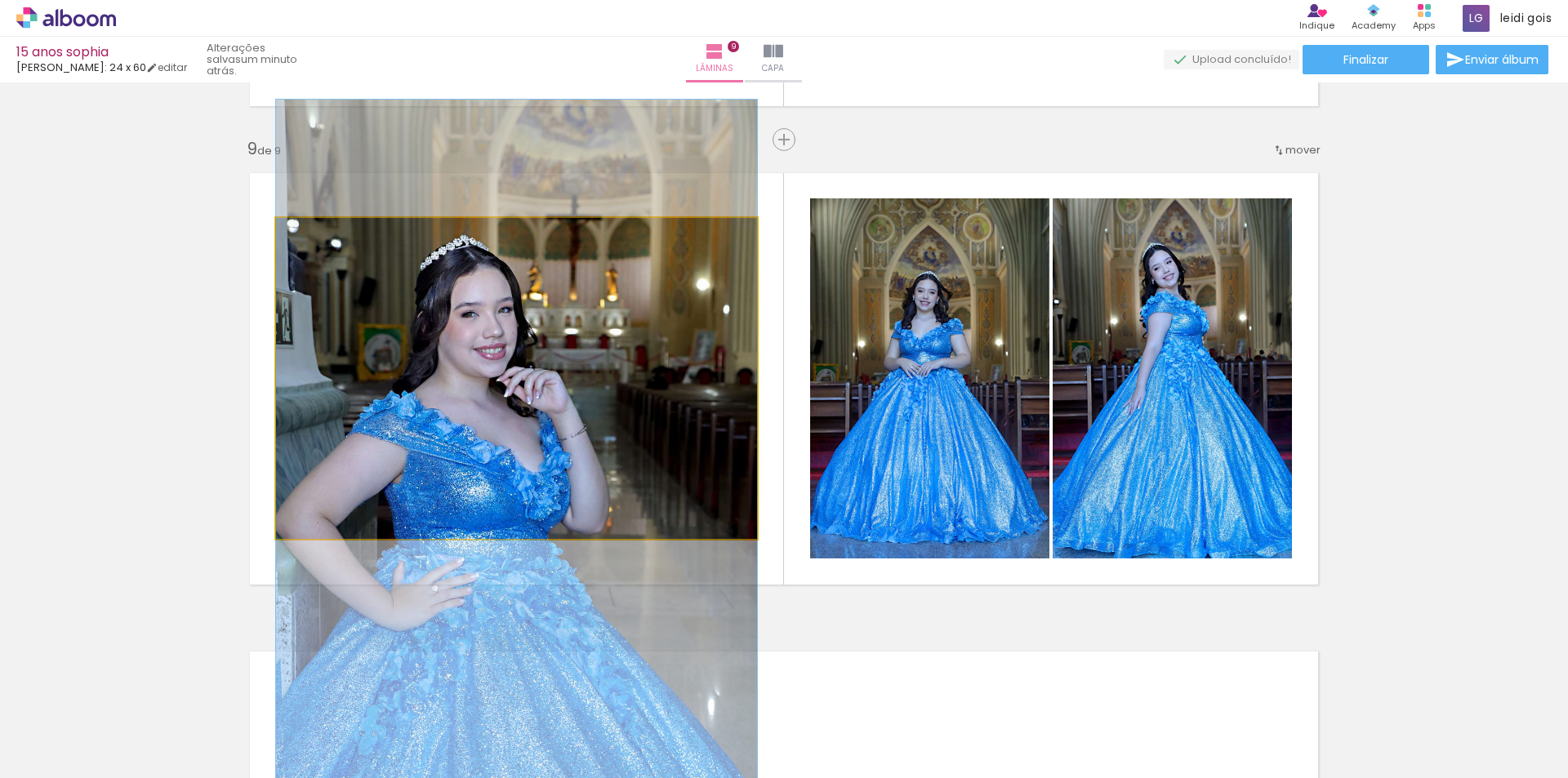
scroll to position [0, 2638]
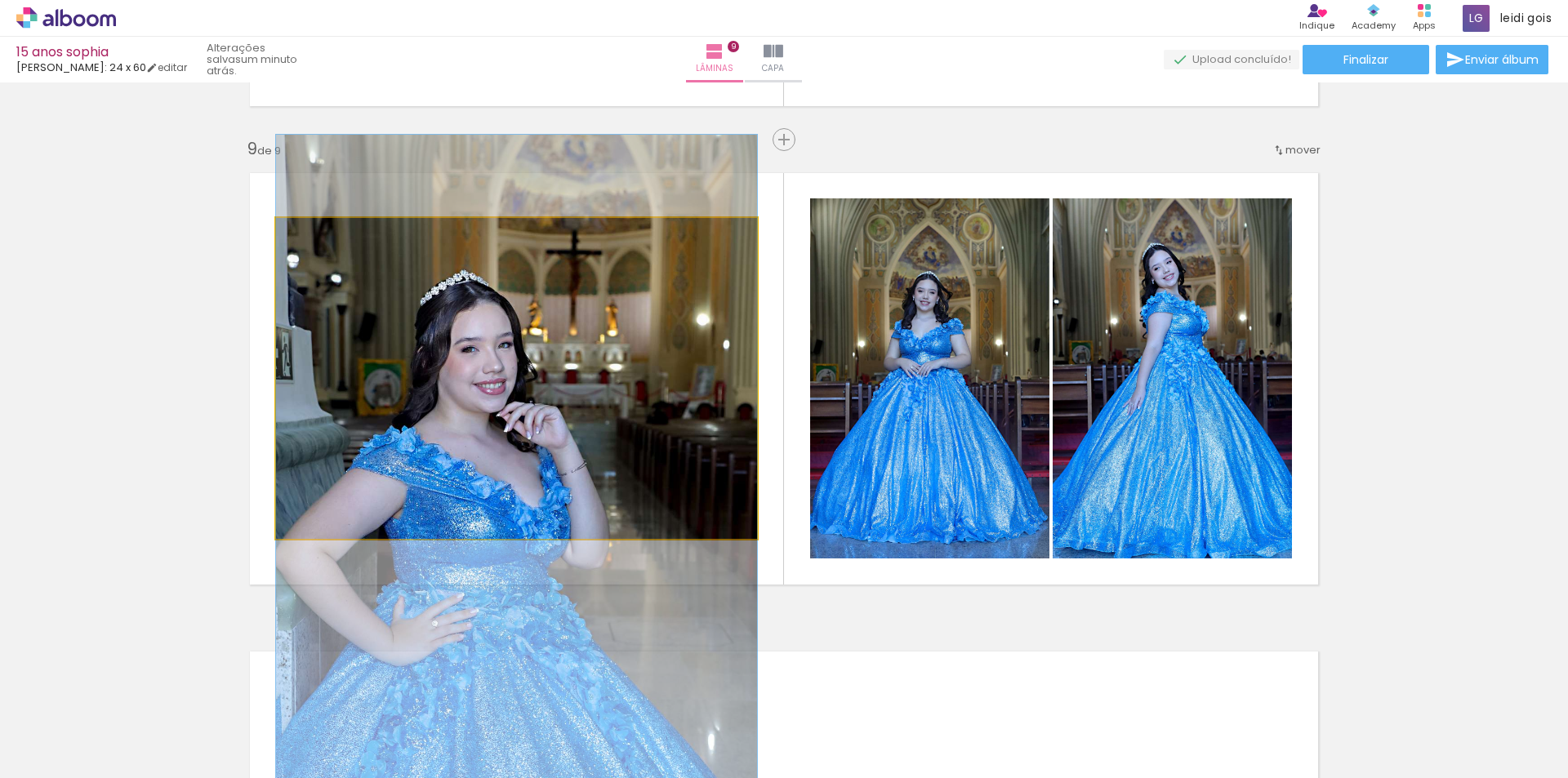
drag, startPoint x: 549, startPoint y: 395, endPoint x: 459, endPoint y: 429, distance: 96.2
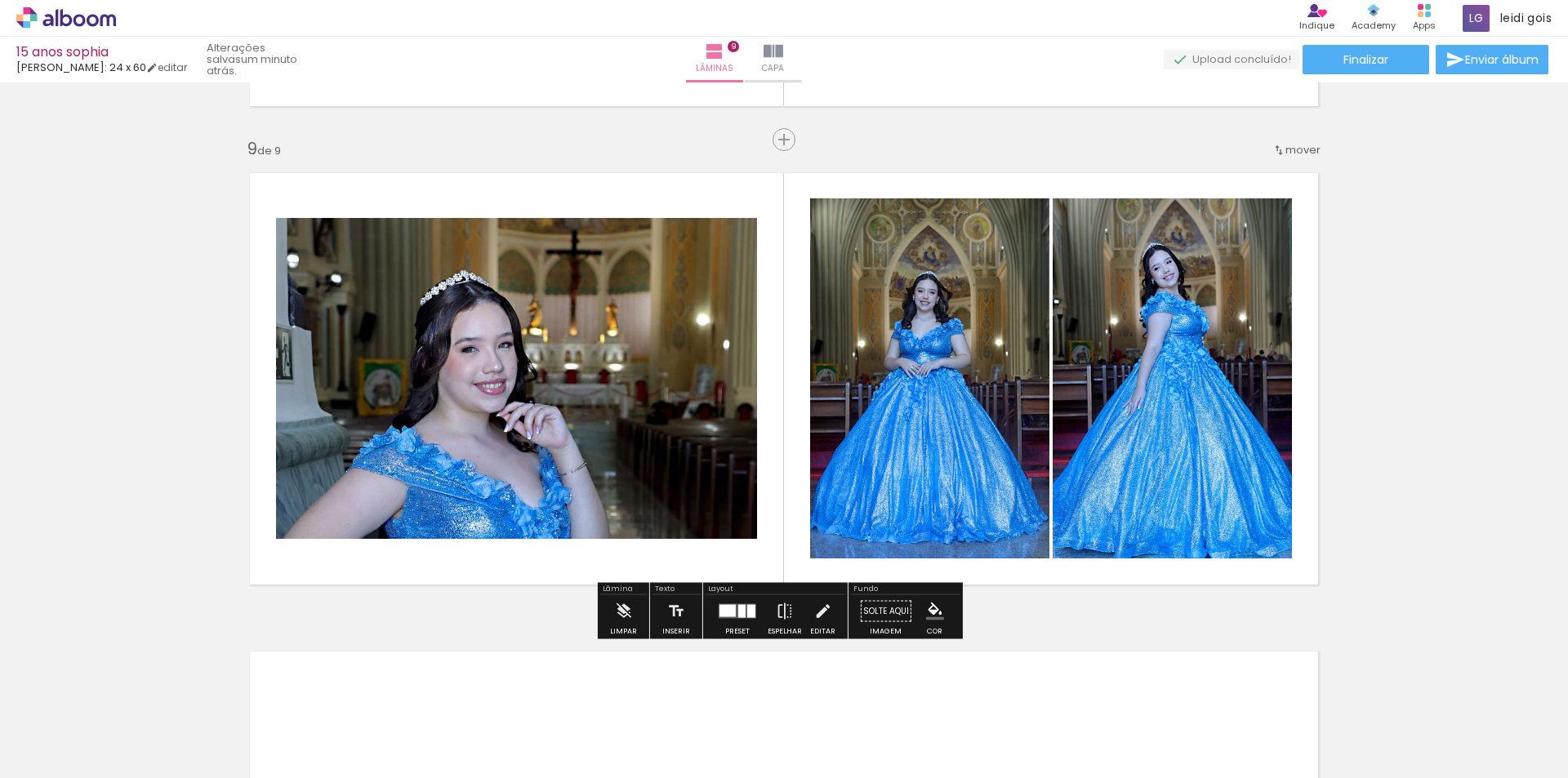
click at [625, 605] on iron-icon at bounding box center [623, 612] width 18 height 33
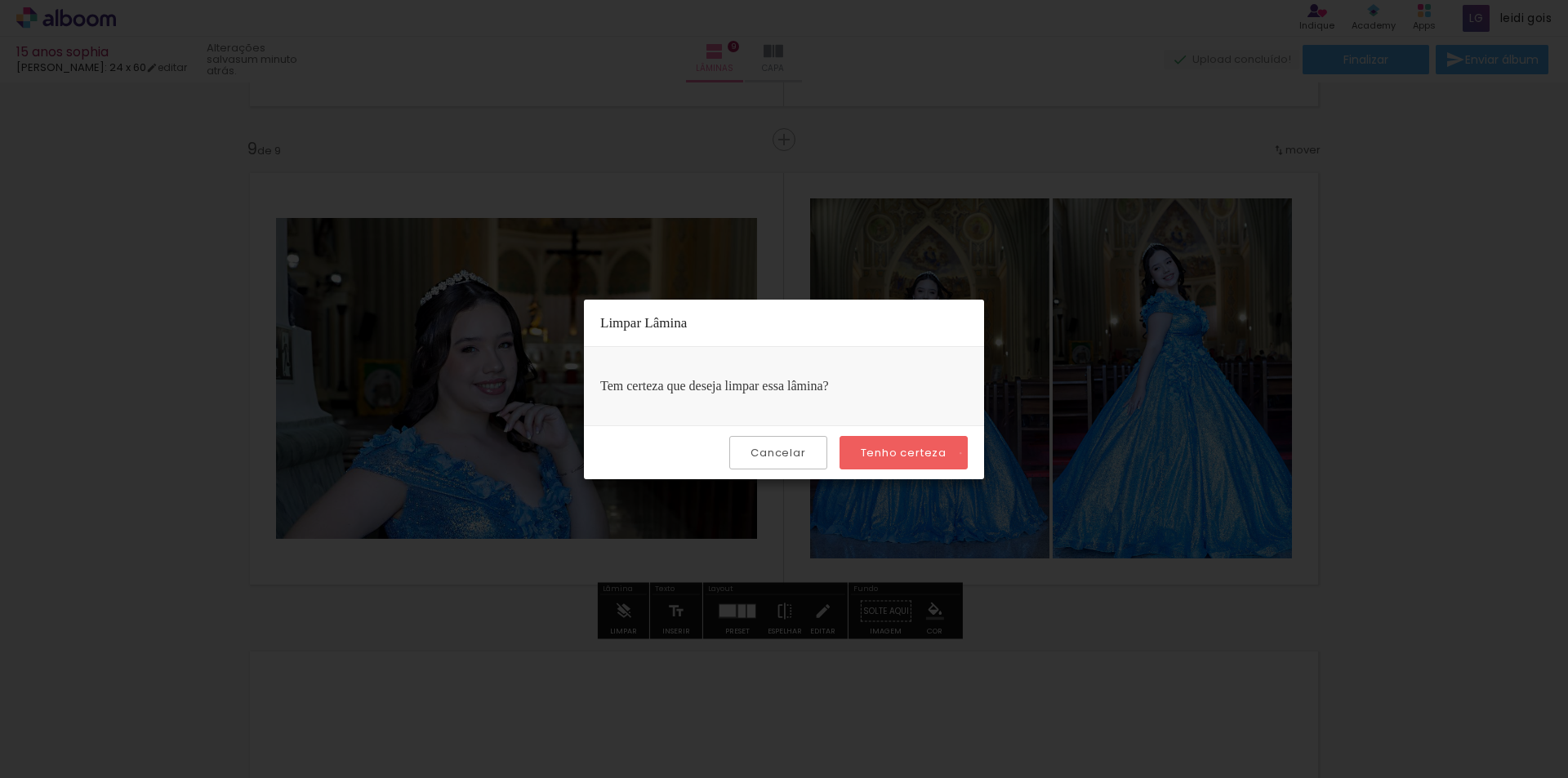
click at [963, 453] on paper-button "Tenho certeza" at bounding box center [903, 452] width 128 height 34
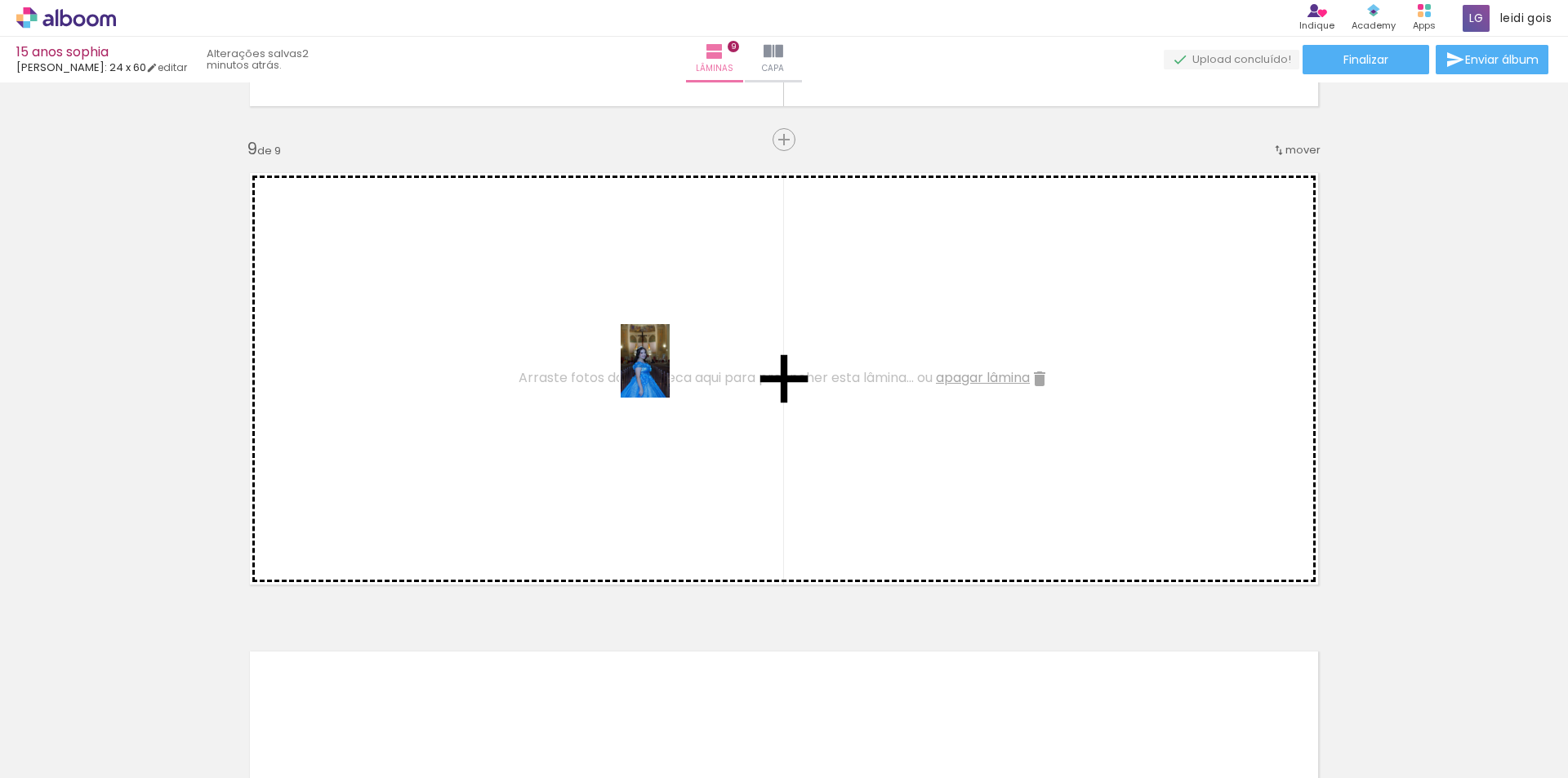
drag, startPoint x: 1011, startPoint y: 734, endPoint x: 669, endPoint y: 372, distance: 498.0
click at [669, 372] on quentale-workspace at bounding box center [784, 389] width 1568 height 778
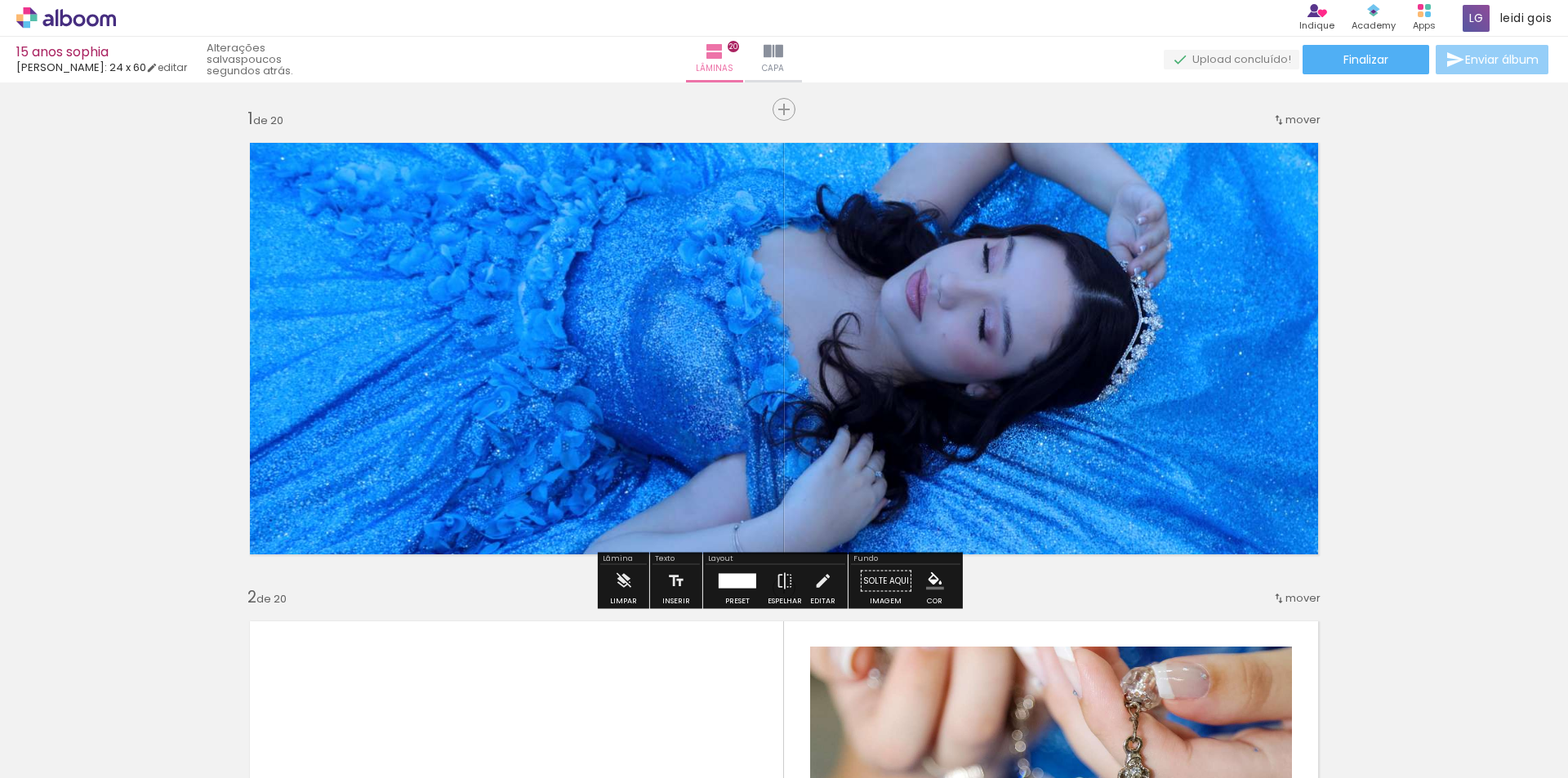
click at [1475, 61] on span "Enviar álbum" at bounding box center [1502, 59] width 74 height 12
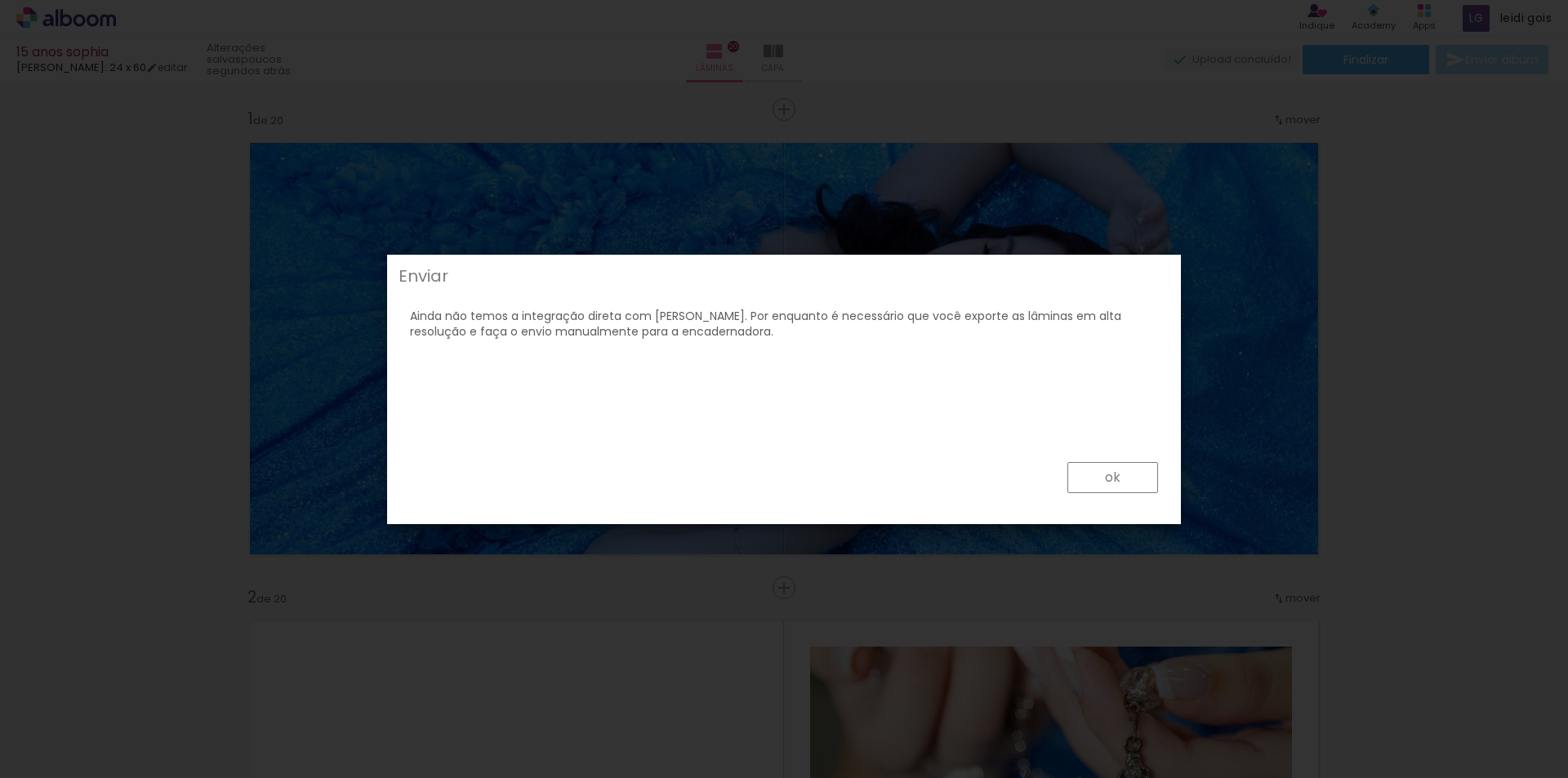
click at [0, 0] on slot "ok" at bounding box center [0, 0] width 0 height 0
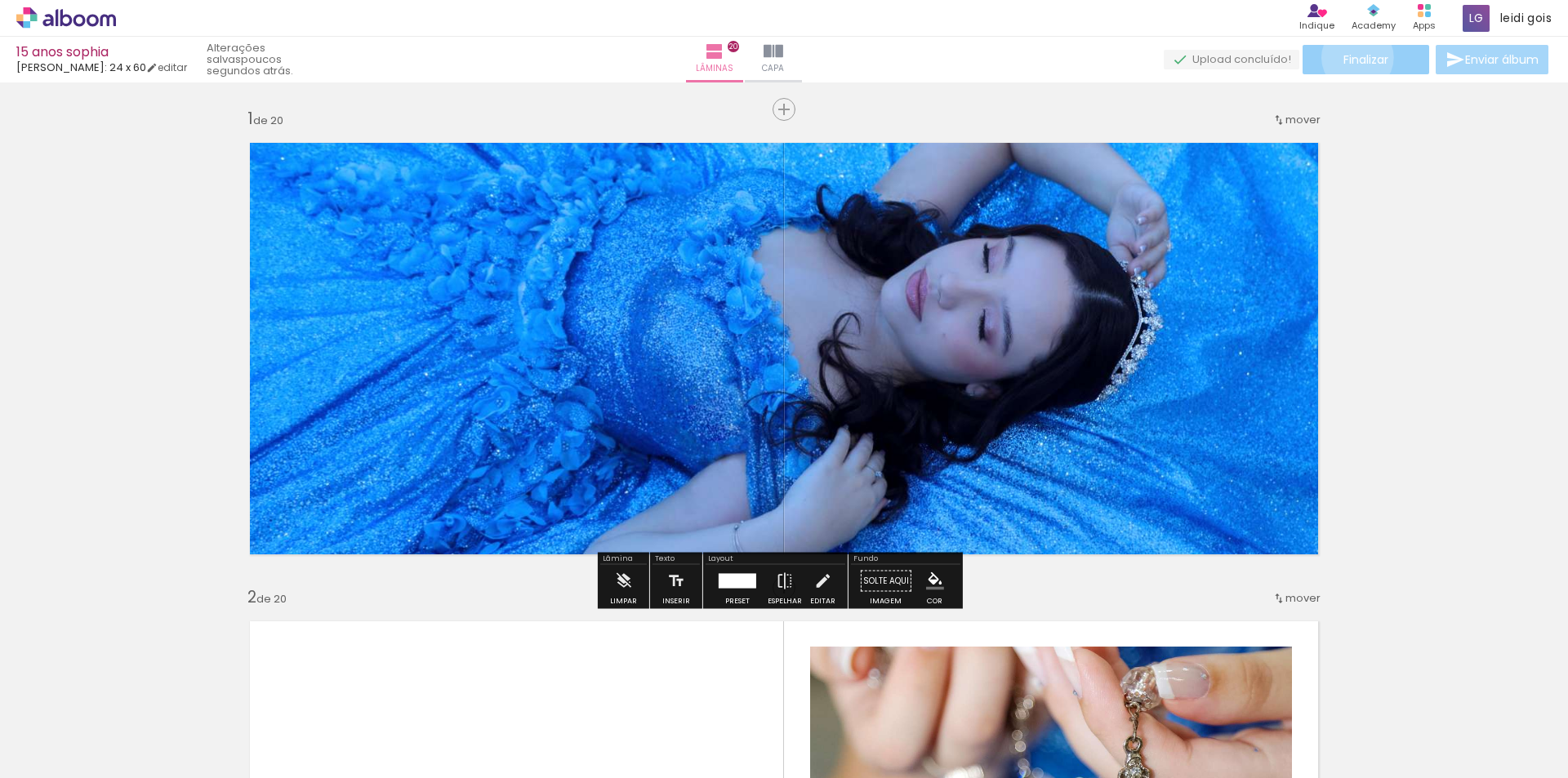
click at [1352, 57] on span "Finalizar" at bounding box center [1366, 59] width 44 height 12
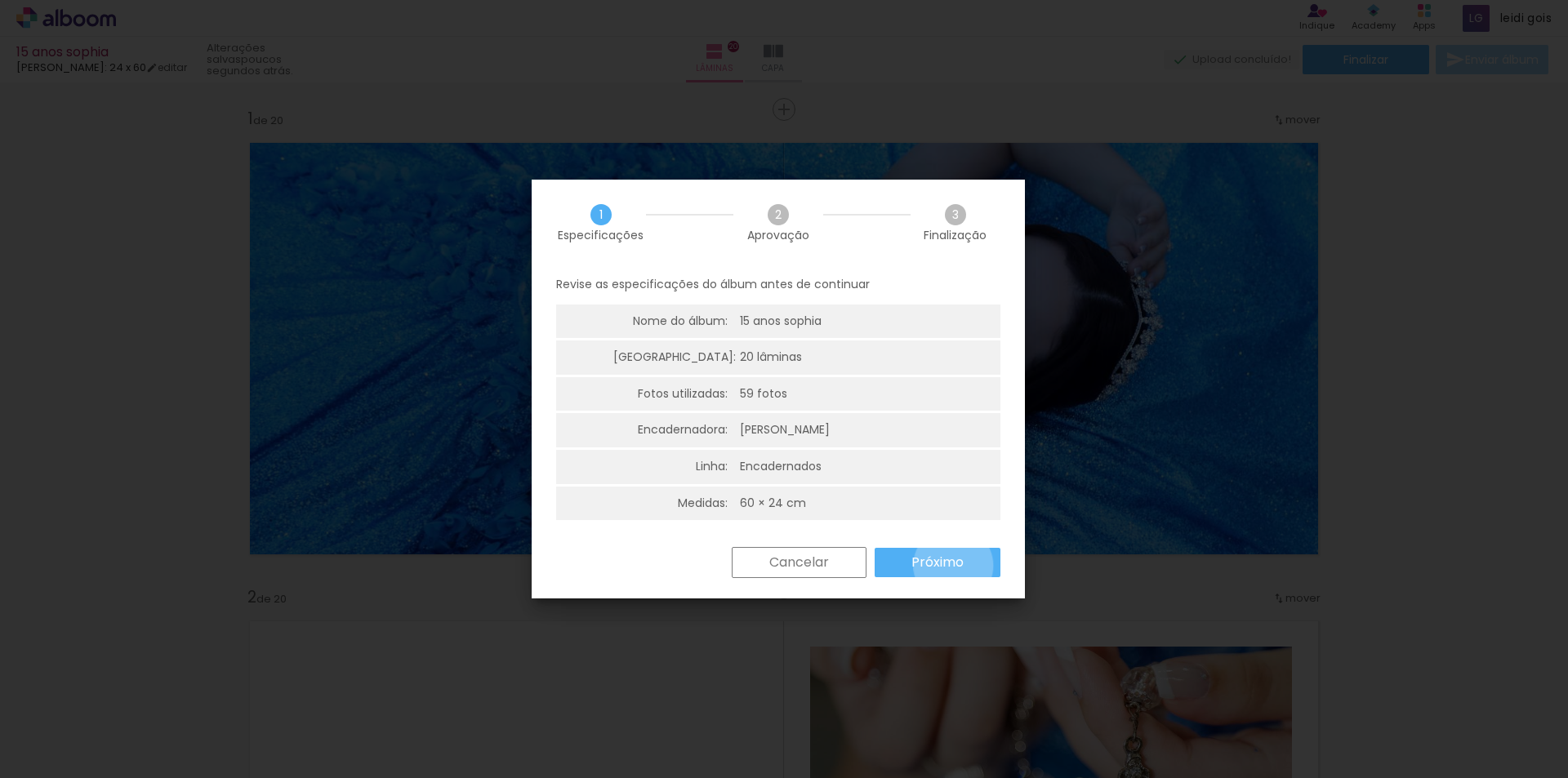
click at [0, 0] on slot "Próximo" at bounding box center [0, 0] width 0 height 0
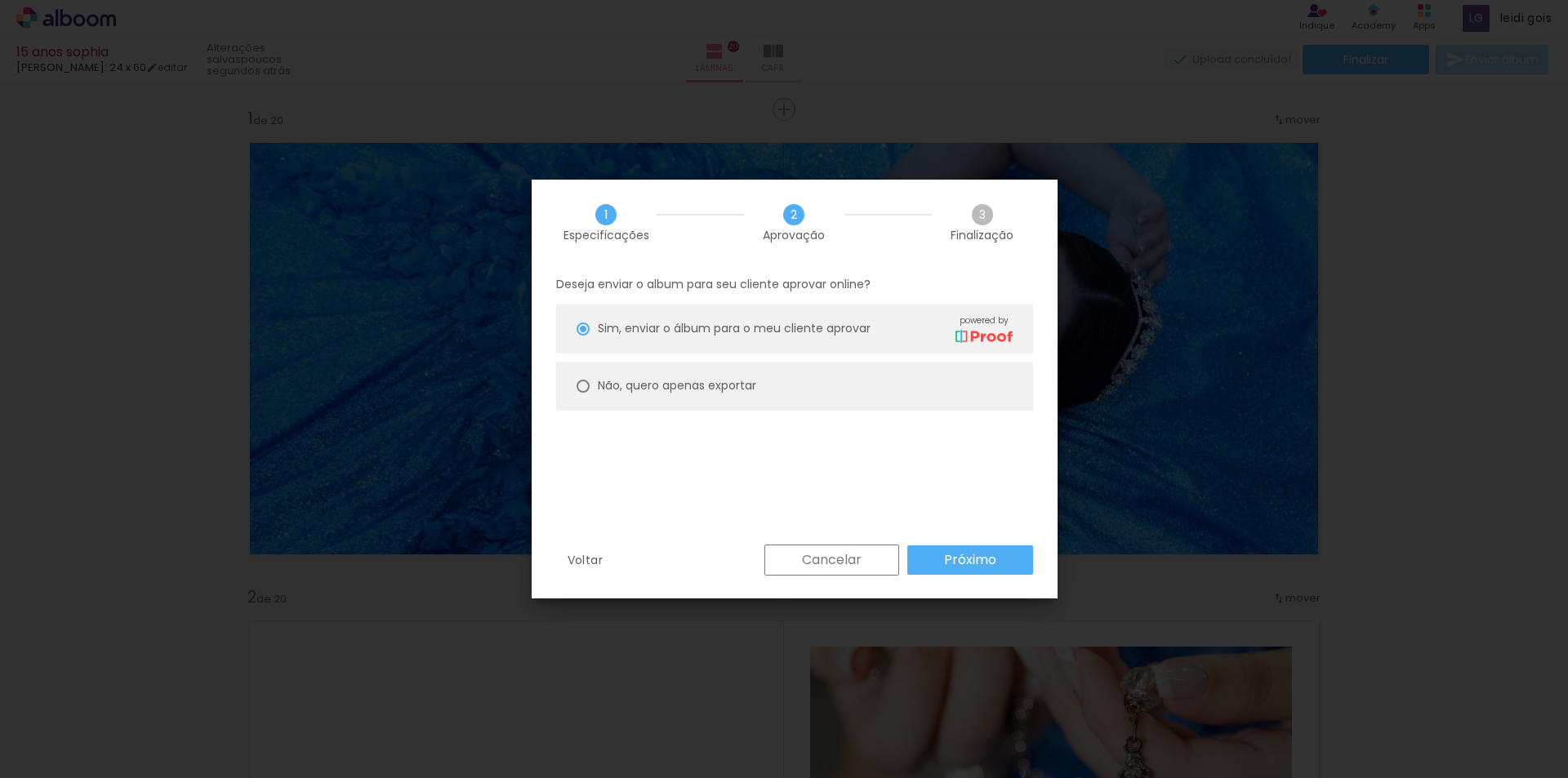
click at [801, 380] on paper-radio-button "Não, quero apenas exportar" at bounding box center [794, 387] width 477 height 49
type paper-radio-button "on"
click at [0, 0] on slot "Próximo" at bounding box center [0, 0] width 0 height 0
type input "Alta, 300 DPI"
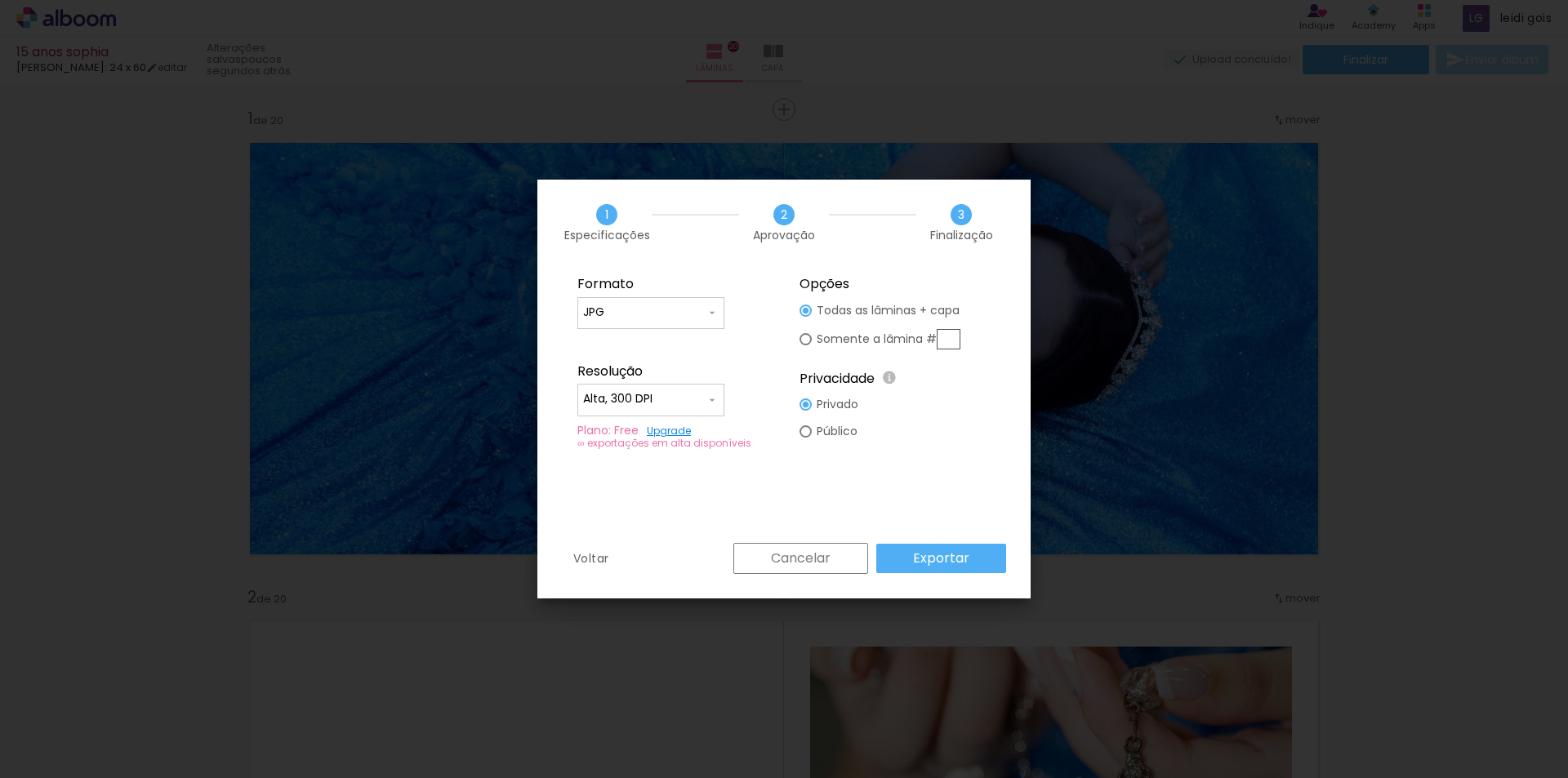
click at [720, 403] on paper-input-container "Alta, 300 DPI" at bounding box center [651, 400] width 147 height 33
click at [749, 359] on fieldset "Formato JPG PDF Resolução Alta, 300 DPI Baixa Plano: Free Upgrade ∞ exportações…" at bounding box center [673, 362] width 219 height 195
click at [676, 429] on link "Upgrade" at bounding box center [668, 430] width 44 height 14
click at [0, 0] on slot "Exportar" at bounding box center [0, 0] width 0 height 0
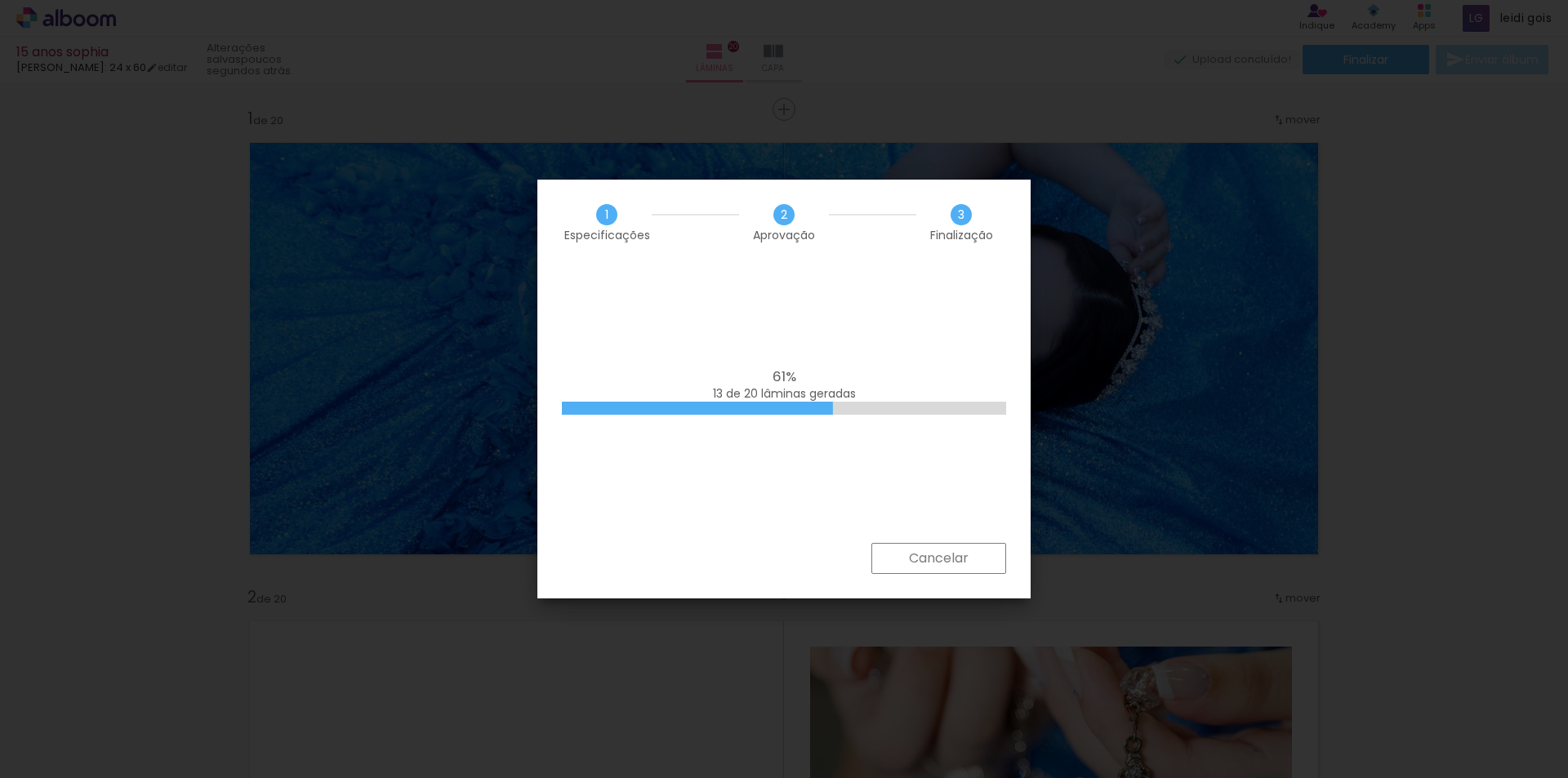
scroll to position [0, 2014]
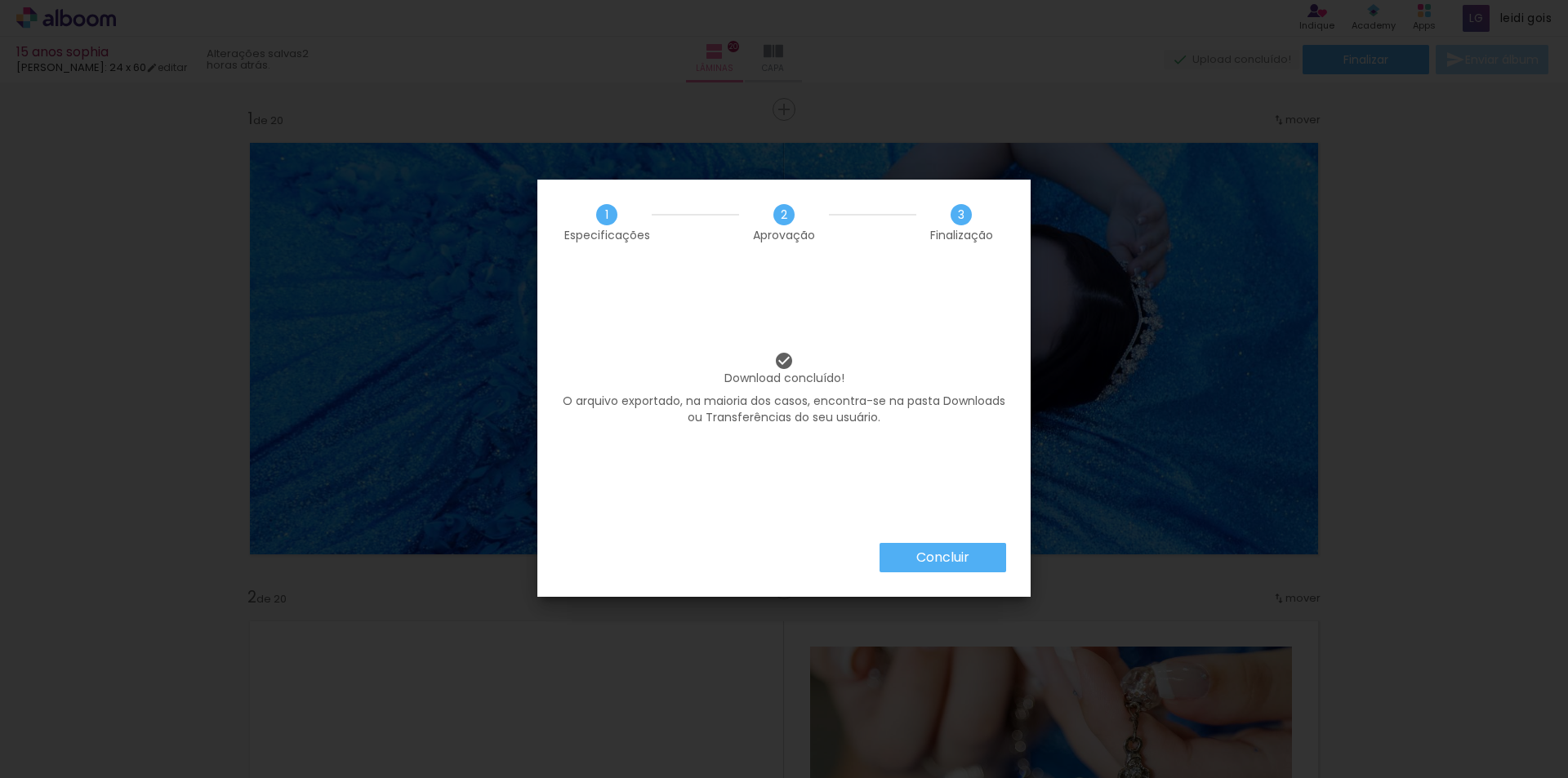
click at [1354, 28] on iron-overlay-backdrop at bounding box center [784, 389] width 1568 height 778
click at [985, 557] on paper-button "Concluir" at bounding box center [942, 557] width 126 height 29
